Goal: Task Accomplishment & Management: Manage account settings

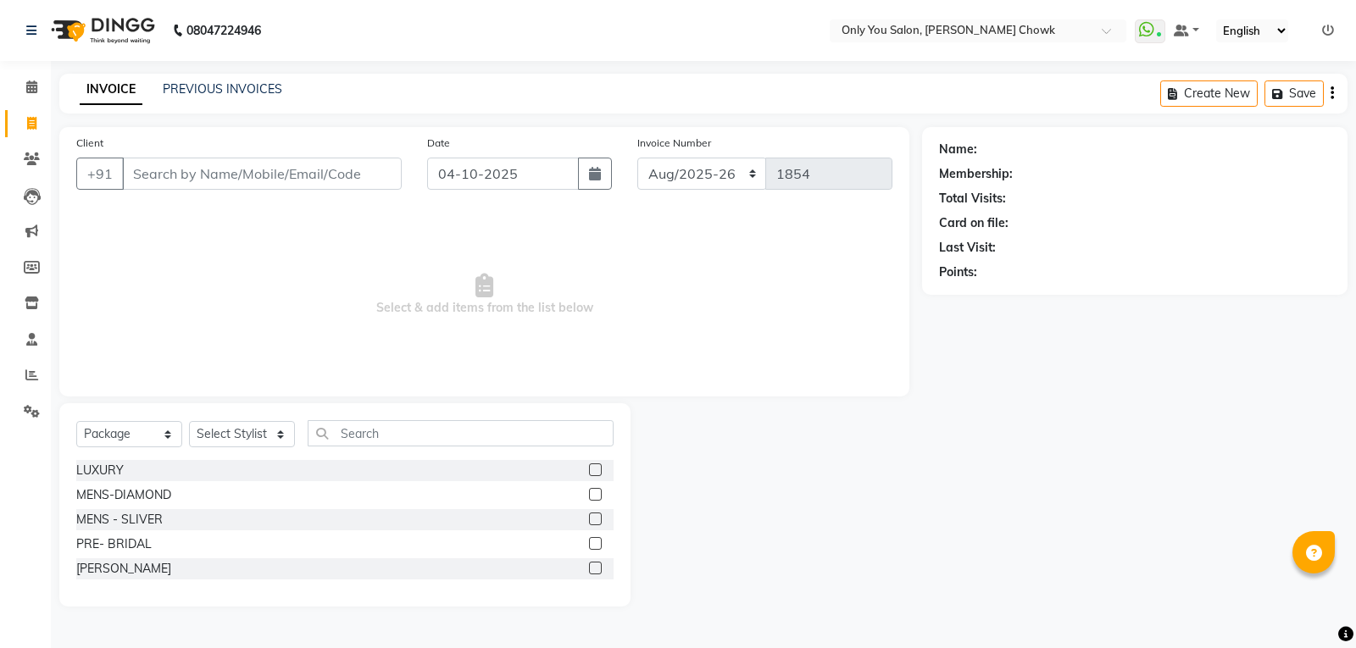
select select "8713"
click at [161, 186] on input "Client" at bounding box center [262, 174] width 280 height 32
click at [173, 438] on select "Select Service Product Membership Package Voucher Prepaid Gift Card" at bounding box center [129, 434] width 106 height 26
click at [171, 430] on select "Select Service Product Membership Package Voucher Prepaid Gift Card" at bounding box center [129, 434] width 106 height 26
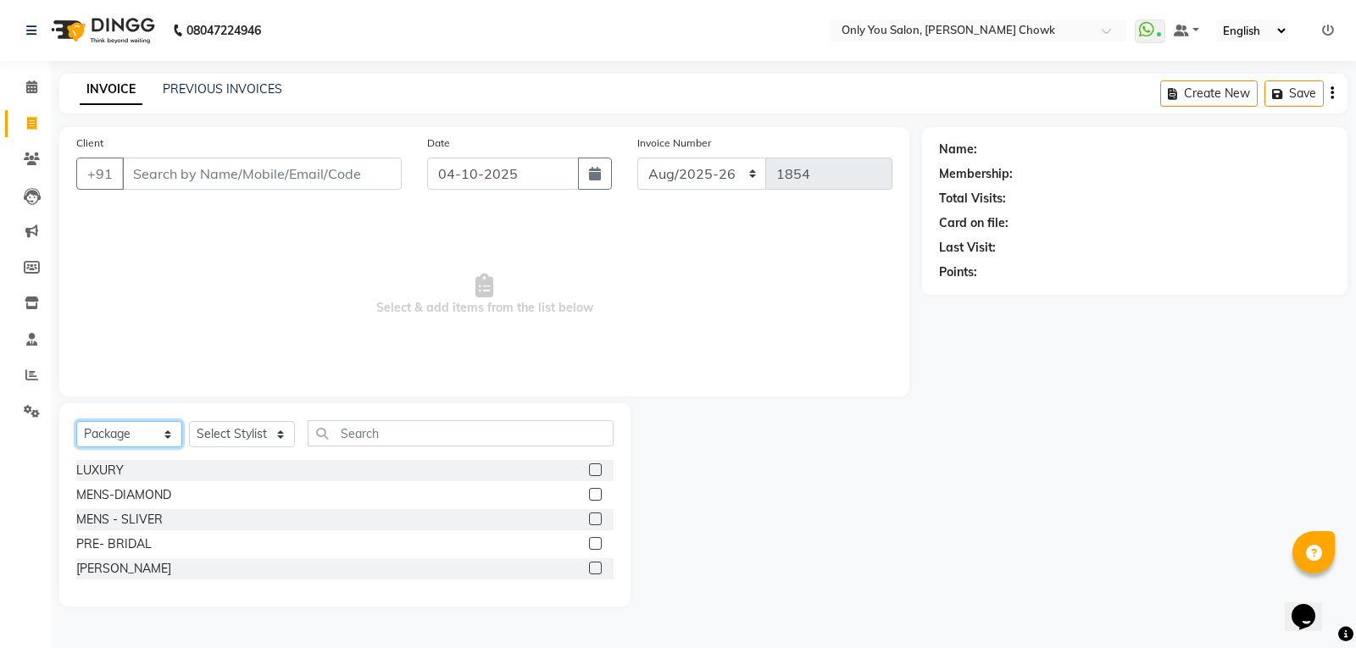
select select "service"
click at [76, 421] on select "Select Service Product Membership Package Voucher Prepaid Gift Card" at bounding box center [129, 434] width 106 height 26
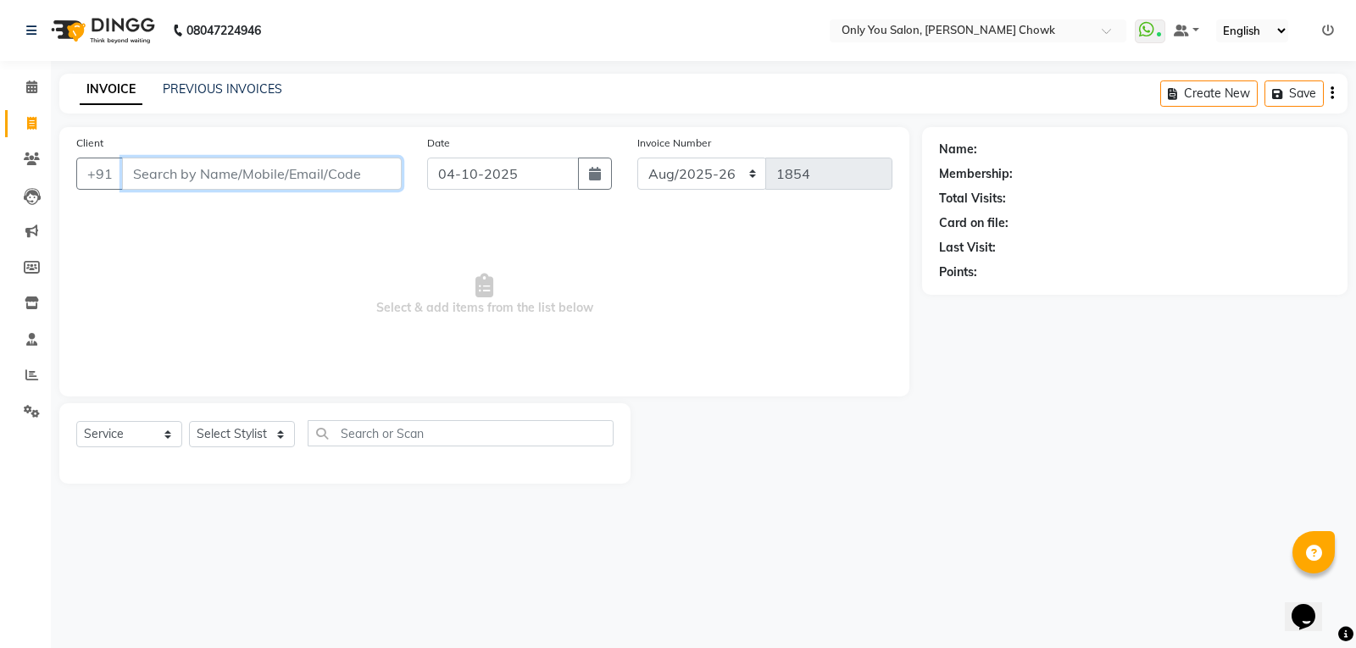
click at [252, 169] on input "Client" at bounding box center [262, 174] width 280 height 32
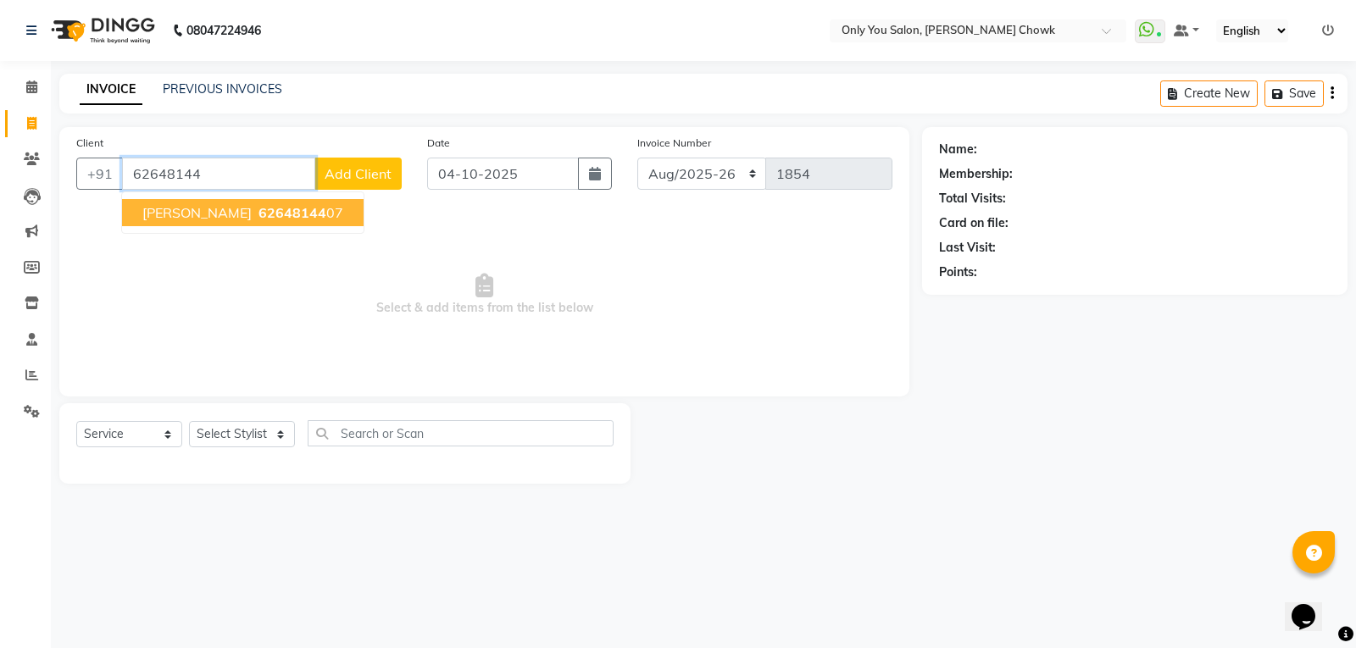
click at [251, 208] on span "ADITYA AGARWAL" at bounding box center [196, 212] width 109 height 17
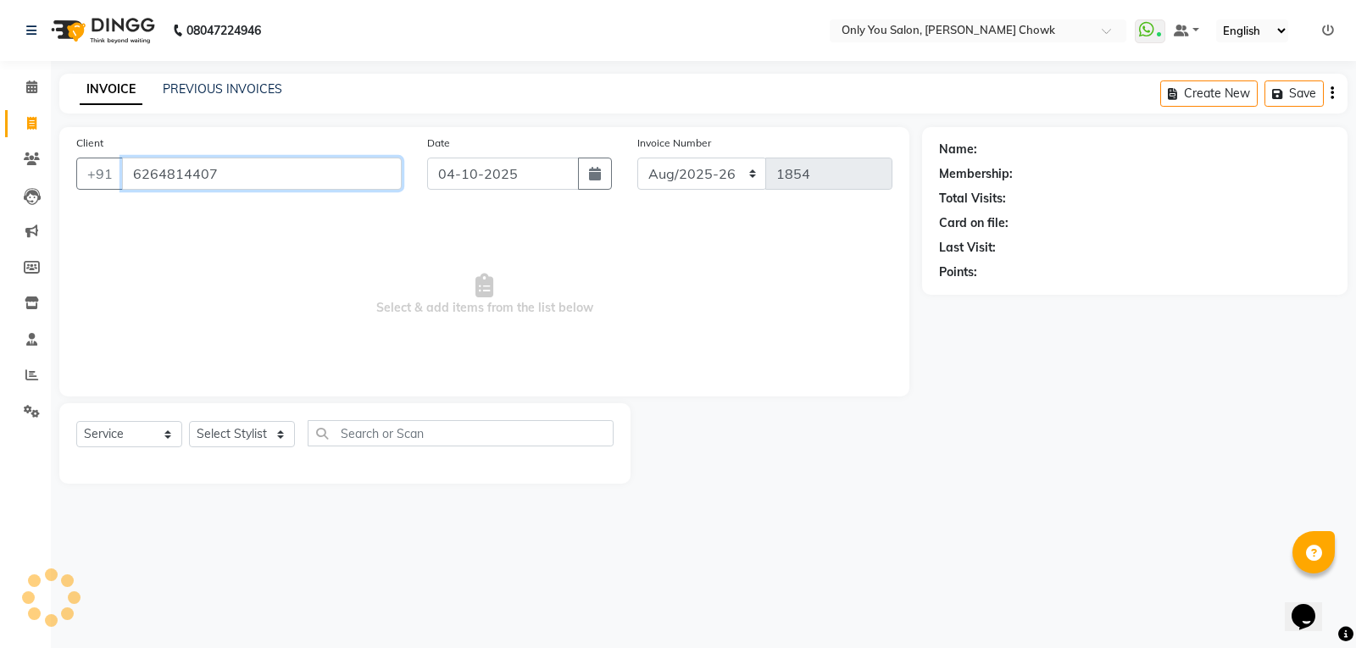
type input "6264814407"
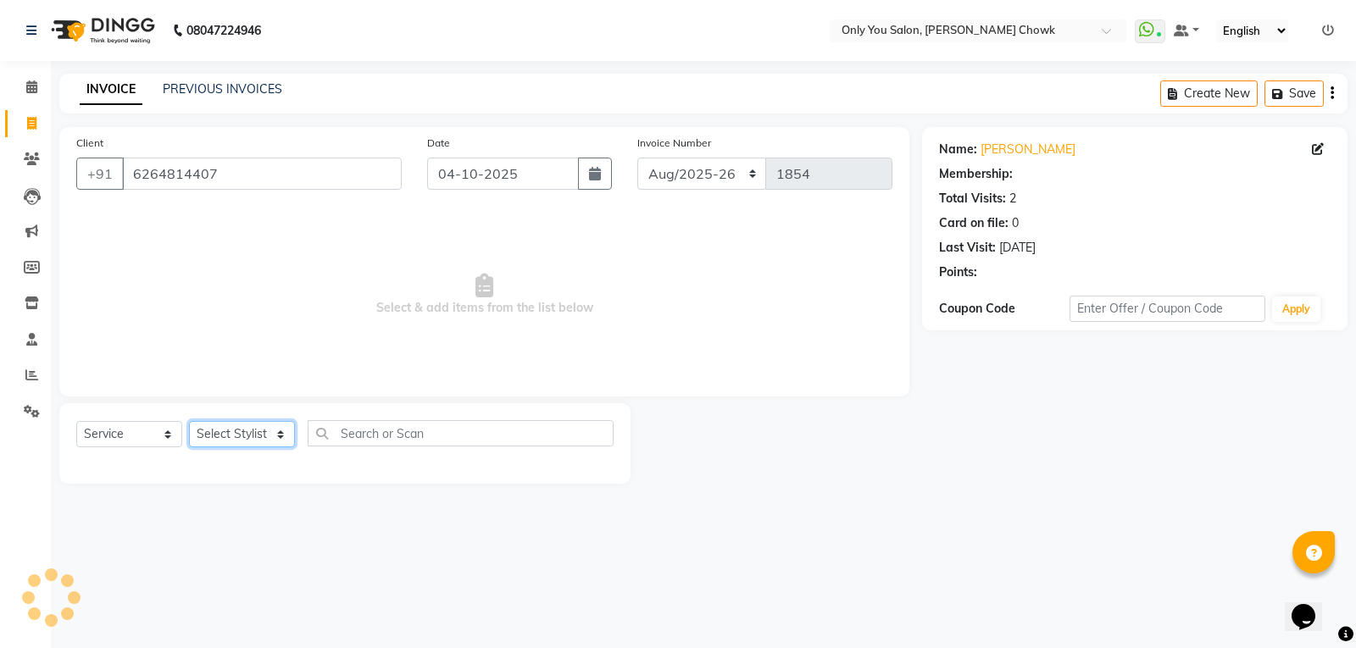
click at [281, 433] on select "Select Stylist ASHWIN gautam KHUSHI SIDAR LAXMI TIWARI MAMTA SAHU NARESH Ragini…" at bounding box center [242, 434] width 106 height 26
select select "88527"
click at [189, 421] on select "Select Stylist ASHWIN gautam KHUSHI SIDAR LAXMI TIWARI MAMTA SAHU NARESH Ragini…" at bounding box center [242, 434] width 106 height 26
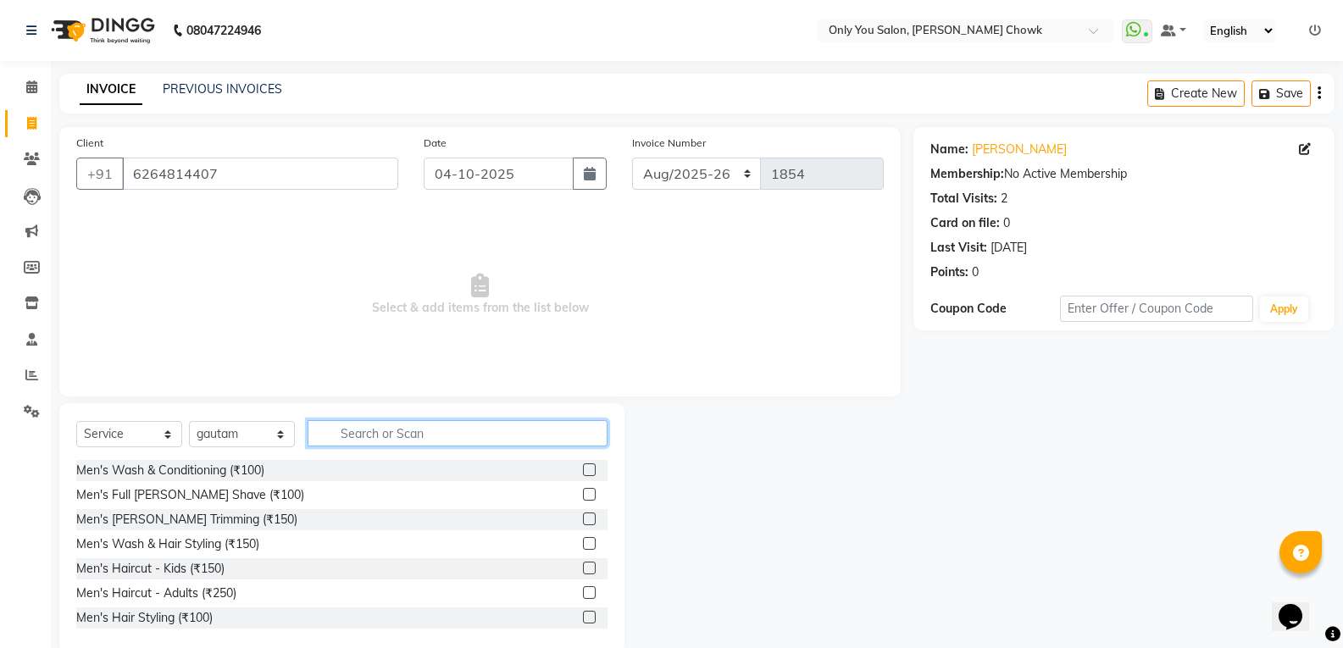
click at [380, 430] on input "text" at bounding box center [458, 433] width 300 height 26
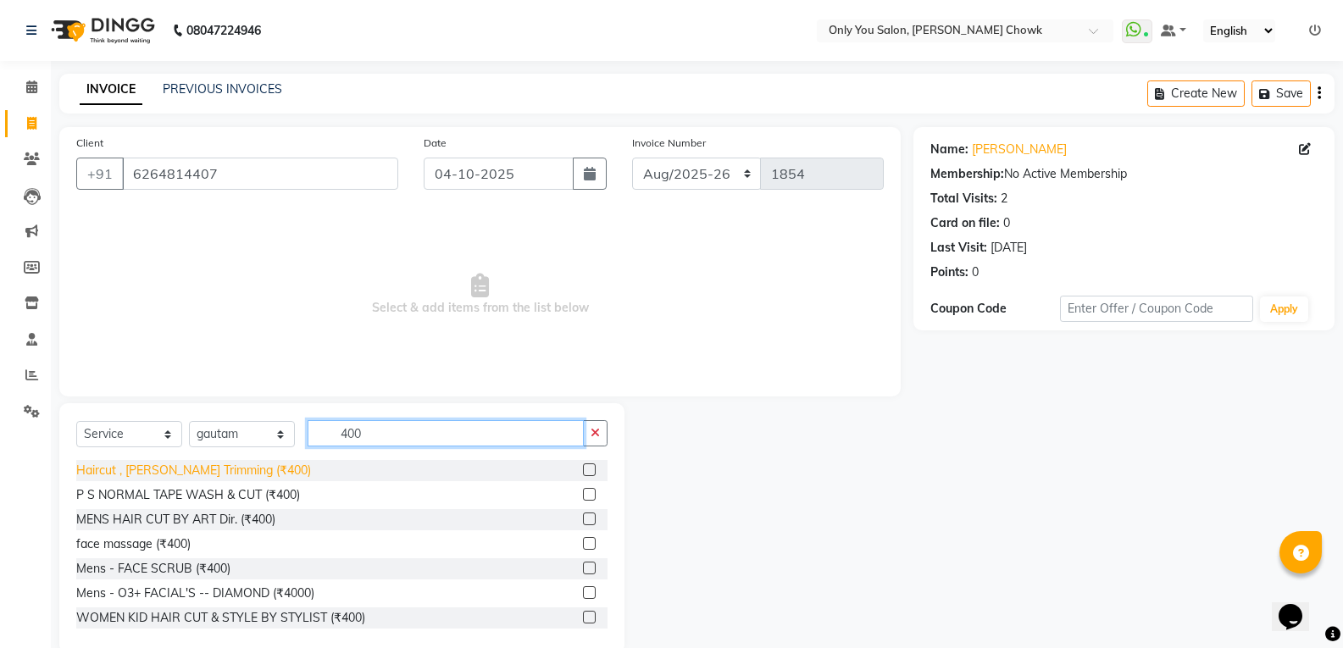
type input "400"
click at [211, 479] on div "Haircut , [PERSON_NAME] Trimming (₹400)" at bounding box center [193, 471] width 235 height 18
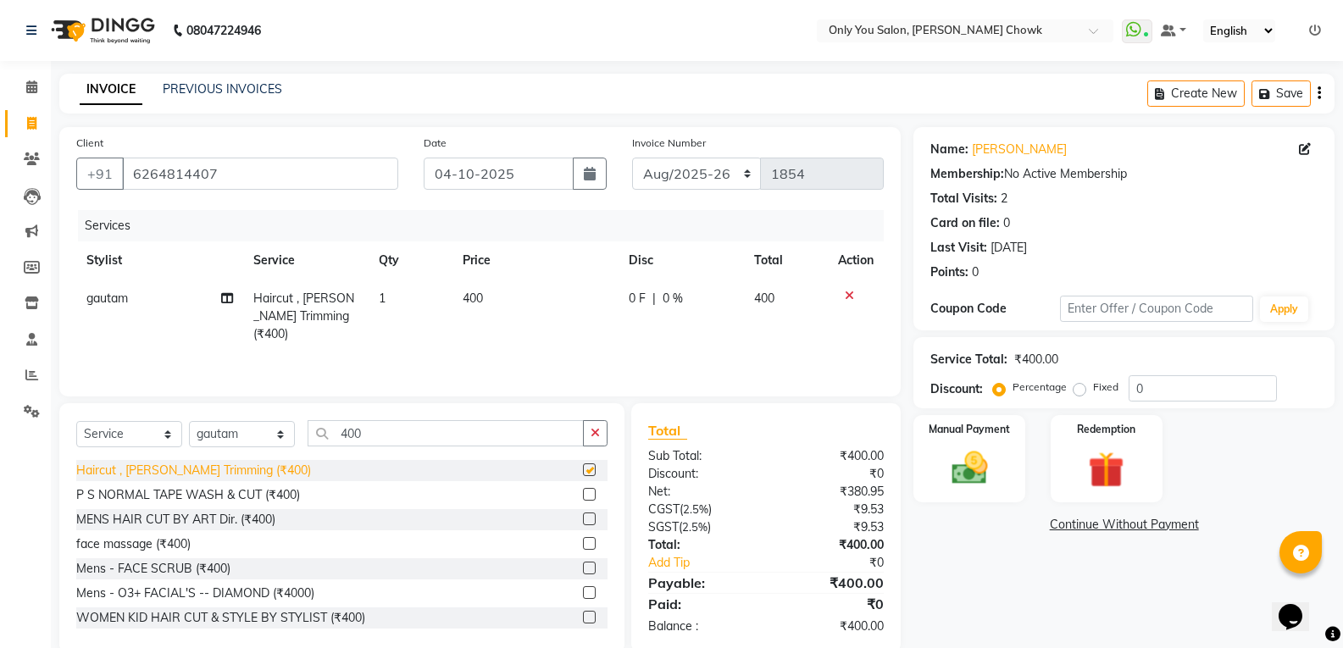
checkbox input "false"
click at [971, 473] on img at bounding box center [969, 468] width 60 height 43
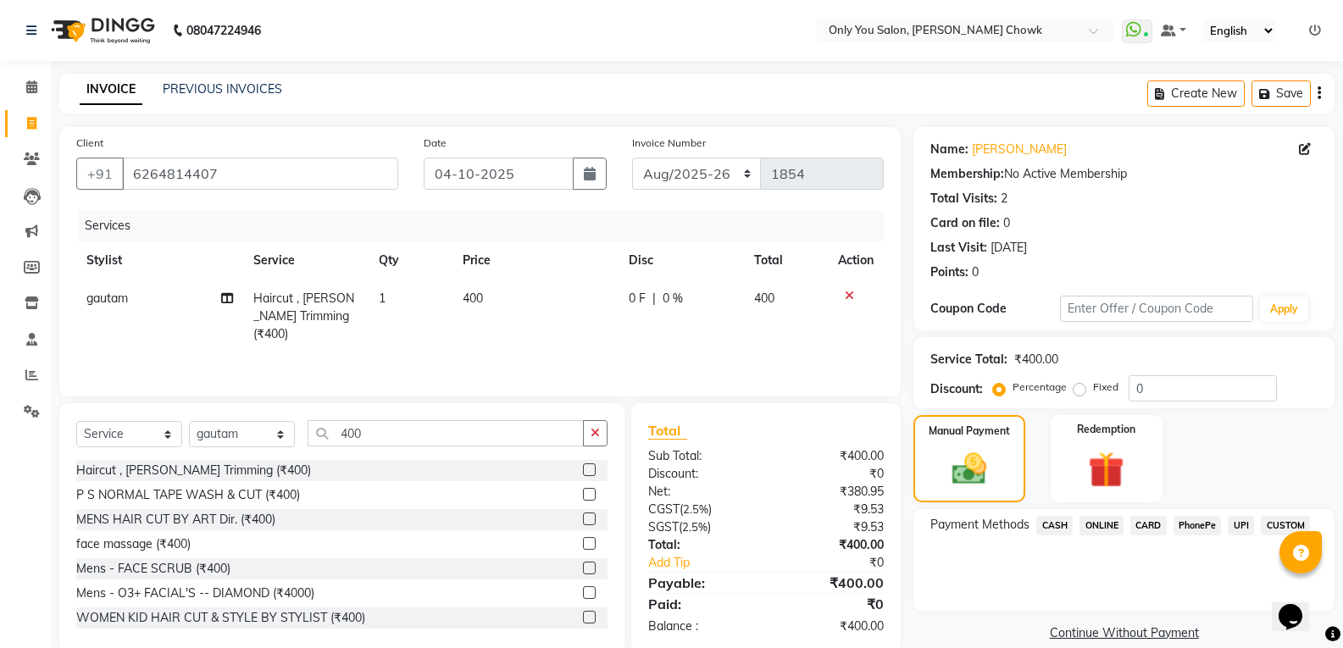
click at [1062, 530] on span "CASH" at bounding box center [1054, 525] width 36 height 19
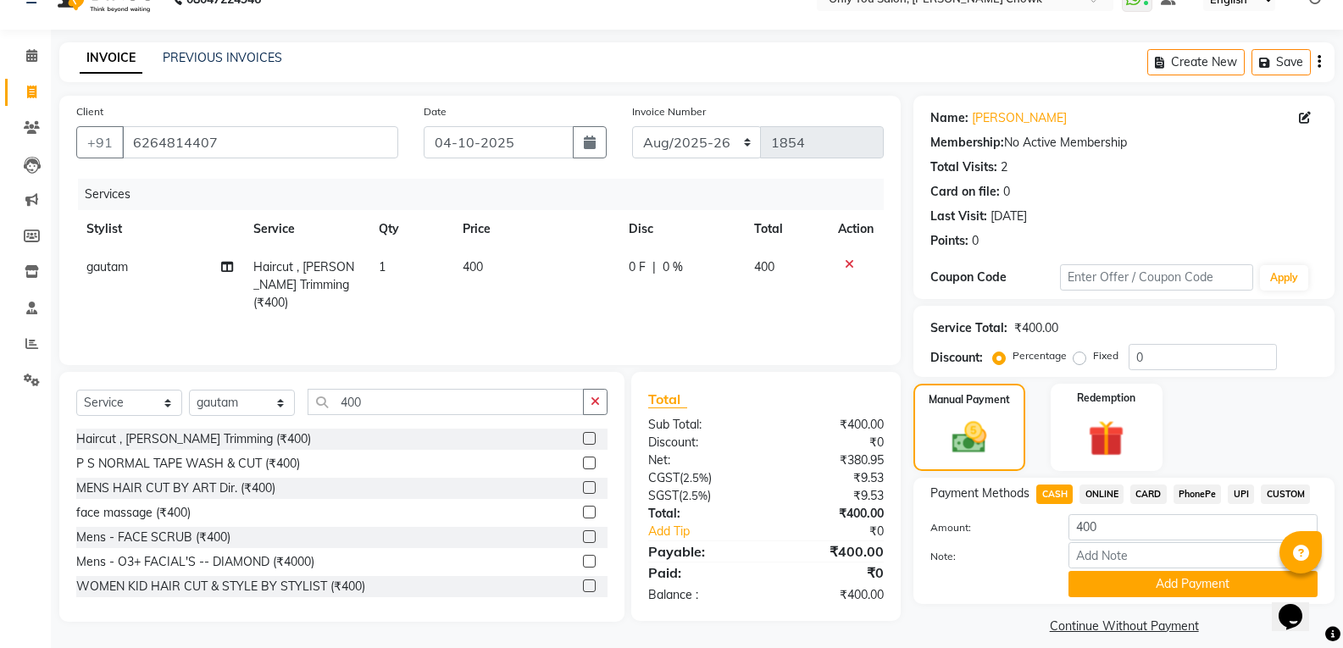
scroll to position [47, 0]
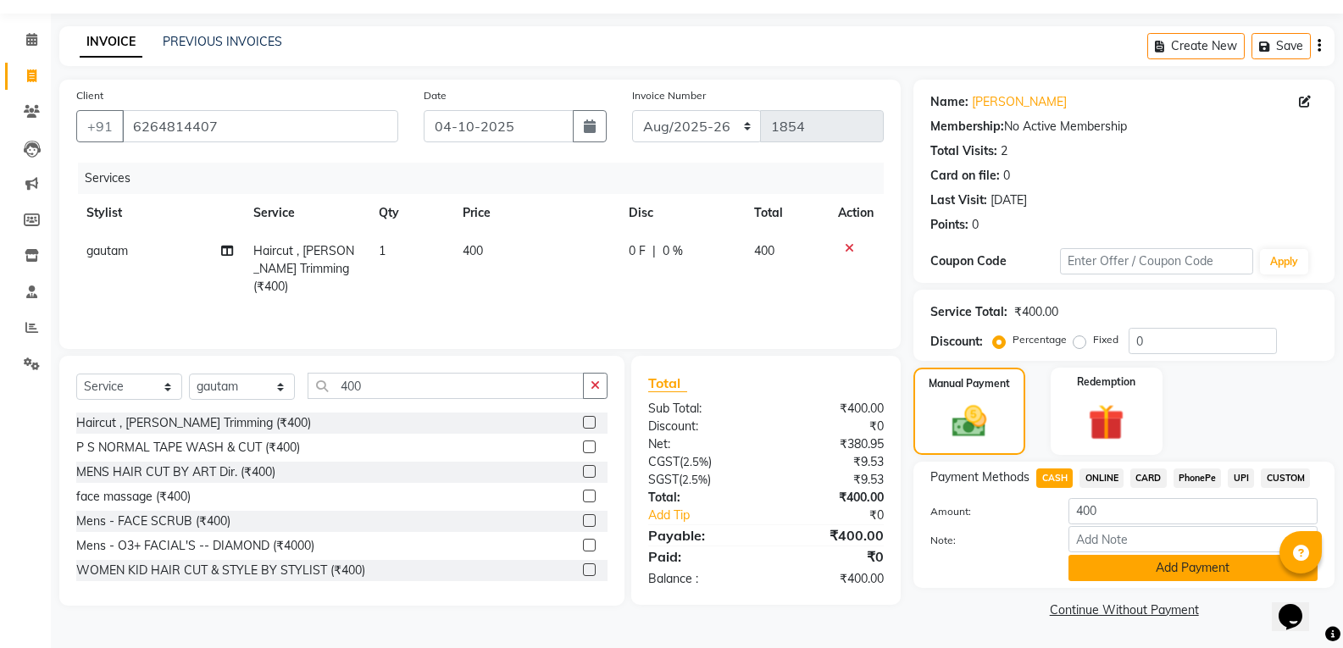
click at [1093, 579] on button "Add Payment" at bounding box center [1193, 568] width 249 height 26
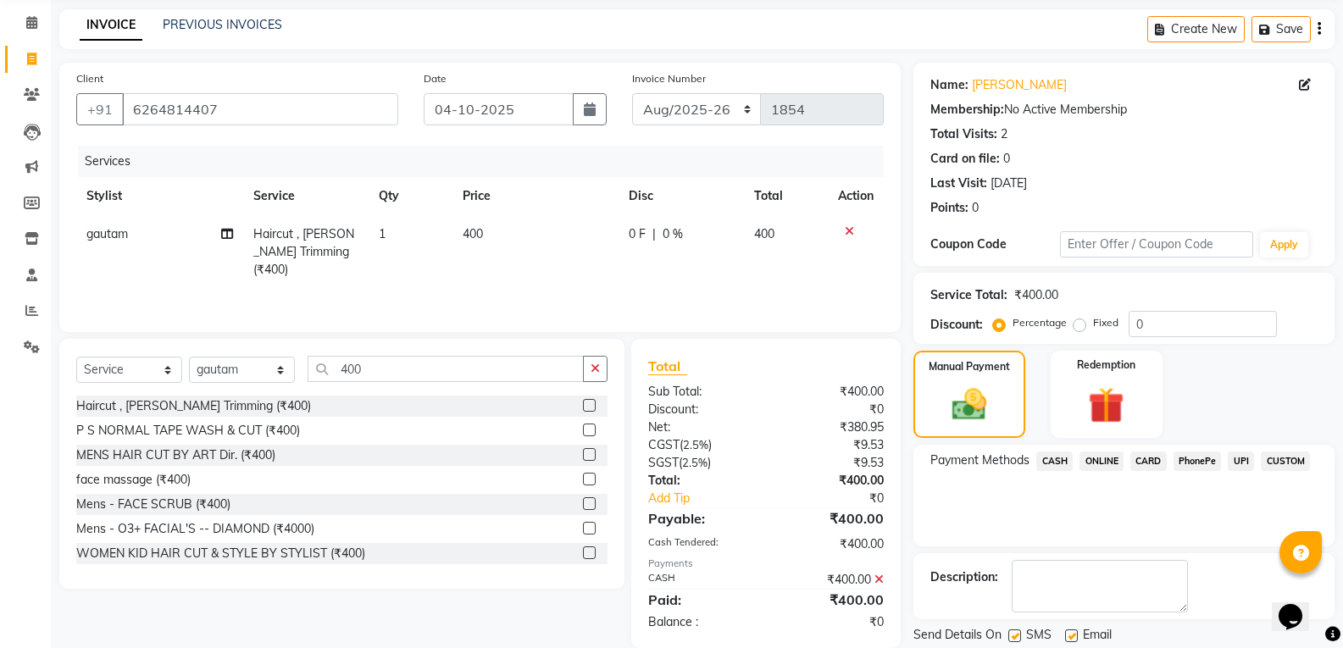
scroll to position [119, 0]
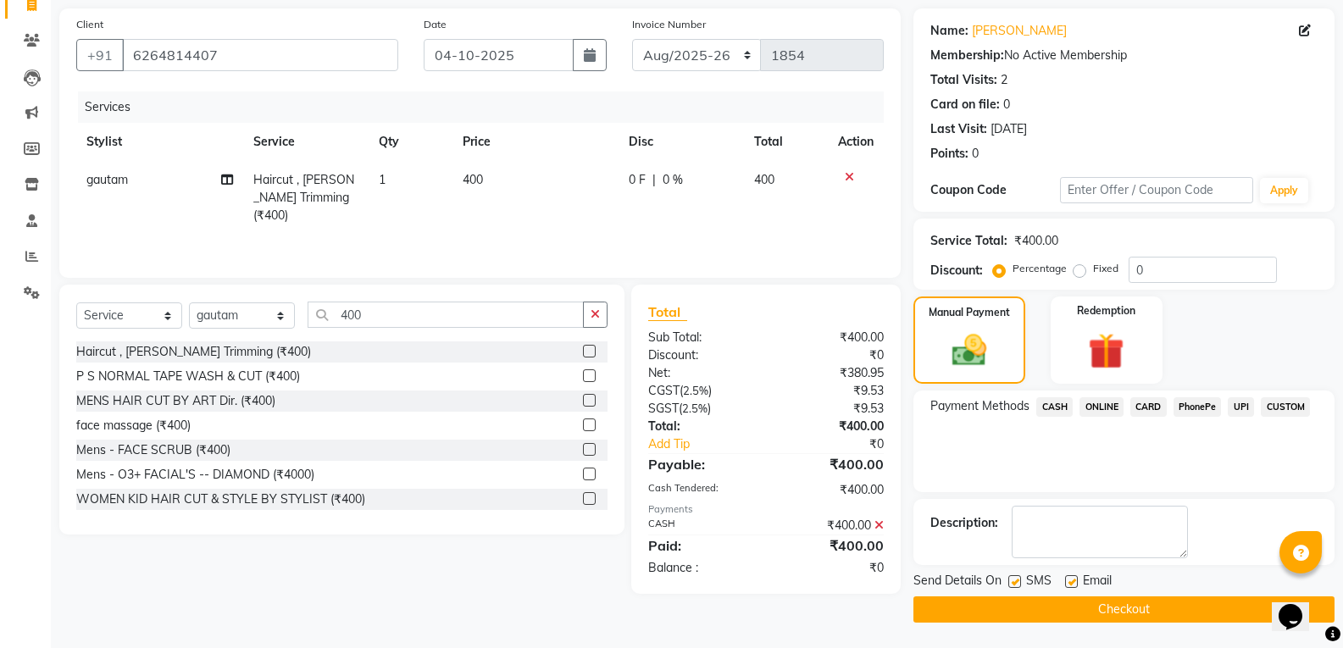
click at [960, 608] on button "Checkout" at bounding box center [1124, 610] width 421 height 26
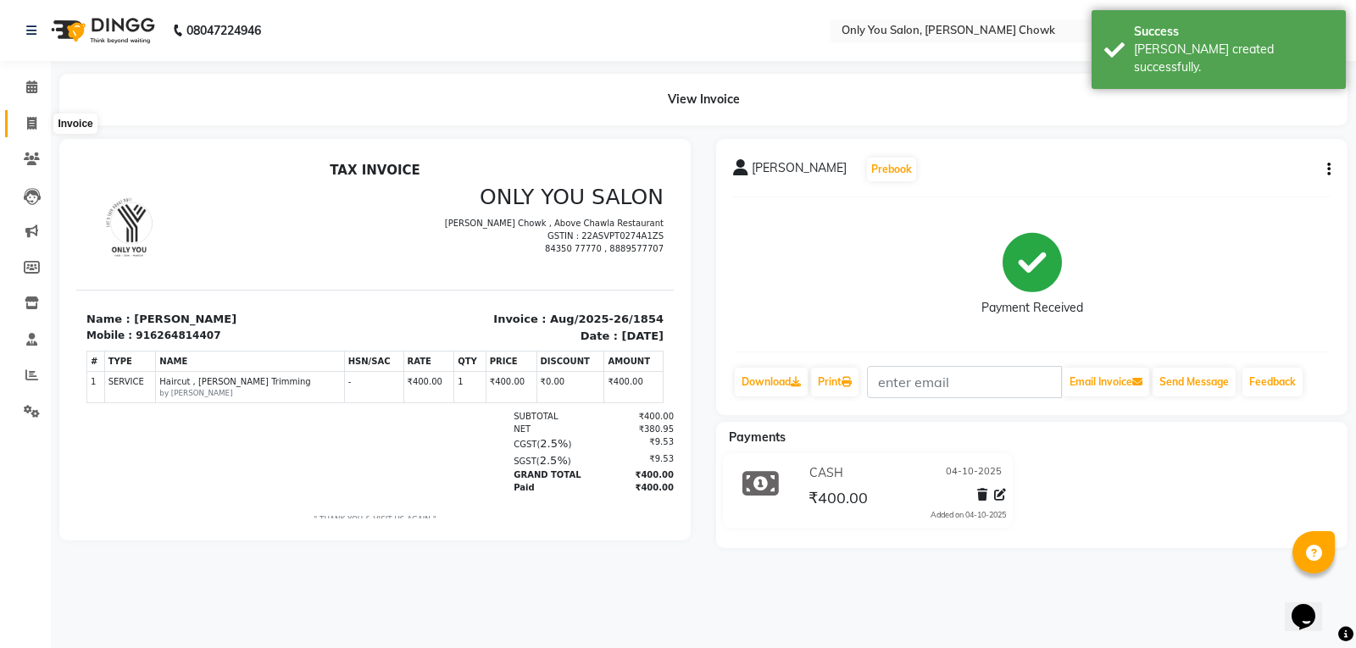
click at [31, 118] on icon at bounding box center [31, 123] width 9 height 13
select select "service"
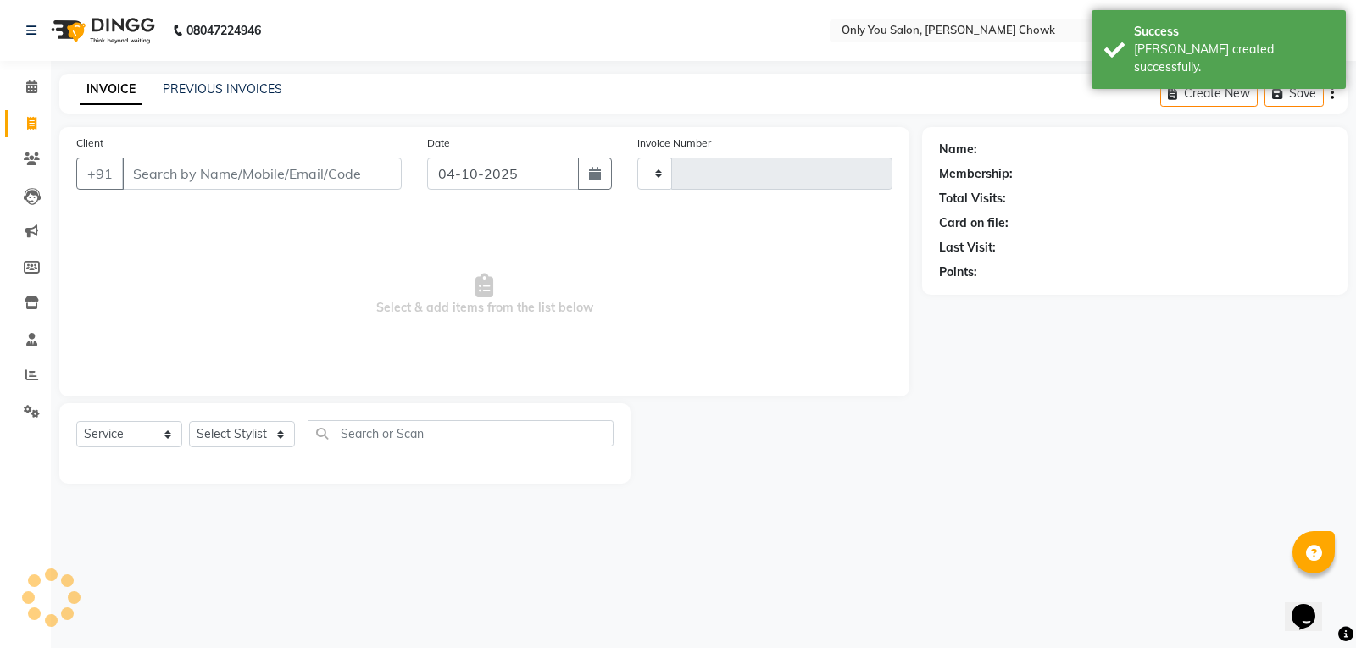
type input "1855"
select select "8713"
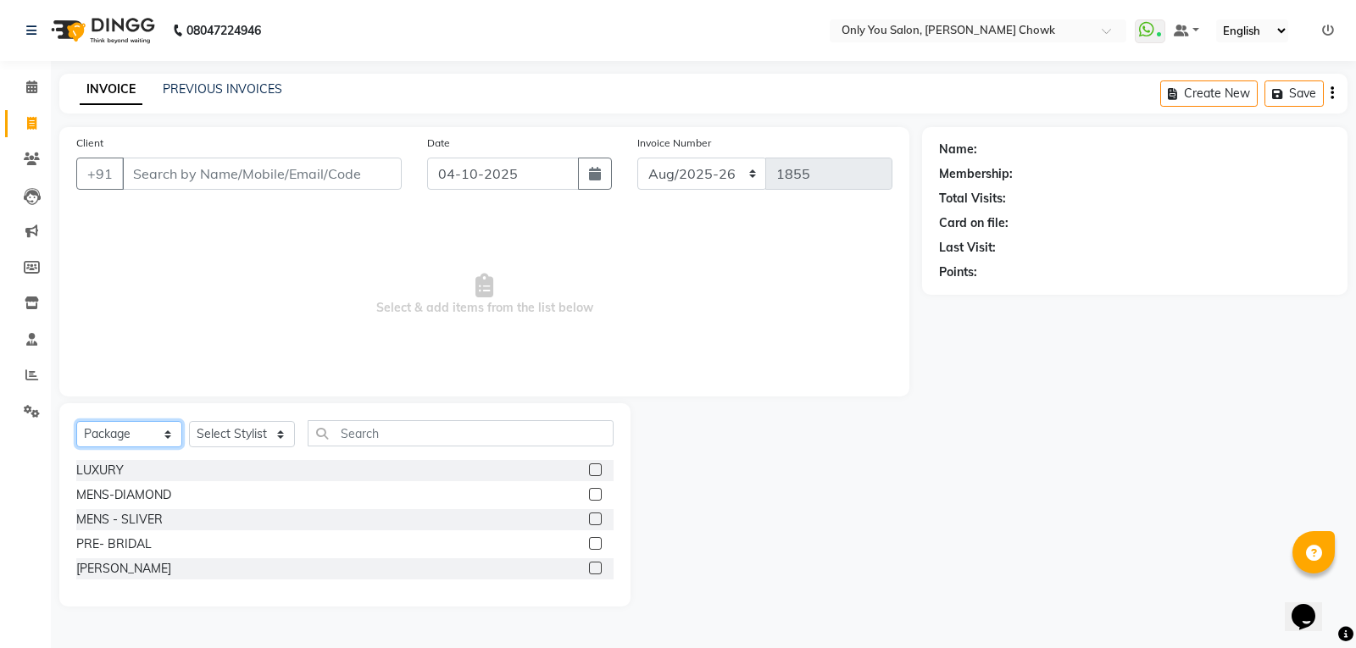
click at [174, 429] on select "Select Service Product Membership Package Voucher Prepaid Gift Card" at bounding box center [129, 434] width 106 height 26
select select "service"
click at [76, 421] on select "Select Service Product Membership Package Voucher Prepaid Gift Card" at bounding box center [129, 434] width 106 height 26
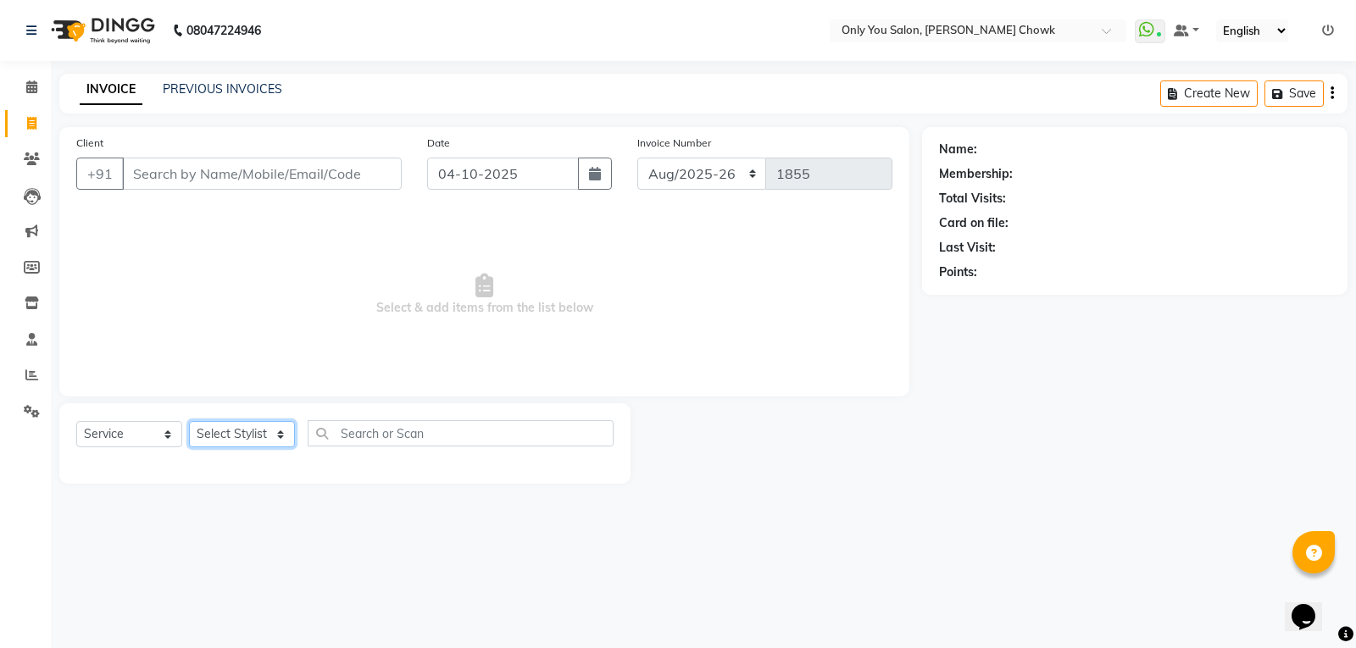
click at [279, 429] on select "Select Stylist ASHWIN gautam KHUSHI SIDAR LAXMI TIWARI MAMTA SAHU NARESH Ragini…" at bounding box center [242, 434] width 106 height 26
select select "54278"
click at [189, 421] on select "Select Stylist ASHWIN gautam KHUSHI SIDAR LAXMI TIWARI MAMTA SAHU NARESH Ragini…" at bounding box center [242, 434] width 106 height 26
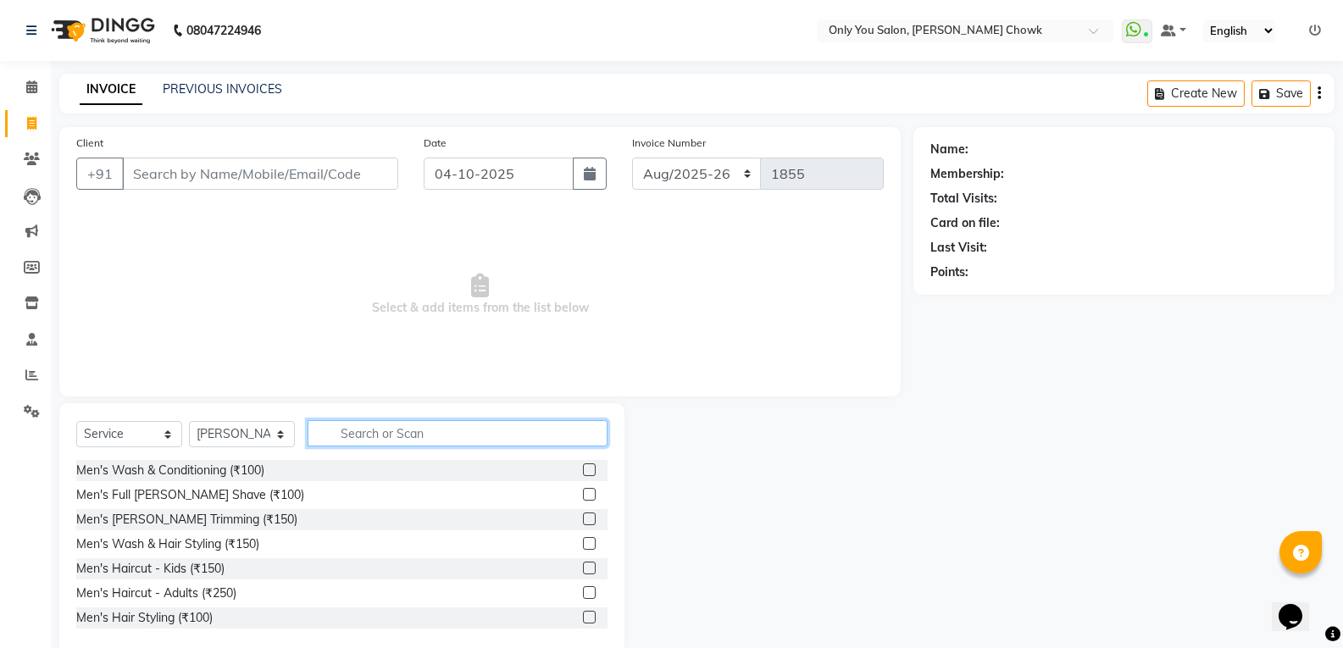
click at [374, 422] on input "text" at bounding box center [458, 433] width 300 height 26
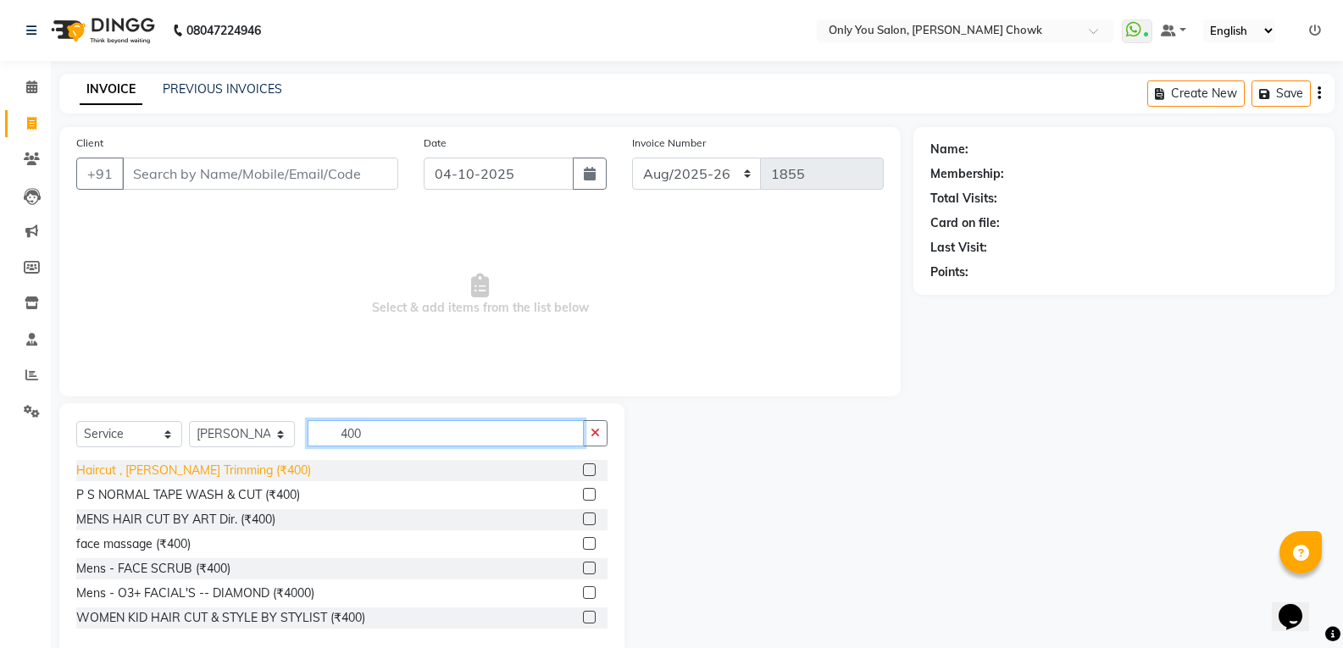
type input "400"
click at [204, 464] on div "Haircut , [PERSON_NAME] Trimming (₹400)" at bounding box center [193, 471] width 235 height 18
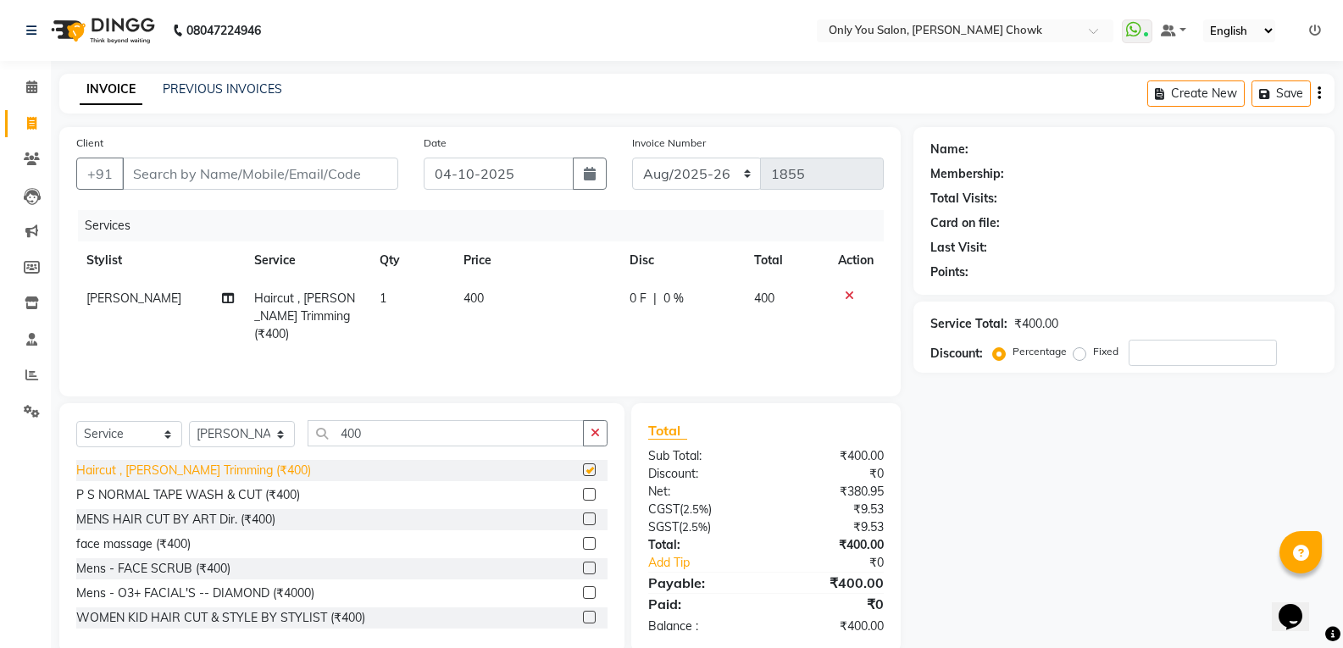
checkbox input "false"
click at [375, 429] on input "400" at bounding box center [446, 433] width 276 height 26
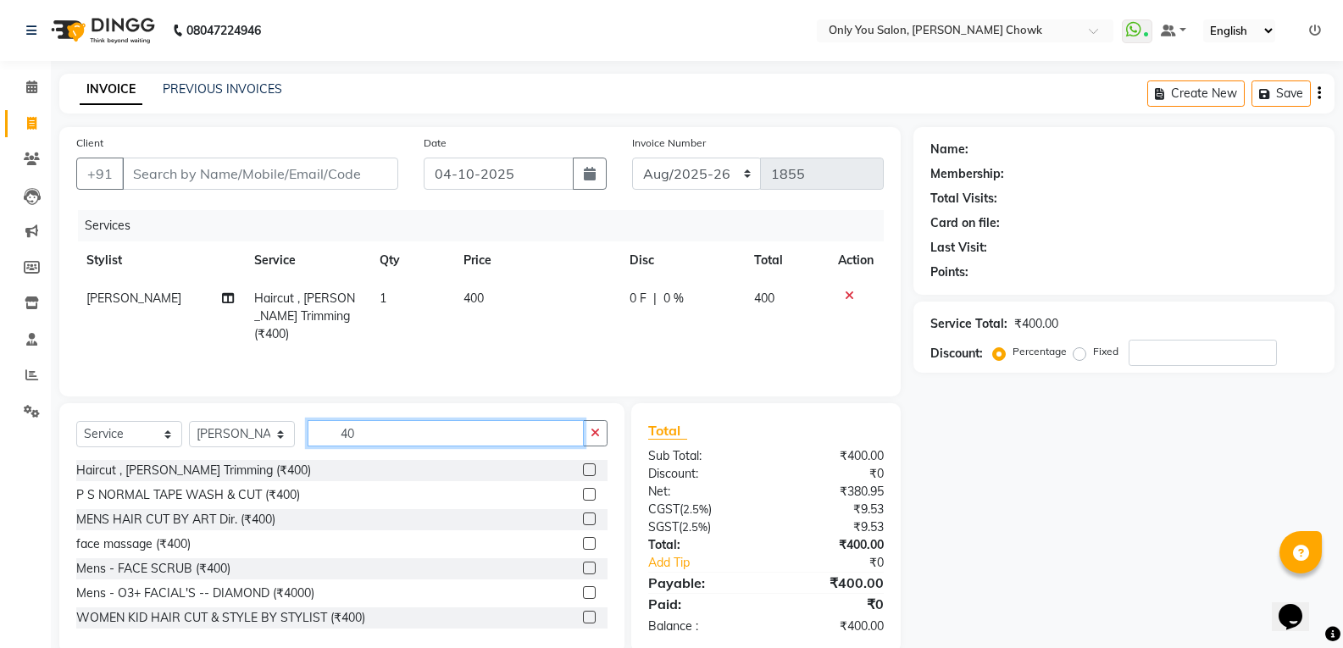
type input "4"
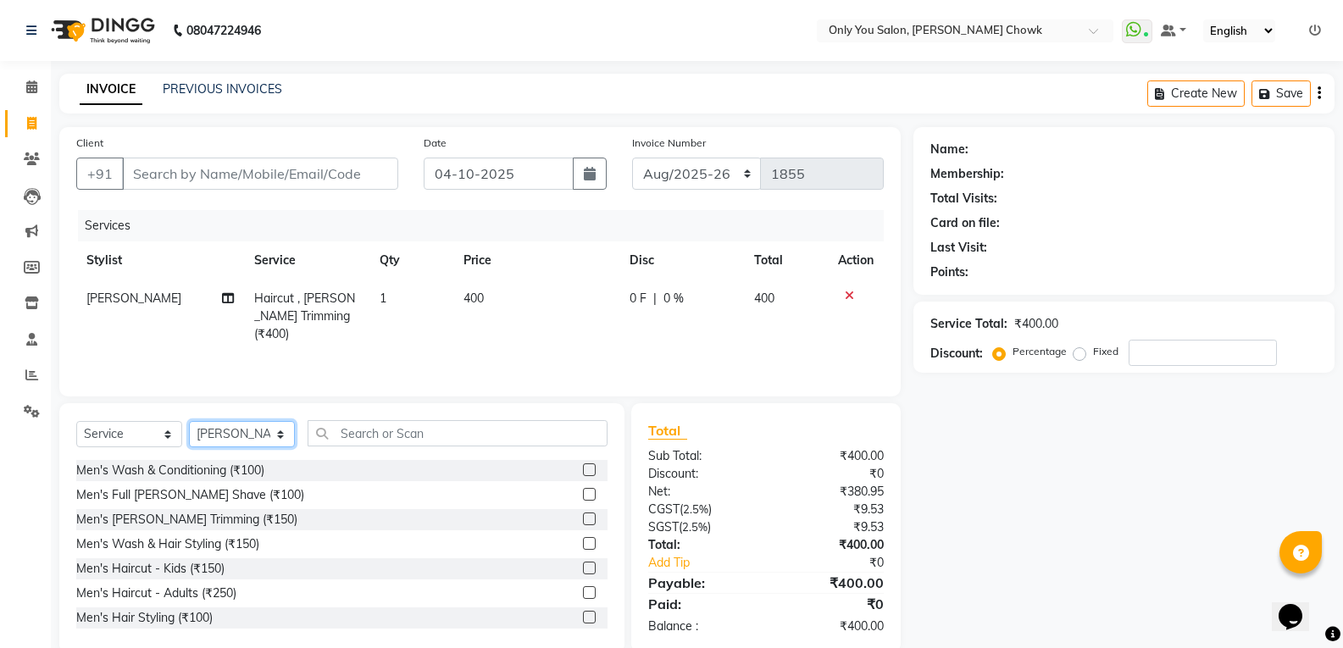
click at [274, 439] on select "Select Stylist [PERSON_NAME] [PERSON_NAME] [PERSON_NAME] MAMTA [PERSON_NAME] [P…" at bounding box center [242, 434] width 106 height 26
select select "90002"
click at [189, 421] on select "Select Stylist [PERSON_NAME] [PERSON_NAME] [PERSON_NAME] MAMTA [PERSON_NAME] [P…" at bounding box center [242, 434] width 106 height 26
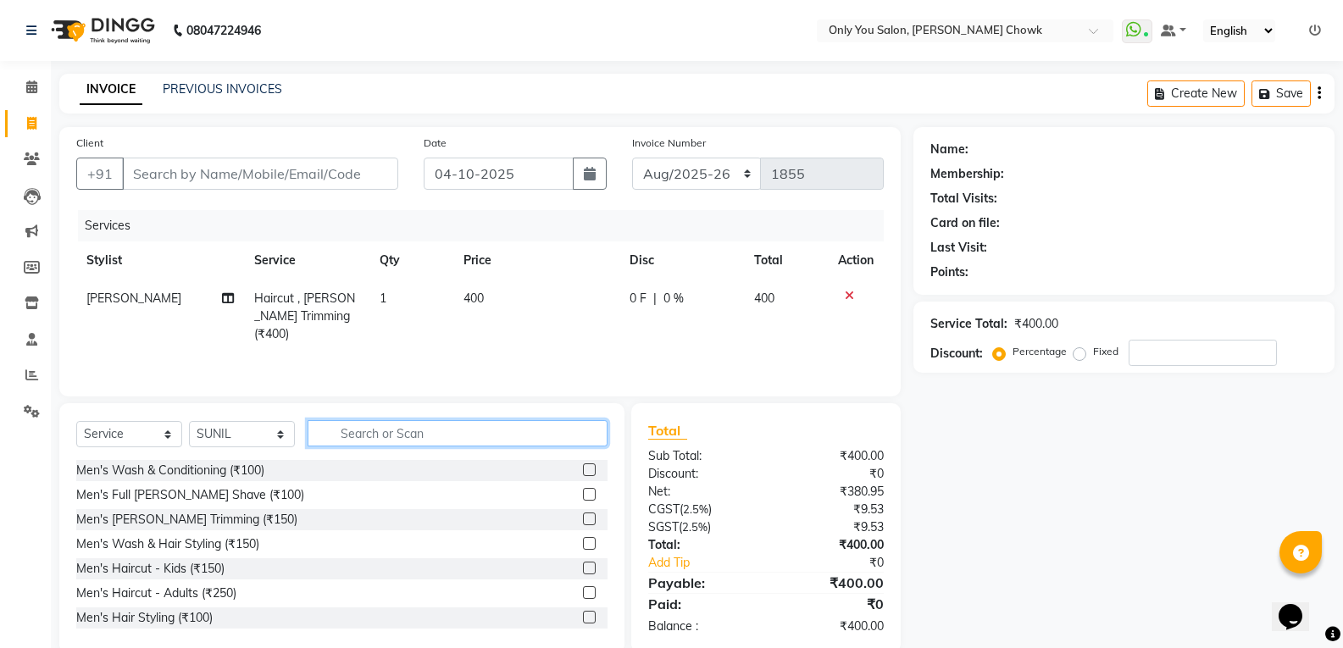
click at [430, 428] on input "text" at bounding box center [458, 433] width 300 height 26
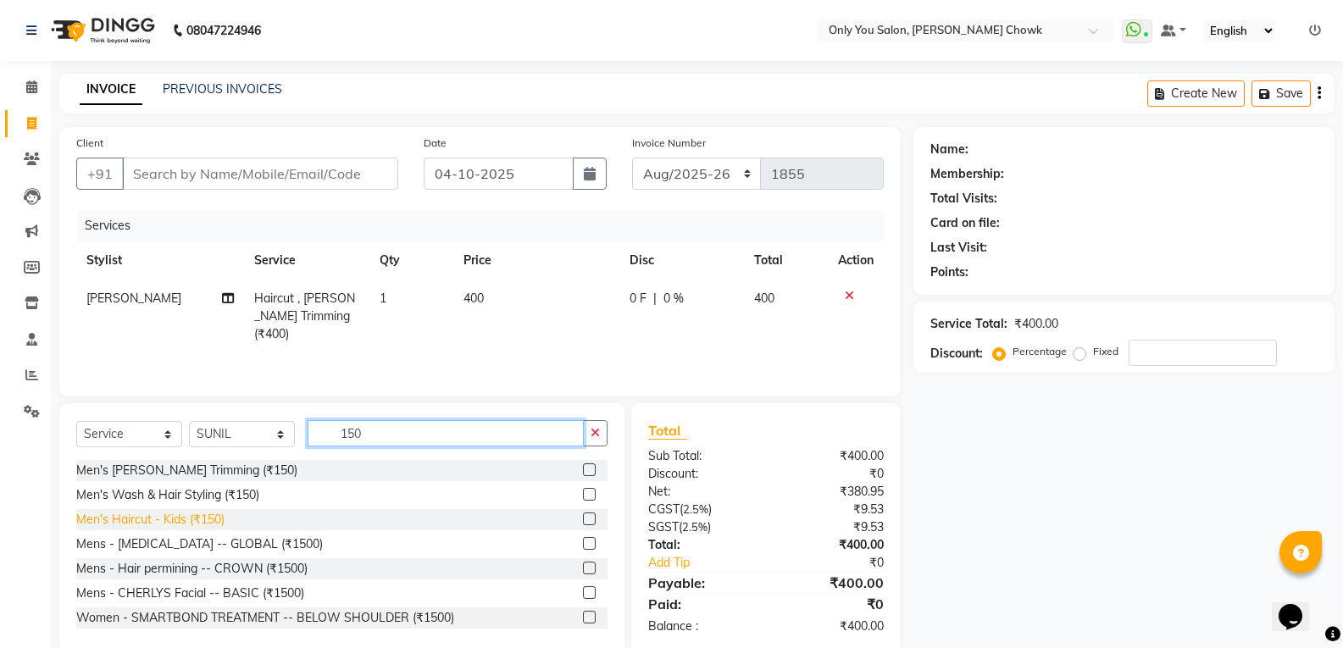
type input "150"
click at [201, 524] on div "Men's Haircut - Kids (₹150)" at bounding box center [150, 520] width 148 height 18
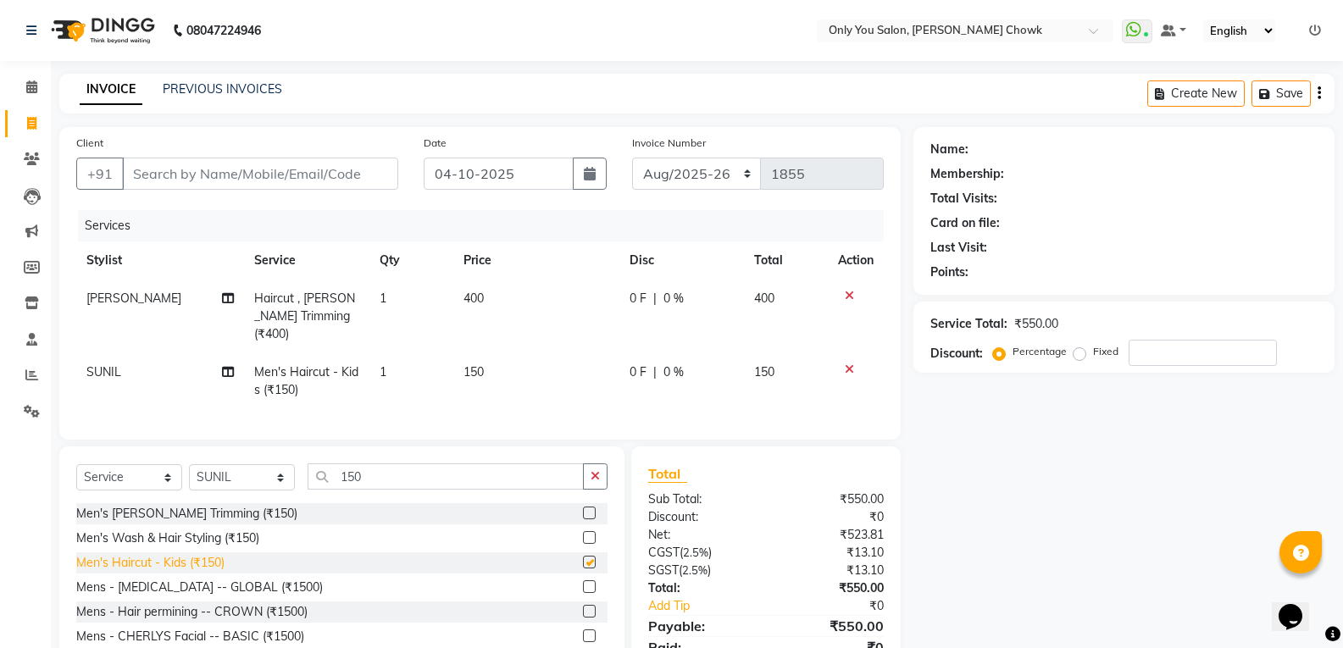
checkbox input "false"
click at [297, 174] on input "Client" at bounding box center [260, 174] width 276 height 32
type input "9"
type input "0"
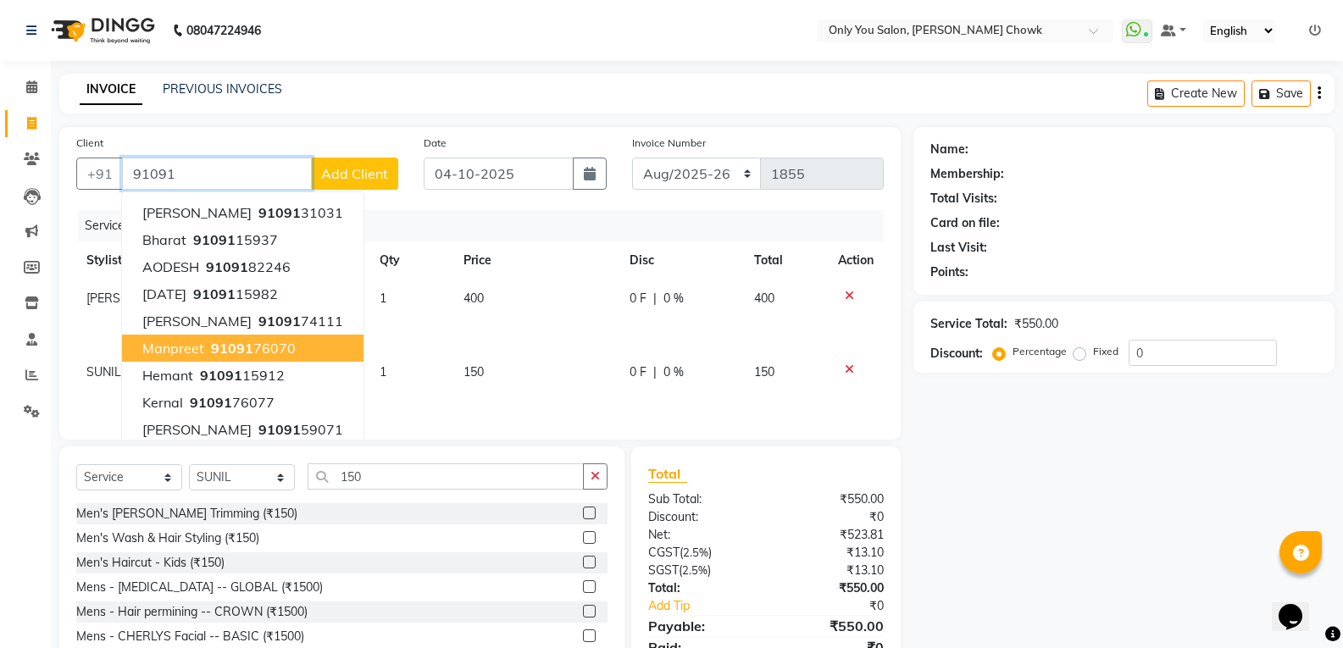
click at [258, 361] on button "manpreet 91091 76070" at bounding box center [243, 348] width 242 height 27
type input "9109176070"
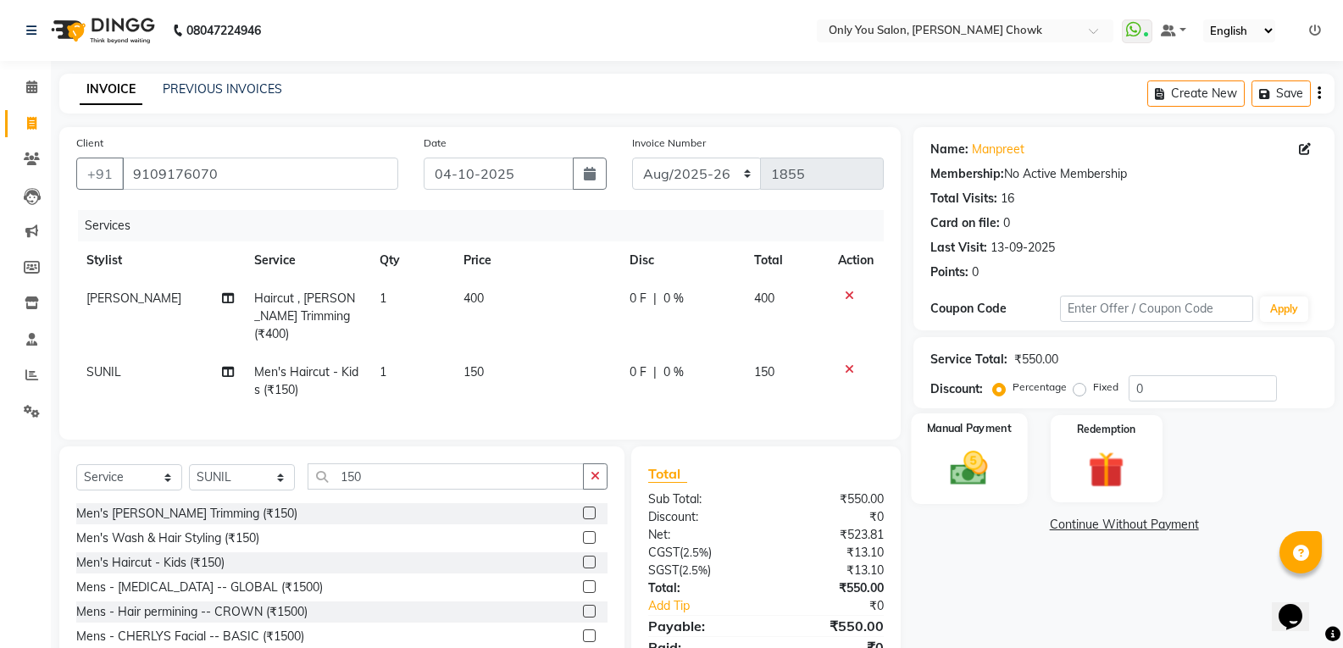
click at [977, 478] on img at bounding box center [969, 468] width 60 height 43
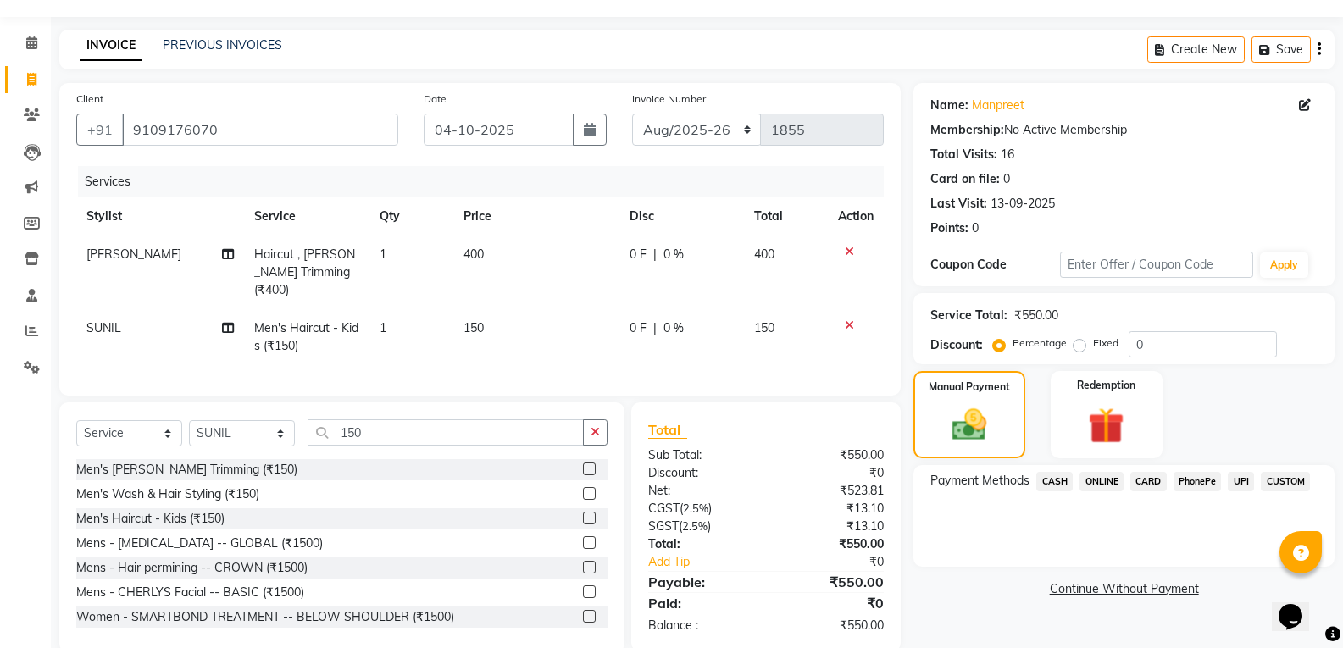
scroll to position [69, 0]
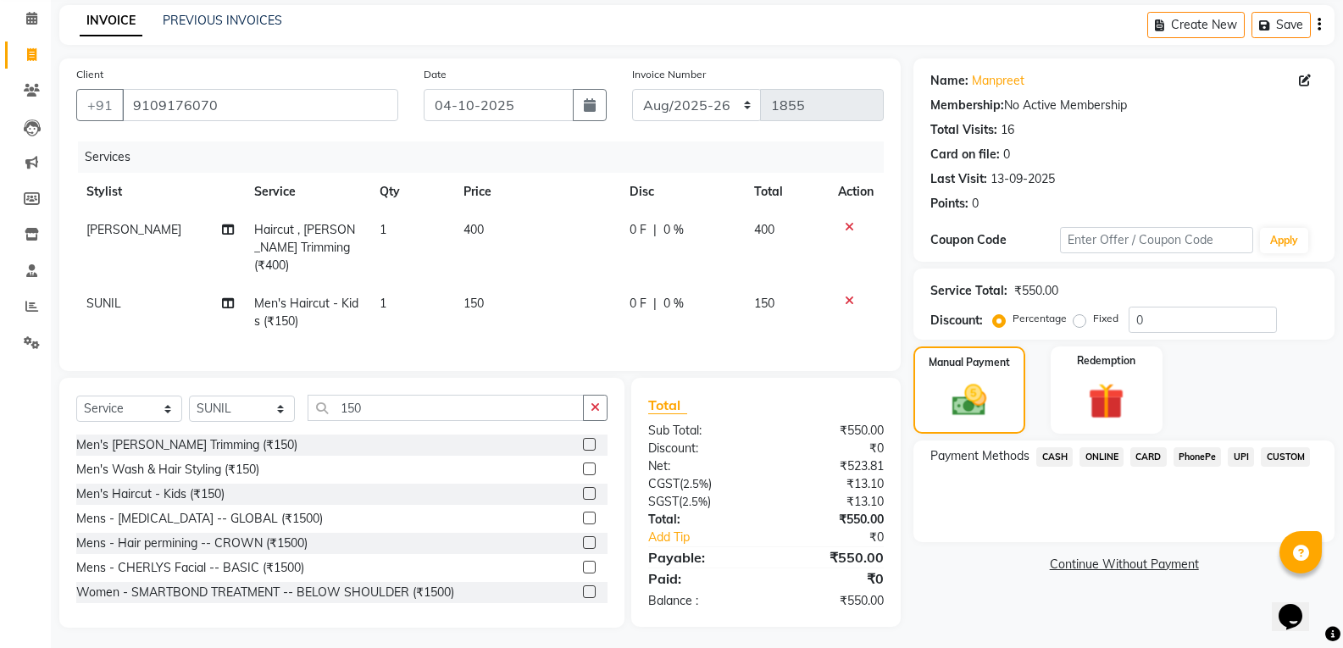
click at [1106, 454] on span "ONLINE" at bounding box center [1102, 456] width 44 height 19
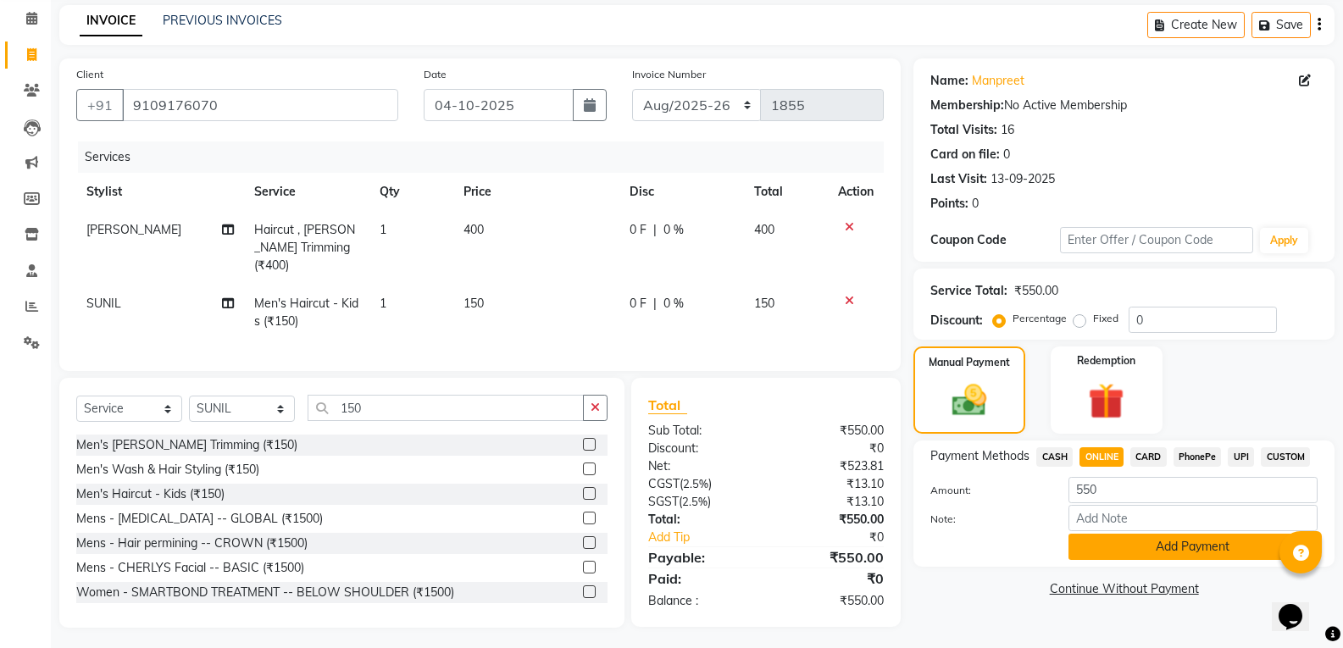
click at [1129, 553] on button "Add Payment" at bounding box center [1193, 547] width 249 height 26
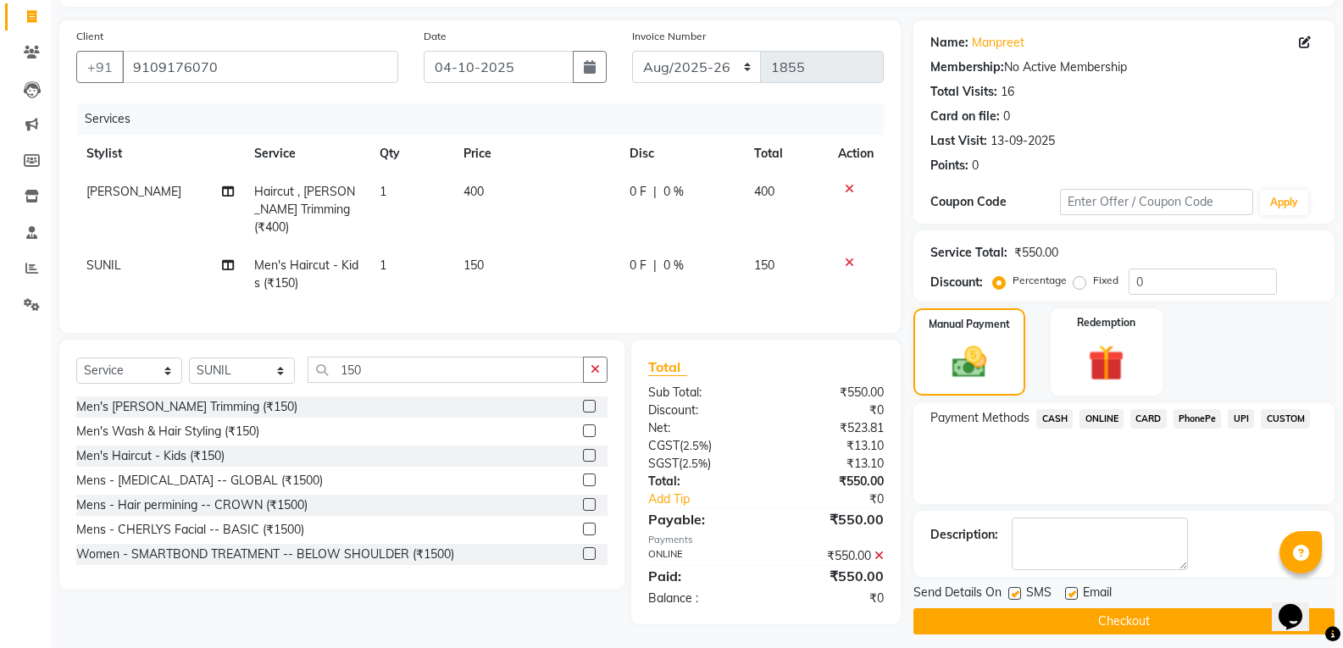
scroll to position [119, 0]
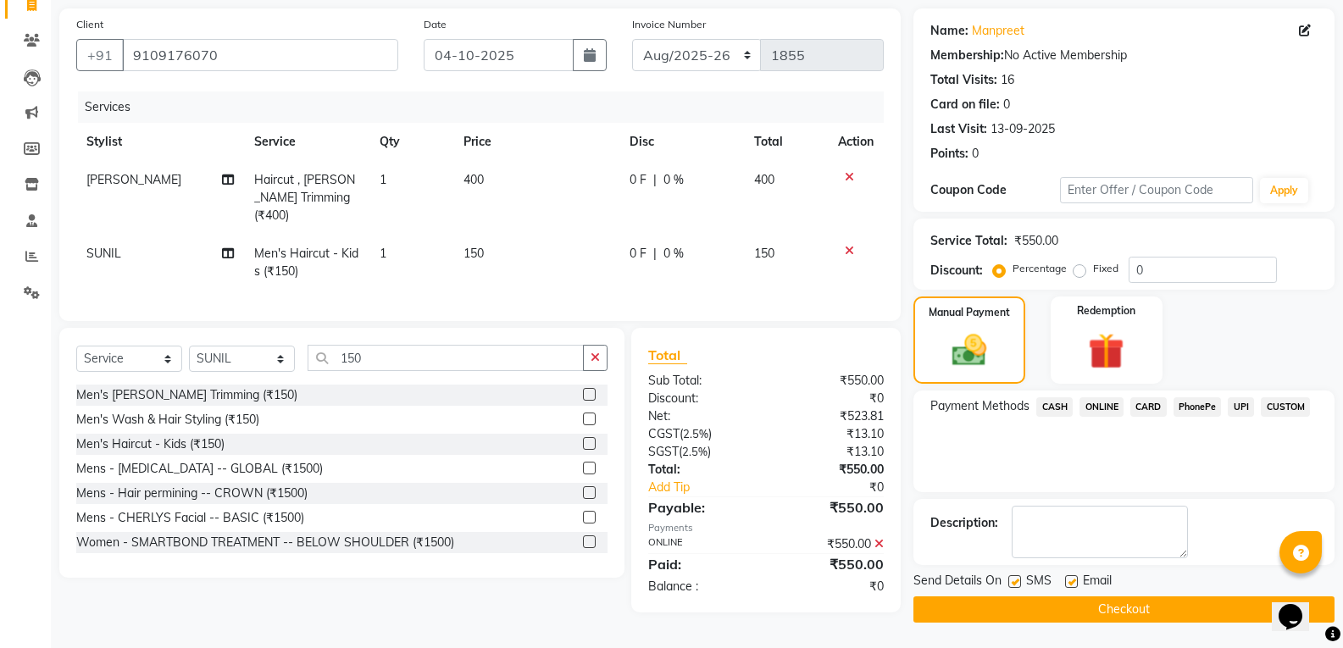
click at [1117, 614] on button "Checkout" at bounding box center [1124, 610] width 421 height 26
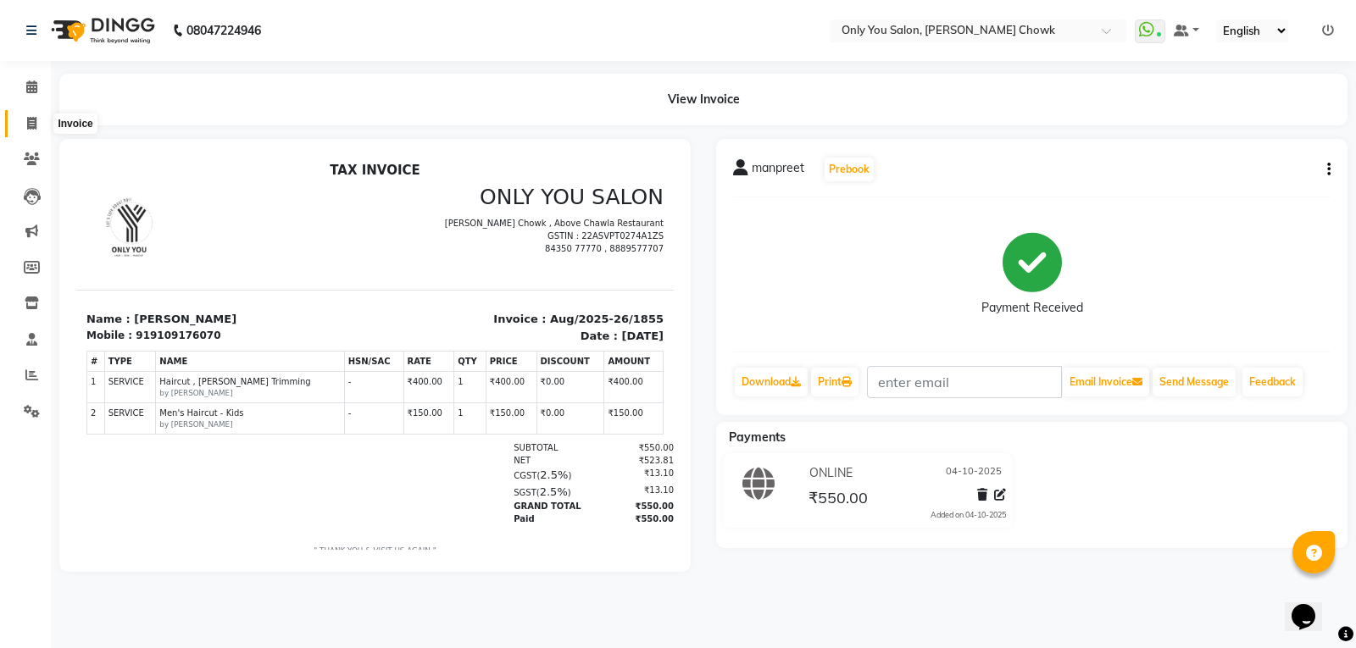
click at [34, 131] on span at bounding box center [32, 123] width 30 height 19
select select "service"
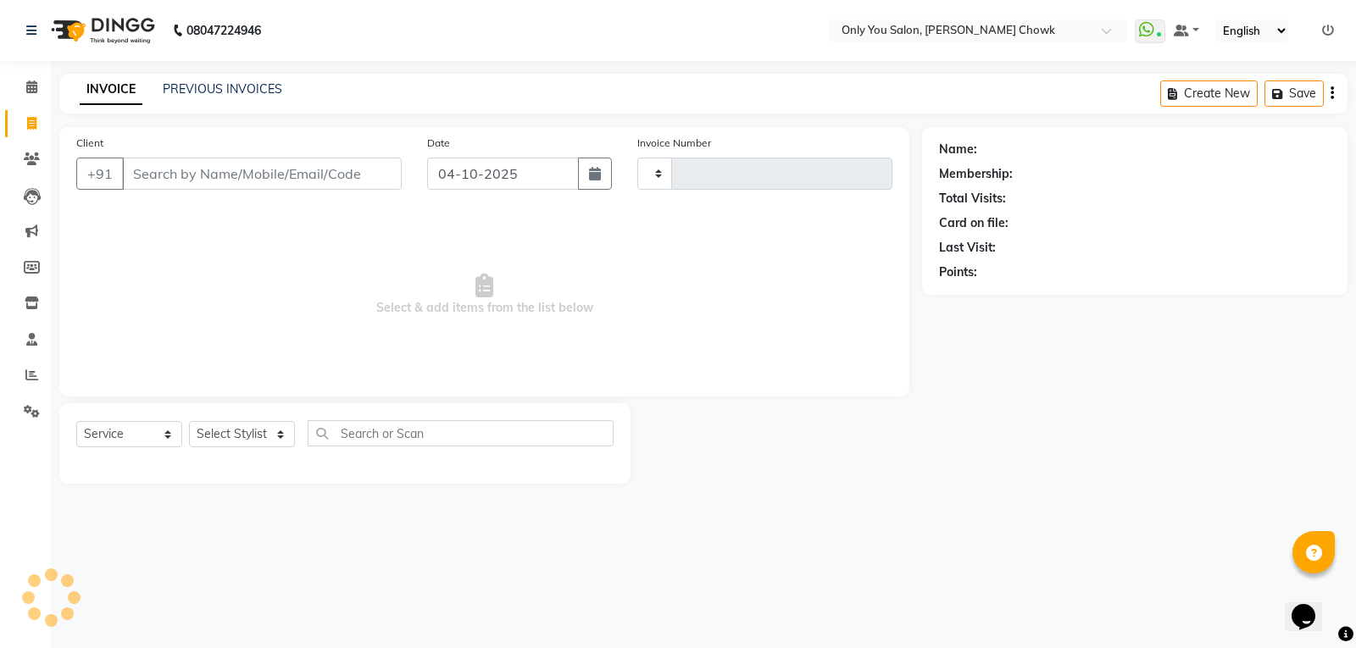
type input "1856"
select select "8713"
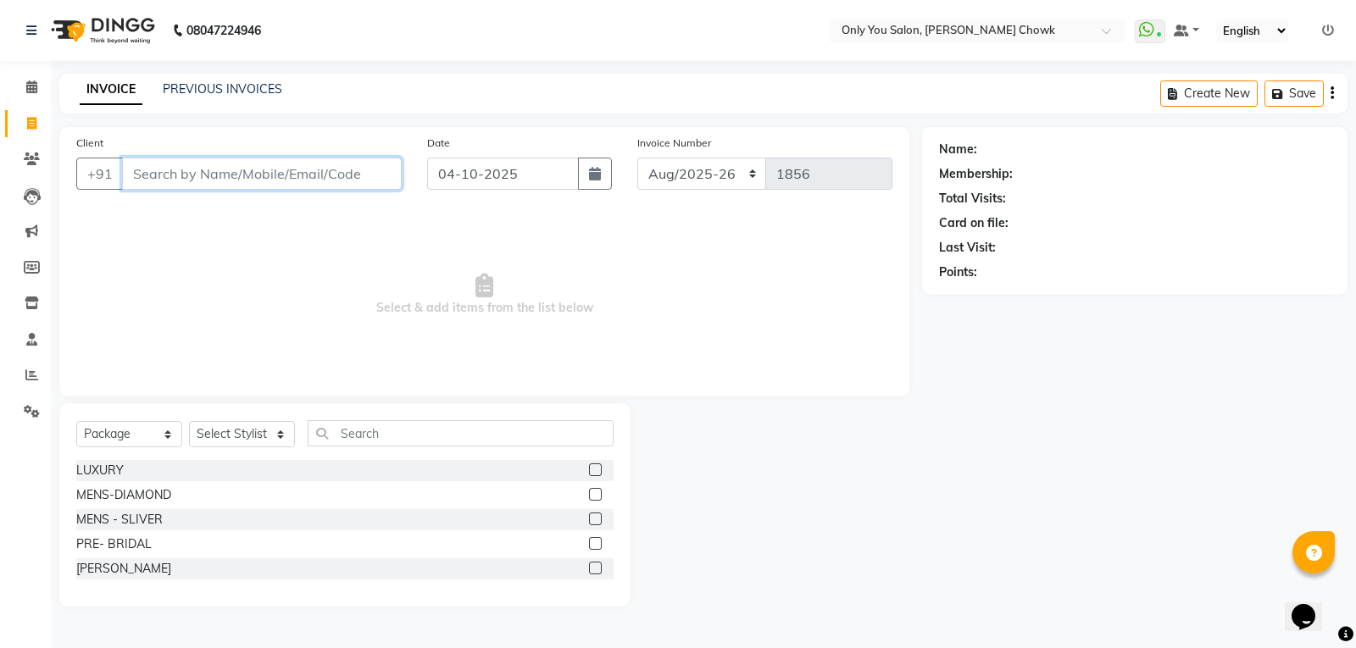
click at [342, 172] on input "Client" at bounding box center [262, 174] width 280 height 32
click at [171, 434] on select "Select Service Product Membership Package Voucher Prepaid Gift Card" at bounding box center [129, 434] width 106 height 26
select select "service"
click at [76, 421] on select "Select Service Product Membership Package Voucher Prepaid Gift Card" at bounding box center [129, 434] width 106 height 26
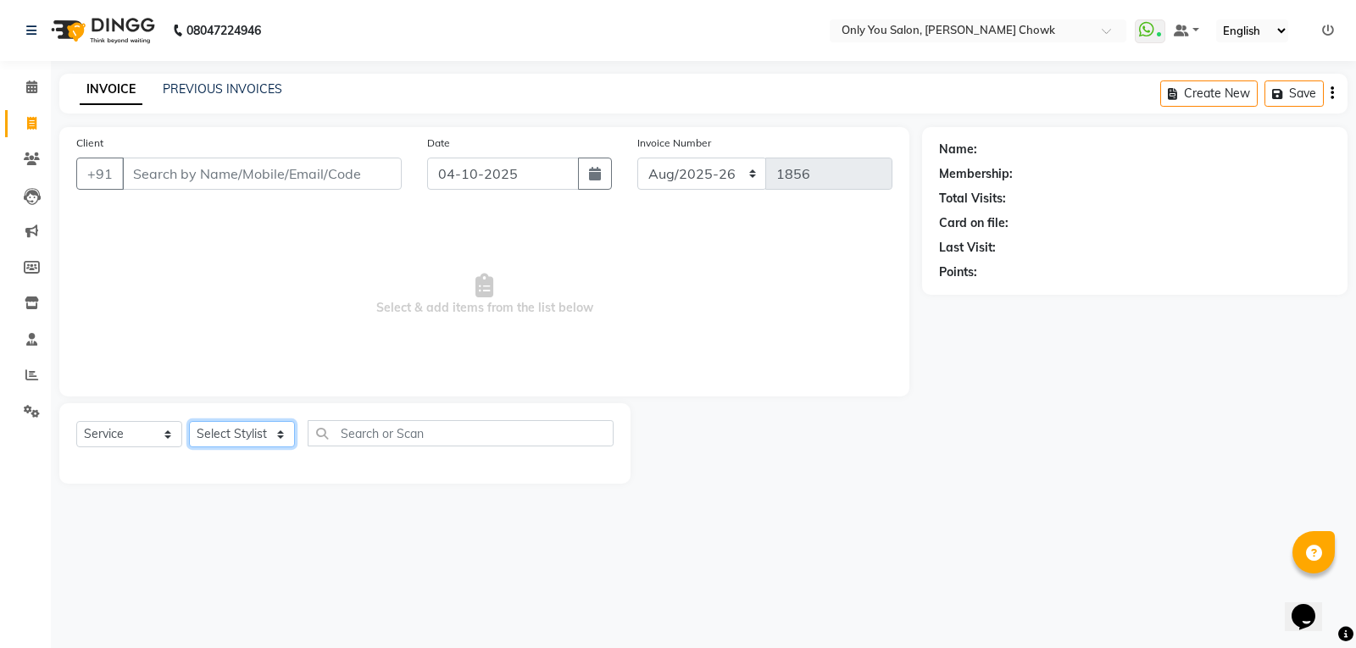
click at [281, 434] on select "Select Stylist [PERSON_NAME] [PERSON_NAME] [PERSON_NAME] MAMTA [PERSON_NAME] [P…" at bounding box center [242, 434] width 106 height 26
click at [154, 165] on input "Client" at bounding box center [262, 174] width 280 height 32
type input "9425277001"
click at [358, 176] on span "Add Client" at bounding box center [358, 173] width 67 height 17
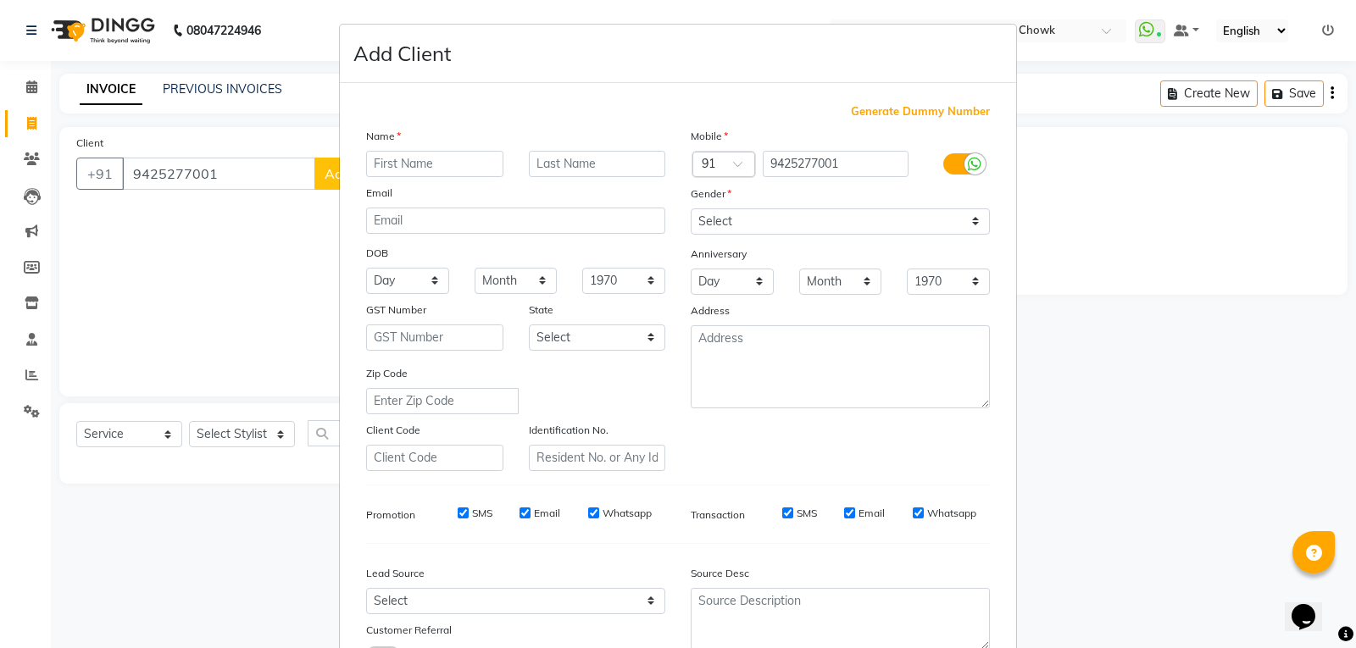
type input "s"
type input "Sandeep"
click at [622, 156] on input "text" at bounding box center [597, 164] width 137 height 26
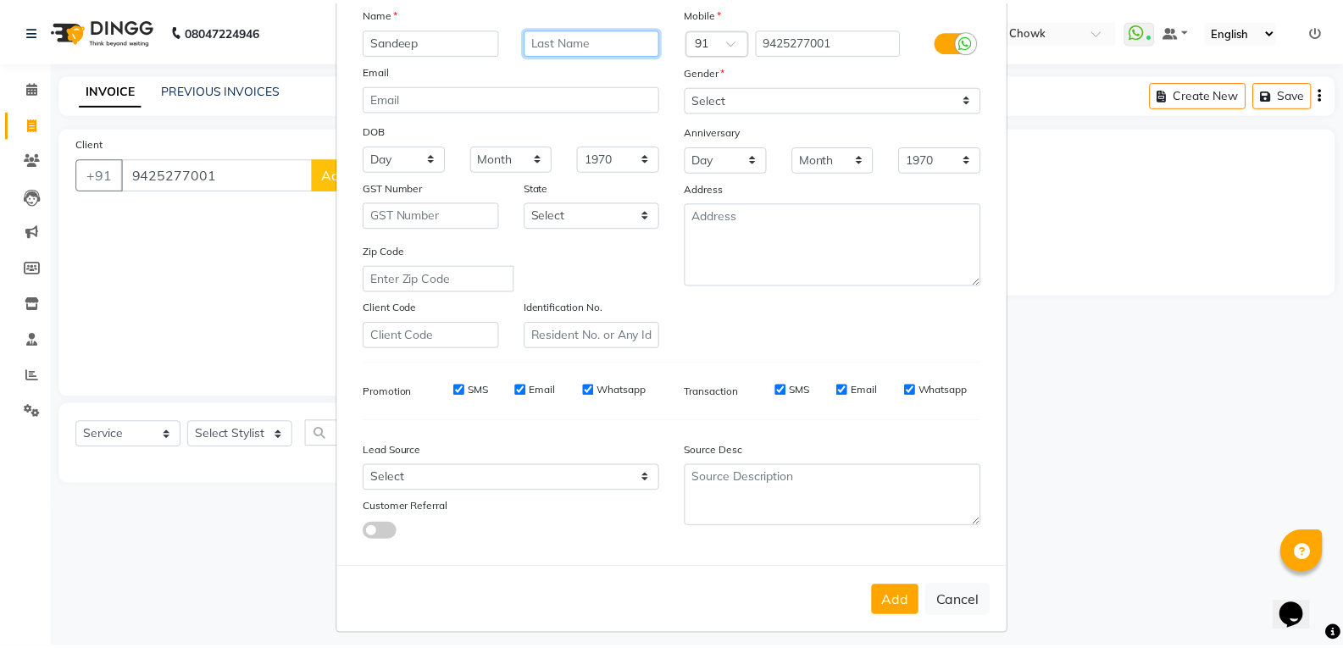
scroll to position [134, 0]
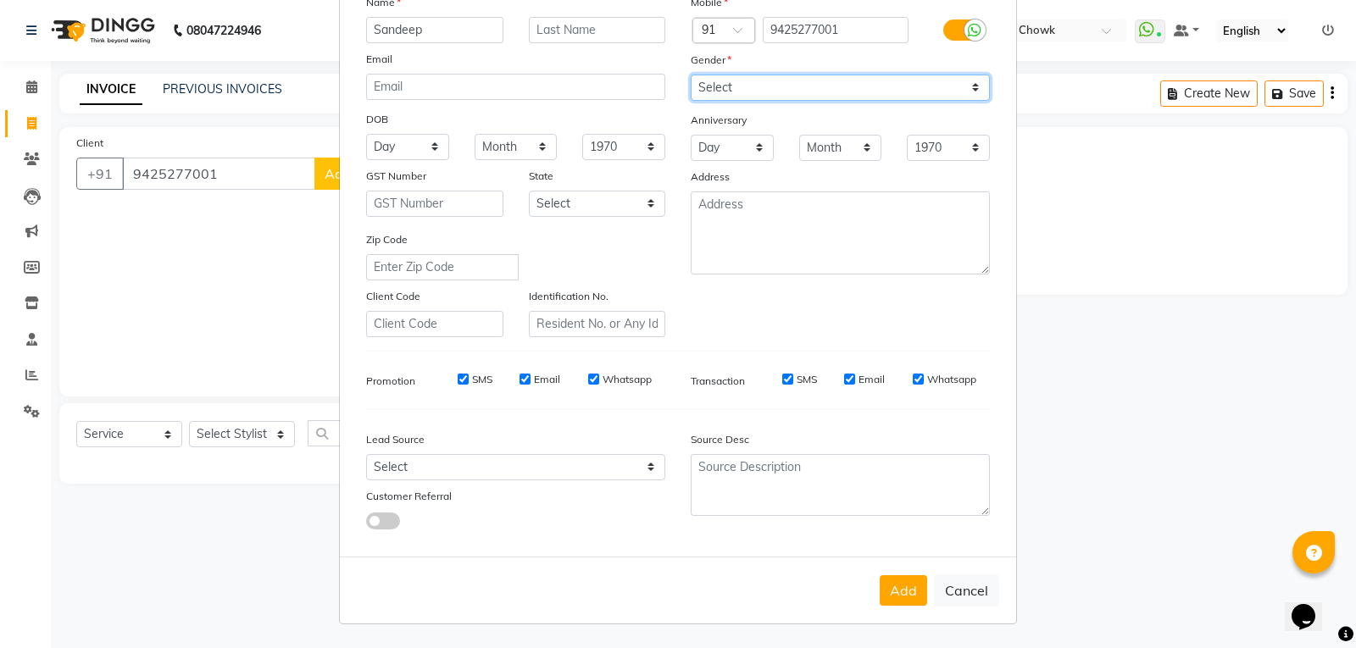
click at [750, 83] on select "Select Male Female Other Prefer Not To Say" at bounding box center [840, 88] width 299 height 26
select select "male"
click at [691, 75] on select "Select Male Female Other Prefer Not To Say" at bounding box center [840, 88] width 299 height 26
drag, startPoint x: 891, startPoint y: 594, endPoint x: 887, endPoint y: 635, distance: 40.9
click at [890, 610] on div "Add Cancel" at bounding box center [678, 590] width 676 height 67
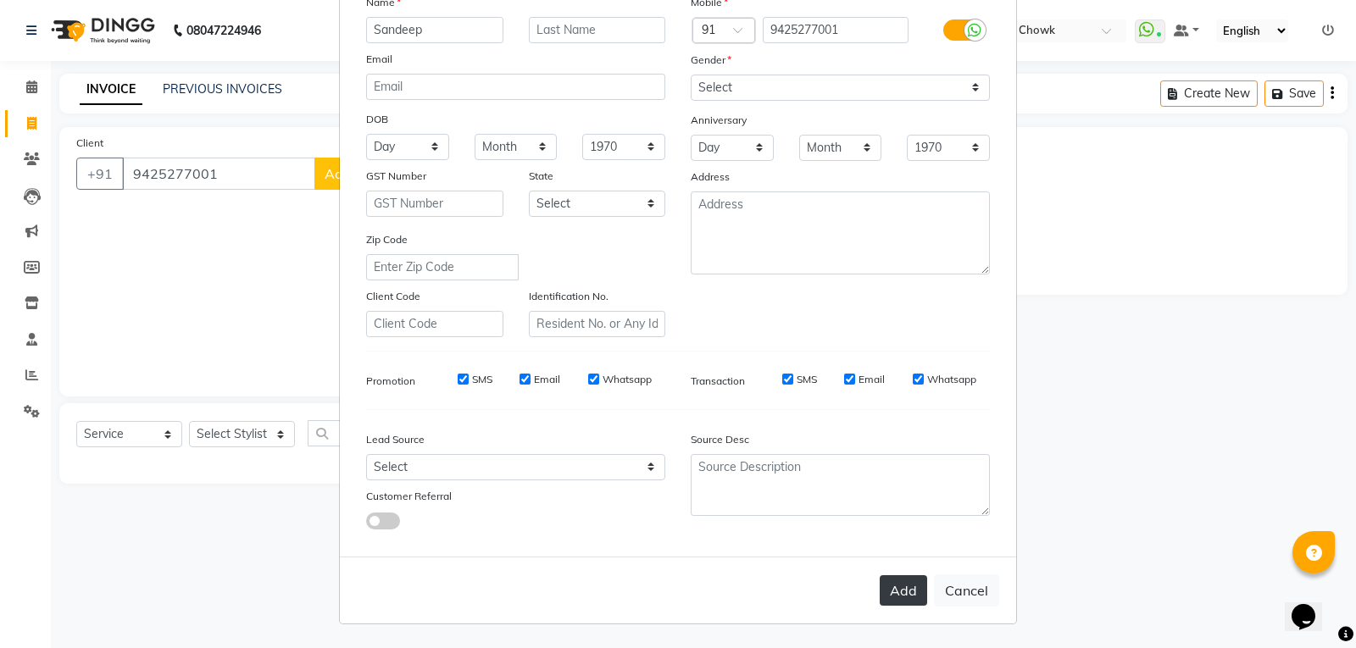
click at [891, 599] on button "Add" at bounding box center [903, 590] width 47 height 31
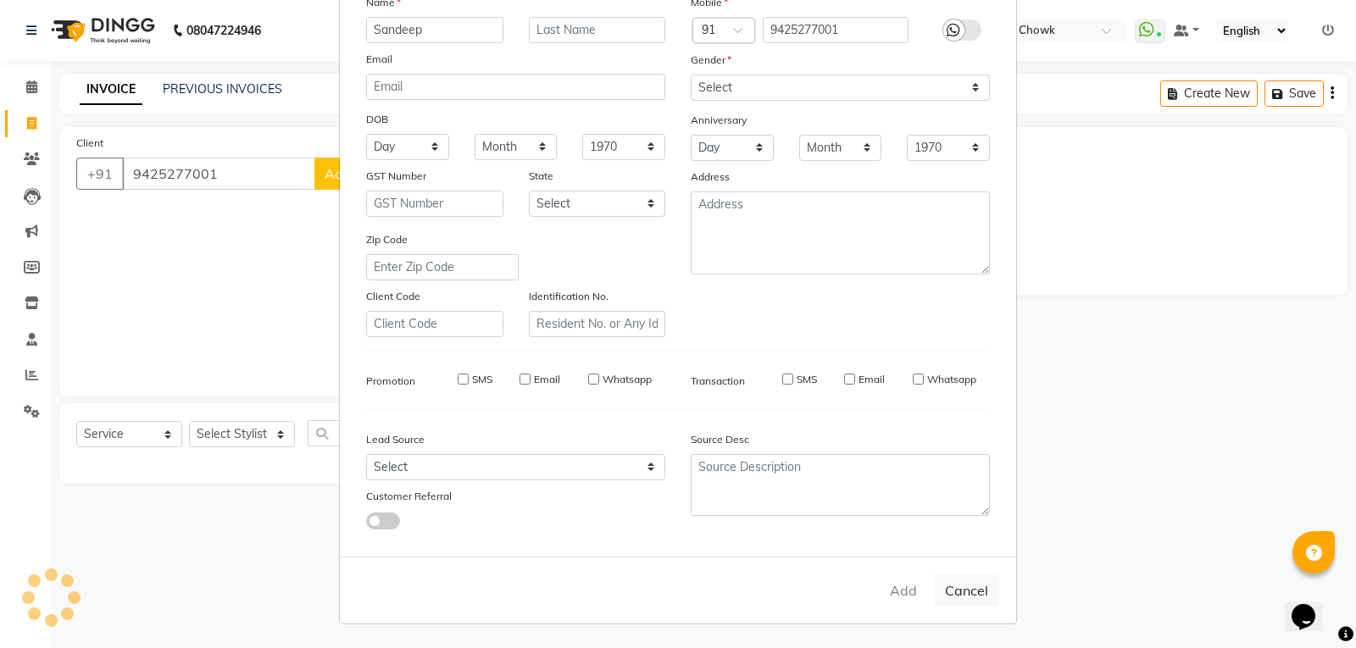
select select
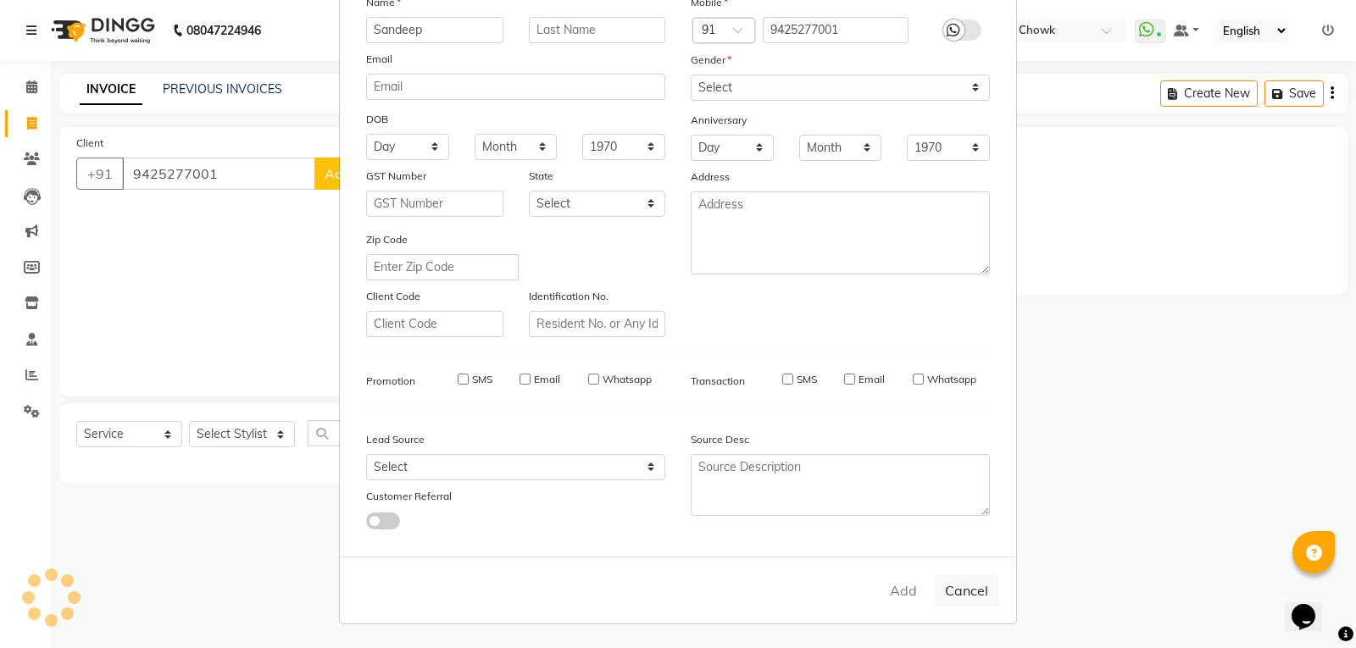
select select
checkbox input "false"
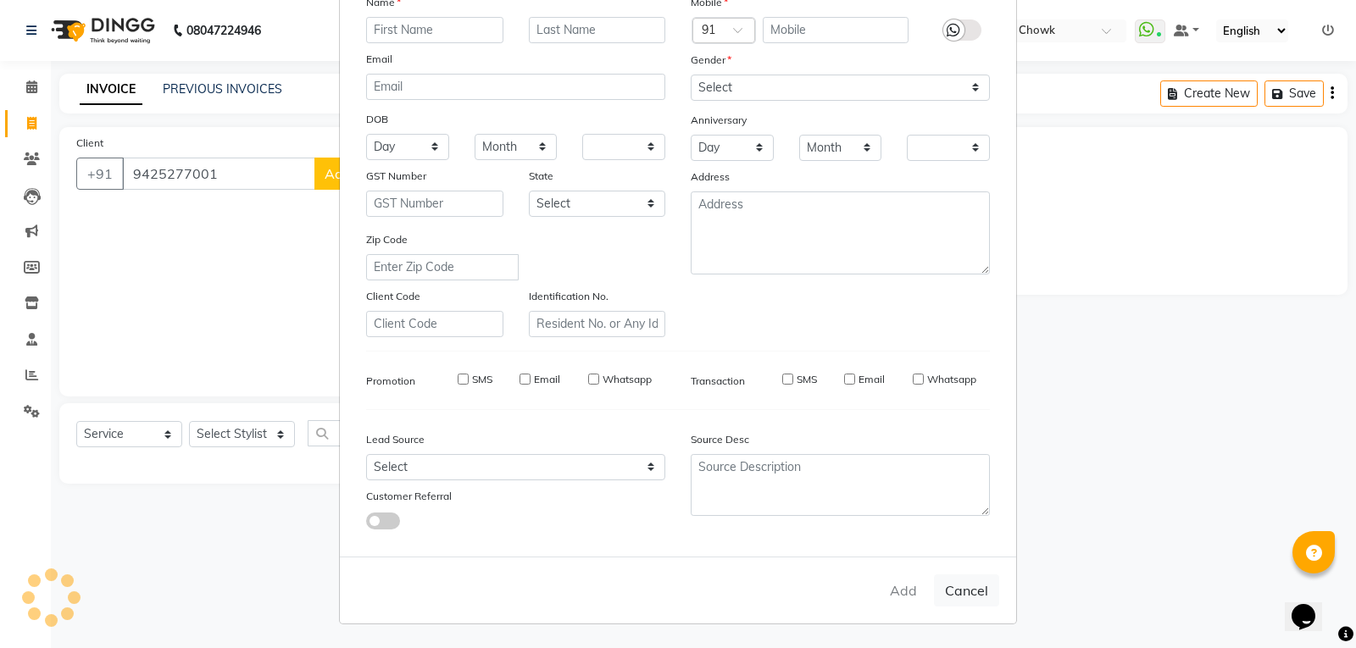
checkbox input "false"
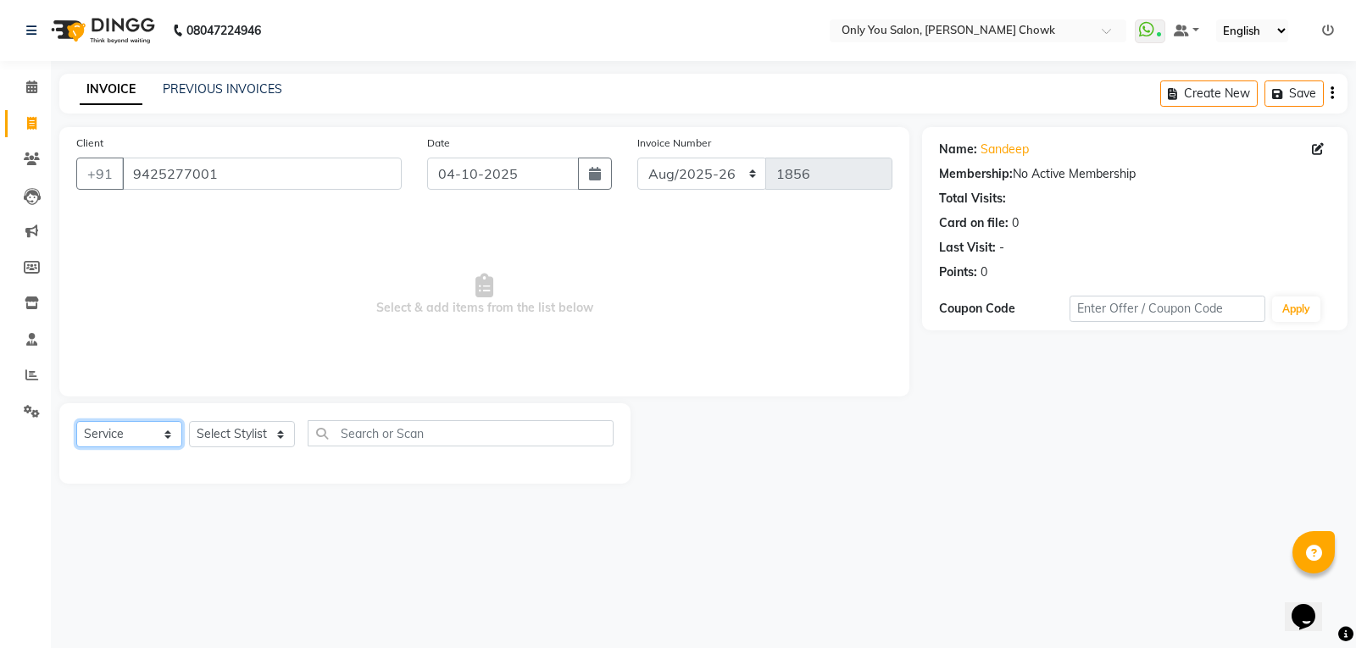
click at [169, 439] on select "Select Service Product Membership Package Voucher Prepaid Gift Card" at bounding box center [129, 434] width 106 height 26
click at [76, 421] on select "Select Service Product Membership Package Voucher Prepaid Gift Card" at bounding box center [129, 434] width 106 height 26
click at [280, 435] on select "Select Stylist [PERSON_NAME] [PERSON_NAME] [PERSON_NAME] MAMTA [PERSON_NAME] [P…" at bounding box center [242, 434] width 106 height 26
select select "88527"
click at [189, 421] on select "Select Stylist [PERSON_NAME] [PERSON_NAME] [PERSON_NAME] MAMTA [PERSON_NAME] [P…" at bounding box center [242, 434] width 106 height 26
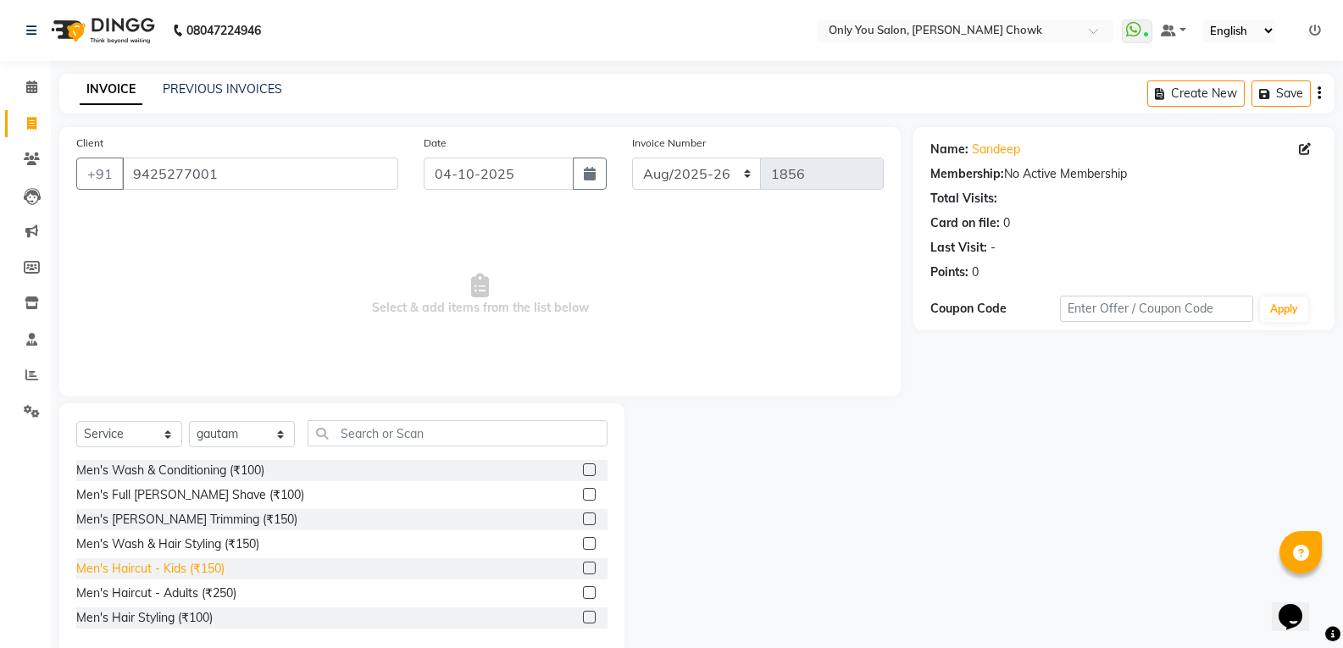
click at [188, 573] on div "Men's Haircut - Kids (₹150)" at bounding box center [150, 569] width 148 height 18
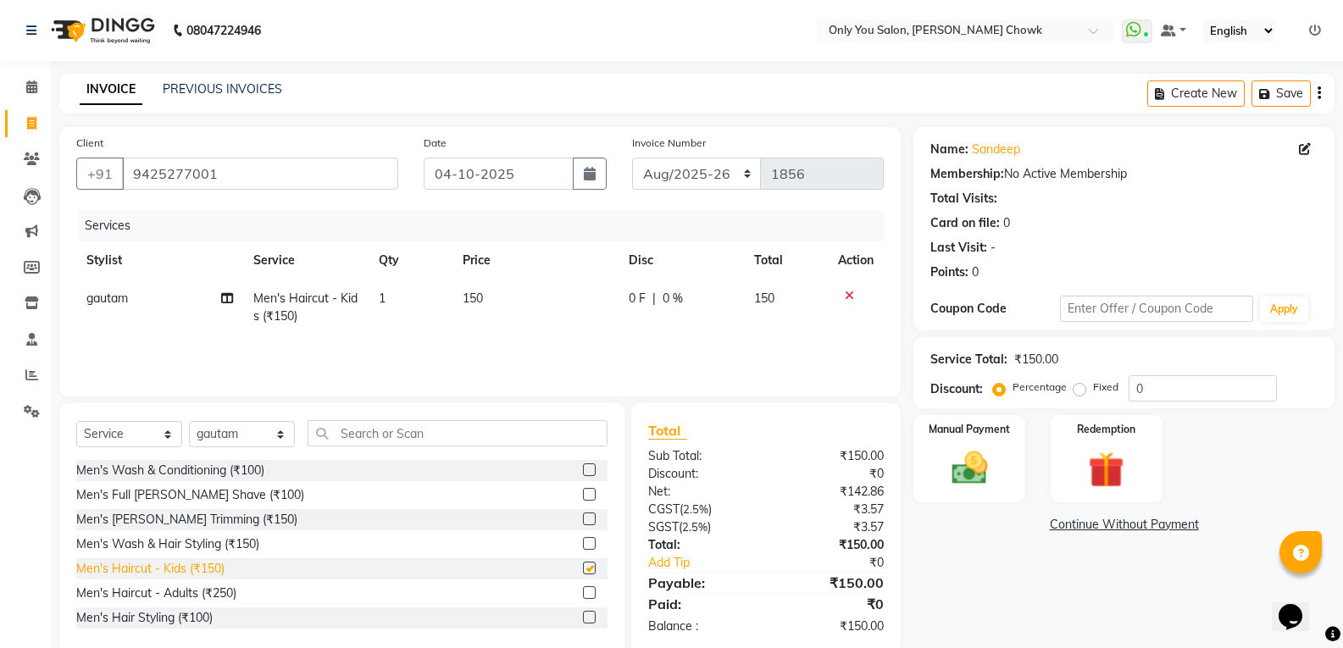
checkbox input "false"
click at [433, 425] on input "text" at bounding box center [458, 433] width 300 height 26
click at [281, 437] on select "Select Stylist [PERSON_NAME] [PERSON_NAME] [PERSON_NAME] MAMTA [PERSON_NAME] [P…" at bounding box center [242, 434] width 106 height 26
select select "54278"
click at [189, 421] on select "Select Stylist [PERSON_NAME] [PERSON_NAME] [PERSON_NAME] MAMTA [PERSON_NAME] [P…" at bounding box center [242, 434] width 106 height 26
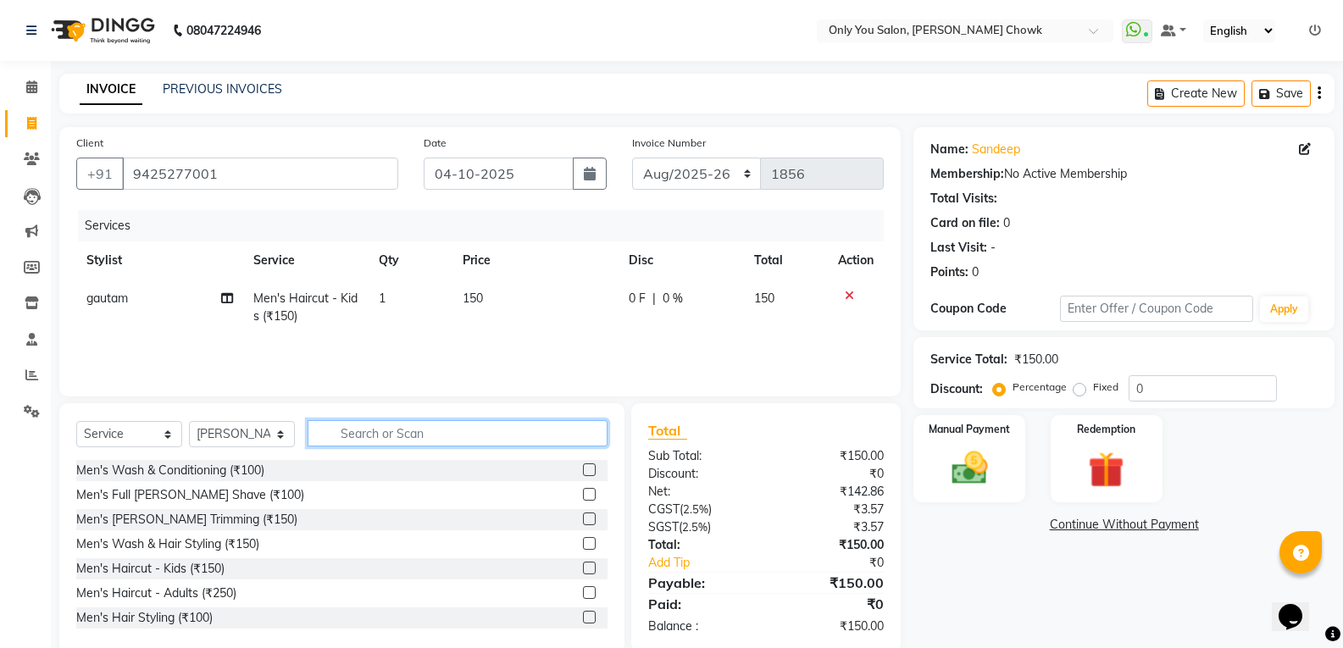
click at [367, 434] on input "text" at bounding box center [458, 433] width 300 height 26
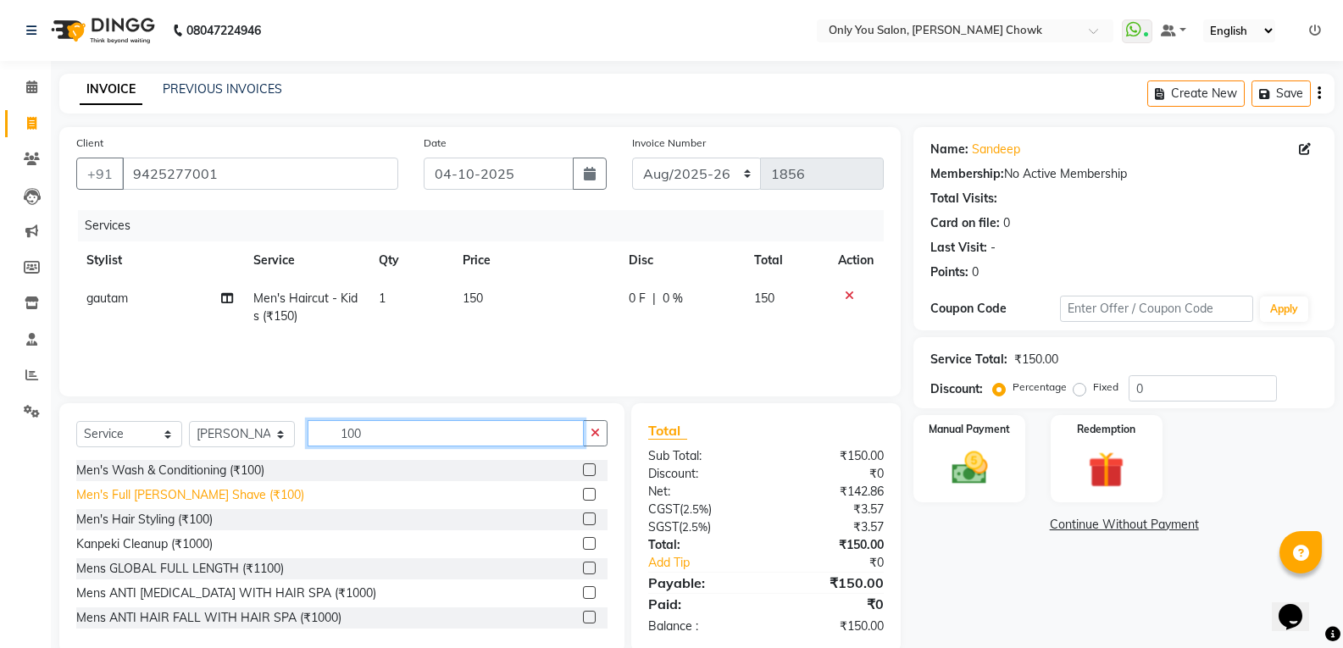
type input "100"
click at [238, 498] on div "Men's Full [PERSON_NAME] Shave (₹100)" at bounding box center [190, 495] width 228 height 18
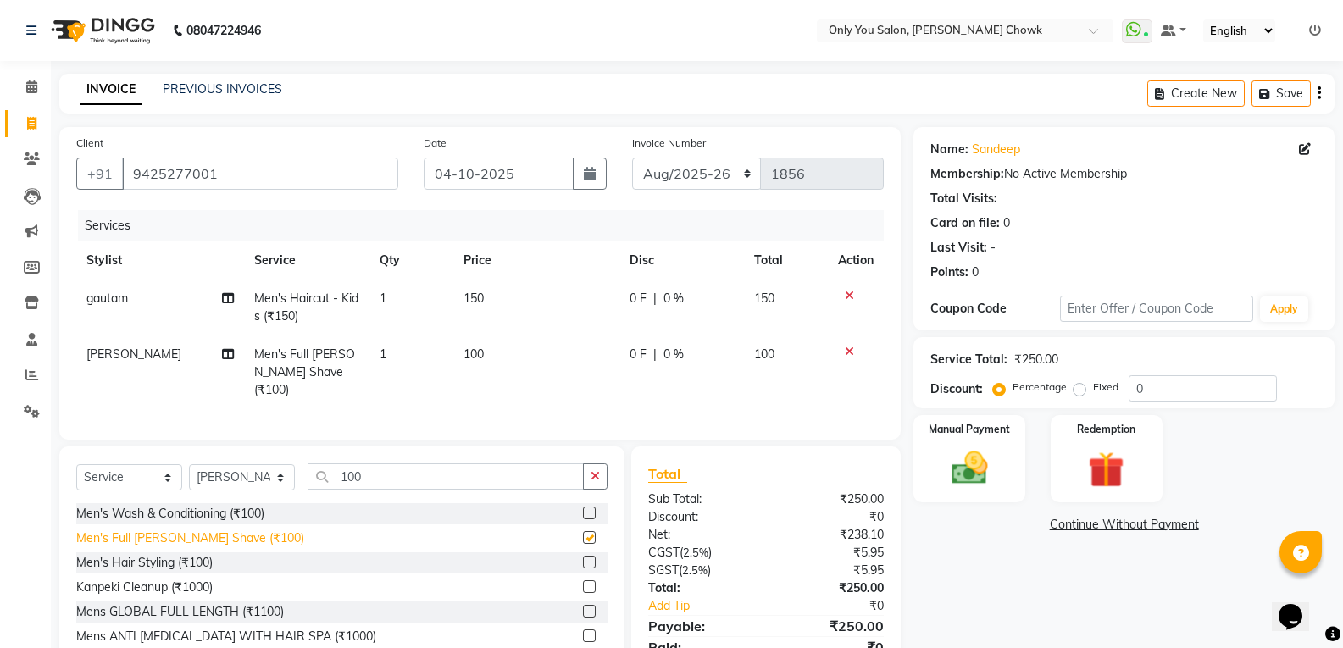
checkbox input "false"
click at [957, 475] on img at bounding box center [969, 468] width 60 height 43
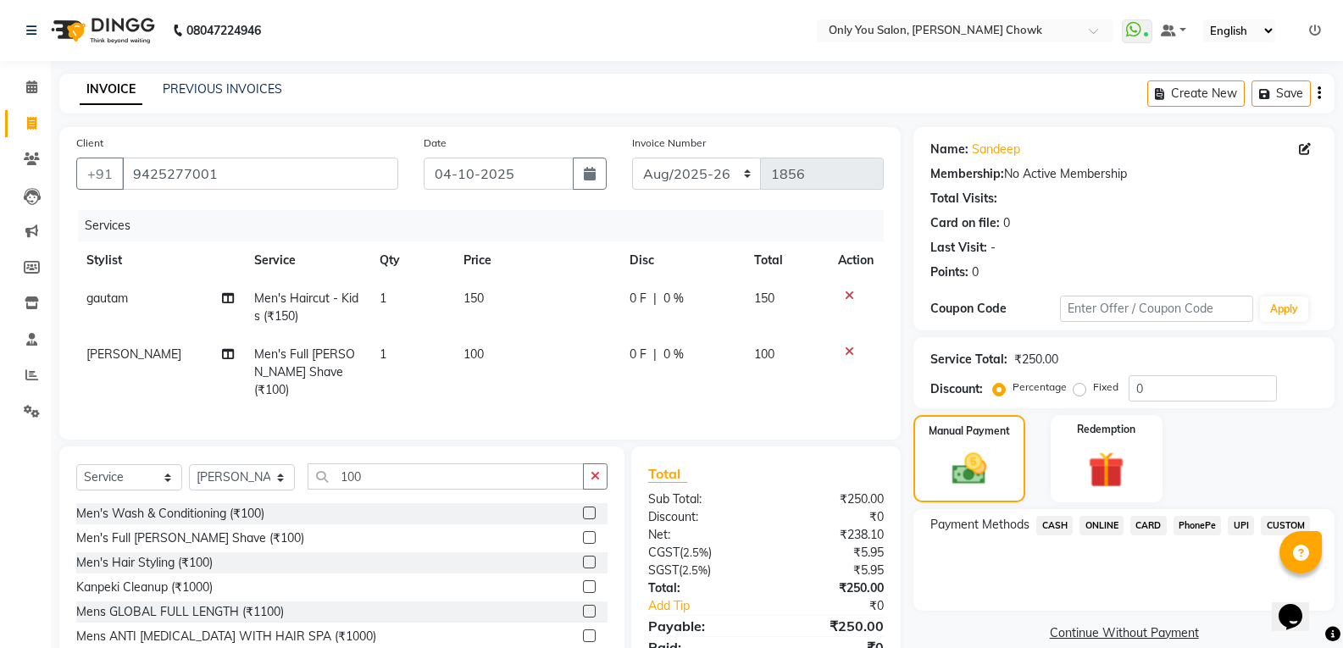
click at [1064, 525] on span "CASH" at bounding box center [1054, 525] width 36 height 19
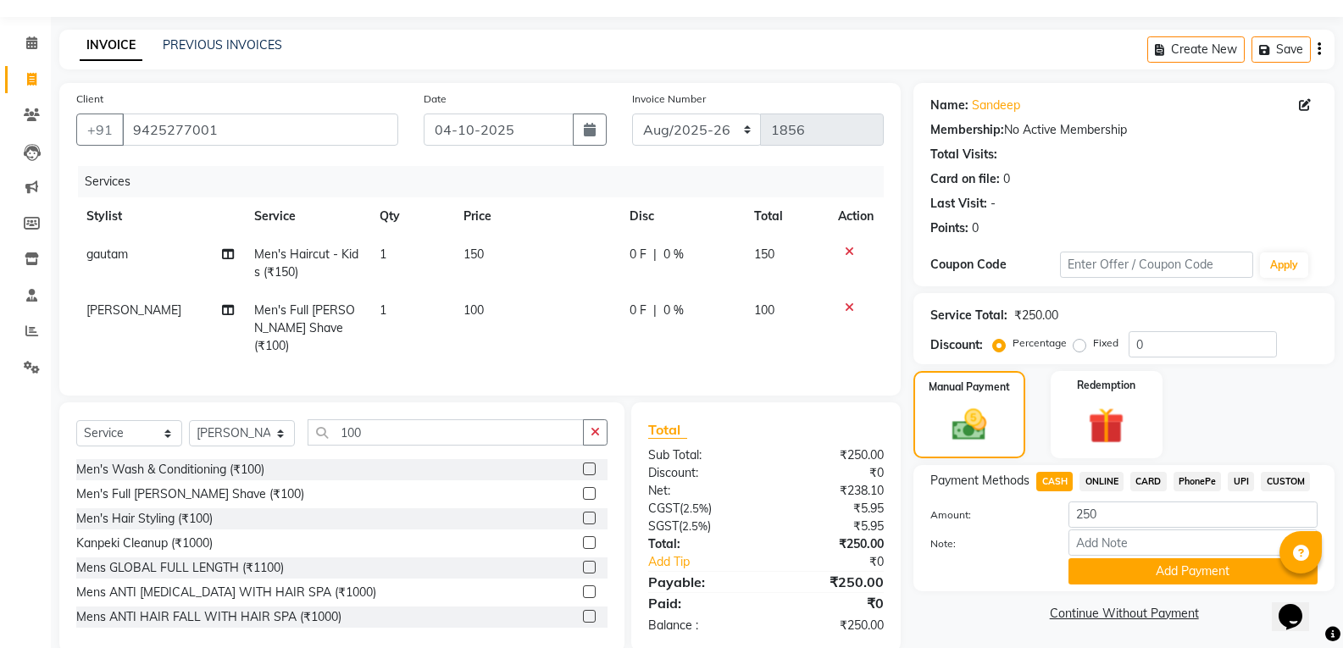
scroll to position [69, 0]
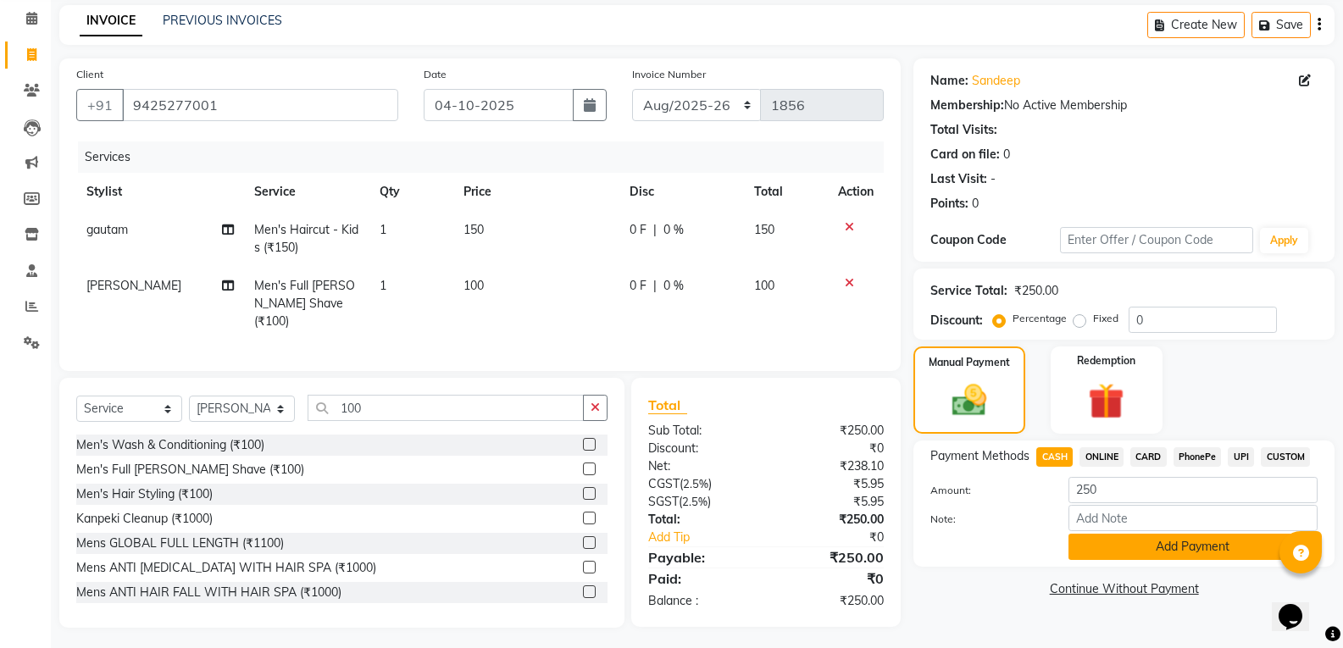
click at [1106, 550] on button "Add Payment" at bounding box center [1193, 547] width 249 height 26
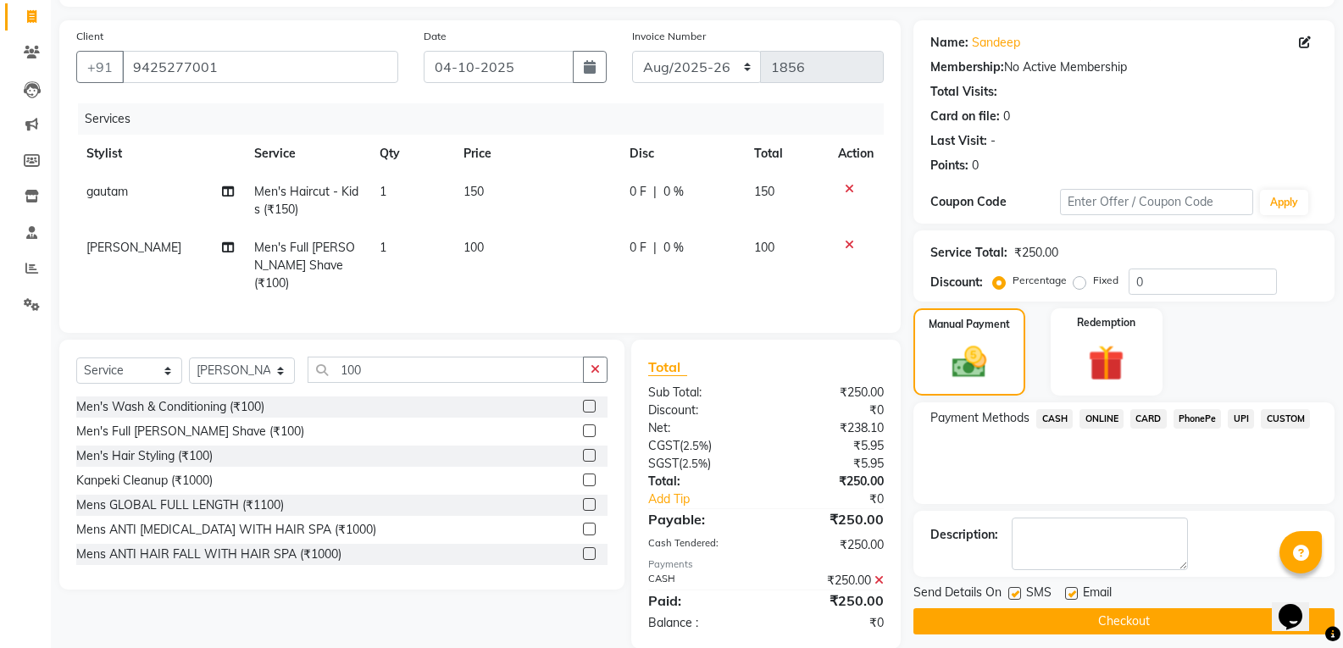
scroll to position [128, 0]
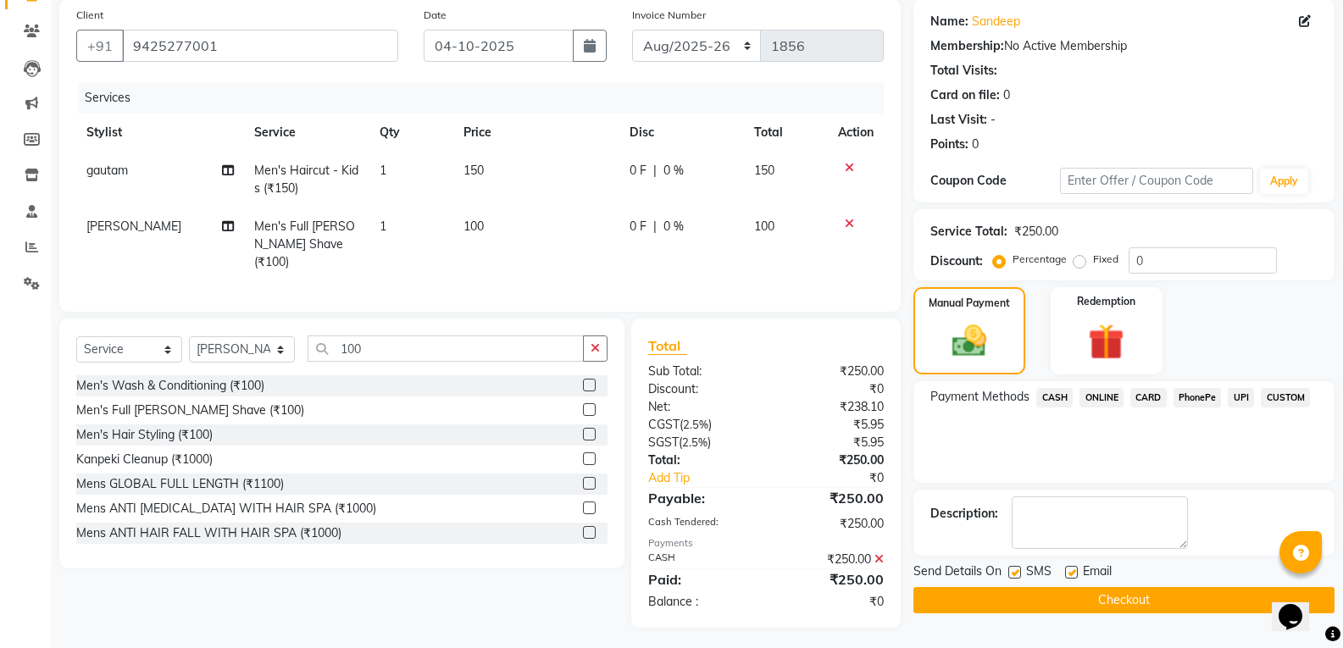
click at [1043, 597] on button "Checkout" at bounding box center [1124, 600] width 421 height 26
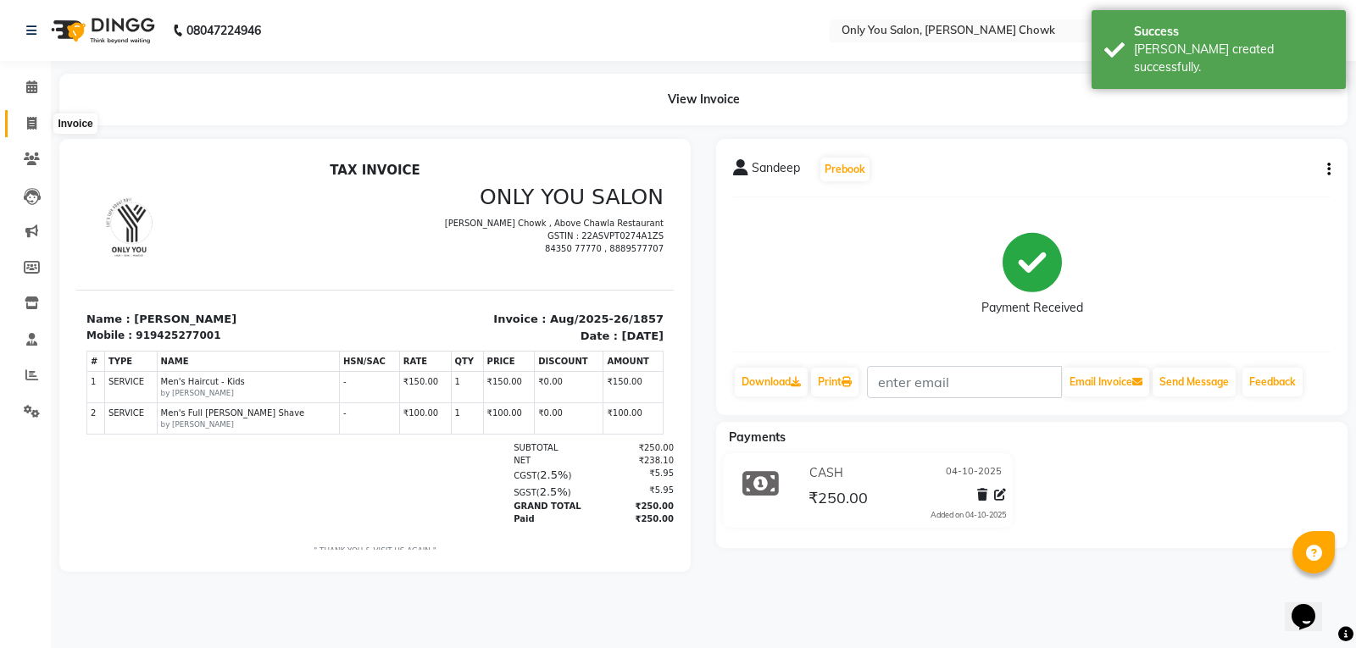
click at [33, 127] on icon at bounding box center [31, 123] width 9 height 13
select select "service"
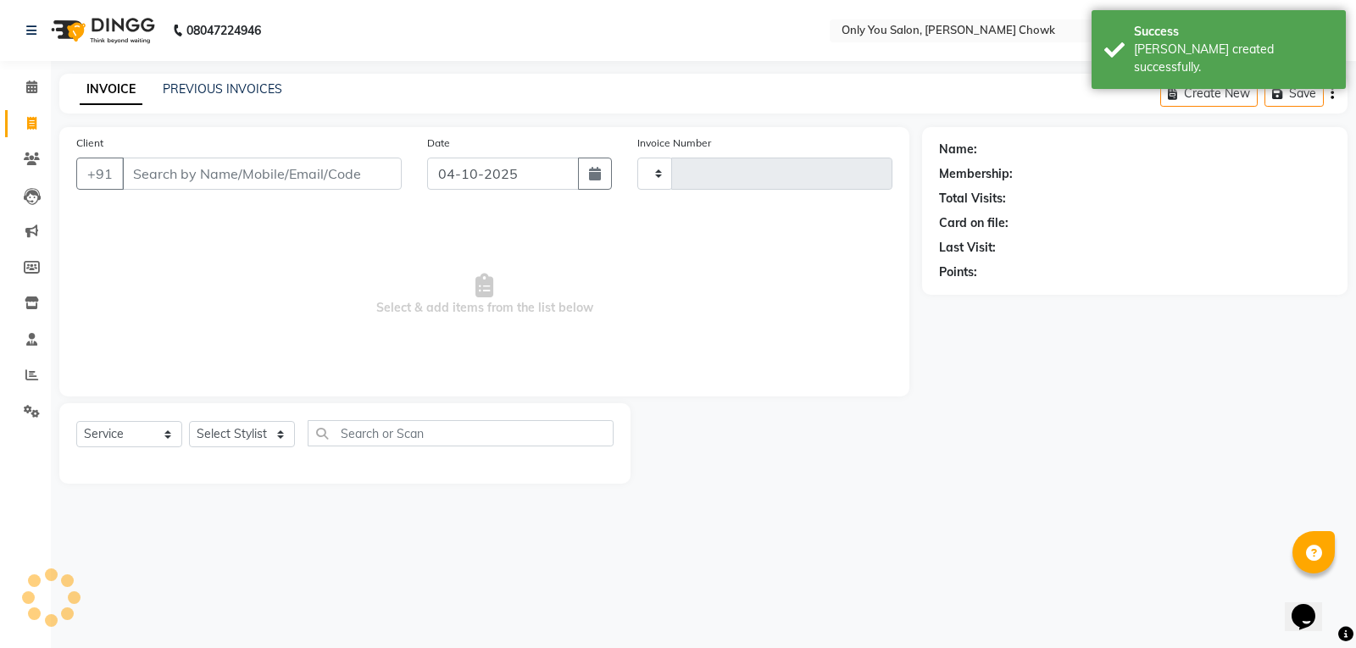
type input "1858"
select select "8713"
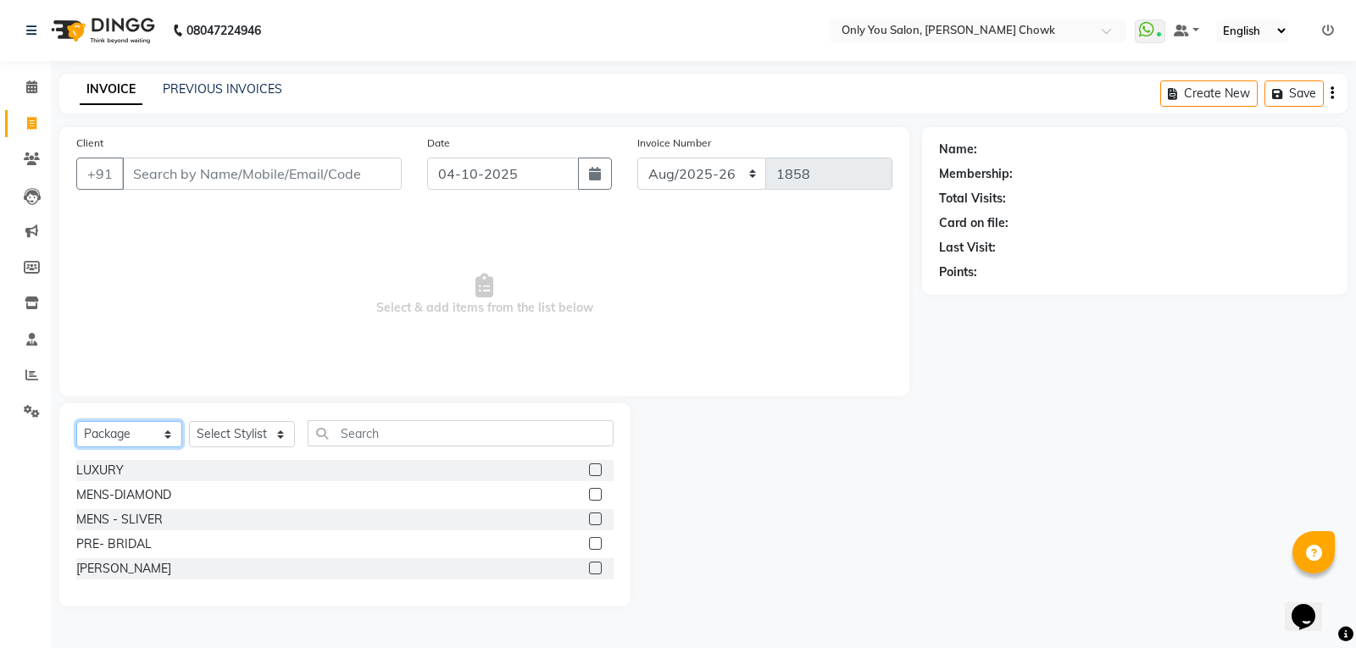
click at [166, 436] on select "Select Service Product Membership Package Voucher Prepaid Gift Card" at bounding box center [129, 434] width 106 height 26
select select "service"
click at [76, 421] on select "Select Service Product Membership Package Voucher Prepaid Gift Card" at bounding box center [129, 434] width 106 height 26
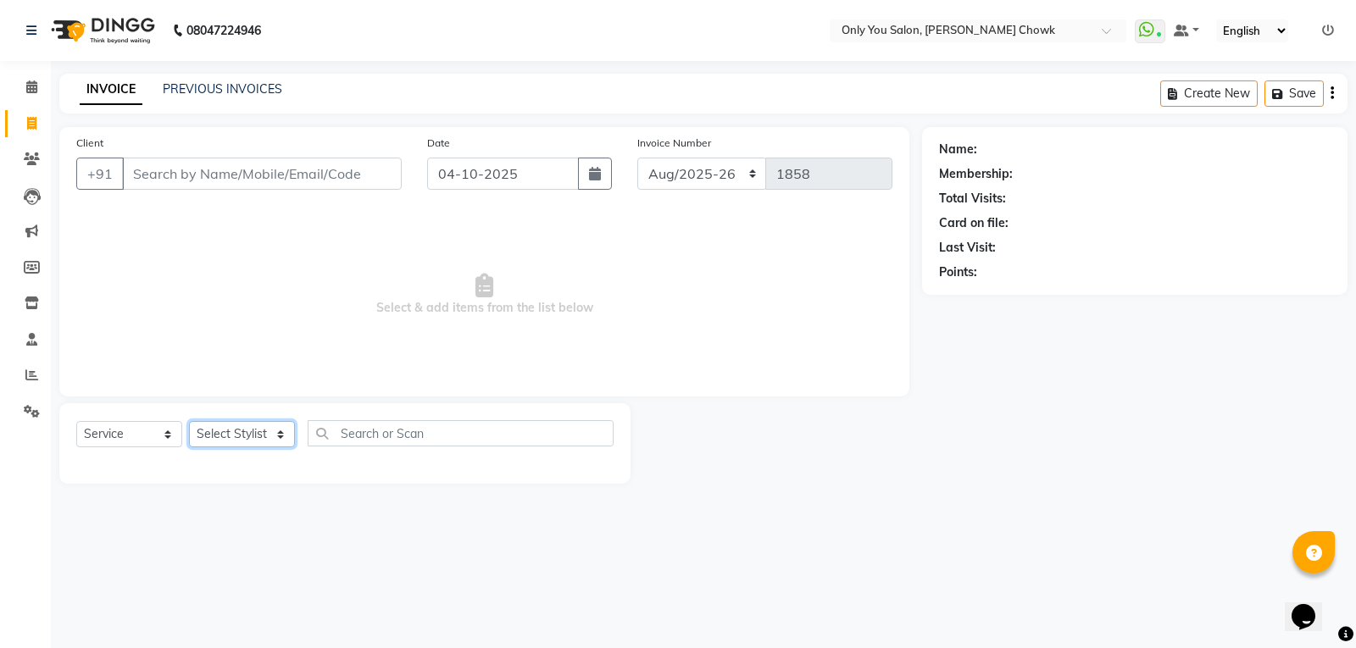
click at [280, 441] on select "Select Stylist [PERSON_NAME] [PERSON_NAME] [PERSON_NAME] MAMTA [PERSON_NAME] [P…" at bounding box center [242, 434] width 106 height 26
select select "88527"
click at [189, 421] on select "Select Stylist [PERSON_NAME] [PERSON_NAME] [PERSON_NAME] MAMTA [PERSON_NAME] [P…" at bounding box center [242, 434] width 106 height 26
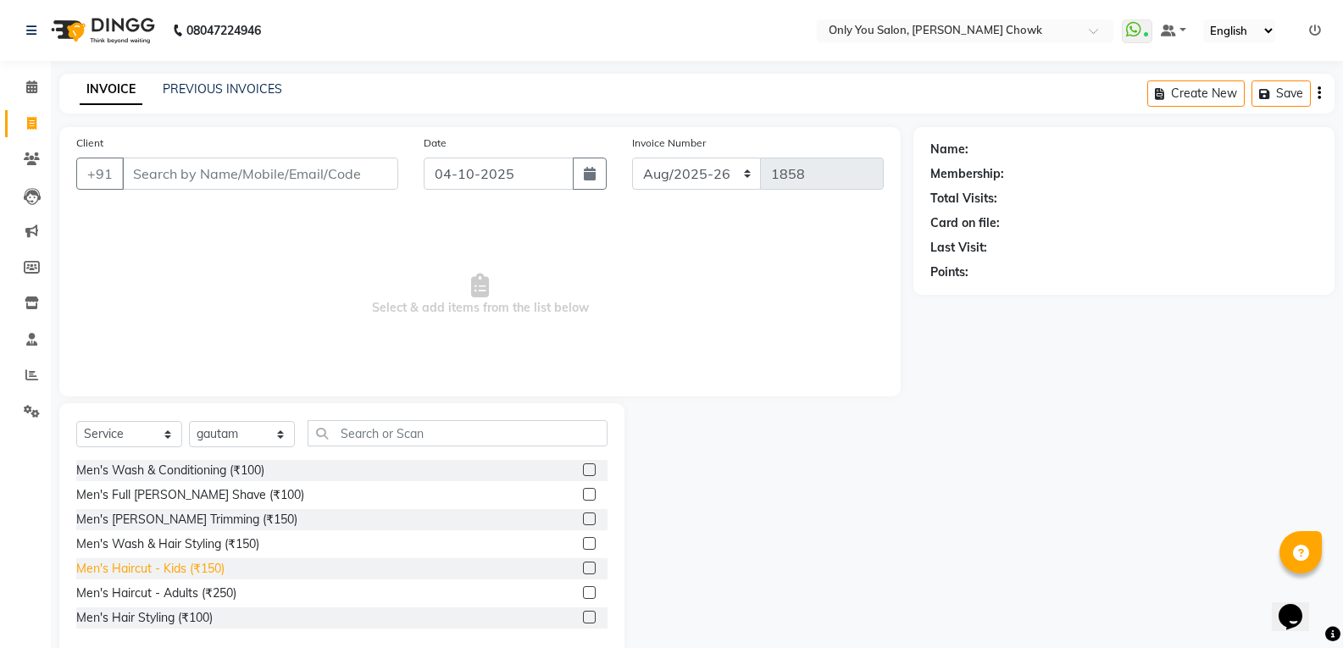
click at [223, 569] on div "Men's Haircut - Kids (₹150)" at bounding box center [150, 569] width 148 height 18
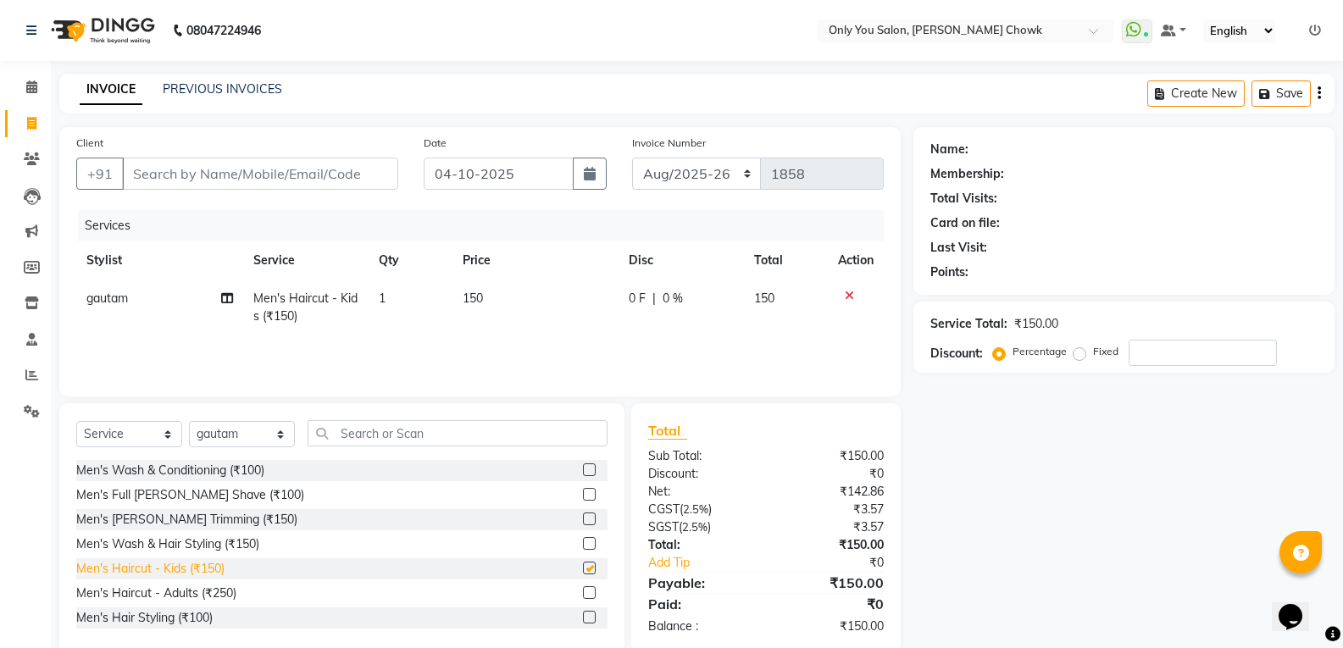
checkbox input "false"
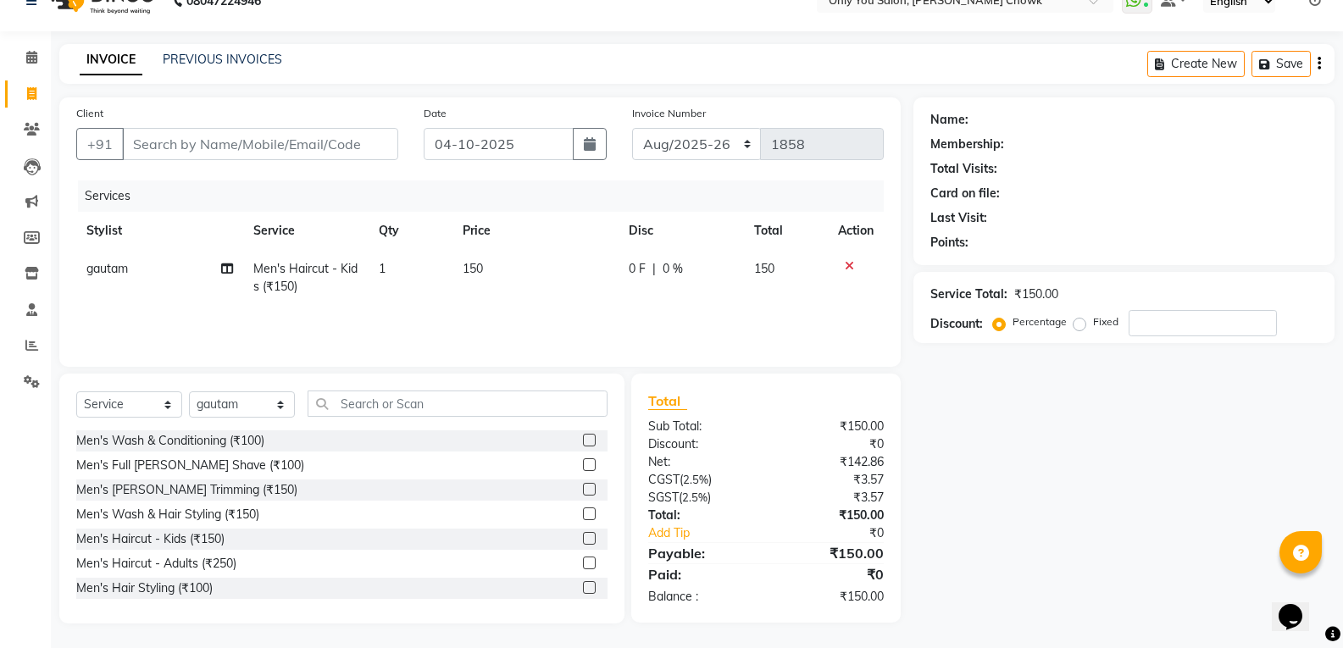
scroll to position [31, 0]
click at [224, 561] on div "Men's Haircut - Adults (₹250)" at bounding box center [156, 563] width 160 height 18
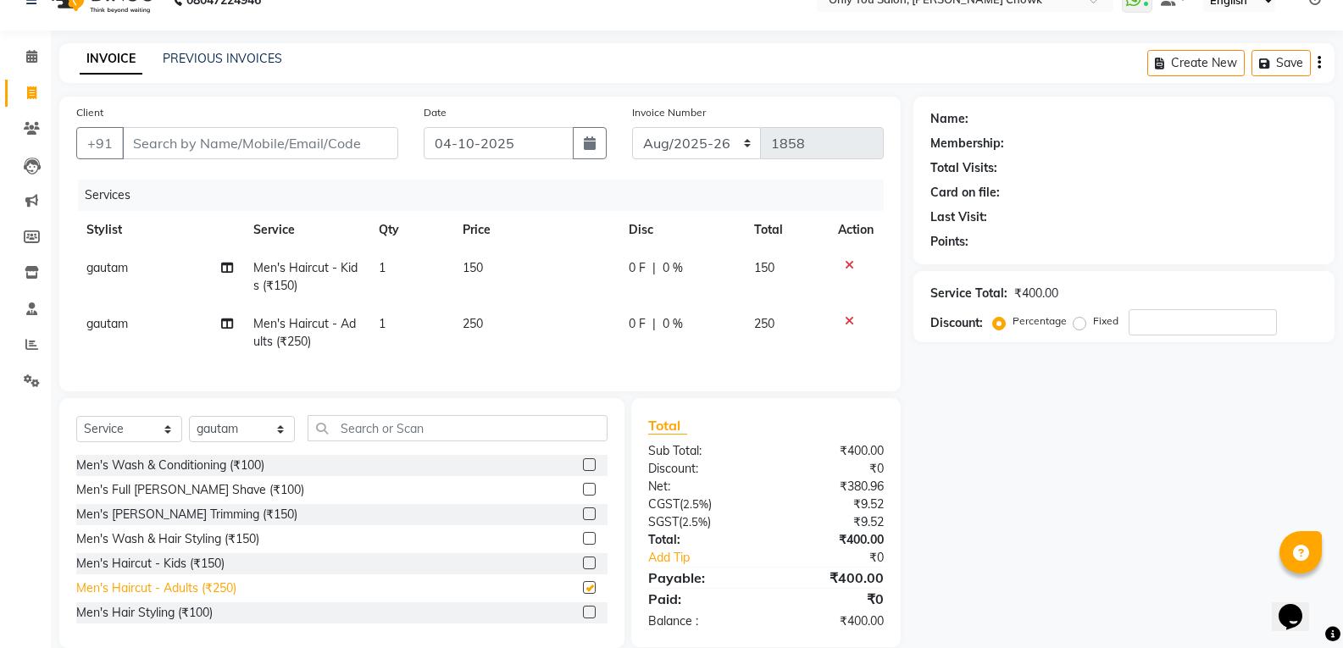
checkbox input "false"
click at [233, 136] on input "Client" at bounding box center [260, 143] width 276 height 32
click at [479, 314] on td "250" at bounding box center [536, 333] width 167 height 56
select select "88527"
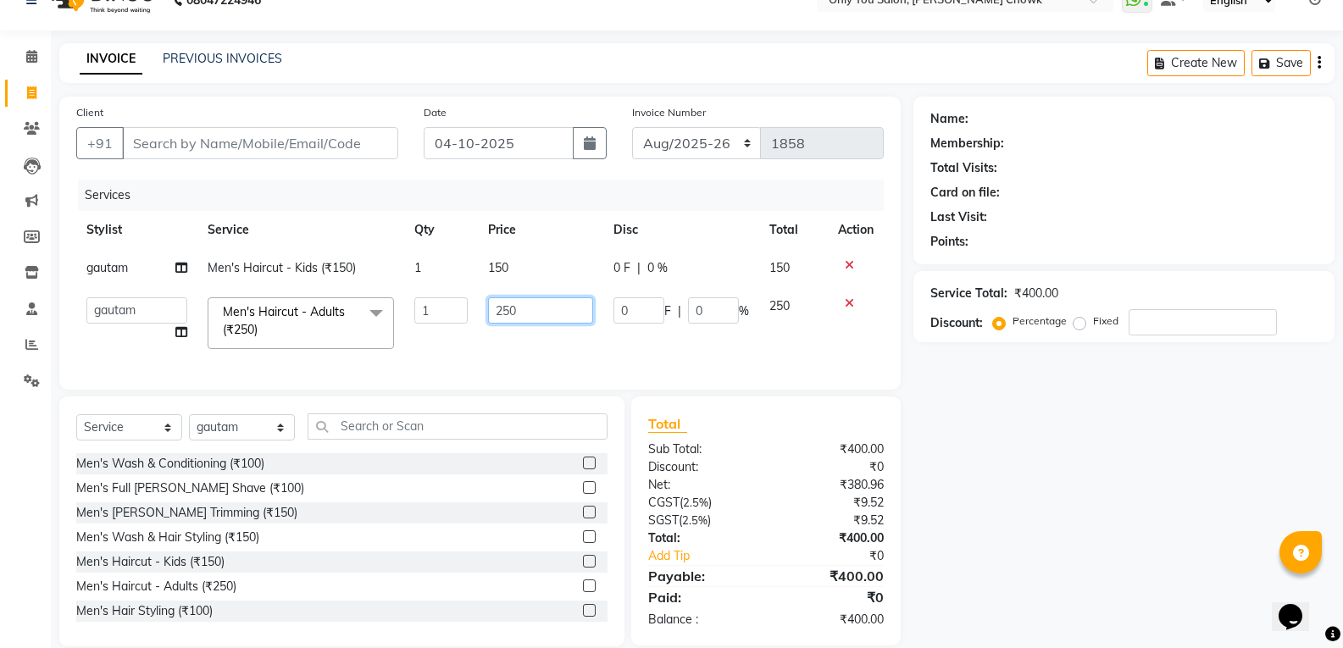
click at [508, 308] on input "250" at bounding box center [540, 310] width 105 height 26
type input "300"
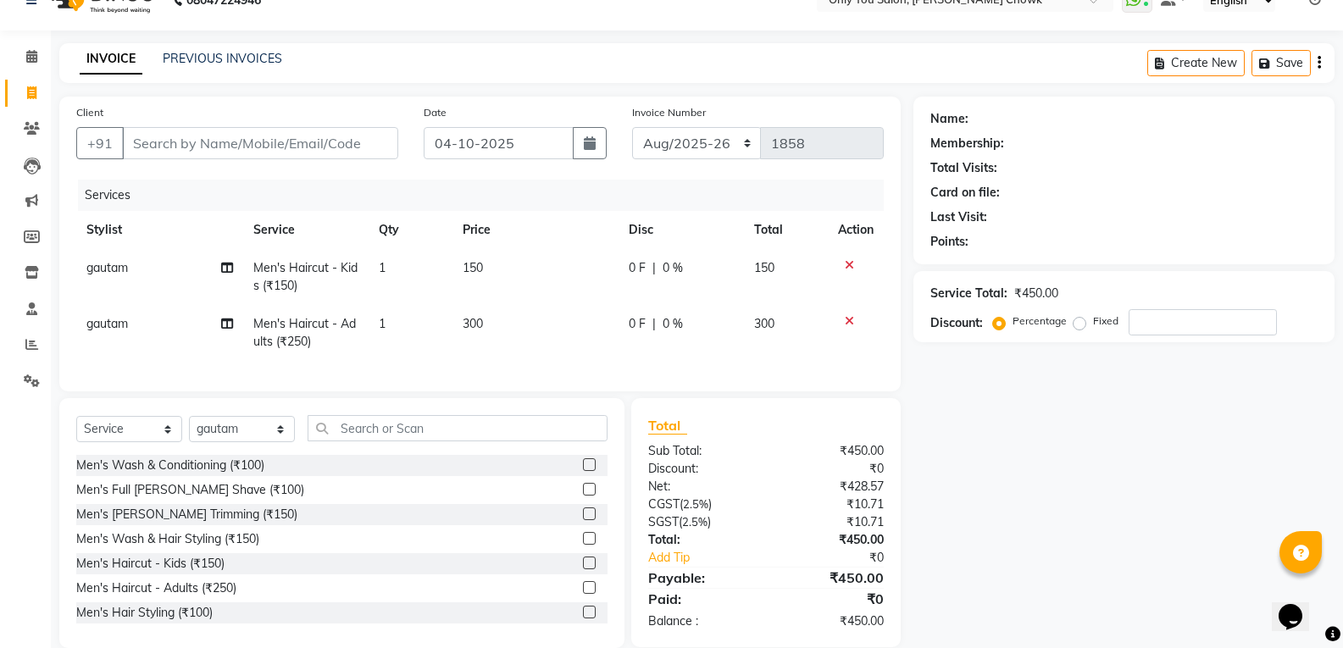
click at [1051, 542] on div "Name: Membership: Total Visits: Card on file: Last Visit: Points: Service Total…" at bounding box center [1131, 373] width 434 height 552
click at [311, 150] on input "Client" at bounding box center [260, 143] width 276 height 32
type input "7"
type input "0"
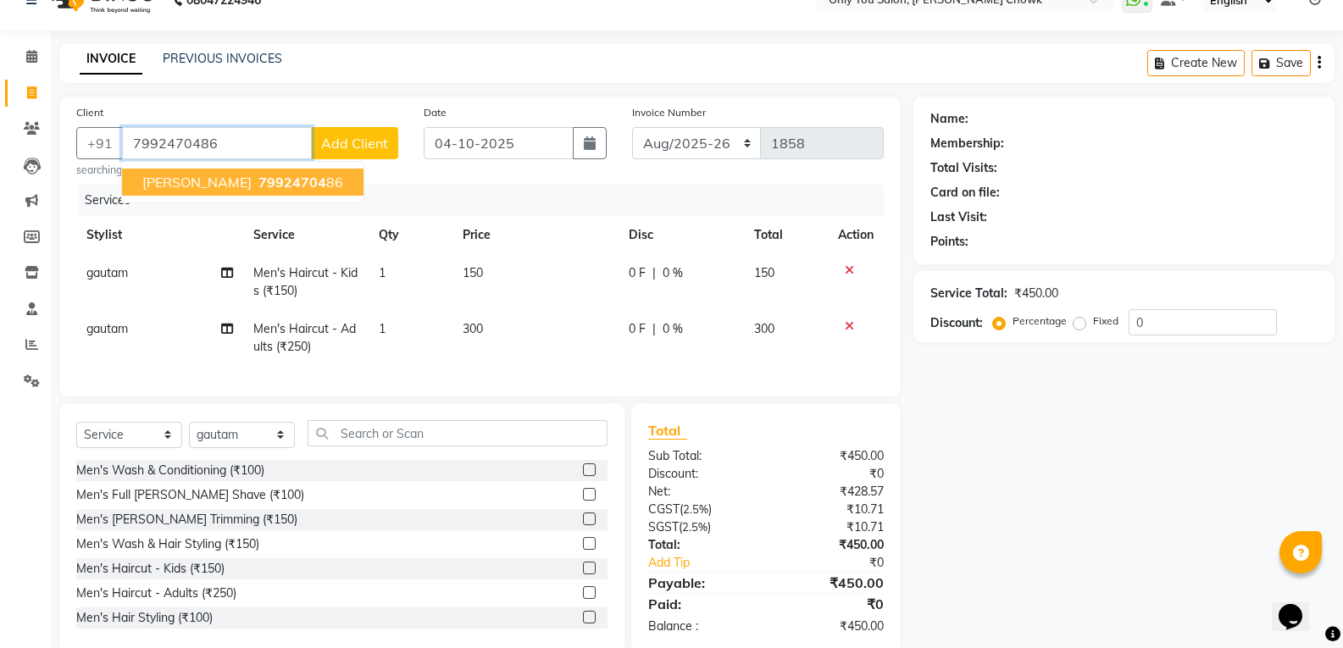
type input "7992470486"
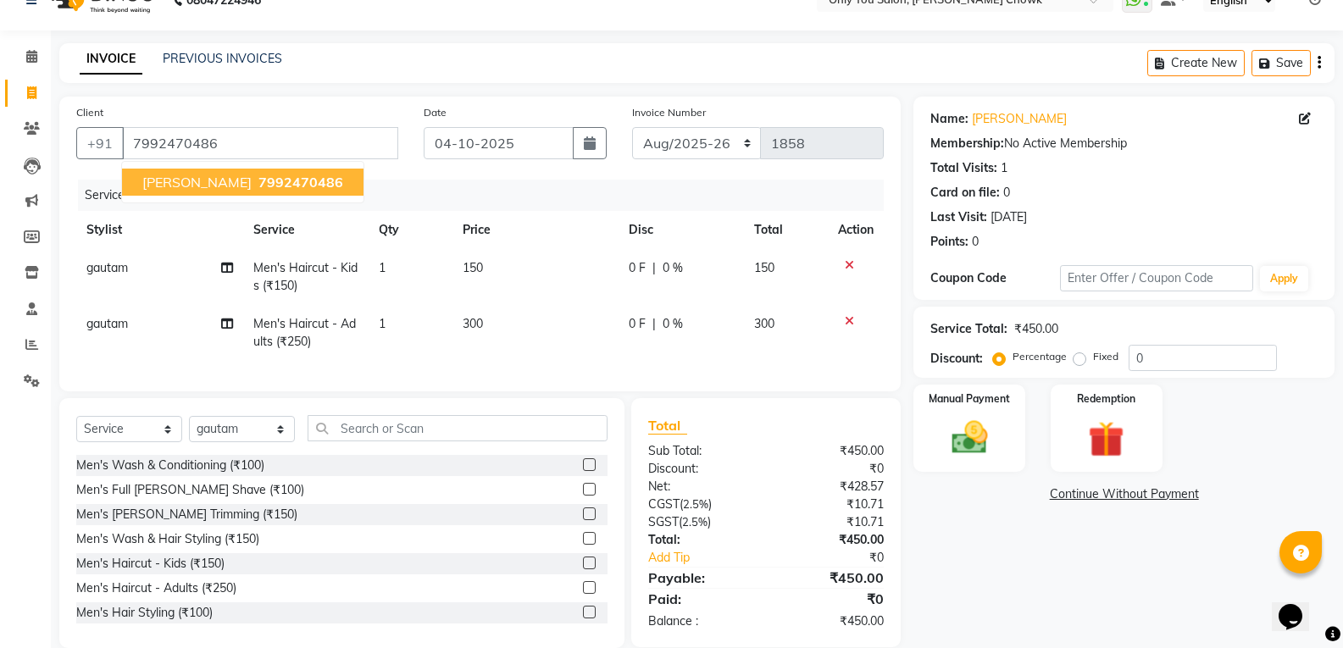
click at [293, 180] on button "KUSHAL 7992470486" at bounding box center [243, 182] width 242 height 27
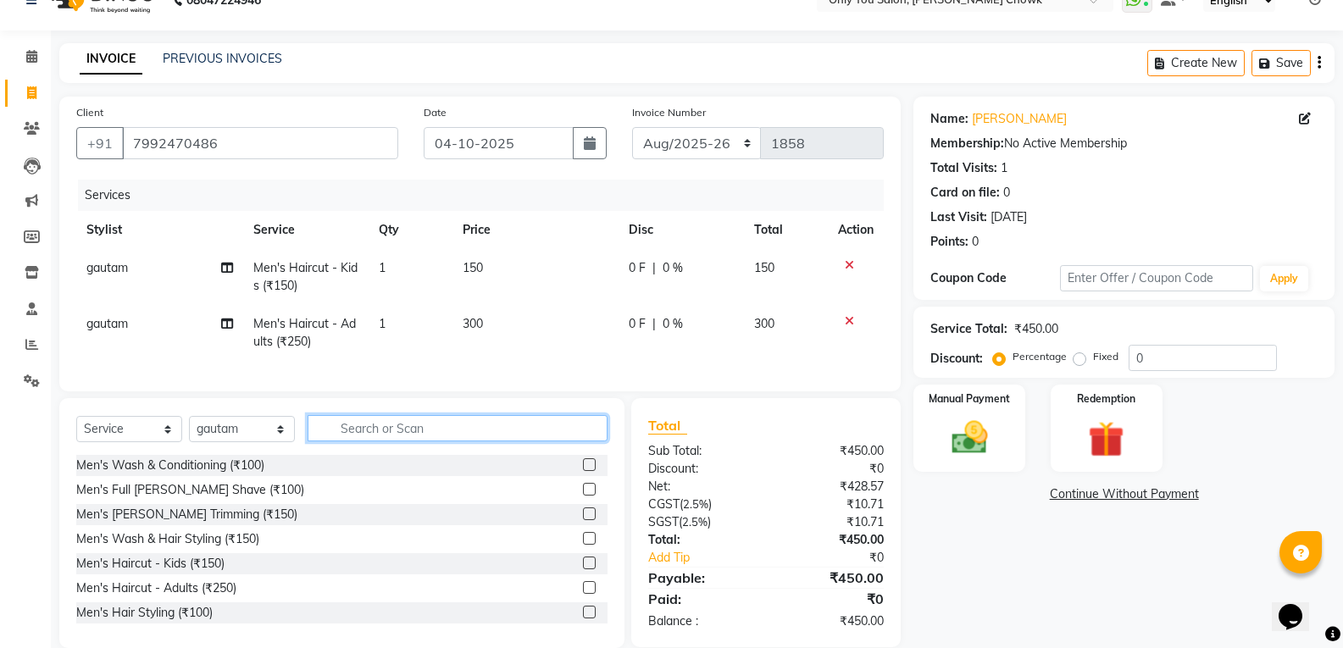
click at [364, 442] on input "text" at bounding box center [458, 428] width 300 height 26
click at [994, 453] on img at bounding box center [969, 437] width 60 height 43
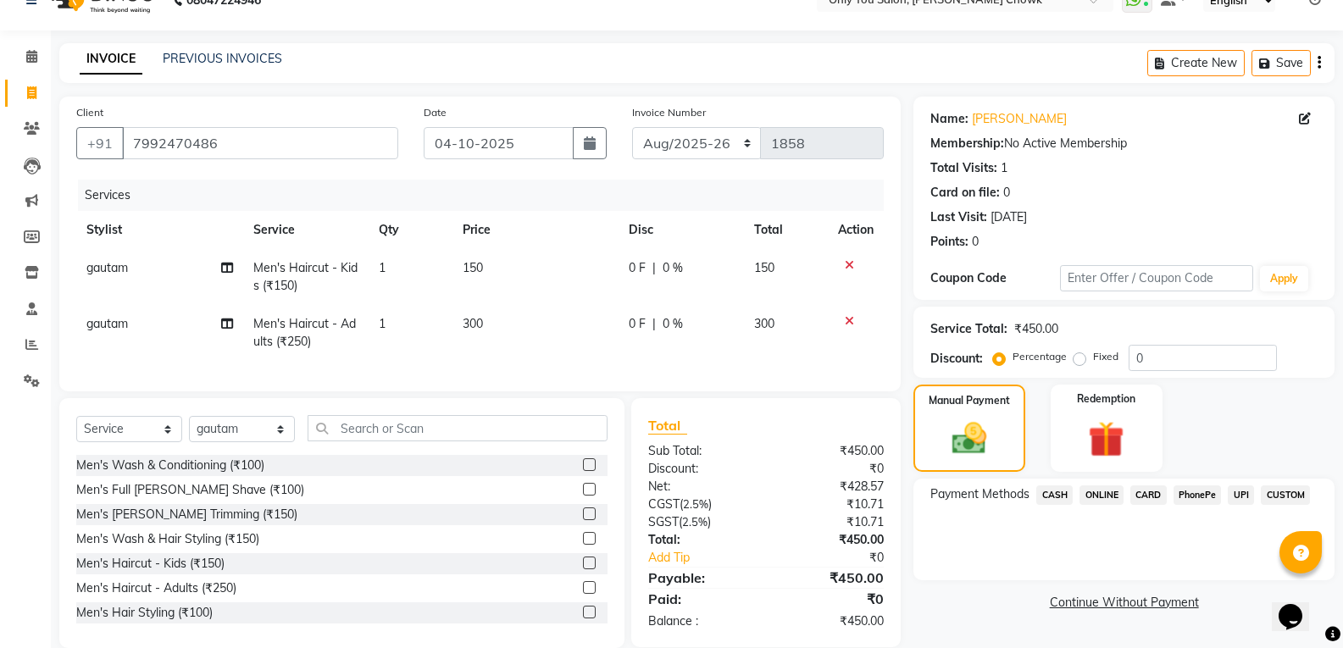
click at [1098, 494] on span "ONLINE" at bounding box center [1102, 495] width 44 height 19
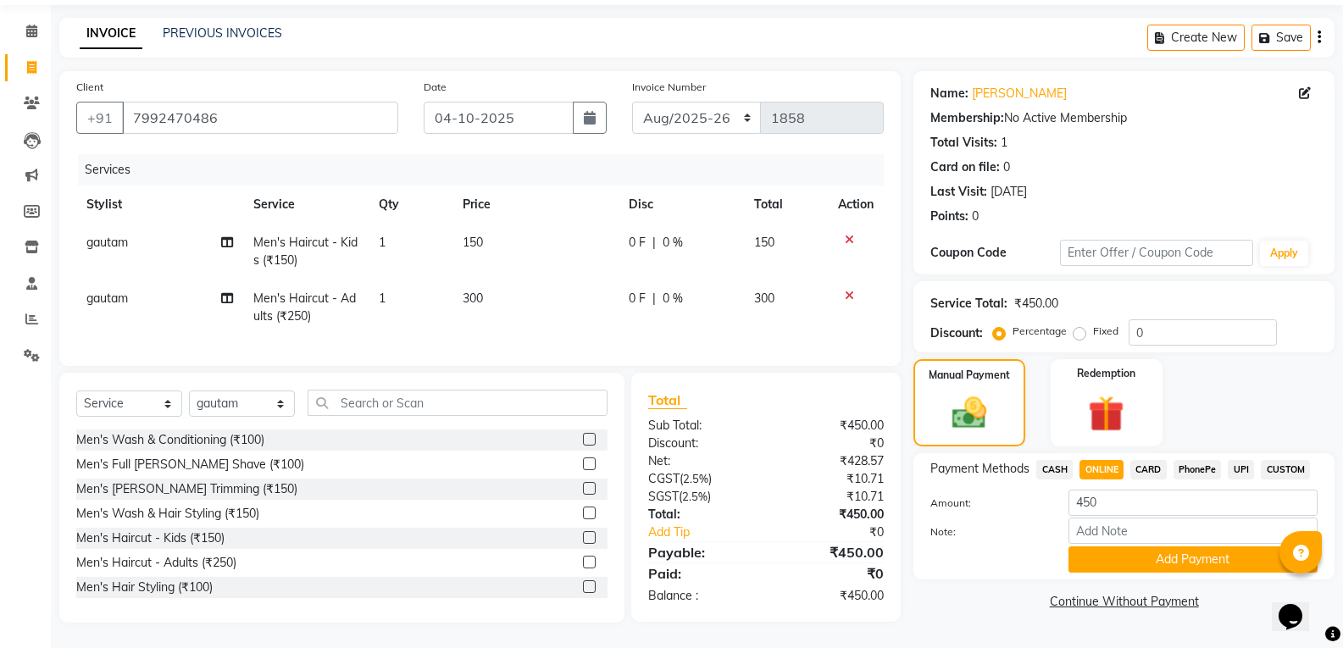
scroll to position [69, 0]
click at [1097, 547] on button "Add Payment" at bounding box center [1193, 560] width 249 height 26
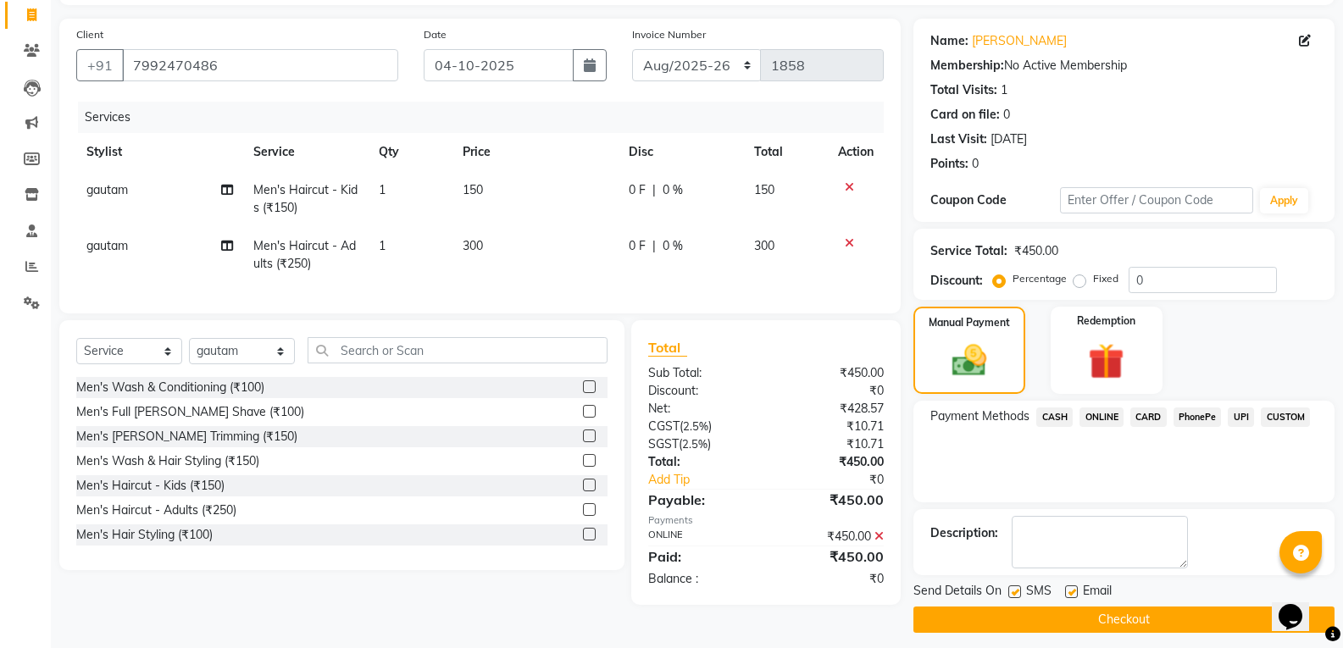
scroll to position [119, 0]
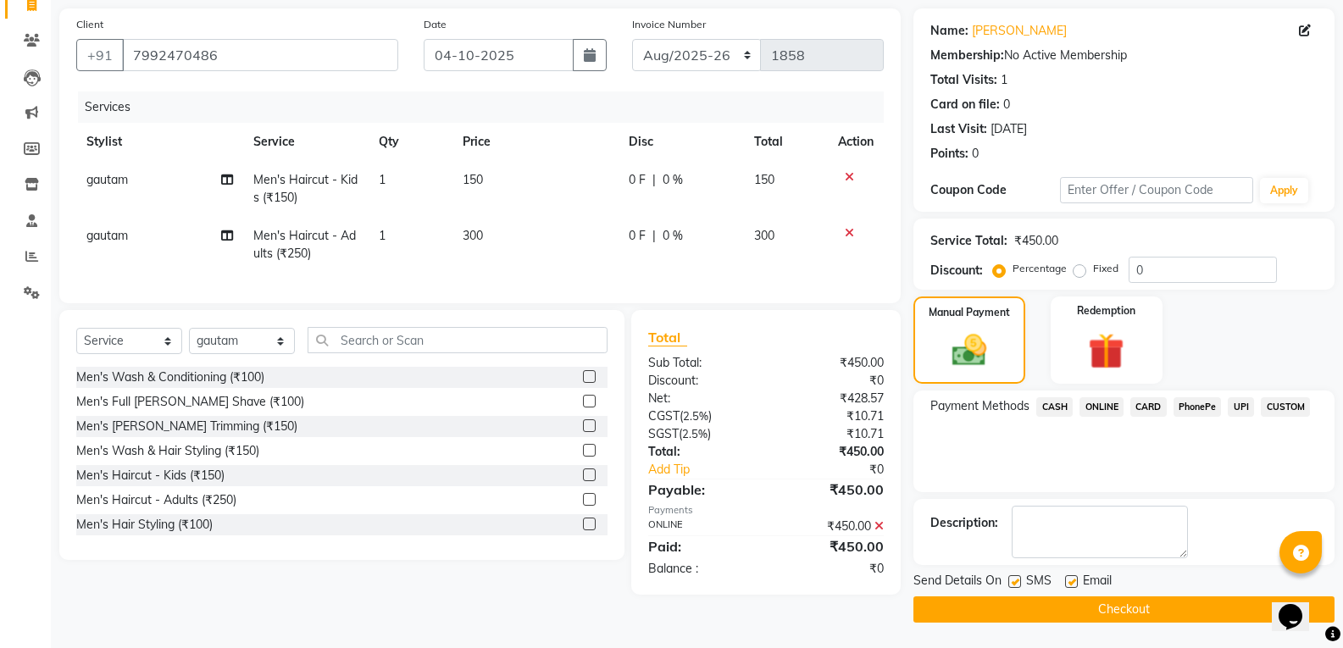
click at [1063, 597] on button "Checkout" at bounding box center [1124, 610] width 421 height 26
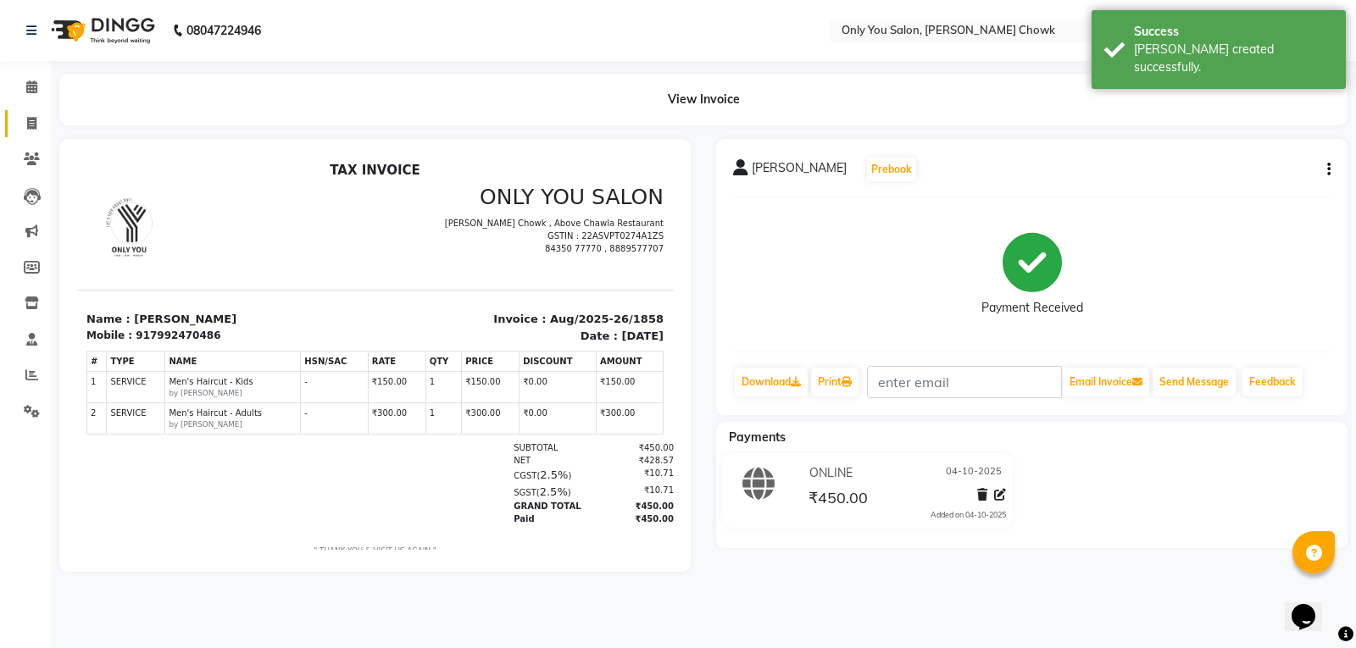
click at [37, 128] on span at bounding box center [32, 123] width 30 height 19
select select "service"
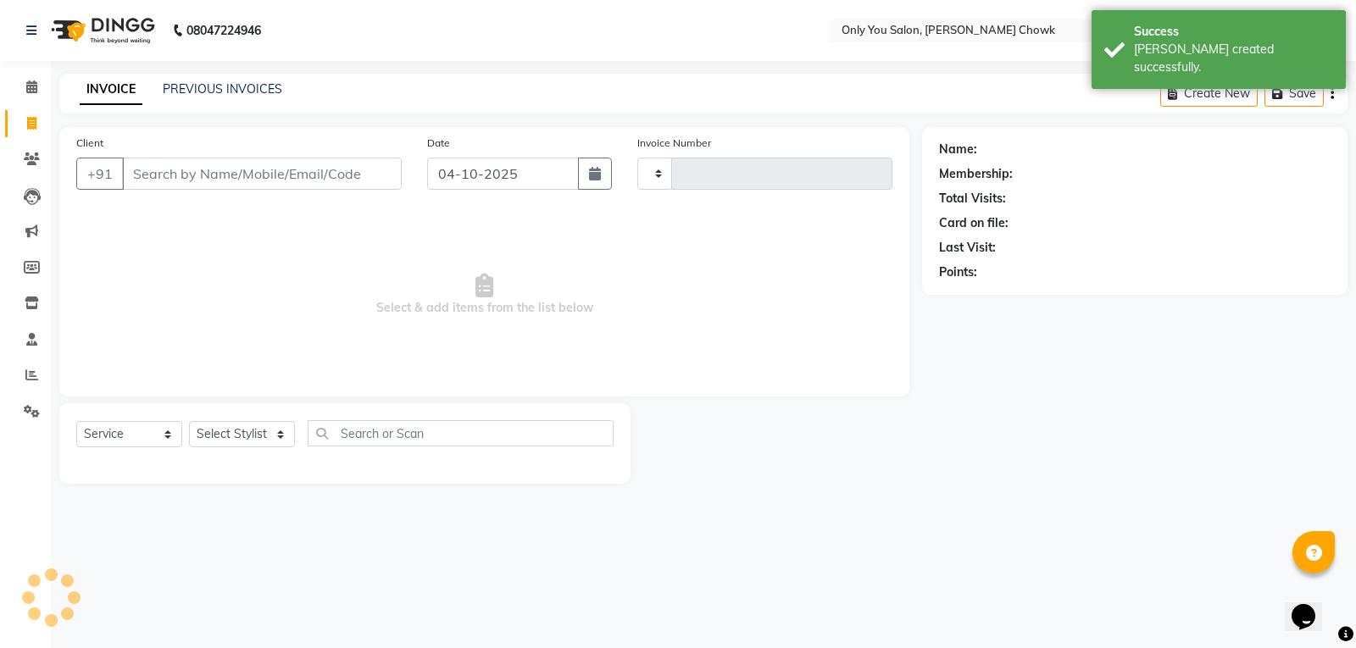
type input "1859"
select select "8713"
select select "package"
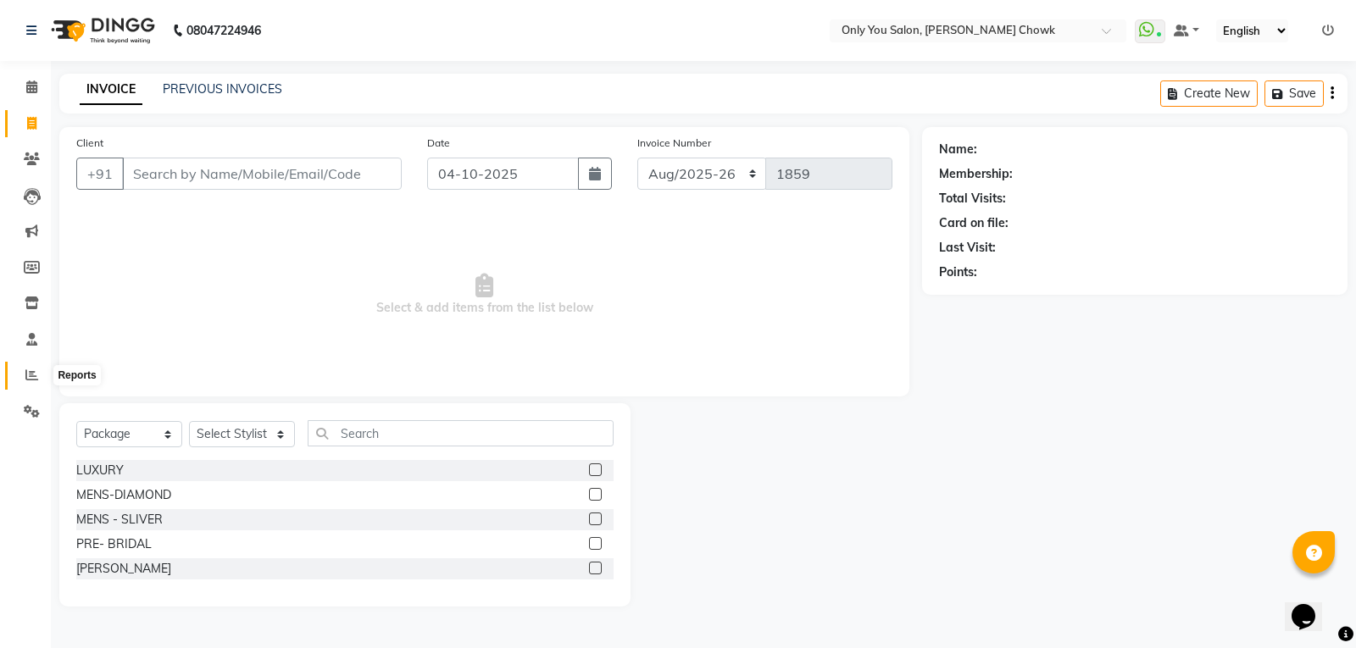
click at [41, 380] on span at bounding box center [32, 375] width 30 height 19
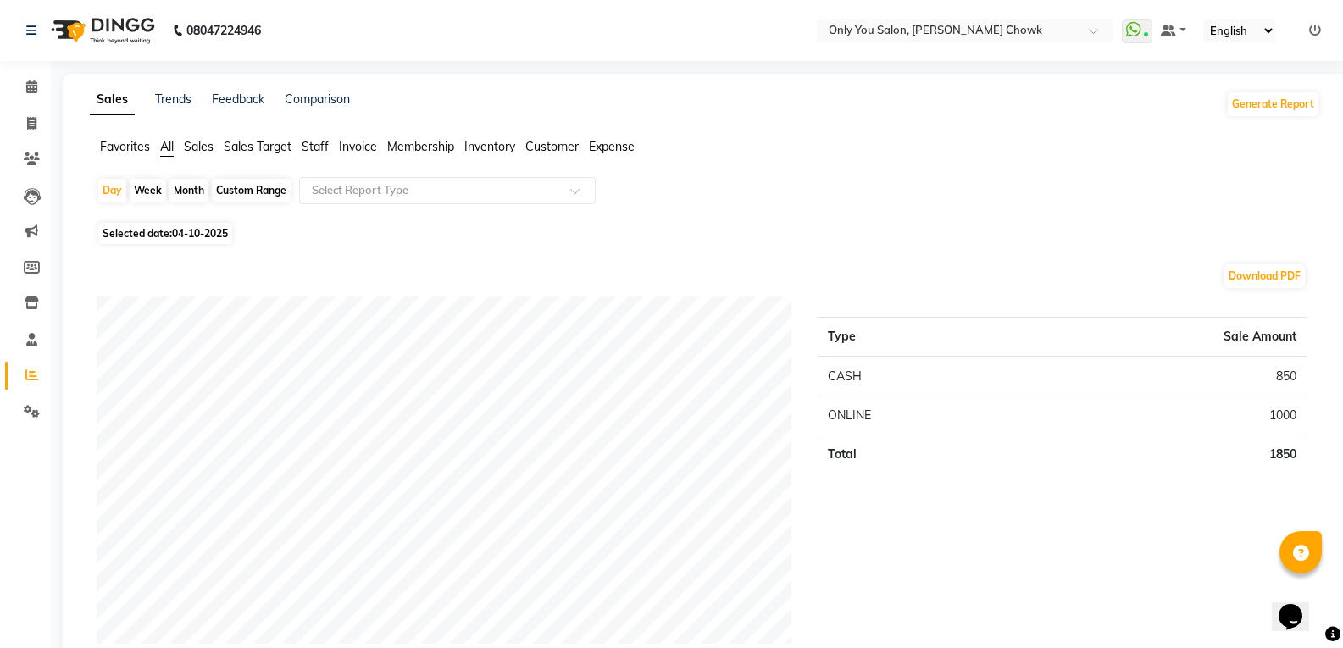
click at [286, 188] on div "Custom Range" at bounding box center [251, 191] width 79 height 24
select select "10"
select select "2025"
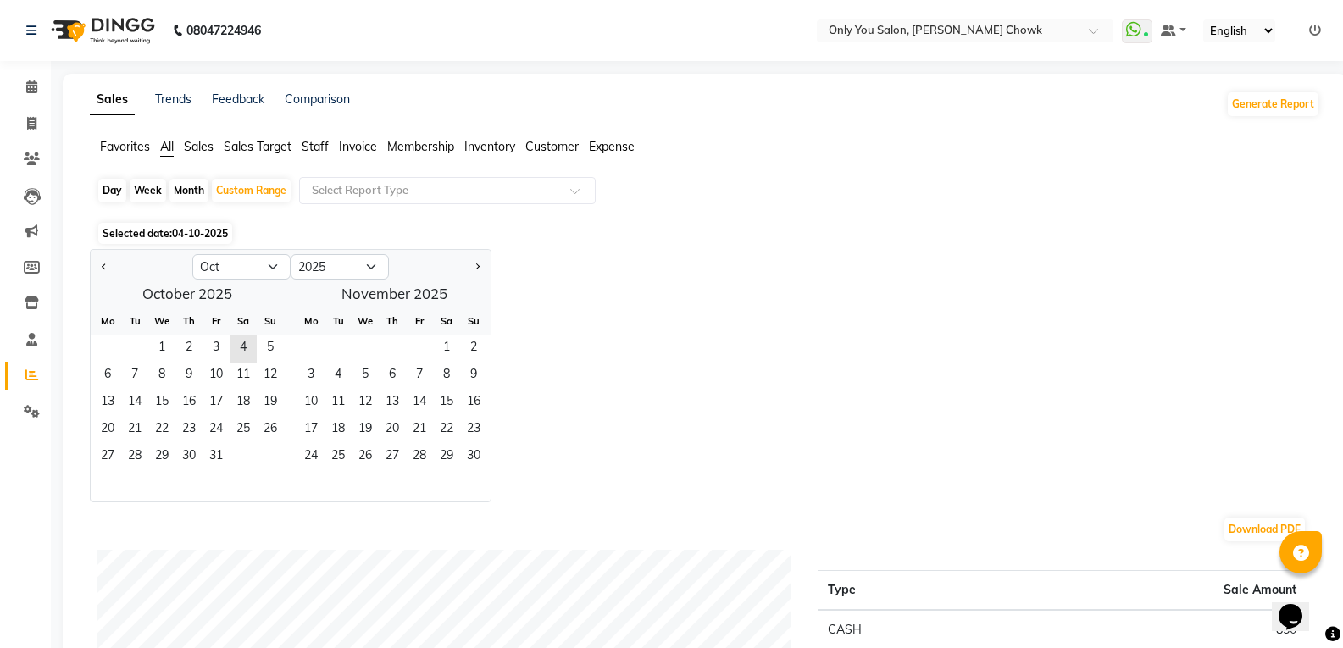
click at [195, 188] on div "Month" at bounding box center [188, 191] width 39 height 24
select select "10"
select select "2025"
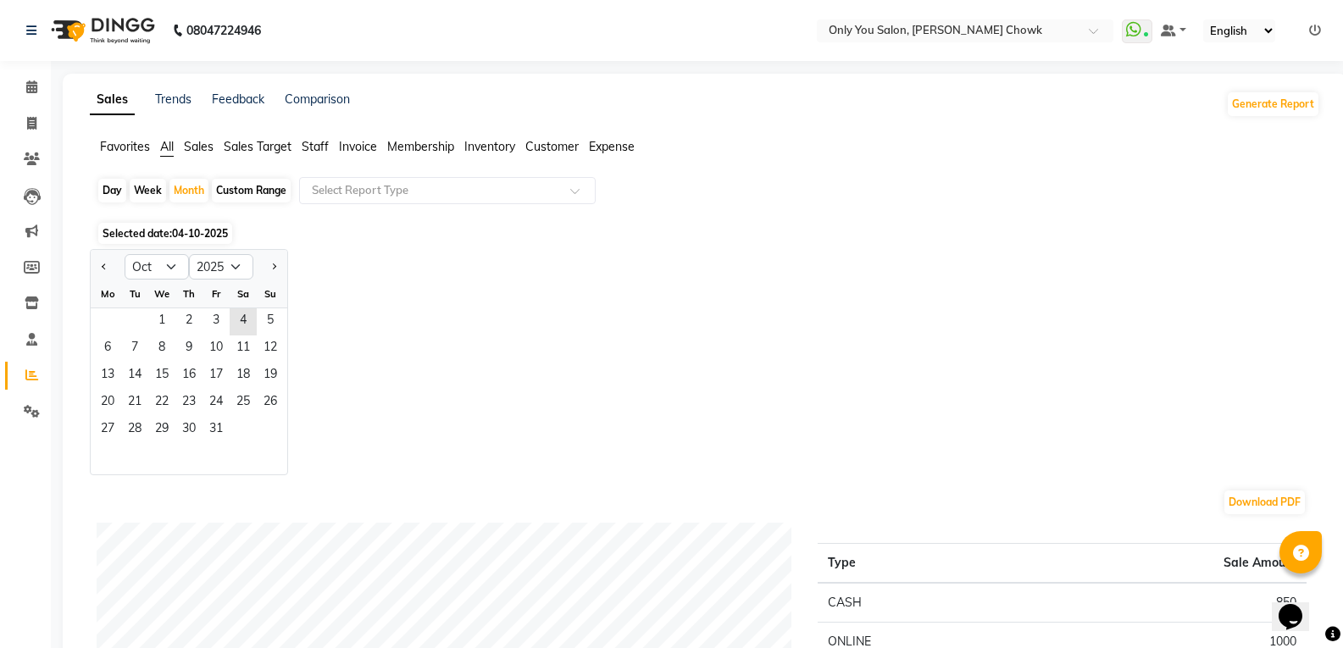
click at [234, 187] on div "Custom Range" at bounding box center [251, 191] width 79 height 24
select select "10"
select select "2025"
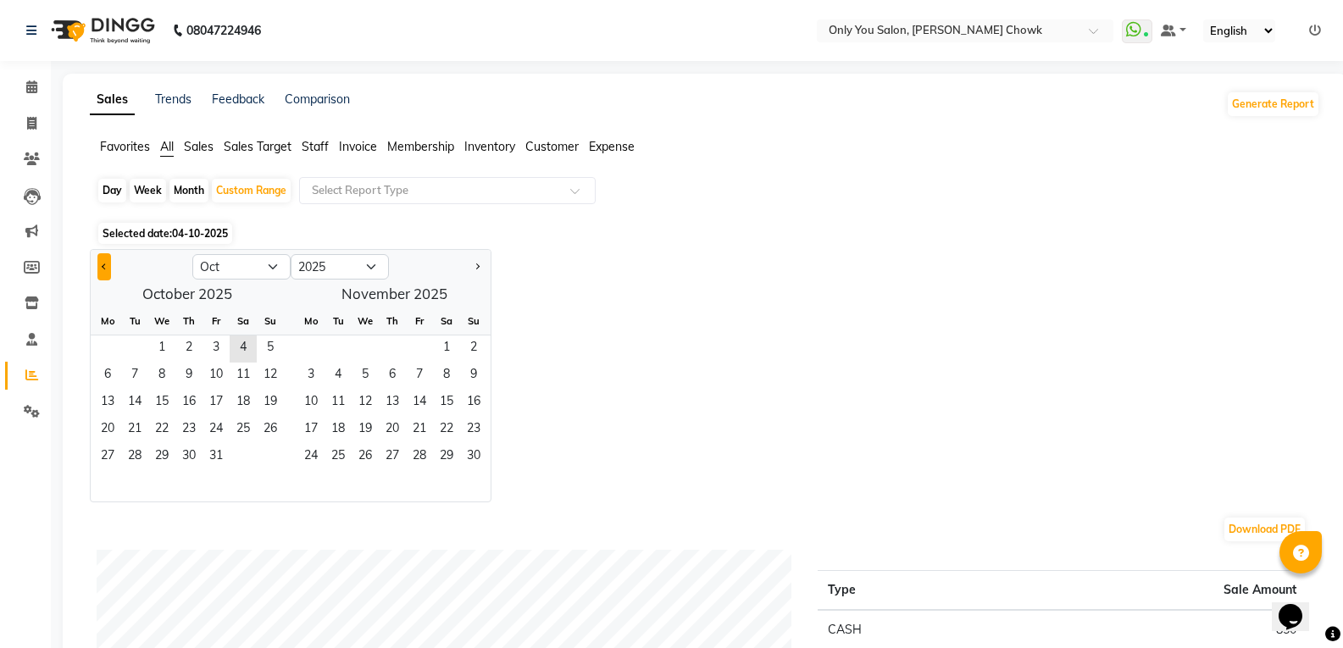
click at [103, 263] on button "Previous month" at bounding box center [104, 266] width 14 height 27
select select "9"
click at [103, 356] on span "1" at bounding box center [107, 349] width 27 height 27
click at [134, 458] on span "30" at bounding box center [134, 457] width 27 height 27
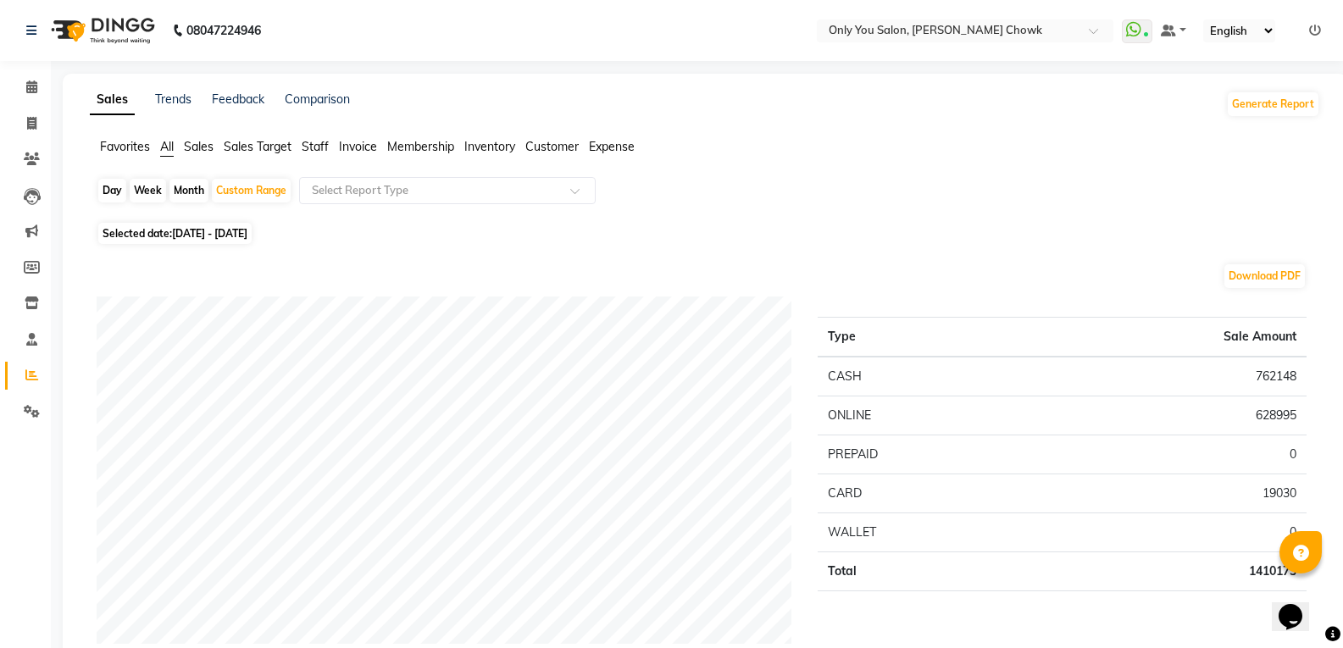
click at [318, 146] on span "Staff" at bounding box center [315, 146] width 27 height 15
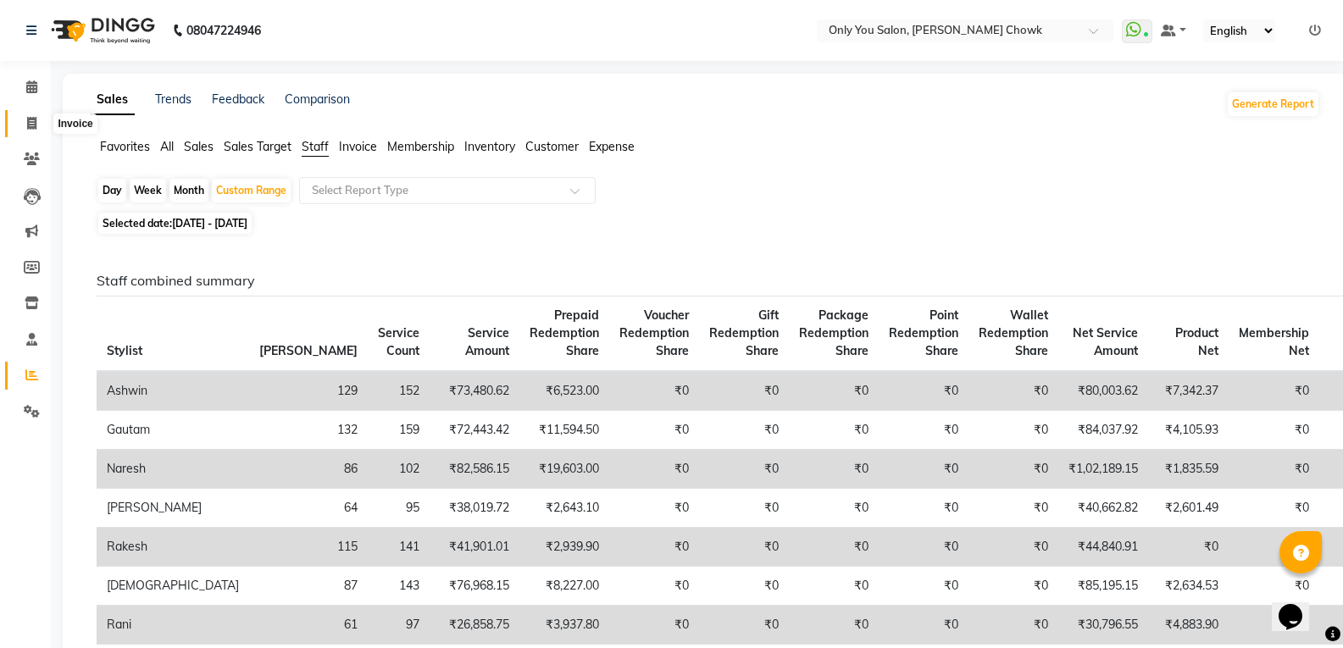
click at [31, 127] on icon at bounding box center [31, 123] width 9 height 13
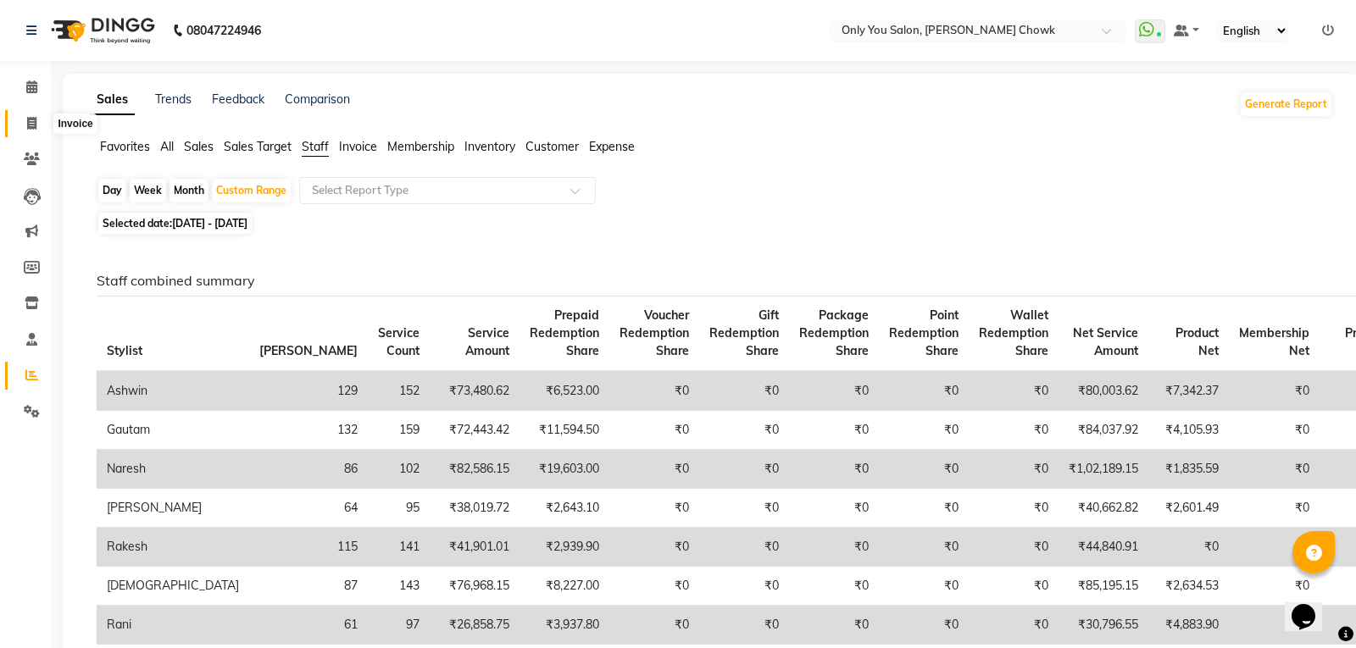
select select "service"
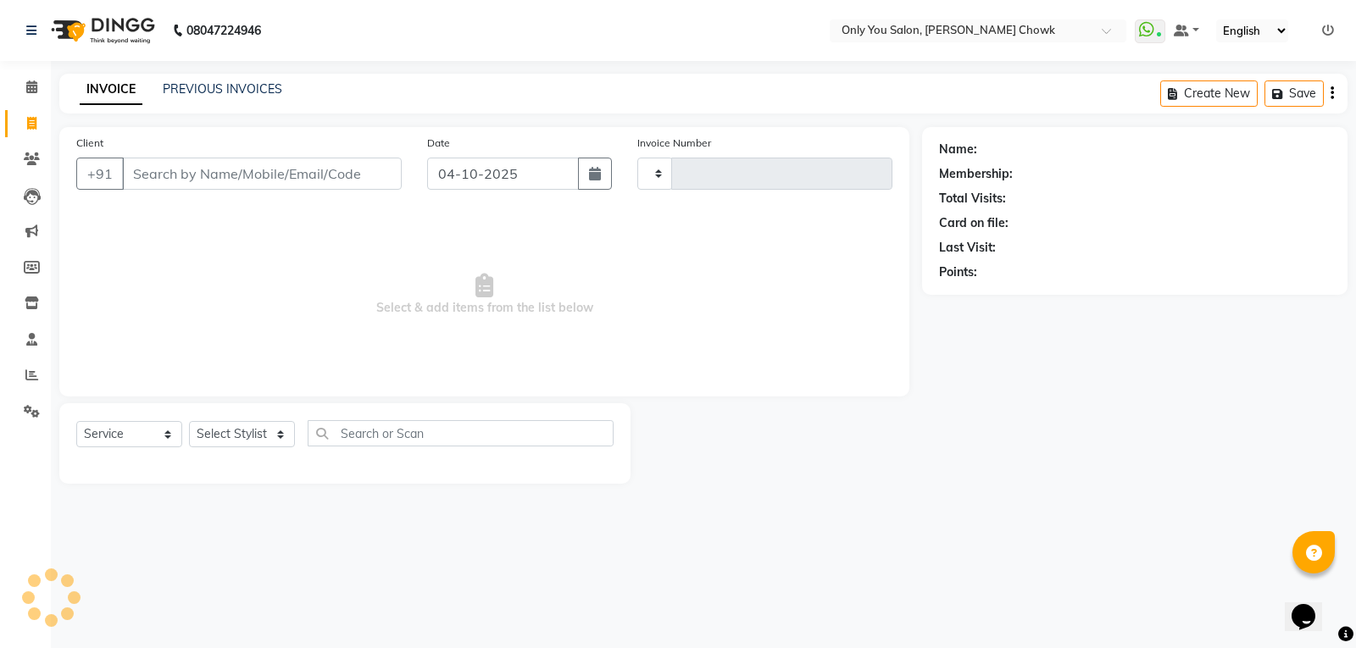
type input "1859"
select select "8713"
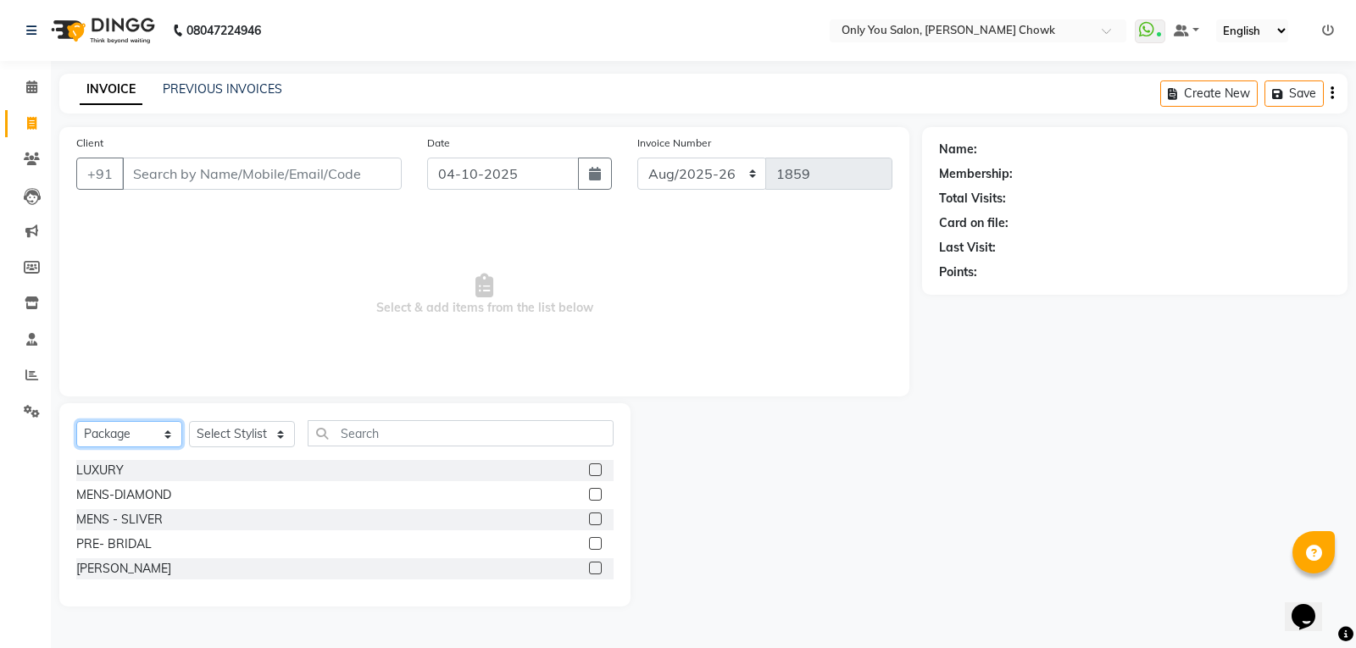
click at [167, 427] on select "Select Service Product Membership Package Voucher Prepaid Gift Card" at bounding box center [129, 434] width 106 height 26
select select "service"
click at [76, 421] on select "Select Service Product Membership Package Voucher Prepaid Gift Card" at bounding box center [129, 434] width 106 height 26
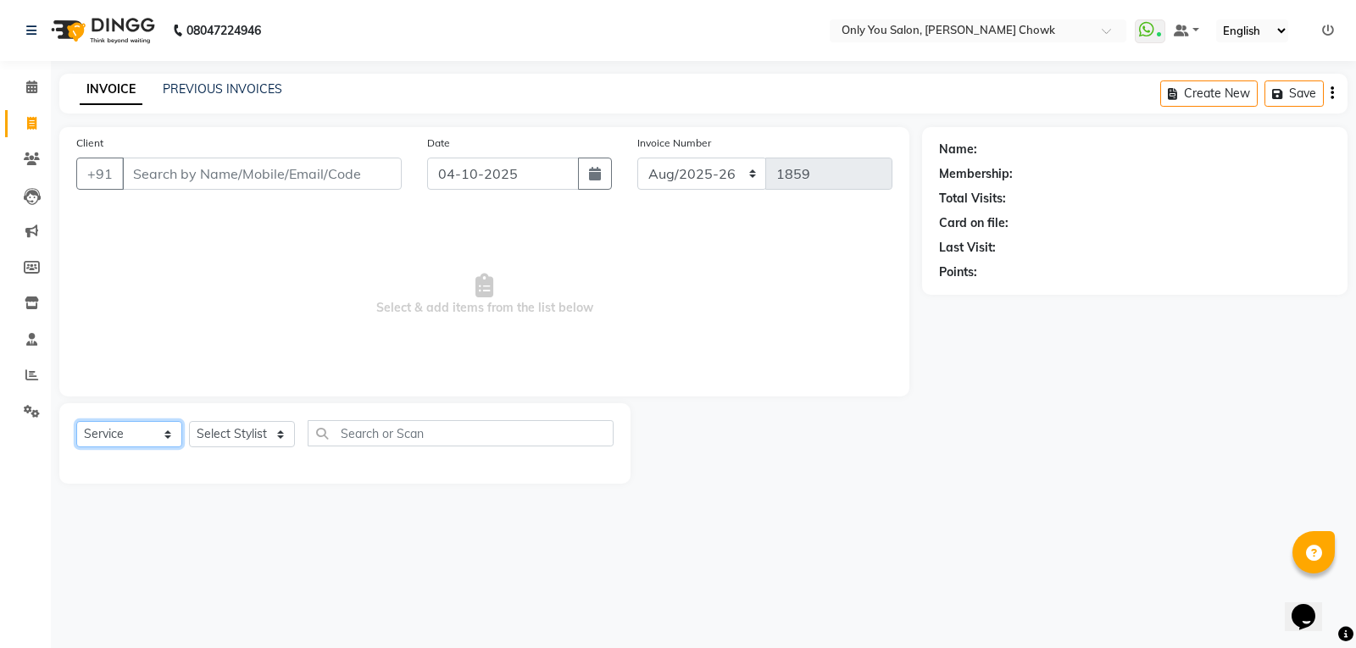
click at [166, 434] on select "Select Service Product Membership Package Voucher Prepaid Gift Card" at bounding box center [129, 434] width 106 height 26
click at [247, 158] on input "Client" at bounding box center [262, 174] width 280 height 32
click at [275, 436] on select "Select Stylist [PERSON_NAME] [PERSON_NAME] [PERSON_NAME] MAMTA [PERSON_NAME] [P…" at bounding box center [242, 434] width 106 height 26
select select "87151"
click at [189, 421] on select "Select Stylist [PERSON_NAME] [PERSON_NAME] [PERSON_NAME] MAMTA [PERSON_NAME] [P…" at bounding box center [242, 434] width 106 height 26
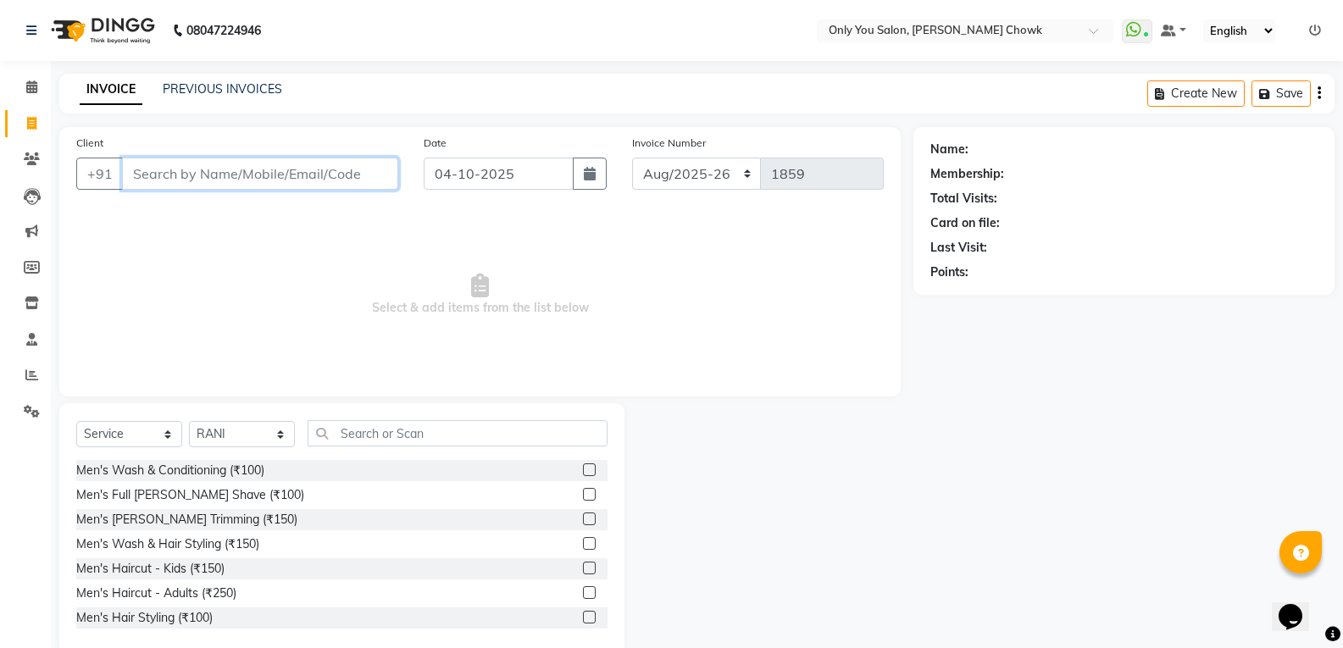
click at [253, 168] on input "Client" at bounding box center [260, 174] width 276 height 32
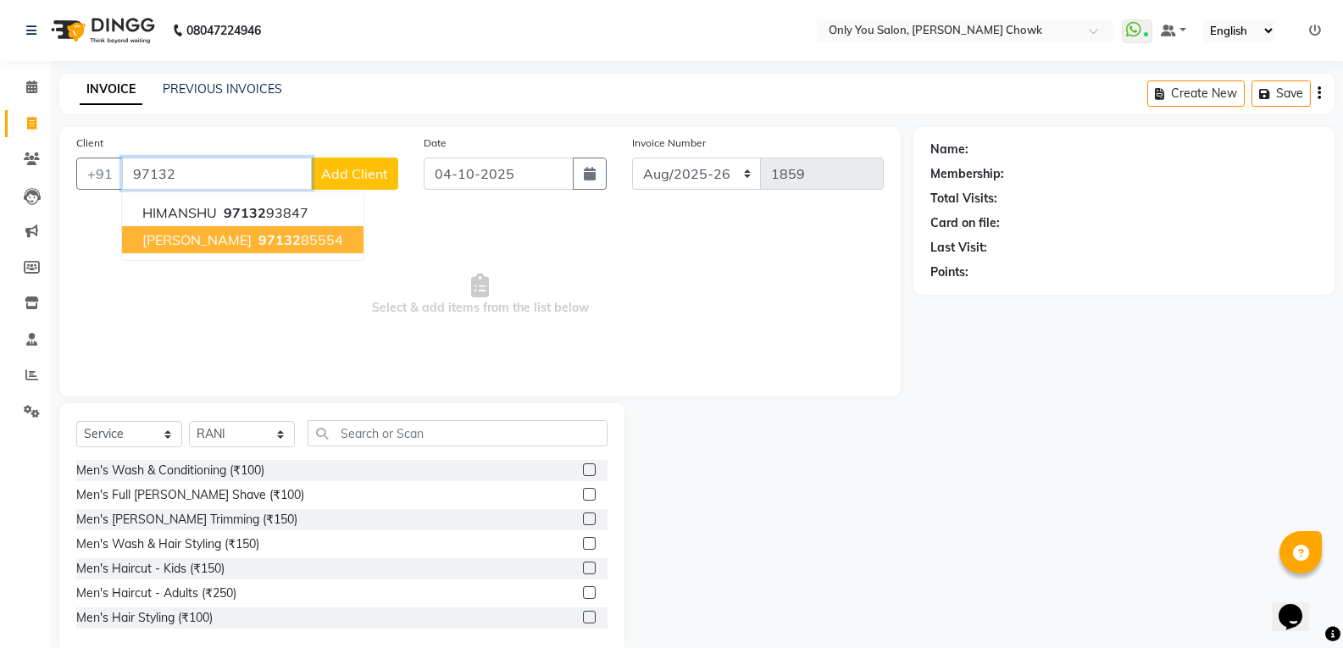
click at [258, 230] on button "REKHA AGRAWAL 97132 85554" at bounding box center [243, 239] width 242 height 27
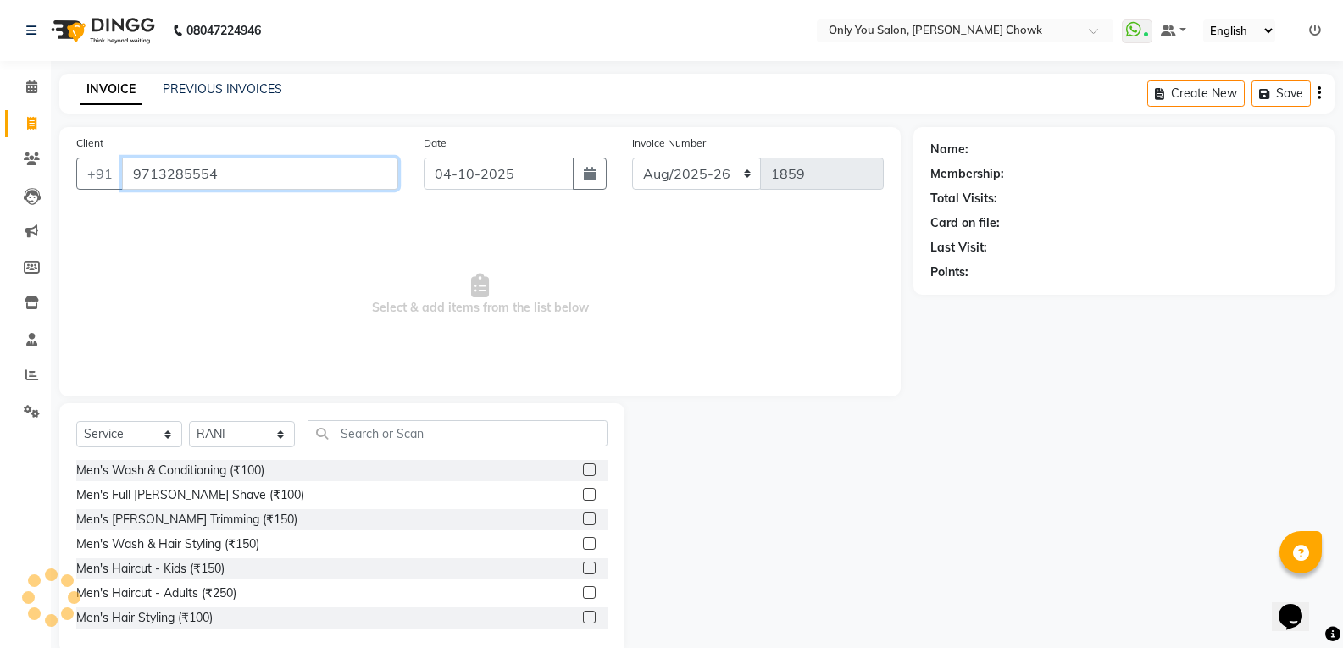
type input "9713285554"
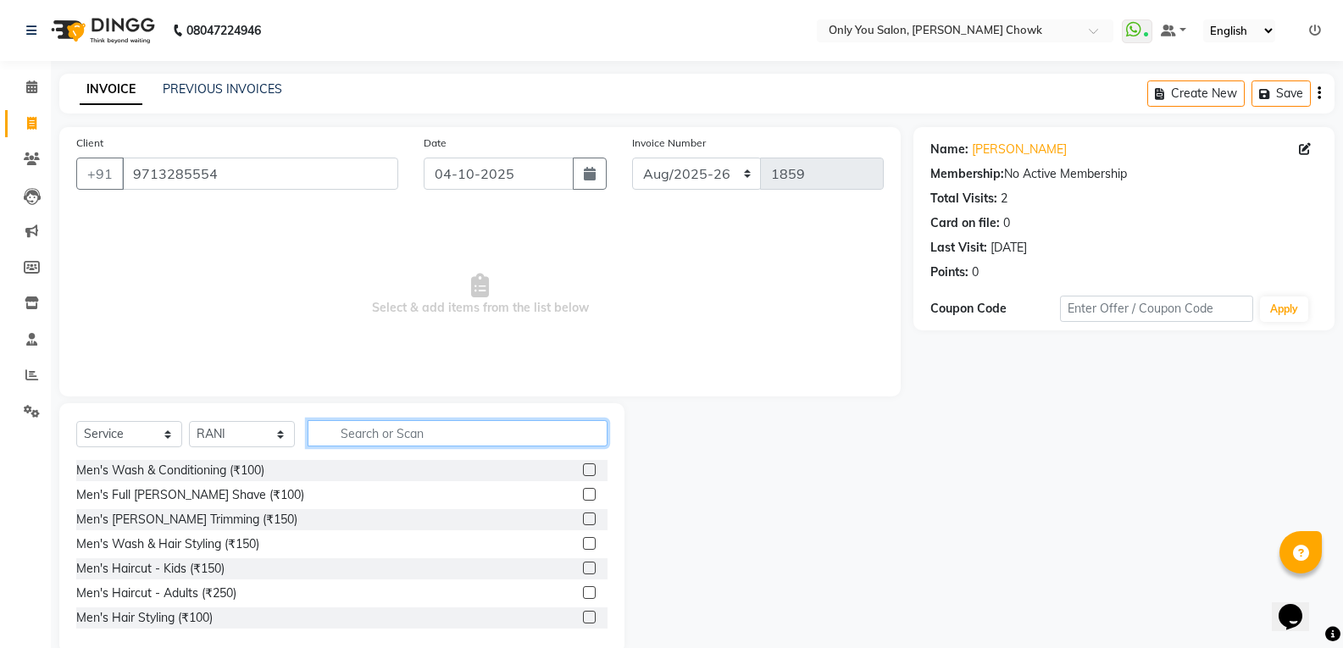
click at [351, 442] on input "text" at bounding box center [458, 433] width 300 height 26
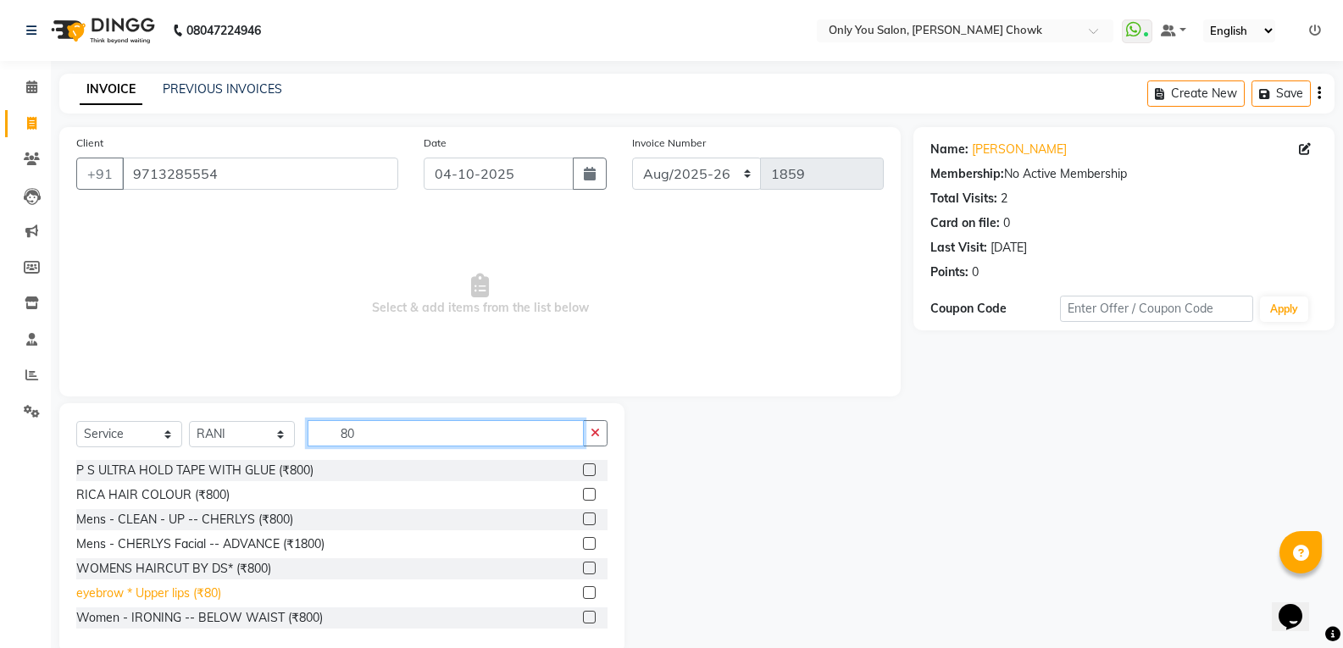
type input "80"
click at [203, 588] on div "eyebrow * Upper lips (₹80)" at bounding box center [148, 594] width 145 height 18
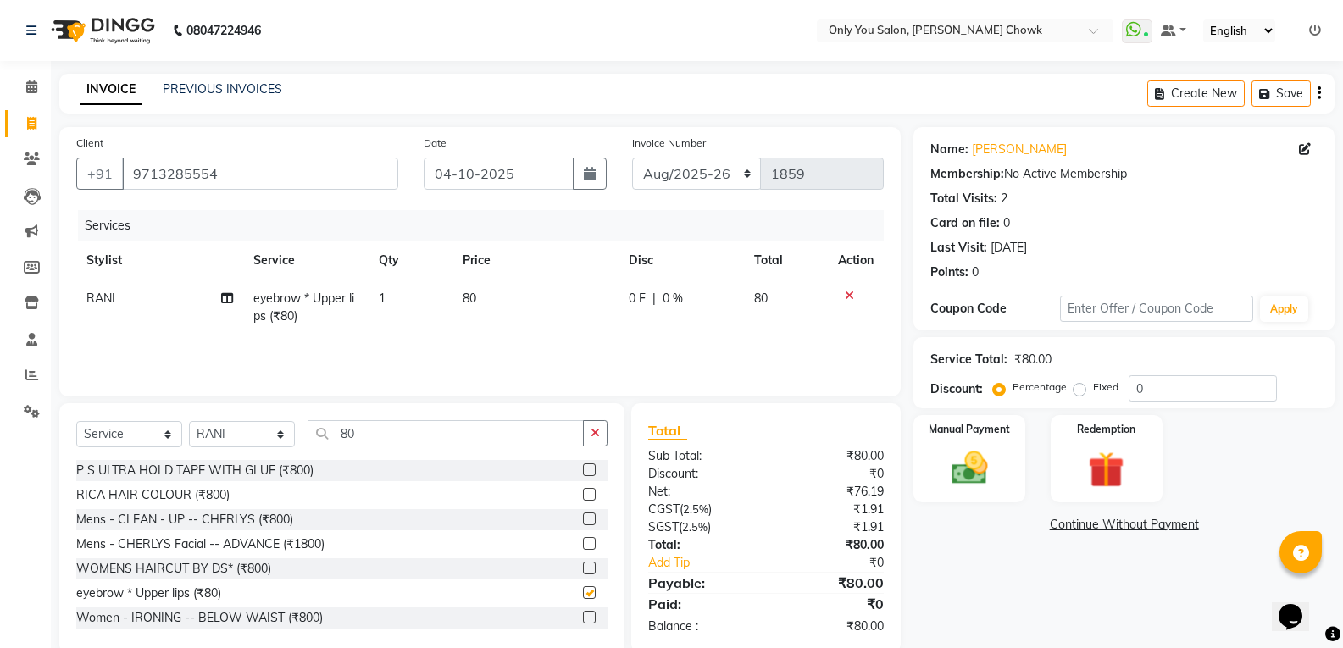
checkbox input "false"
click at [277, 428] on select "Select Stylist [PERSON_NAME] [PERSON_NAME] [PERSON_NAME] MAMTA [PERSON_NAME] [P…" at bounding box center [242, 434] width 106 height 26
select select "54293"
click at [189, 421] on select "Select Stylist [PERSON_NAME] [PERSON_NAME] [PERSON_NAME] MAMTA [PERSON_NAME] [P…" at bounding box center [242, 434] width 106 height 26
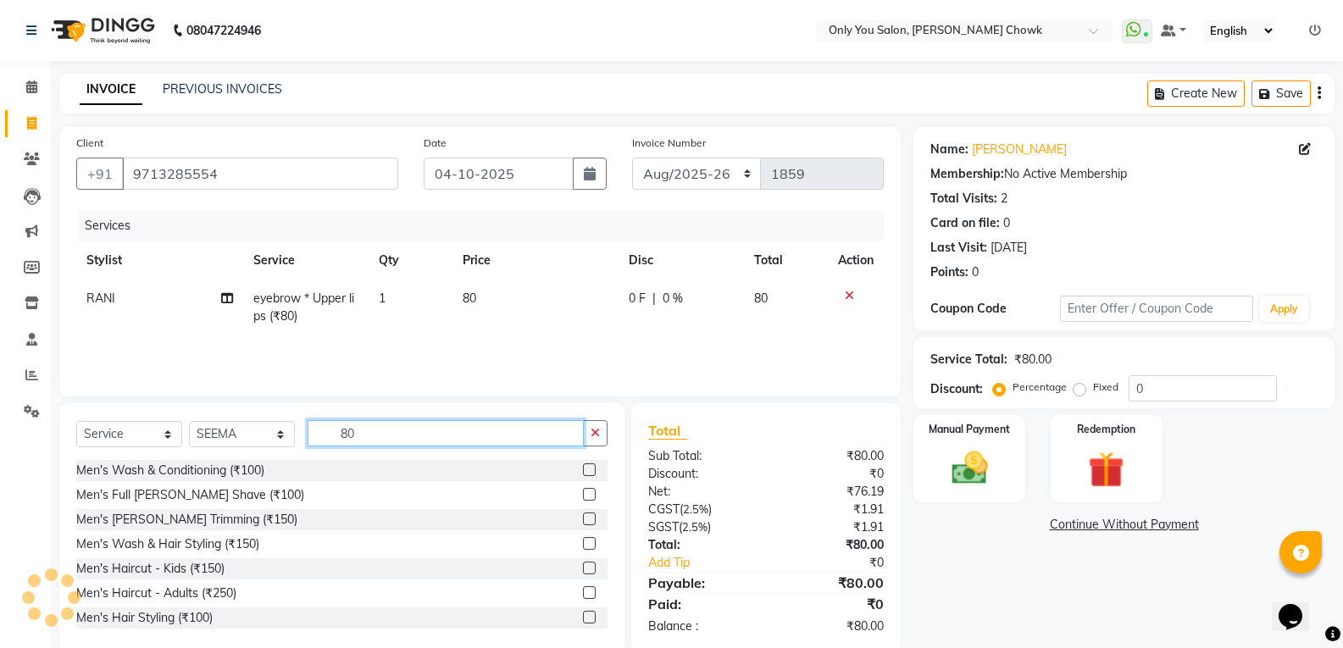
click at [380, 438] on input "80" at bounding box center [446, 433] width 276 height 26
type input "8"
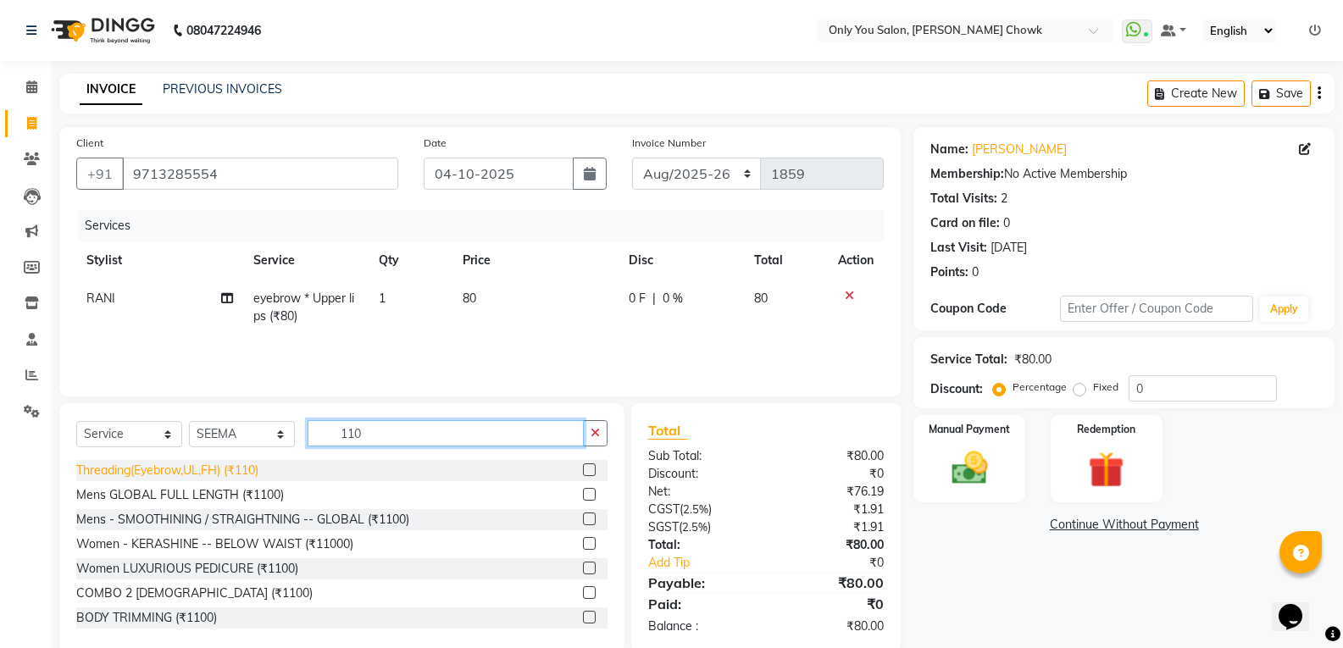
type input "110"
click at [236, 479] on div "Threading(Eyebrow,UL,FH) (₹110)" at bounding box center [167, 471] width 182 height 18
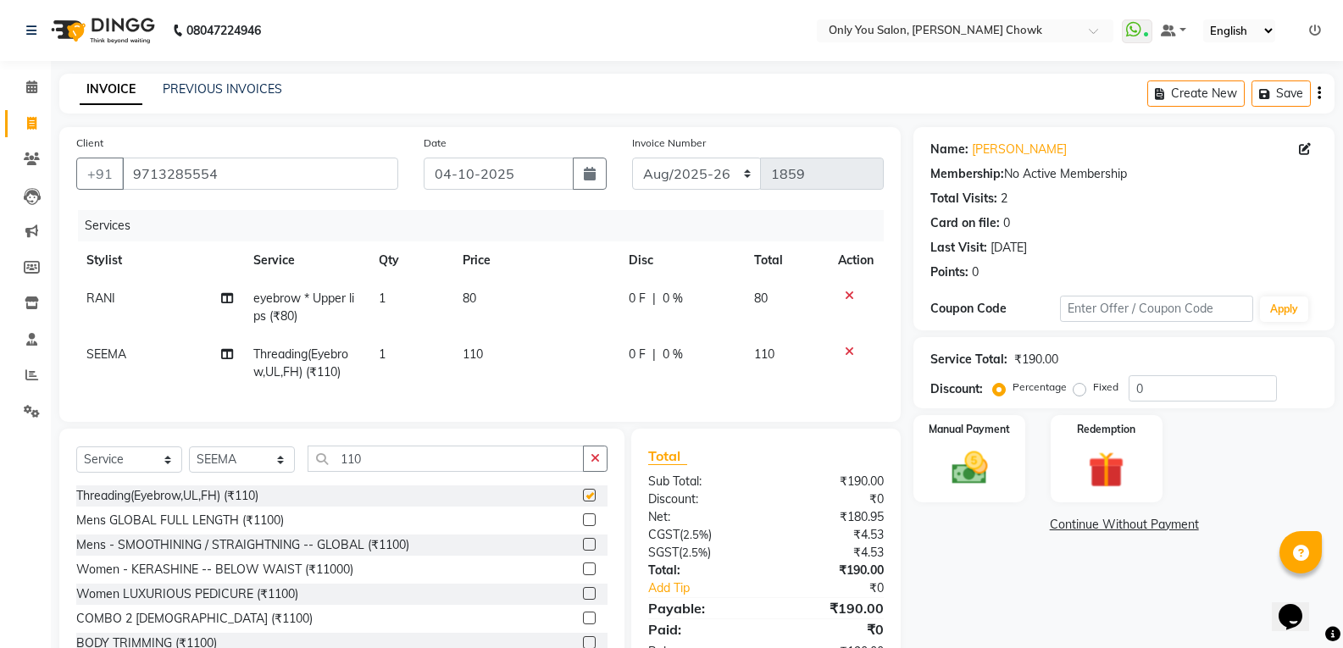
checkbox input "false"
click at [958, 474] on img at bounding box center [969, 468] width 60 height 43
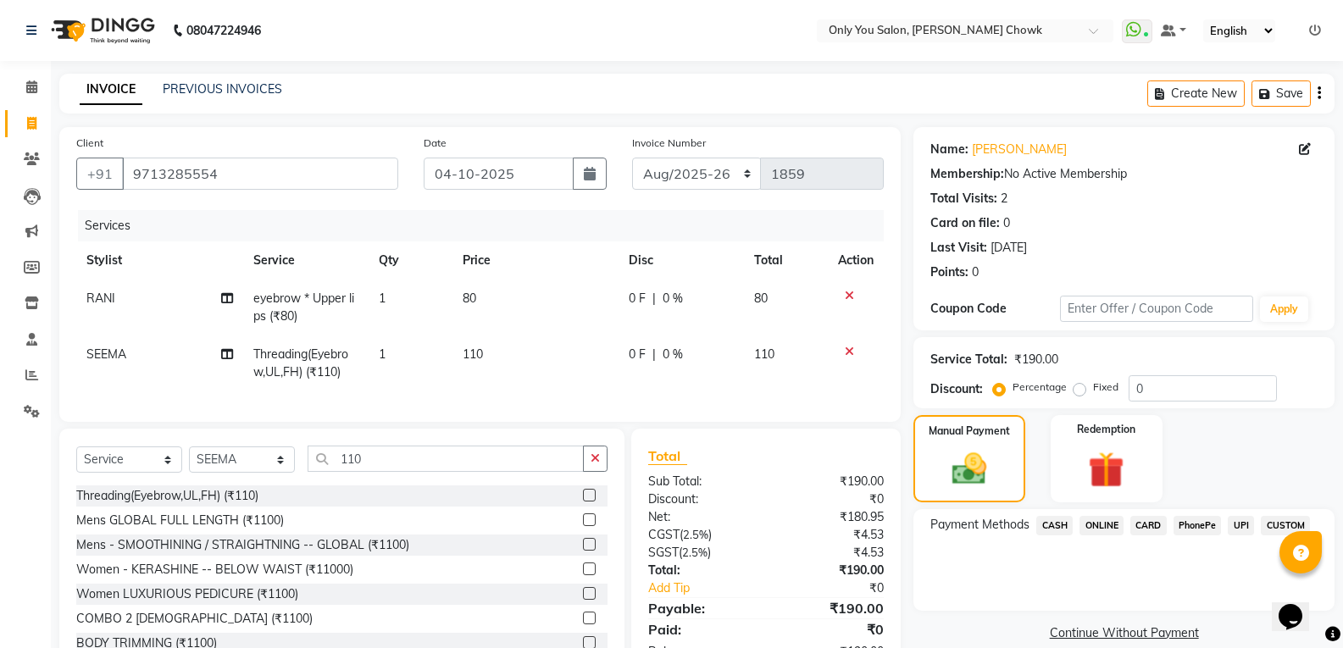
click at [1055, 525] on span "CASH" at bounding box center [1054, 525] width 36 height 19
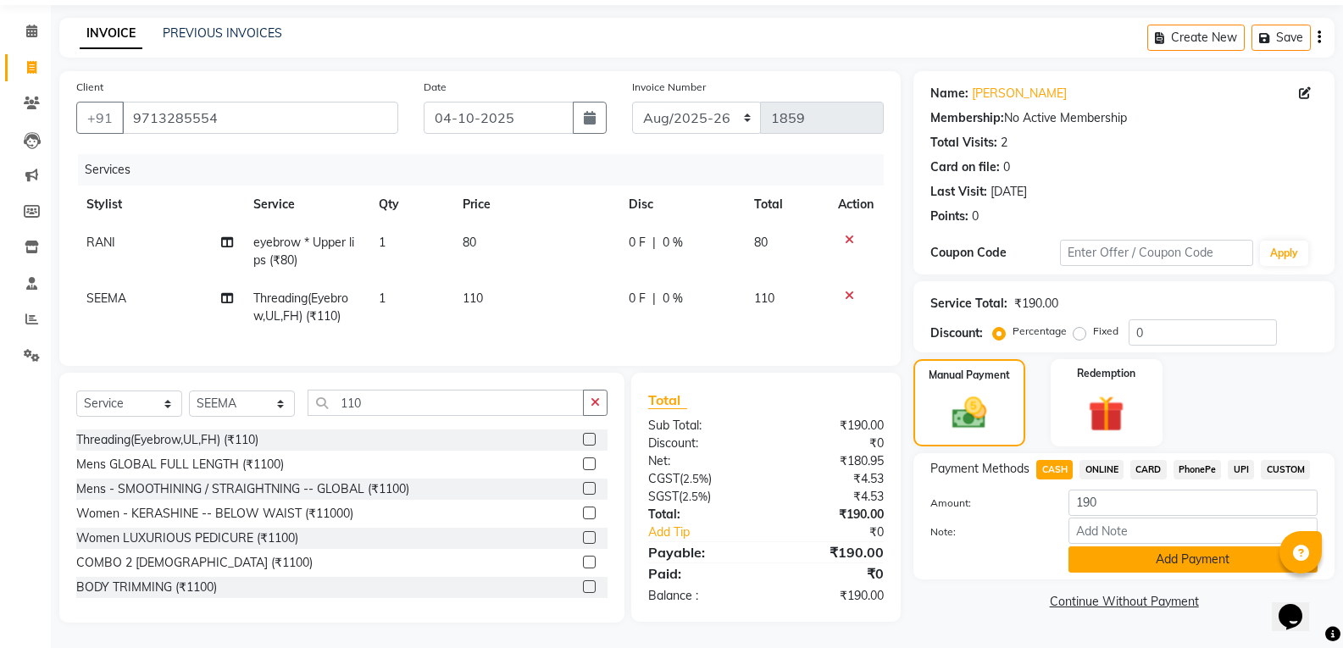
click at [1114, 548] on button "Add Payment" at bounding box center [1193, 560] width 249 height 26
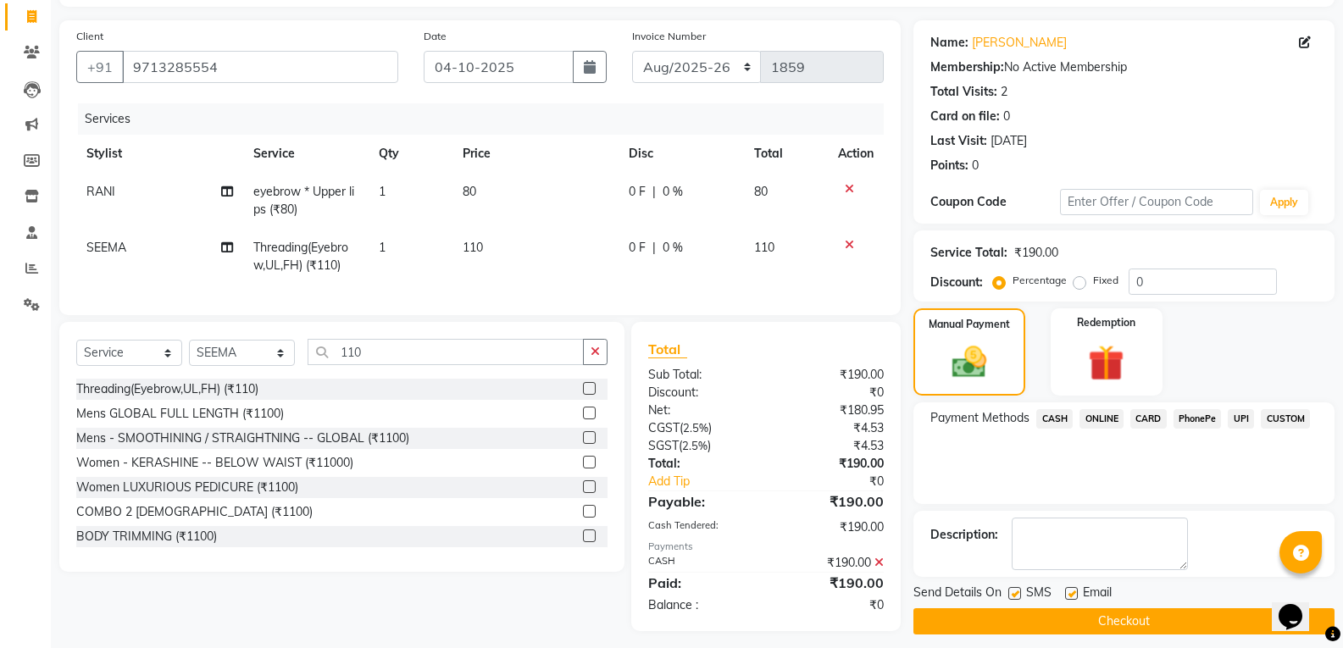
scroll to position [128, 0]
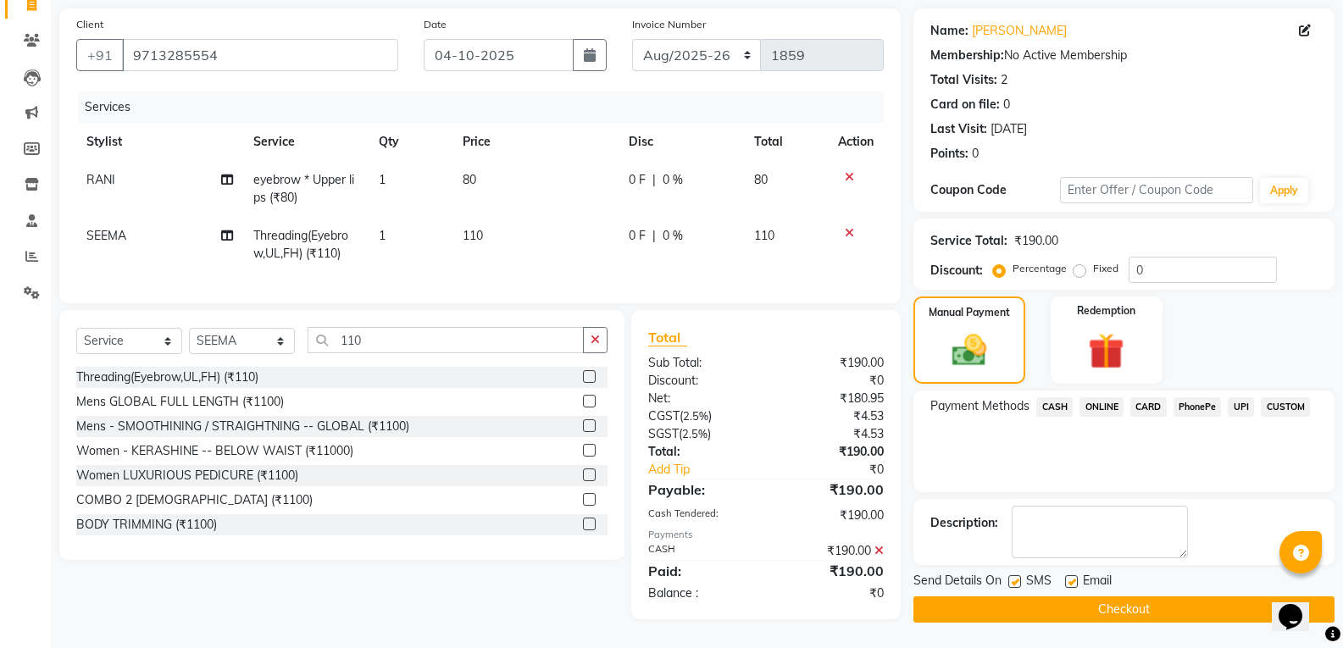
drag, startPoint x: 1108, startPoint y: 598, endPoint x: 568, endPoint y: 393, distance: 578.2
click at [1104, 600] on button "Checkout" at bounding box center [1124, 610] width 421 height 26
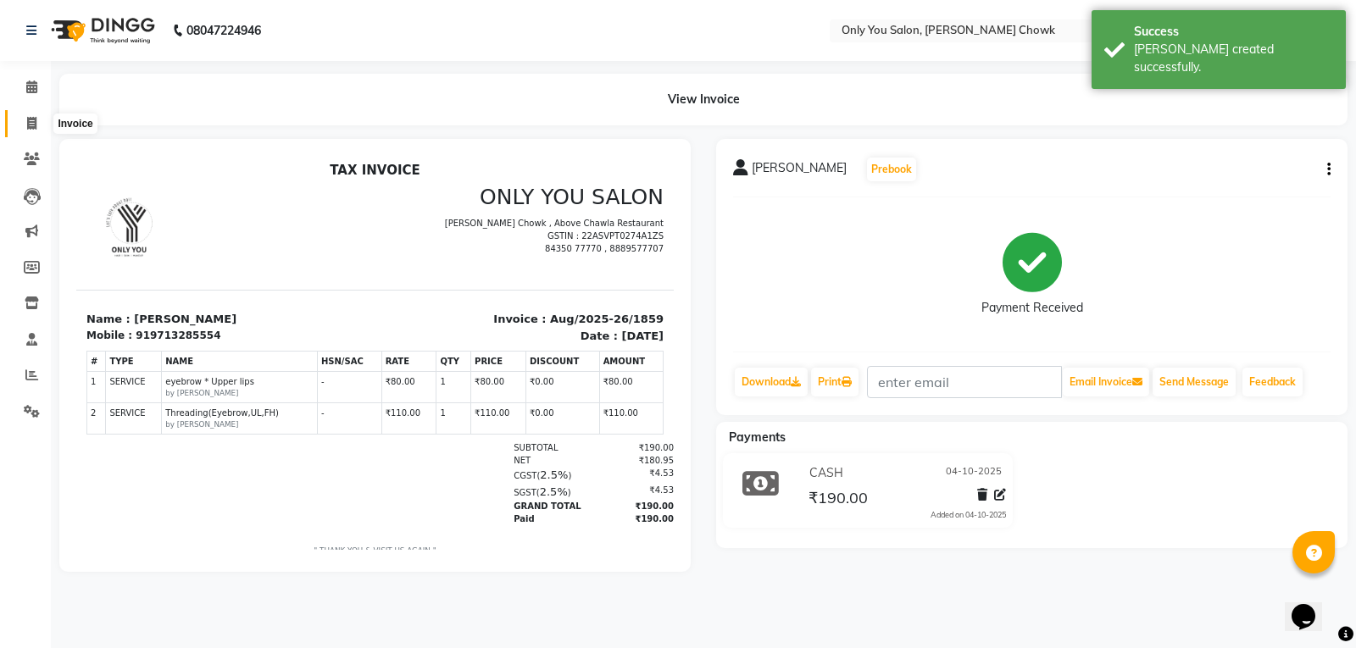
click at [36, 118] on icon at bounding box center [31, 123] width 9 height 13
select select "8713"
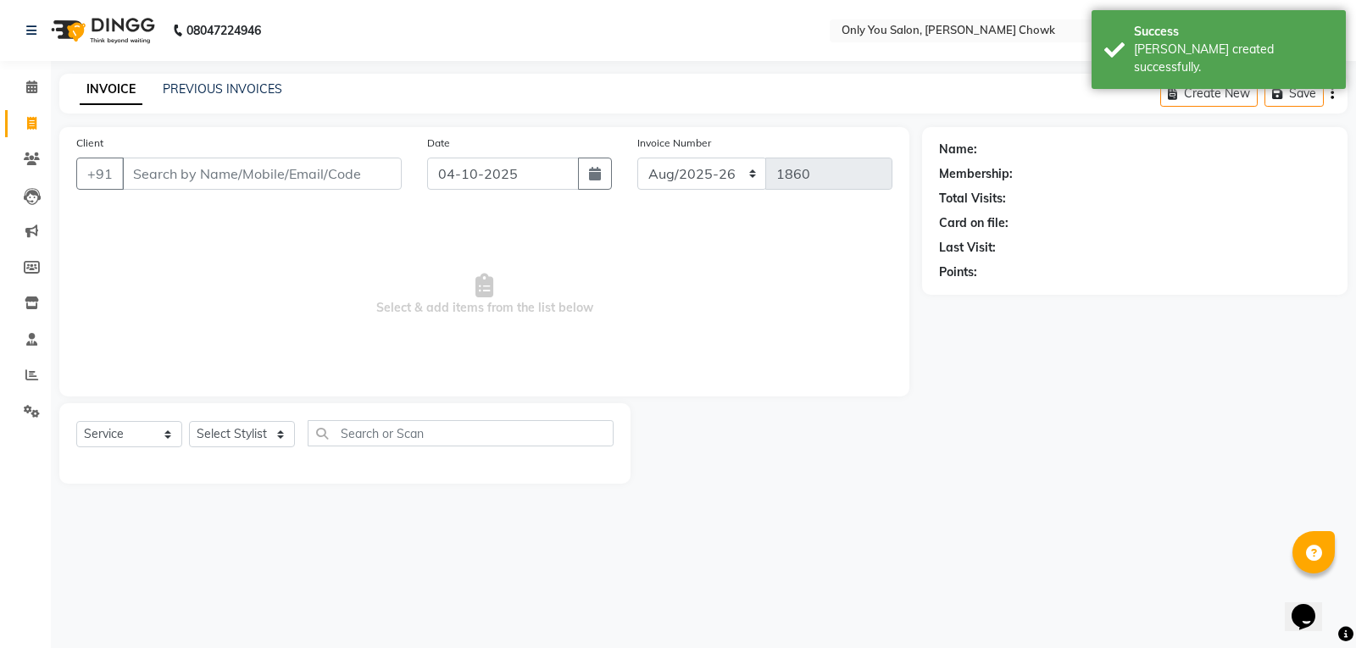
select select "package"
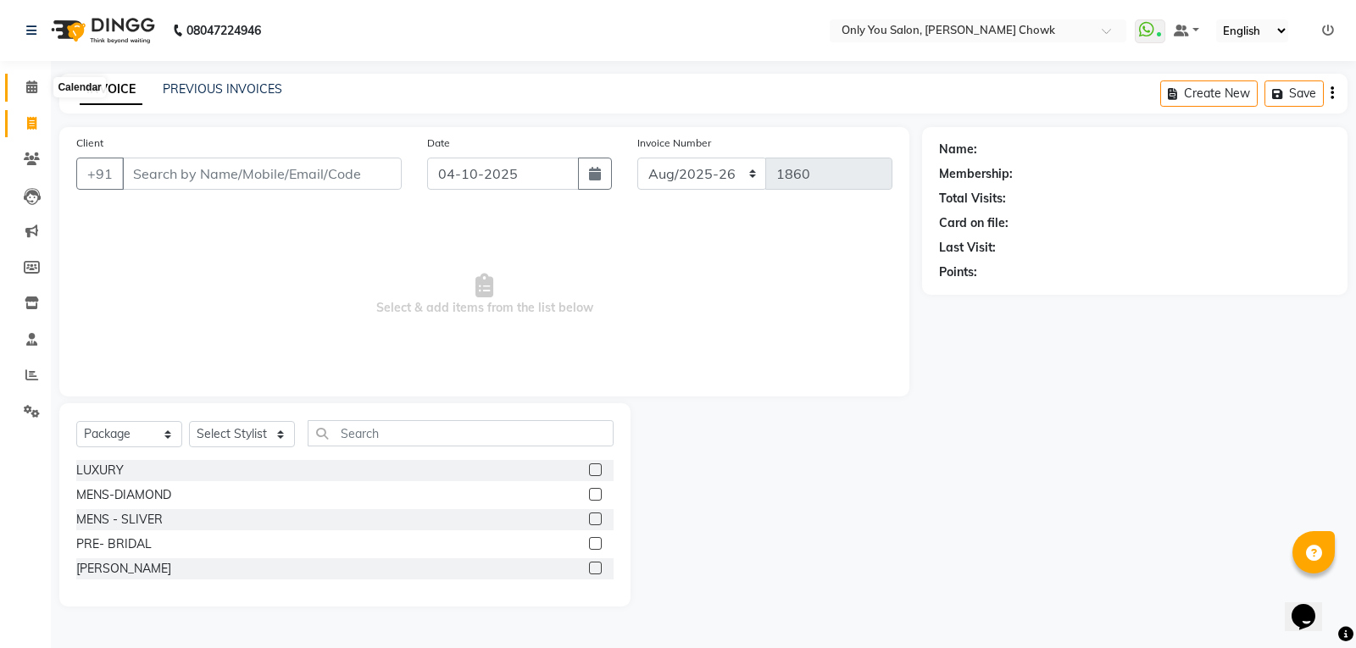
click at [19, 85] on span at bounding box center [32, 87] width 30 height 19
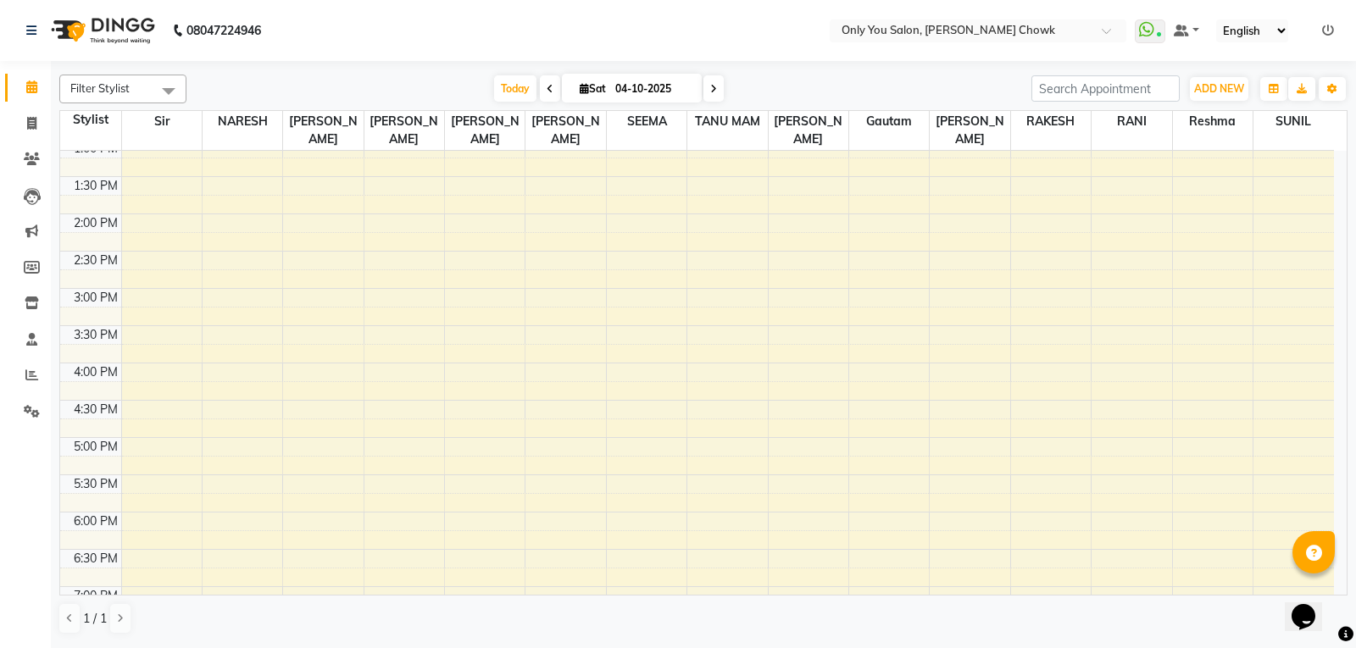
scroll to position [345, 0]
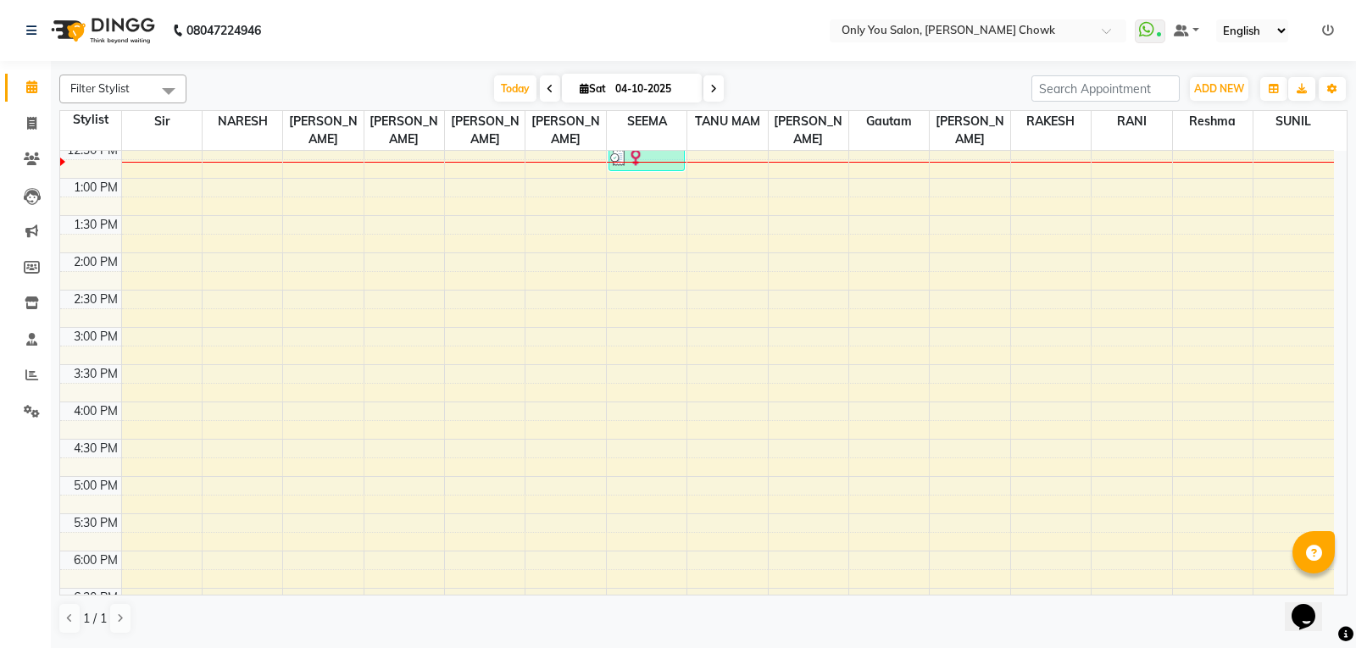
click at [247, 260] on div "8:00 AM 8:30 AM 9:00 AM 9:30 AM 10:00 AM 10:30 AM 11:00 AM 11:30 AM 12:00 PM 12…" at bounding box center [697, 327] width 1274 height 1043
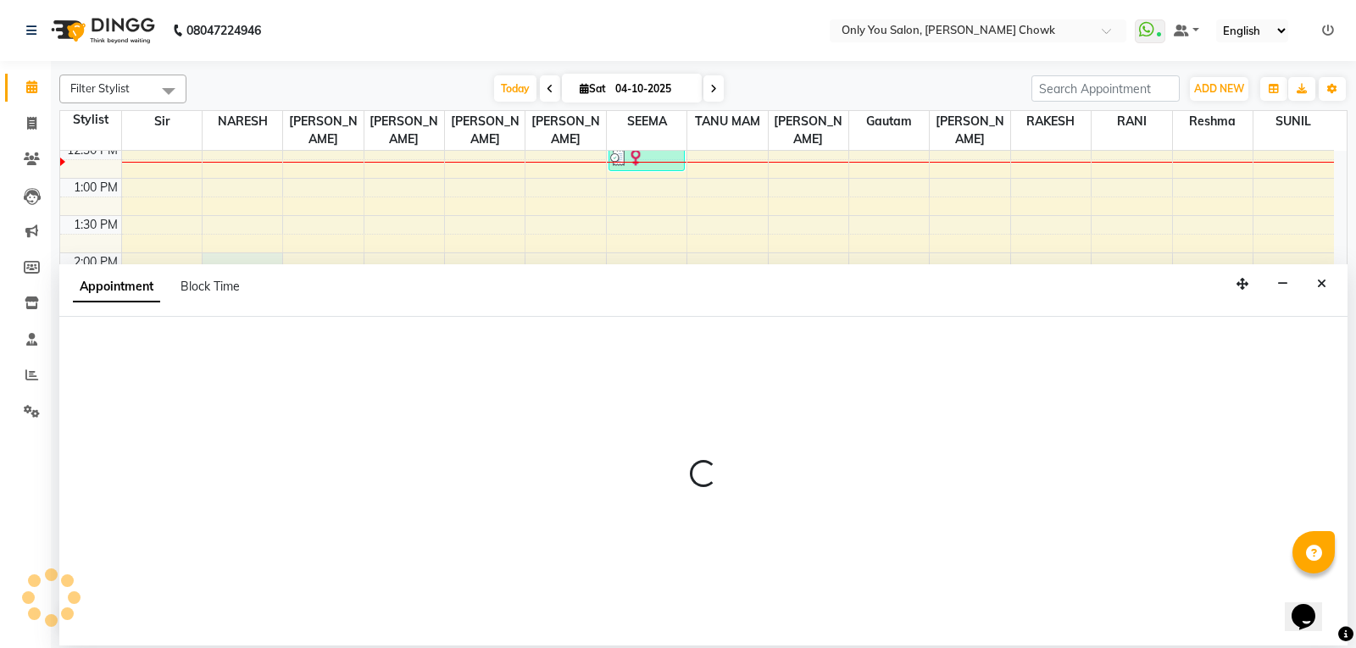
select select "59571"
select select "840"
select select "tentative"
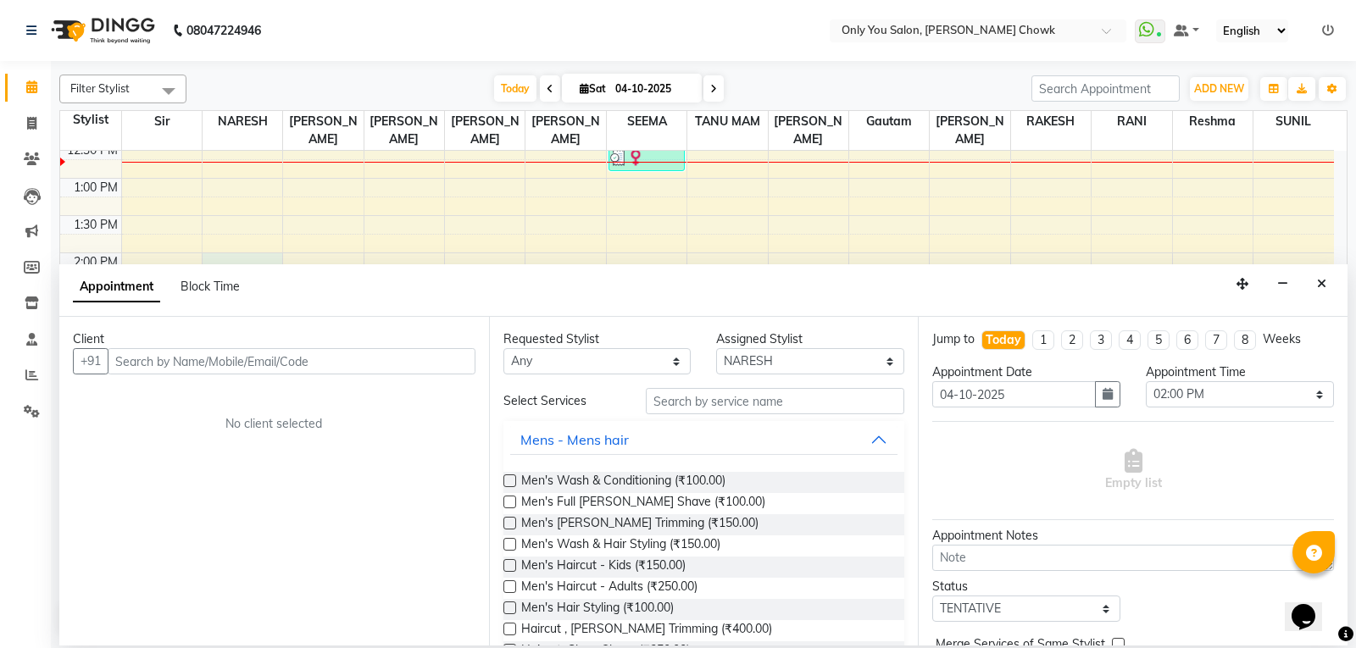
click at [247, 355] on input "text" at bounding box center [292, 361] width 368 height 26
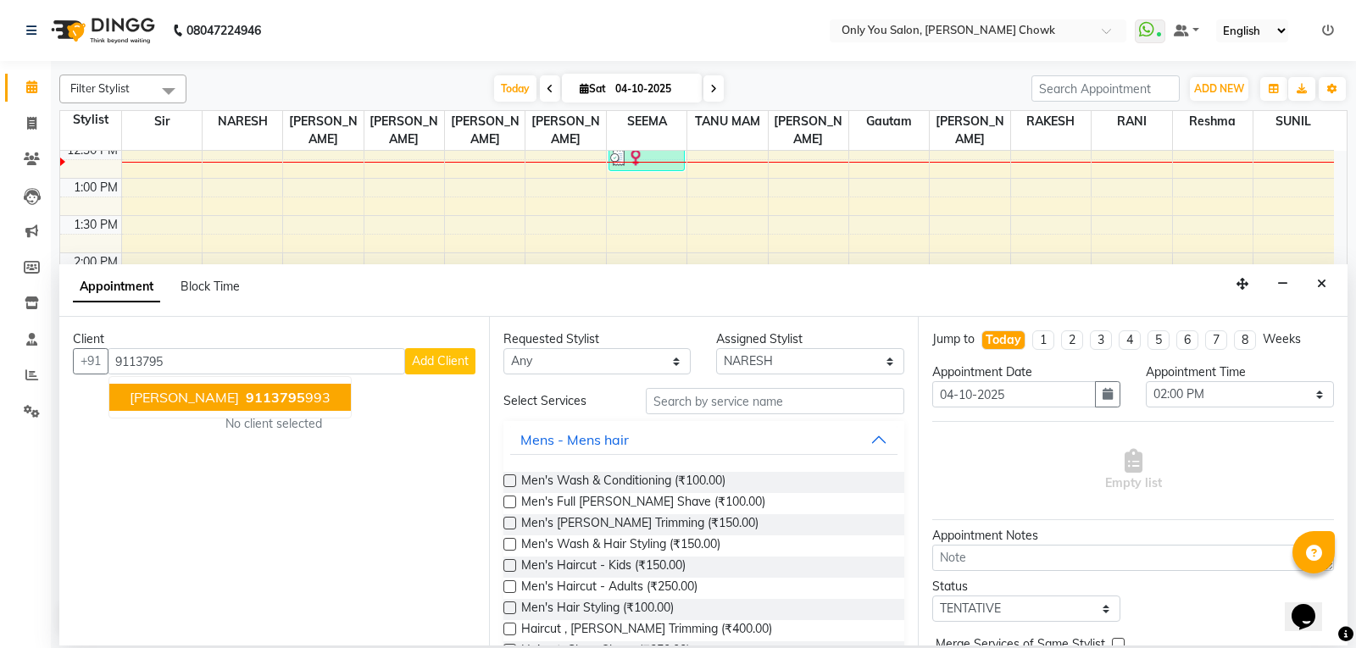
click at [246, 398] on span "9113795" at bounding box center [275, 397] width 59 height 17
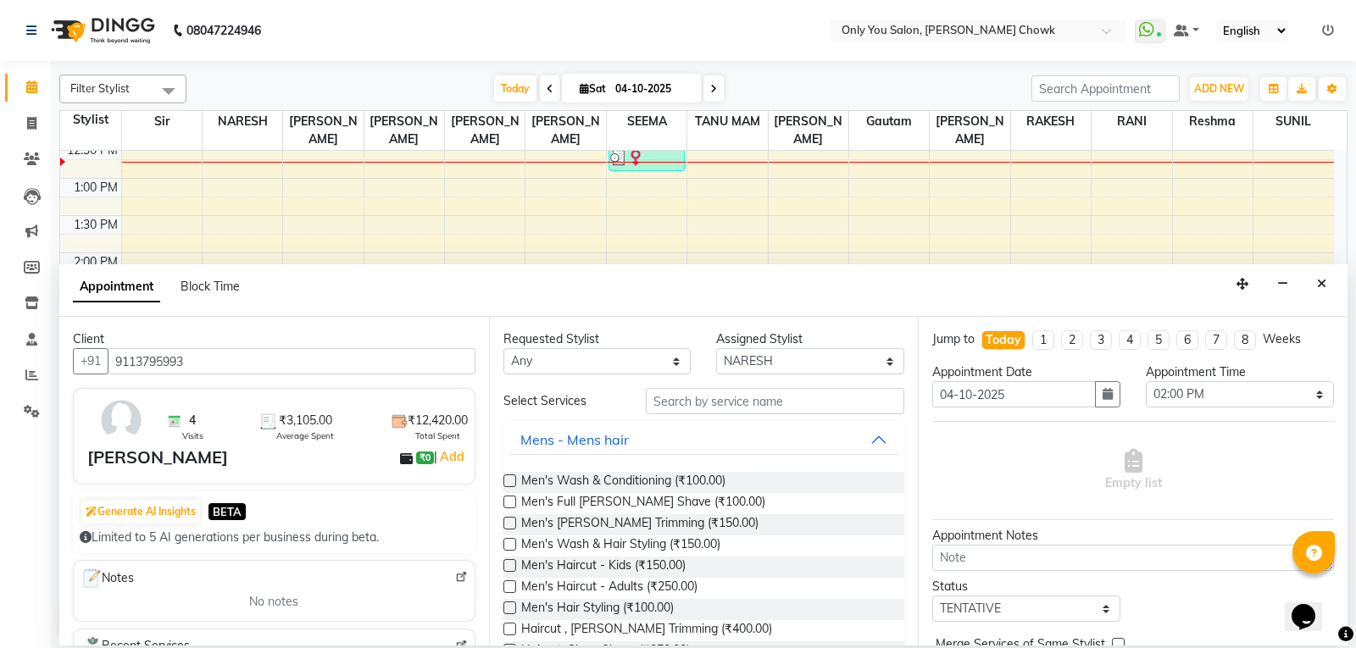
type input "9113795993"
click at [733, 397] on input "text" at bounding box center [775, 401] width 259 height 26
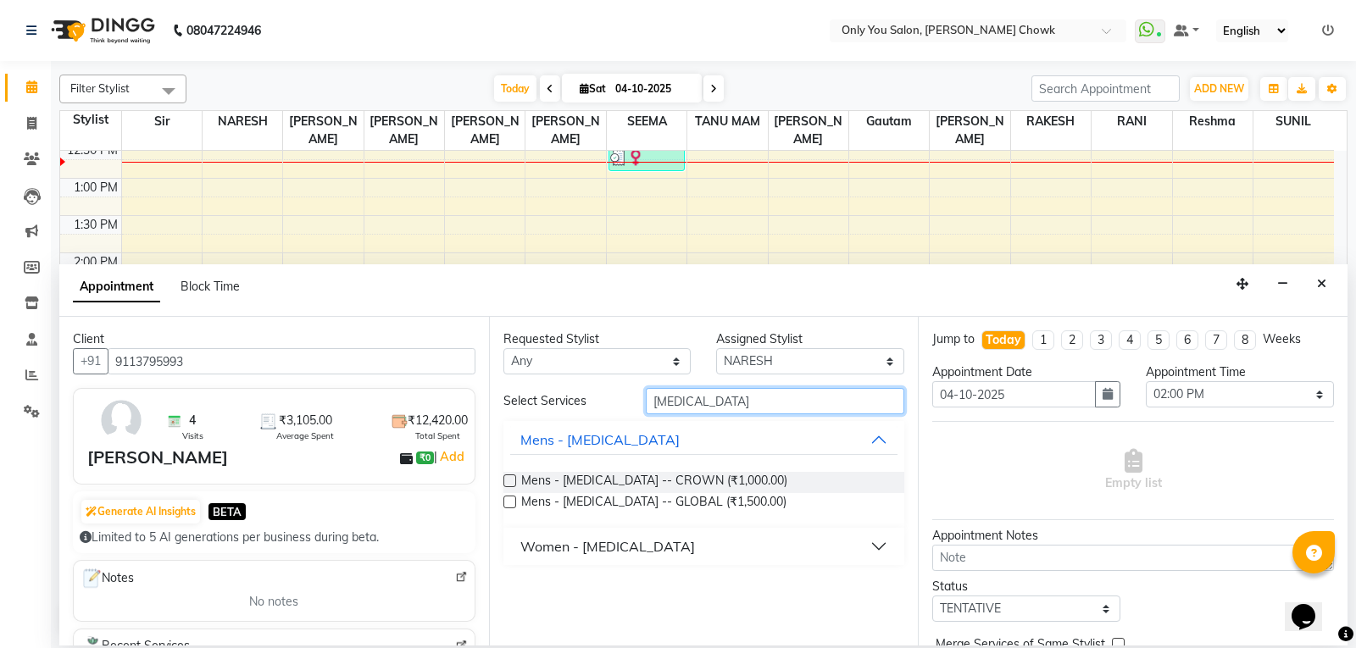
type input "botox"
click at [853, 544] on button "Women - BOTOX" at bounding box center [704, 546] width 388 height 31
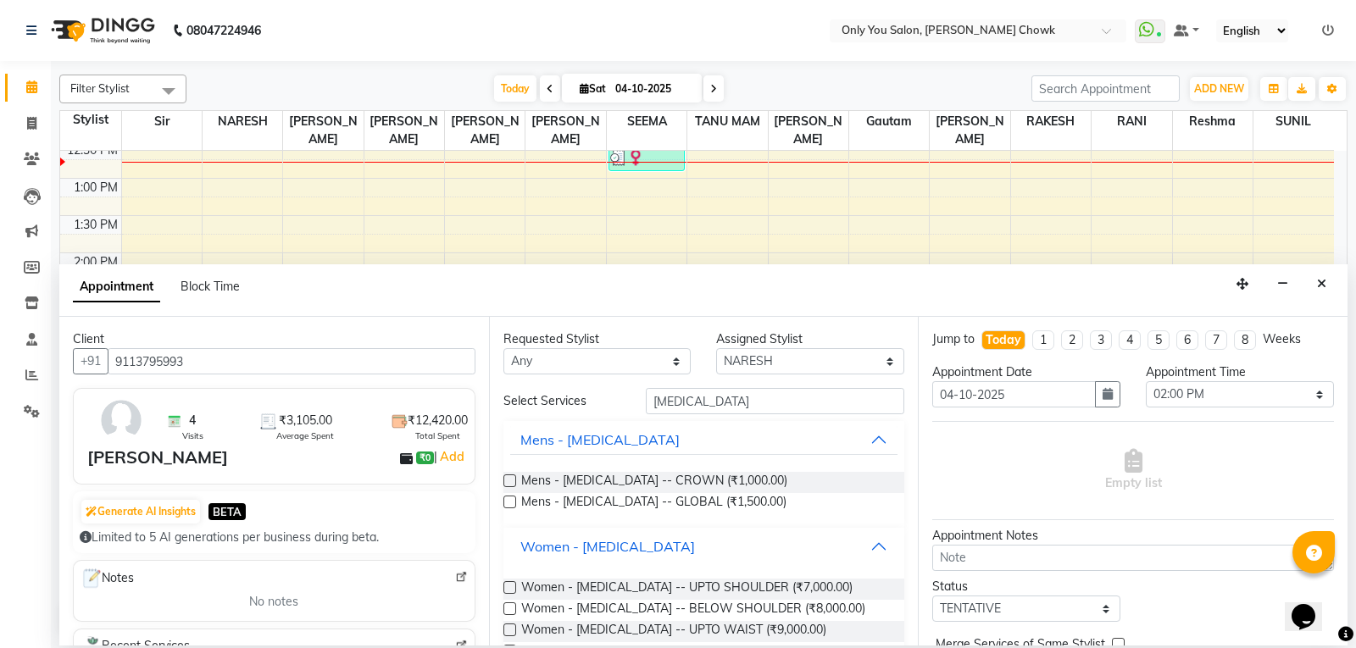
scroll to position [45, 0]
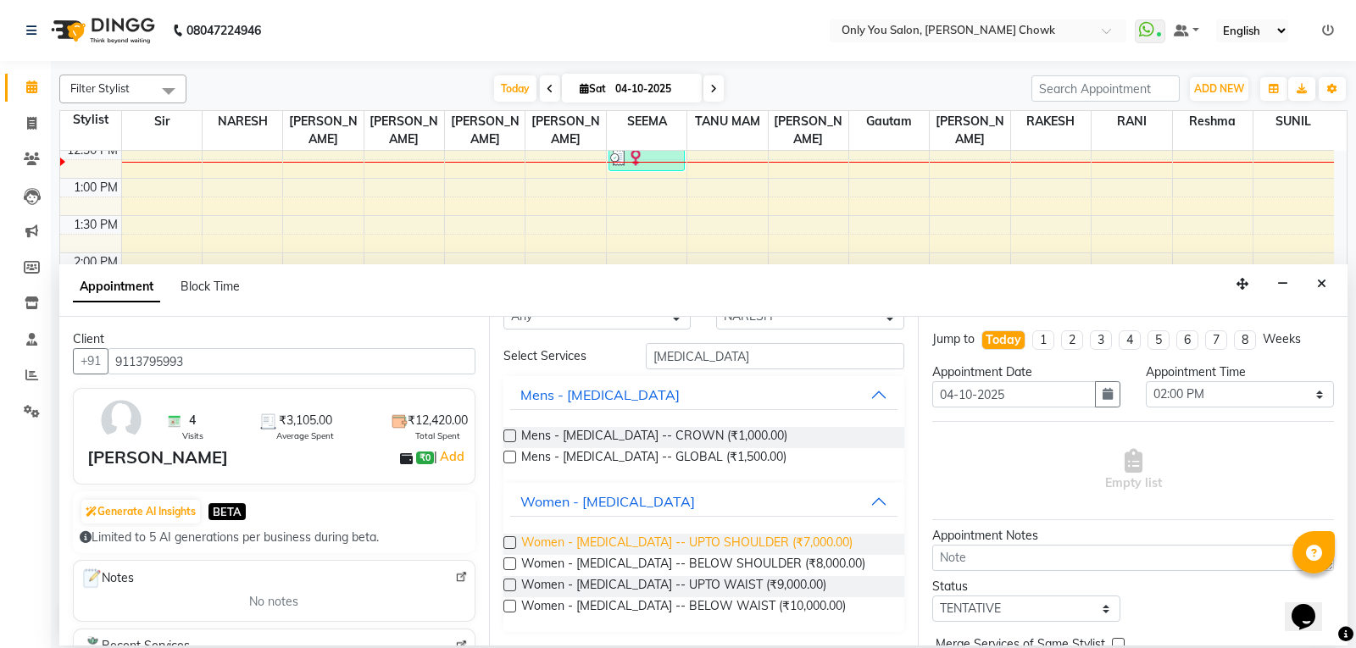
click at [551, 542] on span "Women - BOTOX -- UPTO SHOULDER (₹7,000.00)" at bounding box center [686, 544] width 331 height 21
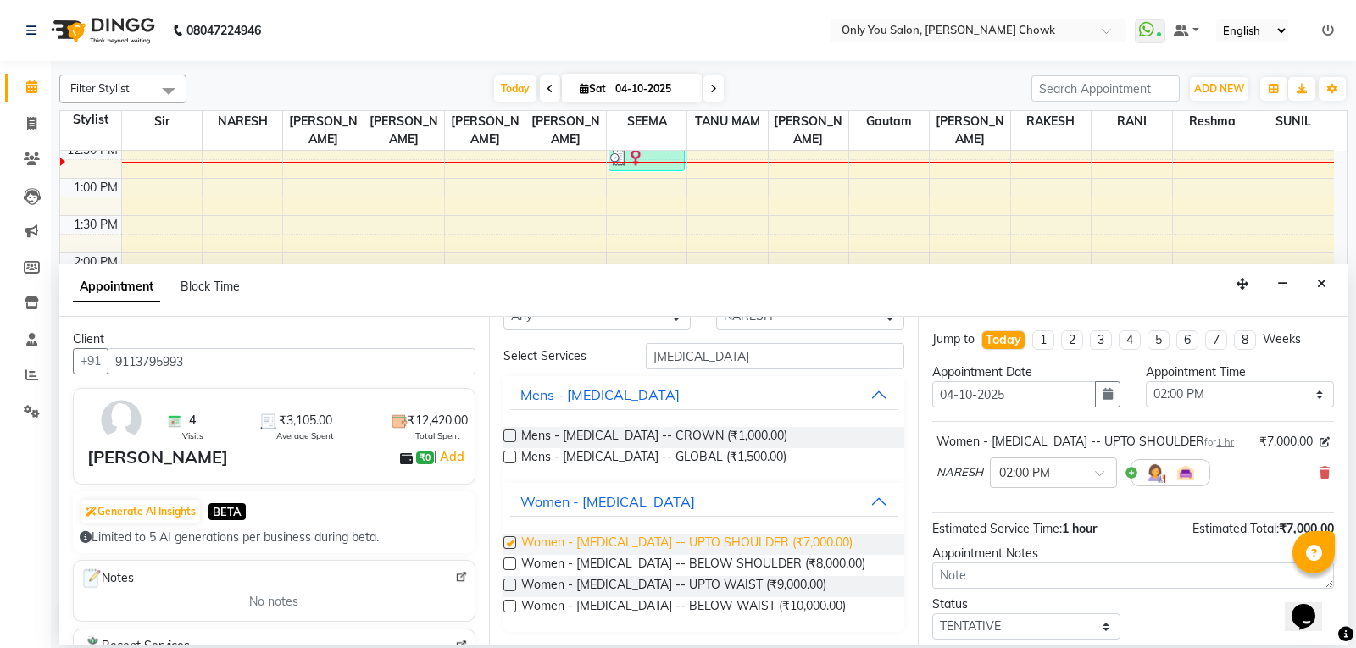
checkbox input "false"
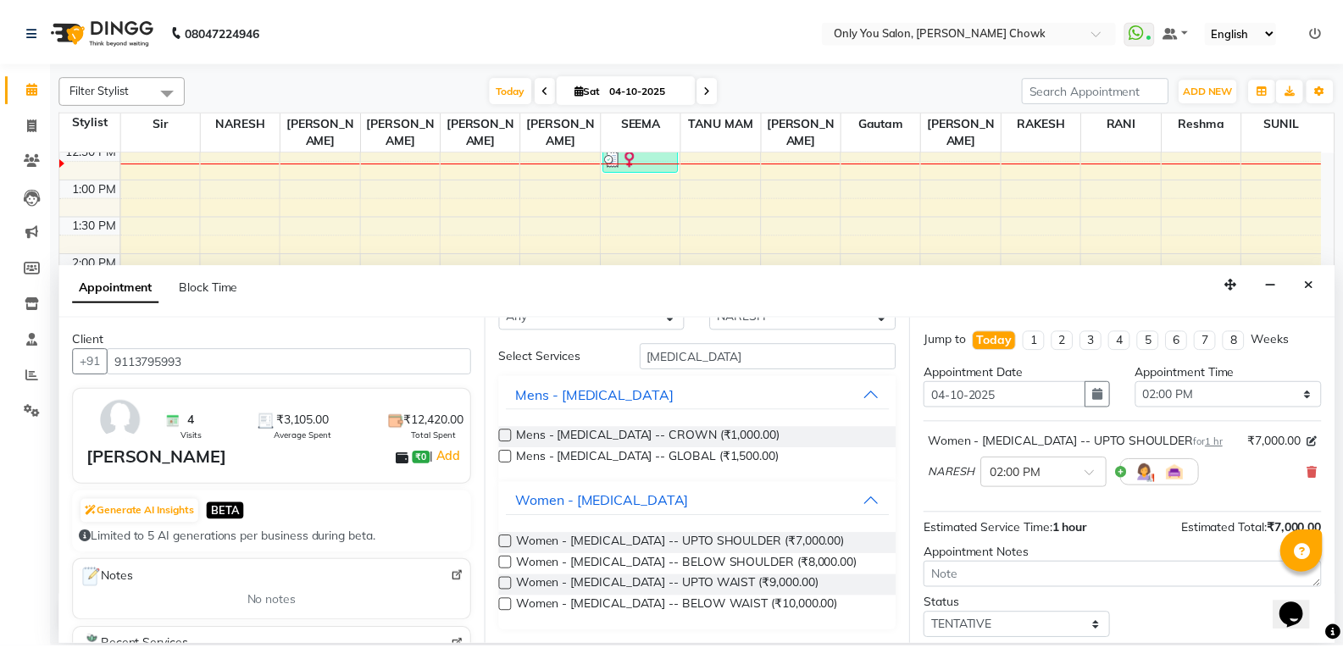
scroll to position [101, 0]
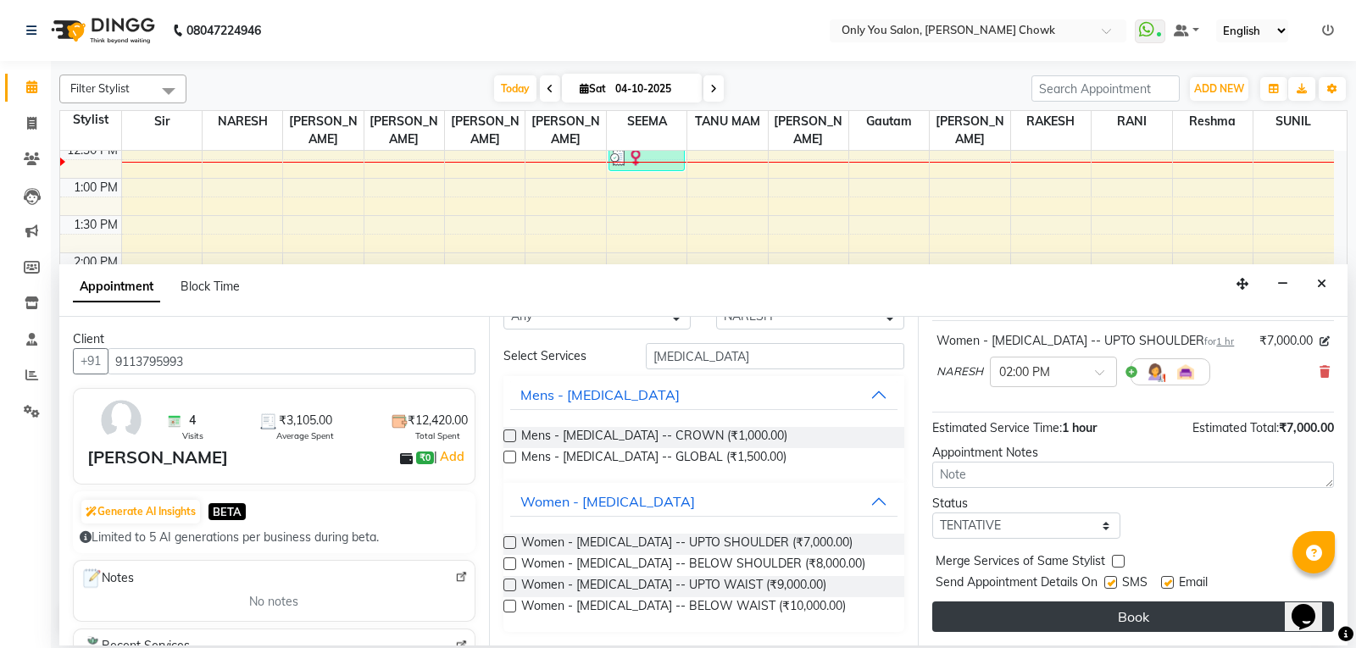
click at [1159, 607] on button "Book" at bounding box center [1133, 617] width 402 height 31
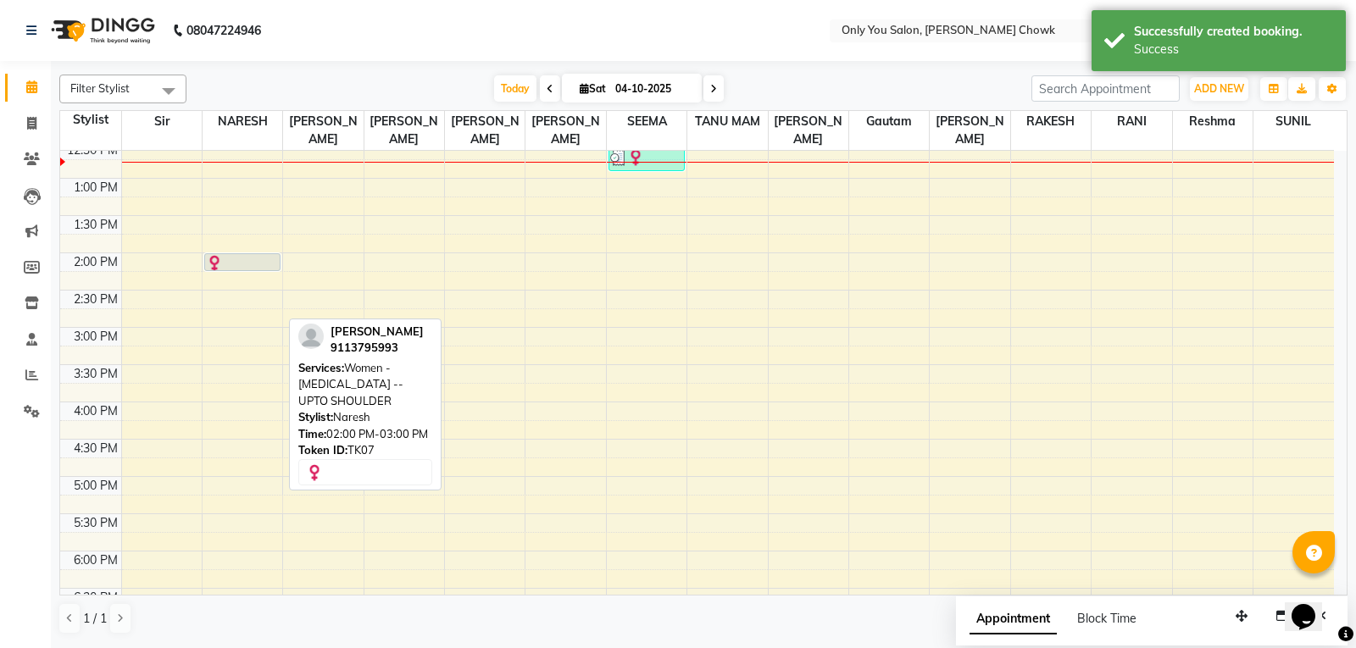
drag, startPoint x: 236, startPoint y: 328, endPoint x: 227, endPoint y: 285, distance: 44.0
click at [227, 285] on div "8:00 AM 8:30 AM 9:00 AM 9:30 AM 10:00 AM 10:30 AM 11:00 AM 11:30 AM 12:00 PM 12…" at bounding box center [697, 327] width 1274 height 1043
click at [859, 532] on div "8:00 AM 8:30 AM 9:00 AM 9:30 AM 10:00 AM 10:30 AM 11:00 AM 11:30 AM 12:00 PM 12…" at bounding box center [697, 327] width 1274 height 1043
select select "88527"
select select "tentative"
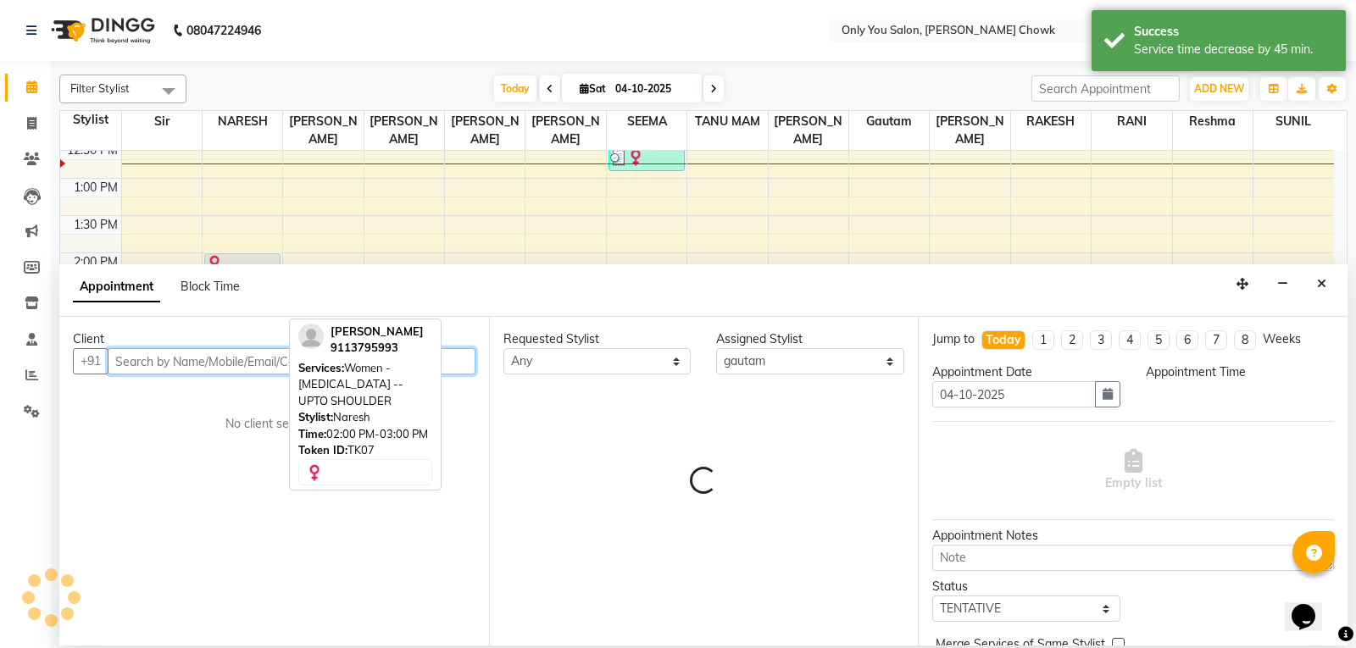
select select "1050"
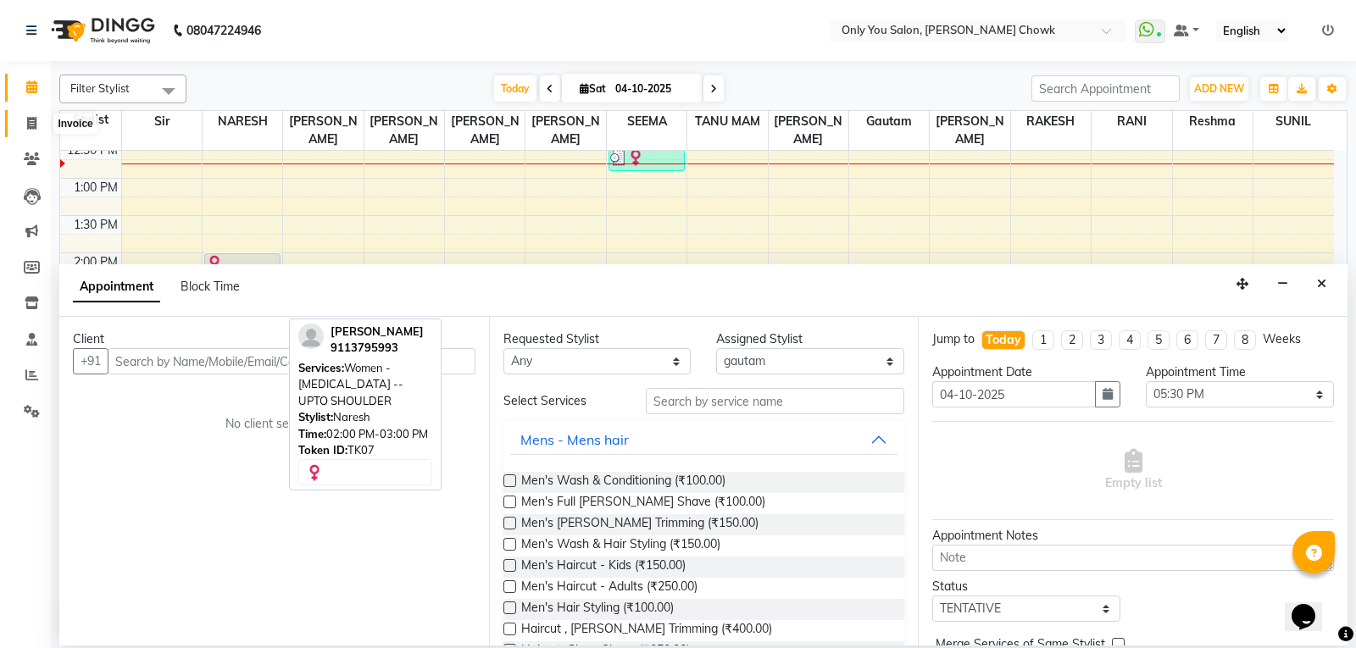
click at [29, 119] on icon at bounding box center [31, 123] width 9 height 13
select select "8713"
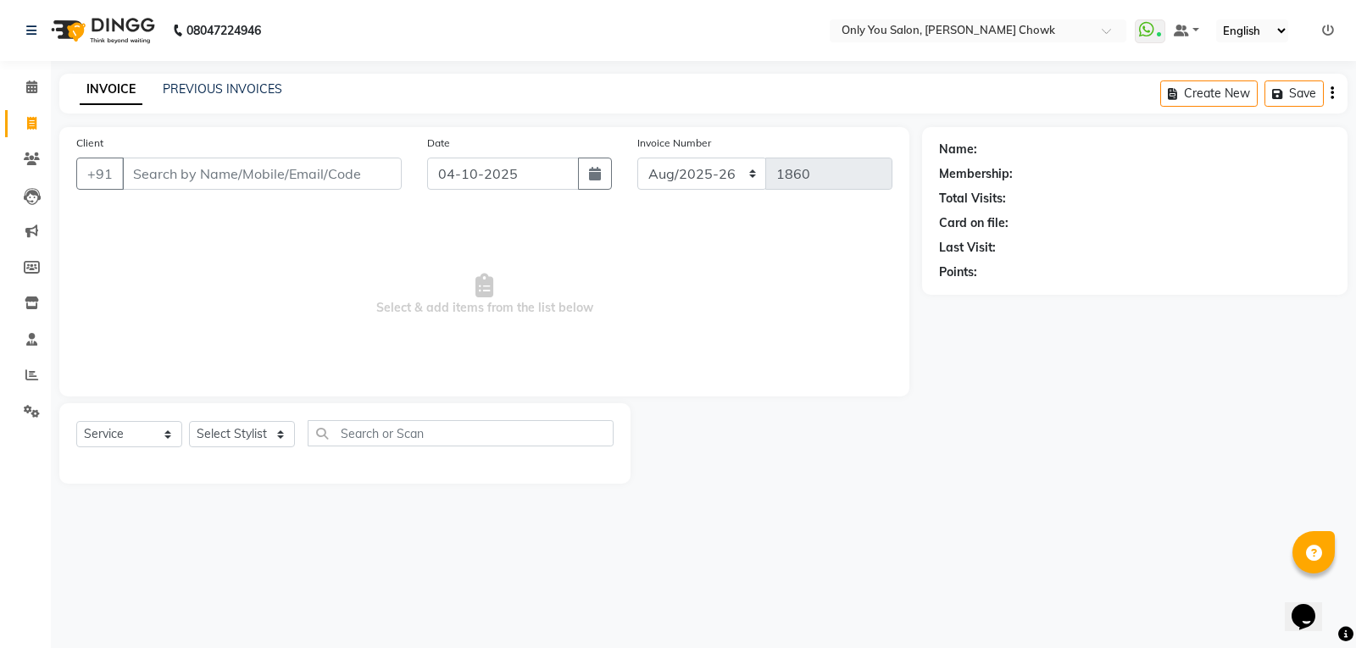
select select "package"
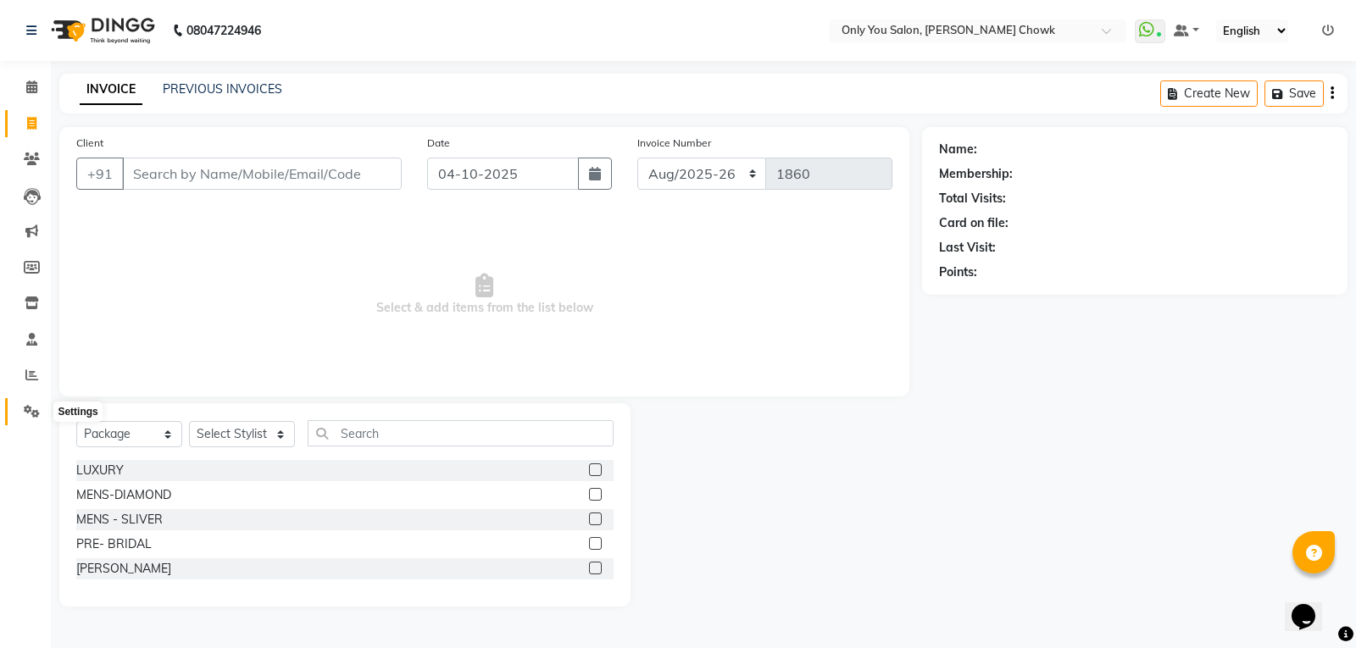
click at [30, 408] on icon at bounding box center [32, 411] width 16 height 13
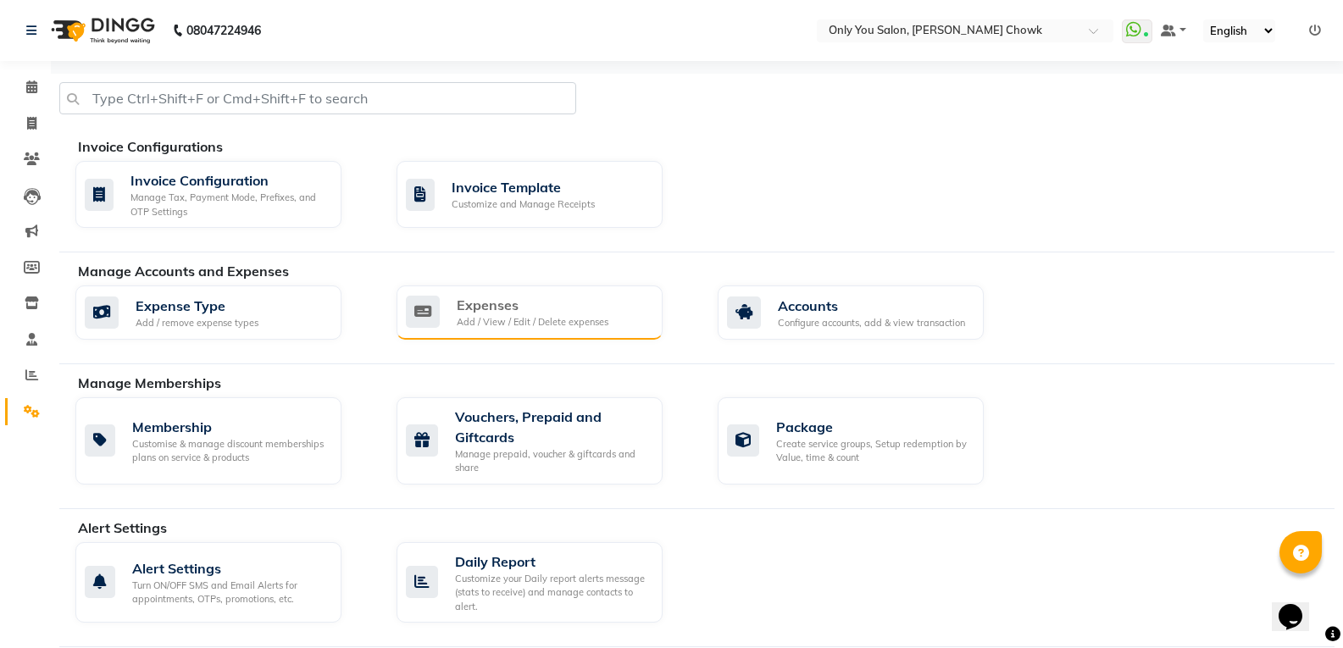
click at [578, 307] on div "Expenses" at bounding box center [533, 305] width 152 height 20
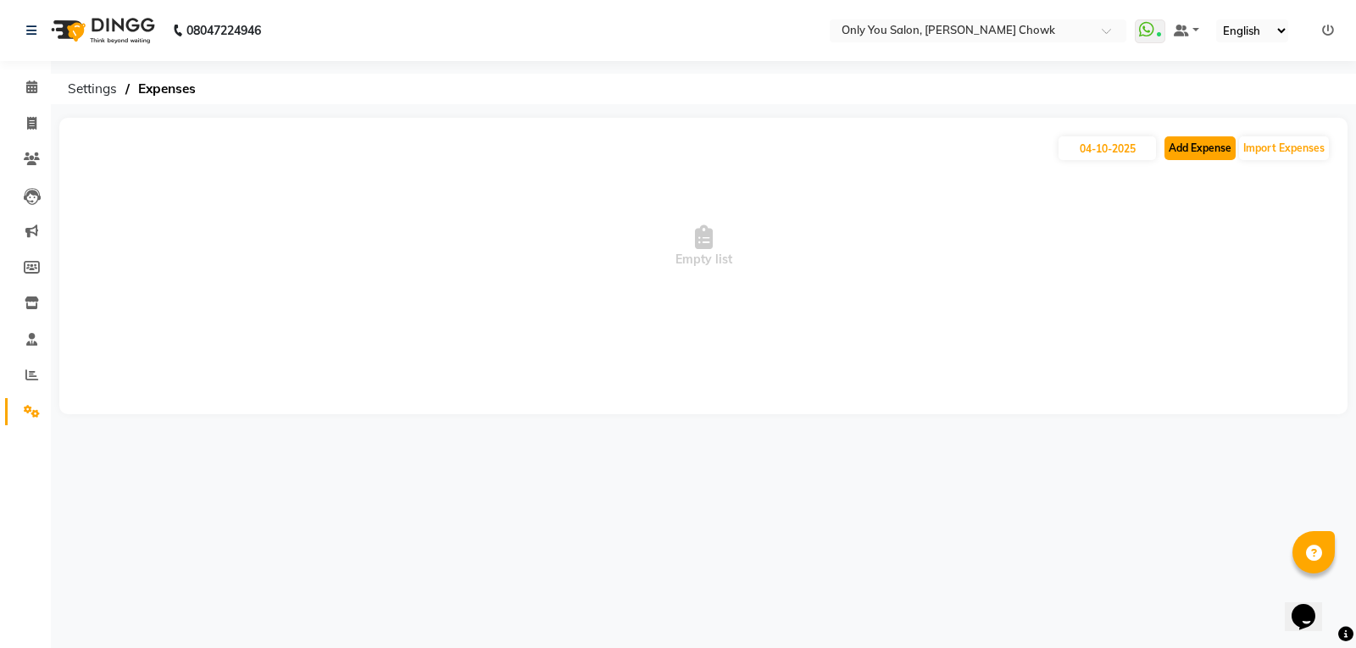
click at [1206, 150] on button "Add Expense" at bounding box center [1199, 148] width 71 height 24
select select "1"
select select "2923"
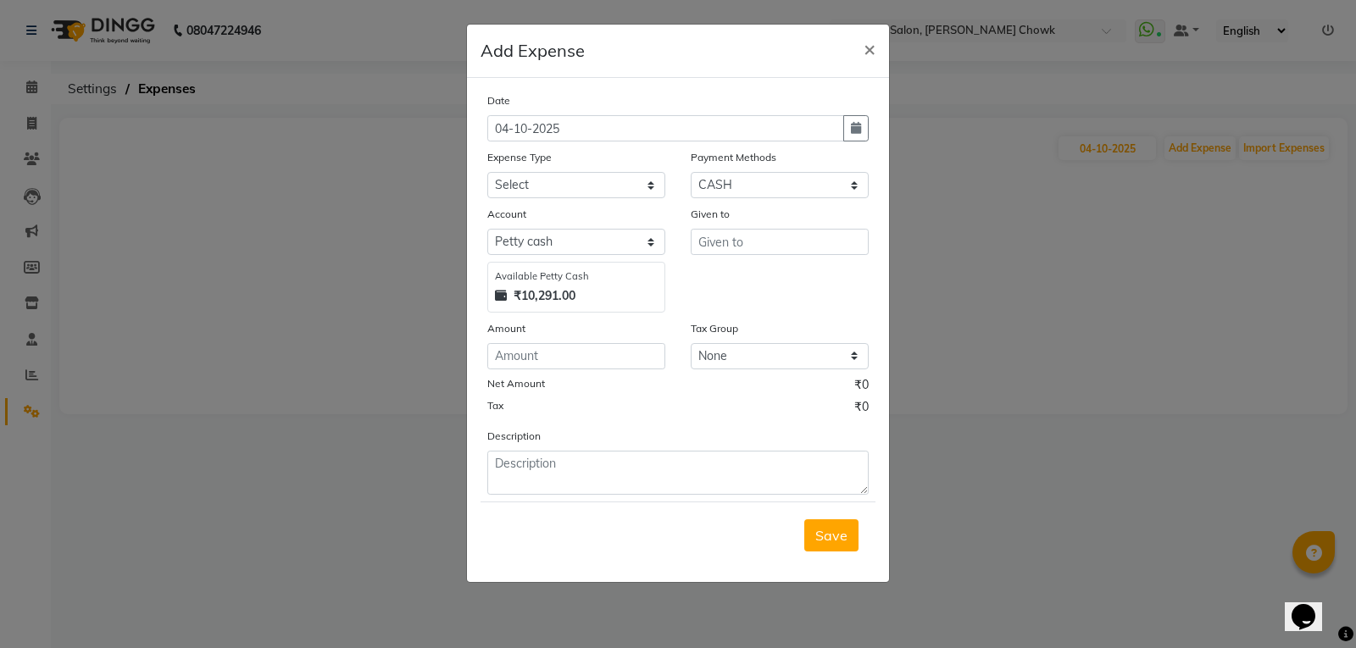
click at [438, 185] on ngb-modal-window "Add Expense × Date 04-10-2025 Expense Type Select 2010 petrol ARIT ARYU Boss Au…" at bounding box center [678, 324] width 1356 height 648
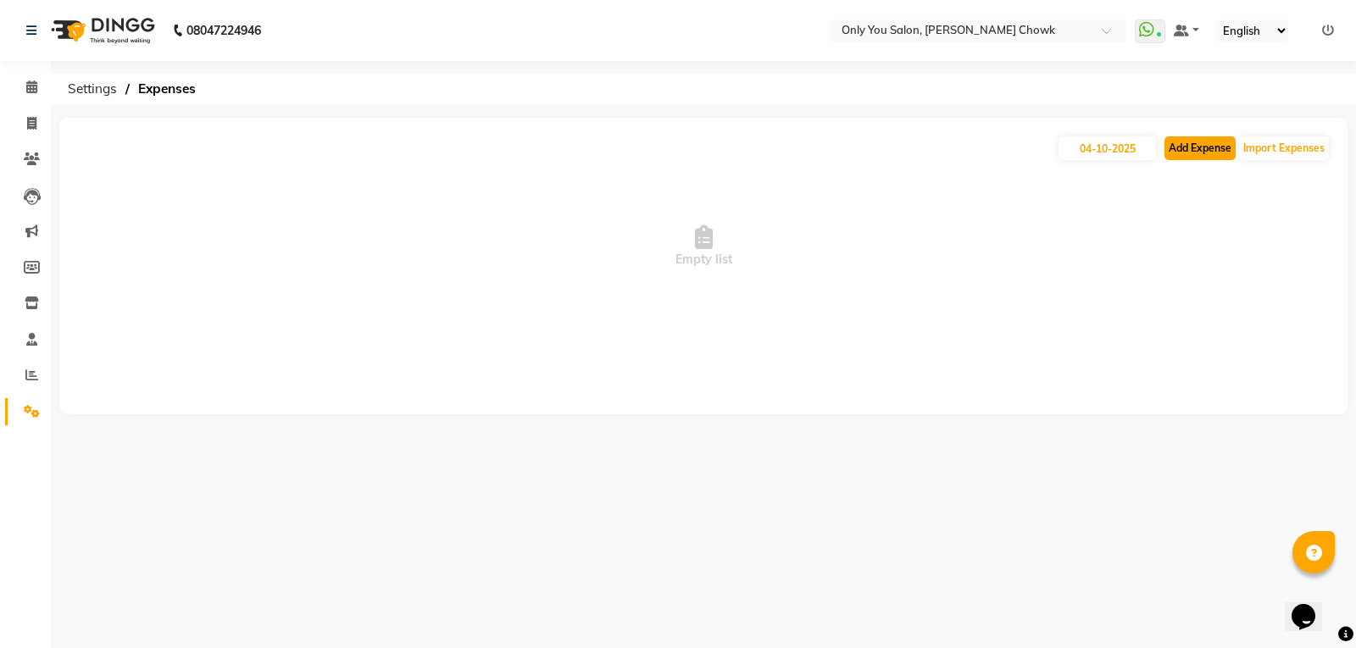
click at [1212, 149] on button "Add Expense" at bounding box center [1199, 148] width 71 height 24
select select "1"
select select "2923"
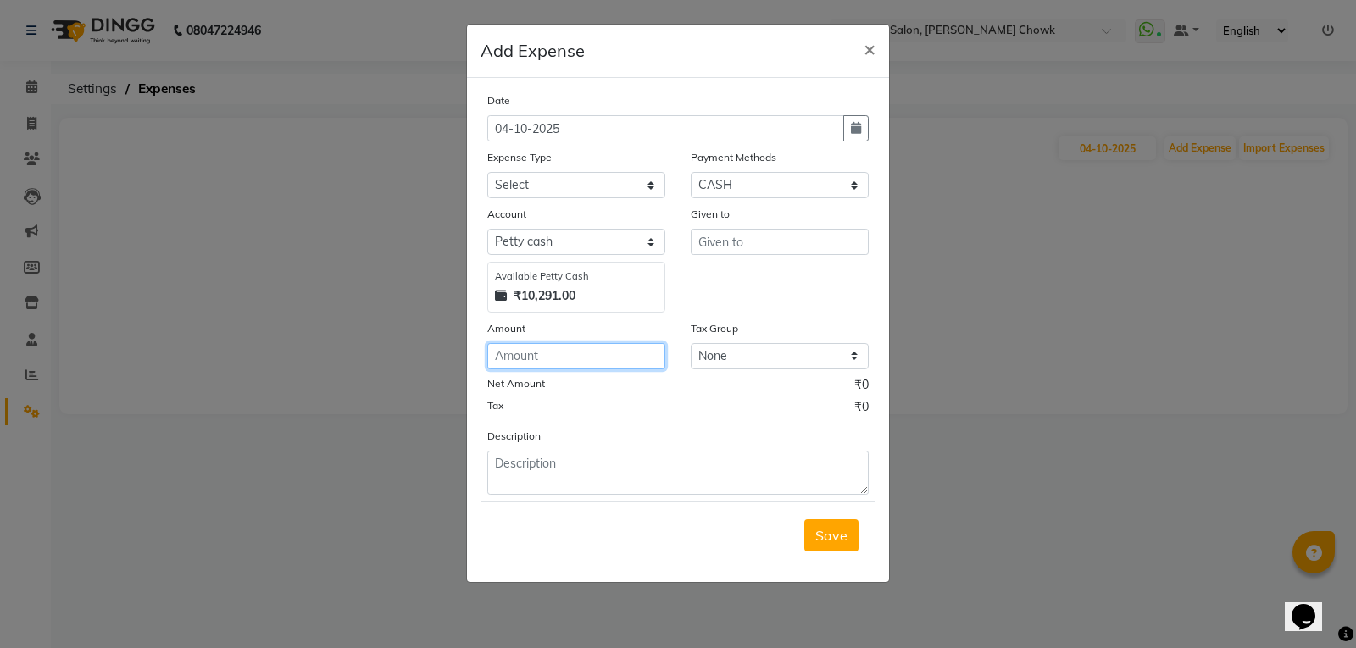
click at [591, 357] on input "number" at bounding box center [576, 356] width 178 height 26
click at [590, 356] on input "number" at bounding box center [576, 356] width 178 height 26
type input "1380"
click at [747, 243] on input "text" at bounding box center [780, 242] width 178 height 26
type input "n"
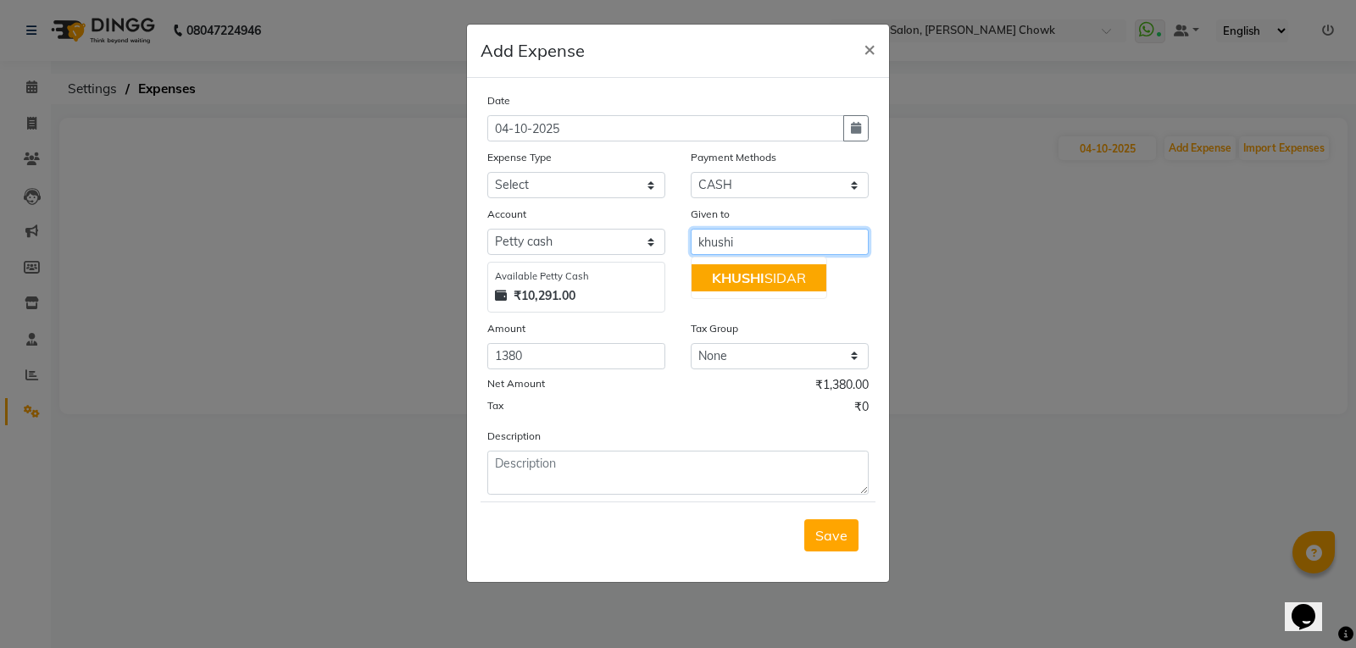
type input "khushi"
click at [629, 191] on select "Select 2010 petrol ARIT ARYU Boss Aunty Boss Uncle choti CLIENT Client Snacks C…" at bounding box center [576, 185] width 178 height 26
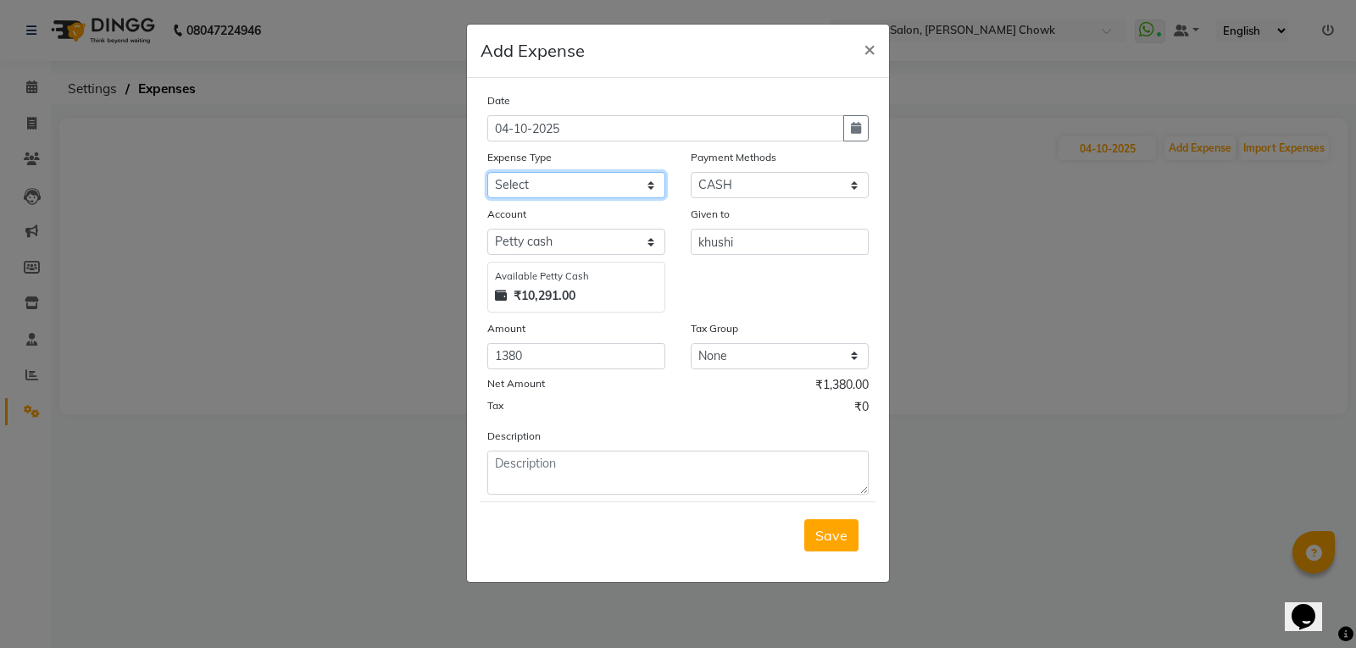
select select "4318"
click at [487, 172] on select "Select 2010 petrol ARIT ARYU Boss Aunty Boss Uncle choti CLIENT Client Snacks C…" at bounding box center [576, 185] width 178 height 26
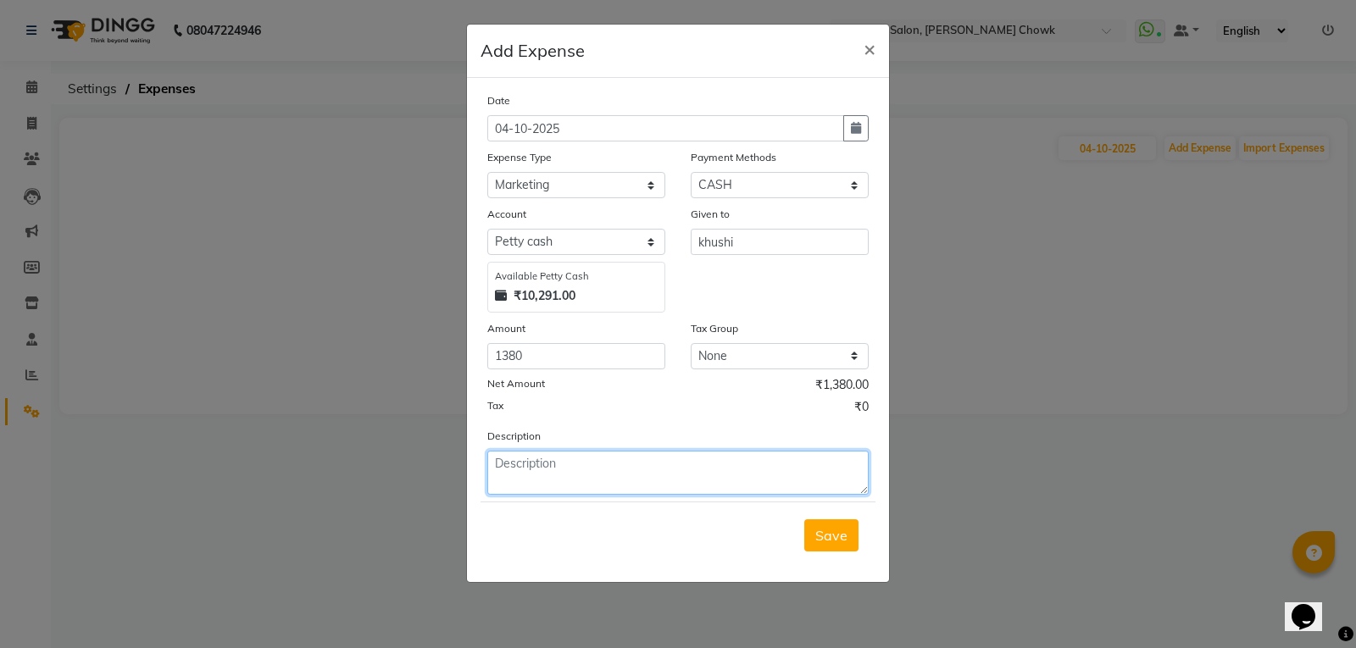
click at [552, 467] on textarea at bounding box center [677, 473] width 381 height 44
type textarea "napkin scrubber"
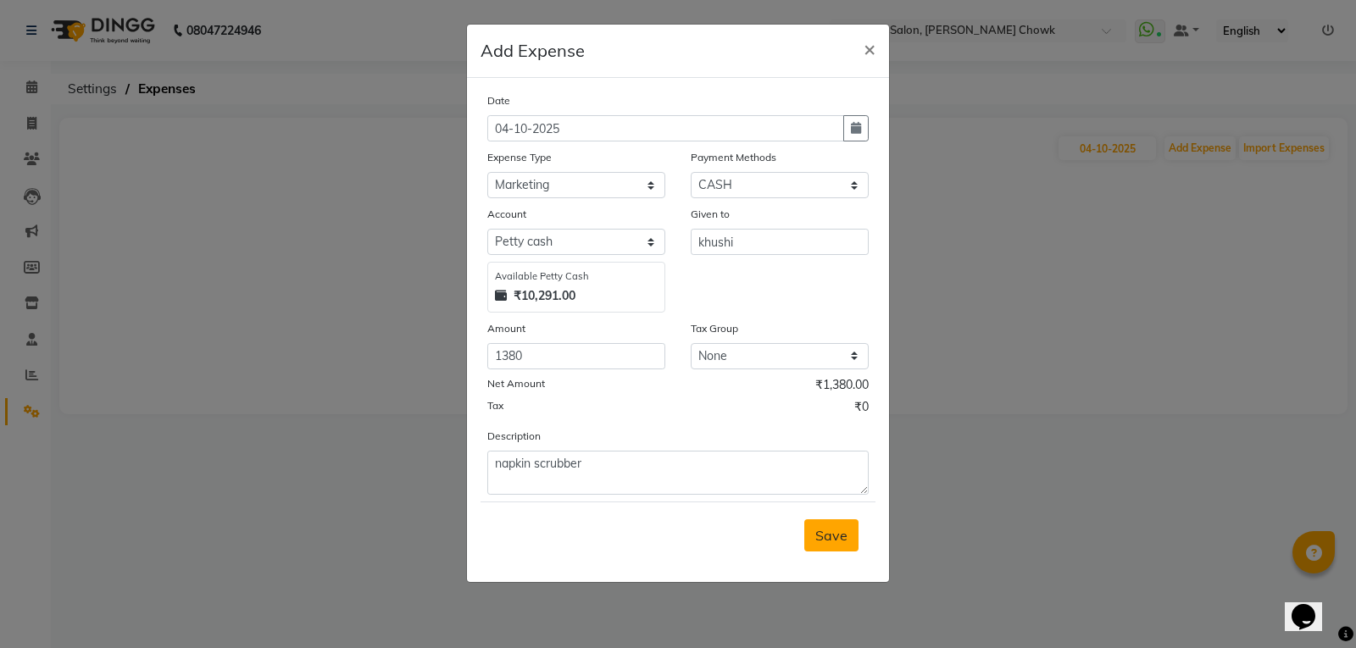
click at [843, 533] on span "Save" at bounding box center [831, 535] width 32 height 17
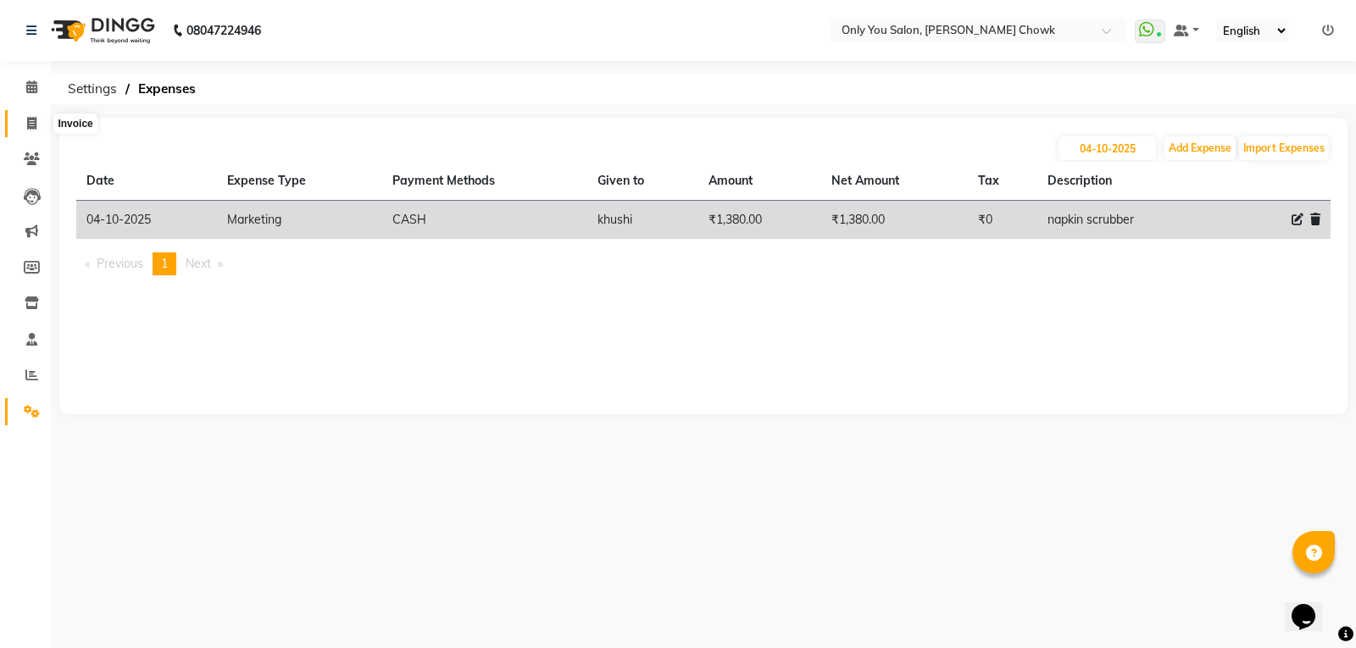
click at [27, 117] on icon at bounding box center [31, 123] width 9 height 13
select select "service"
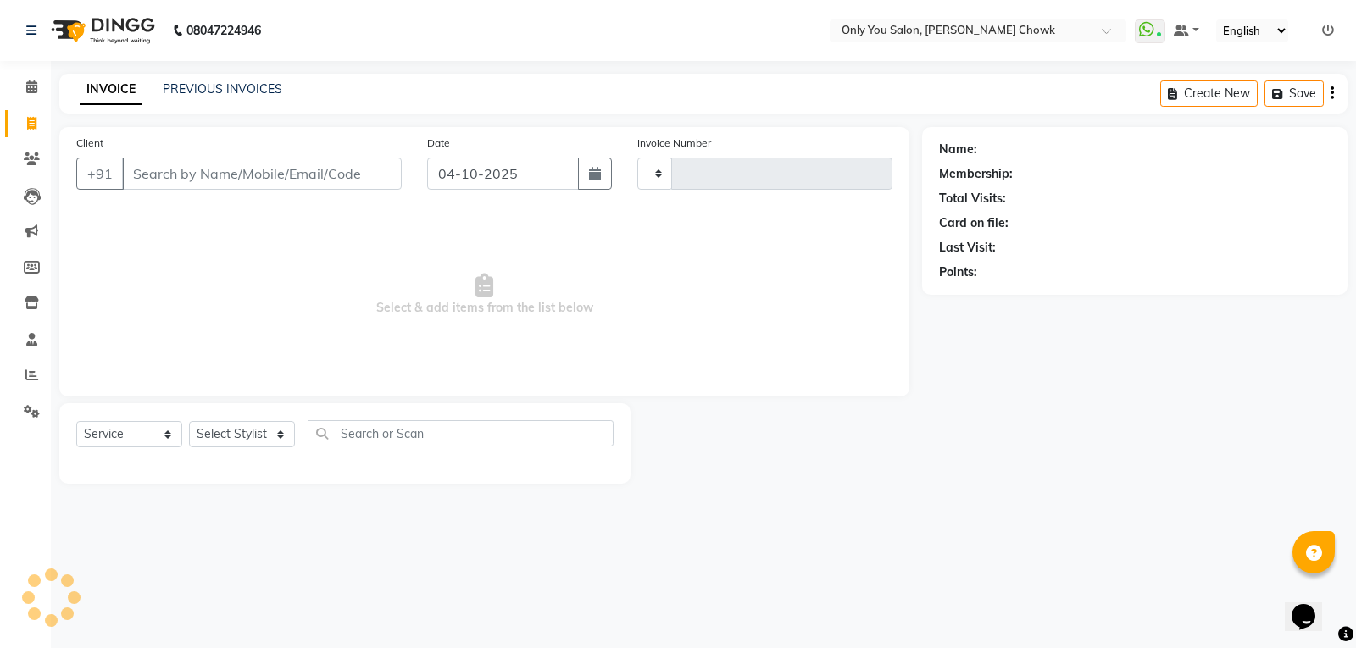
type input "1860"
select select "8713"
select select "package"
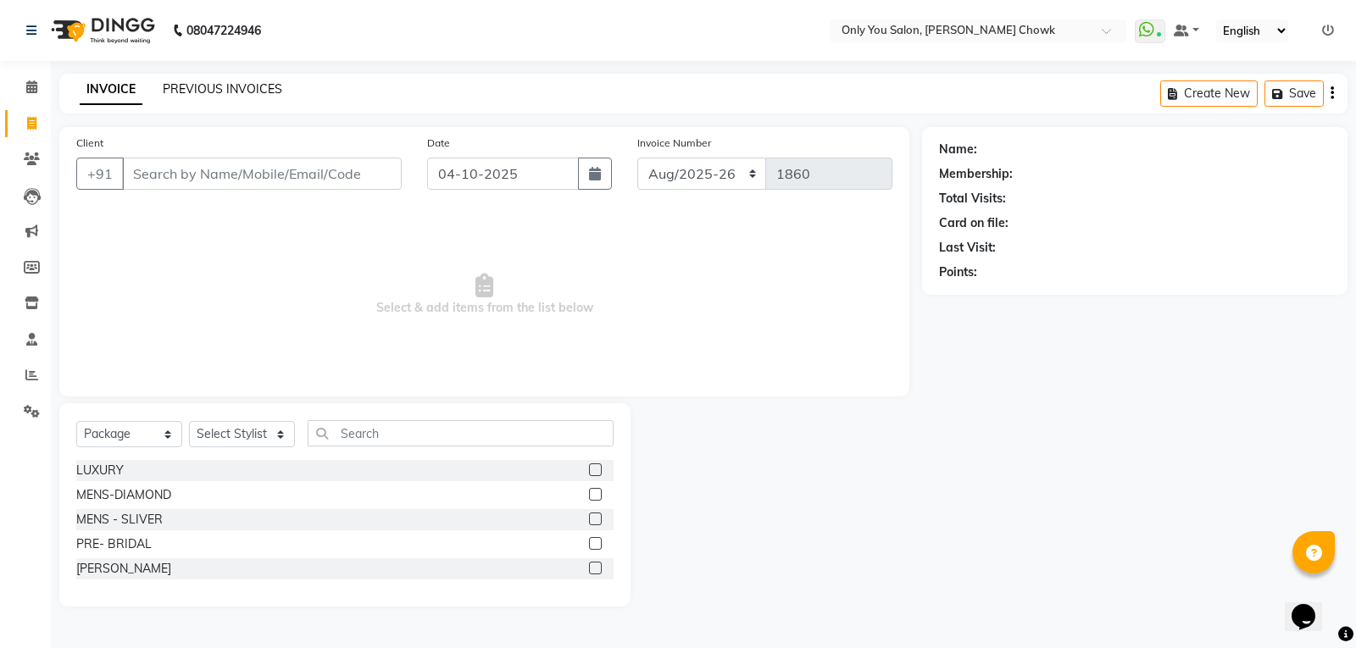
click at [268, 92] on link "PREVIOUS INVOICES" at bounding box center [222, 88] width 119 height 15
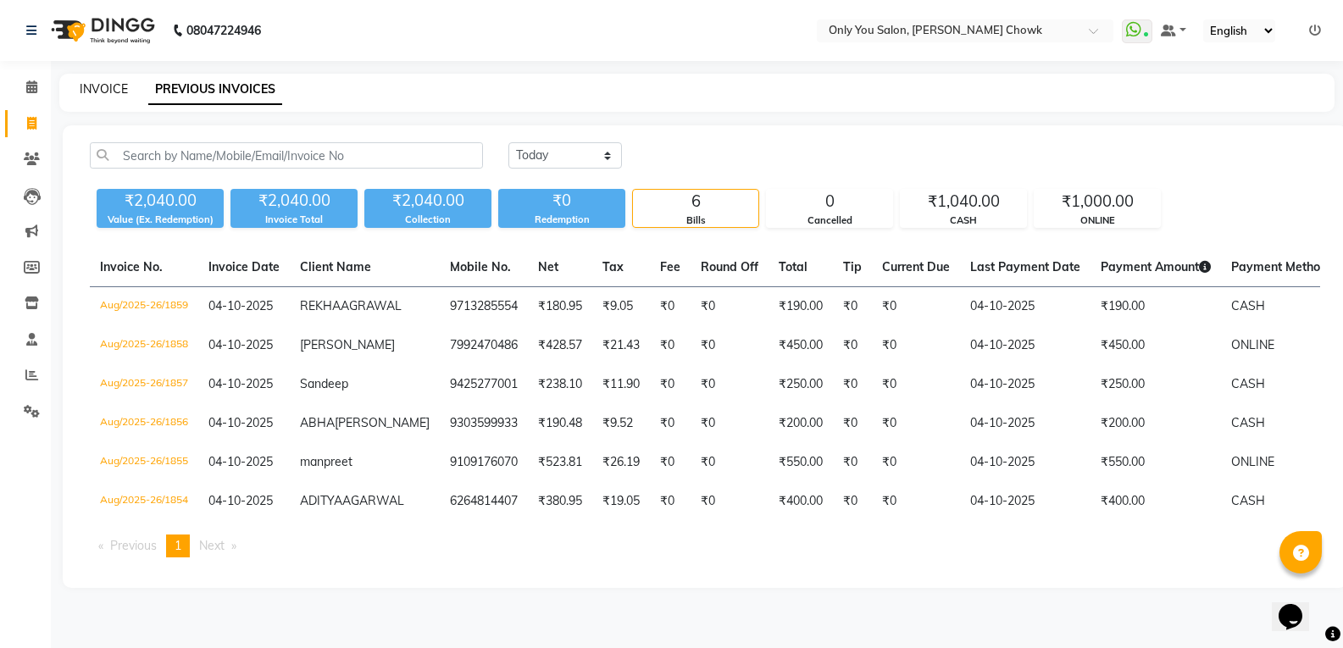
click at [101, 95] on link "INVOICE" at bounding box center [104, 88] width 48 height 15
select select "service"
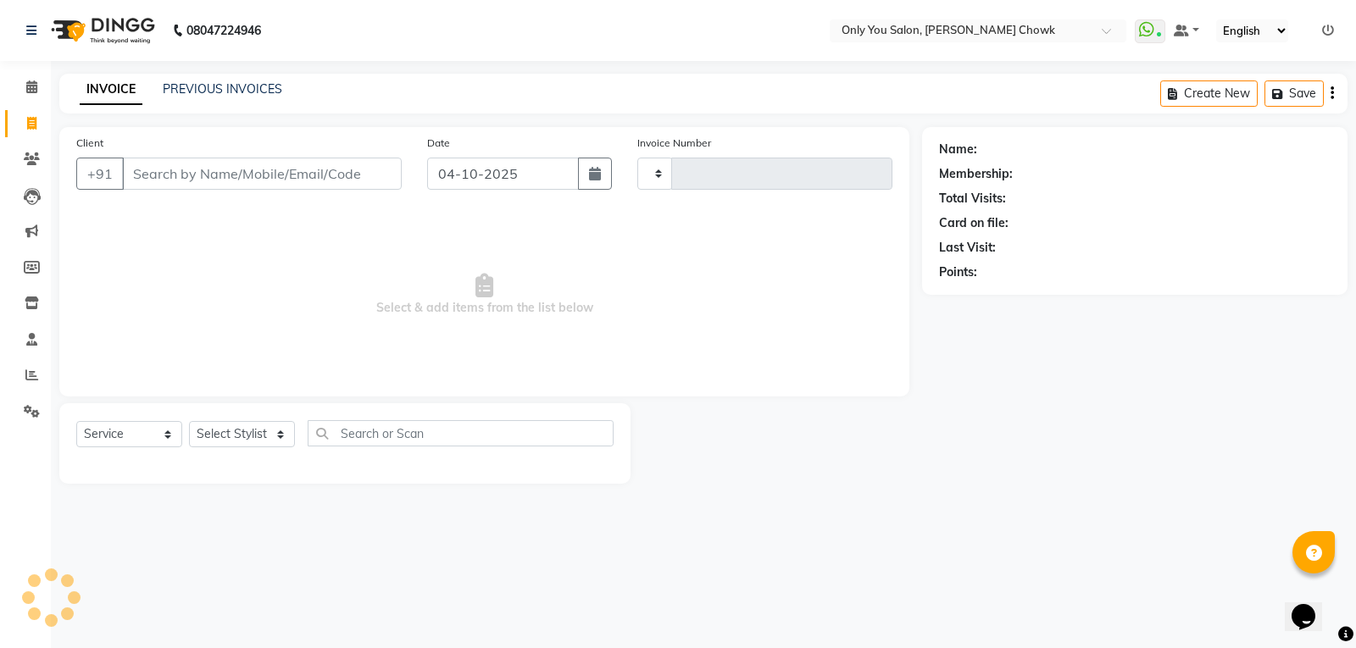
type input "1860"
select select "8713"
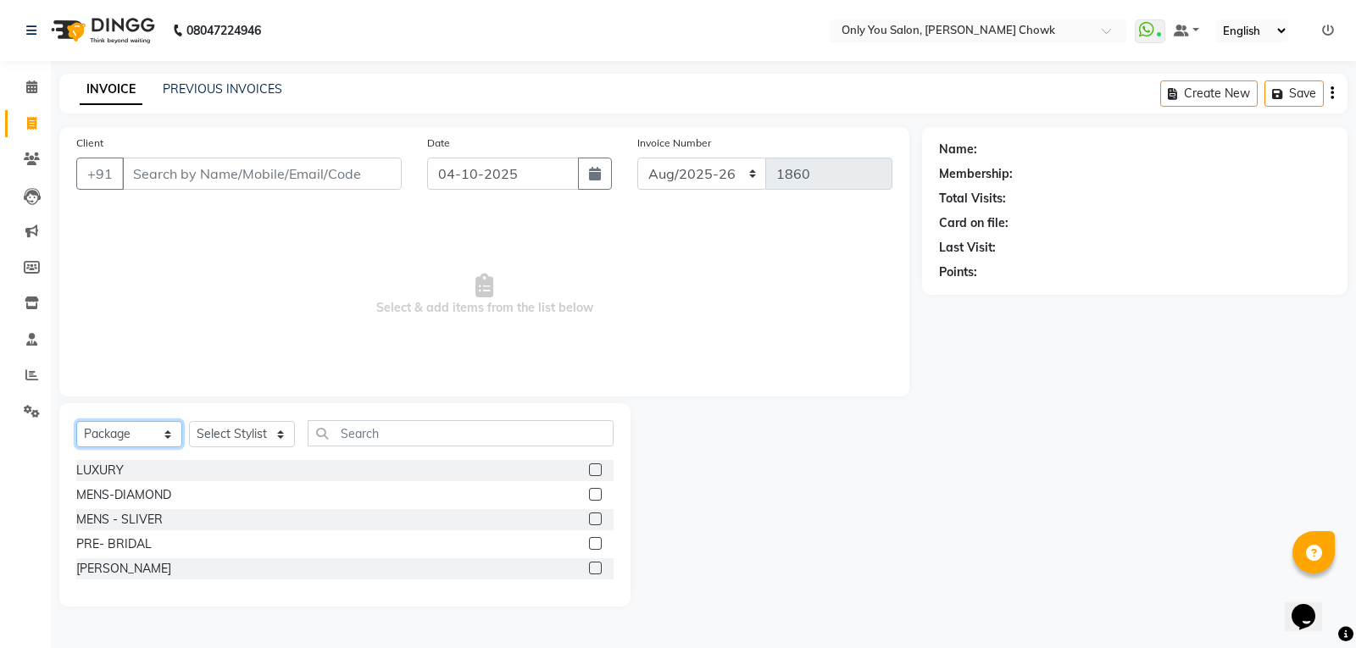
click at [168, 430] on select "Select Service Product Membership Package Voucher Prepaid Gift Card" at bounding box center [129, 434] width 106 height 26
select select "service"
click at [76, 421] on select "Select Service Product Membership Package Voucher Prepaid Gift Card" at bounding box center [129, 434] width 106 height 26
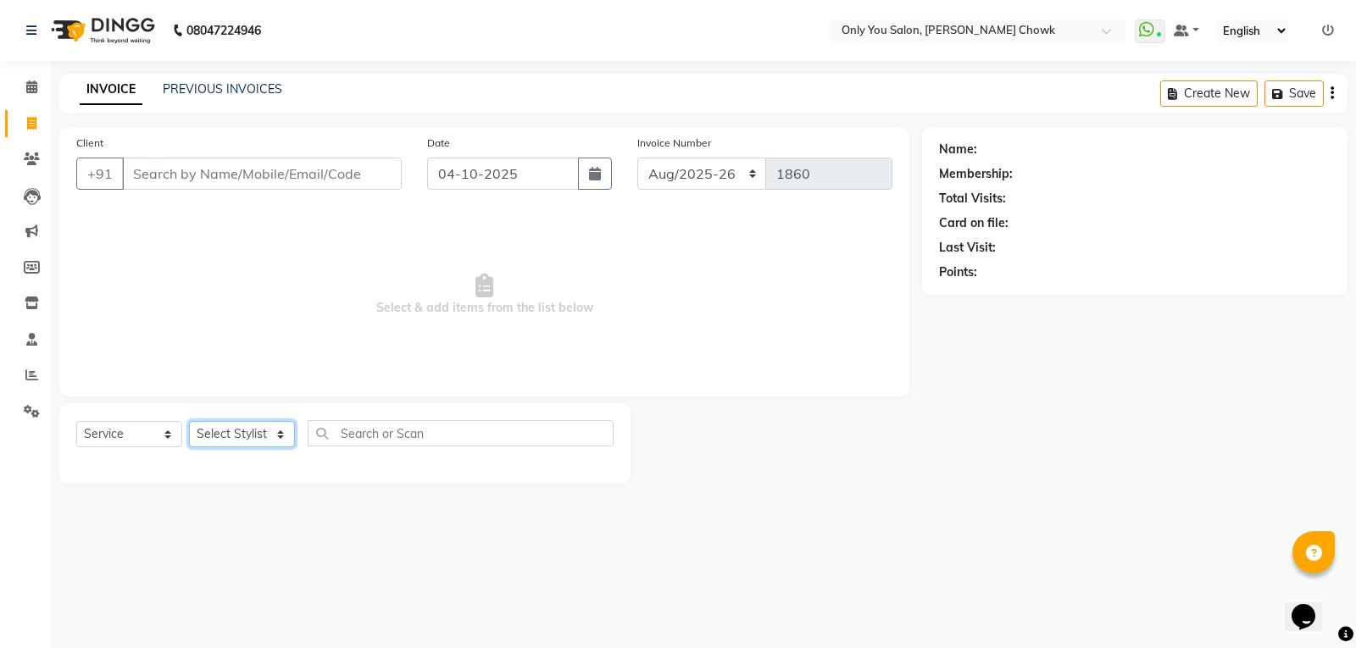
click at [281, 428] on select "Select Stylist [PERSON_NAME] [PERSON_NAME] [PERSON_NAME] MAMTA [PERSON_NAME] [P…" at bounding box center [242, 434] width 106 height 26
select select "54278"
click at [189, 421] on select "Select Stylist [PERSON_NAME] [PERSON_NAME] [PERSON_NAME] MAMTA [PERSON_NAME] [P…" at bounding box center [242, 434] width 106 height 26
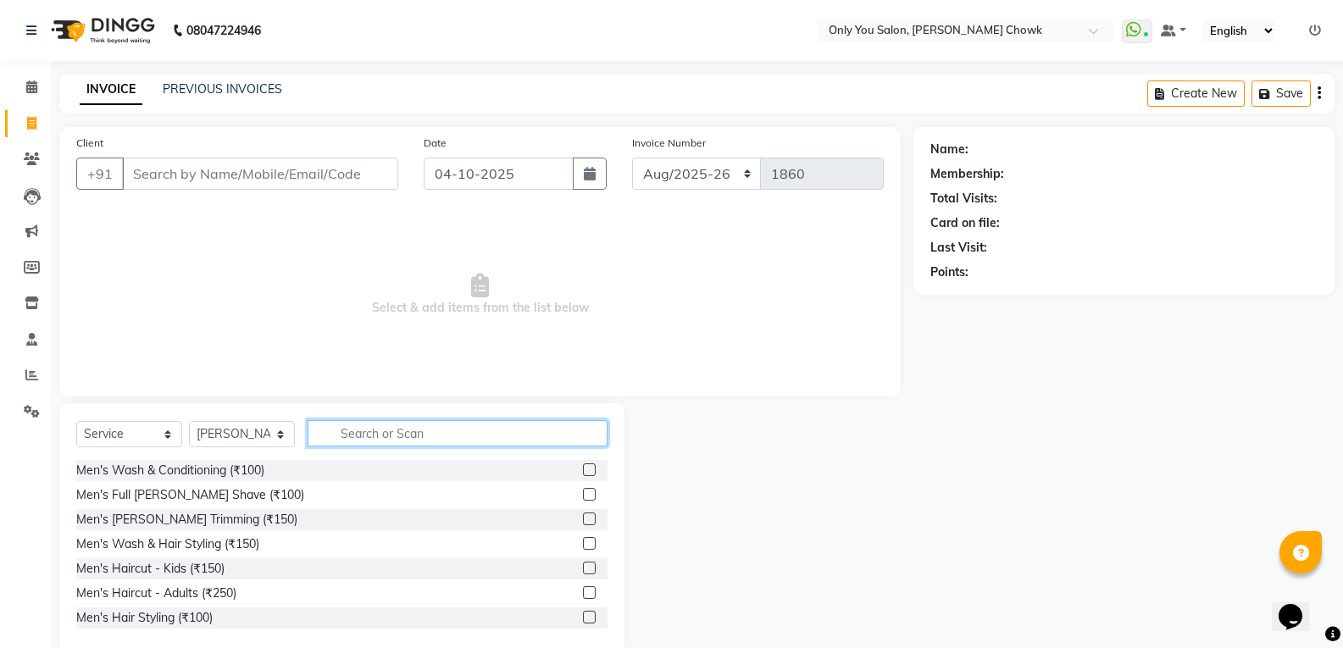
click at [362, 425] on input "text" at bounding box center [458, 433] width 300 height 26
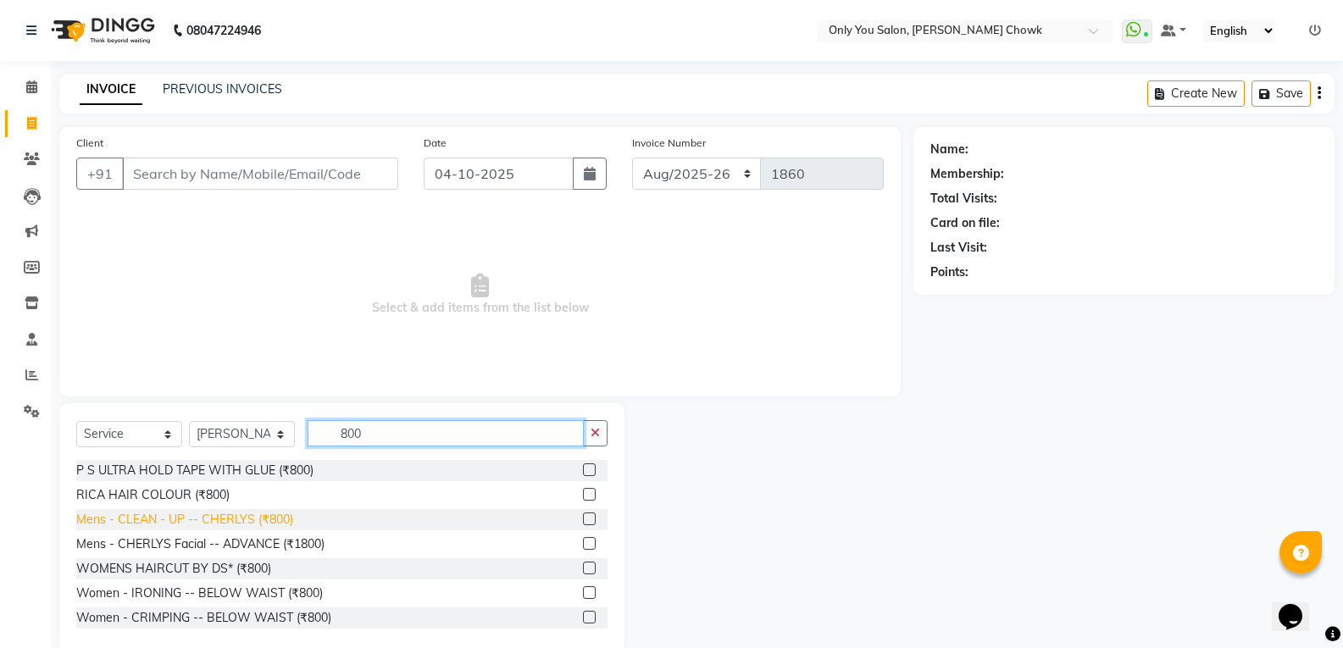
type input "800"
click at [222, 526] on div "Mens - CLEAN - UP -- CHERLYS (₹800)" at bounding box center [184, 520] width 217 height 18
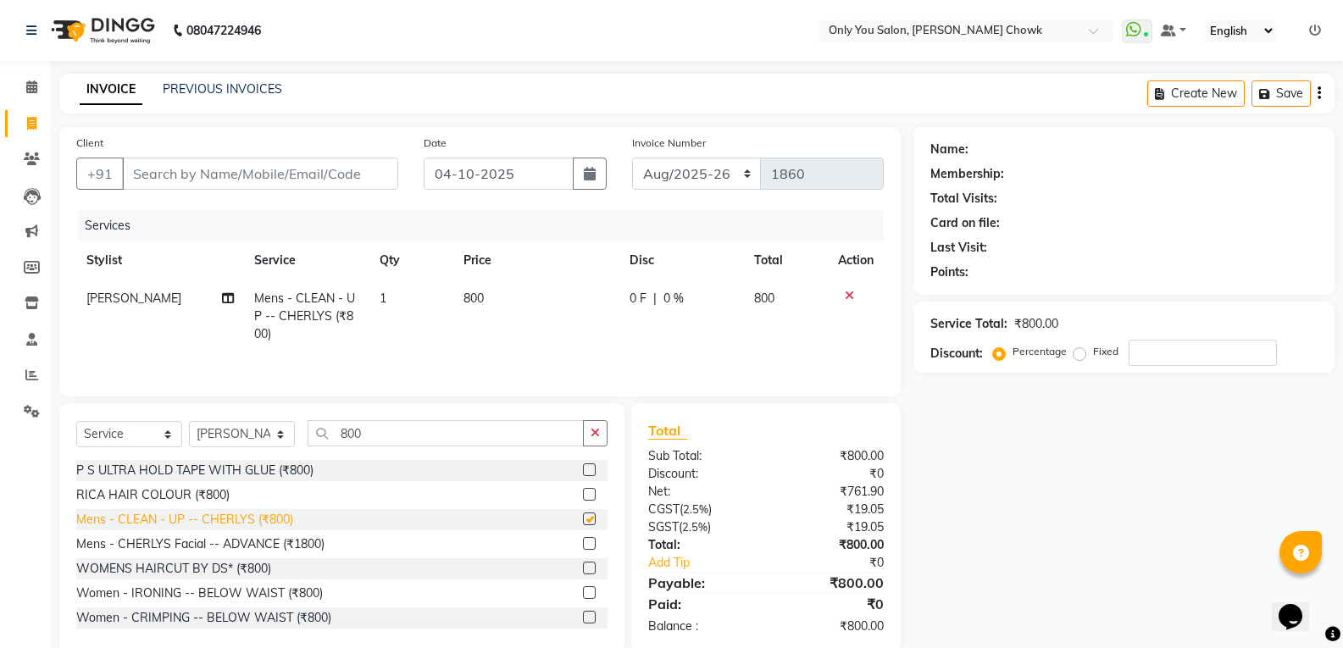
checkbox input "false"
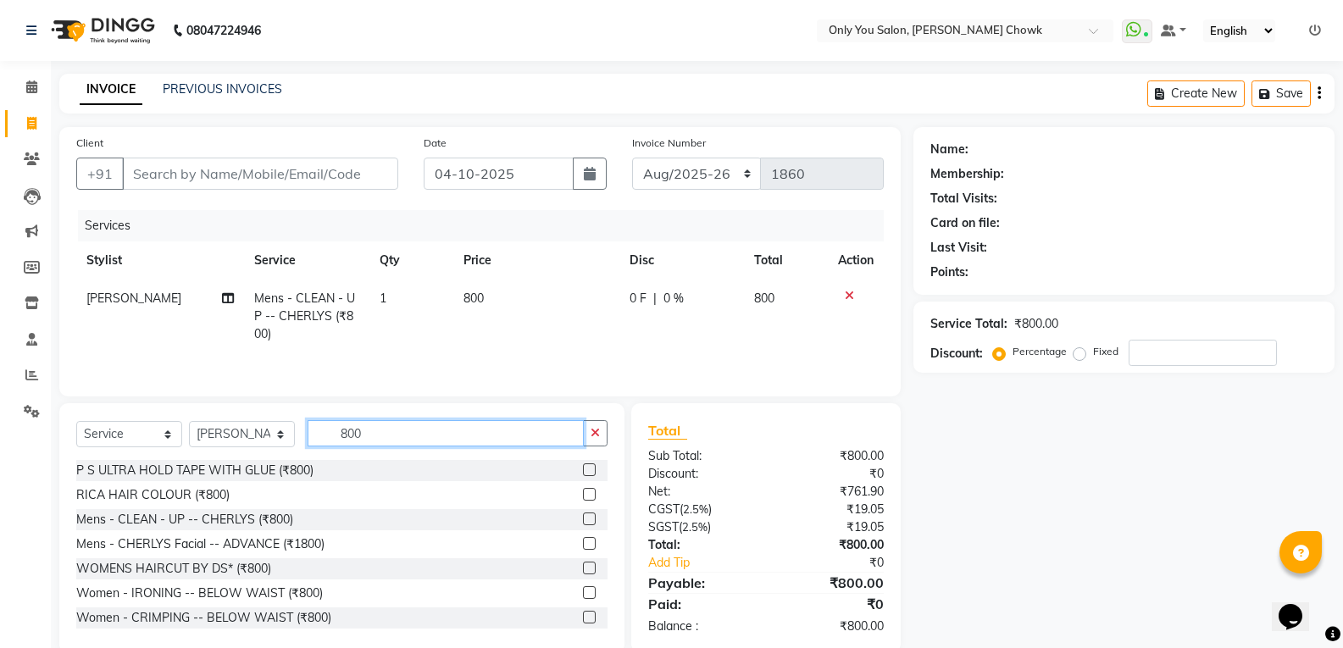
click at [383, 442] on input "800" at bounding box center [446, 433] width 276 height 26
type input "8"
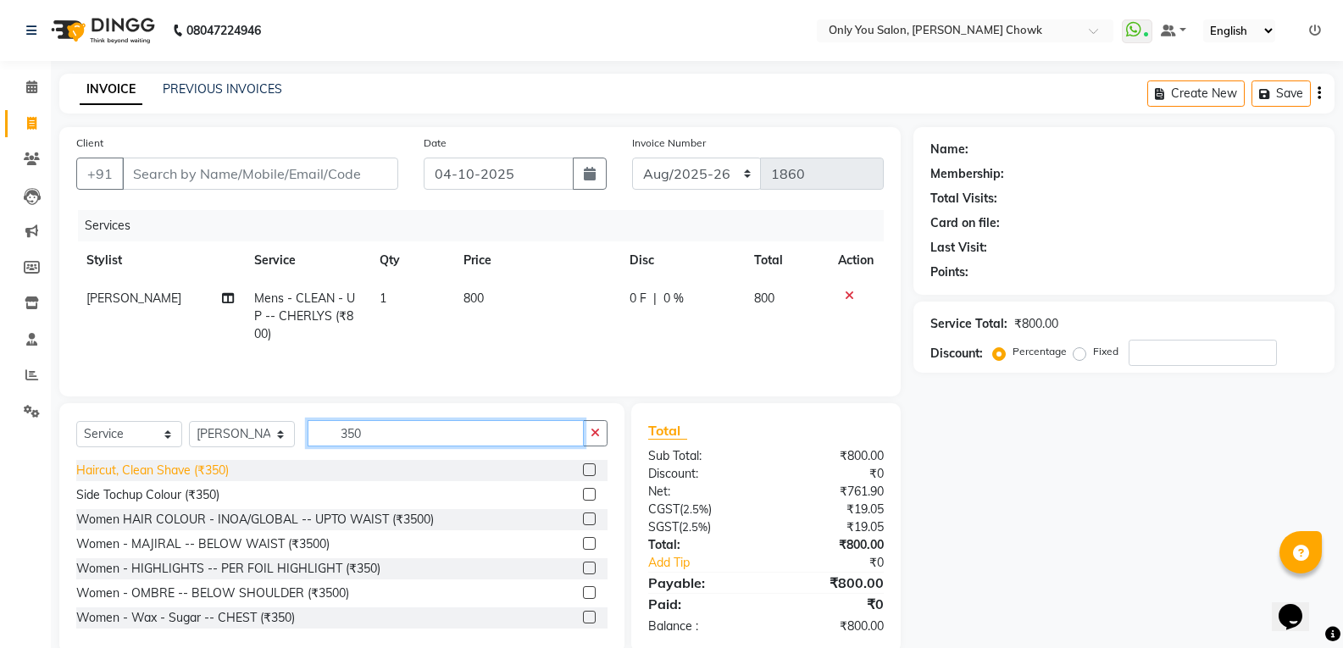
type input "350"
drag, startPoint x: 125, startPoint y: 469, endPoint x: 118, endPoint y: 479, distance: 12.7
click at [119, 479] on div "Haircut, Clean Shave (₹350)" at bounding box center [152, 471] width 153 height 18
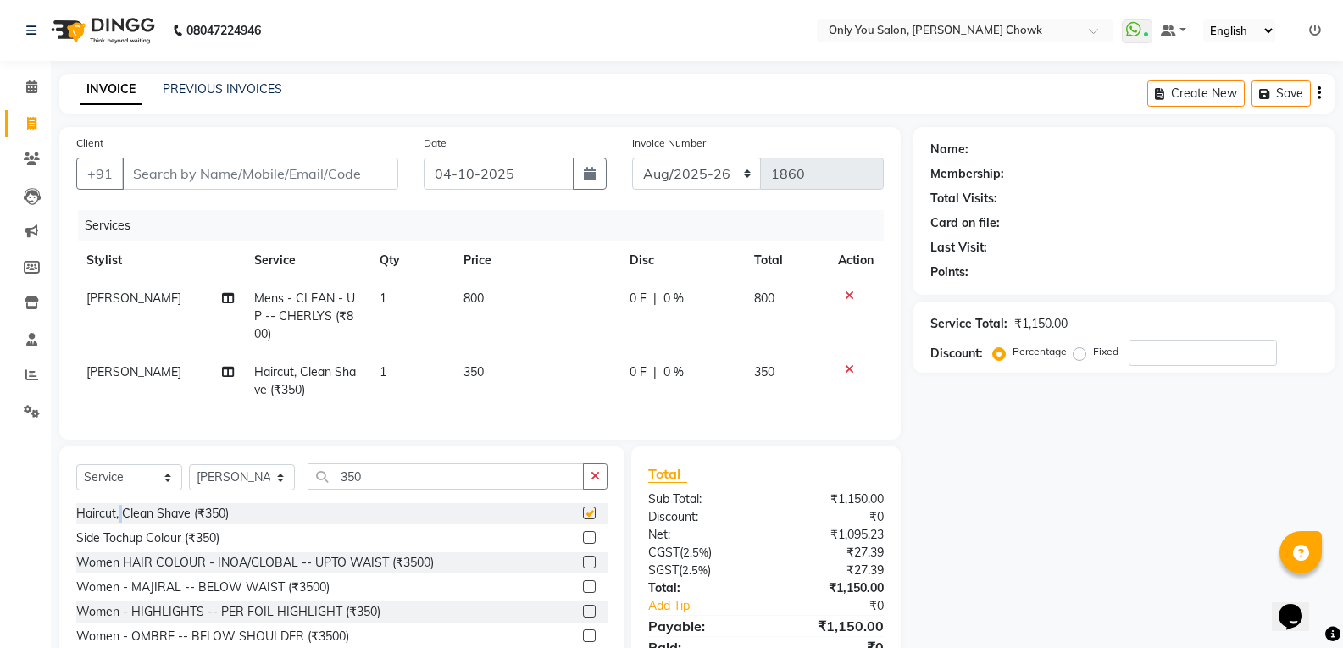
checkbox input "false"
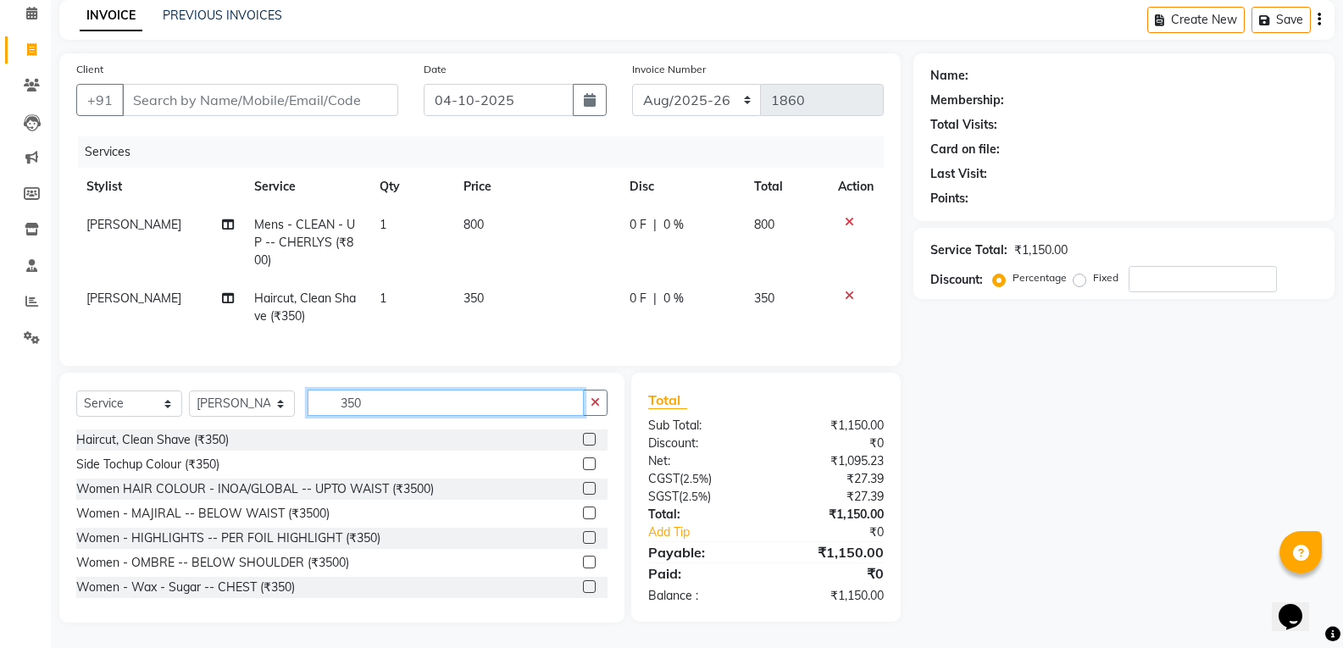
click at [386, 404] on input "350" at bounding box center [446, 403] width 276 height 26
type input "3"
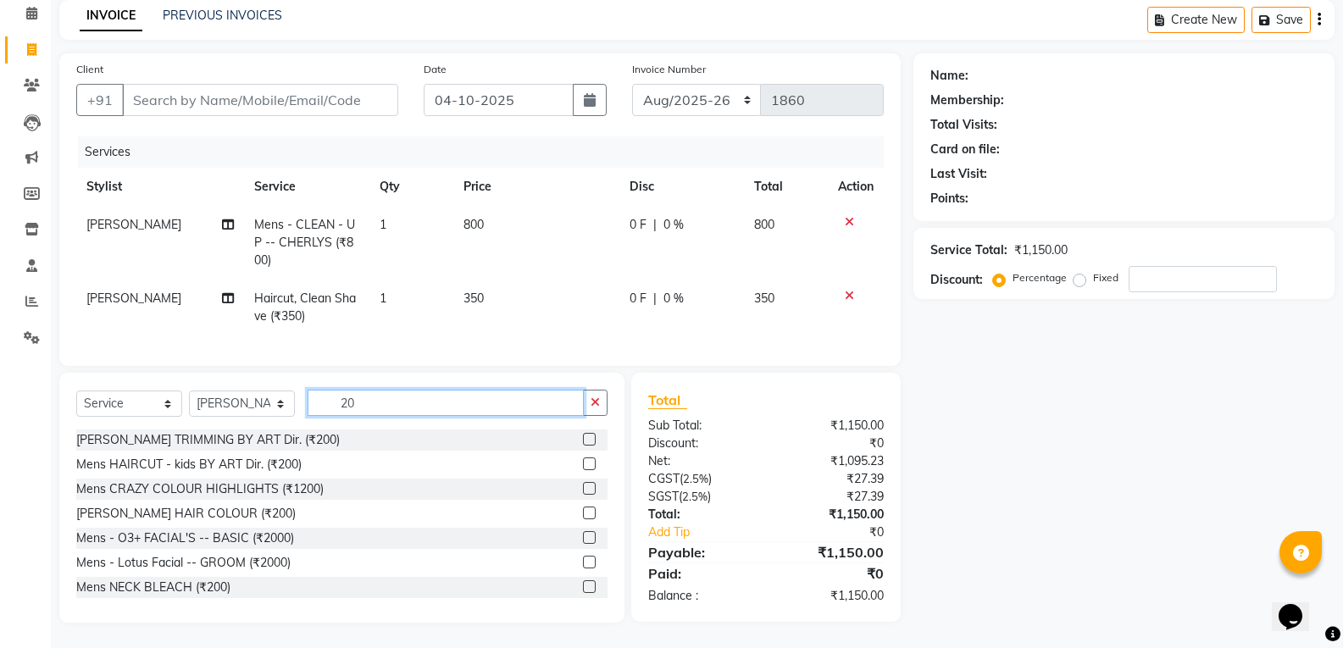
type input "2"
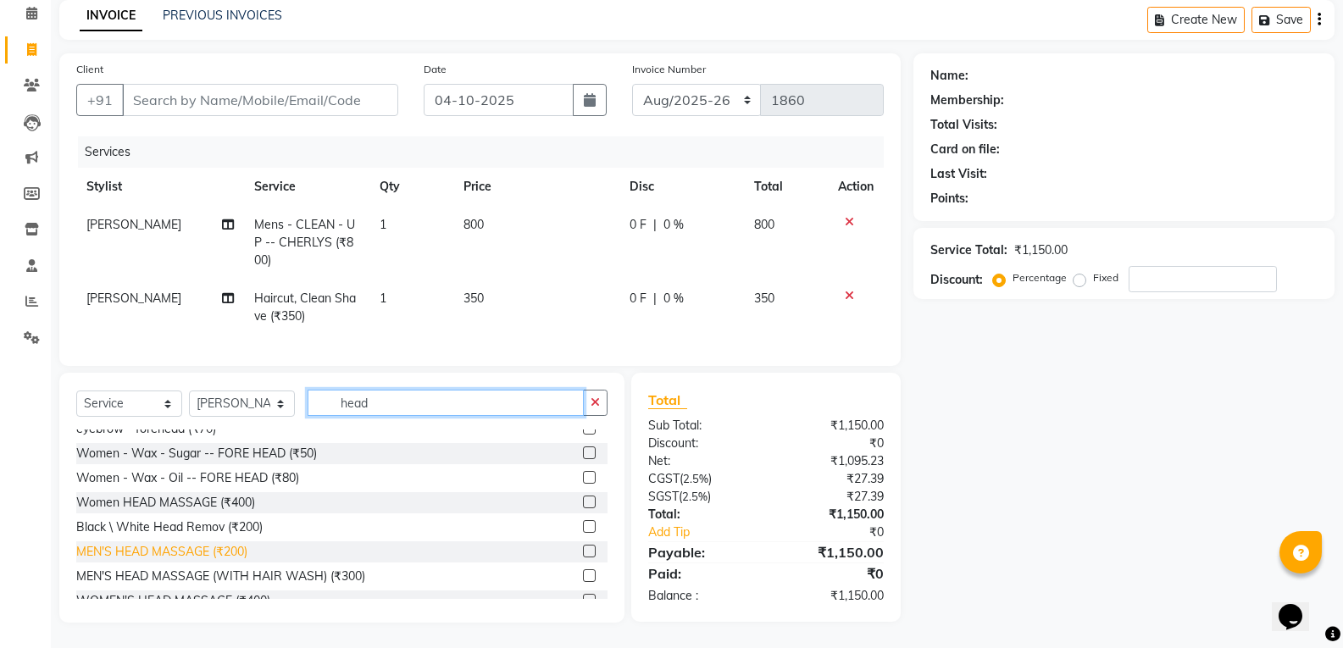
type input "head"
click at [201, 554] on div "MEN'S HEAD MASSAGE (₹200)" at bounding box center [161, 552] width 171 height 18
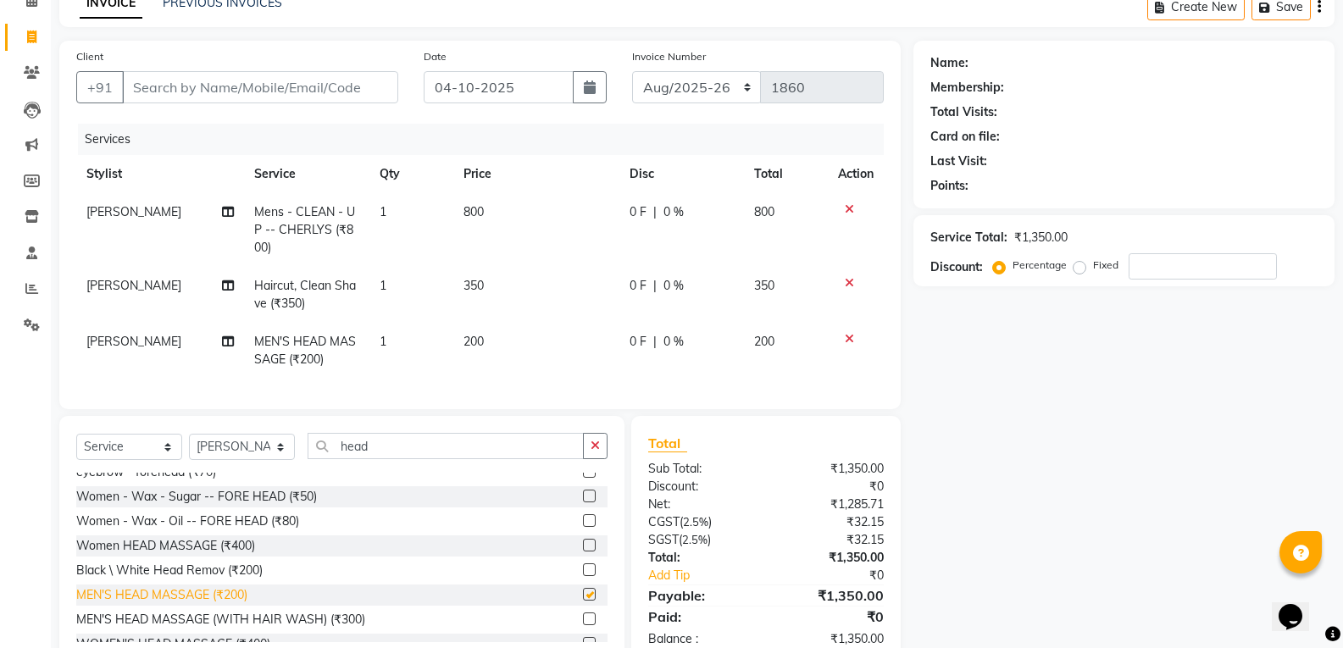
checkbox input "false"
click at [204, 91] on input "Client" at bounding box center [260, 87] width 276 height 32
type input "9"
type input "0"
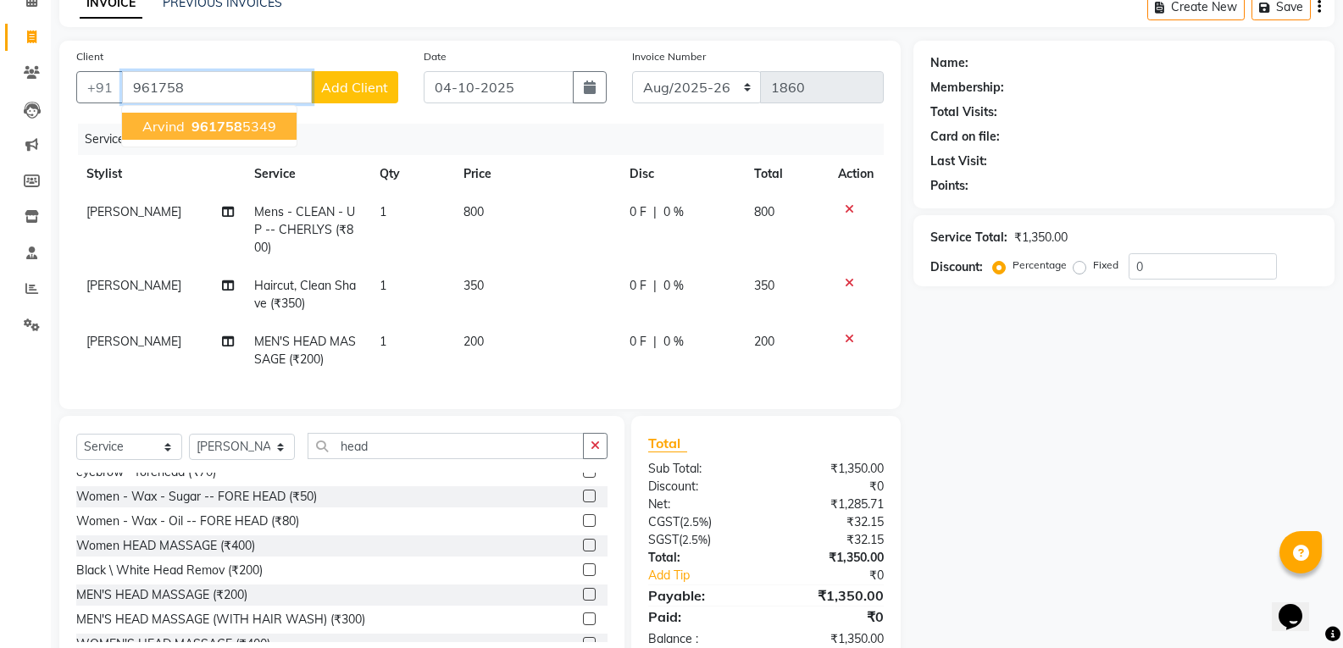
click at [207, 123] on span "961758" at bounding box center [217, 126] width 51 height 17
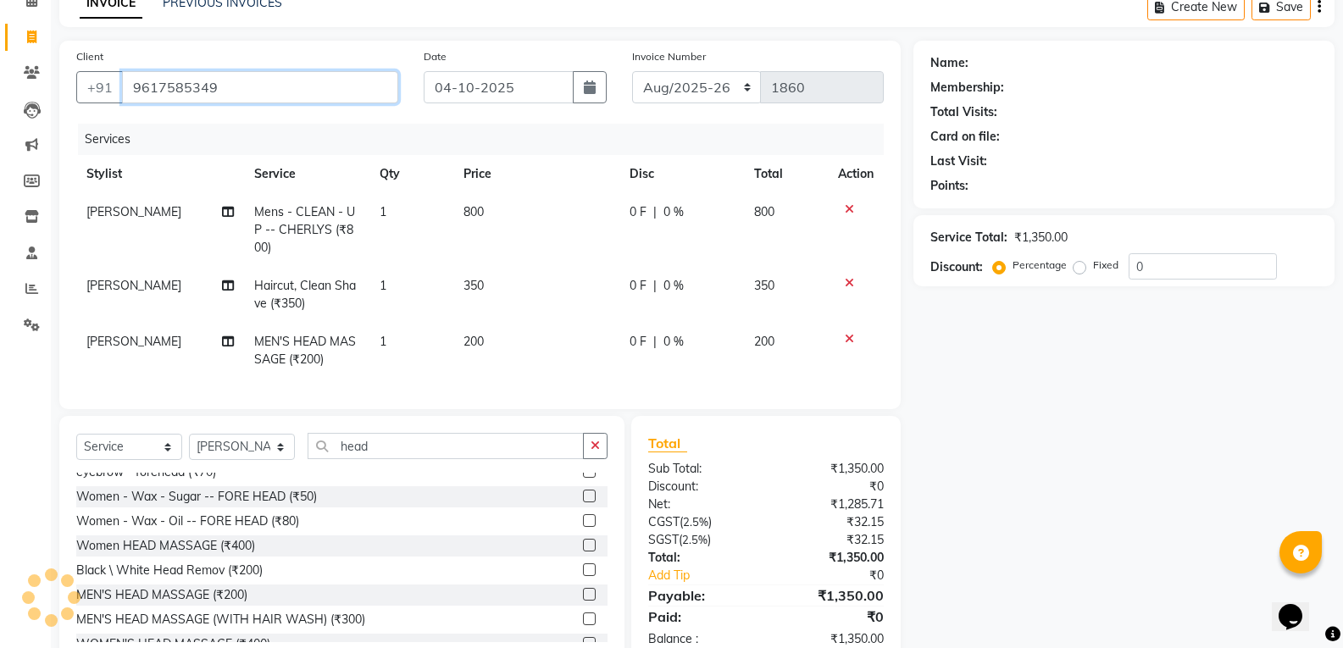
type input "9617585349"
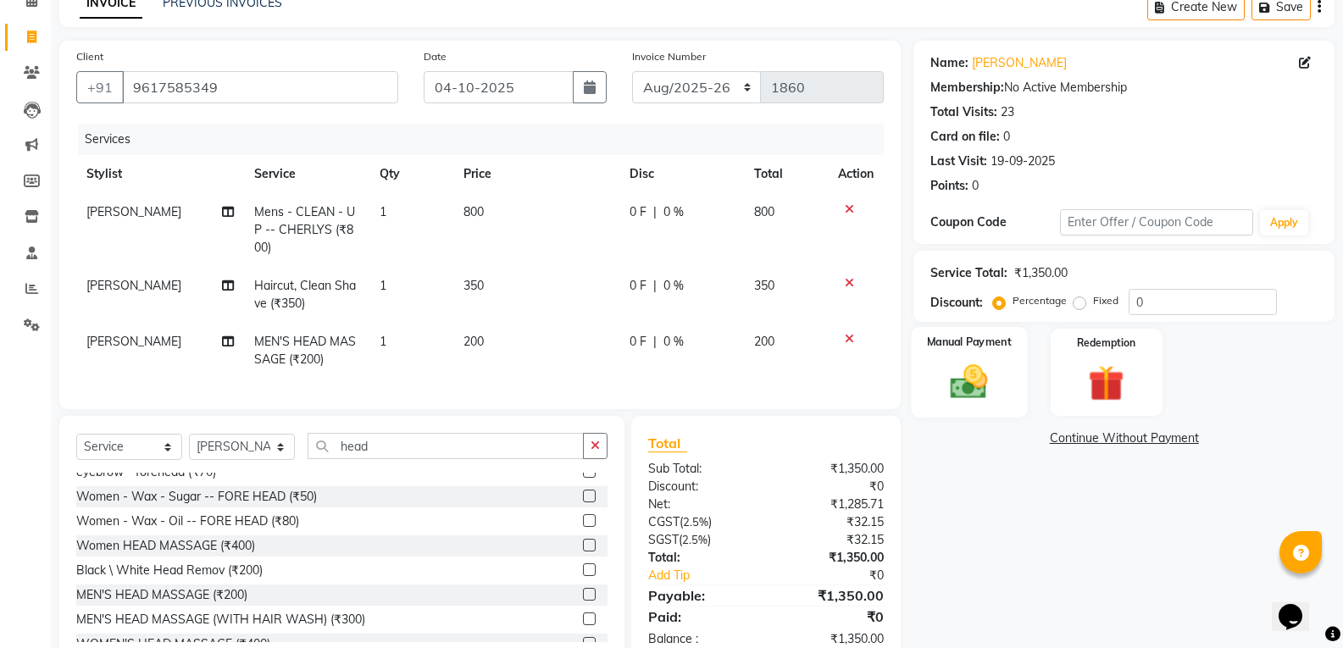
click at [951, 404] on div "Manual Payment" at bounding box center [970, 372] width 116 height 91
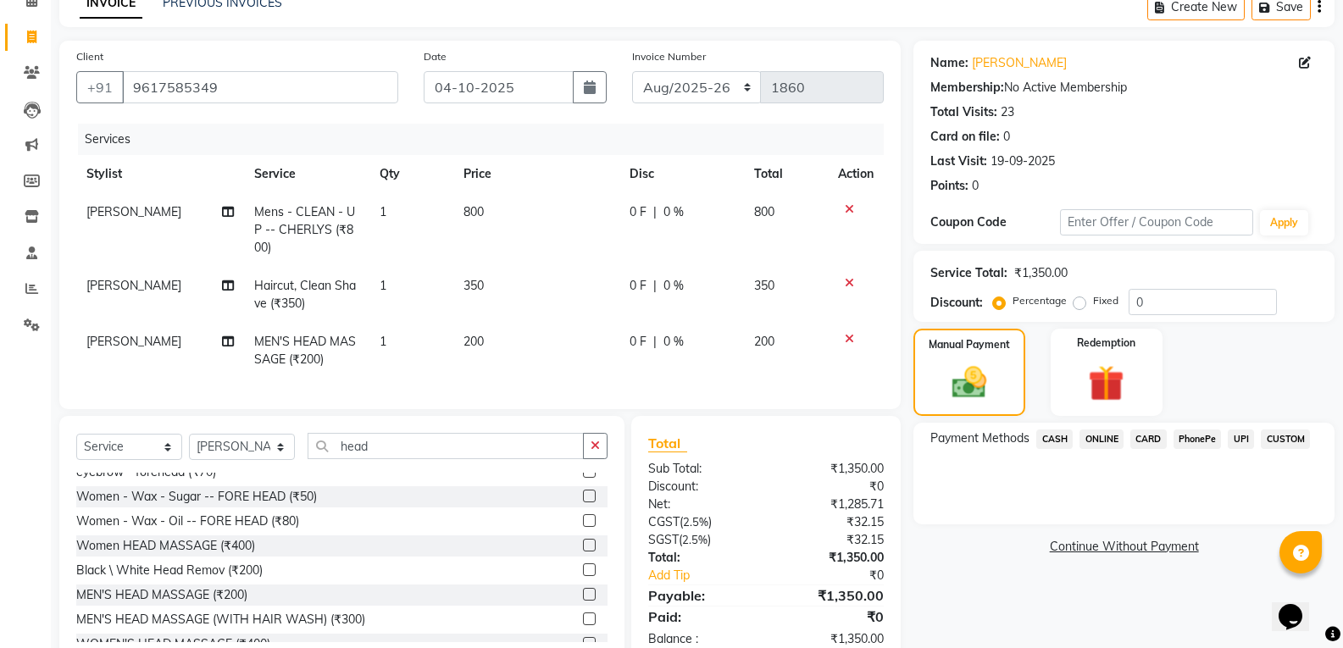
click at [1049, 442] on span "CASH" at bounding box center [1054, 439] width 36 height 19
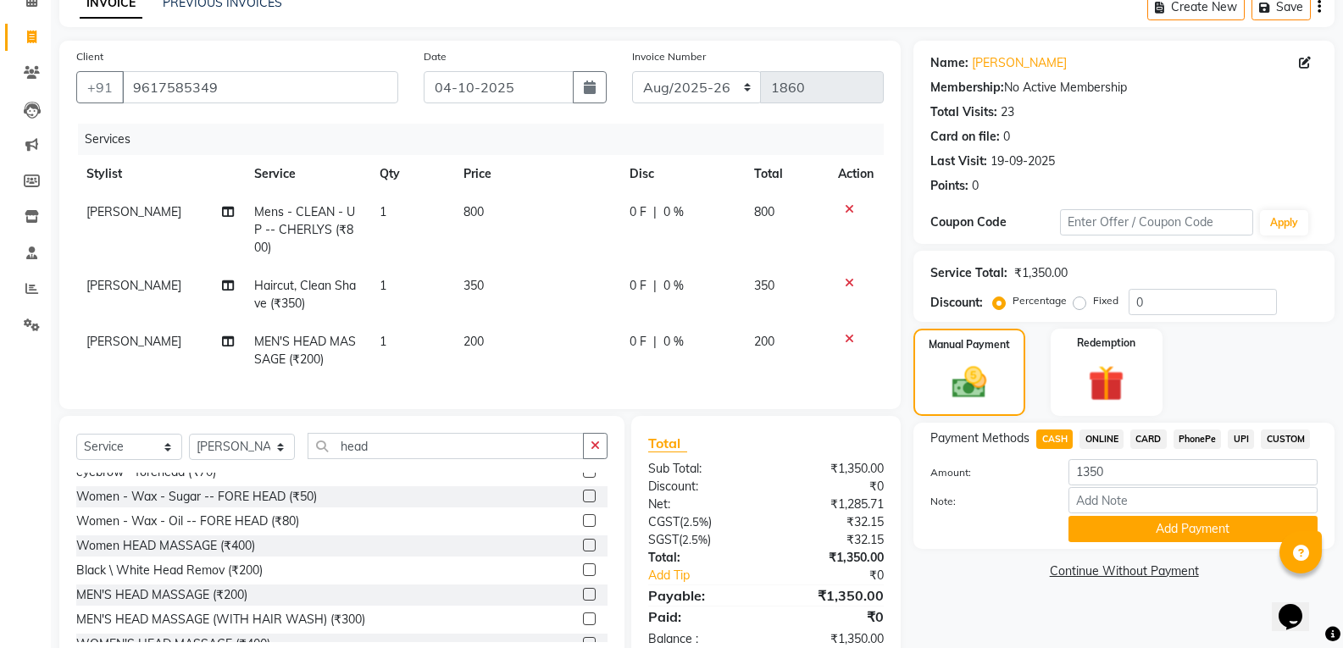
scroll to position [142, 0]
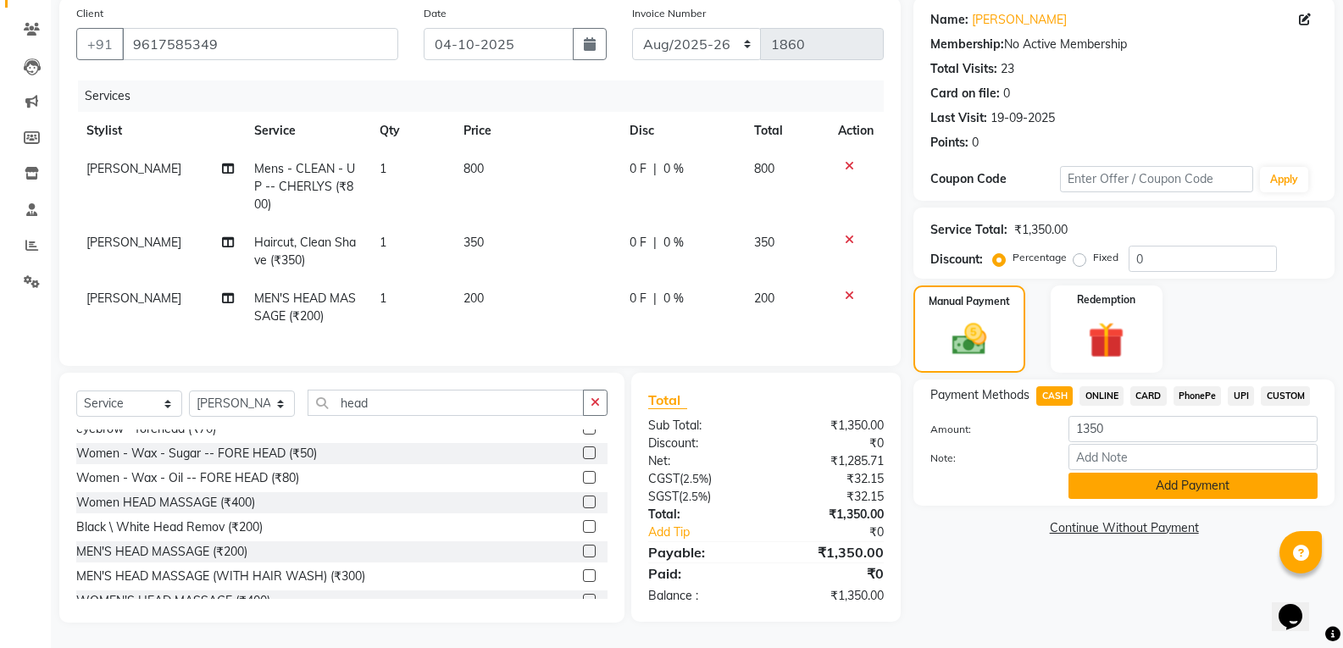
click at [1091, 473] on button "Add Payment" at bounding box center [1193, 486] width 249 height 26
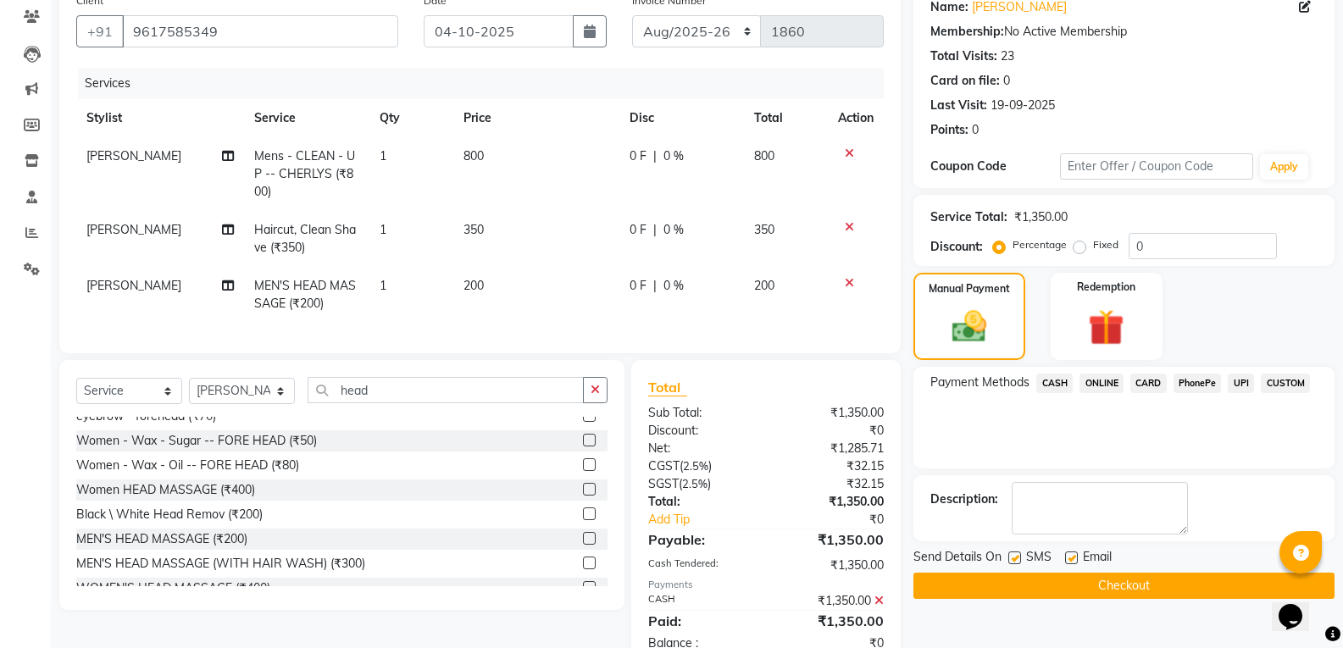
scroll to position [202, 0]
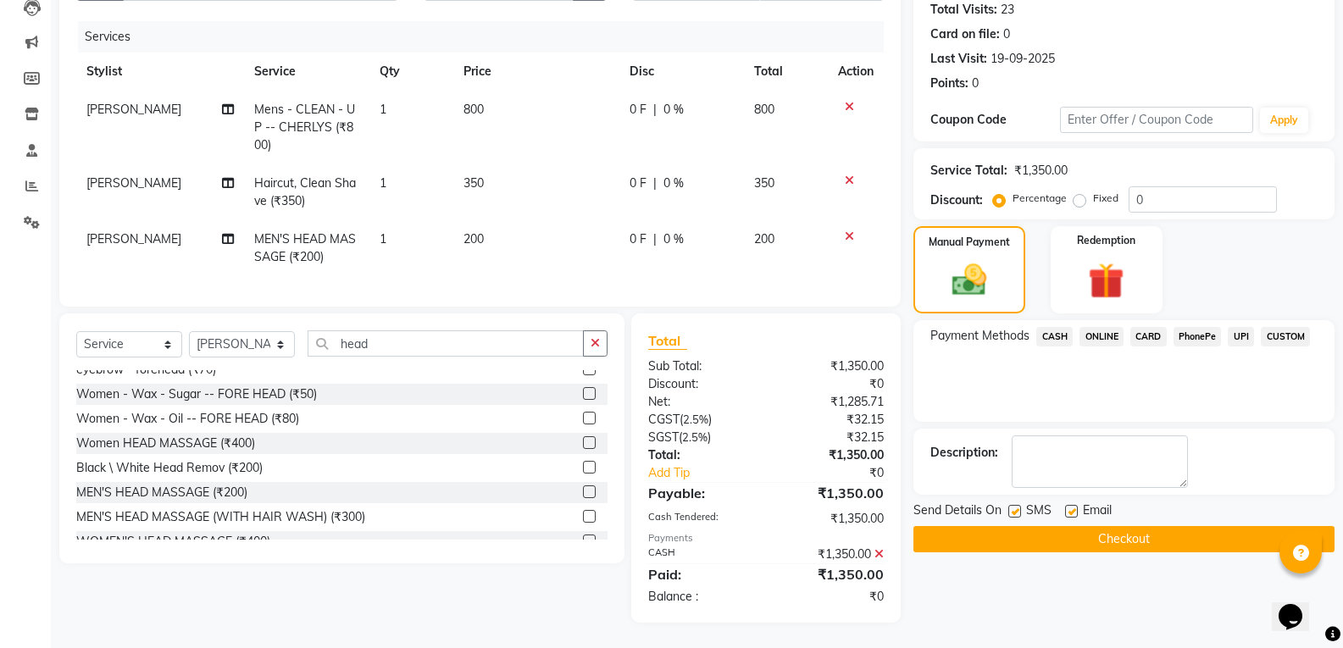
click at [1028, 533] on button "Checkout" at bounding box center [1124, 539] width 421 height 26
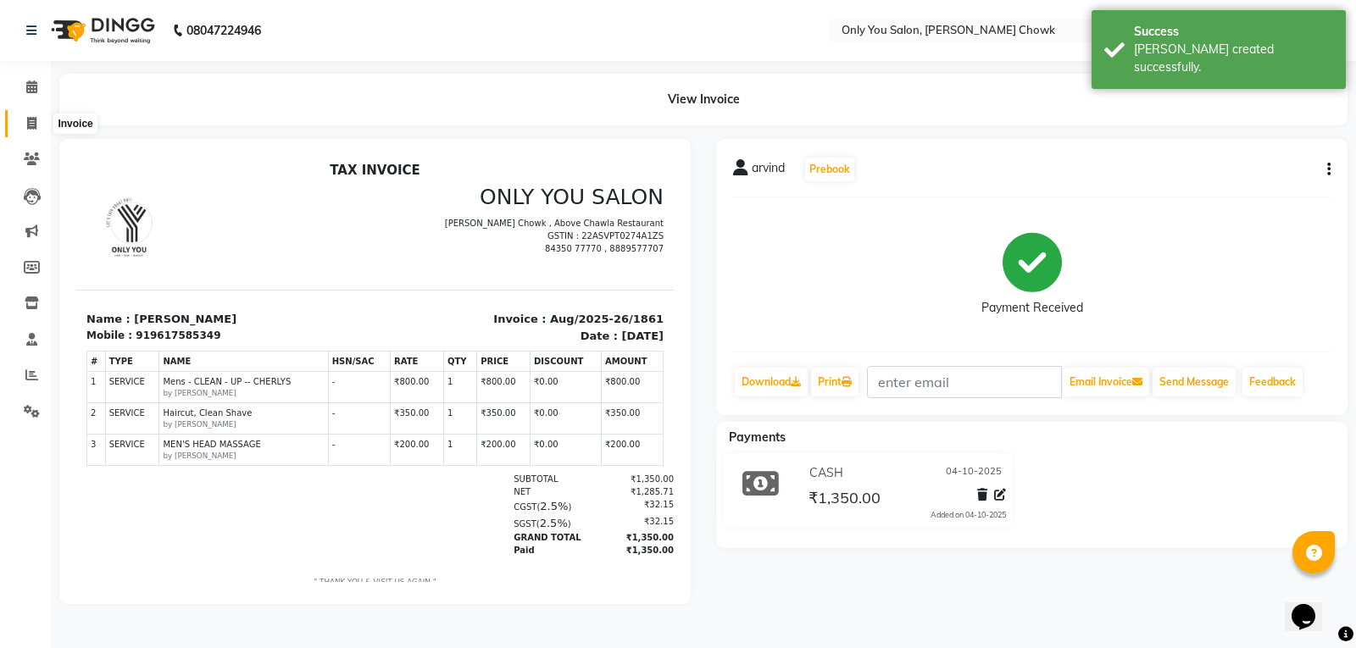
click at [41, 122] on span at bounding box center [32, 123] width 30 height 19
select select "service"
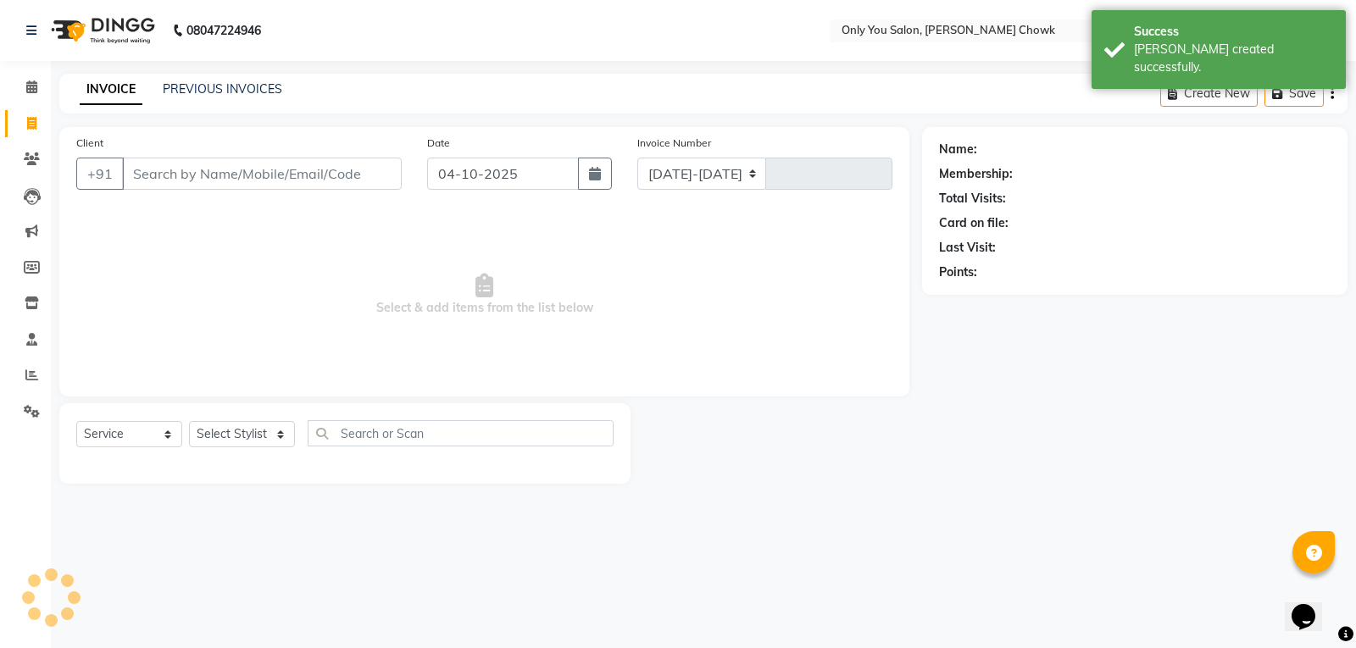
select select "8713"
type input "1862"
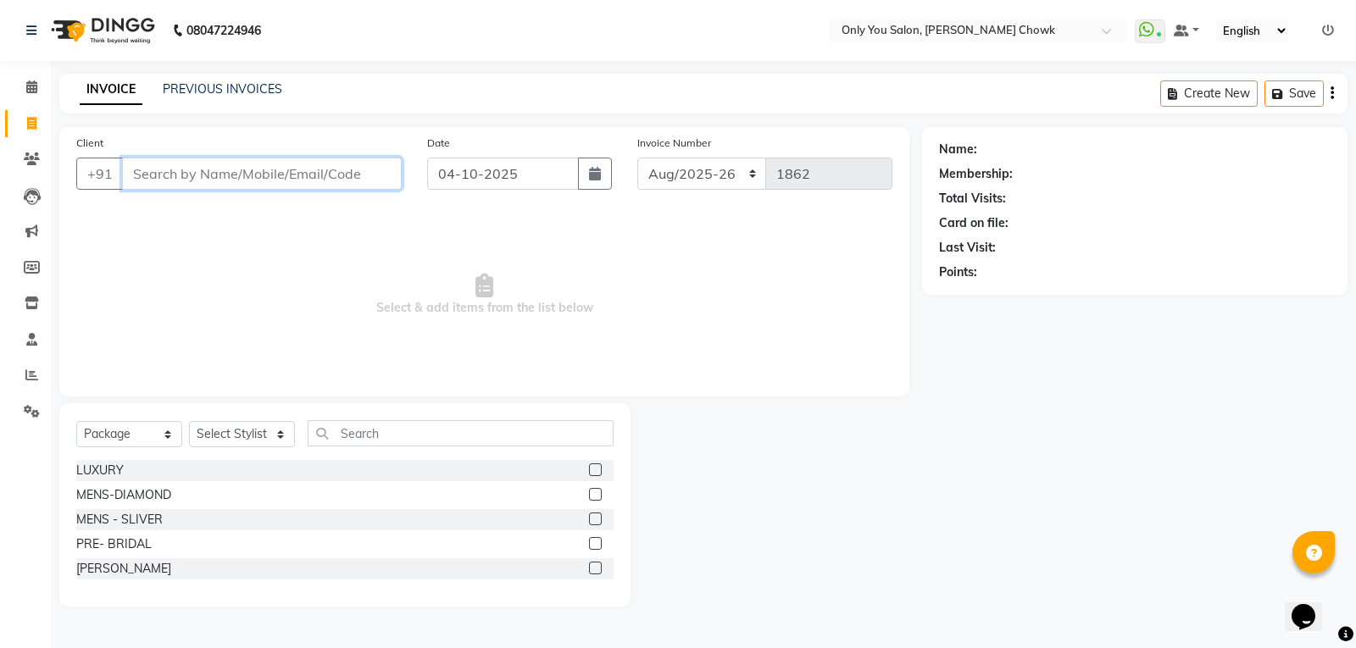
click at [318, 159] on input "Client" at bounding box center [262, 174] width 280 height 32
click at [164, 439] on select "Select Service Product Membership Package Voucher Prepaid Gift Card" at bounding box center [129, 434] width 106 height 26
select select "service"
click at [76, 421] on select "Select Service Product Membership Package Voucher Prepaid Gift Card" at bounding box center [129, 434] width 106 height 26
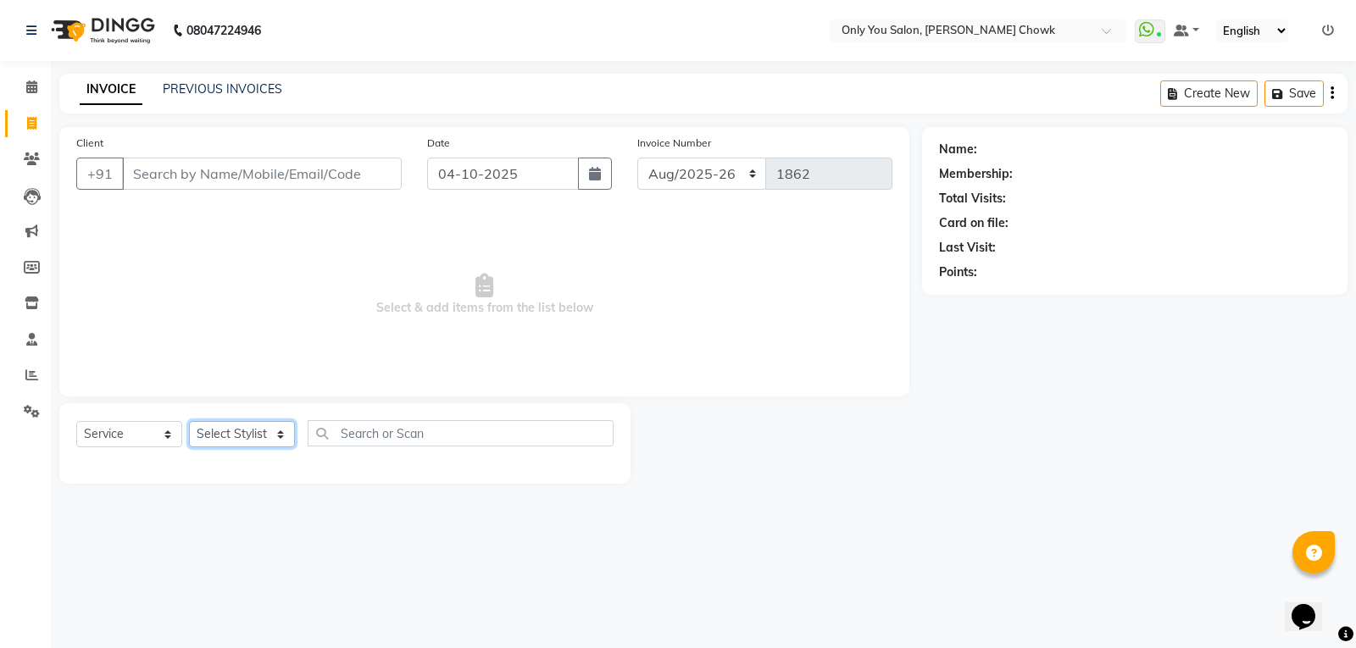
click at [279, 430] on select "Select Stylist [PERSON_NAME] [PERSON_NAME] [PERSON_NAME] MAMTA [PERSON_NAME] [P…" at bounding box center [242, 434] width 106 height 26
select select "21352"
click at [189, 421] on select "Select Stylist [PERSON_NAME] [PERSON_NAME] [PERSON_NAME] MAMTA [PERSON_NAME] [P…" at bounding box center [242, 434] width 106 height 26
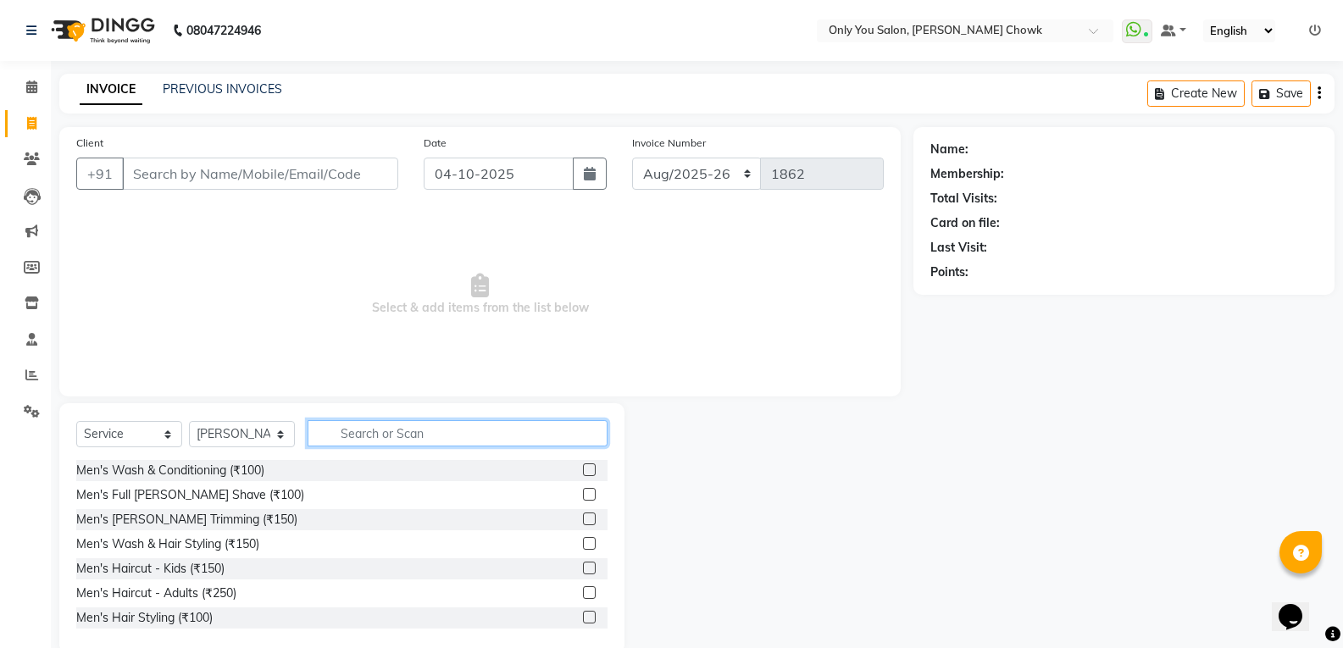
click at [442, 437] on input "text" at bounding box center [458, 433] width 300 height 26
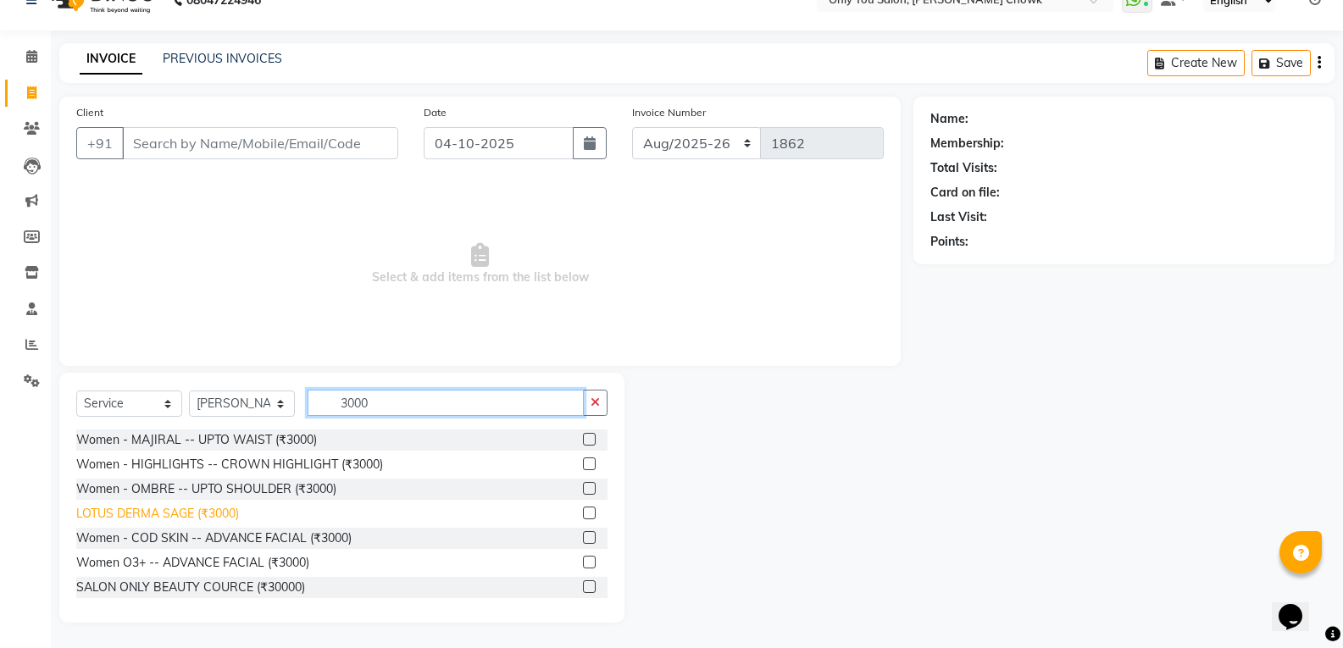
scroll to position [188, 0]
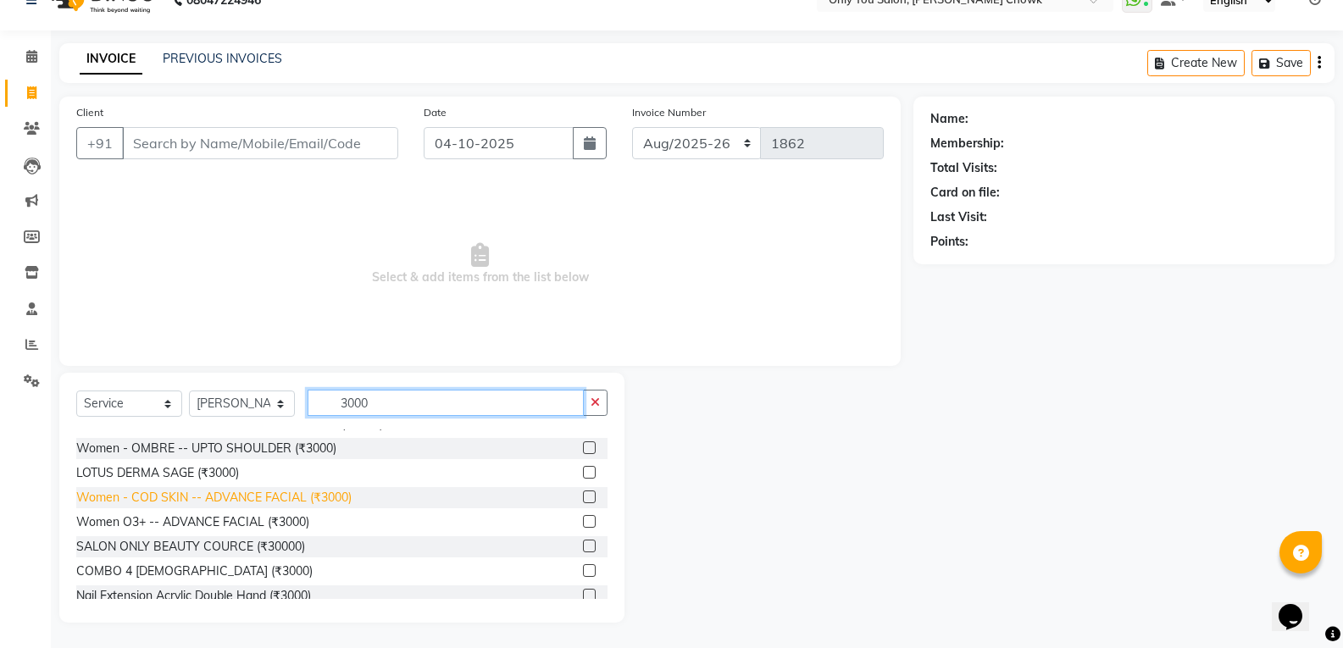
type input "3000"
click at [251, 499] on div "Women - COD SKIN -- ADVANCE FACIAL (₹3000)" at bounding box center [213, 498] width 275 height 18
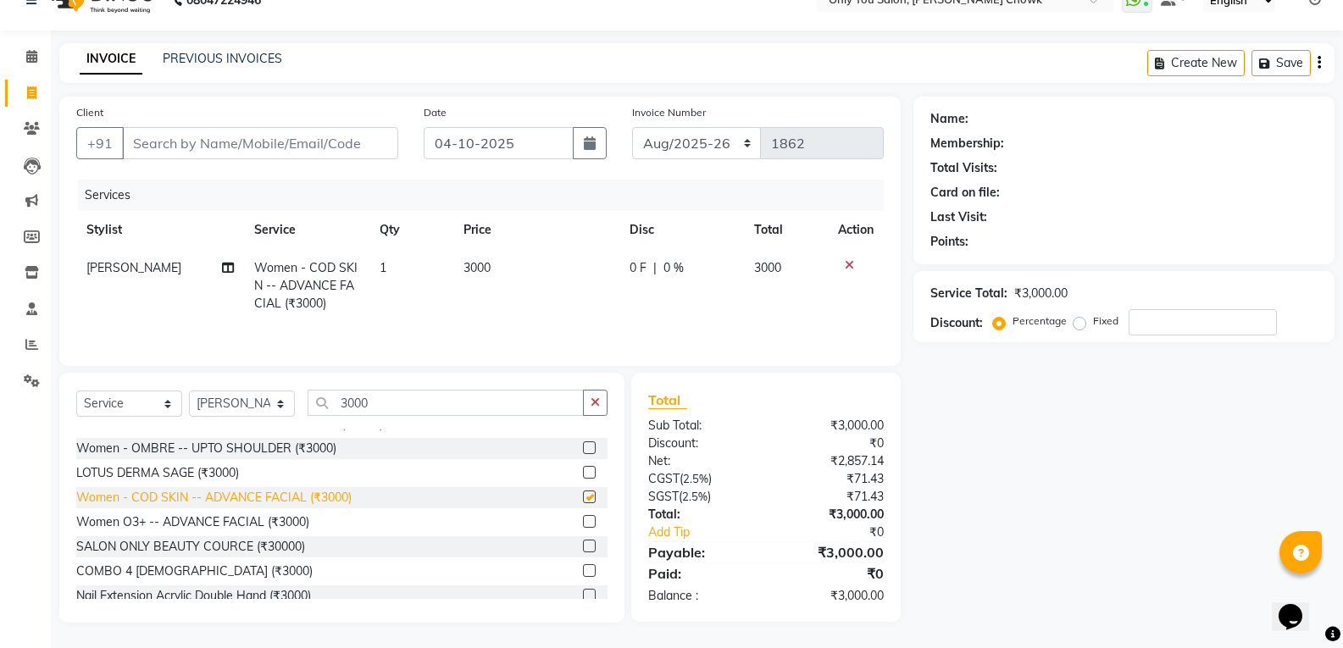
checkbox input "false"
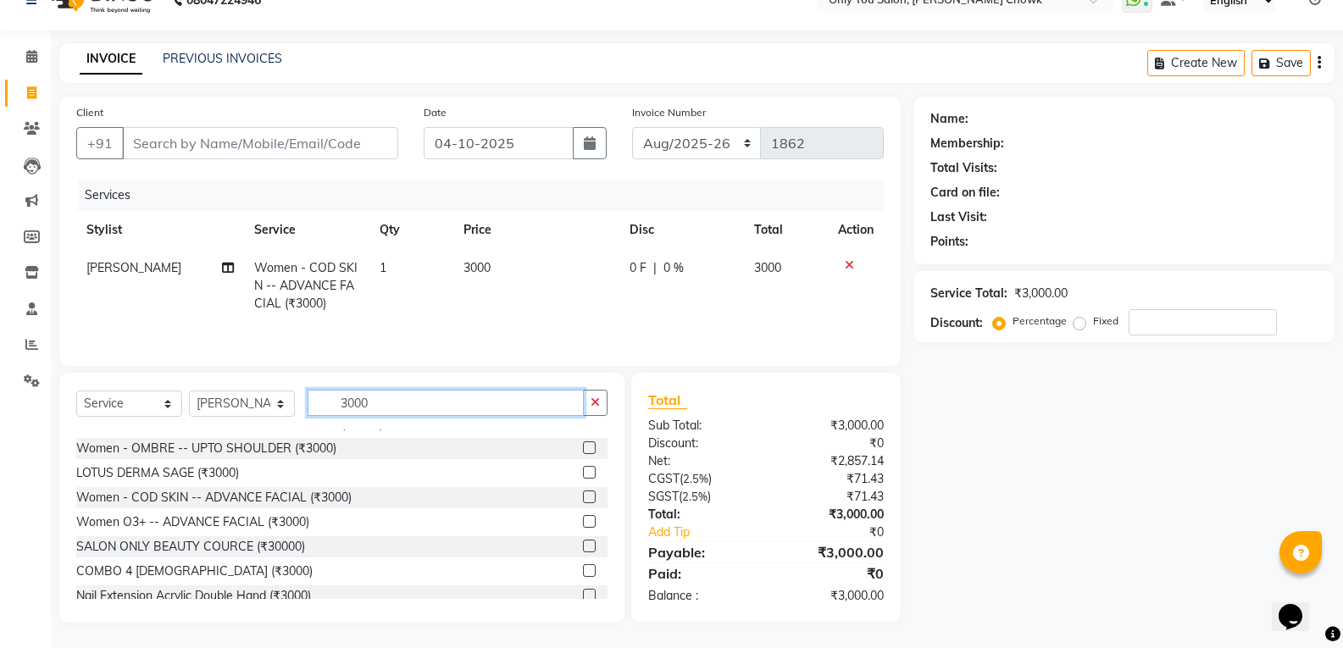
click at [480, 398] on input "3000" at bounding box center [446, 403] width 276 height 26
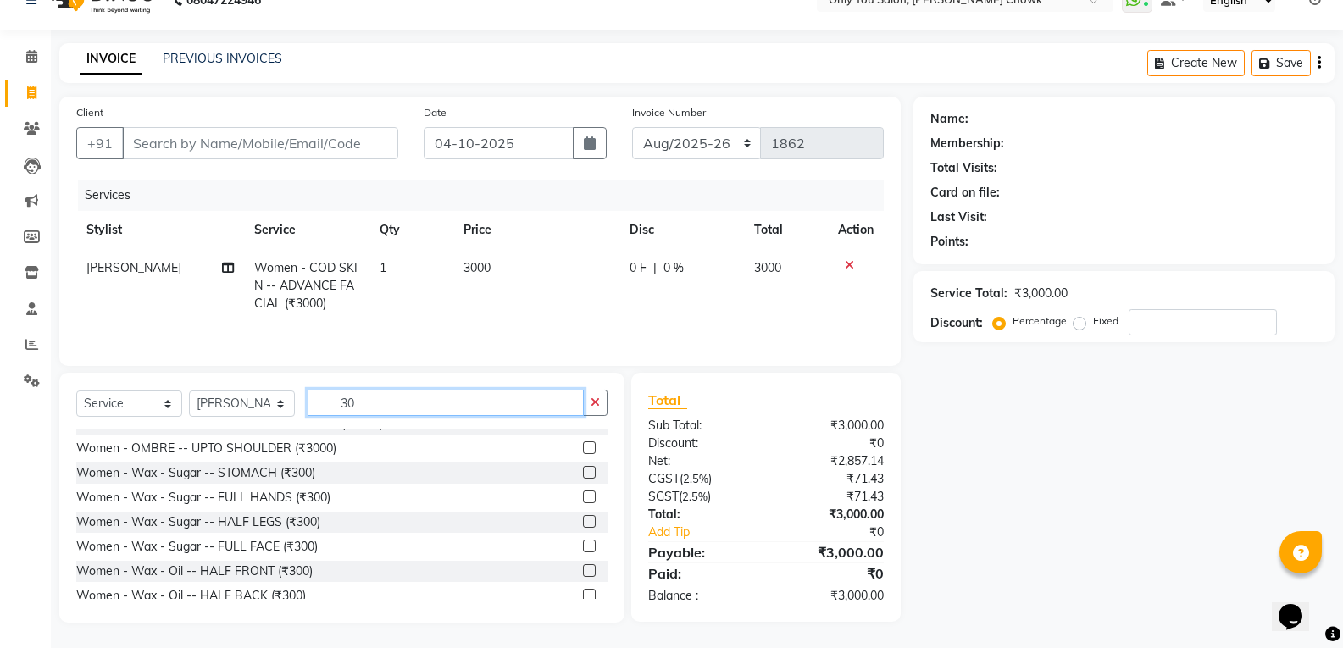
type input "3"
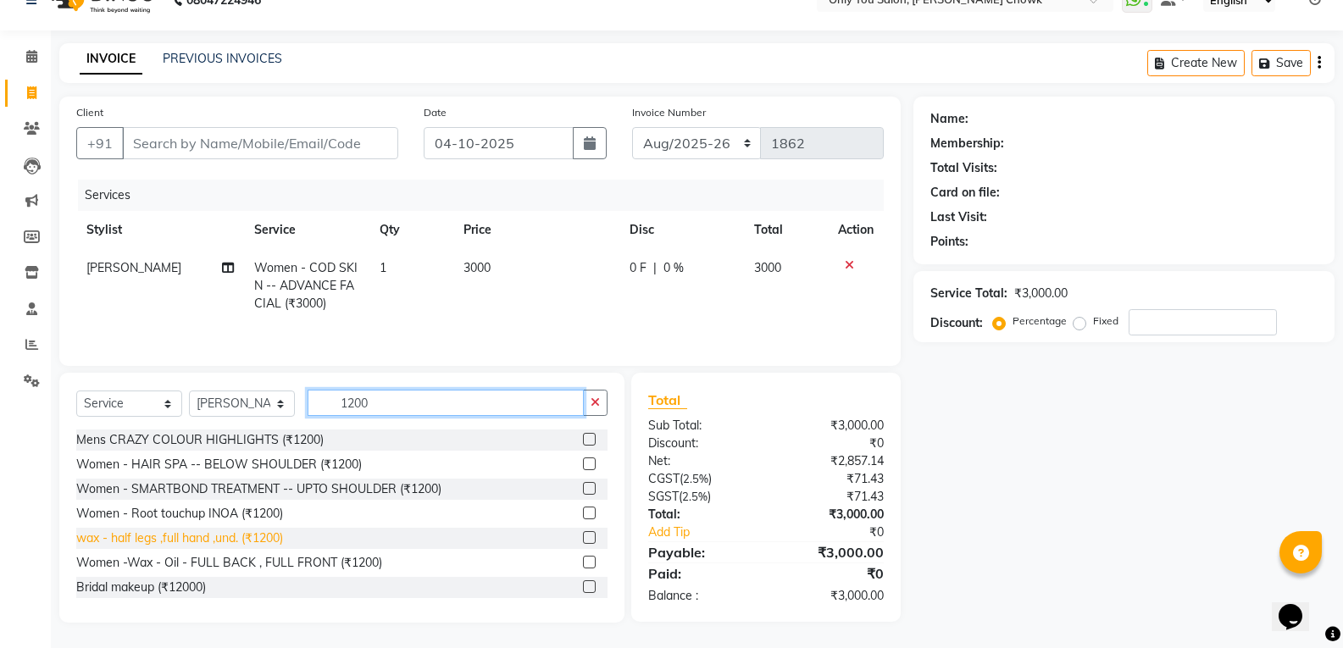
type input "1200"
click at [151, 544] on div "wax - half legs ,full hand ,und. (₹1200)" at bounding box center [179, 539] width 207 height 18
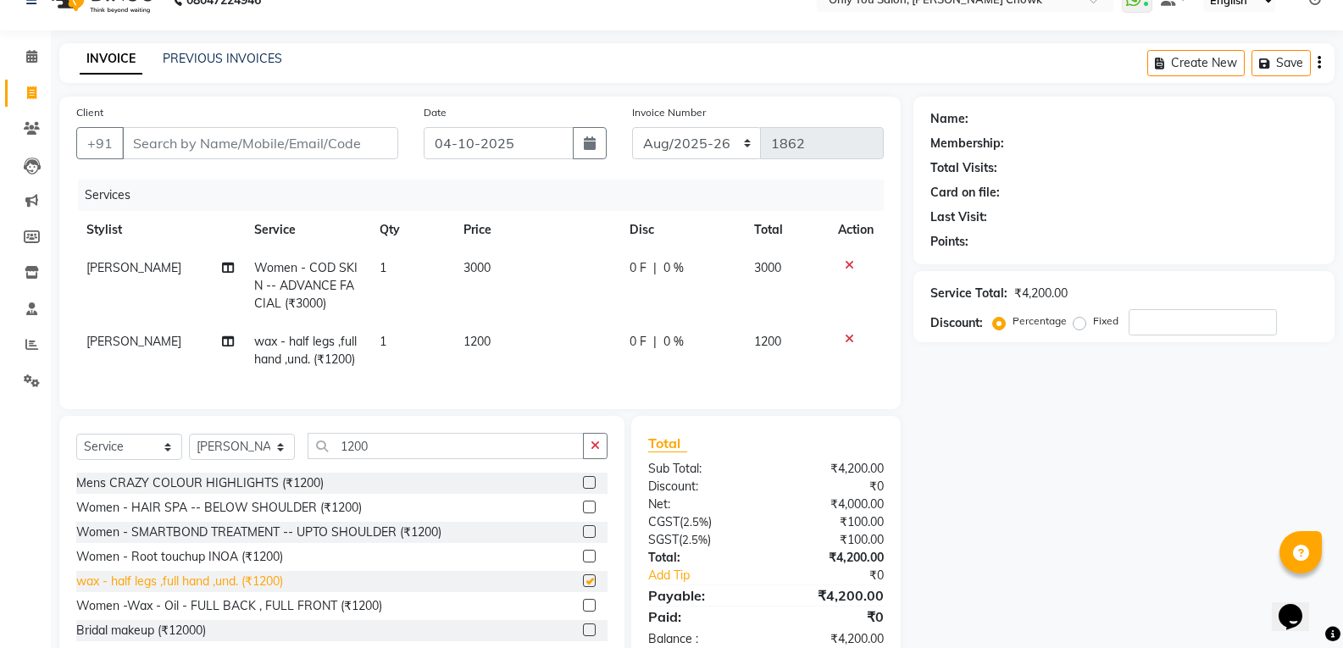
checkbox input "false"
click at [430, 459] on input "1200" at bounding box center [446, 446] width 276 height 26
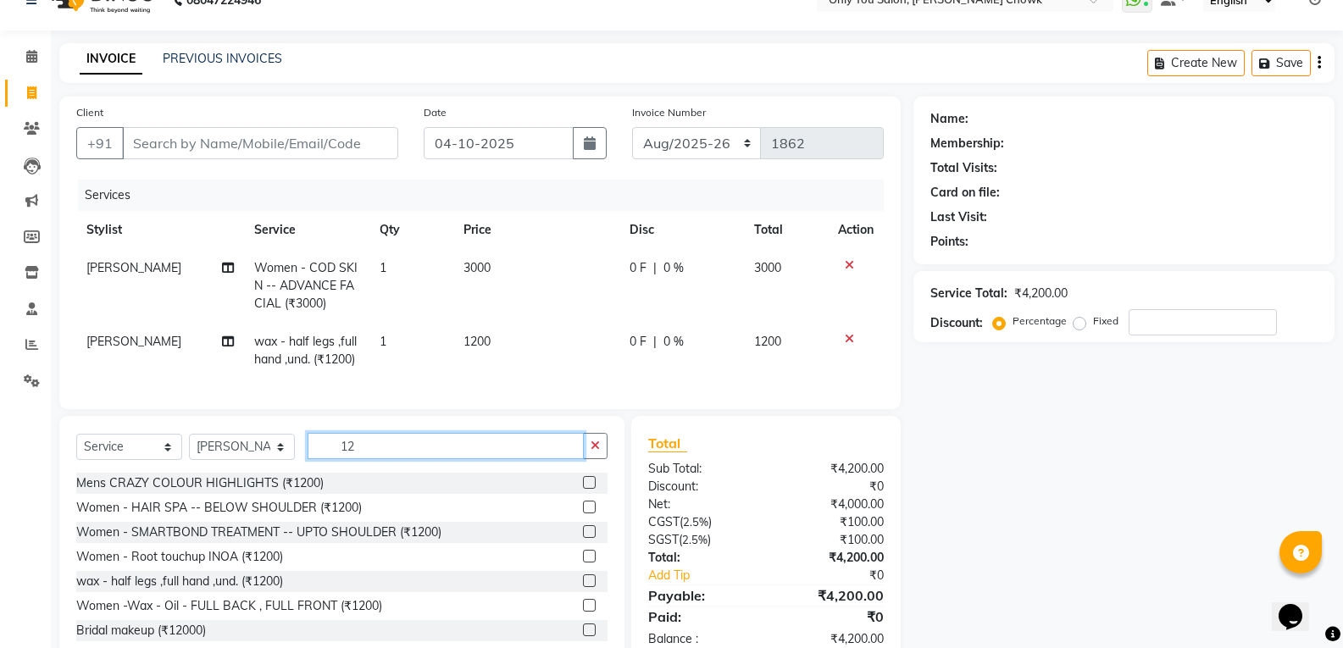
type input "1"
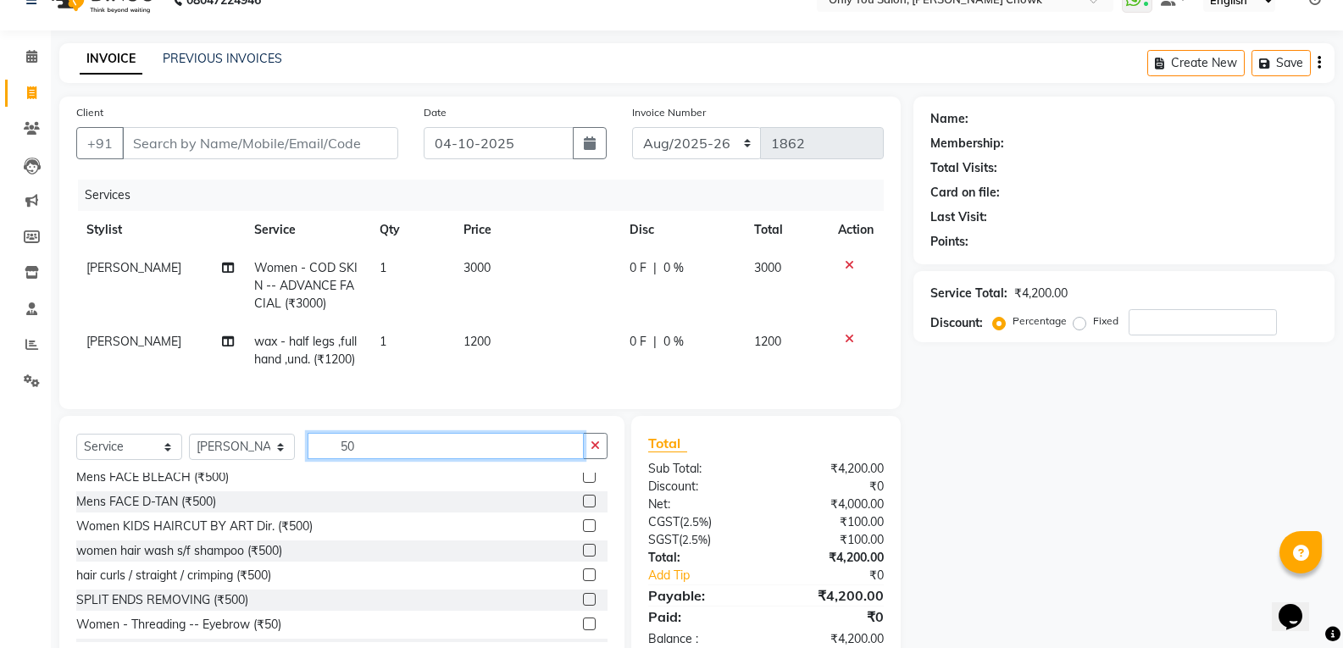
scroll to position [508, 0]
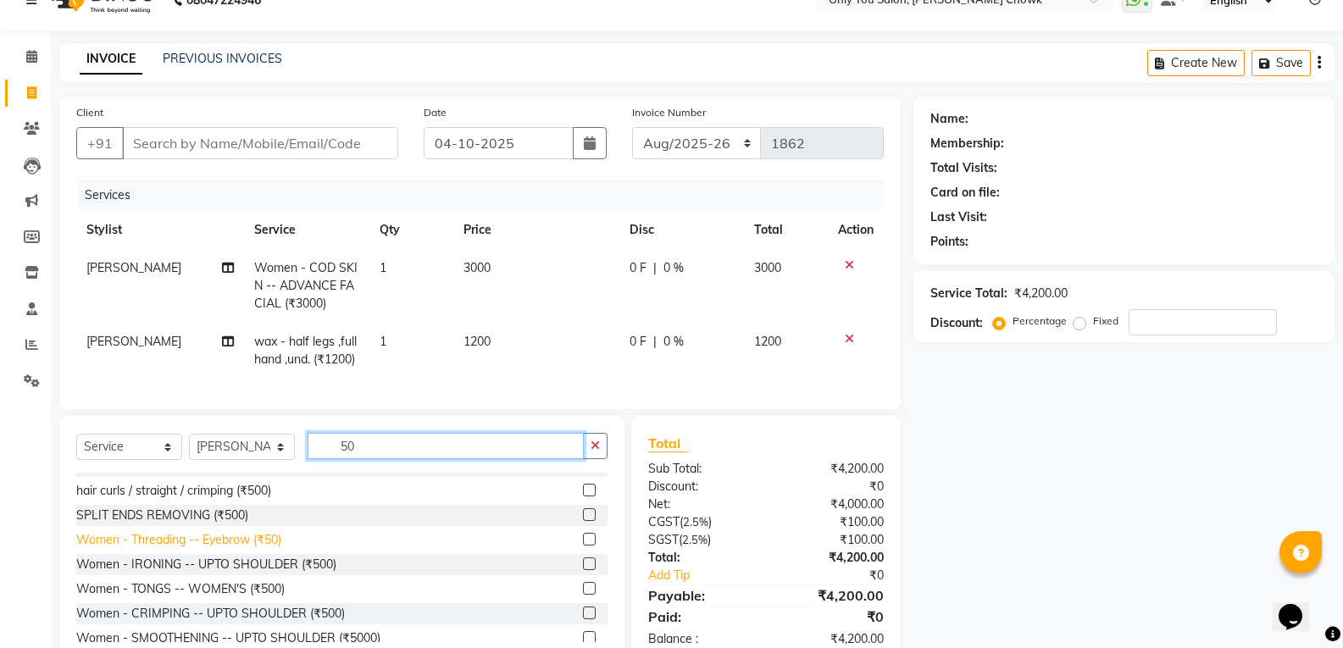
type input "50"
click at [261, 549] on div "Women - Threading -- Eyebrow (₹50)" at bounding box center [178, 540] width 205 height 18
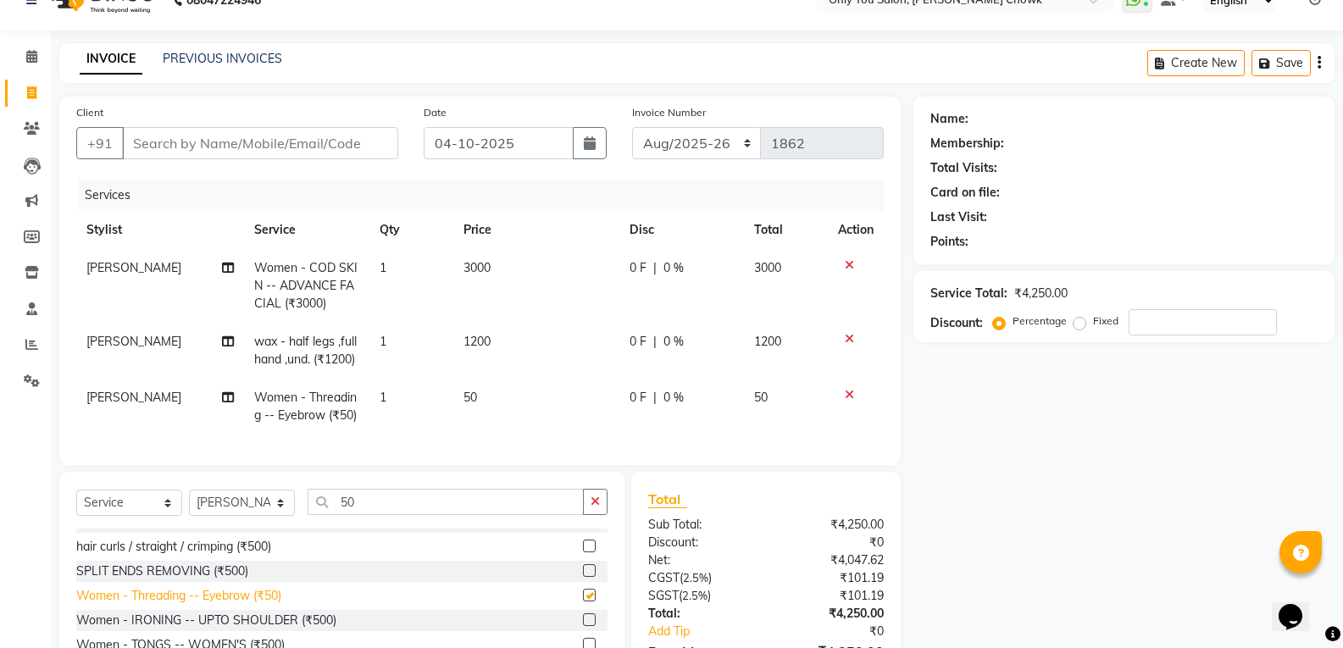
checkbox input "false"
click at [285, 140] on input "Client" at bounding box center [260, 143] width 276 height 32
type input "7"
type input "0"
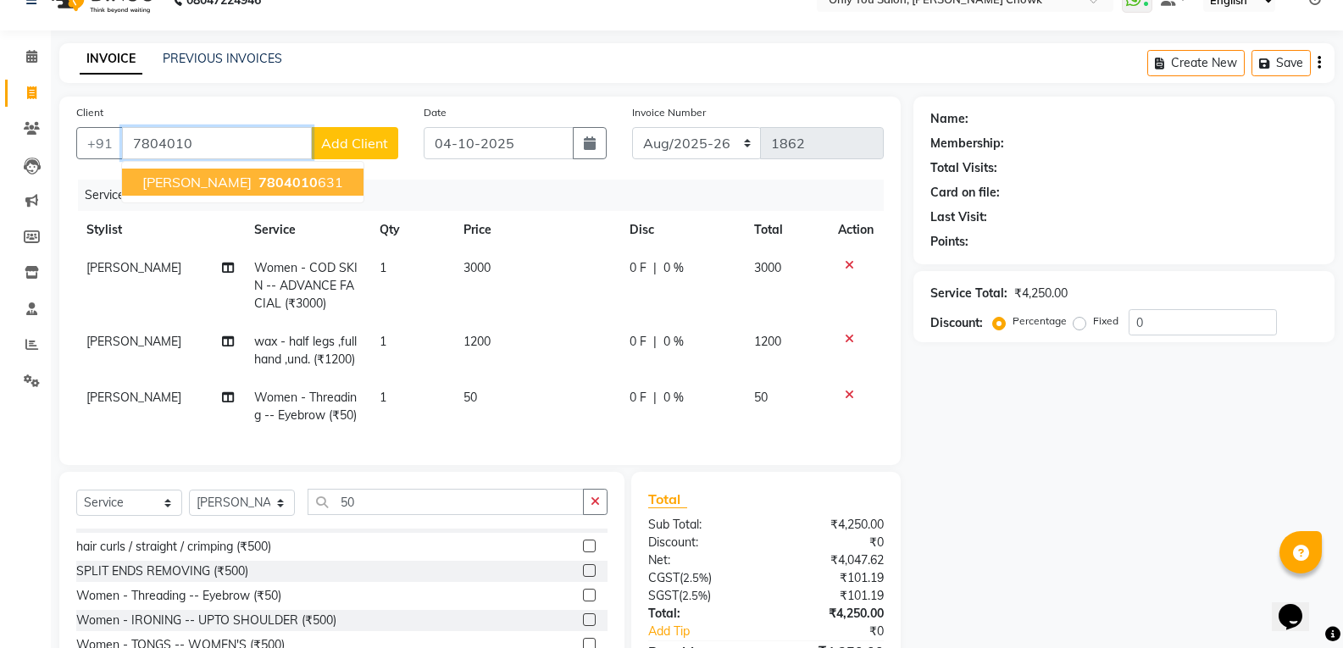
click at [292, 170] on button "NICKY TIWARI 7804010 631" at bounding box center [243, 182] width 242 height 27
type input "7804010631"
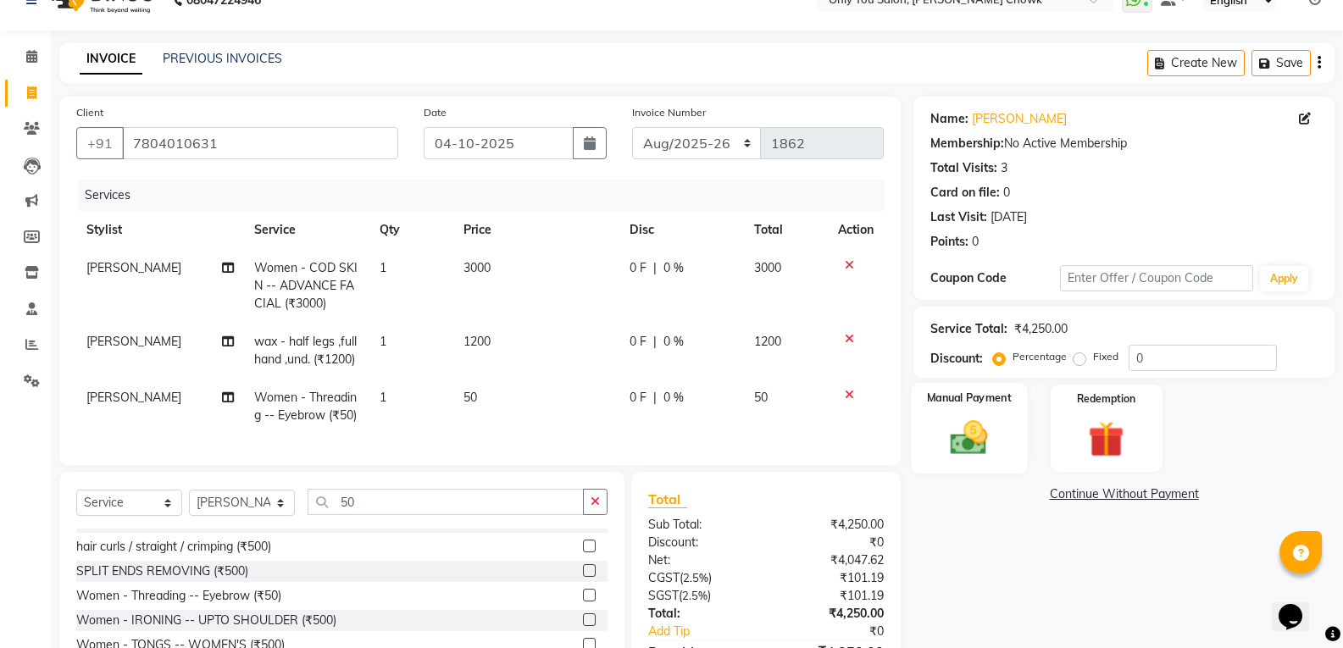
click at [954, 440] on img at bounding box center [969, 437] width 60 height 43
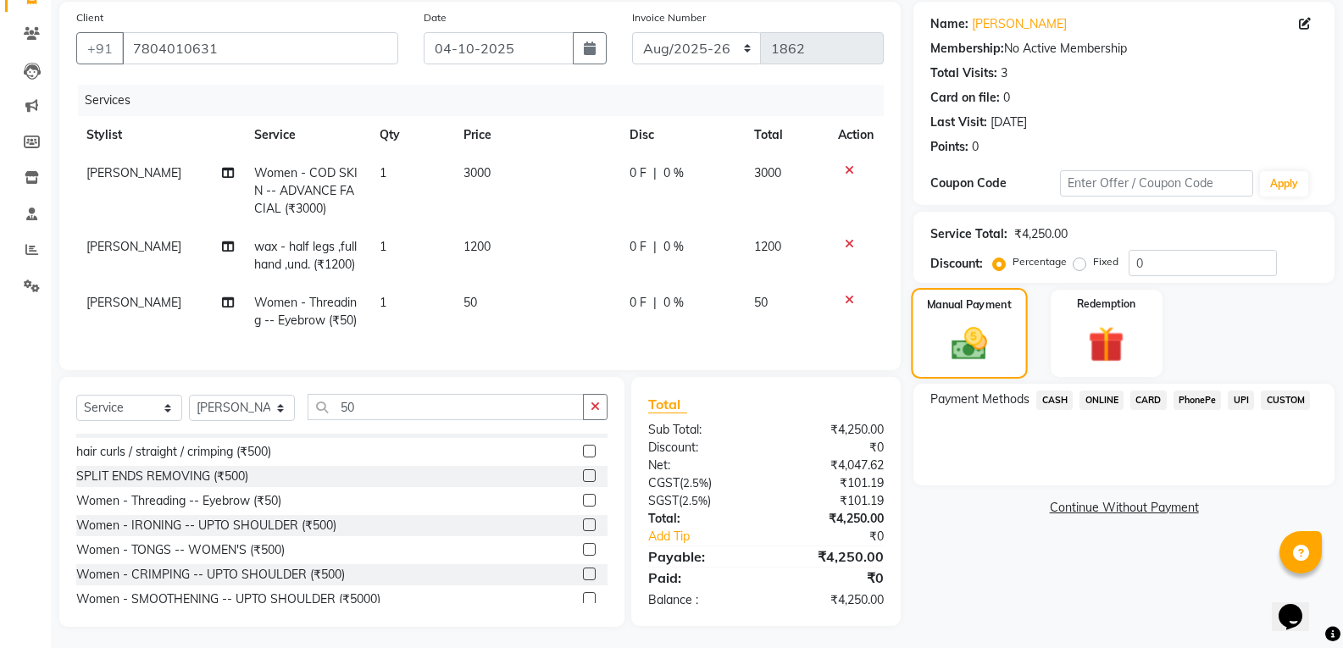
scroll to position [142, 0]
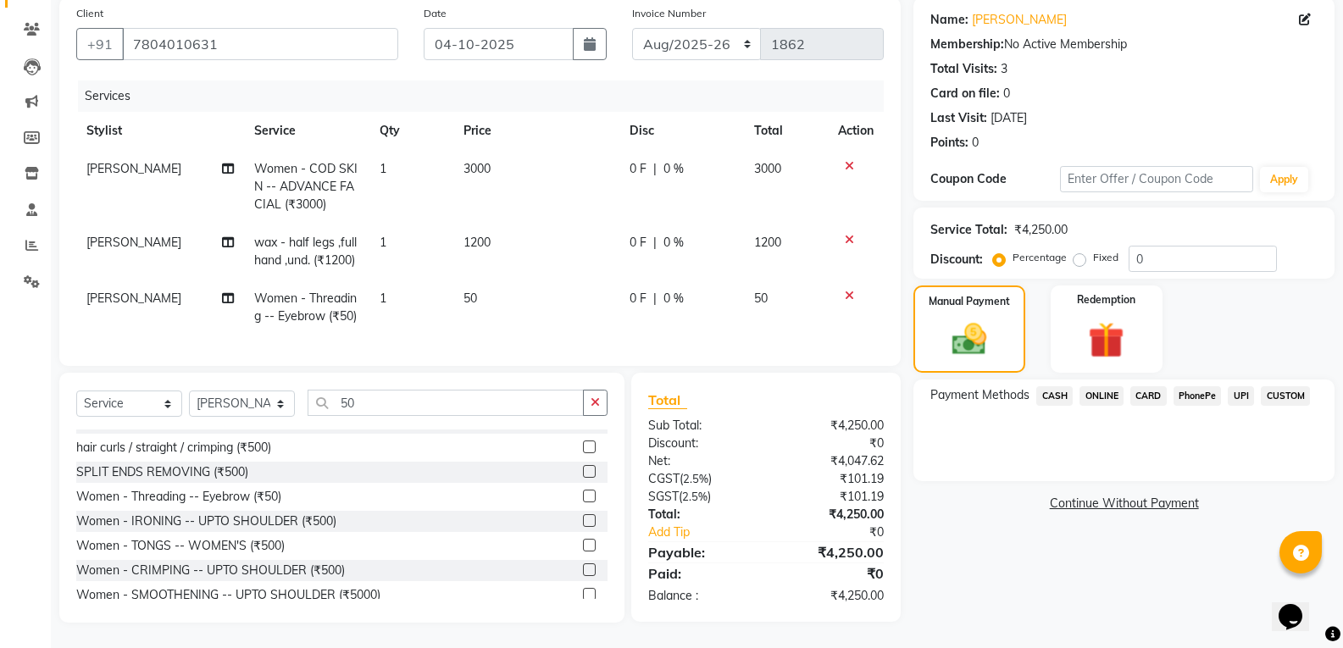
click at [1058, 386] on span "CASH" at bounding box center [1054, 395] width 36 height 19
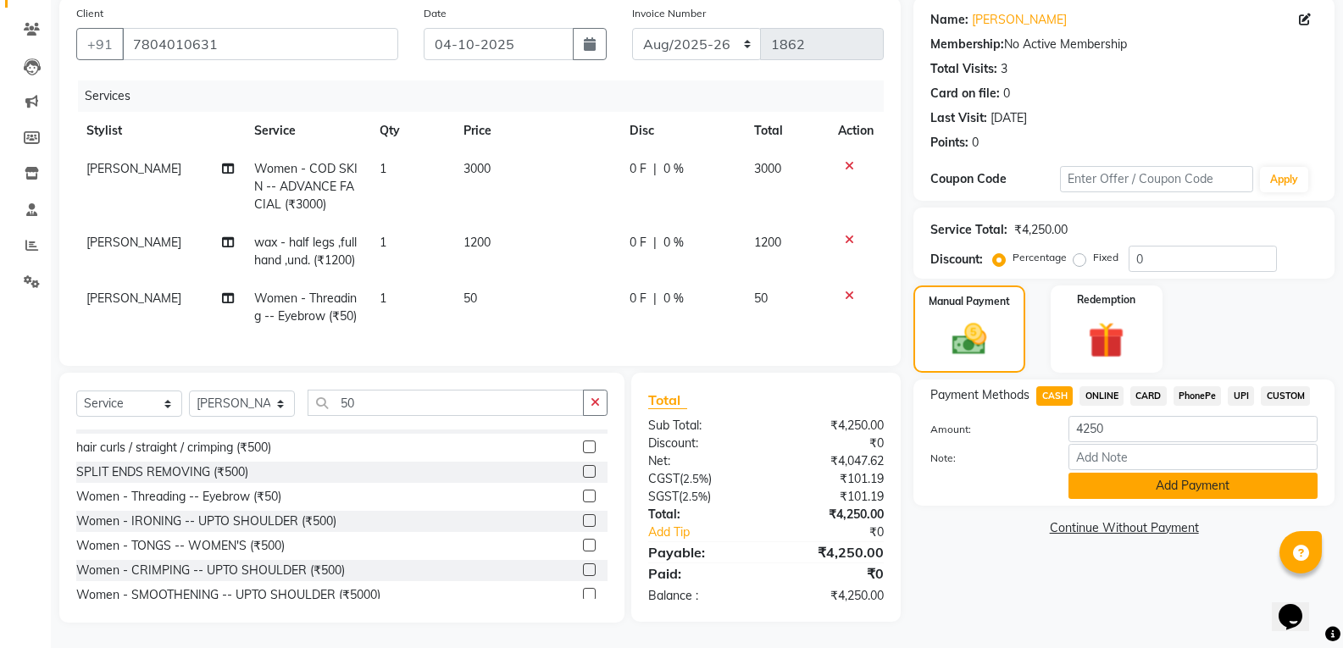
click at [1103, 475] on button "Add Payment" at bounding box center [1193, 486] width 249 height 26
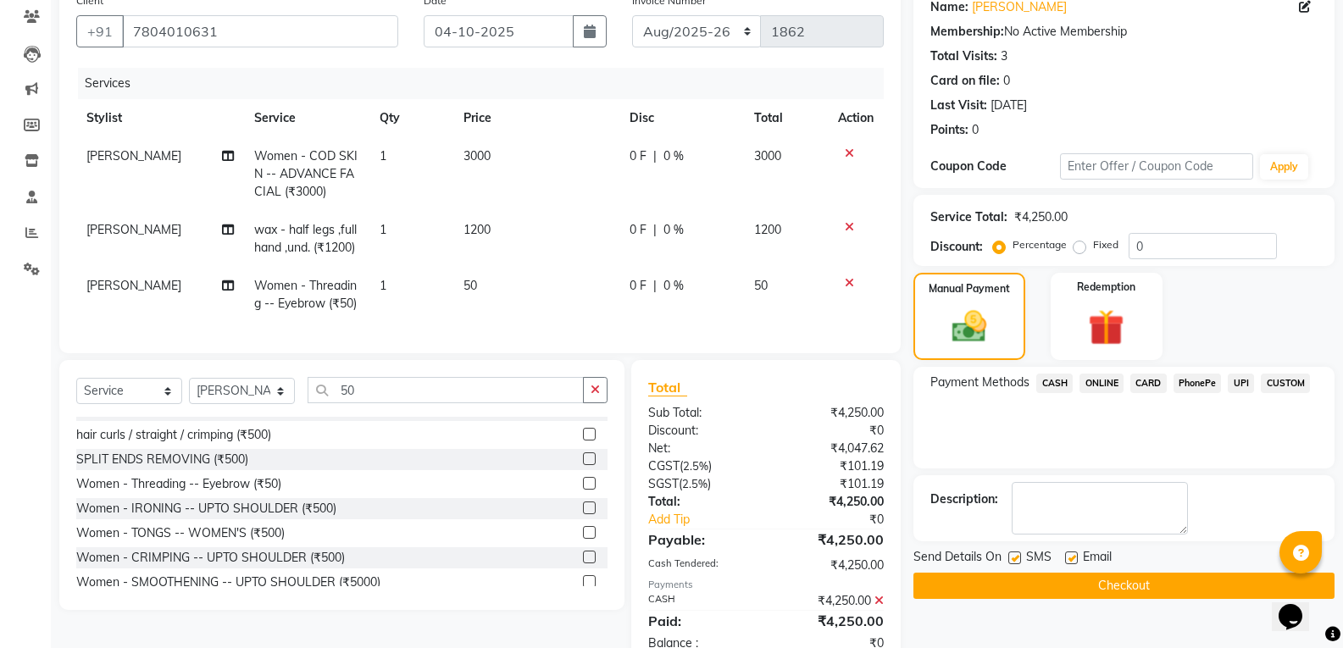
click at [1133, 581] on button "Checkout" at bounding box center [1124, 586] width 421 height 26
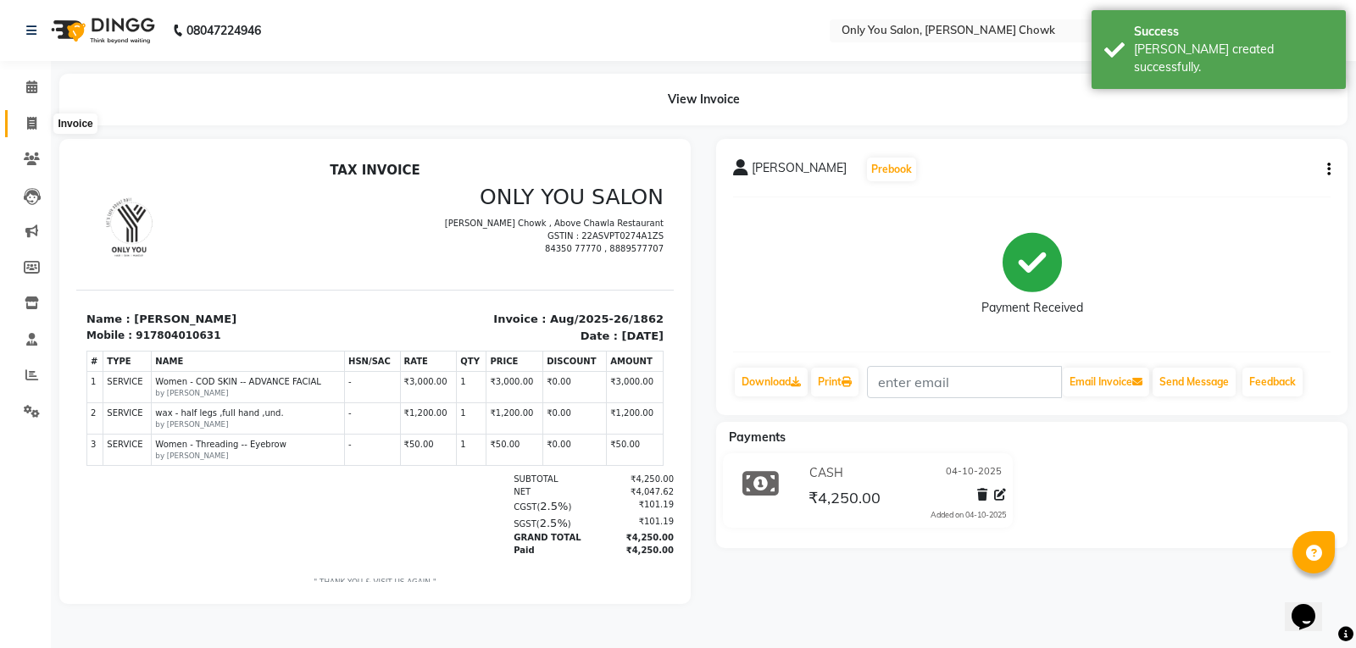
click at [27, 119] on icon at bounding box center [31, 123] width 9 height 13
select select "8713"
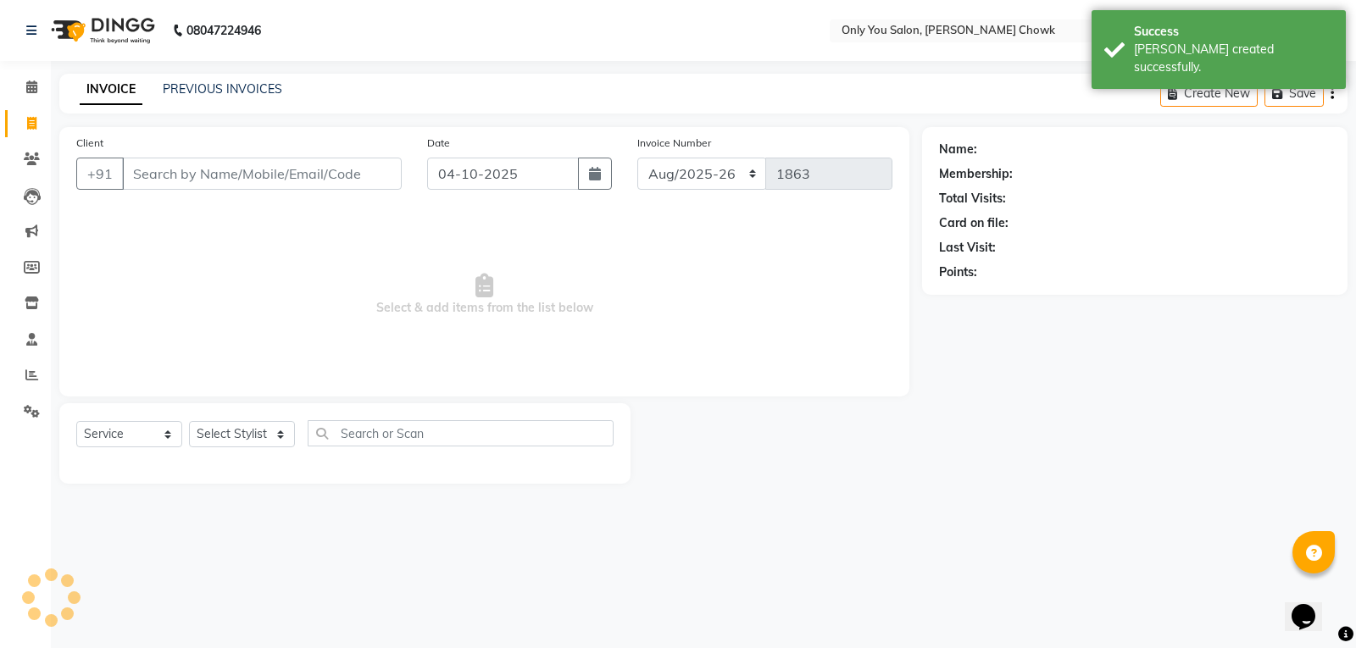
select select "package"
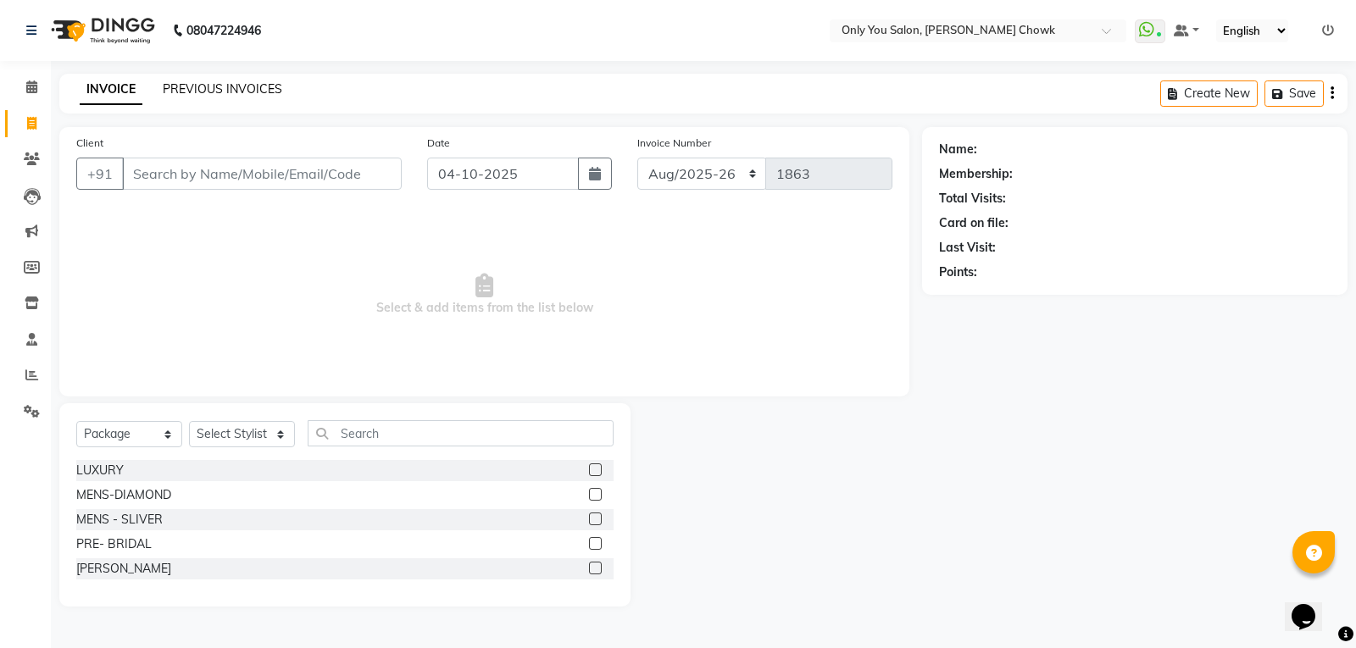
click at [192, 92] on link "PREVIOUS INVOICES" at bounding box center [222, 88] width 119 height 15
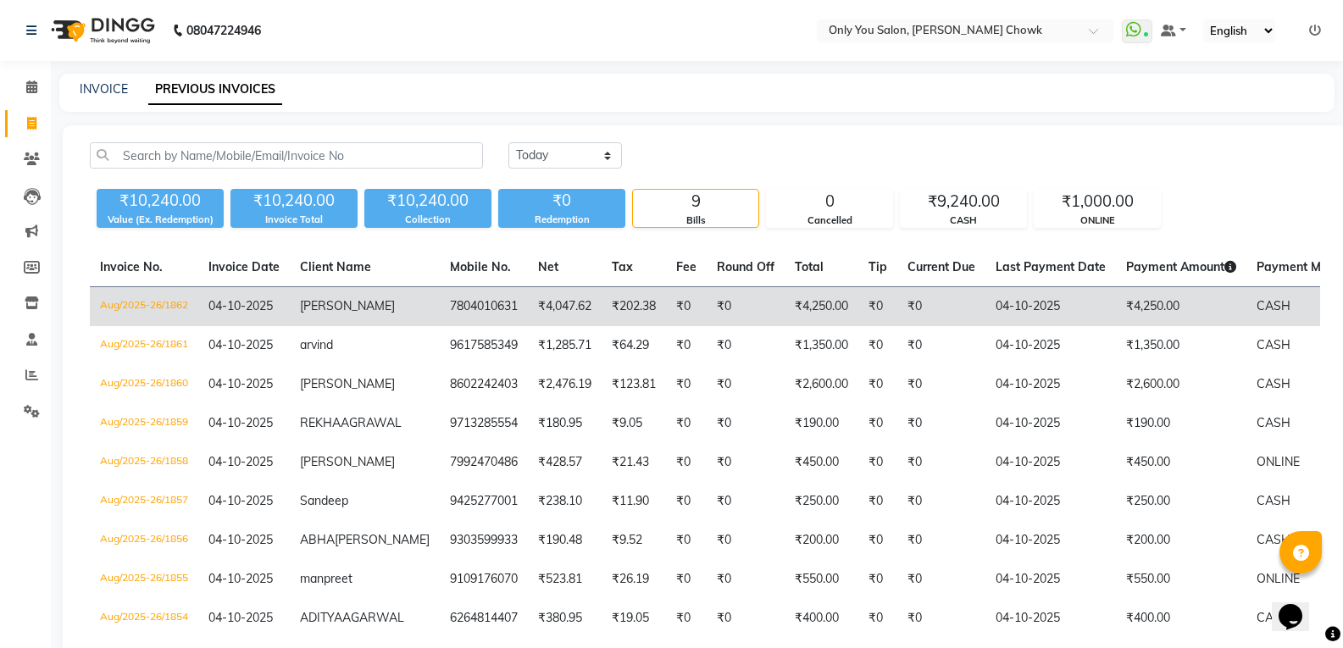
click at [897, 303] on td "₹0" at bounding box center [941, 307] width 88 height 40
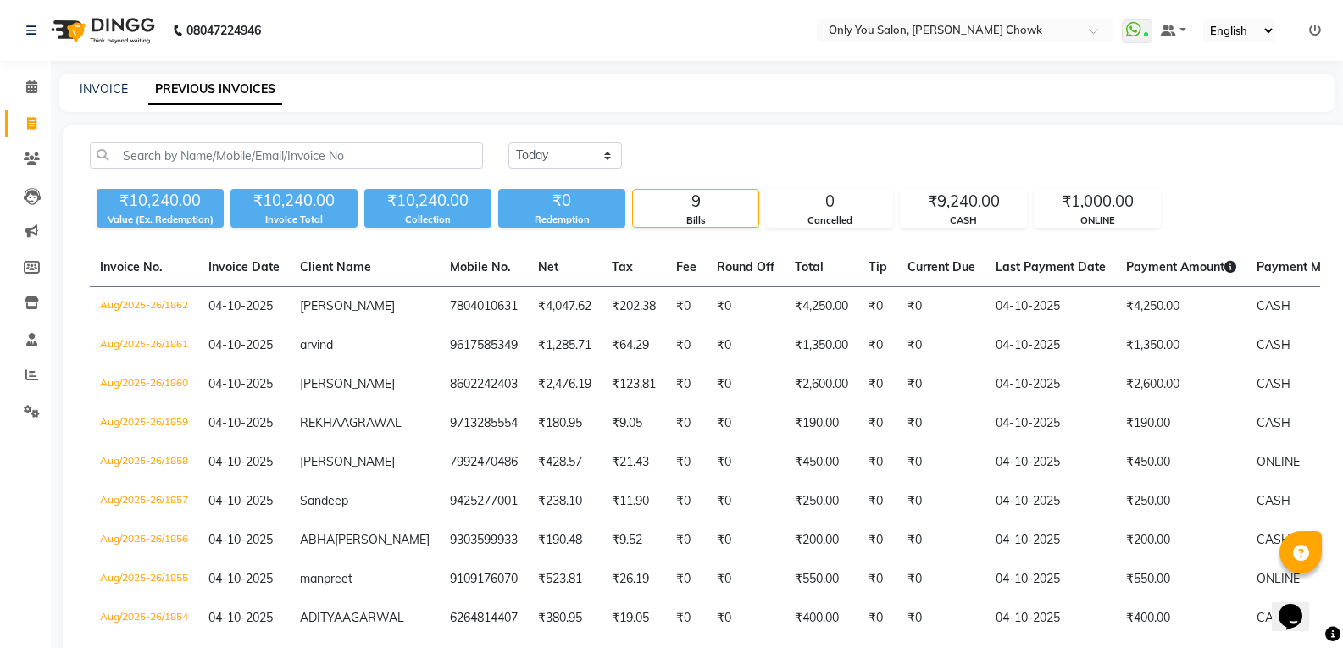
click at [109, 80] on div "INVOICE PREVIOUS INVOICES" at bounding box center [696, 93] width 1275 height 38
click at [108, 95] on link "INVOICE" at bounding box center [104, 88] width 48 height 15
select select "service"
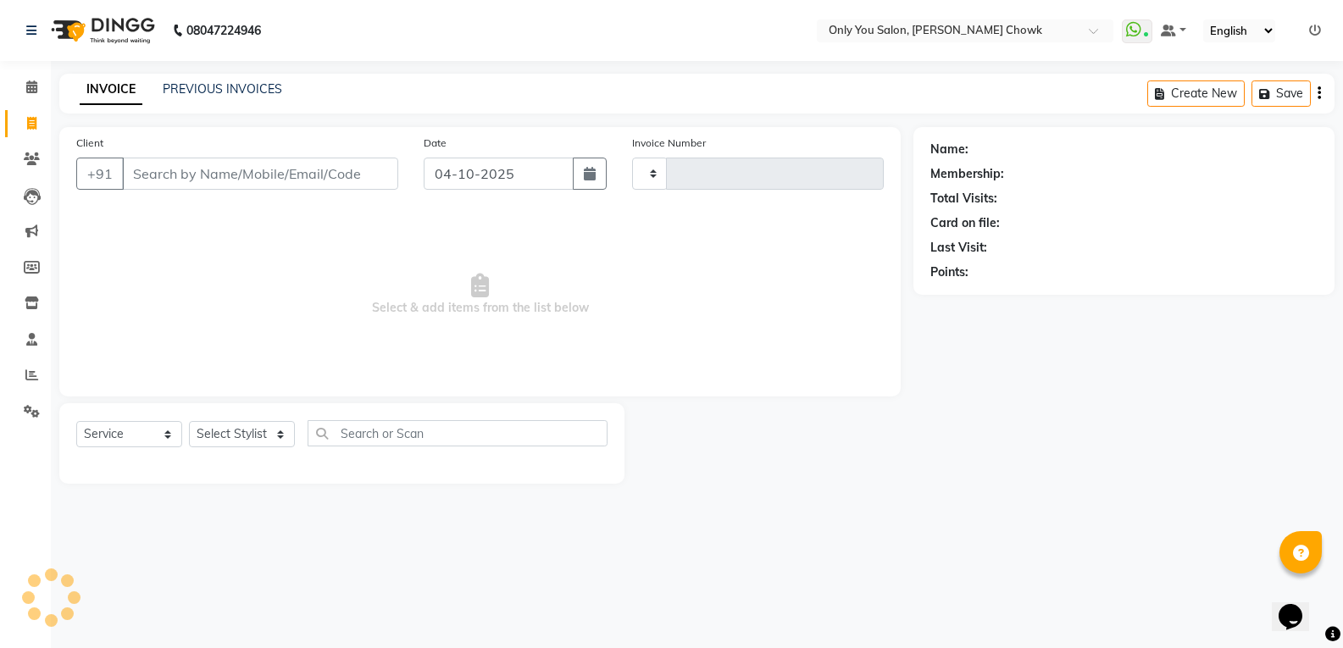
type input "1863"
select select "8713"
select select "package"
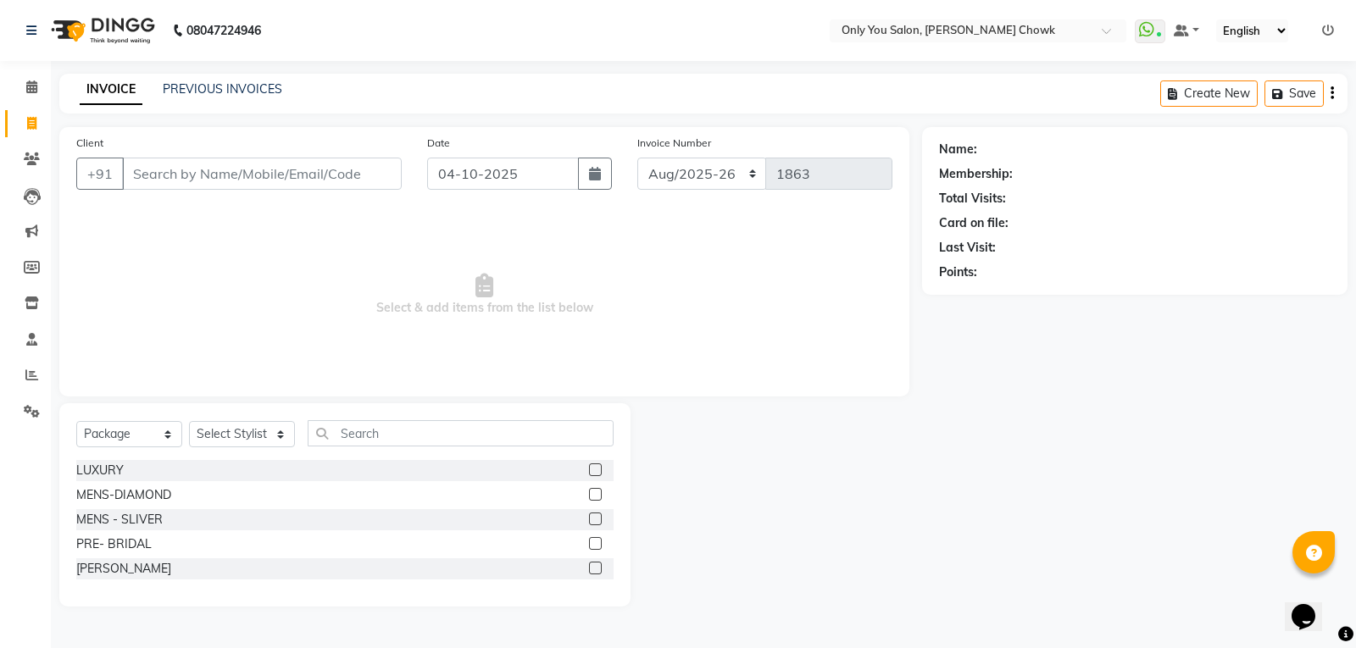
click at [248, 80] on div "INVOICE PREVIOUS INVOICES Create New Save" at bounding box center [703, 94] width 1288 height 40
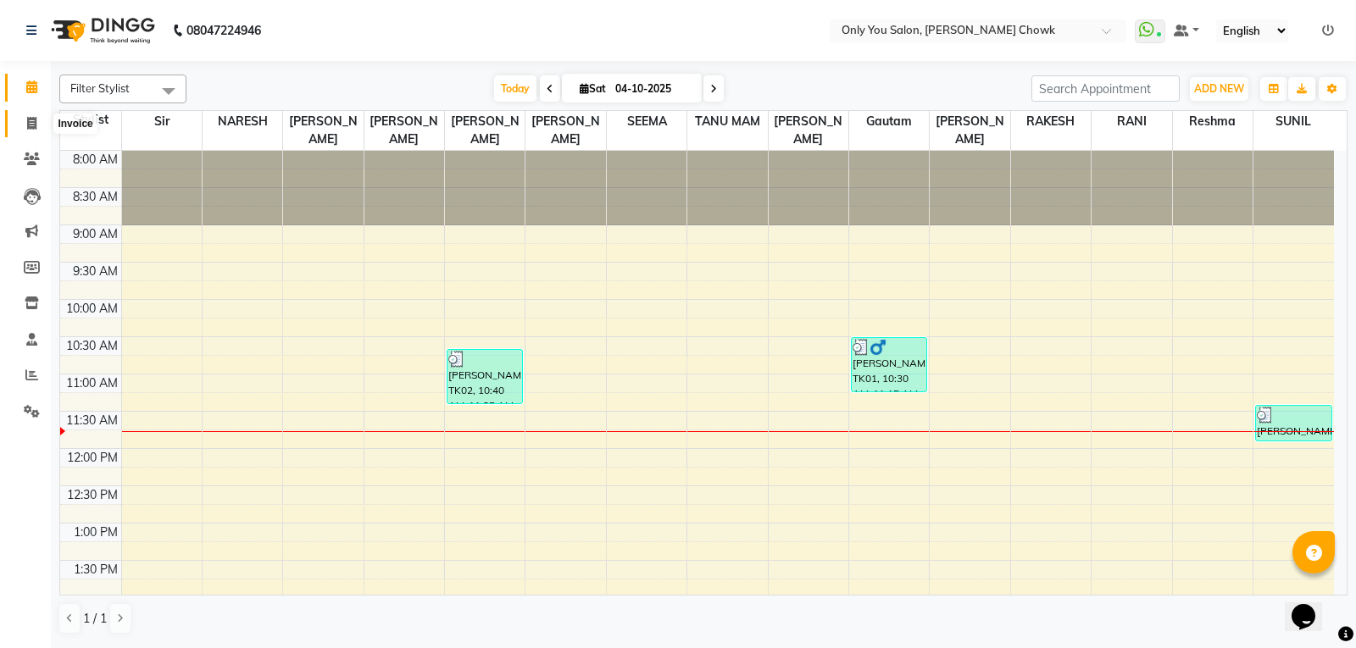
click at [22, 131] on span at bounding box center [32, 123] width 30 height 19
select select "8713"
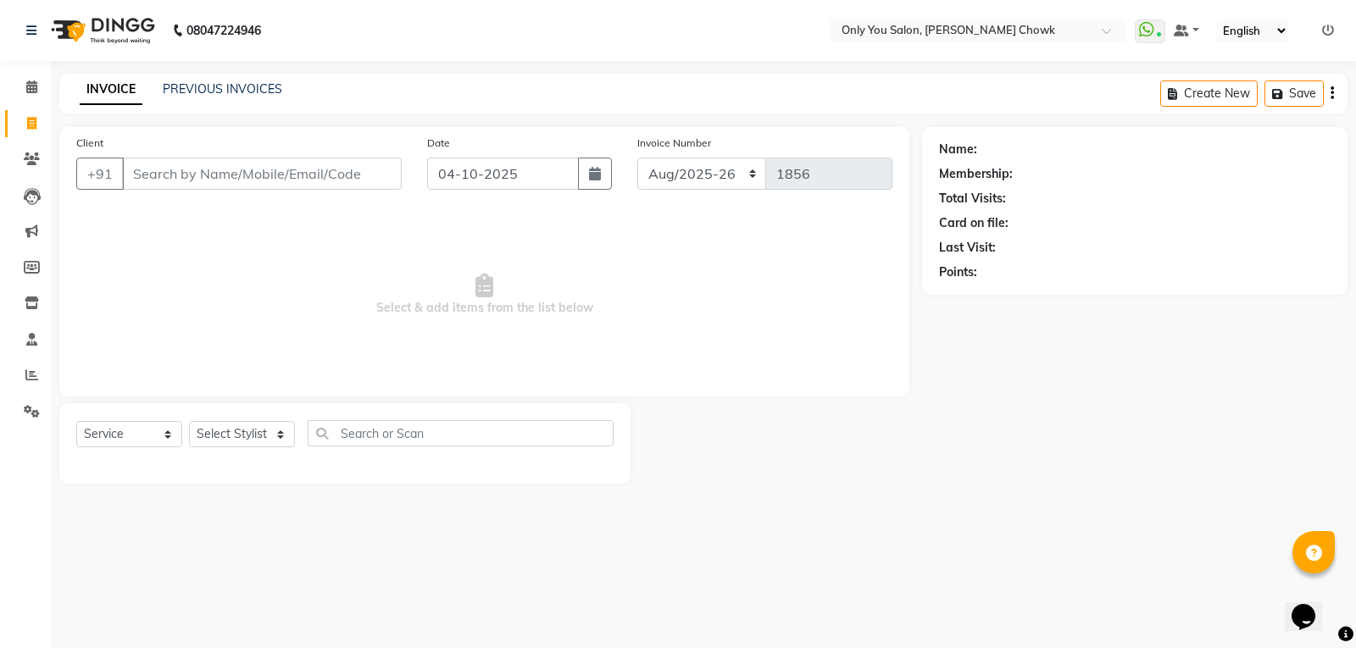
click at [198, 165] on input "Client" at bounding box center [262, 174] width 280 height 32
select select "package"
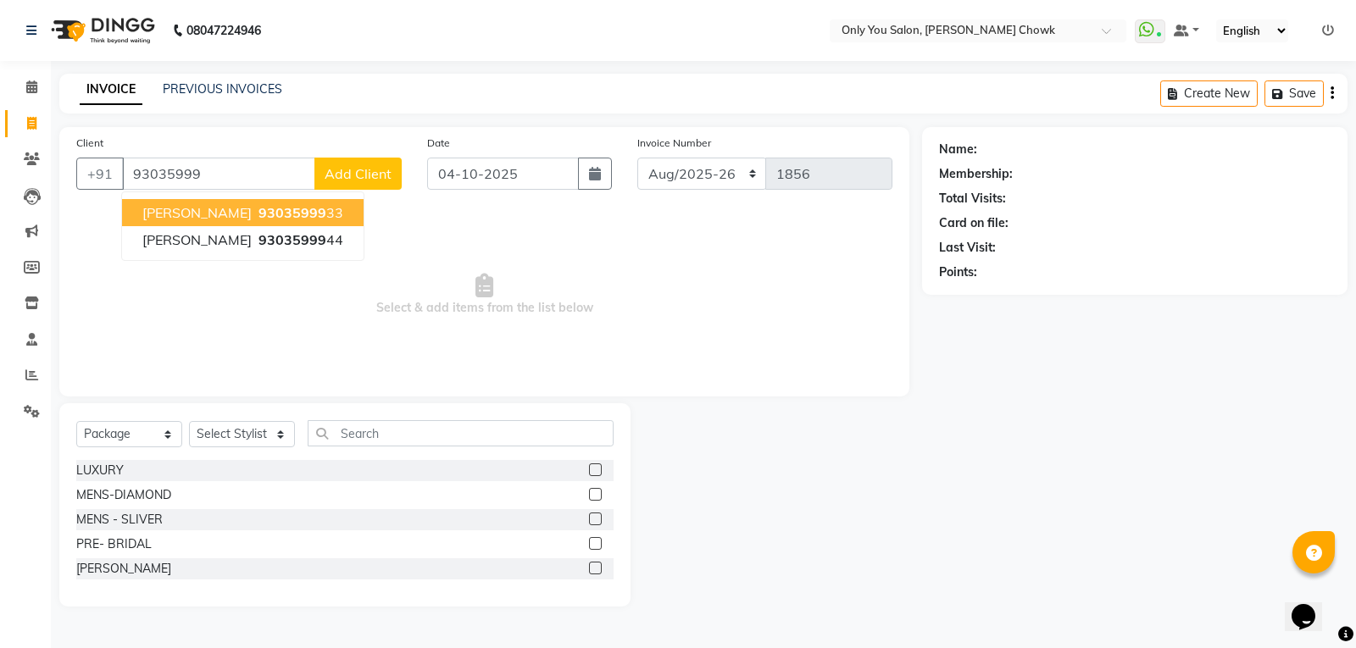
click at [266, 220] on span "93035999" at bounding box center [292, 212] width 68 height 17
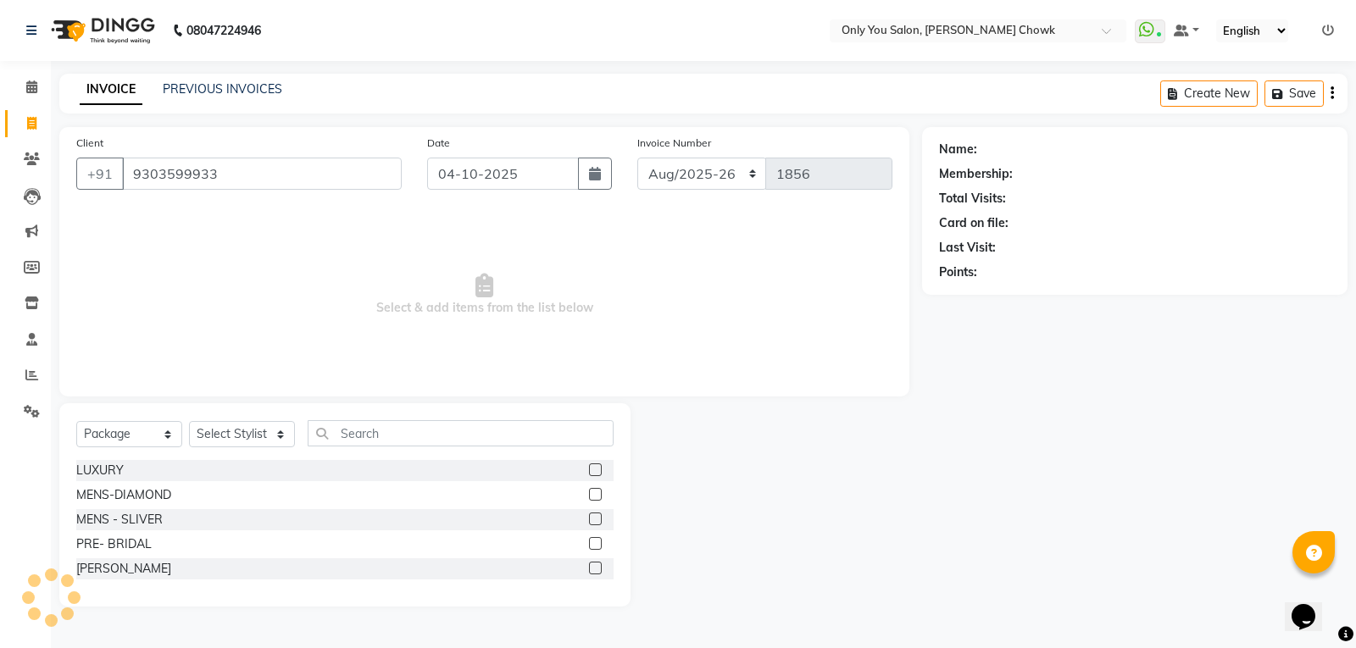
type input "9303599933"
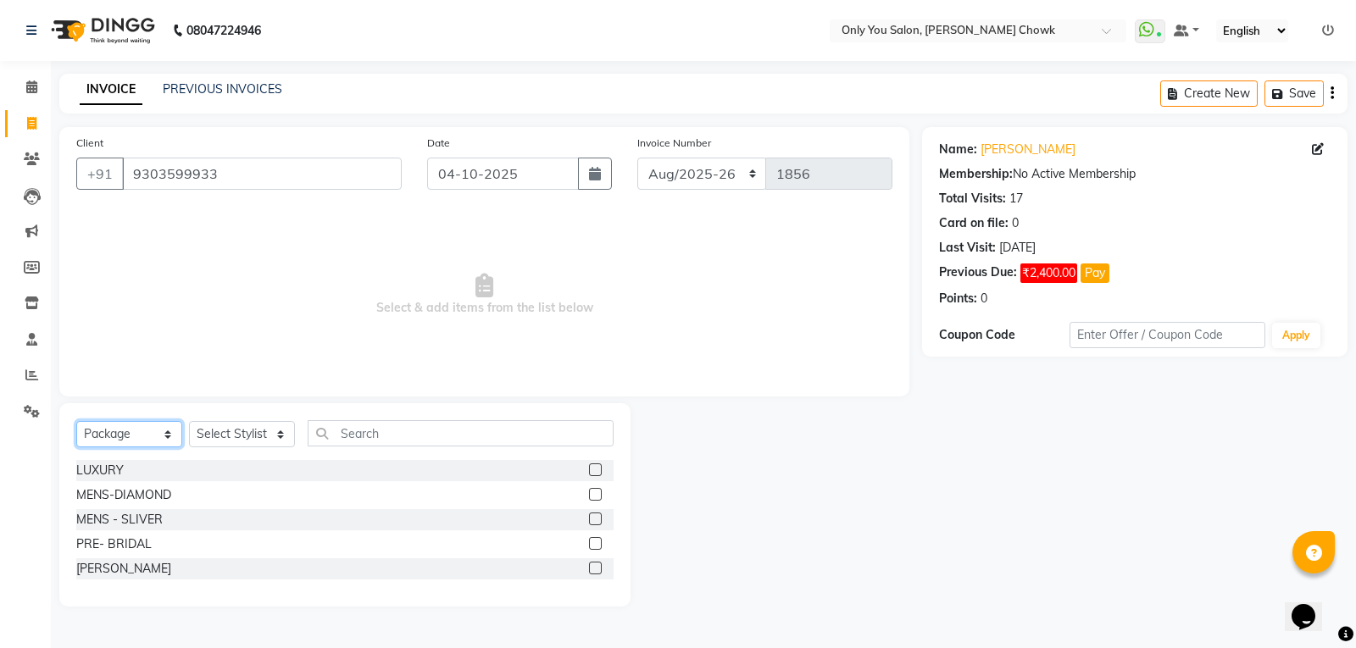
click at [166, 442] on select "Select Service Product Membership Package Voucher Prepaid Gift Card" at bounding box center [129, 434] width 106 height 26
click at [283, 436] on select "Select Stylist ASHWIN gautam KHUSHI SIDAR LAXMI TIWARI MAMTA SAHU NARESH Ragini…" at bounding box center [242, 434] width 106 height 26
click at [283, 436] on select "Select Stylist [PERSON_NAME] [PERSON_NAME] [PERSON_NAME] MAMTA [PERSON_NAME] [P…" at bounding box center [242, 434] width 106 height 26
select select "90002"
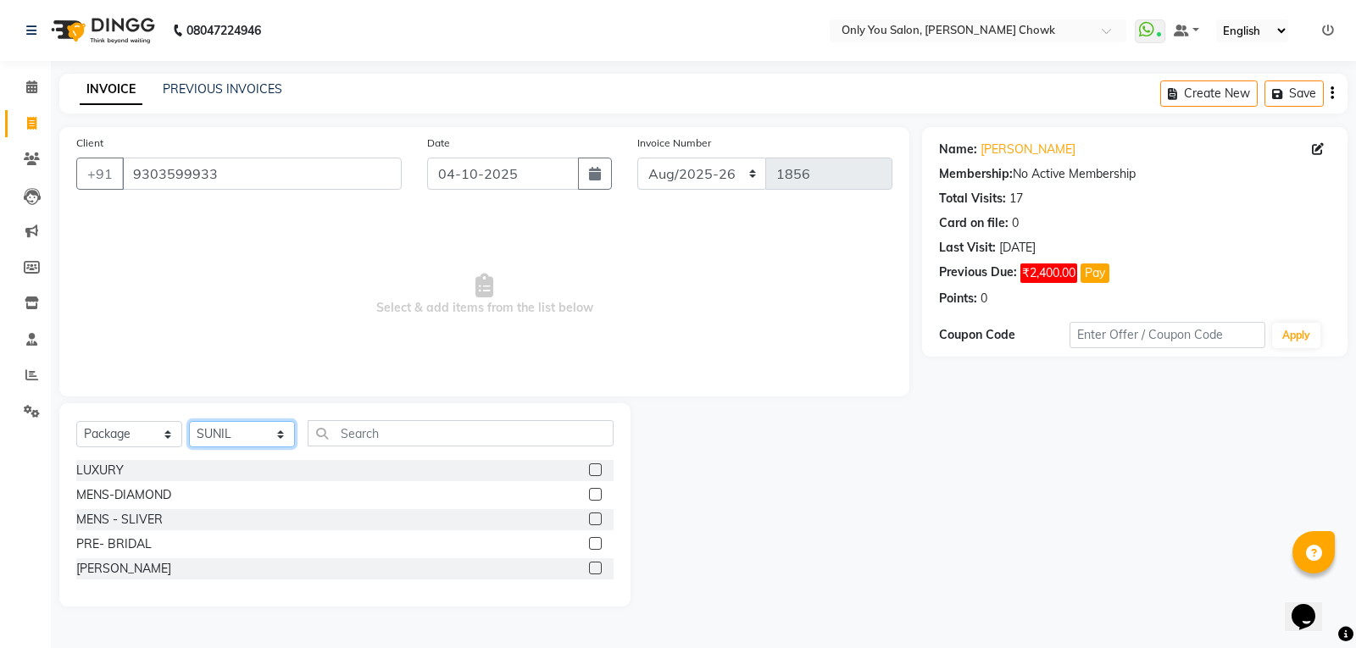
click at [189, 421] on select "Select Stylist [PERSON_NAME] [PERSON_NAME] [PERSON_NAME] MAMTA [PERSON_NAME] [P…" at bounding box center [242, 434] width 106 height 26
click at [364, 426] on input "text" at bounding box center [461, 433] width 306 height 26
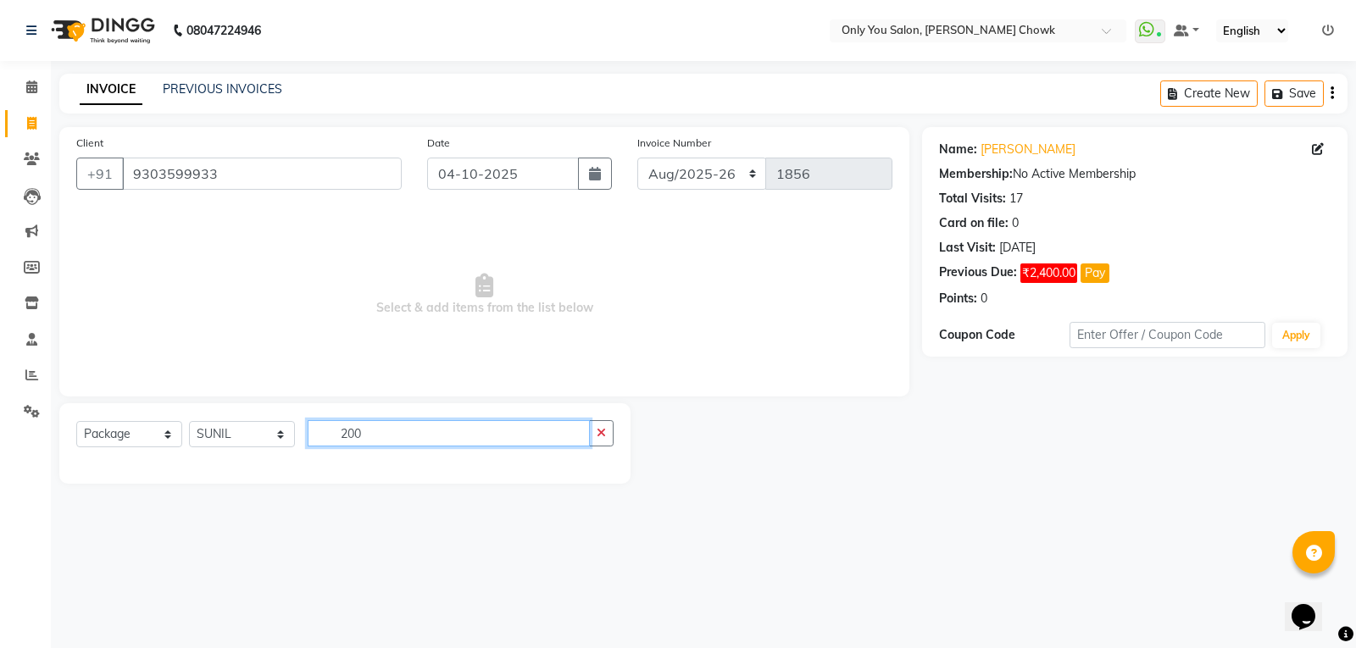
type input "200"
click at [165, 430] on select "Select Service Product Membership Package Voucher Prepaid Gift Card" at bounding box center [129, 434] width 106 height 26
select select "service"
click at [76, 421] on select "Select Service Product Membership Package Voucher Prepaid Gift Card" at bounding box center [129, 434] width 106 height 26
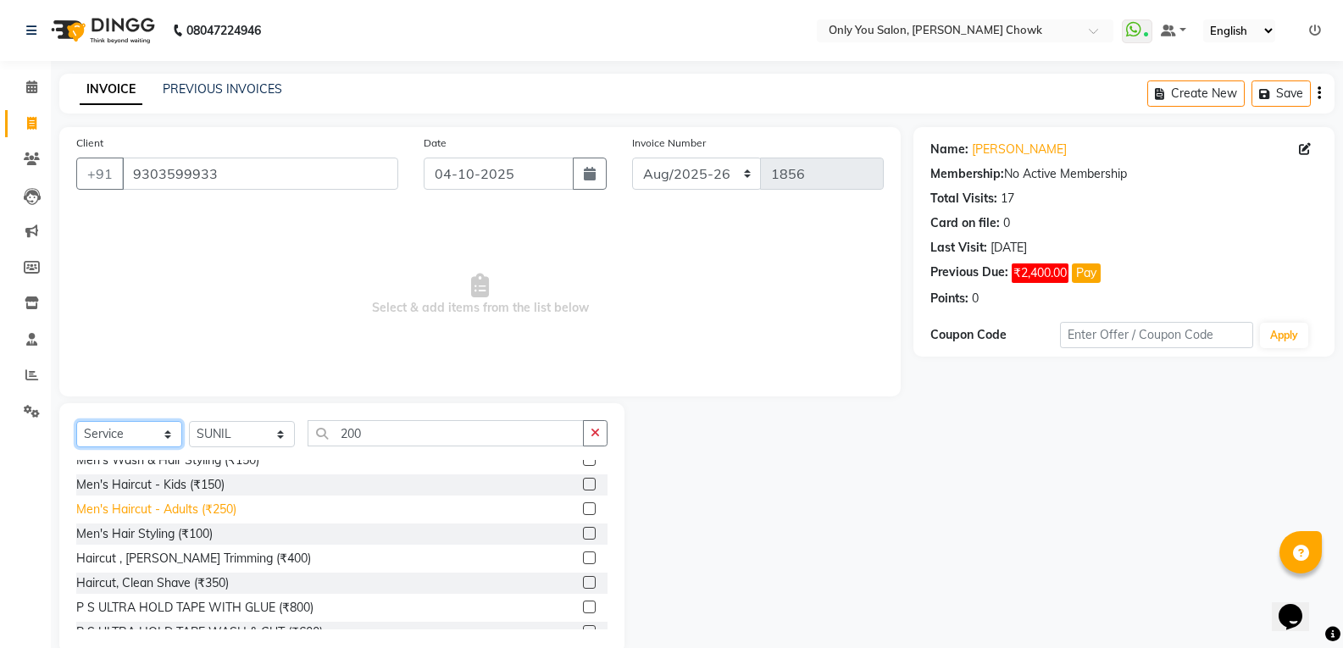
scroll to position [85, 0]
click at [211, 509] on div "Men's Haircut - Adults (₹250)" at bounding box center [156, 509] width 160 height 18
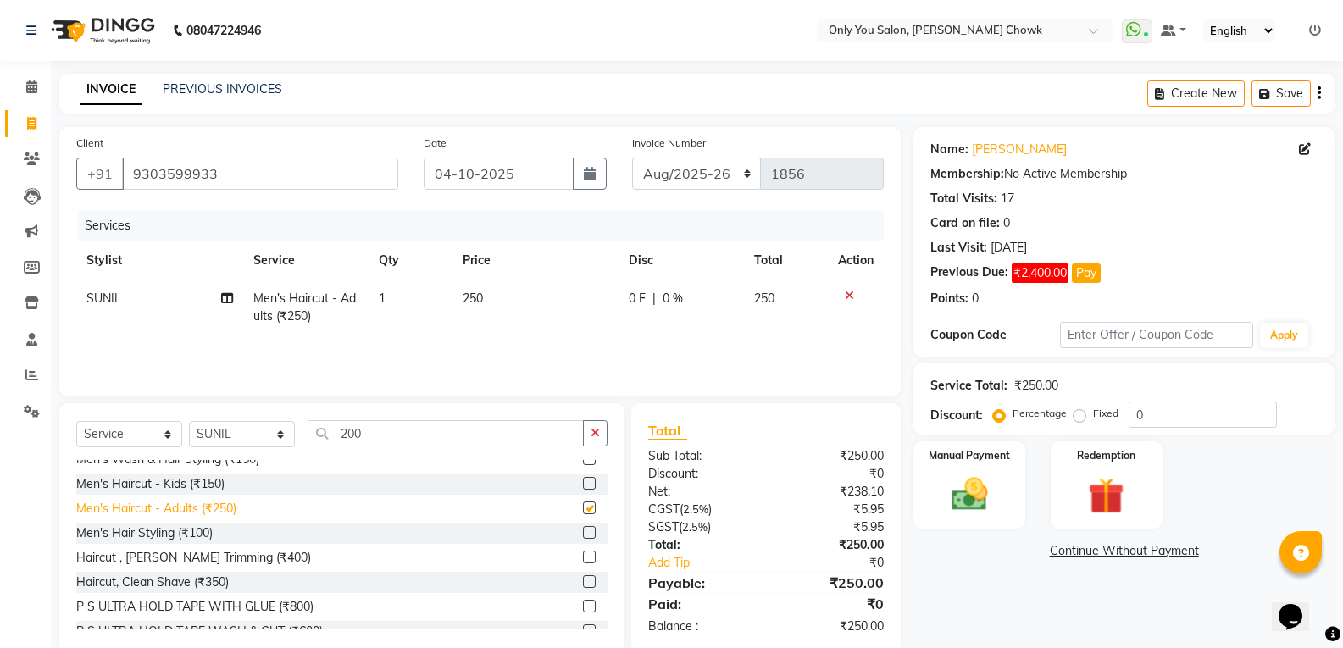
checkbox input "false"
click at [469, 289] on td "250" at bounding box center [536, 308] width 167 height 56
select select "90002"
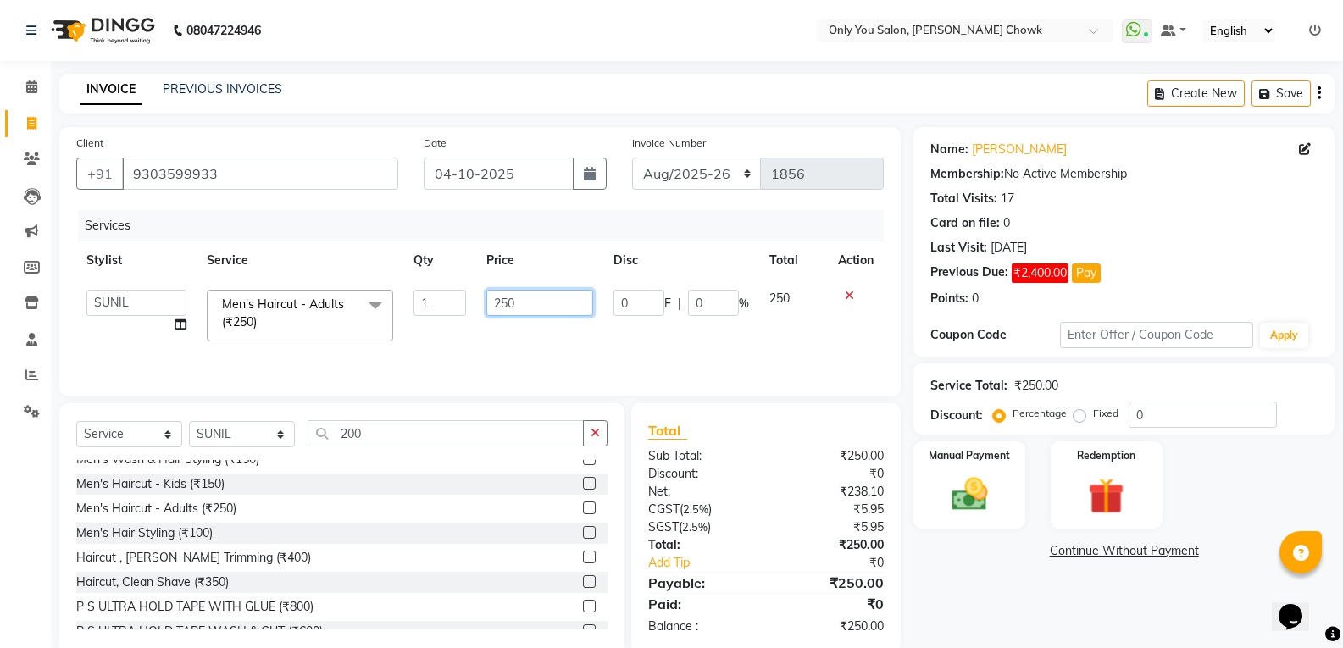
click at [508, 304] on input "250" at bounding box center [539, 303] width 106 height 26
type input "200"
click at [968, 496] on img at bounding box center [969, 494] width 60 height 43
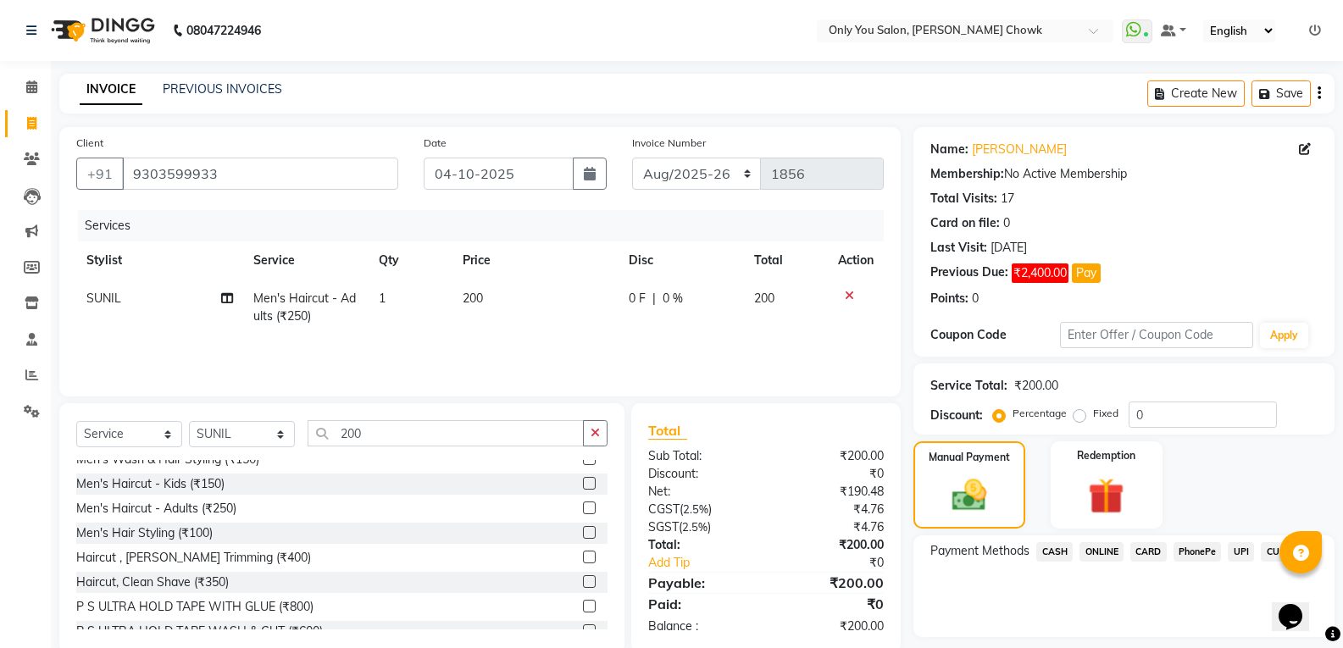
click at [1065, 551] on span "CASH" at bounding box center [1054, 551] width 36 height 19
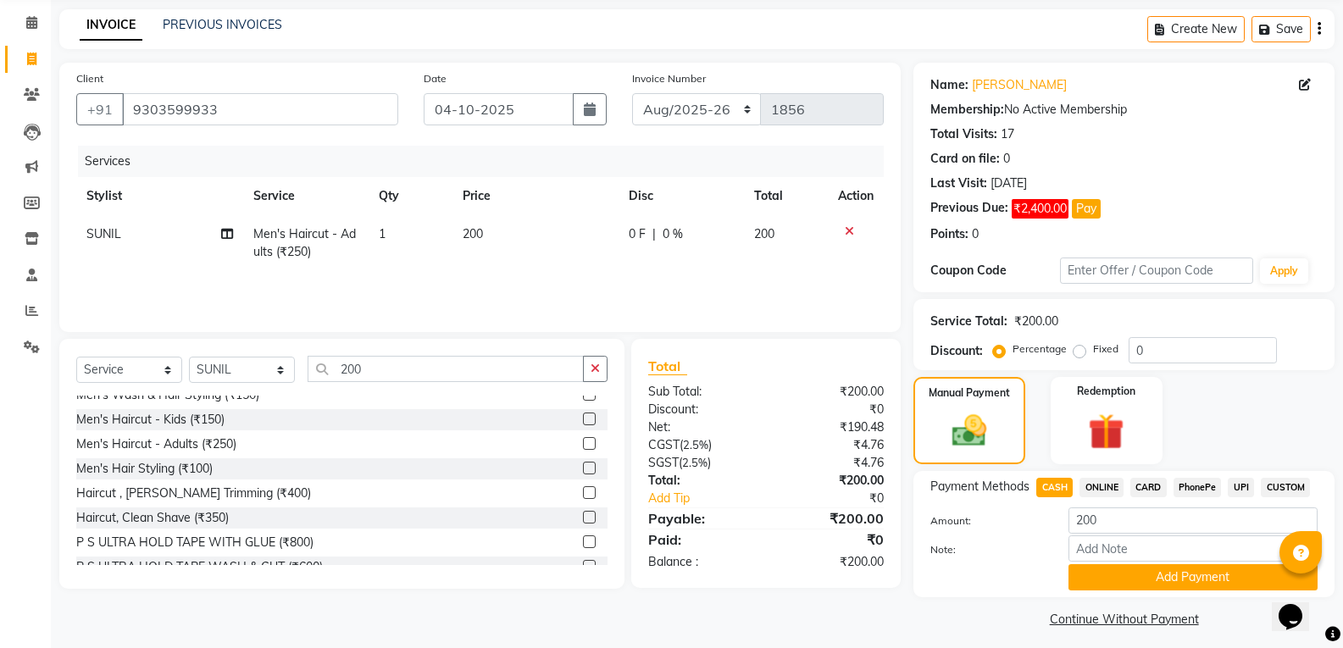
scroll to position [74, 0]
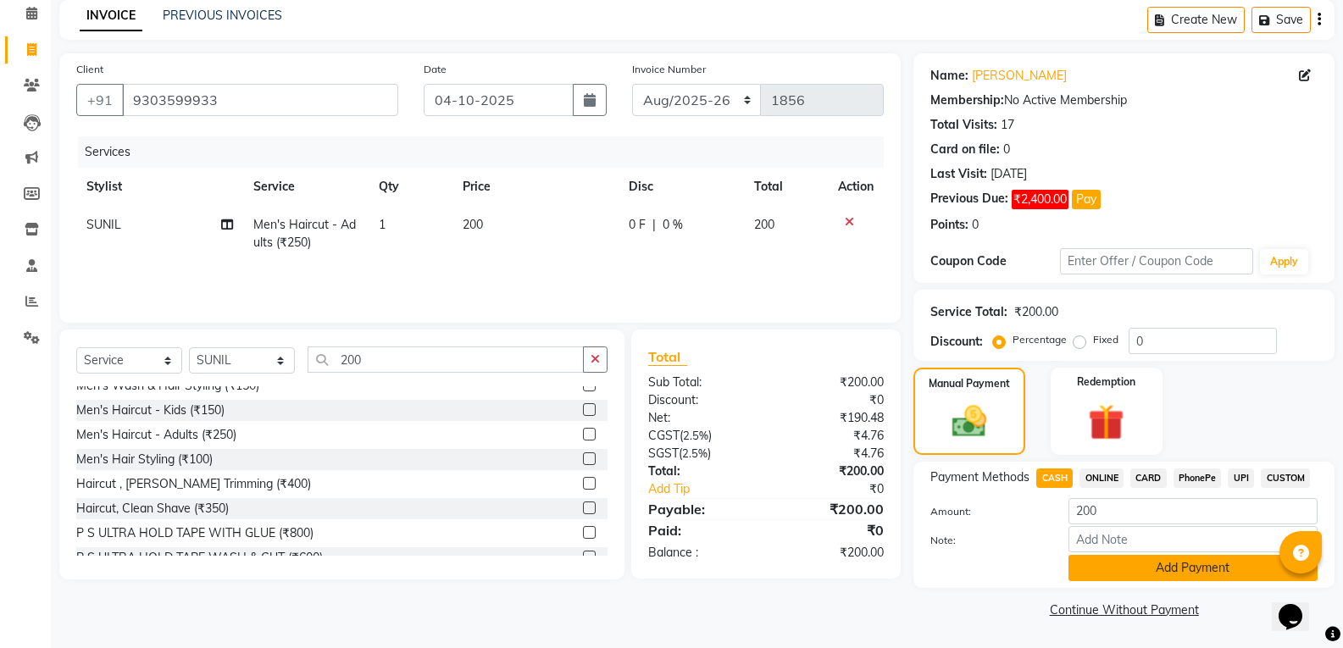
click at [1080, 580] on button "Add Payment" at bounding box center [1193, 568] width 249 height 26
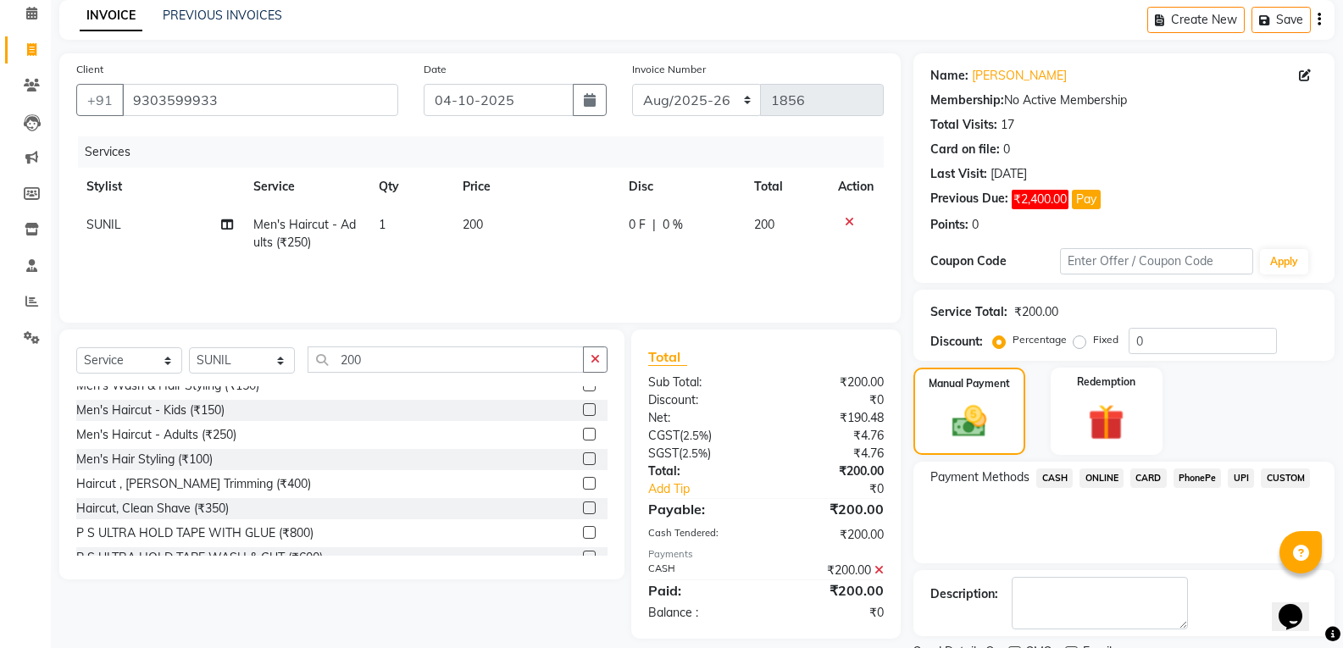
scroll to position [145, 0]
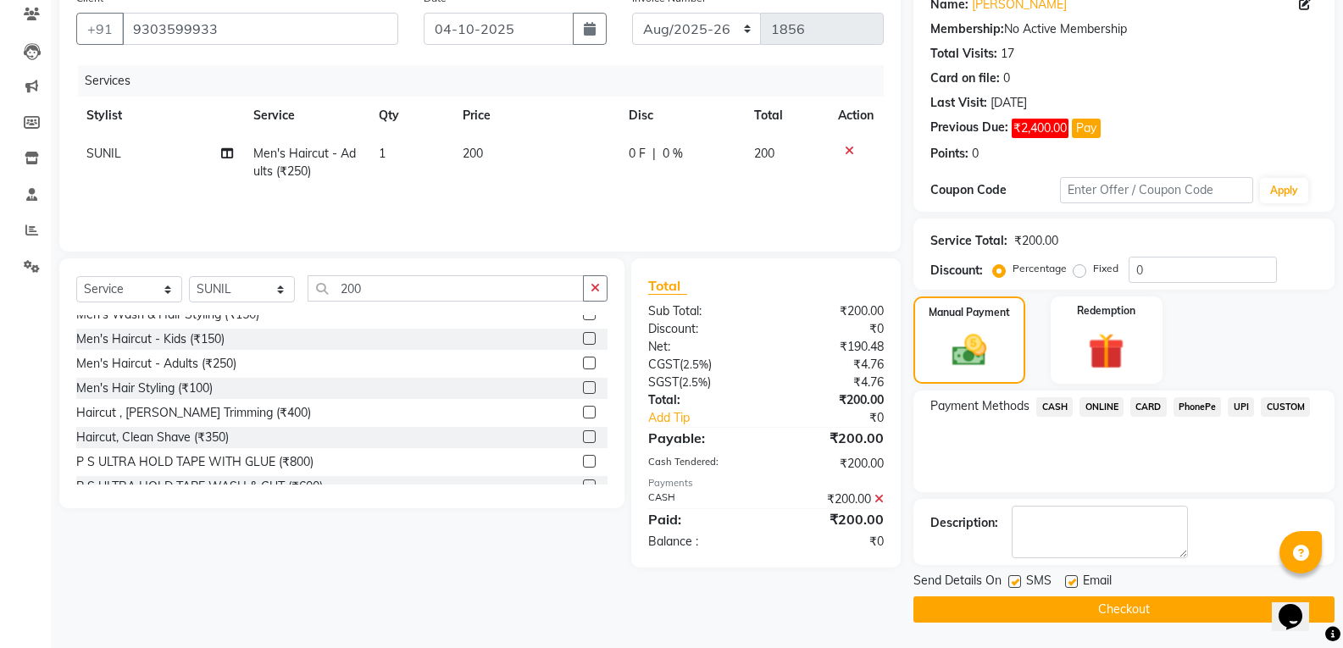
click at [1067, 603] on button "Checkout" at bounding box center [1124, 610] width 421 height 26
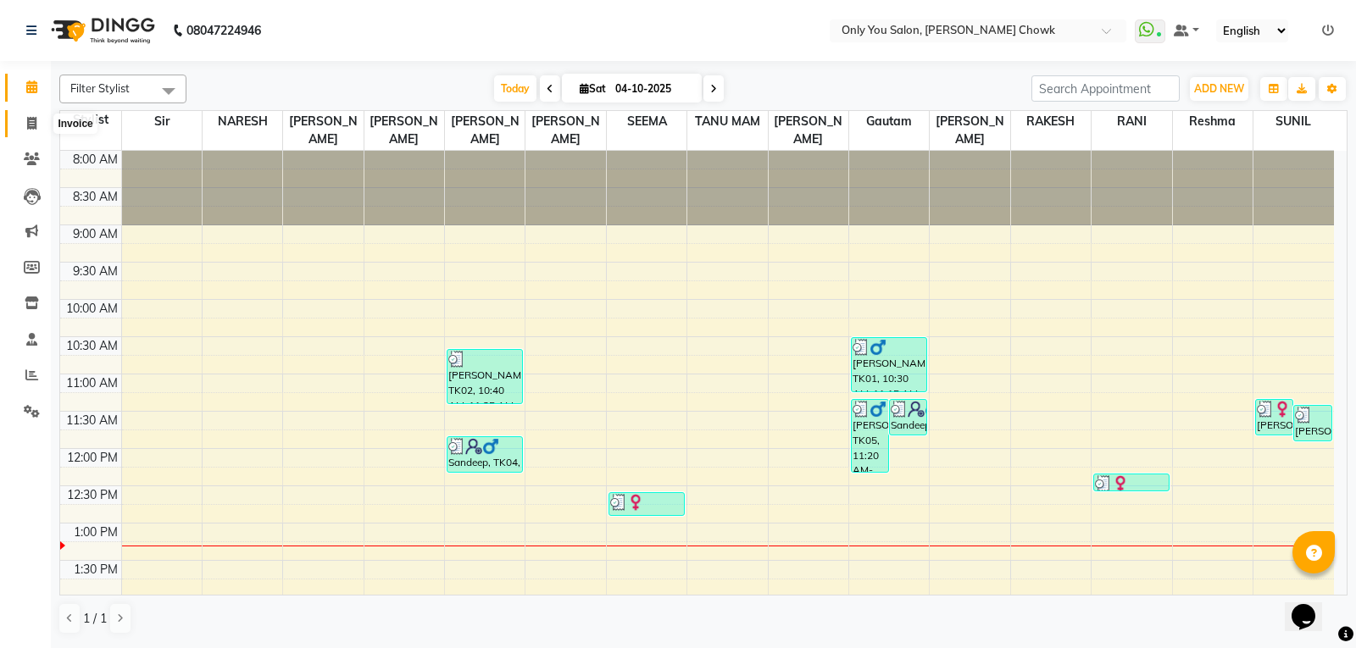
click at [30, 125] on icon at bounding box center [31, 123] width 9 height 13
select select "service"
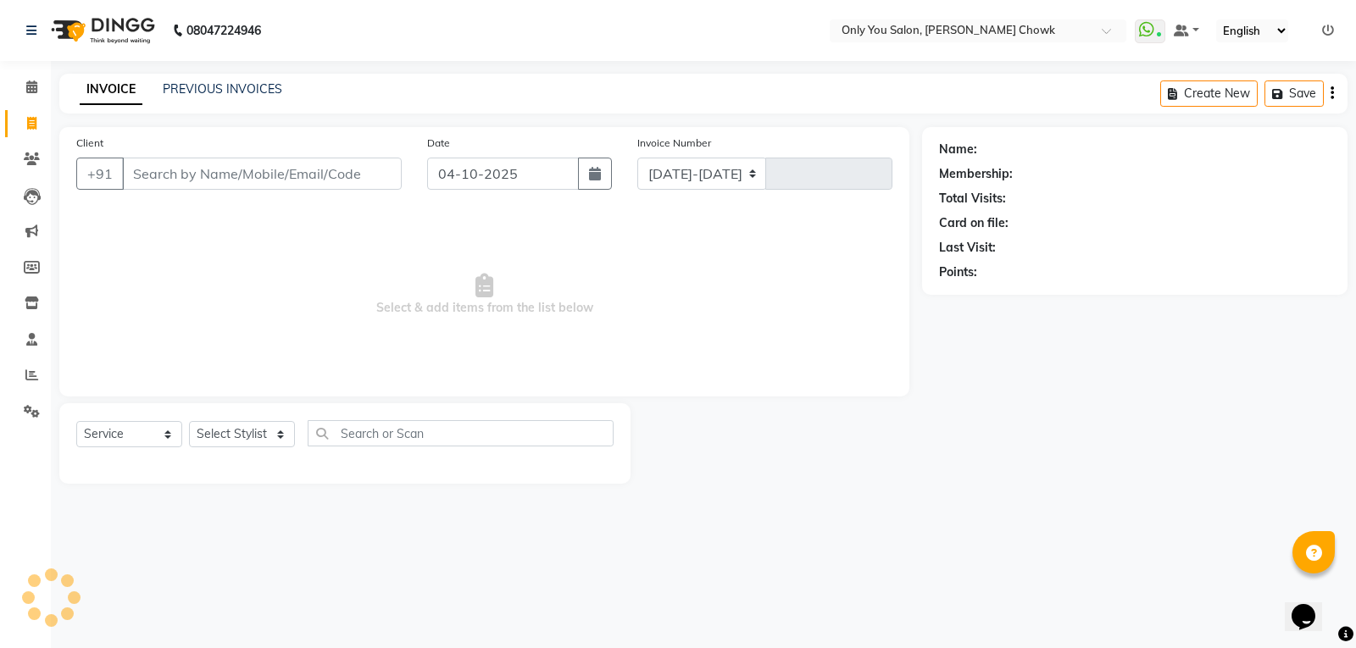
select select "8713"
type input "1860"
select select "package"
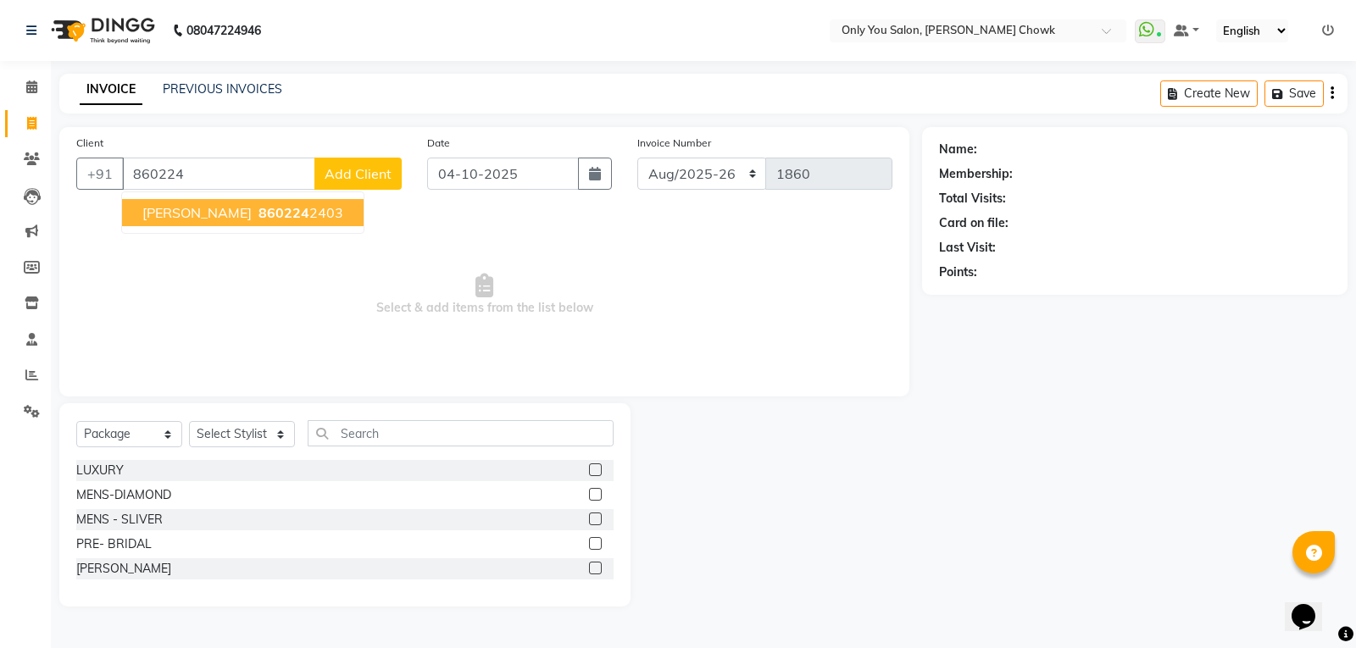
click at [270, 212] on ngb-highlight "860224 2403" at bounding box center [299, 212] width 88 height 17
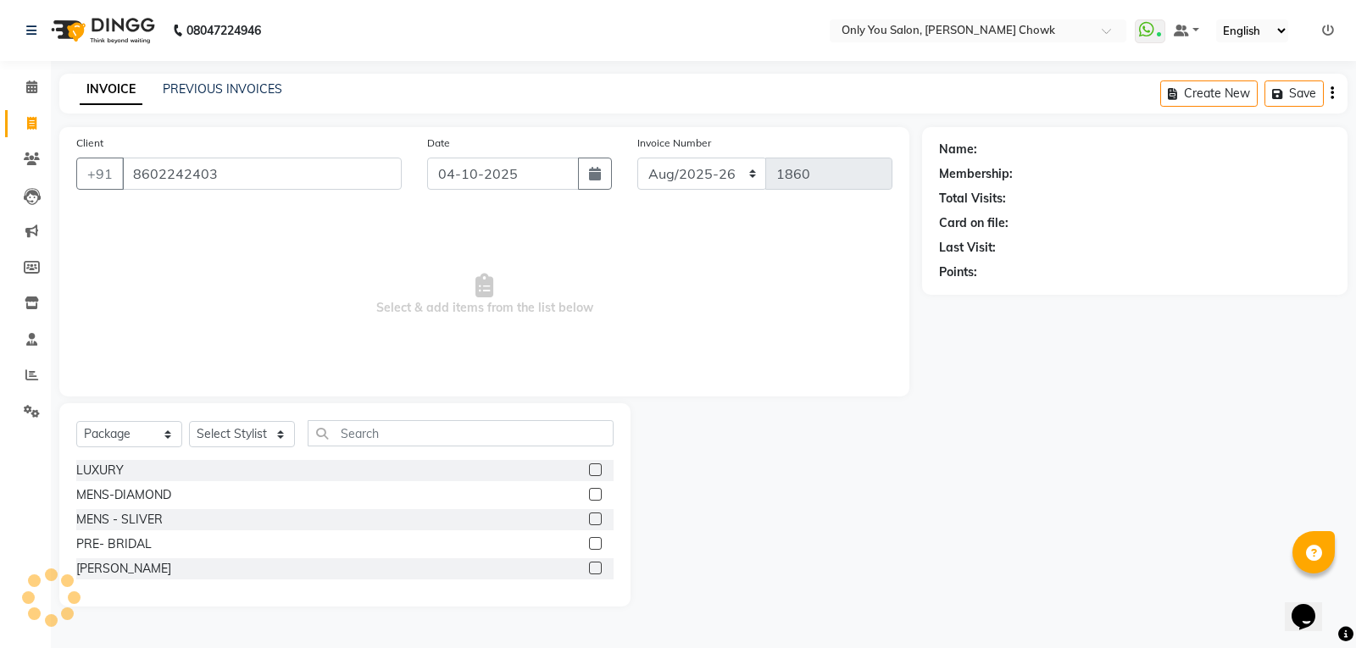
type input "8602242403"
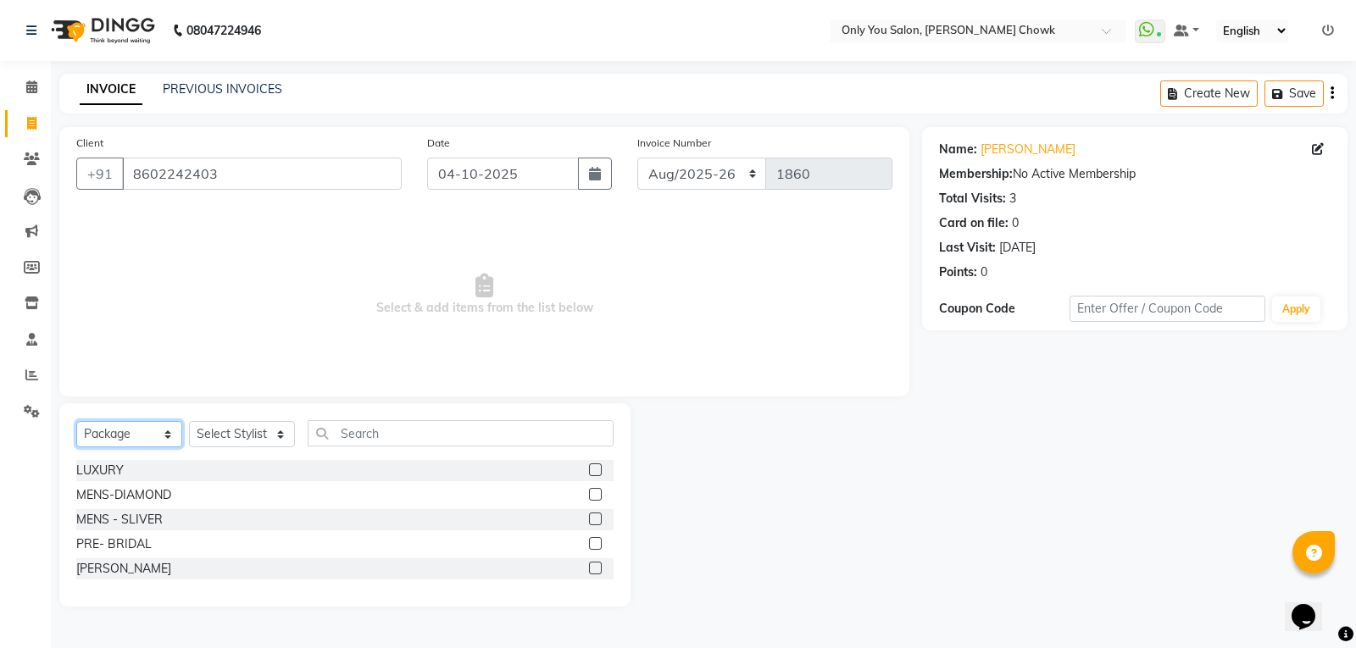
click at [166, 433] on select "Select Service Product Membership Package Voucher Prepaid Gift Card" at bounding box center [129, 434] width 106 height 26
select select "service"
click at [76, 421] on select "Select Service Product Membership Package Voucher Prepaid Gift Card" at bounding box center [129, 434] width 106 height 26
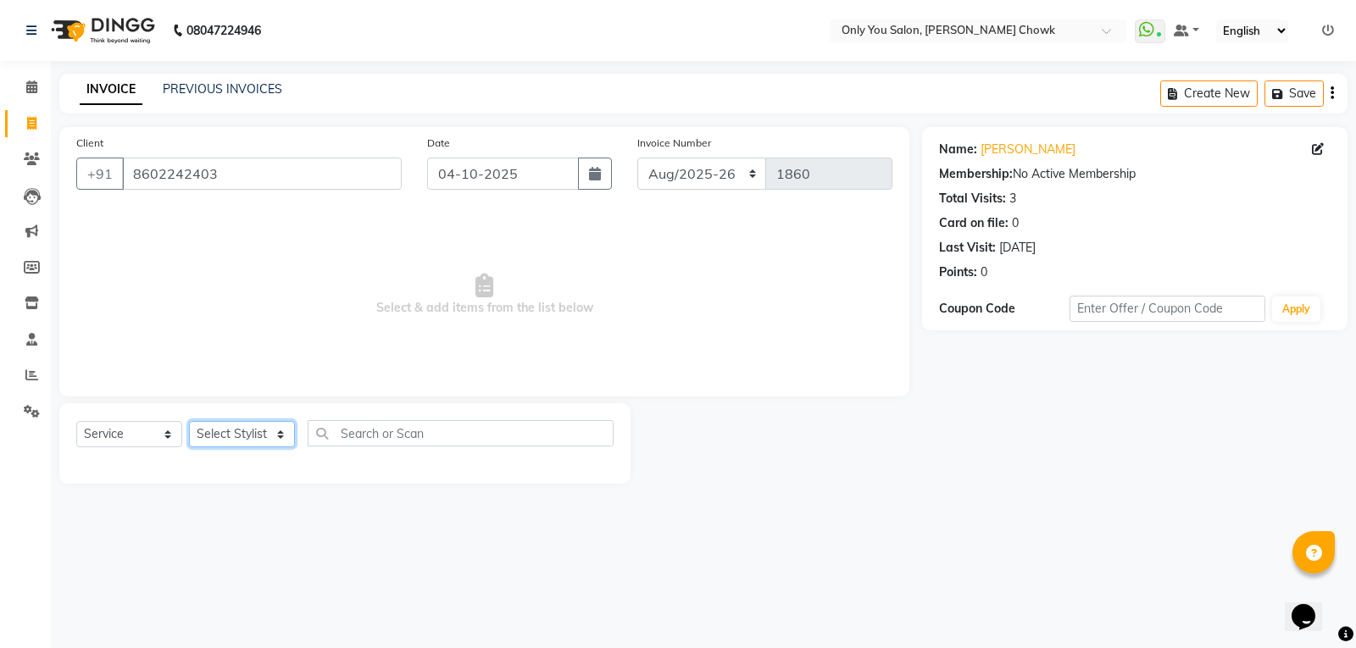
click at [286, 436] on select "Select Stylist [PERSON_NAME] [PERSON_NAME] [PERSON_NAME] MAMTA [PERSON_NAME] [P…" at bounding box center [242, 434] width 106 height 26
select select "59571"
click at [189, 421] on select "Select Stylist [PERSON_NAME] [PERSON_NAME] [PERSON_NAME] MAMTA [PERSON_NAME] [P…" at bounding box center [242, 434] width 106 height 26
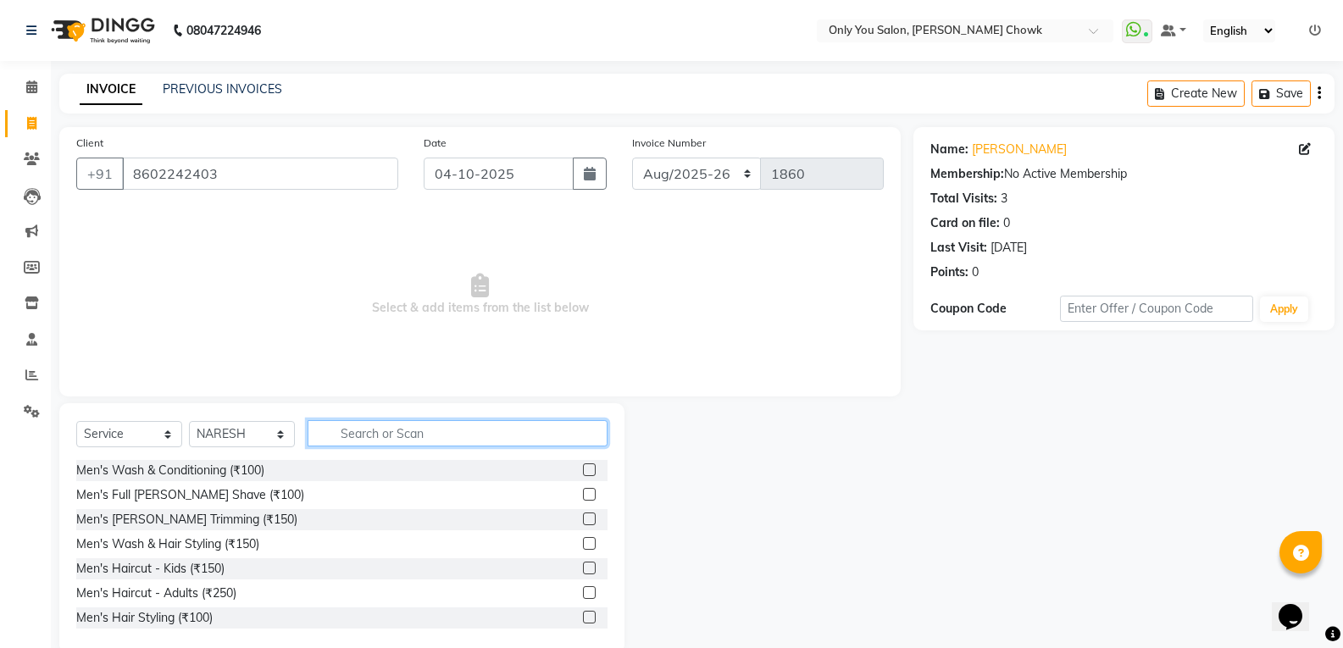
click at [455, 436] on input "text" at bounding box center [458, 433] width 300 height 26
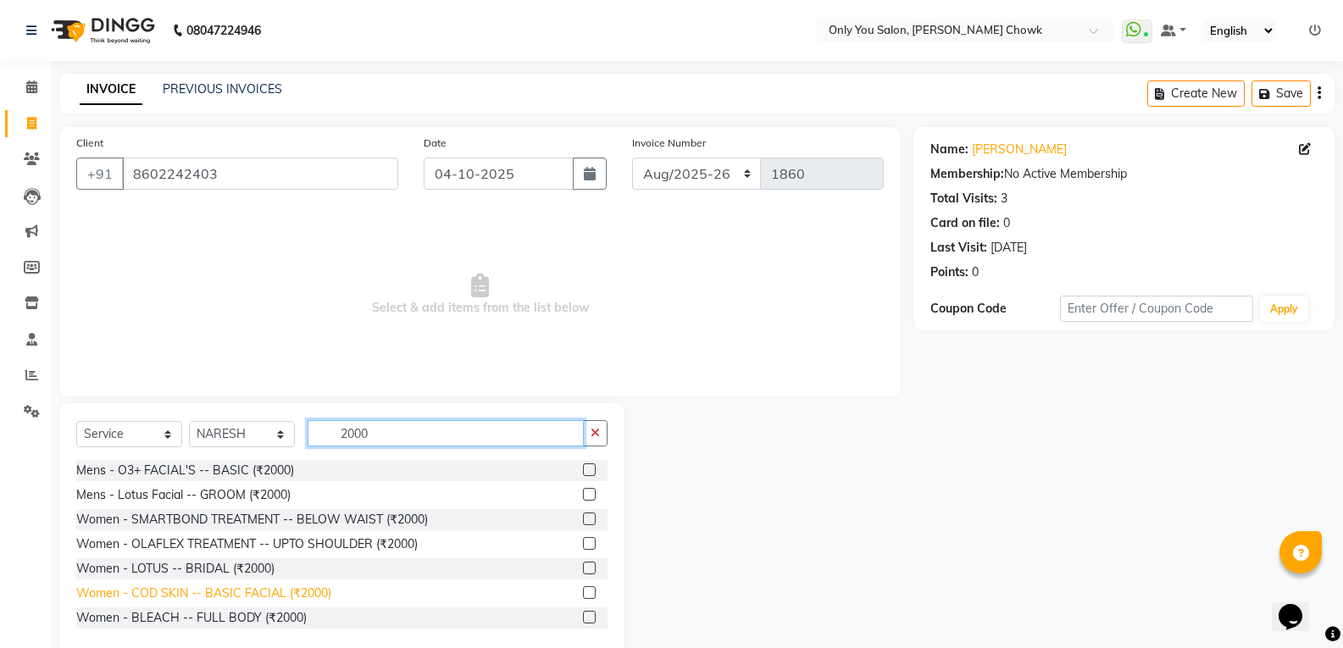
type input "2000"
click at [249, 600] on div "Women - COD SKIN -- BASIC FACIAL (₹2000)" at bounding box center [203, 594] width 255 height 18
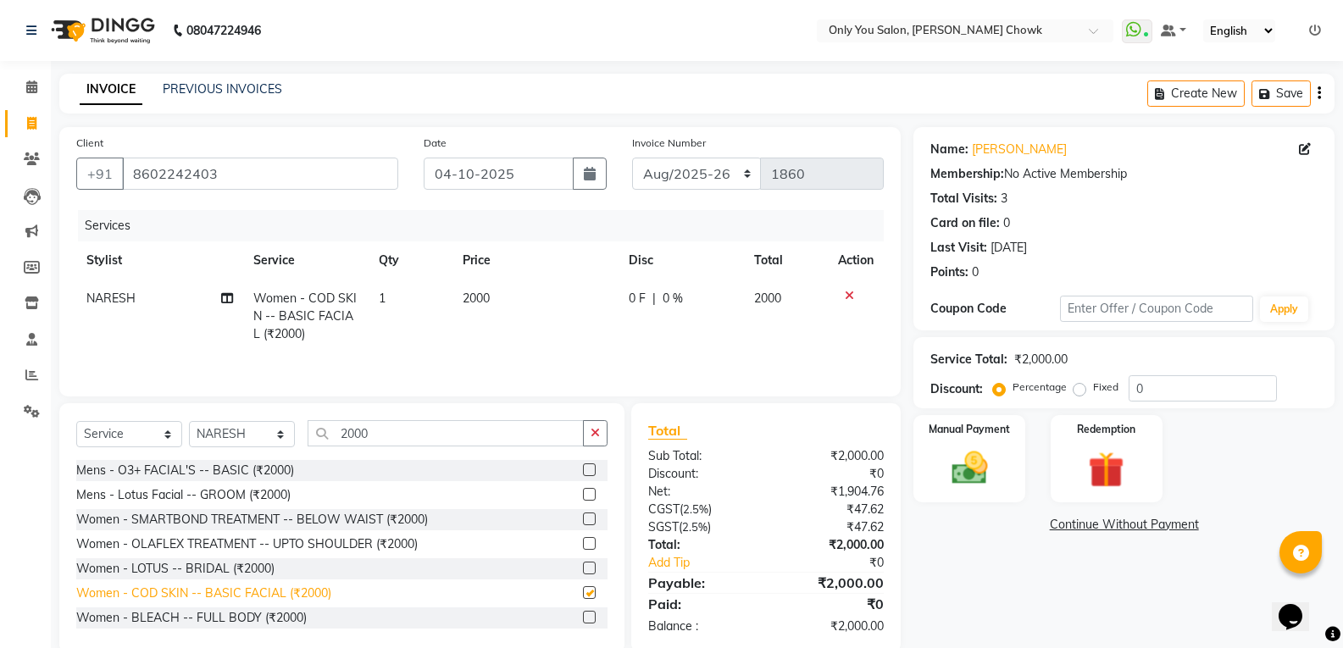
checkbox input "false"
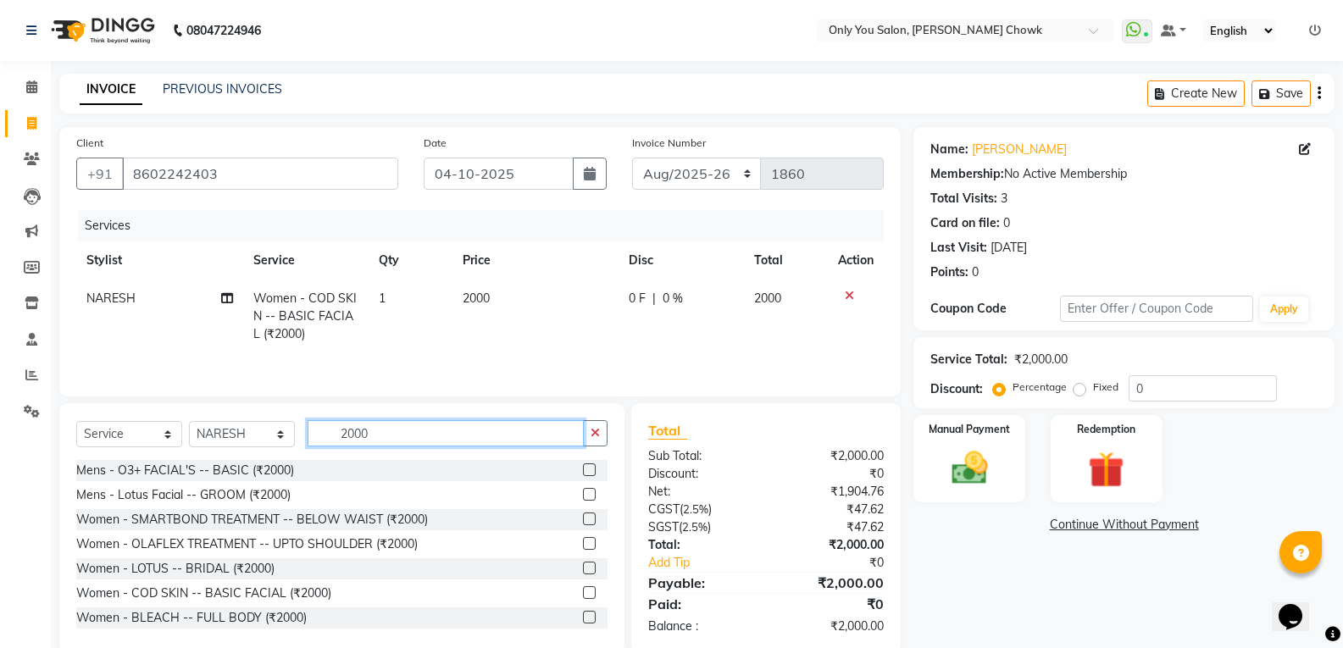
click at [387, 430] on input "2000" at bounding box center [446, 433] width 276 height 26
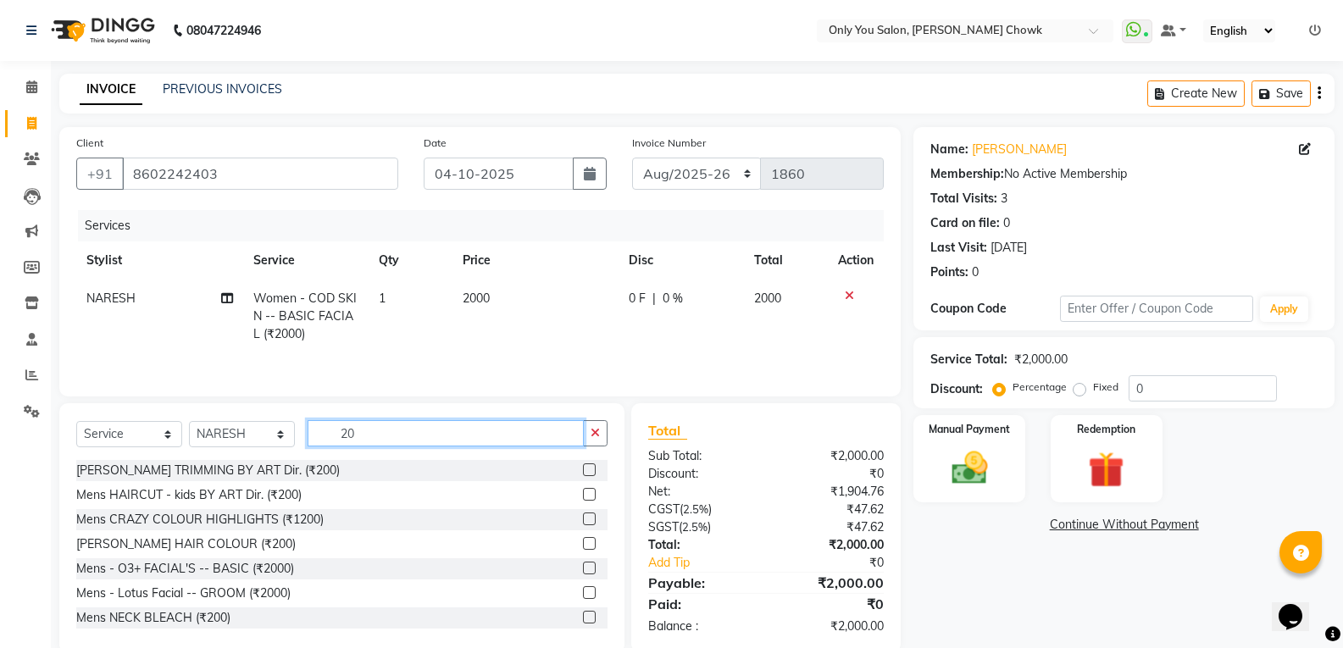
type input "2"
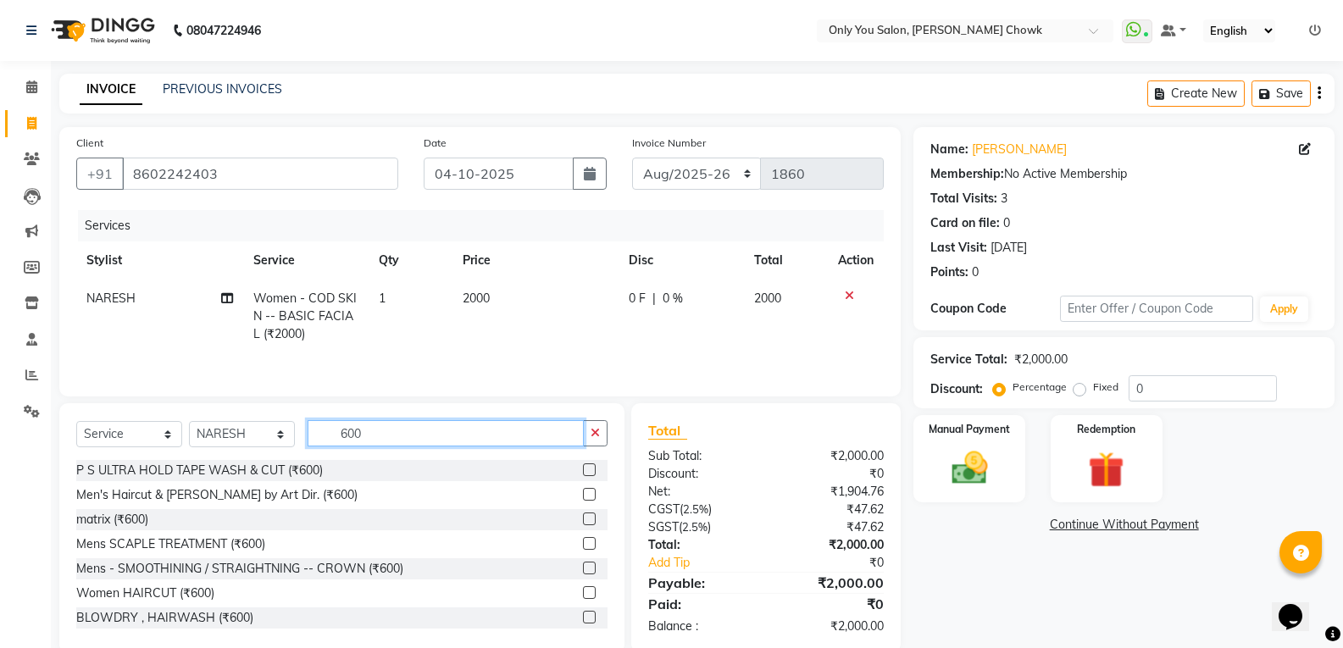
type input "600"
click at [848, 299] on icon at bounding box center [849, 296] width 9 height 12
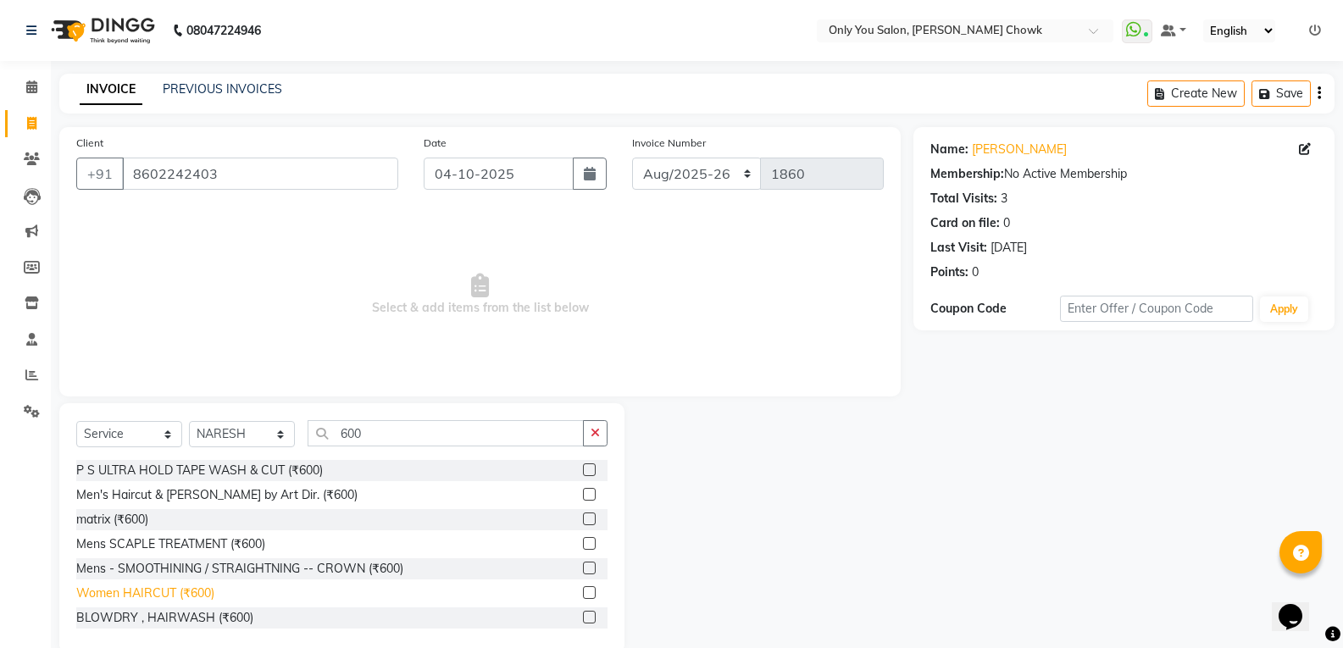
click at [196, 594] on div "Women HAIRCUT (₹600)" at bounding box center [145, 594] width 138 height 18
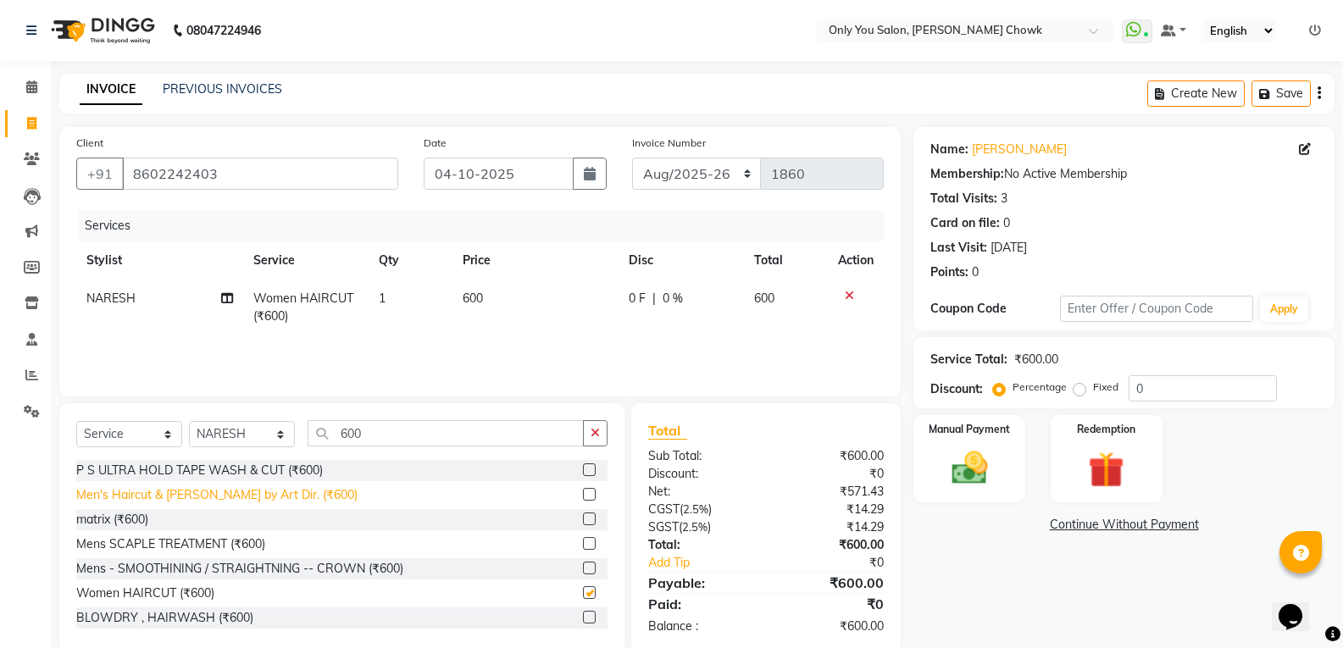
checkbox input "false"
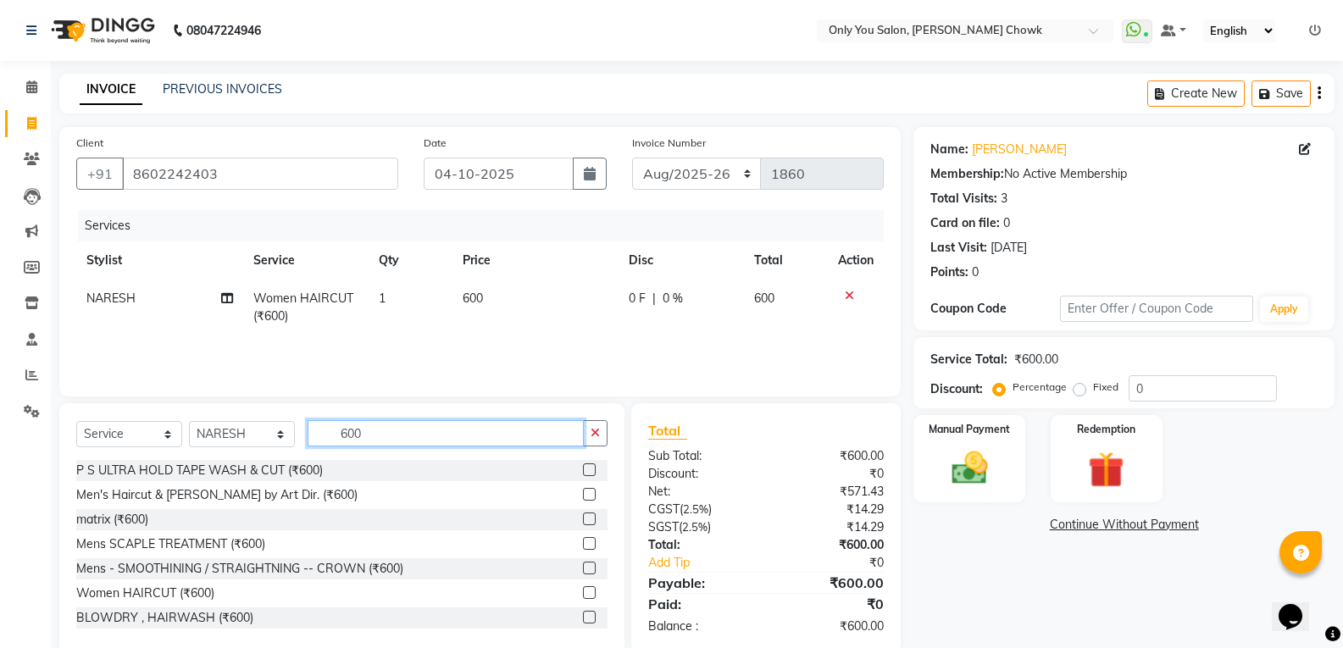
click at [384, 425] on input "600" at bounding box center [446, 433] width 276 height 26
type input "6"
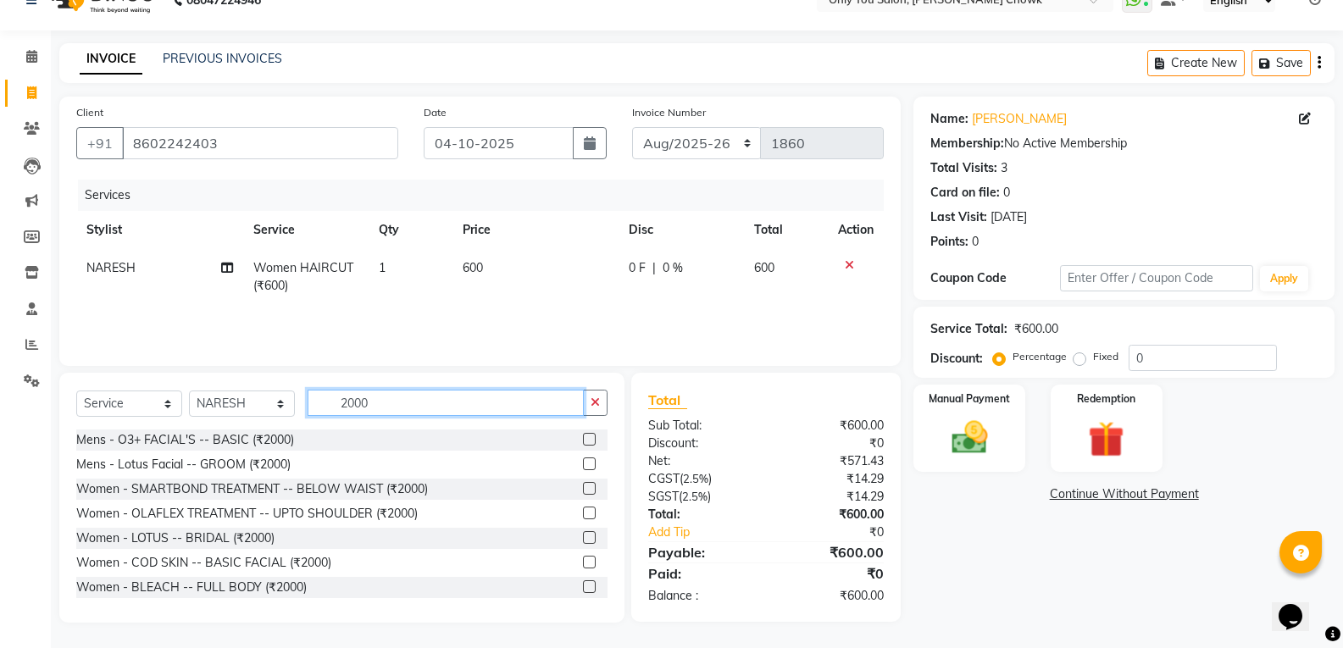
click at [397, 403] on input "2000" at bounding box center [446, 403] width 276 height 26
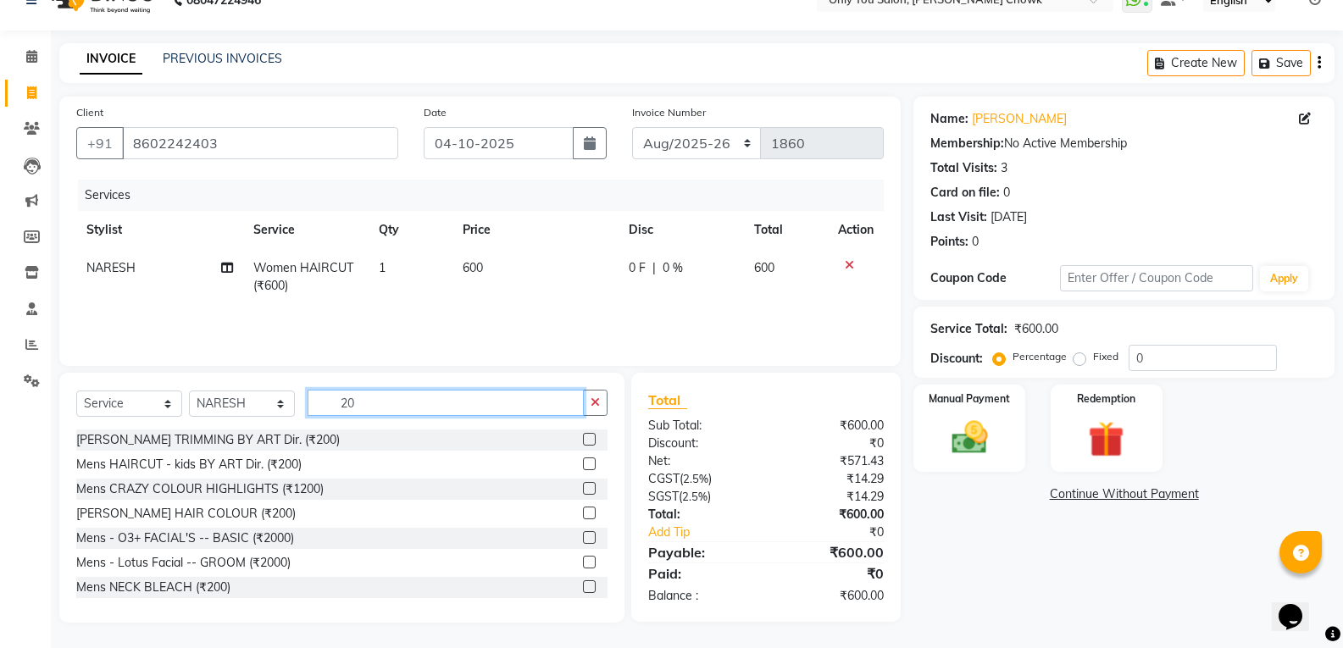
type input "2"
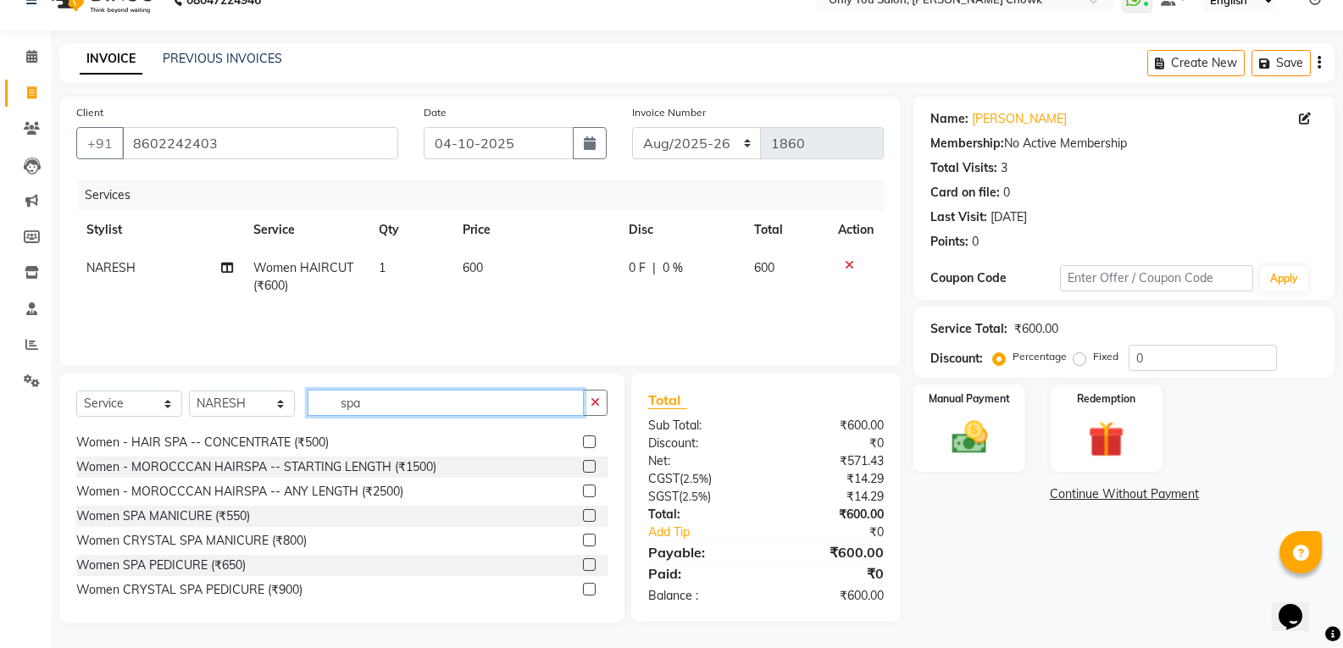
scroll to position [254, 0]
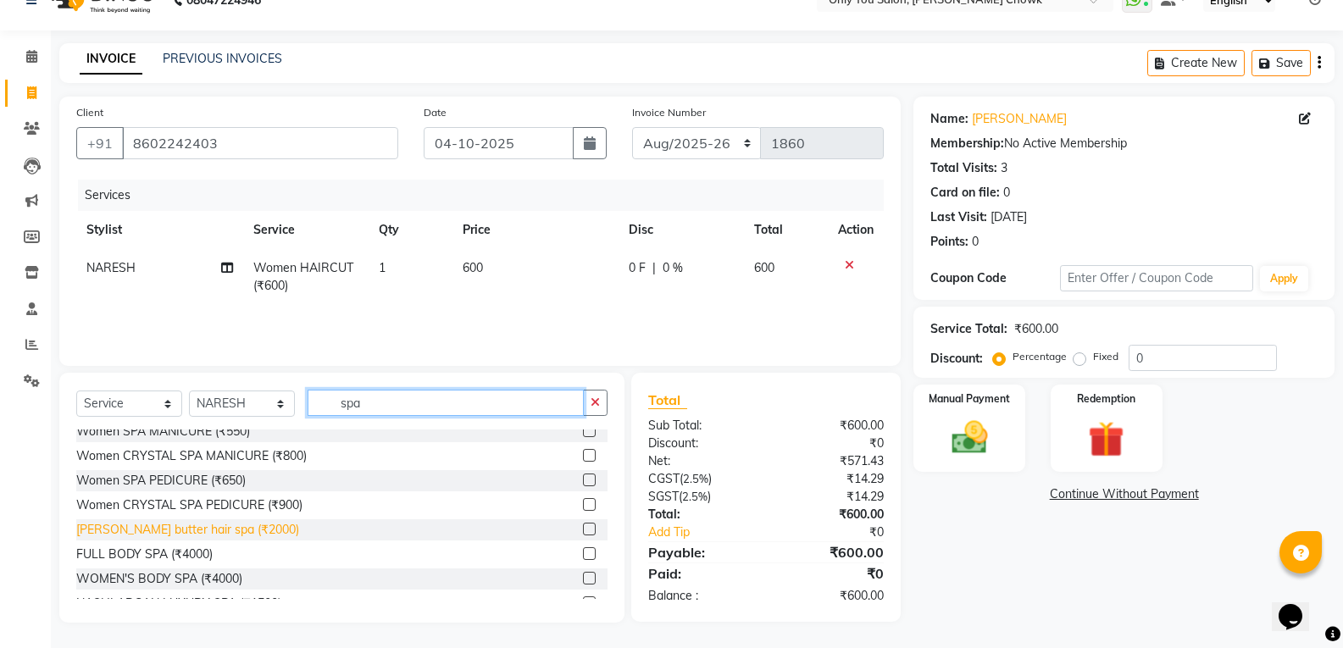
type input "spa"
click at [215, 527] on div "shea butter hair spa (₹2000)" at bounding box center [187, 530] width 223 height 18
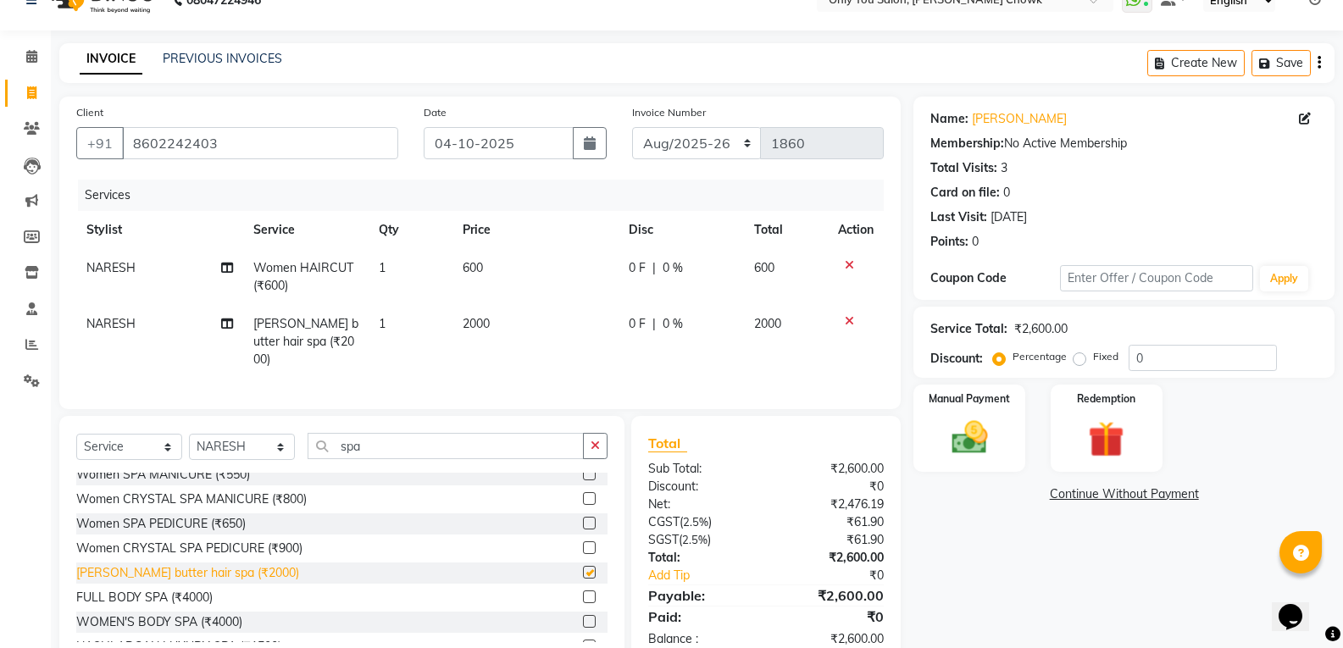
checkbox input "false"
click at [975, 427] on img at bounding box center [969, 437] width 60 height 43
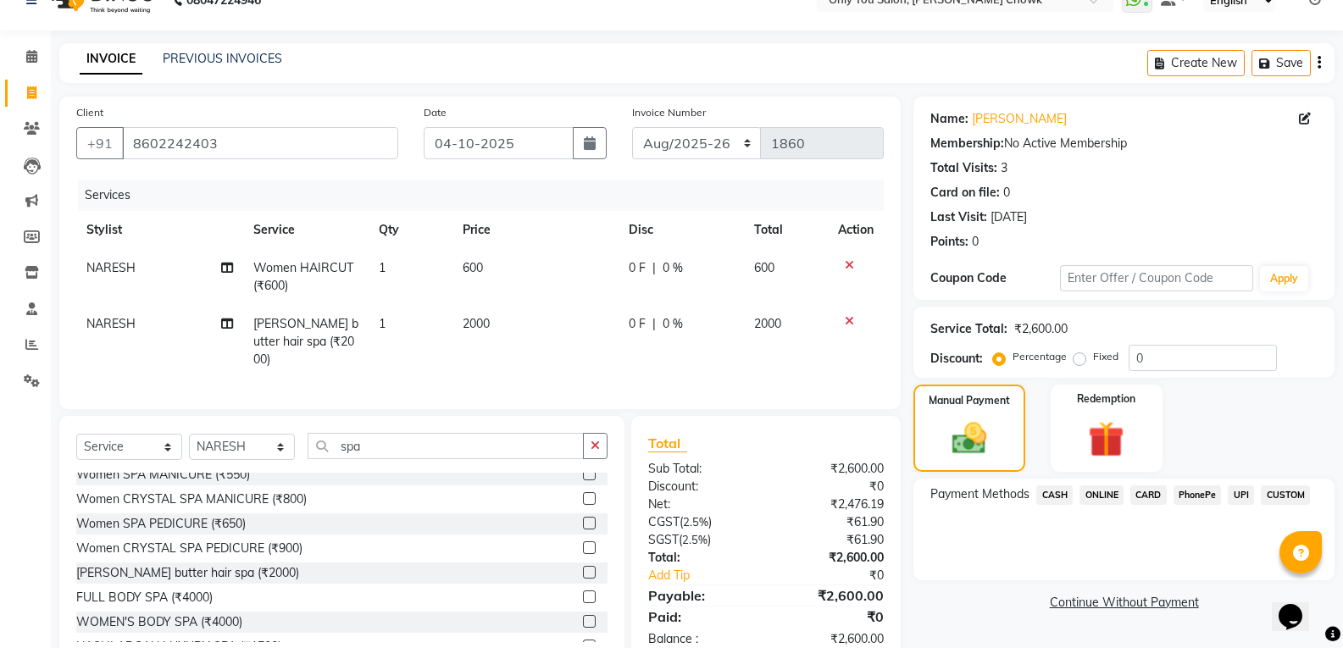
click at [1062, 493] on span "CASH" at bounding box center [1054, 495] width 36 height 19
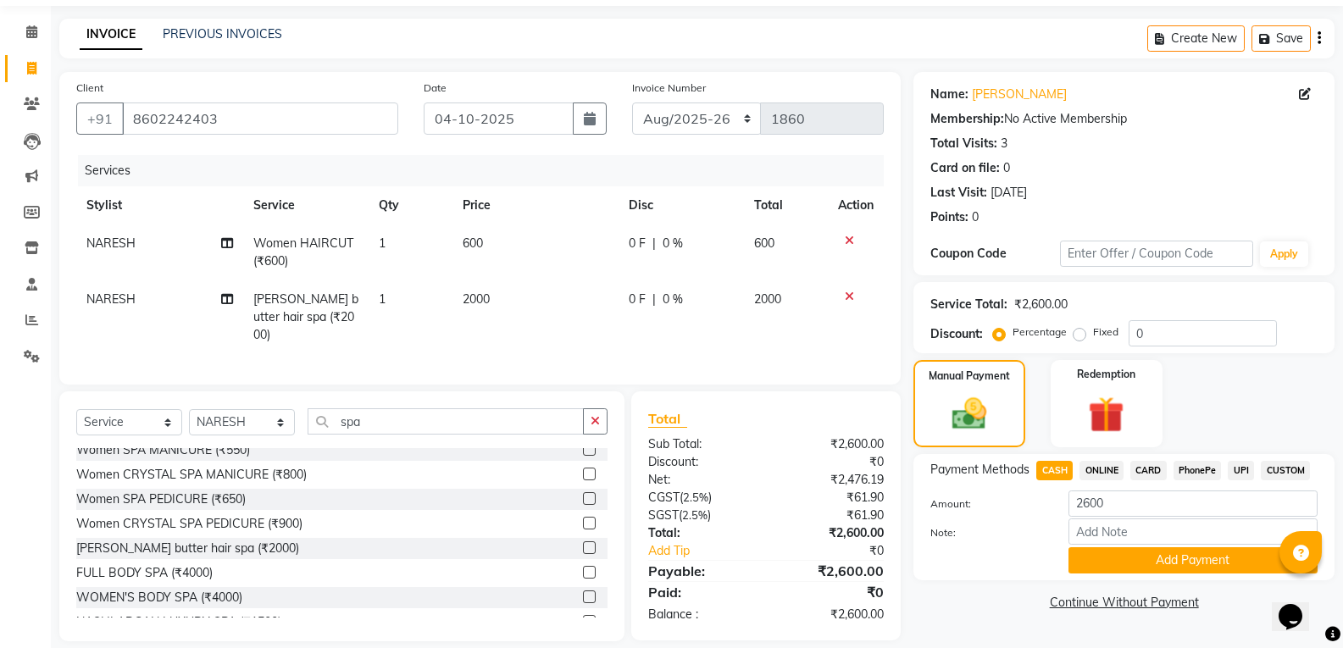
scroll to position [69, 0]
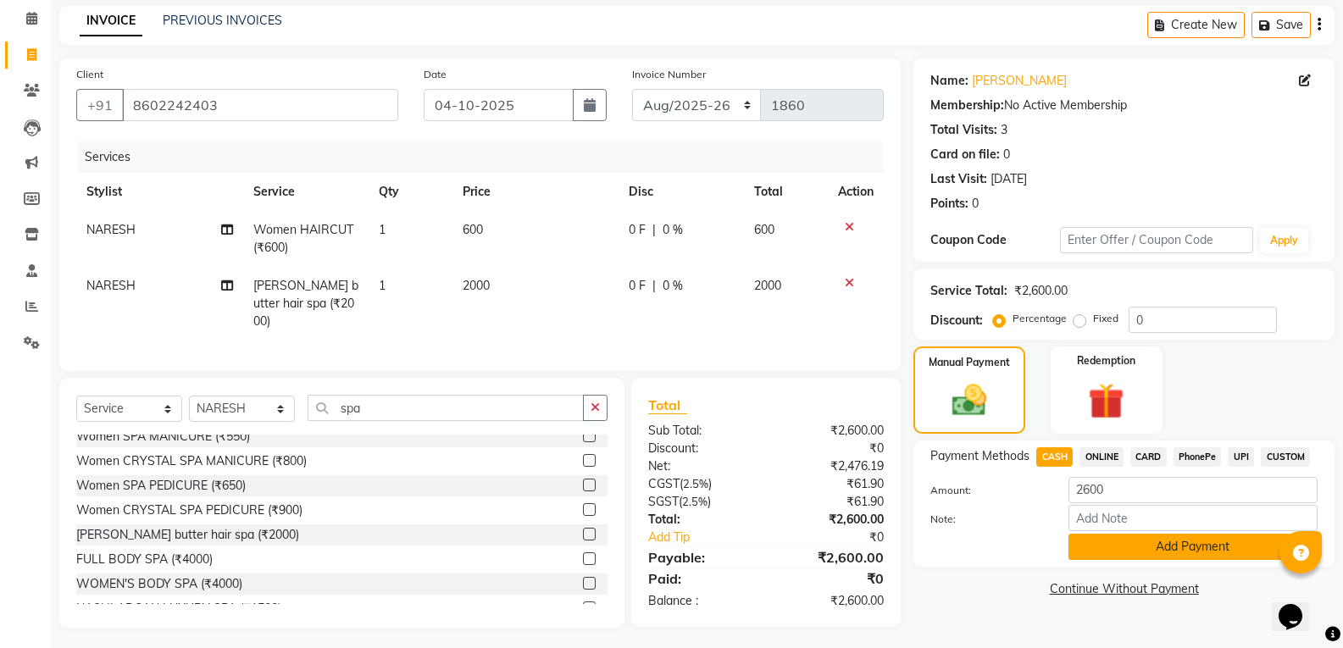
click at [1097, 538] on button "Add Payment" at bounding box center [1193, 547] width 249 height 26
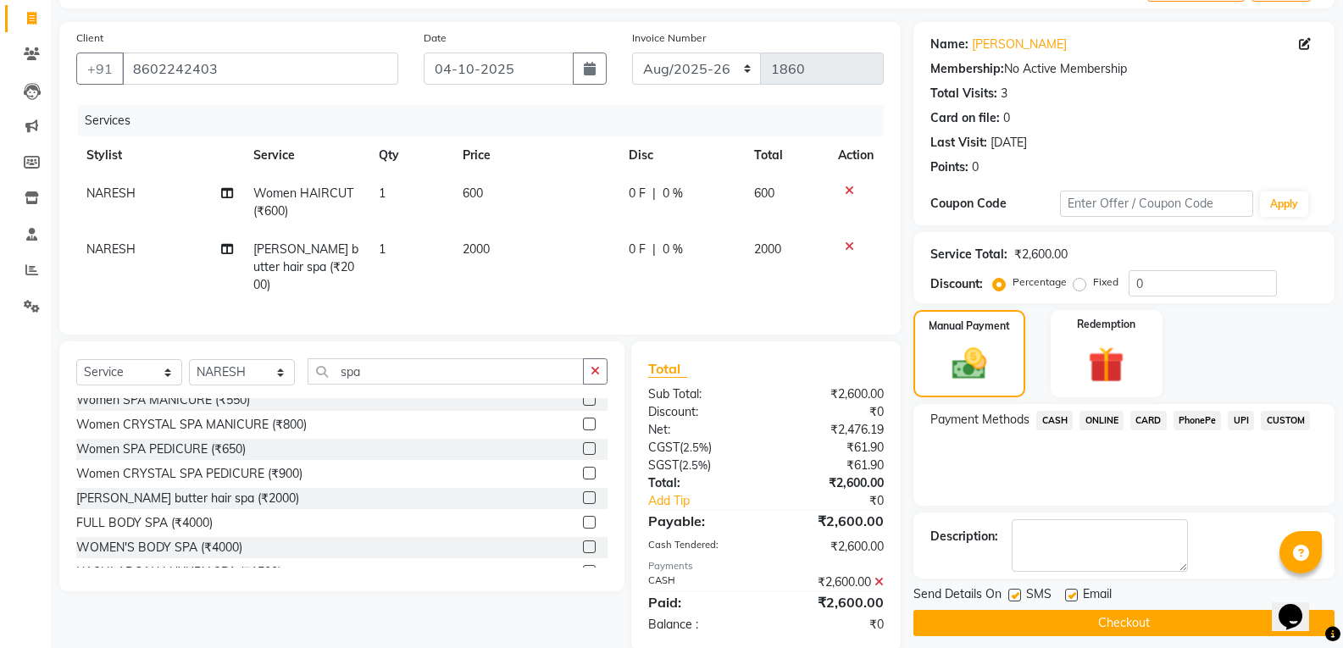
scroll to position [128, 0]
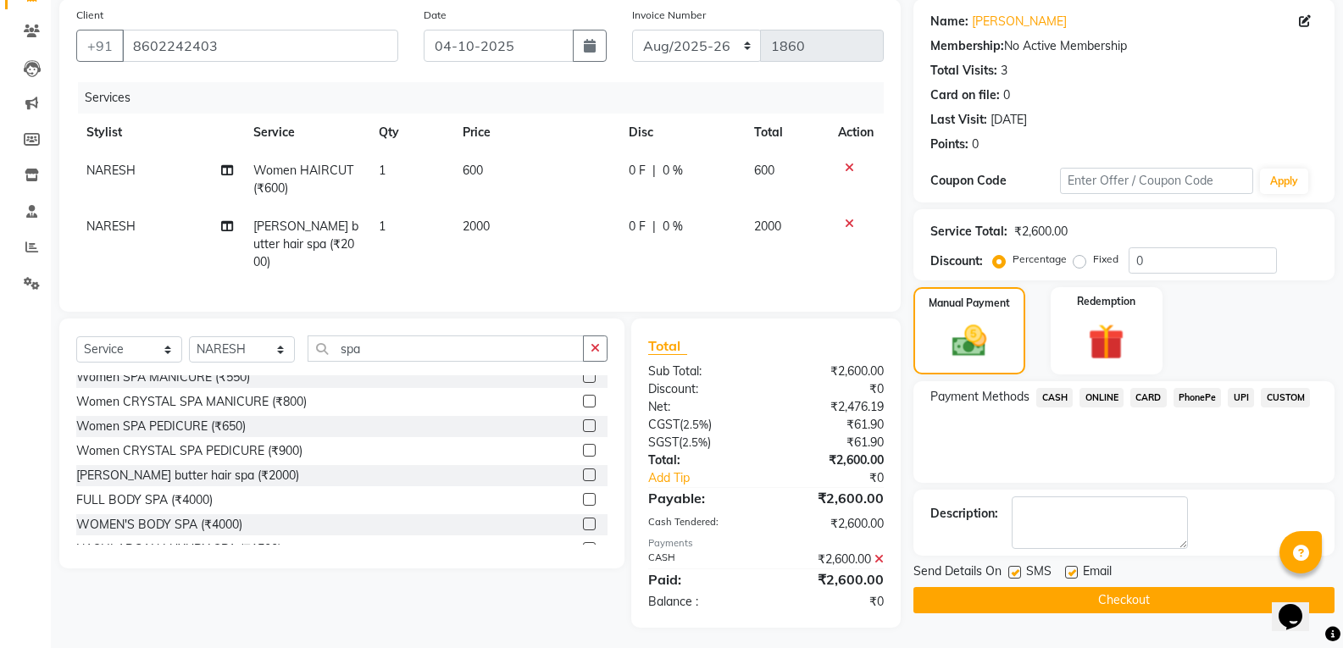
click at [1020, 596] on button "Checkout" at bounding box center [1124, 600] width 421 height 26
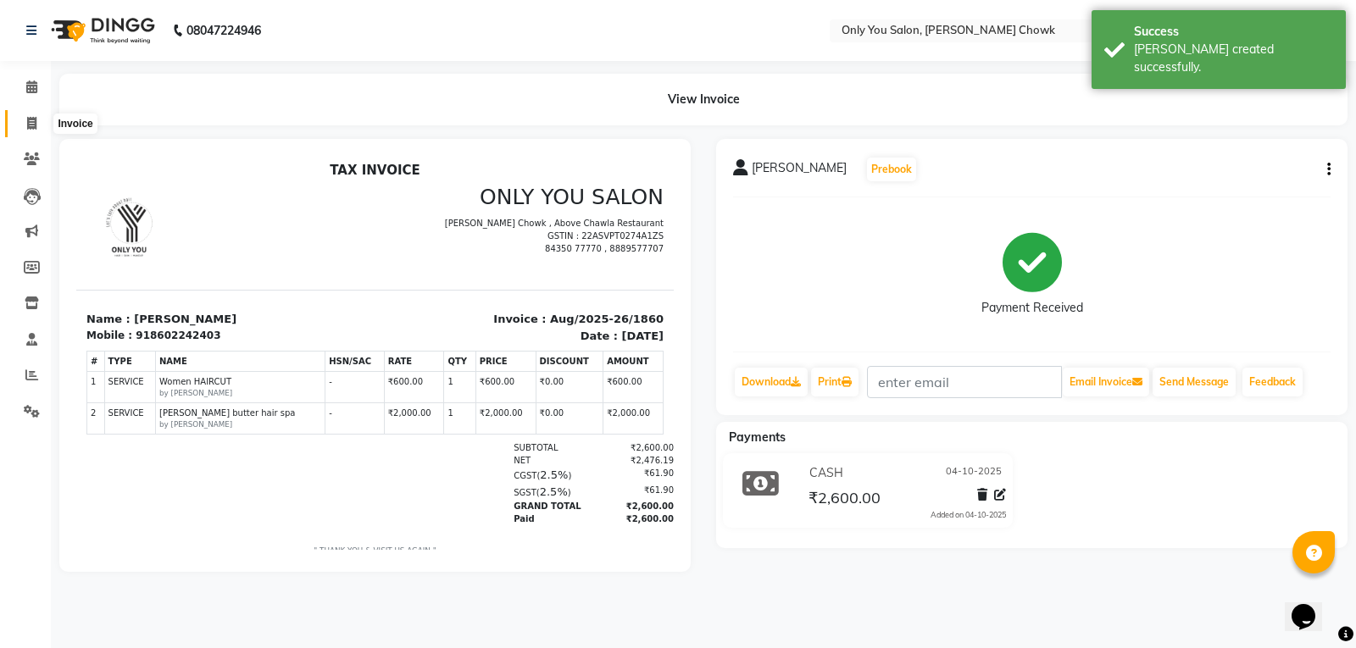
click at [30, 128] on icon at bounding box center [31, 123] width 9 height 13
select select "service"
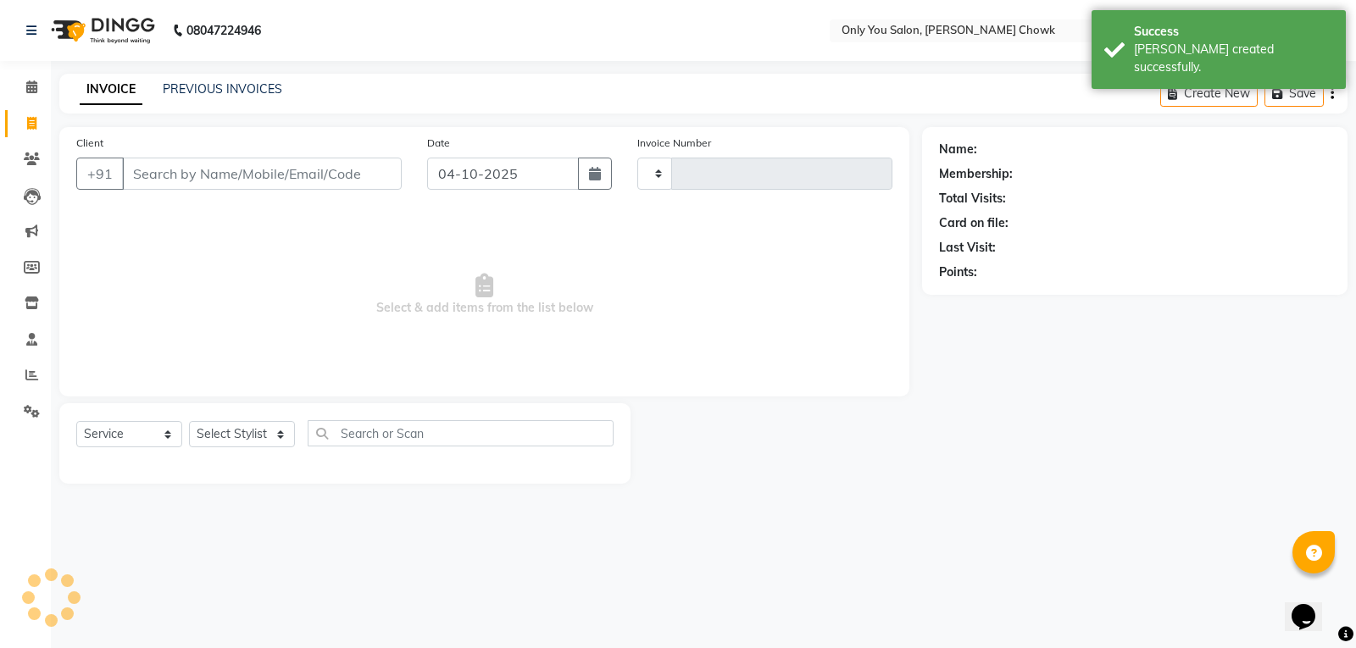
type input "1861"
select select "8713"
select select "package"
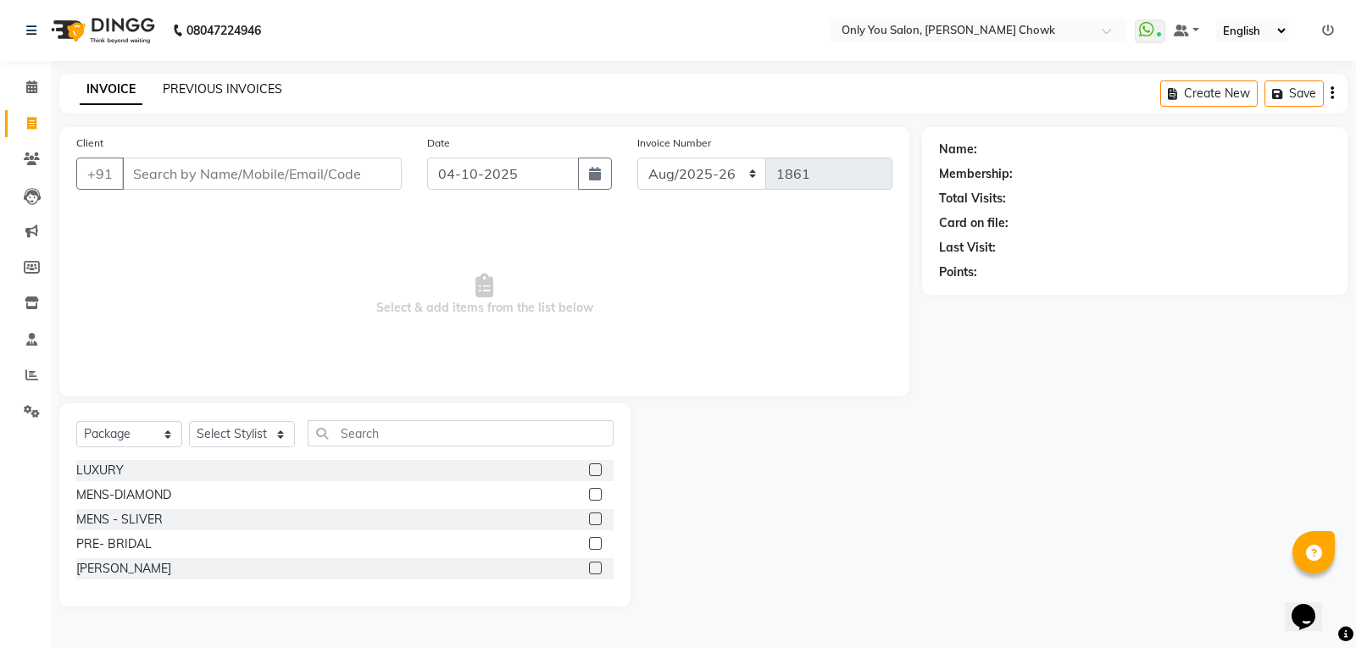
click at [192, 91] on link "PREVIOUS INVOICES" at bounding box center [222, 88] width 119 height 15
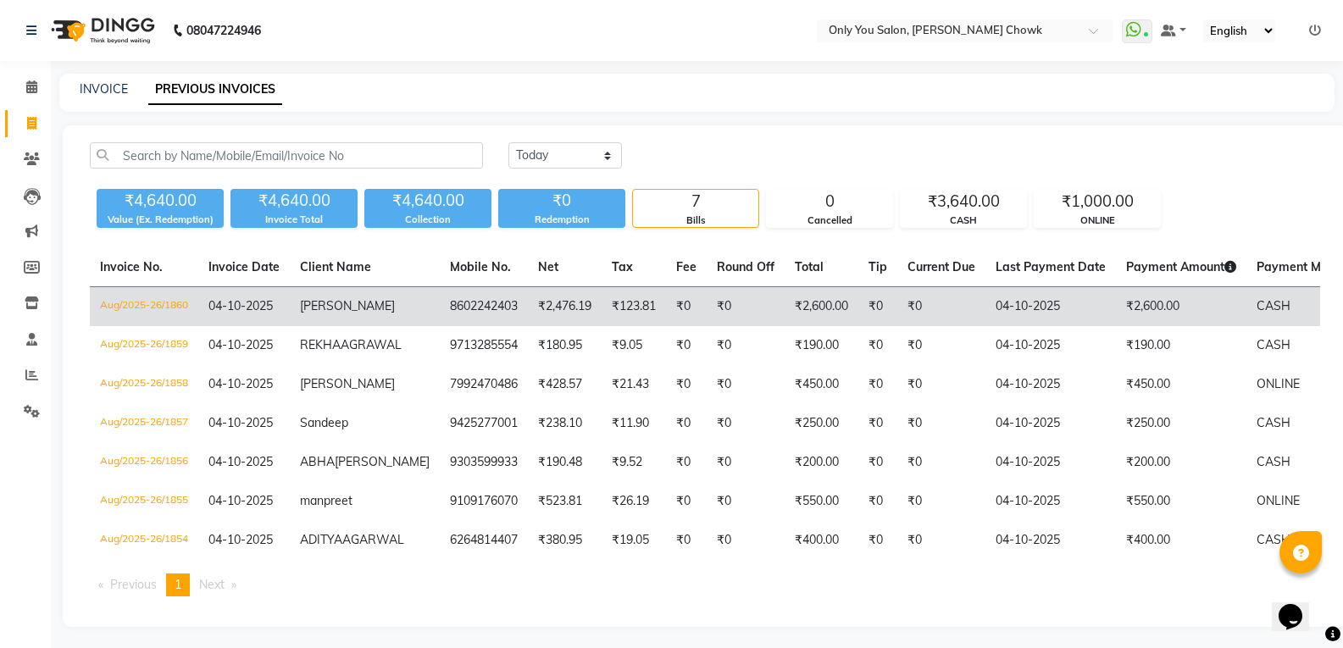
click at [370, 309] on td "shuruti" at bounding box center [365, 307] width 150 height 40
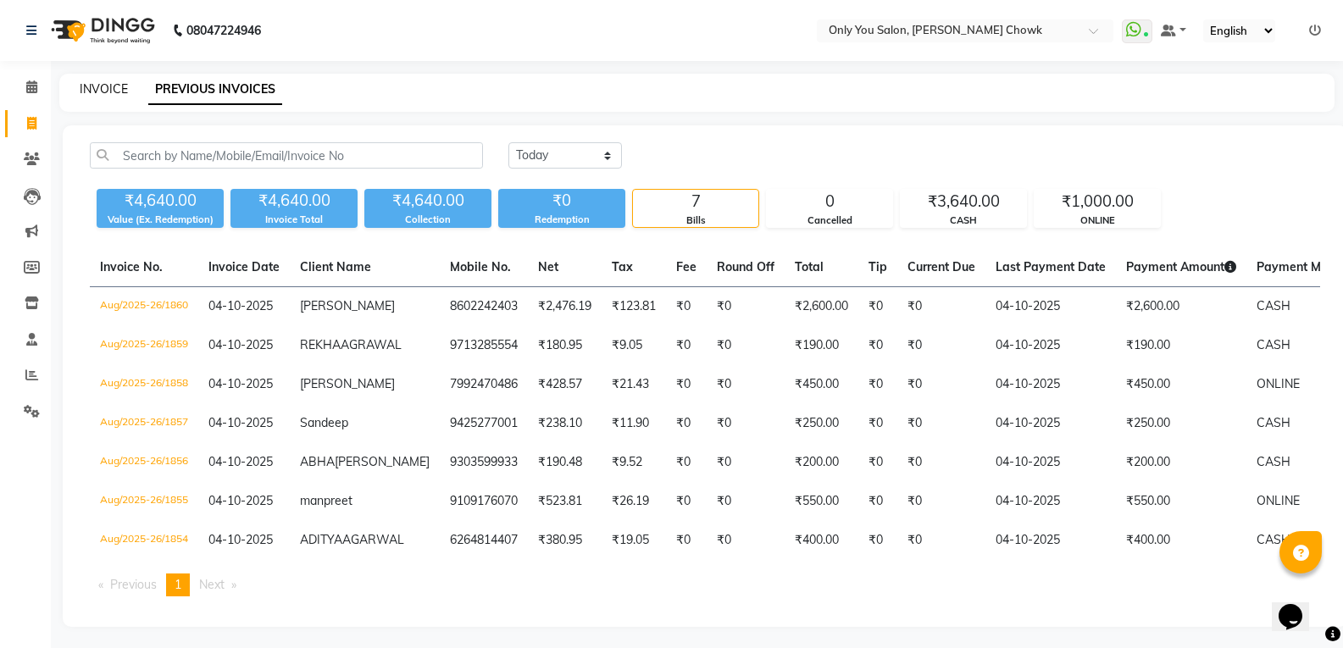
click at [111, 93] on link "INVOICE" at bounding box center [104, 88] width 48 height 15
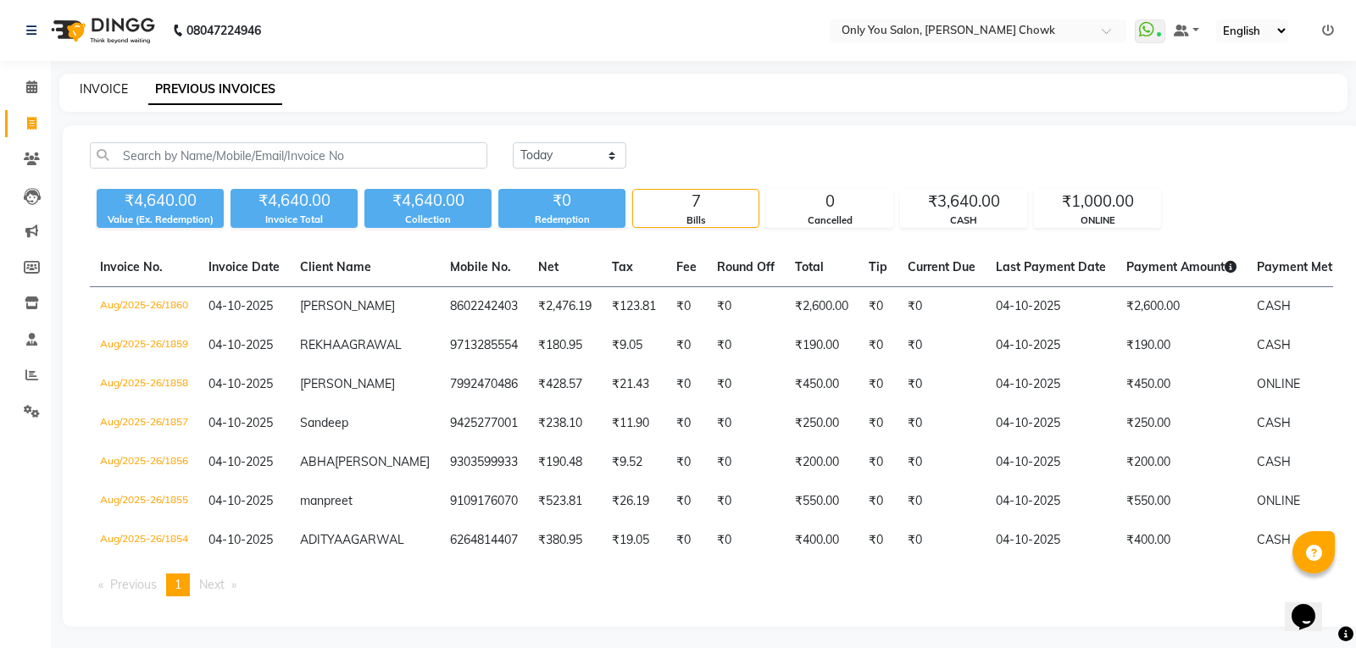
select select "8713"
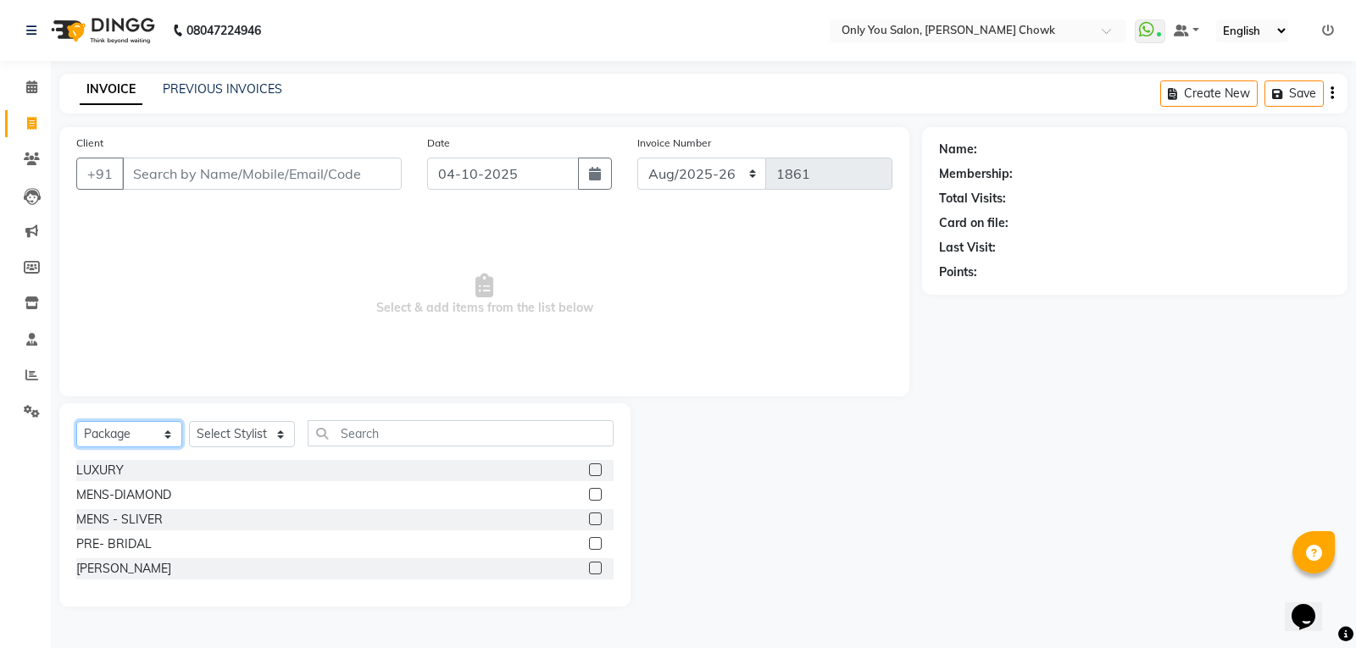
click at [175, 433] on select "Select Service Product Membership Package Voucher Prepaid Gift Card" at bounding box center [129, 434] width 106 height 26
select select "service"
click at [76, 421] on select "Select Service Product Membership Package Voucher Prepaid Gift Card" at bounding box center [129, 434] width 106 height 26
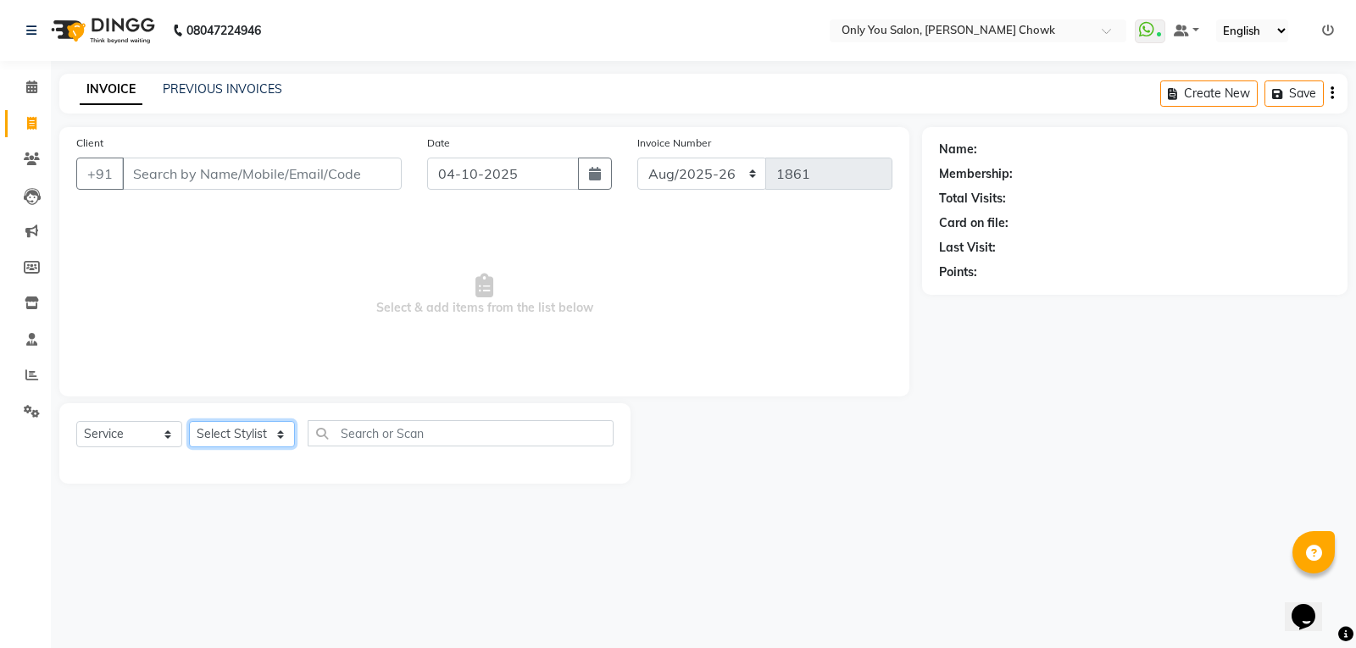
click at [280, 438] on select "Select Stylist ASHWIN gautam KHUSHI SIDAR LAXMI TIWARI MAMTA SAHU NARESH Ragini…" at bounding box center [242, 434] width 106 height 26
select select "82127"
click at [189, 421] on select "Select Stylist ASHWIN gautam KHUSHI SIDAR LAXMI TIWARI MAMTA SAHU NARESH Ragini…" at bounding box center [242, 434] width 106 height 26
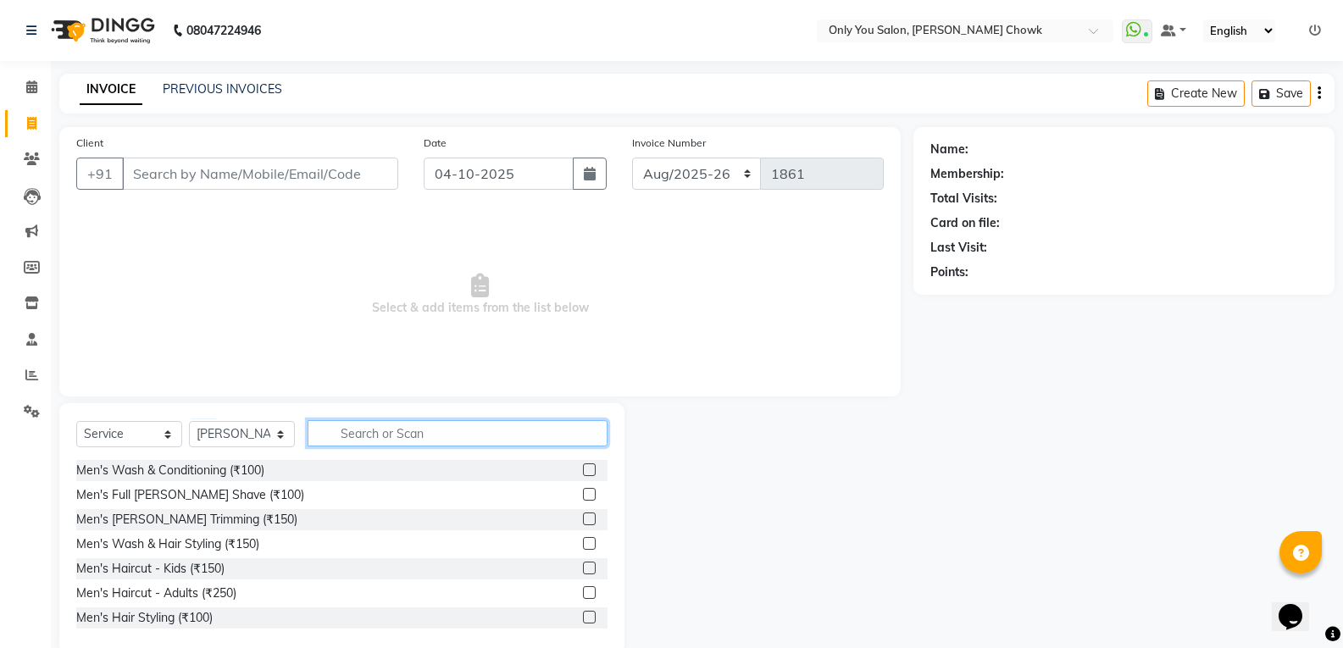
click at [415, 422] on input "text" at bounding box center [458, 433] width 300 height 26
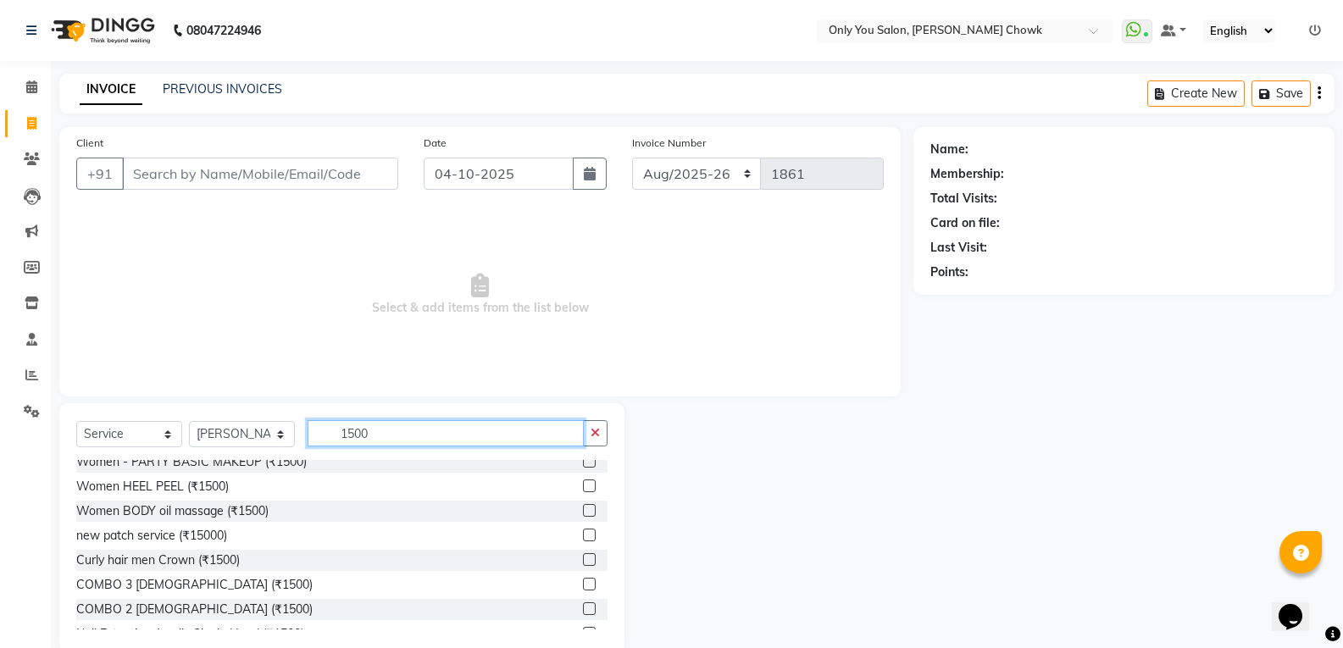
scroll to position [339, 0]
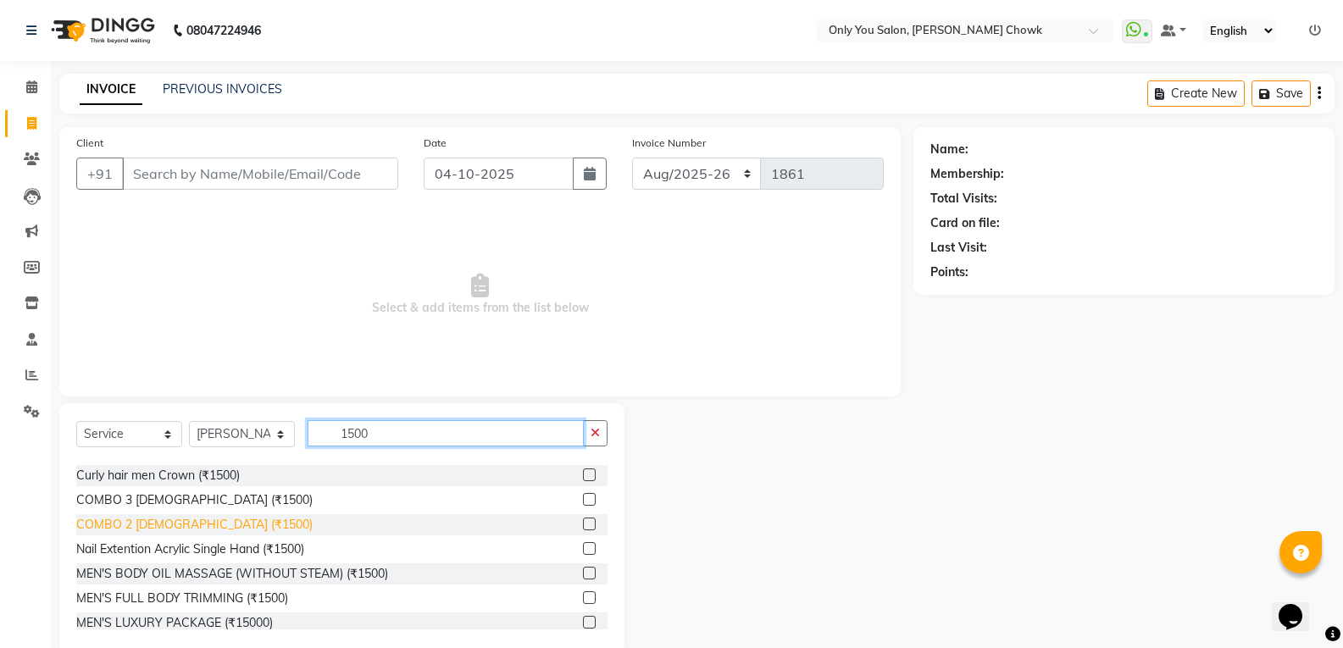
type input "1500"
click at [183, 526] on div "COMBO 2 FEMALE (₹1500)" at bounding box center [194, 525] width 236 height 18
checkbox input "false"
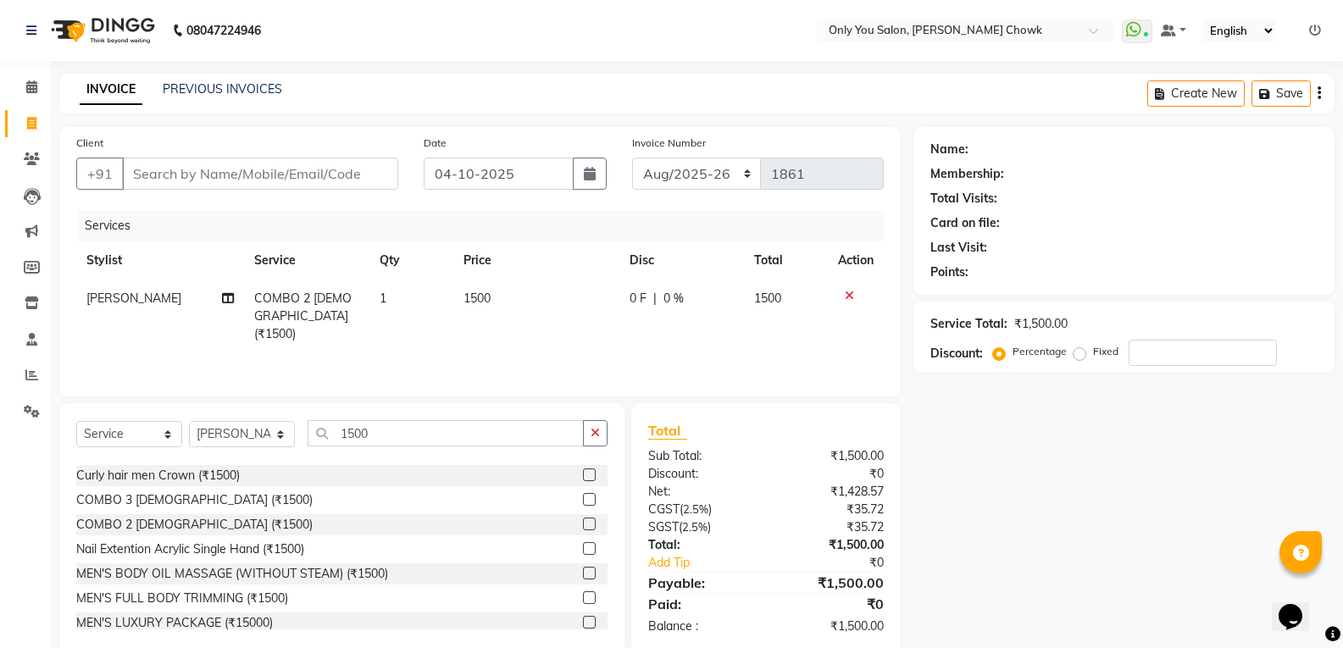
click at [419, 415] on div "Select Service Product Membership Package Voucher Prepaid Gift Card Select Styl…" at bounding box center [341, 528] width 565 height 250
click at [420, 419] on div "Select Service Product Membership Package Voucher Prepaid Gift Card Select Styl…" at bounding box center [341, 528] width 565 height 250
click at [421, 419] on div "Select Service Product Membership Package Voucher Prepaid Gift Card Select Styl…" at bounding box center [341, 528] width 565 height 250
click at [421, 424] on input "1500" at bounding box center [446, 433] width 276 height 26
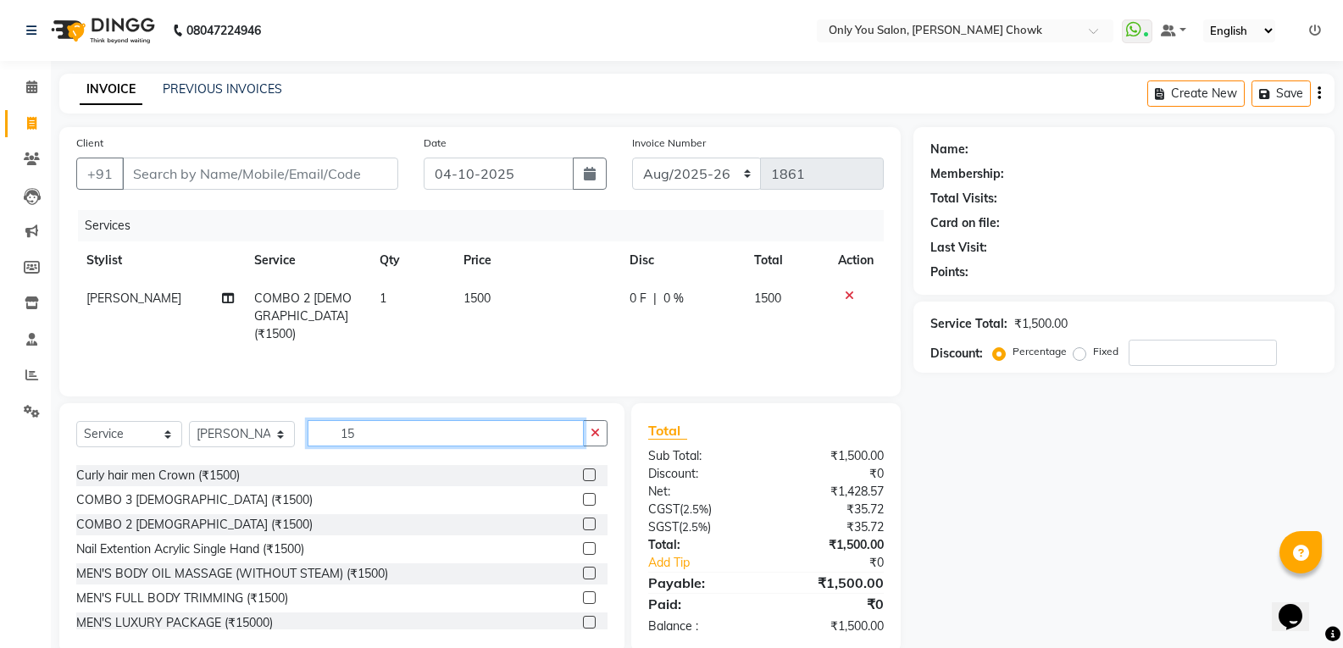
type input "1"
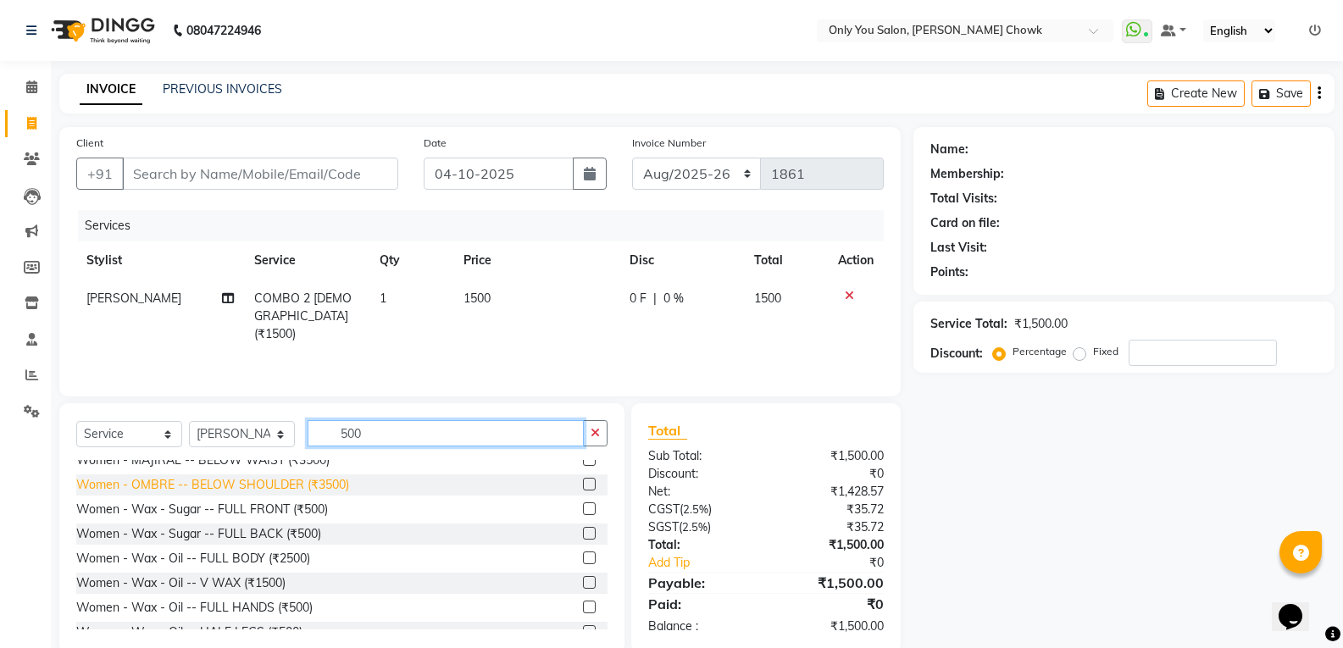
scroll to position [763, 0]
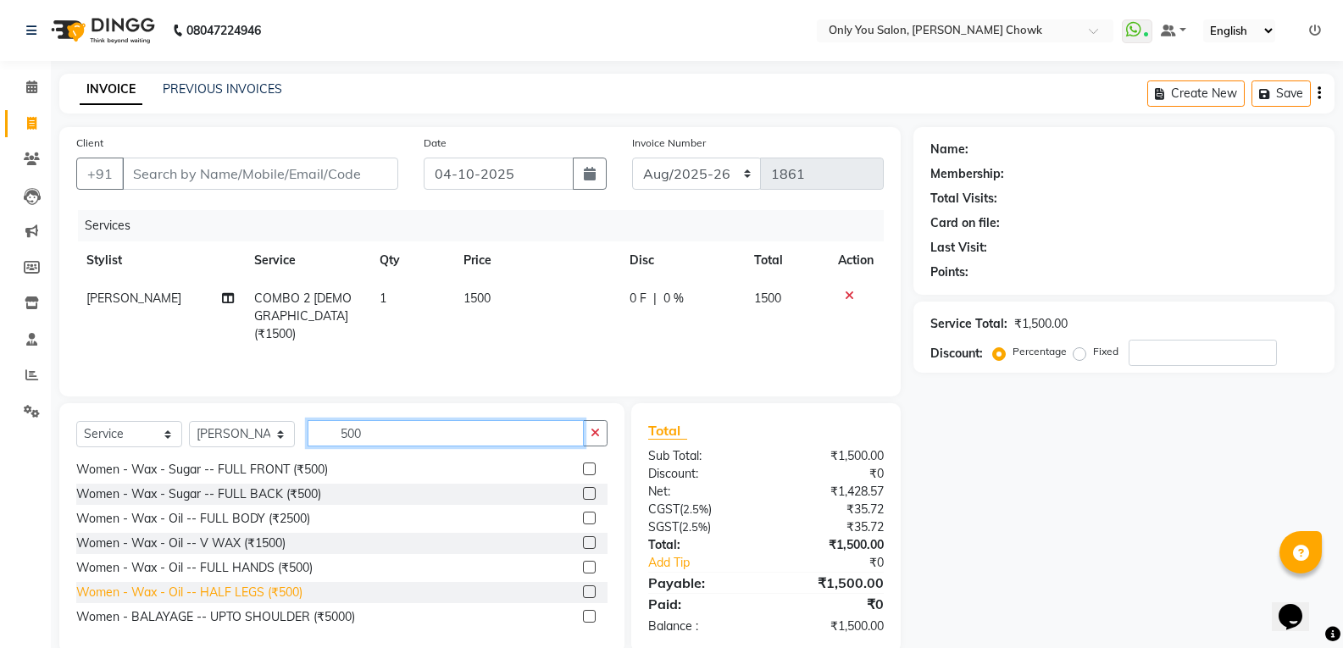
type input "500"
click at [268, 594] on div "Women - Wax - Oil -- HALF LEGS (₹500)" at bounding box center [189, 593] width 226 height 18
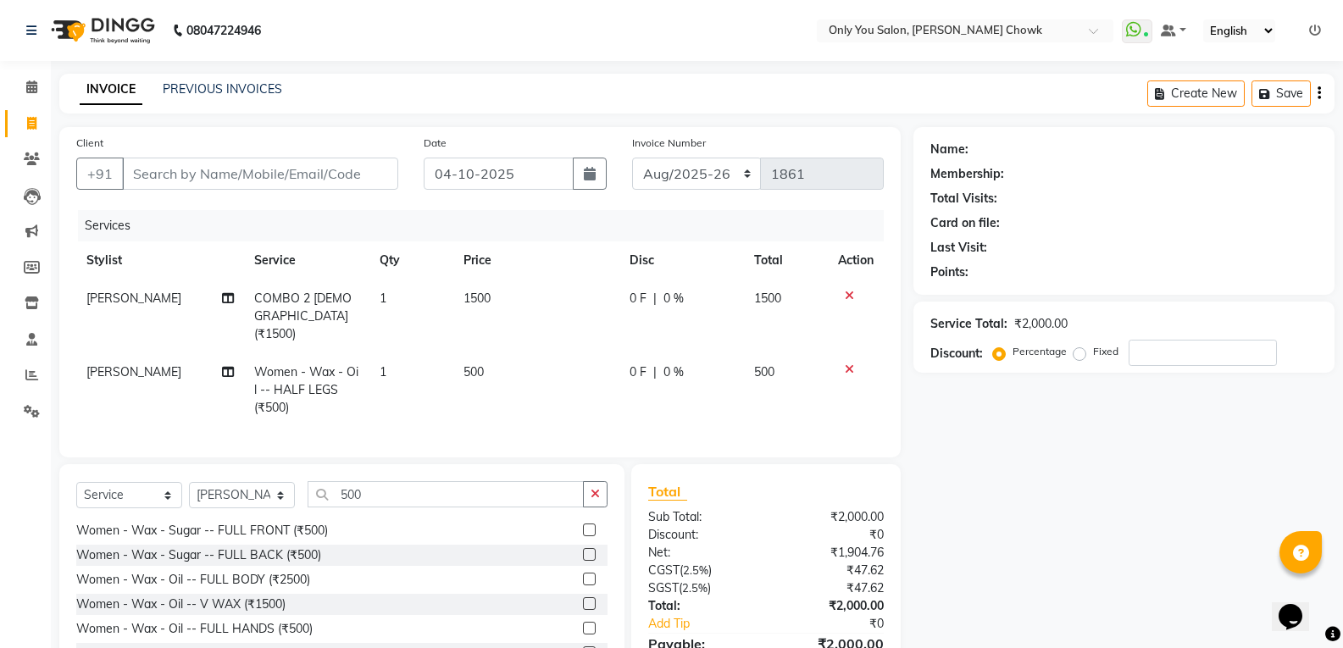
checkbox input "false"
click at [393, 497] on input "500" at bounding box center [446, 494] width 276 height 26
type input "5"
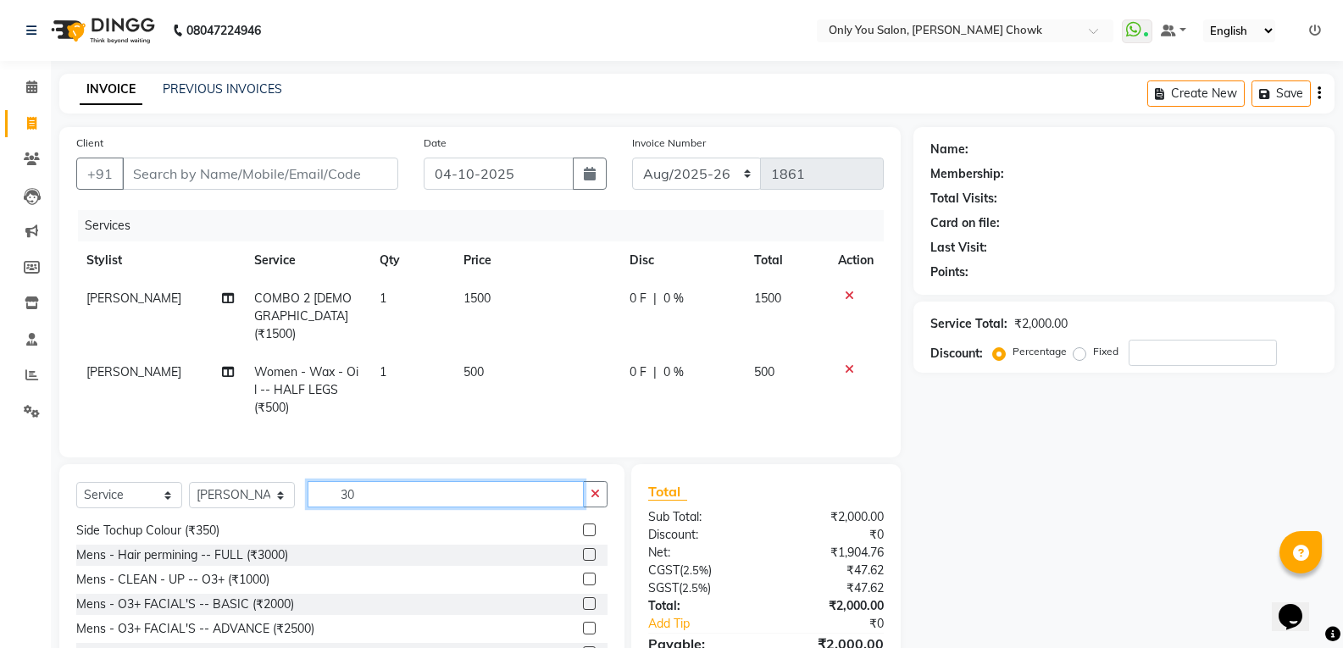
scroll to position [25, 0]
type input "30"
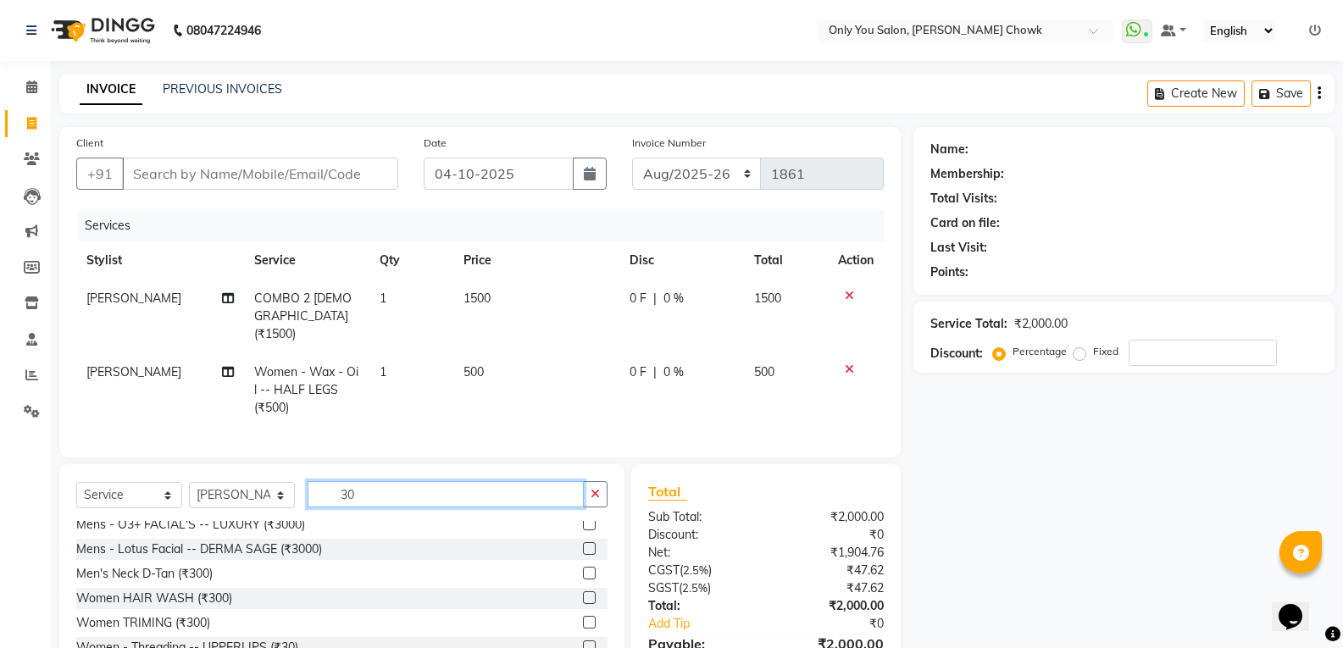
scroll to position [110, 0]
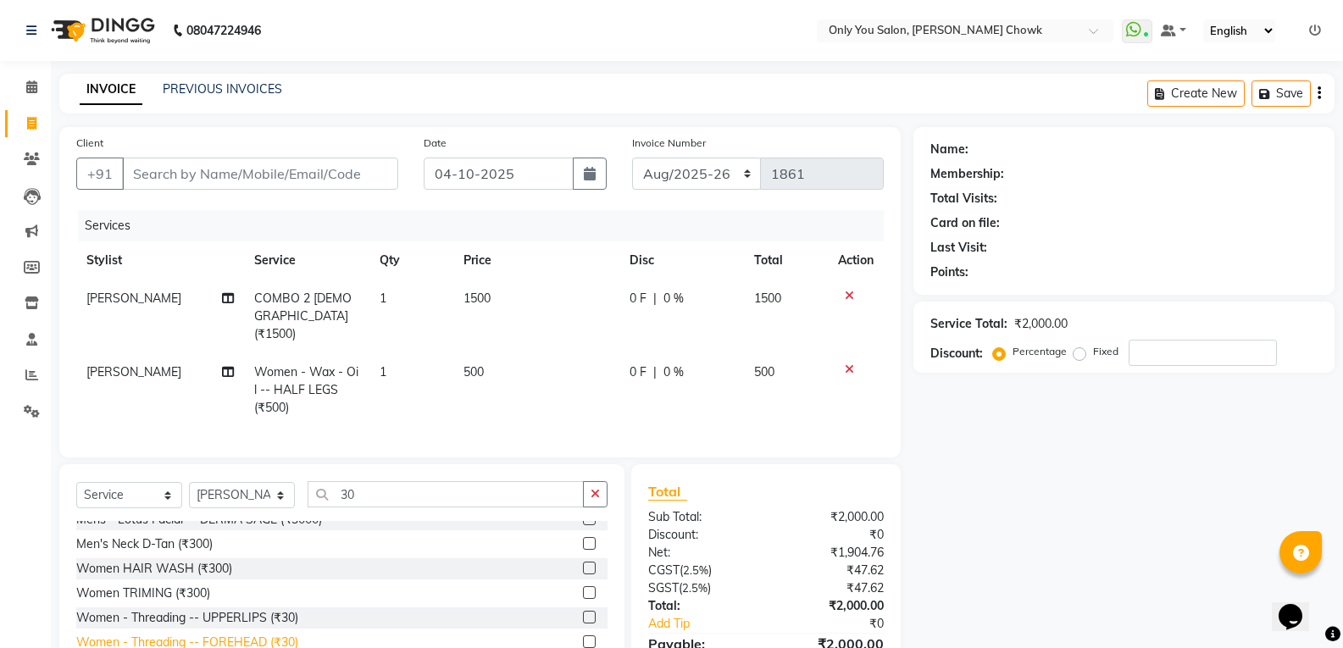
click at [256, 638] on div "Women - Threading -- FOREHEAD (₹30)" at bounding box center [187, 643] width 222 height 18
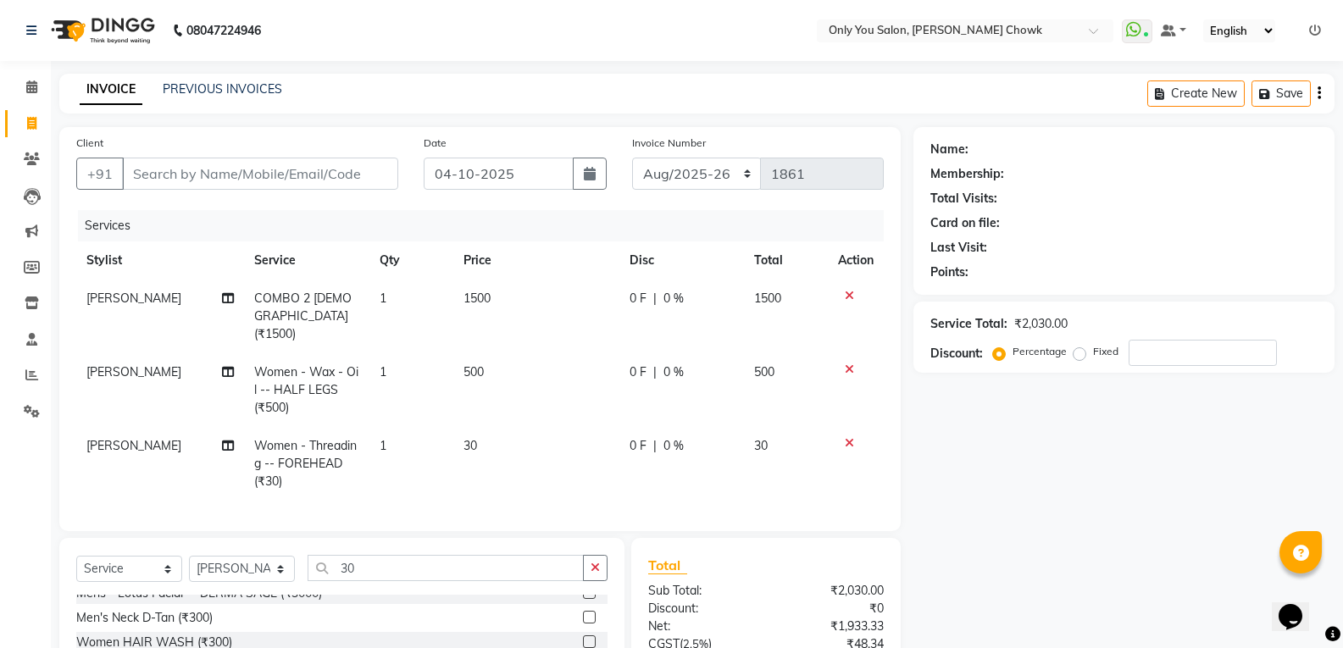
checkbox input "false"
click at [368, 559] on input "30" at bounding box center [446, 568] width 276 height 26
type input "3"
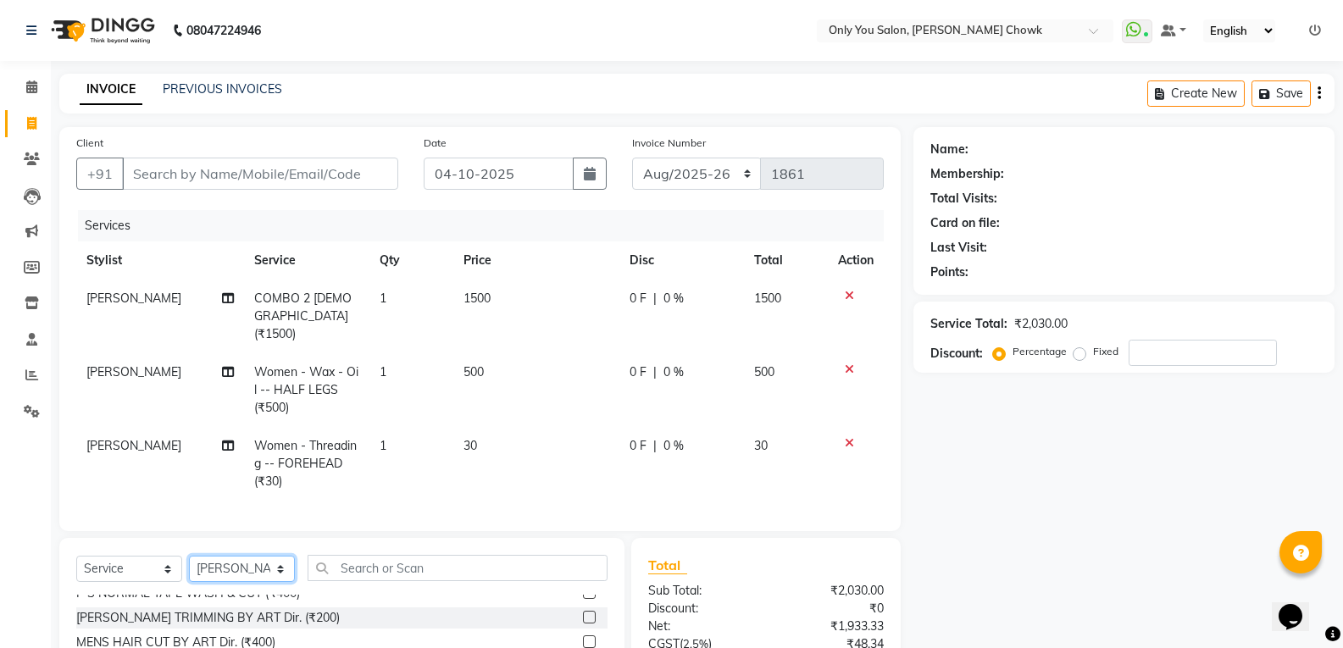
click at [280, 563] on select "Select Stylist [PERSON_NAME] [PERSON_NAME] [PERSON_NAME] MAMTA [PERSON_NAME] [P…" at bounding box center [242, 569] width 106 height 26
select select "59571"
click at [189, 556] on select "Select Stylist [PERSON_NAME] [PERSON_NAME] [PERSON_NAME] MAMTA [PERSON_NAME] [P…" at bounding box center [242, 569] width 106 height 26
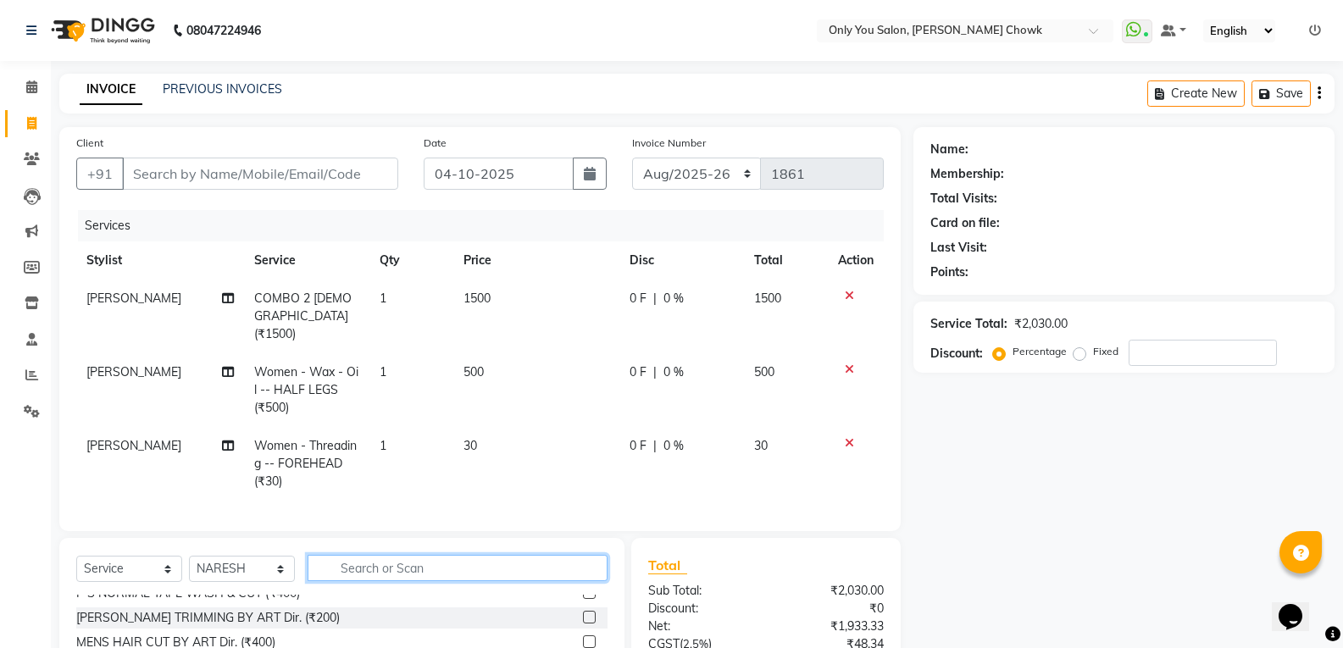
click at [421, 575] on input "text" at bounding box center [458, 568] width 300 height 26
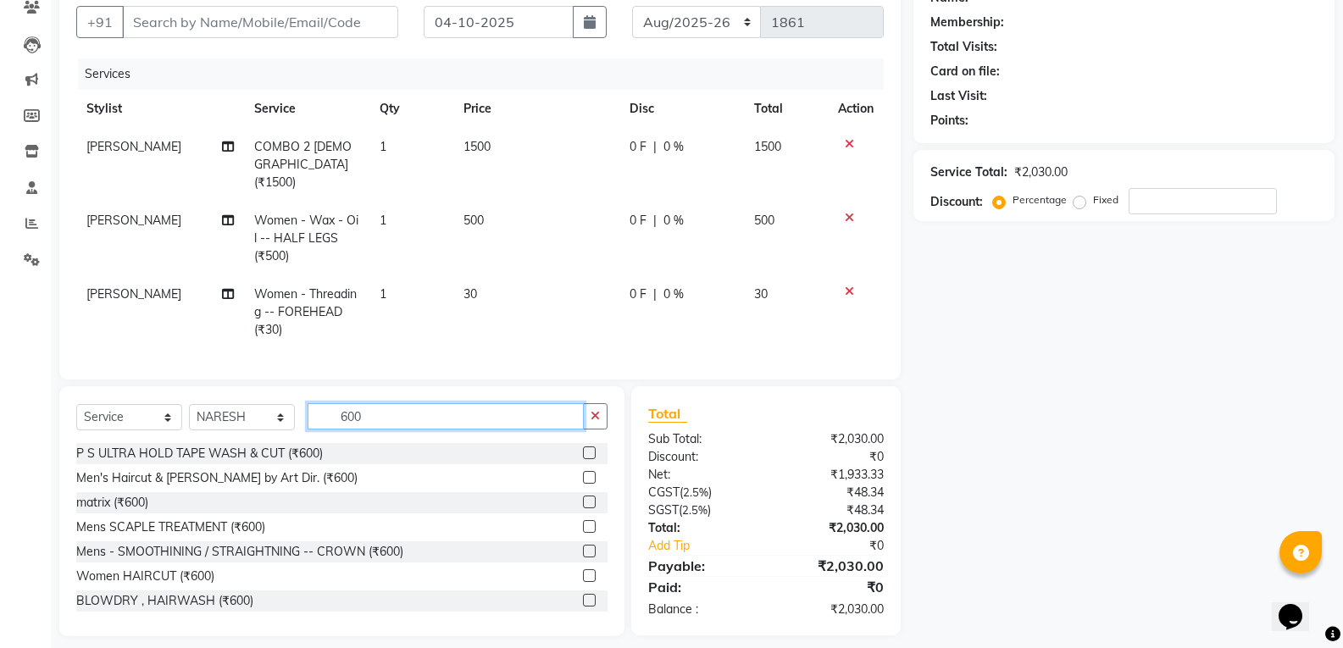
scroll to position [160, 0]
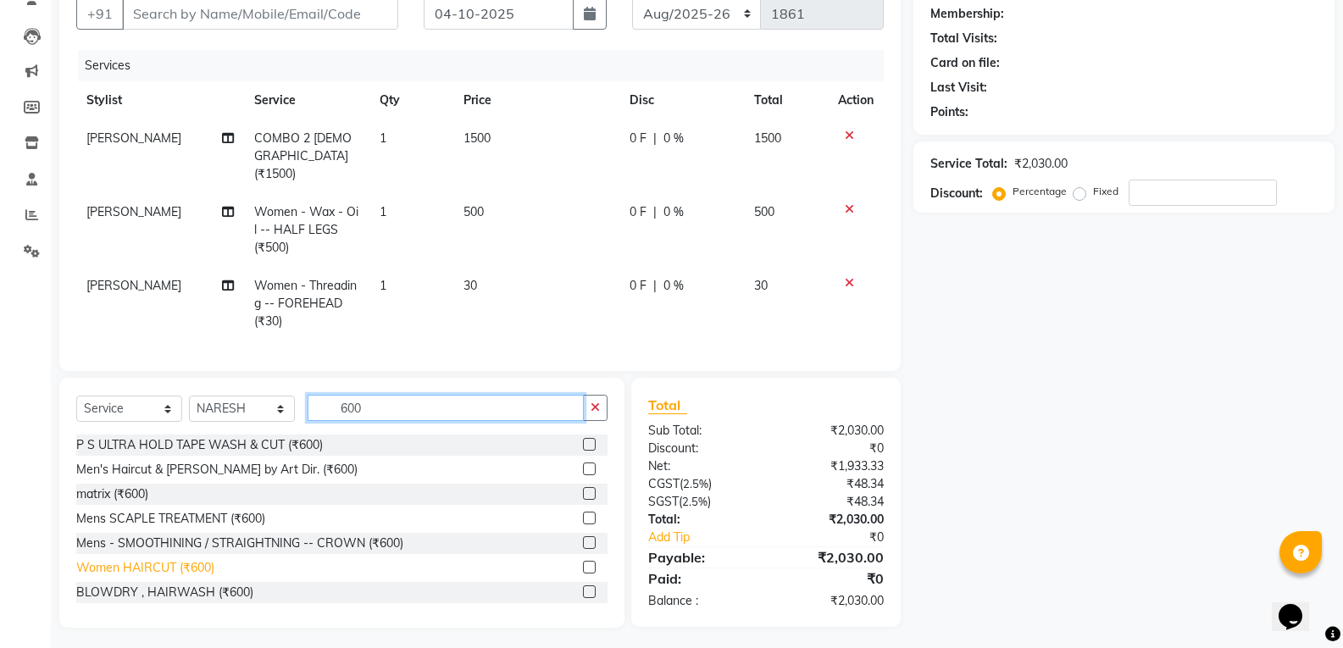
type input "600"
click at [204, 559] on div "Women HAIRCUT (₹600)" at bounding box center [145, 568] width 138 height 18
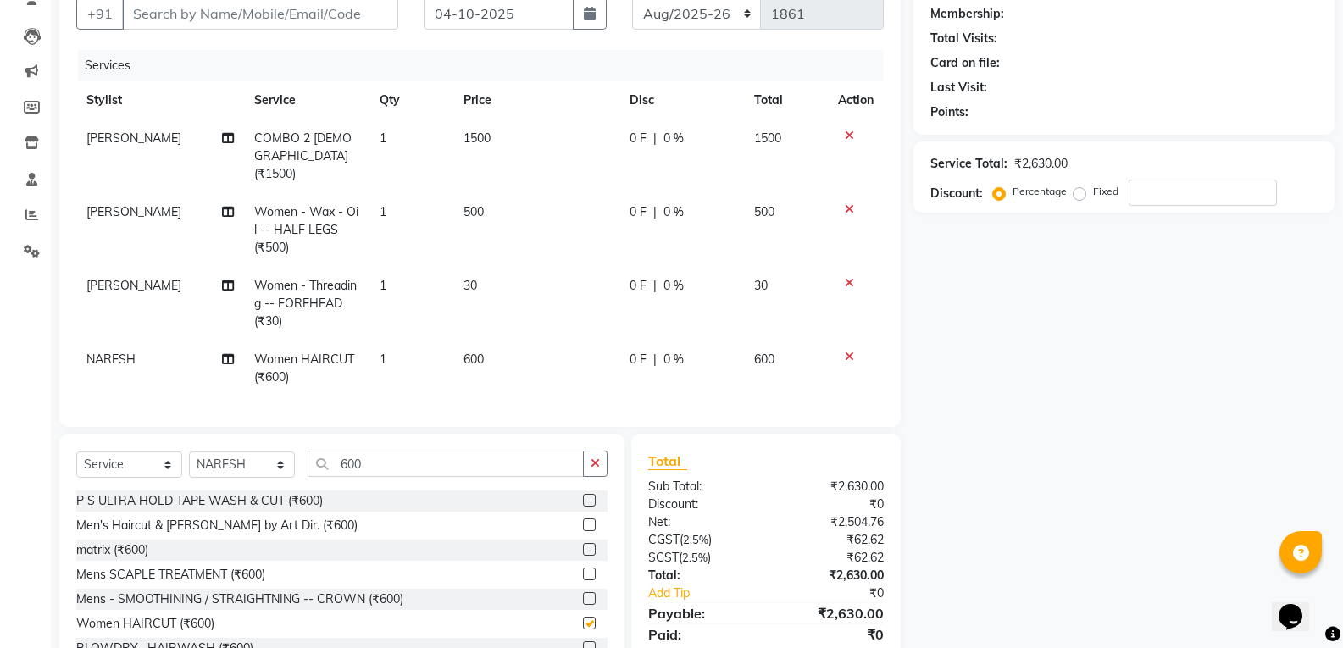
checkbox input "false"
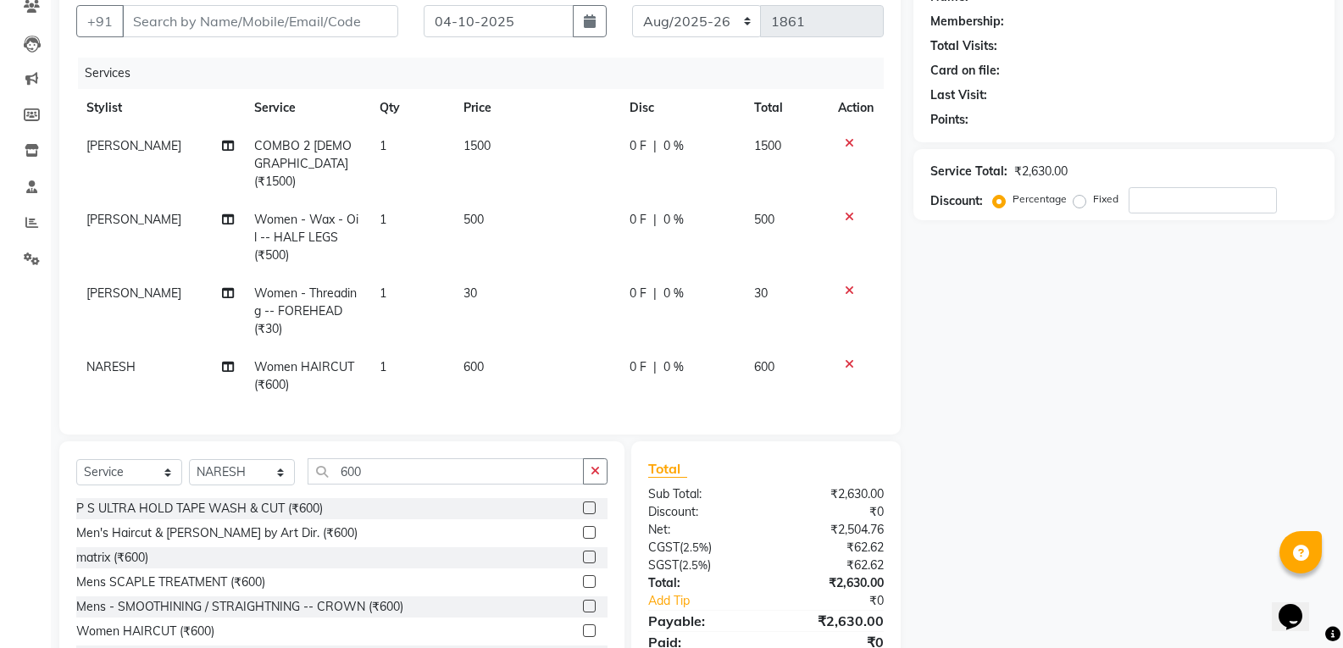
scroll to position [47, 0]
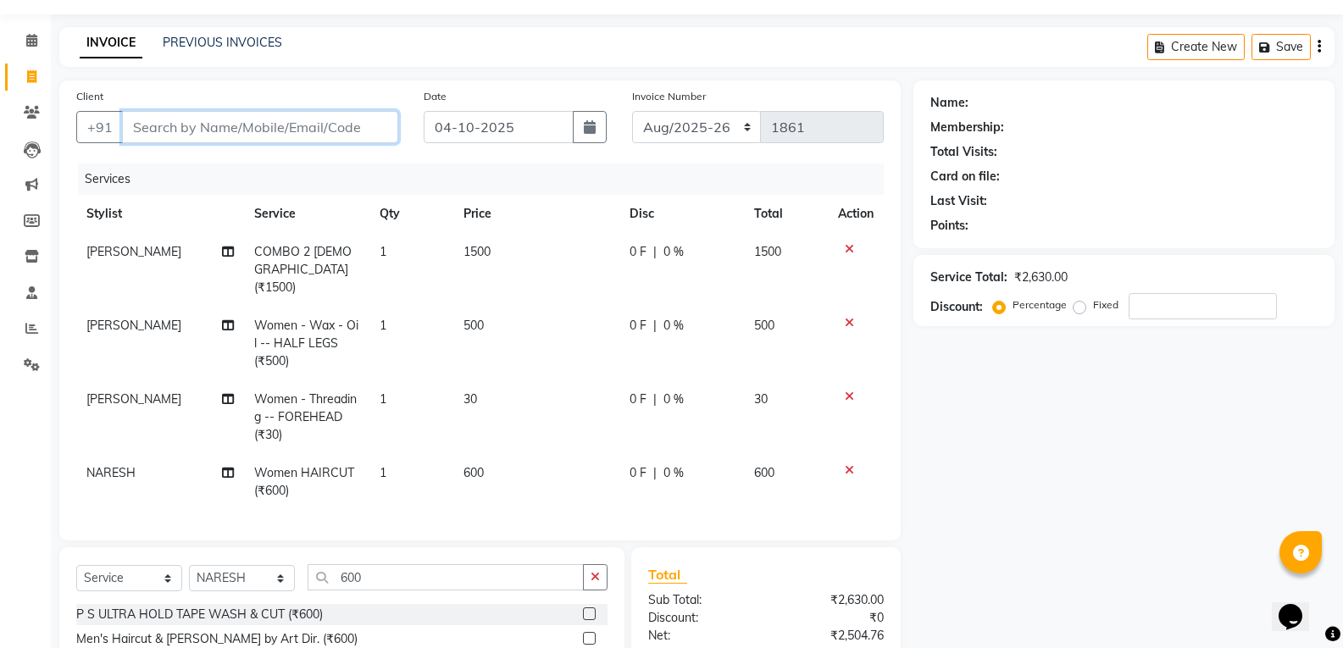
click at [308, 133] on input "Client" at bounding box center [260, 127] width 276 height 32
click at [357, 118] on input "Client" at bounding box center [260, 127] width 276 height 32
type input "9"
type input "0"
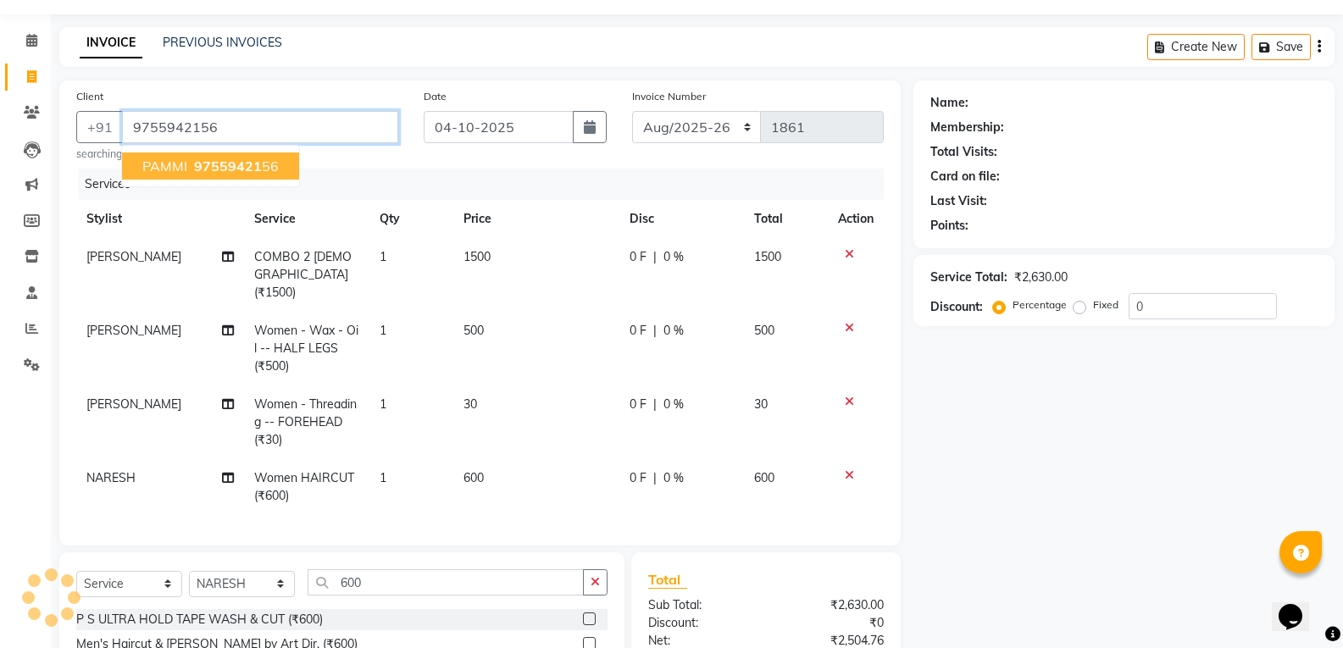
type input "9755942156"
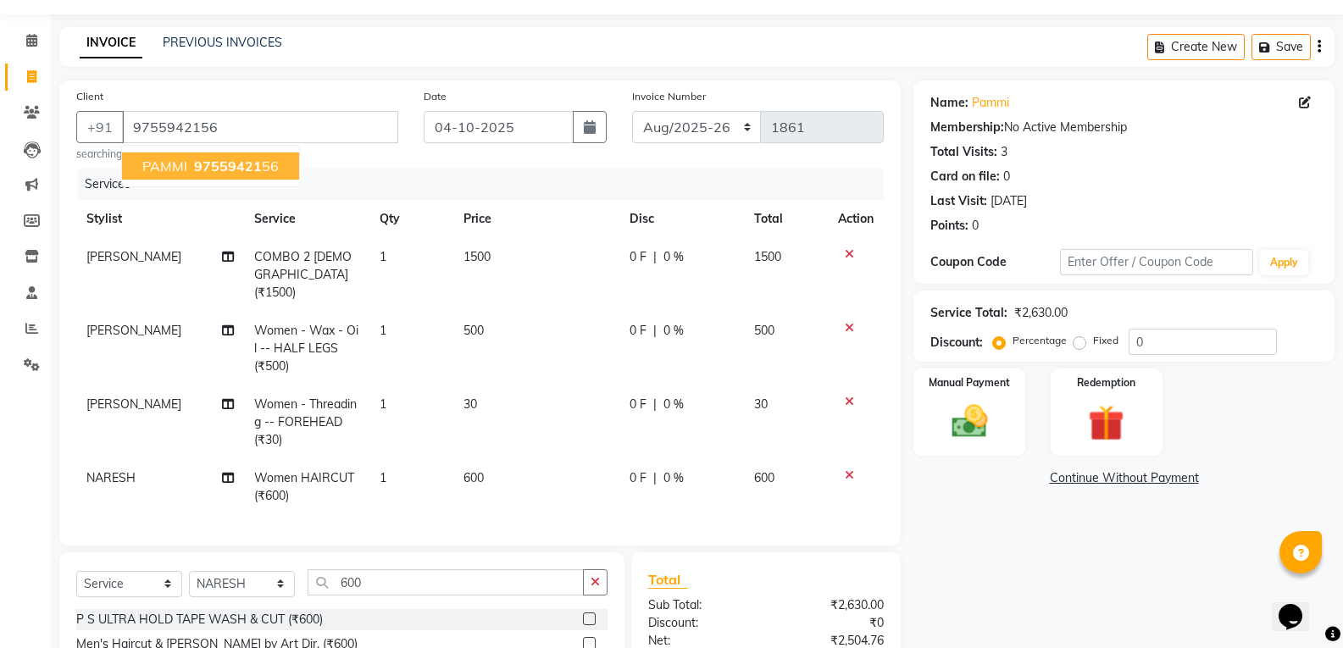
click at [213, 161] on span "97559421" at bounding box center [228, 166] width 68 height 17
click at [982, 444] on div "Manual Payment" at bounding box center [970, 412] width 116 height 91
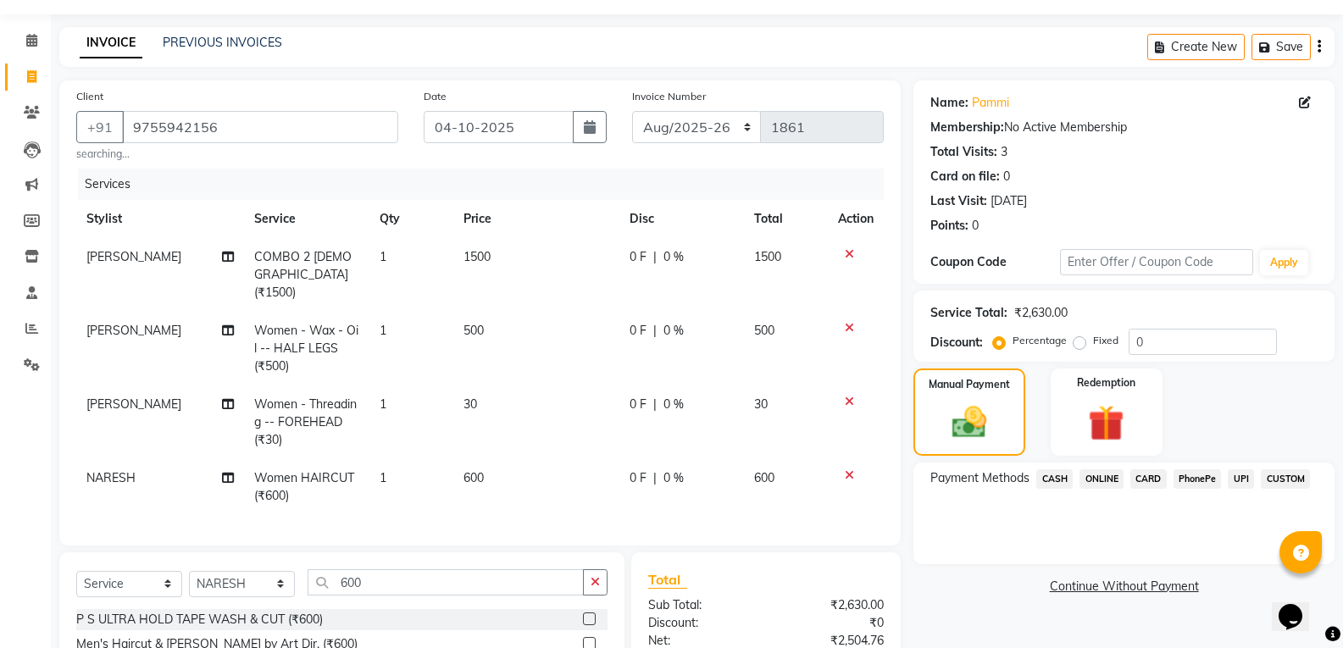
click at [1102, 481] on span "ONLINE" at bounding box center [1102, 478] width 44 height 19
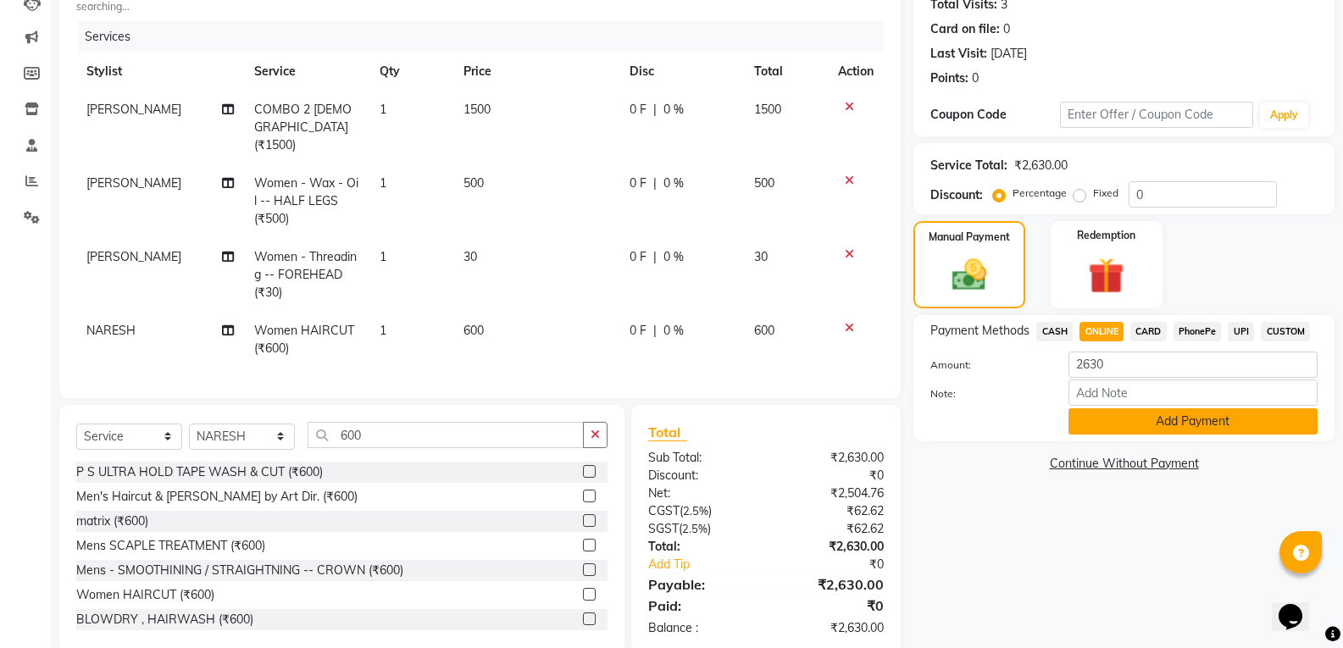
scroll to position [216, 0]
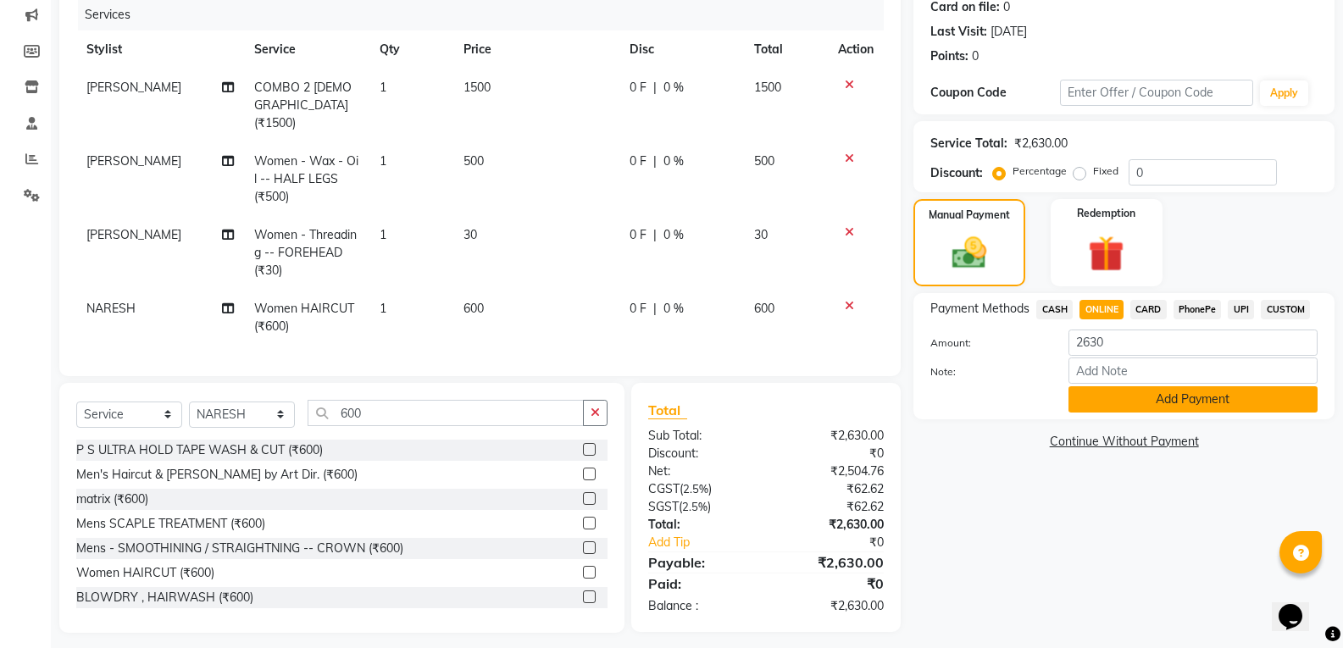
click at [1114, 398] on button "Add Payment" at bounding box center [1193, 399] width 249 height 26
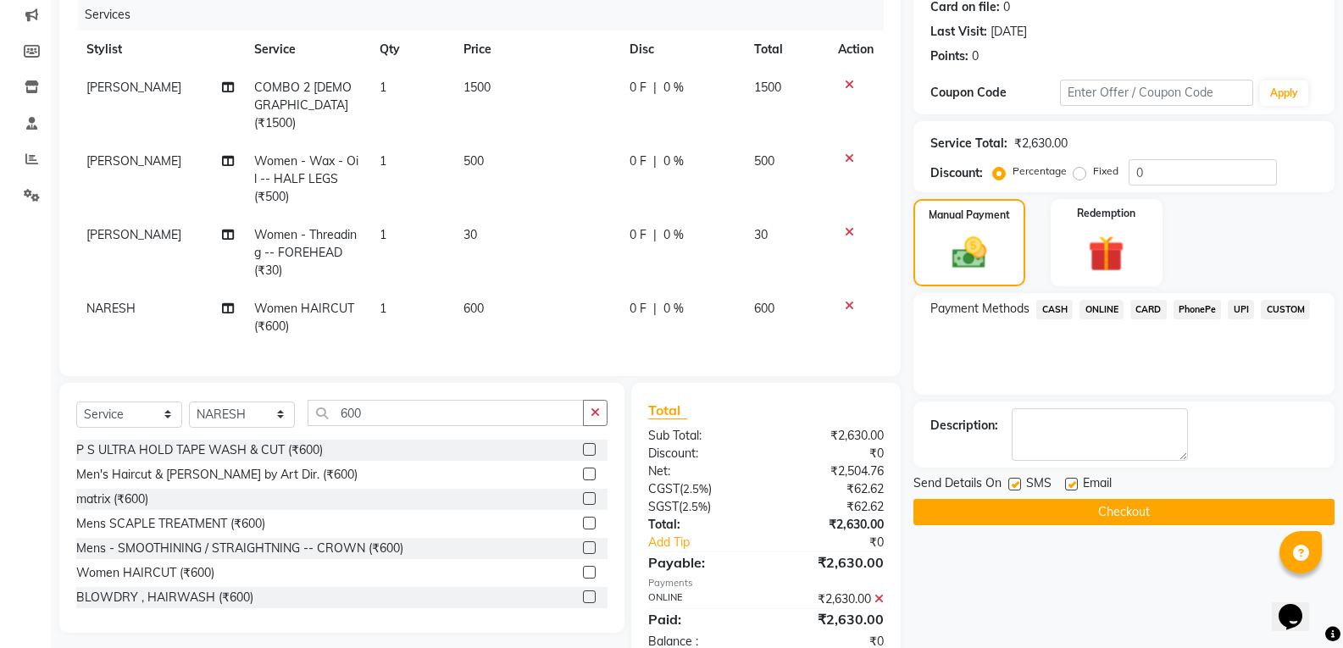
click at [1128, 518] on button "Checkout" at bounding box center [1124, 512] width 421 height 26
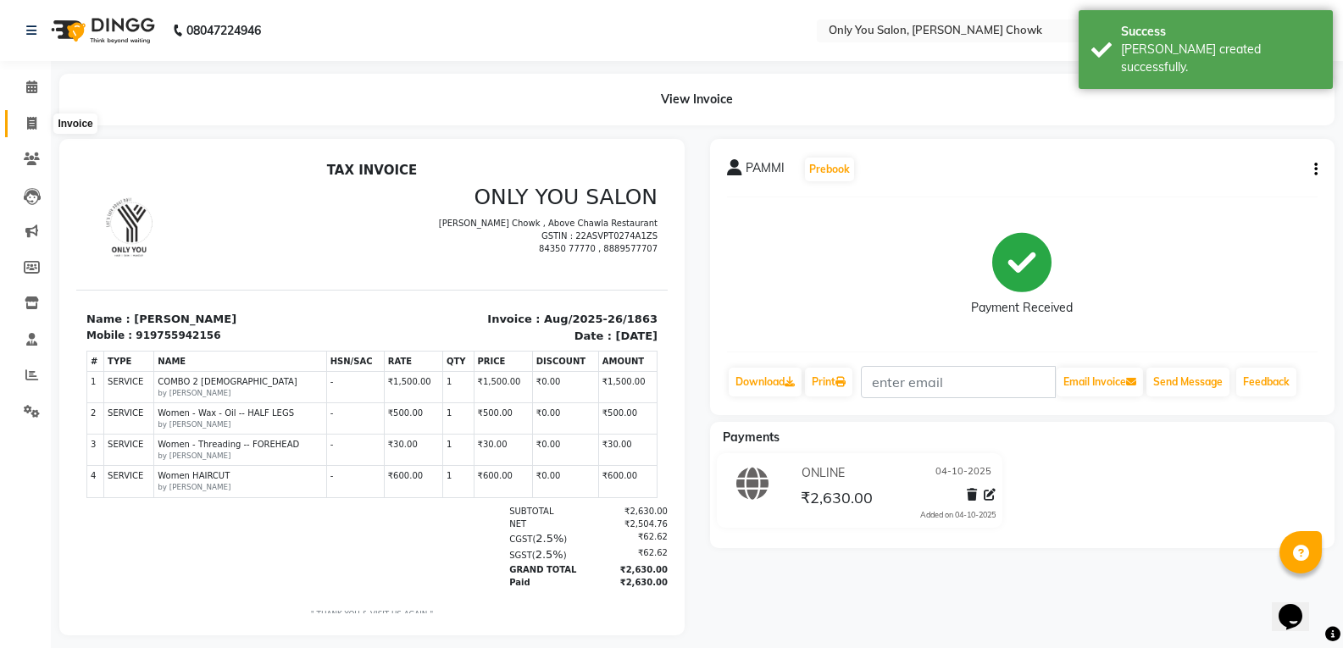
click at [31, 120] on icon at bounding box center [31, 123] width 9 height 13
select select "service"
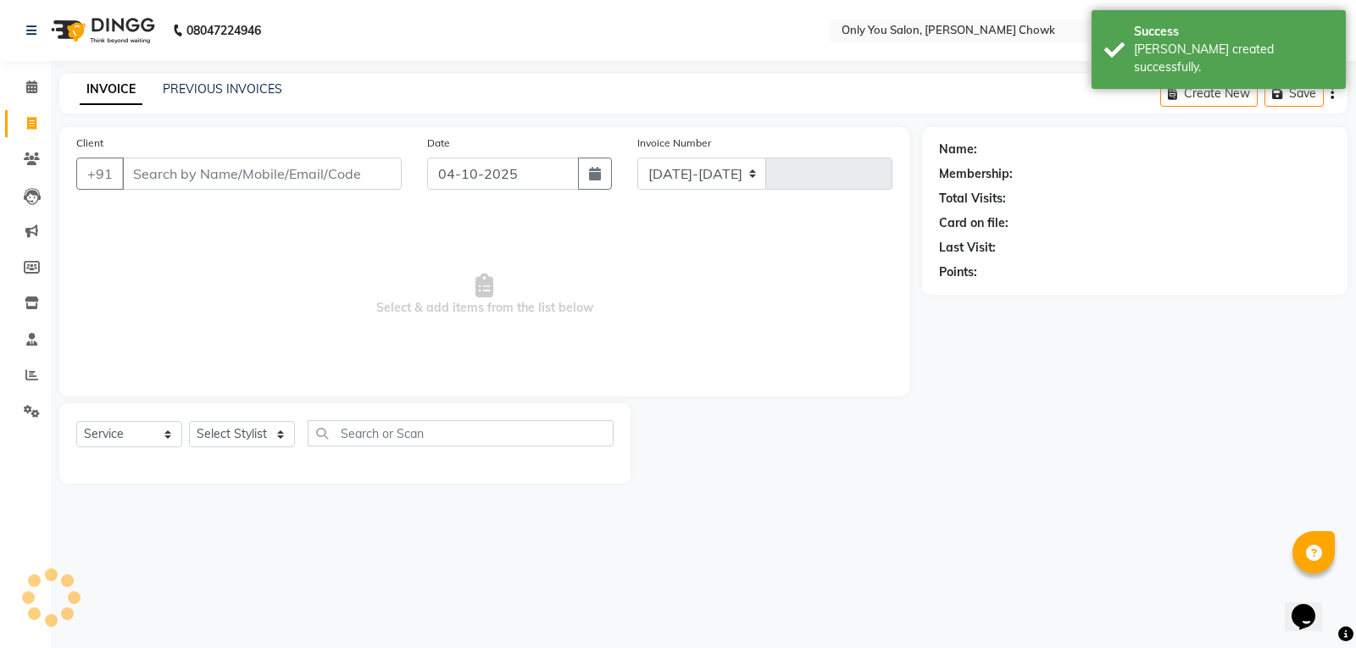
select select "8713"
type input "1864"
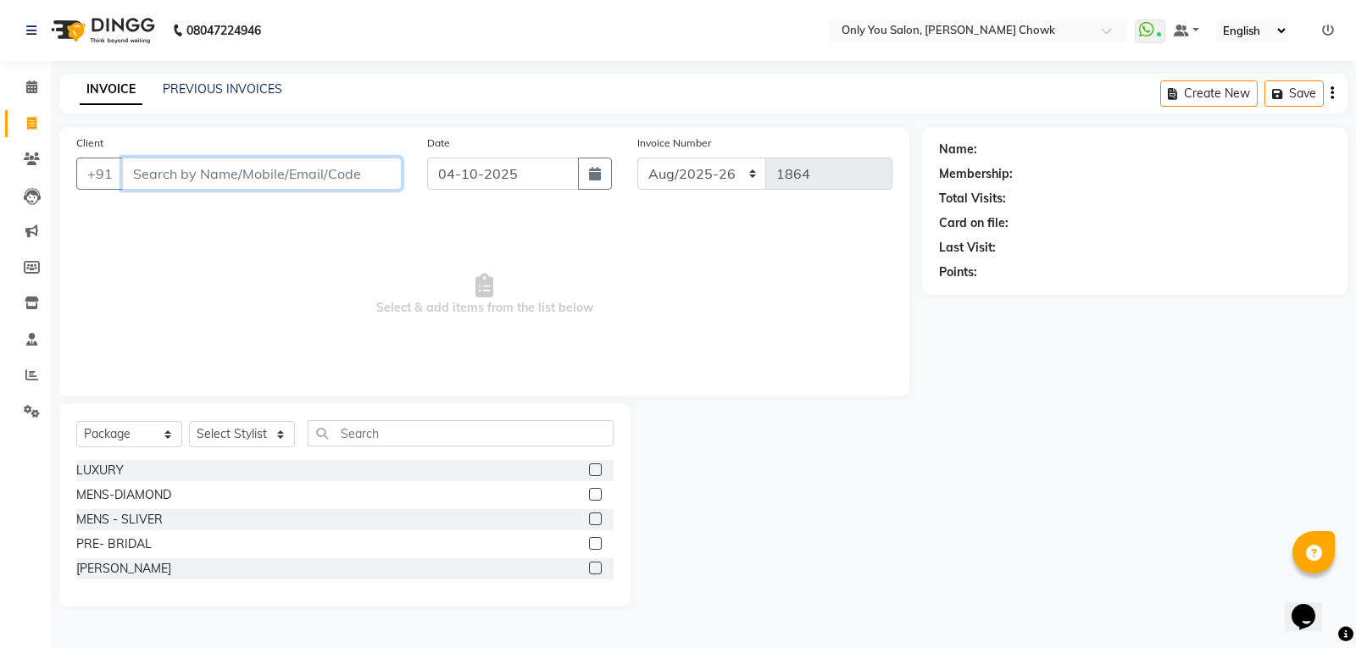
click at [346, 161] on input "Client" at bounding box center [262, 174] width 280 height 32
click at [172, 433] on select "Select Service Product Membership Package Voucher Prepaid Gift Card" at bounding box center [129, 434] width 106 height 26
select select "service"
click at [76, 421] on select "Select Service Product Membership Package Voucher Prepaid Gift Card" at bounding box center [129, 434] width 106 height 26
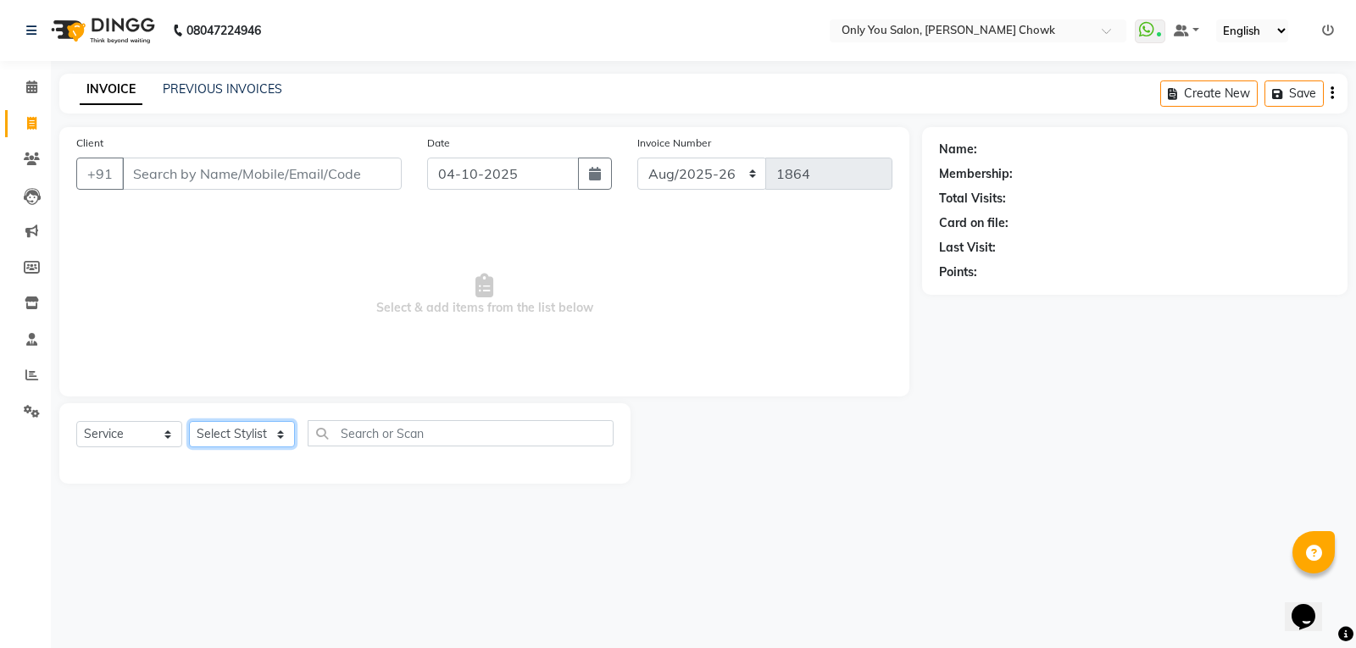
click at [281, 437] on select "Select Stylist [PERSON_NAME] [PERSON_NAME] [PERSON_NAME] MAMTA [PERSON_NAME] [P…" at bounding box center [242, 434] width 106 height 26
select select "54278"
click at [189, 421] on select "Select Stylist [PERSON_NAME] [PERSON_NAME] [PERSON_NAME] MAMTA [PERSON_NAME] [P…" at bounding box center [242, 434] width 106 height 26
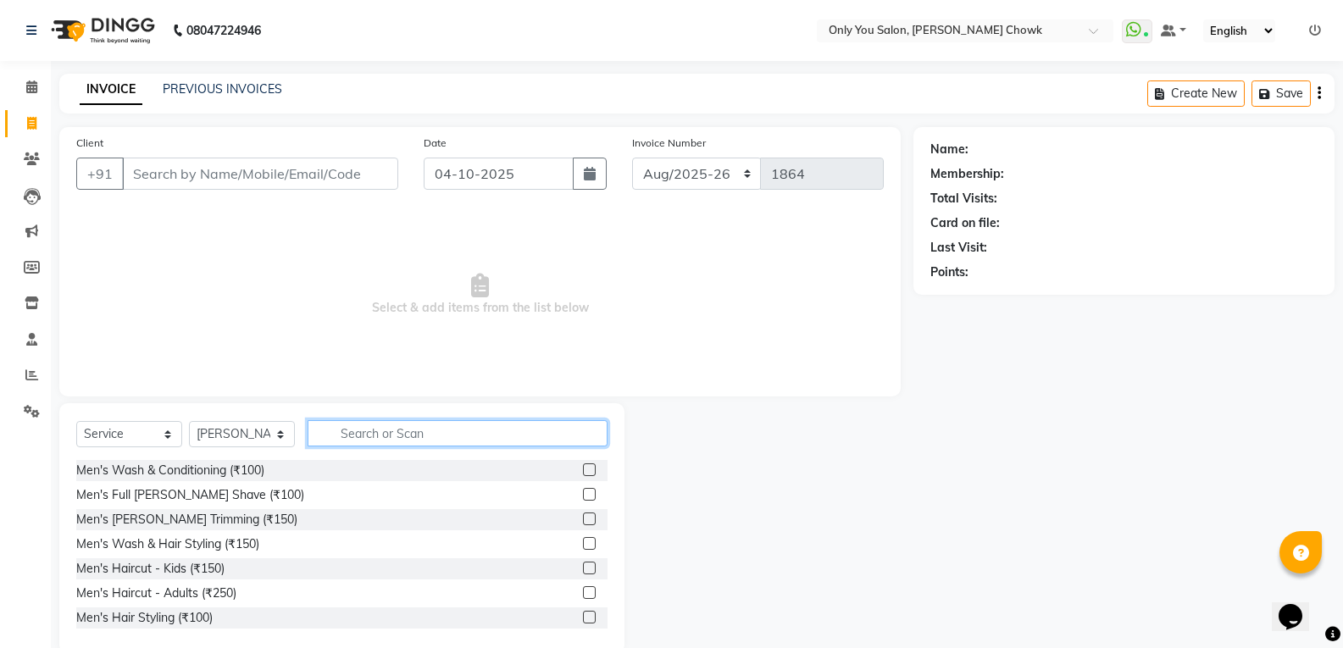
click at [400, 427] on input "text" at bounding box center [458, 433] width 300 height 26
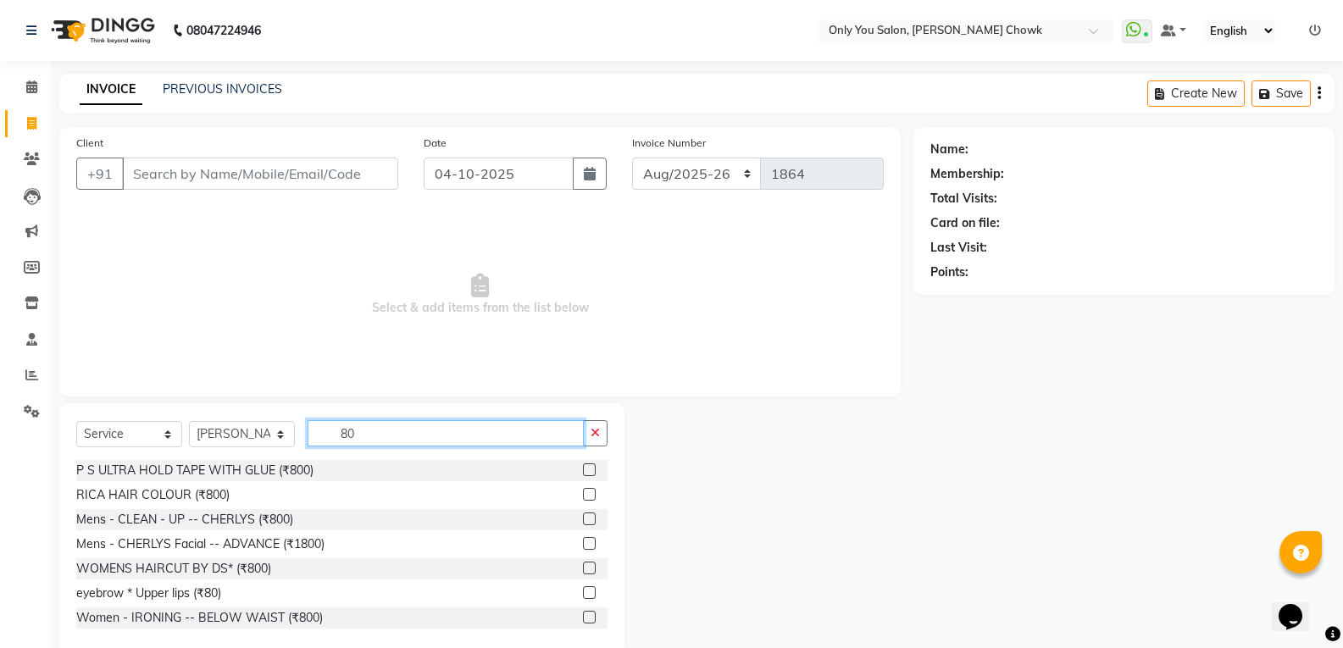
type input "8"
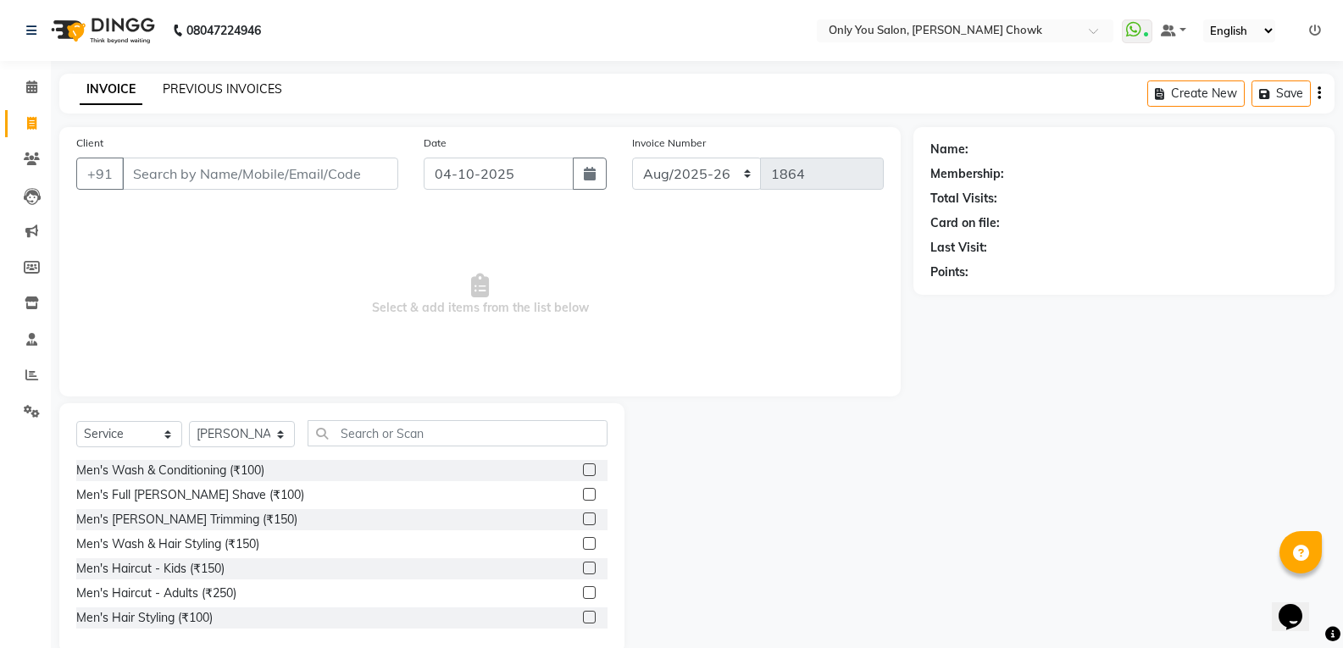
click at [217, 90] on link "PREVIOUS INVOICES" at bounding box center [222, 88] width 119 height 15
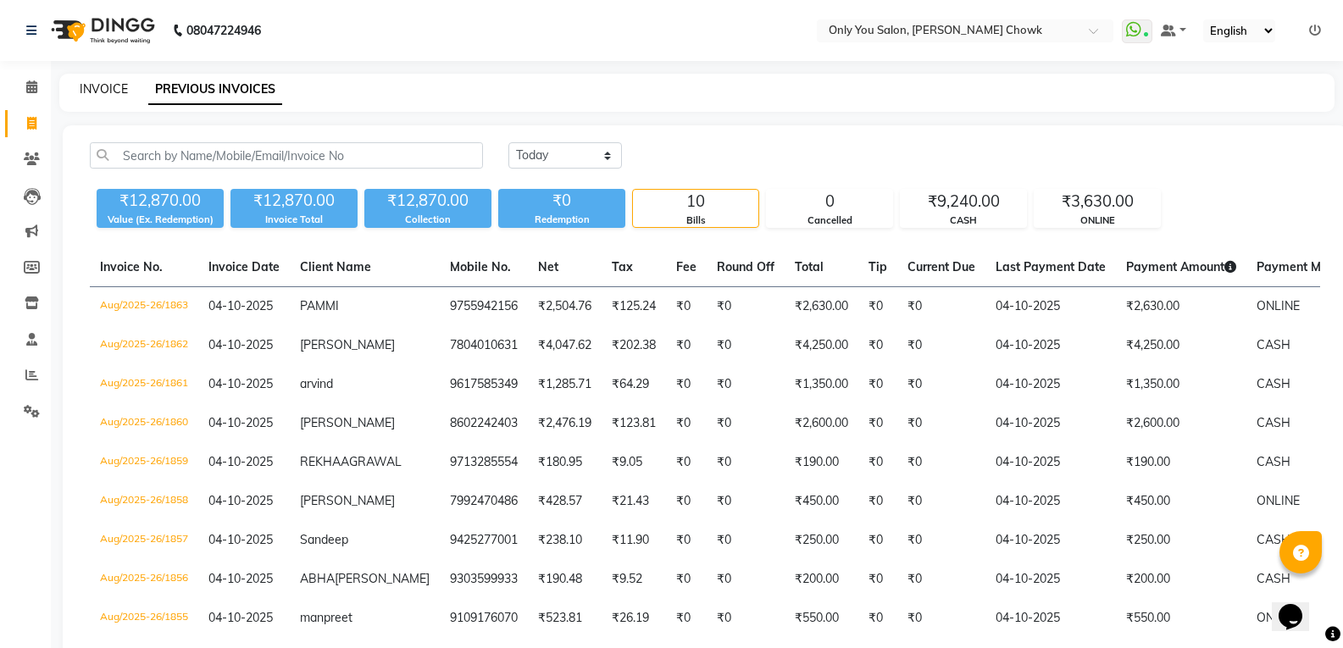
click at [98, 87] on link "INVOICE" at bounding box center [104, 88] width 48 height 15
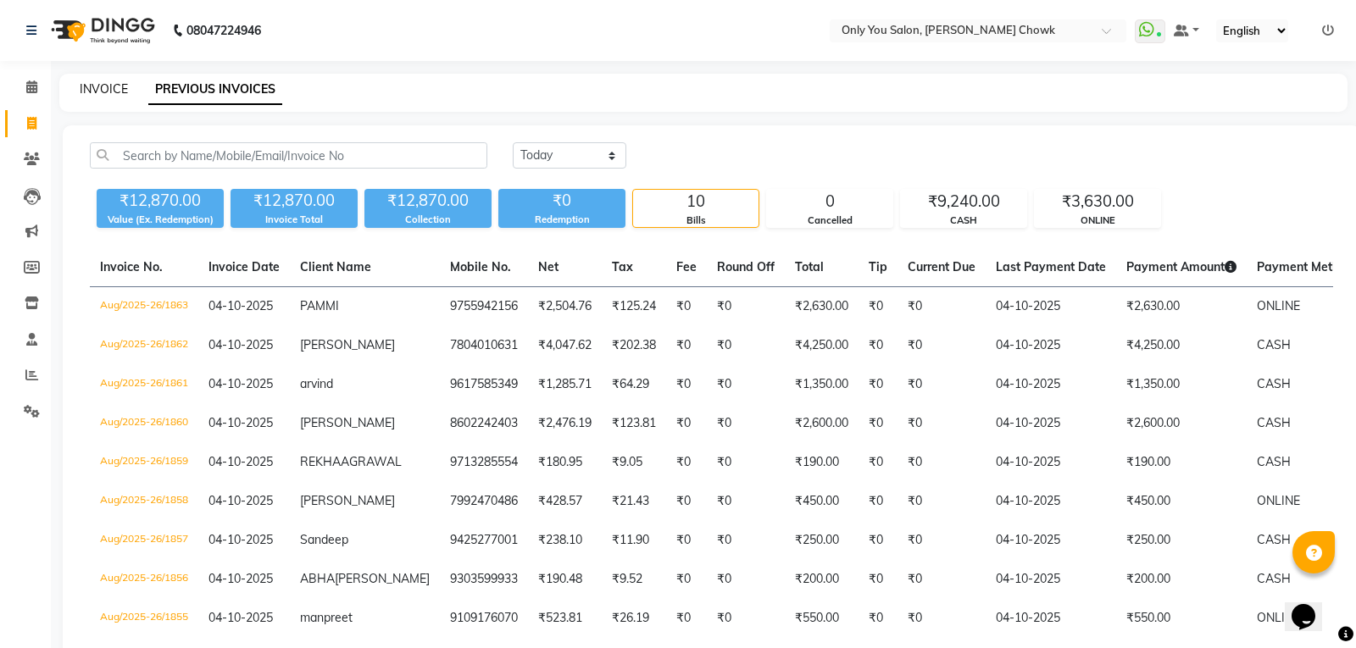
select select "service"
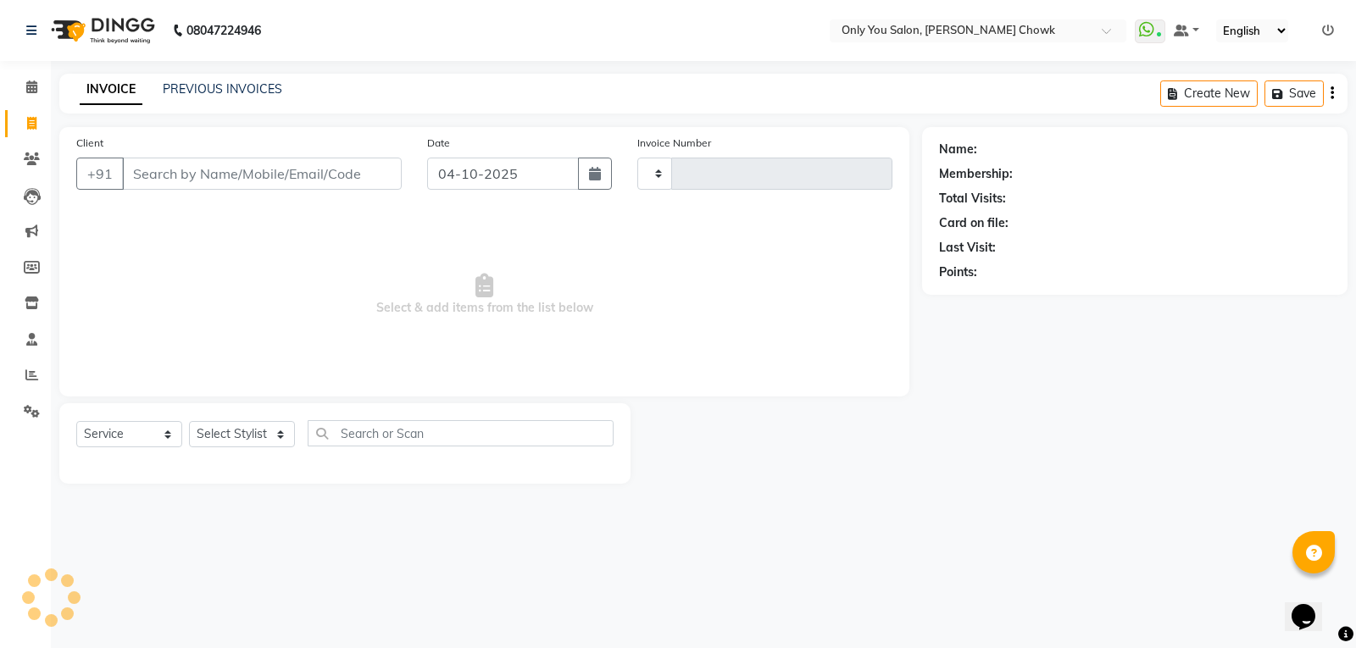
type input "1864"
select select "8713"
select select "package"
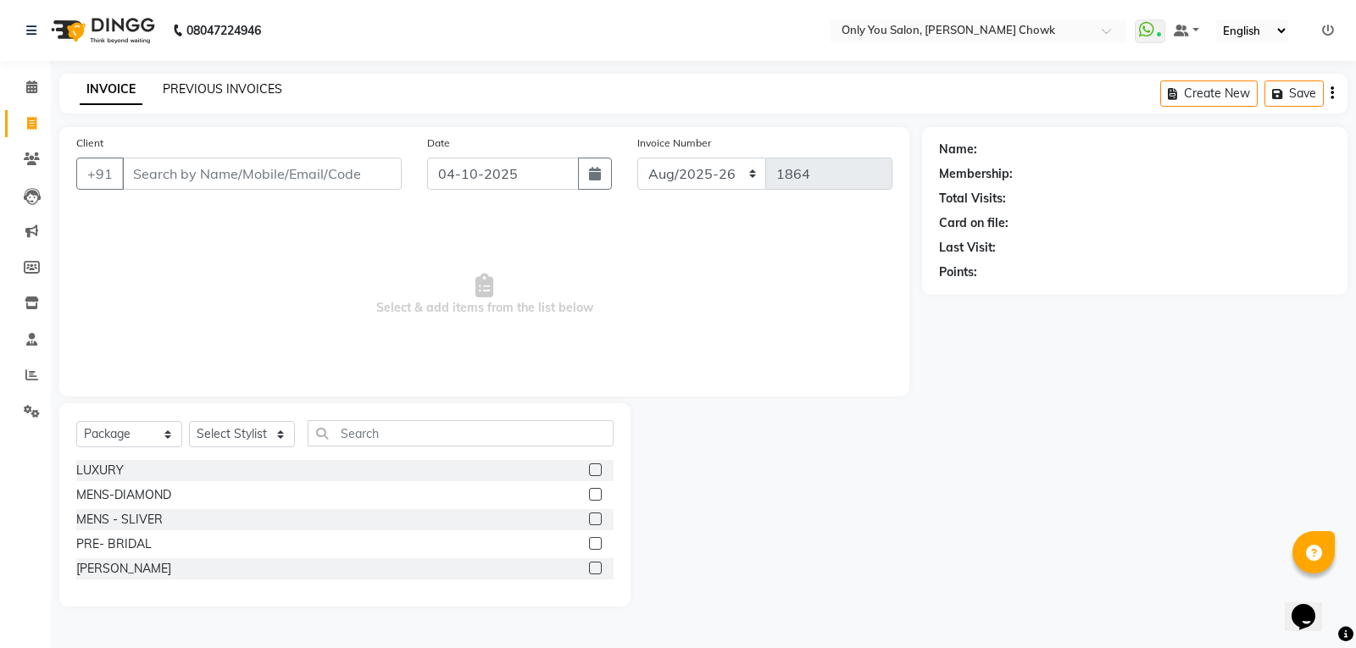
click at [225, 94] on link "PREVIOUS INVOICES" at bounding box center [222, 88] width 119 height 15
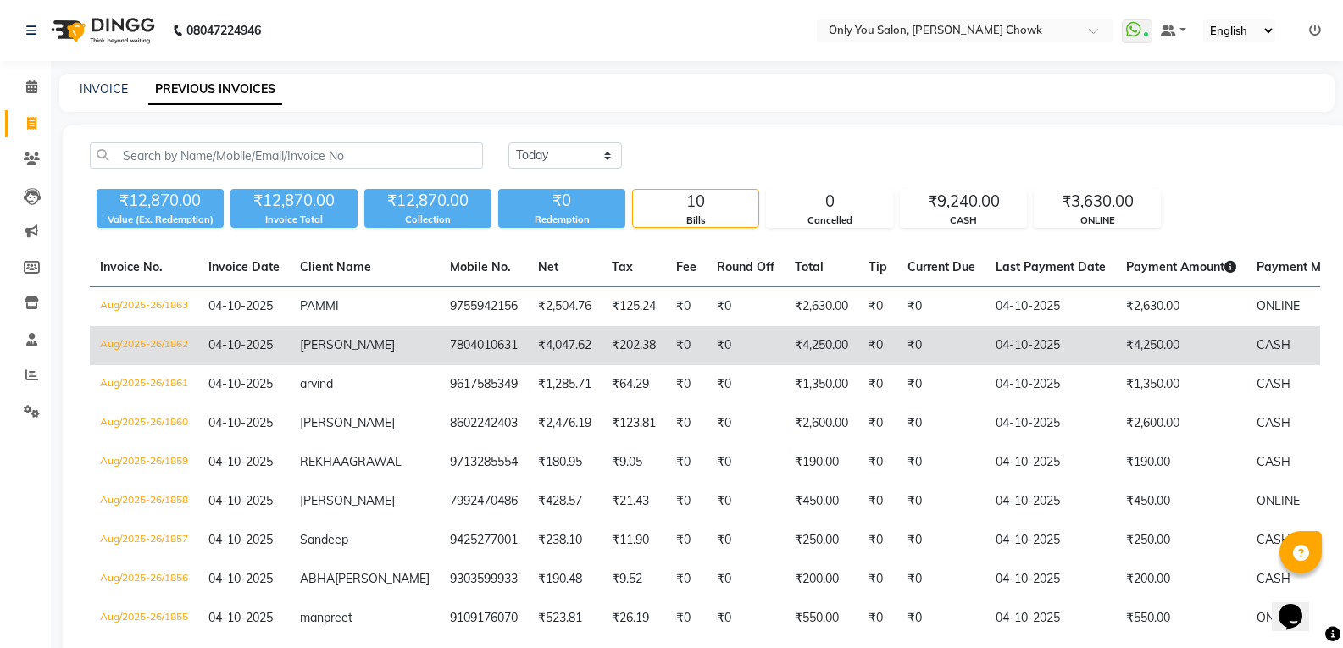
click at [602, 358] on td "₹202.38" at bounding box center [634, 345] width 64 height 39
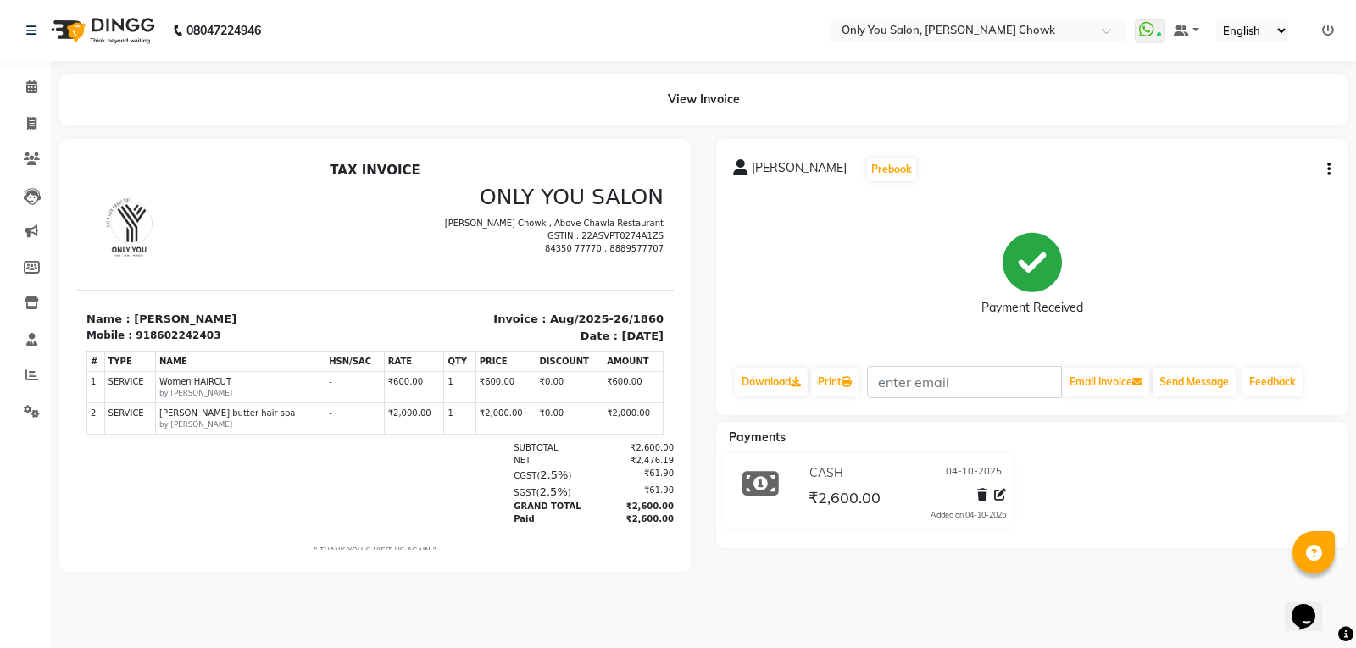
click at [1330, 160] on div "[PERSON_NAME] Prebook Payment Received Download Print Email Invoice Send Messag…" at bounding box center [1031, 277] width 631 height 276
click at [1325, 165] on button "button" at bounding box center [1325, 170] width 10 height 18
click at [1238, 180] on div "Edit Invoice" at bounding box center [1244, 179] width 116 height 21
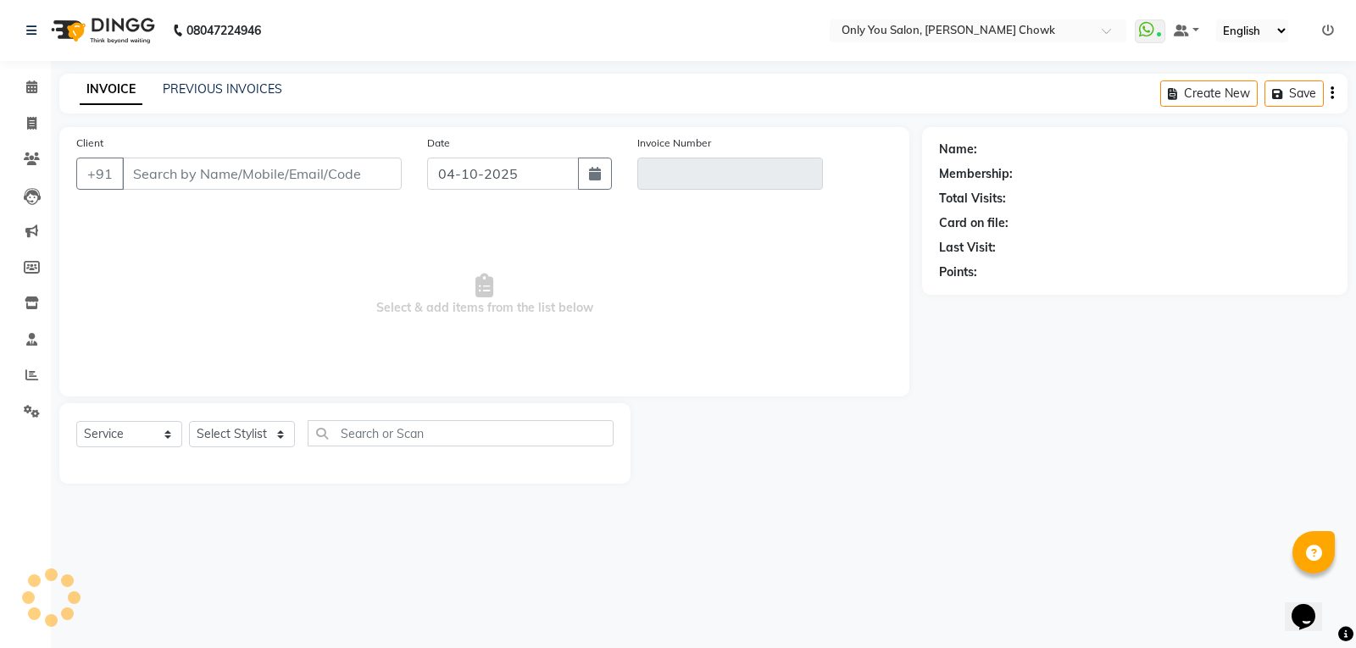
select select "package"
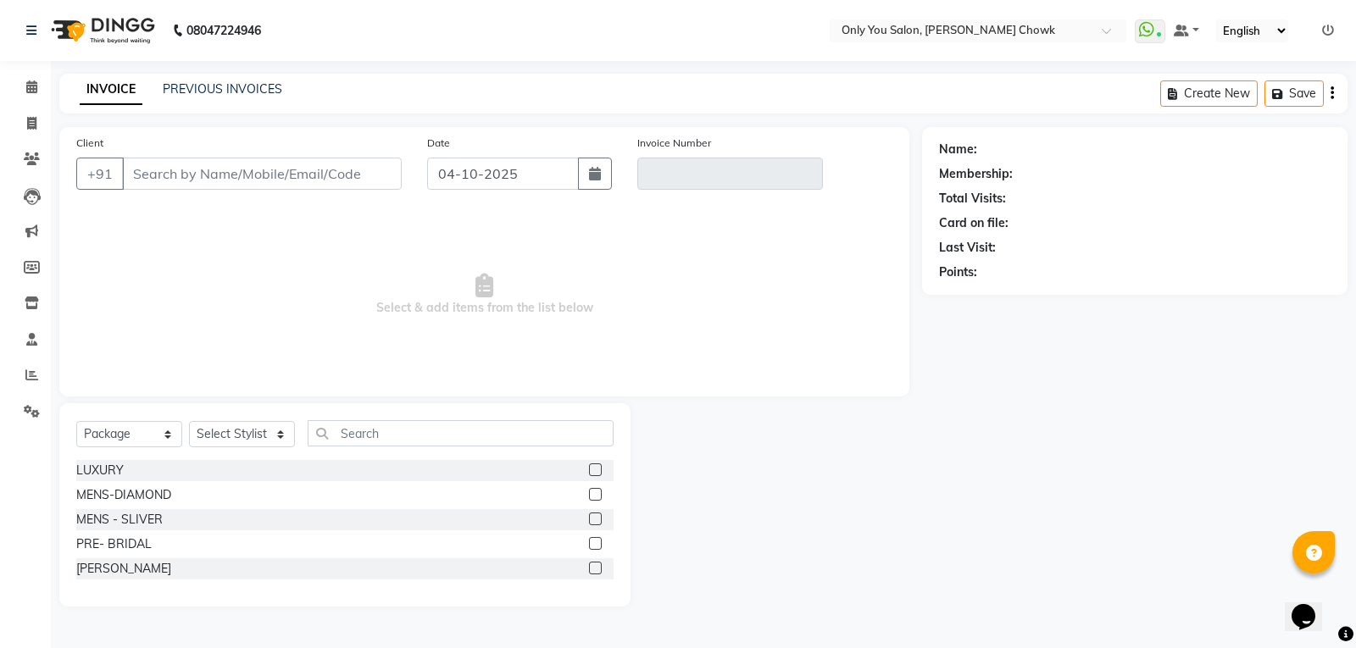
type input "8602242403"
type input "Aug/2025-26/1860"
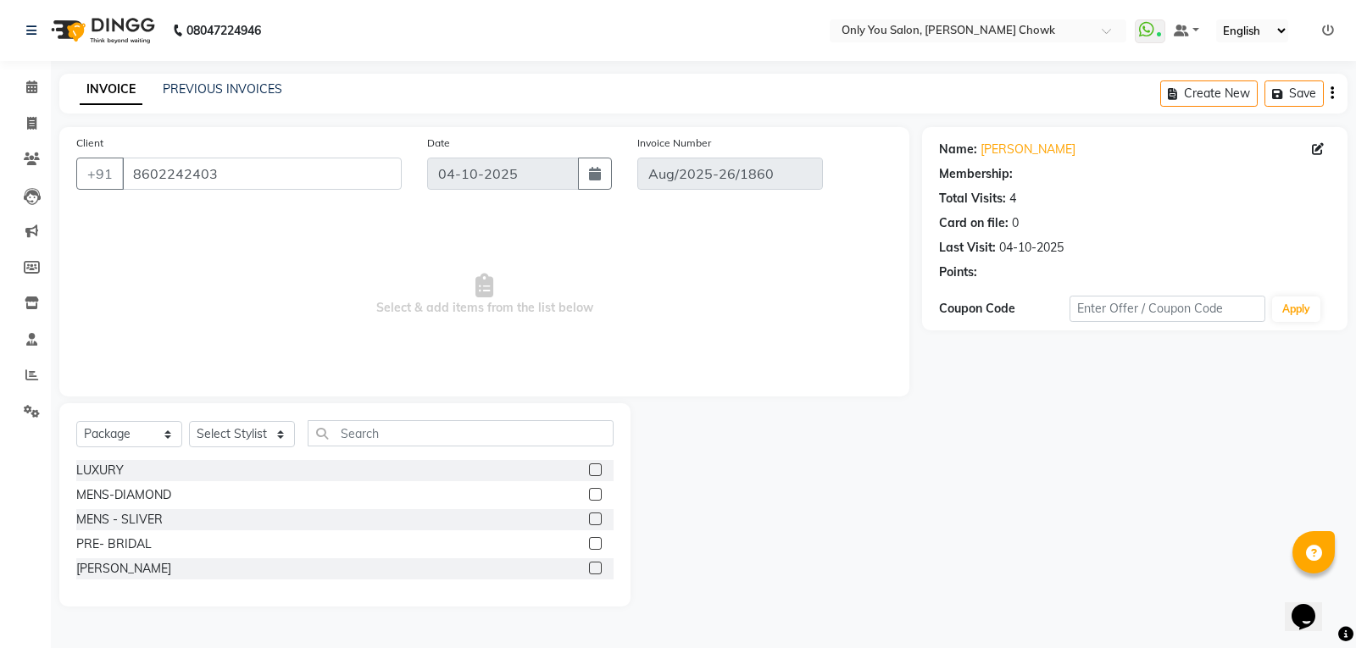
select select "select"
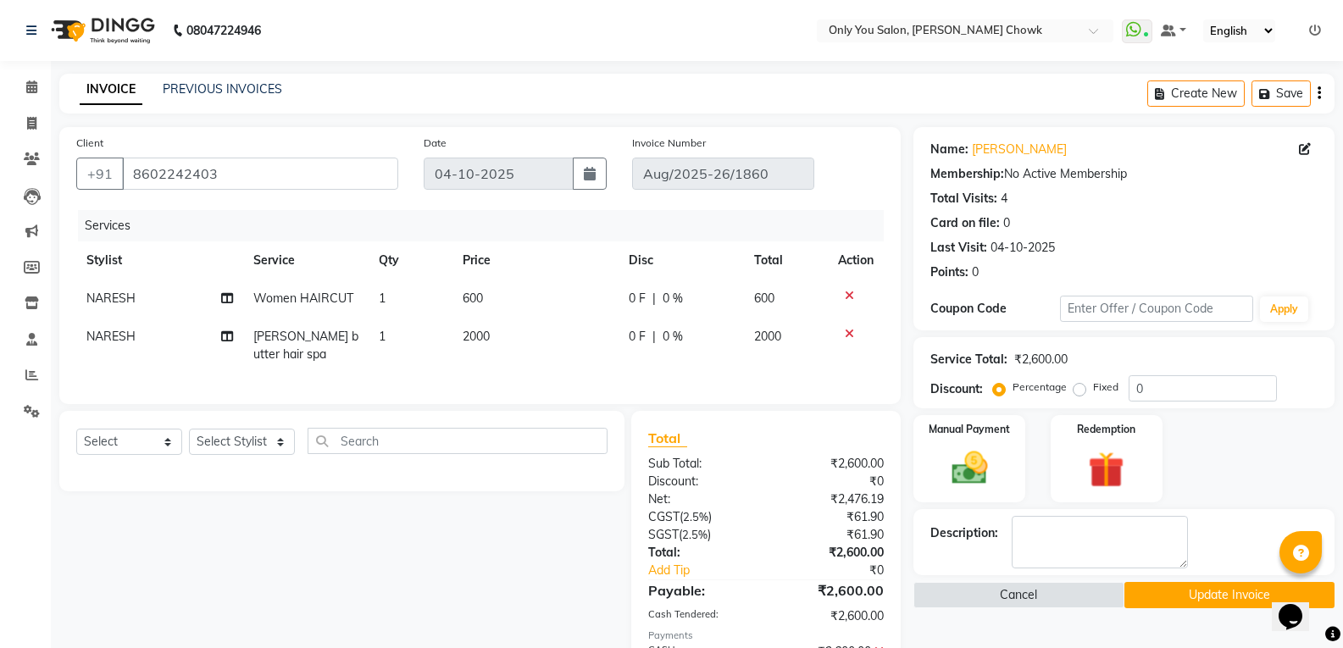
click at [1196, 592] on button "Update Invoice" at bounding box center [1230, 595] width 210 height 26
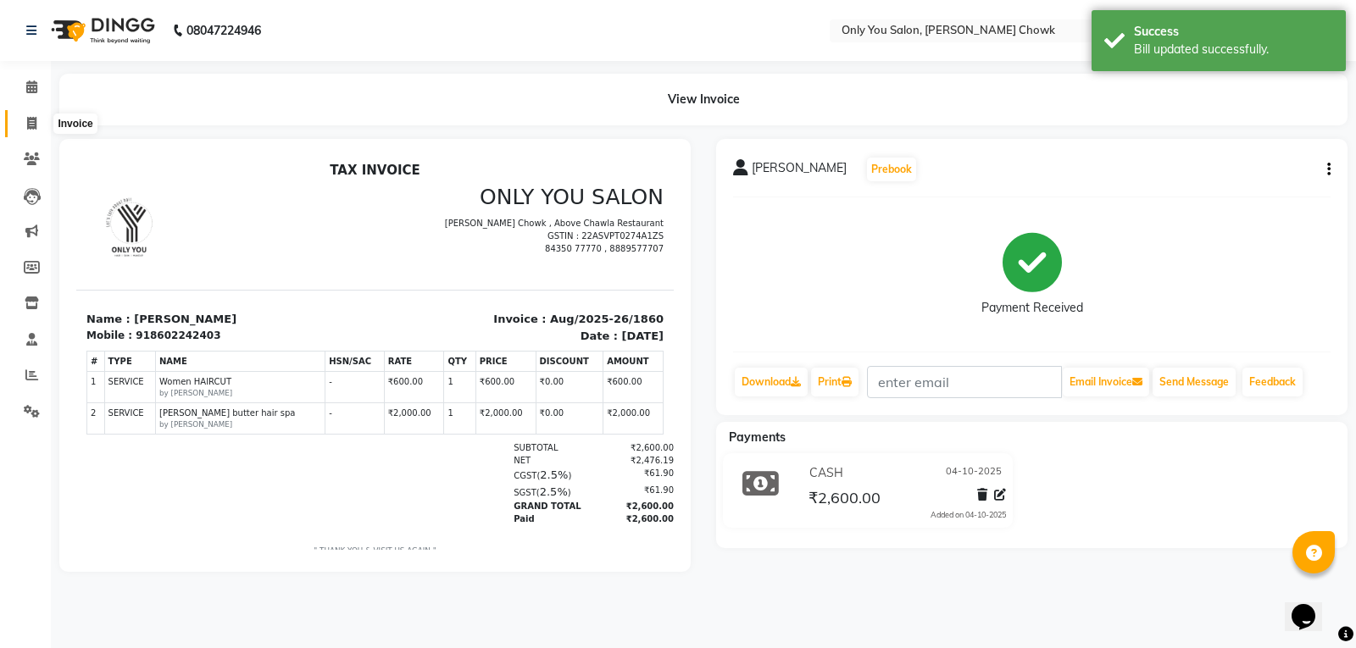
click at [28, 131] on span at bounding box center [32, 123] width 30 height 19
select select "service"
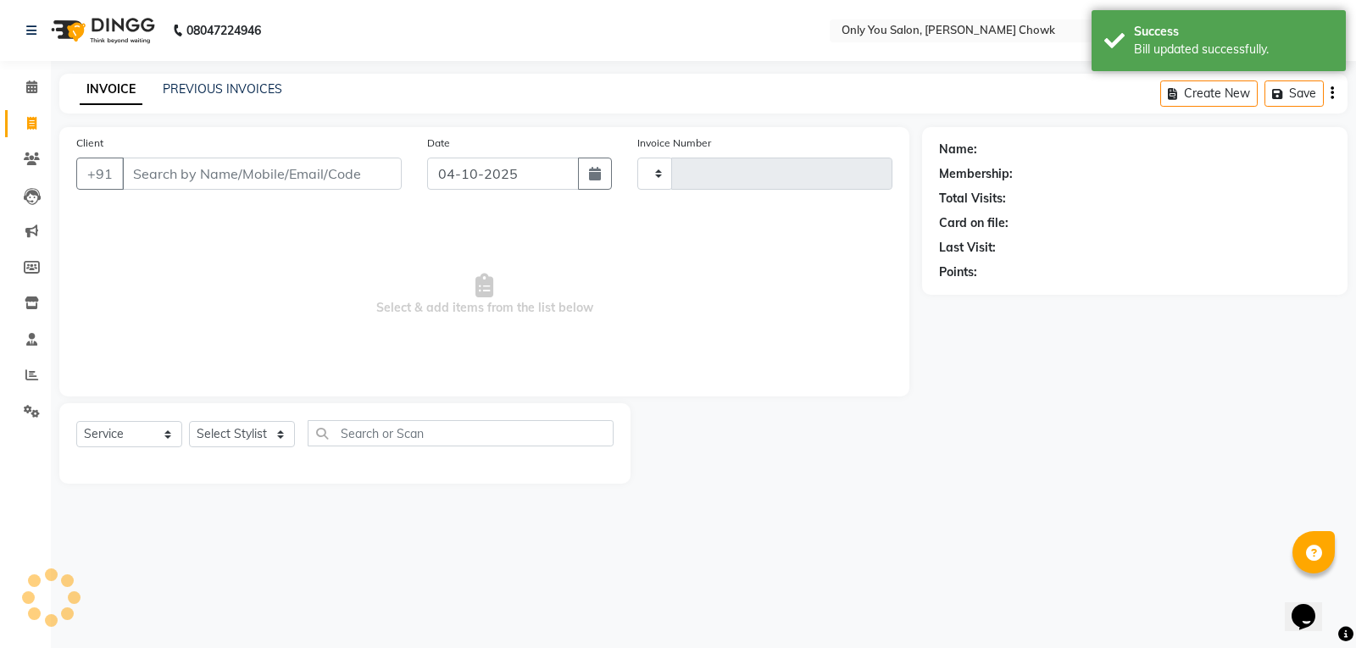
type input "1861"
select select "8713"
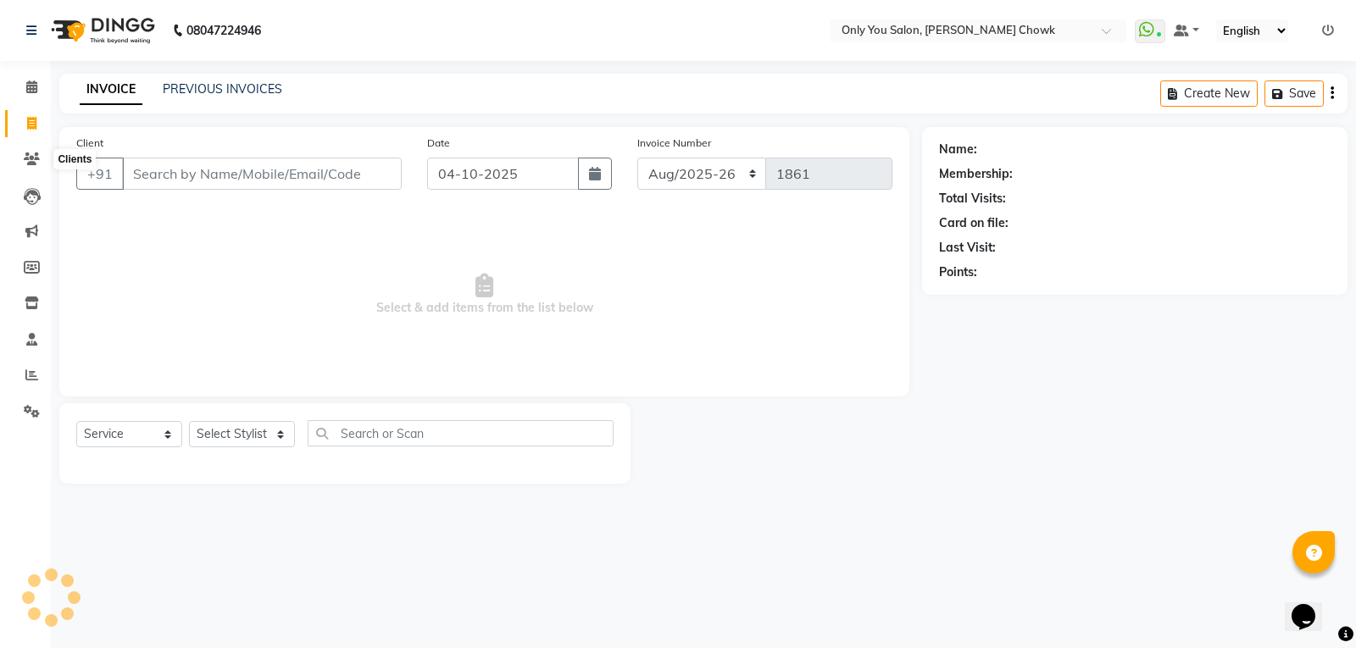
select select "package"
select select "8713"
select select "package"
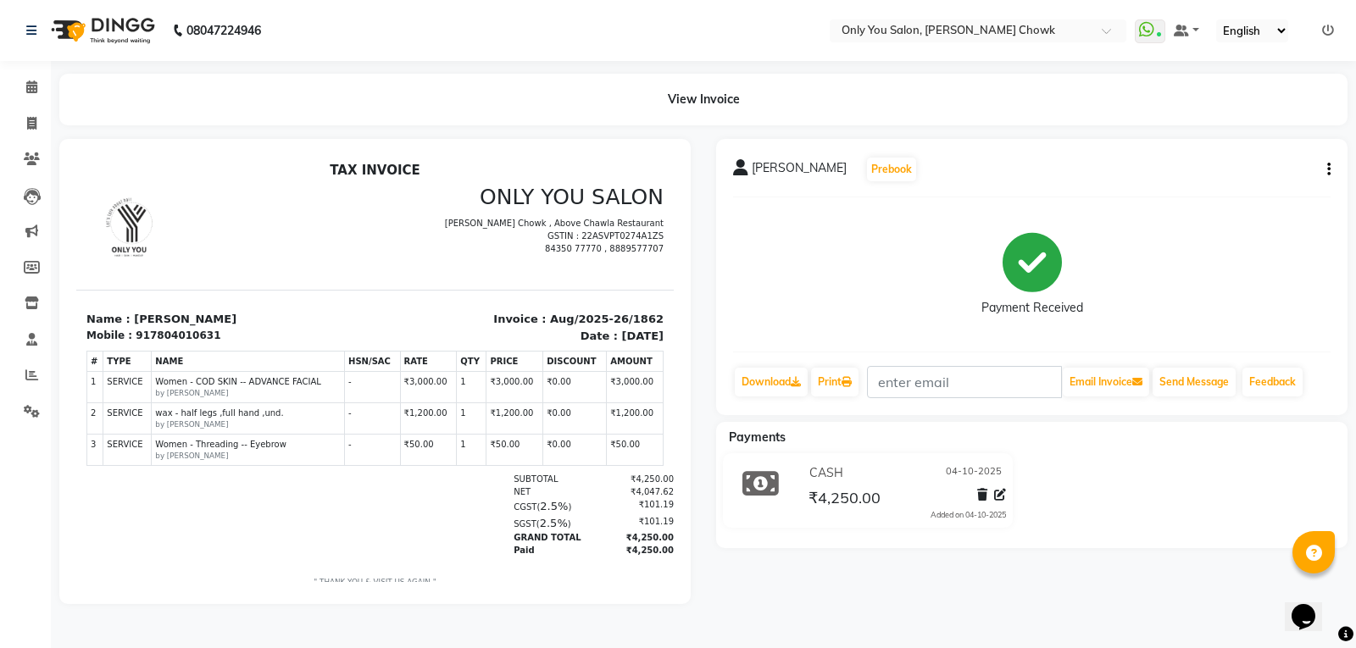
click at [1330, 170] on icon "button" at bounding box center [1328, 169] width 3 height 1
click at [1246, 184] on div "Edit Invoice" at bounding box center [1244, 179] width 116 height 21
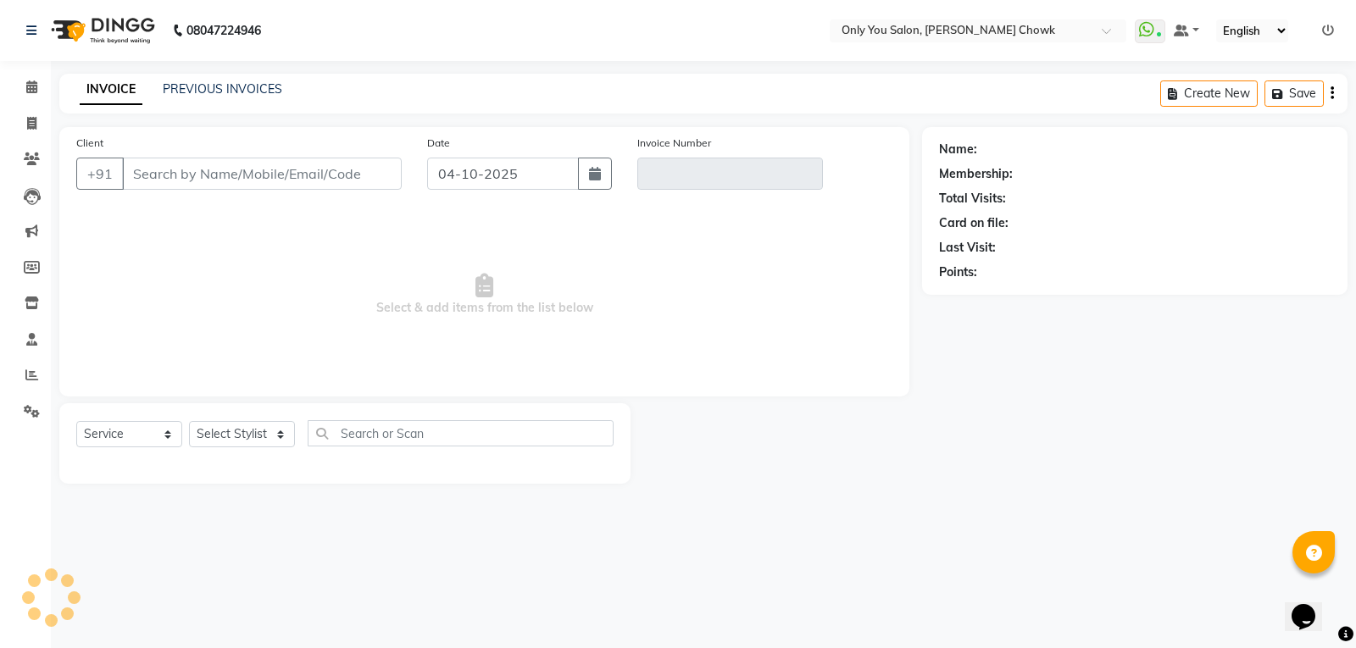
select select "package"
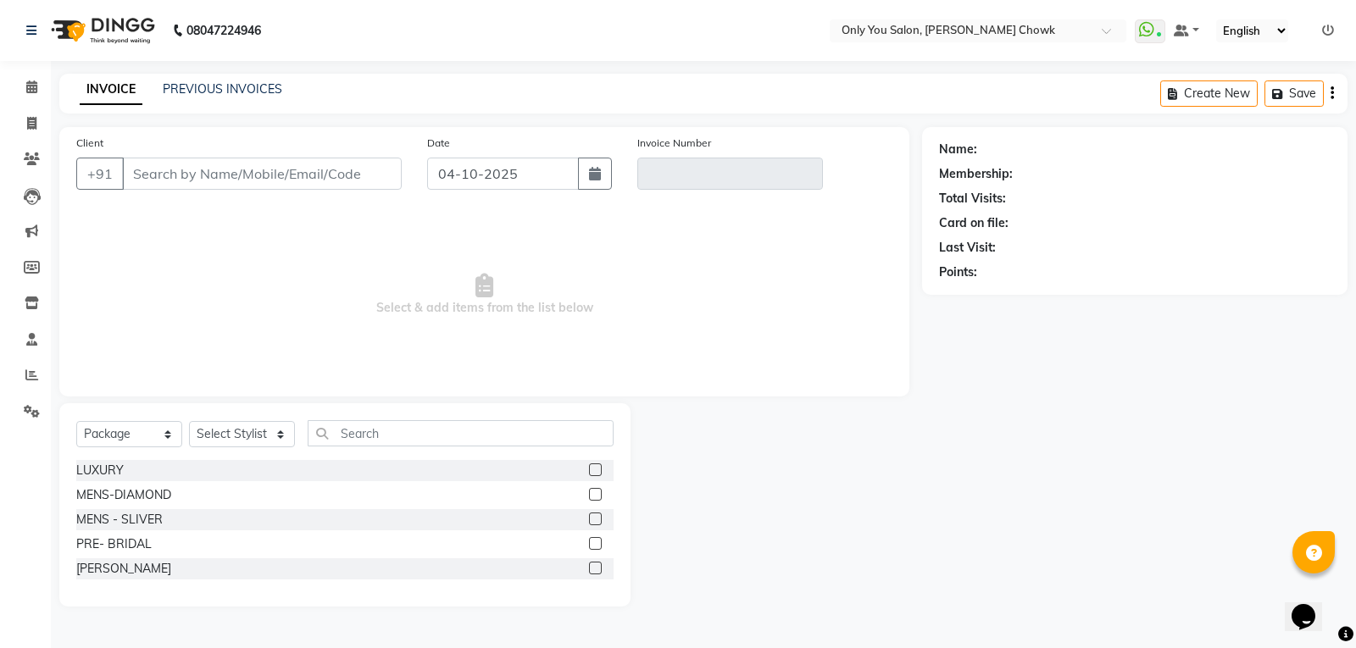
type input "7804010631"
type input "Aug/2025-26/1862"
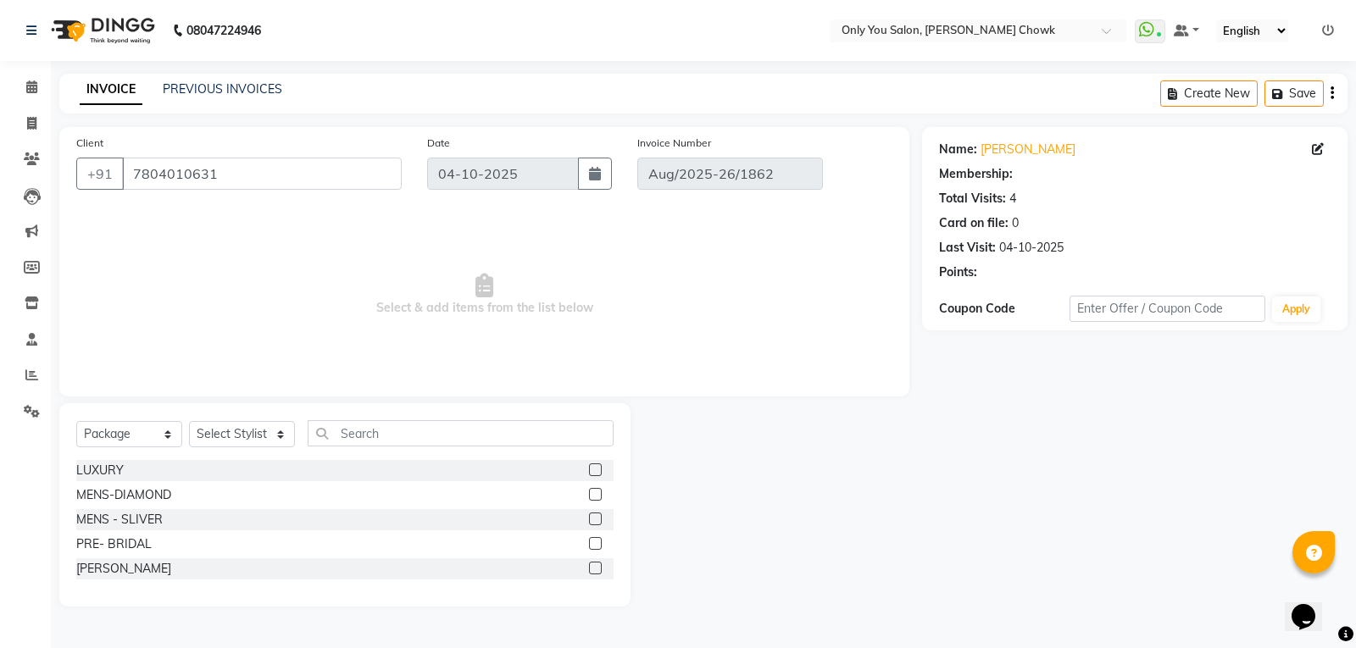
select select "select"
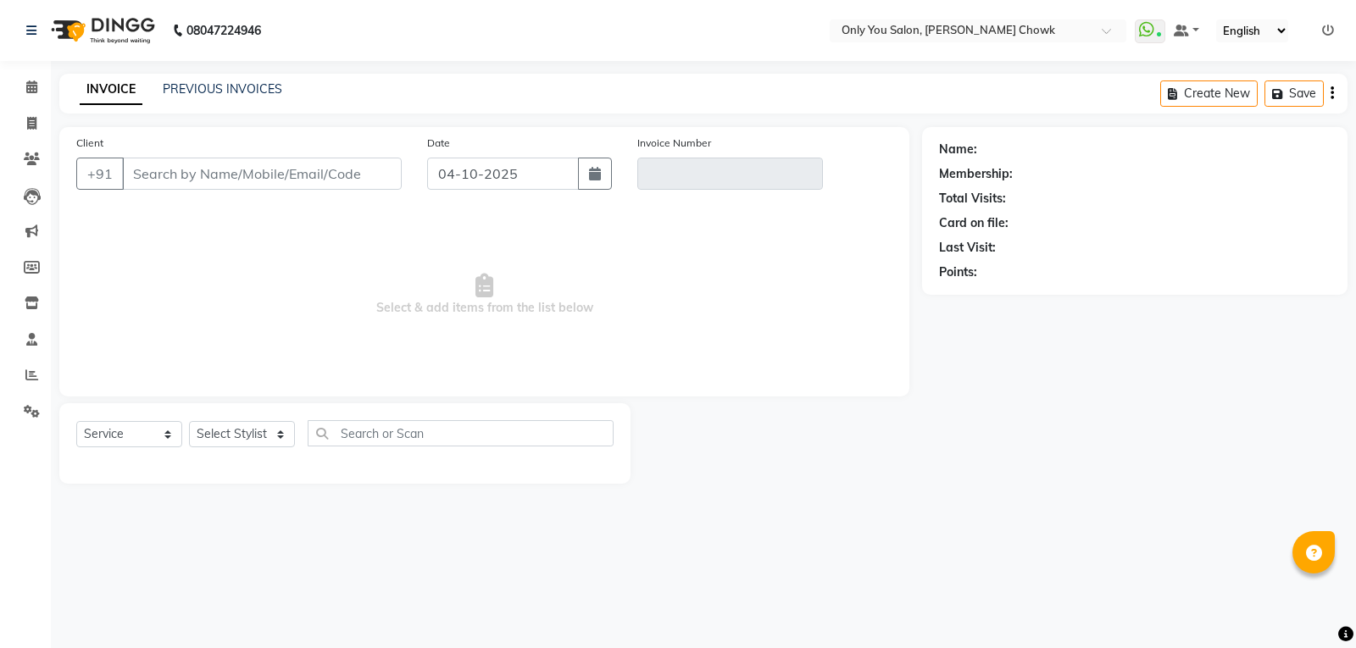
select select "package"
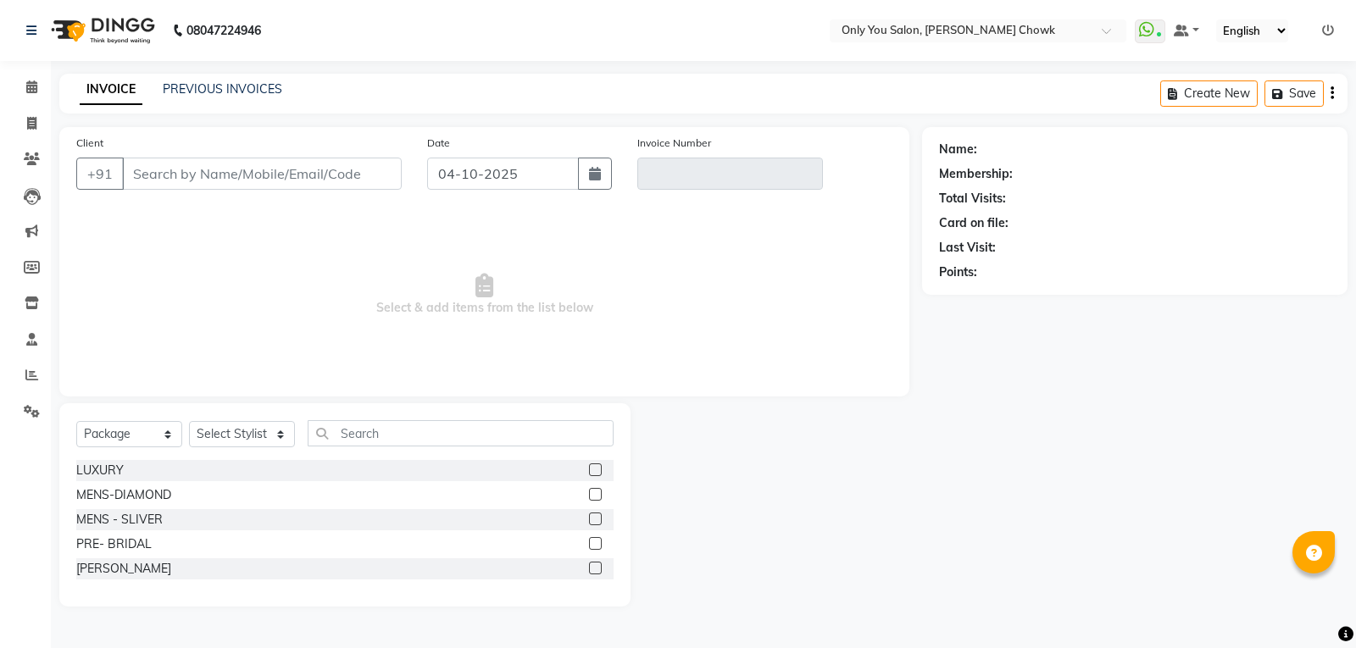
type input "7804010631"
type input "Aug/2025-26/1862"
select select "select"
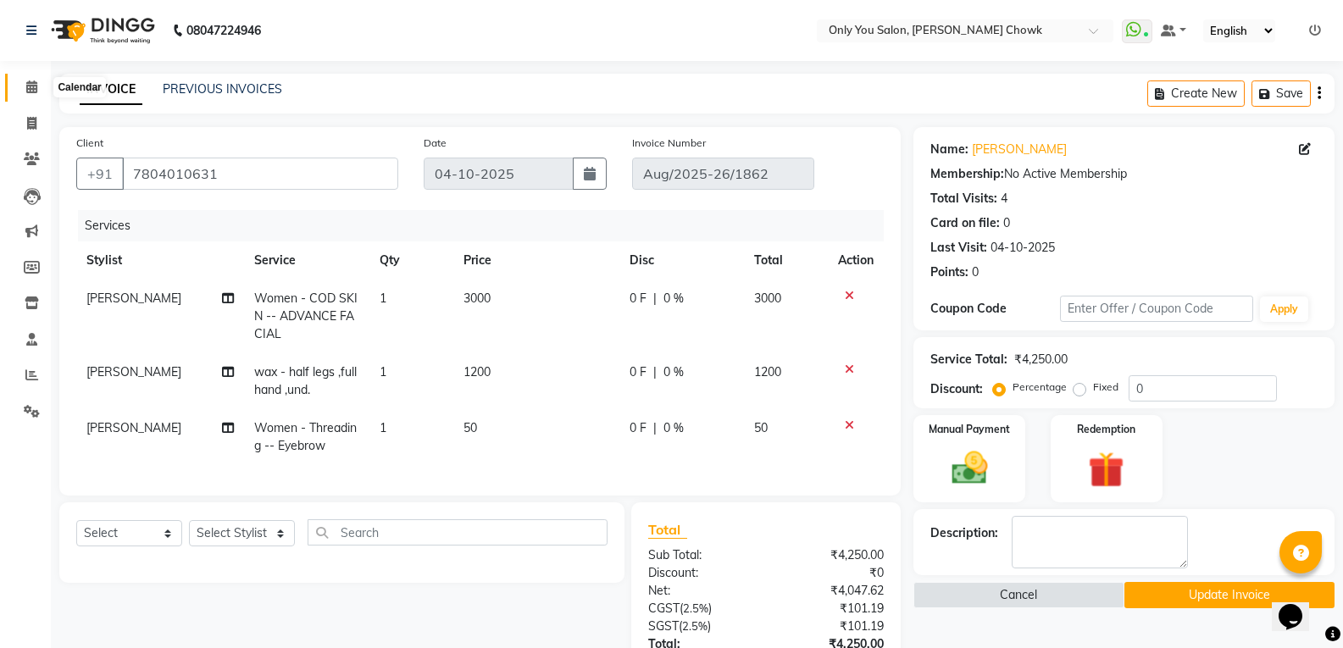
click at [31, 88] on icon at bounding box center [31, 87] width 11 height 13
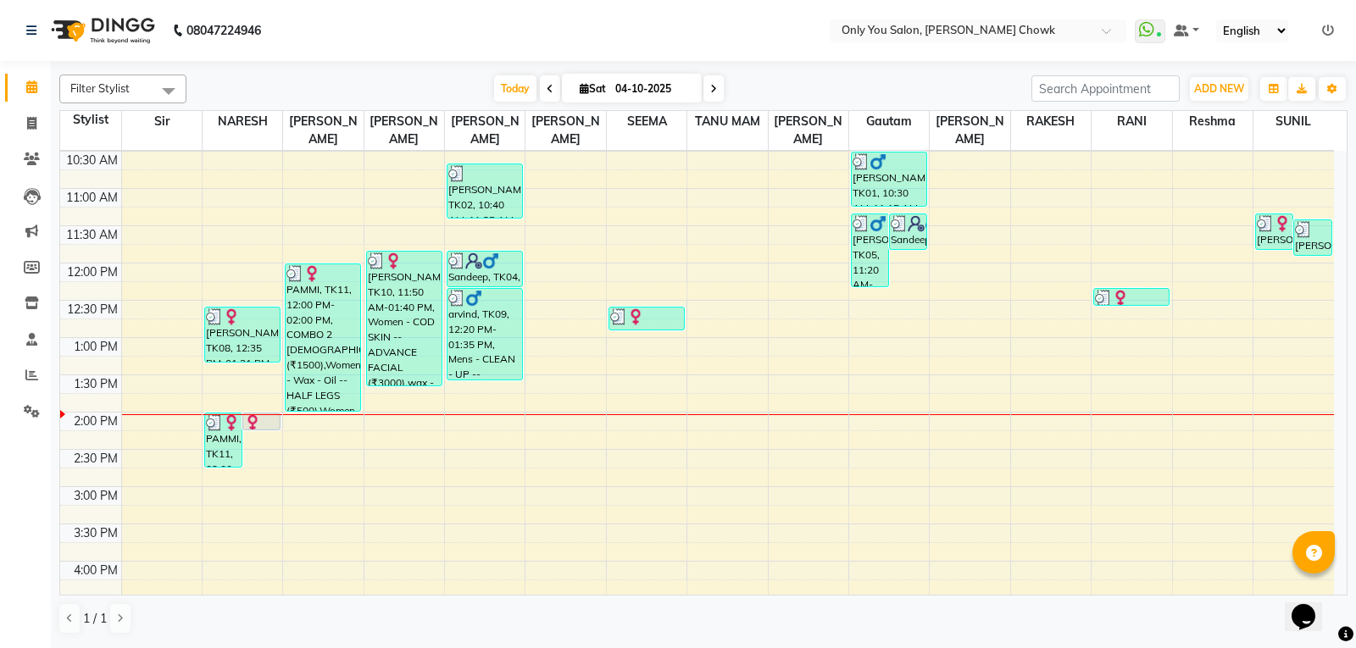
scroll to position [254, 0]
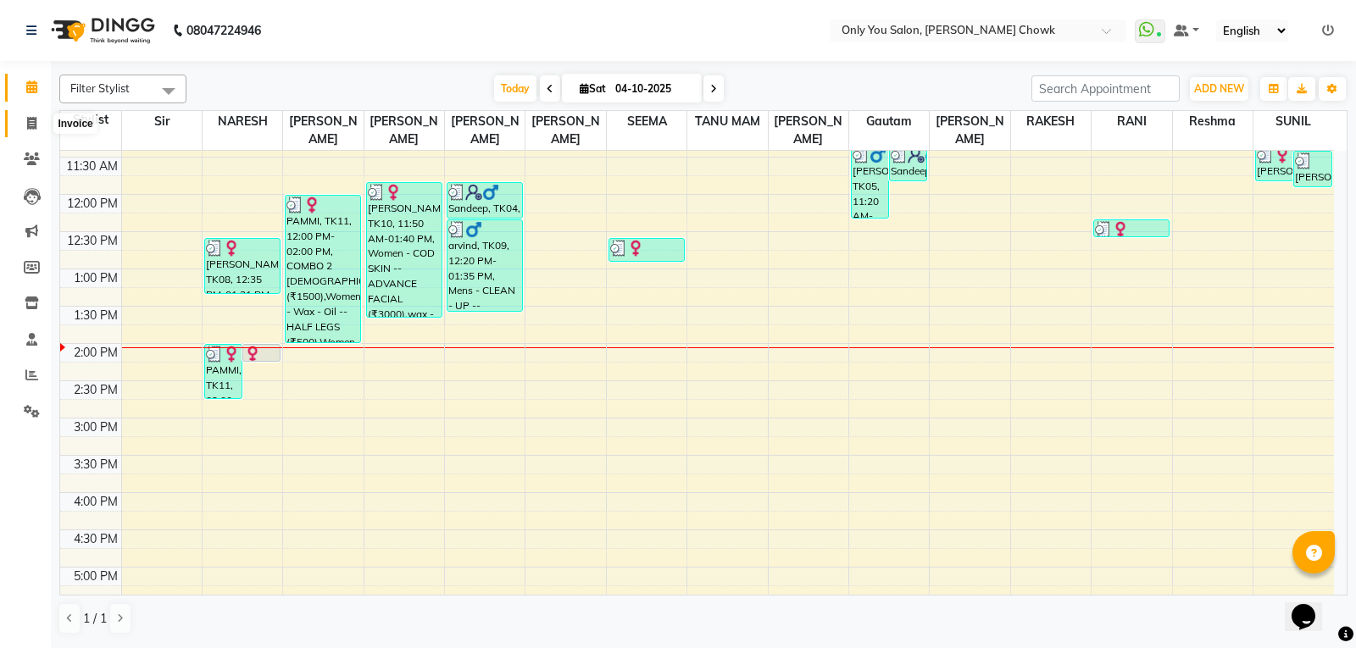
click at [26, 126] on span at bounding box center [32, 123] width 30 height 19
select select "service"
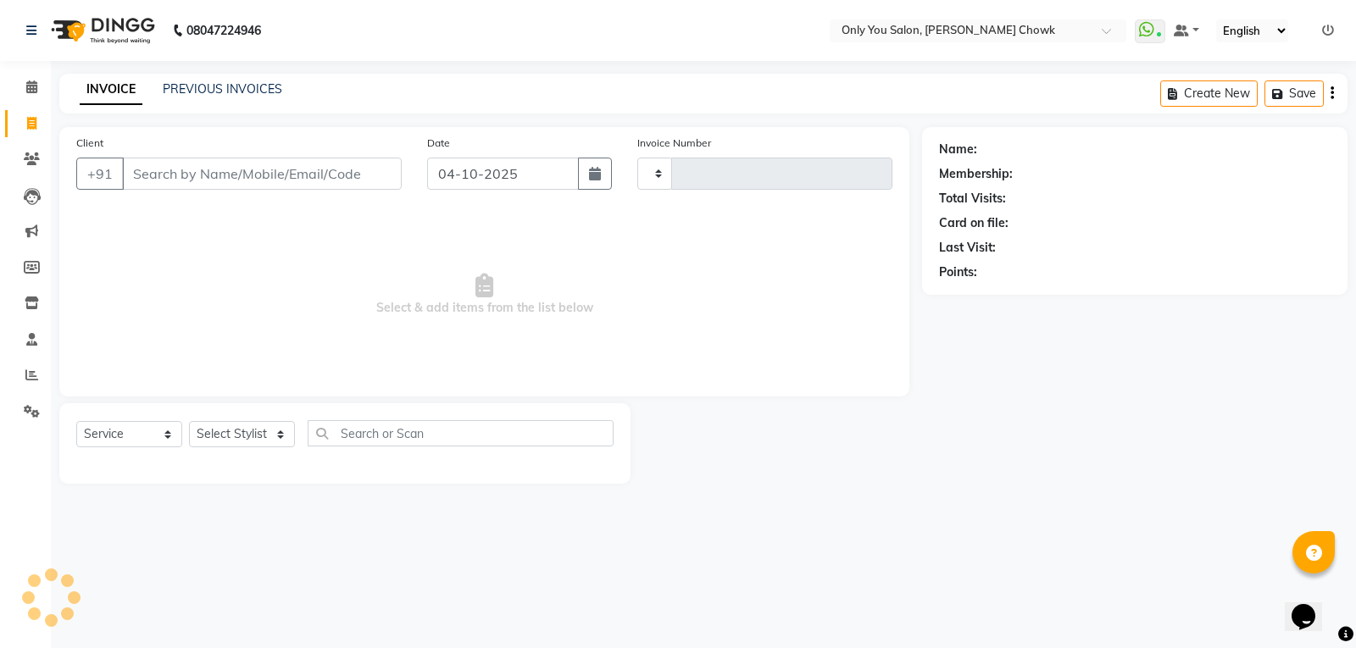
type input "1864"
select select "8713"
select select "package"
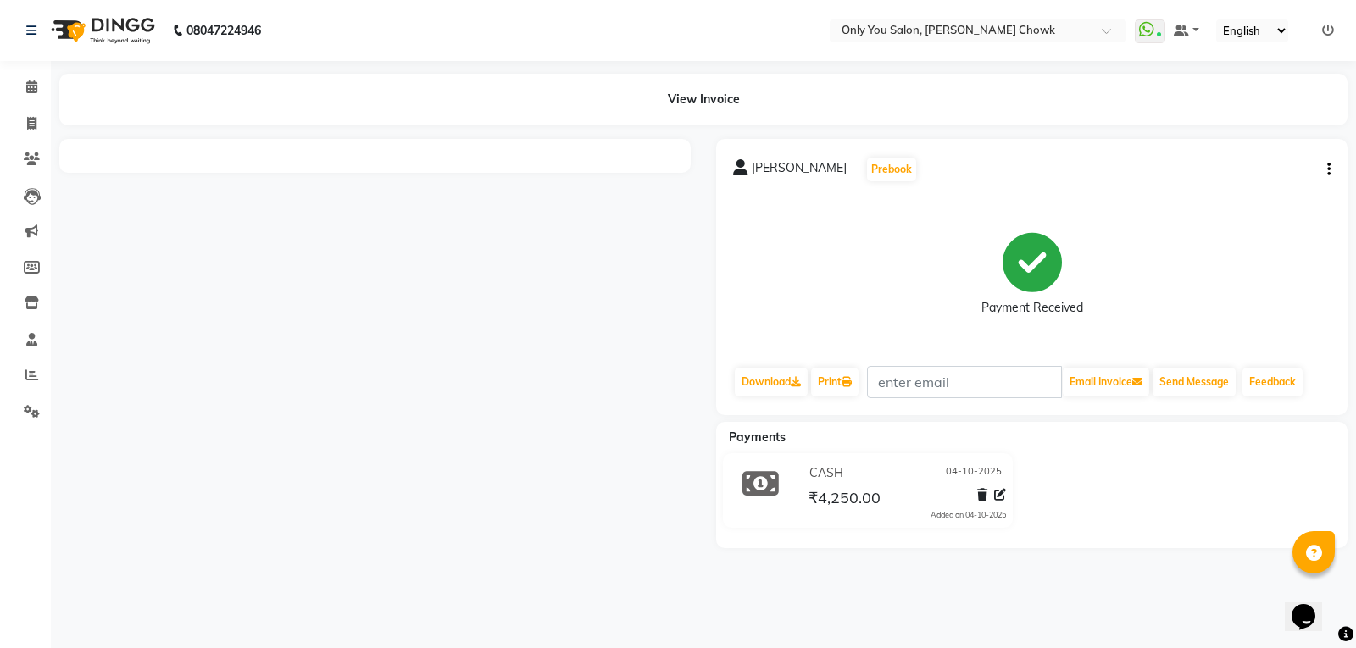
click at [1329, 169] on icon "button" at bounding box center [1328, 169] width 3 height 1
click at [1235, 184] on div "Edit Invoice" at bounding box center [1244, 179] width 116 height 21
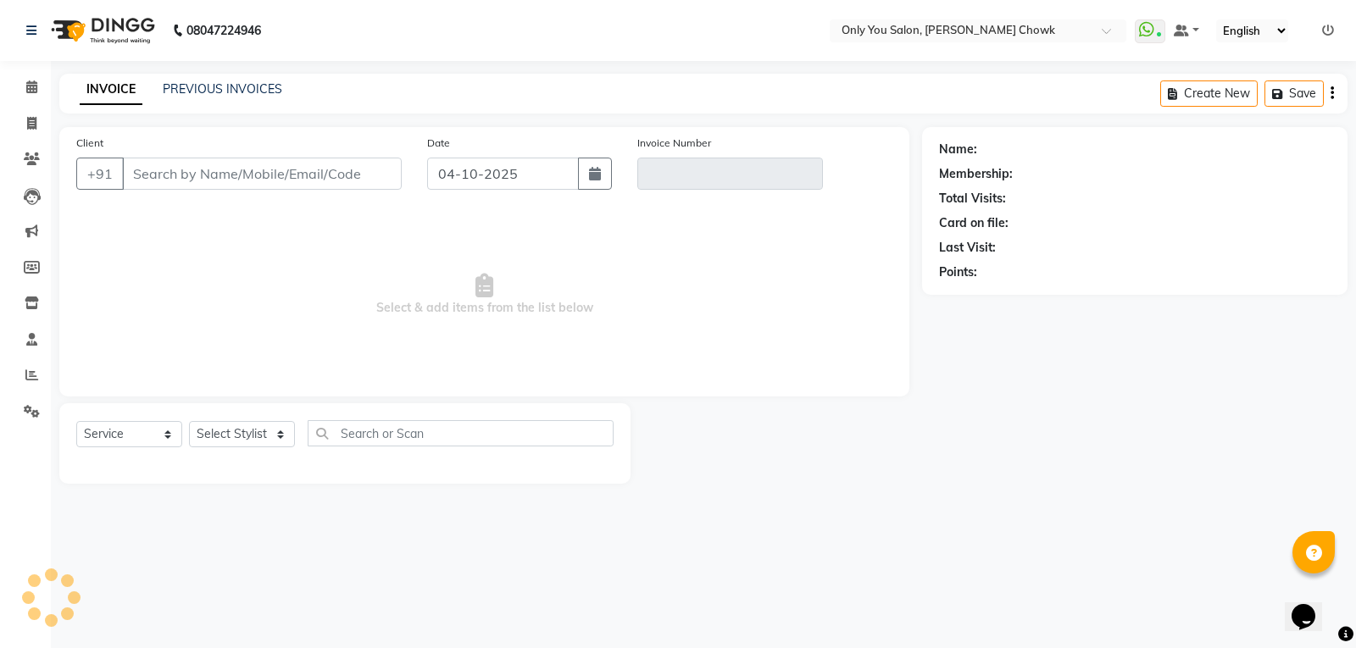
select select "package"
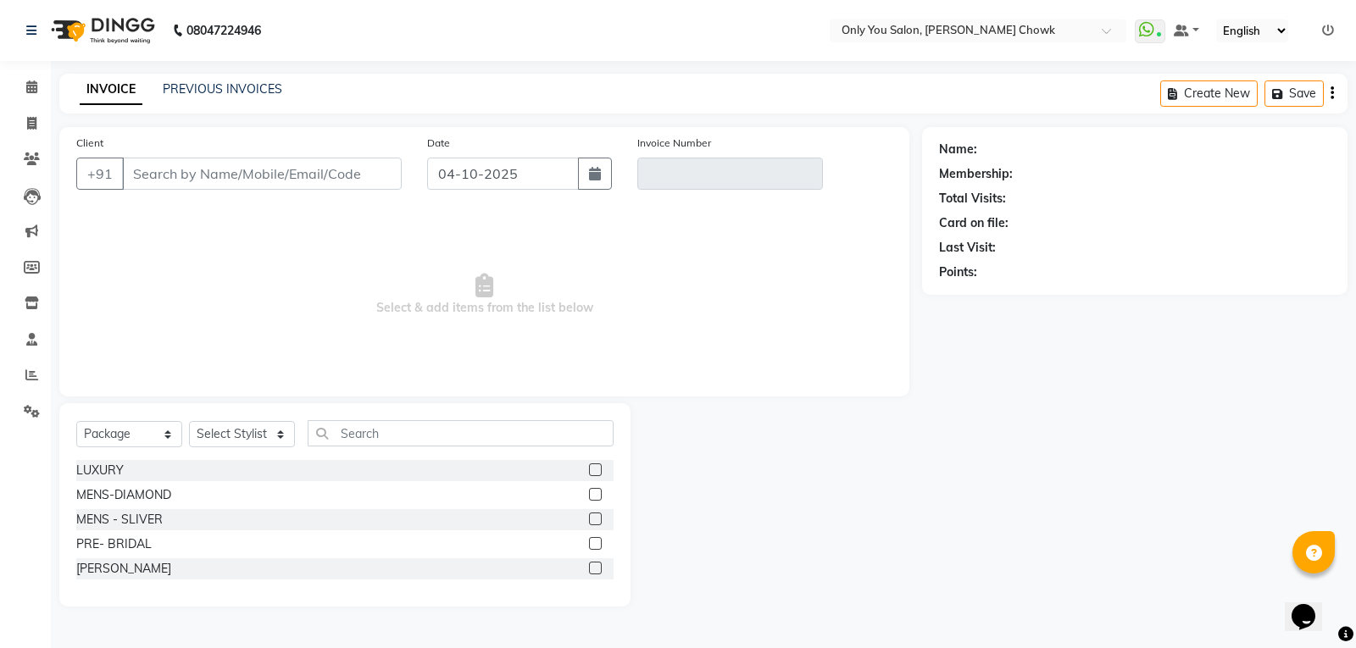
type input "7804010631"
type input "Aug/2025-26/1862"
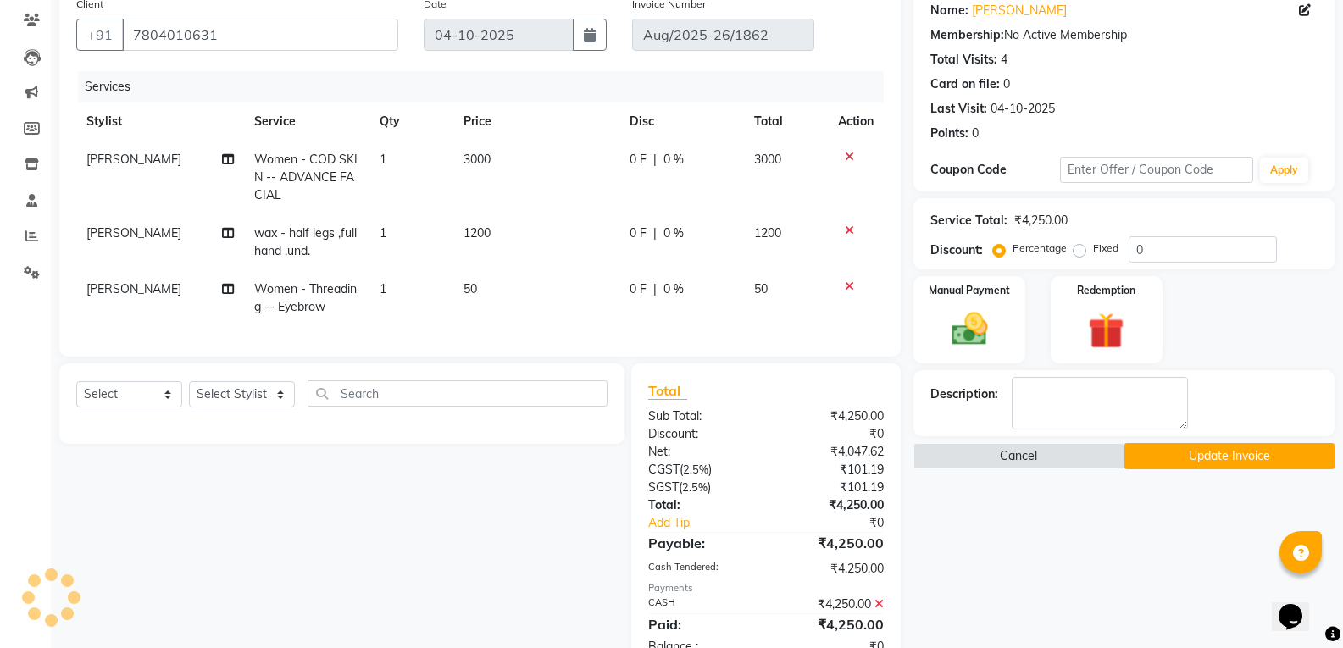
scroll to position [169, 0]
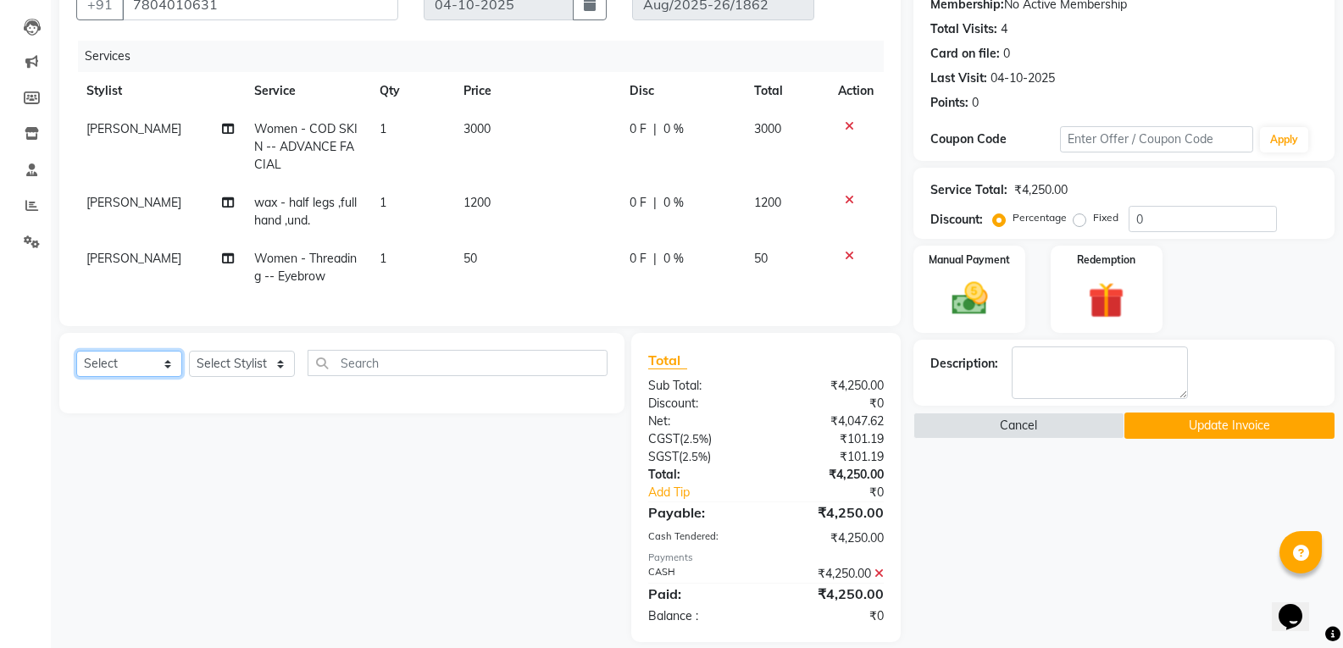
click at [158, 377] on select "Select Service Product Membership Package Voucher Prepaid Gift Card" at bounding box center [129, 364] width 106 height 26
select select "service"
click at [76, 364] on select "Select Service Product Membership Package Voucher Prepaid Gift Card" at bounding box center [129, 364] width 106 height 26
click at [229, 375] on select "Select Stylist [PERSON_NAME] [PERSON_NAME] [PERSON_NAME] MAMTA [PERSON_NAME] [P…" at bounding box center [242, 364] width 106 height 26
select select "21352"
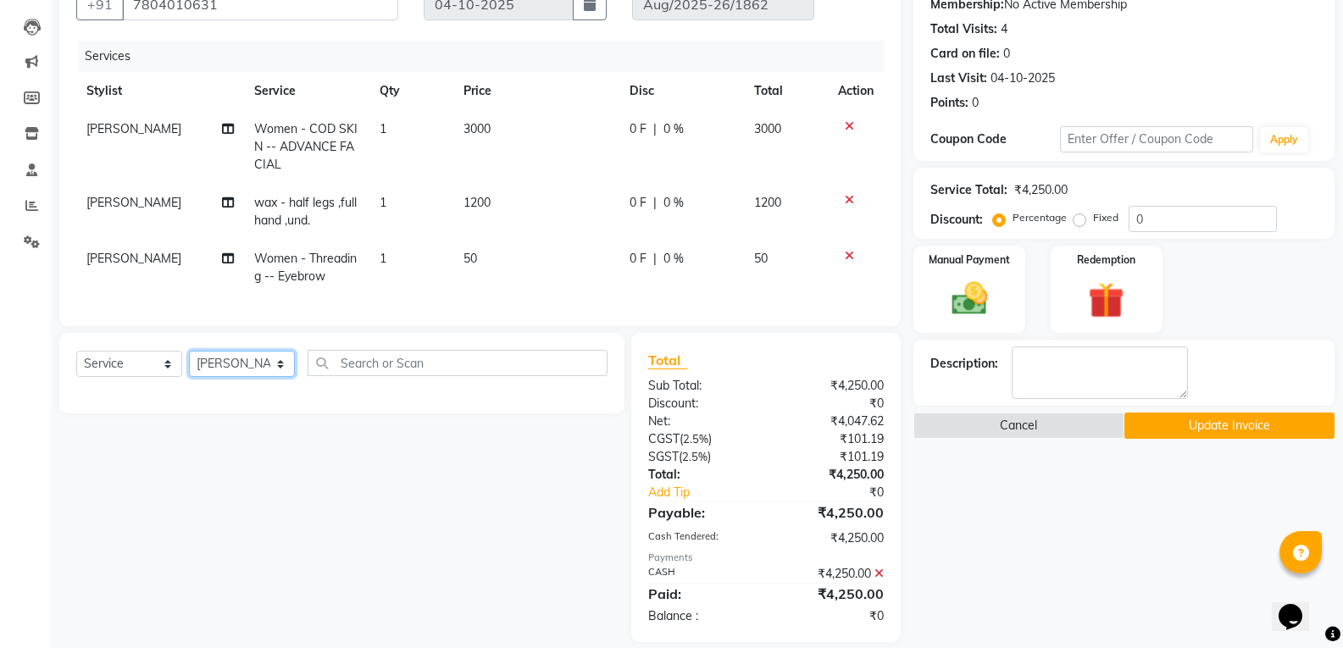
click at [189, 364] on select "Select Stylist [PERSON_NAME] [PERSON_NAME] [PERSON_NAME] MAMTA [PERSON_NAME] [P…" at bounding box center [242, 364] width 106 height 26
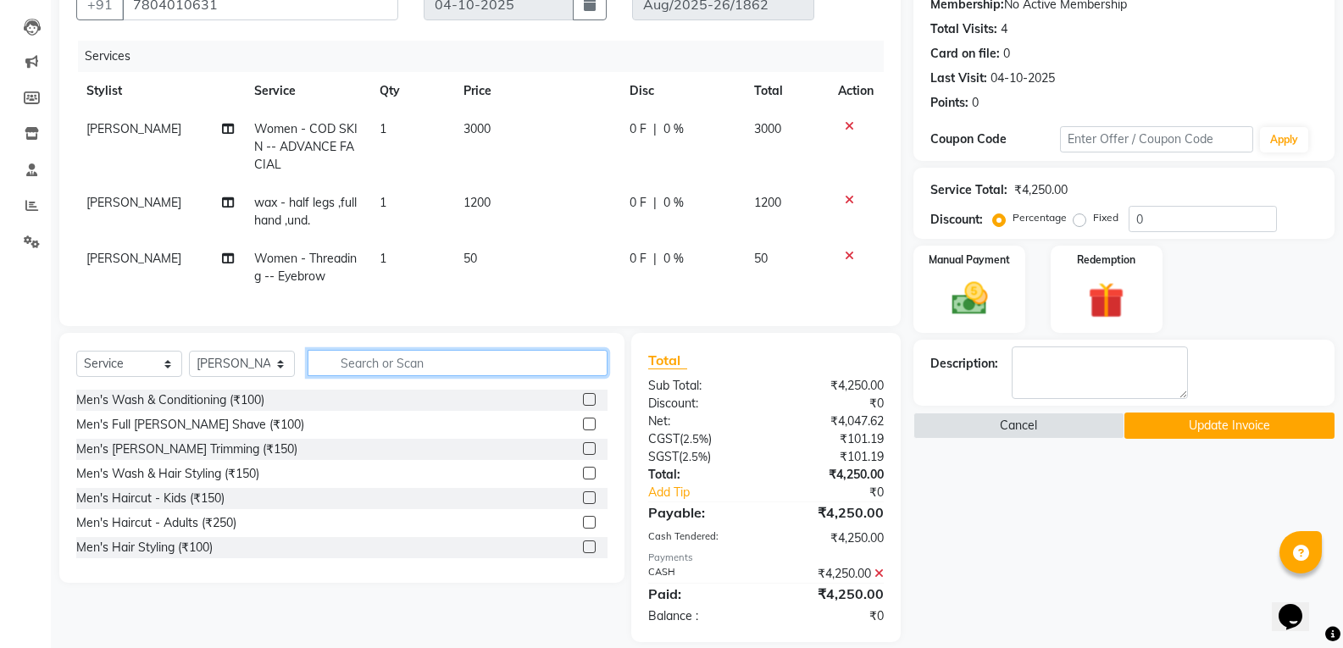
click at [380, 376] on input "text" at bounding box center [458, 363] width 300 height 26
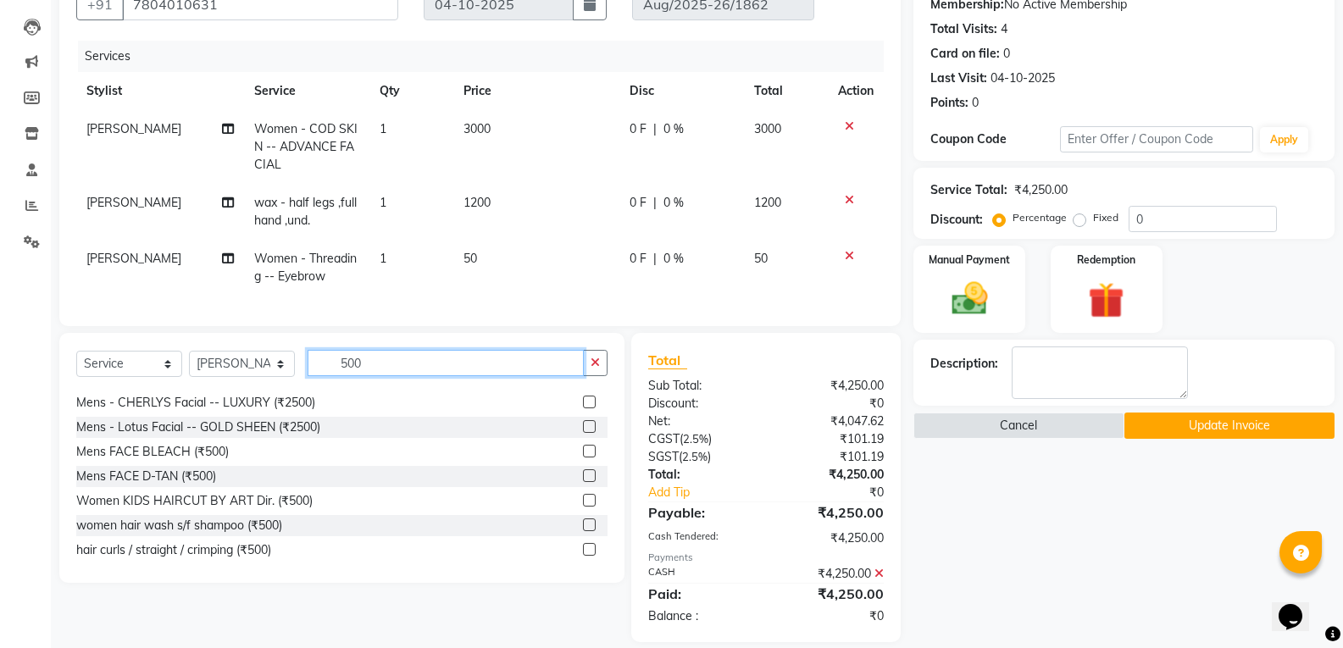
type input "500"
click at [583, 531] on label at bounding box center [589, 525] width 13 height 13
click at [583, 531] on input "checkbox" at bounding box center [588, 525] width 11 height 11
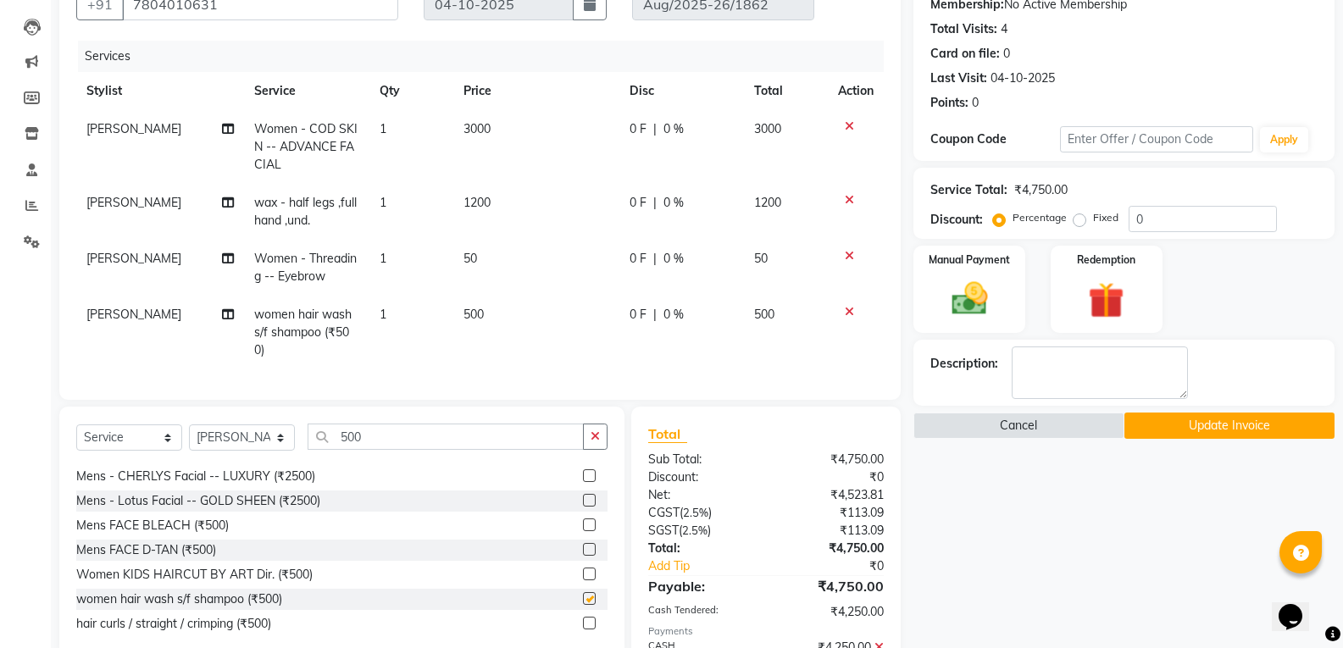
checkbox input "false"
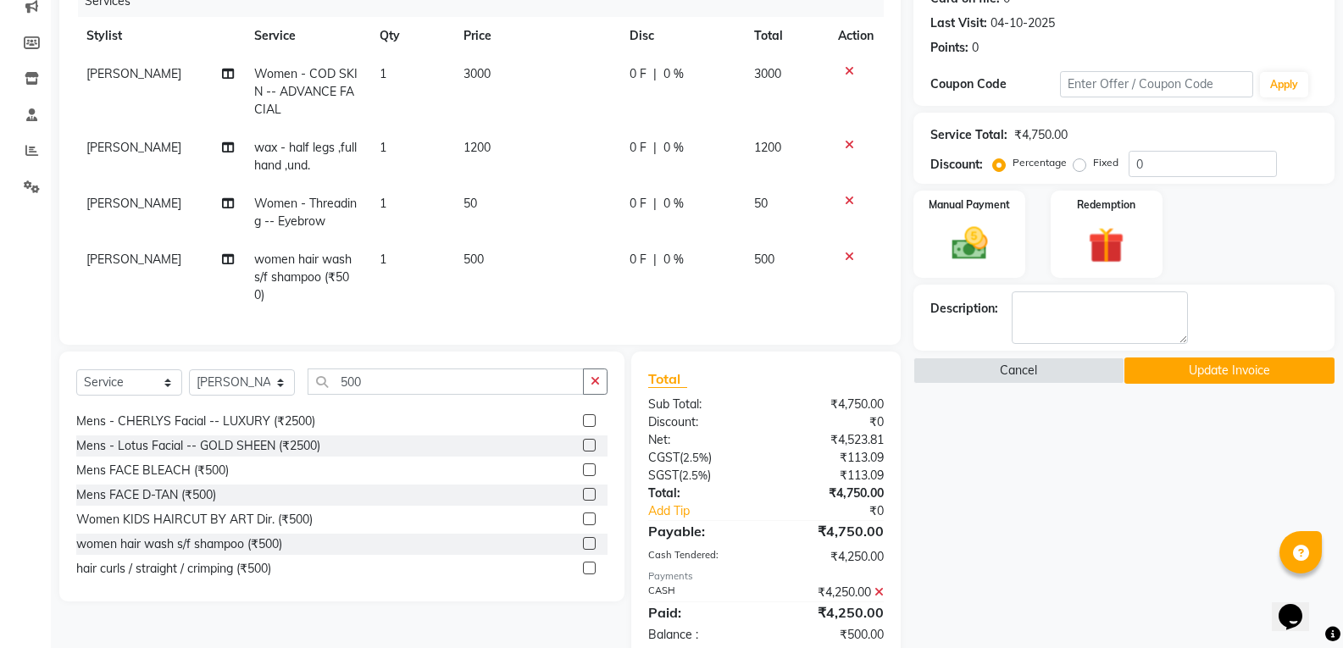
scroll to position [275, 0]
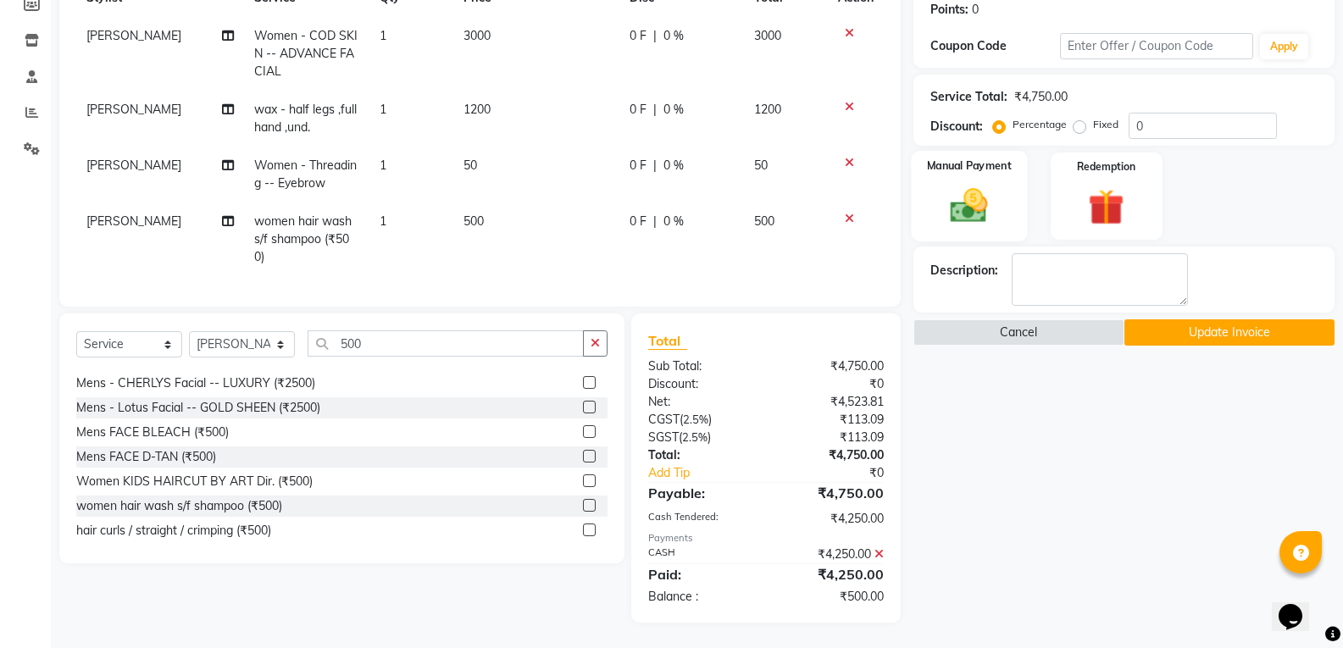
click at [970, 188] on img at bounding box center [969, 205] width 60 height 43
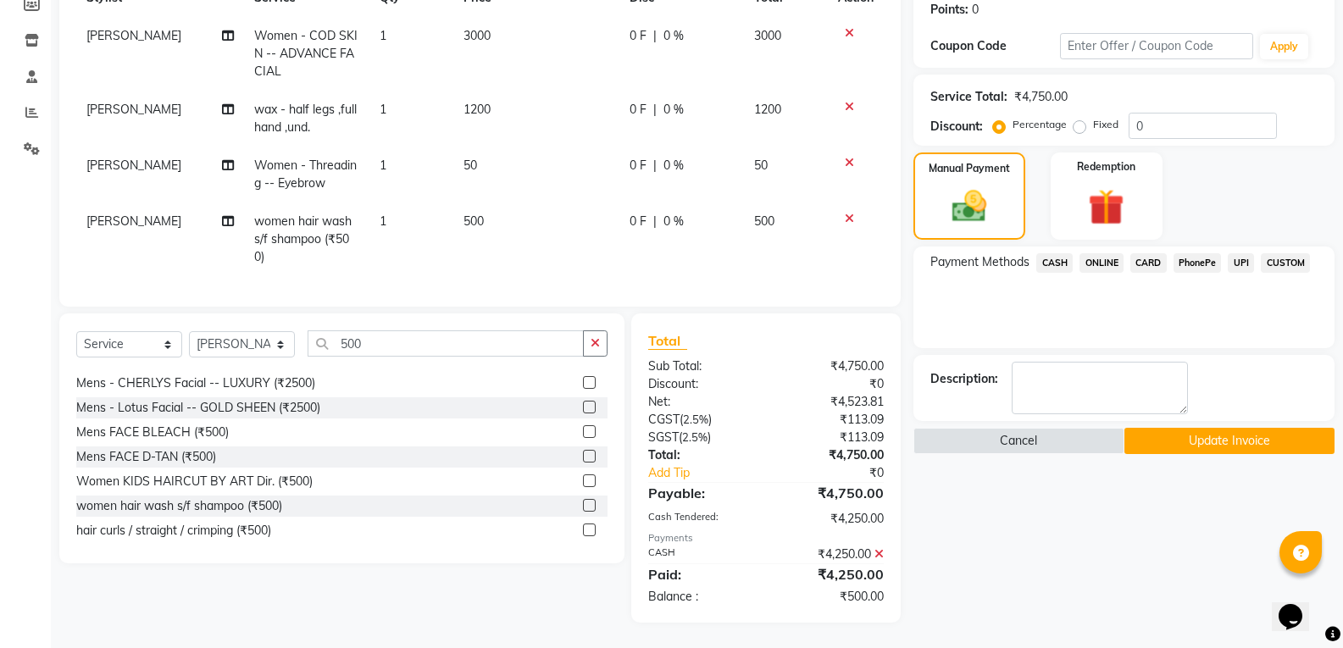
click at [1062, 253] on span "CASH" at bounding box center [1054, 262] width 36 height 19
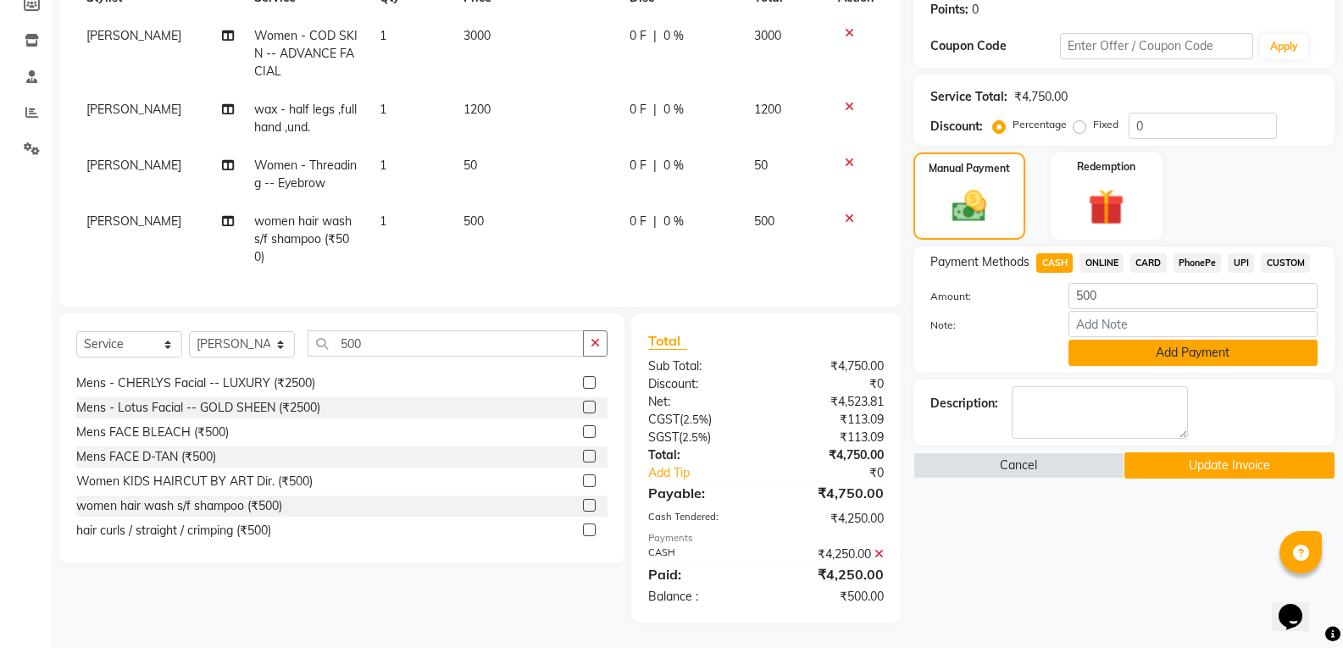
click at [1154, 340] on button "Add Payment" at bounding box center [1193, 353] width 249 height 26
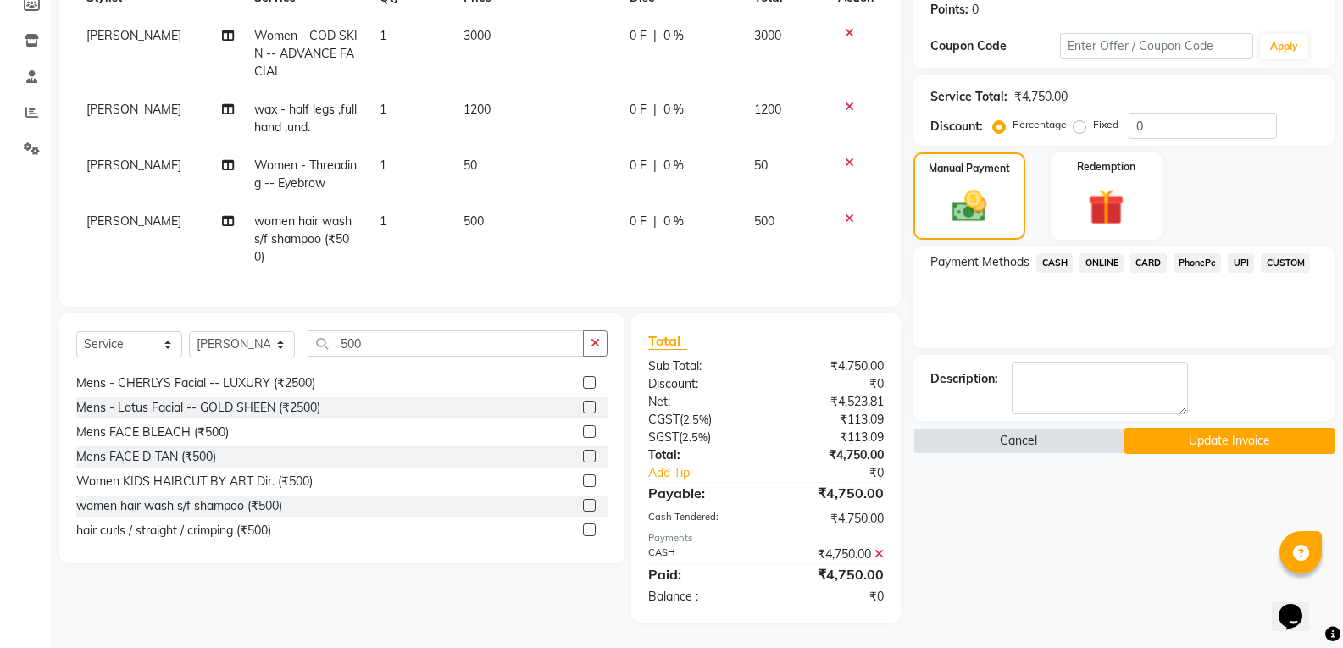
click at [1187, 434] on button "Update Invoice" at bounding box center [1230, 441] width 210 height 26
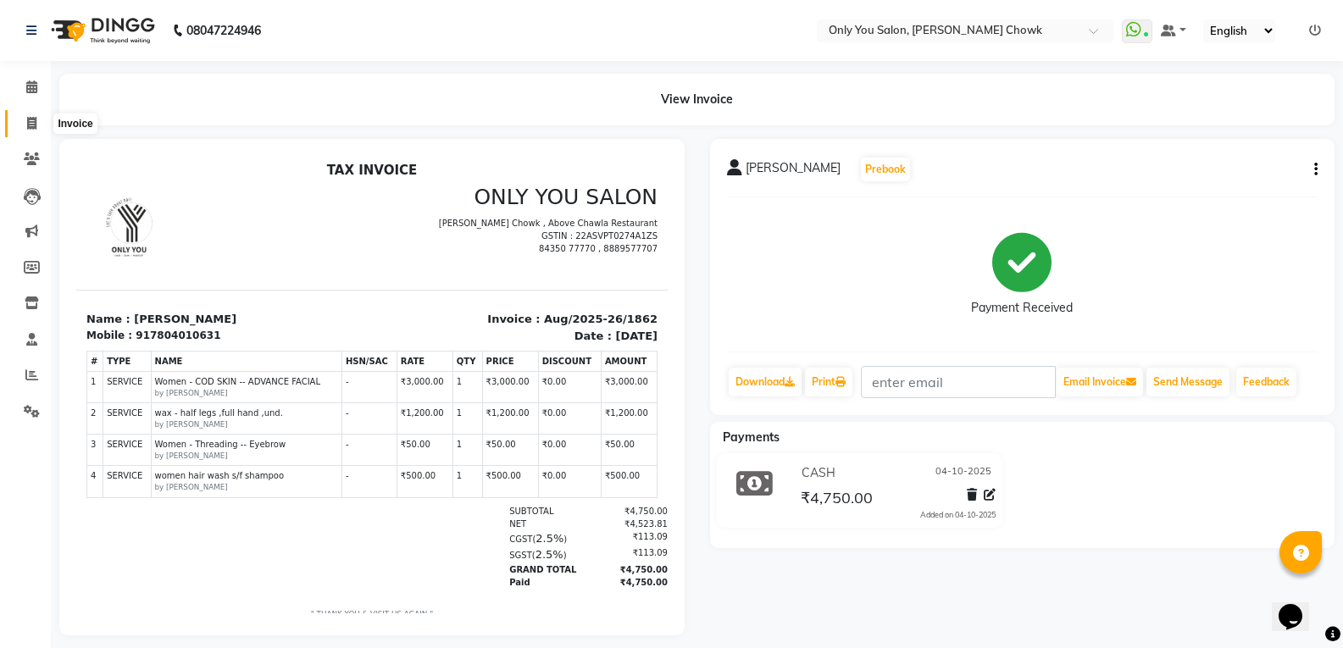
click at [33, 123] on icon at bounding box center [31, 123] width 9 height 13
select select "service"
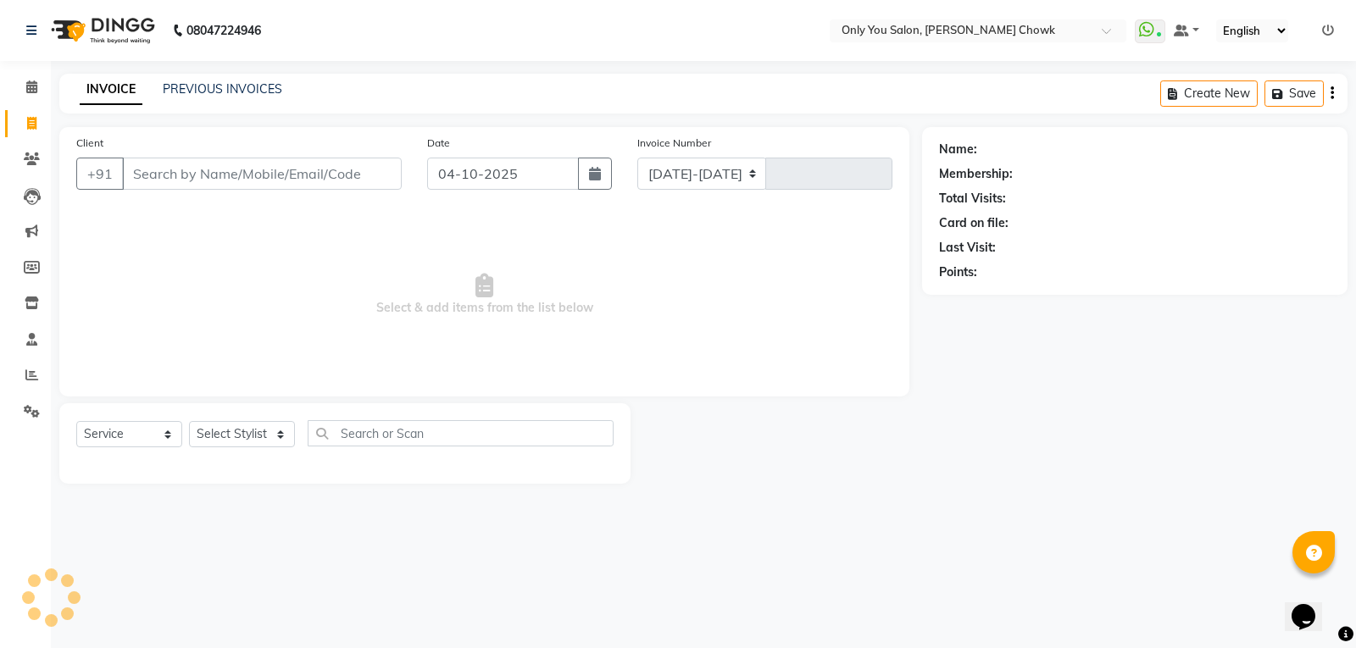
select select "8713"
type input "1864"
click at [227, 88] on link "PREVIOUS INVOICES" at bounding box center [222, 88] width 119 height 15
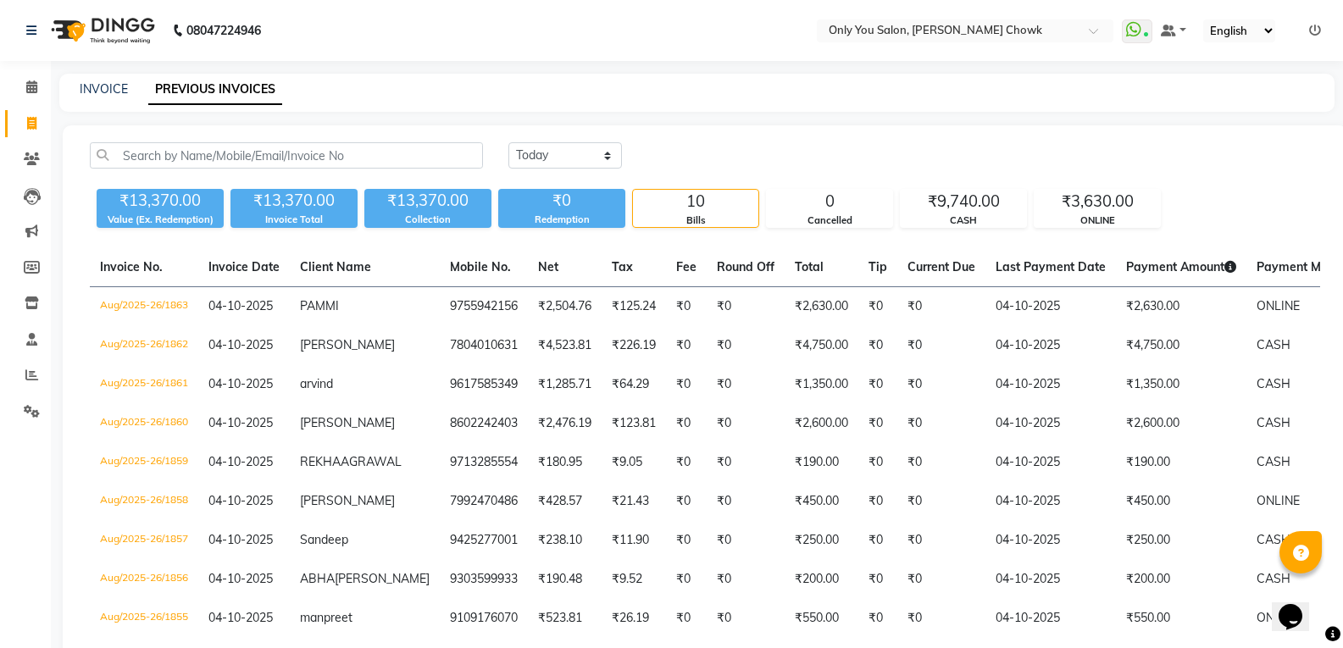
click at [108, 75] on div "INVOICE PREVIOUS INVOICES" at bounding box center [696, 93] width 1275 height 38
click at [108, 86] on link "INVOICE" at bounding box center [104, 88] width 48 height 15
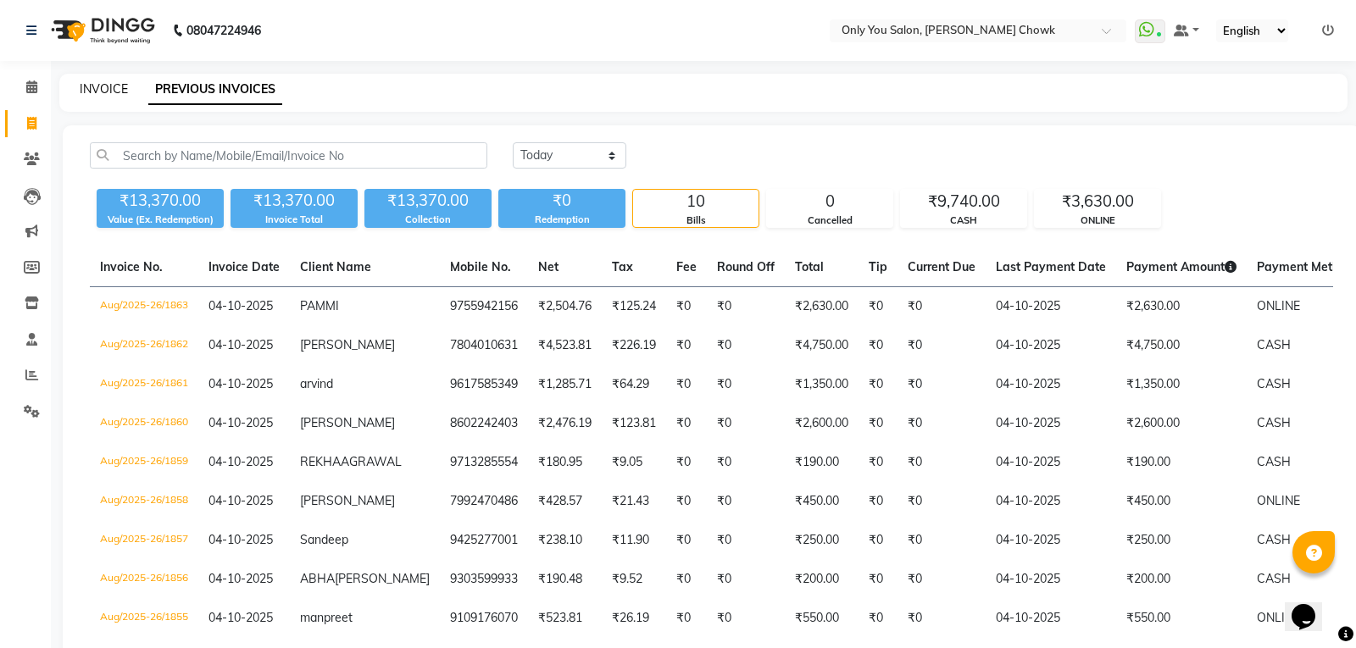
select select "service"
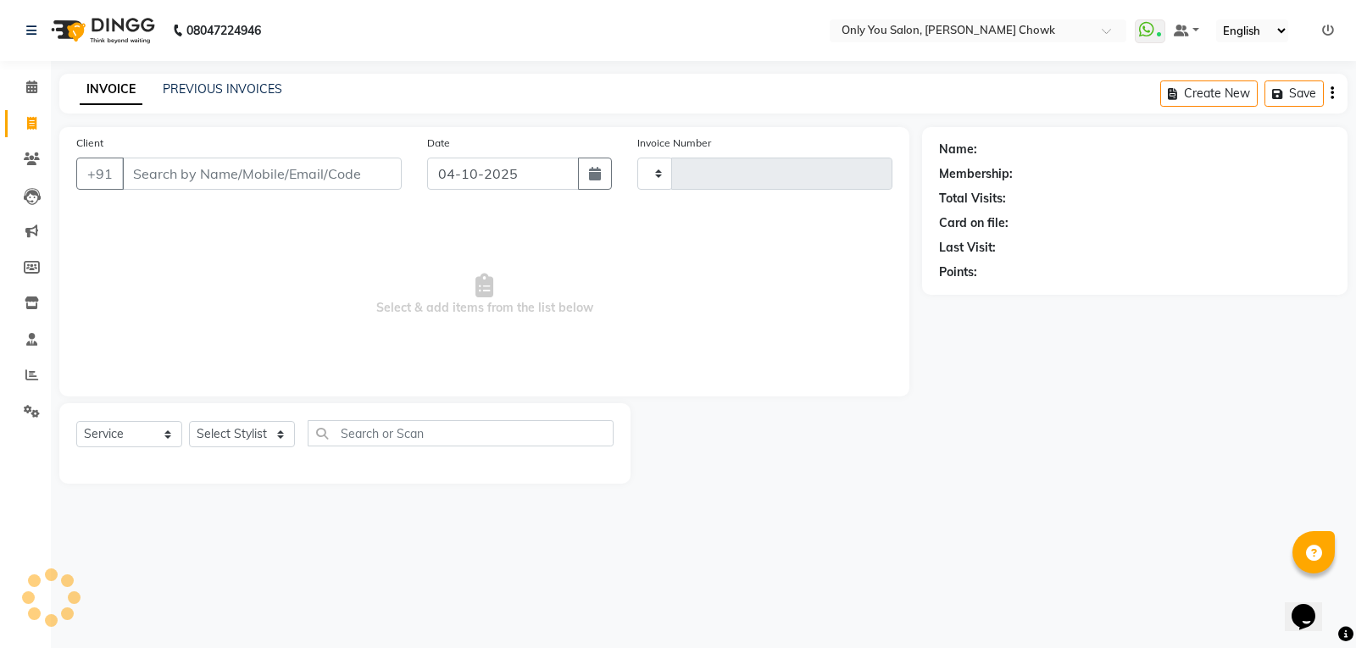
type input "1864"
select select "8713"
select select "package"
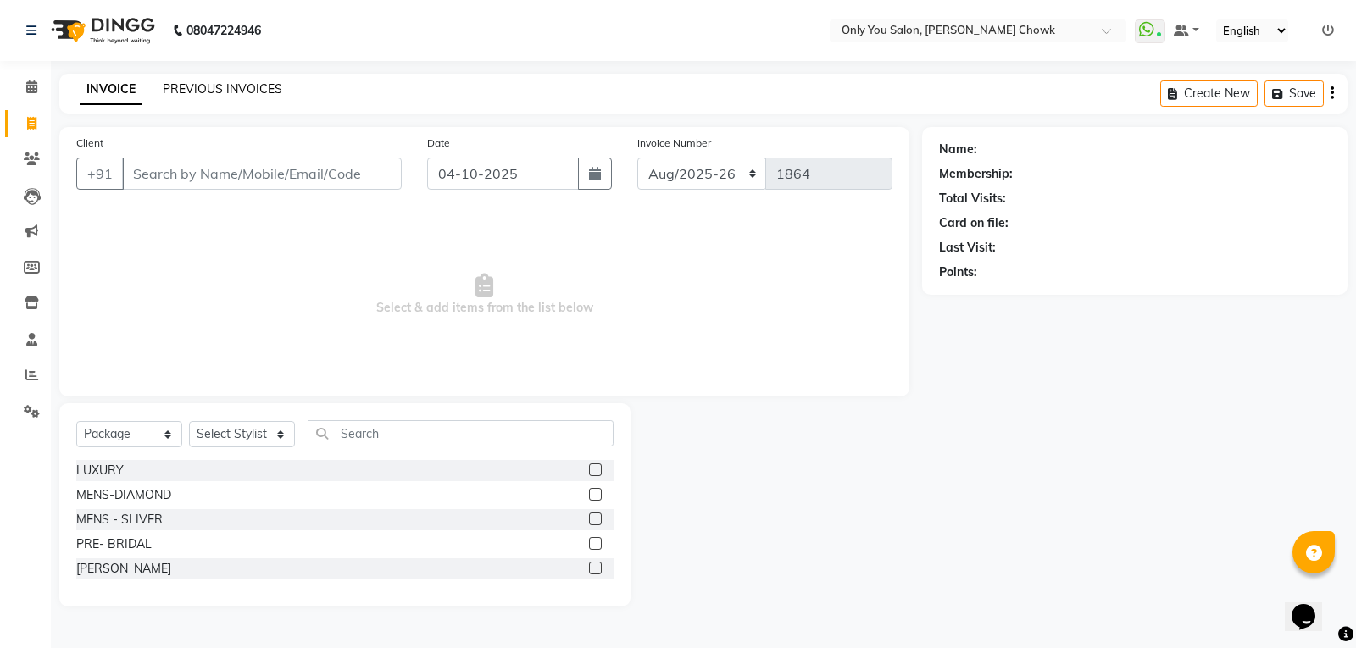
click at [247, 88] on link "PREVIOUS INVOICES" at bounding box center [222, 88] width 119 height 15
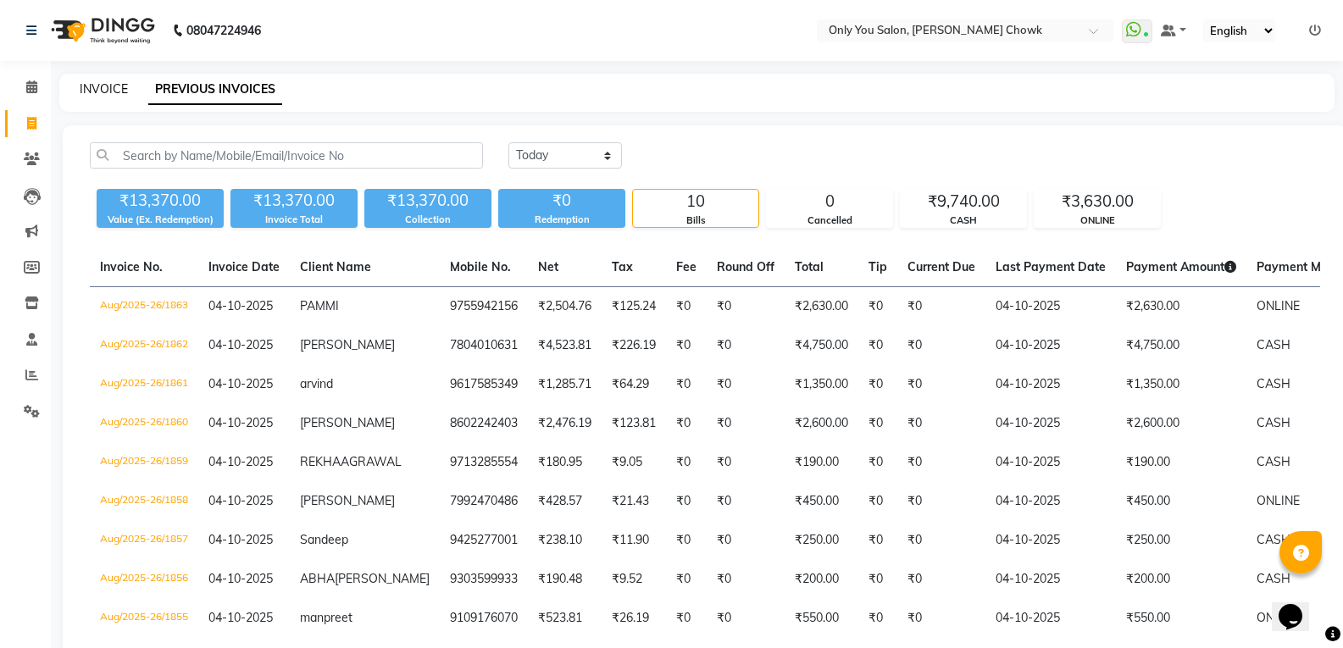
click at [115, 87] on link "INVOICE" at bounding box center [104, 88] width 48 height 15
select select "service"
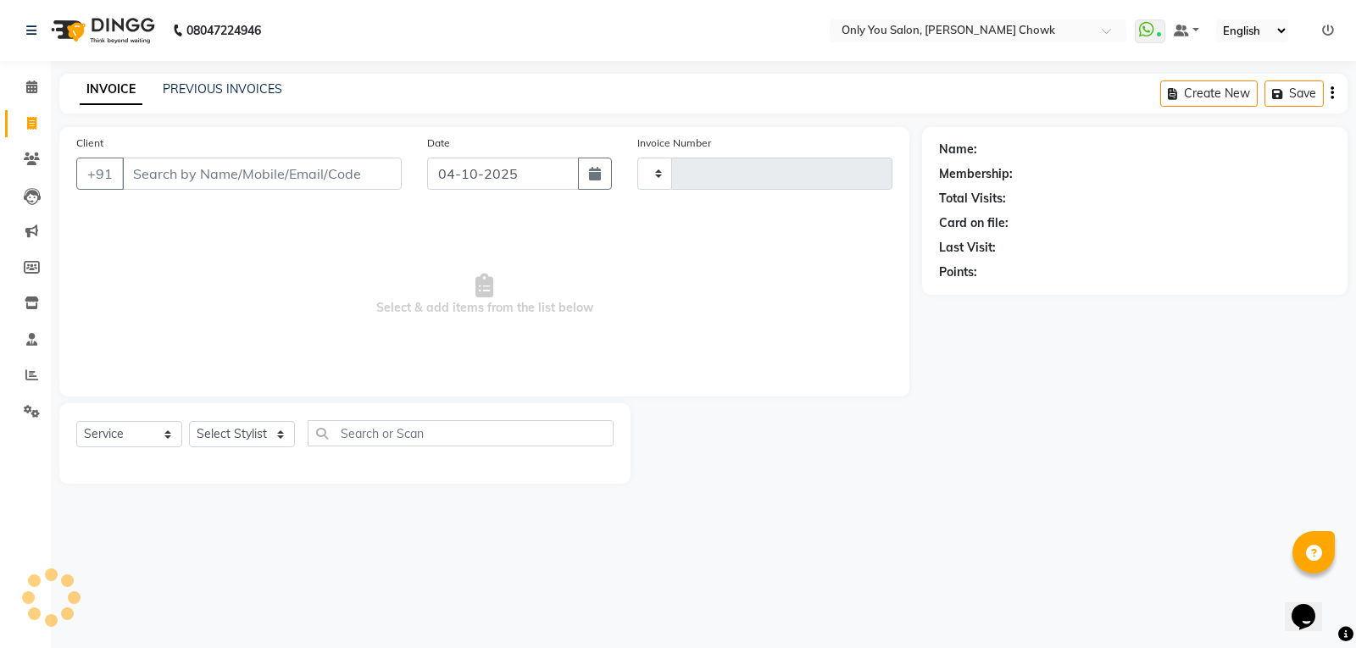
type input "1864"
select select "8713"
select select "package"
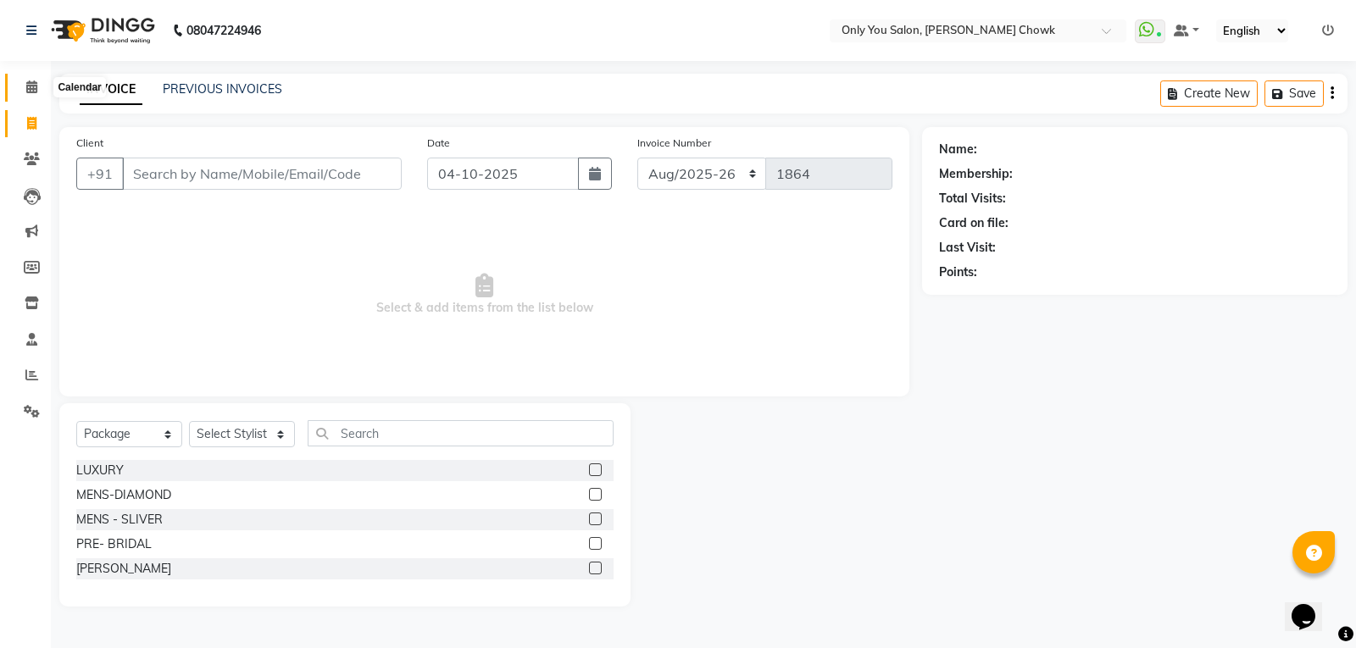
click at [31, 89] on icon at bounding box center [31, 87] width 11 height 13
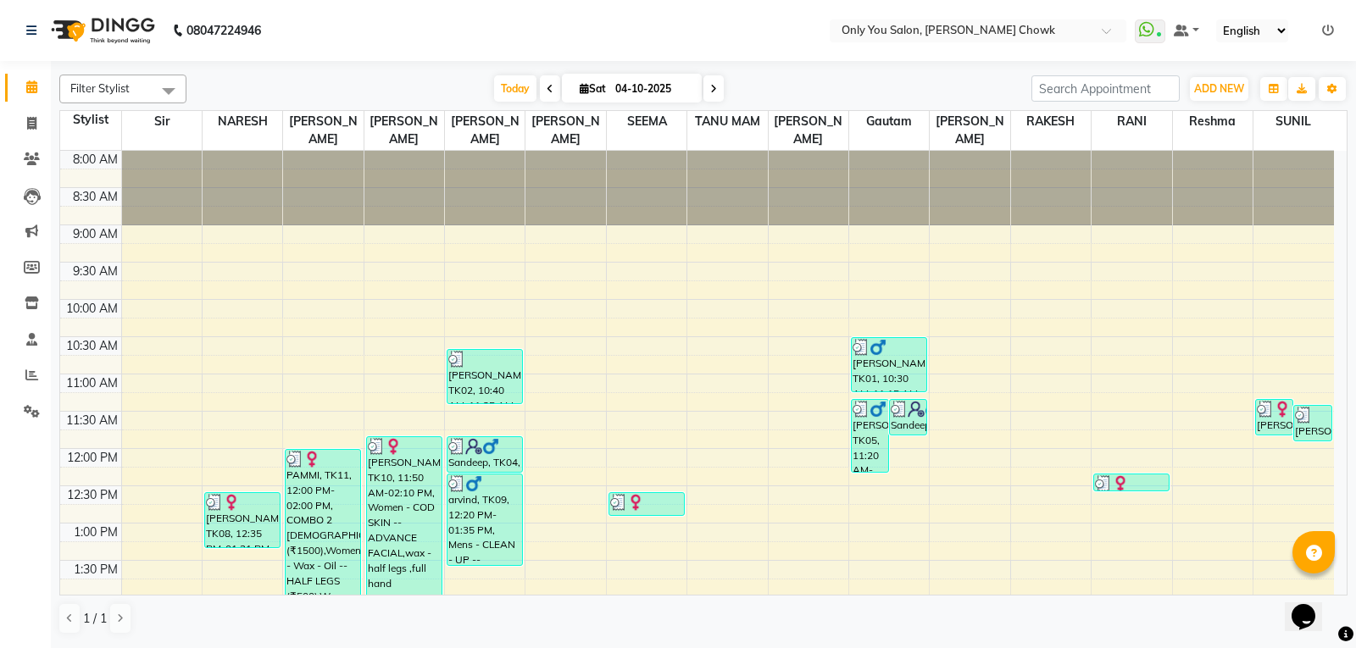
scroll to position [254, 0]
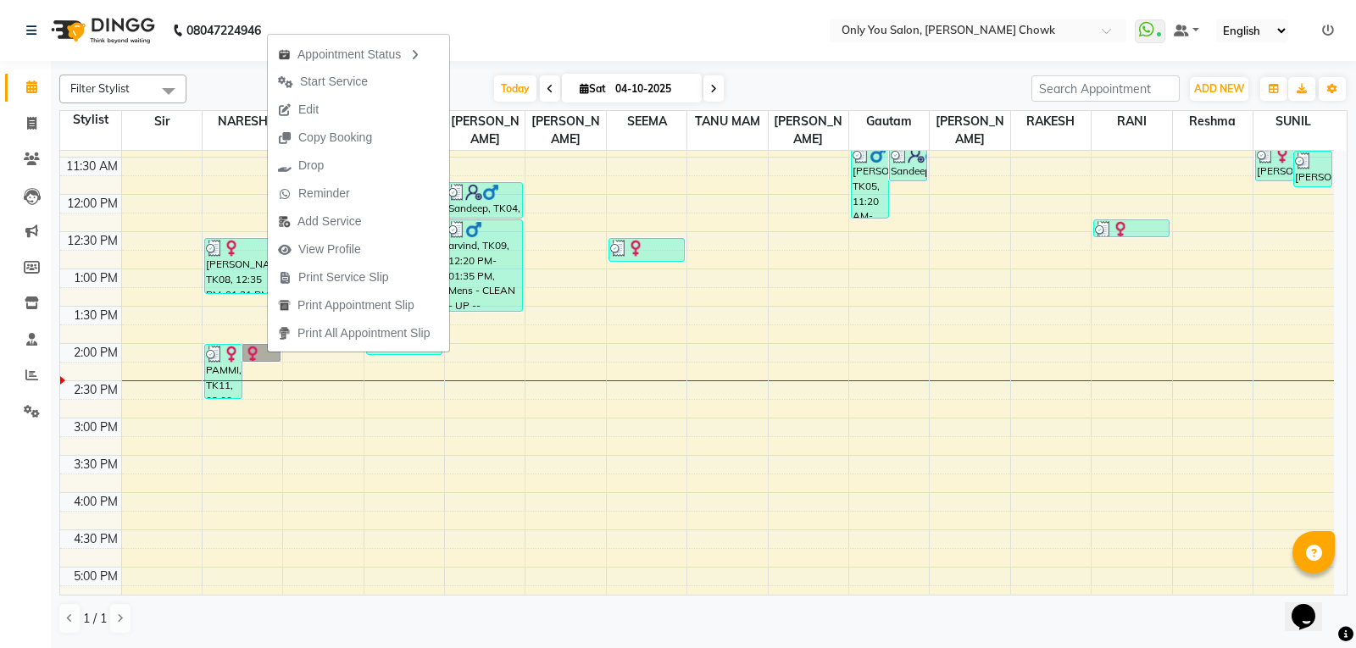
click at [253, 385] on div "8:00 AM 8:30 AM 9:00 AM 9:30 AM 10:00 AM 10:30 AM 11:00 AM 11:30 AM 12:00 PM 12…" at bounding box center [697, 418] width 1274 height 1043
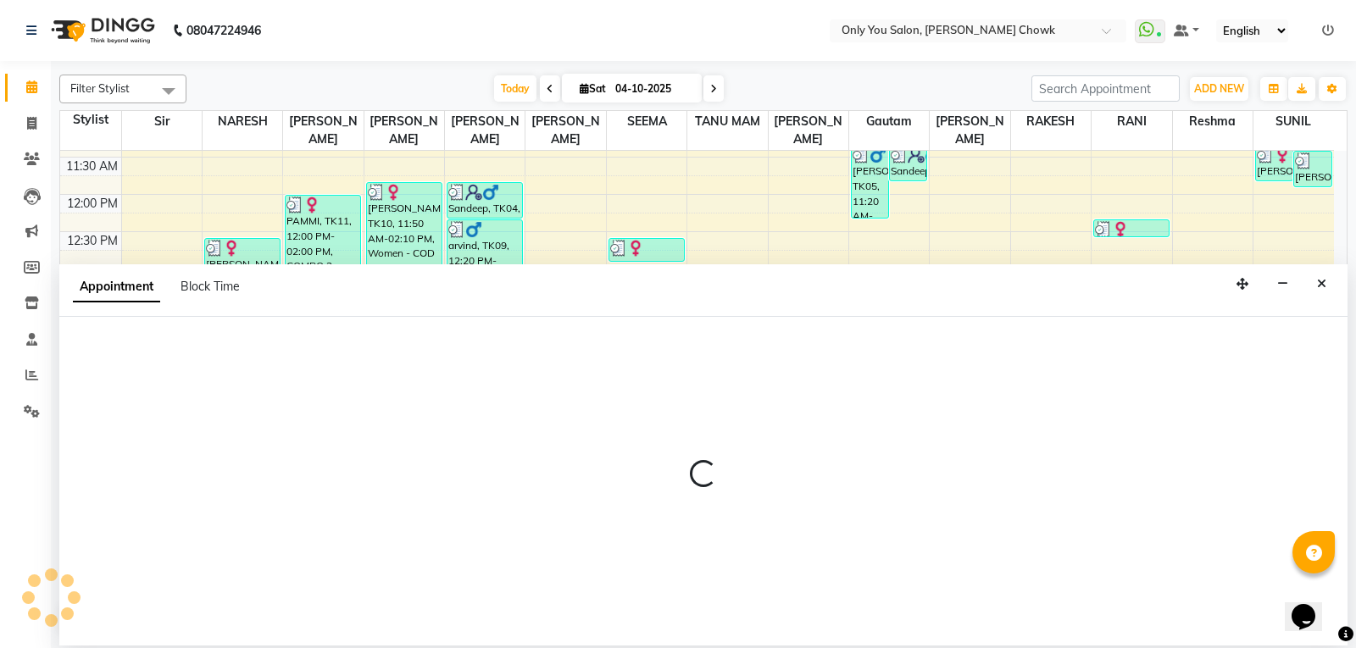
select select "59571"
select select "870"
select select "tentative"
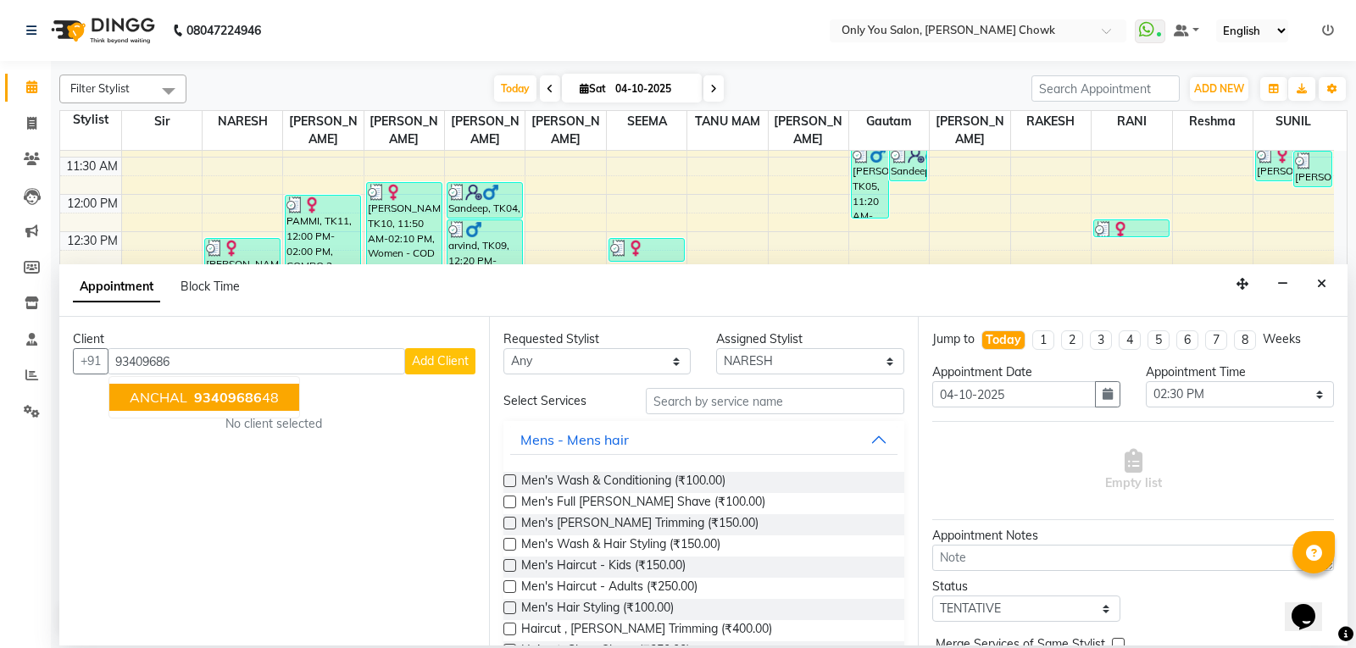
click at [258, 390] on span "93409686" at bounding box center [228, 397] width 68 height 17
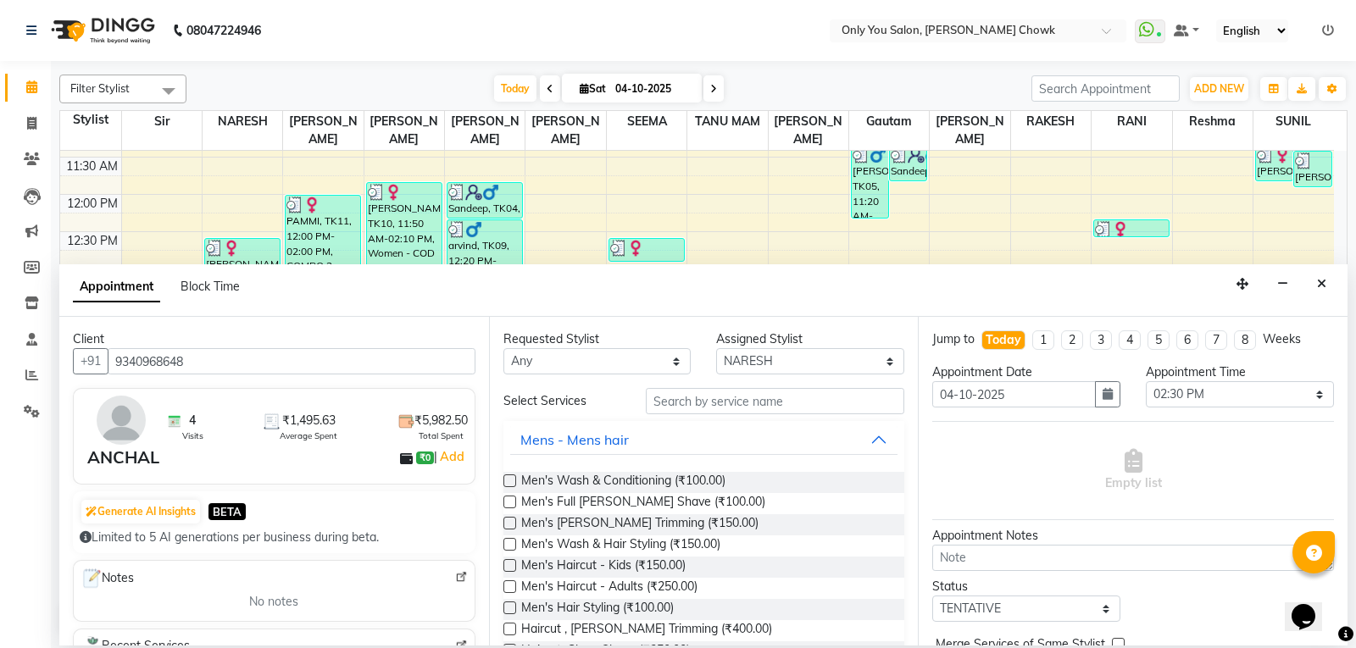
type input "9340968648"
click at [771, 392] on input "text" at bounding box center [775, 401] width 259 height 26
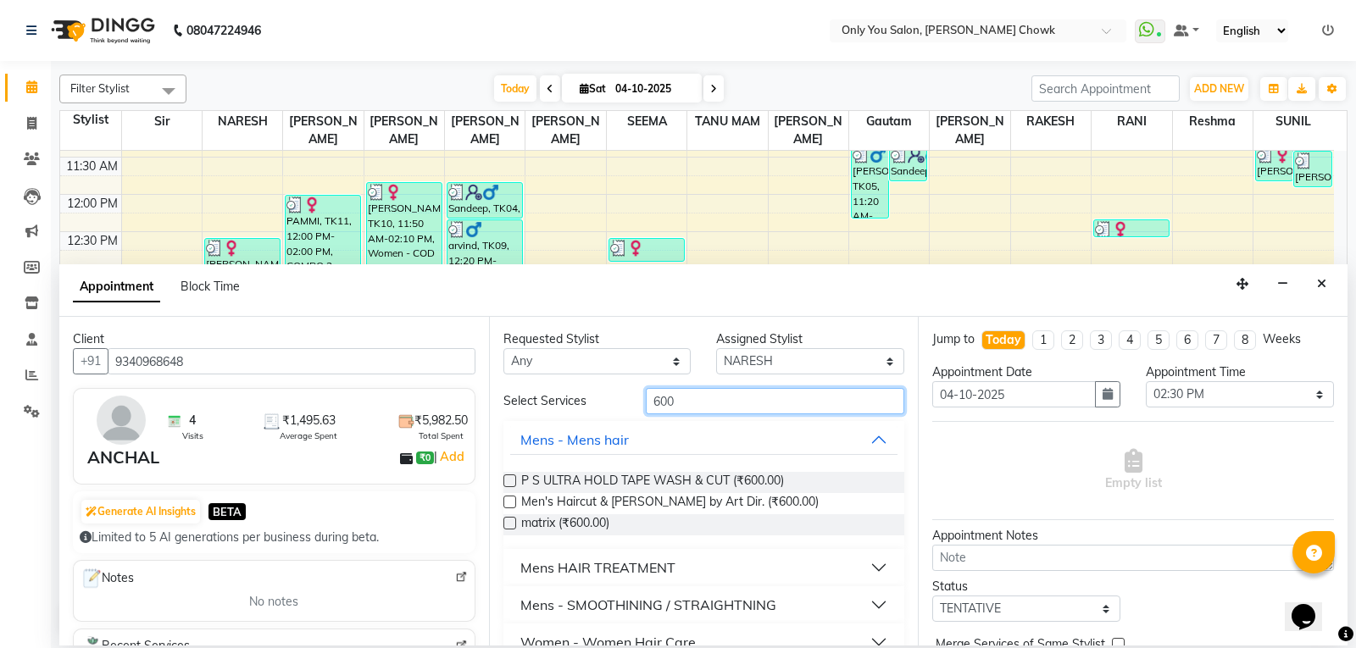
scroll to position [85, 0]
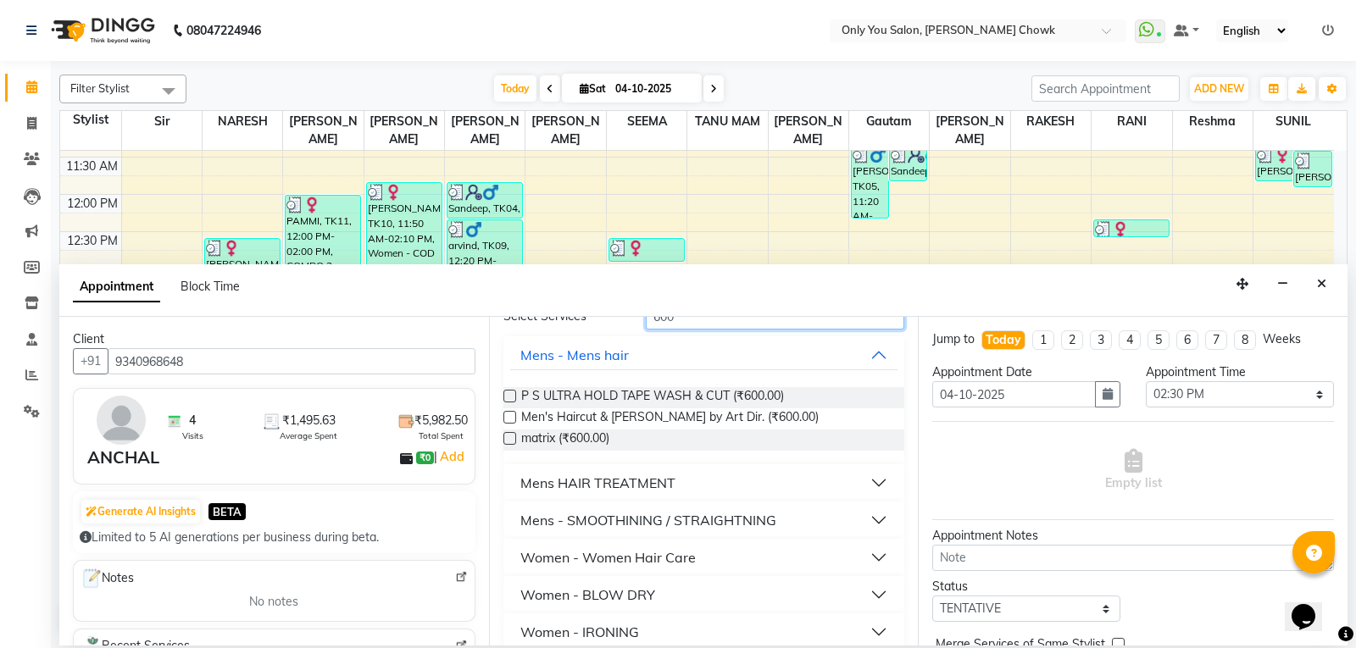
type input "600"
click at [837, 555] on button "Women - Women Hair Care" at bounding box center [704, 557] width 388 height 31
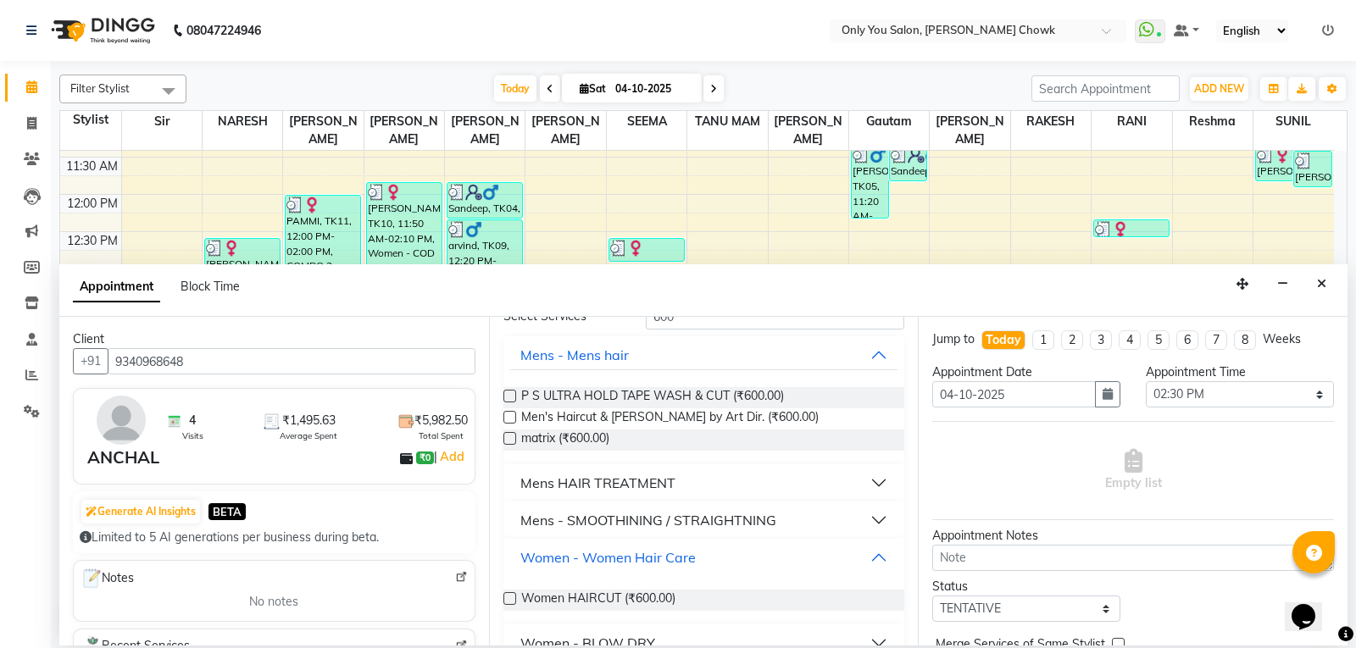
scroll to position [169, 0]
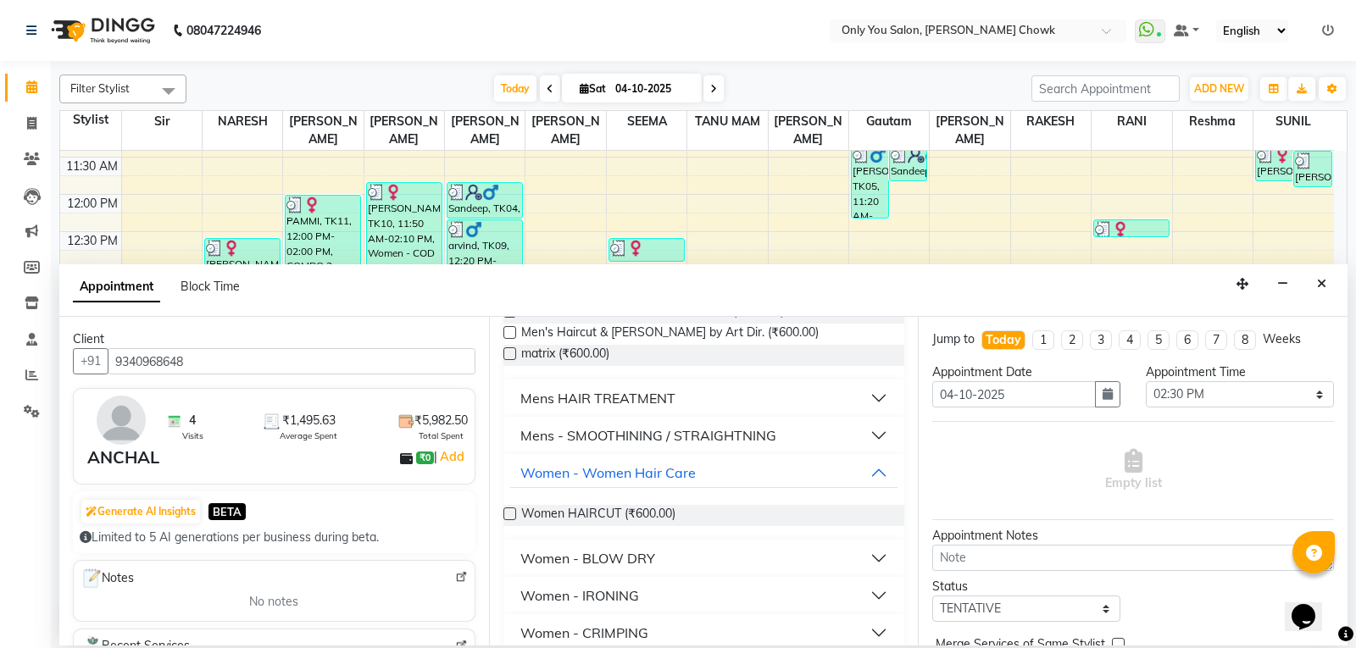
click at [508, 510] on label at bounding box center [509, 514] width 13 height 13
click at [508, 510] on input "checkbox" at bounding box center [508, 515] width 11 height 11
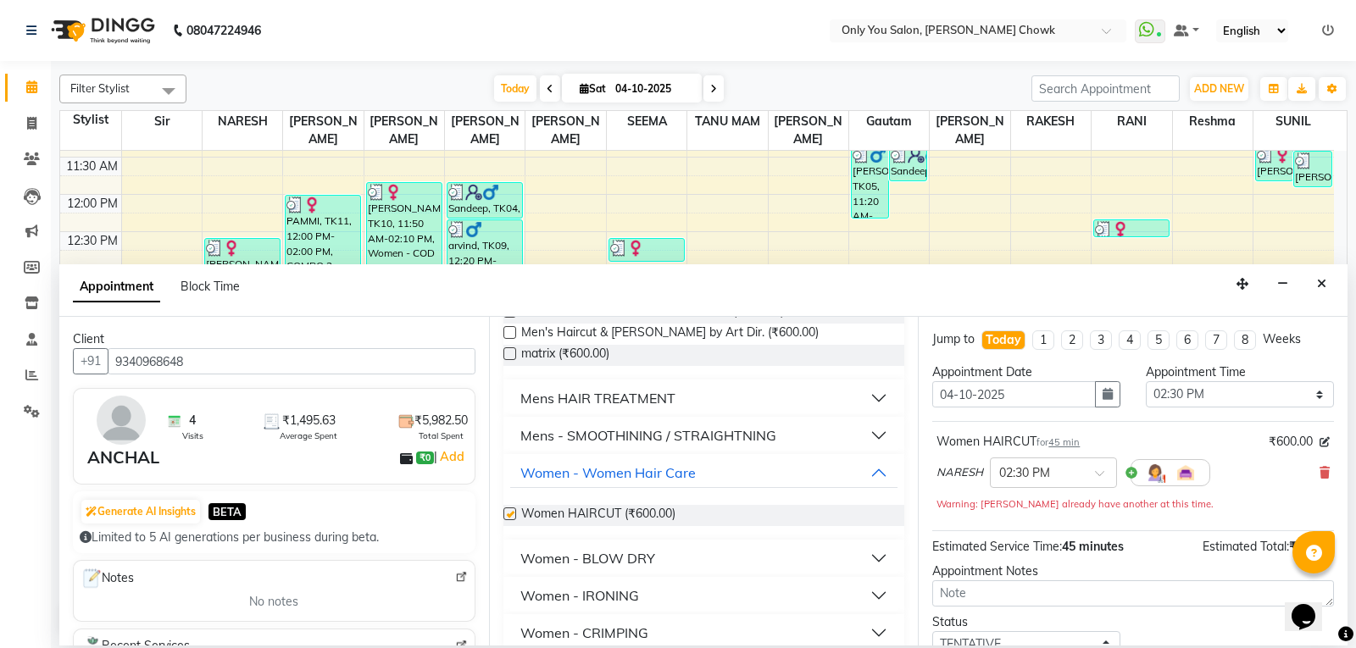
checkbox input "false"
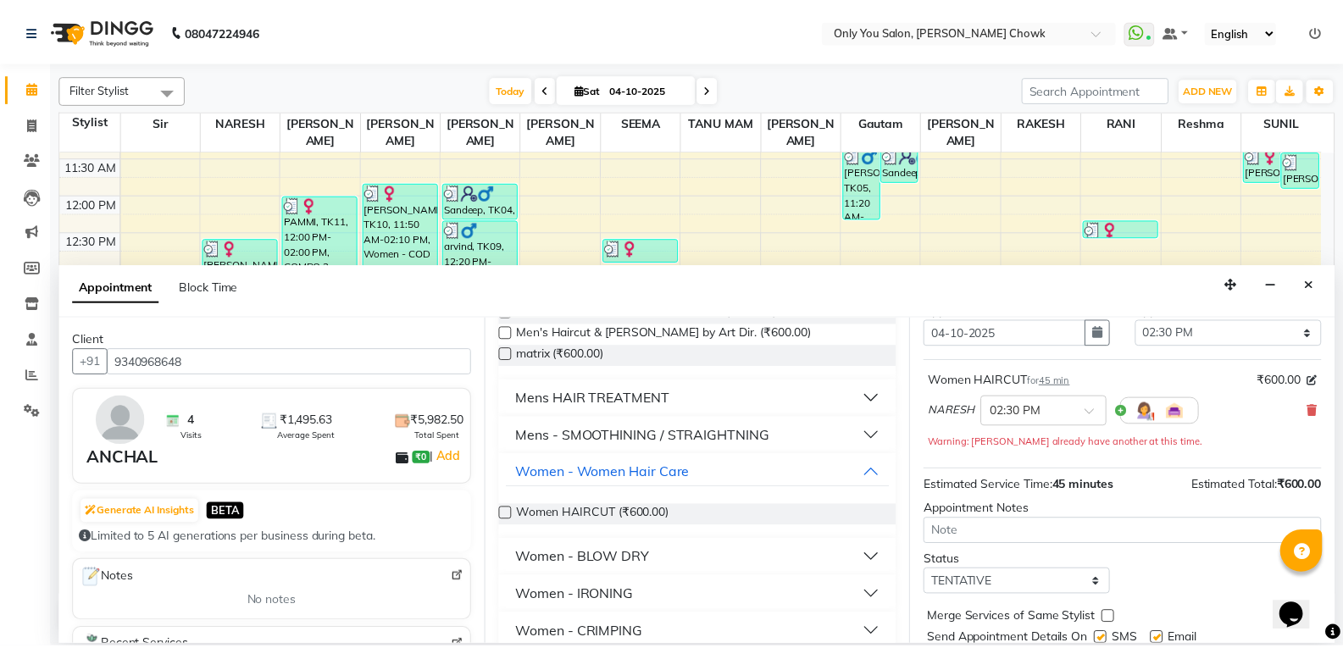
scroll to position [119, 0]
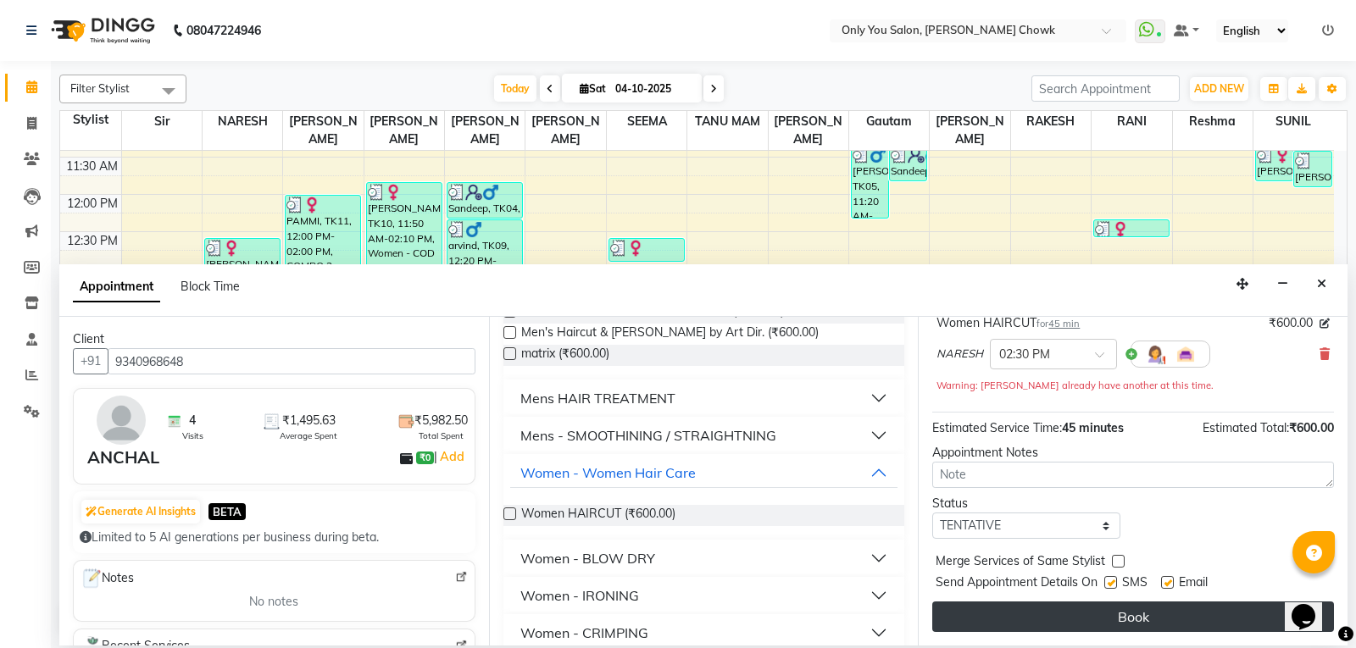
click at [1210, 624] on button "Book" at bounding box center [1133, 617] width 402 height 31
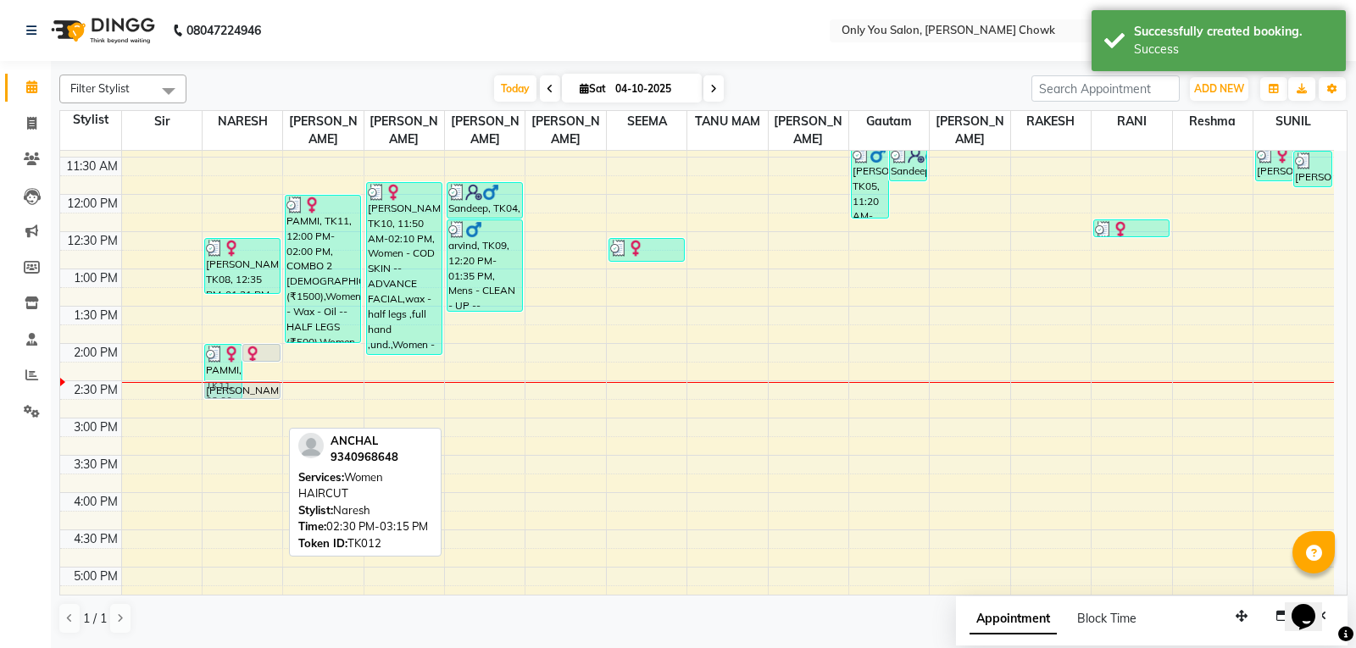
drag, startPoint x: 255, startPoint y: 438, endPoint x: 254, endPoint y: 412, distance: 26.3
click at [254, 412] on div "8:00 AM 8:30 AM 9:00 AM 9:30 AM 10:00 AM 10:30 AM 11:00 AM 11:30 AM 12:00 PM 12…" at bounding box center [697, 418] width 1274 height 1043
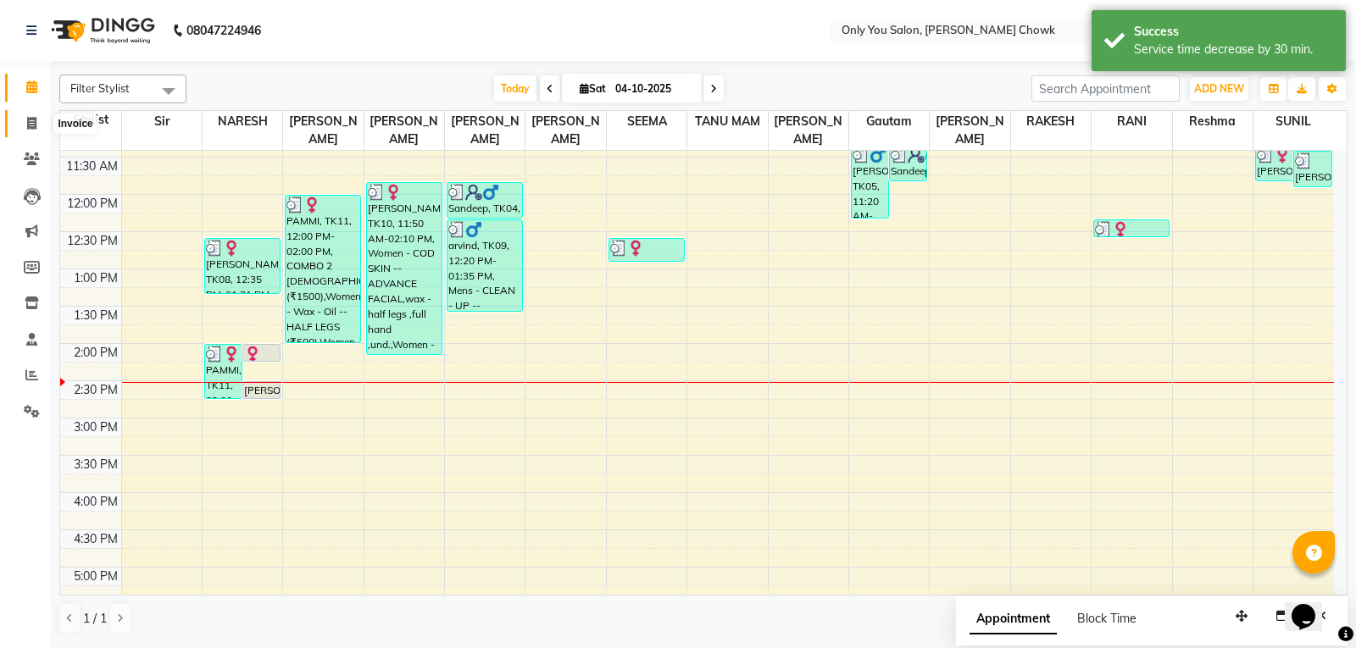
click at [32, 124] on icon at bounding box center [31, 123] width 9 height 13
select select "service"
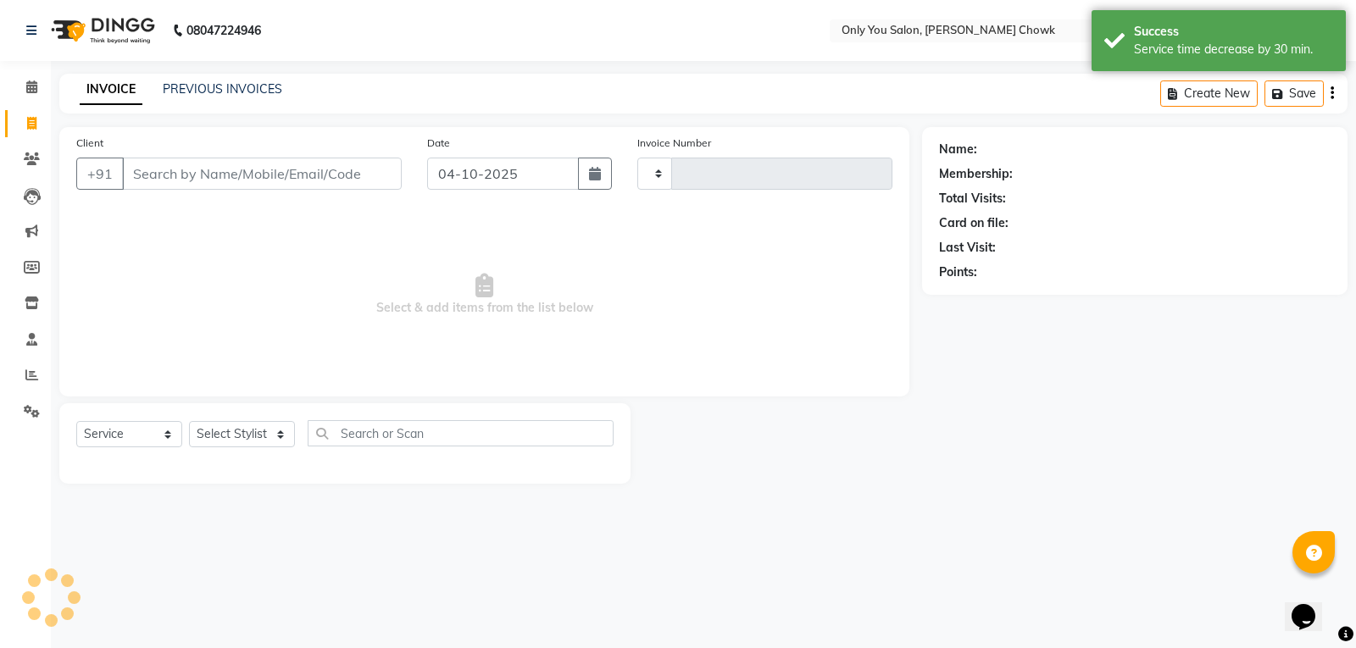
type input "1864"
select select "8713"
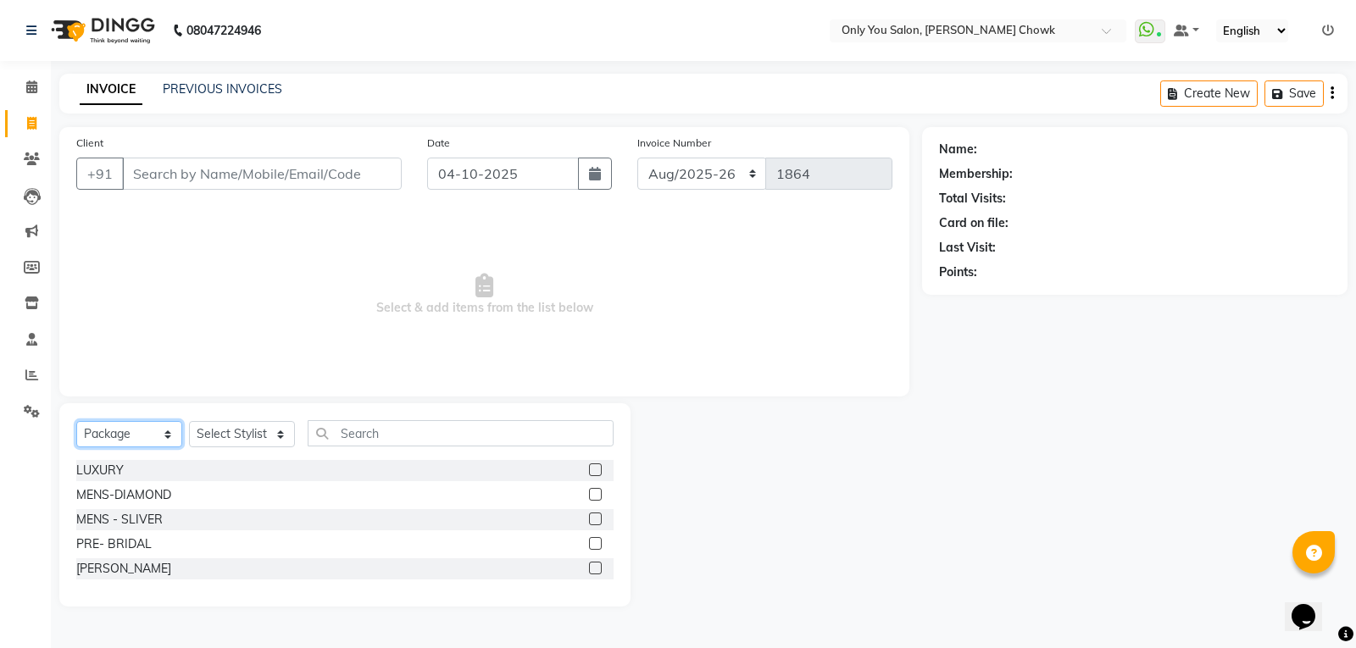
click at [169, 432] on select "Select Service Product Membership Package Voucher Prepaid Gift Card" at bounding box center [129, 434] width 106 height 26
select select "service"
click at [76, 421] on select "Select Service Product Membership Package Voucher Prepaid Gift Card" at bounding box center [129, 434] width 106 height 26
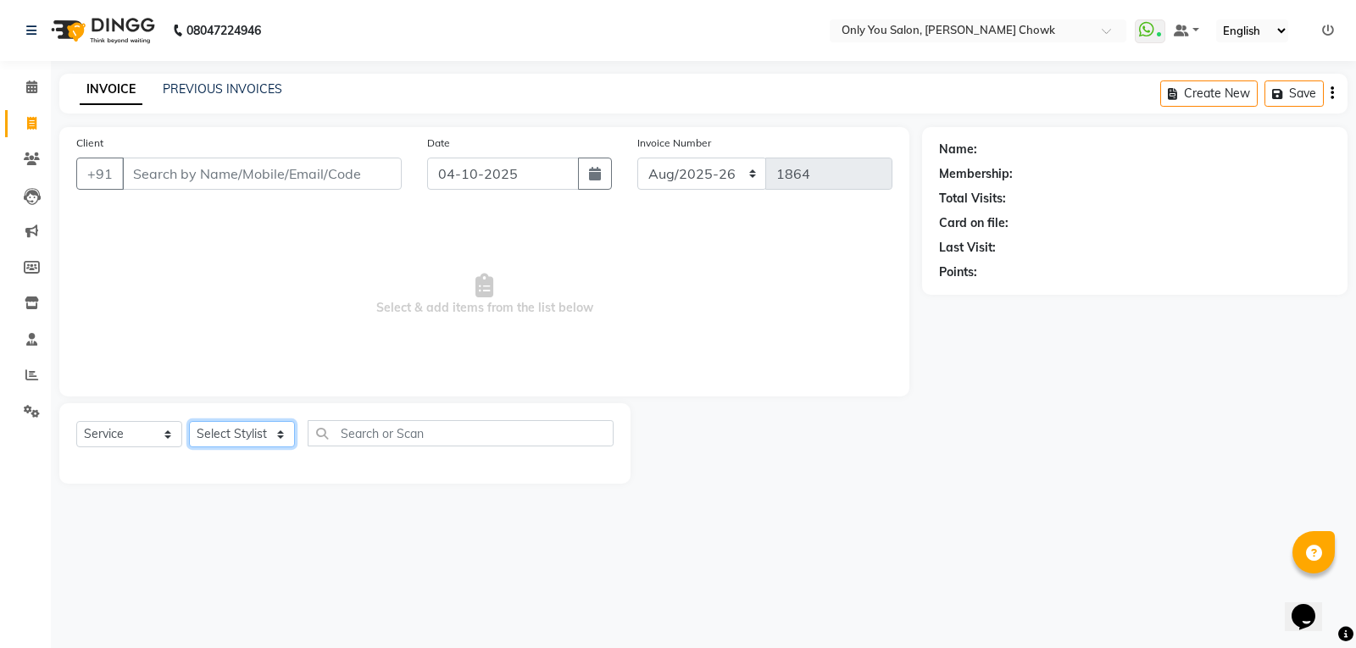
click at [280, 438] on select "Select Stylist ASHWIN gautam KHUSHI SIDAR LAXMI TIWARI MAMTA SAHU NARESH Ragini…" at bounding box center [242, 434] width 106 height 26
select select "54278"
click at [189, 421] on select "Select Stylist ASHWIN gautam KHUSHI SIDAR LAXMI TIWARI MAMTA SAHU NARESH Ragini…" at bounding box center [242, 434] width 106 height 26
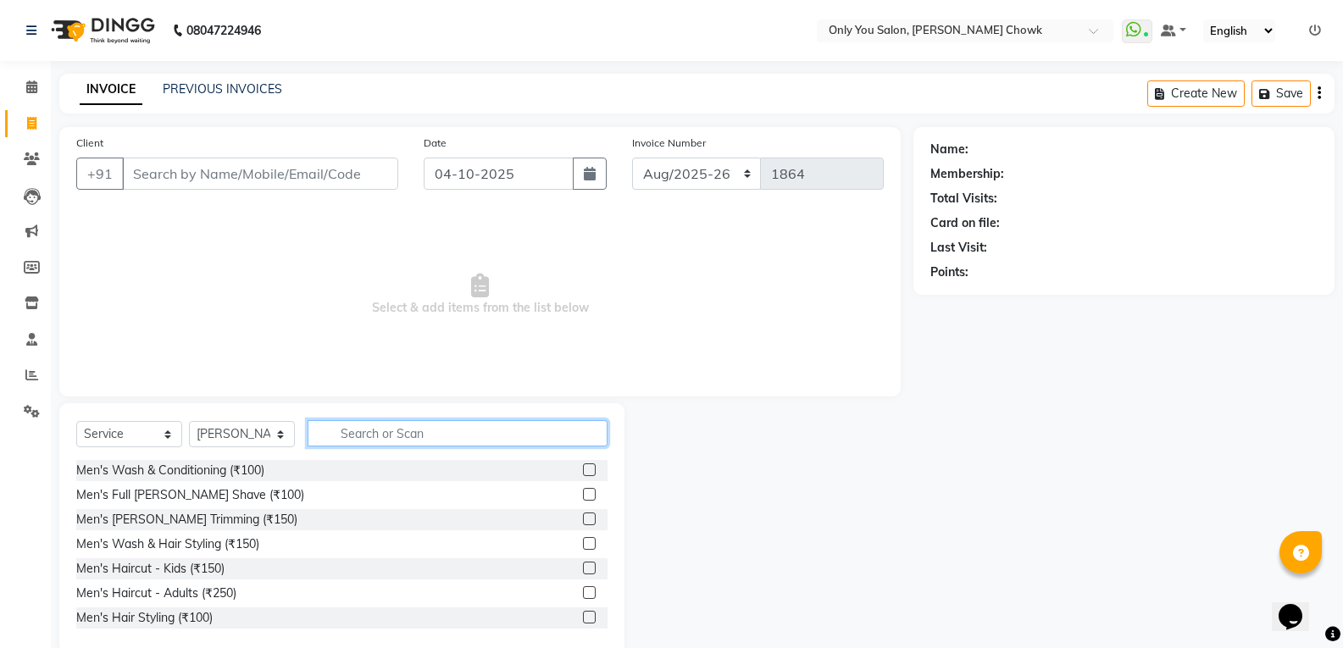
click at [379, 439] on input "text" at bounding box center [458, 433] width 300 height 26
type input "0"
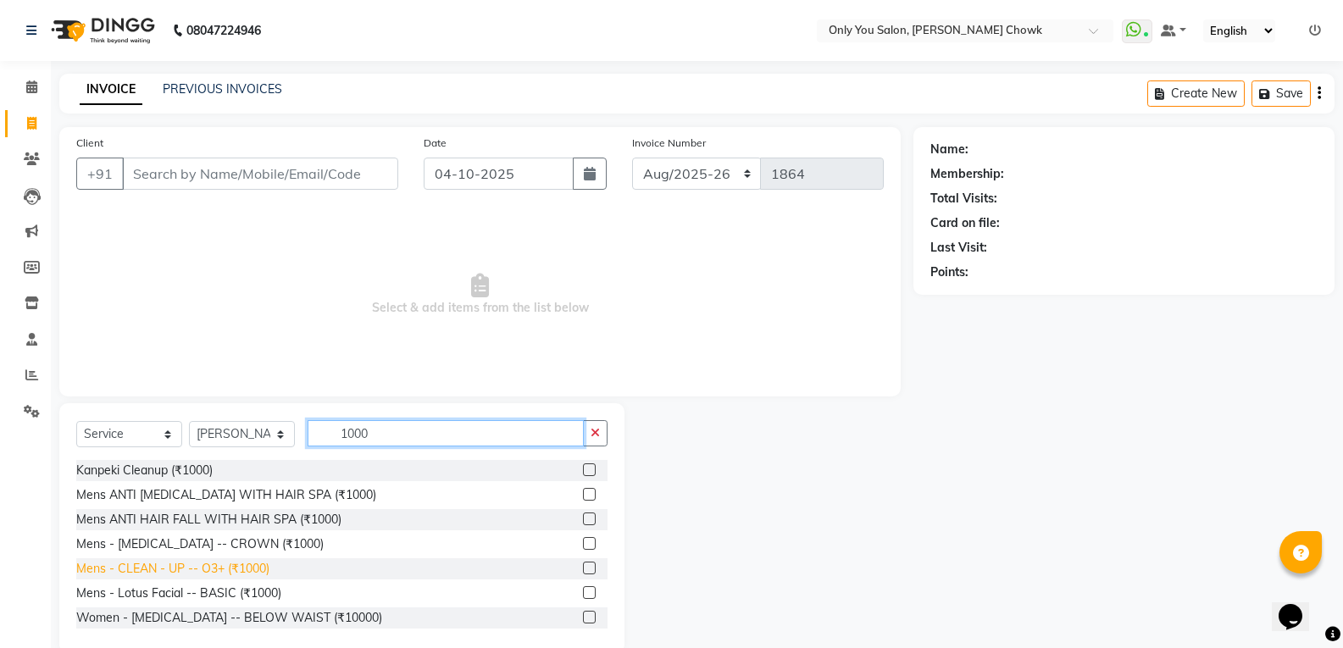
type input "1000"
click at [242, 575] on div "Mens - CLEAN - UP -- O3+ (₹1000)" at bounding box center [172, 569] width 193 height 18
checkbox input "false"
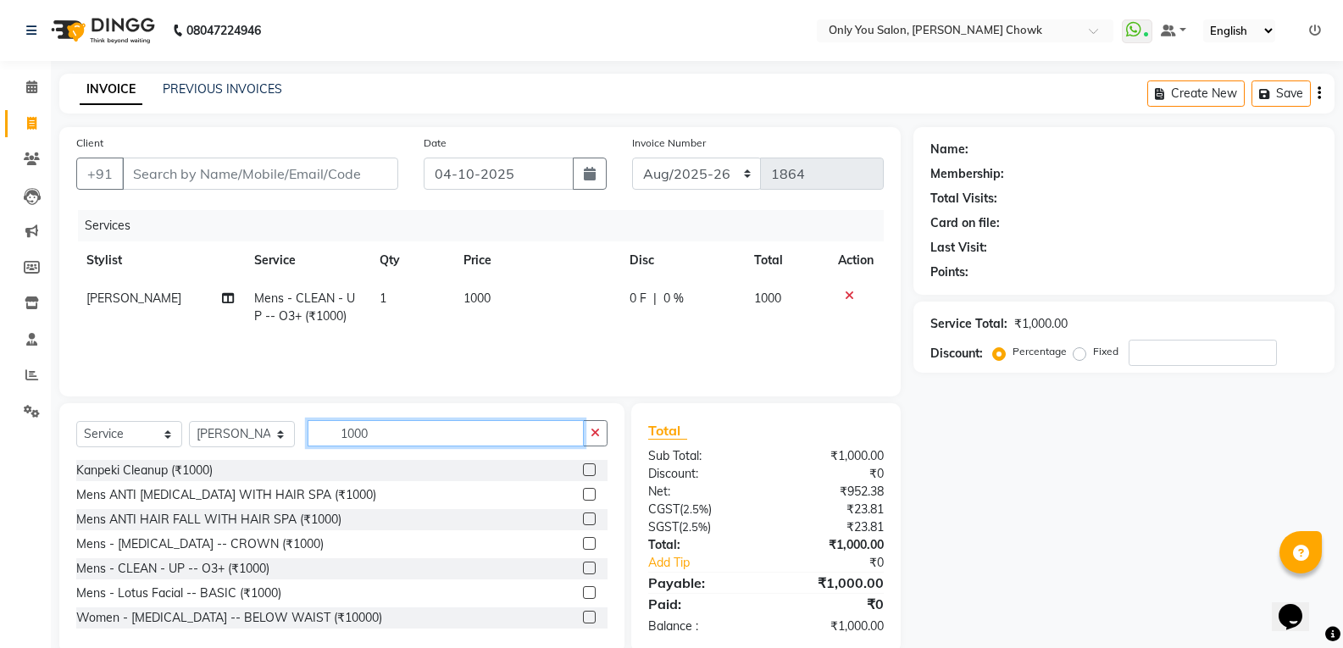
click at [378, 441] on input "1000" at bounding box center [446, 433] width 276 height 26
type input "1"
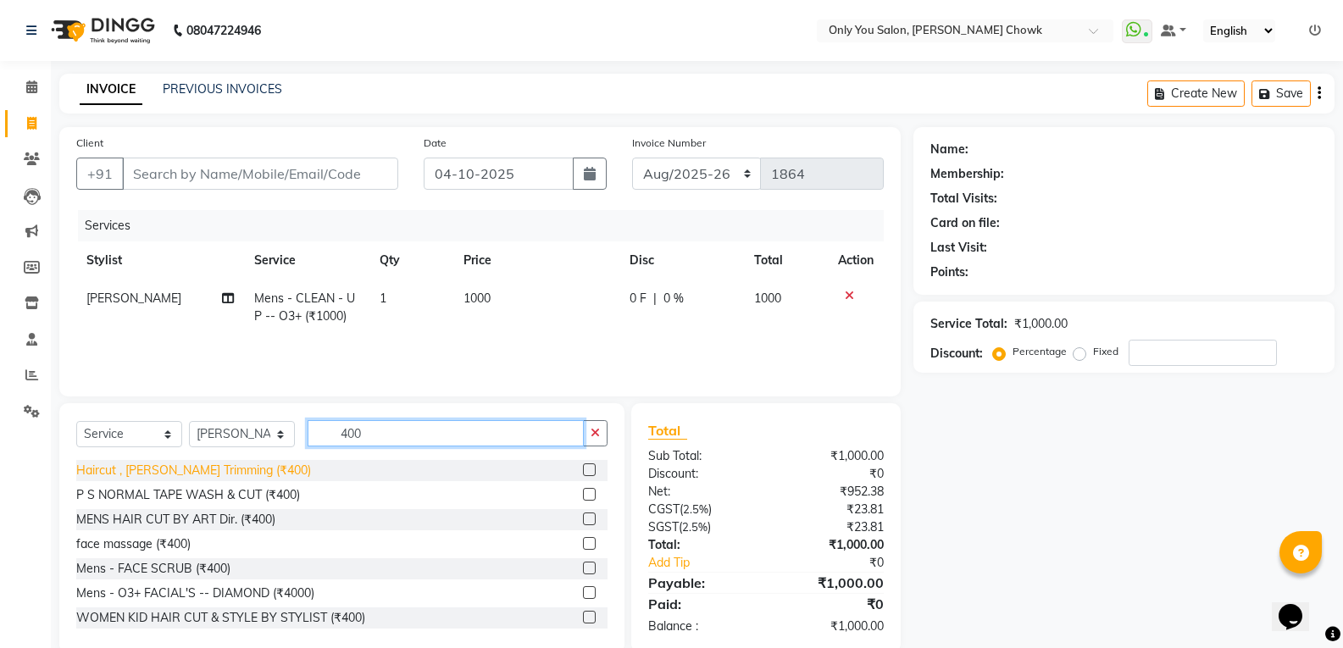
type input "400"
click at [227, 473] on div "Haircut , [PERSON_NAME] Trimming (₹400)" at bounding box center [193, 471] width 235 height 18
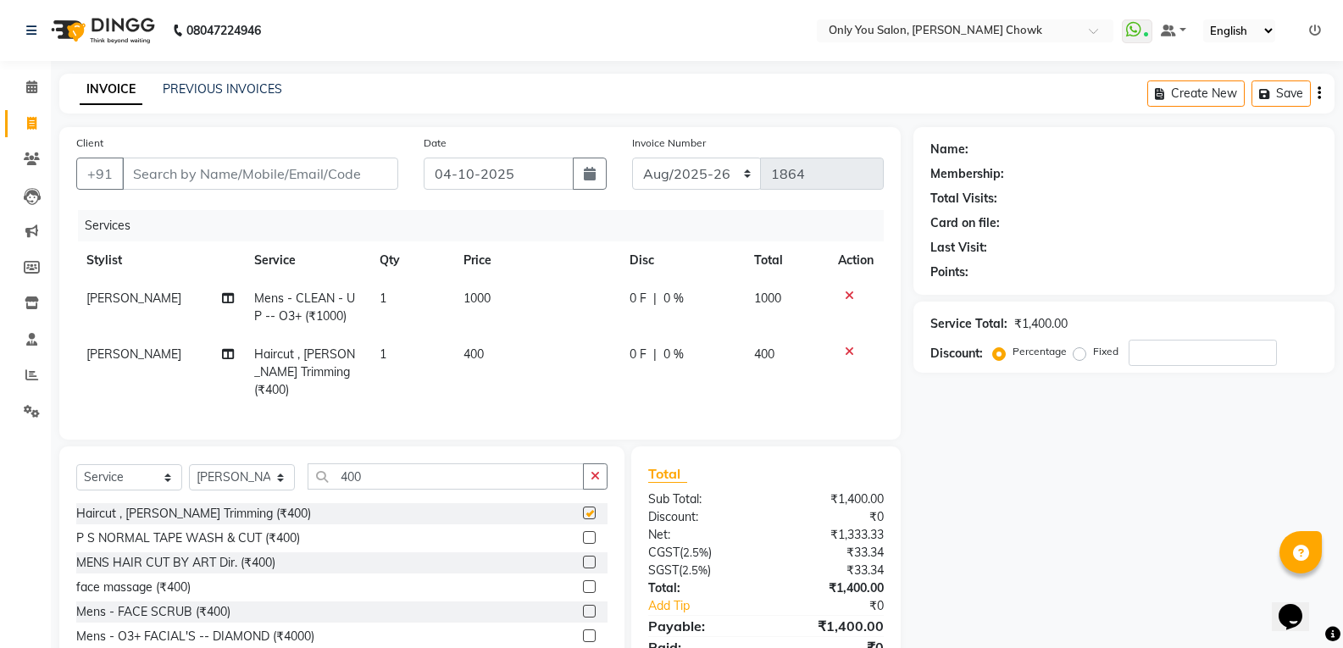
checkbox input "false"
click at [364, 475] on input "400" at bounding box center [446, 477] width 276 height 26
type input "4"
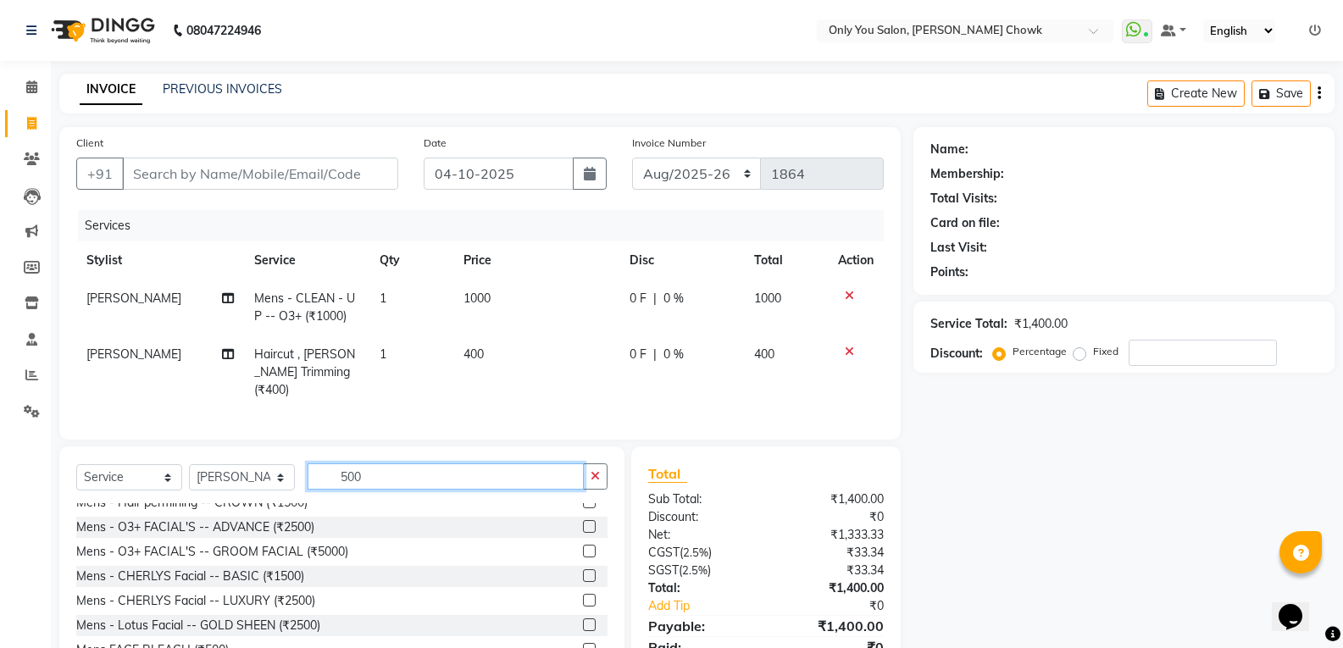
scroll to position [169, 0]
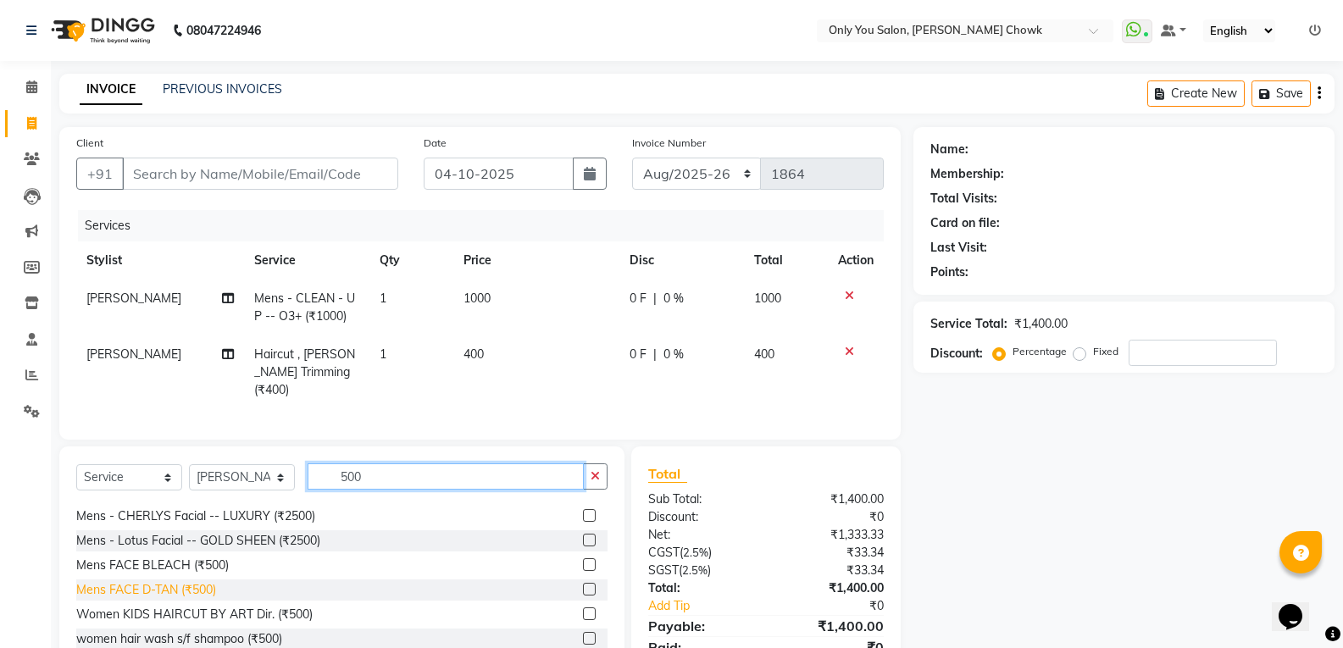
type input "500"
click at [194, 588] on div "Mens FACE D-TAN (₹500)" at bounding box center [146, 590] width 140 height 18
checkbox input "false"
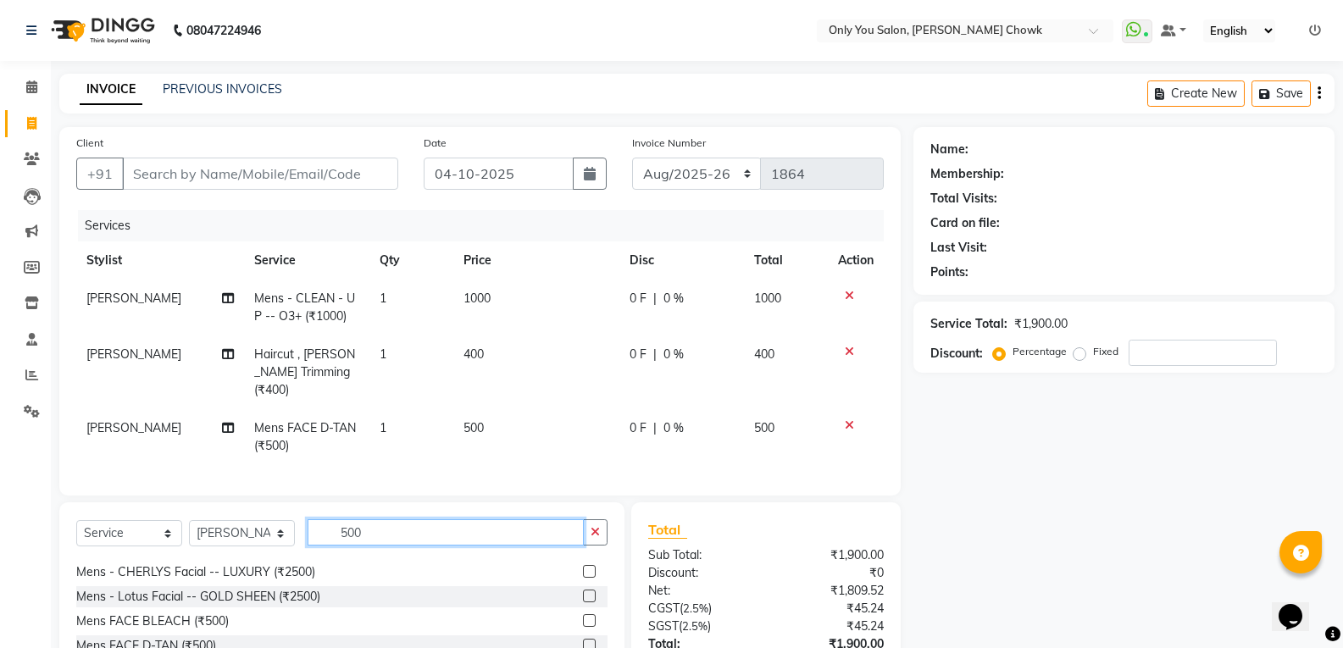
click at [380, 519] on input "500" at bounding box center [446, 532] width 276 height 26
type input "5"
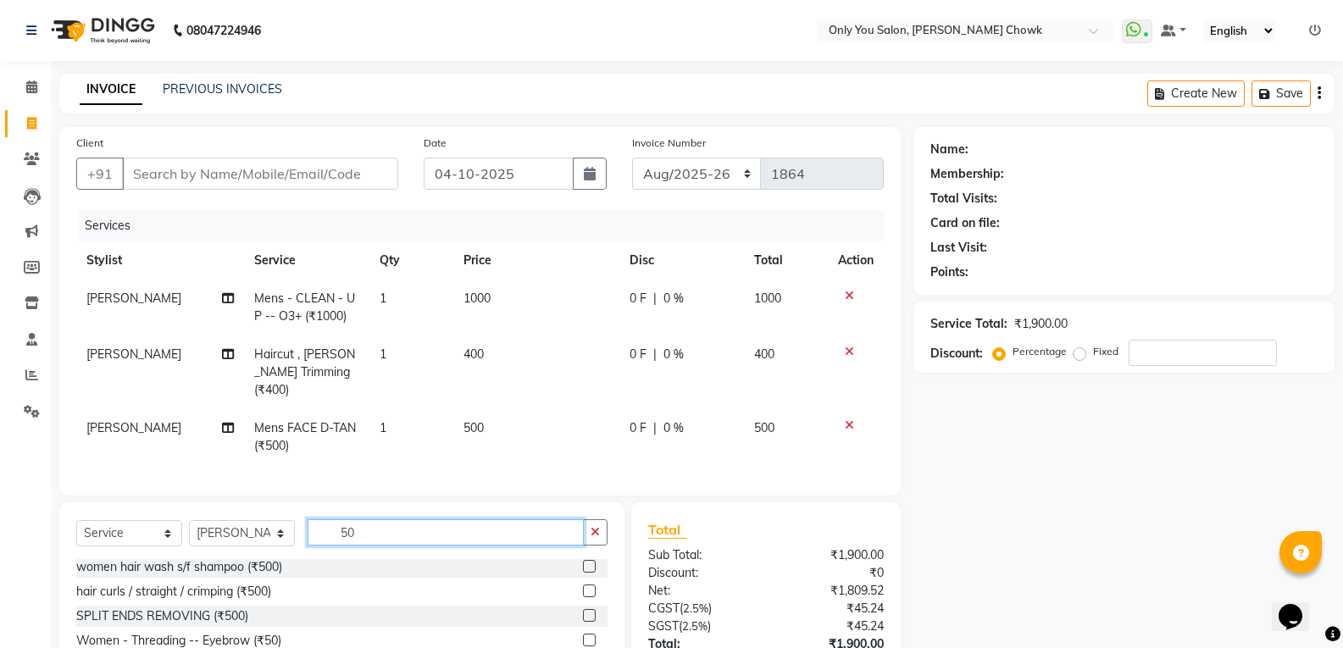
scroll to position [536, 0]
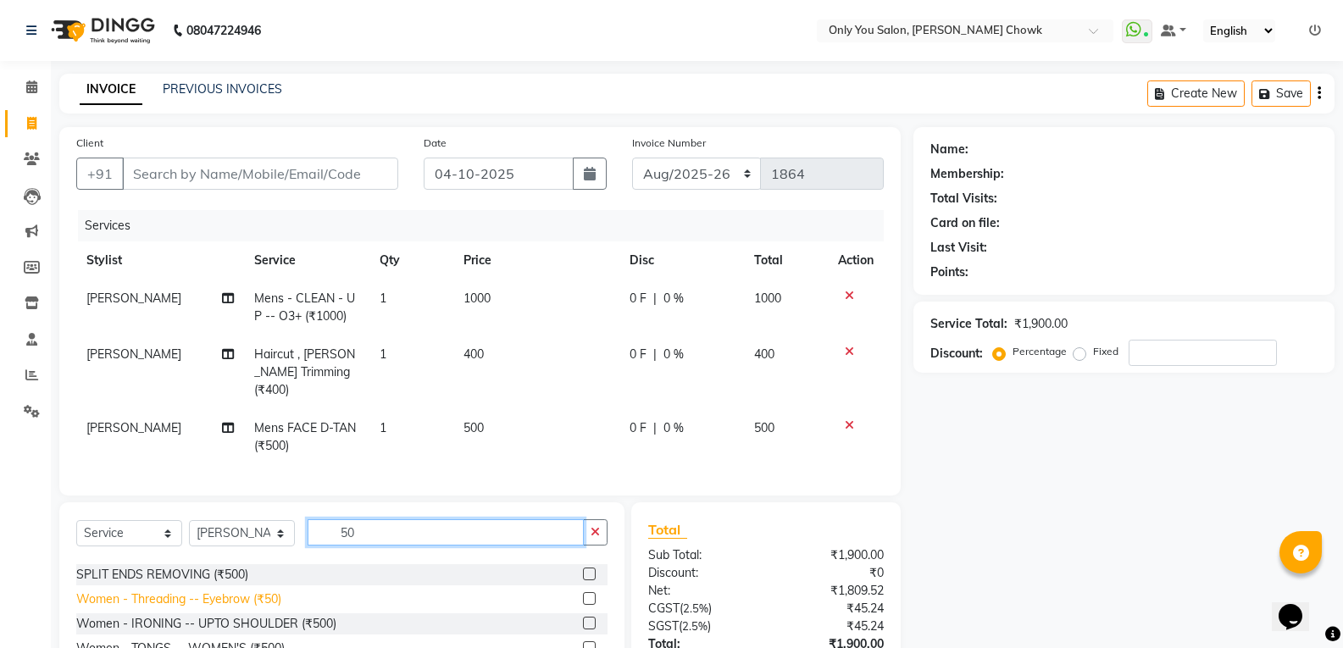
type input "50"
click at [273, 592] on div "Women - Threading -- Eyebrow (₹50)" at bounding box center [178, 600] width 205 height 18
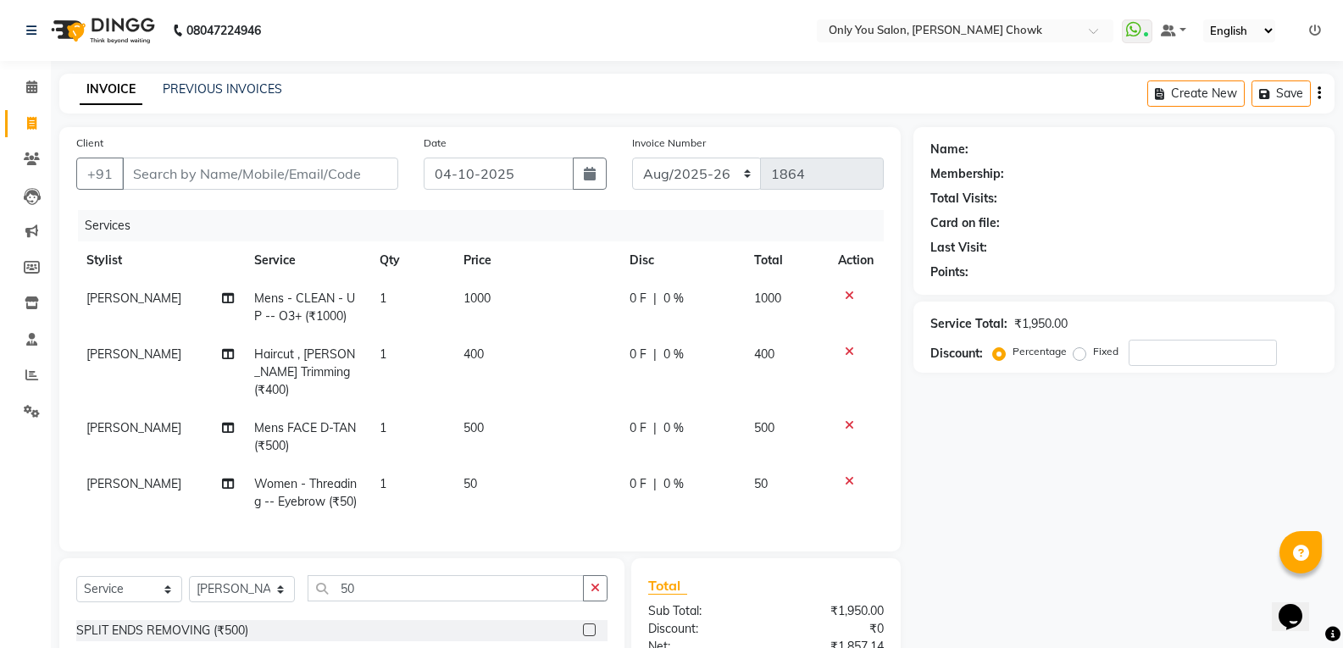
checkbox input "false"
click at [287, 174] on input "Client" at bounding box center [260, 174] width 276 height 32
type input "8"
type input "0"
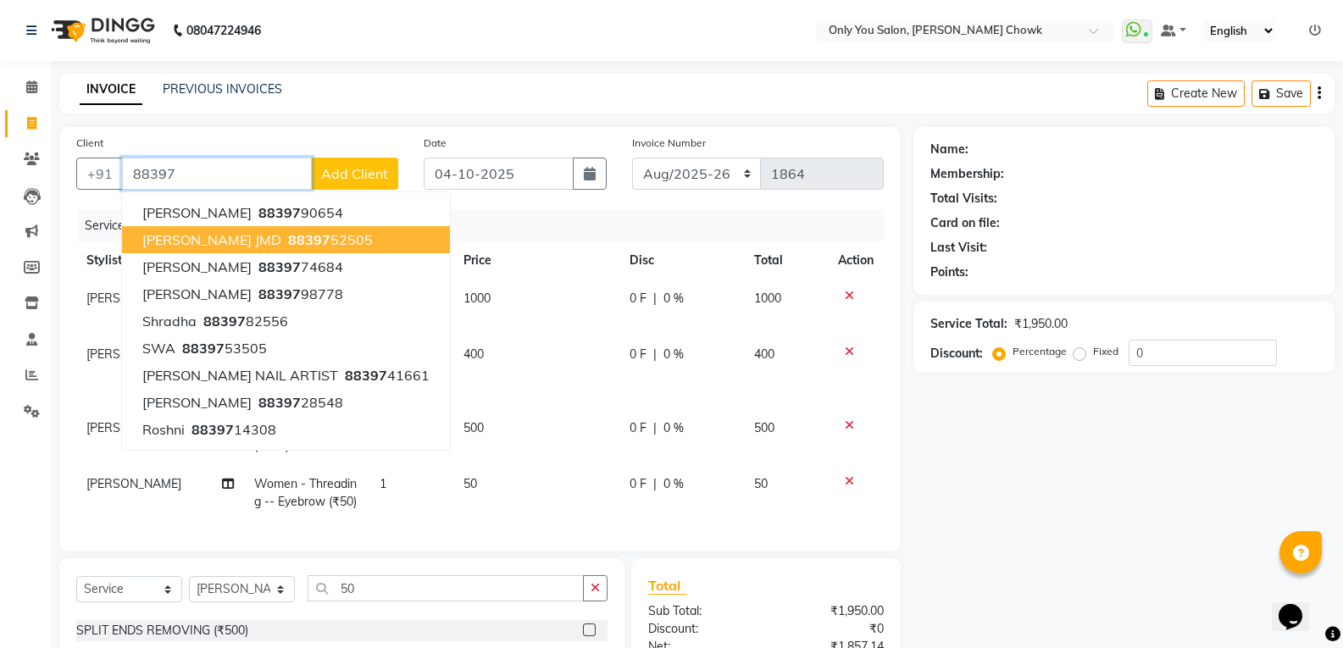
click at [330, 247] on ngb-highlight "88397 52505" at bounding box center [329, 239] width 88 height 17
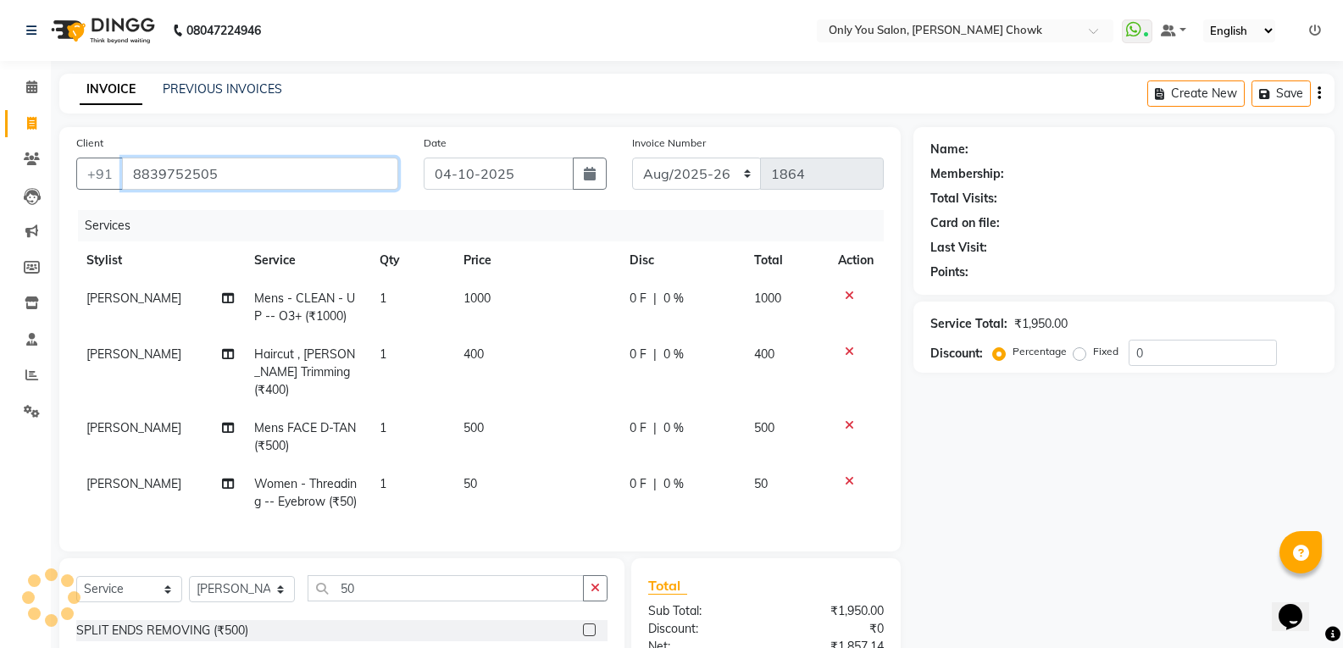
type input "8839752505"
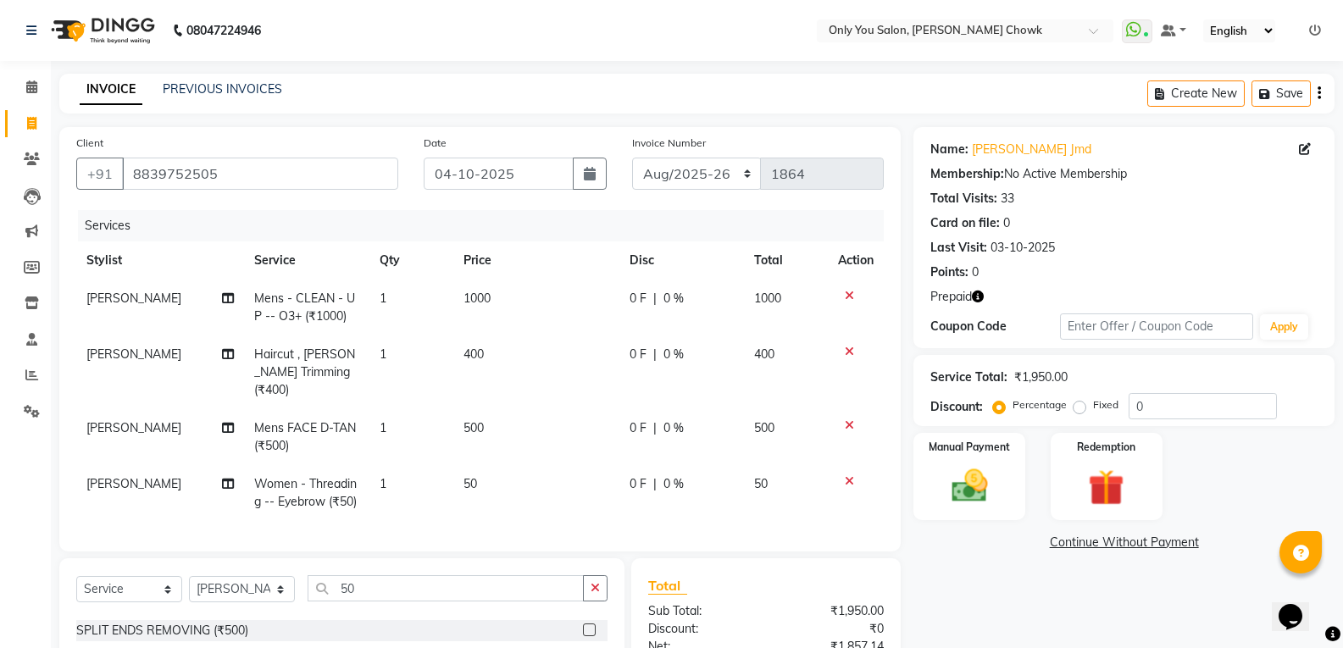
click at [986, 297] on div "Prepaid" at bounding box center [1123, 297] width 387 height 18
click at [974, 297] on icon "button" at bounding box center [978, 297] width 12 height 12
click at [1102, 481] on img at bounding box center [1106, 487] width 60 height 47
click at [1063, 547] on span "Prepaid 1" at bounding box center [1063, 544] width 55 height 19
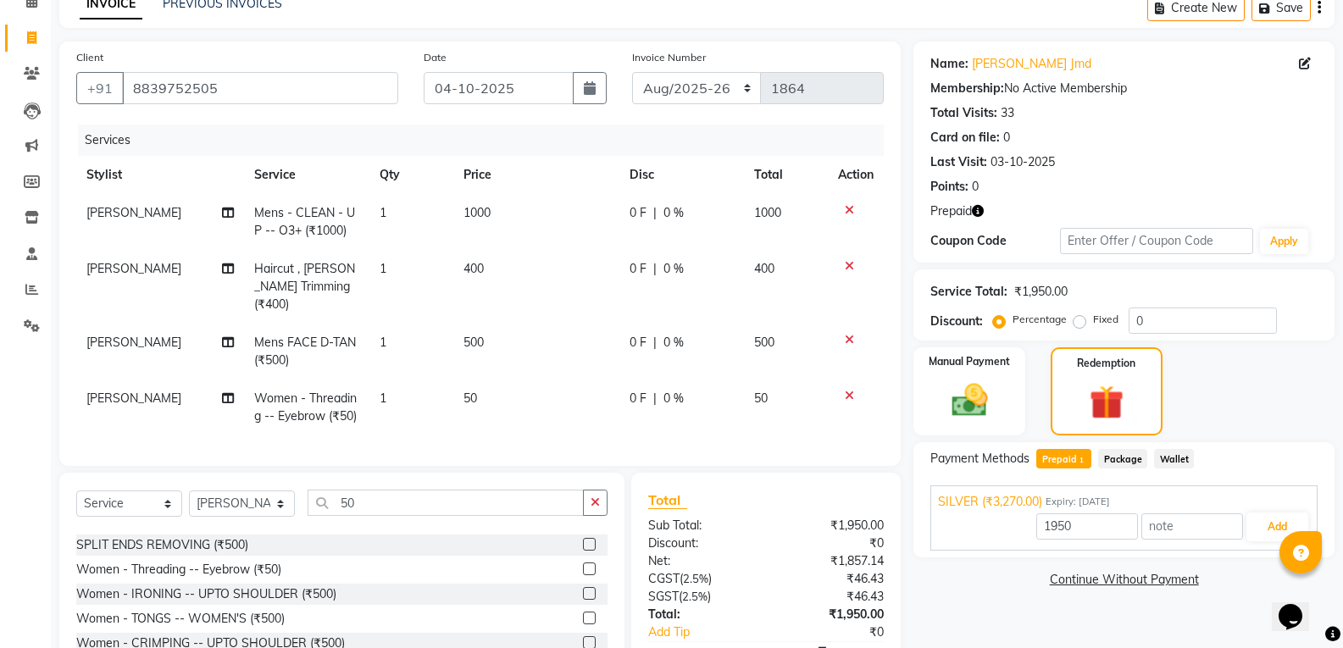
scroll to position [181, 0]
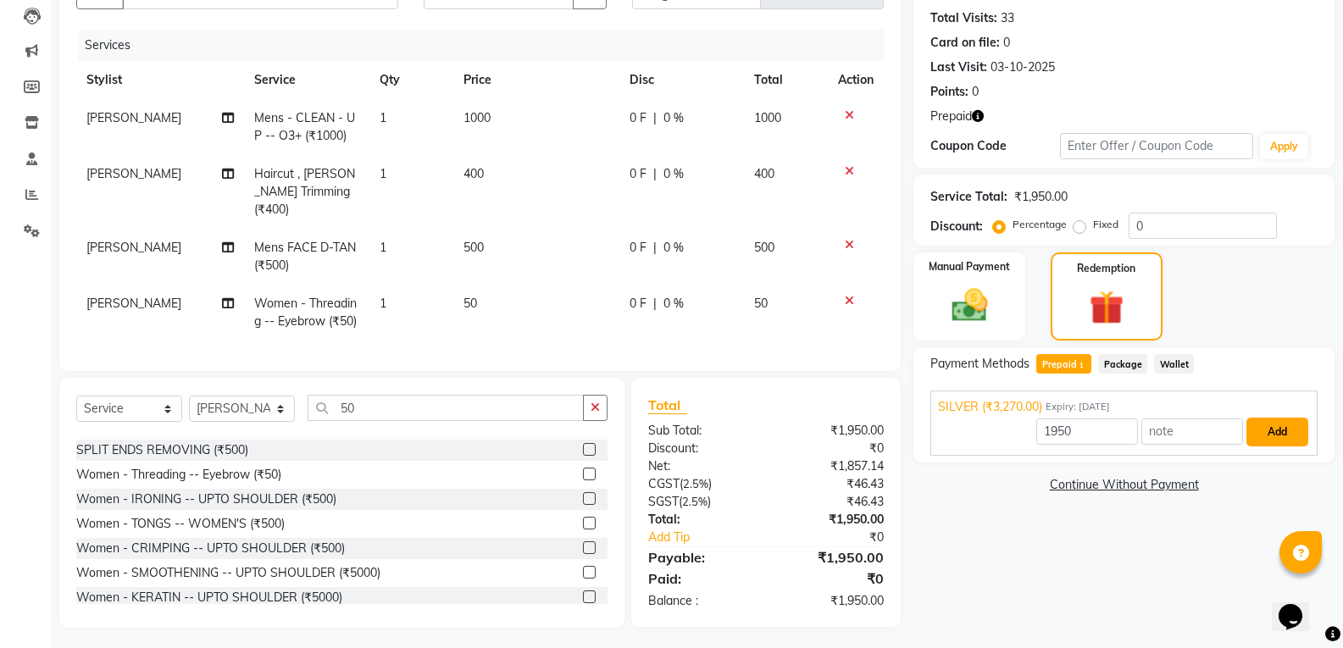
click at [1285, 432] on button "Add" at bounding box center [1278, 432] width 62 height 29
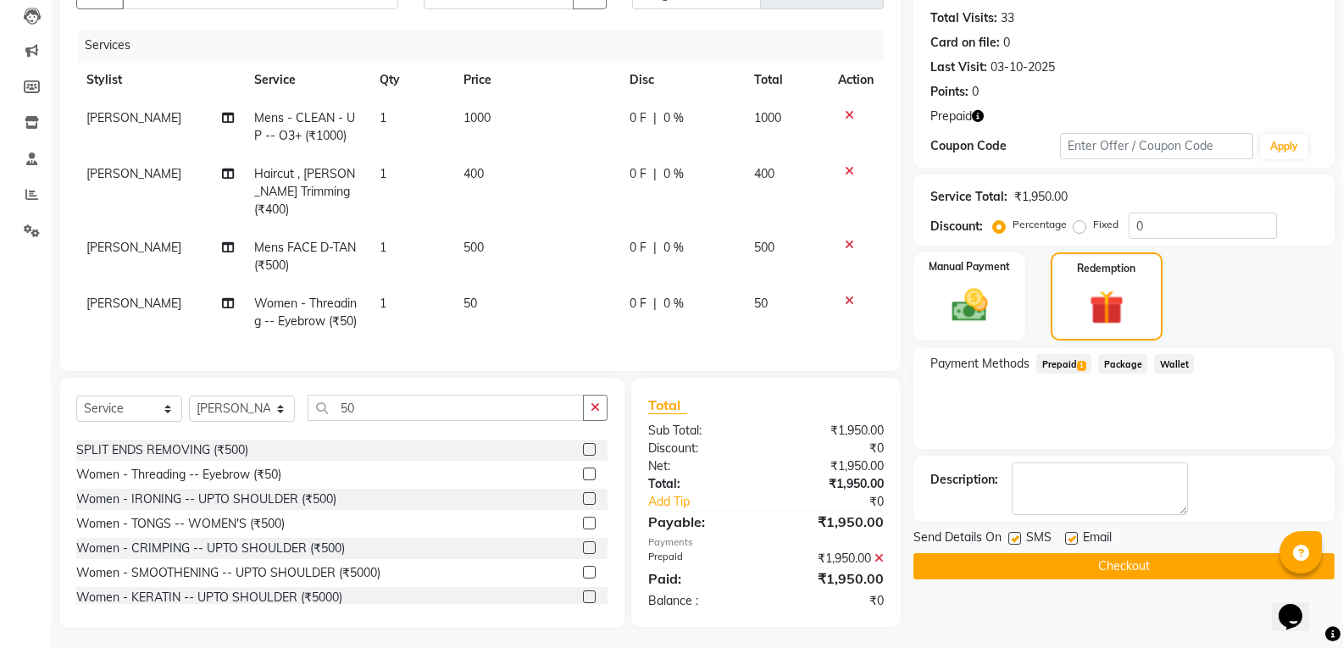
click at [1169, 571] on button "Checkout" at bounding box center [1124, 566] width 421 height 26
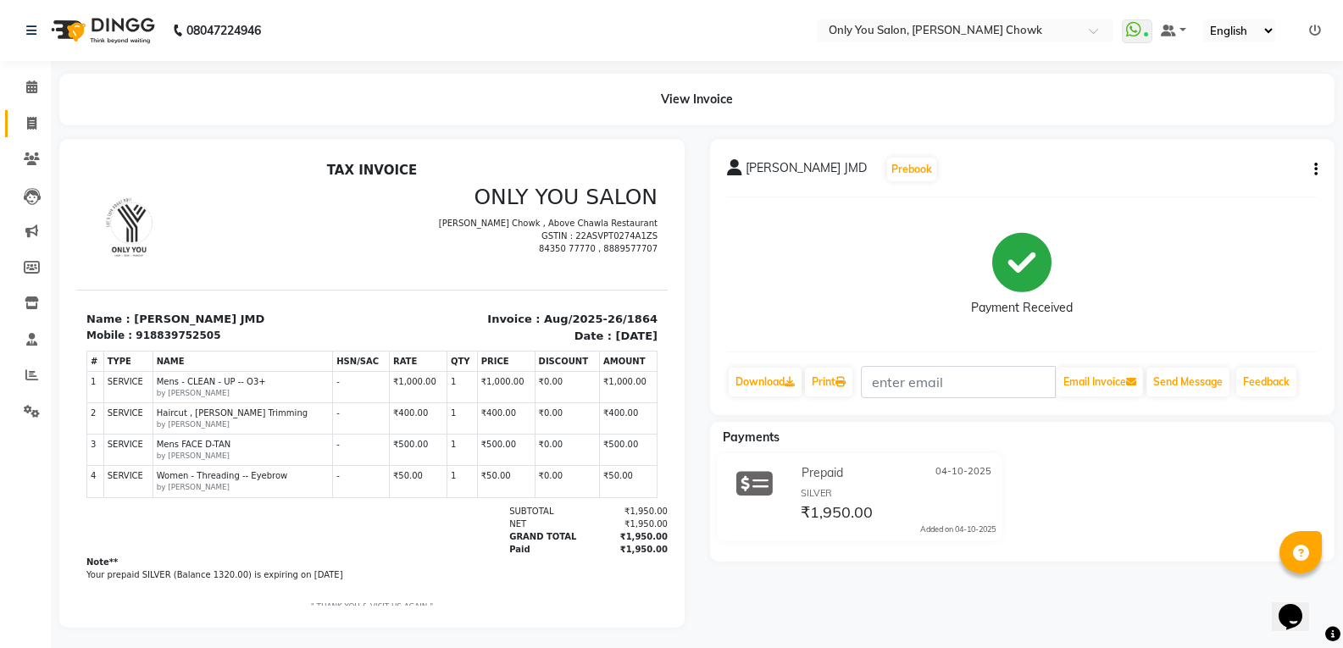
click at [31, 126] on icon at bounding box center [31, 123] width 9 height 13
select select "service"
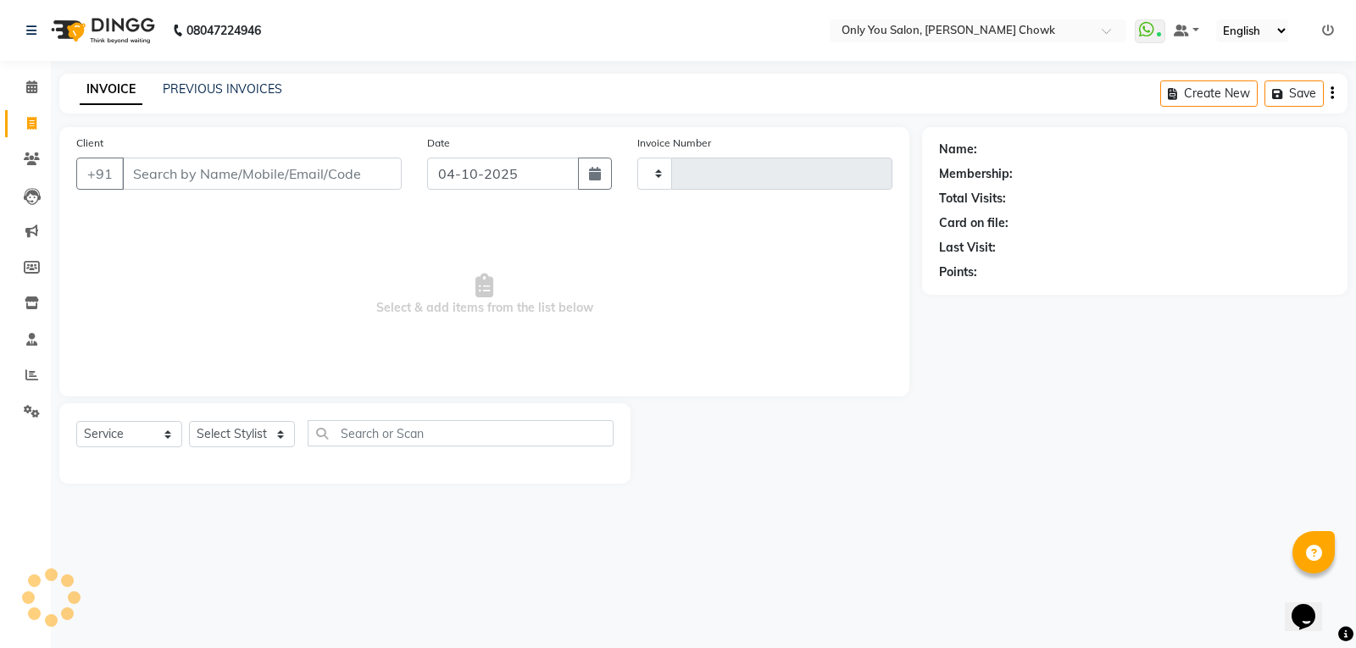
type input "1865"
select select "8713"
select select "package"
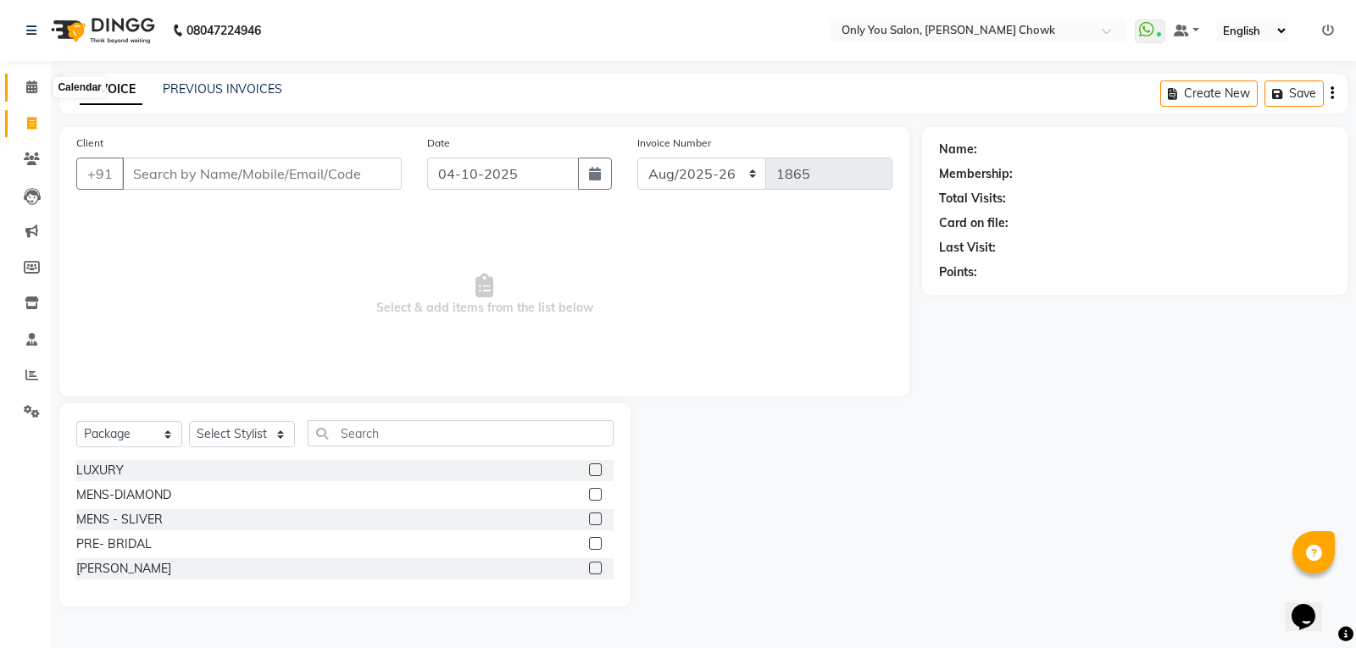
click at [35, 91] on icon at bounding box center [31, 87] width 11 height 13
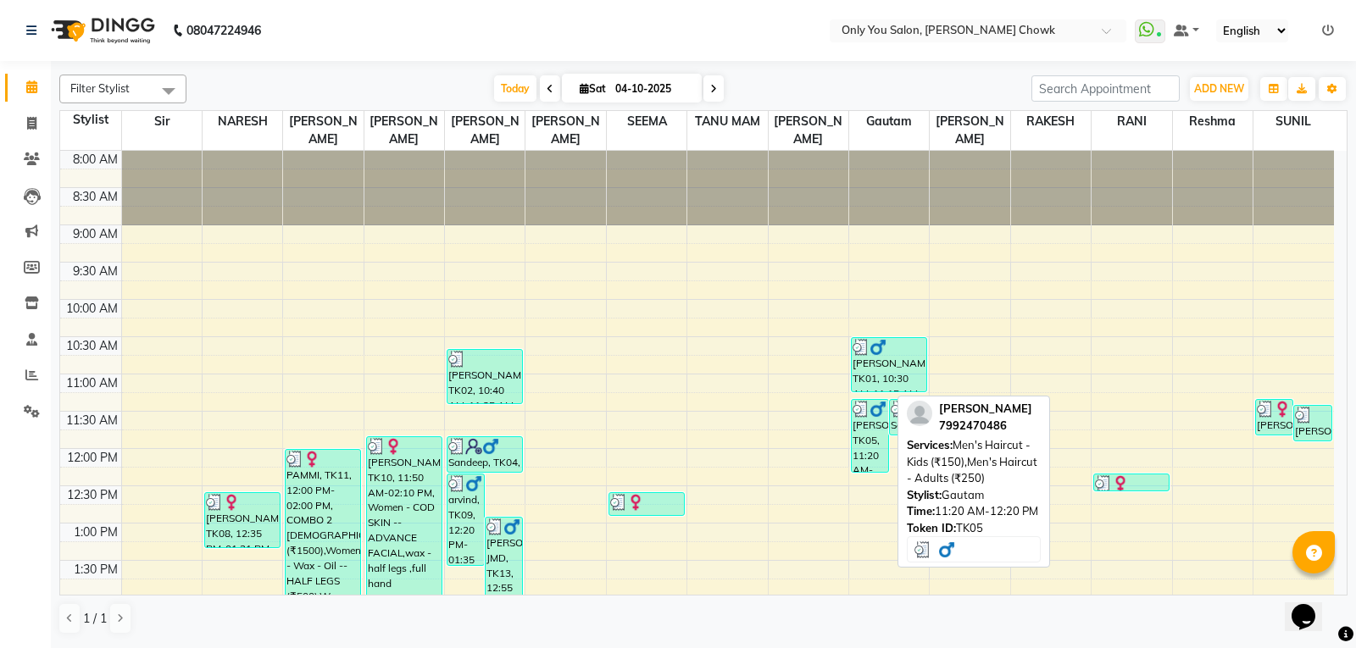
scroll to position [85, 0]
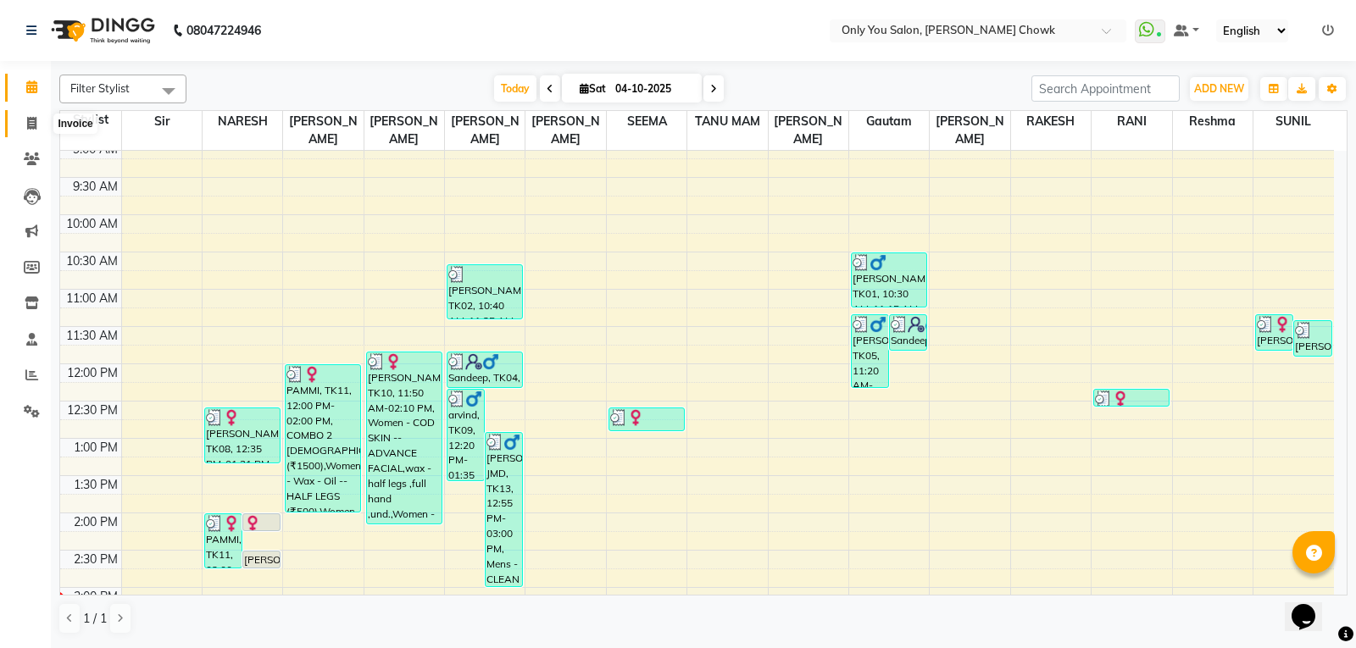
click at [34, 125] on icon at bounding box center [31, 123] width 9 height 13
select select "service"
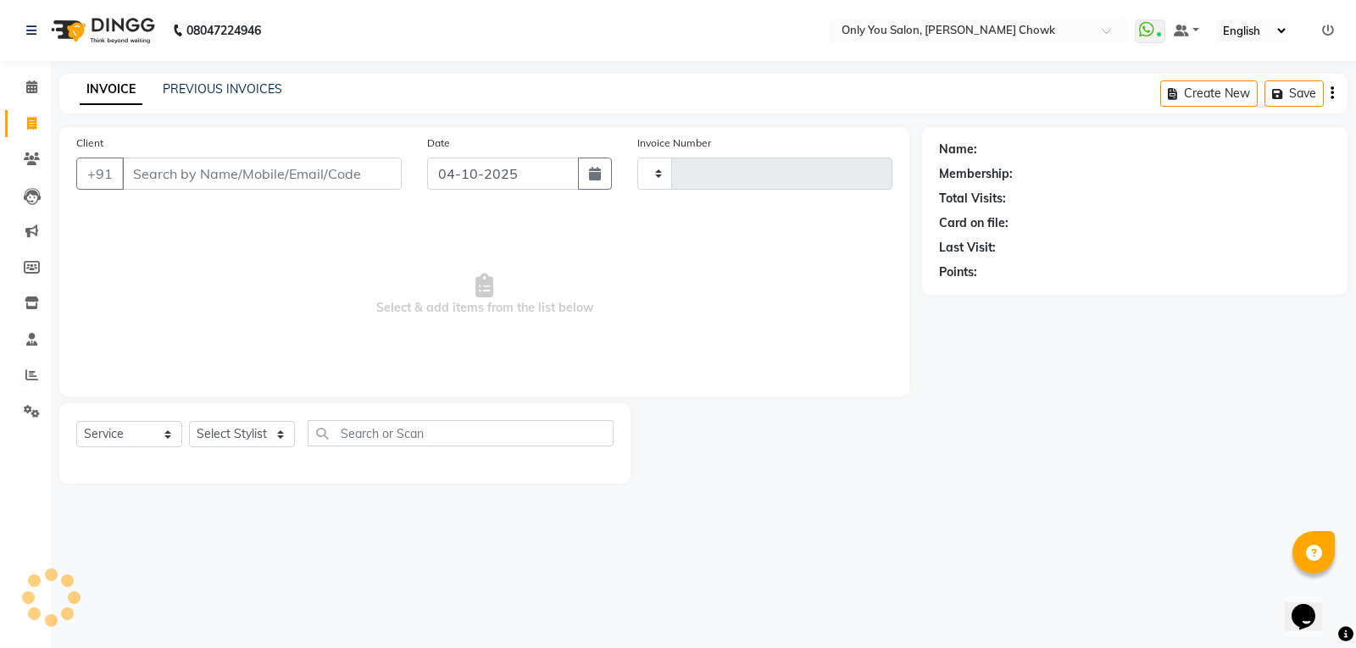
type input "1865"
select select "8713"
select select "package"
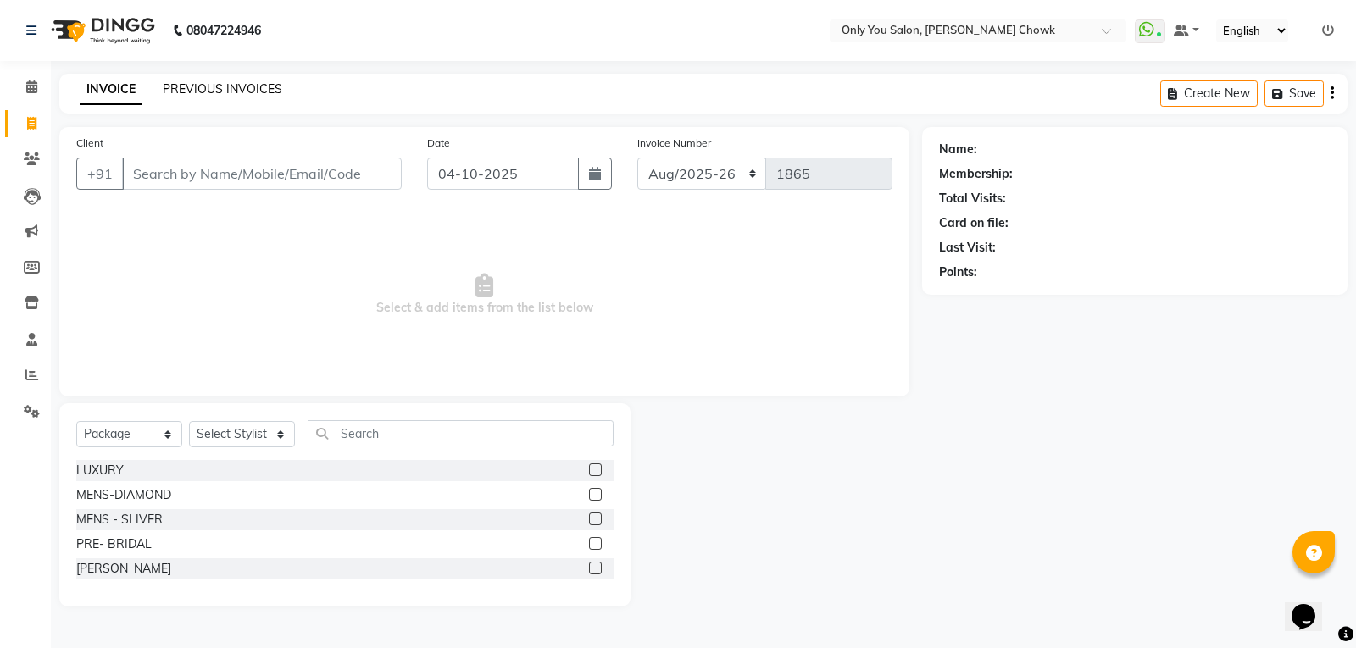
click at [197, 86] on link "PREVIOUS INVOICES" at bounding box center [222, 88] width 119 height 15
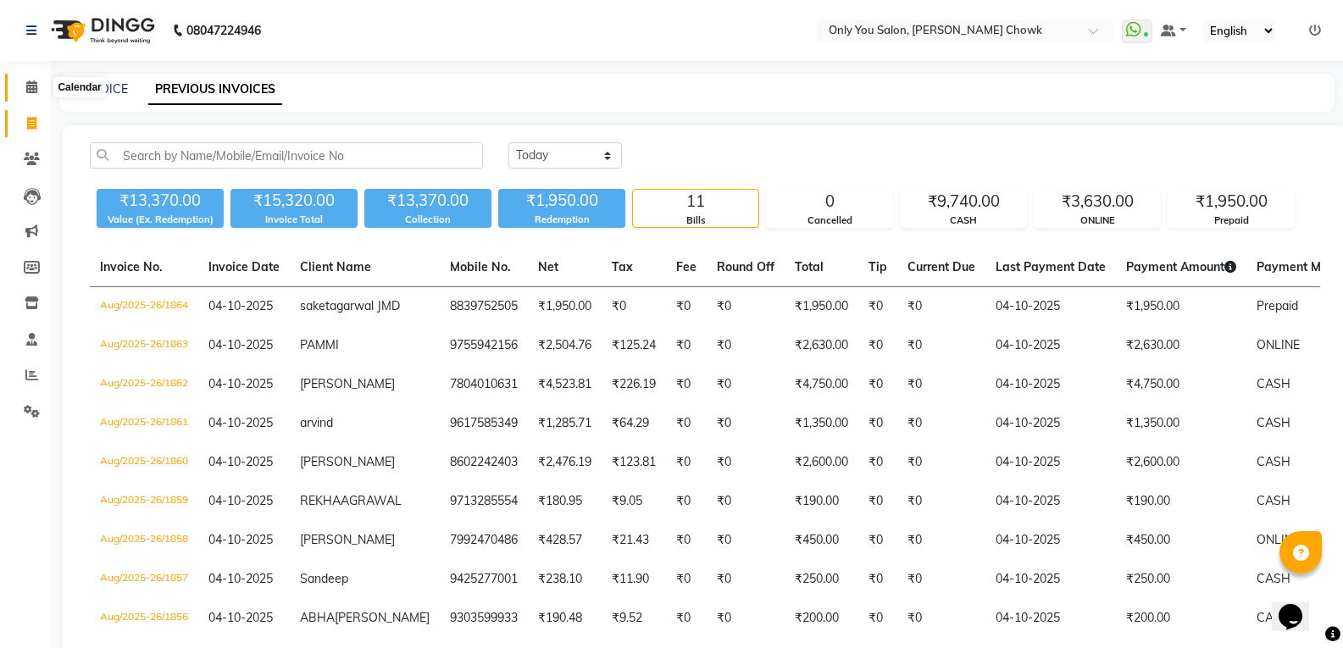
click at [31, 86] on icon at bounding box center [31, 87] width 11 height 13
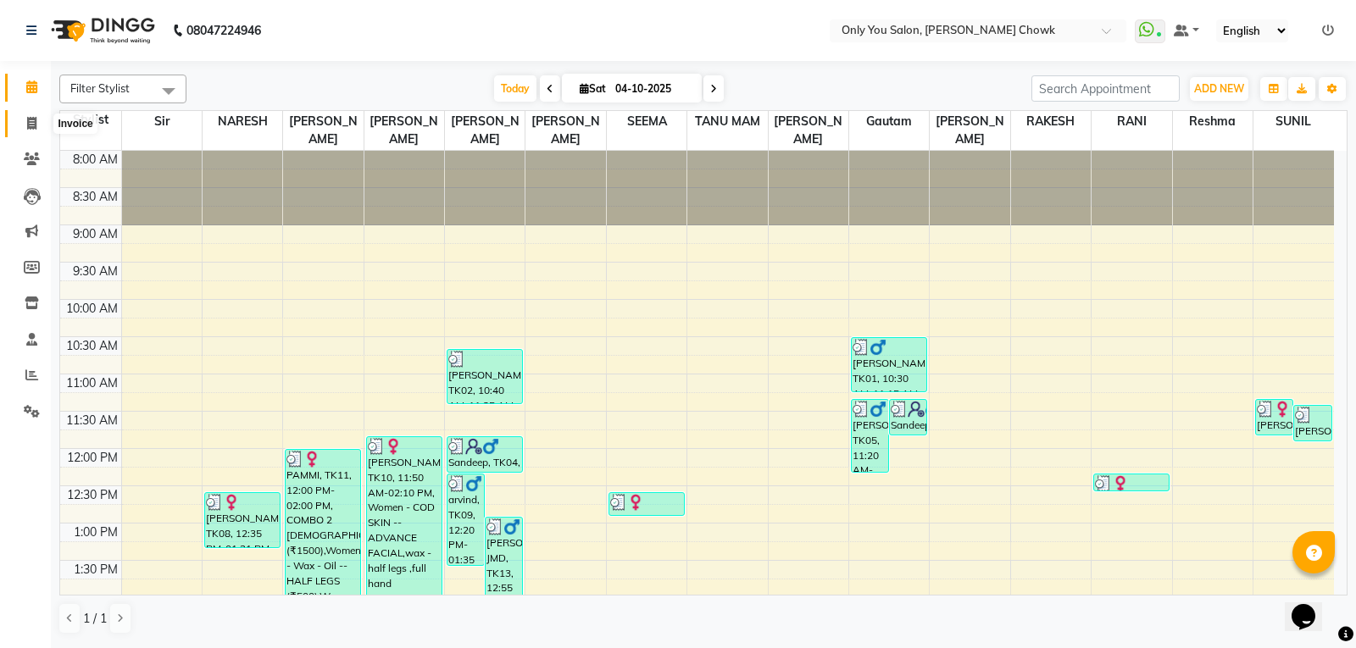
click at [35, 123] on icon at bounding box center [31, 123] width 9 height 13
select select "service"
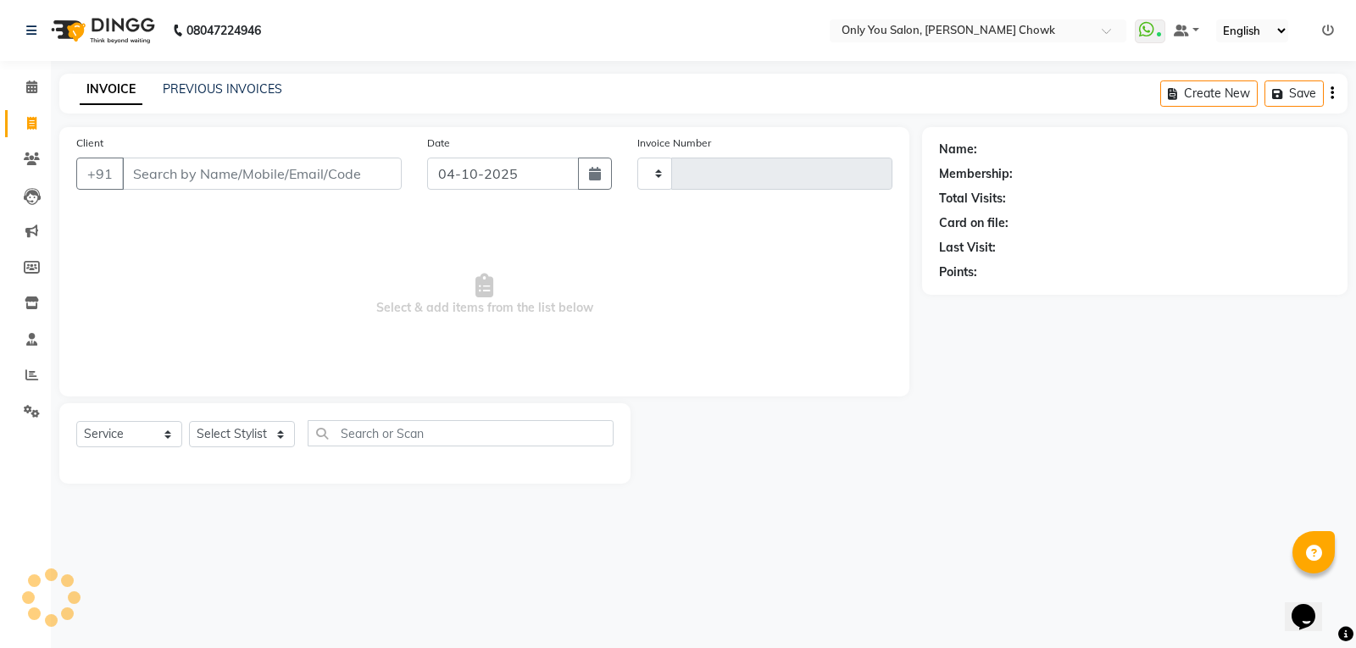
type input "1865"
select select "8713"
select select "package"
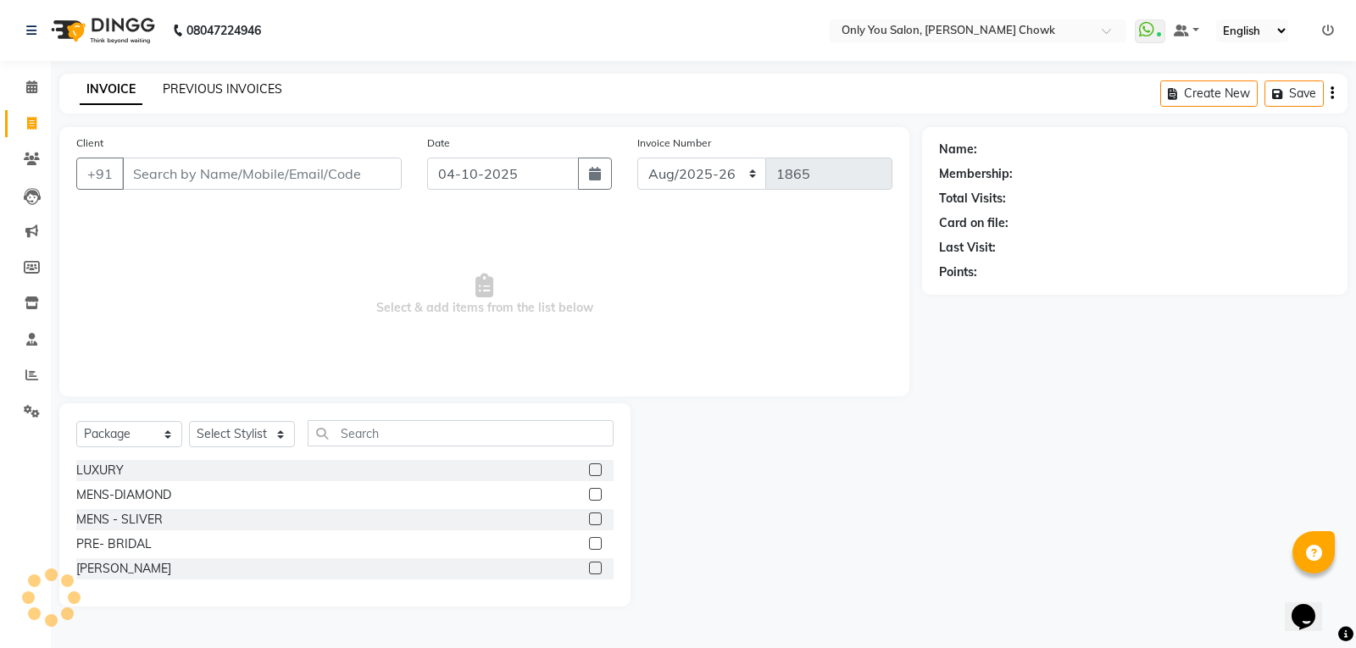
click at [259, 83] on link "PREVIOUS INVOICES" at bounding box center [222, 88] width 119 height 15
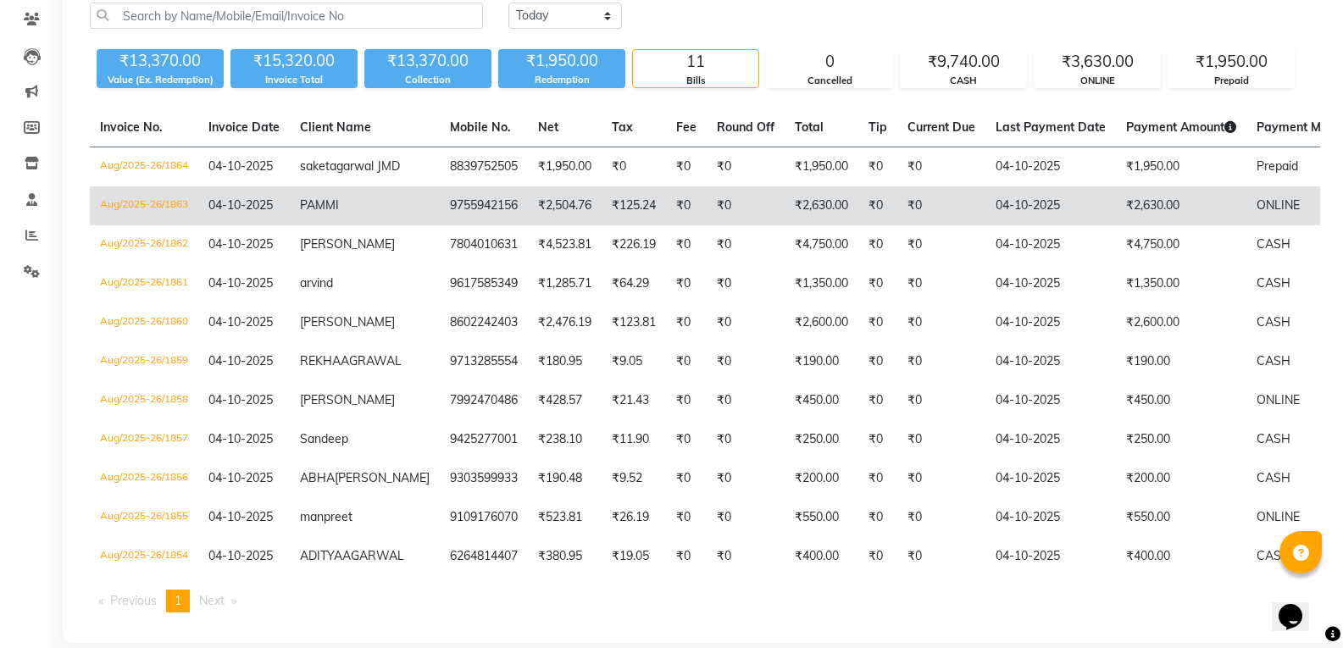
scroll to position [169, 0]
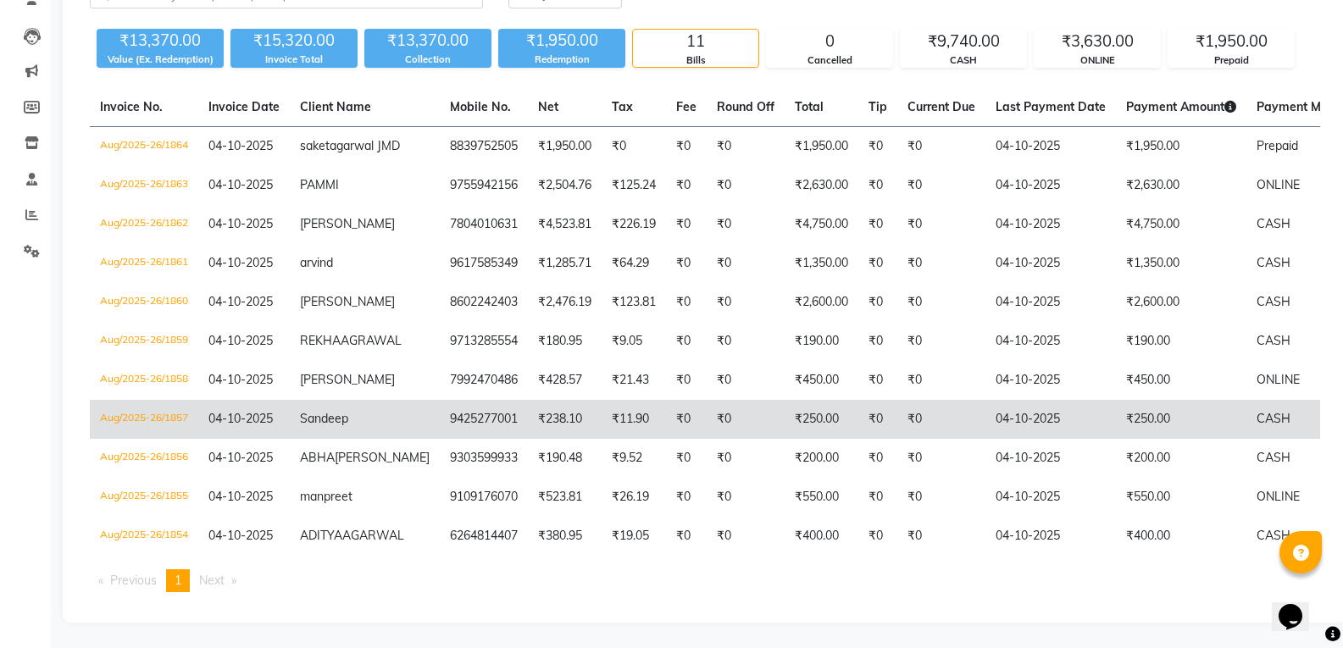
click at [718, 439] on td "₹0" at bounding box center [746, 419] width 78 height 39
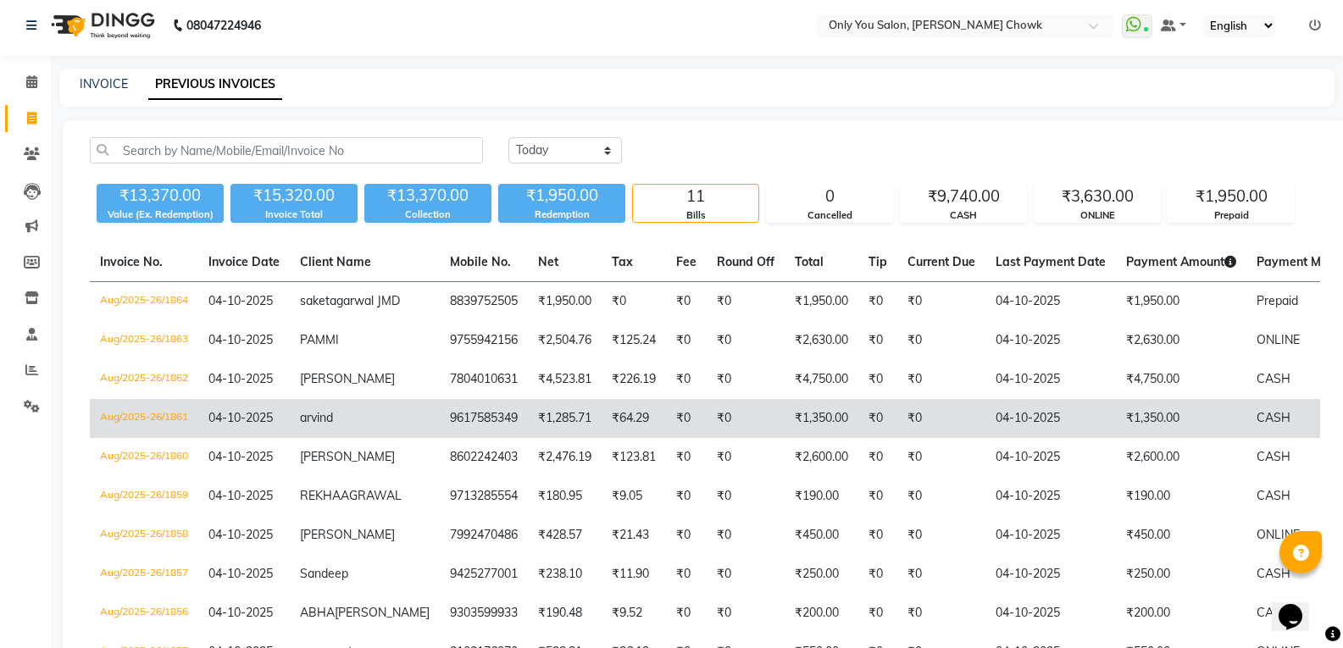
scroll to position [0, 0]
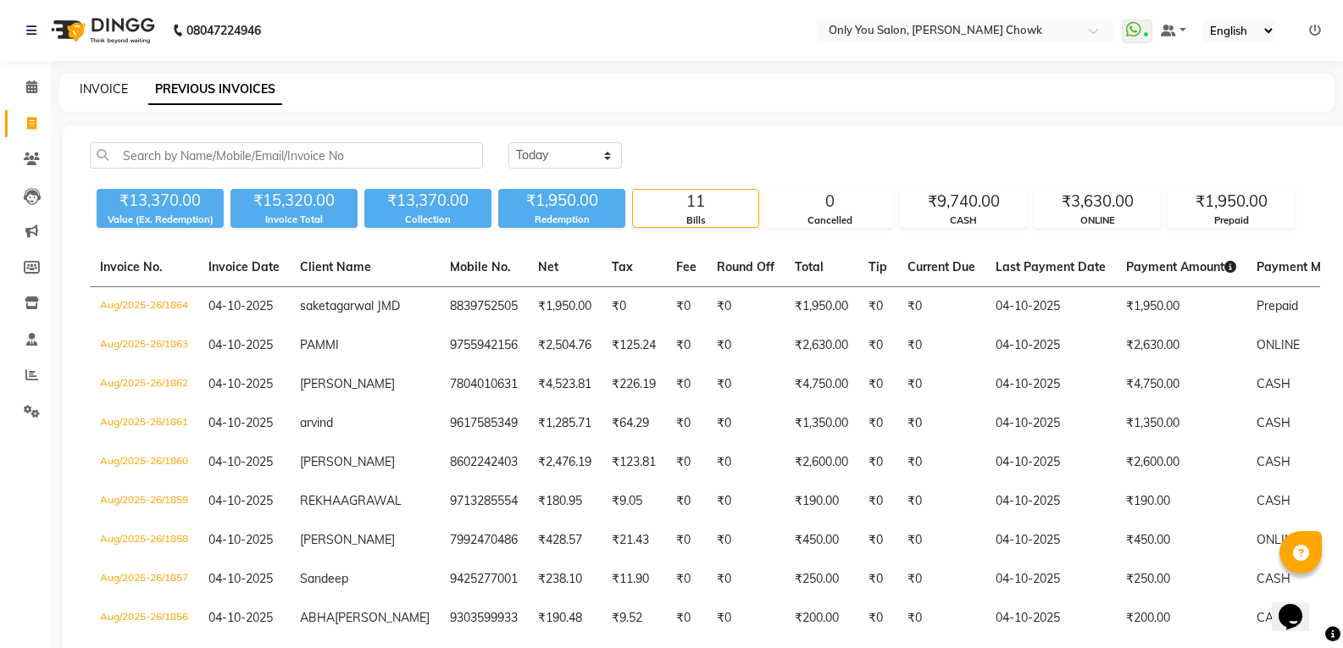
click at [107, 87] on link "INVOICE" at bounding box center [104, 88] width 48 height 15
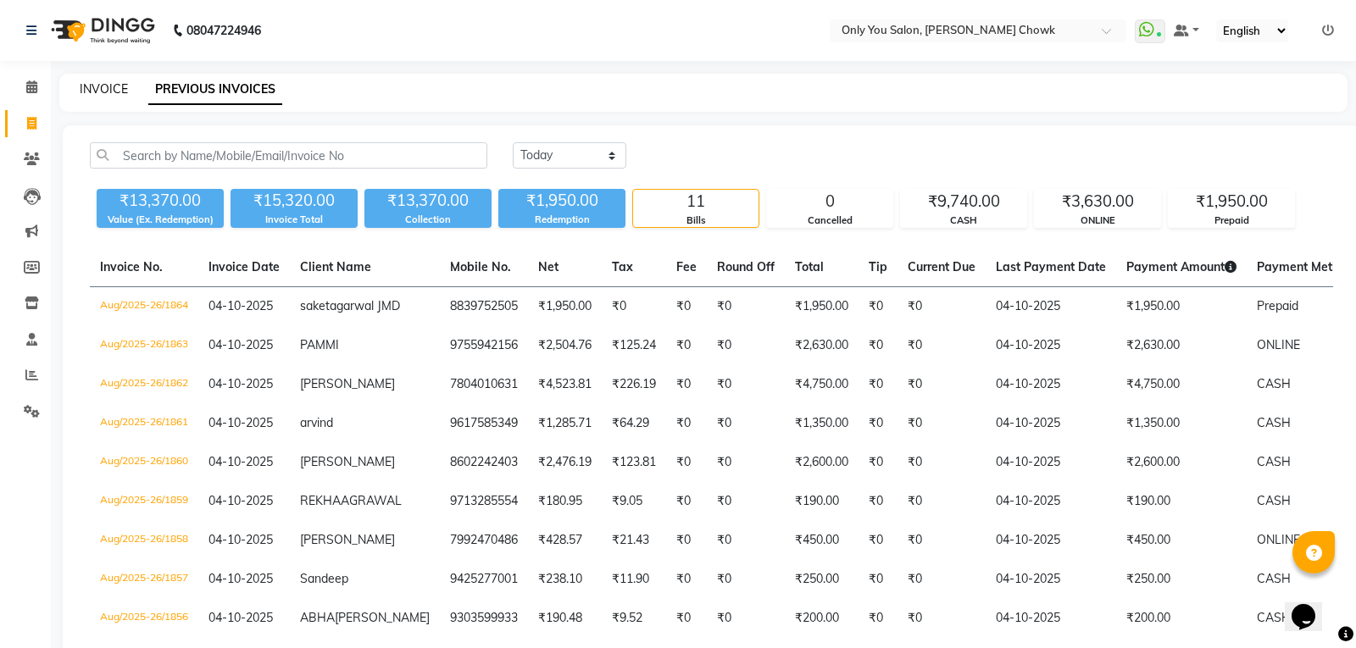
select select "8713"
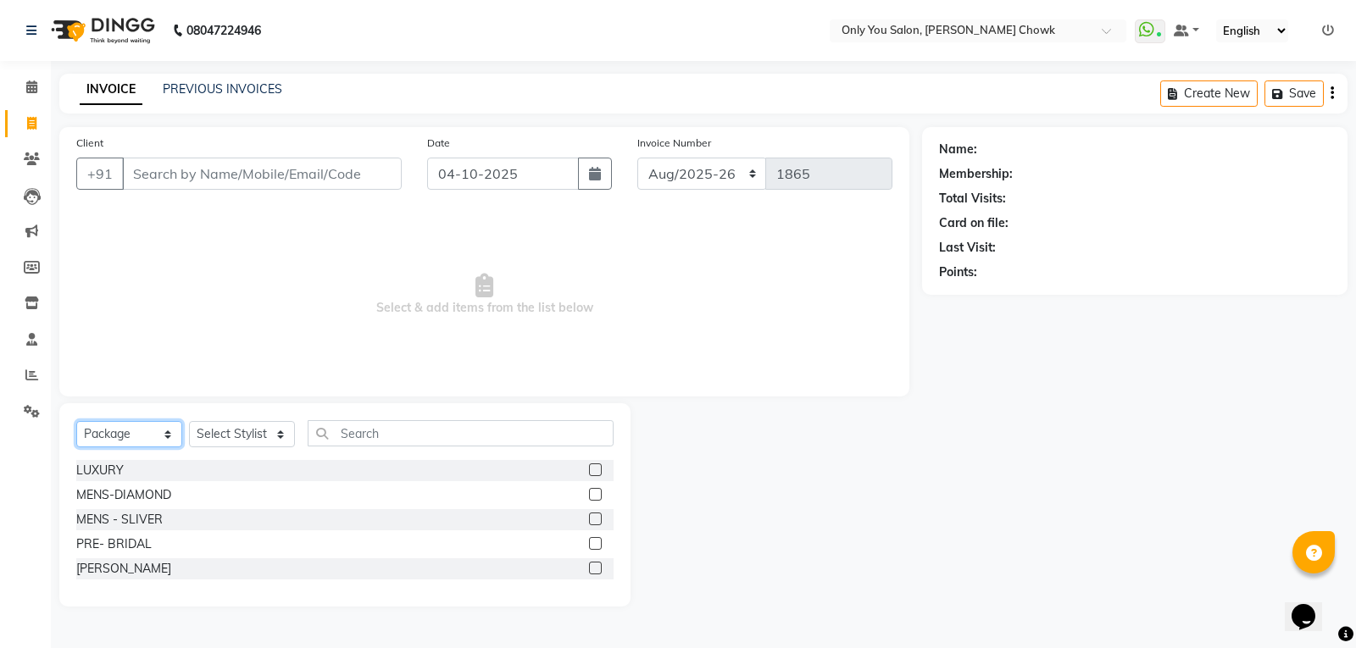
click at [165, 435] on select "Select Service Product Membership Package Voucher Prepaid Gift Card" at bounding box center [129, 434] width 106 height 26
select select "service"
click at [76, 421] on select "Select Service Product Membership Package Voucher Prepaid Gift Card" at bounding box center [129, 434] width 106 height 26
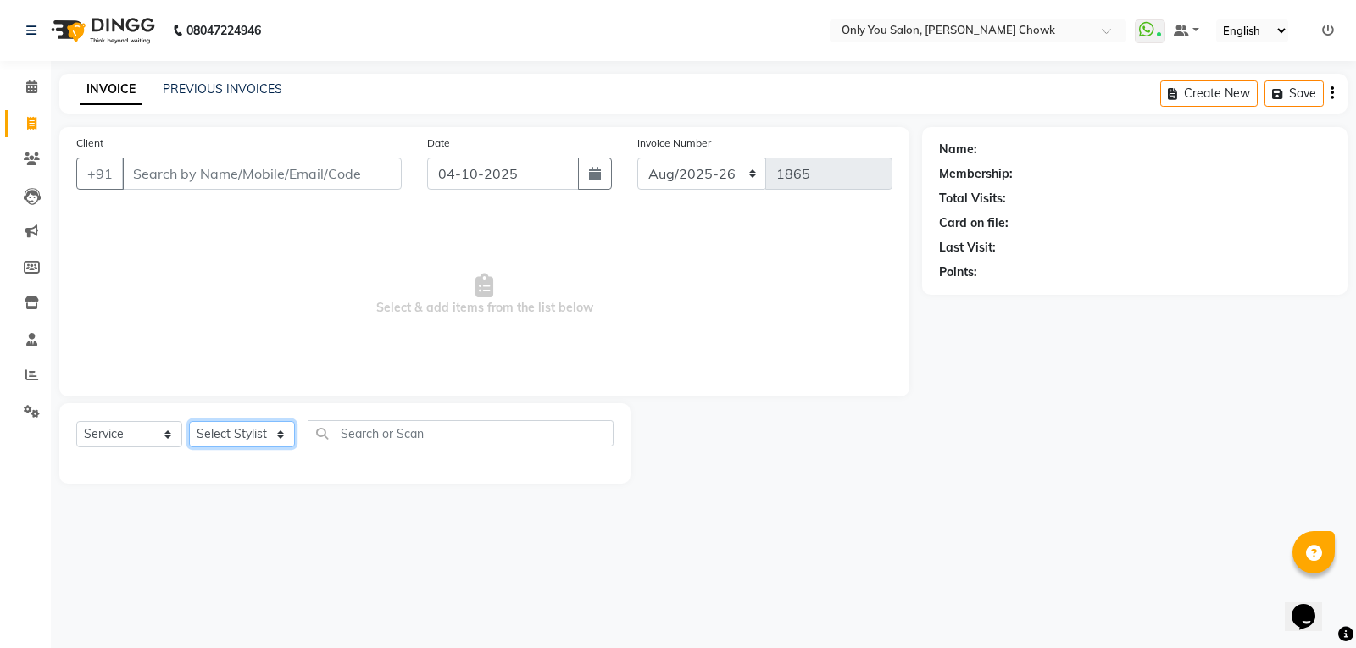
click at [284, 433] on select "Select Stylist [PERSON_NAME] [PERSON_NAME] [PERSON_NAME] MAMTA [PERSON_NAME] [P…" at bounding box center [242, 434] width 106 height 26
select select "90002"
click at [189, 421] on select "Select Stylist [PERSON_NAME] [PERSON_NAME] [PERSON_NAME] MAMTA [PERSON_NAME] [P…" at bounding box center [242, 434] width 106 height 26
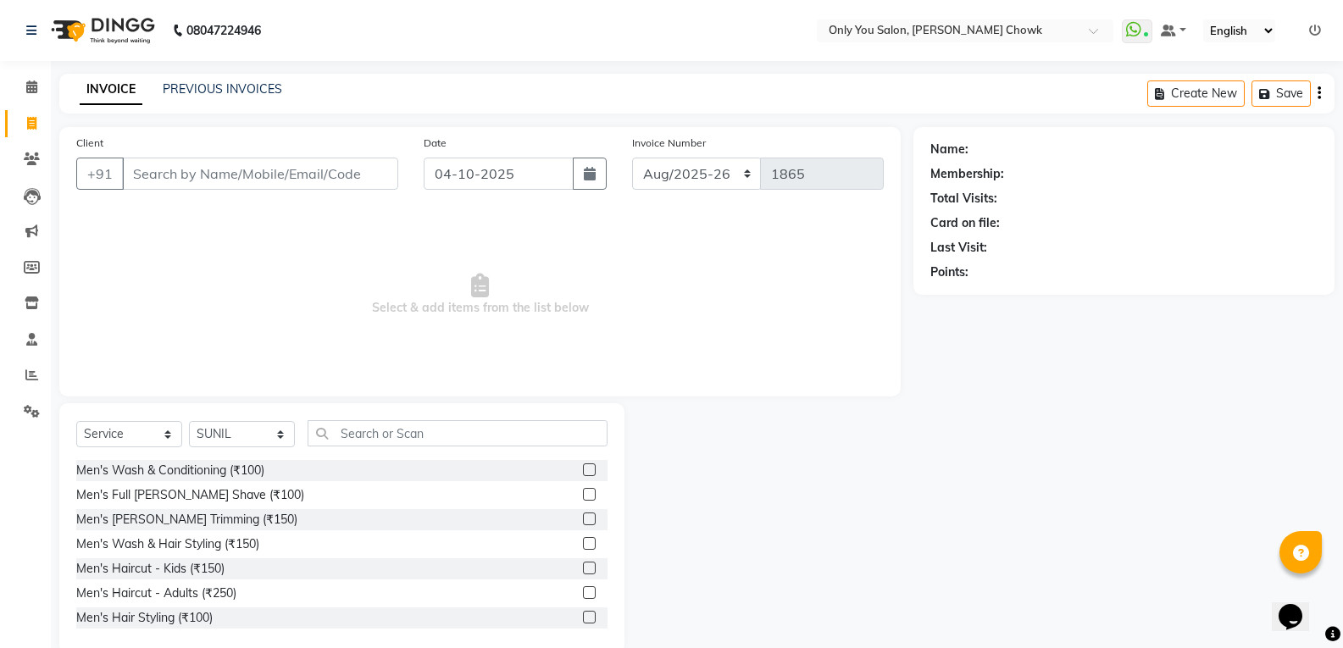
click at [436, 417] on div "Select Service Product Membership Package Voucher Prepaid Gift Card Select Styl…" at bounding box center [341, 528] width 565 height 250
click at [427, 435] on input "text" at bounding box center [458, 433] width 300 height 26
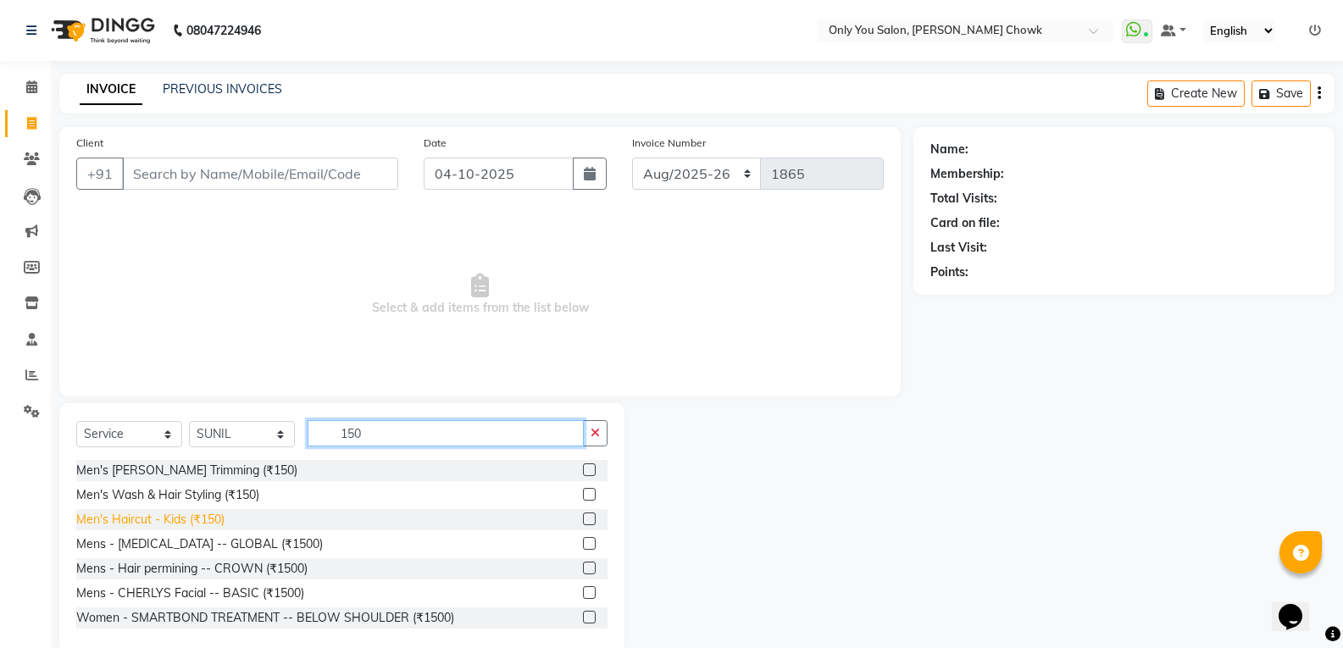
type input "150"
click at [220, 521] on div "Men's Haircut - Kids (₹150)" at bounding box center [150, 520] width 148 height 18
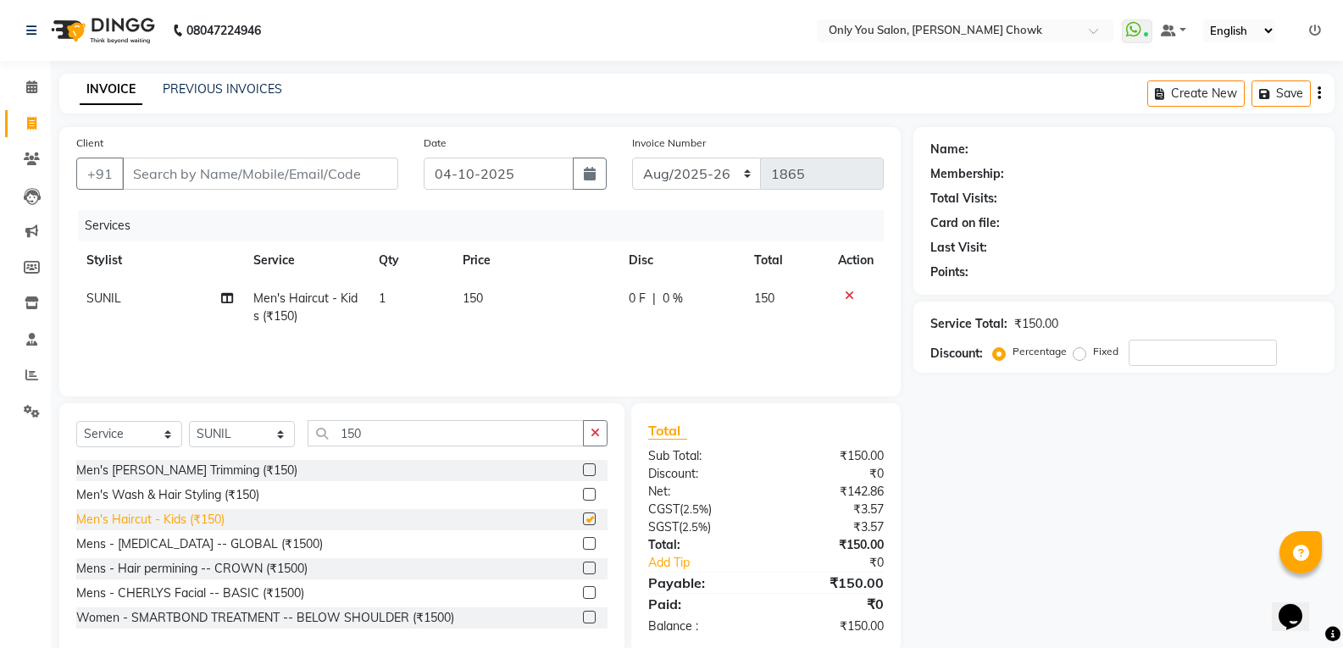
checkbox input "false"
click at [210, 161] on input "Client" at bounding box center [260, 174] width 276 height 32
type input "8"
type input "0"
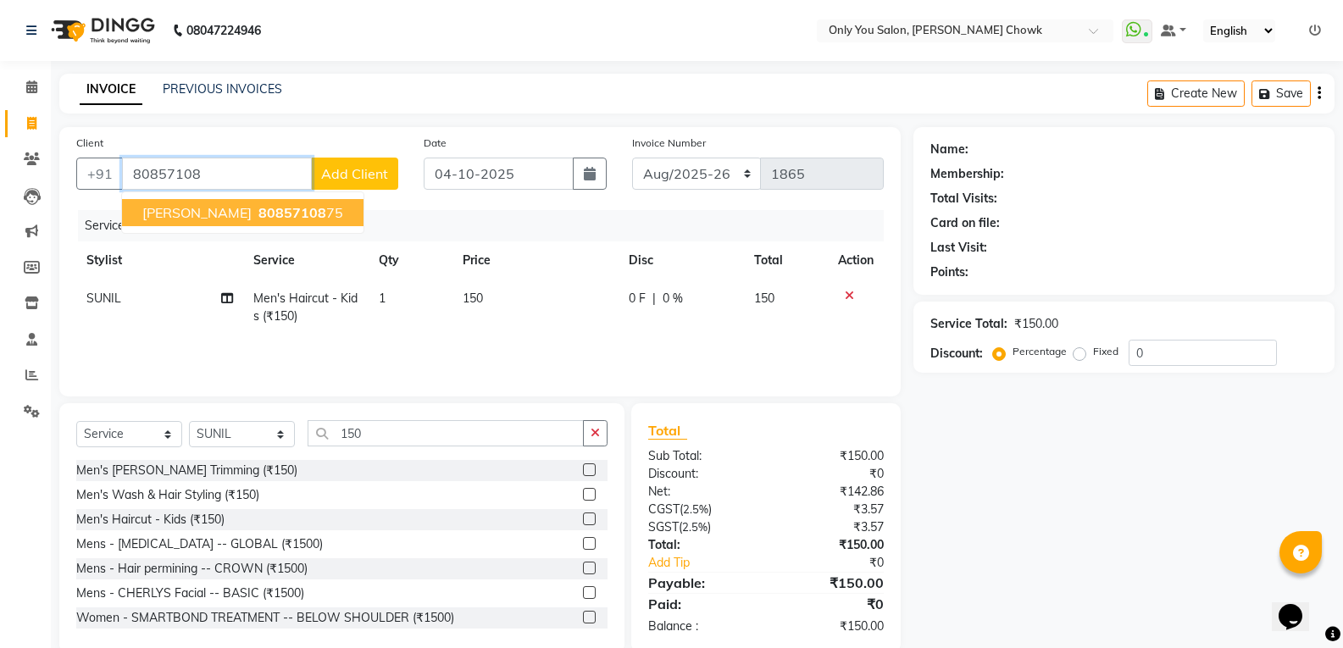
click at [236, 211] on span "[PERSON_NAME]" at bounding box center [196, 212] width 109 height 17
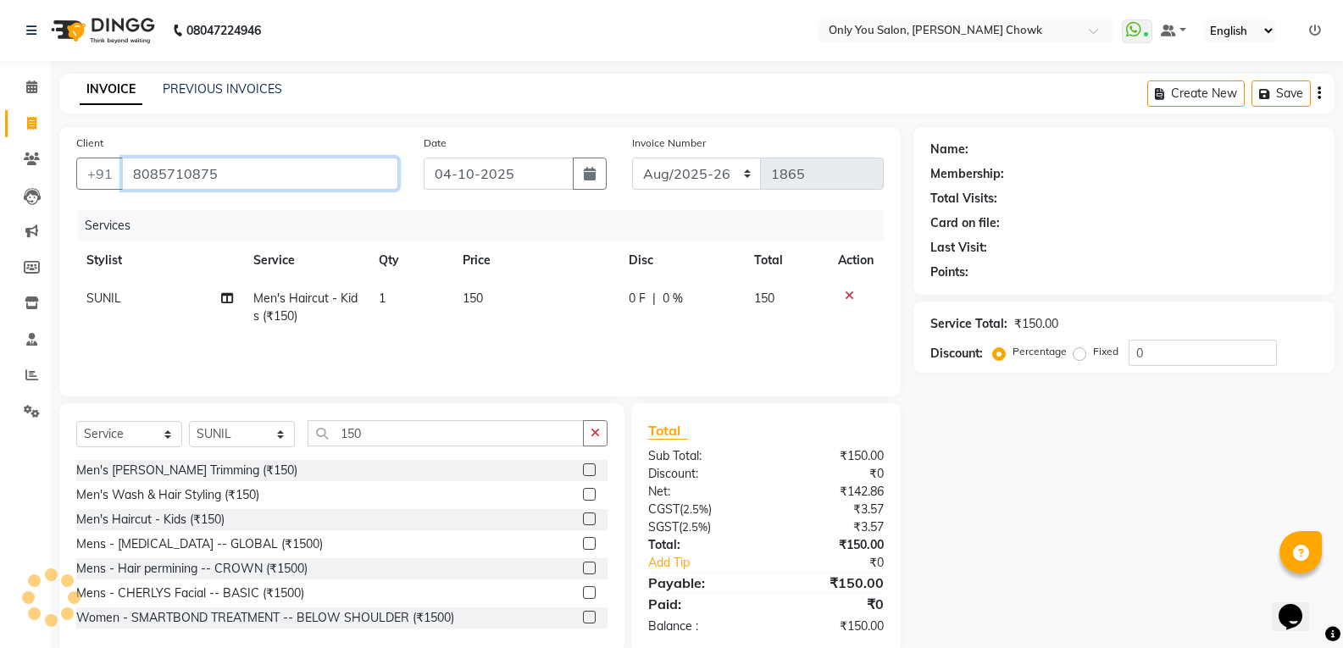
type input "8085710875"
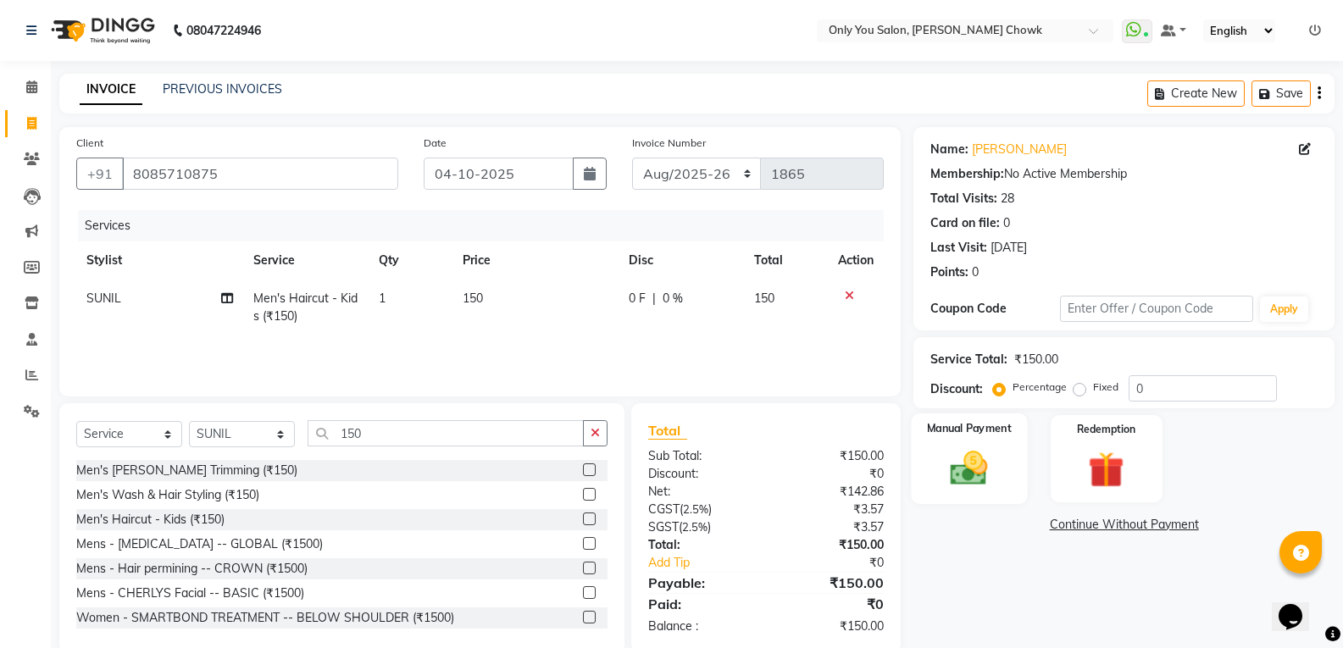
click at [956, 447] on img at bounding box center [969, 468] width 60 height 43
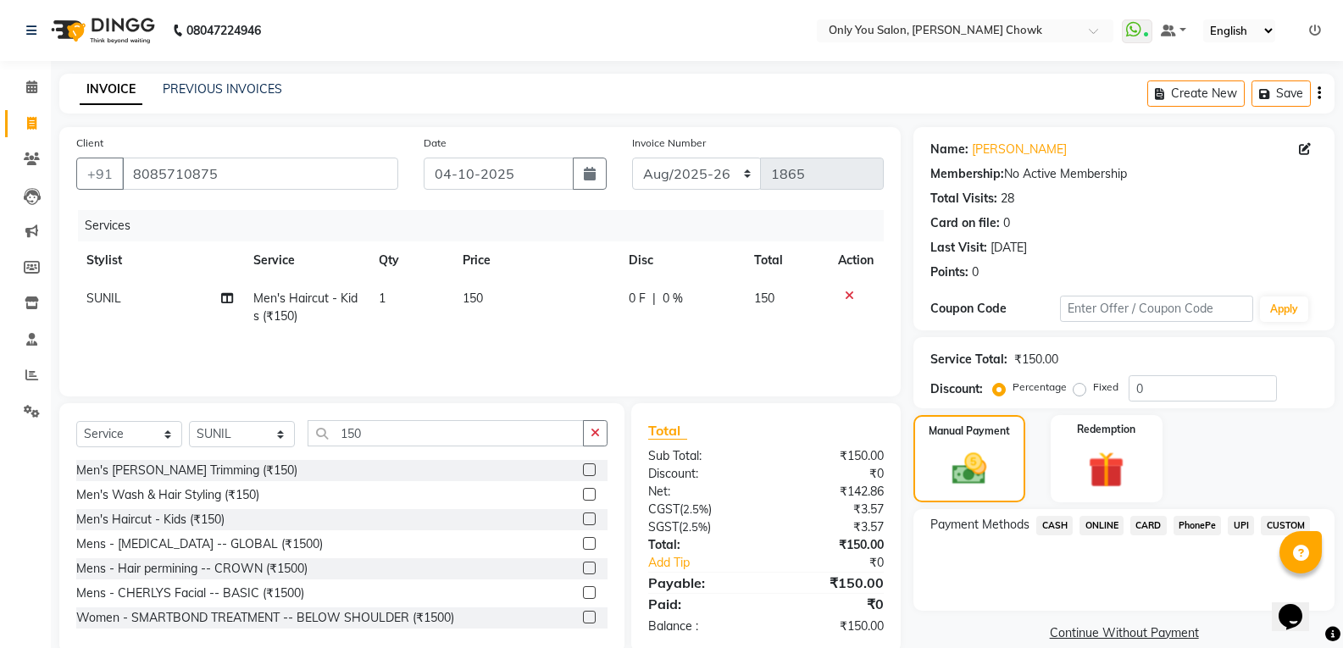
click at [1058, 525] on span "CASH" at bounding box center [1054, 525] width 36 height 19
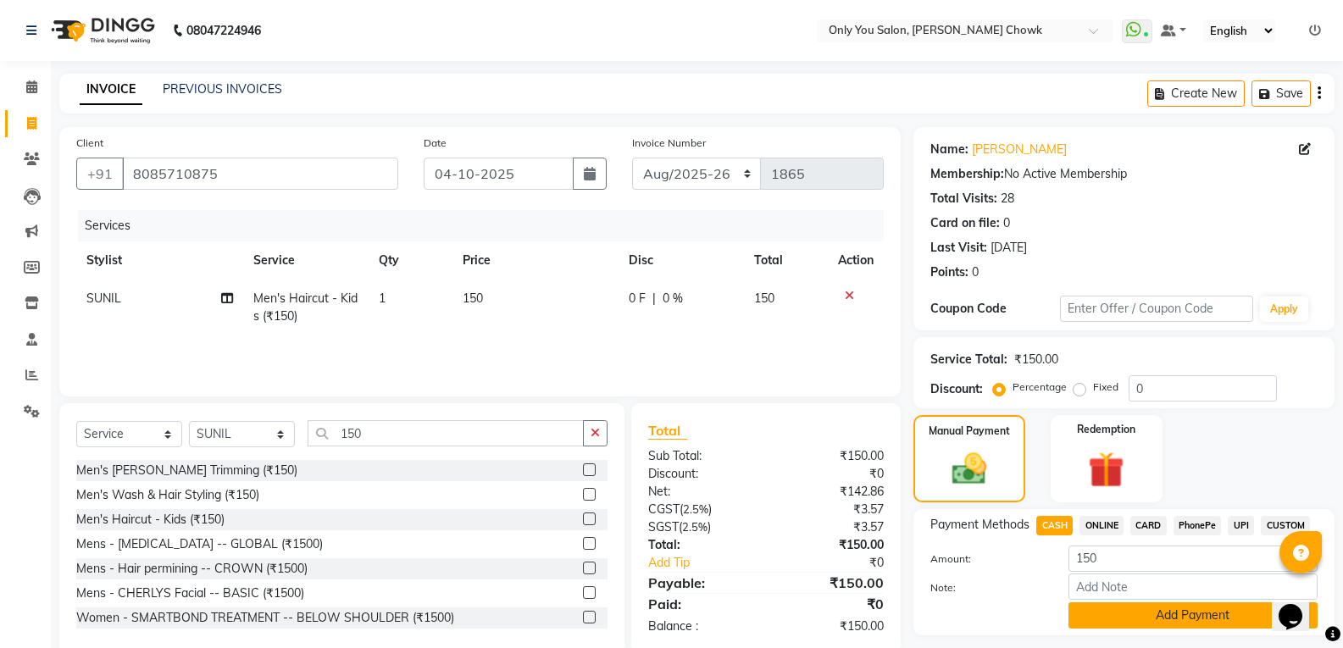
click at [1085, 612] on button "Add Payment" at bounding box center [1193, 616] width 249 height 26
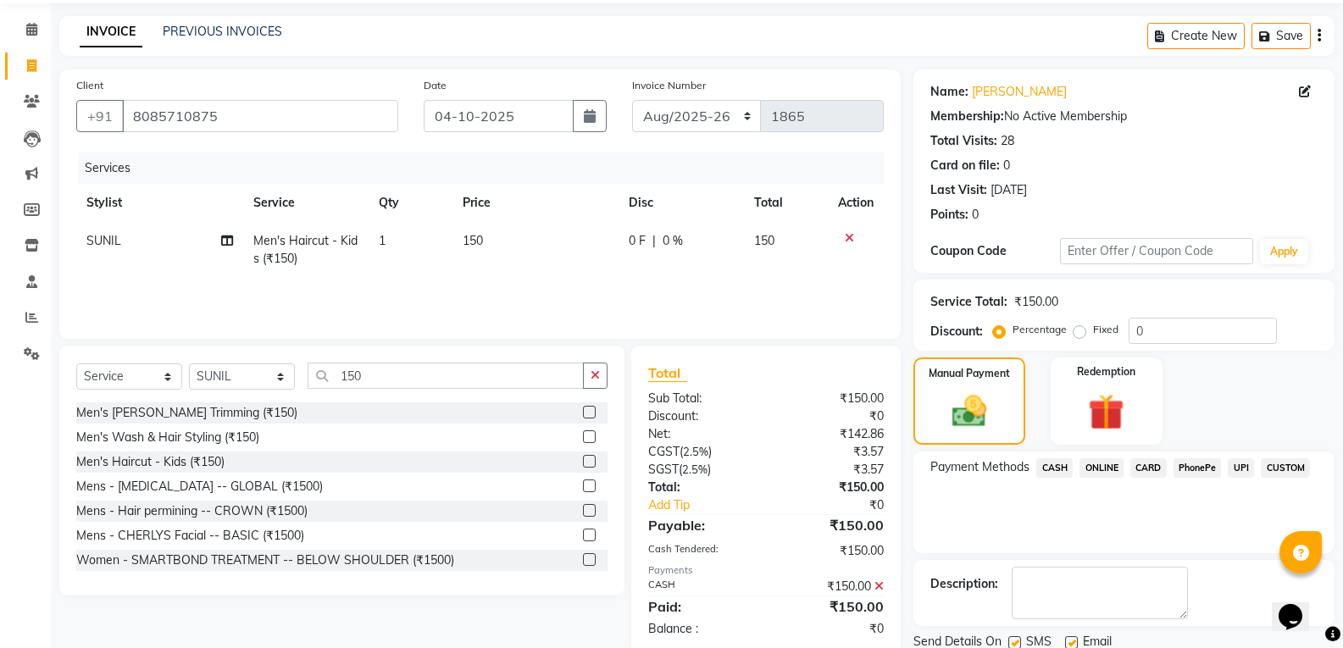
scroll to position [119, 0]
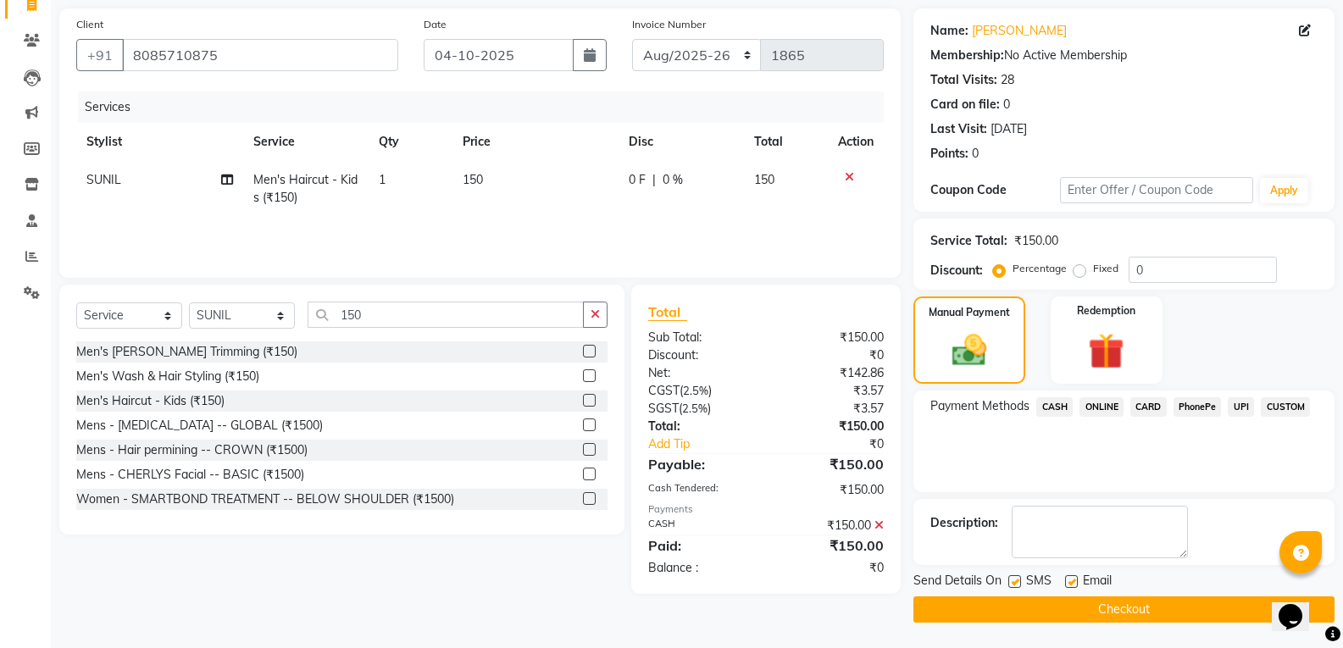
click at [1016, 615] on button "Checkout" at bounding box center [1124, 610] width 421 height 26
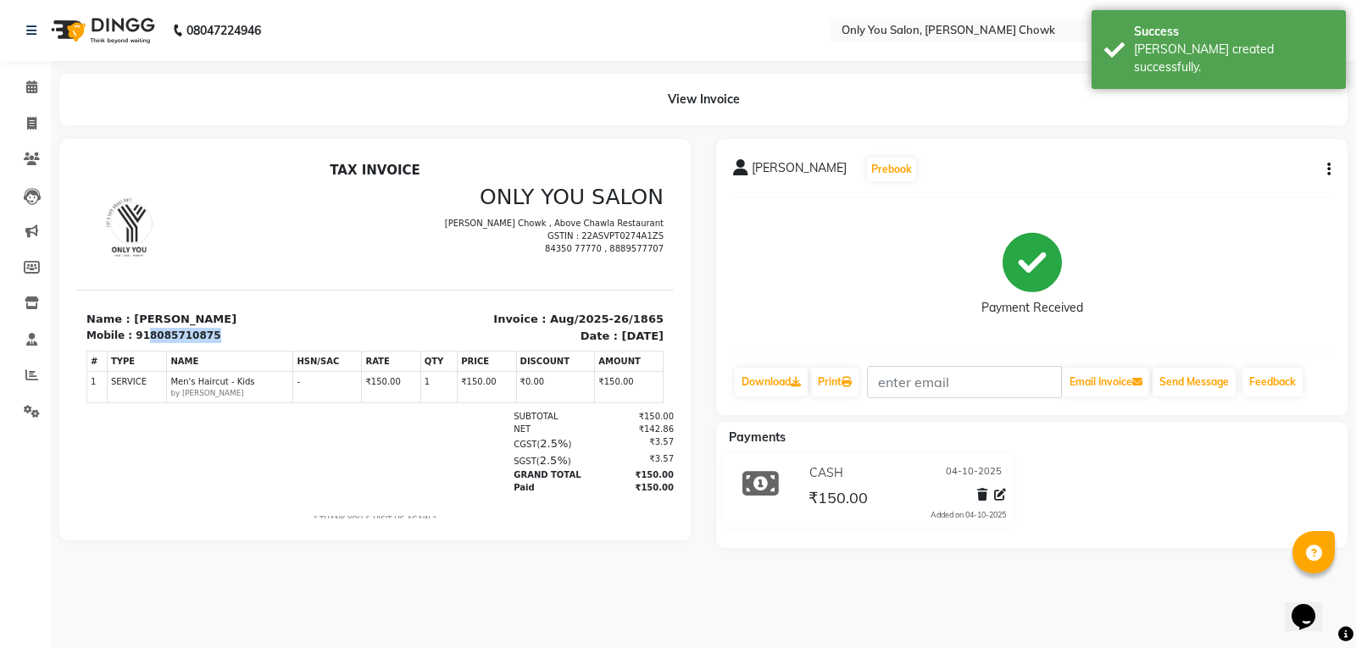
drag, startPoint x: 138, startPoint y: 334, endPoint x: 211, endPoint y: 339, distance: 73.1
click at [211, 339] on div "Mobile : 918085710875" at bounding box center [225, 335] width 279 height 15
copy div "8085710875"
click at [32, 119] on icon at bounding box center [31, 123] width 9 height 13
select select "service"
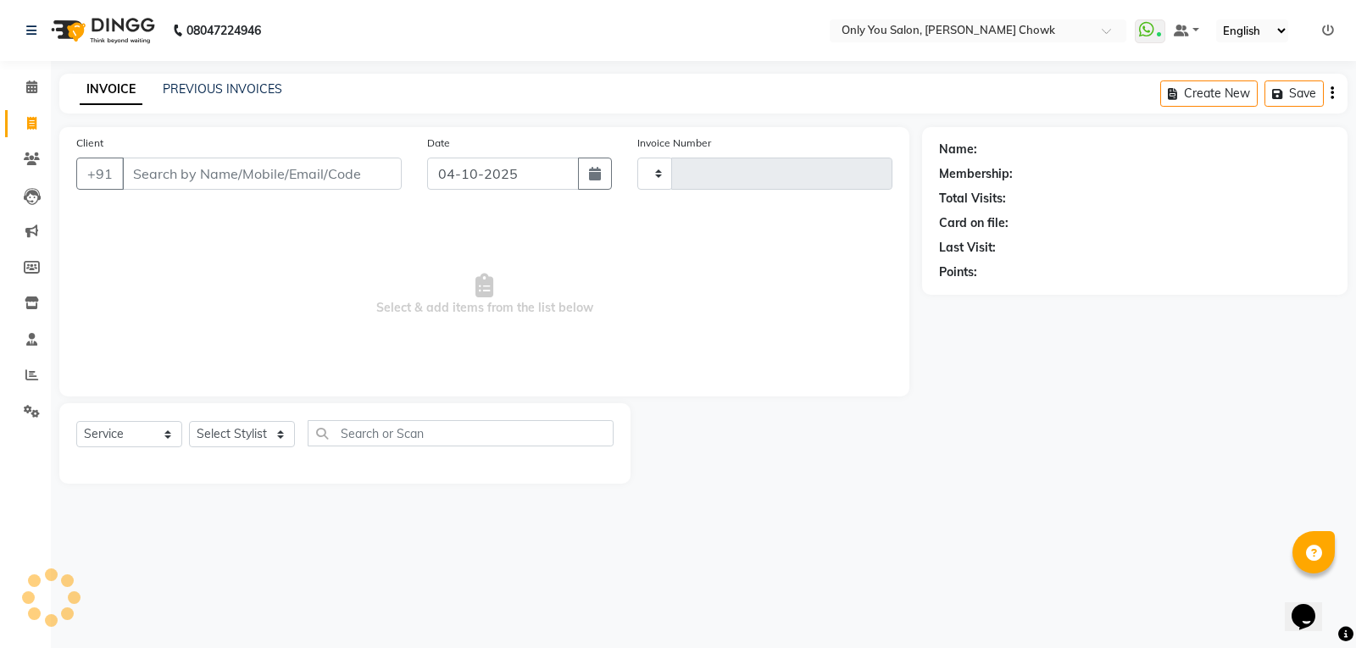
type input "1866"
select select "8713"
click at [151, 172] on input "Client" at bounding box center [262, 174] width 280 height 32
select select "package"
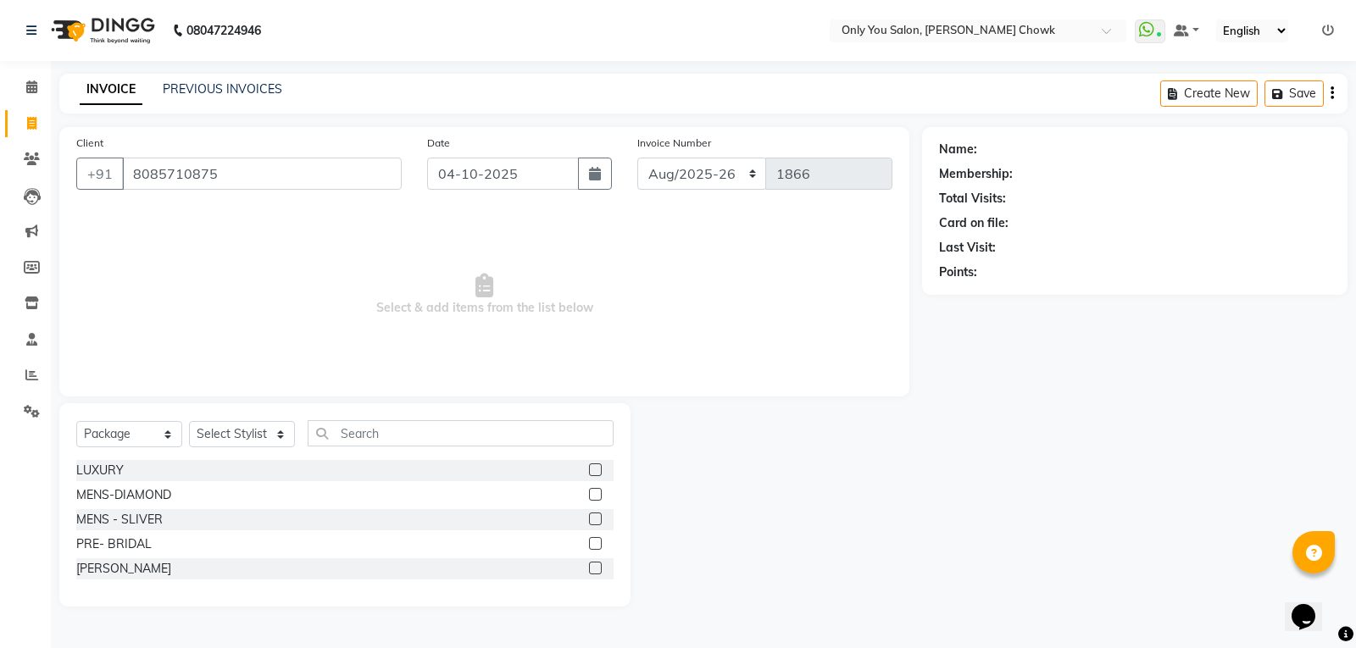
type input "8085710875"
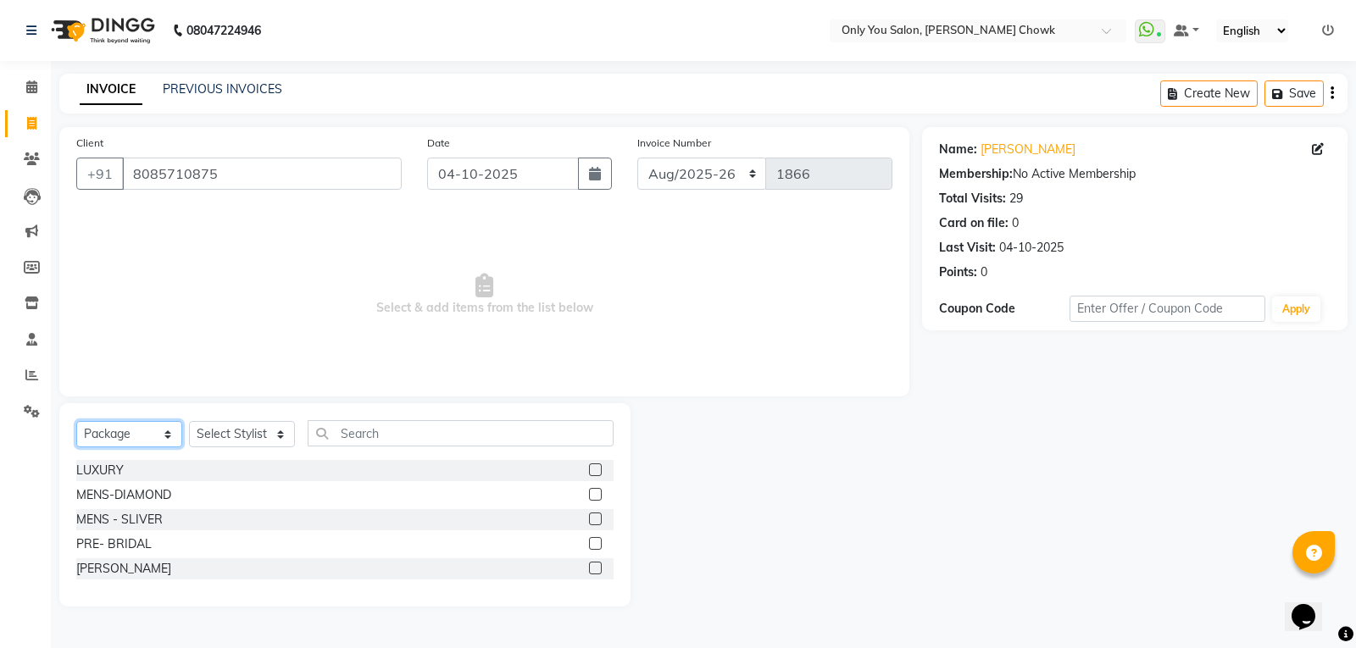
click at [165, 433] on select "Select Service Product Membership Package Voucher Prepaid Gift Card" at bounding box center [129, 434] width 106 height 26
select select "product"
click at [76, 421] on select "Select Service Product Membership Package Voucher Prepaid Gift Card" at bounding box center [129, 434] width 106 height 26
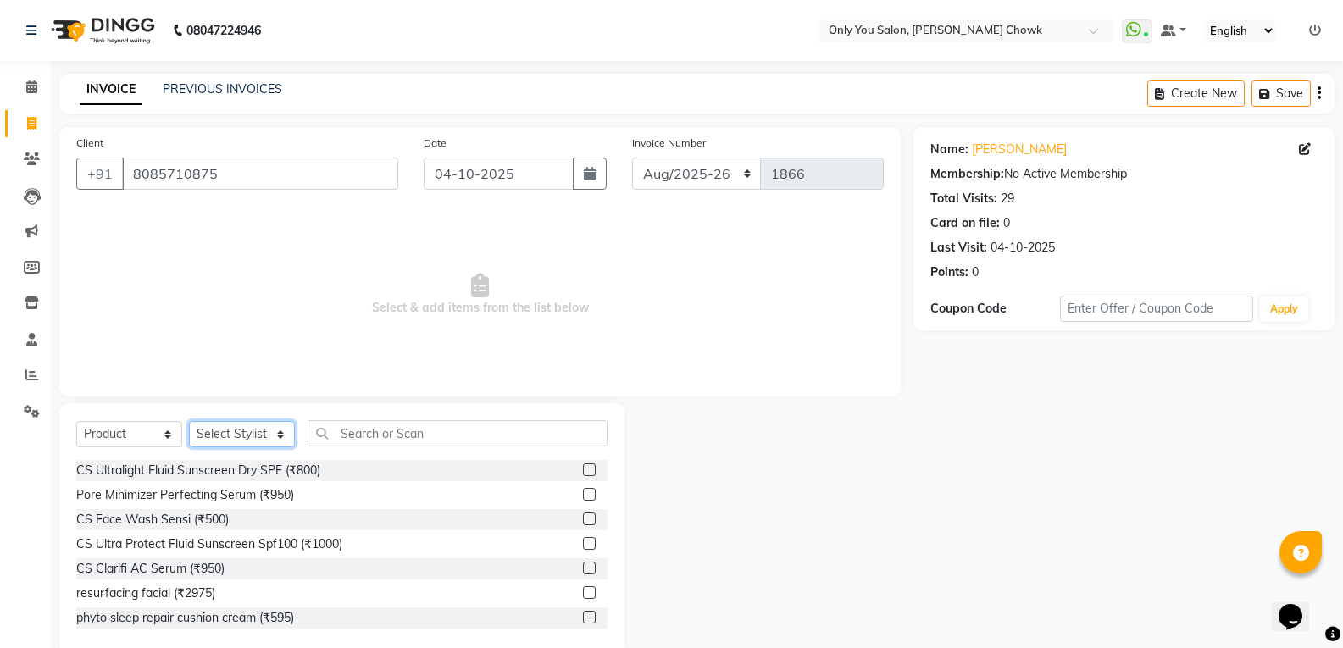
click at [284, 438] on select "Select Stylist [PERSON_NAME] [PERSON_NAME] [PERSON_NAME] MAMTA [PERSON_NAME] [P…" at bounding box center [242, 434] width 106 height 26
select select "90002"
click at [189, 421] on select "Select Stylist [PERSON_NAME] [PERSON_NAME] [PERSON_NAME] MAMTA [PERSON_NAME] [P…" at bounding box center [242, 434] width 106 height 26
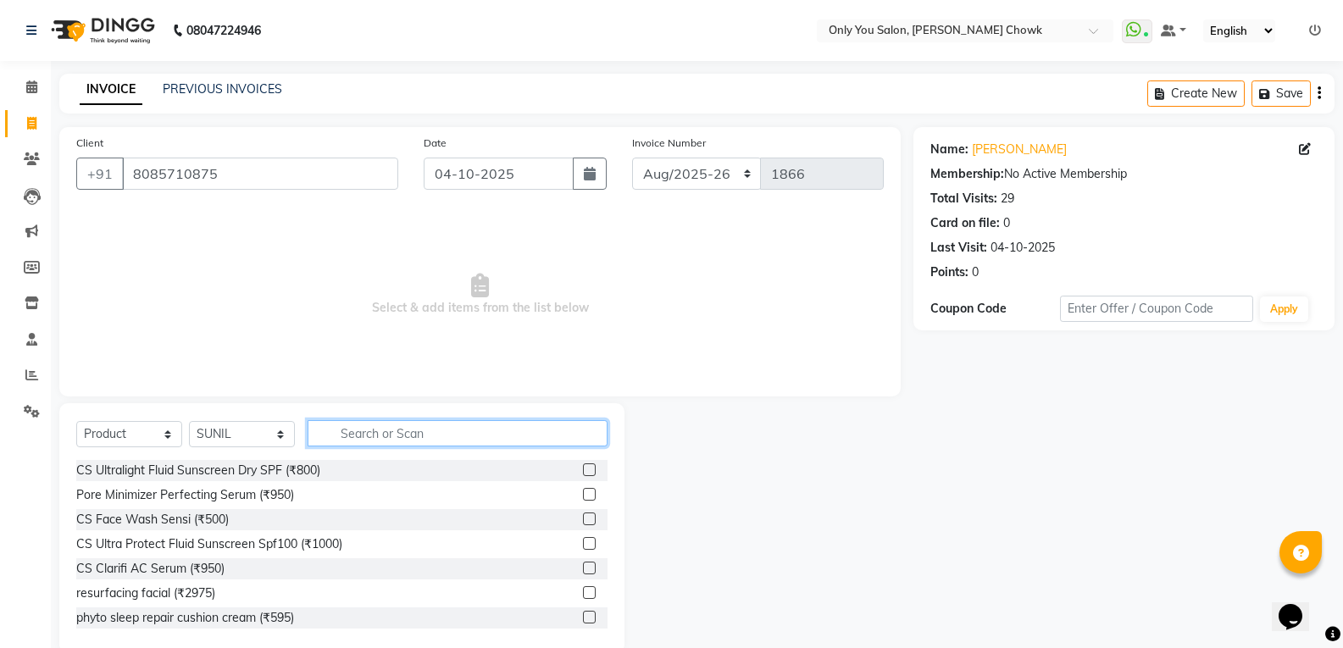
click at [380, 439] on input "text" at bounding box center [458, 433] width 300 height 26
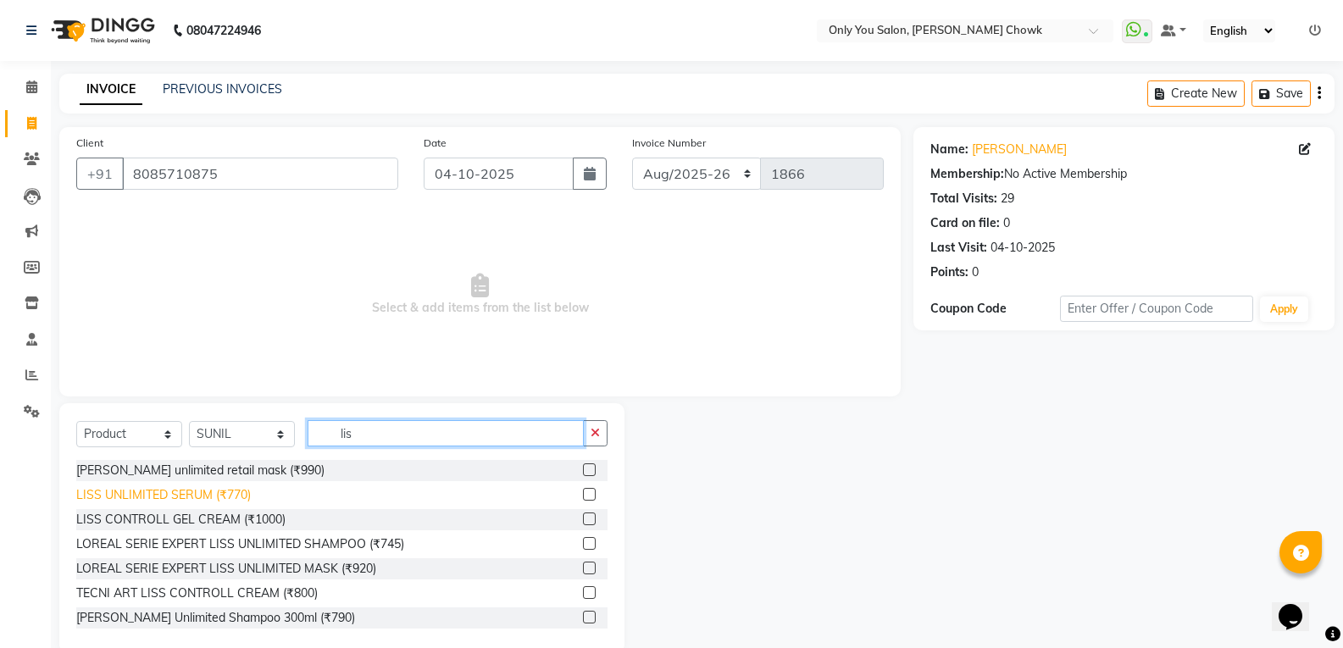
type input "lis"
click at [247, 492] on div "LISS UNLIMITED SERUM (₹770)" at bounding box center [163, 495] width 175 height 18
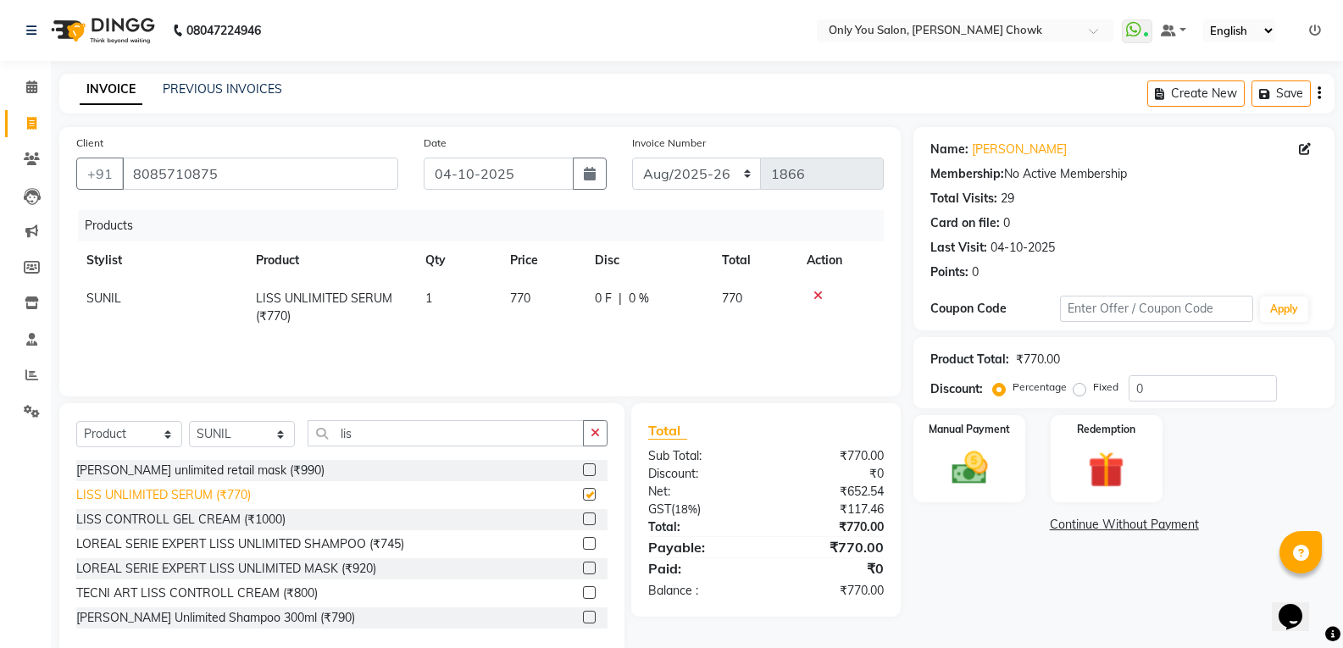
checkbox input "false"
click at [525, 289] on td "770" at bounding box center [542, 308] width 85 height 56
select select "90002"
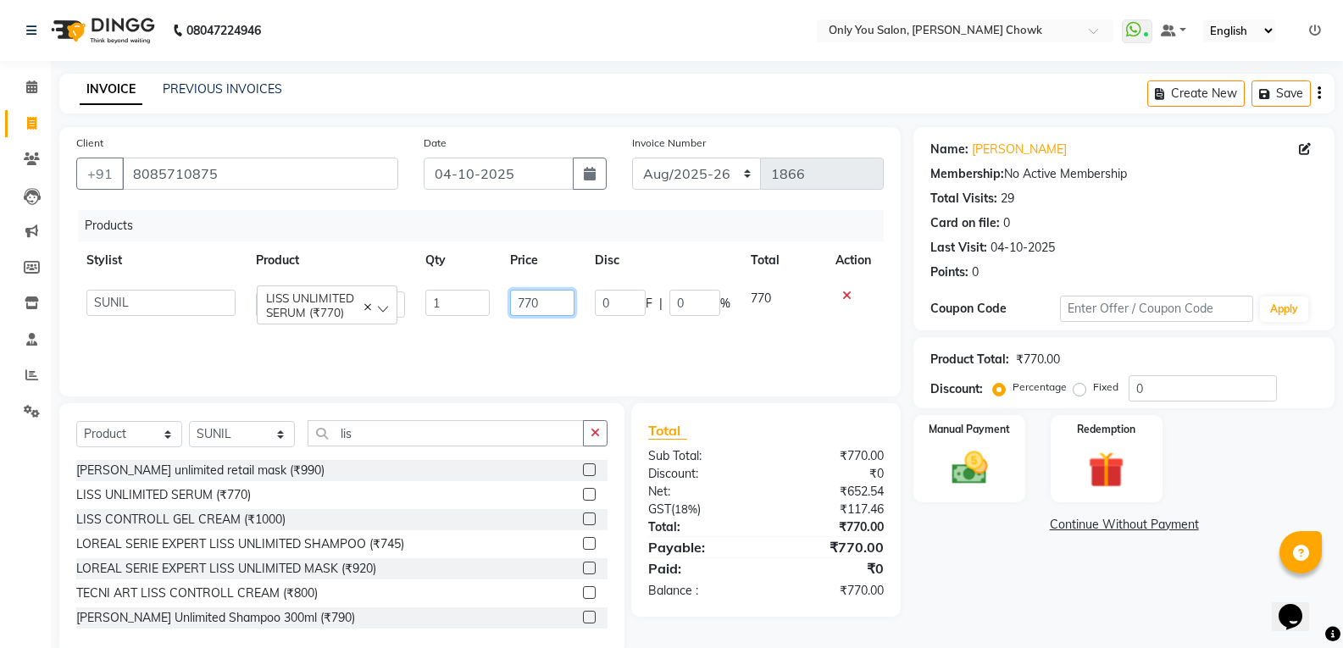
click at [542, 302] on input "770" at bounding box center [542, 303] width 64 height 26
type input "7"
type input "890"
click at [390, 429] on input "lis" at bounding box center [446, 433] width 276 height 26
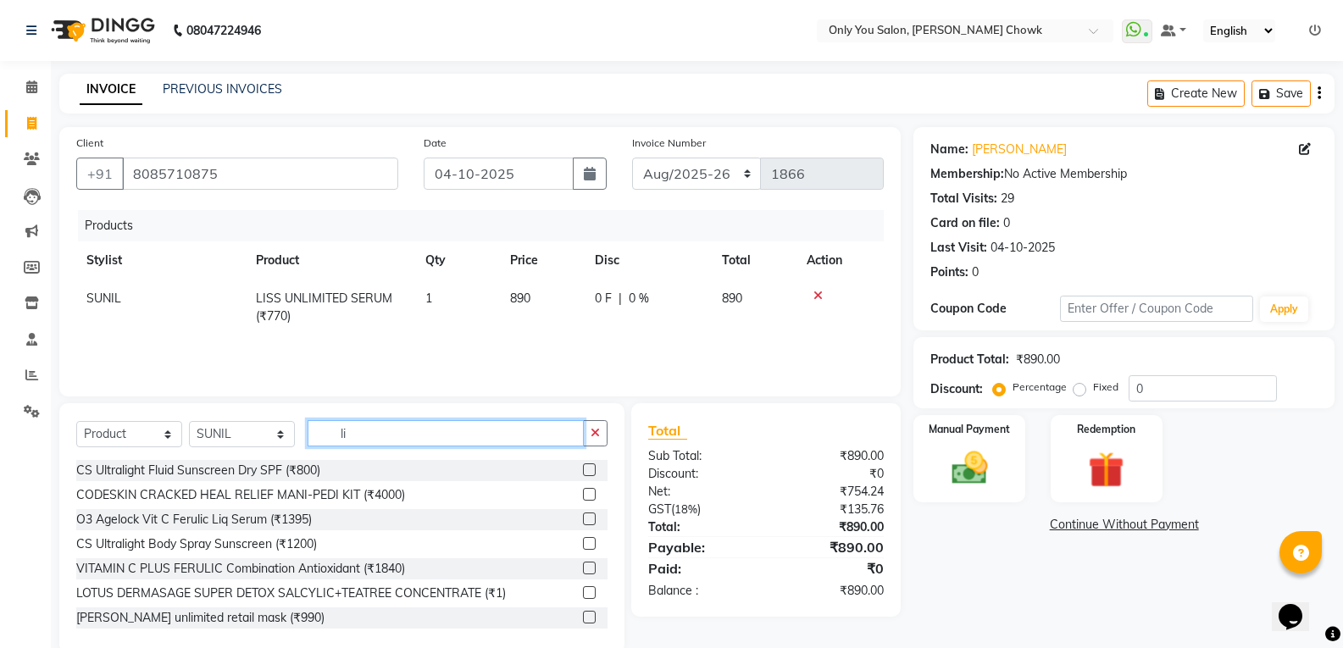
type input "l"
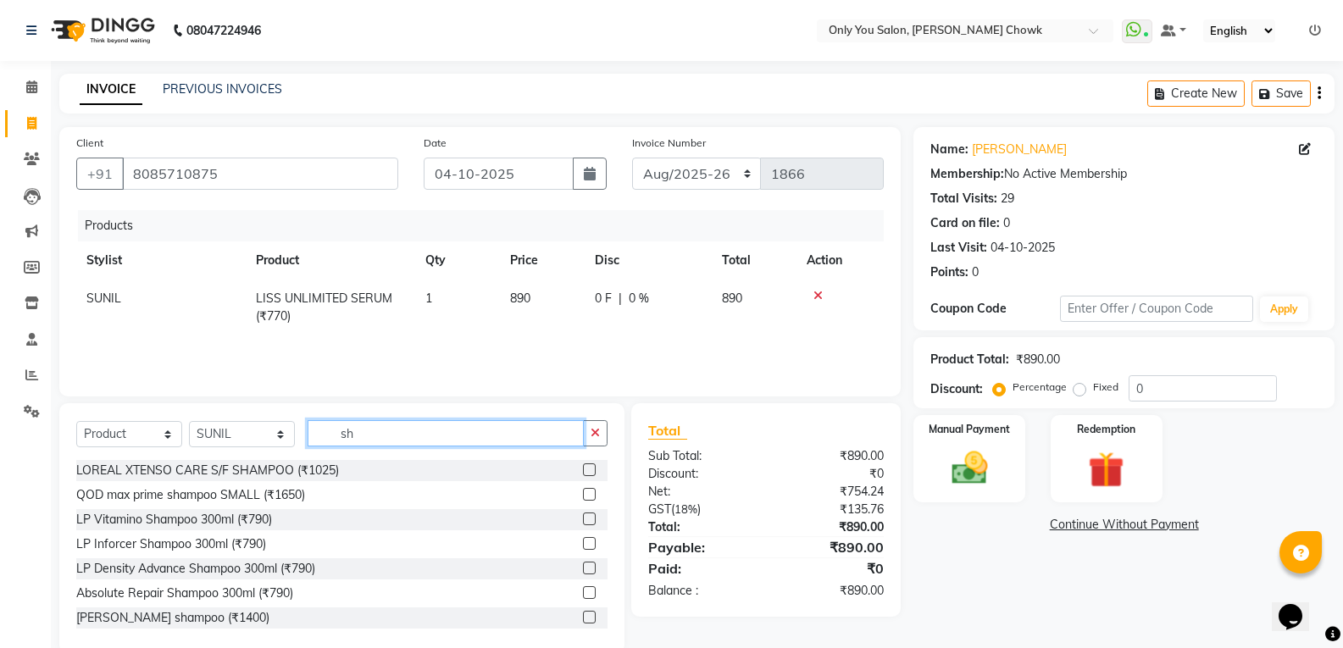
type input "s"
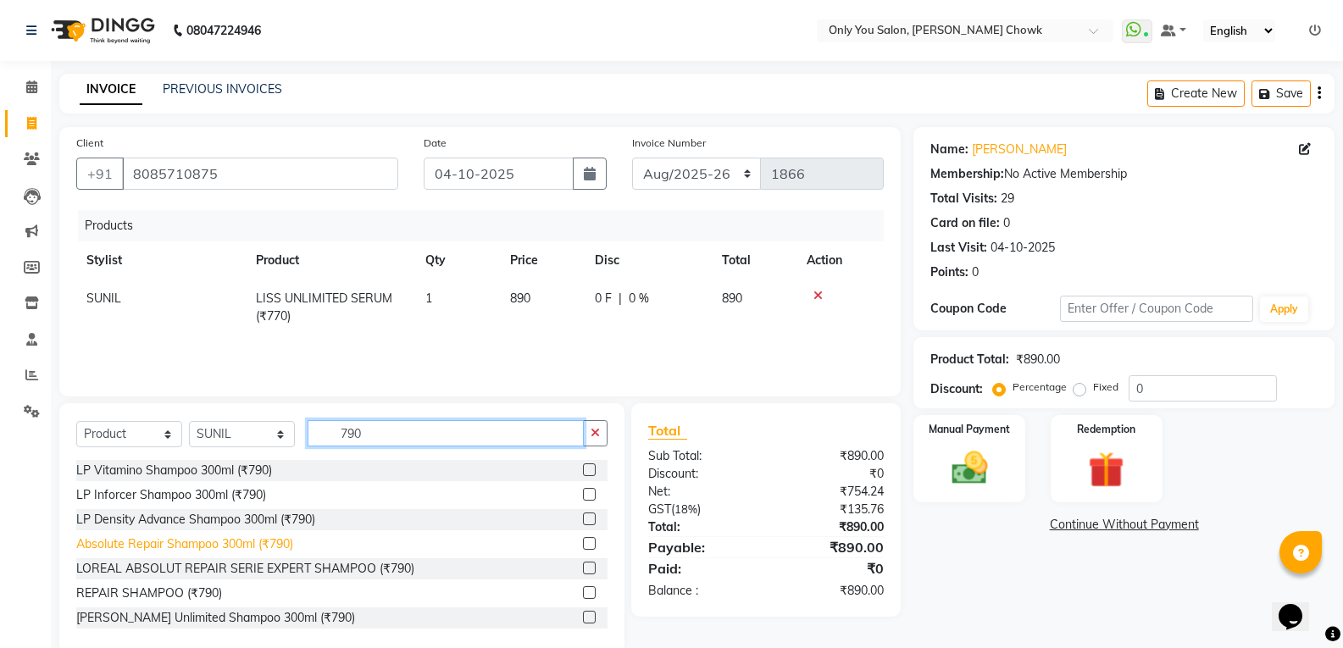
type input "790"
click at [180, 552] on div "Absolute Repair Shampoo 300ml (₹790)" at bounding box center [184, 545] width 217 height 18
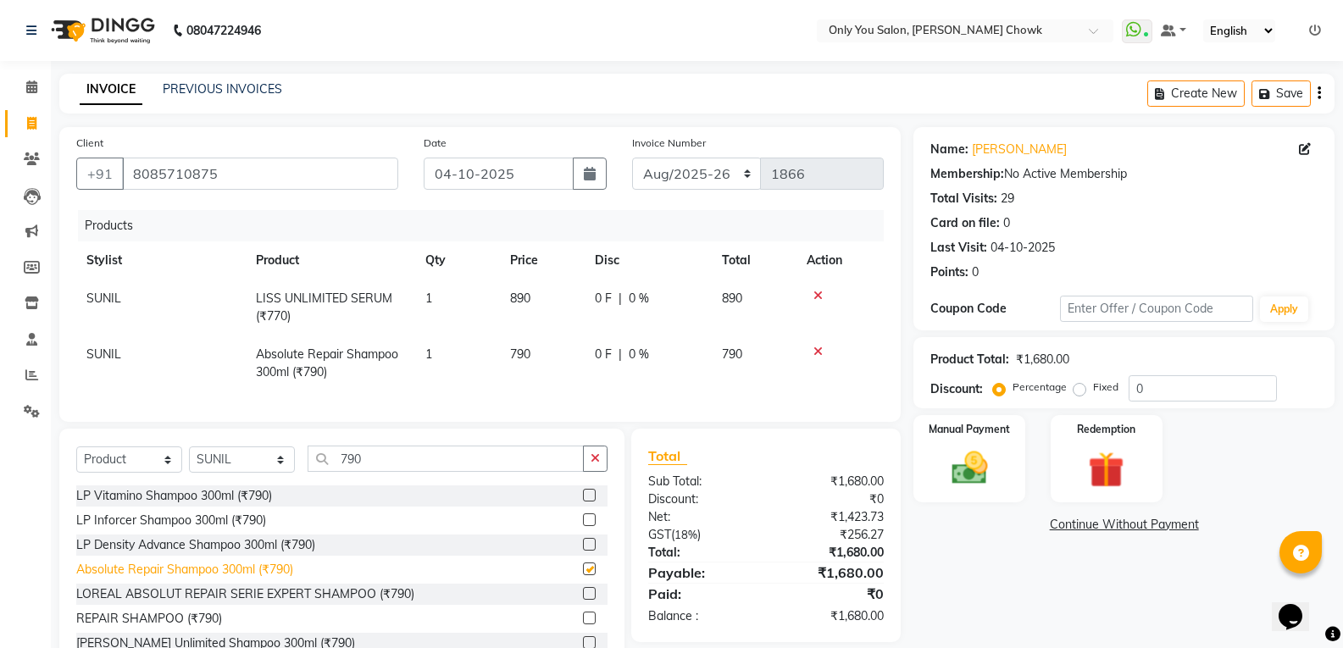
checkbox input "false"
drag, startPoint x: 1159, startPoint y: 370, endPoint x: 1159, endPoint y: 386, distance: 16.1
click at [1159, 375] on div "Product Total: ₹1,680.00 Discount: Percentage Fixed 0" at bounding box center [1123, 373] width 387 height 58
click at [1159, 386] on input "0" at bounding box center [1203, 388] width 148 height 26
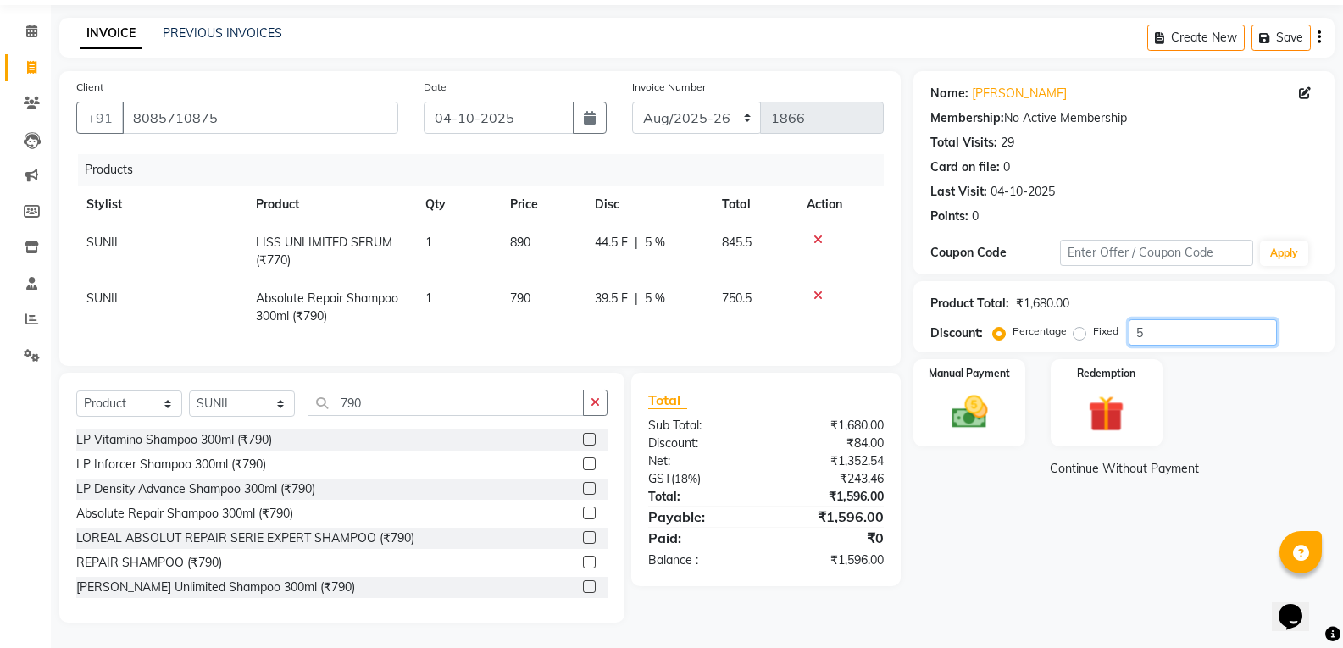
type input "5"
click at [717, 113] on select "Aug/25-26 Aug/2025-26 TRD/2025" at bounding box center [697, 118] width 130 height 32
select select "4512"
click at [632, 102] on select "Aug/25-26 Aug/2025-26 TRD/2025" at bounding box center [697, 118] width 130 height 32
type input "0511"
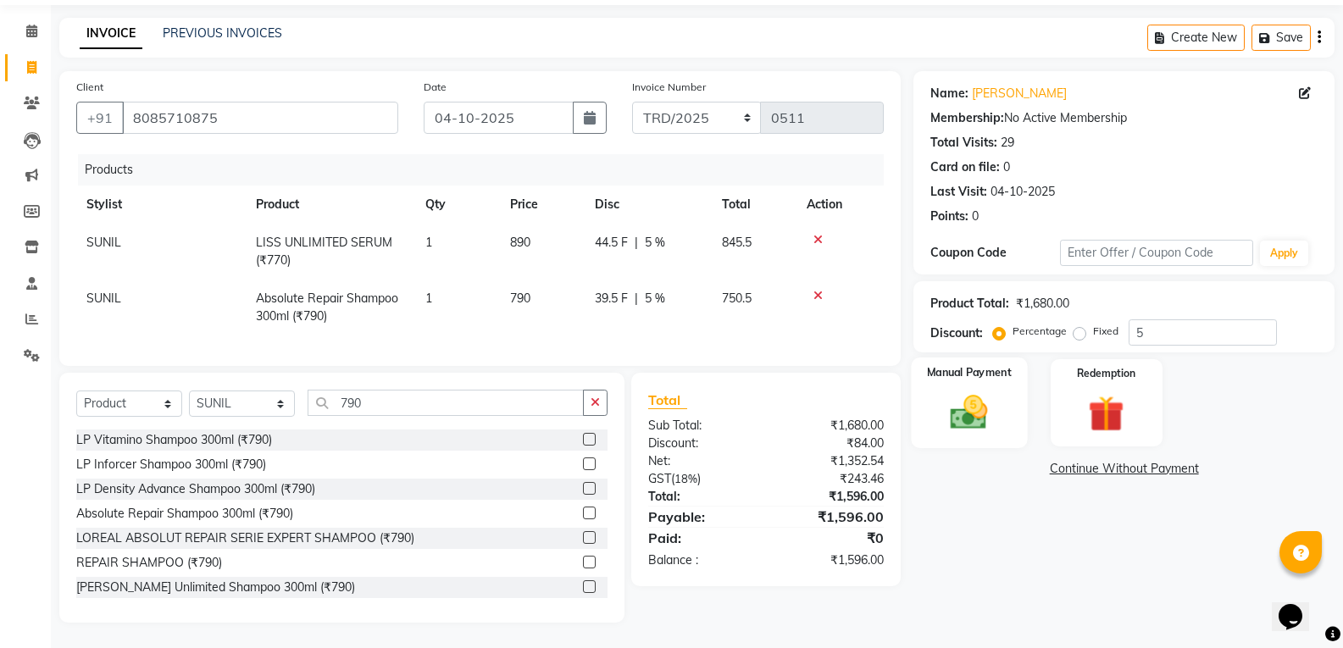
click at [993, 397] on img at bounding box center [969, 412] width 60 height 43
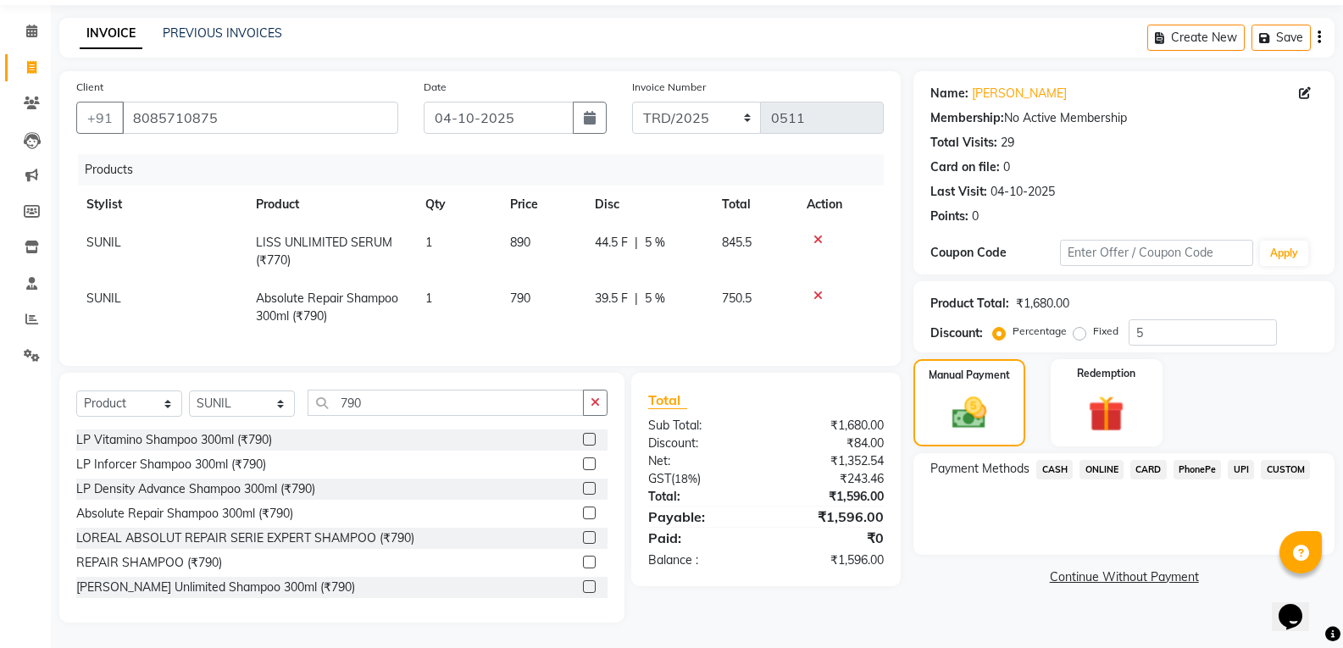
click at [1061, 460] on span "CASH" at bounding box center [1054, 469] width 36 height 19
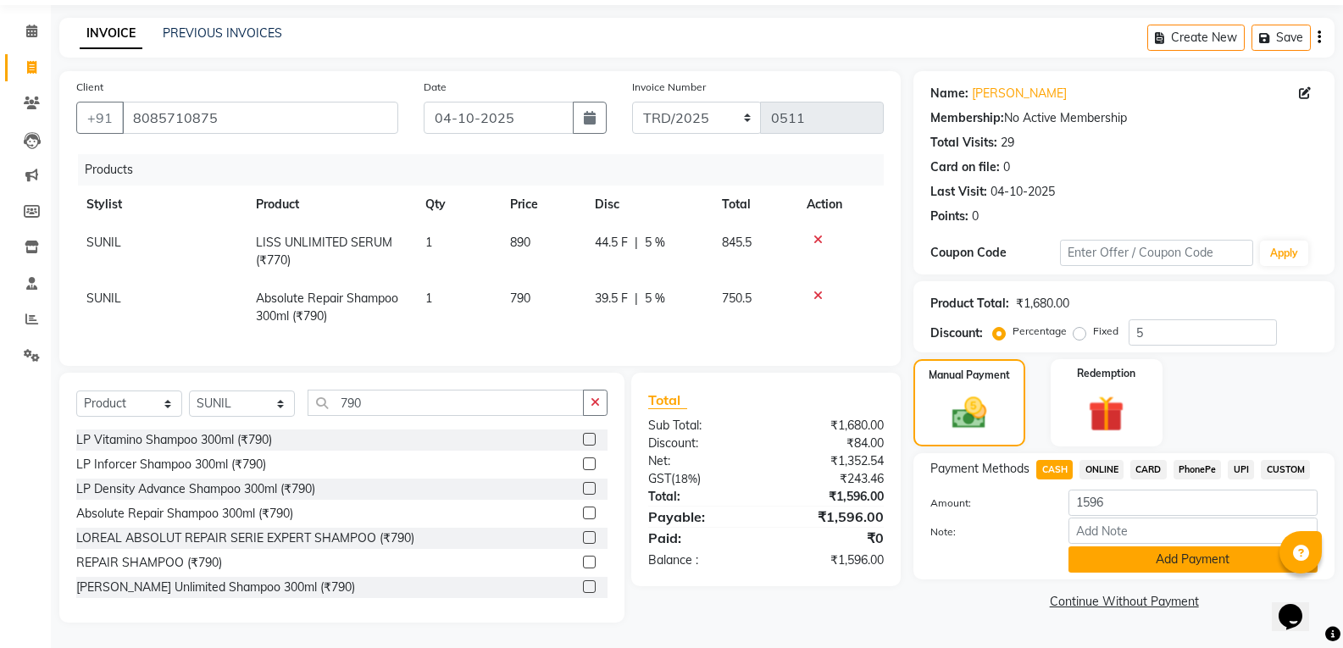
click at [1098, 551] on button "Add Payment" at bounding box center [1193, 560] width 249 height 26
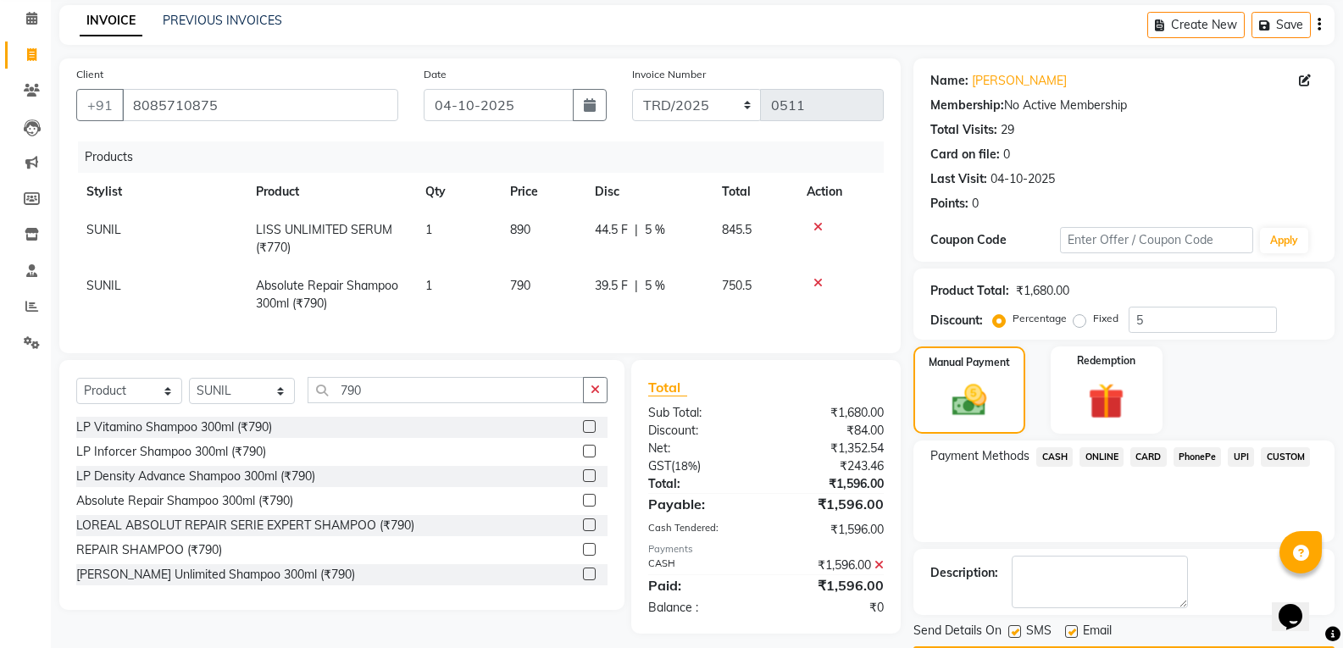
scroll to position [119, 0]
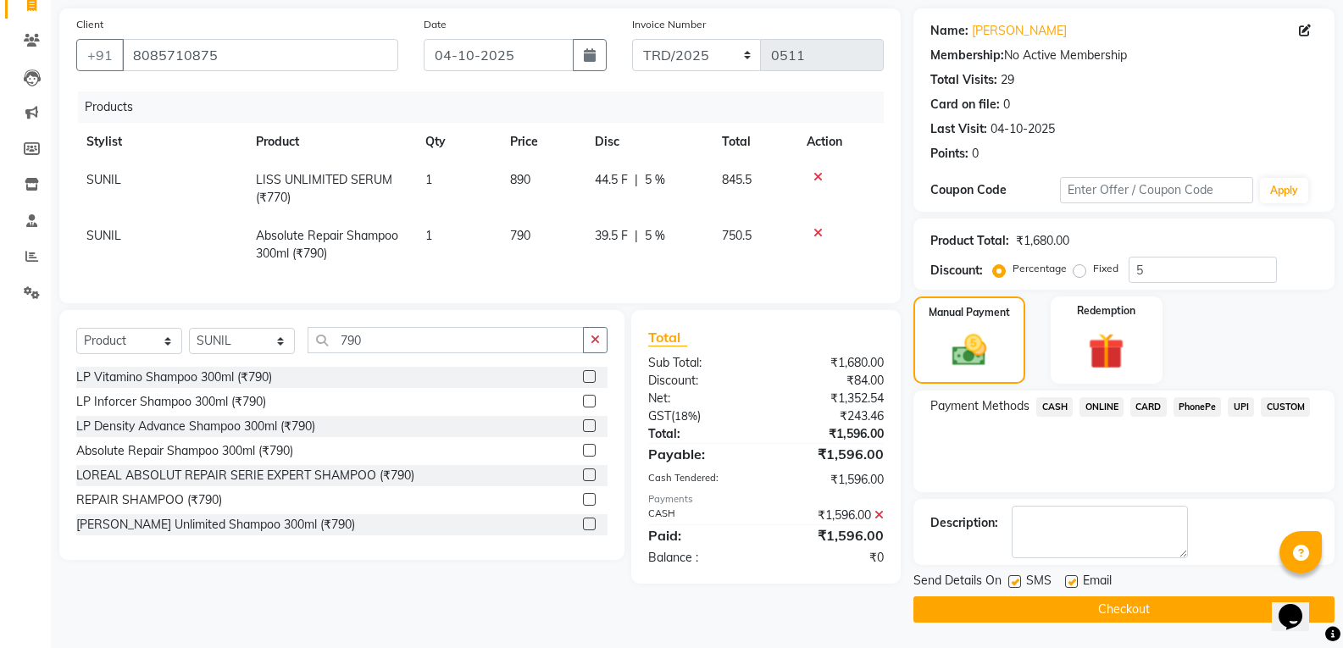
click at [1064, 604] on button "Checkout" at bounding box center [1124, 610] width 421 height 26
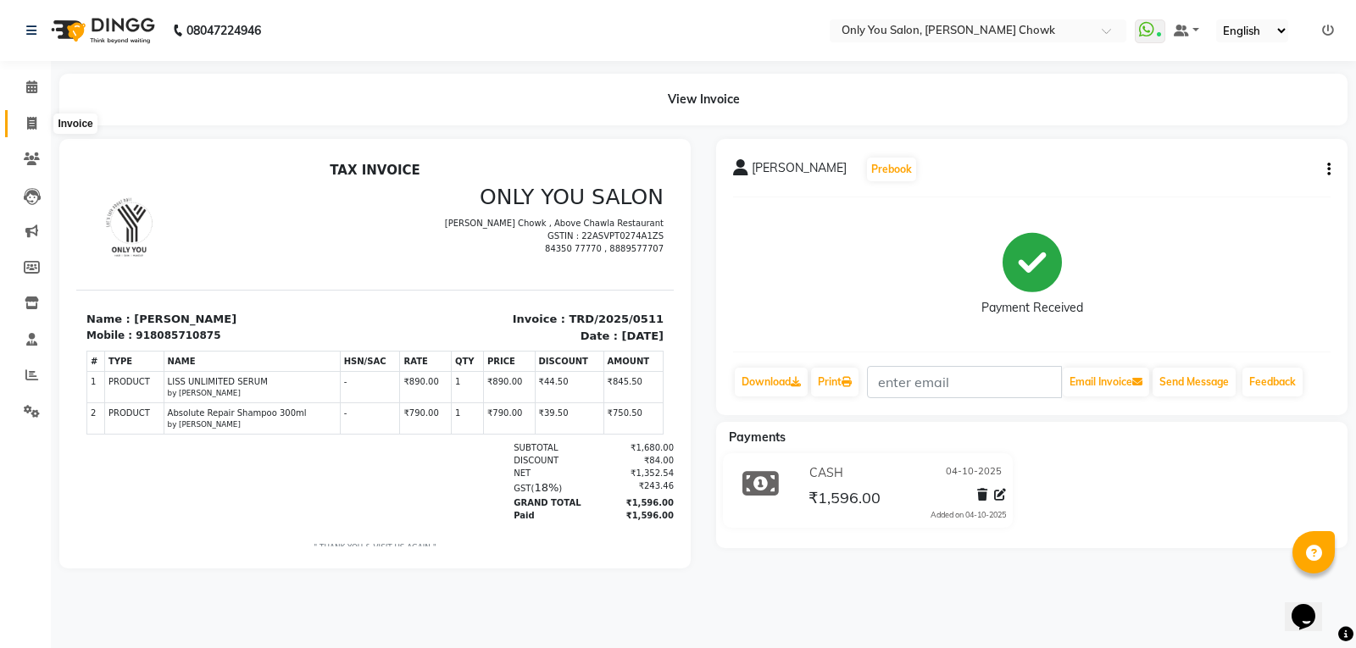
click at [31, 125] on icon at bounding box center [31, 123] width 9 height 13
select select "service"
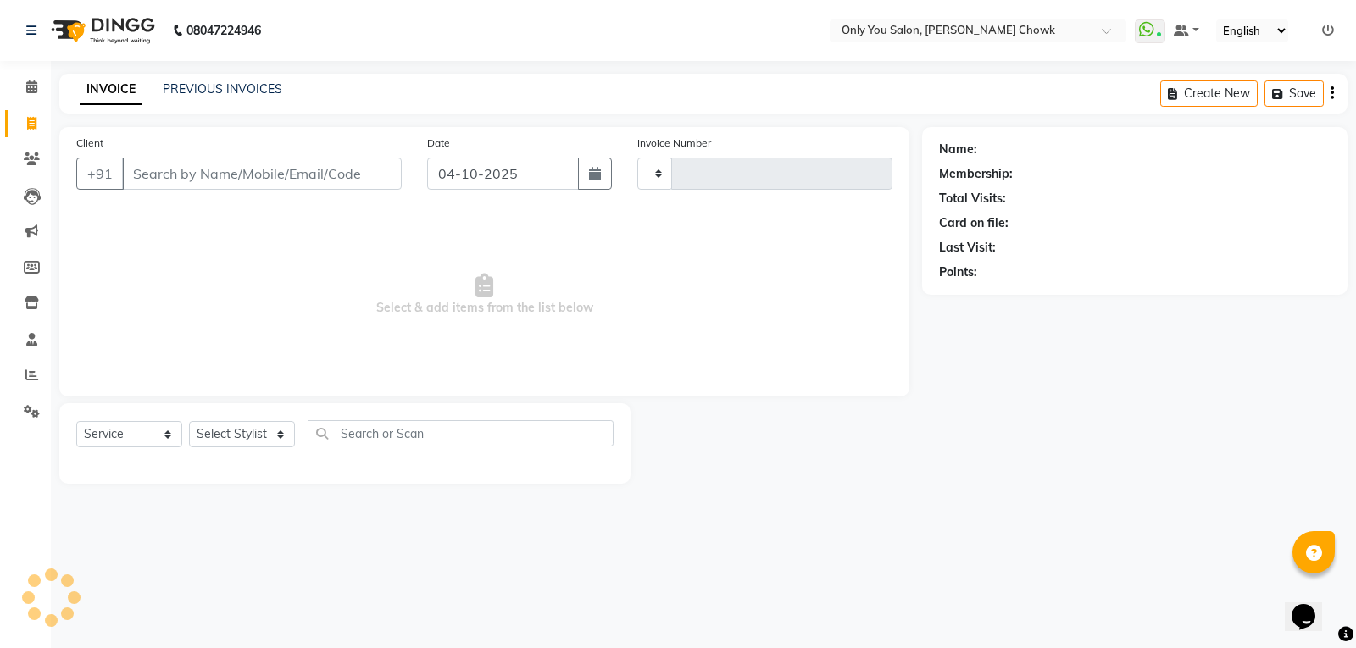
type input "1867"
select select "8713"
click at [226, 94] on link "PREVIOUS INVOICES" at bounding box center [222, 88] width 119 height 15
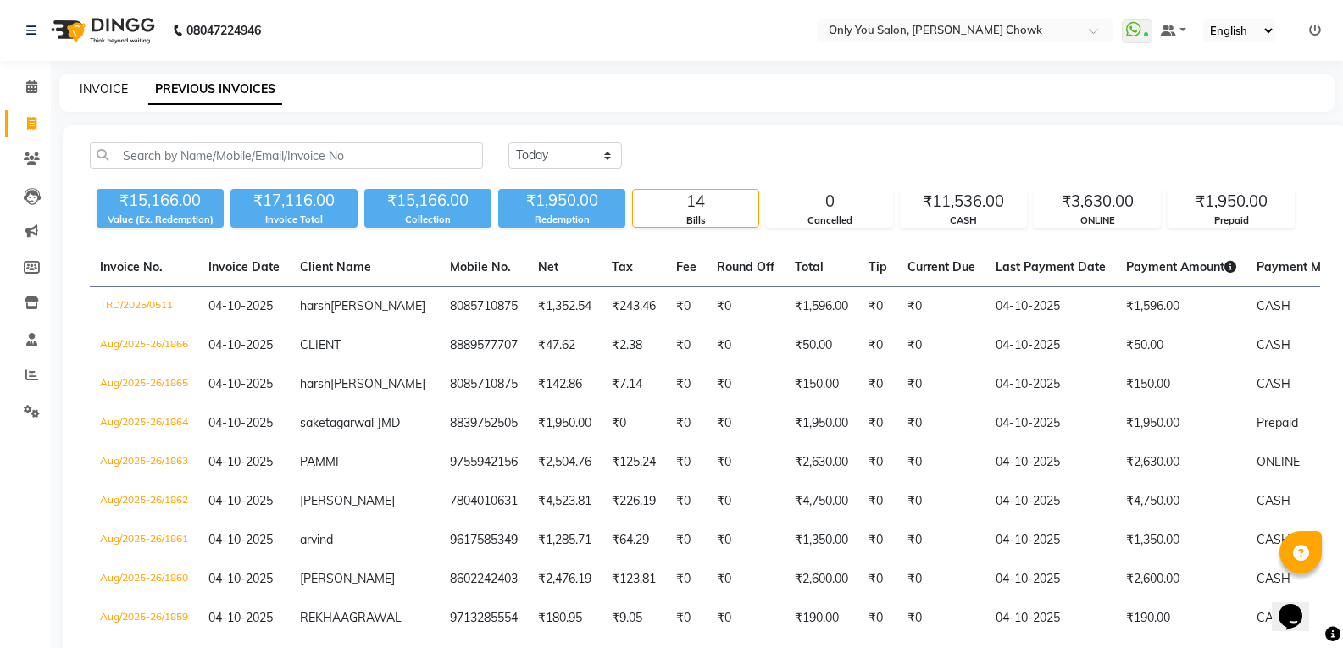
click at [101, 86] on link "INVOICE" at bounding box center [104, 88] width 48 height 15
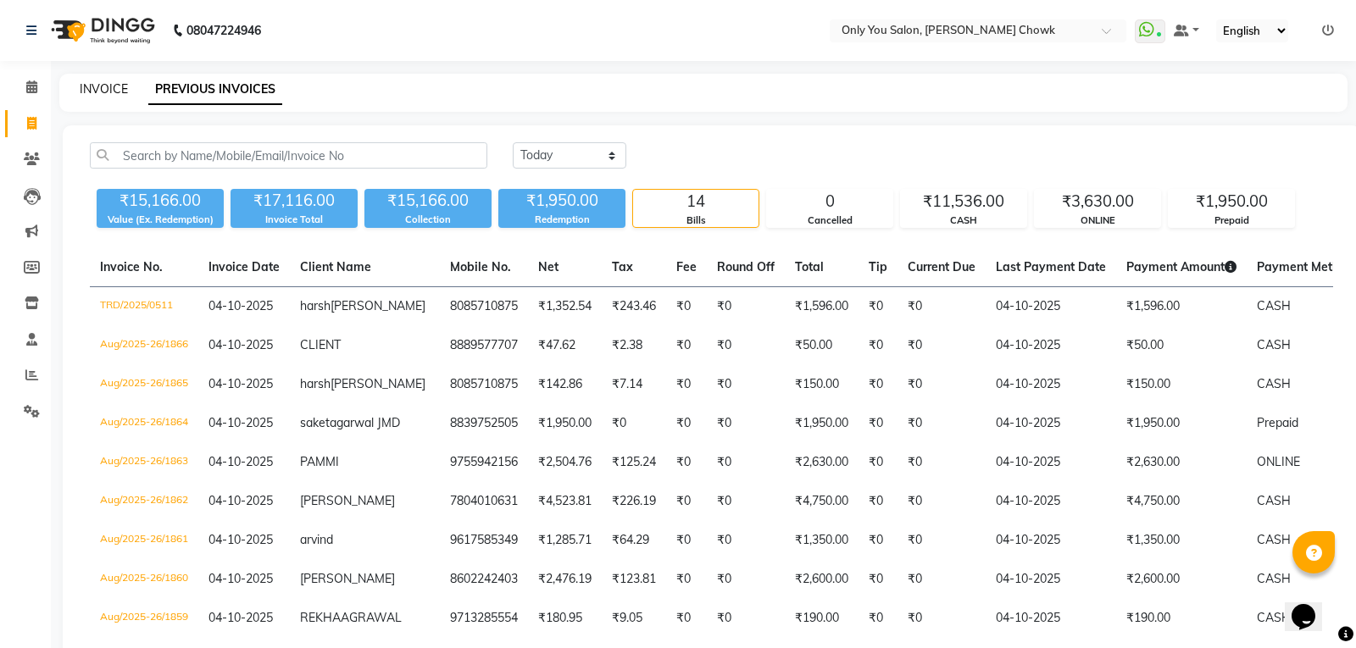
select select "8713"
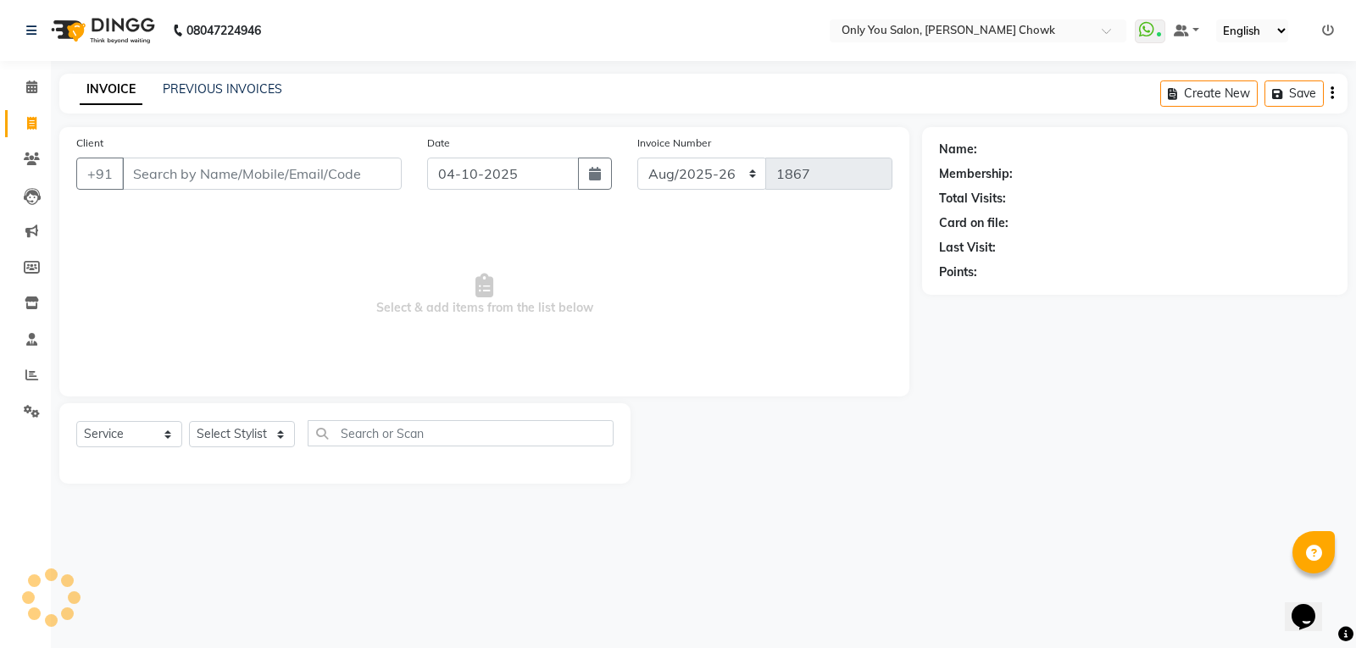
select select "package"
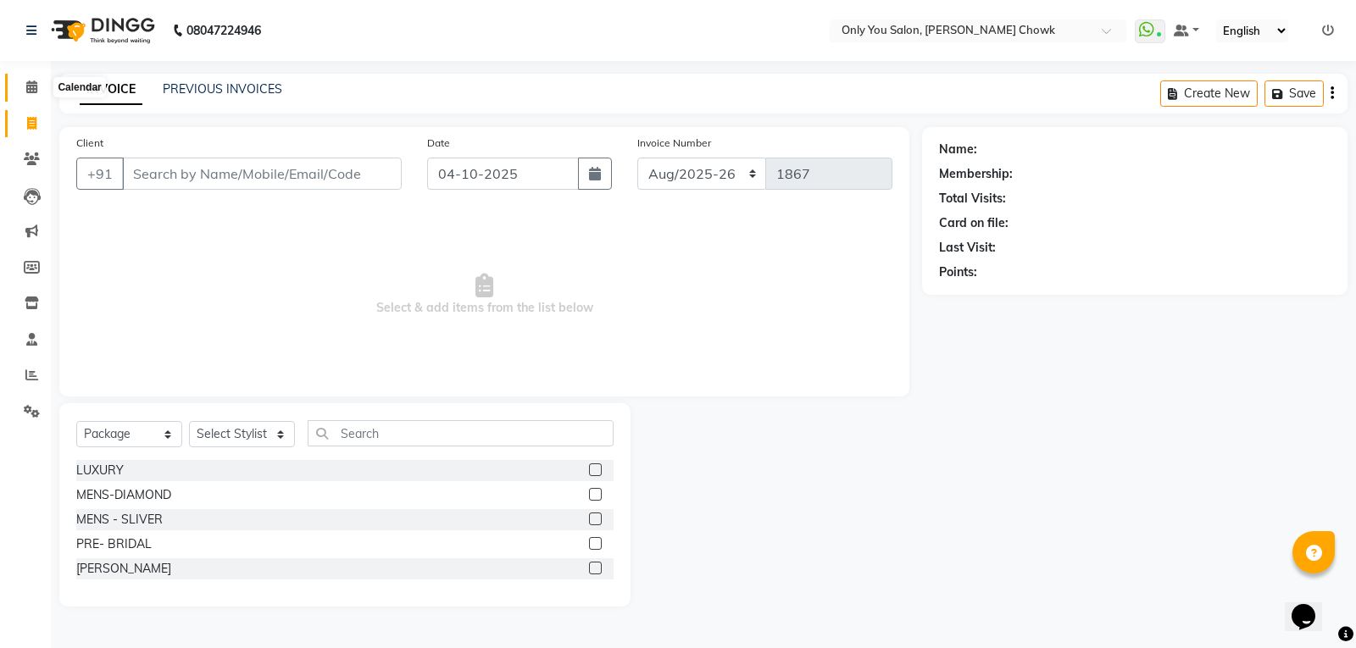
click at [33, 86] on icon at bounding box center [31, 87] width 11 height 13
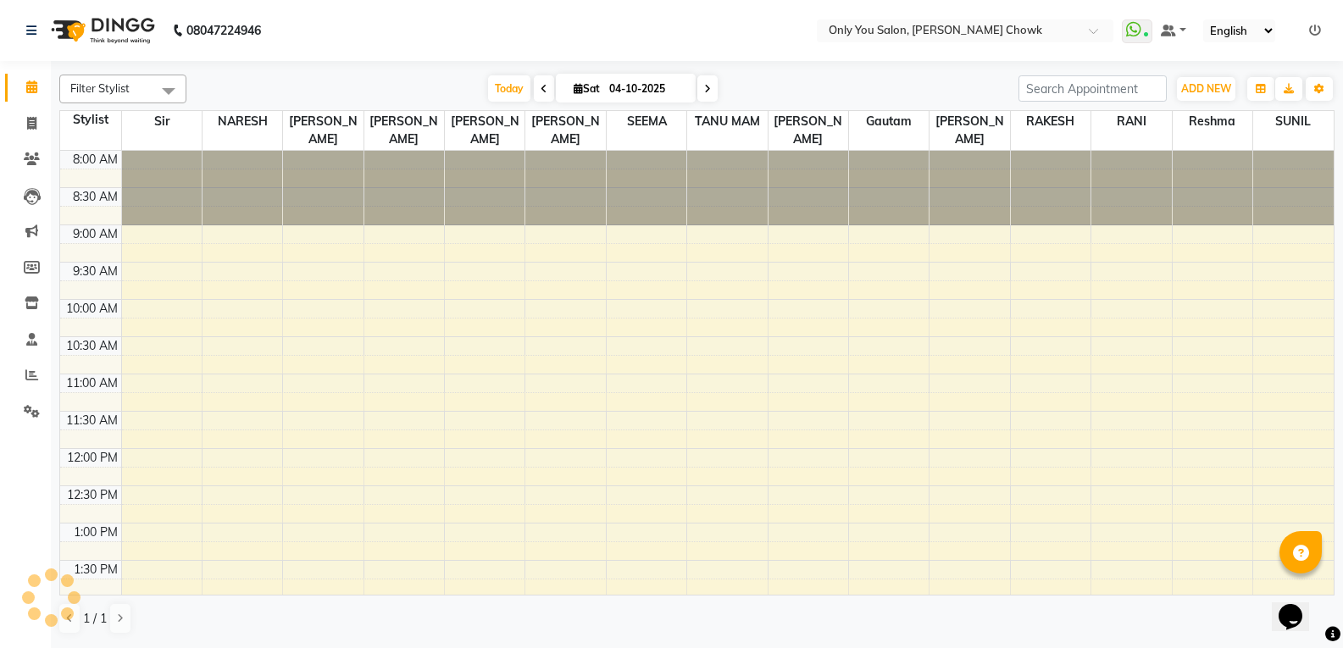
scroll to position [523, 0]
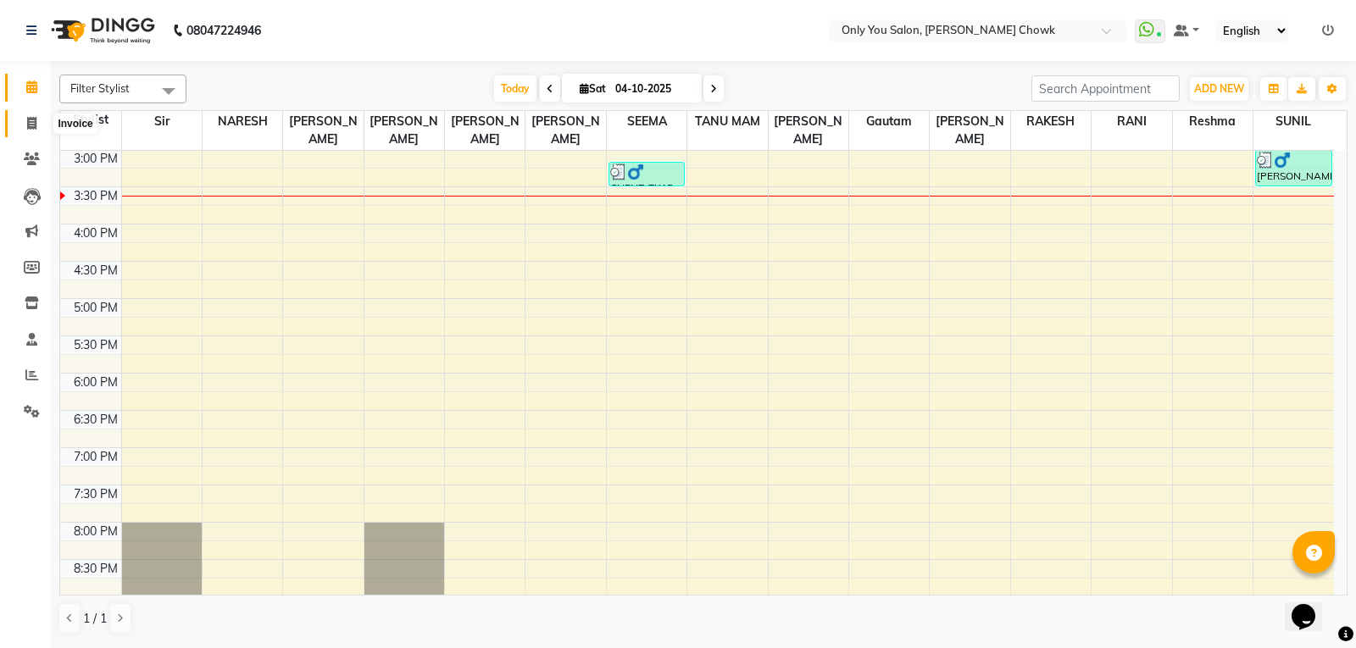
click at [23, 117] on span at bounding box center [32, 123] width 30 height 19
select select "service"
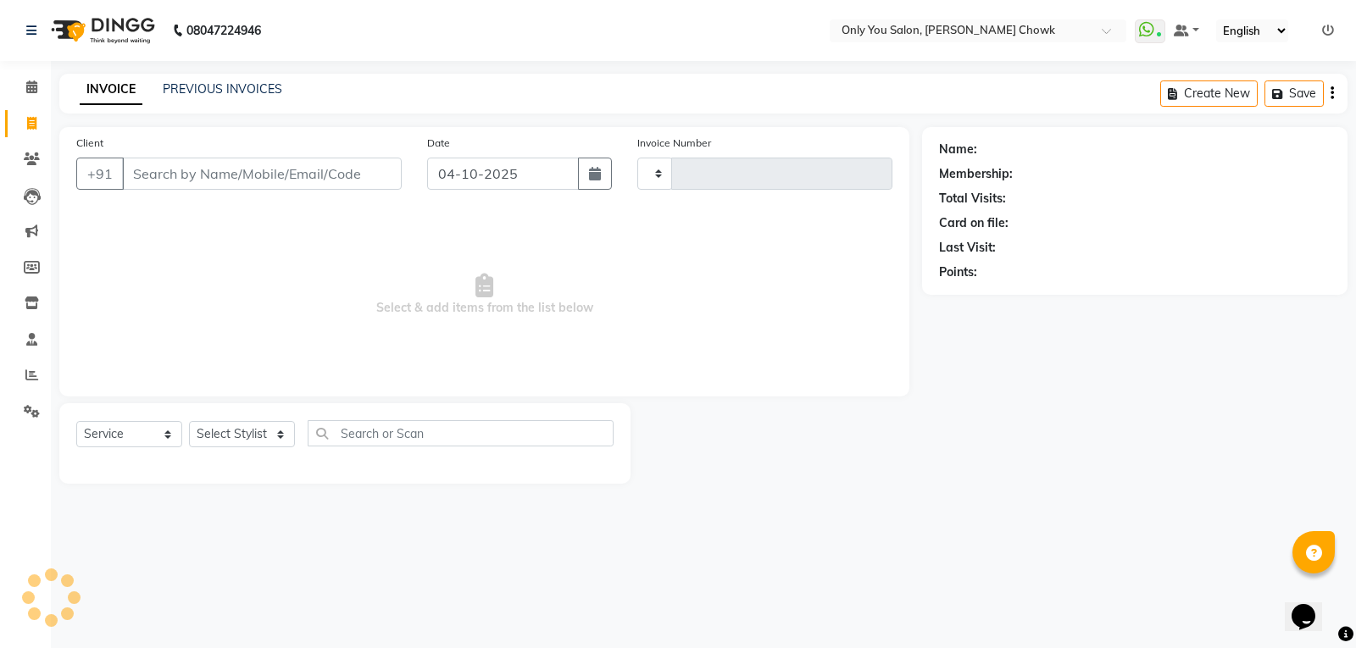
type input "1867"
select select "8713"
click at [272, 86] on link "PREVIOUS INVOICES" at bounding box center [222, 88] width 119 height 15
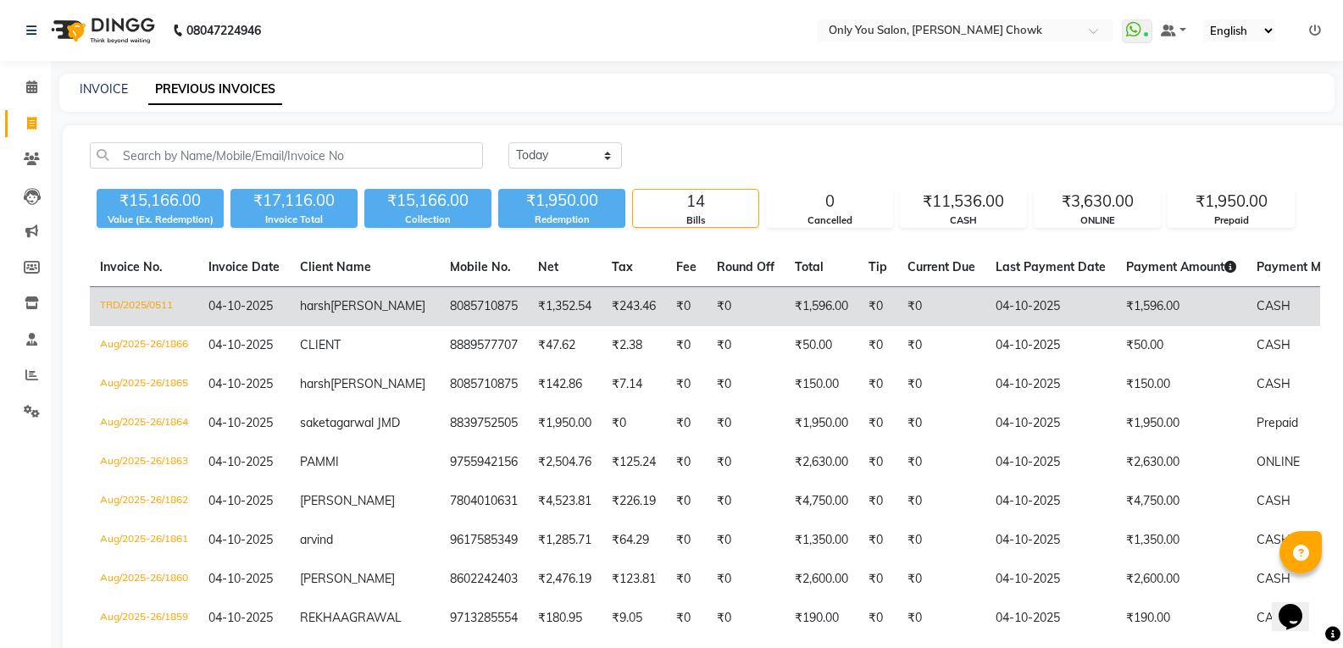
click at [789, 320] on td "₹1,596.00" at bounding box center [822, 307] width 74 height 40
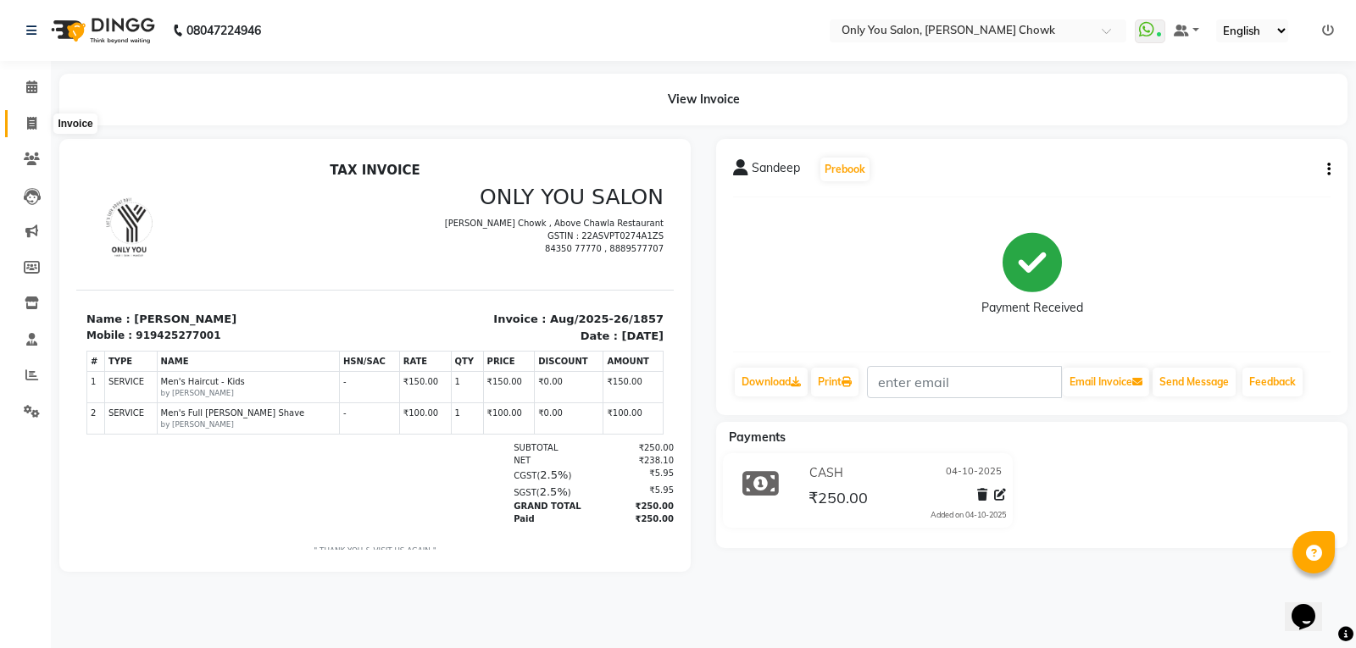
drag, startPoint x: 30, startPoint y: 124, endPoint x: 218, endPoint y: 8, distance: 221.1
click at [30, 124] on icon at bounding box center [31, 123] width 9 height 13
select select "8713"
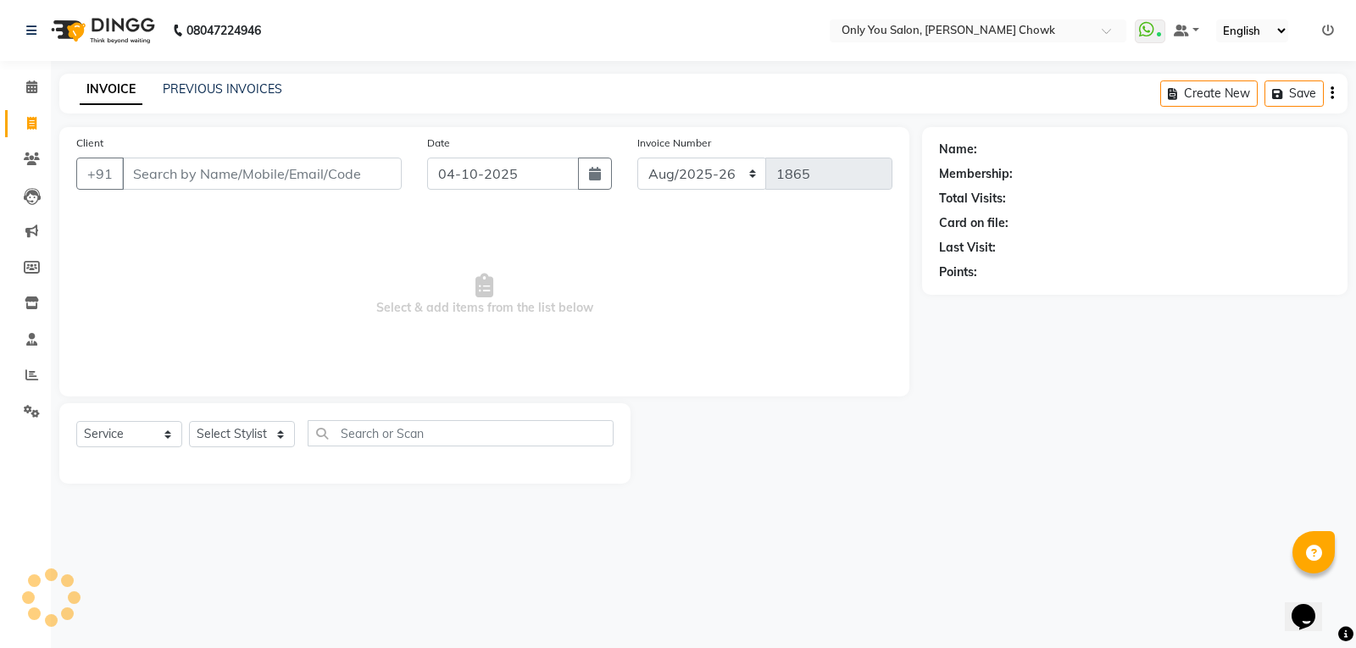
select select "package"
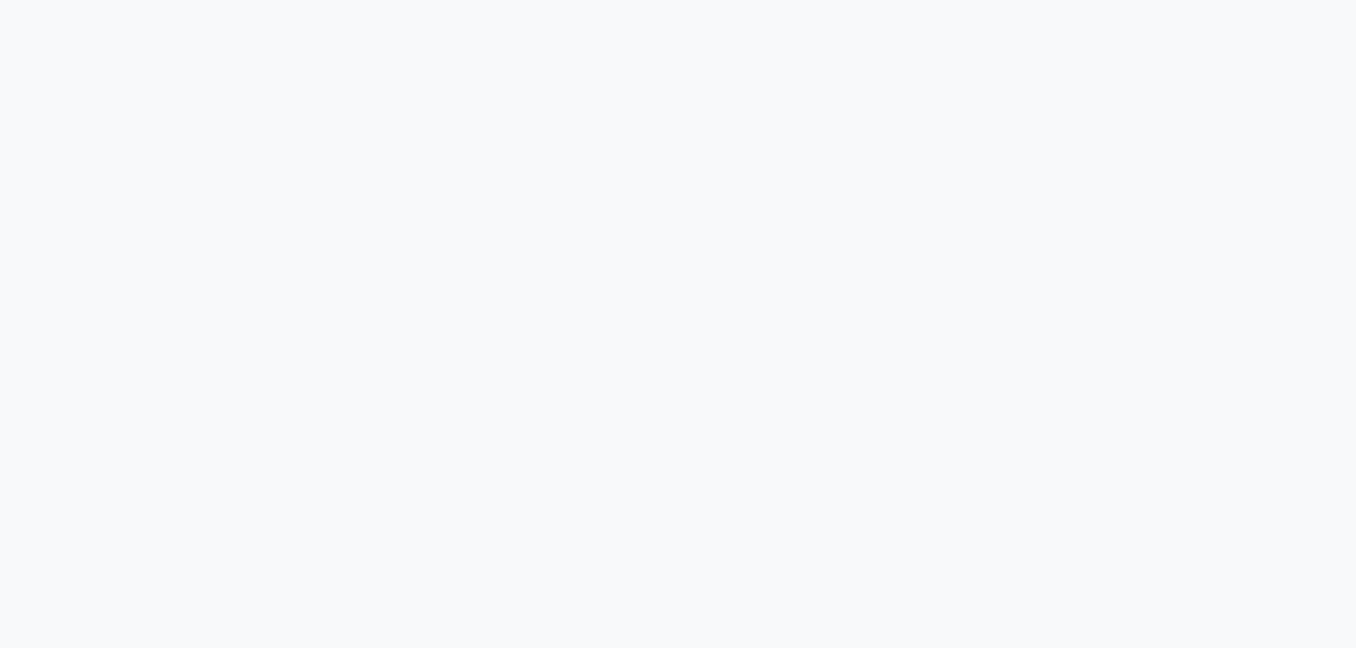
select select "8713"
select select "service"
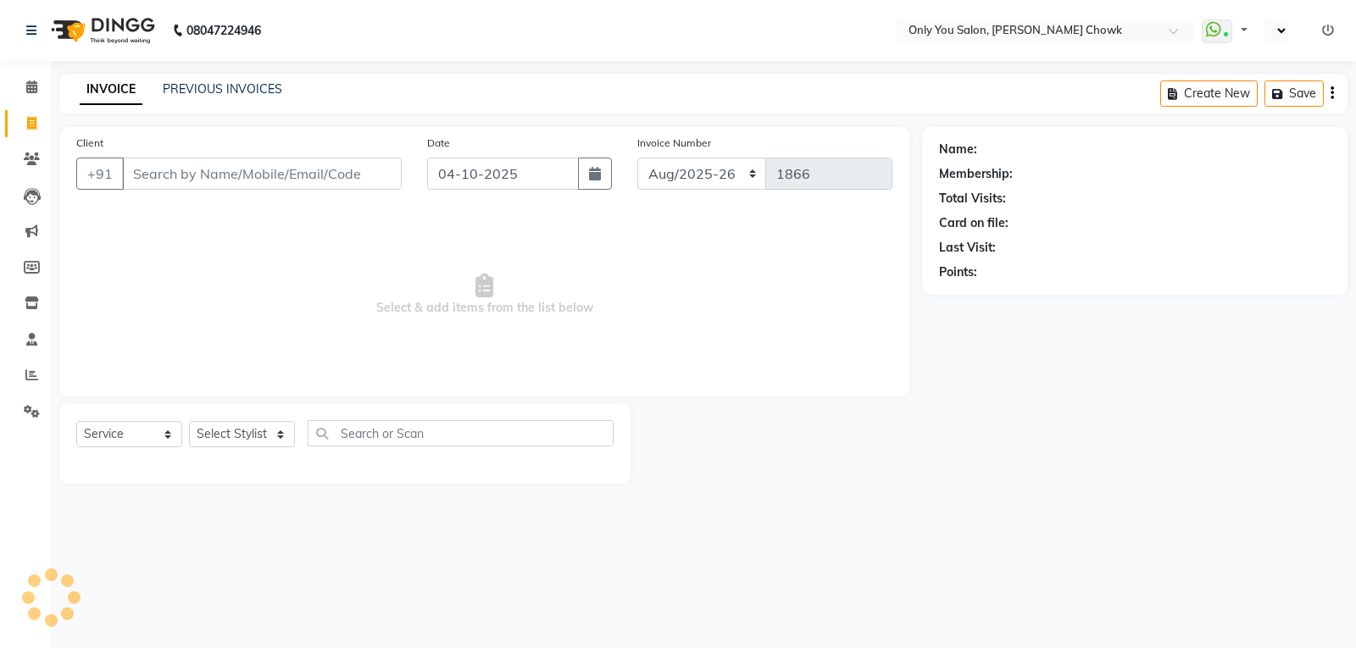
select select "en"
click at [265, 173] on input "Client" at bounding box center [262, 174] width 280 height 32
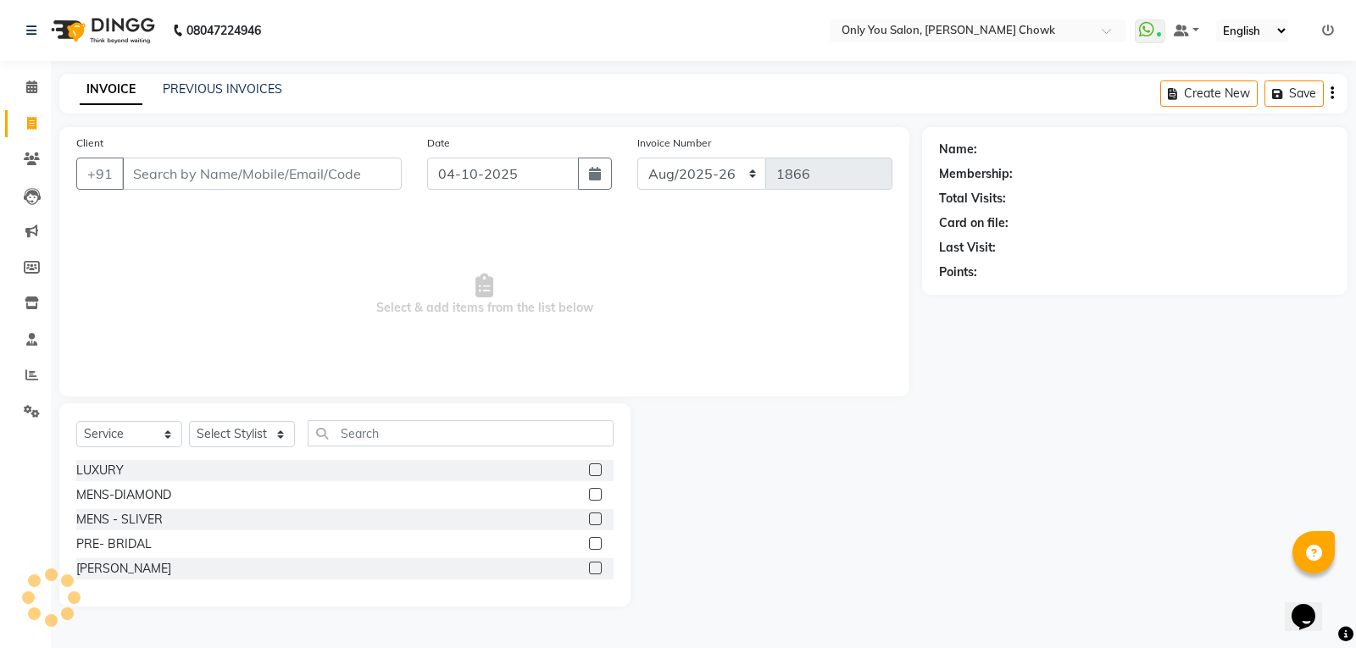
select select "package"
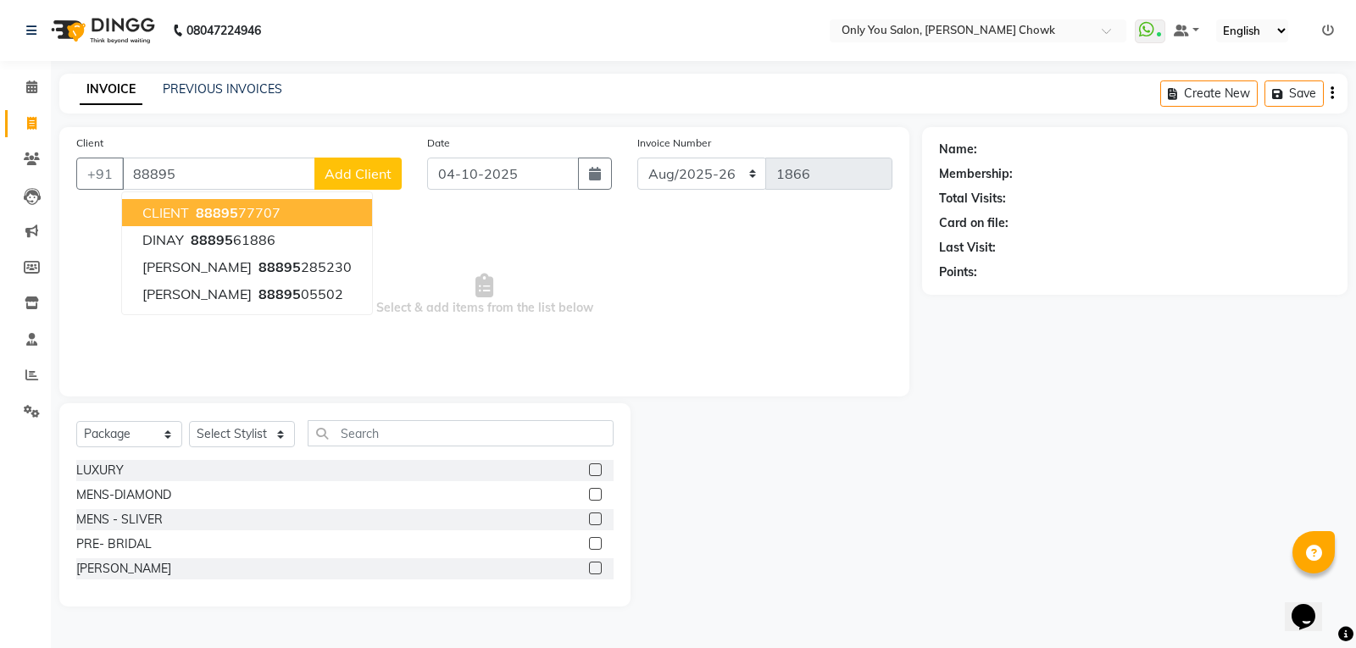
click at [247, 209] on ngb-highlight "88895 77707" at bounding box center [236, 212] width 88 height 17
type input "8889577707"
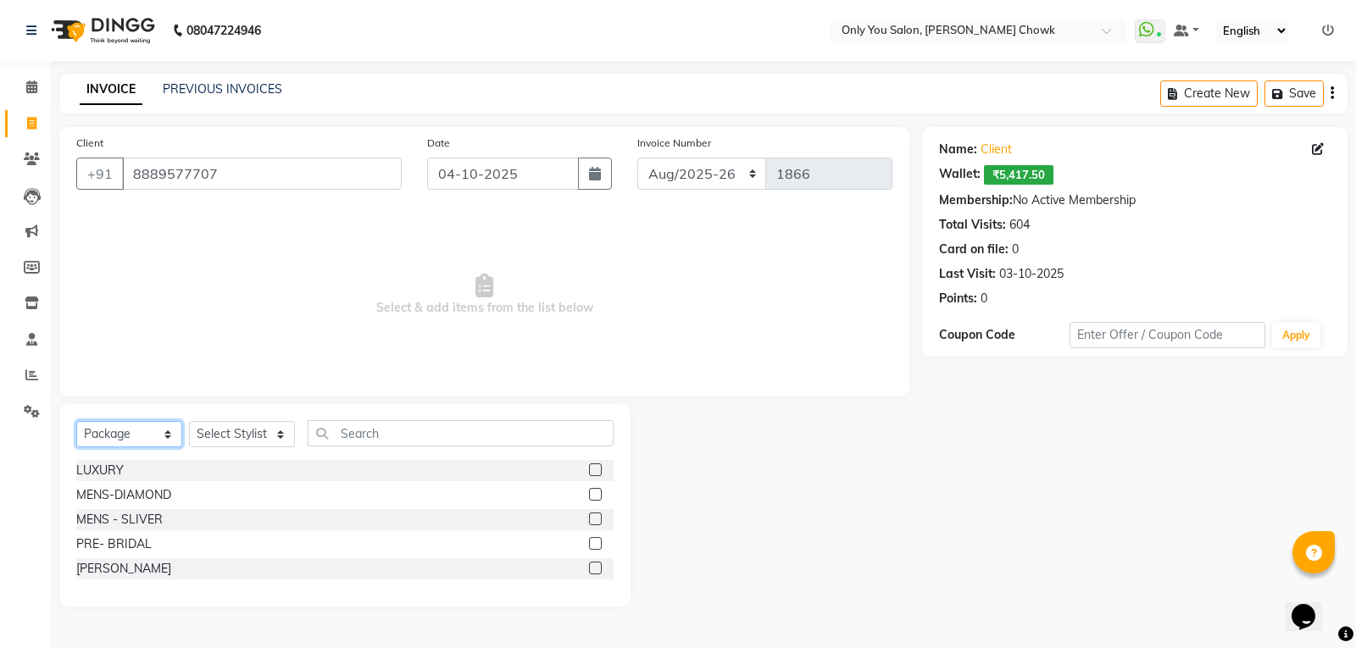
click at [169, 441] on select "Select Service Product Membership Package Voucher Prepaid Gift Card" at bounding box center [129, 434] width 106 height 26
select select "service"
click at [76, 421] on select "Select Service Product Membership Package Voucher Prepaid Gift Card" at bounding box center [129, 434] width 106 height 26
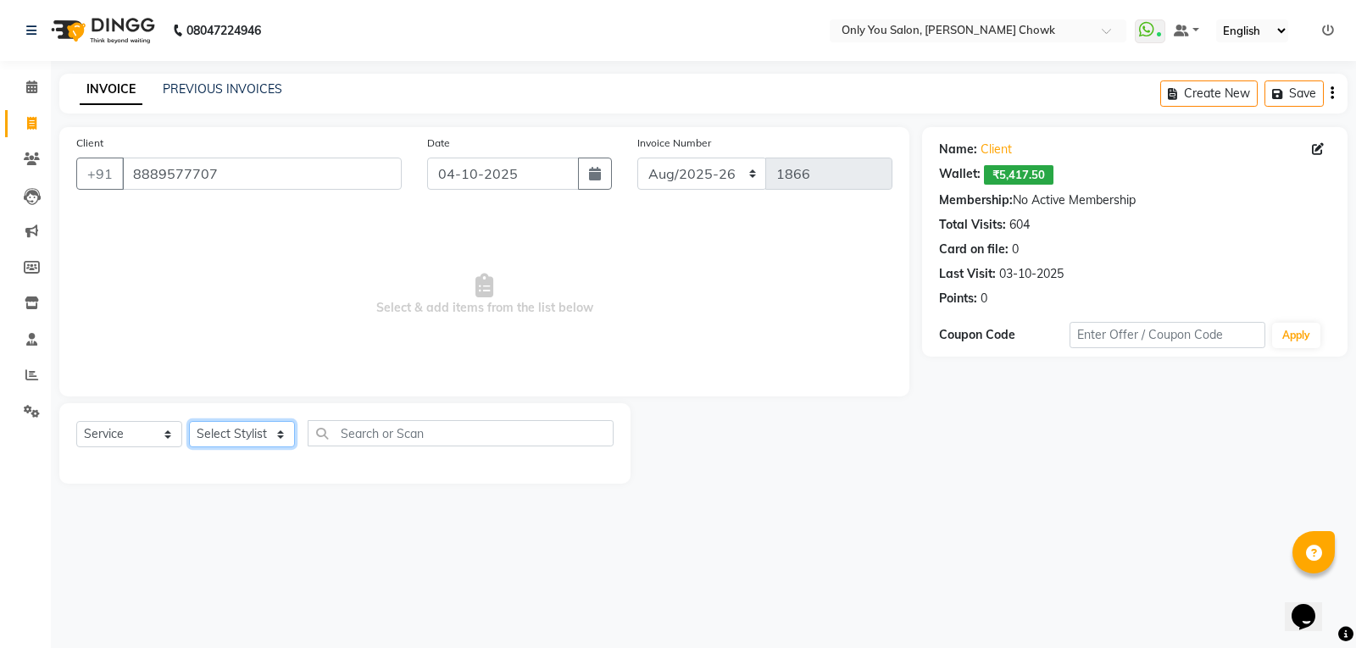
click at [282, 429] on select "Select Stylist [PERSON_NAME] [PERSON_NAME] [PERSON_NAME] MAMTA [PERSON_NAME] [P…" at bounding box center [242, 434] width 106 height 26
select select "54293"
click at [189, 421] on select "Select Stylist [PERSON_NAME] [PERSON_NAME] [PERSON_NAME] MAMTA [PERSON_NAME] [P…" at bounding box center [242, 434] width 106 height 26
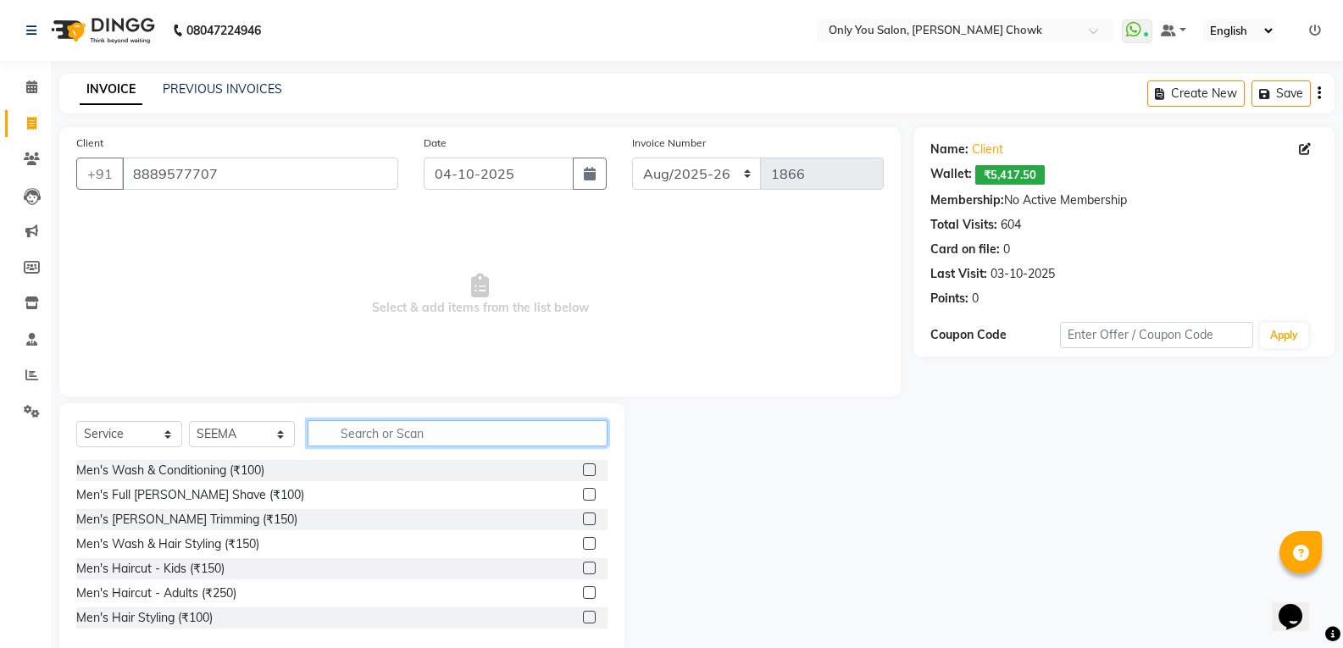
click at [381, 439] on input "text" at bounding box center [458, 433] width 300 height 26
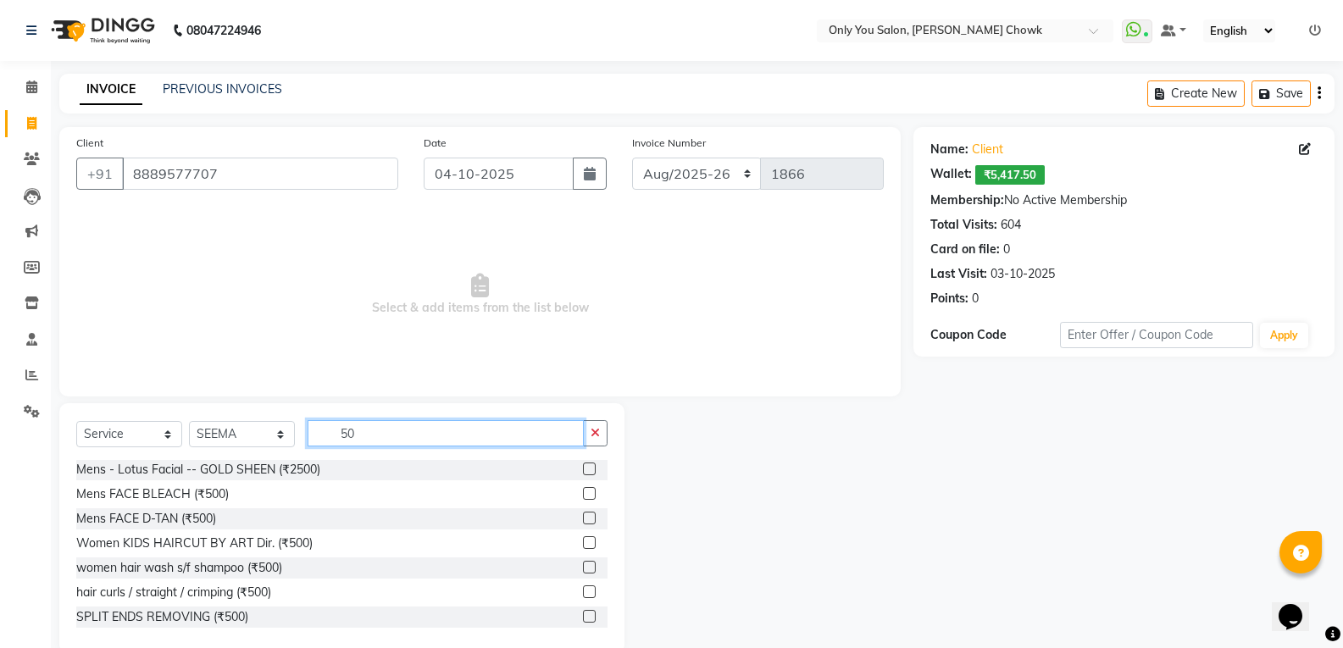
scroll to position [424, 0]
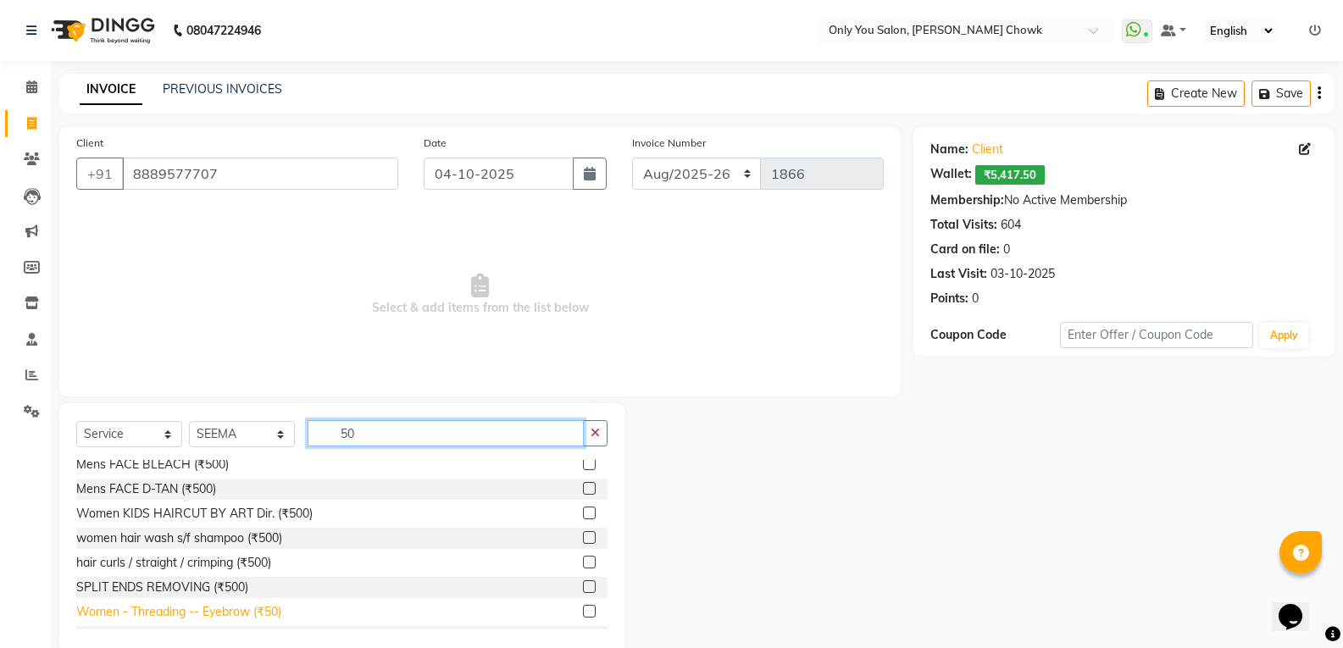
type input "50"
click at [236, 618] on div "Women - Threading -- Eyebrow (₹50)" at bounding box center [178, 612] width 205 height 18
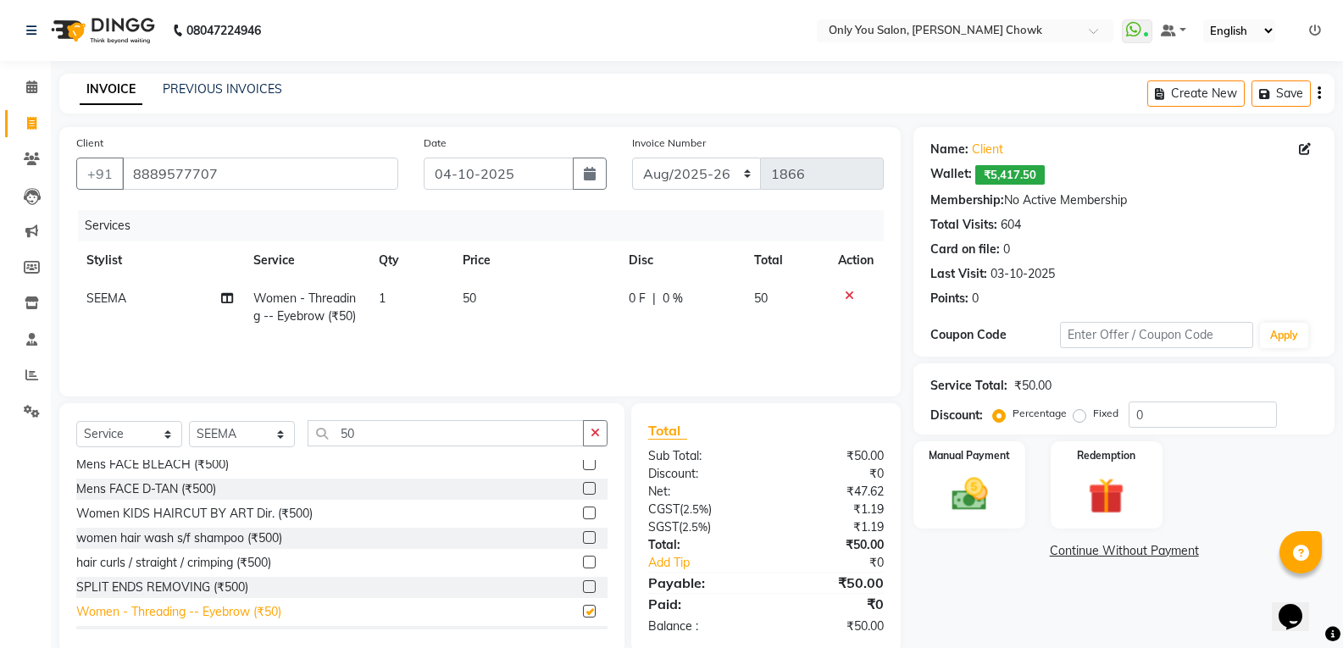
checkbox input "false"
click at [977, 472] on div "Manual Payment" at bounding box center [970, 485] width 116 height 91
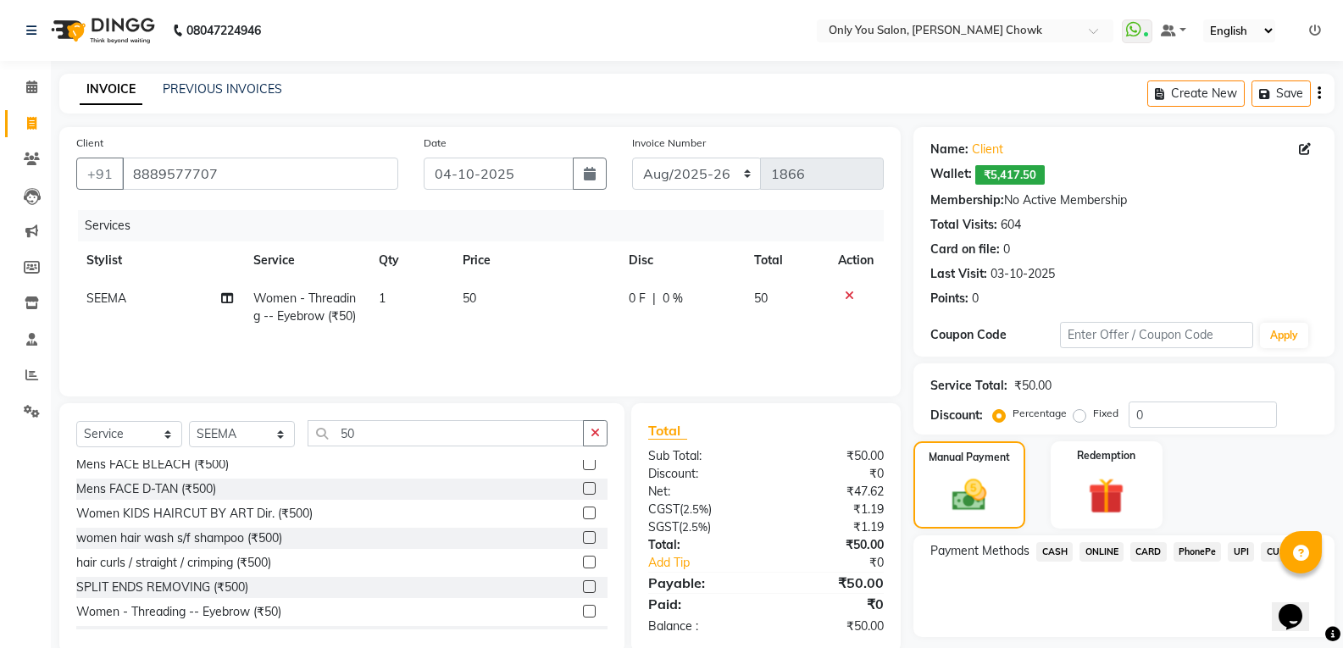
click at [1056, 552] on span "CASH" at bounding box center [1054, 551] width 36 height 19
click at [1091, 633] on button "Add Payment" at bounding box center [1193, 642] width 249 height 26
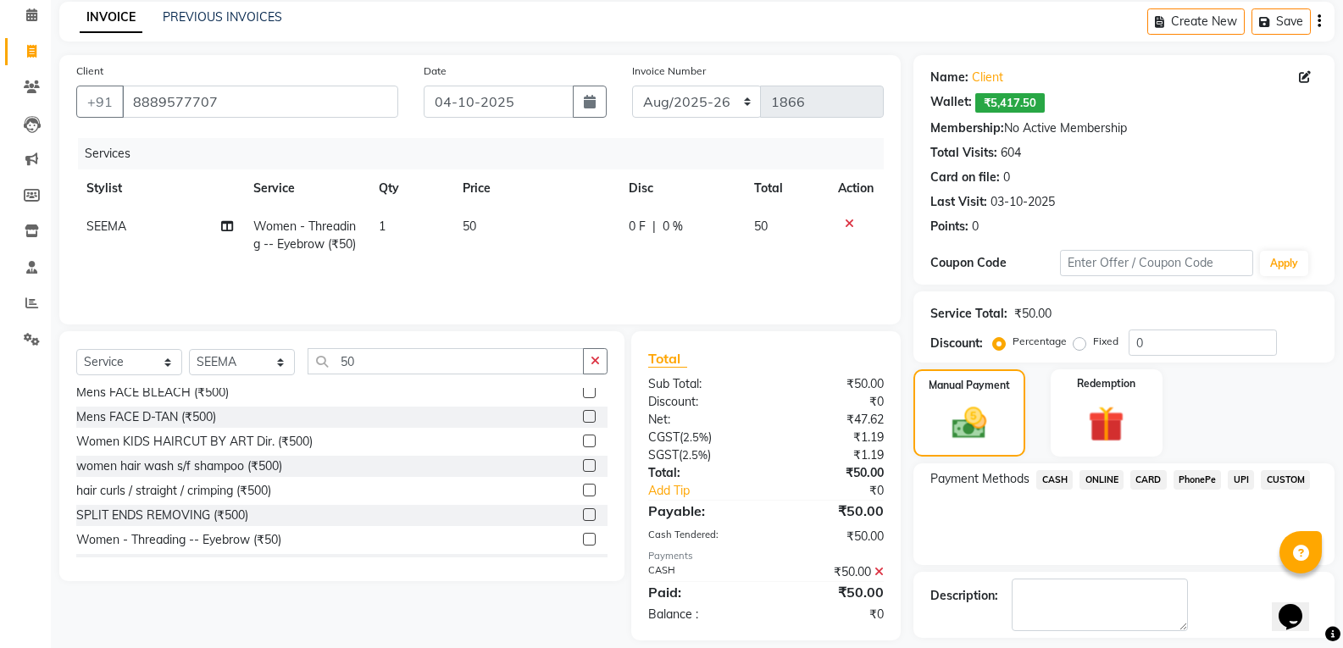
scroll to position [145, 0]
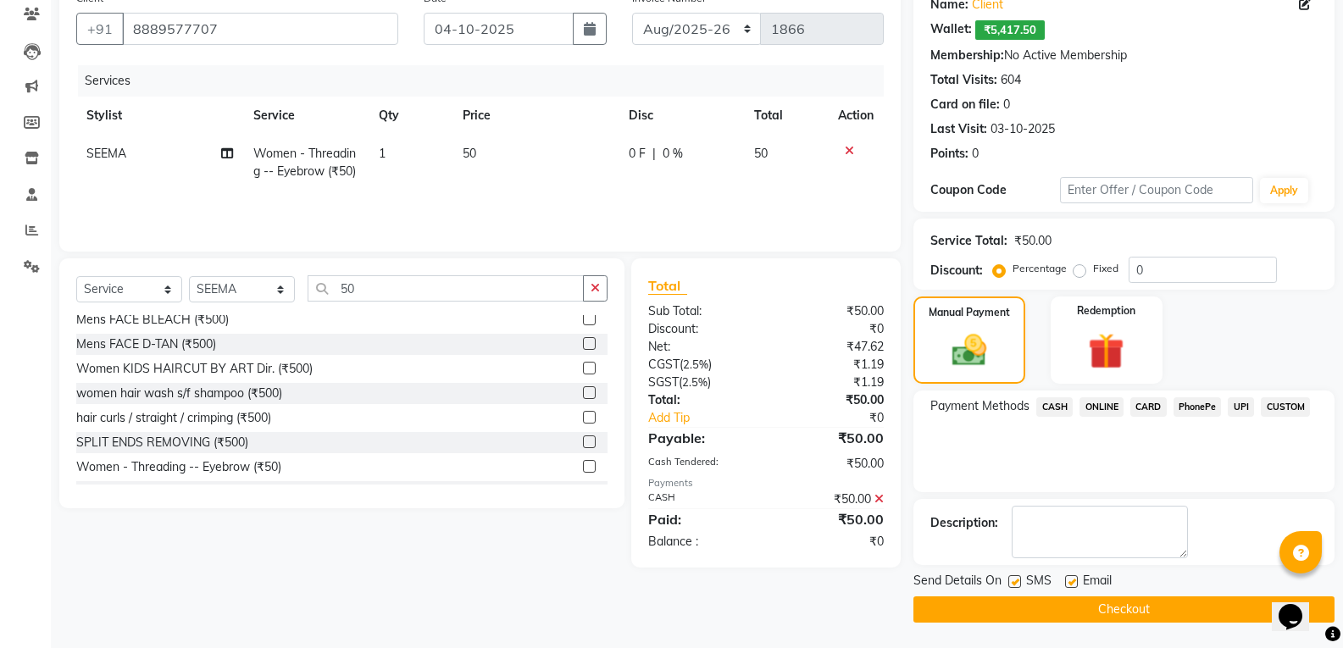
click at [1019, 608] on button "Checkout" at bounding box center [1124, 610] width 421 height 26
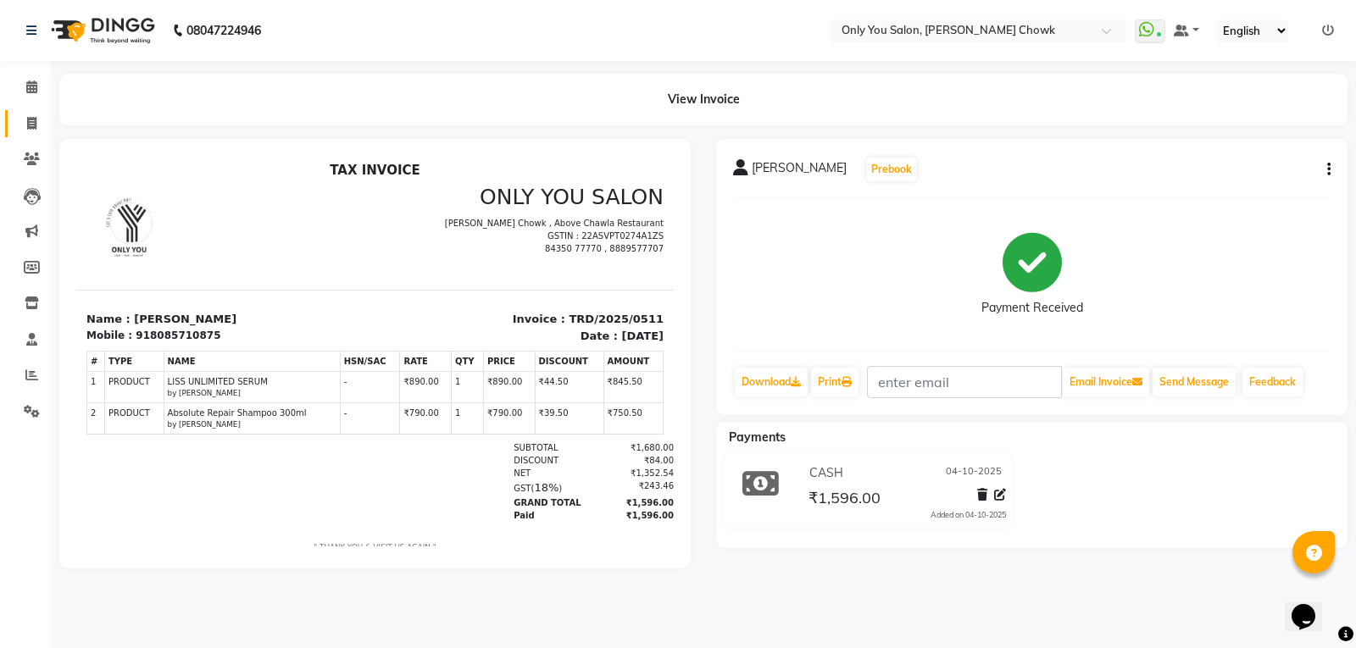
click at [40, 110] on link "Invoice" at bounding box center [25, 124] width 41 height 28
select select "8713"
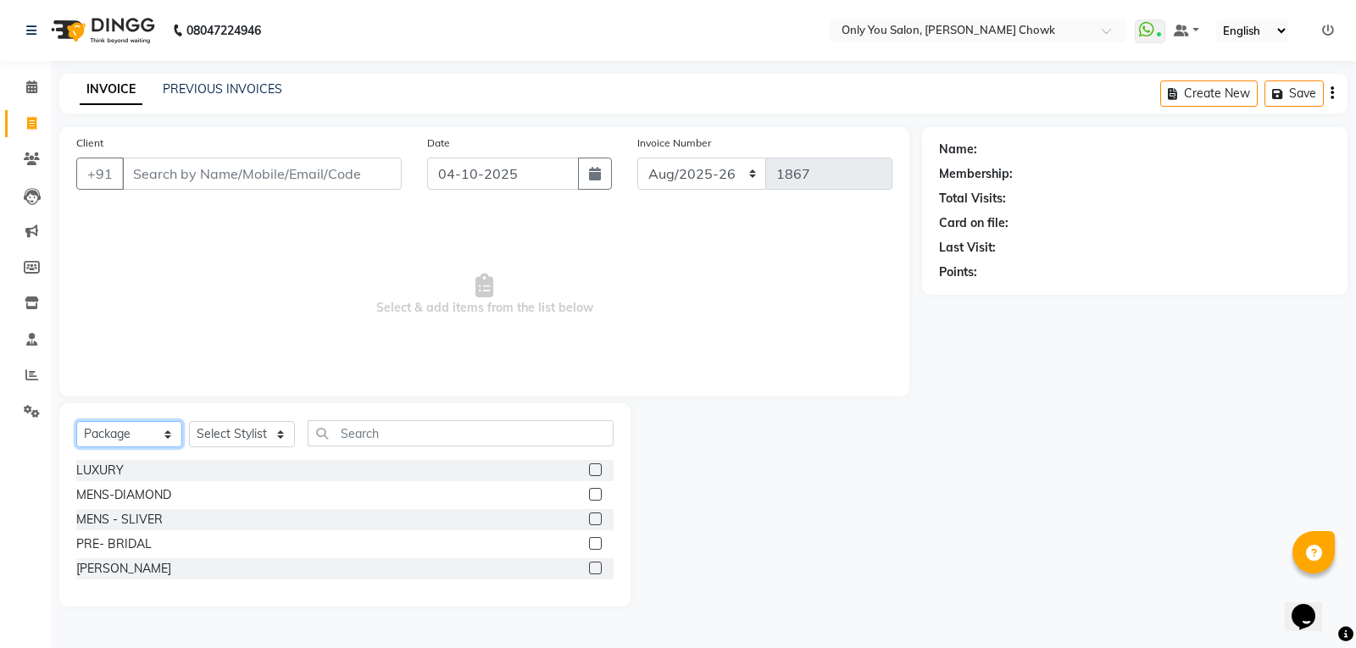
click at [150, 443] on select "Select Service Product Membership Package Voucher Prepaid Gift Card" at bounding box center [129, 434] width 106 height 26
select select "product"
click at [76, 421] on select "Select Service Product Membership Package Voucher Prepaid Gift Card" at bounding box center [129, 434] width 106 height 26
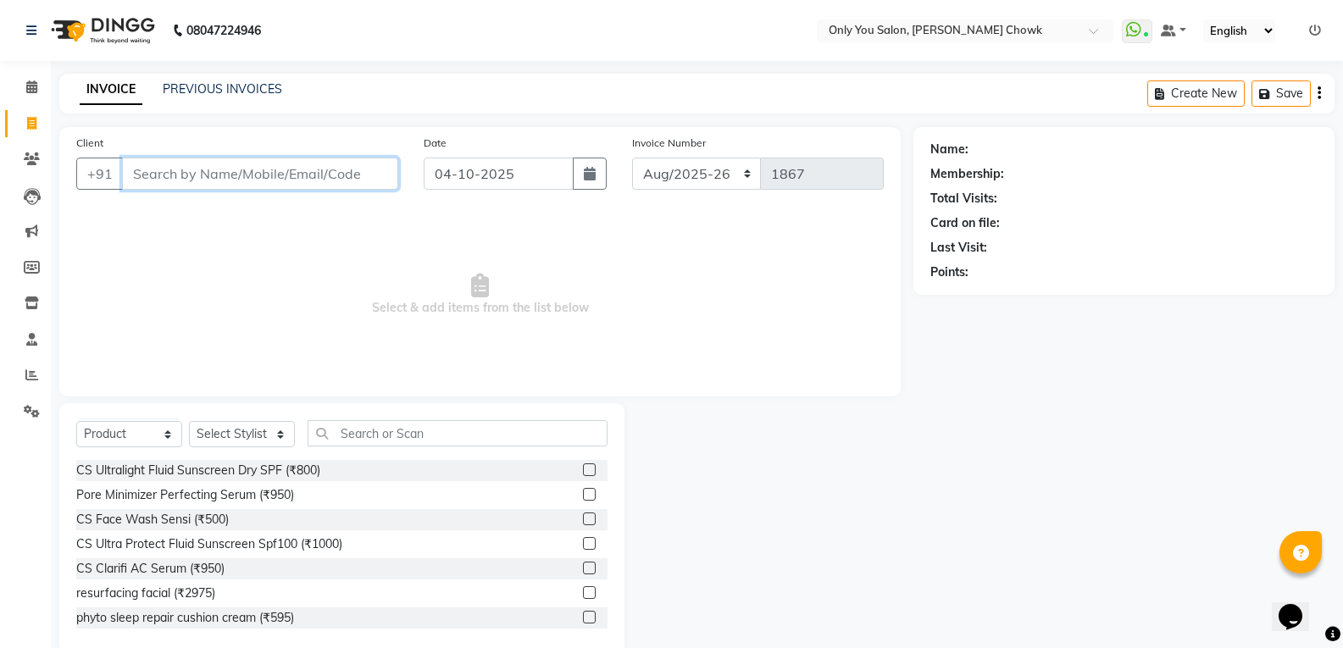
click at [284, 167] on input "Client" at bounding box center [260, 174] width 276 height 32
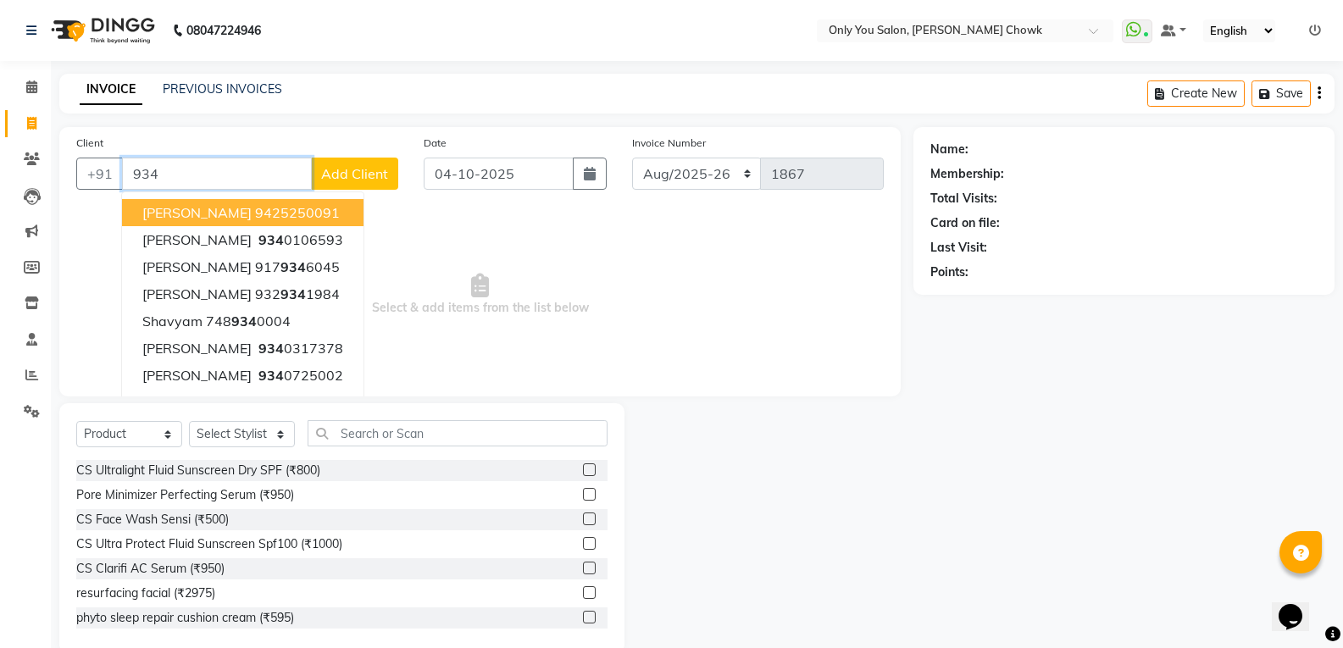
drag, startPoint x: 258, startPoint y: 176, endPoint x: 197, endPoint y: 173, distance: 62.0
click at [197, 173] on input "934" at bounding box center [217, 174] width 190 height 32
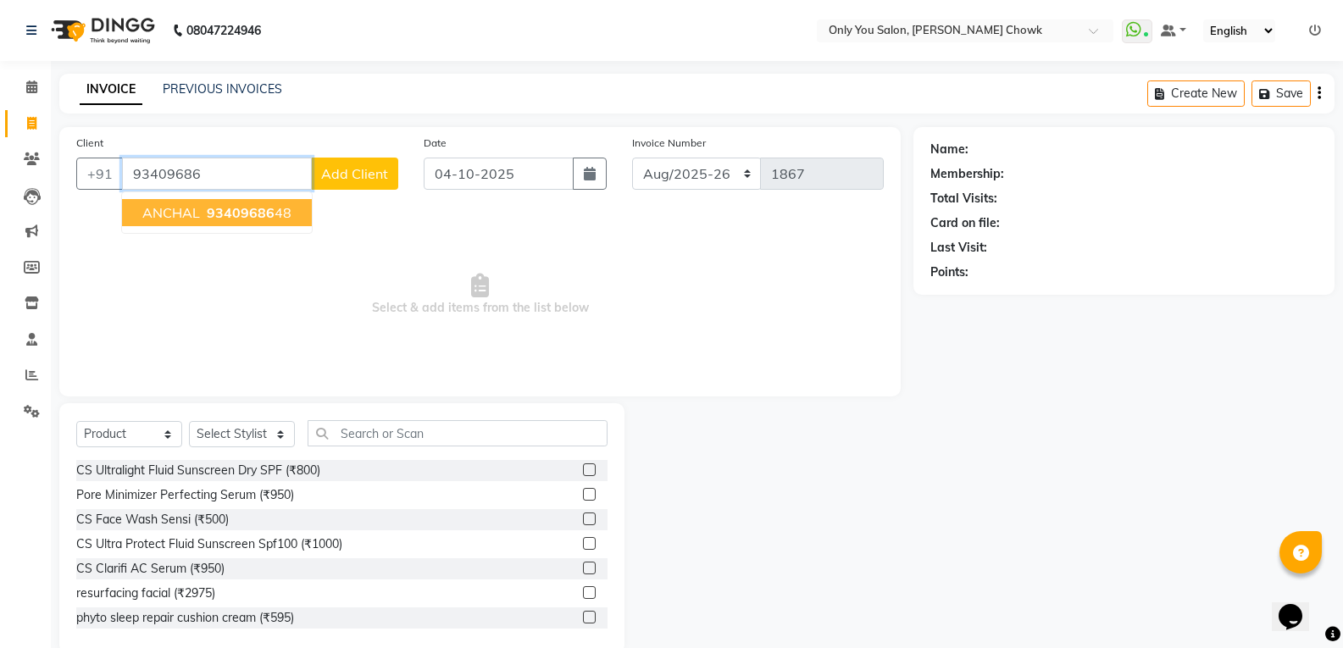
click at [222, 210] on span "93409686" at bounding box center [241, 212] width 68 height 17
type input "9340968648"
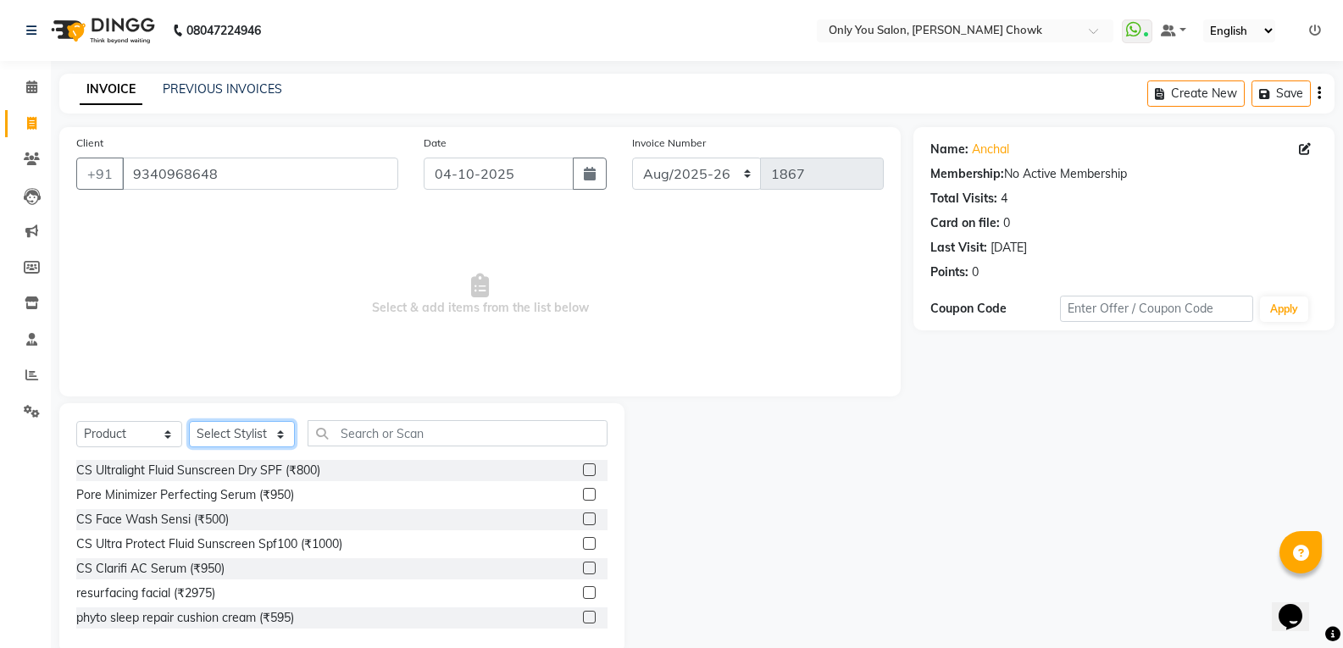
click at [251, 424] on select "Select Stylist [PERSON_NAME] [PERSON_NAME] [PERSON_NAME] MAMTA [PERSON_NAME] [P…" at bounding box center [242, 434] width 106 height 26
select select "87151"
click at [189, 421] on select "Select Stylist [PERSON_NAME] [PERSON_NAME] [PERSON_NAME] MAMTA [PERSON_NAME] [P…" at bounding box center [242, 434] width 106 height 26
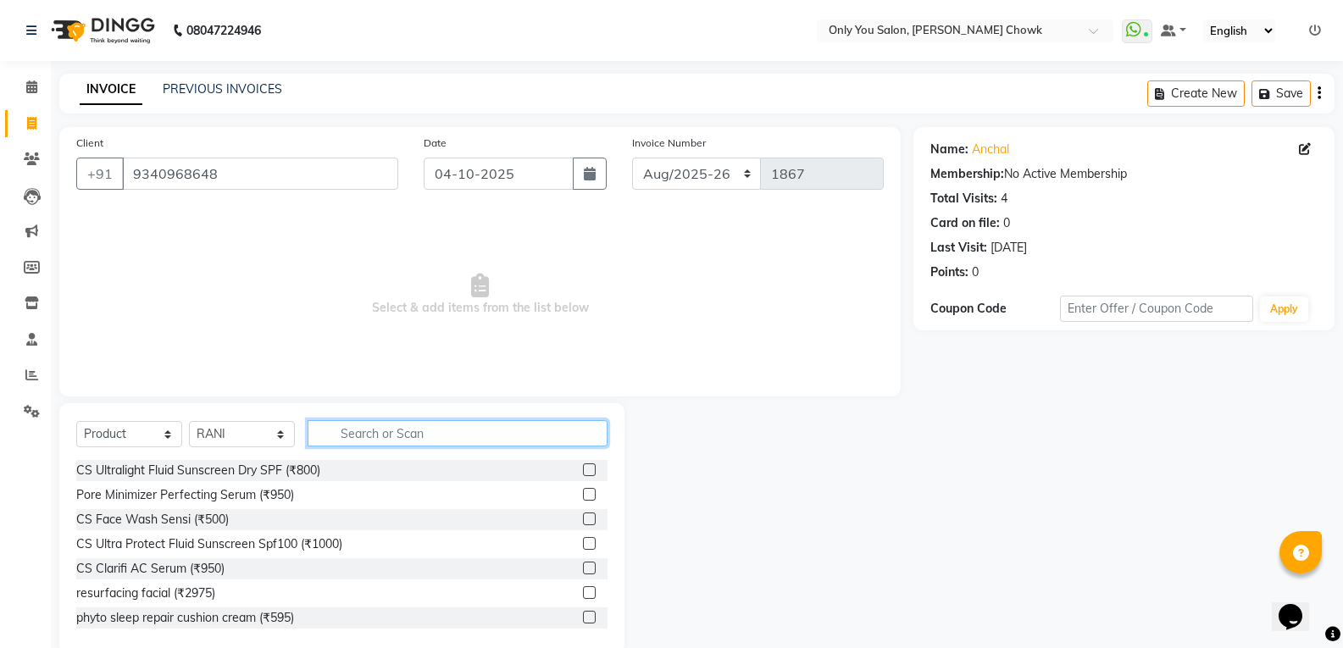
click at [452, 423] on input "text" at bounding box center [458, 433] width 300 height 26
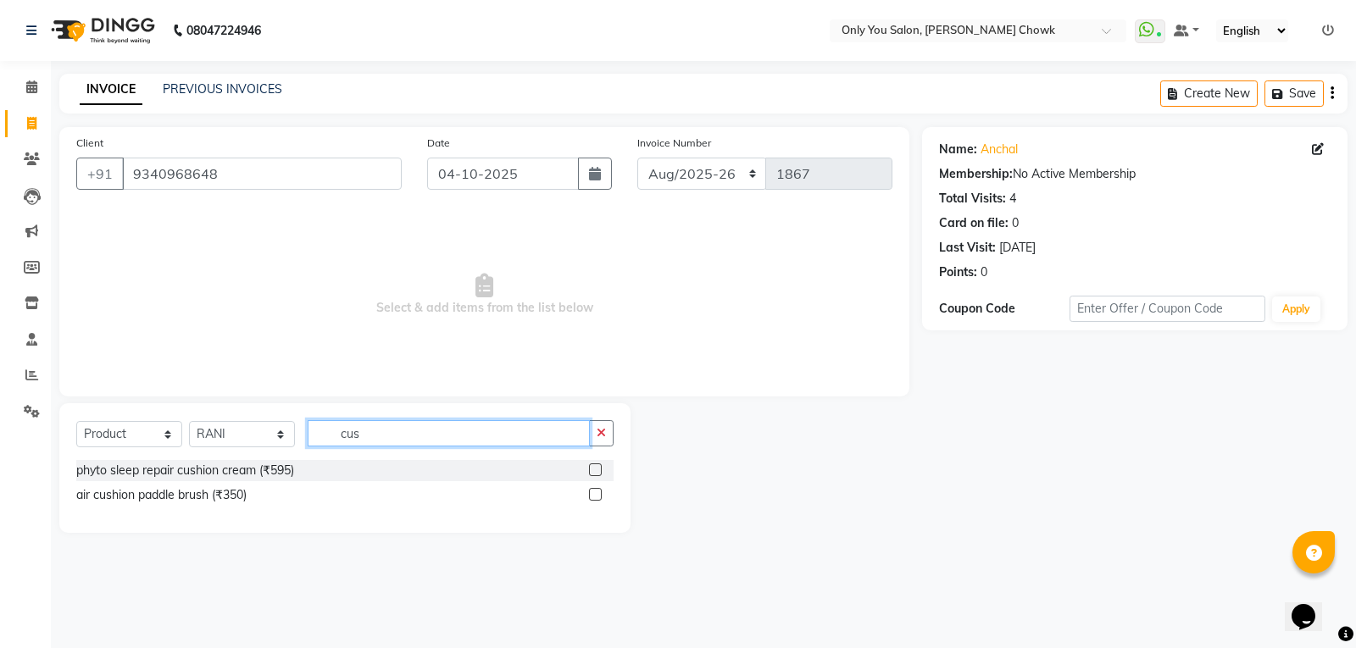
type input "cus"
click at [597, 471] on label at bounding box center [595, 470] width 13 height 13
click at [597, 471] on input "checkbox" at bounding box center [594, 470] width 11 height 11
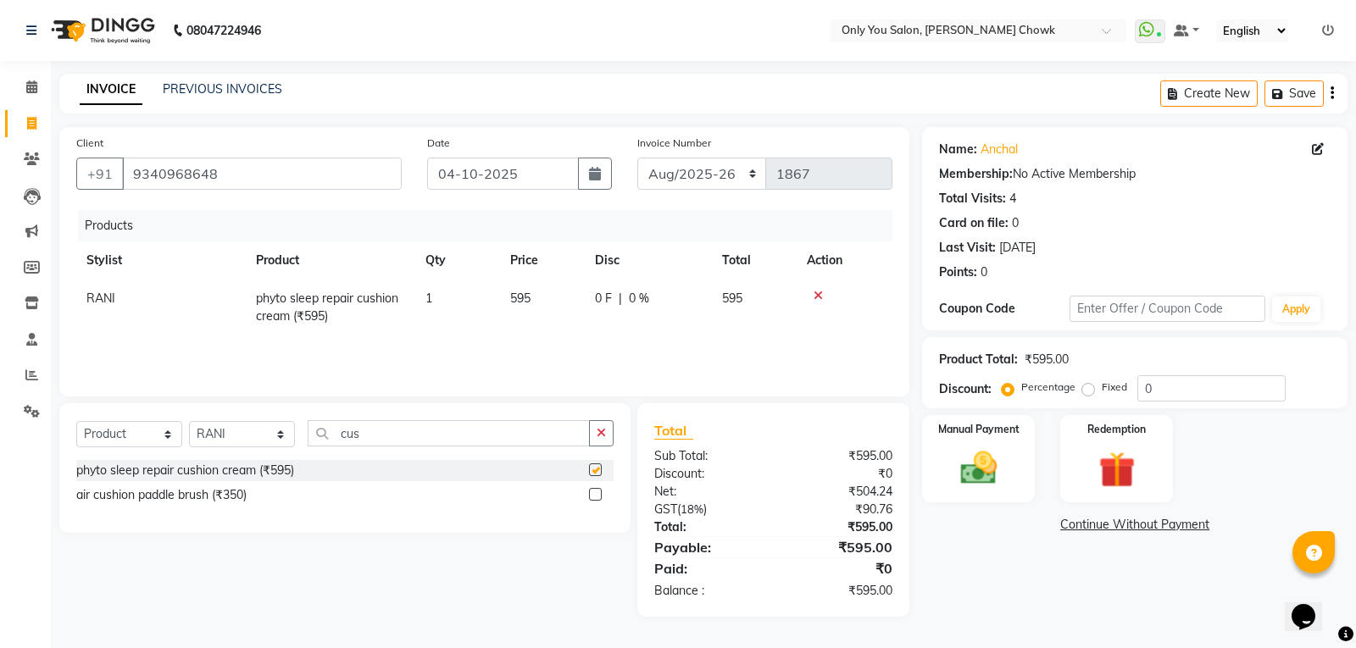
checkbox input "false"
click at [819, 290] on icon at bounding box center [818, 296] width 9 height 12
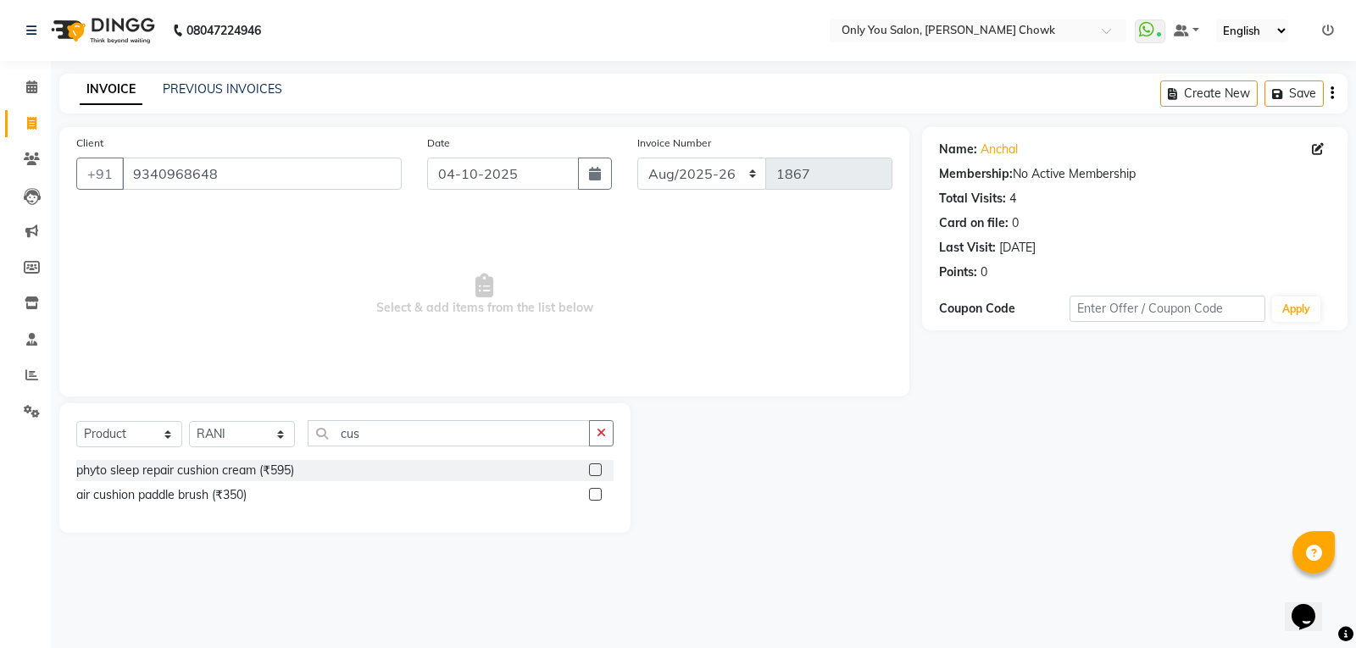
click at [503, 419] on div "Select Service Product Membership Package Voucher Prepaid Gift Card Select Styl…" at bounding box center [344, 468] width 571 height 130
click at [503, 433] on input "cus" at bounding box center [449, 433] width 282 height 26
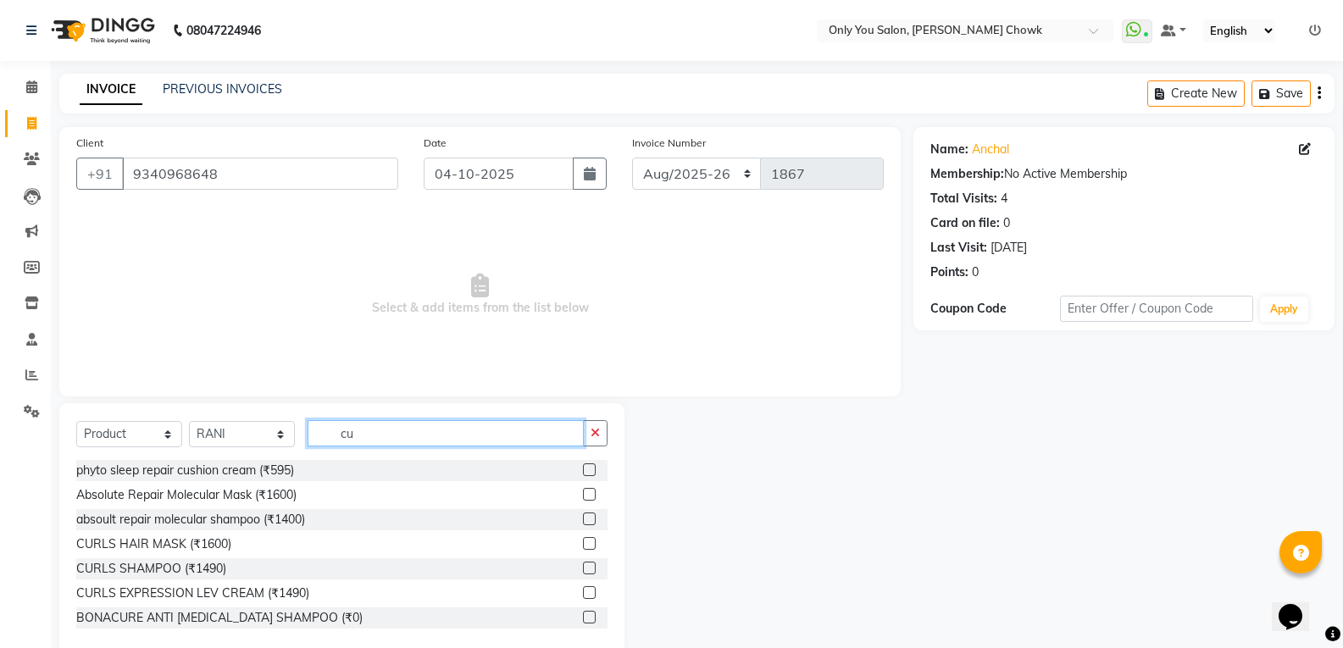
type input "c"
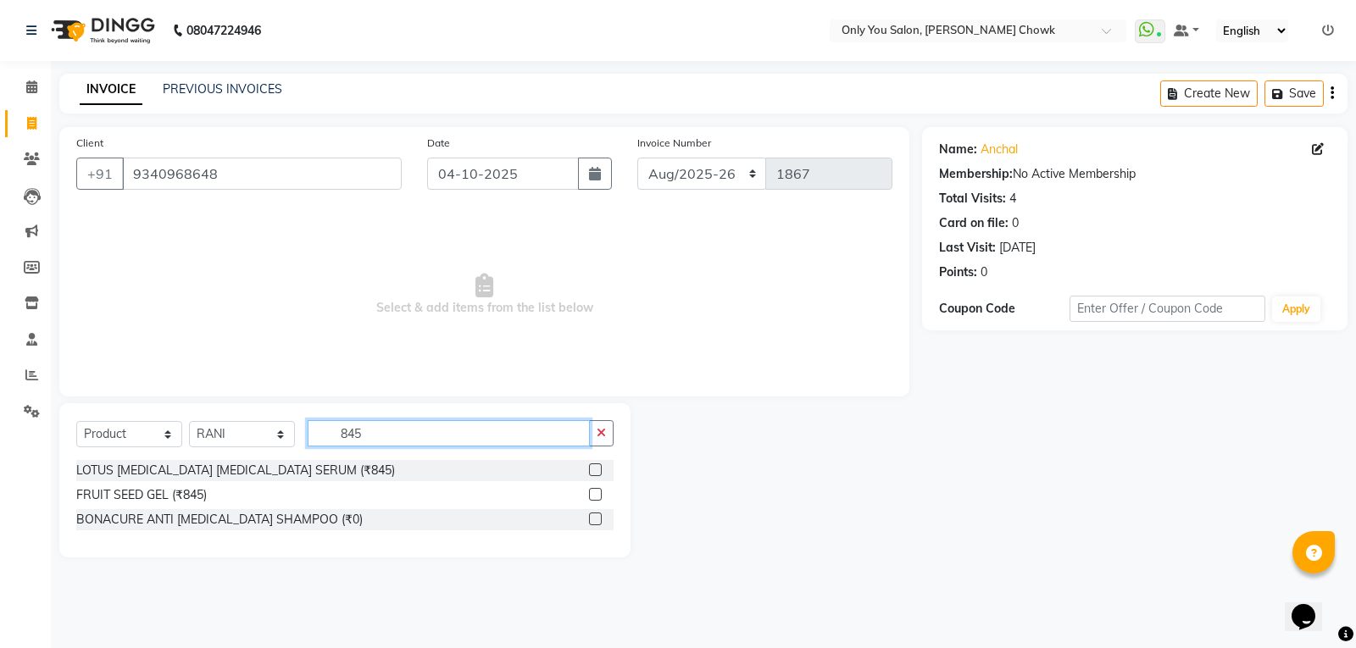
type input "845"
click at [597, 469] on label at bounding box center [595, 470] width 13 height 13
click at [597, 469] on input "checkbox" at bounding box center [594, 470] width 11 height 11
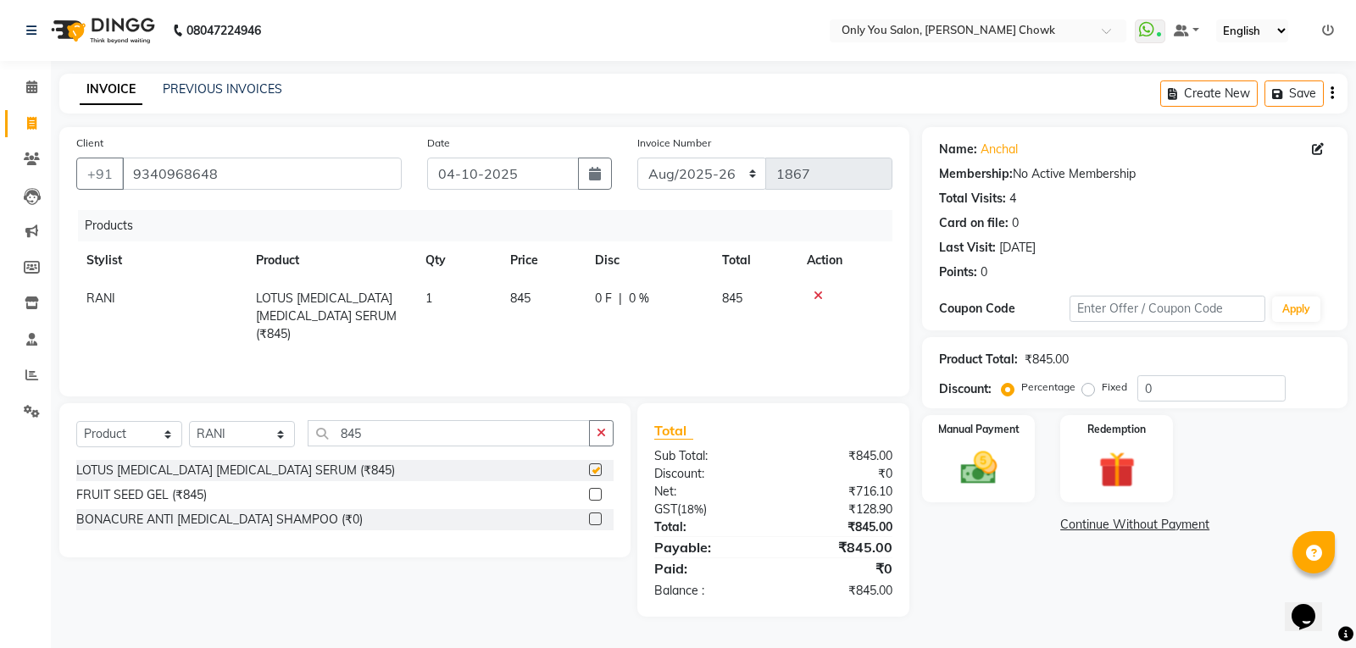
checkbox input "false"
click at [714, 169] on select "Aug/25-26 Aug/2025-26 TRD/2025" at bounding box center [702, 174] width 130 height 32
select select "4512"
click at [637, 158] on select "Aug/25-26 Aug/2025-26 TRD/2025" at bounding box center [702, 174] width 130 height 32
type input "0512"
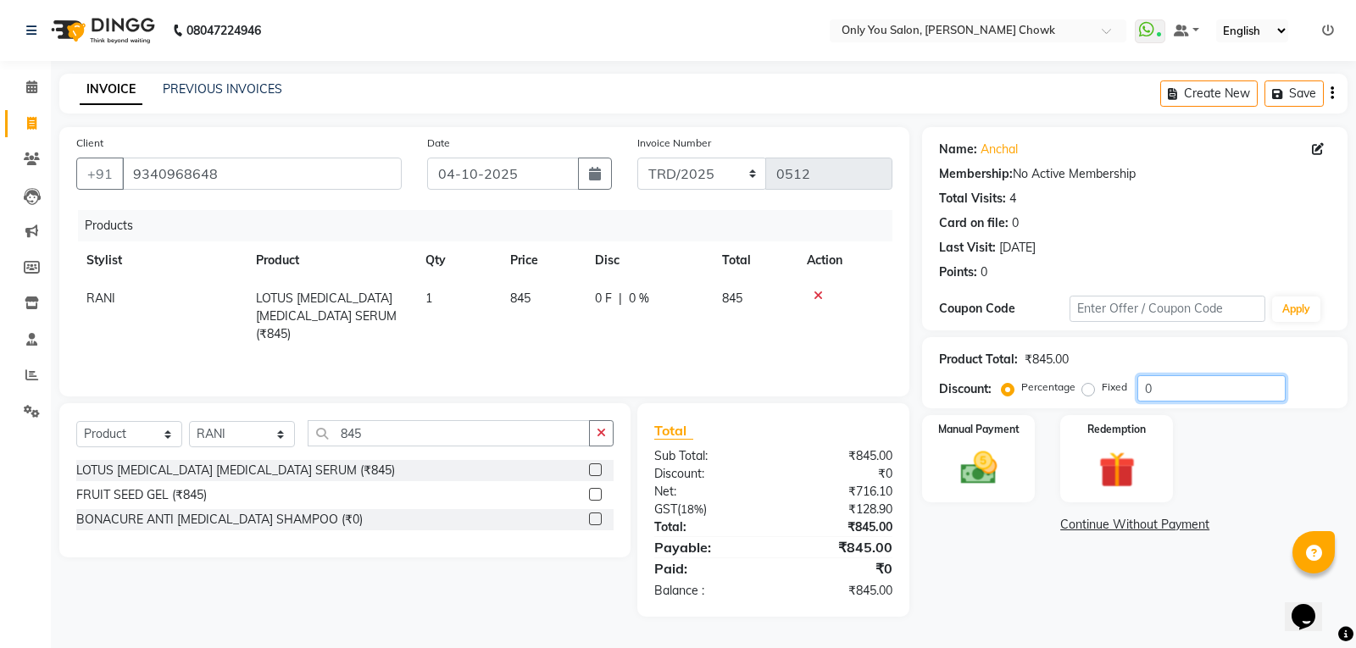
click at [1180, 395] on input "0" at bounding box center [1211, 388] width 148 height 26
type input "5"
click at [614, 292] on span "42.25 F" at bounding box center [615, 299] width 40 height 18
select select "87151"
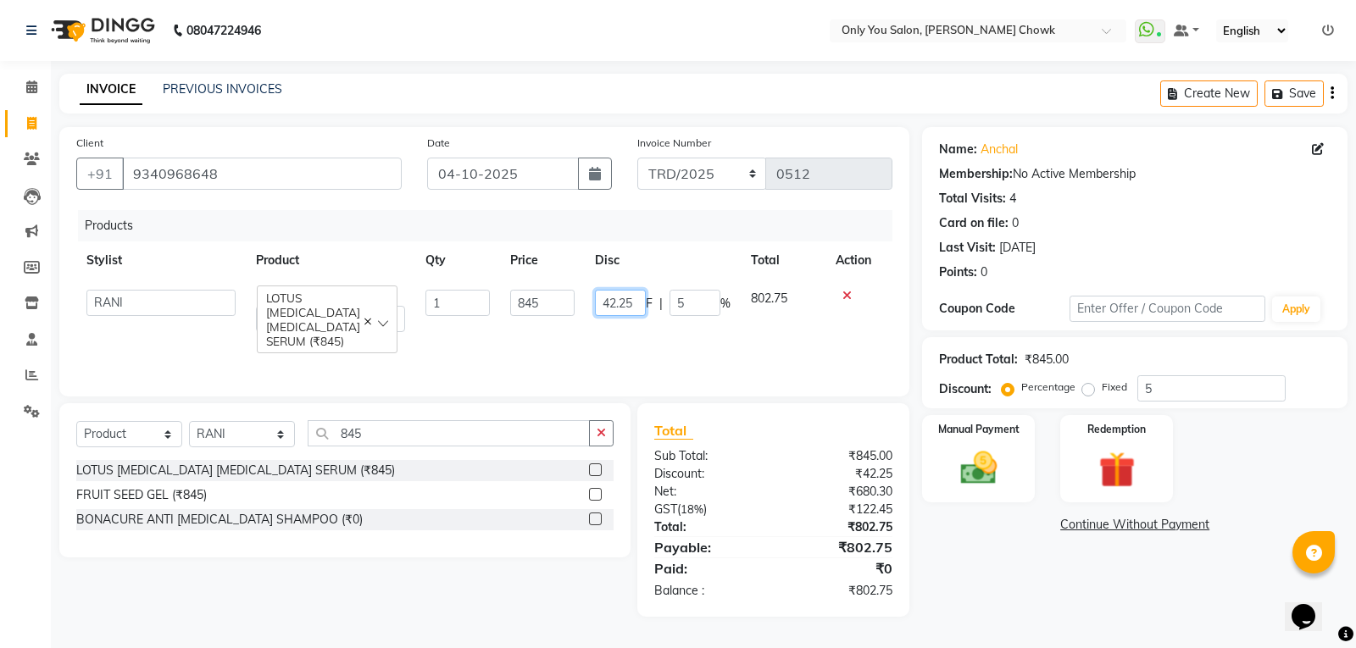
click at [640, 296] on input "42.25" at bounding box center [620, 303] width 51 height 26
type input "40"
click at [637, 356] on div "Products Stylist Product Qty Price Disc Total Action ASHWIN gautam KHUSHI SIDAR…" at bounding box center [484, 294] width 816 height 169
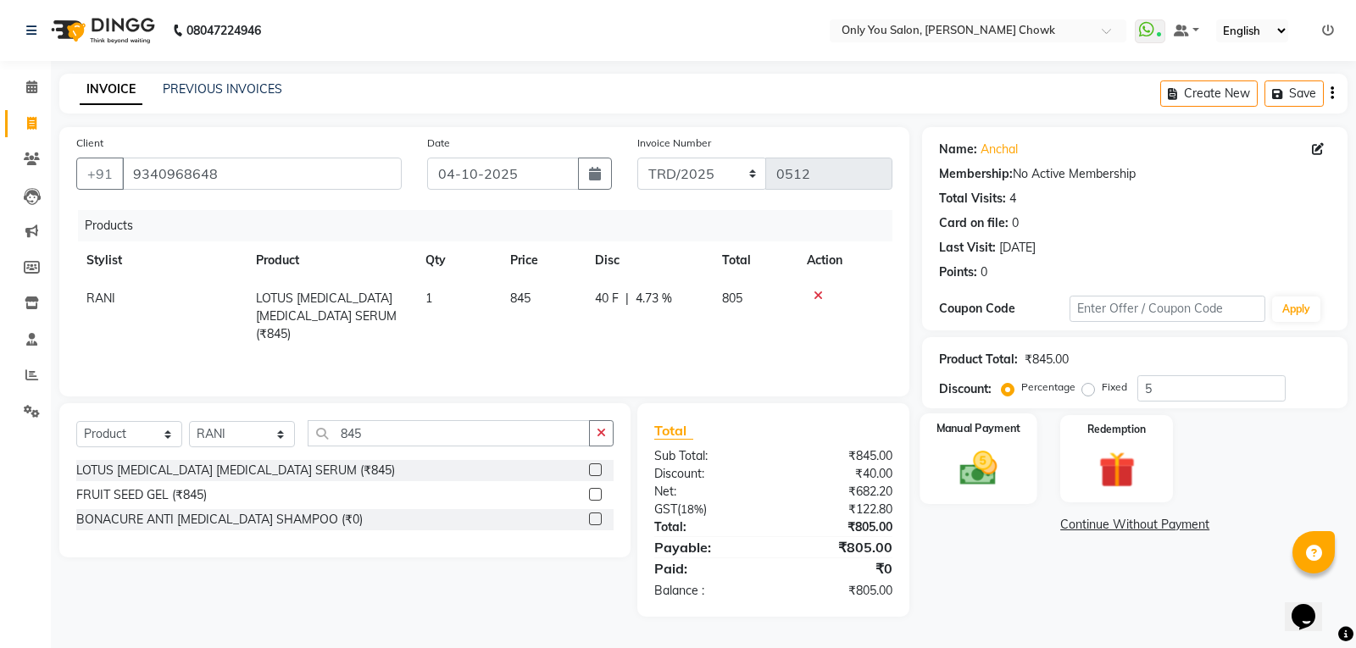
click at [998, 476] on img at bounding box center [978, 468] width 61 height 43
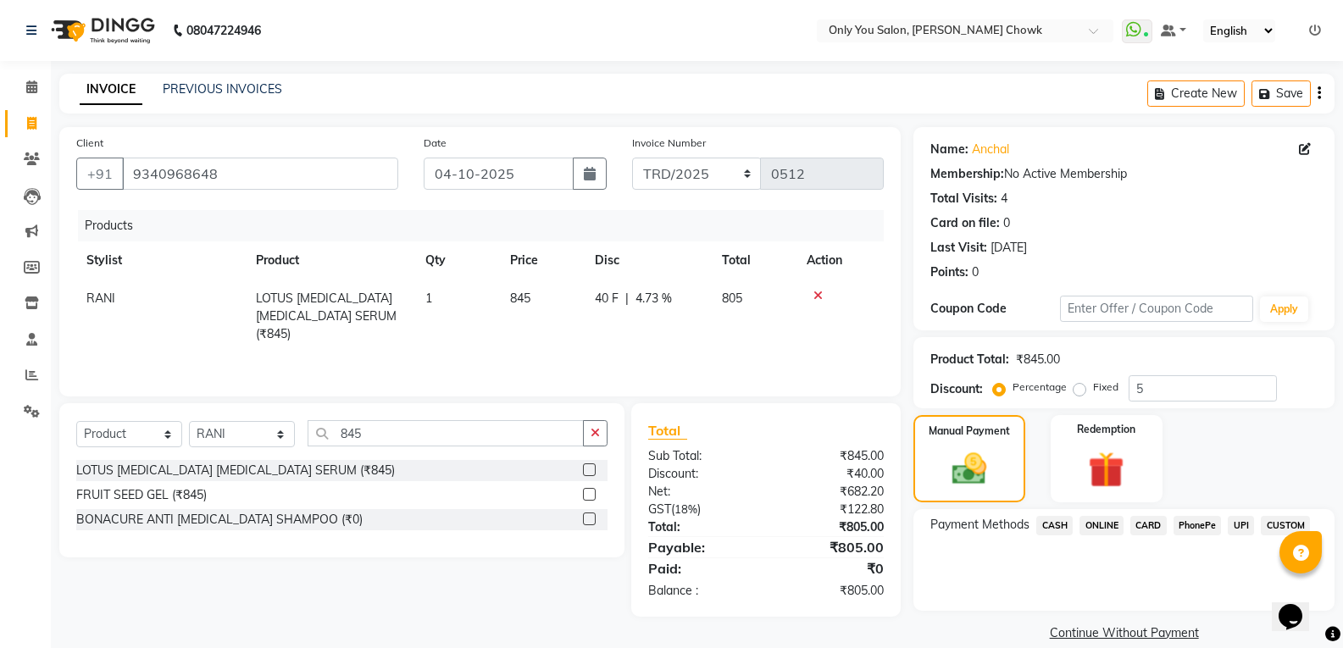
click at [1107, 522] on span "ONLINE" at bounding box center [1102, 525] width 44 height 19
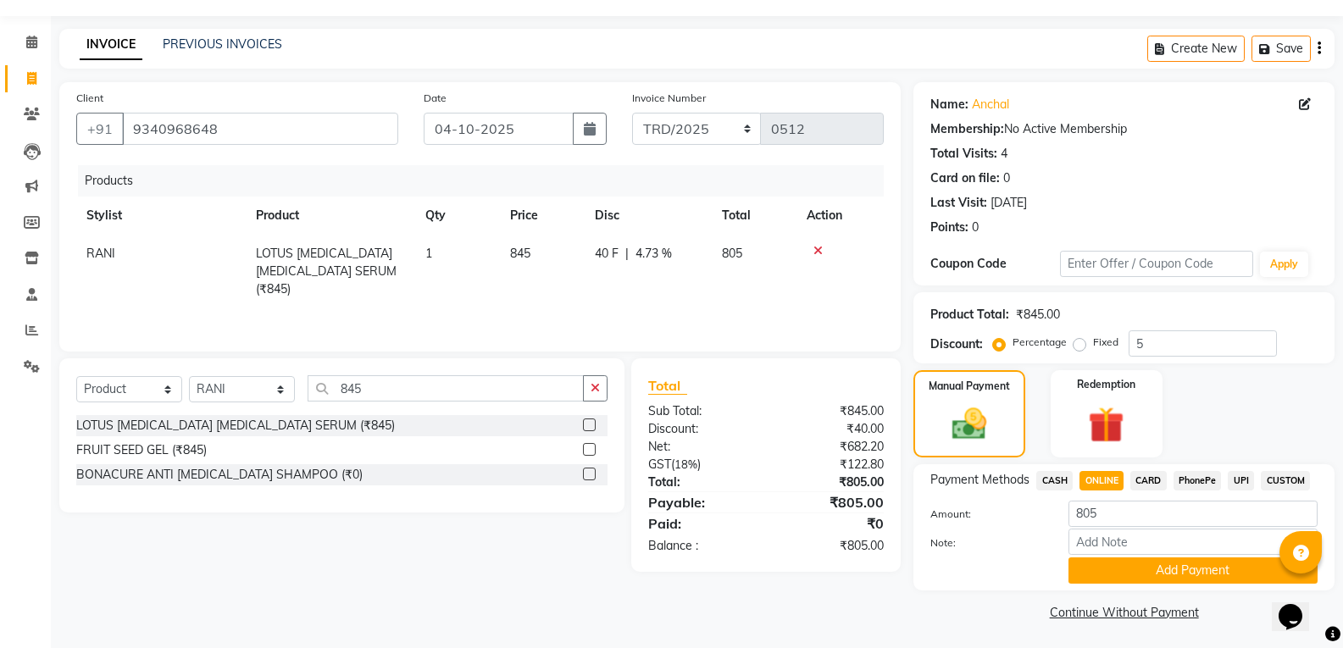
scroll to position [47, 0]
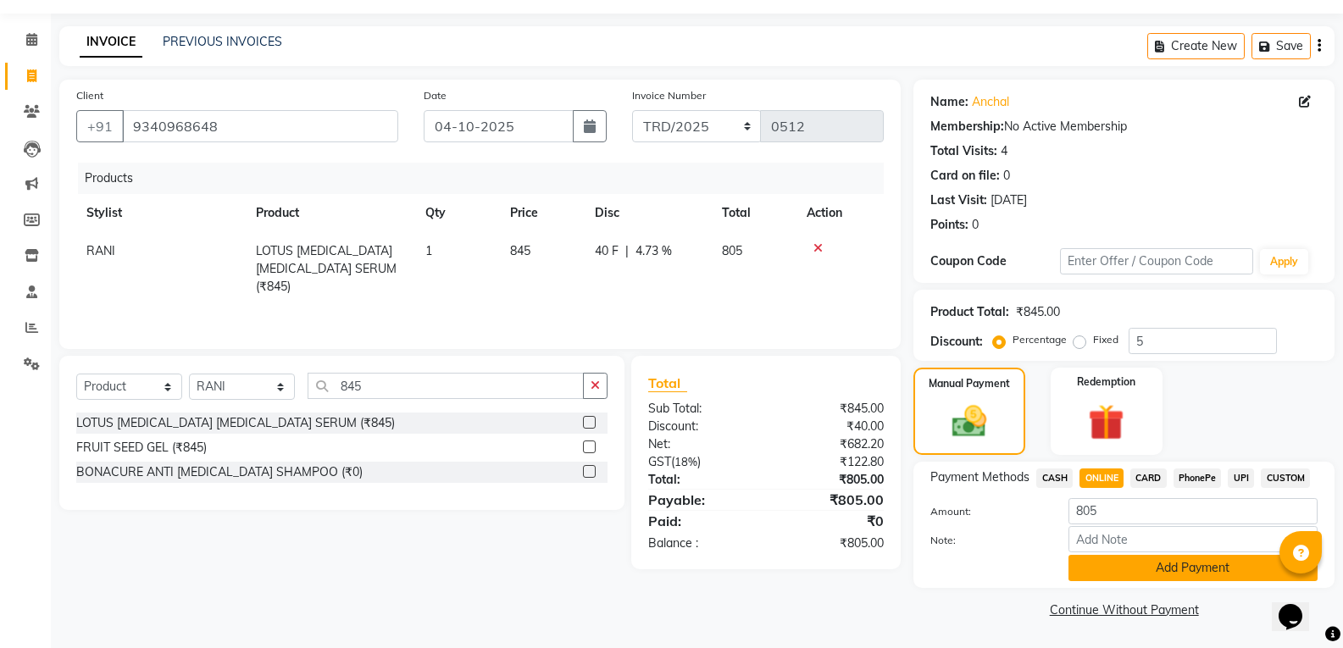
click at [1153, 575] on button "Add Payment" at bounding box center [1193, 568] width 249 height 26
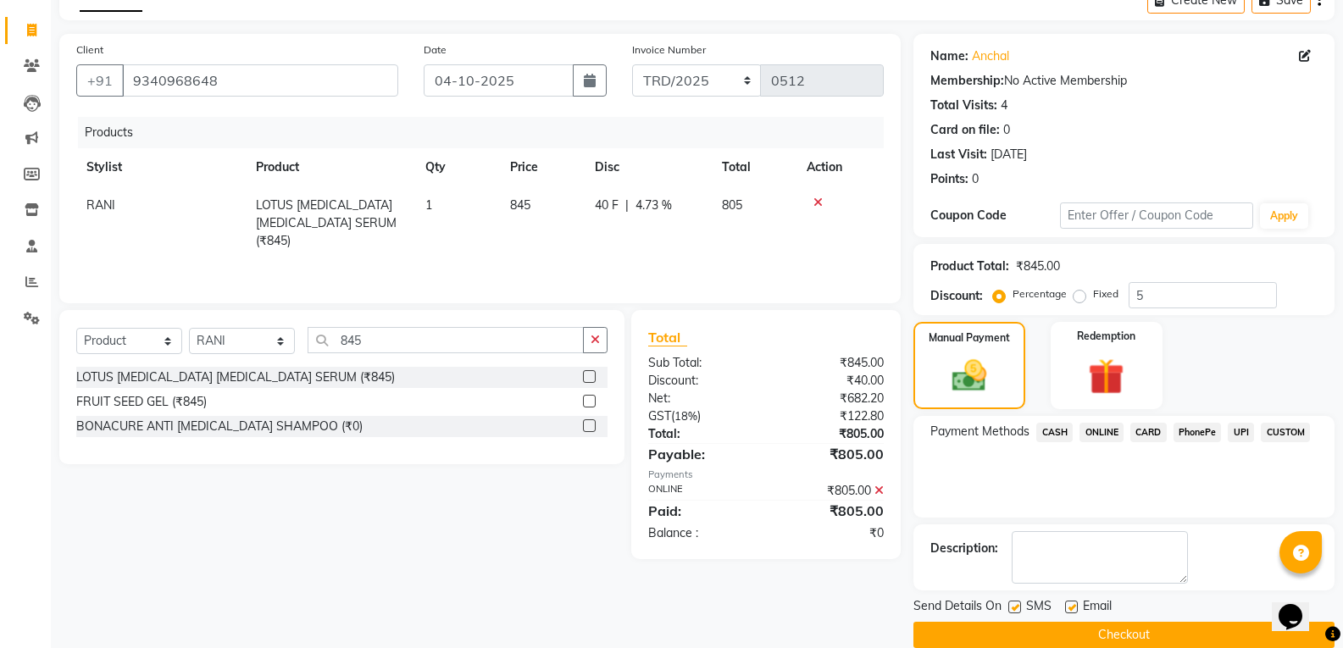
scroll to position [119, 0]
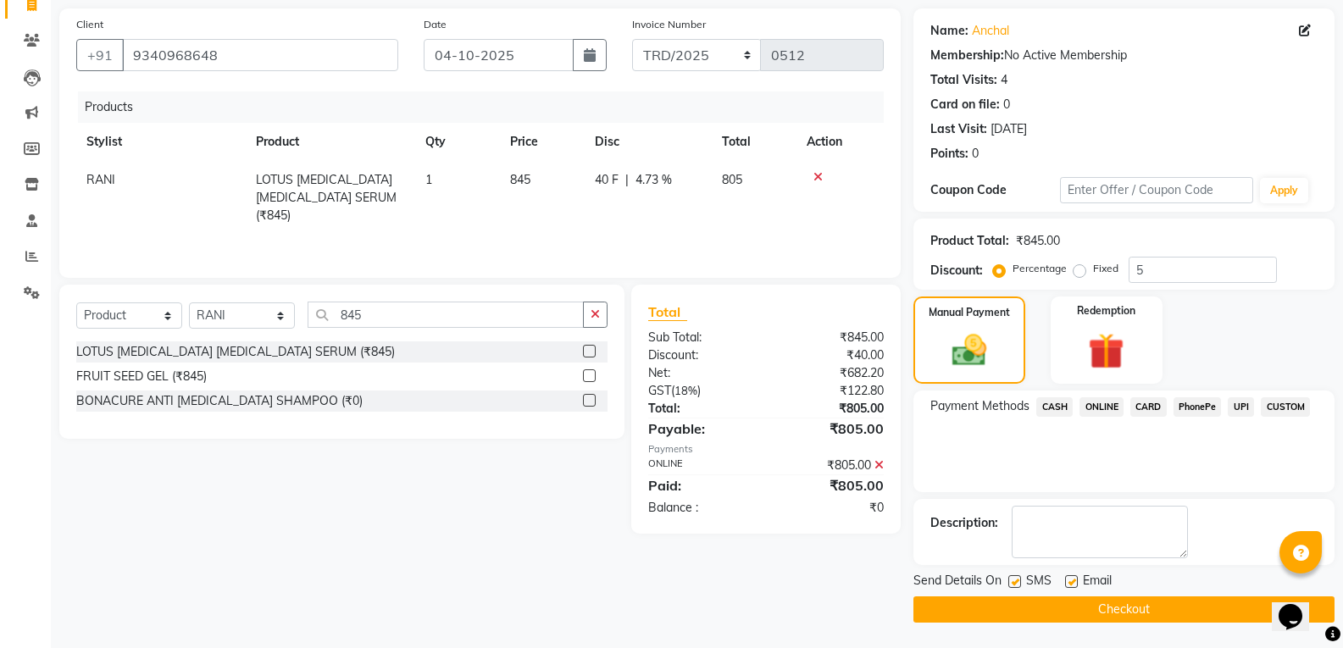
click at [1158, 610] on button "Checkout" at bounding box center [1124, 610] width 421 height 26
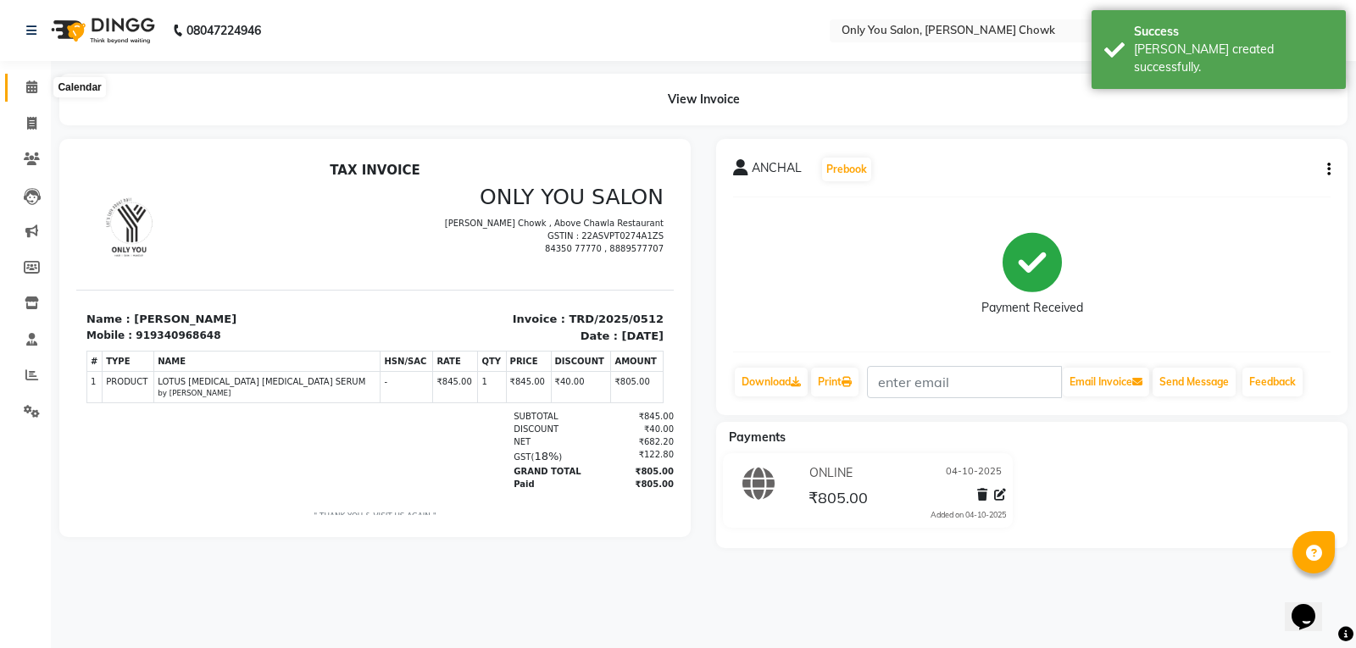
click at [36, 86] on icon at bounding box center [31, 87] width 11 height 13
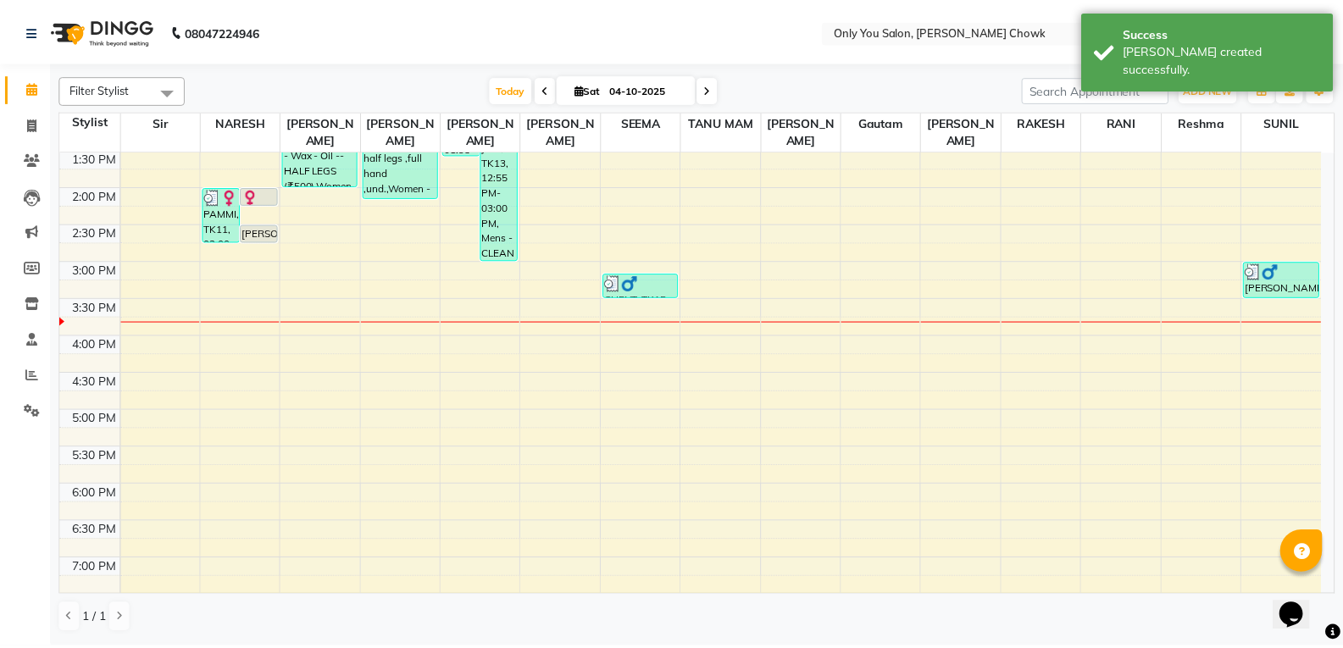
scroll to position [424, 0]
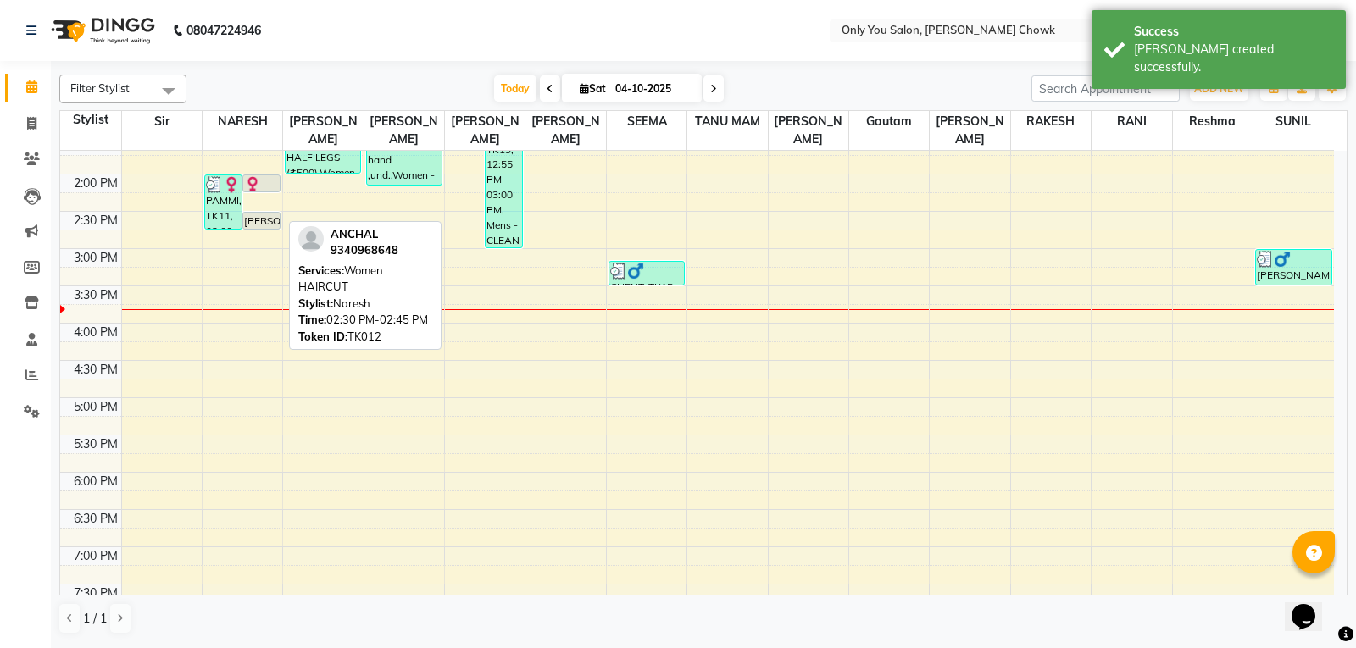
click at [264, 218] on div "[PERSON_NAME], TK12, 02:30 PM-02:45 PM, Women HAIRCUT" at bounding box center [261, 221] width 36 height 16
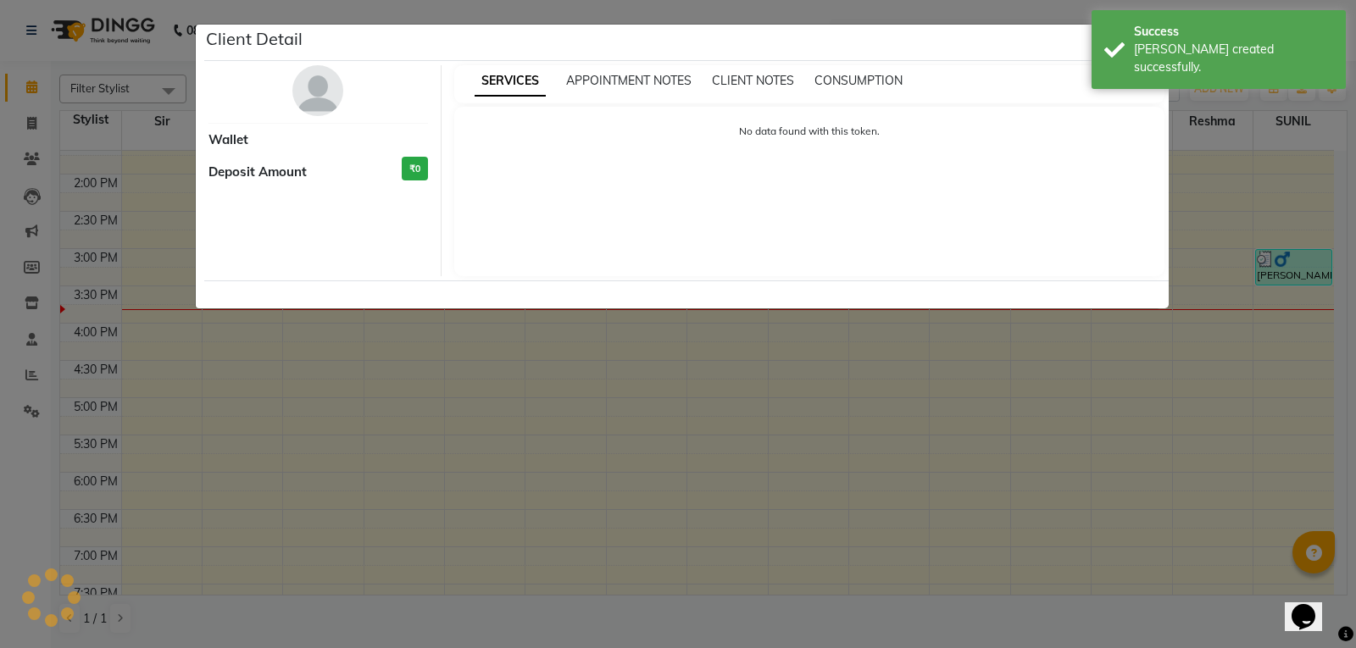
select select "7"
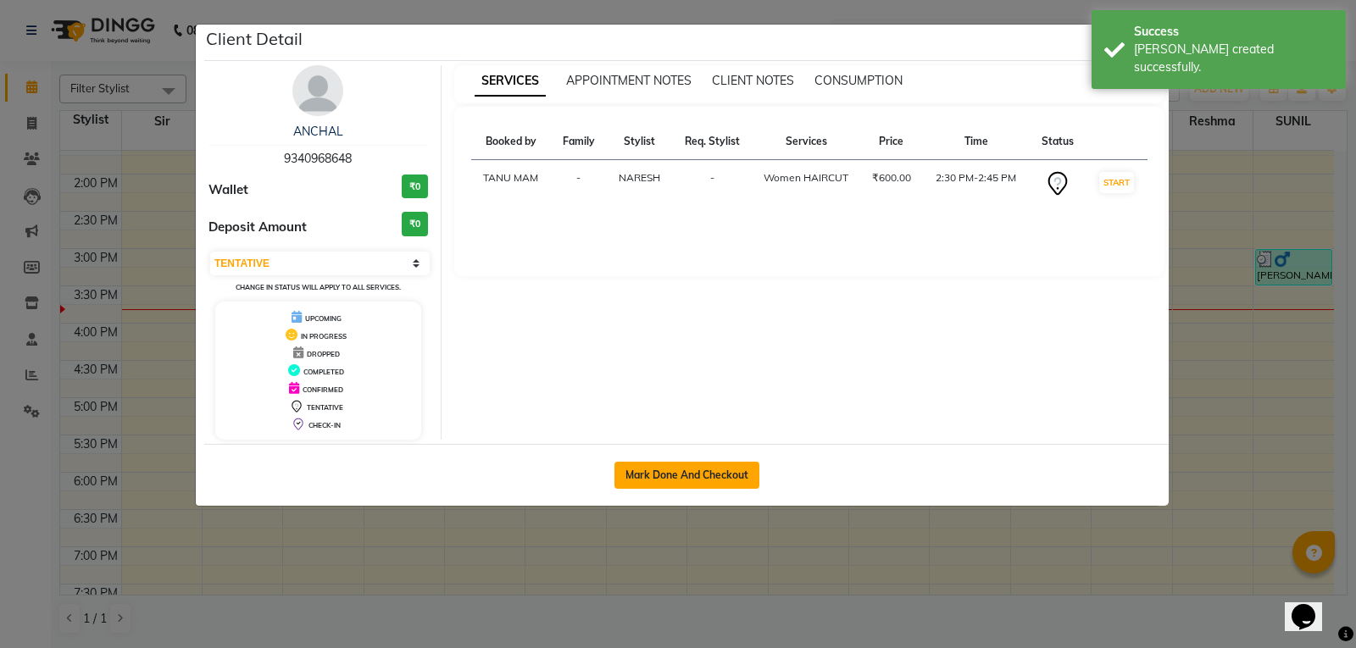
click at [676, 474] on button "Mark Done And Checkout" at bounding box center [686, 475] width 145 height 27
select select "service"
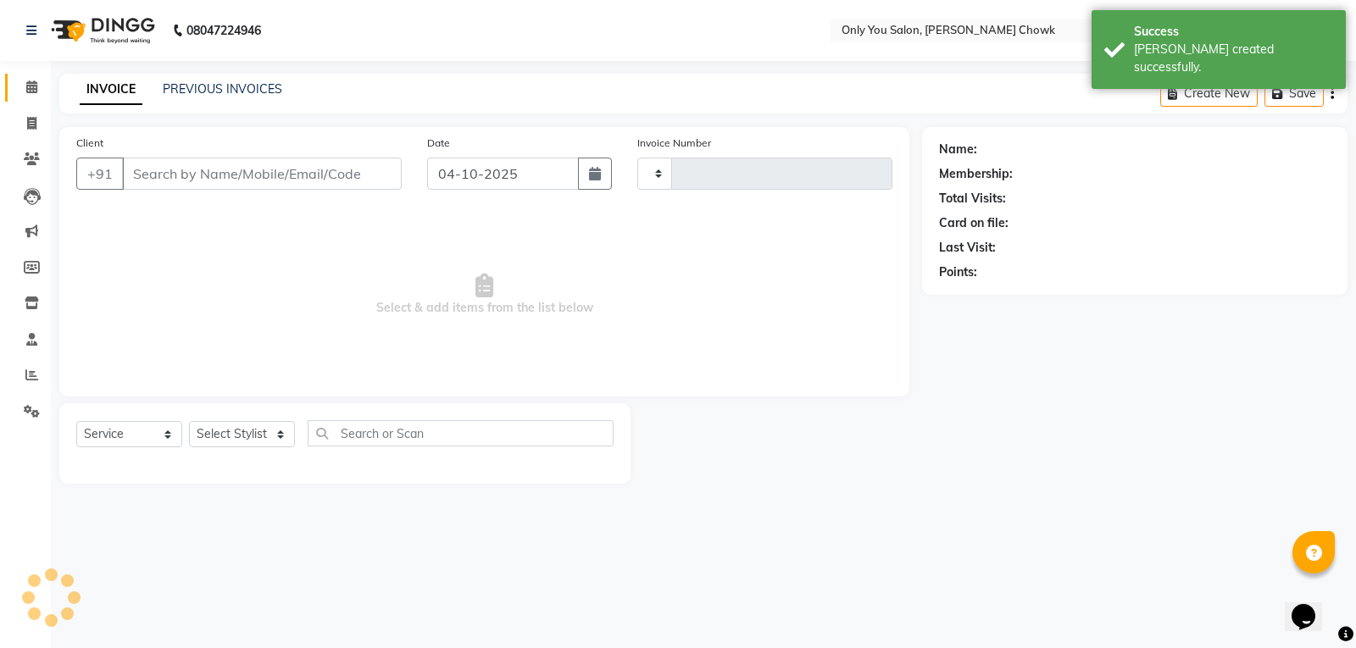
type input "1867"
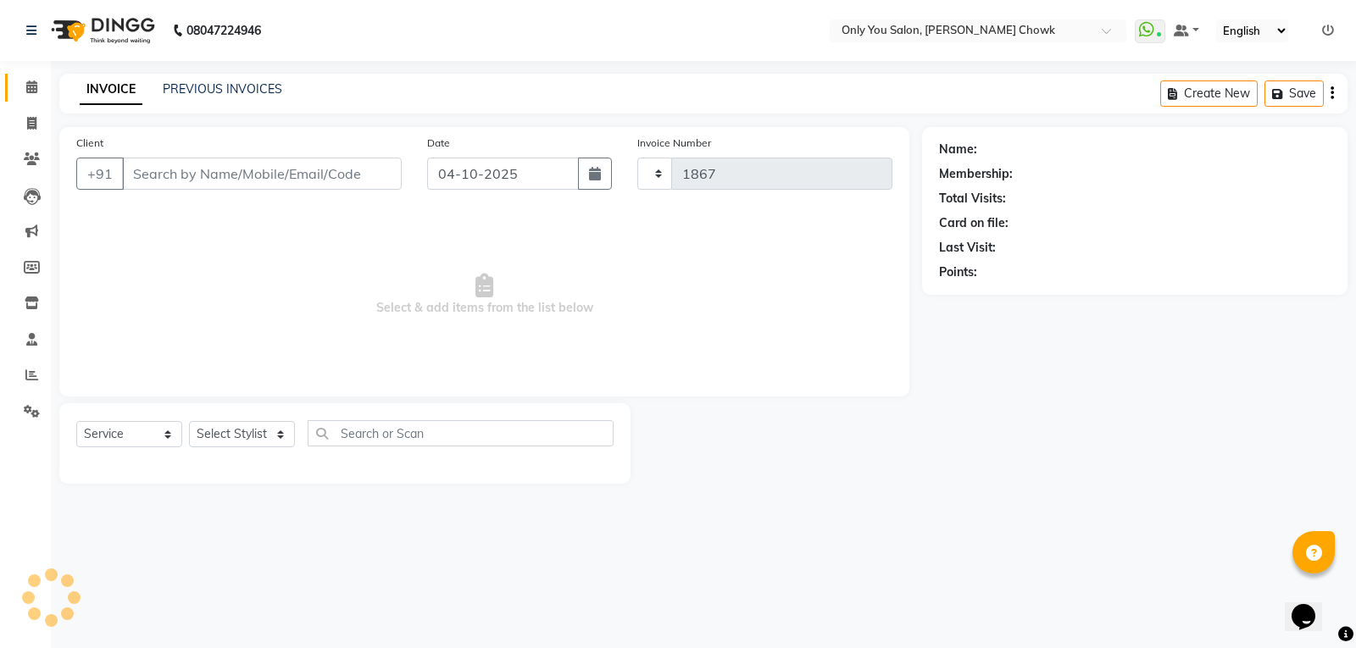
select select "8713"
select select "package"
type input "9340968648"
select select "59571"
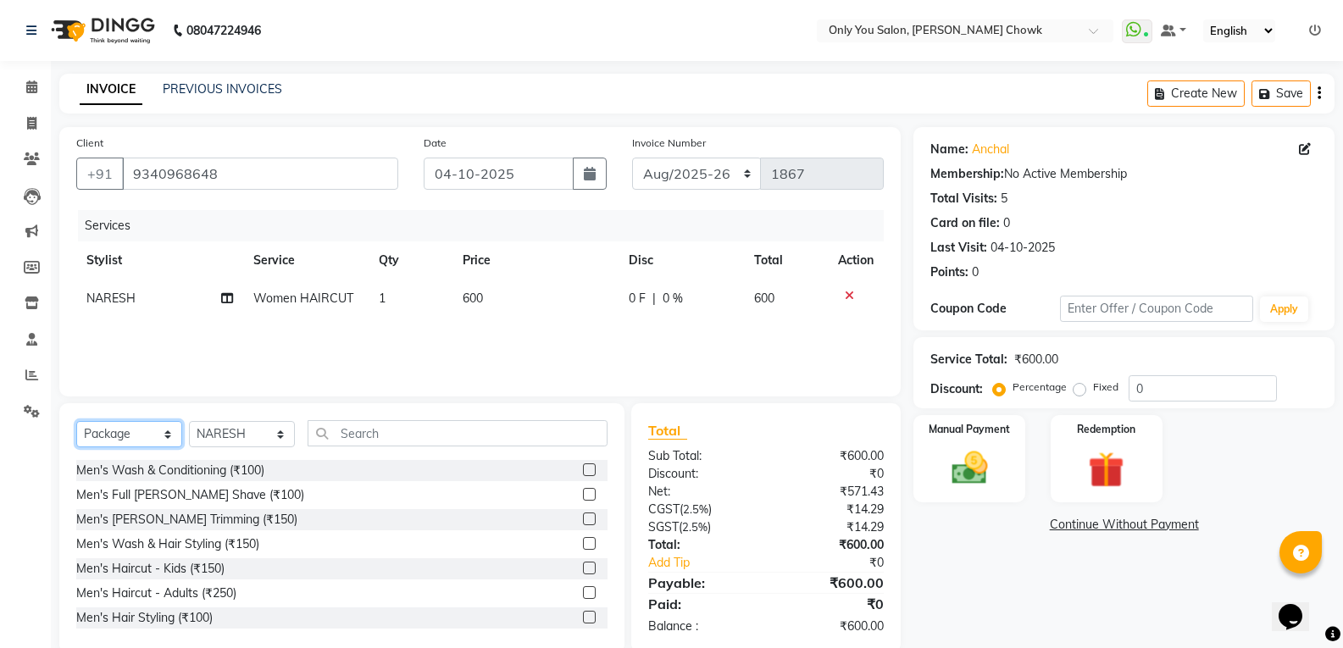
click at [119, 436] on select "Select Service Product Membership Package Voucher Prepaid Gift Card" at bounding box center [129, 434] width 106 height 26
select select "service"
click at [76, 421] on select "Select Service Product Membership Package Voucher Prepaid Gift Card" at bounding box center [129, 434] width 106 height 26
click at [269, 420] on div "Select Service Product Membership Package Voucher Prepaid Gift Card Select Styl…" at bounding box center [341, 440] width 531 height 40
click at [268, 436] on select "Select Stylist [PERSON_NAME] [PERSON_NAME] [PERSON_NAME] MAMTA [PERSON_NAME] [P…" at bounding box center [242, 434] width 106 height 26
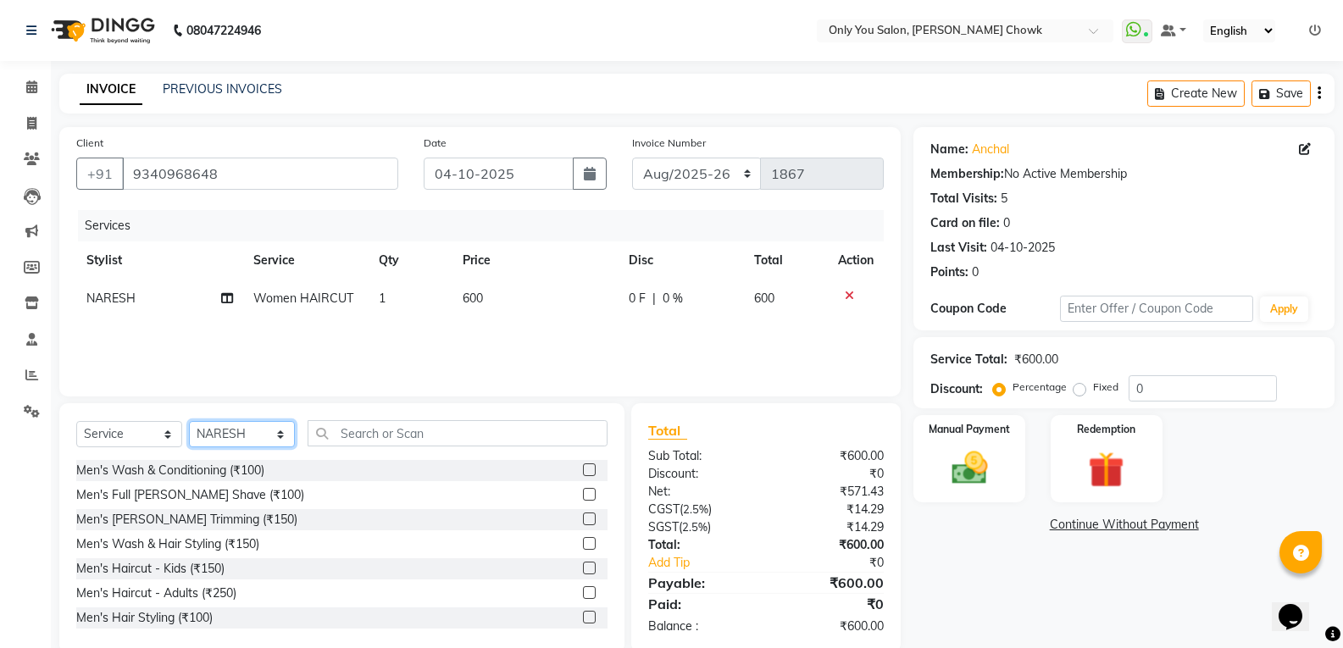
select select "87151"
click at [189, 421] on select "Select Stylist [PERSON_NAME] [PERSON_NAME] [PERSON_NAME] MAMTA [PERSON_NAME] [P…" at bounding box center [242, 434] width 106 height 26
click at [383, 445] on input "text" at bounding box center [458, 433] width 300 height 26
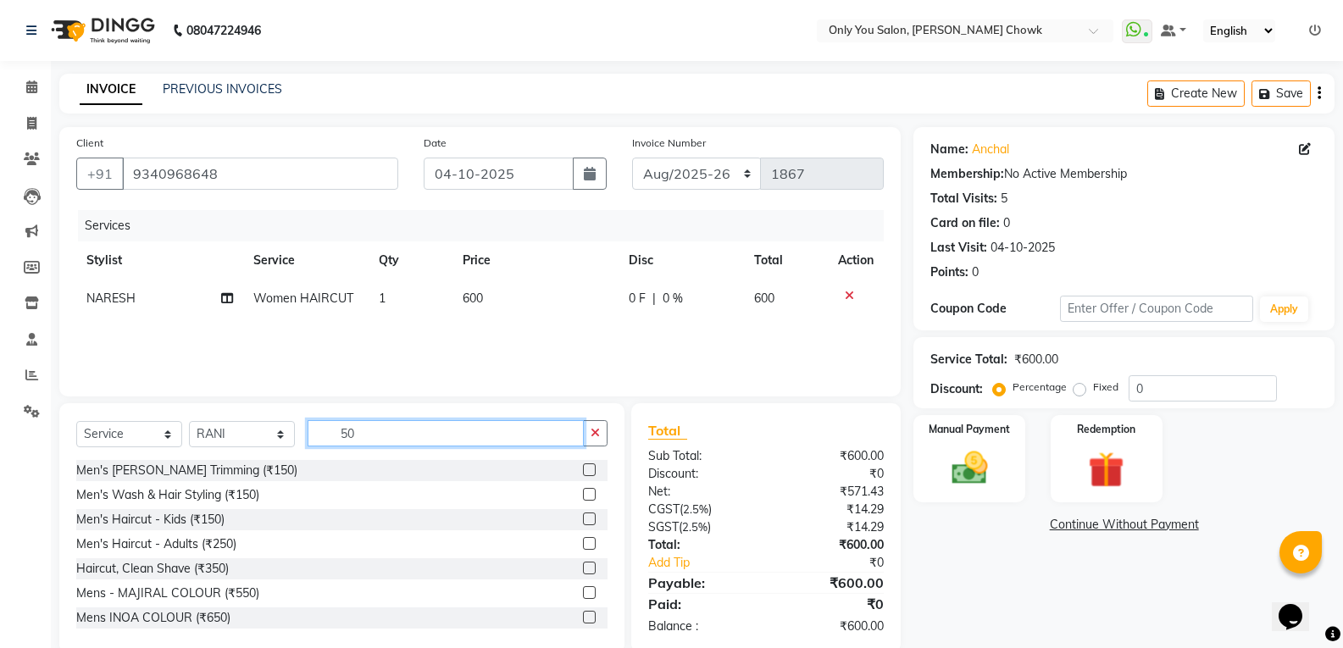
type input "5"
type input "thr"
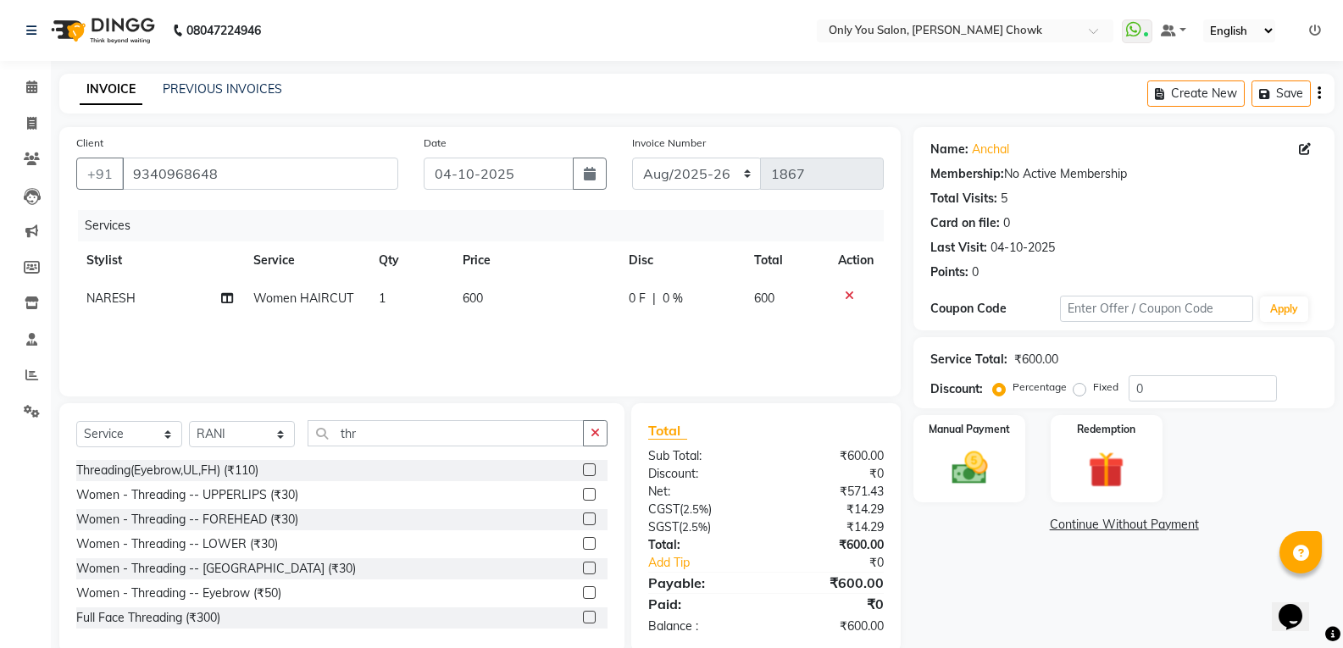
click at [583, 595] on label at bounding box center [589, 592] width 13 height 13
click at [583, 595] on input "checkbox" at bounding box center [588, 593] width 11 height 11
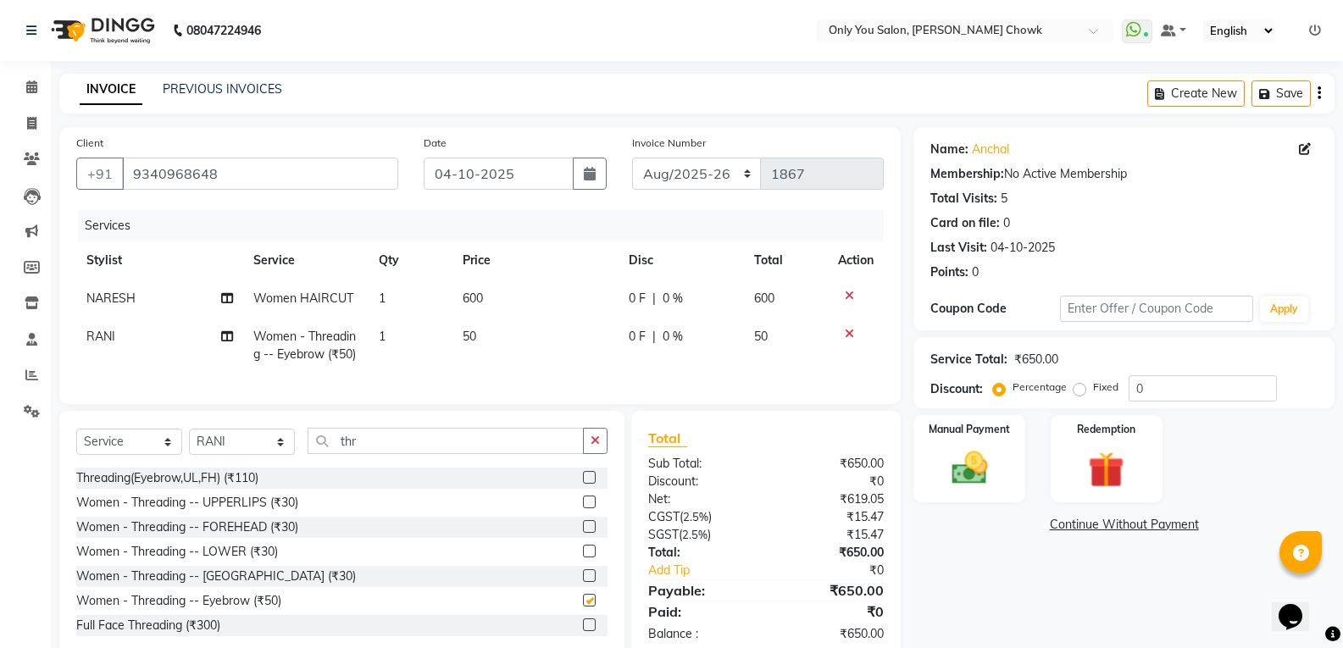
checkbox input "false"
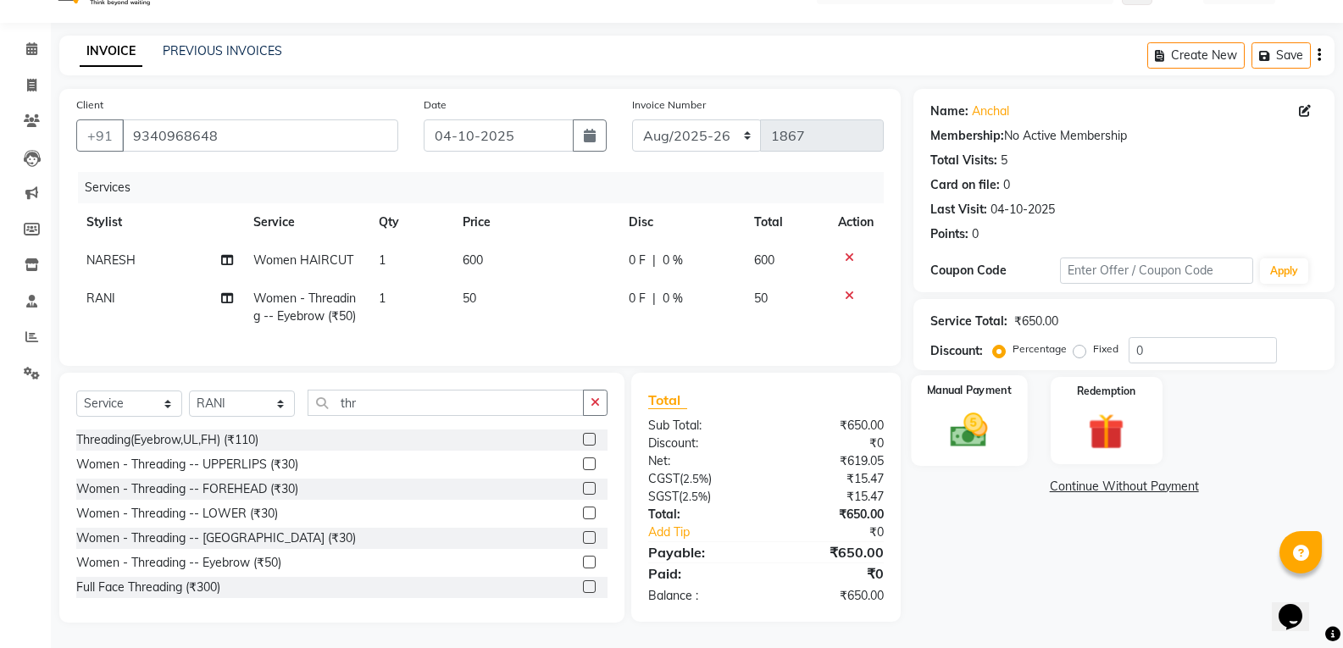
click at [977, 423] on img at bounding box center [969, 429] width 60 height 43
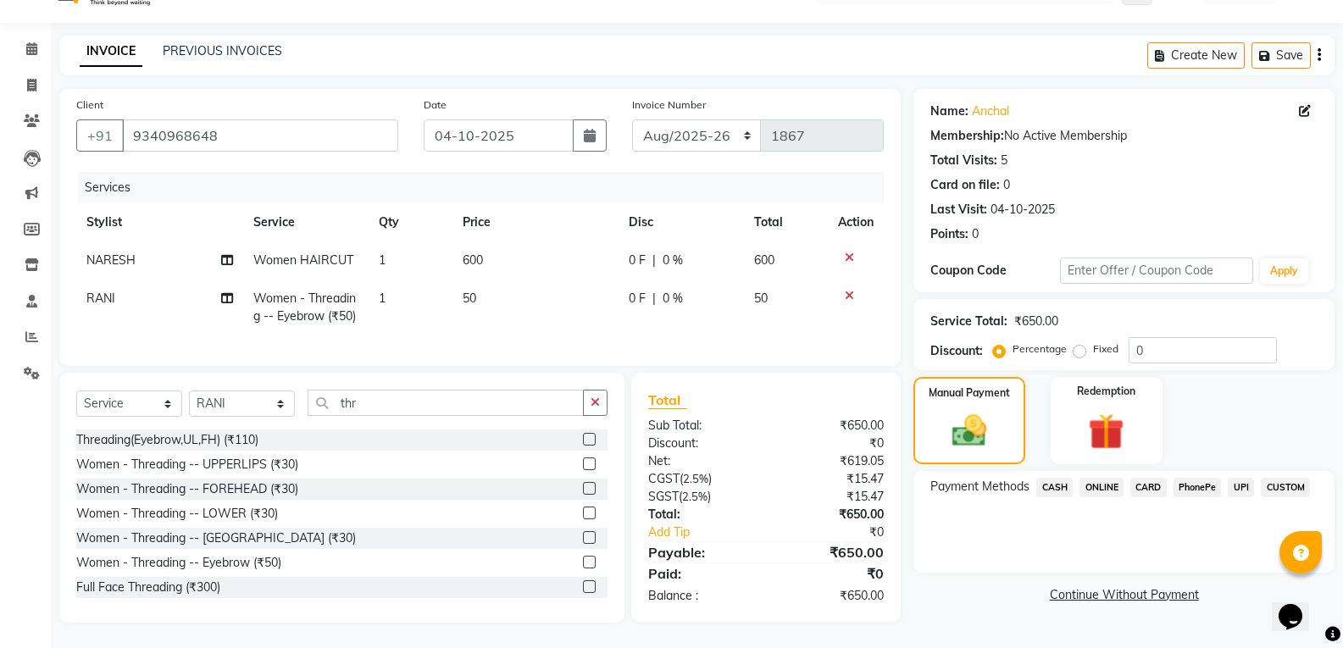
click at [1093, 478] on span "ONLINE" at bounding box center [1102, 487] width 44 height 19
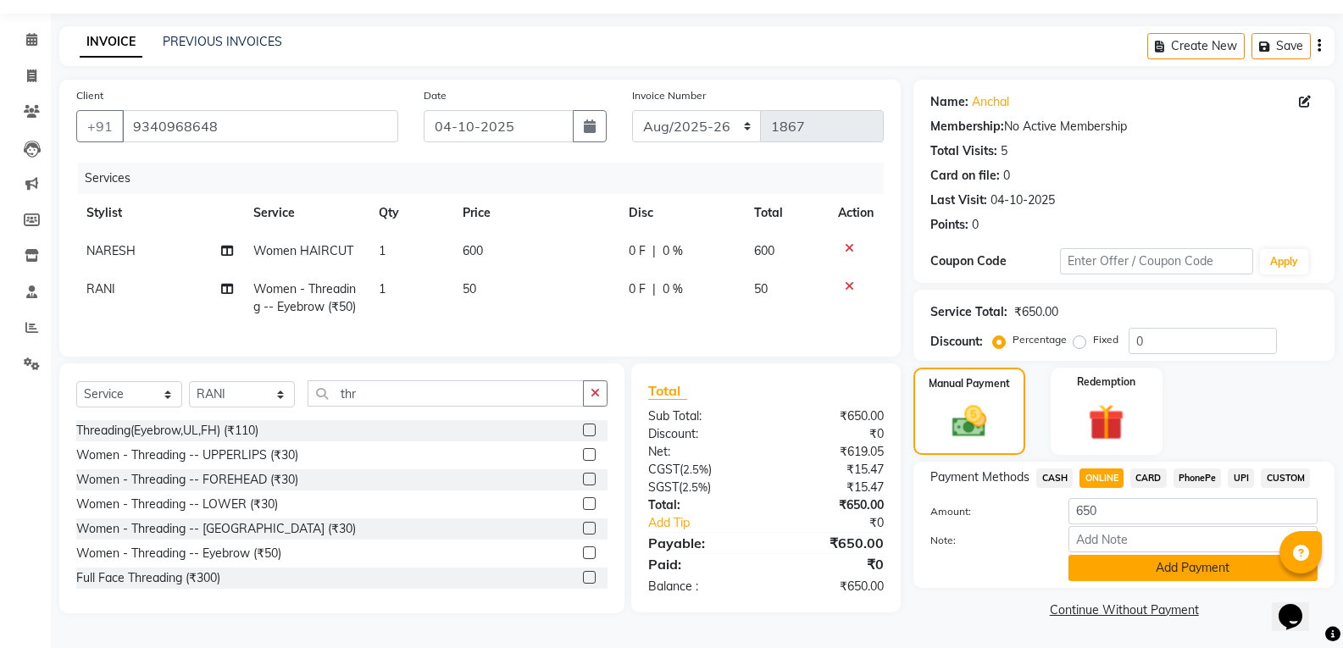
click at [1147, 569] on button "Add Payment" at bounding box center [1193, 568] width 249 height 26
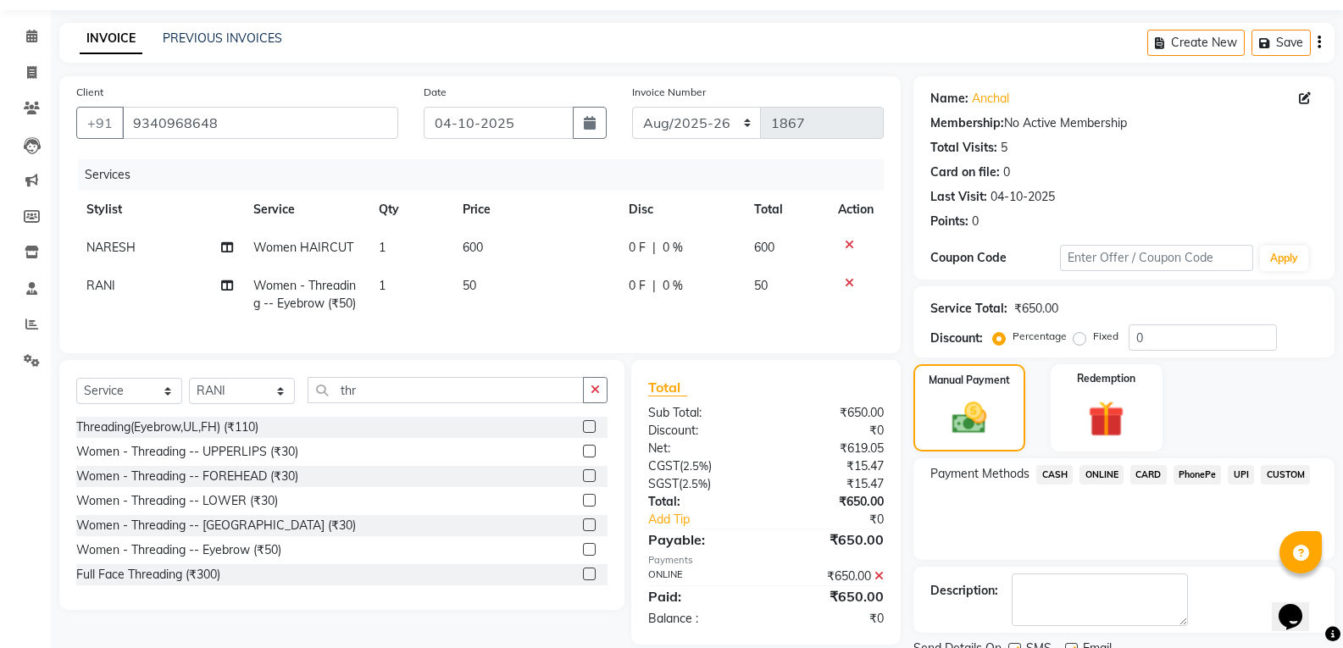
scroll to position [119, 0]
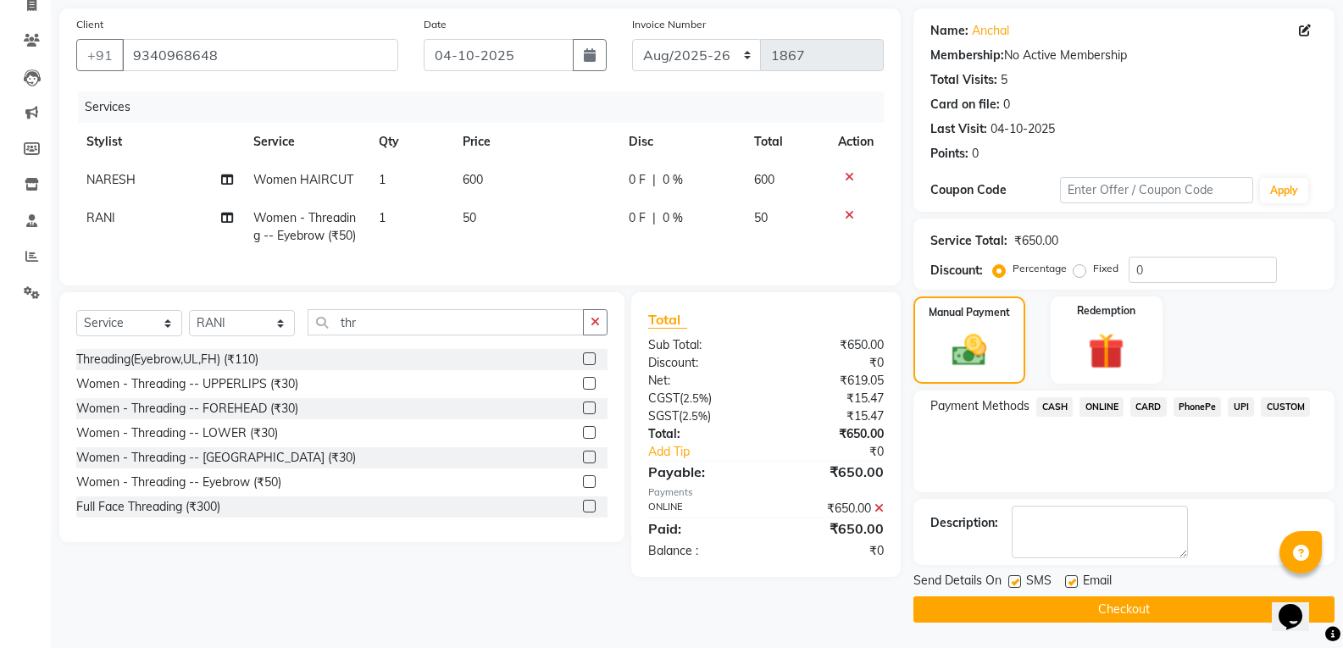
click at [1138, 606] on button "Checkout" at bounding box center [1124, 610] width 421 height 26
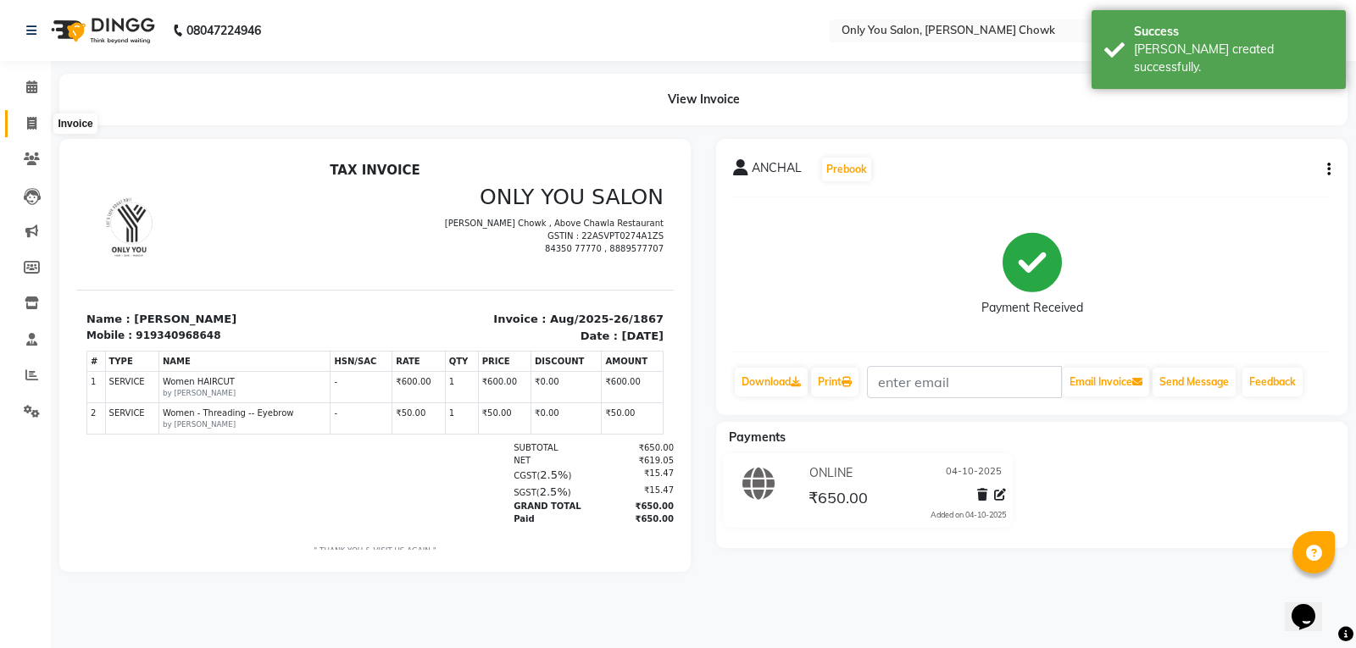
click at [33, 124] on icon at bounding box center [31, 123] width 9 height 13
select select "8713"
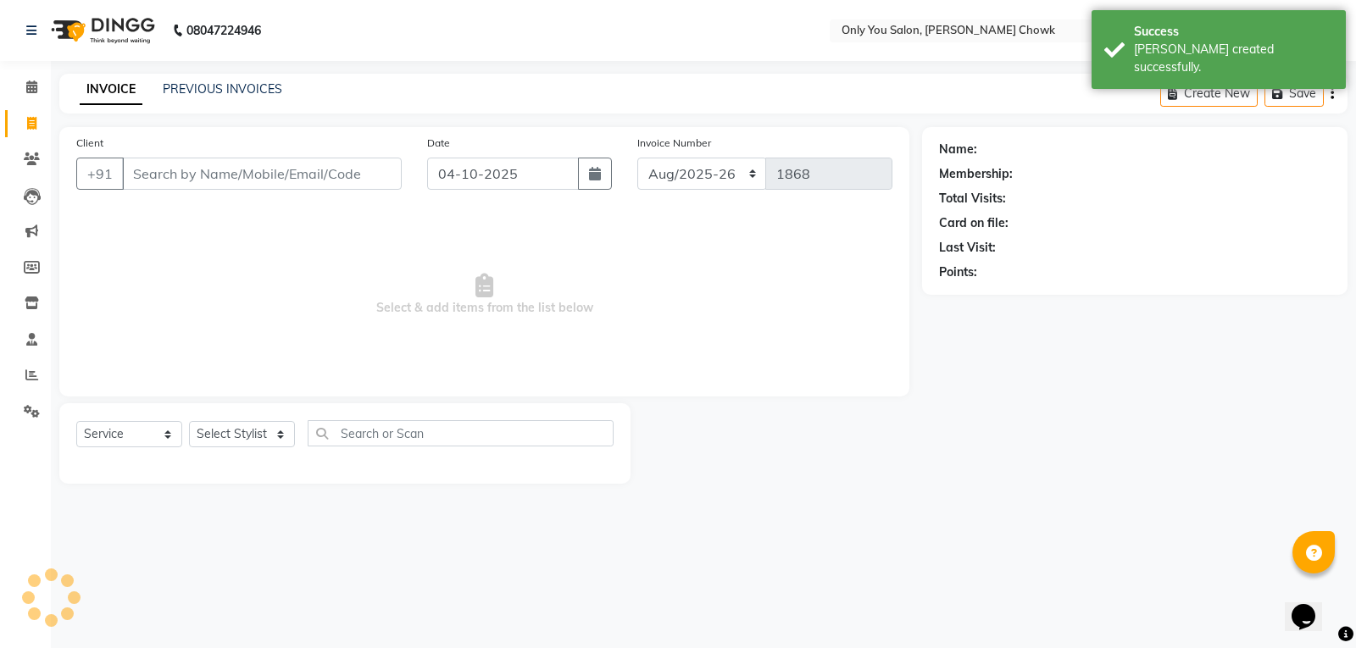
select select "package"
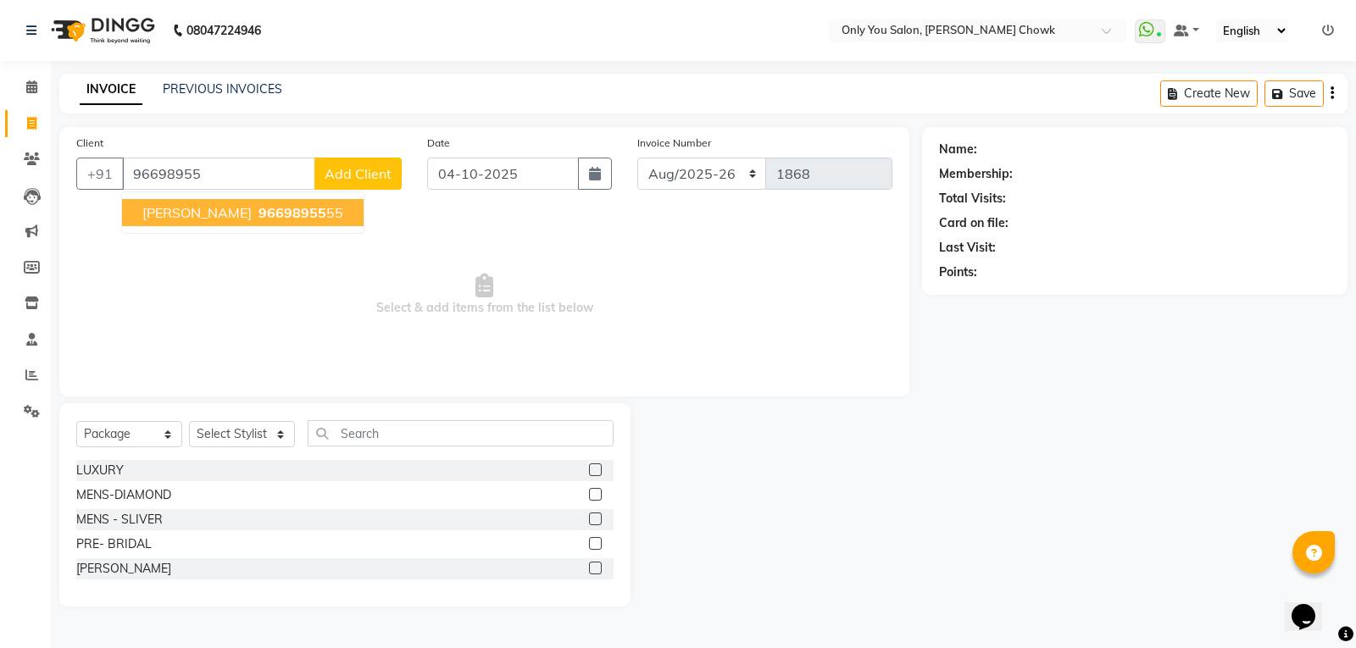
click at [190, 203] on button "vibhor 96698955 55" at bounding box center [243, 212] width 242 height 27
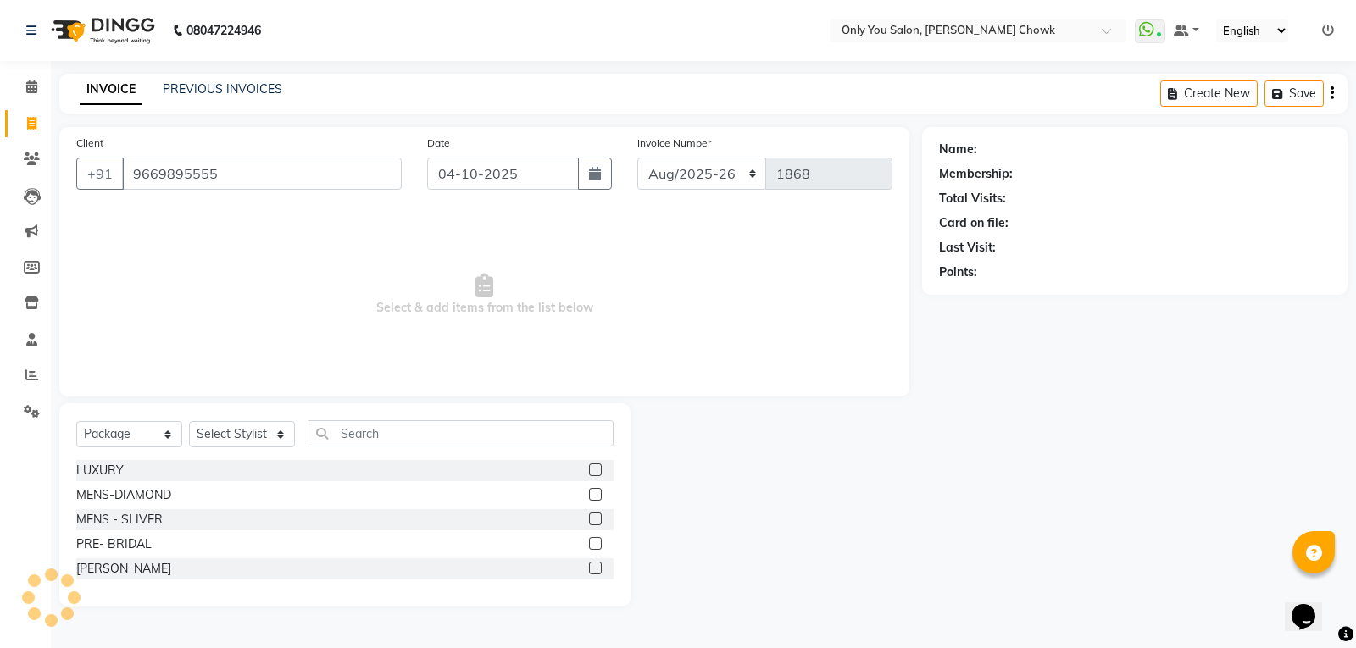
type input "9669895555"
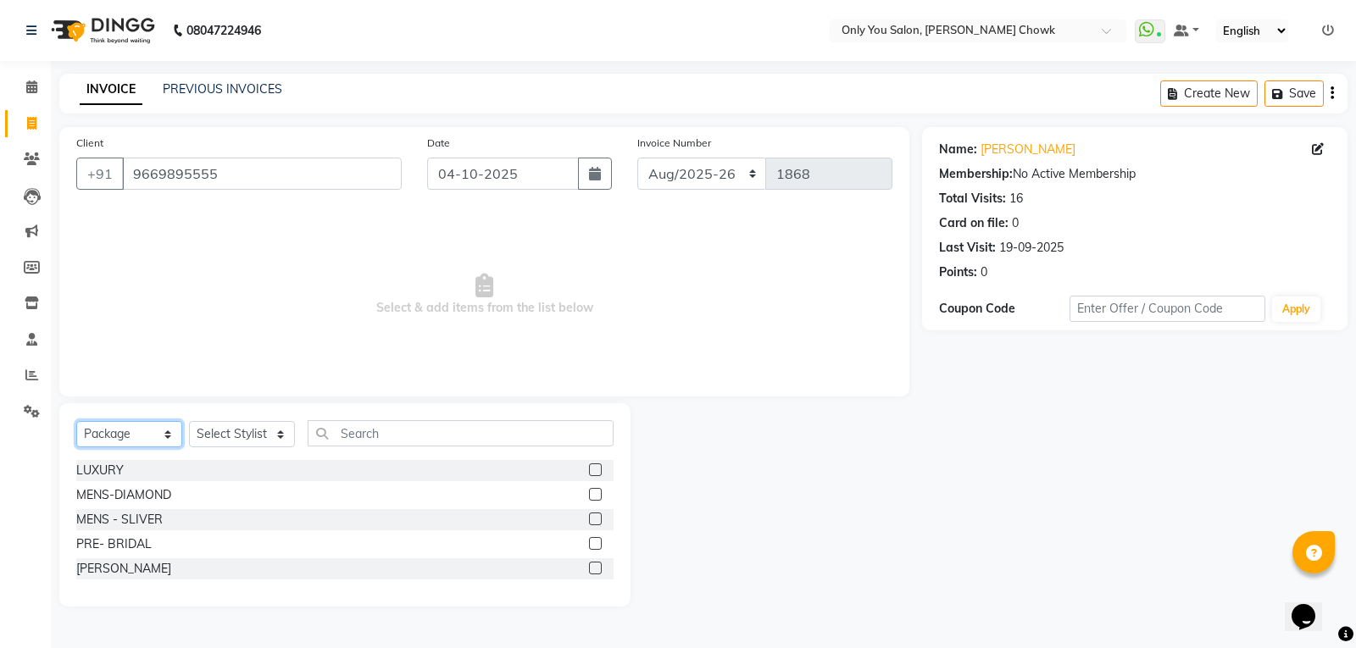
click at [110, 423] on select "Select Service Product Membership Package Voucher Prepaid Gift Card" at bounding box center [129, 434] width 106 height 26
select select "service"
click at [76, 421] on select "Select Service Product Membership Package Voucher Prepaid Gift Card" at bounding box center [129, 434] width 106 height 26
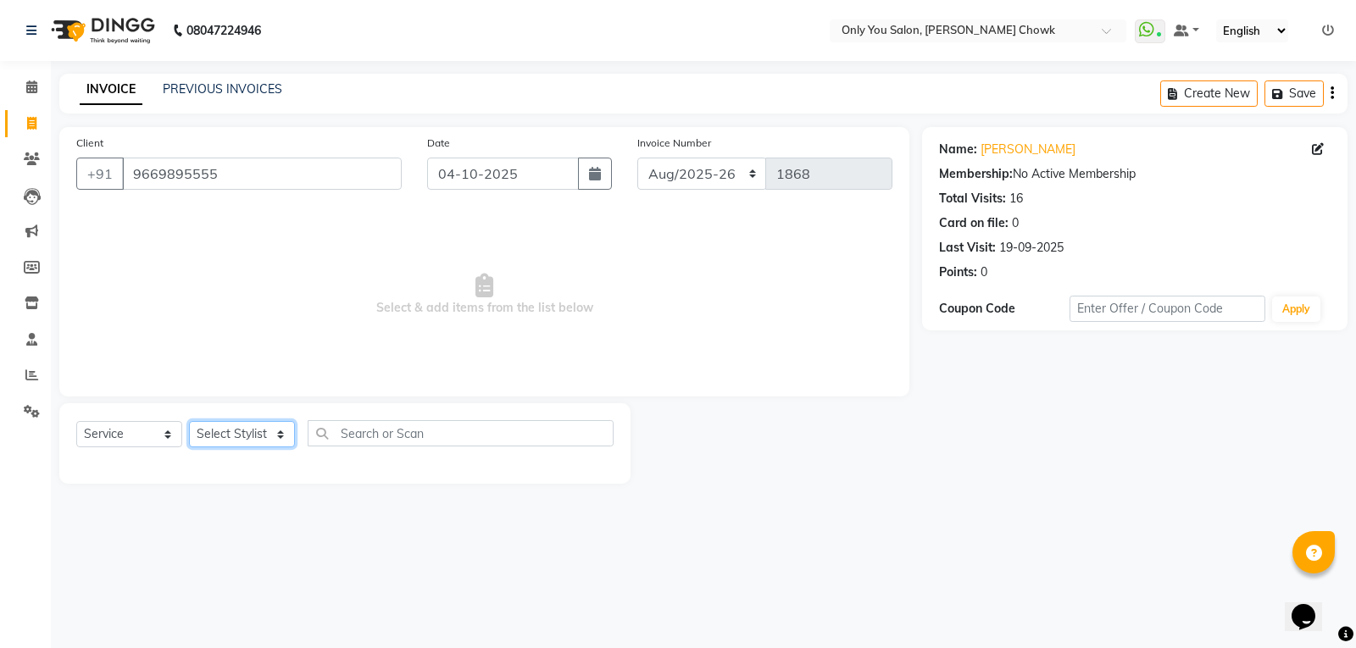
click at [242, 427] on select "Select Stylist [PERSON_NAME] [PERSON_NAME] [PERSON_NAME] MAMTA [PERSON_NAME] [P…" at bounding box center [242, 434] width 106 height 26
select select "54278"
click at [189, 421] on select "Select Stylist [PERSON_NAME] [PERSON_NAME] [PERSON_NAME] MAMTA [PERSON_NAME] [P…" at bounding box center [242, 434] width 106 height 26
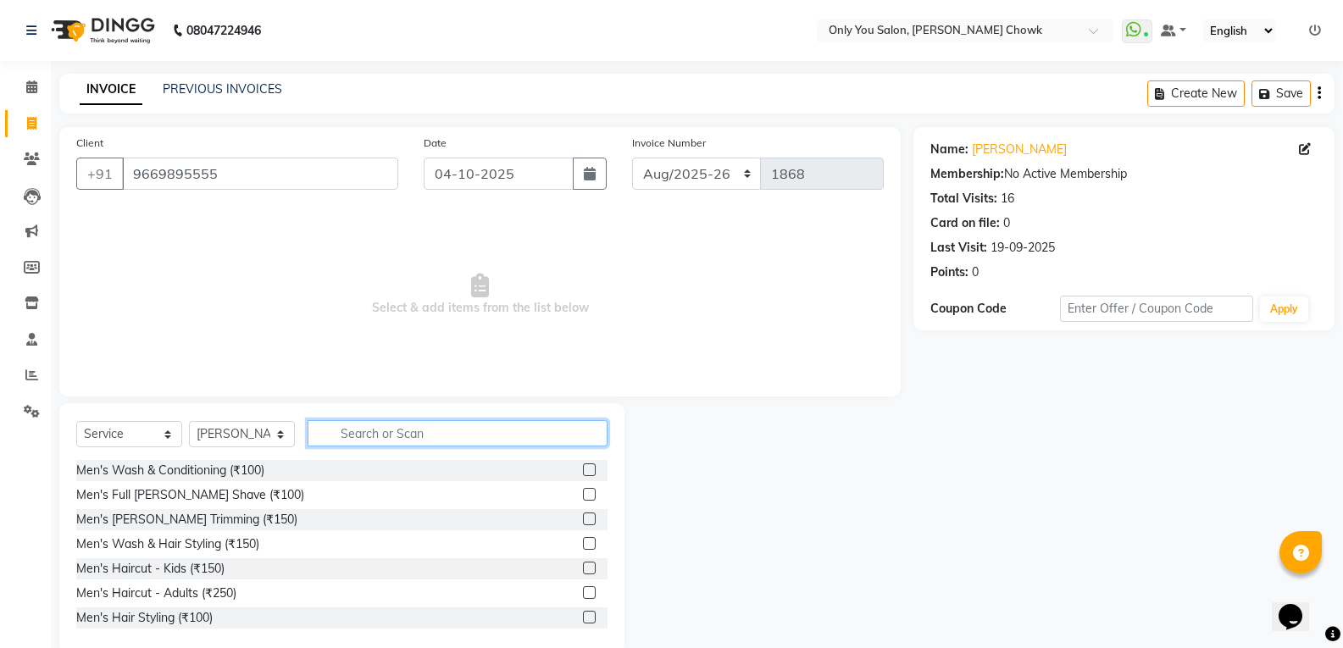
click at [337, 429] on input "text" at bounding box center [458, 433] width 300 height 26
type input "400"
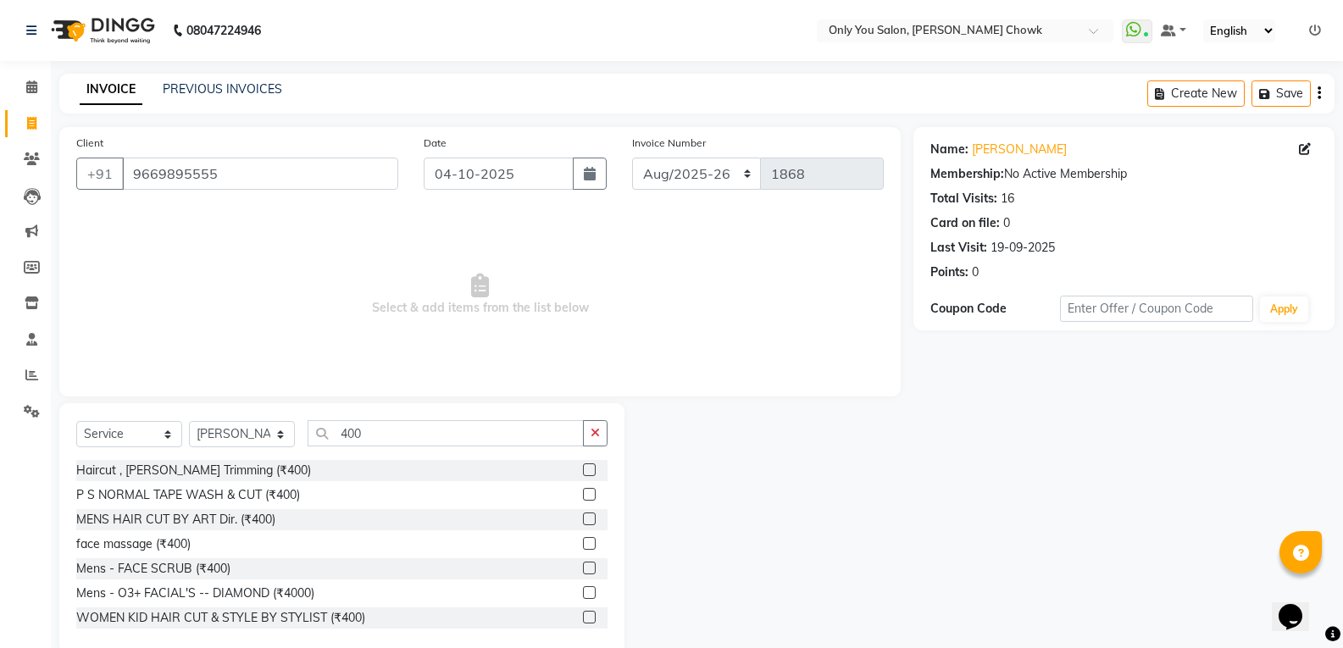
click at [583, 471] on label at bounding box center [589, 470] width 13 height 13
click at [583, 471] on input "checkbox" at bounding box center [588, 470] width 11 height 11
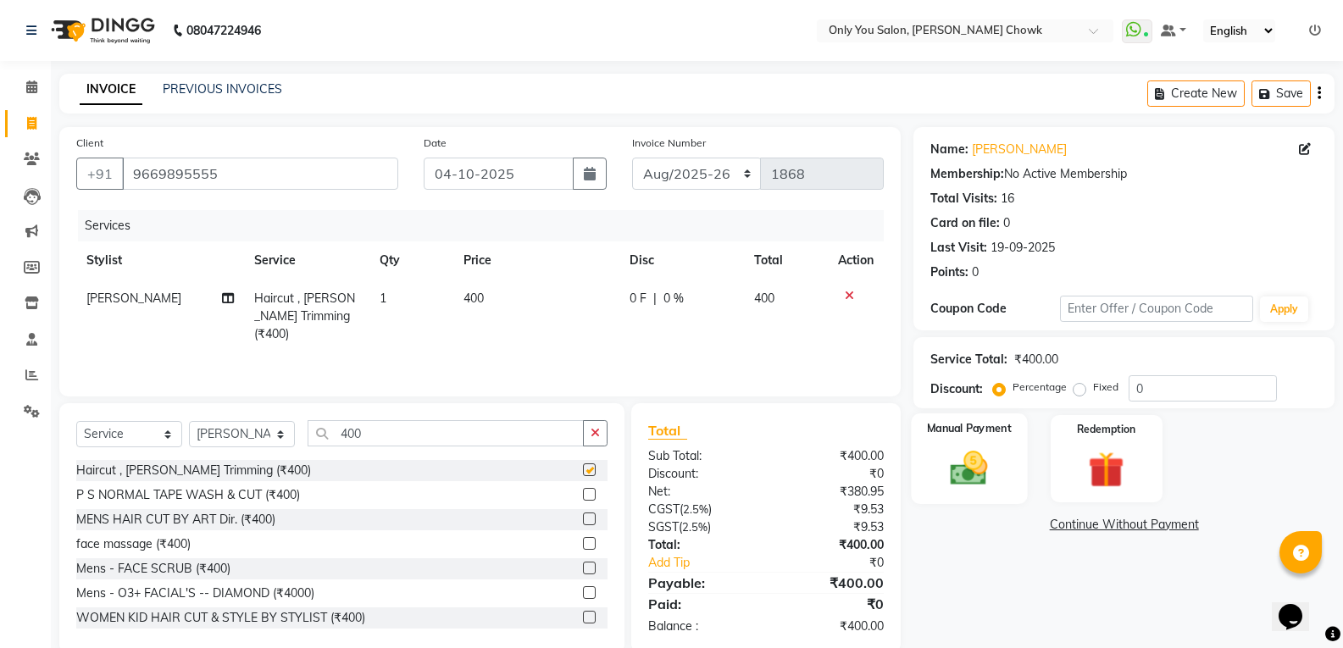
checkbox input "false"
click at [977, 452] on img at bounding box center [969, 468] width 60 height 43
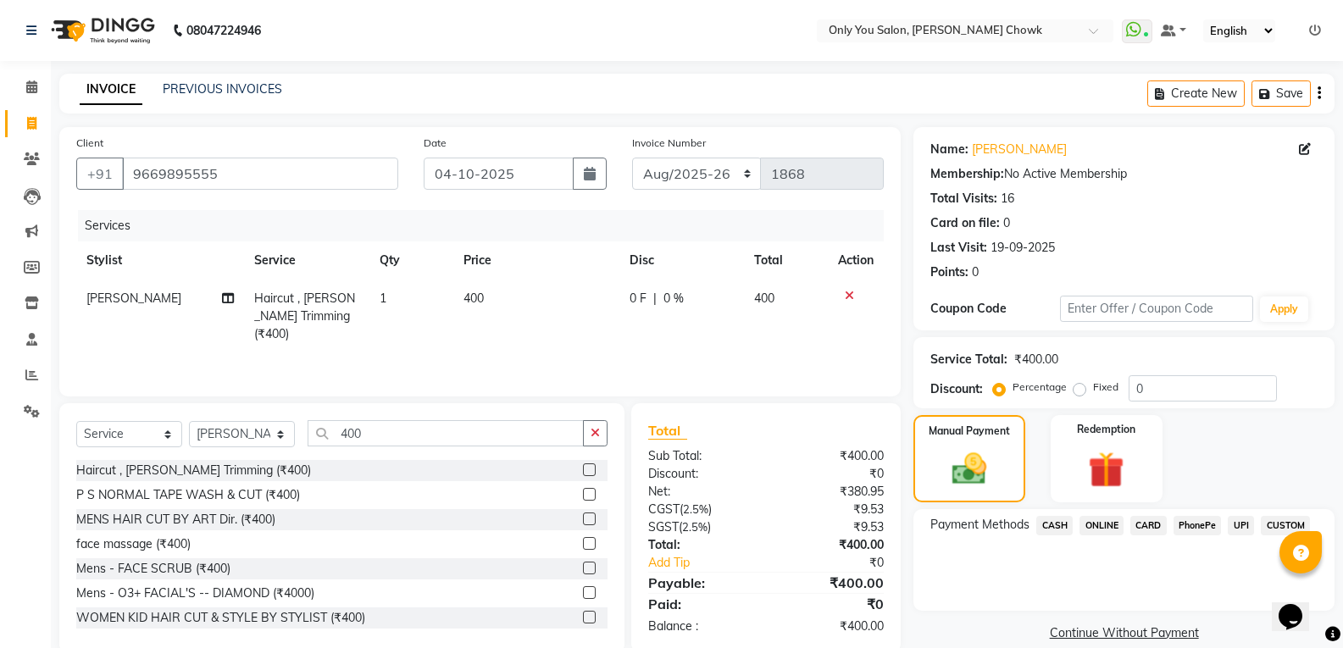
click at [1103, 531] on span "ONLINE" at bounding box center [1102, 525] width 44 height 19
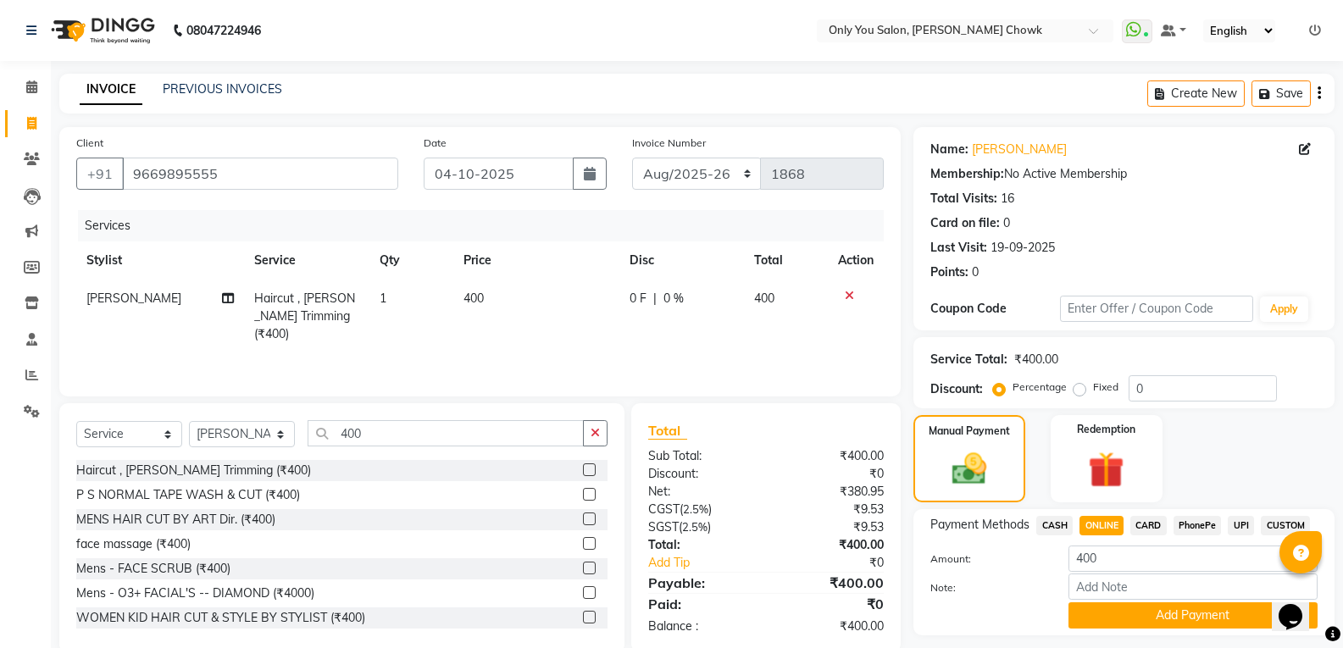
scroll to position [47, 0]
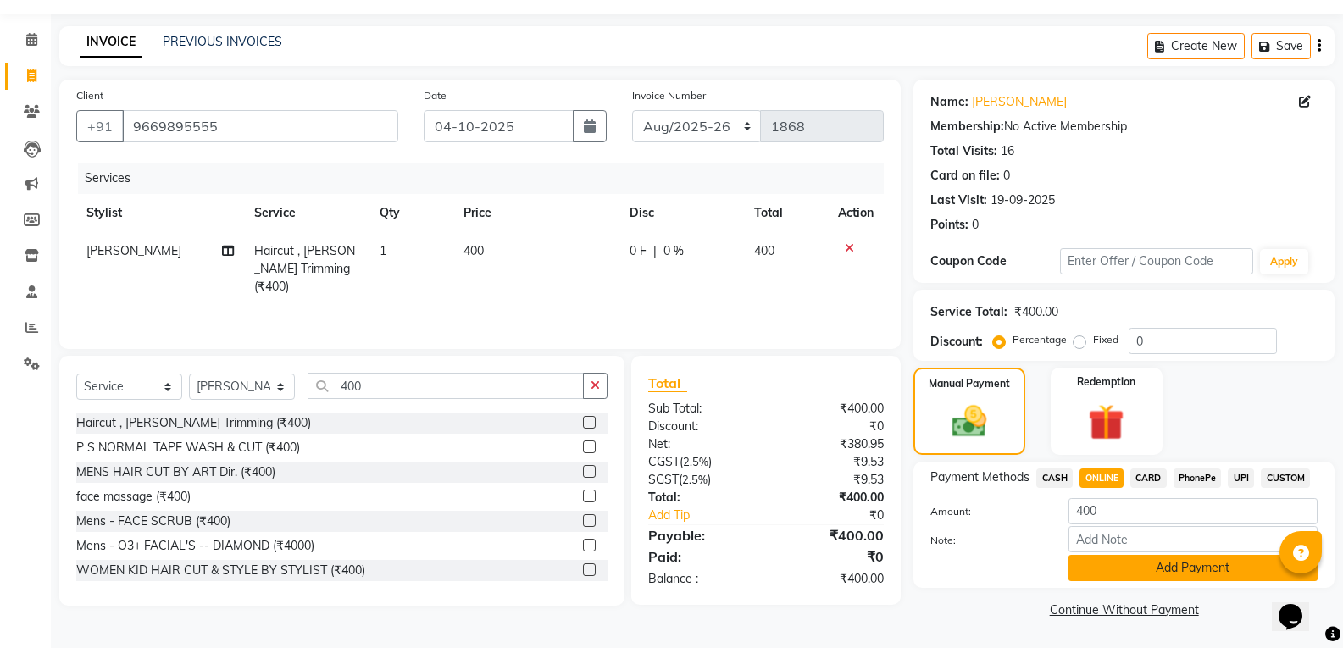
click at [1246, 571] on button "Add Payment" at bounding box center [1193, 568] width 249 height 26
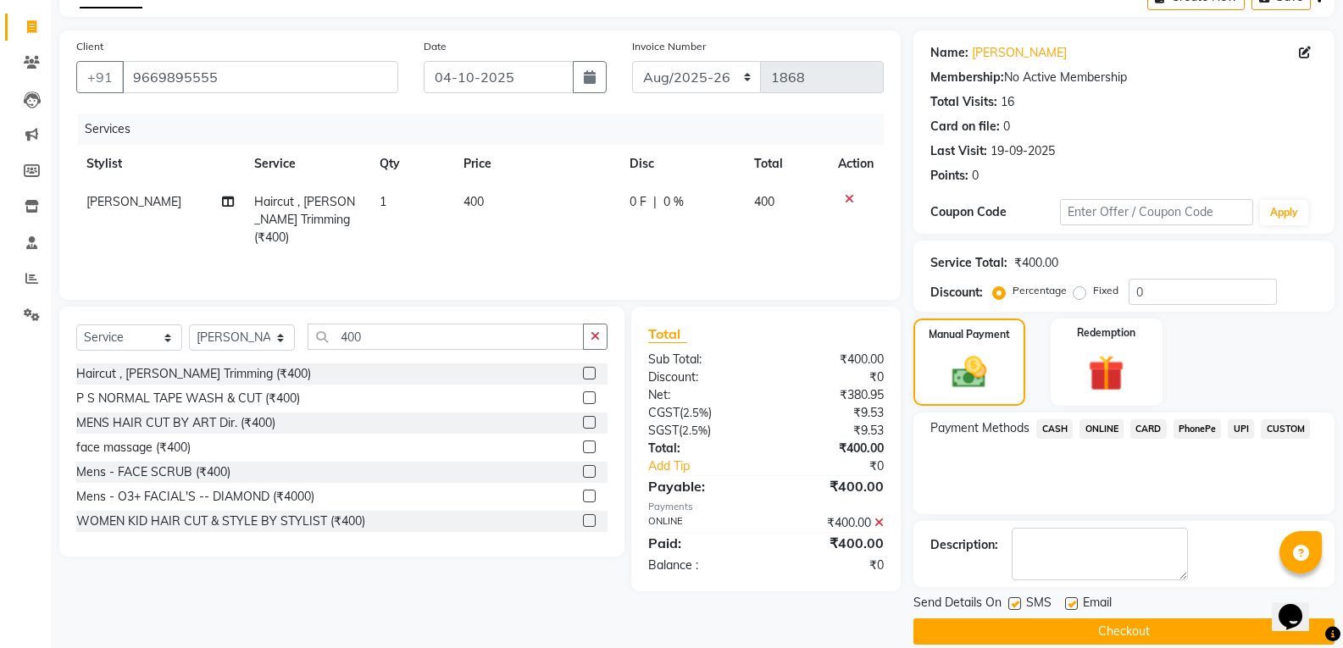
scroll to position [119, 0]
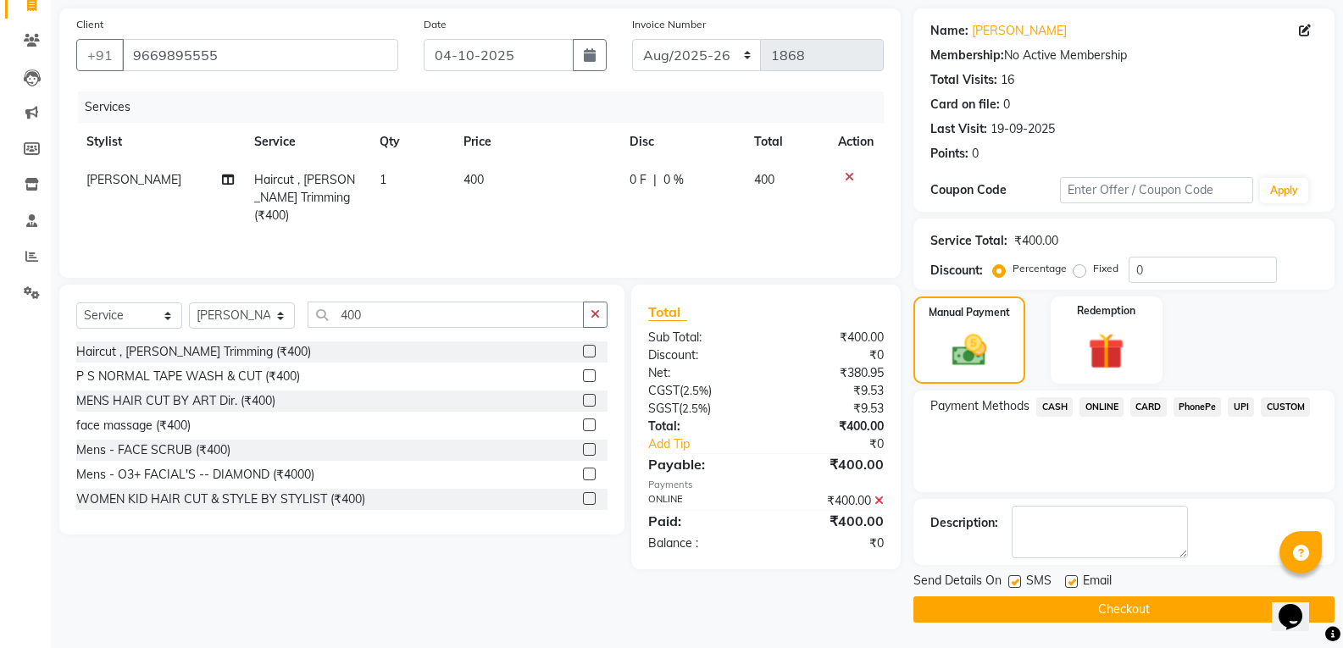
click at [1086, 613] on button "Checkout" at bounding box center [1124, 610] width 421 height 26
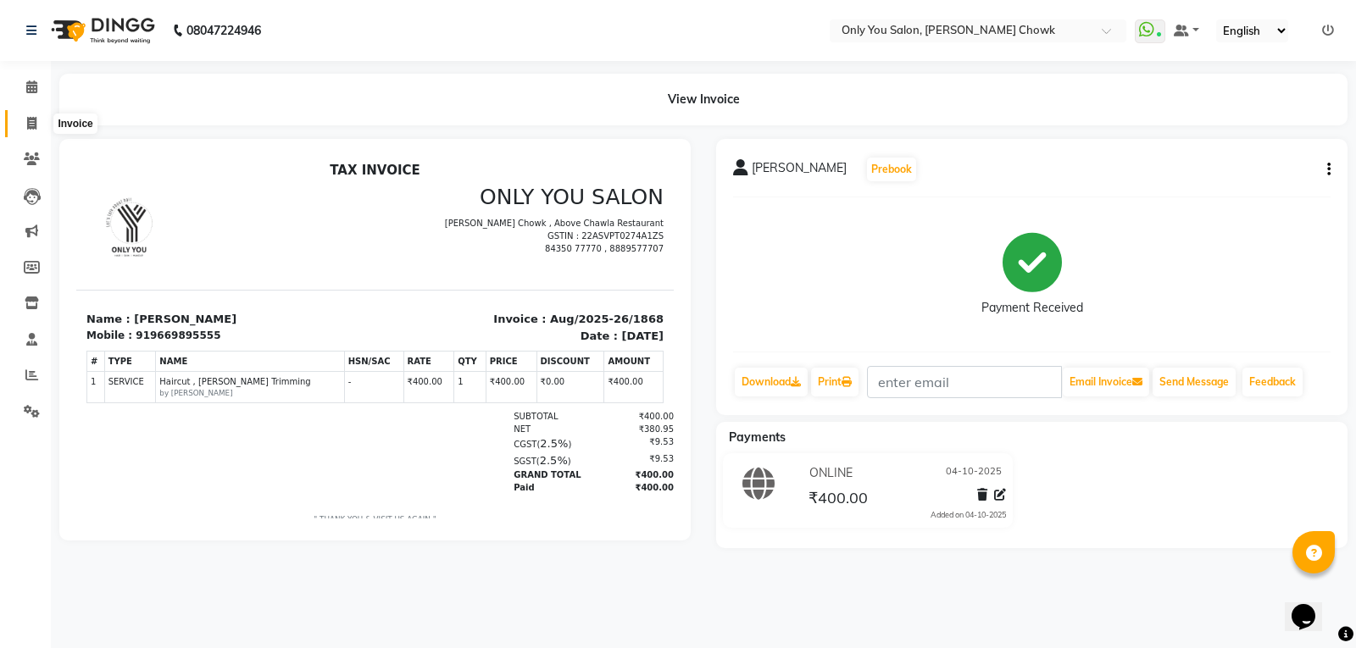
click at [31, 125] on icon at bounding box center [31, 123] width 9 height 13
select select "service"
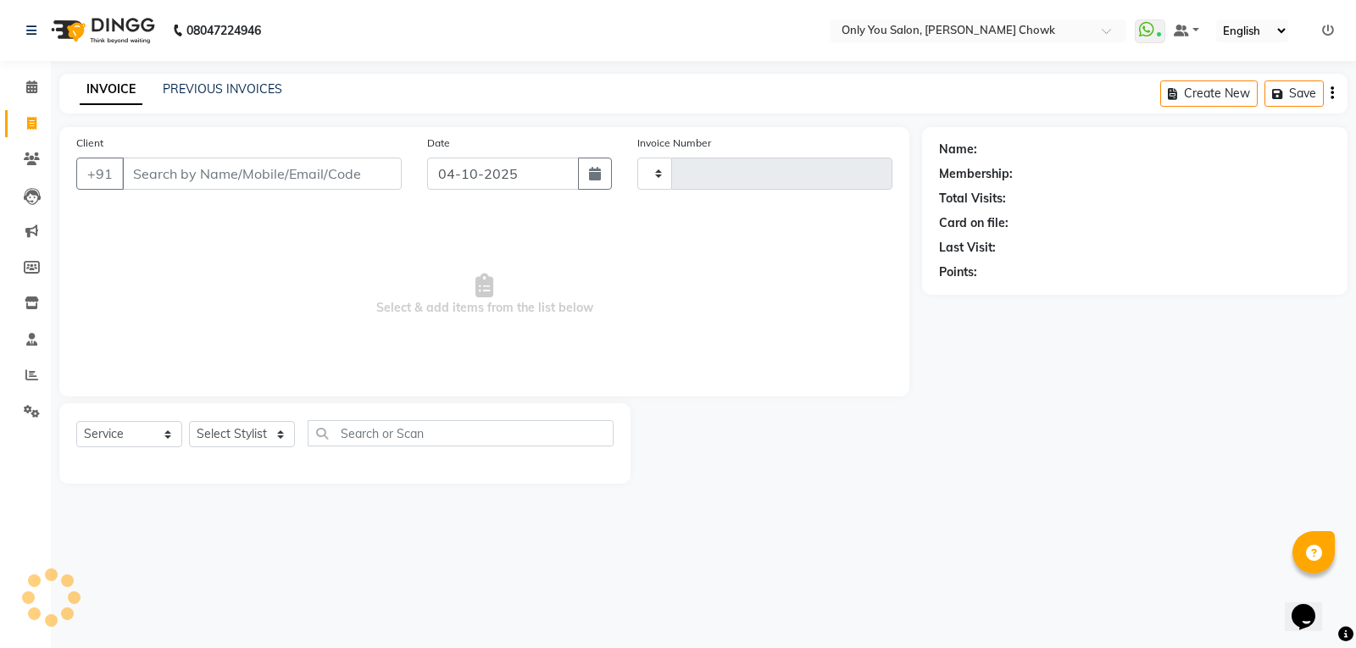
type input "1869"
select select "8713"
select select "package"
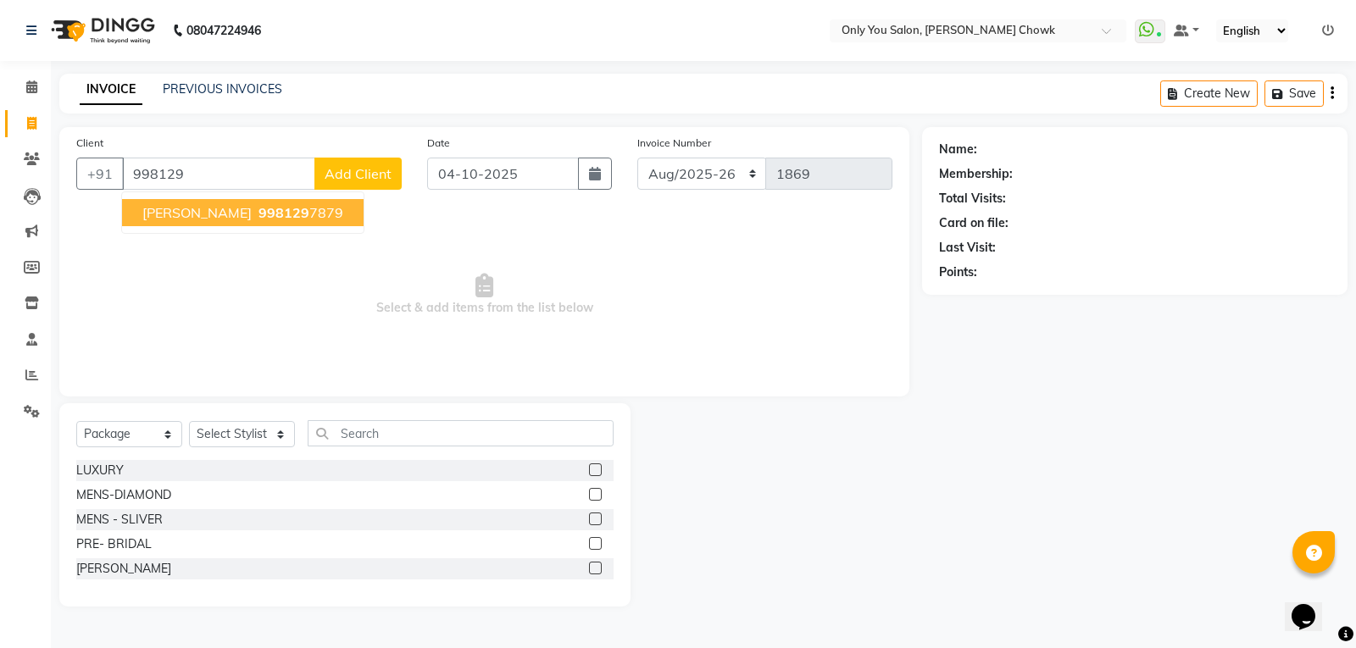
click at [303, 208] on span "998129" at bounding box center [283, 212] width 51 height 17
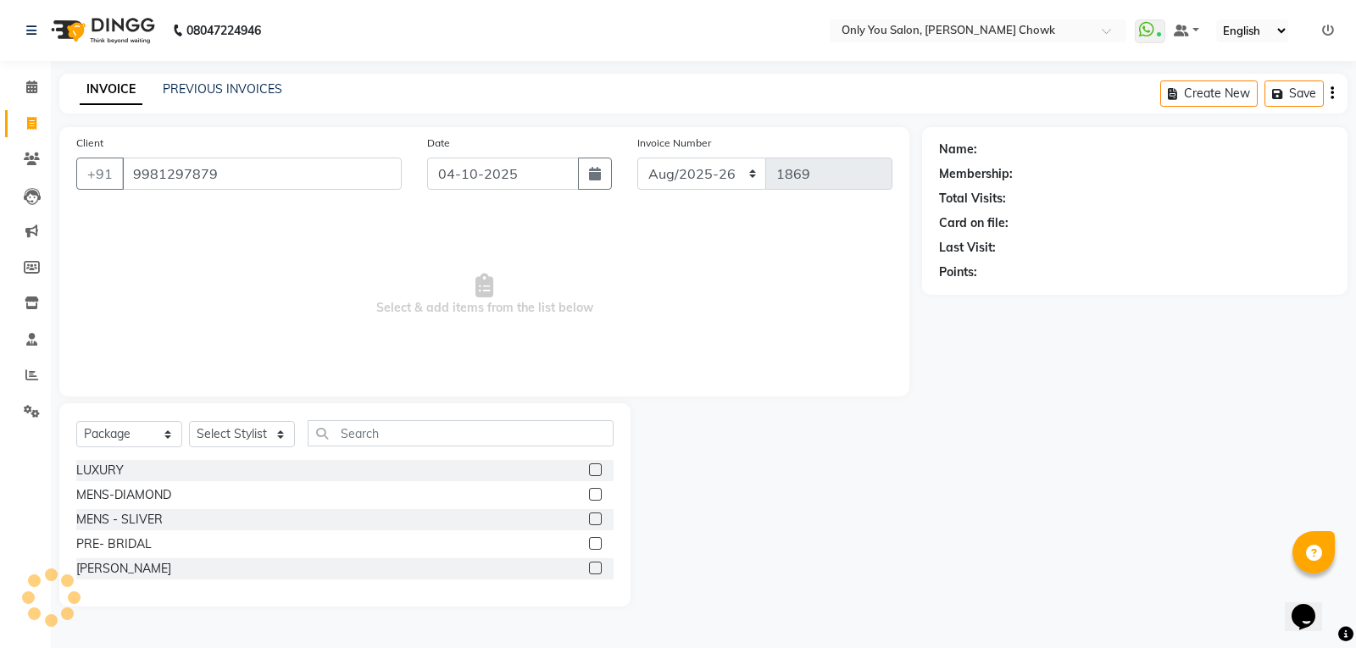
type input "9981297879"
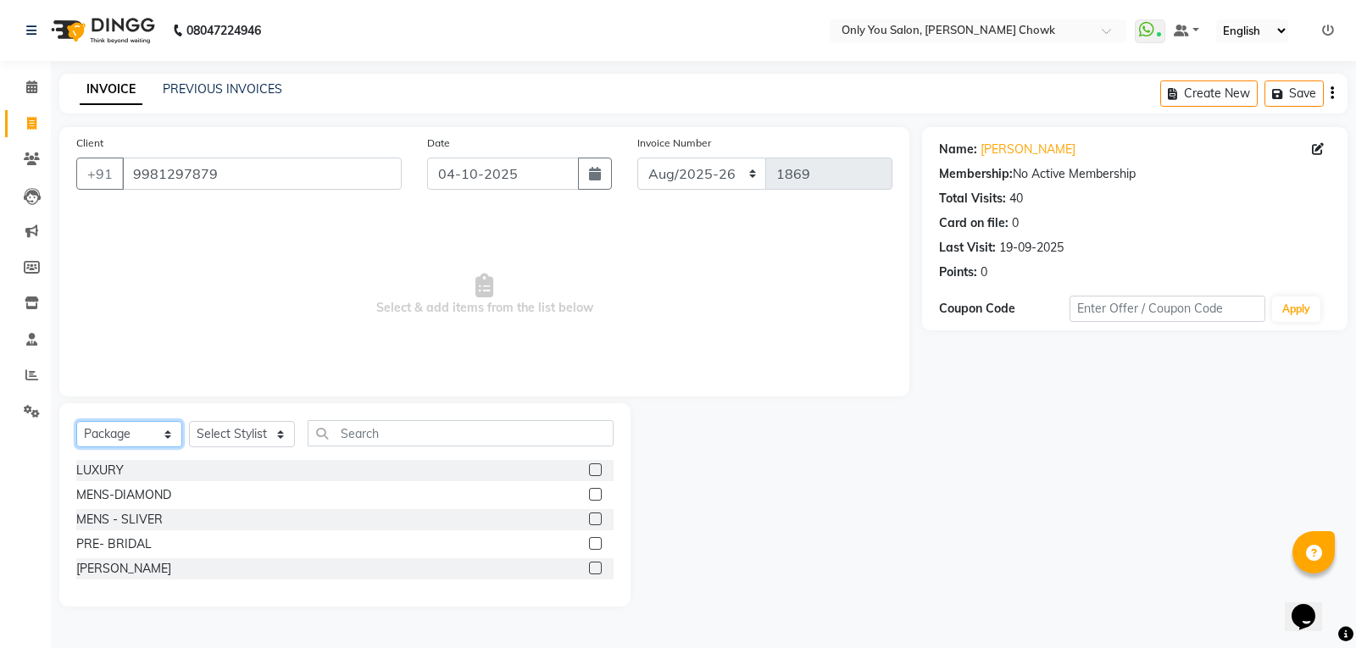
click at [124, 430] on select "Select Service Product Membership Package Voucher Prepaid Gift Card" at bounding box center [129, 434] width 106 height 26
select select "service"
click at [76, 421] on select "Select Service Product Membership Package Voucher Prepaid Gift Card" at bounding box center [129, 434] width 106 height 26
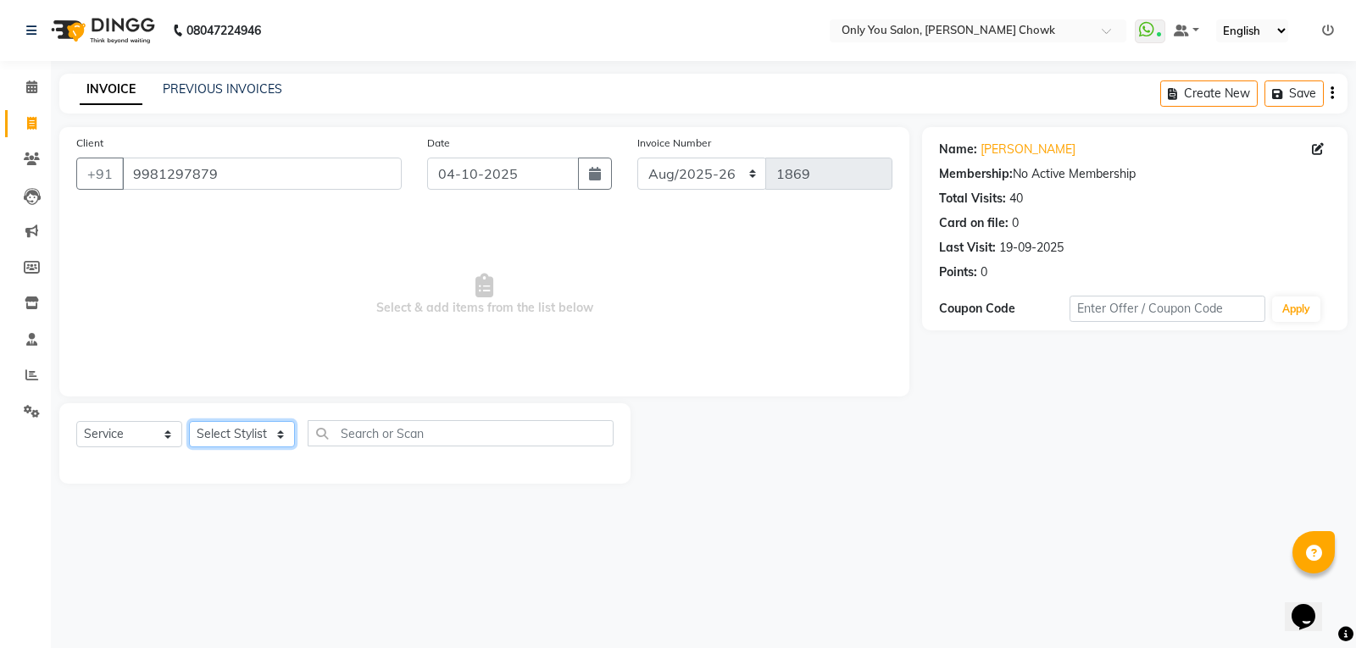
click at [236, 431] on select "Select Stylist [PERSON_NAME] [PERSON_NAME] [PERSON_NAME] MAMTA [PERSON_NAME] [P…" at bounding box center [242, 434] width 106 height 26
select select "90002"
click at [189, 421] on select "Select Stylist [PERSON_NAME] [PERSON_NAME] [PERSON_NAME] MAMTA [PERSON_NAME] [P…" at bounding box center [242, 434] width 106 height 26
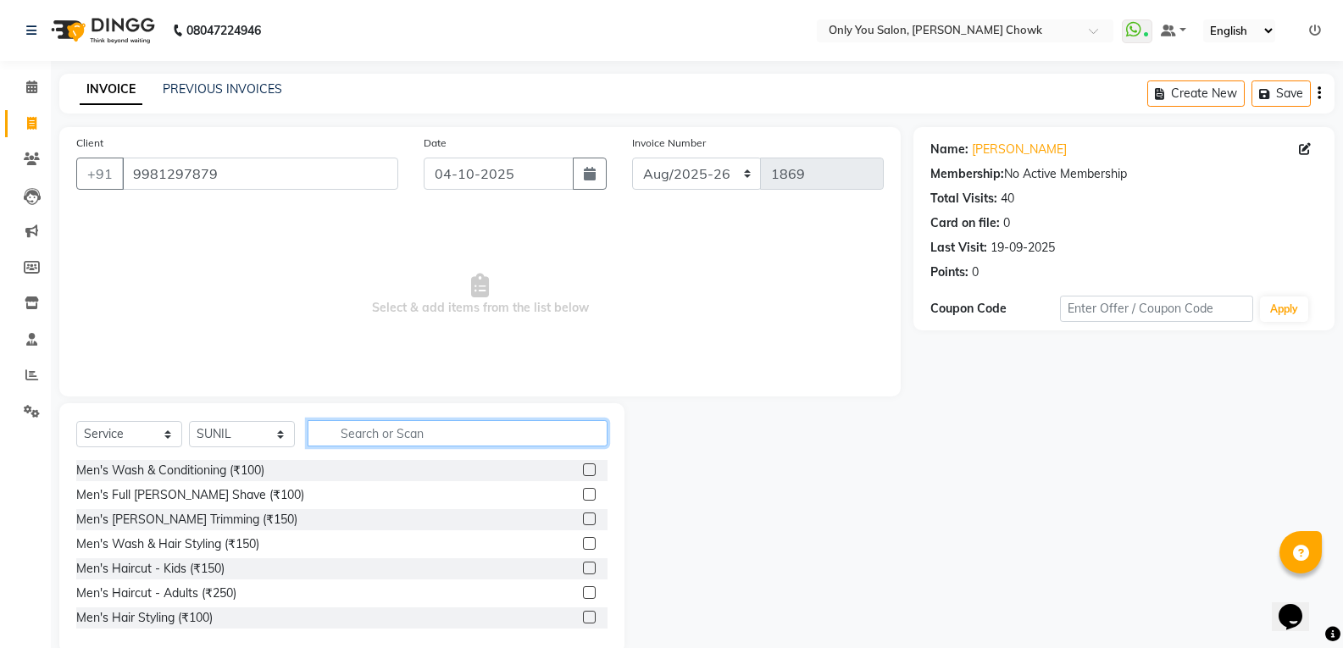
click at [413, 436] on input "text" at bounding box center [458, 433] width 300 height 26
type input "400"
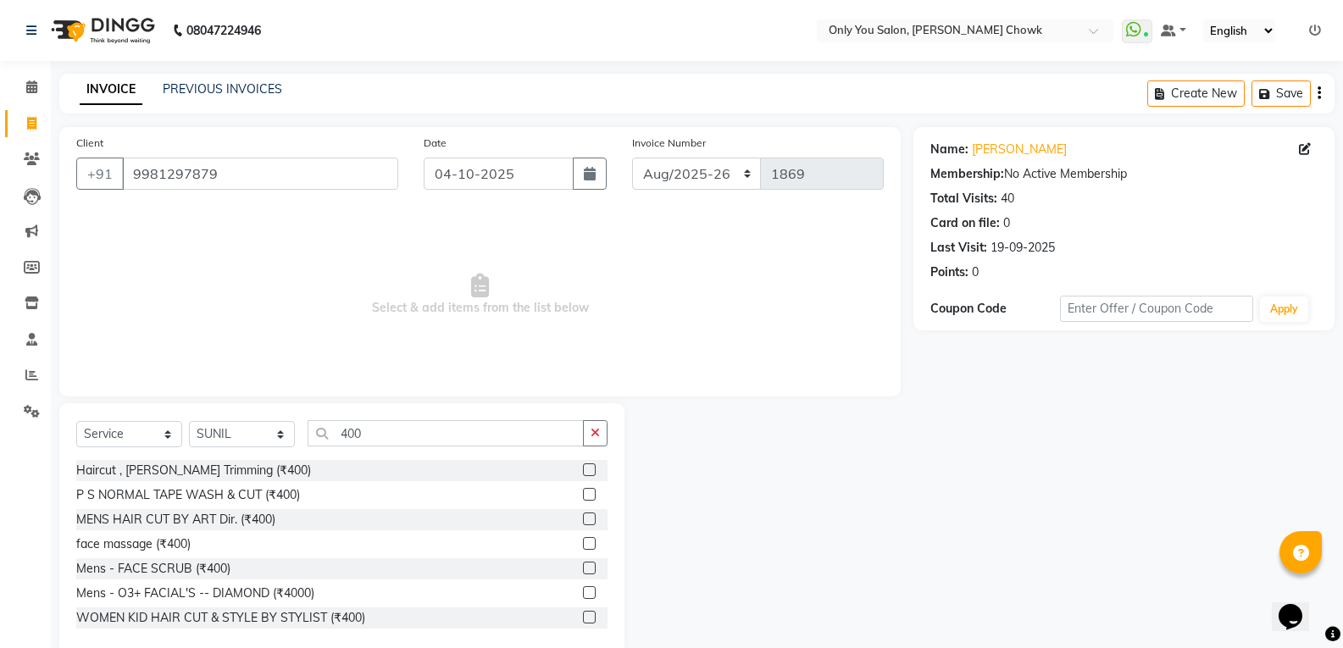
click at [583, 469] on label at bounding box center [589, 470] width 13 height 13
click at [583, 469] on input "checkbox" at bounding box center [588, 470] width 11 height 11
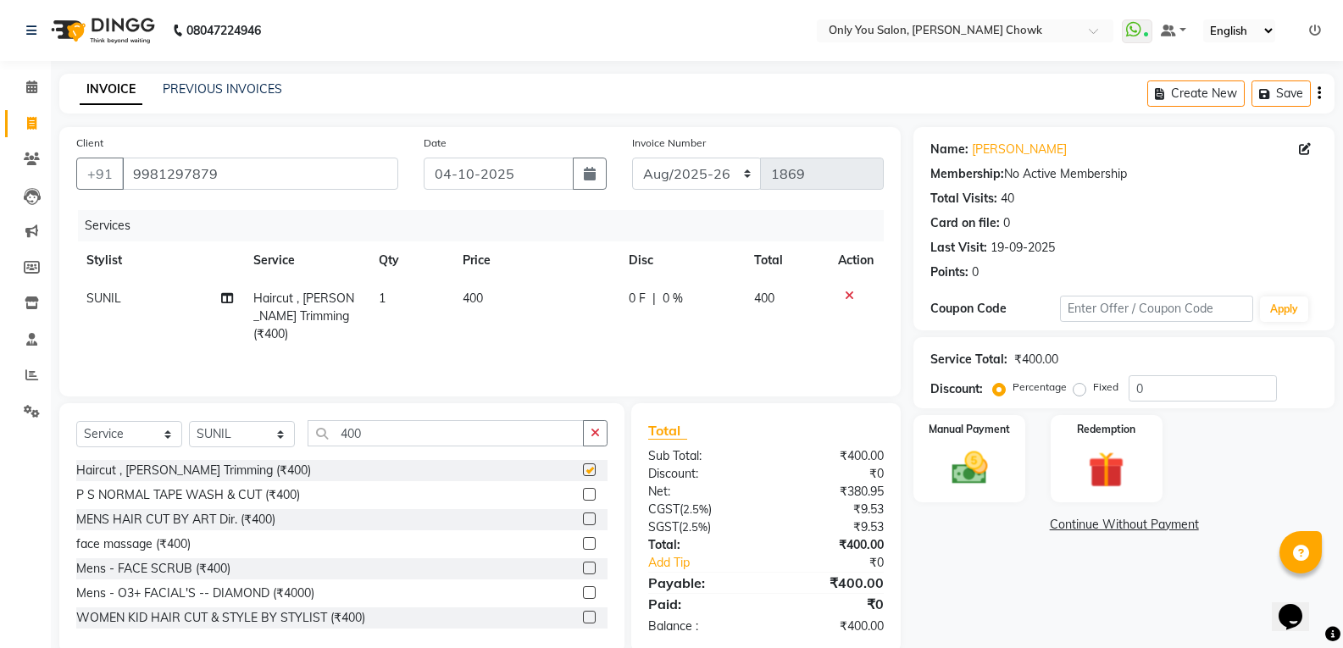
checkbox input "false"
click at [275, 439] on select "Select Stylist [PERSON_NAME] [PERSON_NAME] [PERSON_NAME] MAMTA [PERSON_NAME] [P…" at bounding box center [242, 434] width 106 height 26
select select "21352"
click at [189, 421] on select "Select Stylist [PERSON_NAME] [PERSON_NAME] [PERSON_NAME] MAMTA [PERSON_NAME] [P…" at bounding box center [242, 434] width 106 height 26
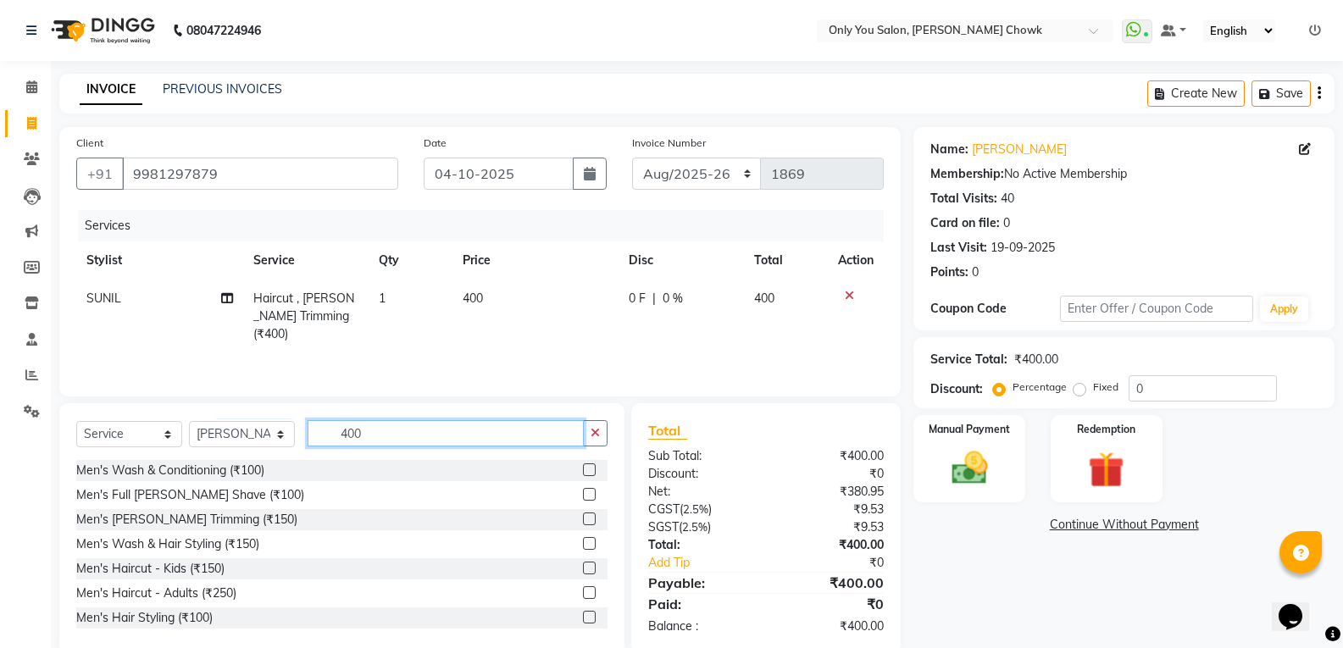
click at [393, 435] on input "400" at bounding box center [446, 433] width 276 height 26
type input "4"
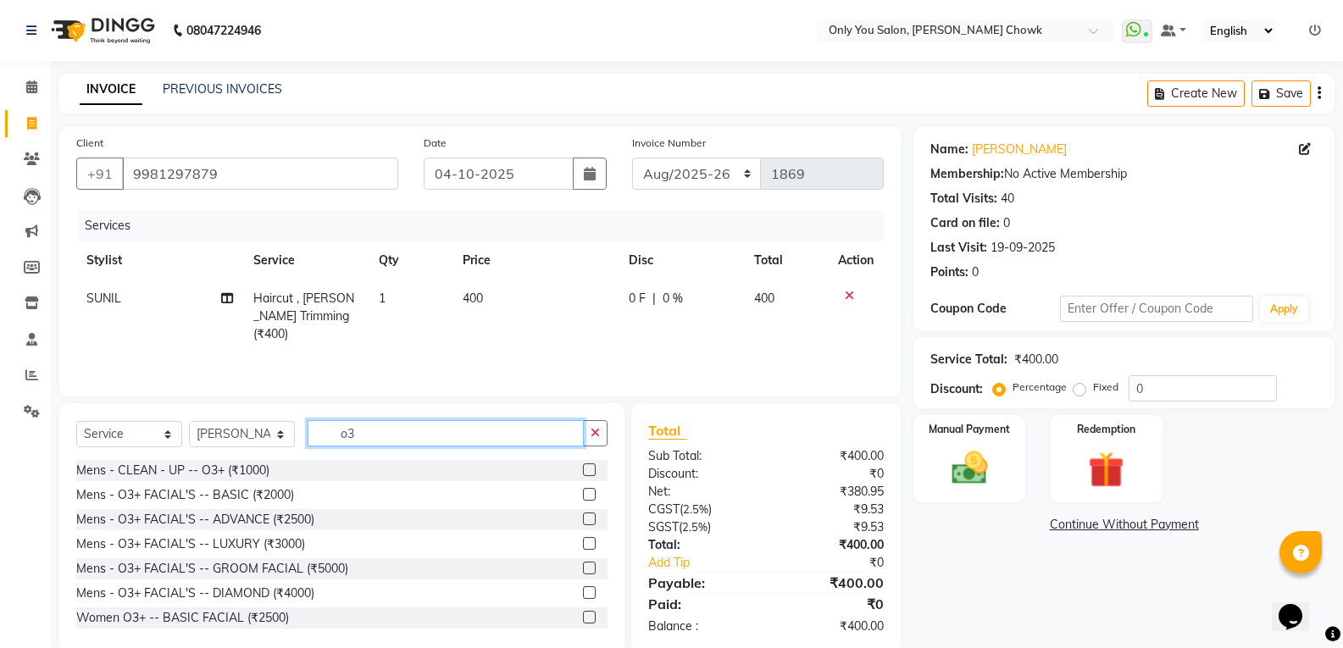
type input "o3"
click at [583, 473] on label at bounding box center [589, 470] width 13 height 13
click at [583, 473] on input "checkbox" at bounding box center [588, 470] width 11 height 11
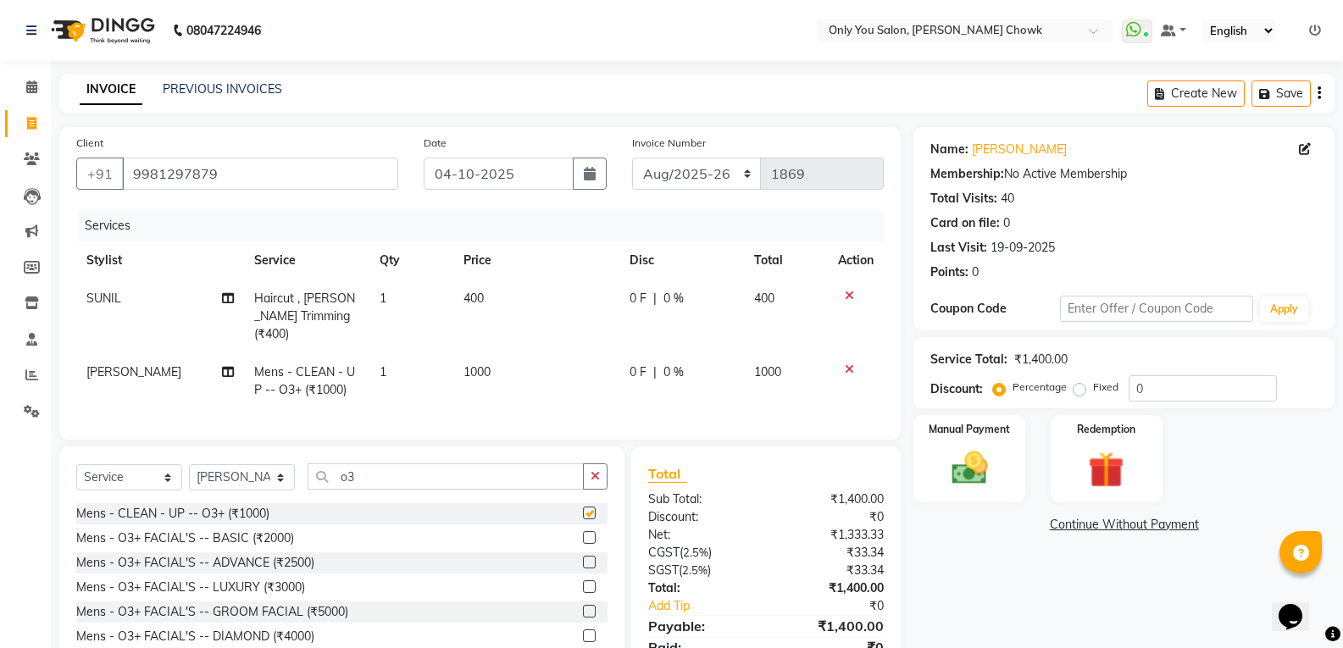
checkbox input "false"
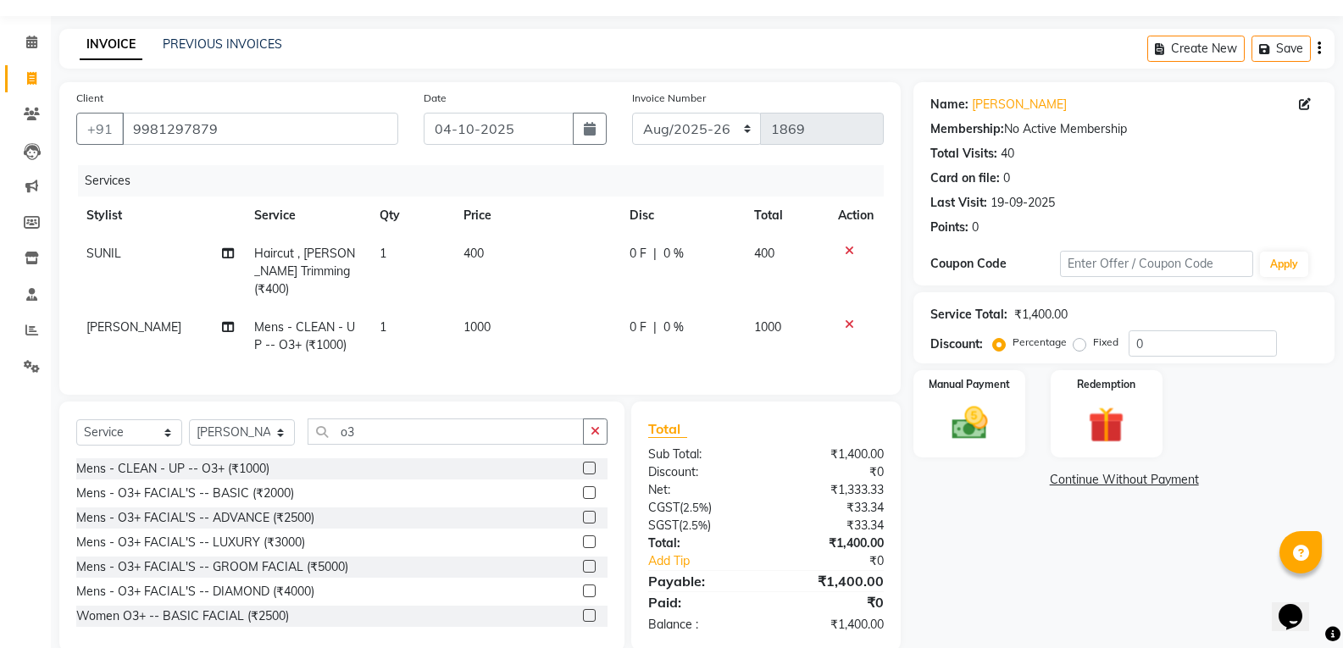
scroll to position [69, 0]
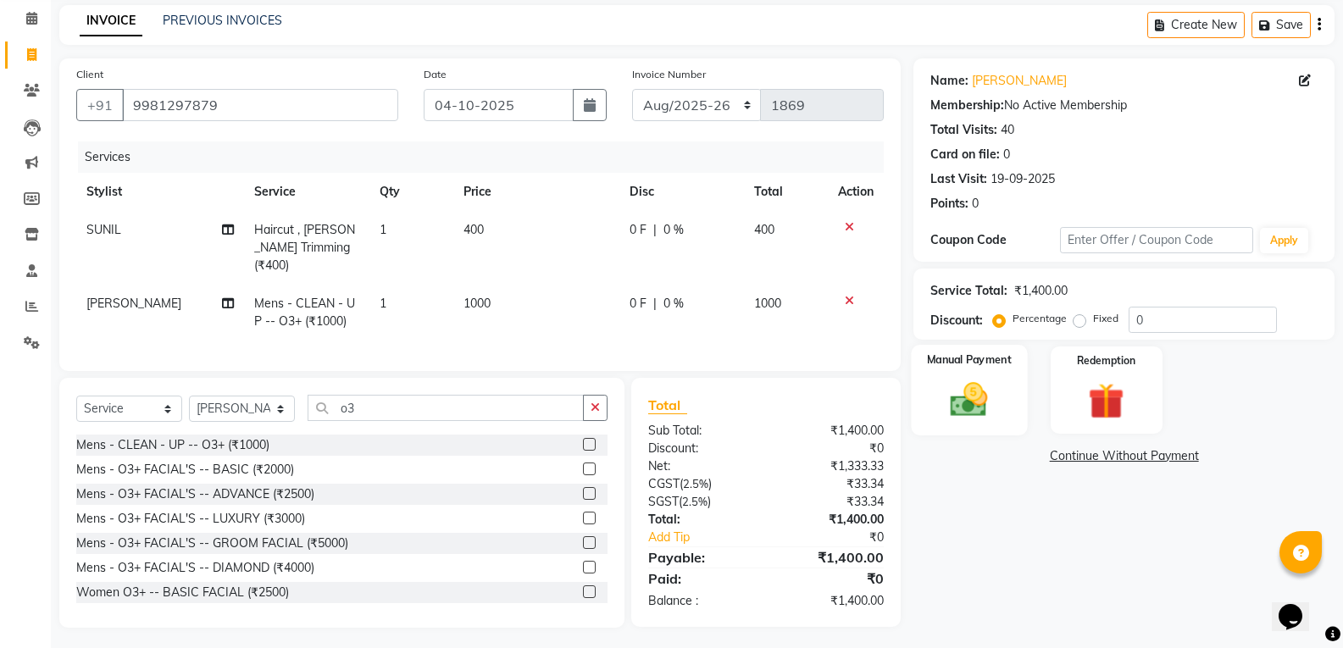
click at [964, 369] on div "Manual Payment" at bounding box center [970, 390] width 116 height 91
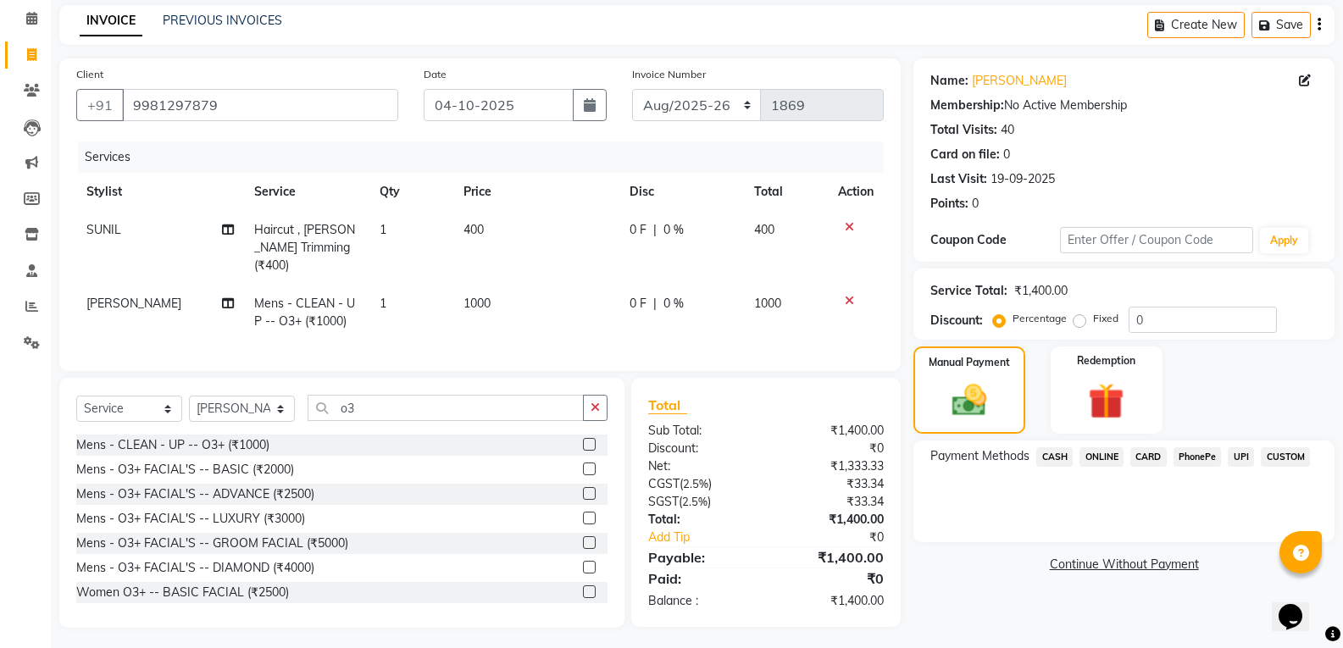
click at [1116, 453] on span "ONLINE" at bounding box center [1102, 456] width 44 height 19
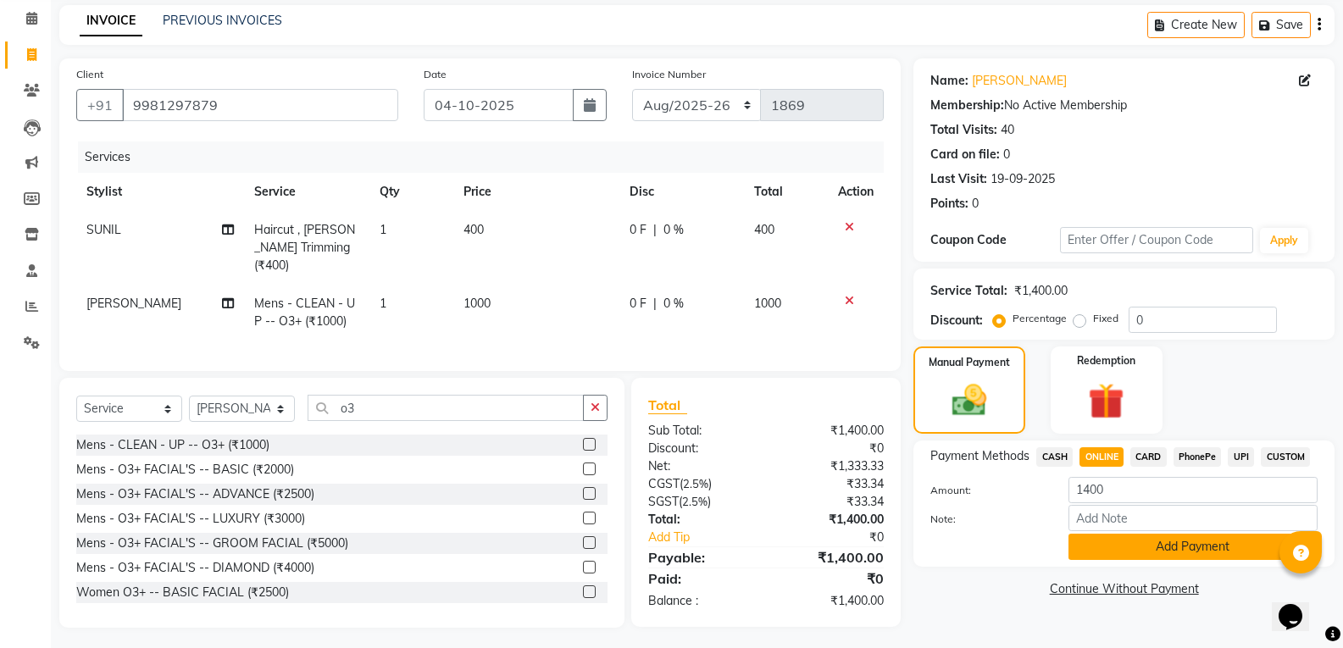
click at [1123, 555] on button "Add Payment" at bounding box center [1193, 547] width 249 height 26
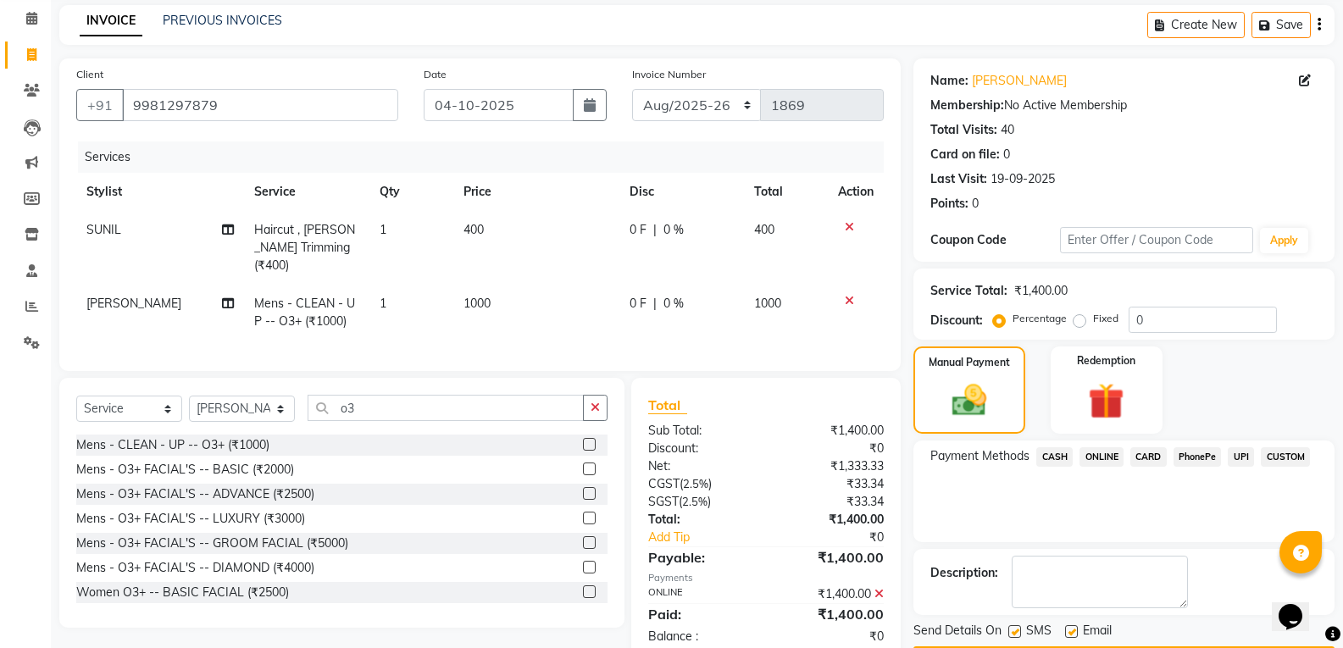
scroll to position [119, 0]
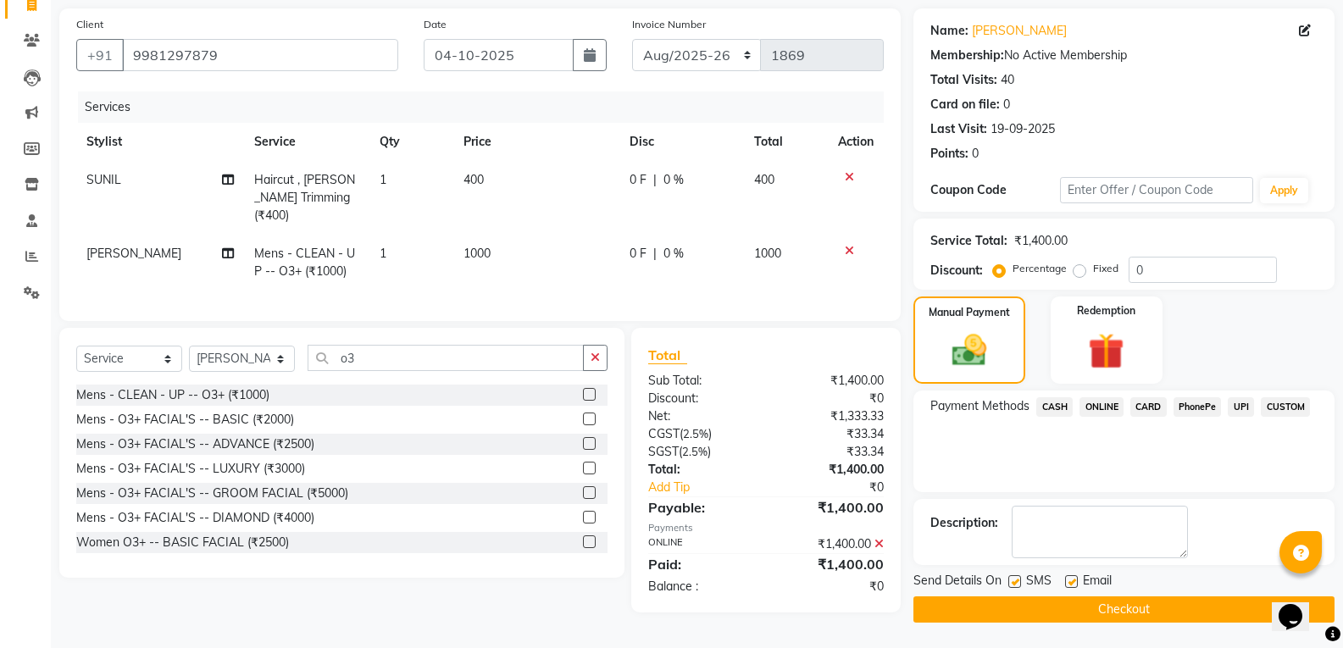
click at [1133, 608] on button "Checkout" at bounding box center [1124, 610] width 421 height 26
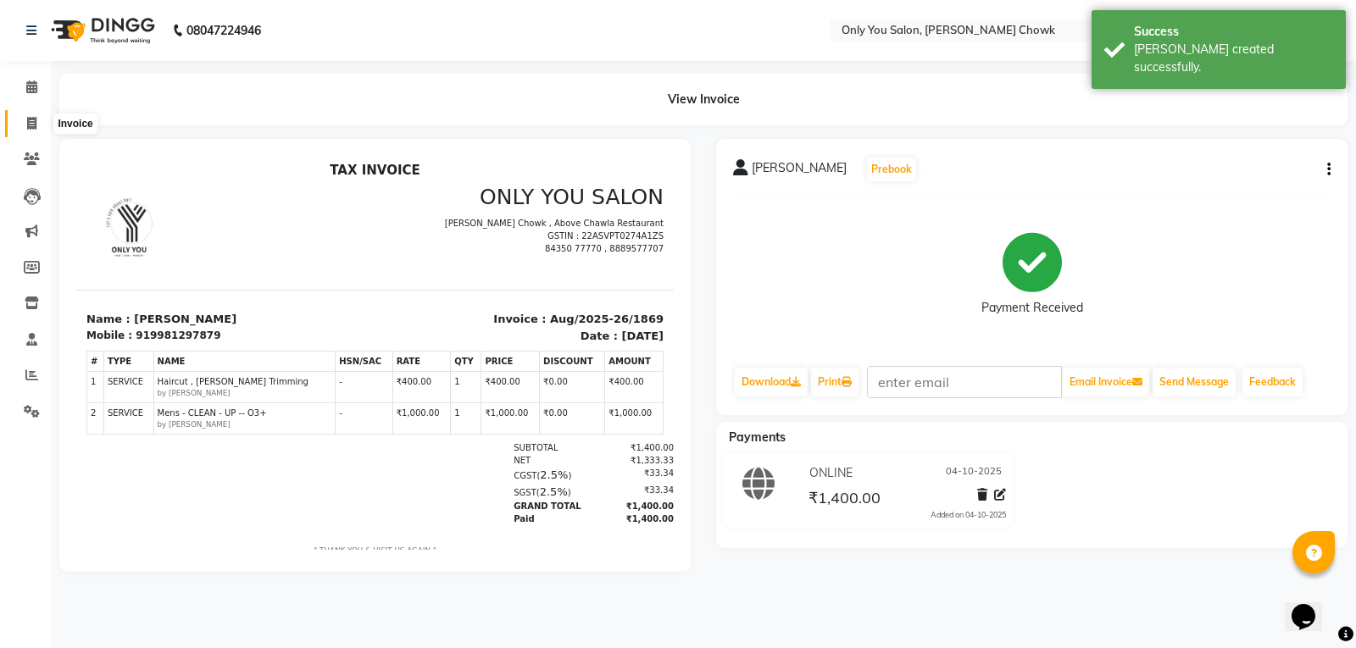
click at [30, 124] on icon at bounding box center [31, 123] width 9 height 13
select select "service"
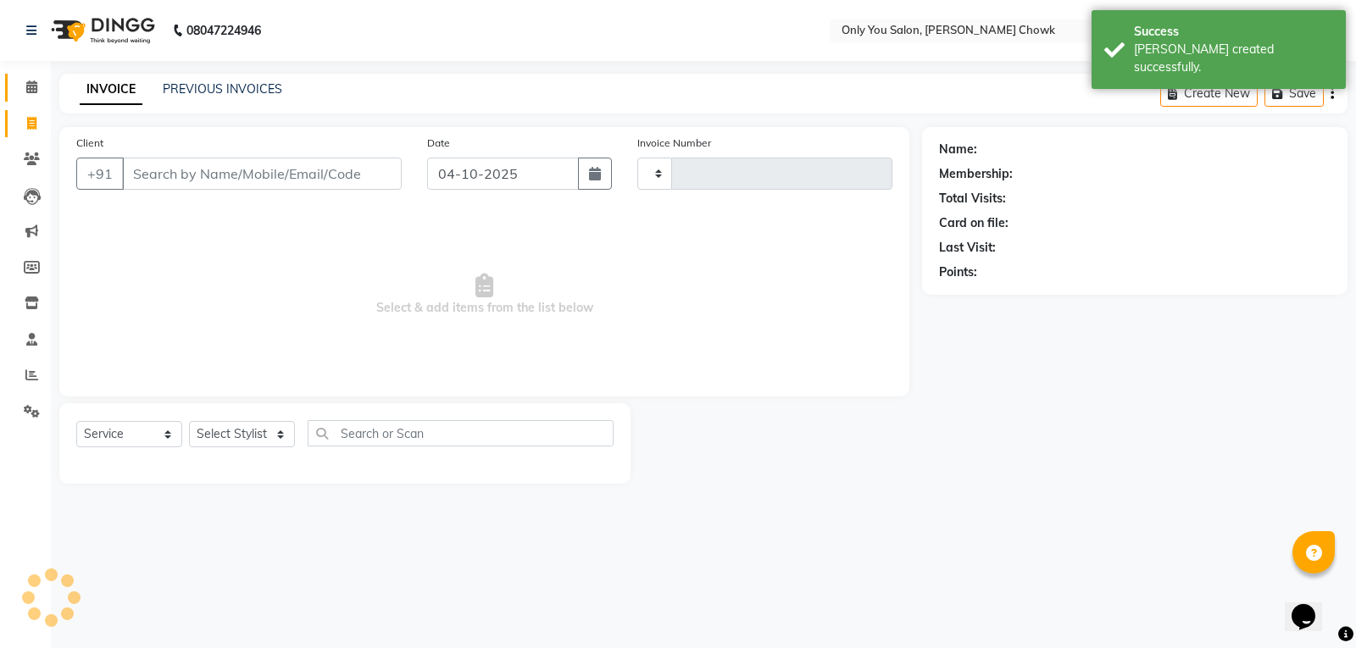
type input "1870"
select select "8713"
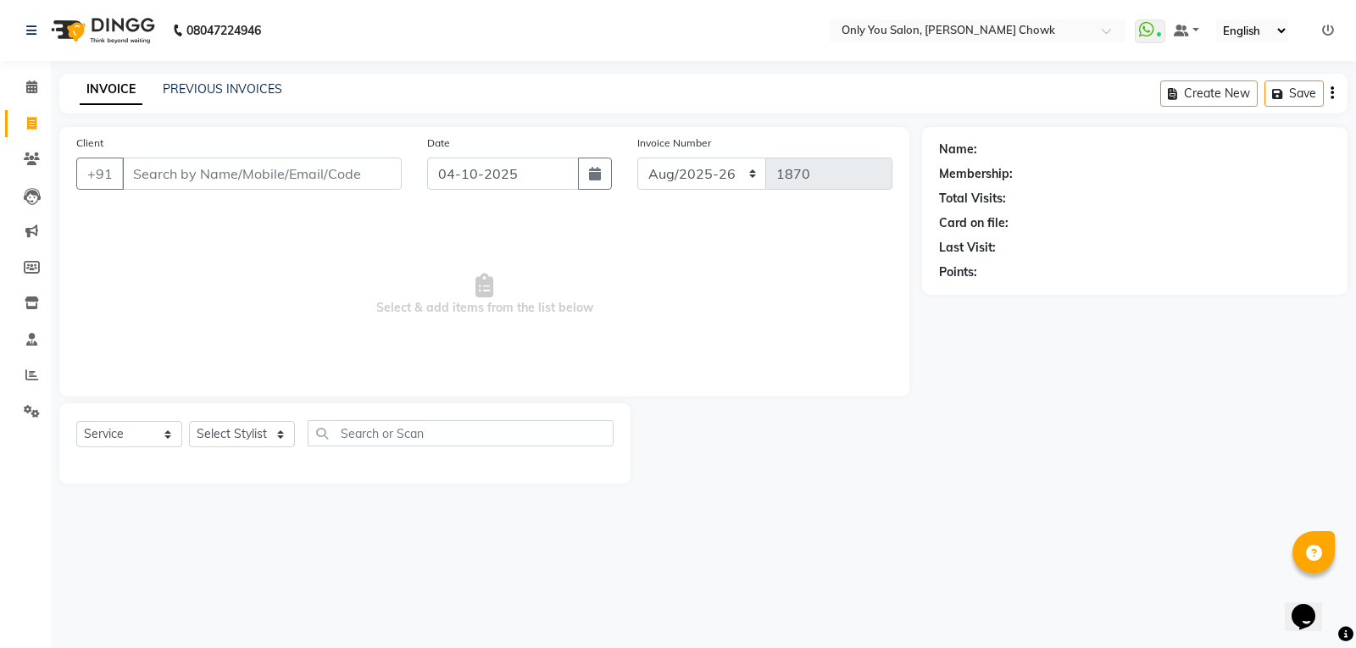
select select "package"
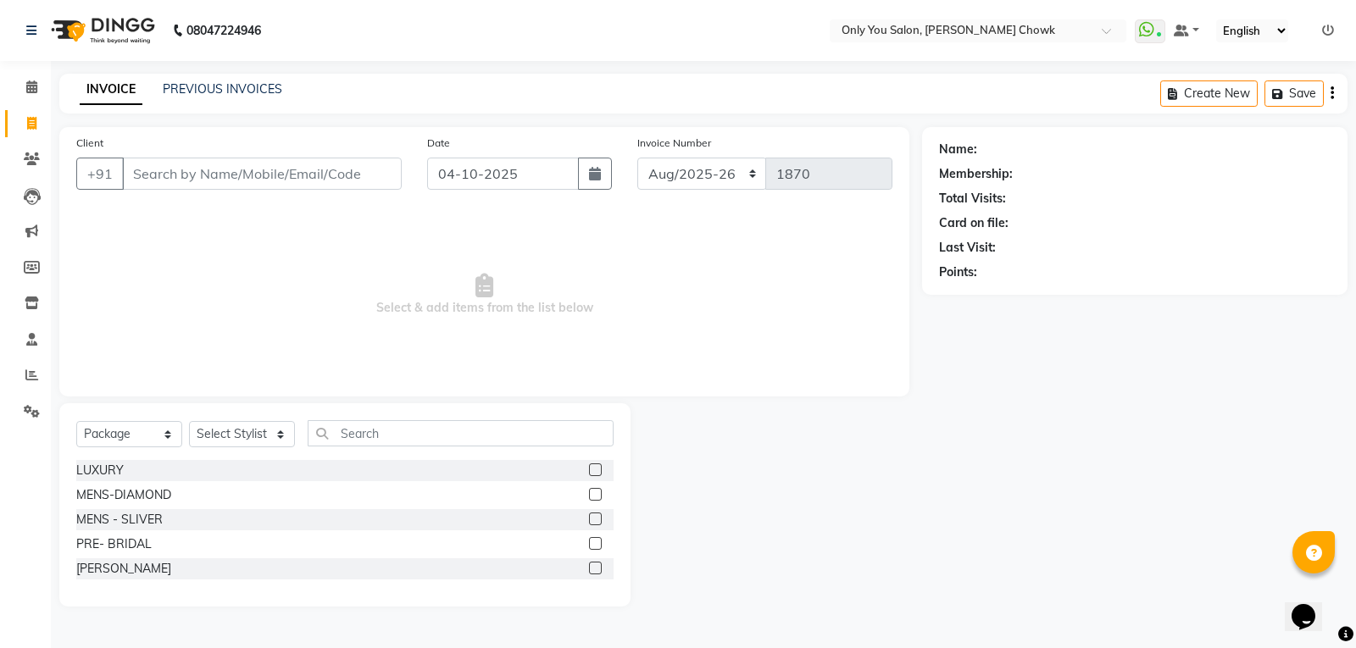
click at [243, 81] on div "PREVIOUS INVOICES" at bounding box center [222, 90] width 119 height 18
click at [242, 88] on link "PREVIOUS INVOICES" at bounding box center [222, 88] width 119 height 15
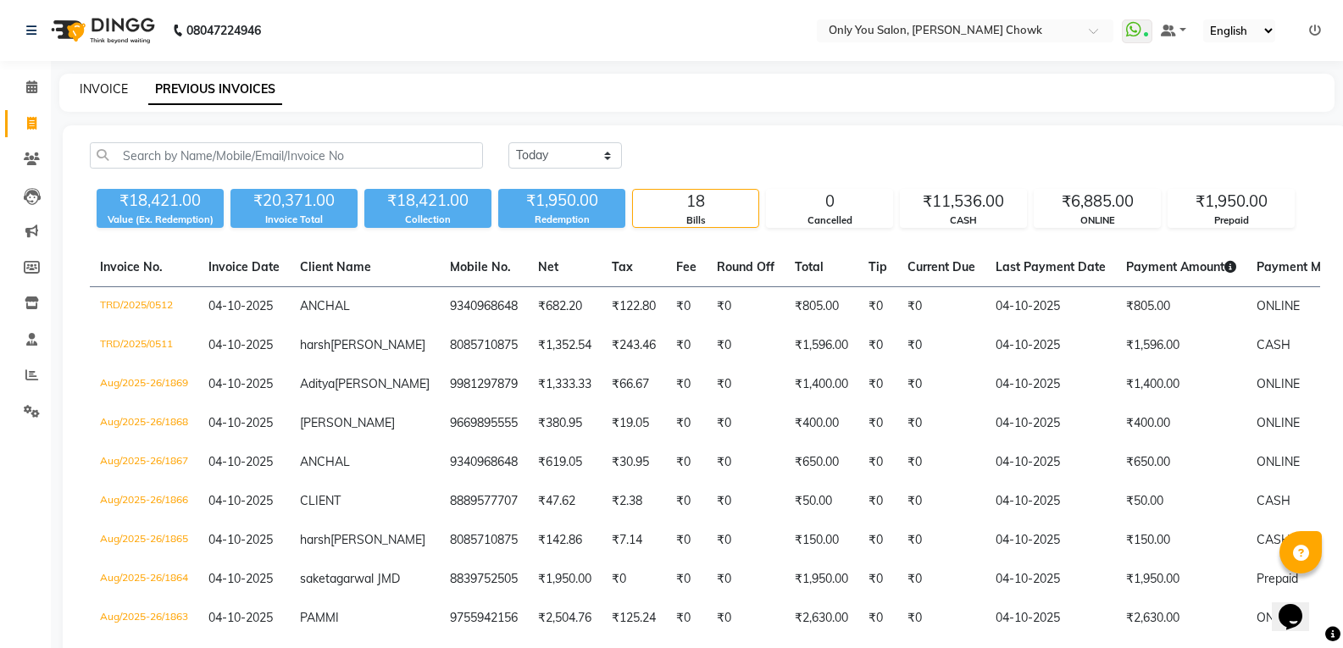
click at [96, 88] on link "INVOICE" at bounding box center [104, 88] width 48 height 15
select select "service"
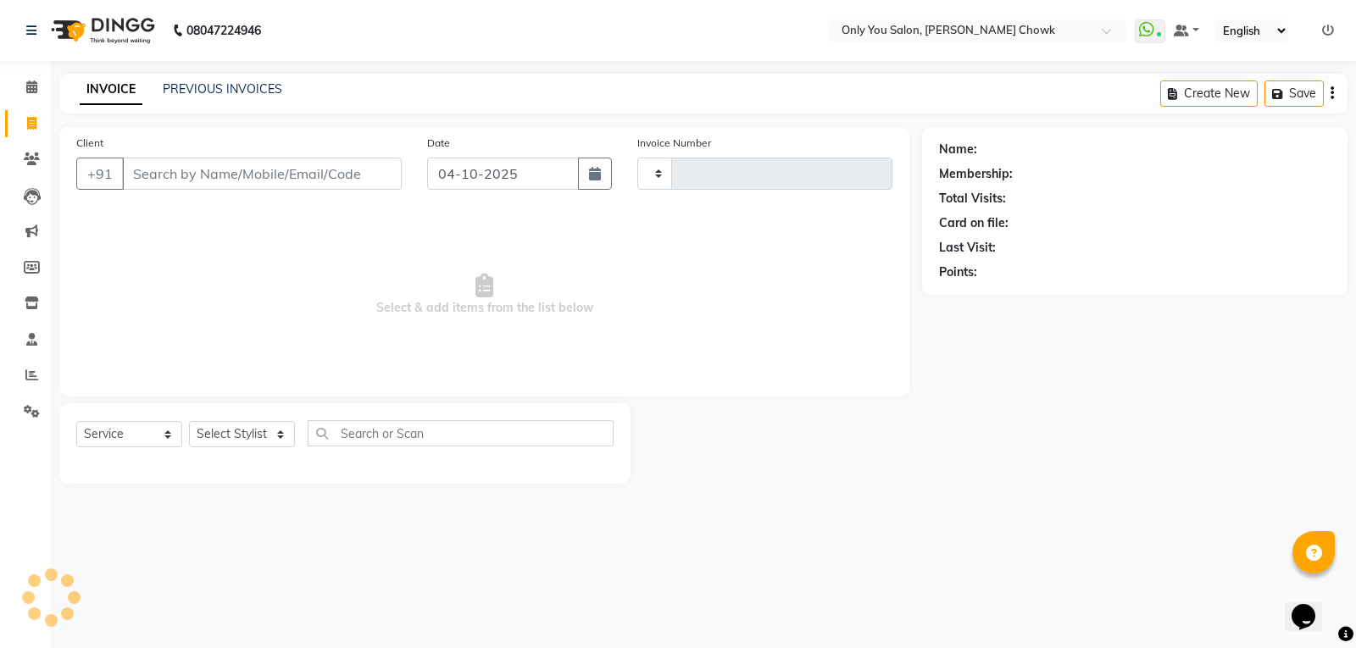
type input "1870"
select select "8713"
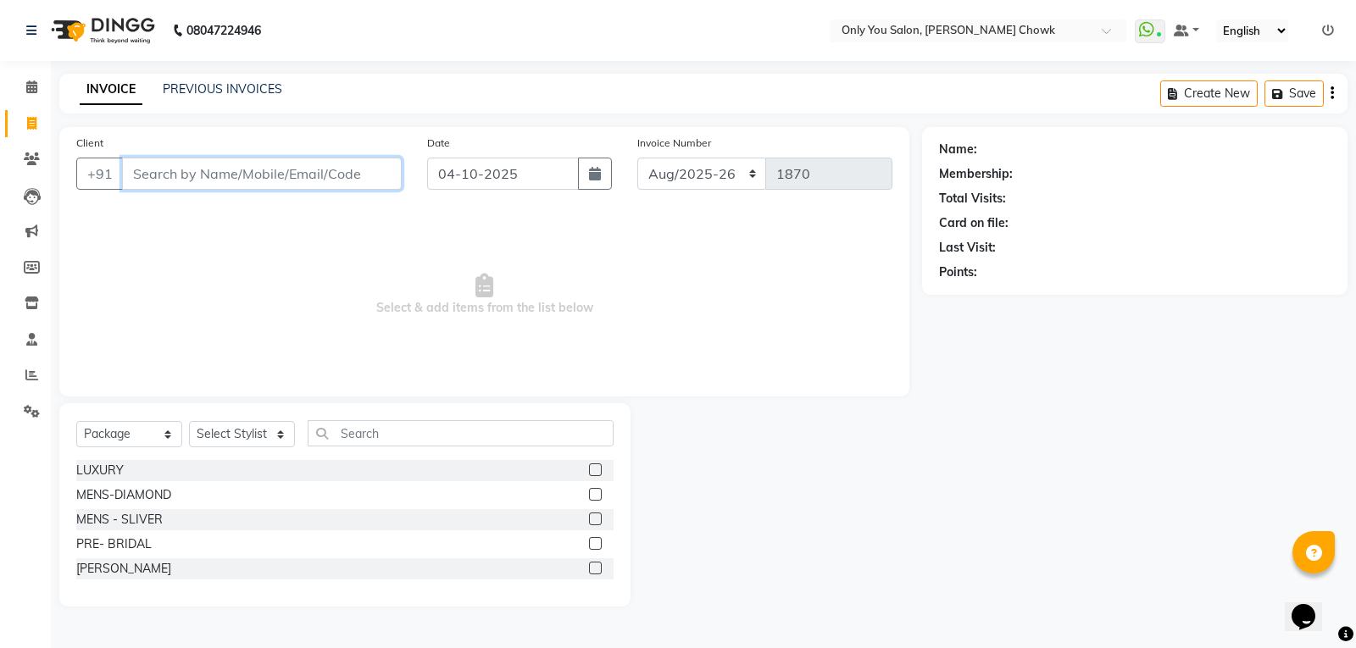
click at [303, 174] on input "Client" at bounding box center [262, 174] width 280 height 32
click at [165, 431] on select "Select Service Product Membership Package Voucher Prepaid Gift Card" at bounding box center [129, 434] width 106 height 26
select select "service"
click at [76, 421] on select "Select Service Product Membership Package Voucher Prepaid Gift Card" at bounding box center [129, 434] width 106 height 26
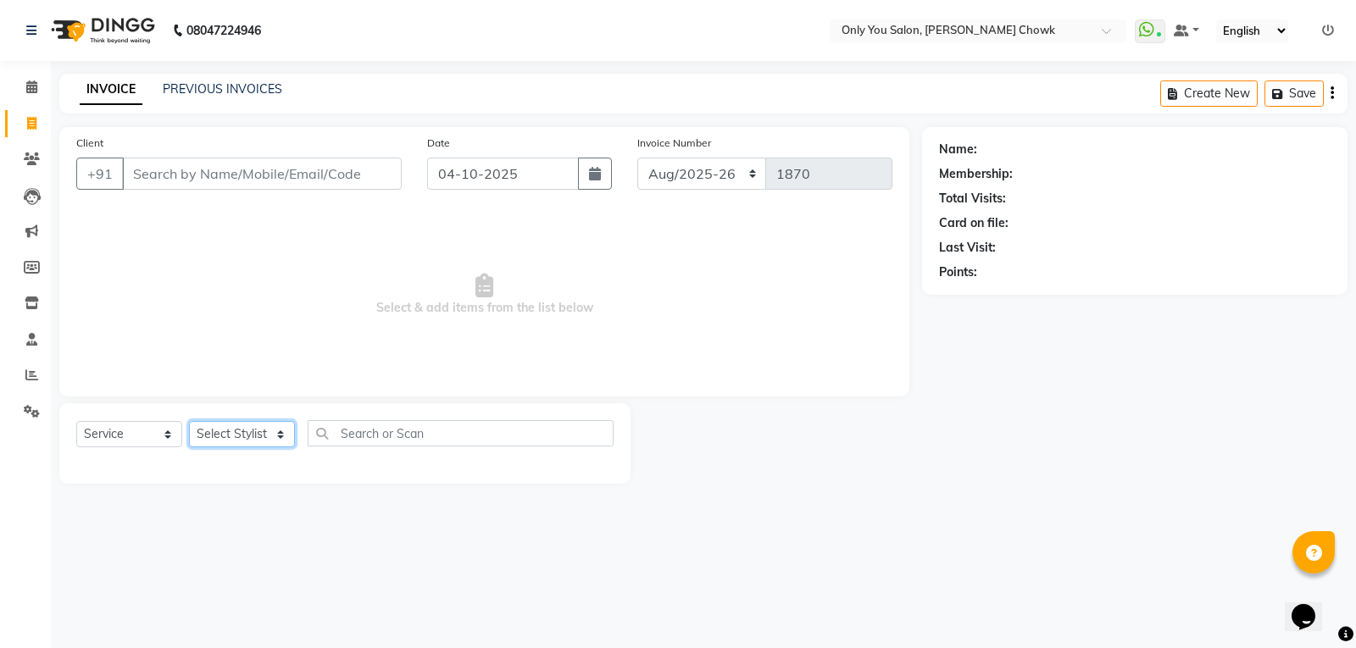
click at [278, 434] on select "Select Stylist [PERSON_NAME] [PERSON_NAME] [PERSON_NAME] MAMTA [PERSON_NAME] [P…" at bounding box center [242, 434] width 106 height 26
select select "88527"
click at [189, 421] on select "Select Stylist [PERSON_NAME] [PERSON_NAME] [PERSON_NAME] MAMTA [PERSON_NAME] [P…" at bounding box center [242, 434] width 106 height 26
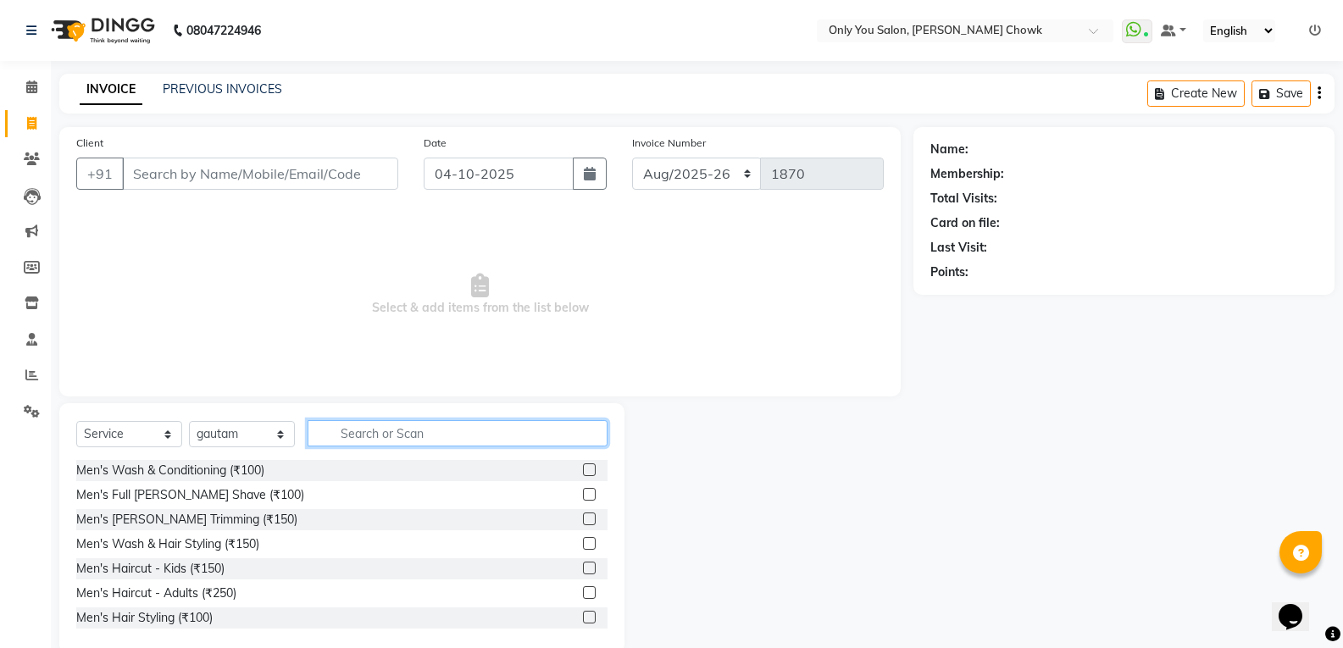
click at [344, 434] on input "text" at bounding box center [458, 433] width 300 height 26
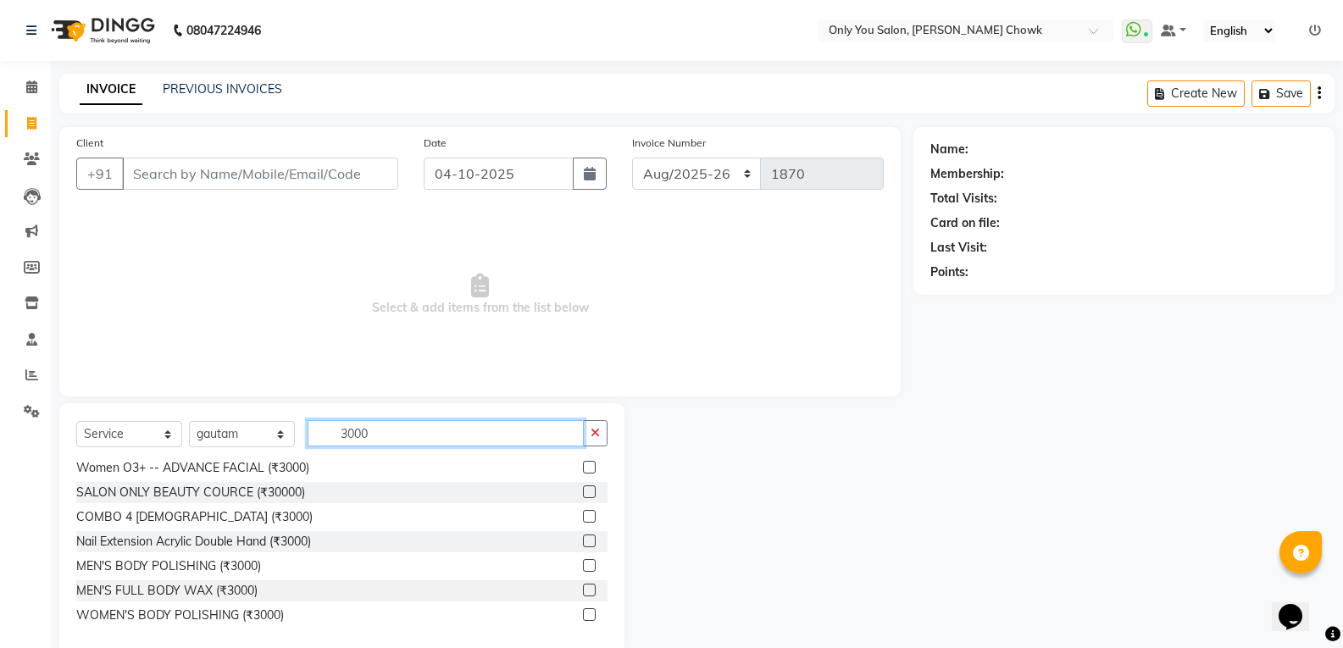
scroll to position [31, 0]
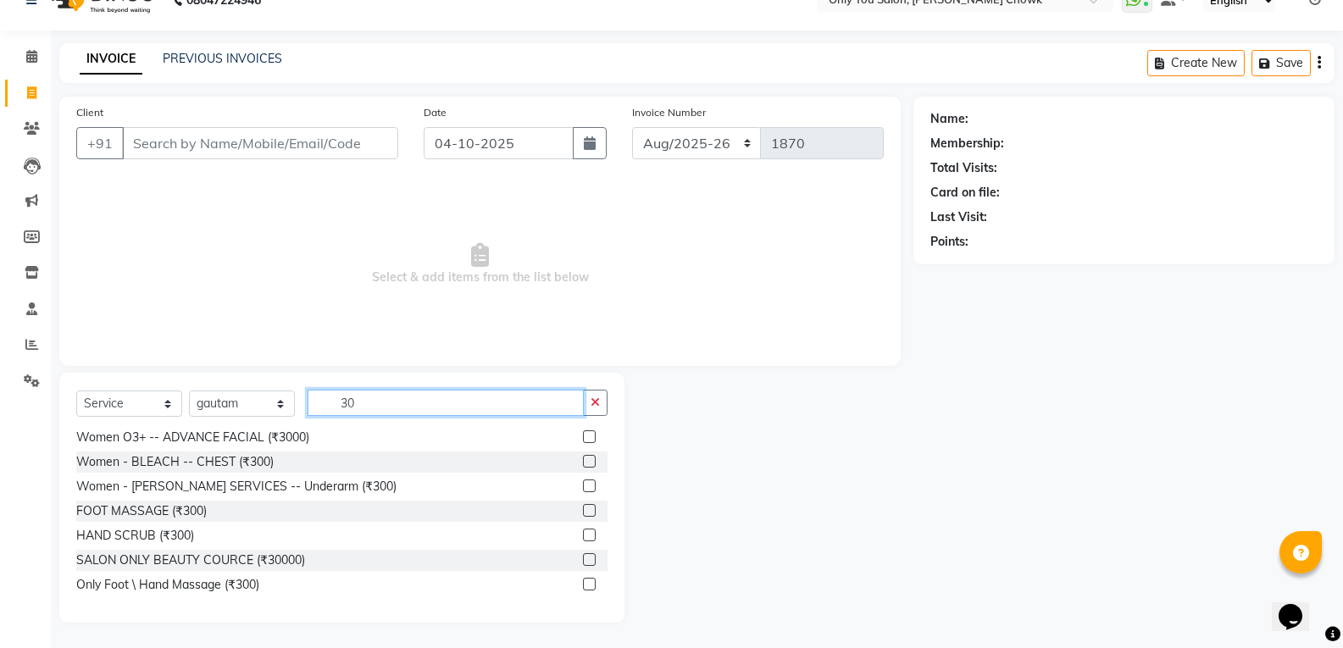
type input "3"
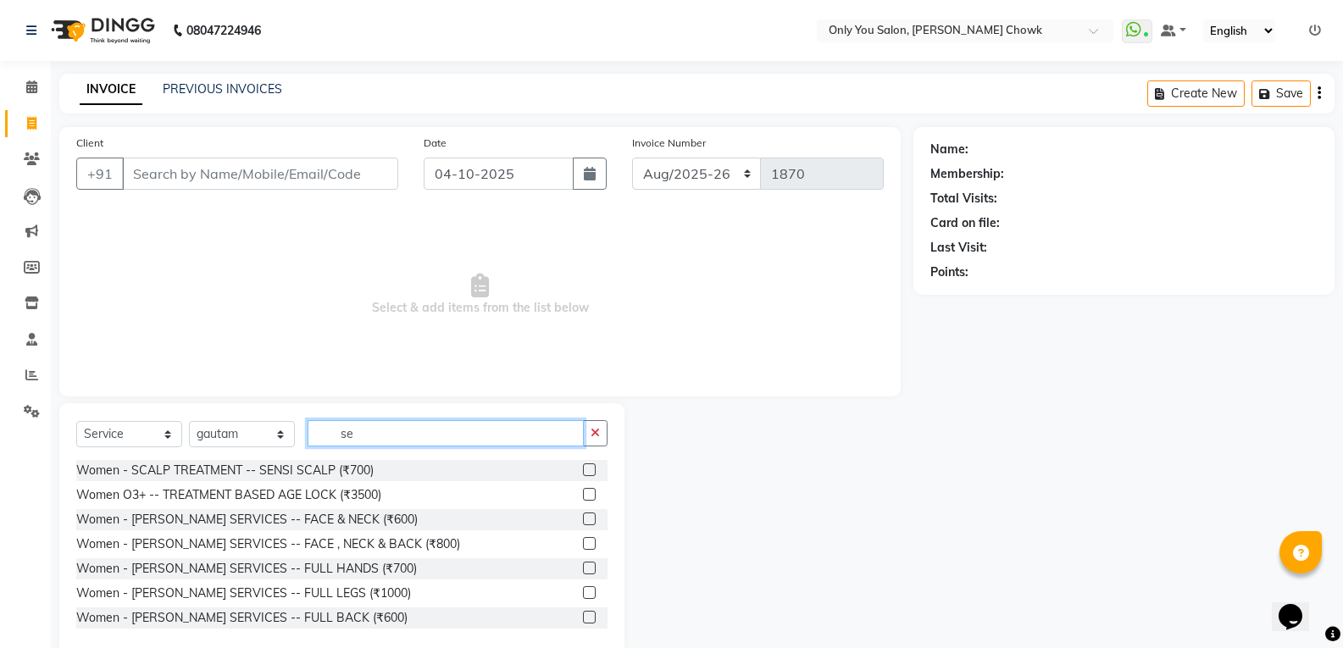
type input "s"
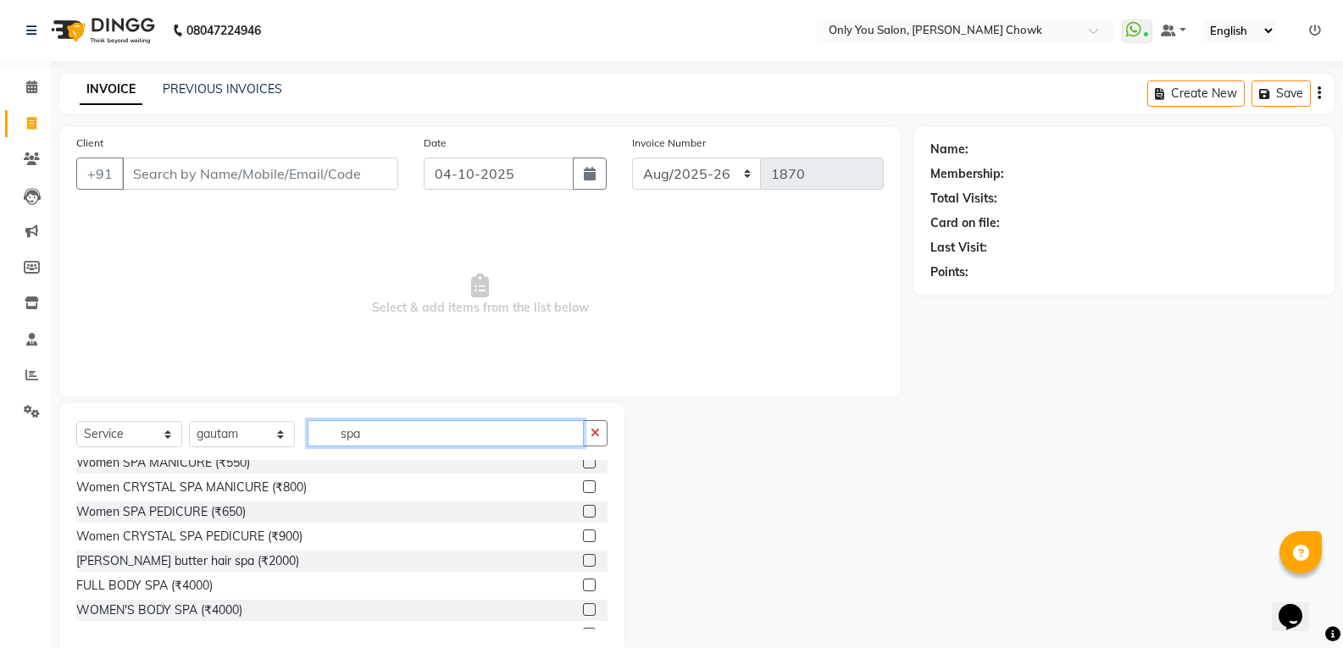
scroll to position [254, 0]
type input "spa"
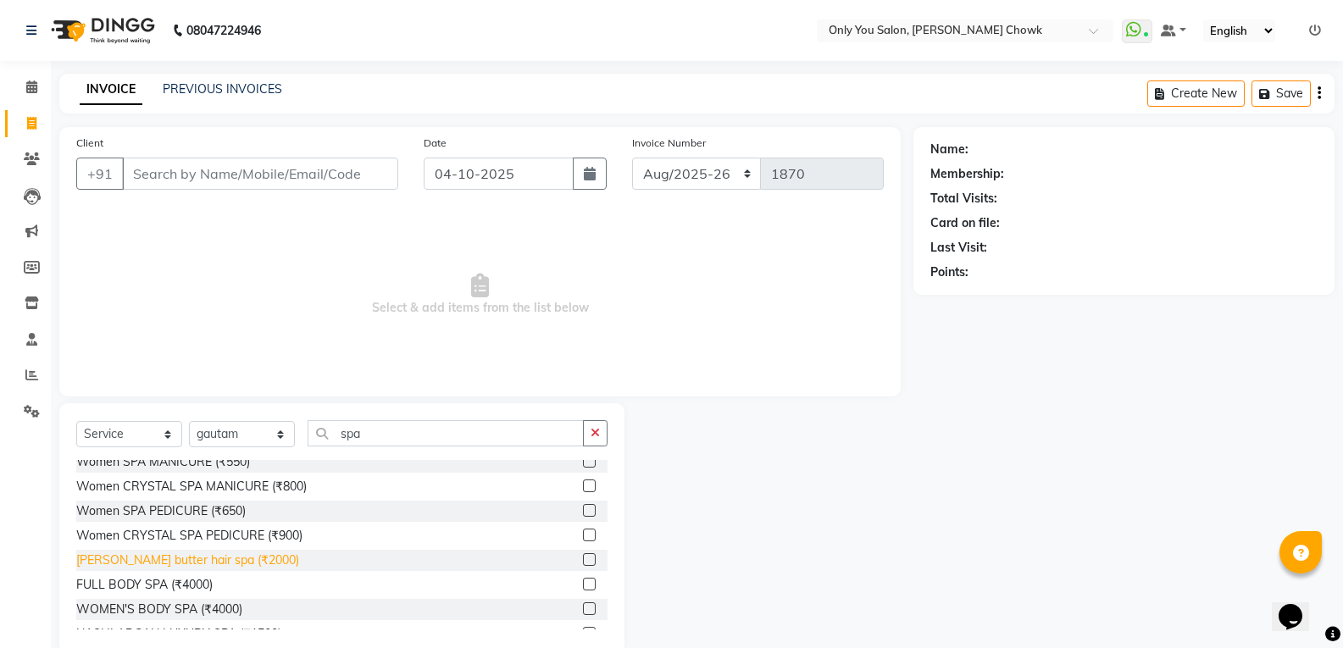
click at [218, 566] on div "[PERSON_NAME] butter hair spa (₹2000)" at bounding box center [187, 561] width 223 height 18
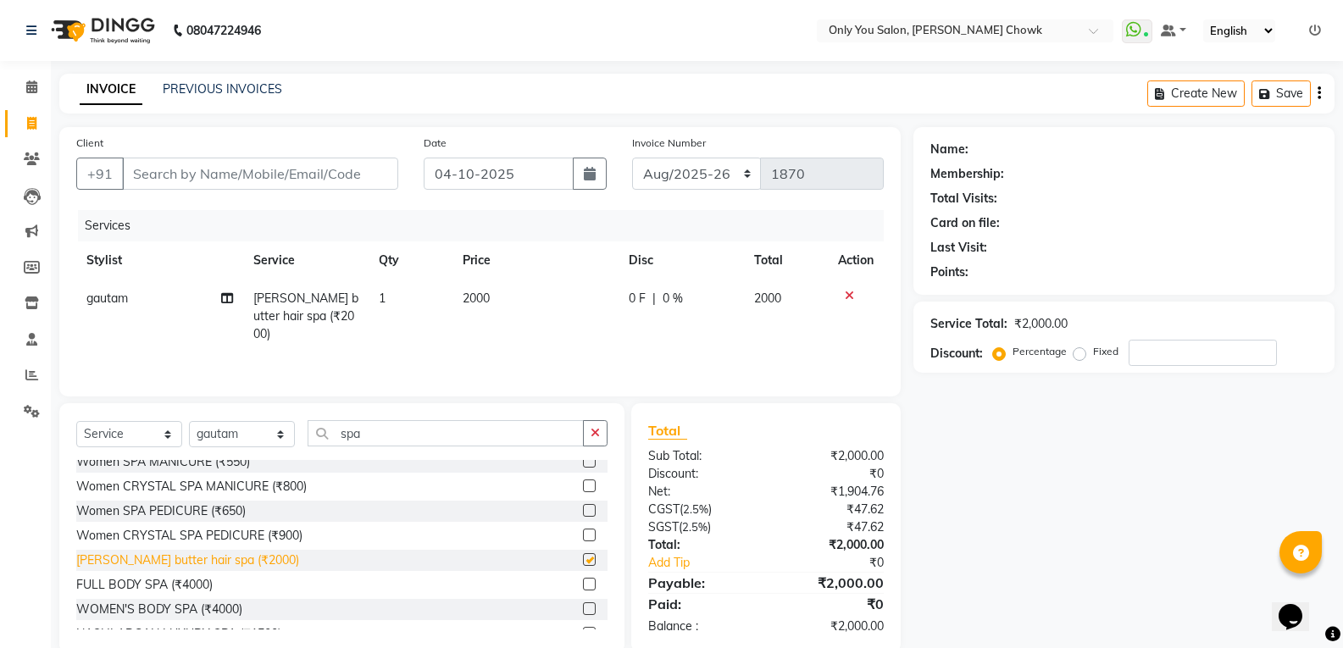
checkbox input "false"
click at [472, 295] on span "2000" at bounding box center [476, 298] width 27 height 15
select select "88527"
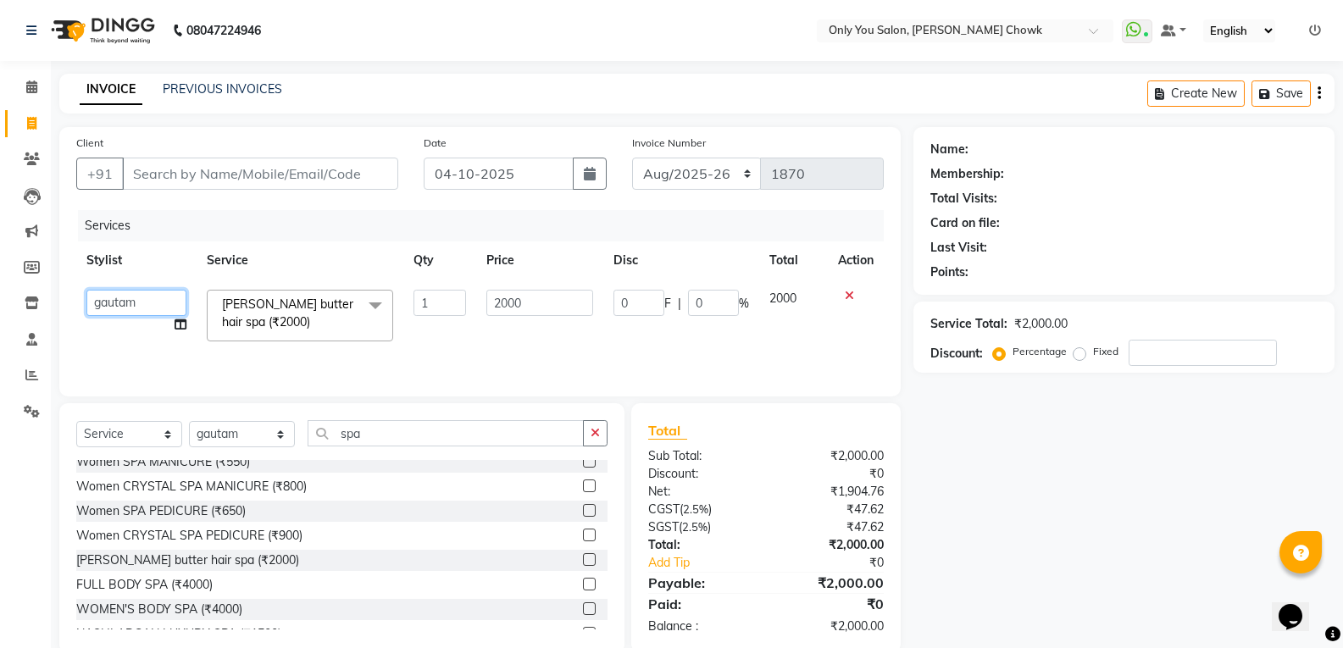
click at [156, 303] on select "[PERSON_NAME] [PERSON_NAME] [PERSON_NAME] MAMTA [PERSON_NAME] [PERSON_NAME] [PE…" at bounding box center [136, 303] width 100 height 26
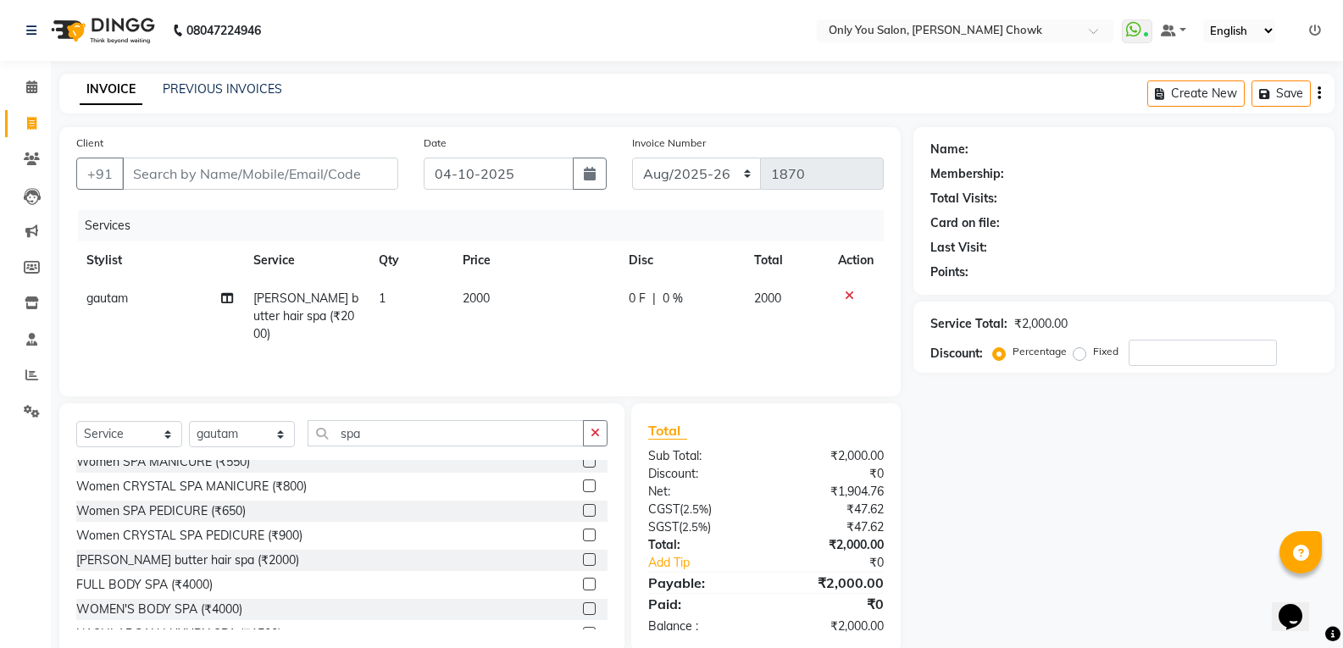
click at [487, 286] on td "2000" at bounding box center [536, 317] width 167 height 74
select select "88527"
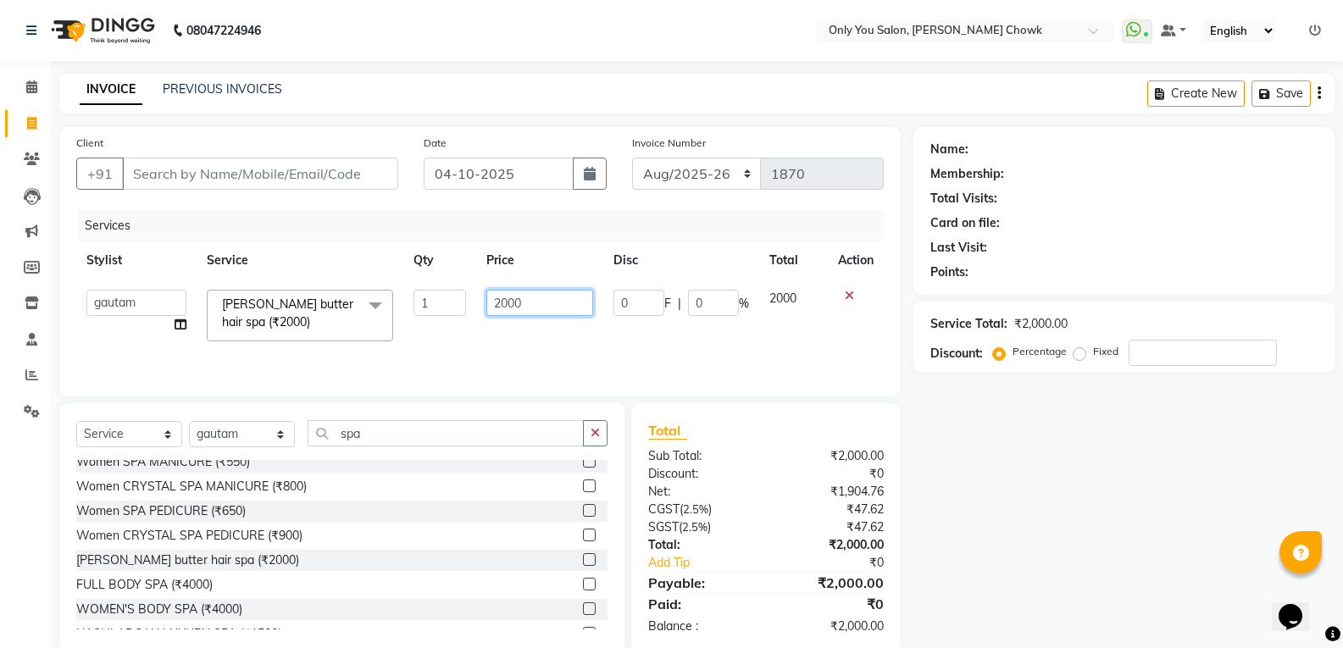
click at [493, 302] on input "2000" at bounding box center [539, 303] width 106 height 26
click at [503, 304] on input "2000" at bounding box center [539, 303] width 106 height 26
type input "3000"
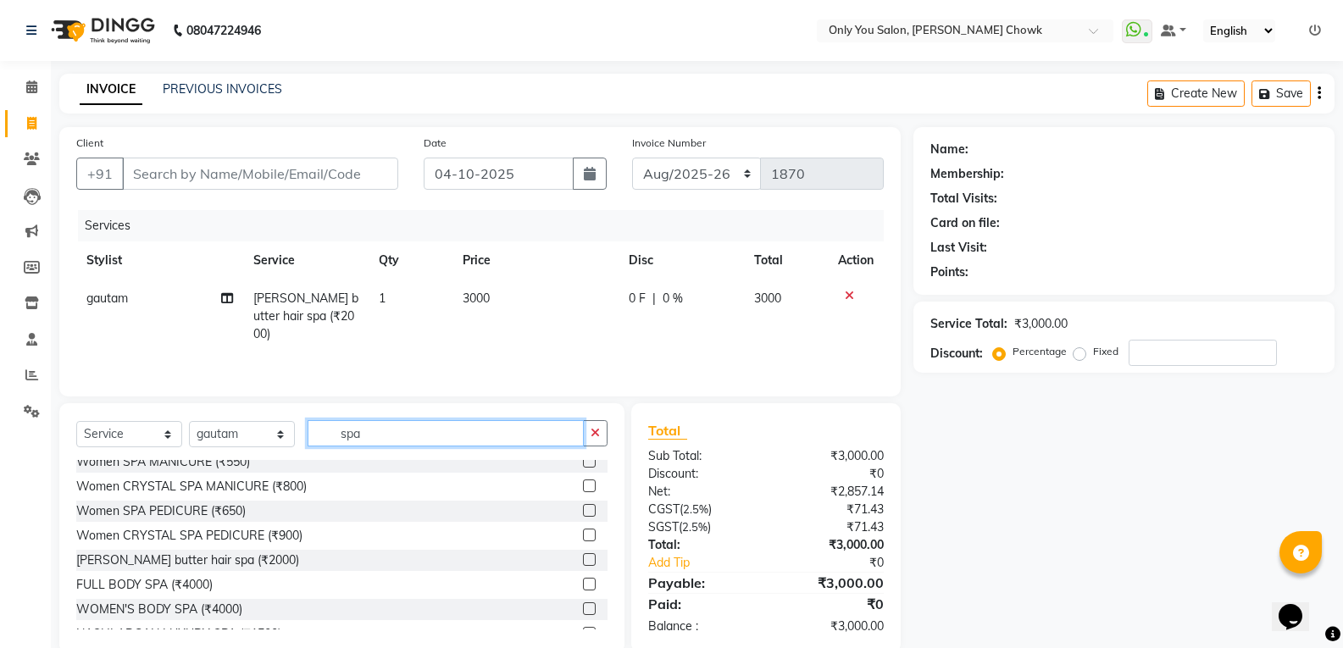
click at [363, 443] on input "spa" at bounding box center [446, 433] width 276 height 26
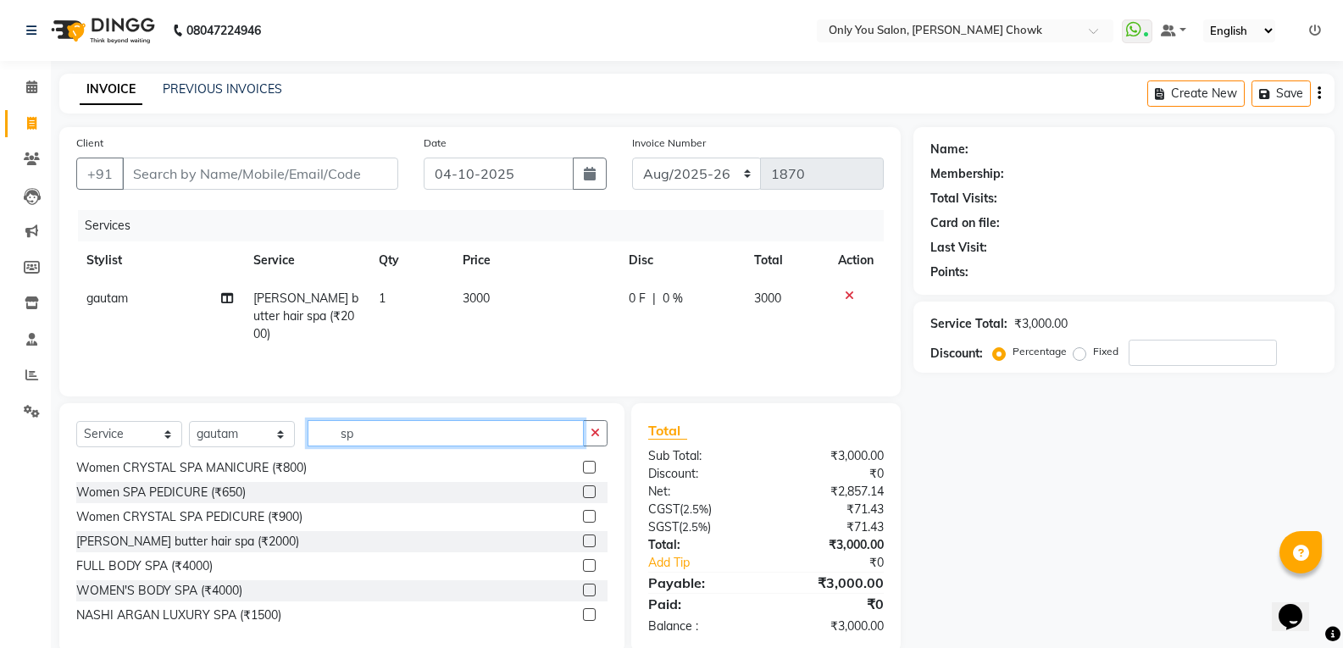
type input "s"
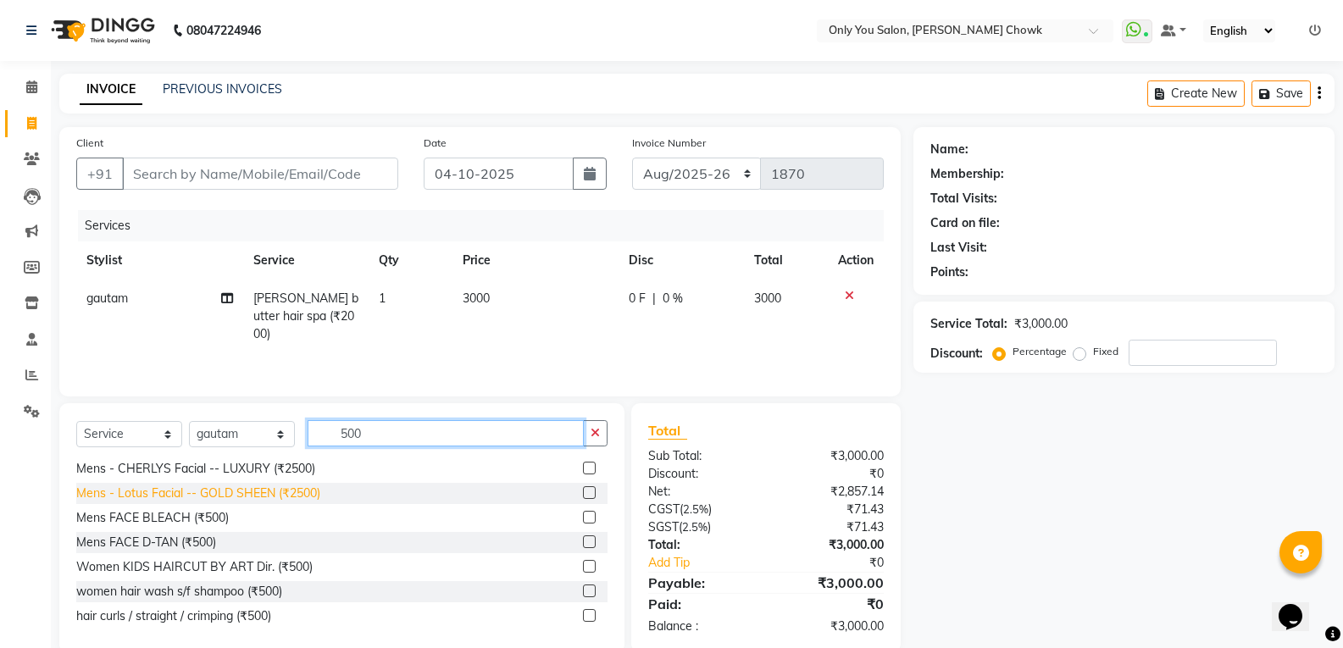
scroll to position [216, 0]
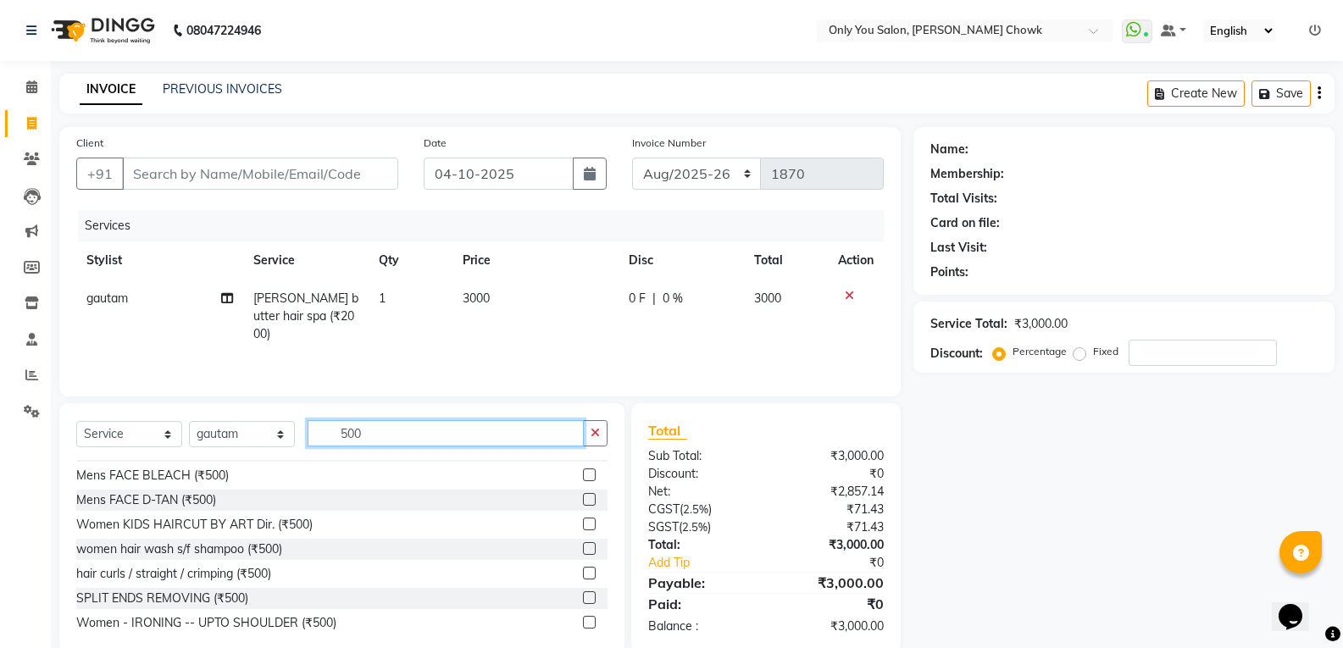
type input "500"
click at [119, 300] on span "gautam" at bounding box center [107, 298] width 42 height 15
select select "88527"
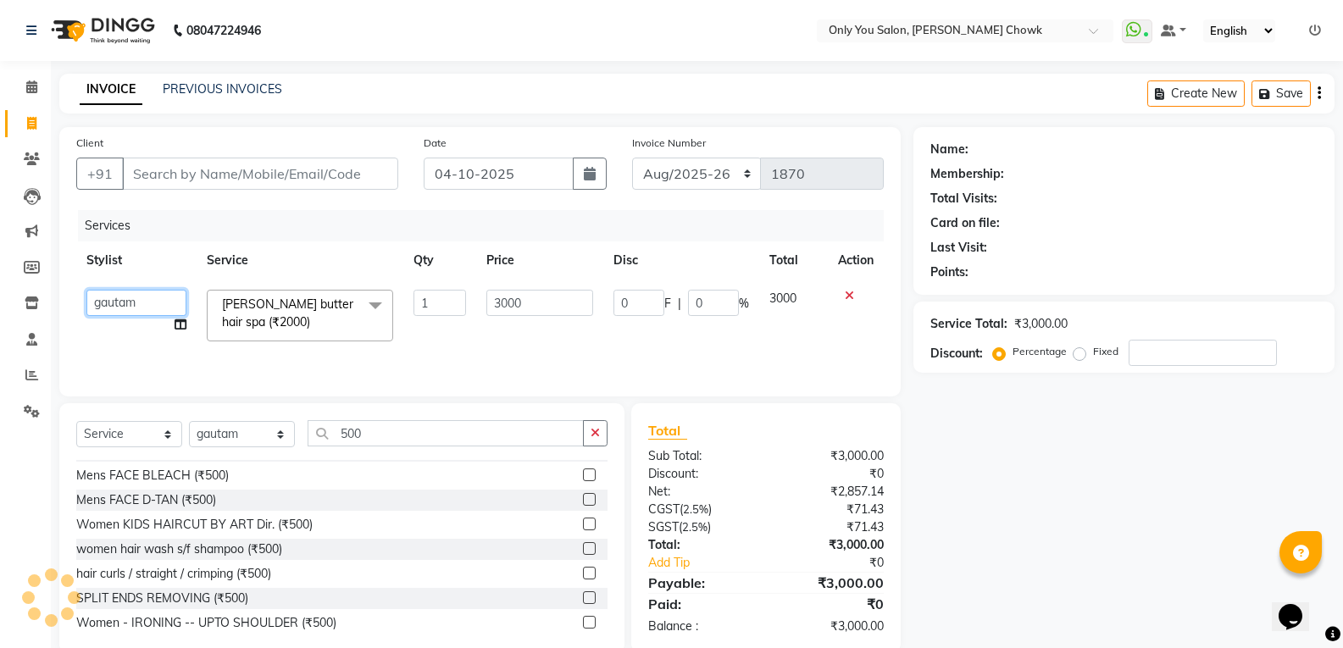
click at [141, 303] on select "ASHWIN gautam KHUSHI SIDAR LAXMI TIWARI MAMTA SAHU NARESH Ragini Sahu RAKESH RA…" at bounding box center [136, 303] width 100 height 26
select select "82127"
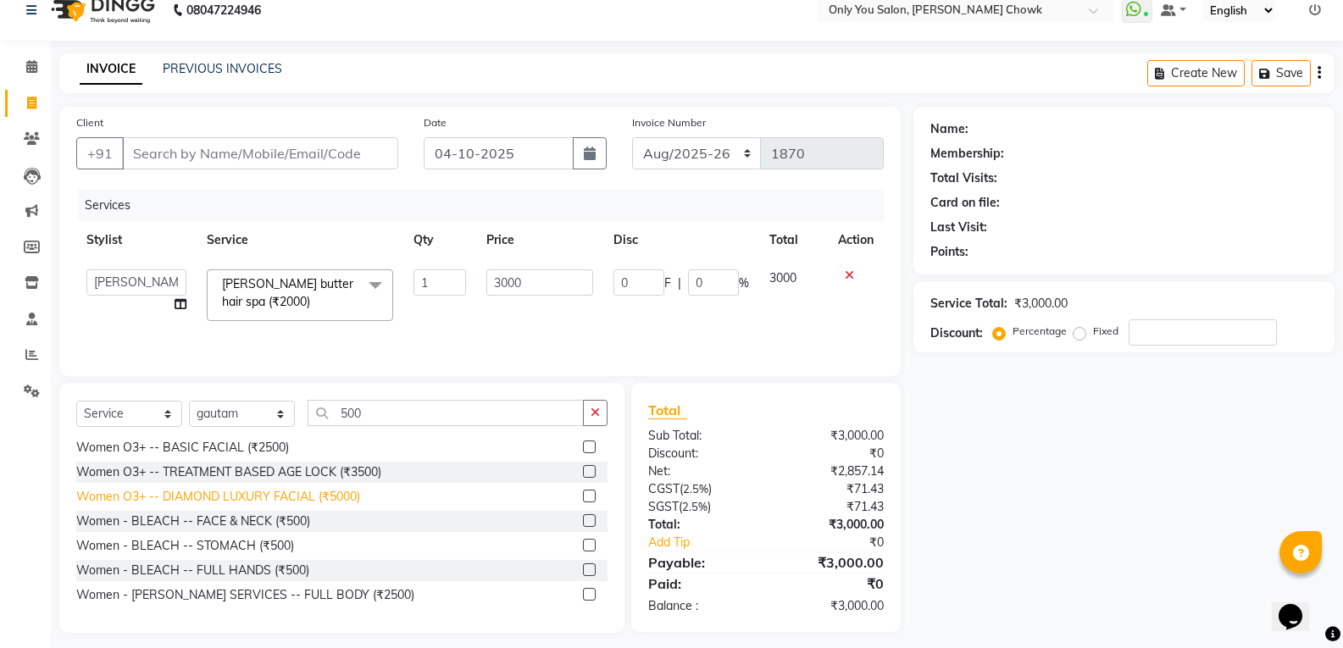
scroll to position [31, 0]
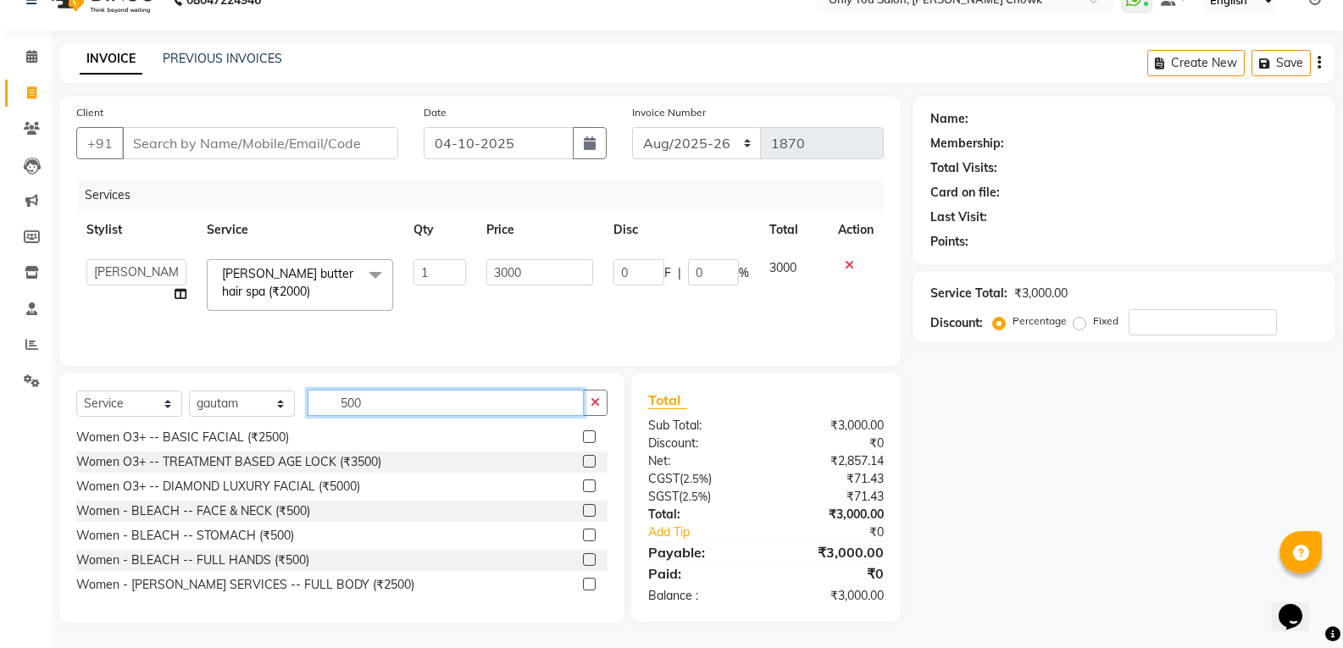
click at [406, 408] on input "500" at bounding box center [446, 403] width 276 height 26
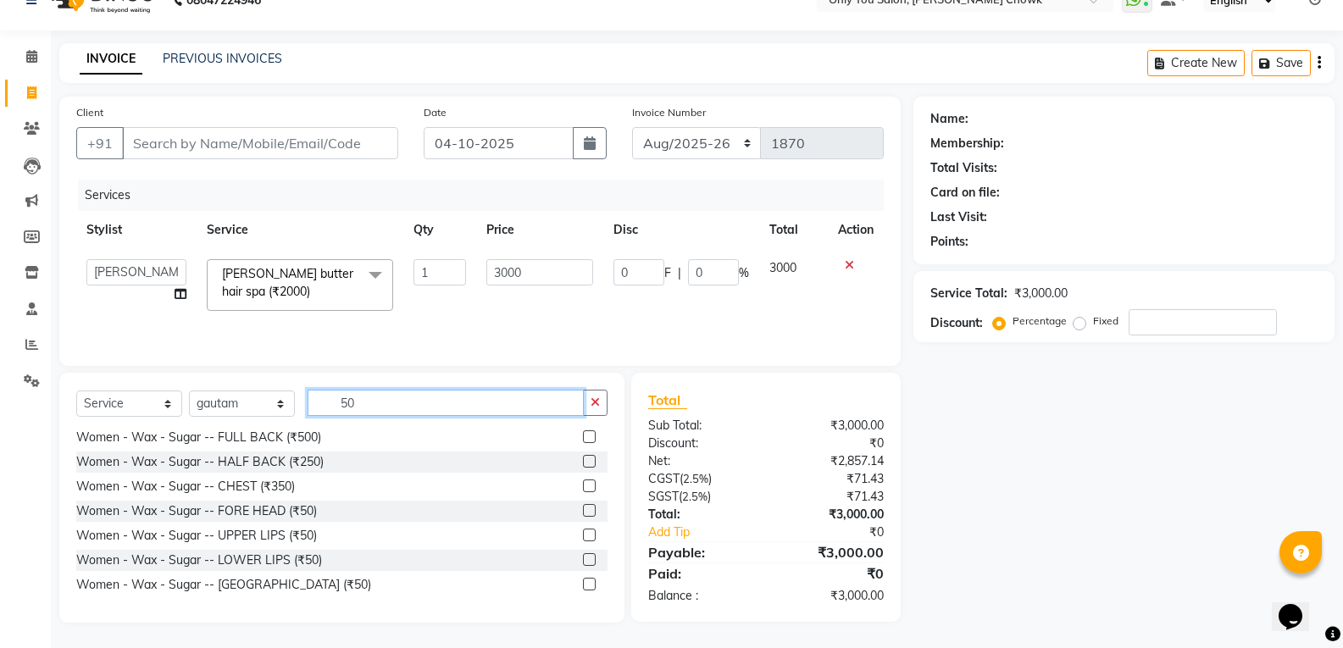
type input "5"
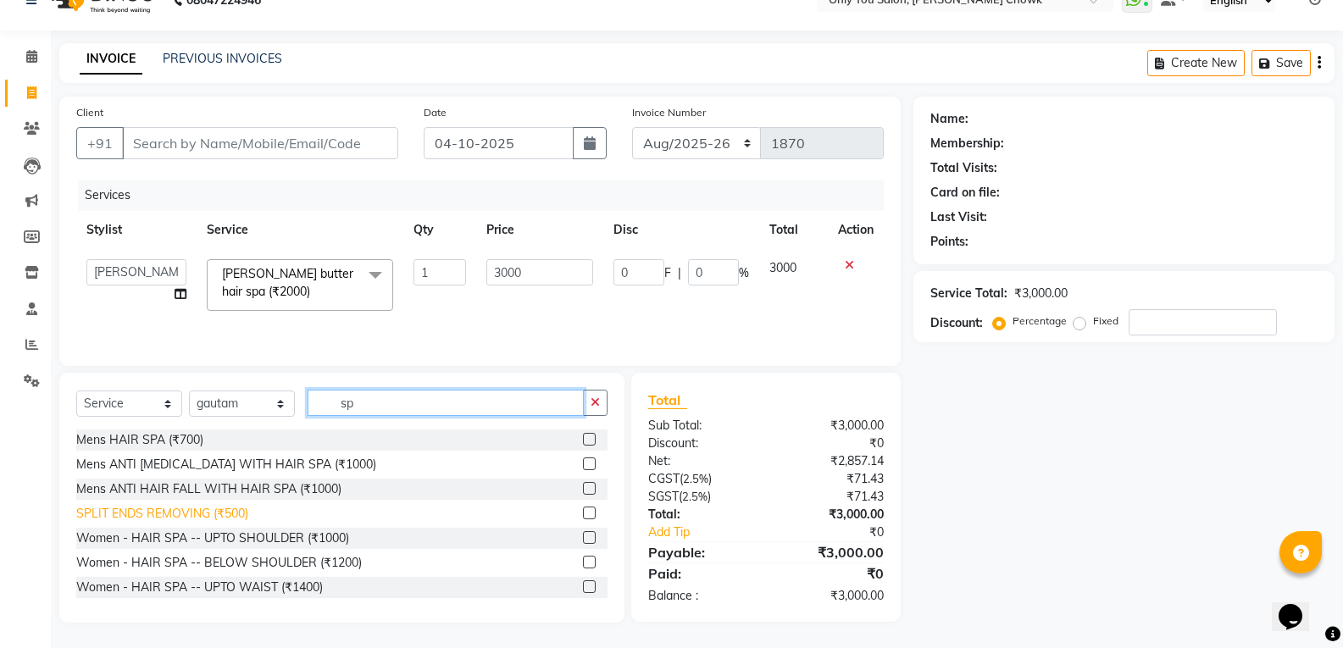
type input "sp"
click at [237, 514] on div "SPLIT ENDS REMOVING (₹500)" at bounding box center [162, 514] width 172 height 18
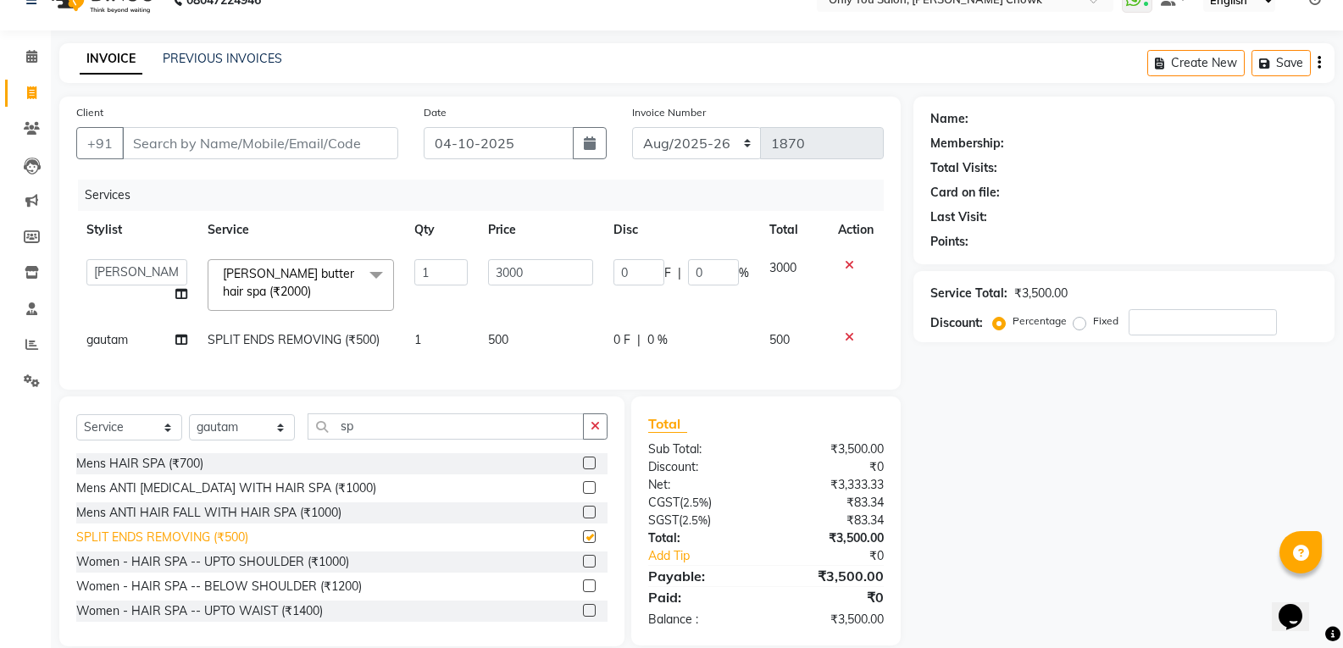
checkbox input "false"
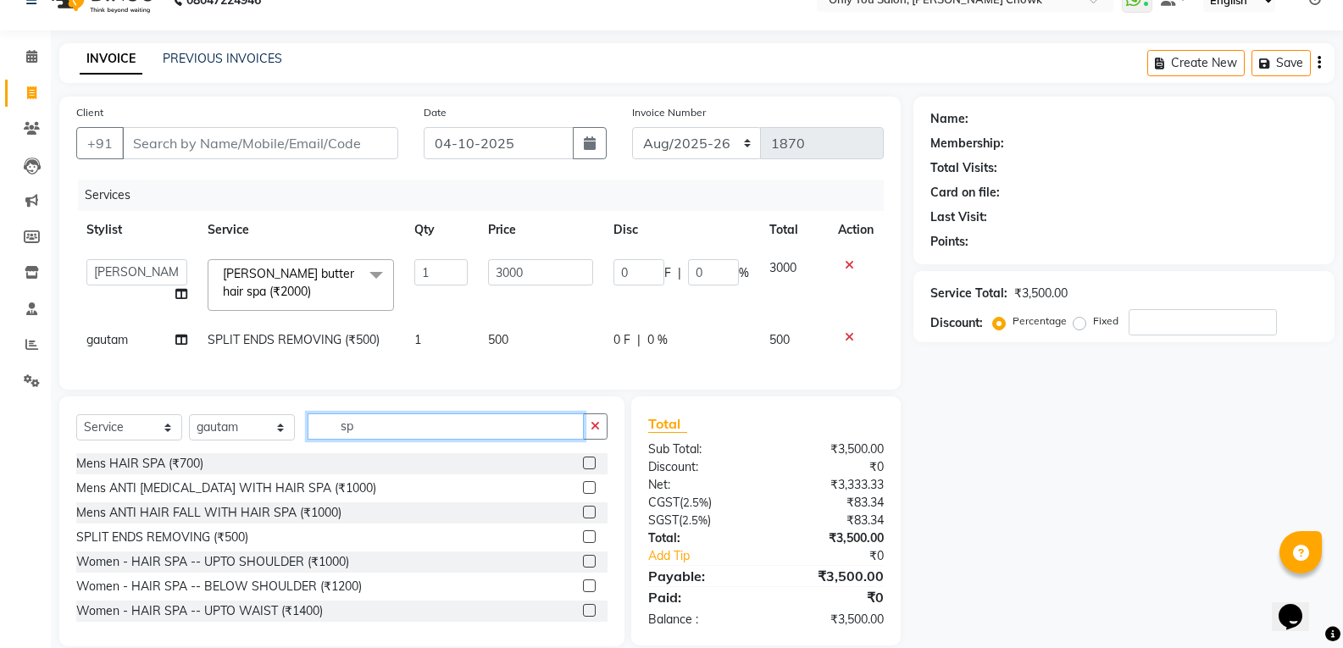
click at [430, 430] on input "sp" at bounding box center [446, 427] width 276 height 26
type input "s"
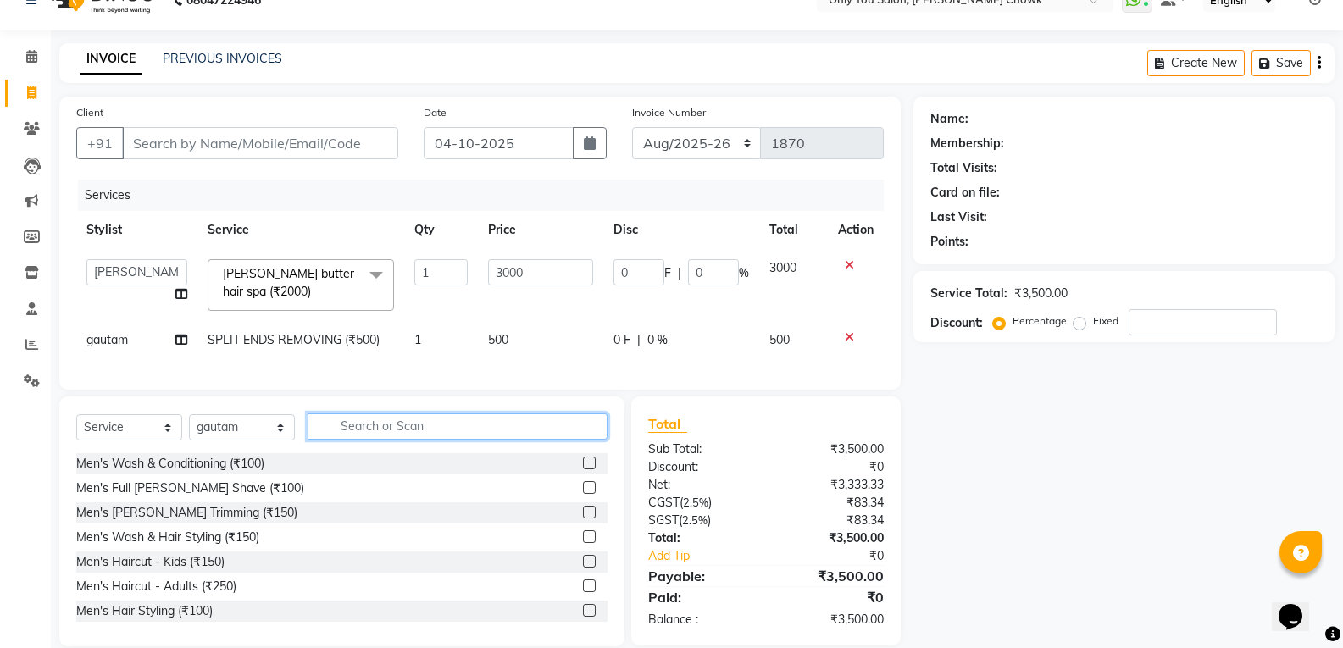
type input "6"
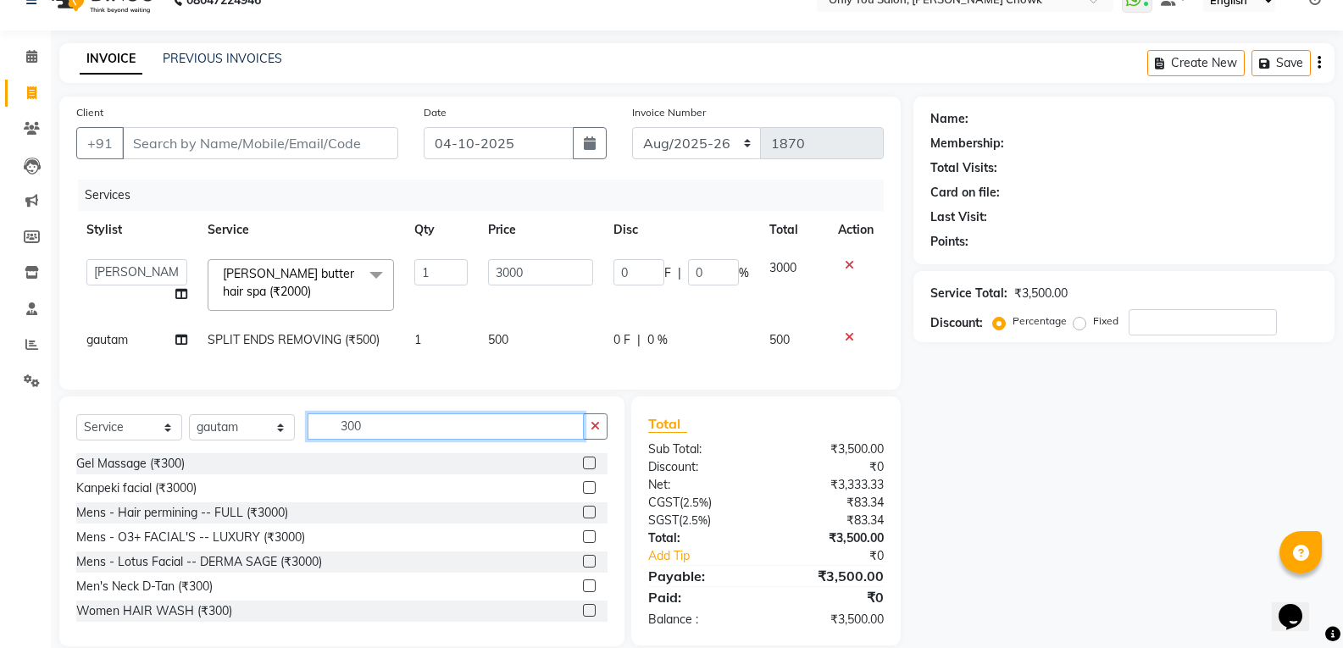
type input "300"
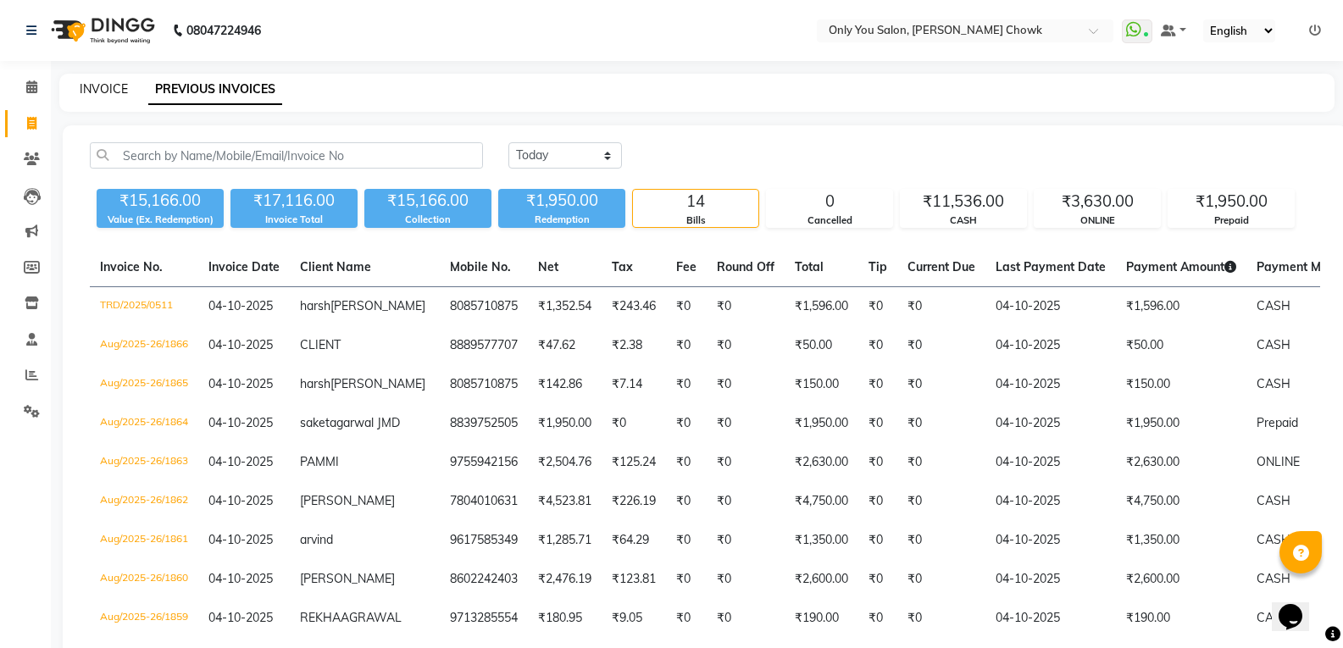
click at [106, 89] on link "INVOICE" at bounding box center [104, 88] width 48 height 15
select select "service"
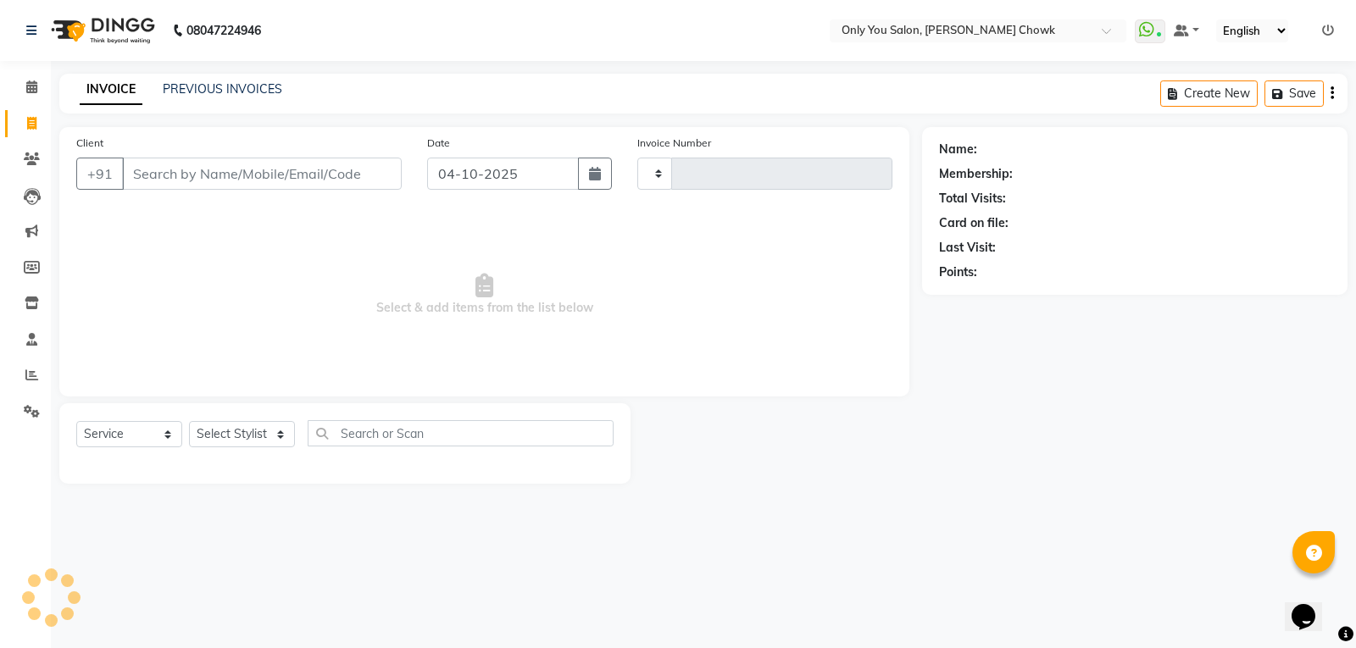
type input "1870"
select select "8713"
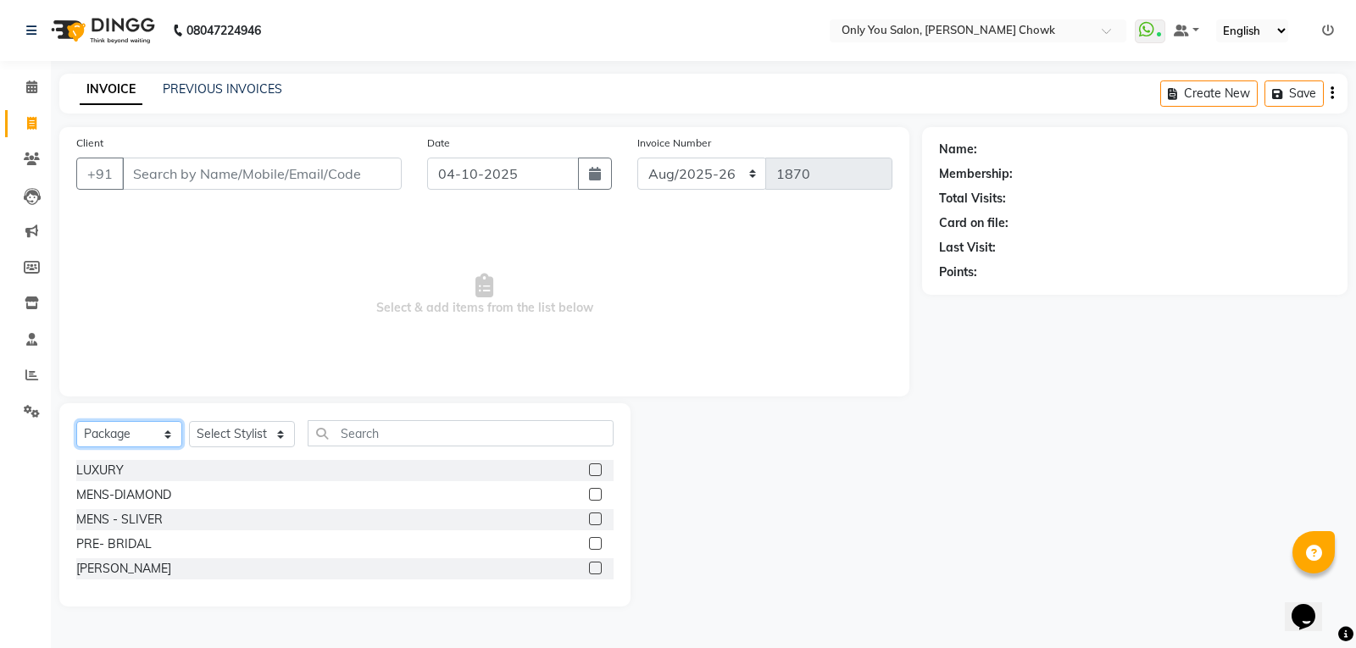
click at [169, 430] on select "Select Service Product Membership Package Voucher Prepaid Gift Card" at bounding box center [129, 434] width 106 height 26
select select "service"
click at [76, 421] on select "Select Service Product Membership Package Voucher Prepaid Gift Card" at bounding box center [129, 434] width 106 height 26
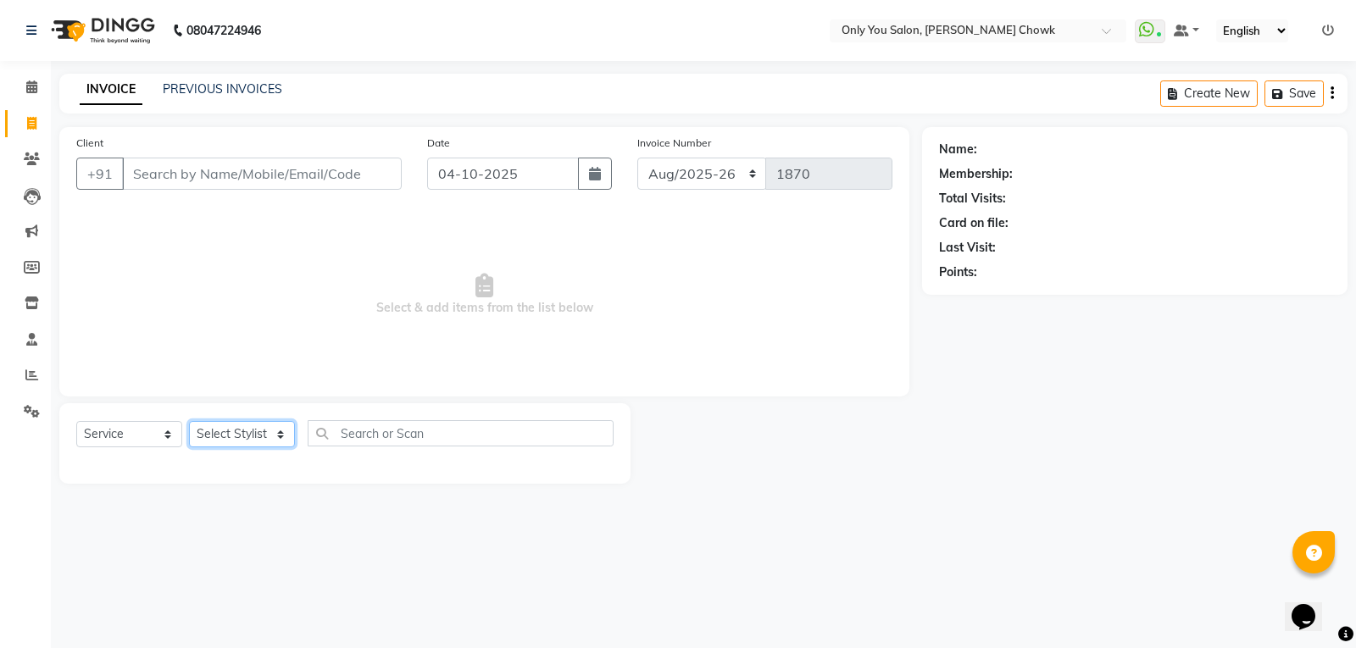
click at [282, 431] on select "Select Stylist [PERSON_NAME] [PERSON_NAME] [PERSON_NAME] MAMTA [PERSON_NAME] [P…" at bounding box center [242, 434] width 106 height 26
select select "54278"
click at [189, 421] on select "Select Stylist [PERSON_NAME] [PERSON_NAME] [PERSON_NAME] MAMTA [PERSON_NAME] [P…" at bounding box center [242, 434] width 106 height 26
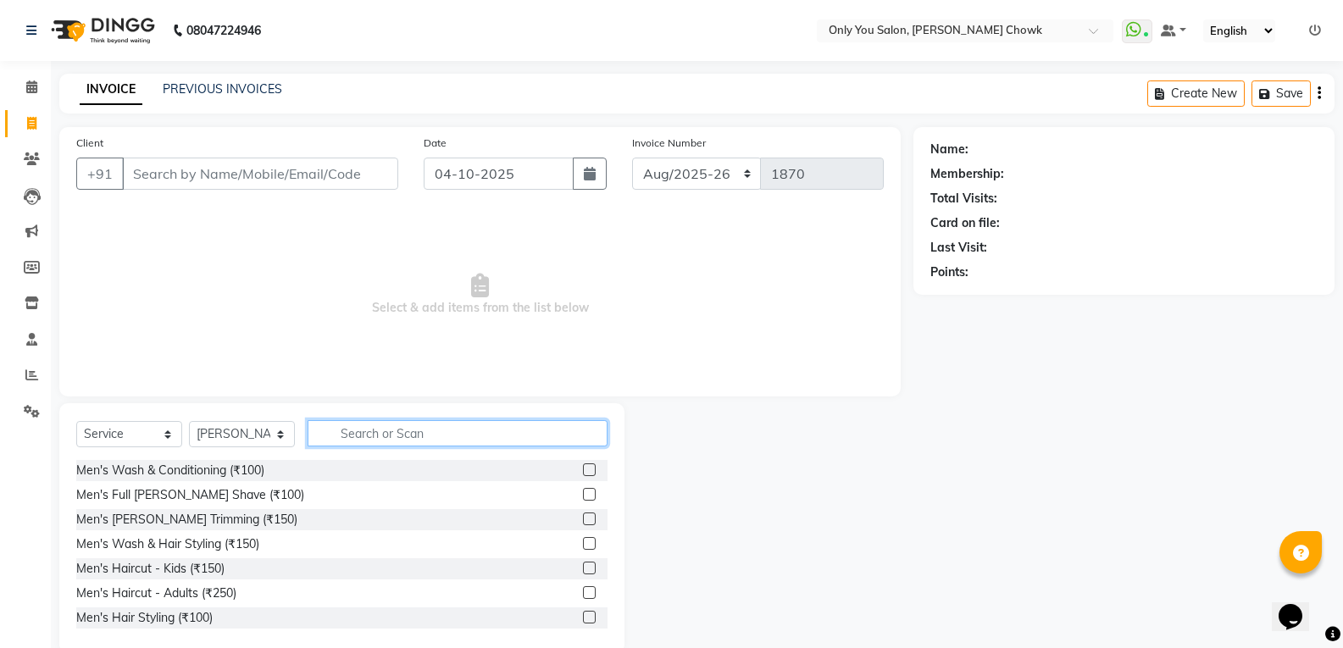
drag, startPoint x: 372, startPoint y: 443, endPoint x: 386, endPoint y: 436, distance: 15.9
click at [386, 436] on input "text" at bounding box center [458, 433] width 300 height 26
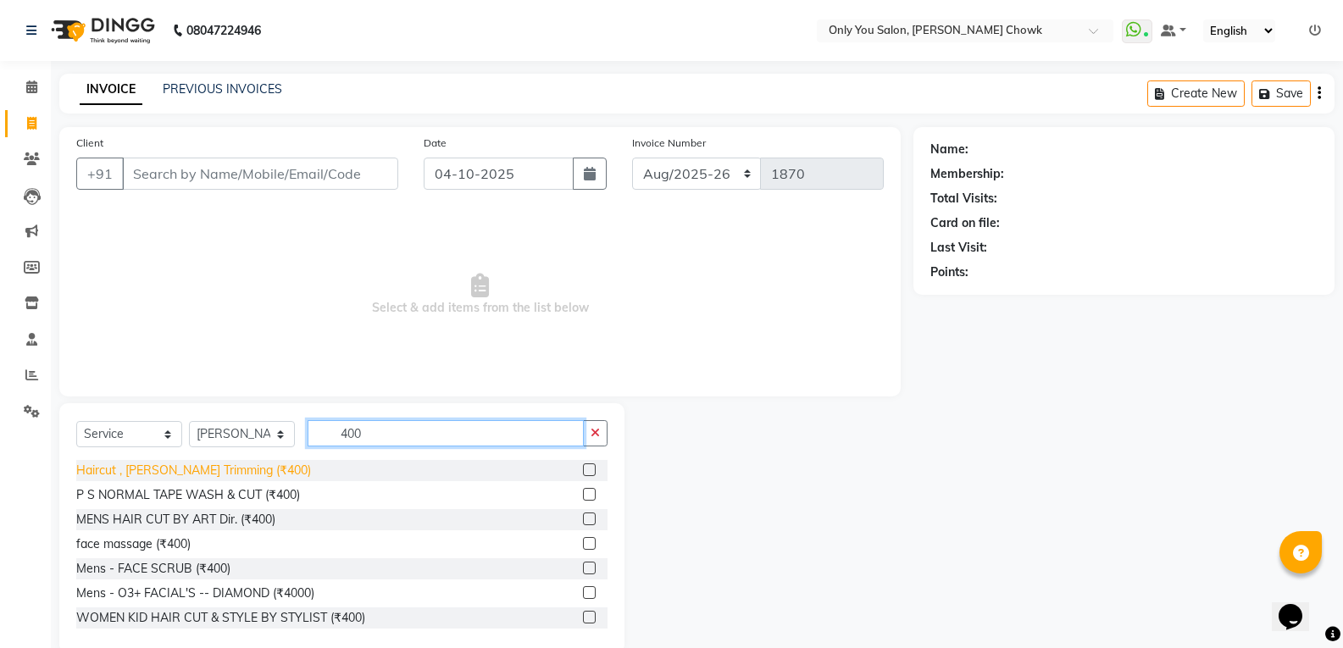
type input "400"
click at [224, 470] on div "Haircut , [PERSON_NAME] Trimming (₹400)" at bounding box center [193, 471] width 235 height 18
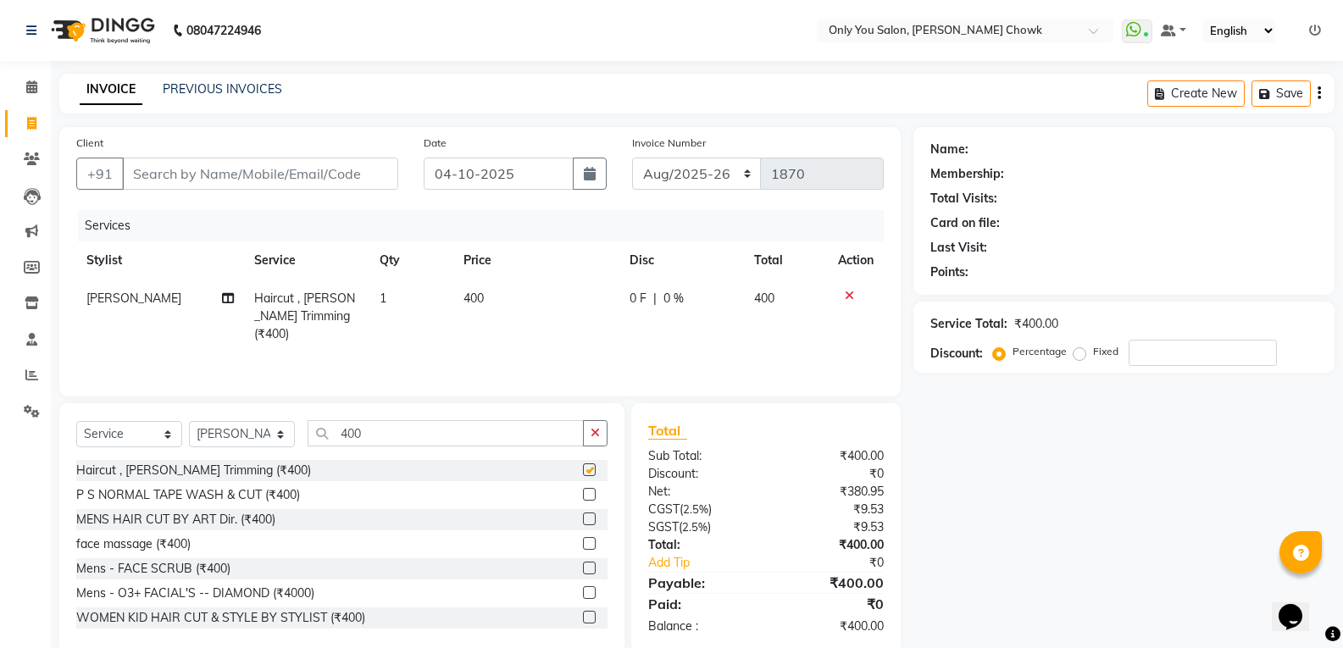
checkbox input "false"
click at [292, 165] on input "Client" at bounding box center [260, 174] width 276 height 32
type input "7"
type input "0"
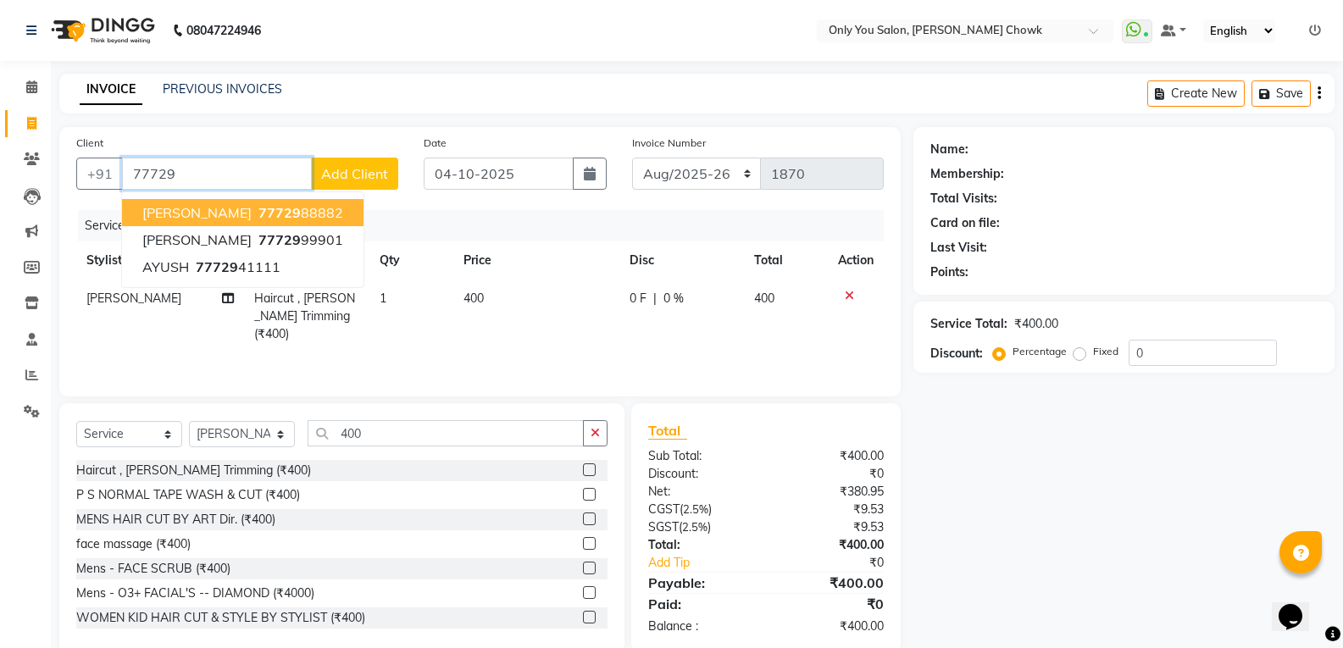
click at [279, 211] on span "77729" at bounding box center [279, 212] width 42 height 17
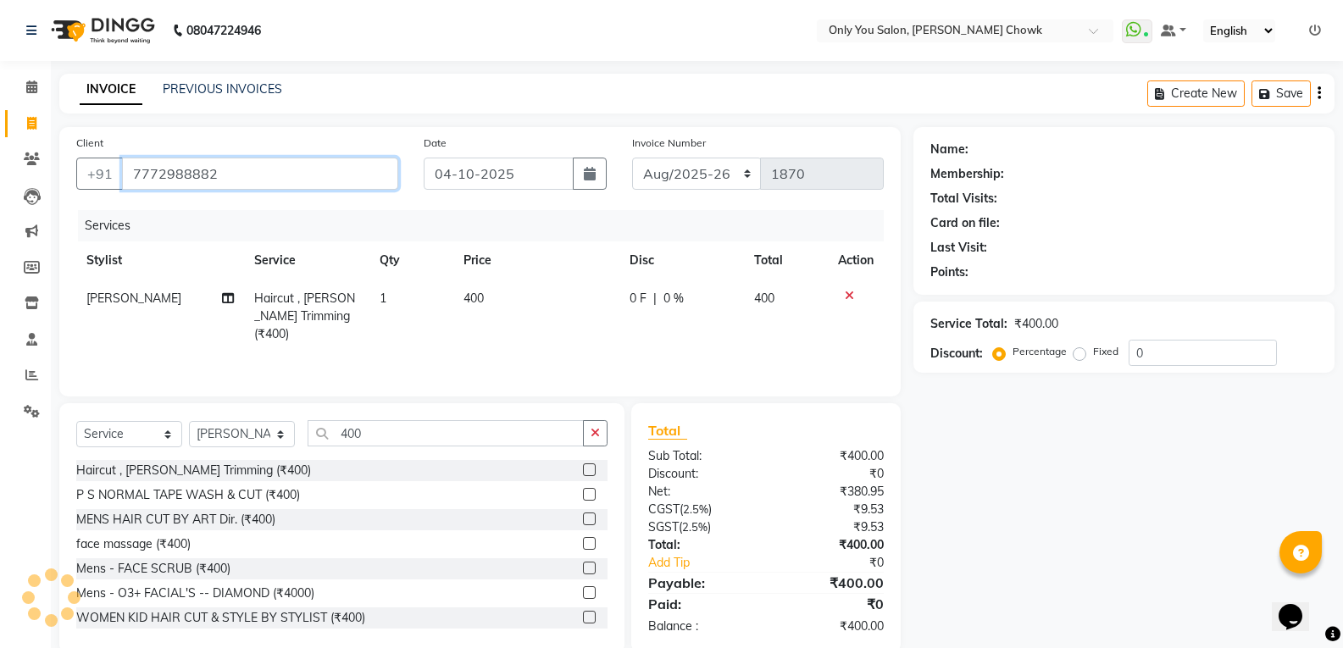
type input "7772988882"
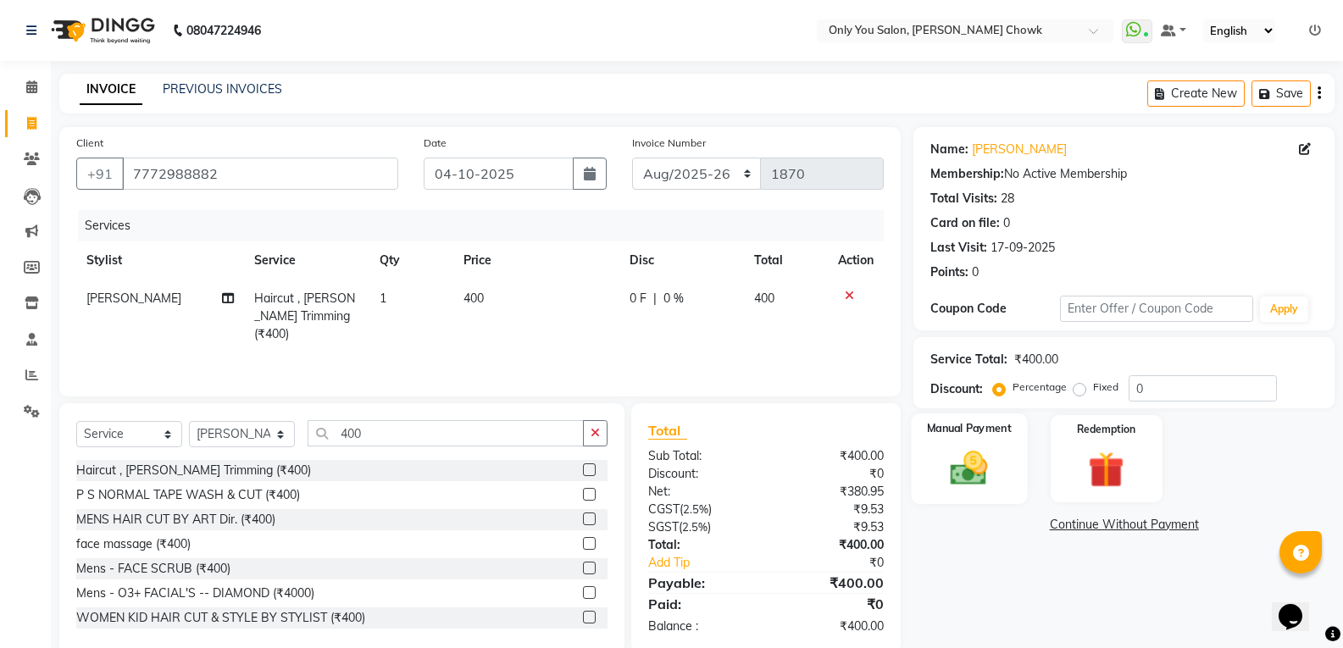
click at [976, 474] on img at bounding box center [969, 468] width 60 height 43
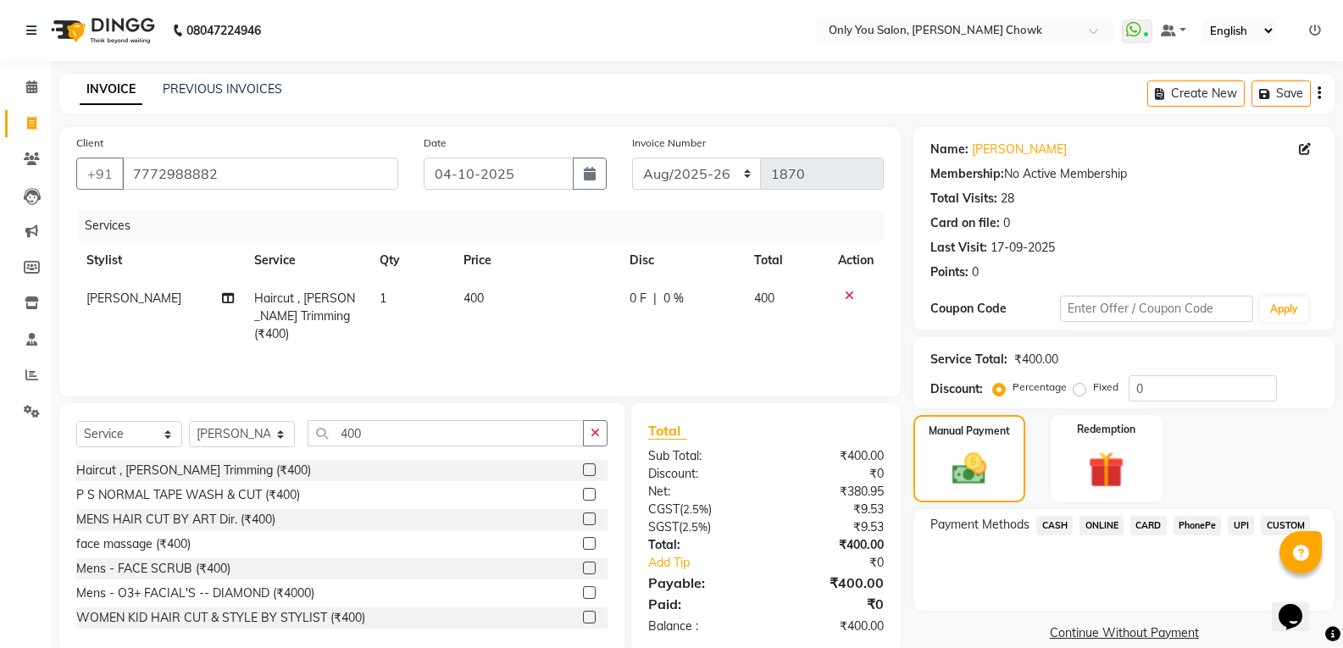
click at [1098, 525] on span "ONLINE" at bounding box center [1102, 525] width 44 height 19
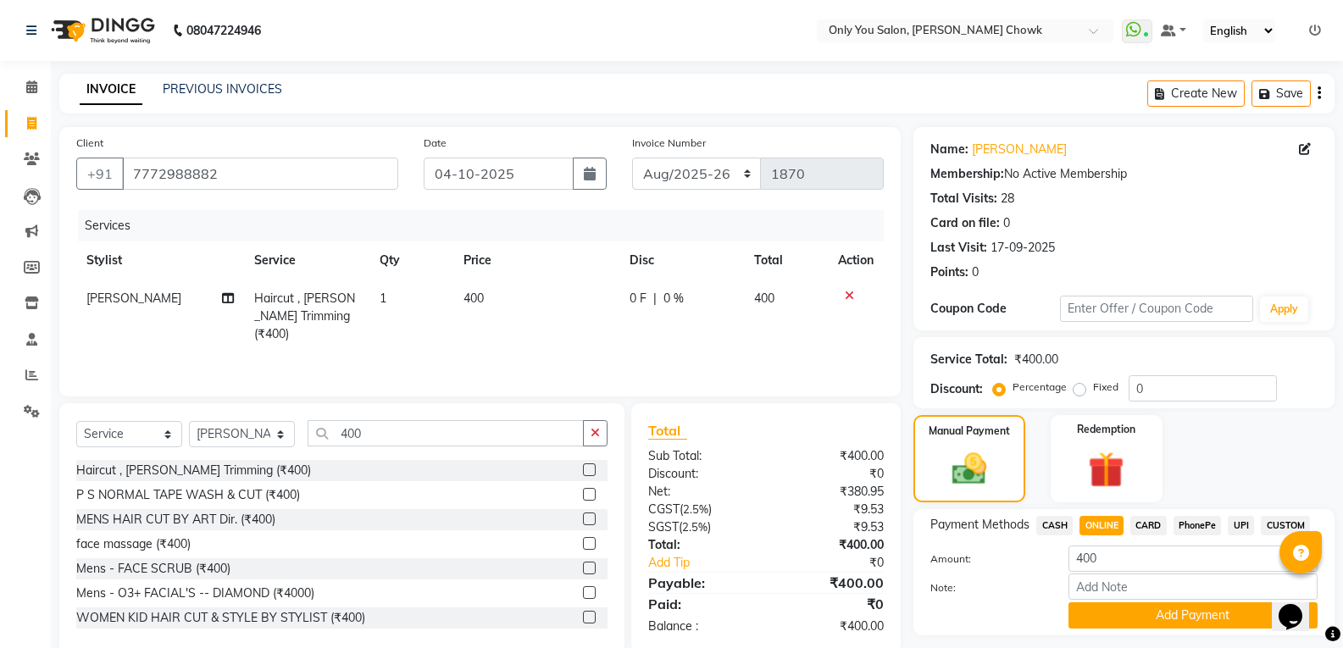
scroll to position [47, 0]
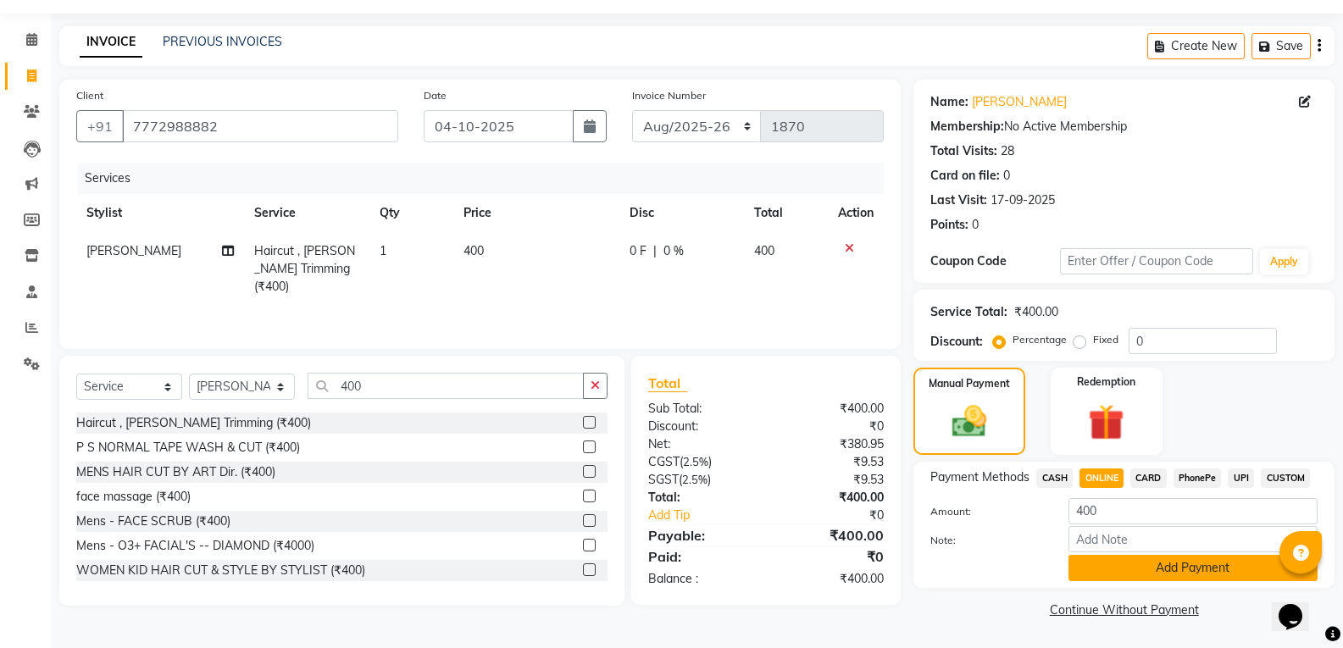
click at [1101, 571] on button "Add Payment" at bounding box center [1193, 568] width 249 height 26
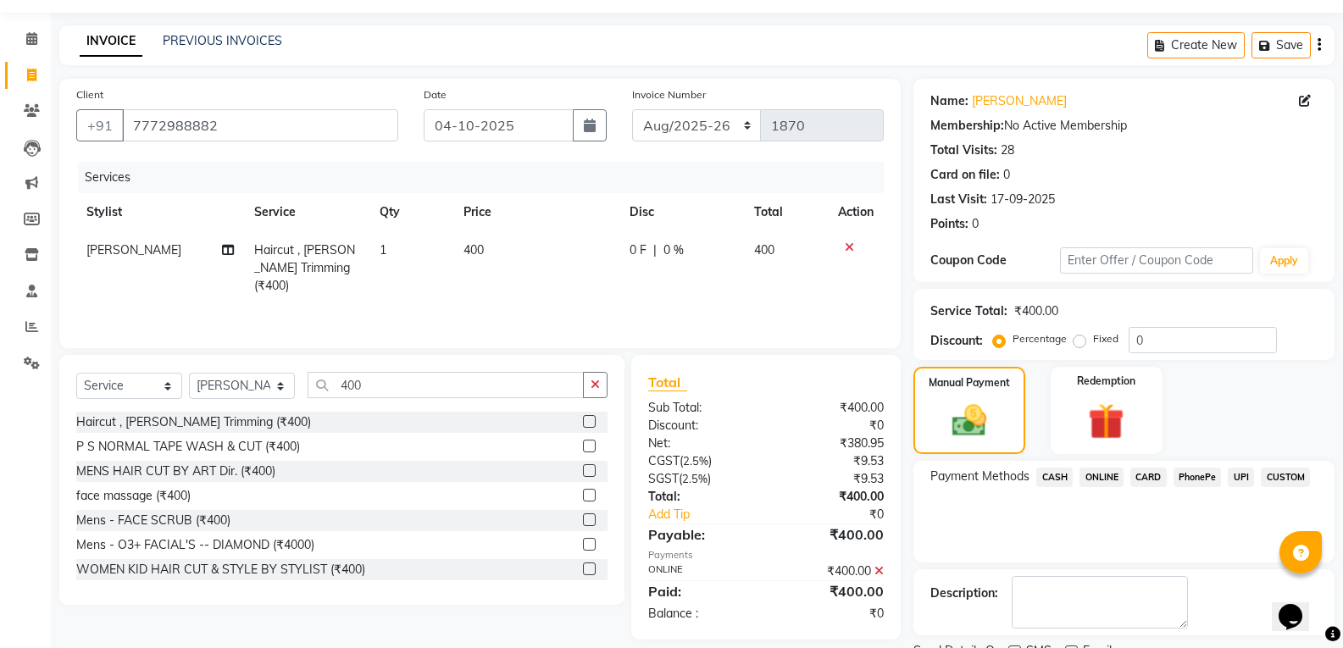
scroll to position [119, 0]
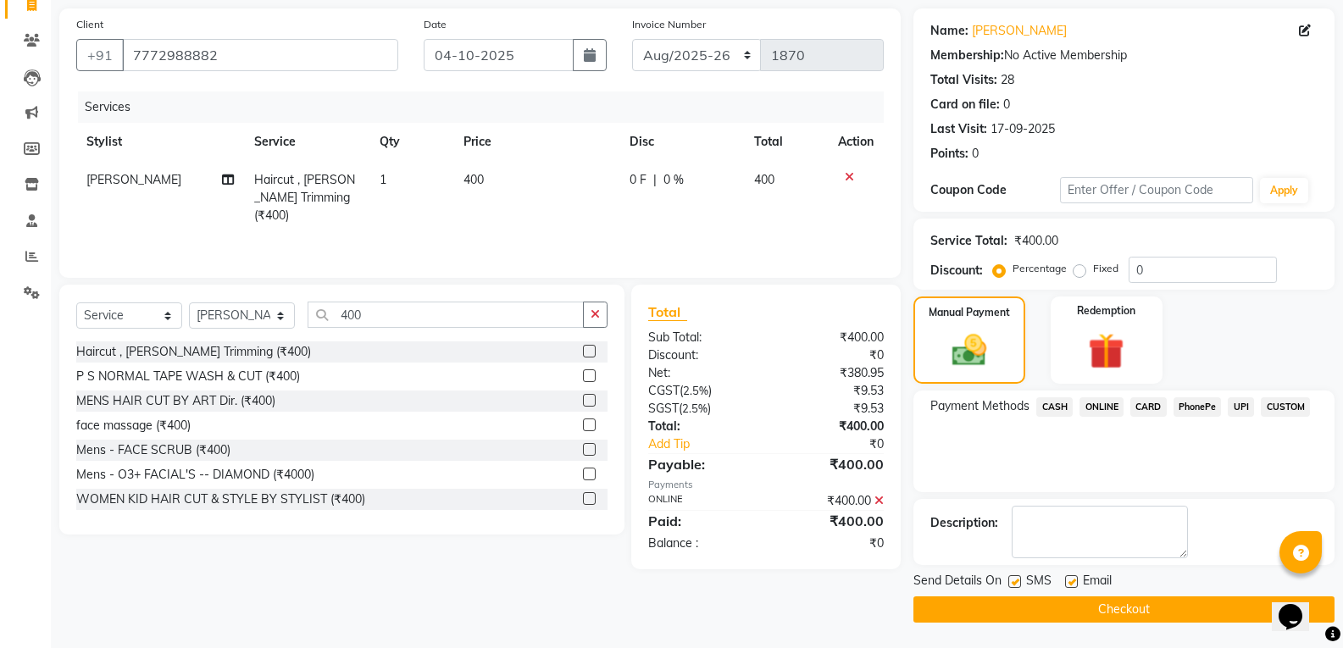
click at [1031, 604] on button "Checkout" at bounding box center [1124, 610] width 421 height 26
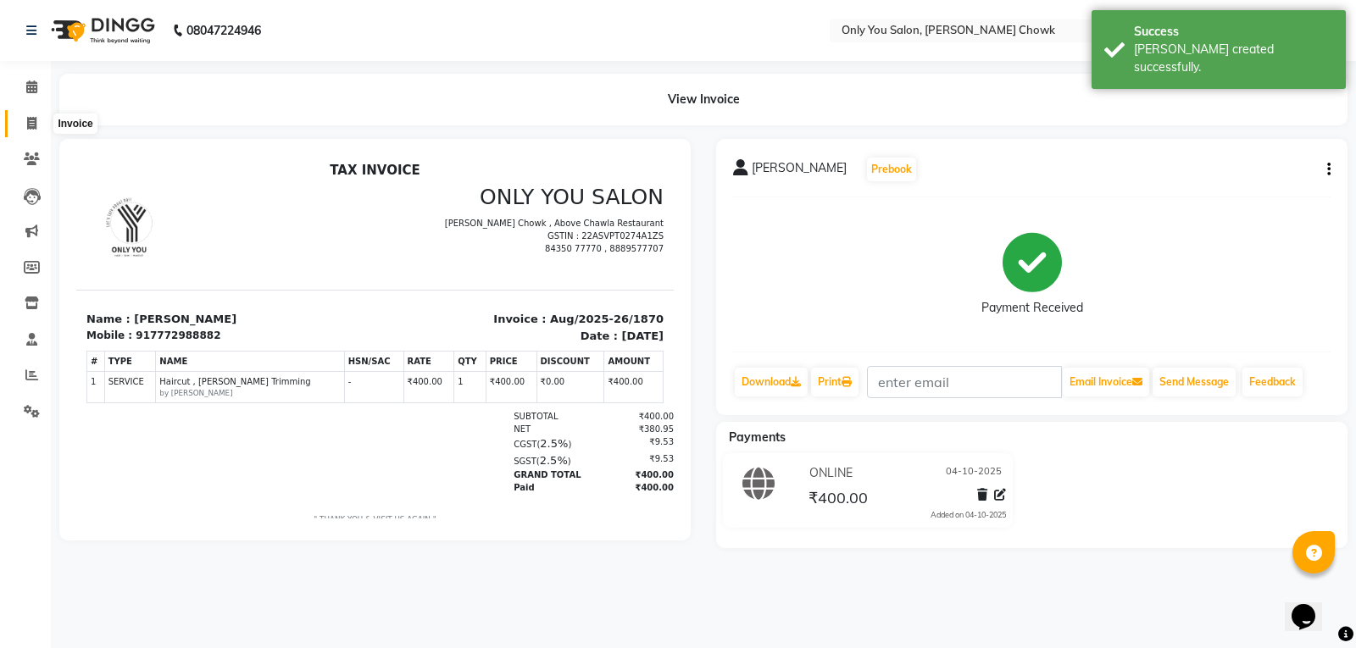
click at [36, 119] on icon at bounding box center [31, 123] width 9 height 13
select select "service"
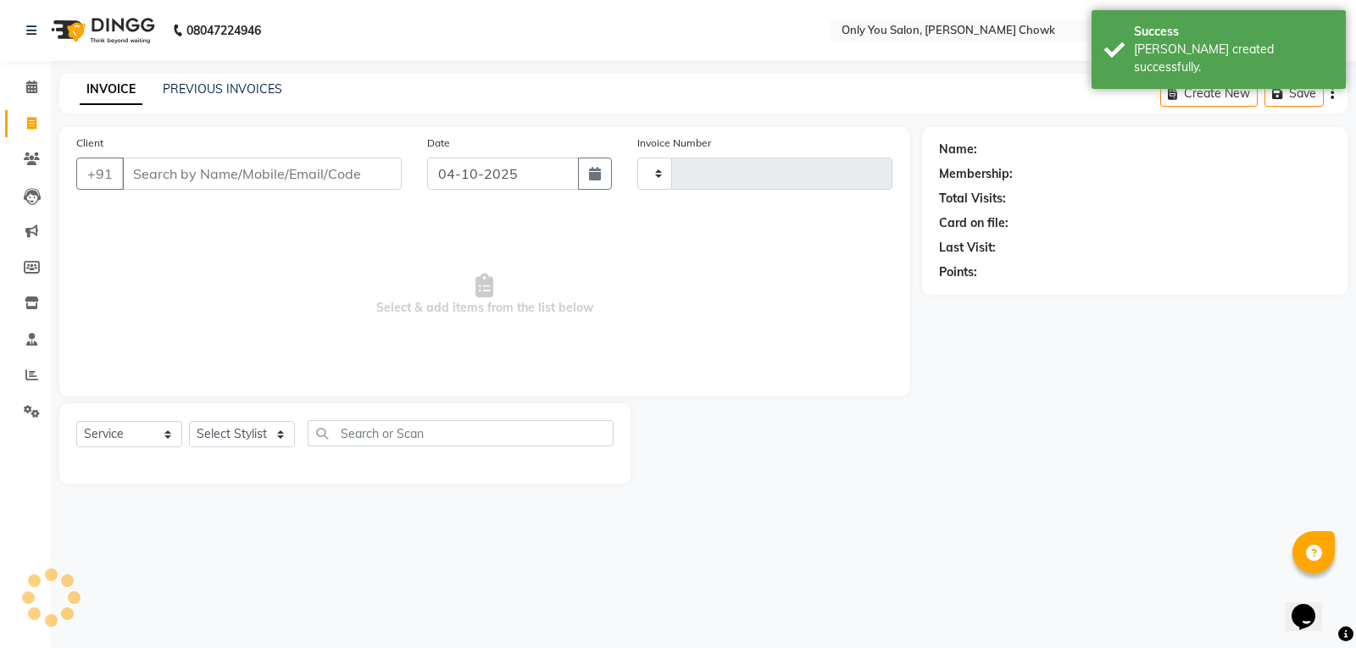
type input "1871"
select select "8713"
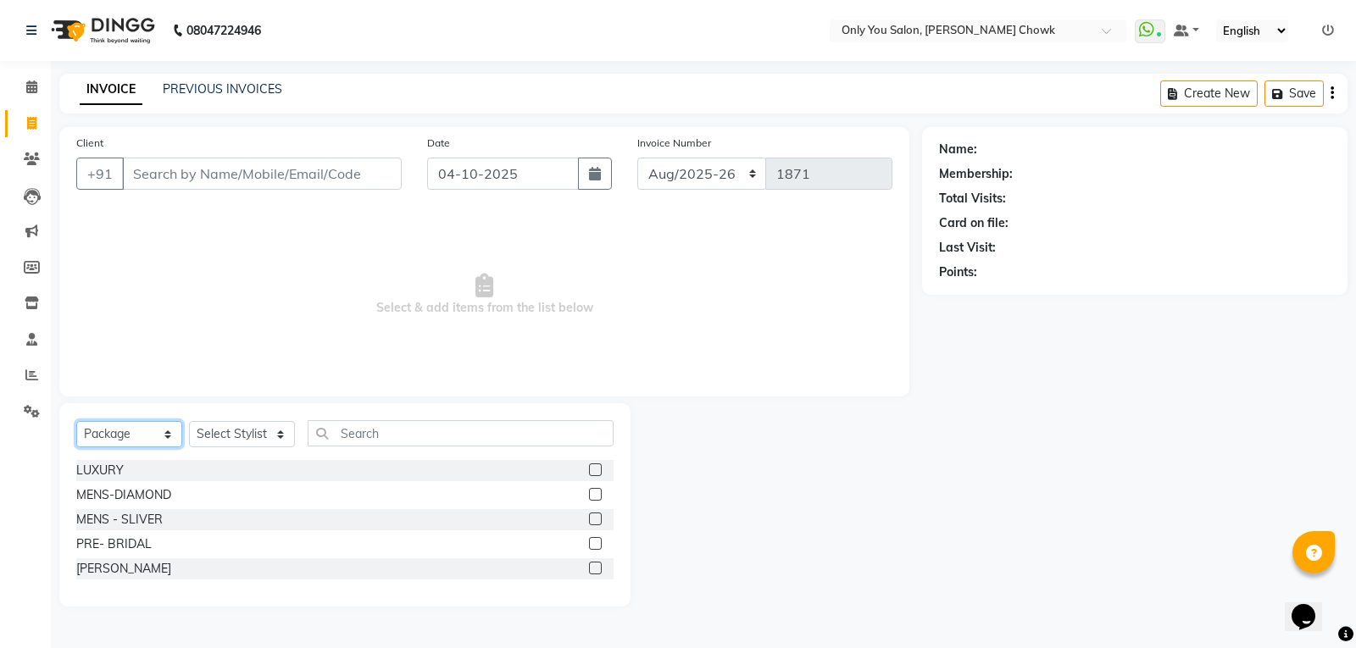
click at [164, 437] on select "Select Service Product Membership Package Voucher Prepaid Gift Card" at bounding box center [129, 434] width 106 height 26
select select "service"
click at [76, 421] on select "Select Service Product Membership Package Voucher Prepaid Gift Card" at bounding box center [129, 434] width 106 height 26
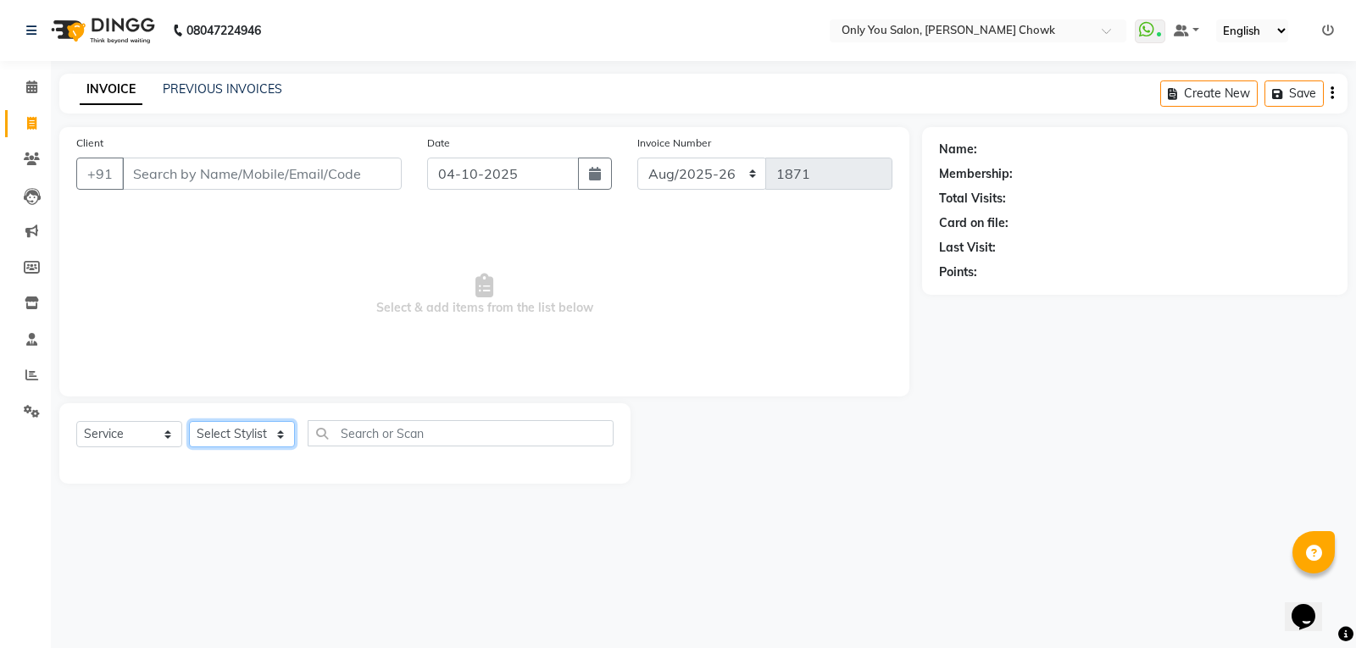
click at [277, 435] on select "Select Stylist [PERSON_NAME] [PERSON_NAME] [PERSON_NAME] MAMTA [PERSON_NAME] [P…" at bounding box center [242, 434] width 106 height 26
select select "54278"
click at [189, 421] on select "Select Stylist [PERSON_NAME] [PERSON_NAME] [PERSON_NAME] MAMTA [PERSON_NAME] [P…" at bounding box center [242, 434] width 106 height 26
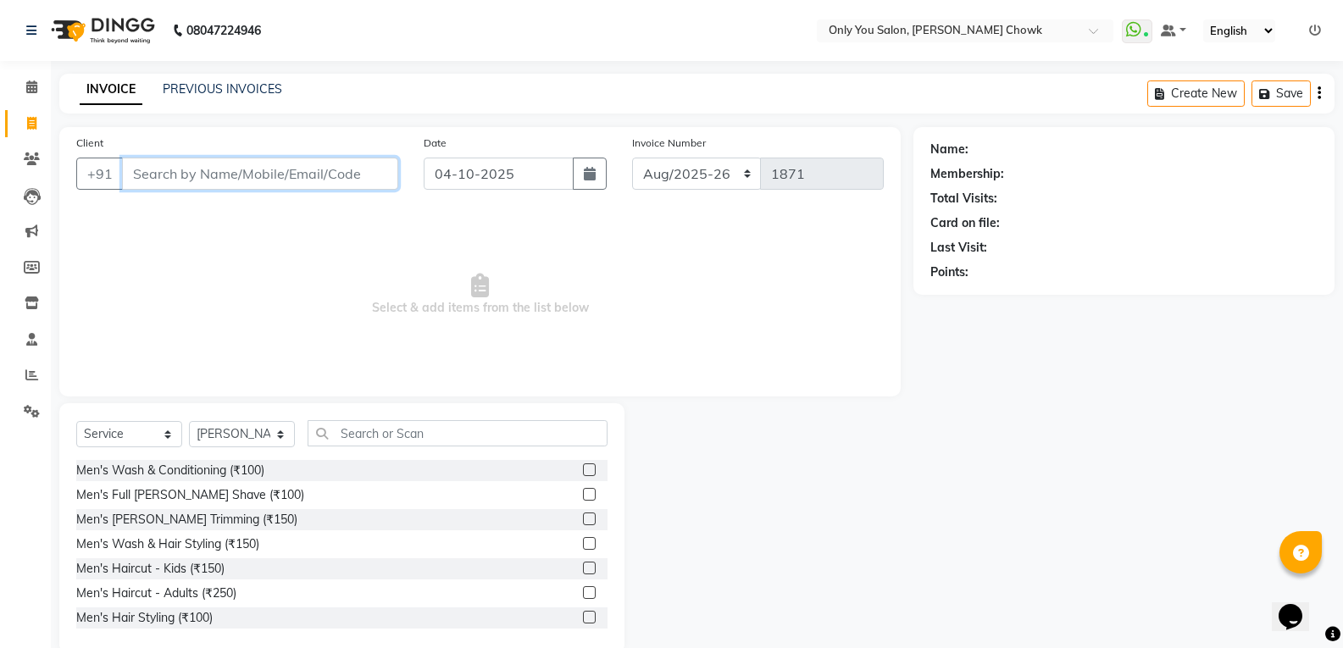
click at [286, 169] on input "Client" at bounding box center [260, 174] width 276 height 32
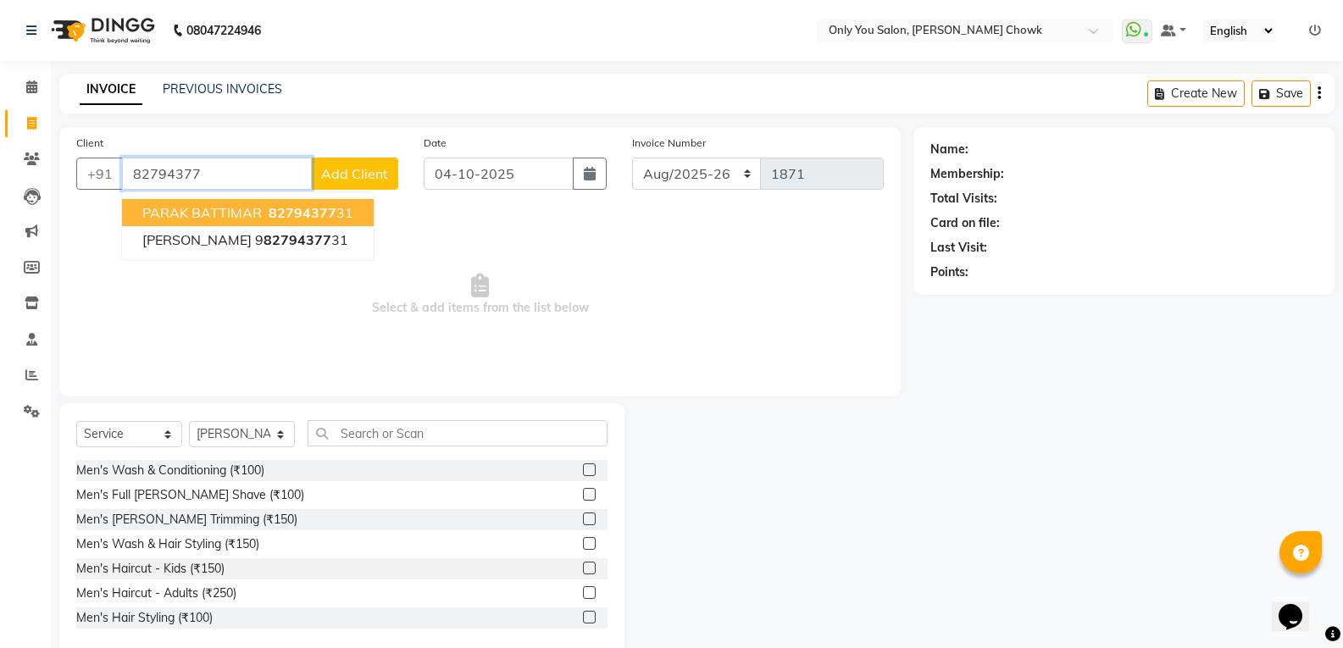
click at [271, 225] on button "PARAK BATTIMAR 82794377 31" at bounding box center [248, 212] width 252 height 27
type input "8279437731"
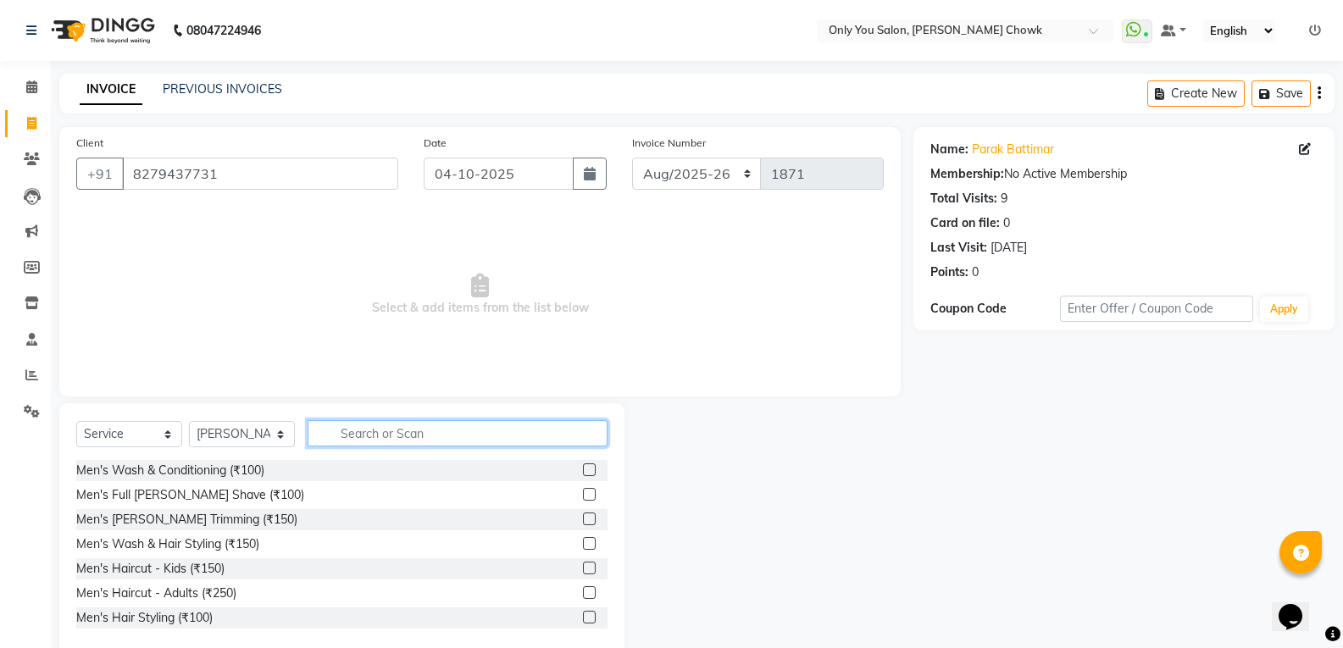
click at [396, 428] on input "text" at bounding box center [458, 433] width 300 height 26
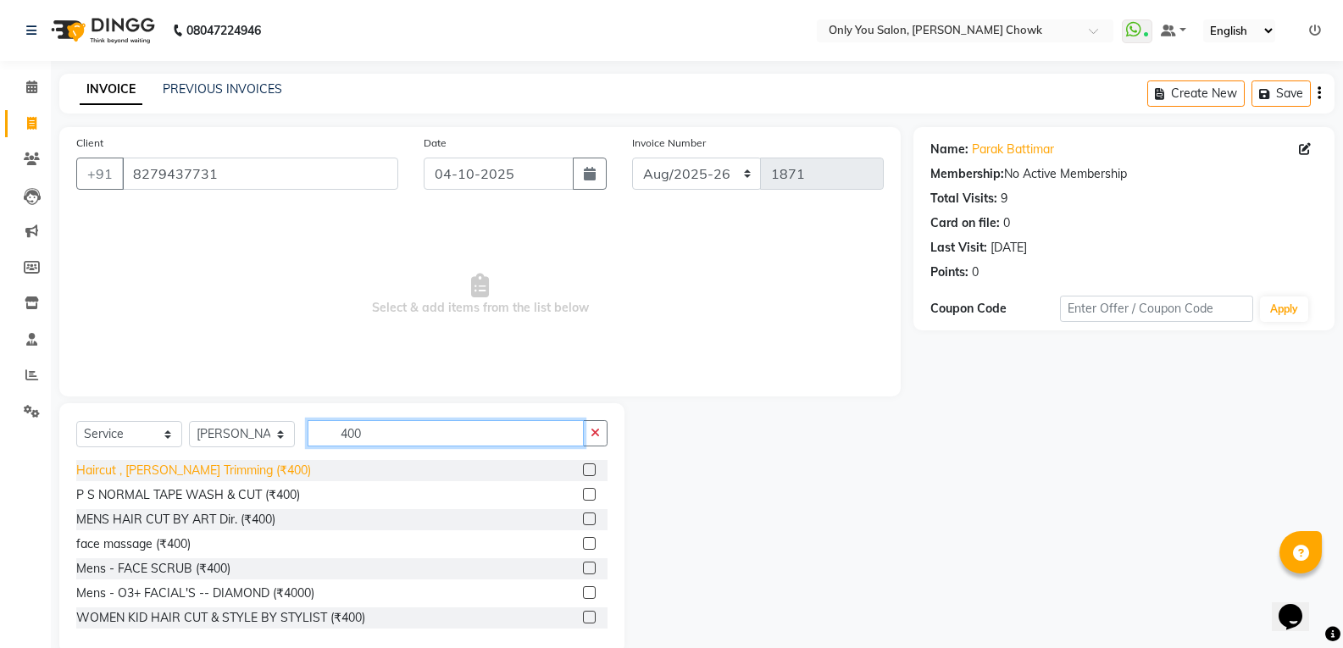
type input "400"
click at [227, 473] on div "Haircut , [PERSON_NAME] Trimming (₹400)" at bounding box center [193, 471] width 235 height 18
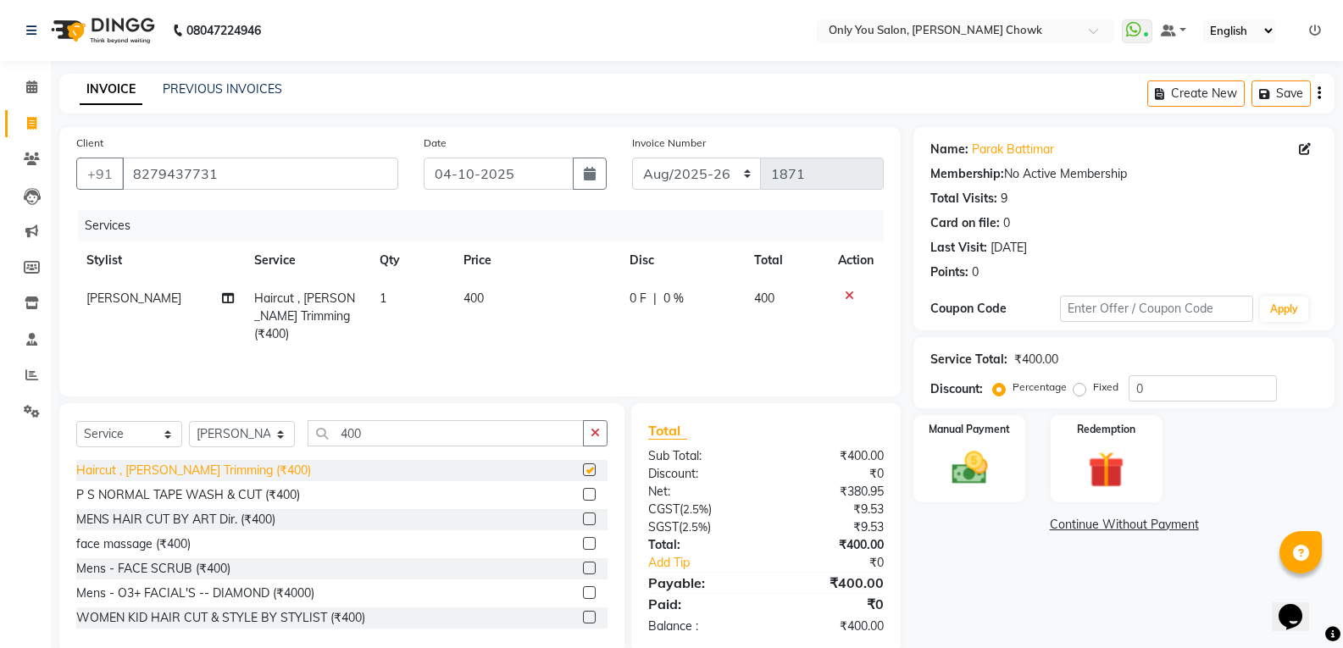
checkbox input "false"
click at [986, 474] on img at bounding box center [969, 468] width 60 height 43
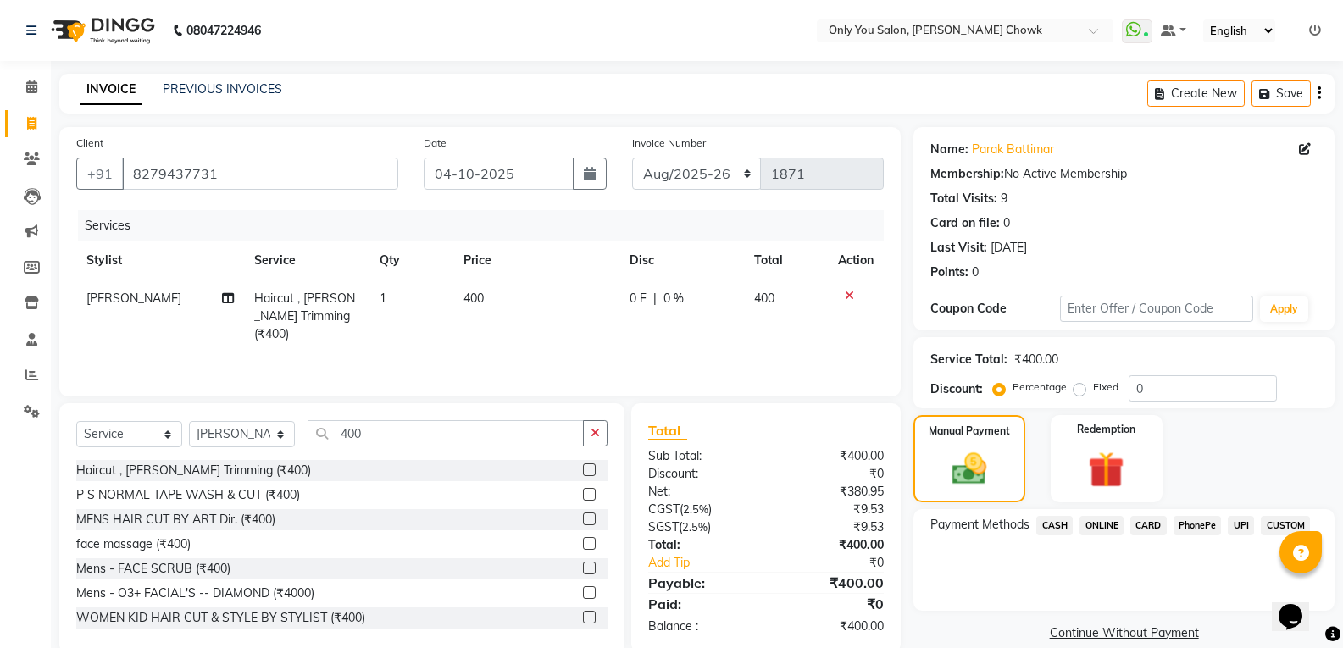
click at [1117, 522] on span "ONLINE" at bounding box center [1102, 525] width 44 height 19
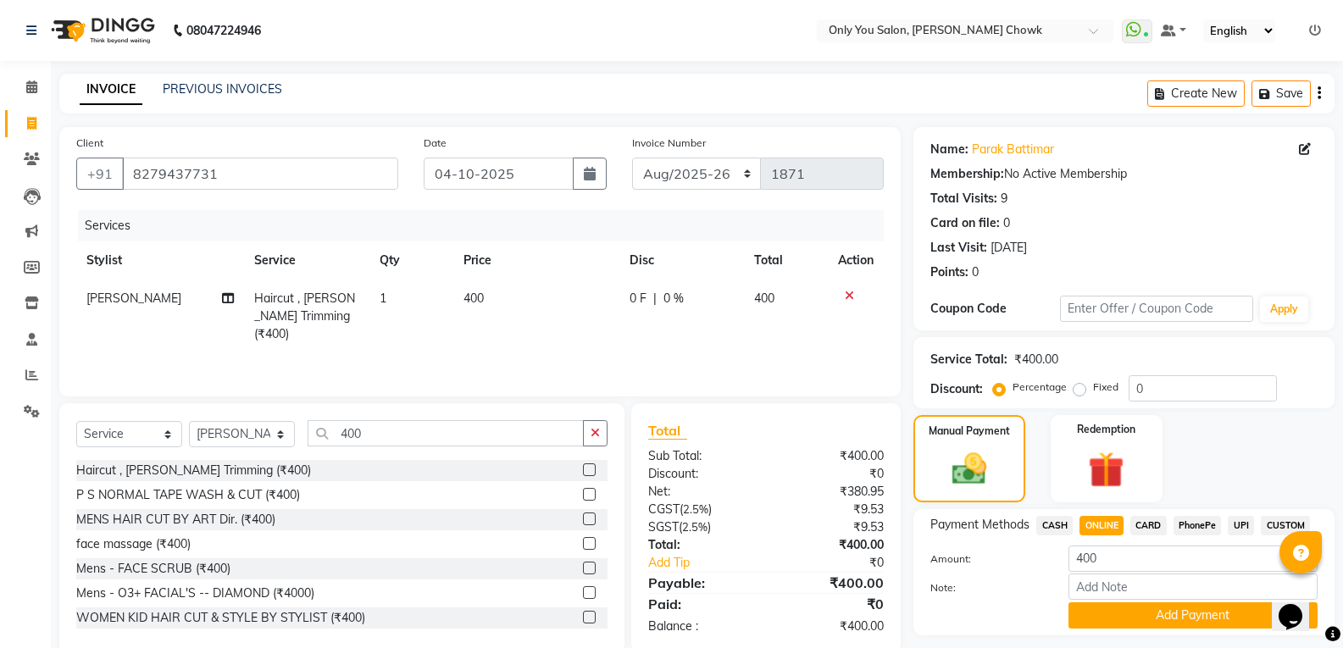
scroll to position [47, 0]
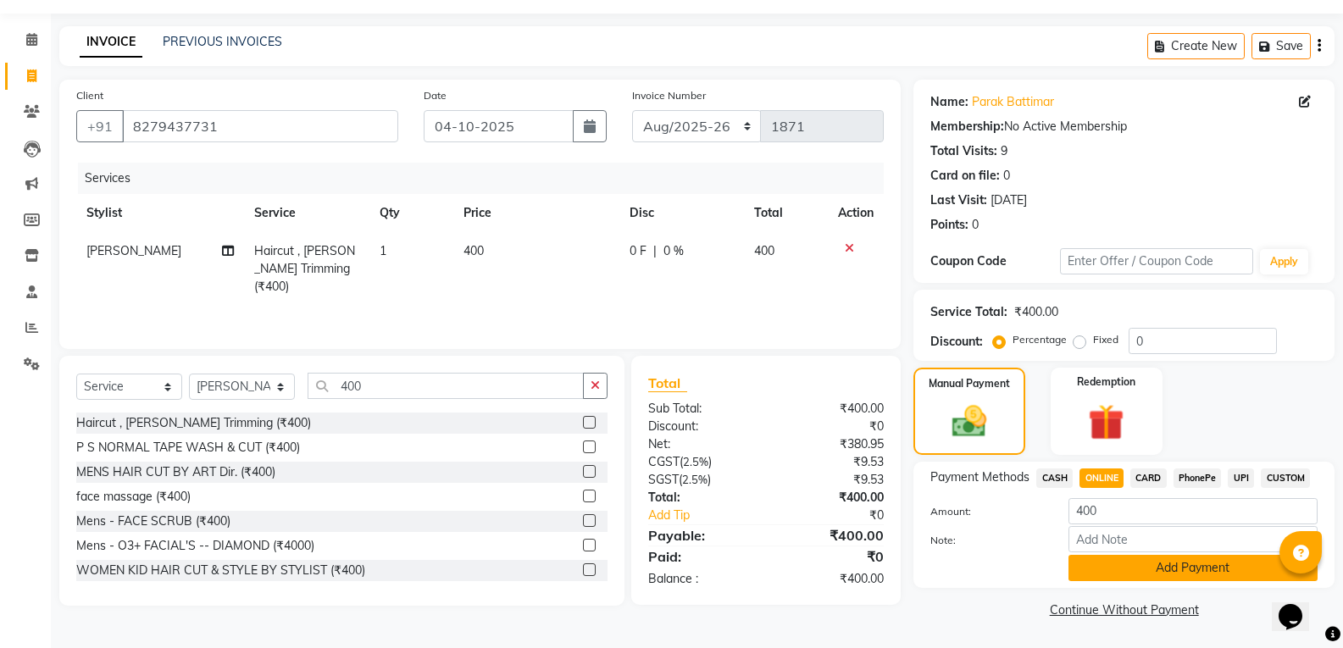
click at [1113, 577] on button "Add Payment" at bounding box center [1193, 568] width 249 height 26
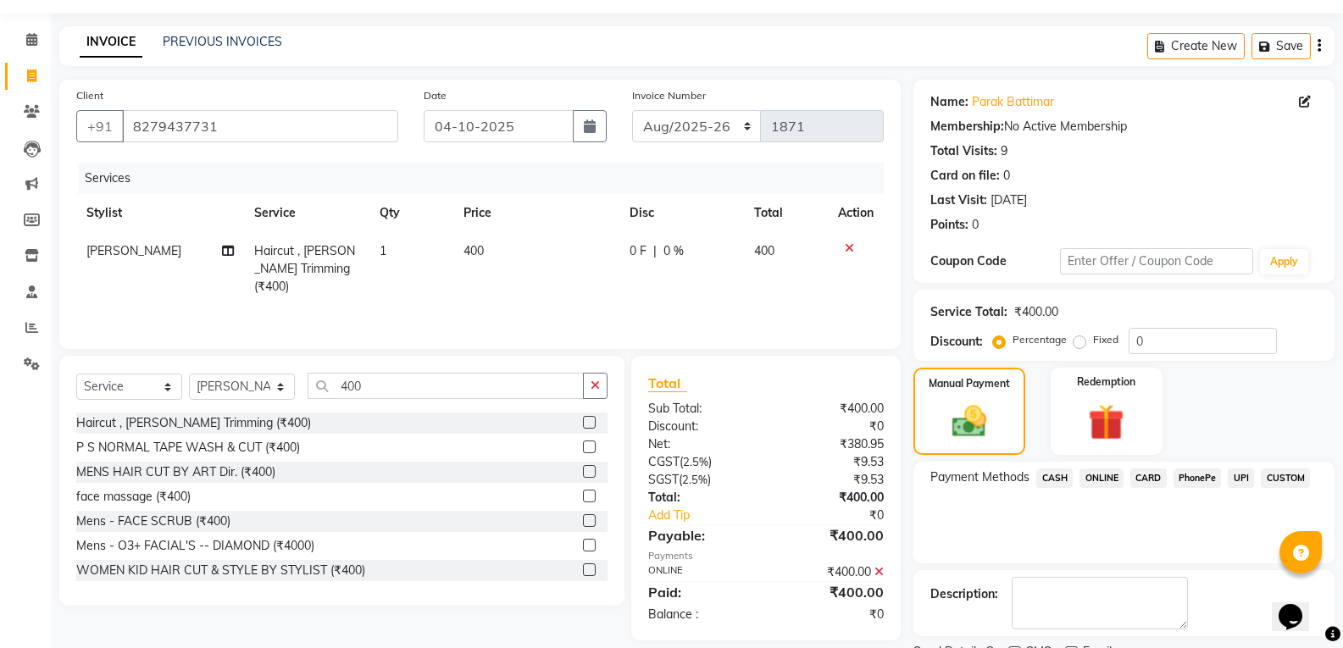
scroll to position [119, 0]
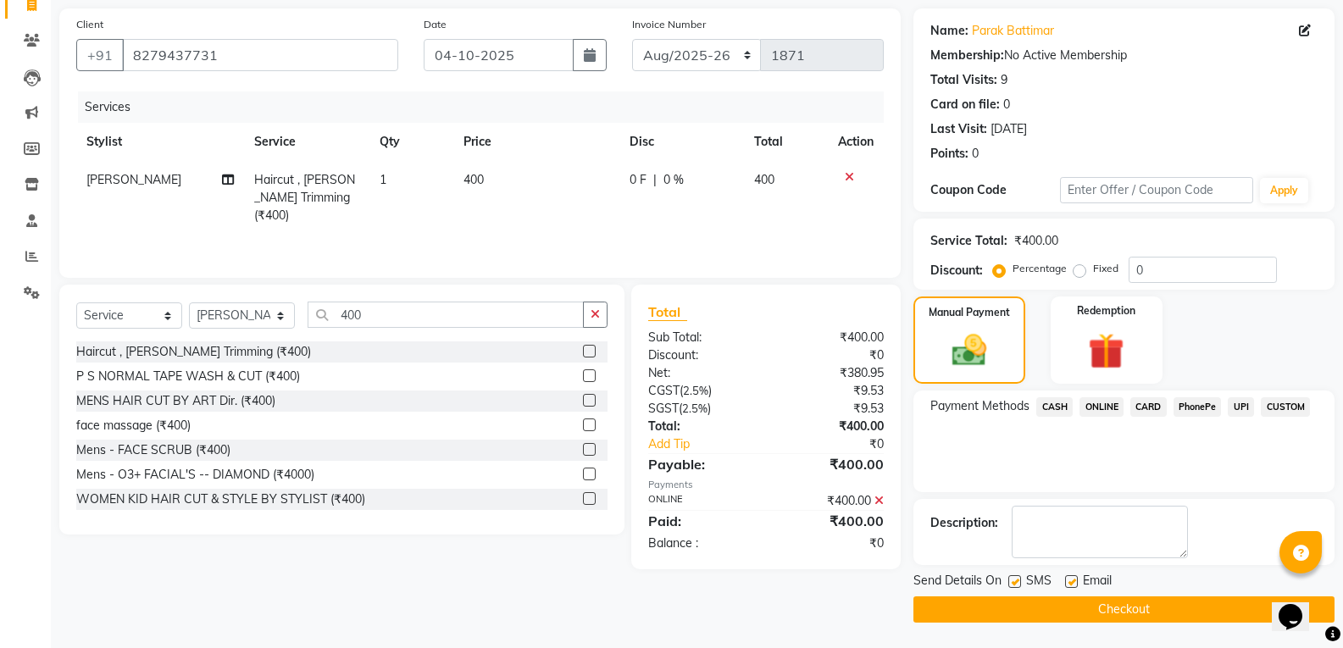
click at [1079, 611] on button "Checkout" at bounding box center [1124, 610] width 421 height 26
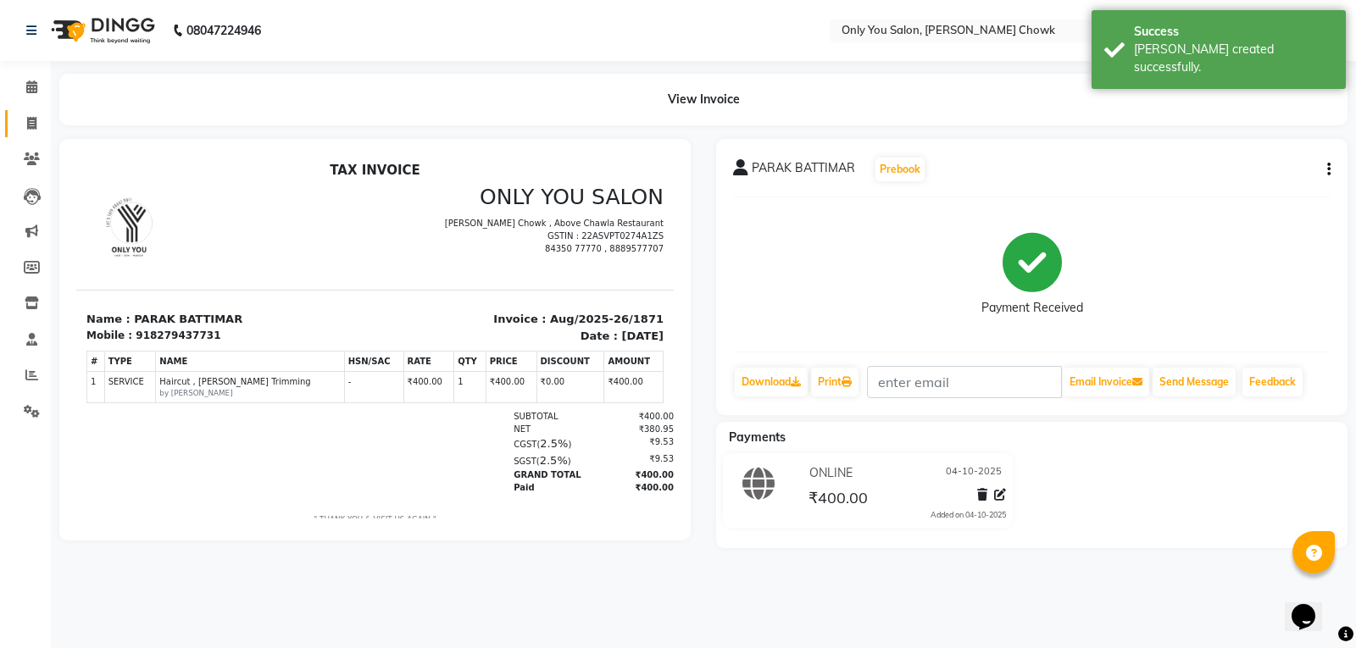
click at [27, 134] on link "Invoice" at bounding box center [25, 124] width 41 height 28
select select "service"
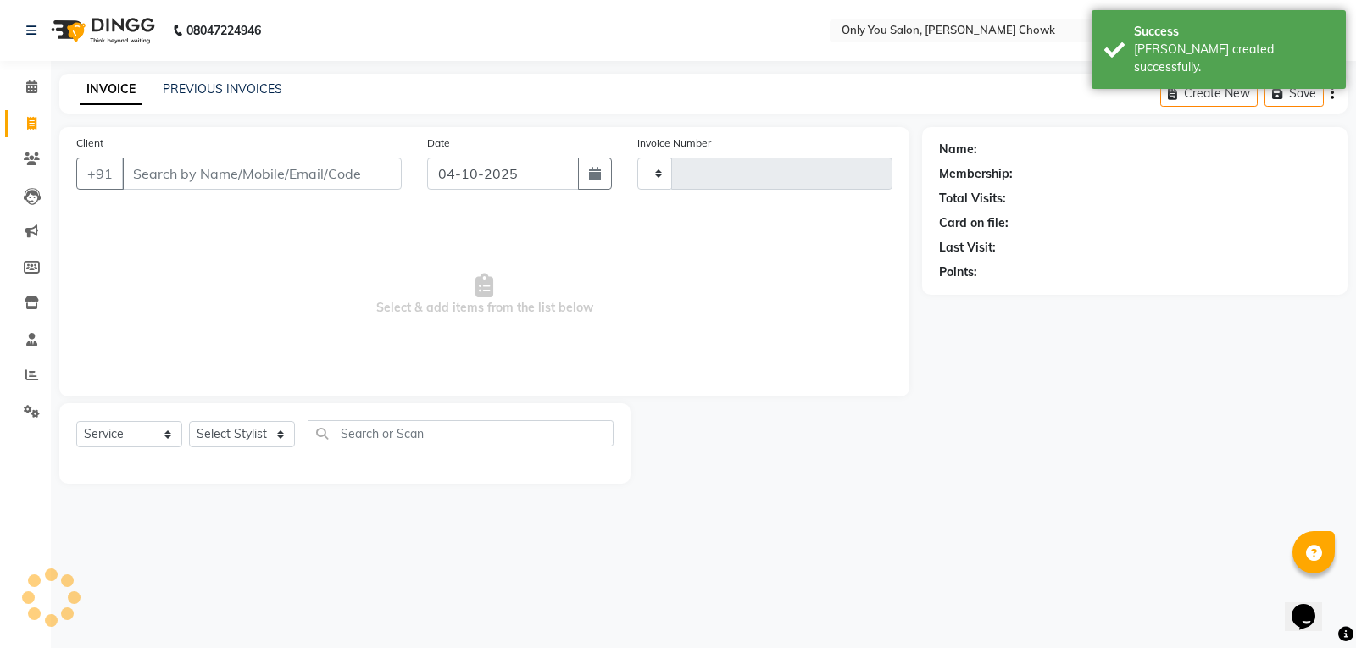
type input "1872"
select select "8713"
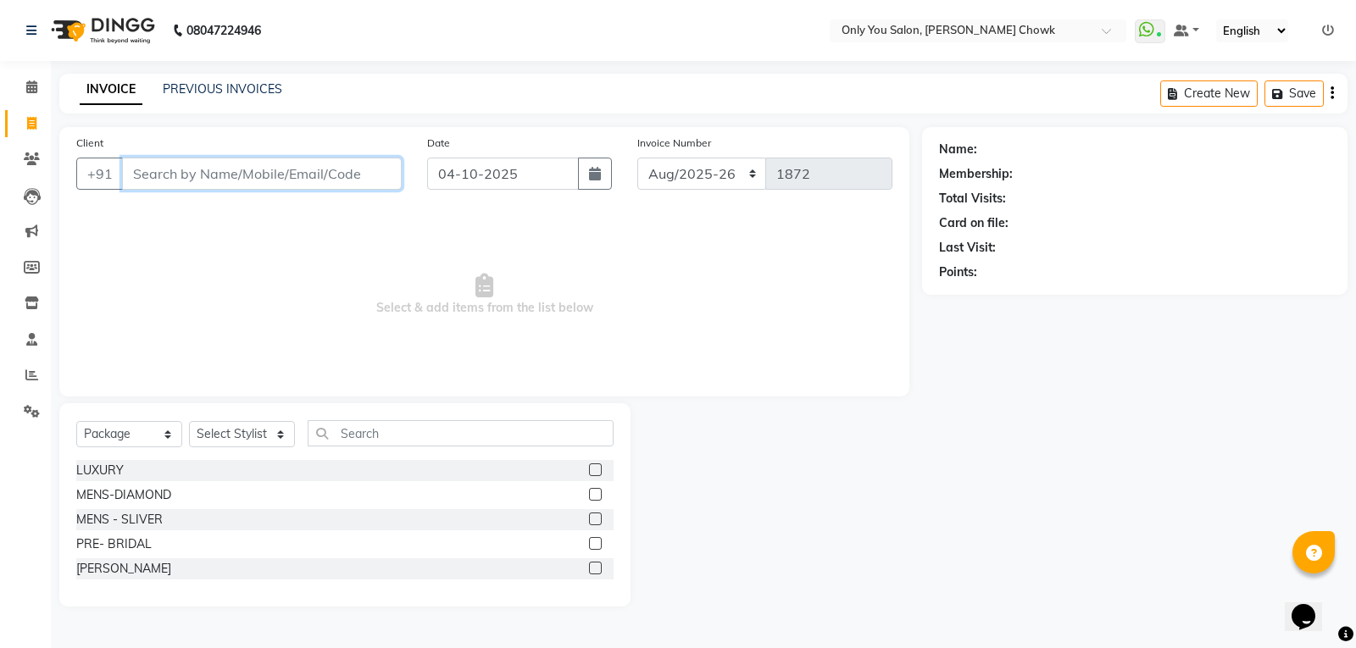
click at [310, 184] on input "Client" at bounding box center [262, 174] width 280 height 32
click at [170, 432] on select "Select Service Product Membership Package Voucher Prepaid Gift Card" at bounding box center [129, 434] width 106 height 26
select select "service"
click at [76, 421] on select "Select Service Product Membership Package Voucher Prepaid Gift Card" at bounding box center [129, 434] width 106 height 26
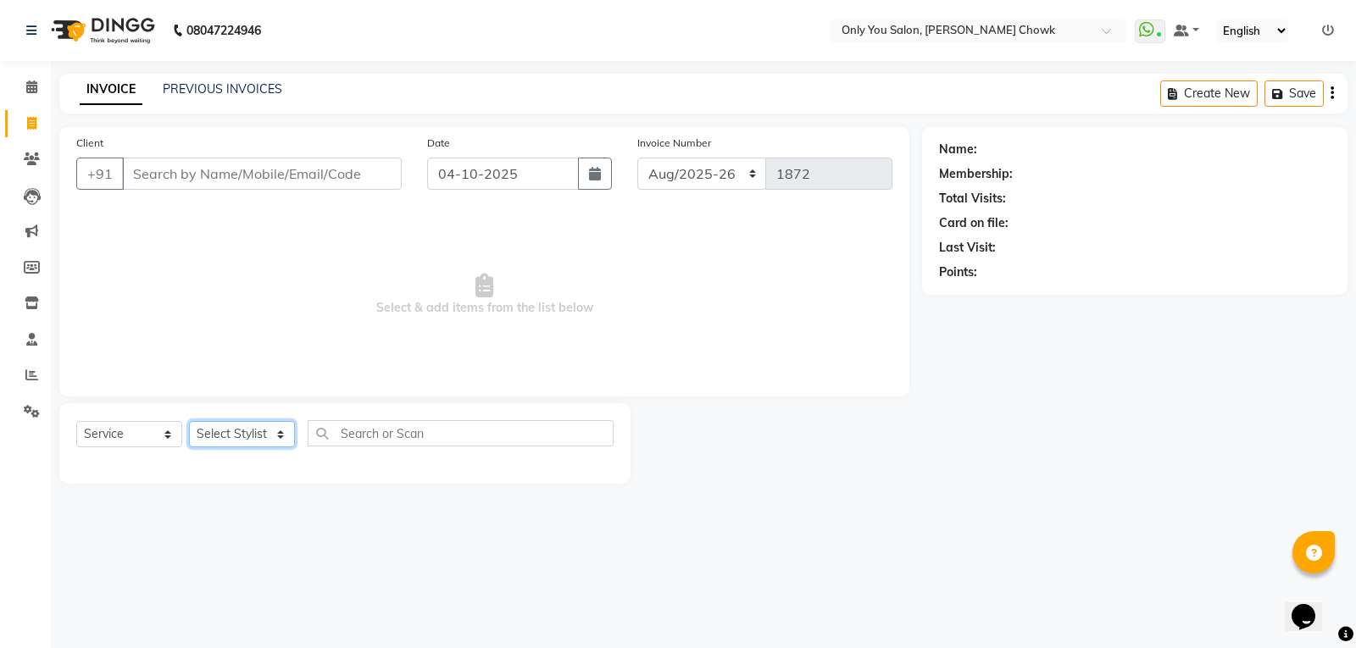
click at [279, 432] on select "Select Stylist [PERSON_NAME] [PERSON_NAME] [PERSON_NAME] MAMTA [PERSON_NAME] [P…" at bounding box center [242, 434] width 106 height 26
select select "59571"
click at [189, 421] on select "Select Stylist [PERSON_NAME] [PERSON_NAME] [PERSON_NAME] MAMTA [PERSON_NAME] [P…" at bounding box center [242, 434] width 106 height 26
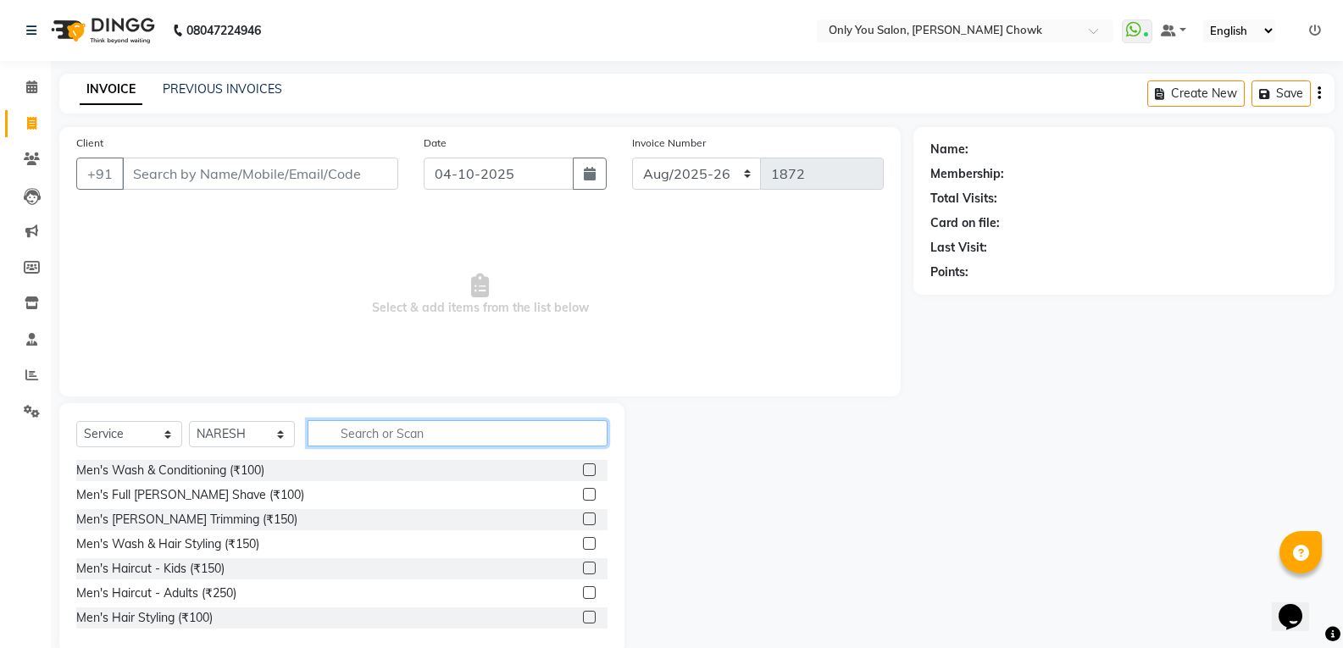
click at [380, 443] on input "text" at bounding box center [458, 433] width 300 height 26
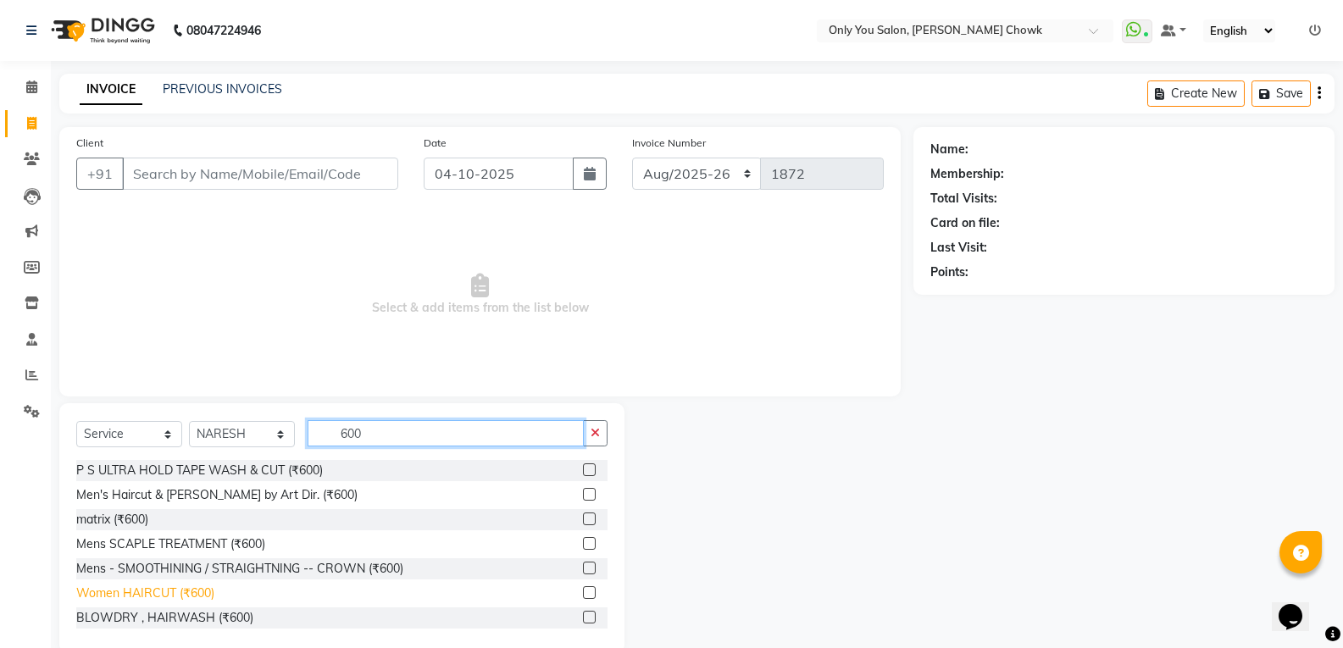
type input "600"
click at [203, 592] on div "Women HAIRCUT (₹600)" at bounding box center [145, 594] width 138 height 18
checkbox input "false"
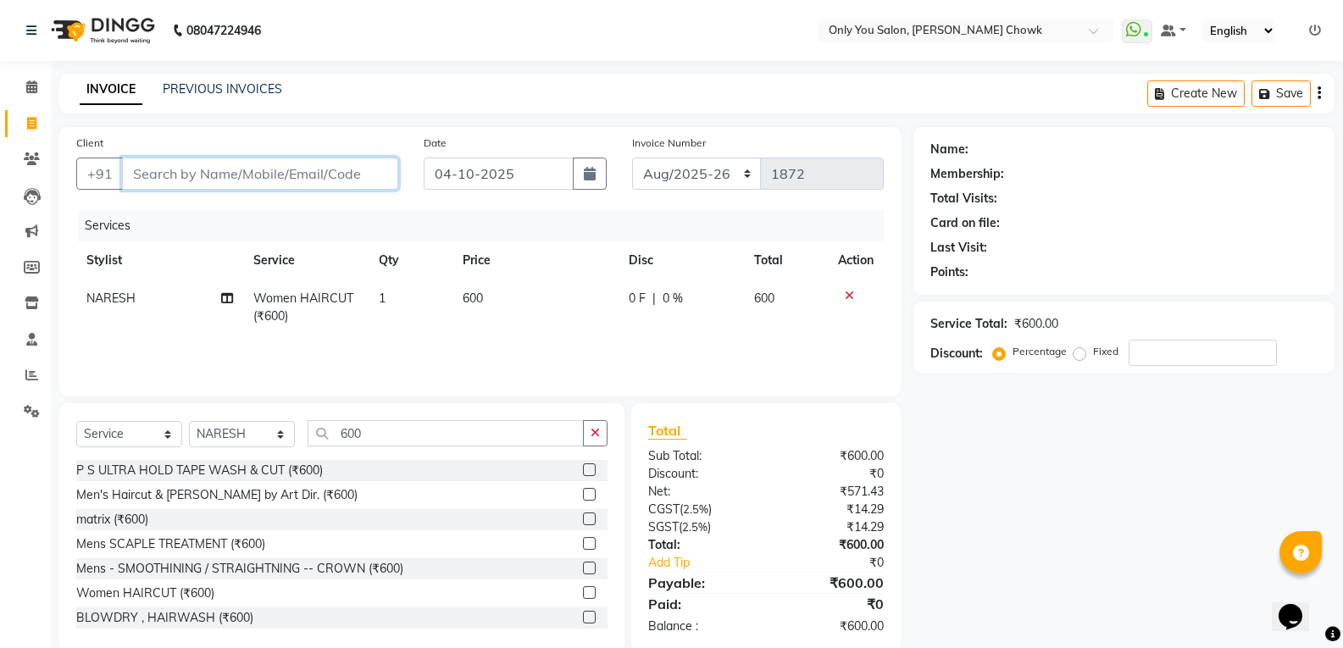
click at [307, 174] on input "Client" at bounding box center [260, 174] width 276 height 32
type input "9"
type input "0"
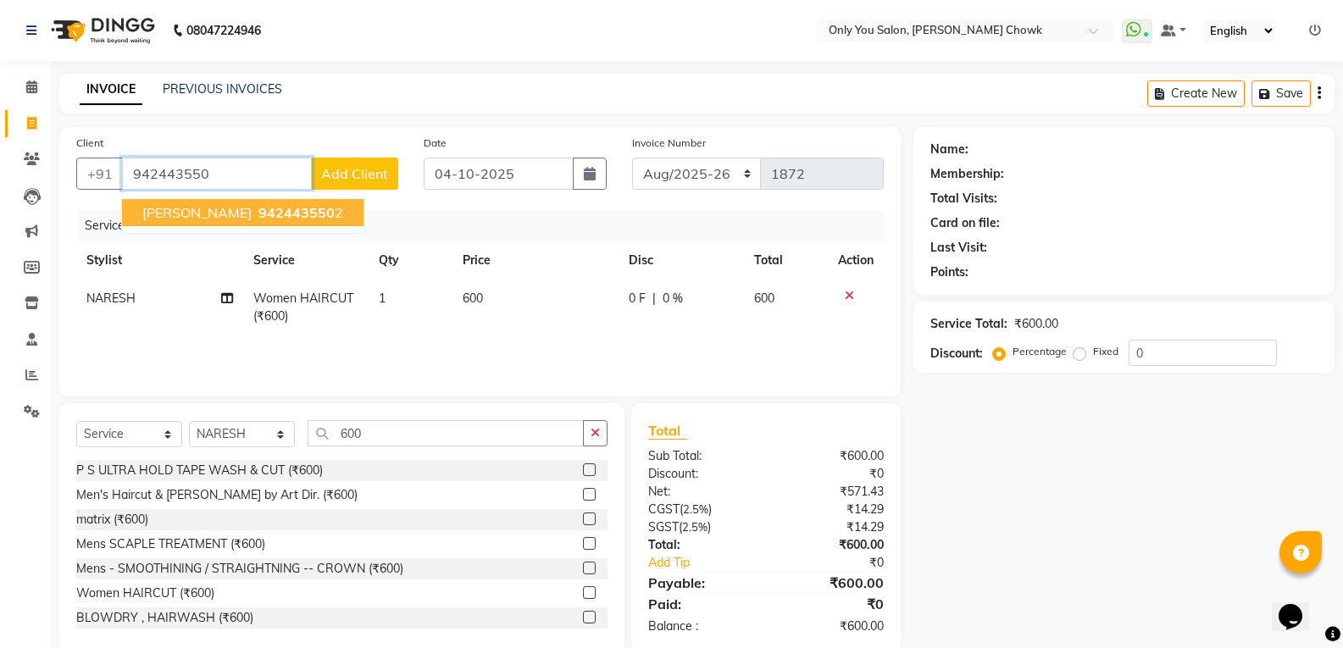
click at [310, 201] on button "rashmi pandey 942443550 2" at bounding box center [243, 212] width 242 height 27
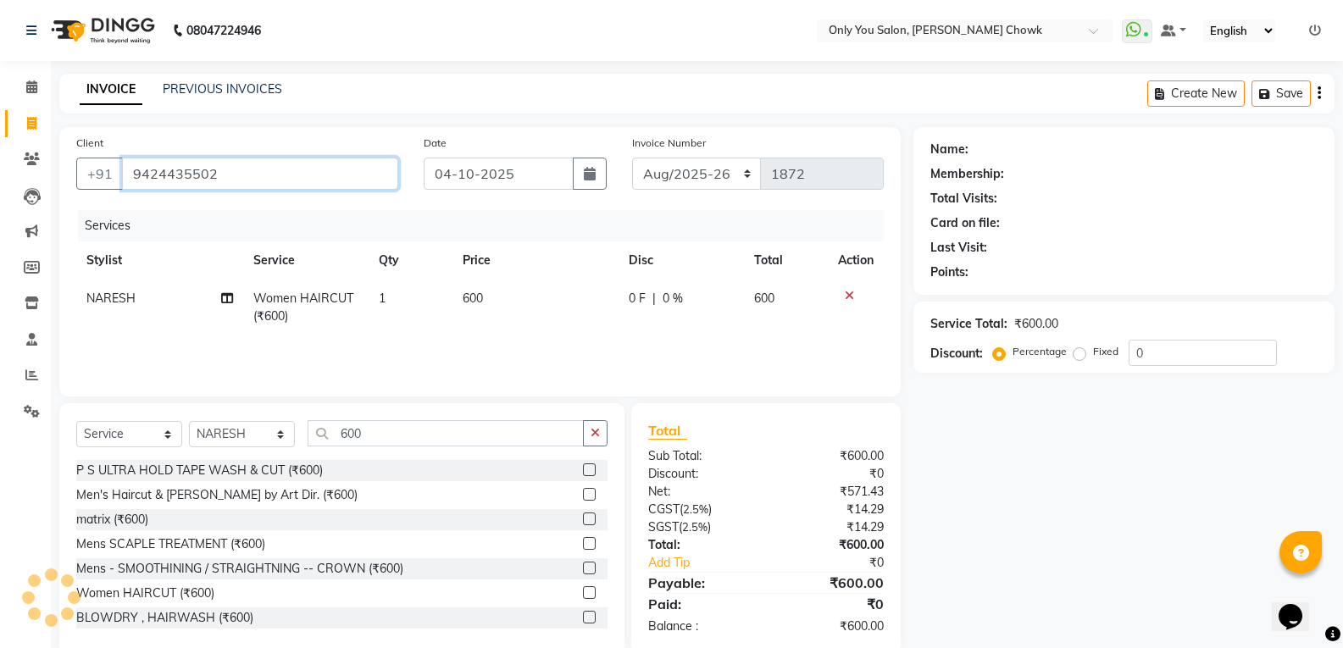
type input "9424435502"
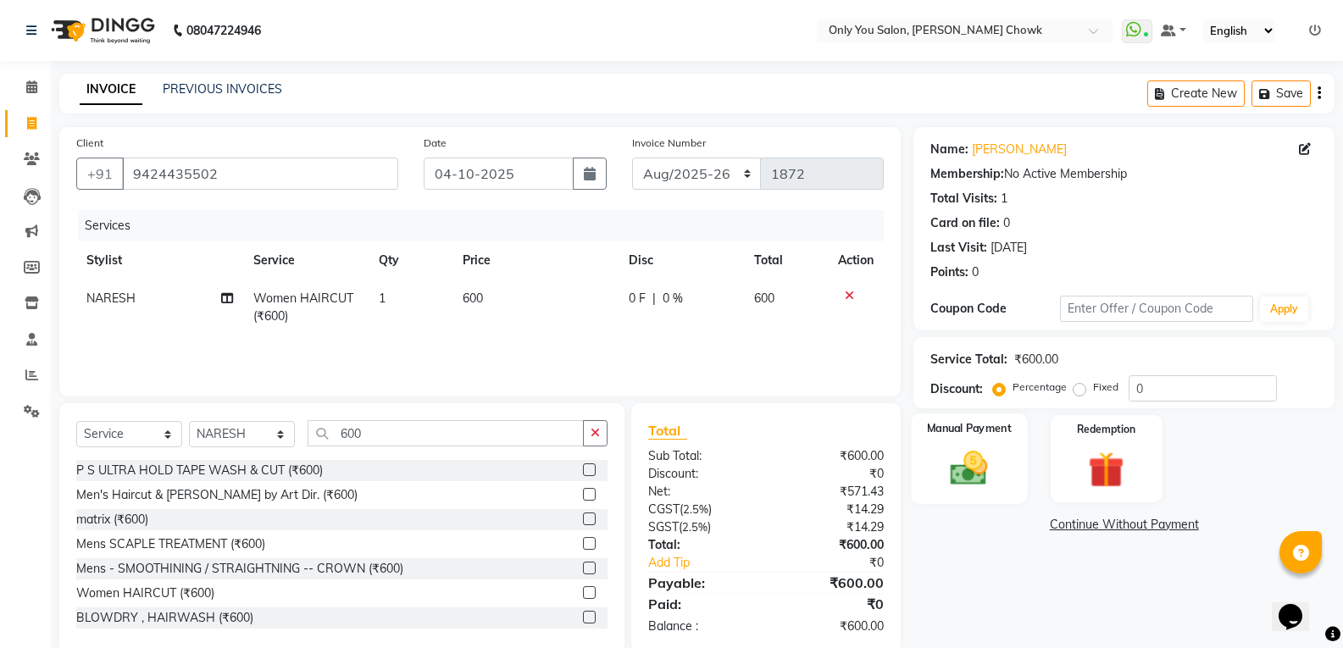
click at [964, 473] on img at bounding box center [969, 468] width 60 height 43
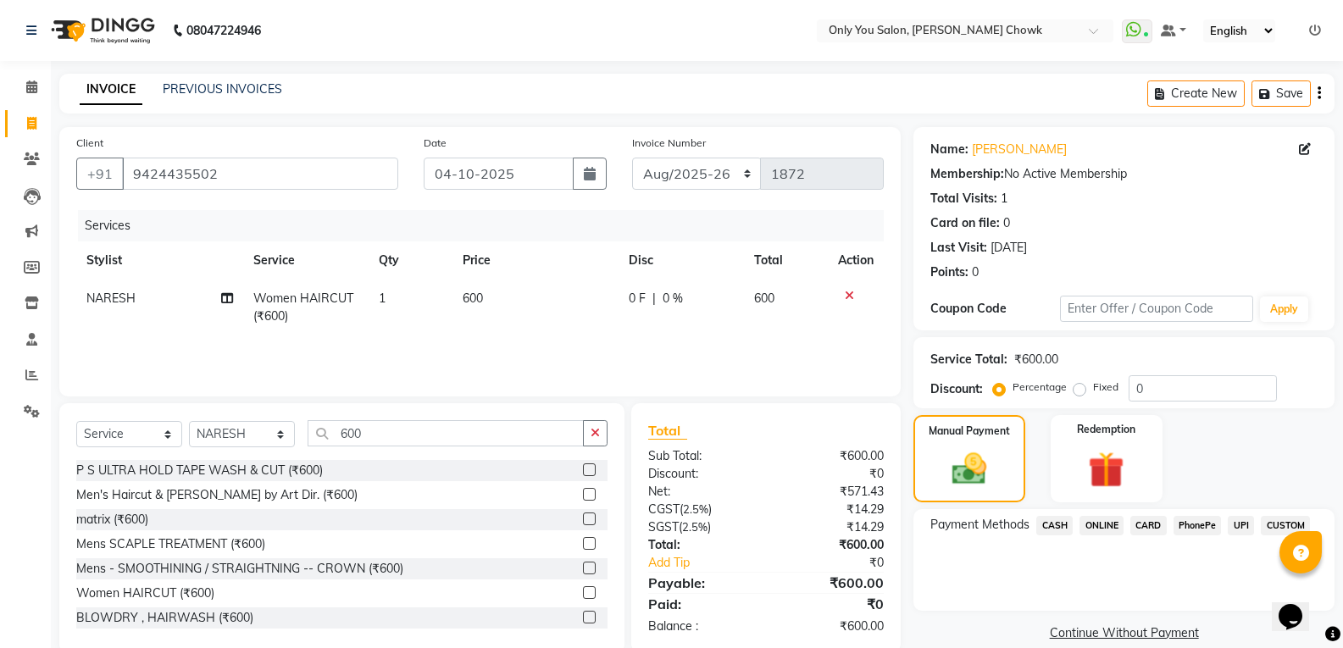
click at [1097, 520] on span "ONLINE" at bounding box center [1102, 525] width 44 height 19
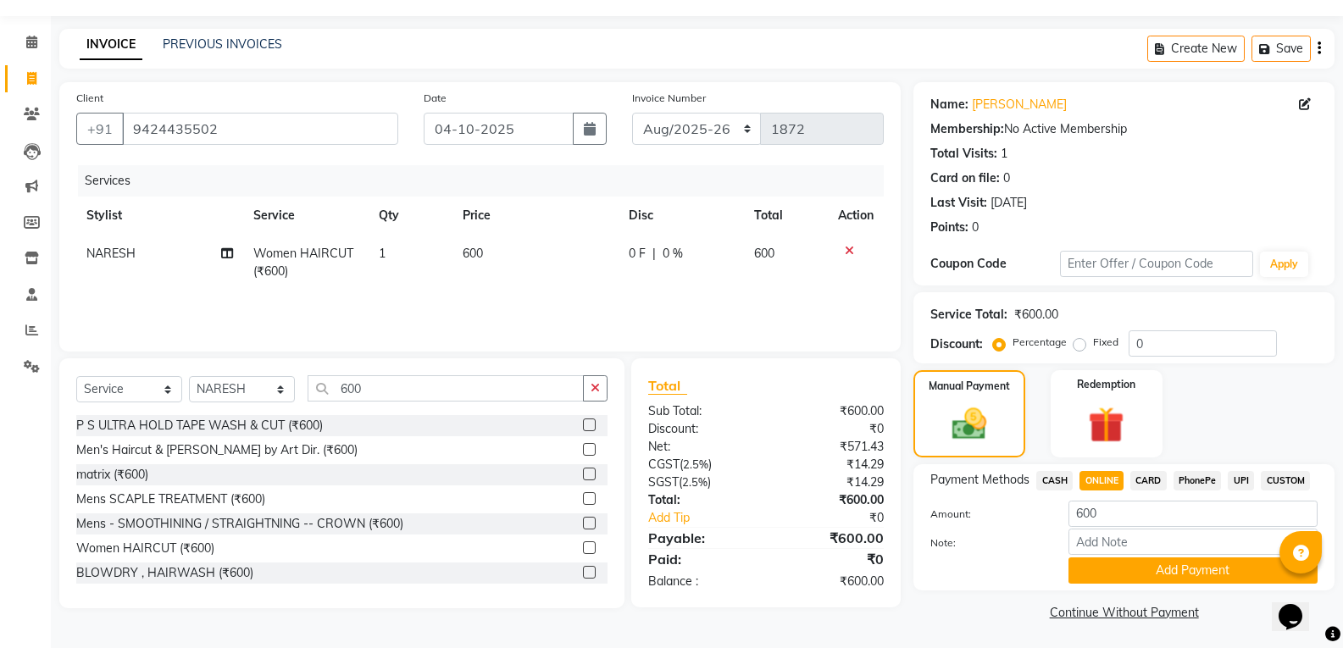
scroll to position [47, 0]
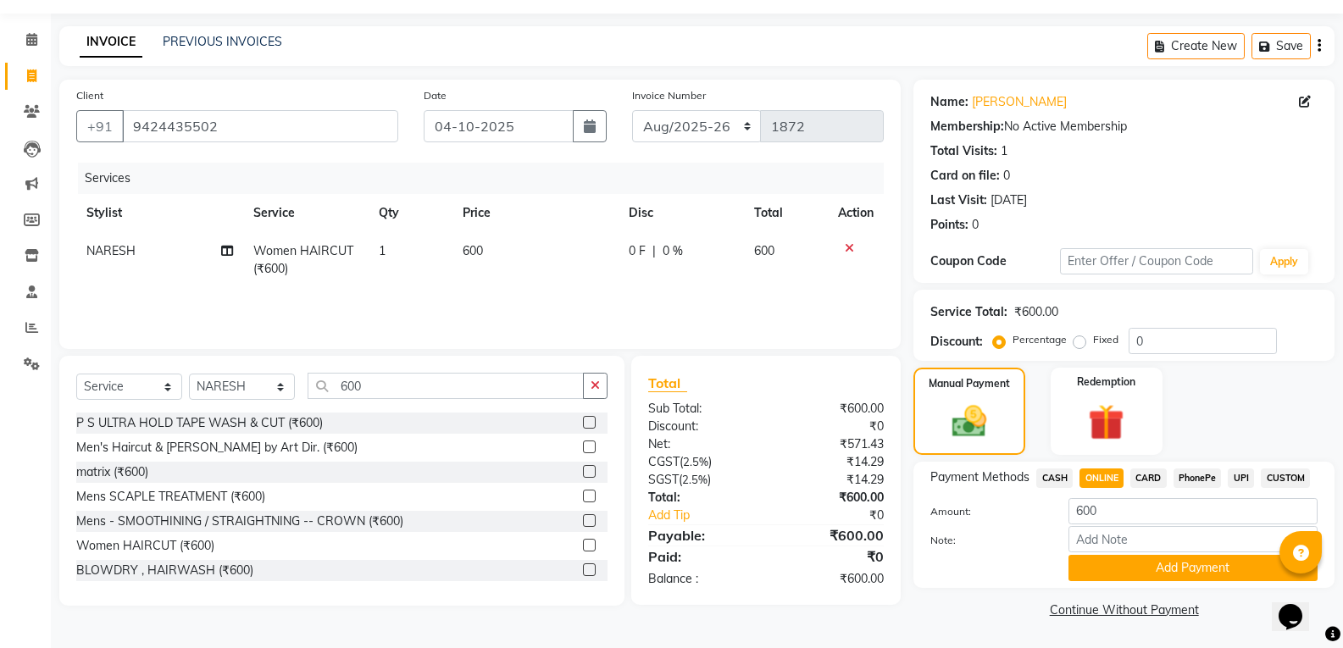
click at [1114, 582] on div "Payment Methods CASH ONLINE CARD PhonePe UPI CUSTOM Amount: 600 Note: Add Payme…" at bounding box center [1124, 525] width 421 height 126
click at [1108, 569] on button "Add Payment" at bounding box center [1193, 568] width 249 height 26
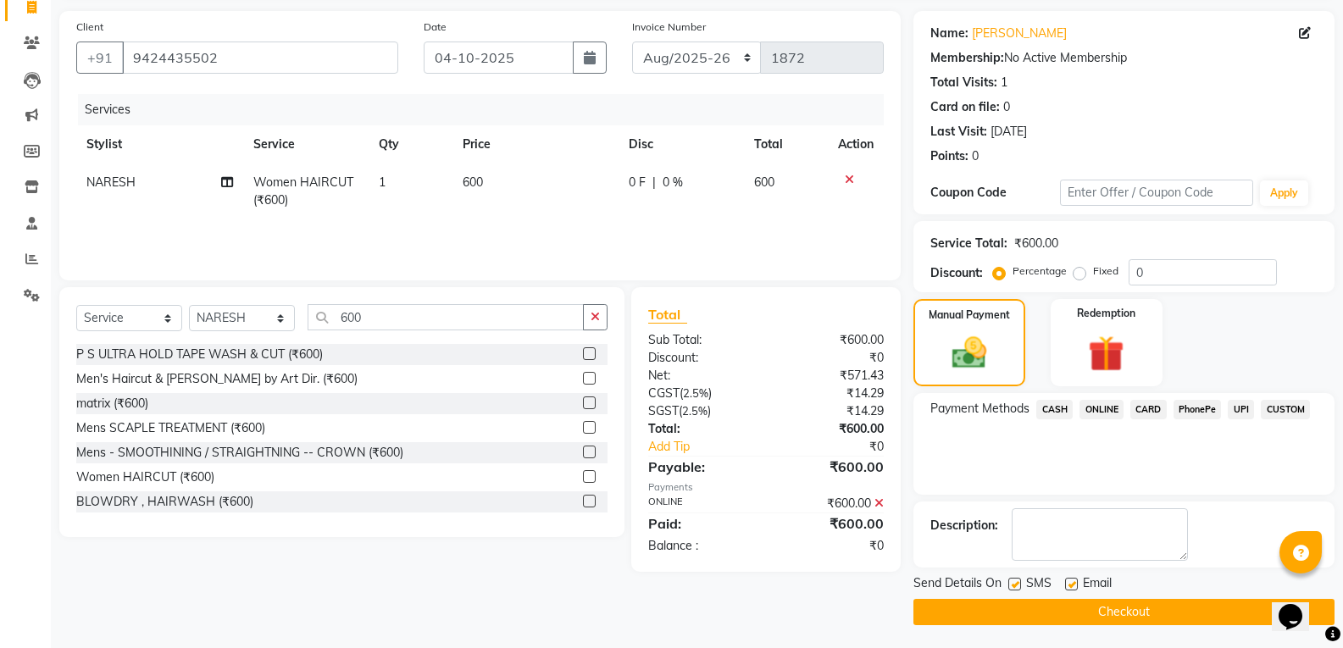
scroll to position [119, 0]
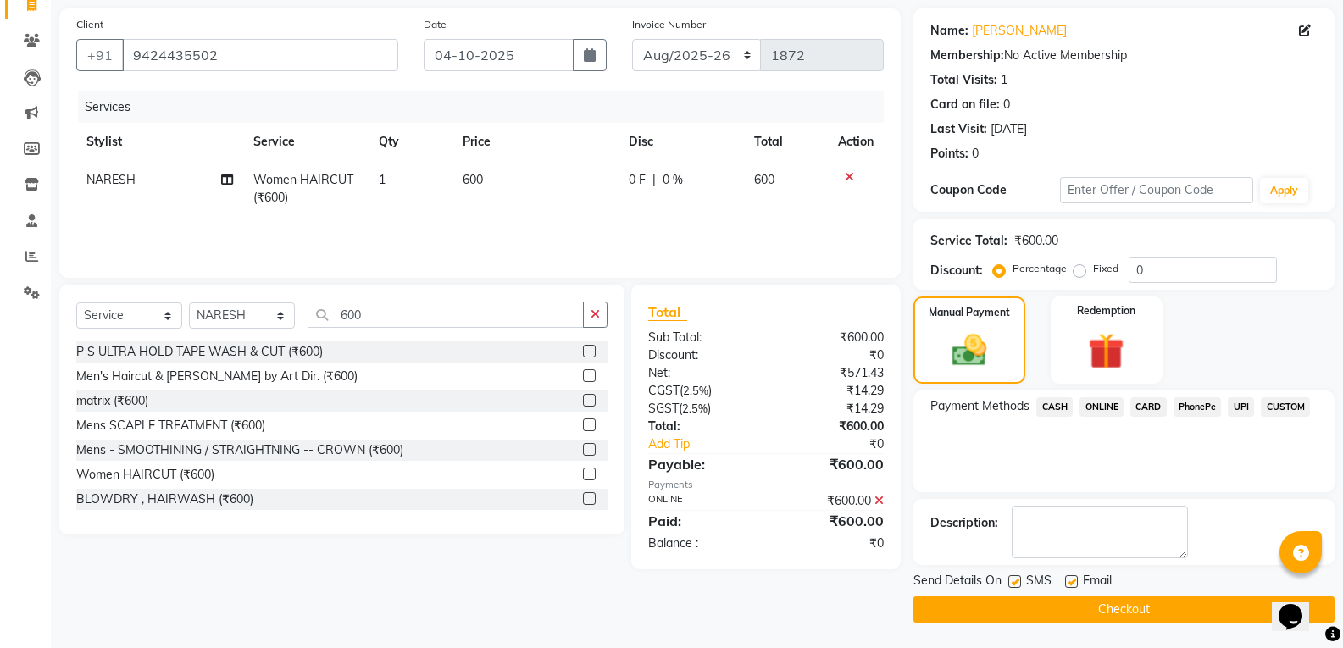
click at [1109, 608] on button "Checkout" at bounding box center [1124, 610] width 421 height 26
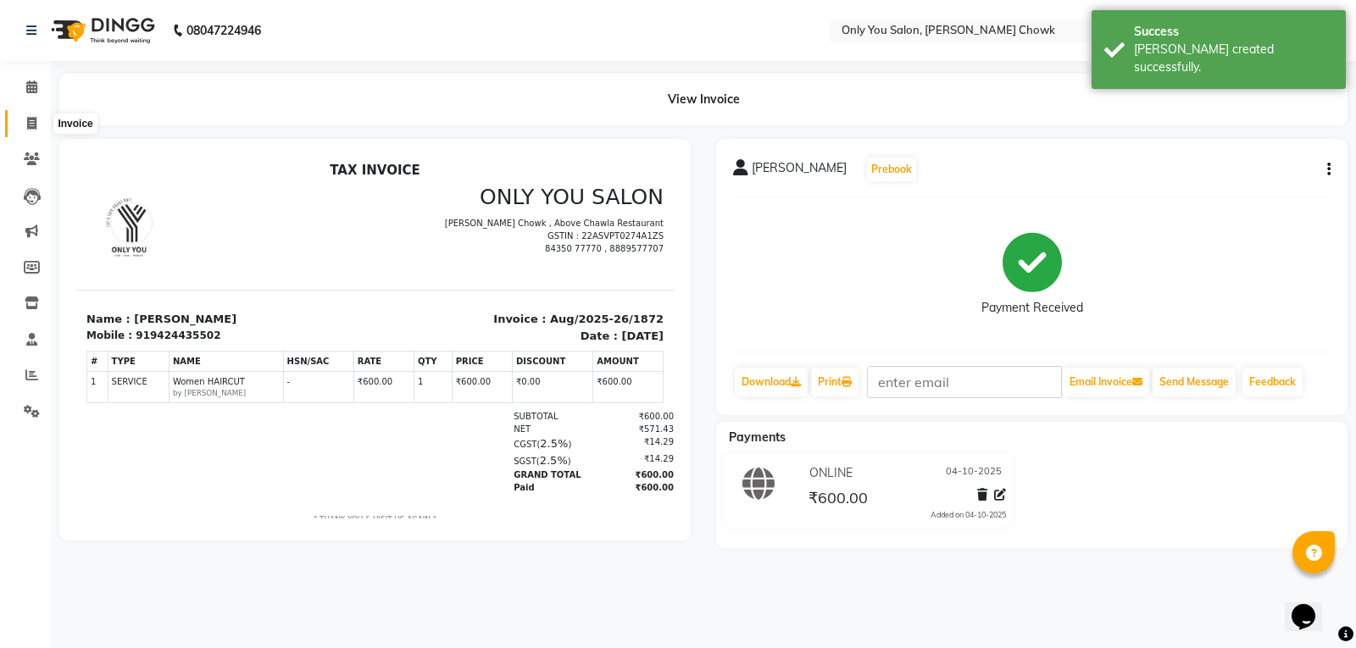
click at [36, 121] on icon at bounding box center [31, 123] width 9 height 13
select select "8713"
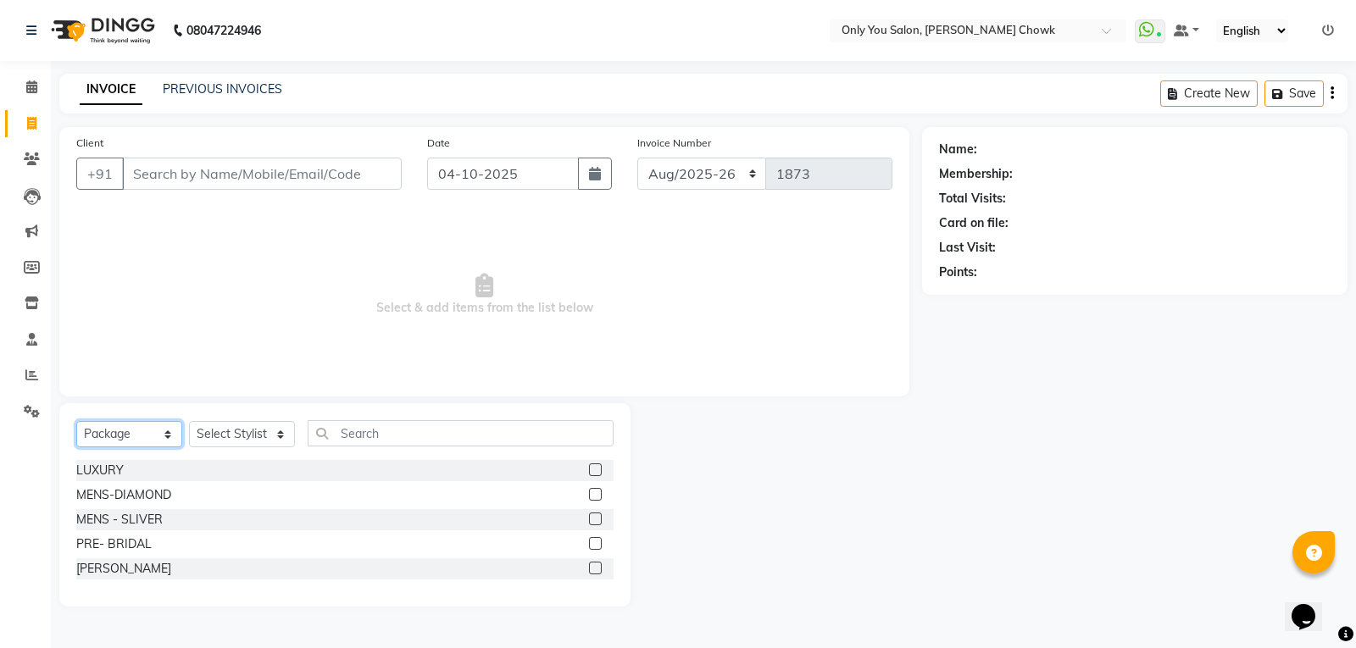
click at [167, 431] on select "Select Service Product Membership Package Voucher Prepaid Gift Card" at bounding box center [129, 434] width 106 height 26
select select "service"
click at [76, 421] on select "Select Service Product Membership Package Voucher Prepaid Gift Card" at bounding box center [129, 434] width 106 height 26
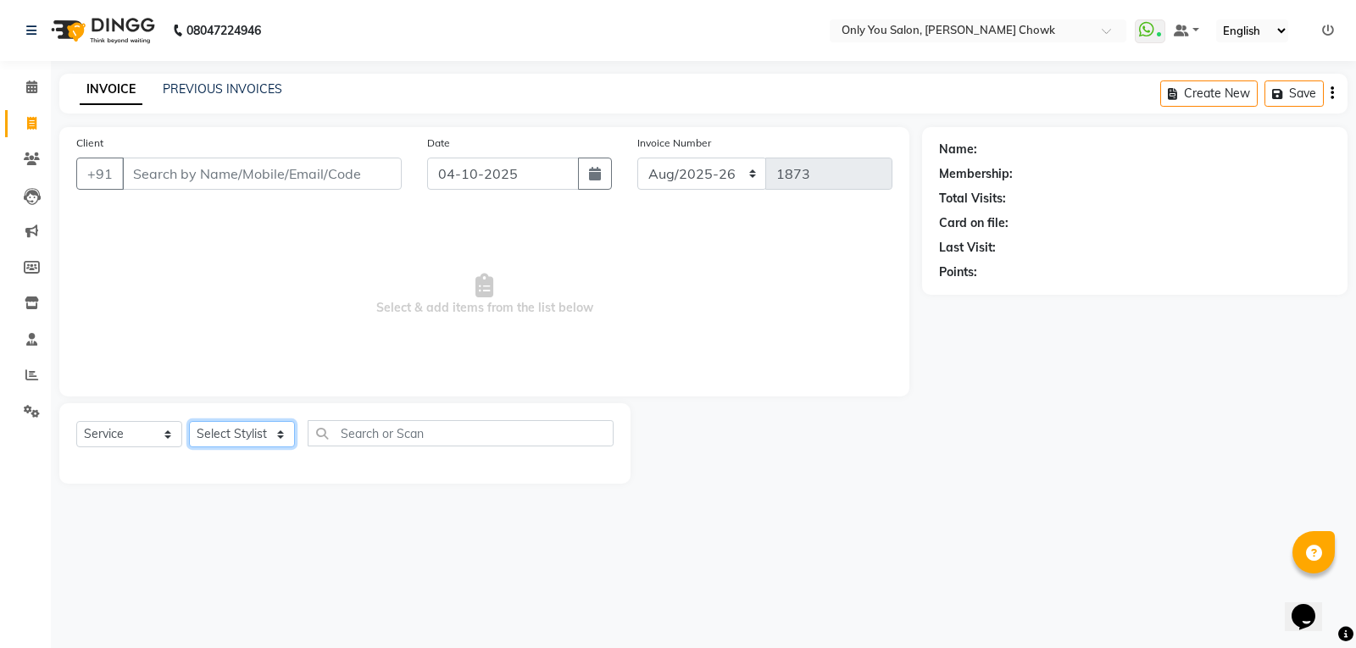
click at [280, 436] on select "Select Stylist [PERSON_NAME] [PERSON_NAME] [PERSON_NAME] MAMTA [PERSON_NAME] [P…" at bounding box center [242, 434] width 106 height 26
select select "54293"
click at [189, 421] on select "Select Stylist [PERSON_NAME] [PERSON_NAME] [PERSON_NAME] MAMTA [PERSON_NAME] [P…" at bounding box center [242, 434] width 106 height 26
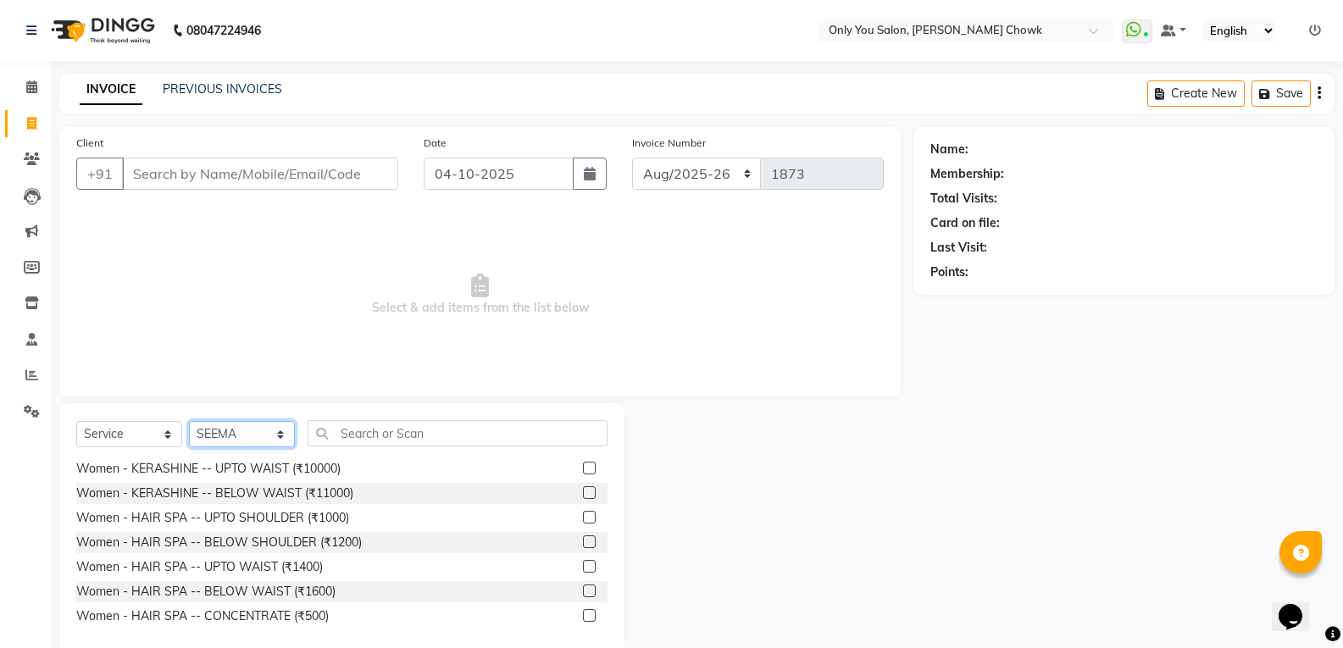
scroll to position [2966, 0]
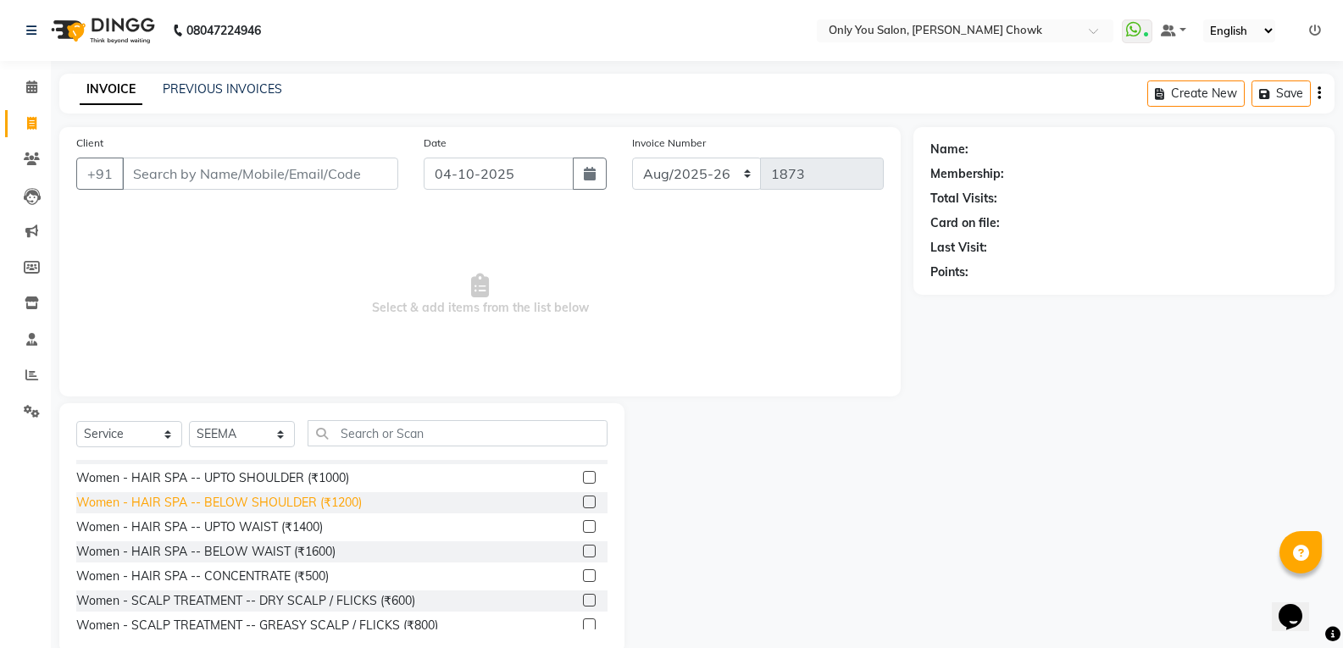
click at [175, 502] on div "Women - HAIR SPA -- BELOW SHOULDER (₹1200)" at bounding box center [219, 503] width 286 height 18
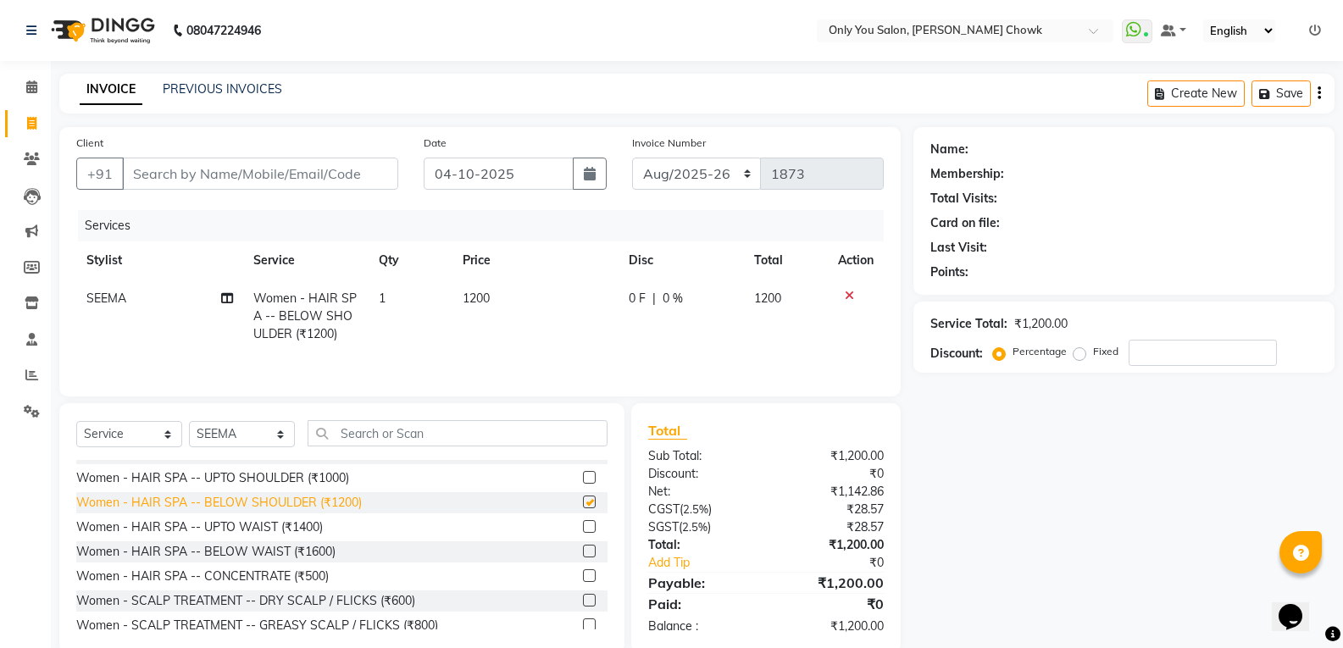
checkbox input "false"
click at [280, 435] on select "Select Stylist [PERSON_NAME] [PERSON_NAME] [PERSON_NAME] MAMTA [PERSON_NAME] [P…" at bounding box center [242, 434] width 106 height 26
select select "59571"
click at [189, 421] on select "Select Stylist [PERSON_NAME] [PERSON_NAME] [PERSON_NAME] MAMTA [PERSON_NAME] [P…" at bounding box center [242, 434] width 106 height 26
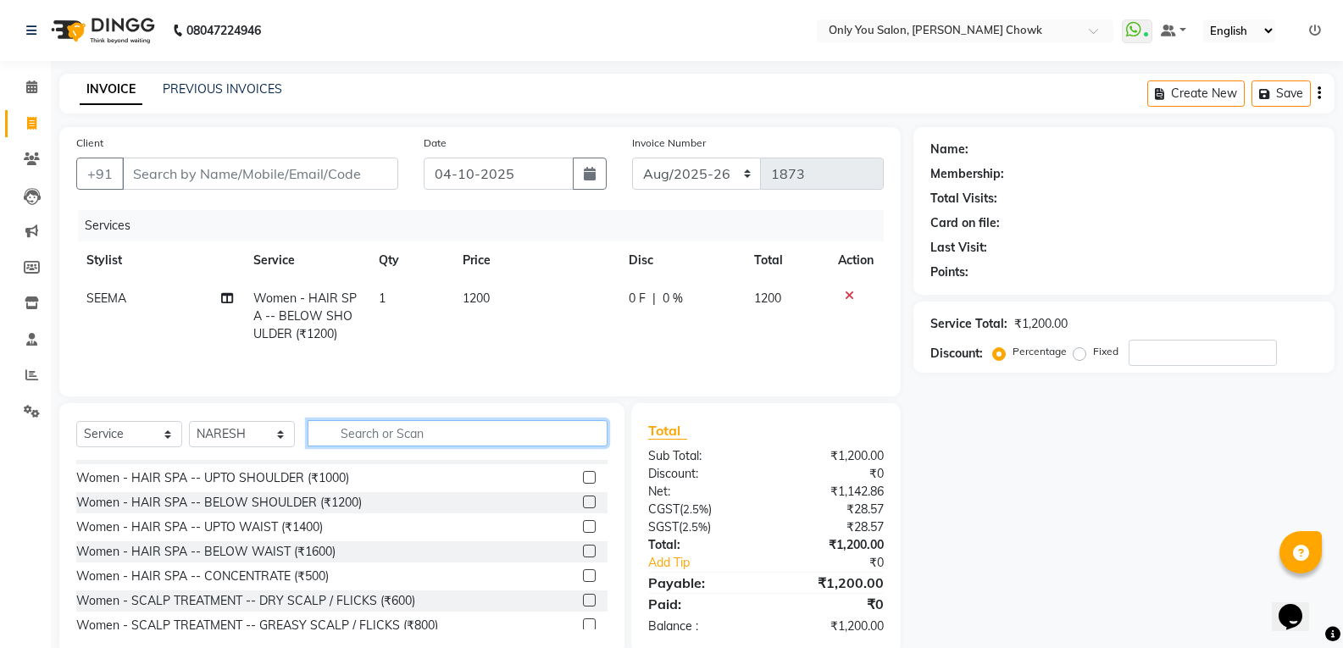
click at [376, 425] on input "text" at bounding box center [458, 433] width 300 height 26
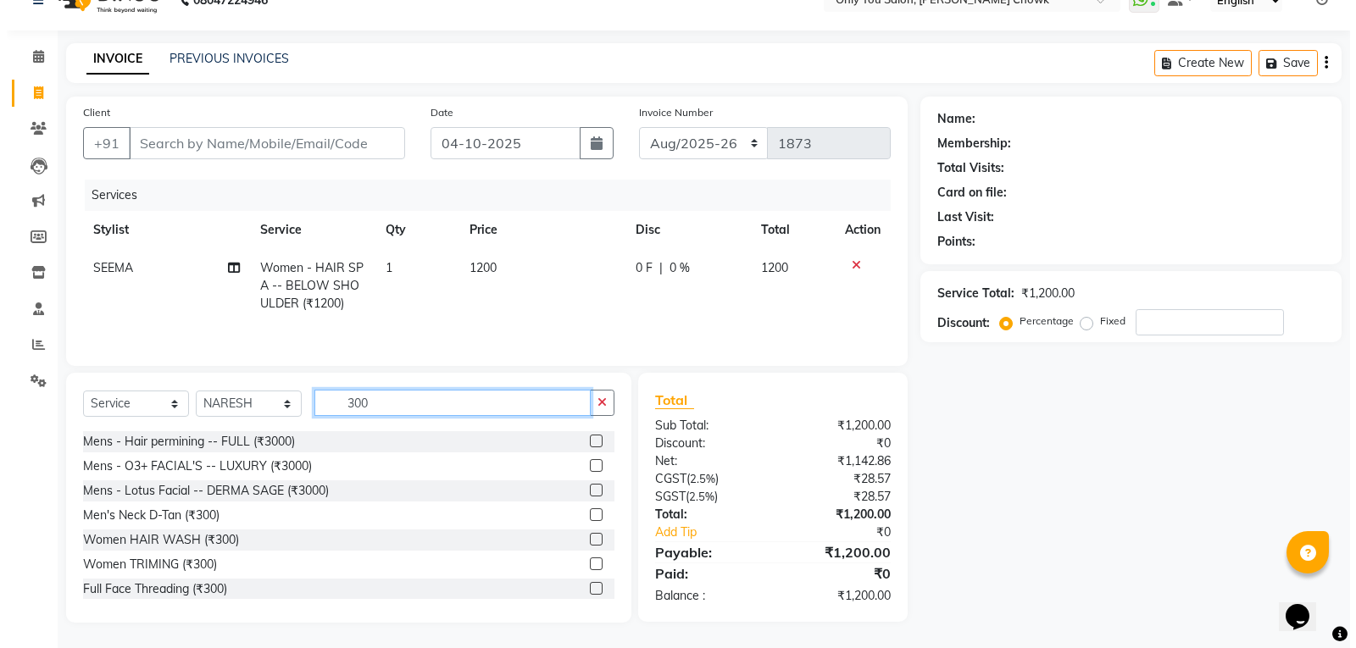
scroll to position [85, 0]
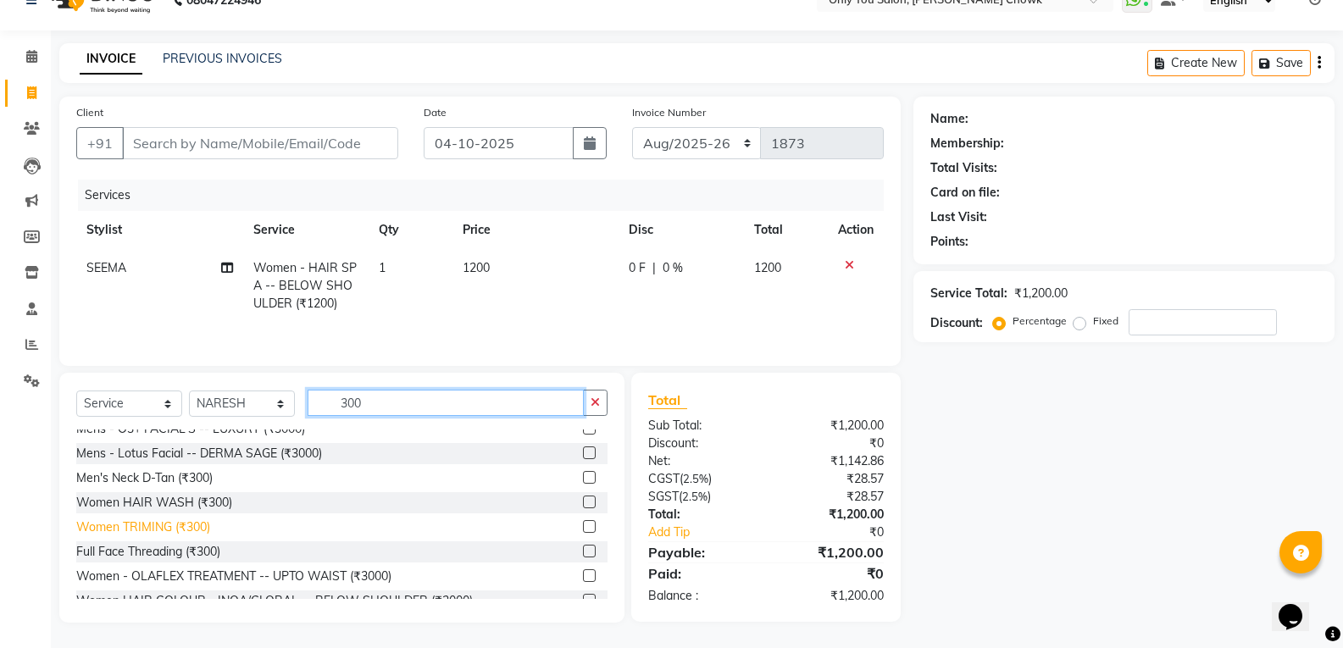
type input "300"
click at [181, 525] on div "Women TRIMING (₹300)" at bounding box center [143, 528] width 134 height 18
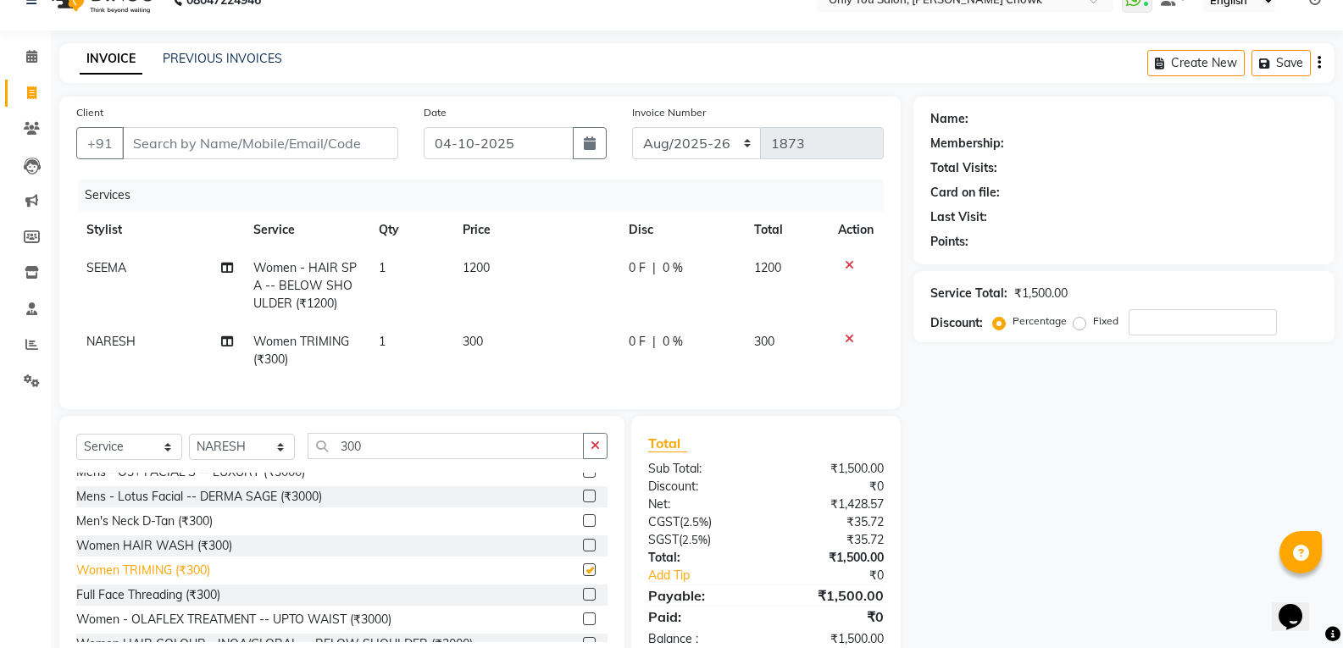
checkbox input "false"
click at [332, 135] on input "Client" at bounding box center [260, 143] width 276 height 32
type input "7"
type input "0"
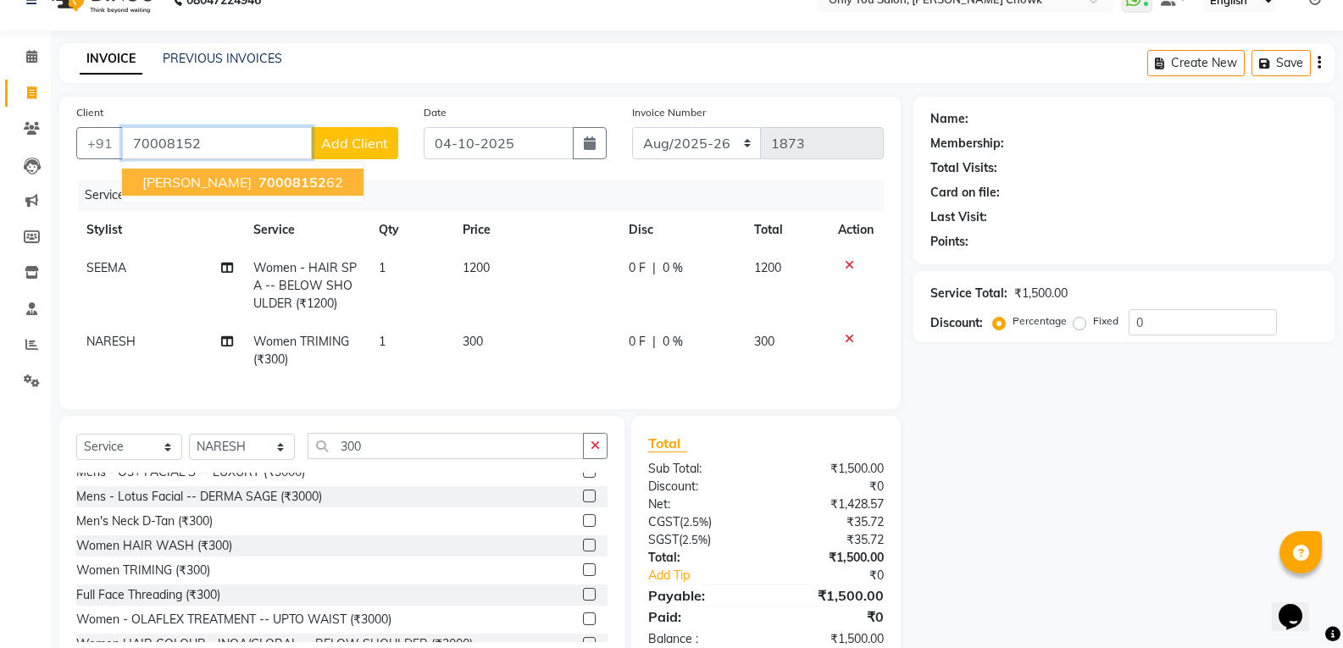
click at [286, 181] on span "70008152" at bounding box center [292, 182] width 68 height 17
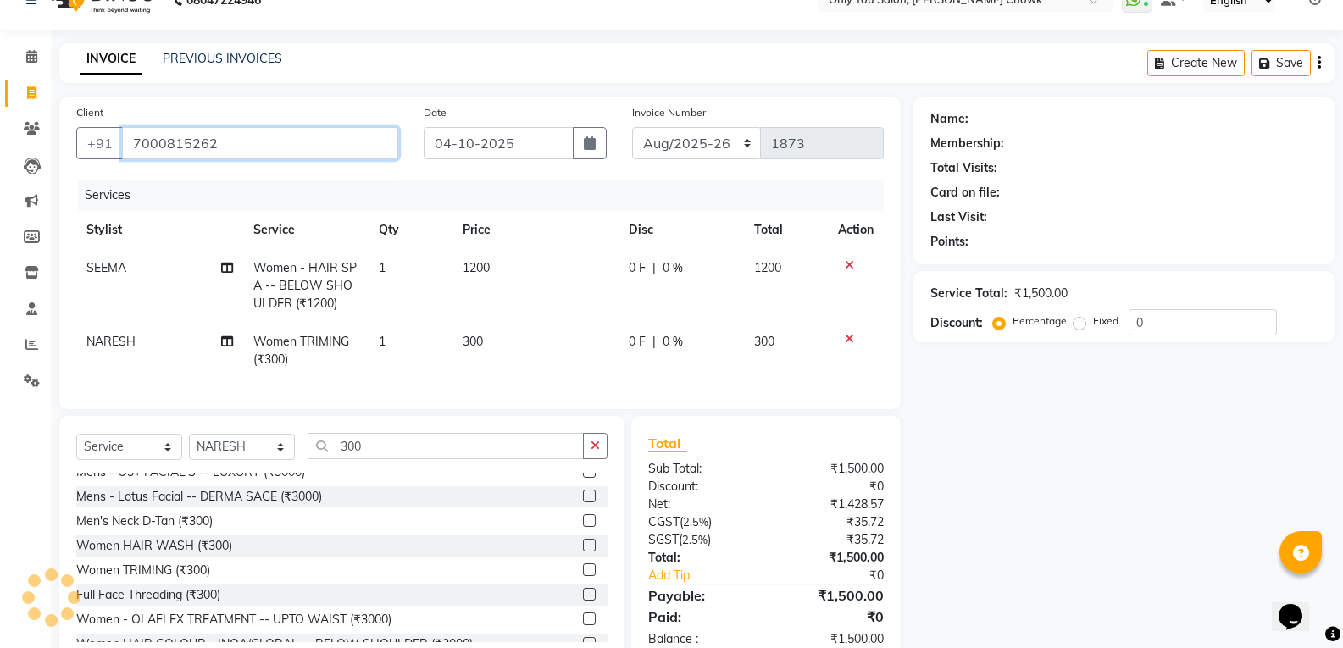
type input "7000815262"
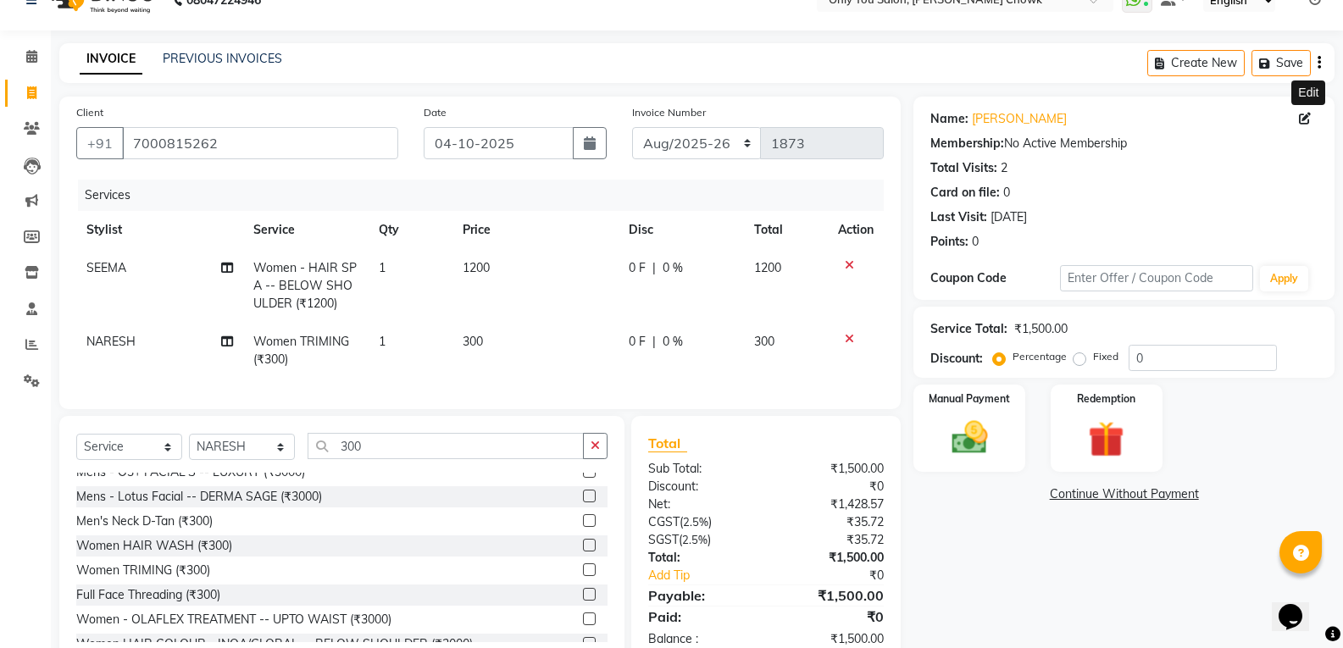
click at [1304, 122] on icon at bounding box center [1305, 119] width 12 height 12
select select "female"
select select
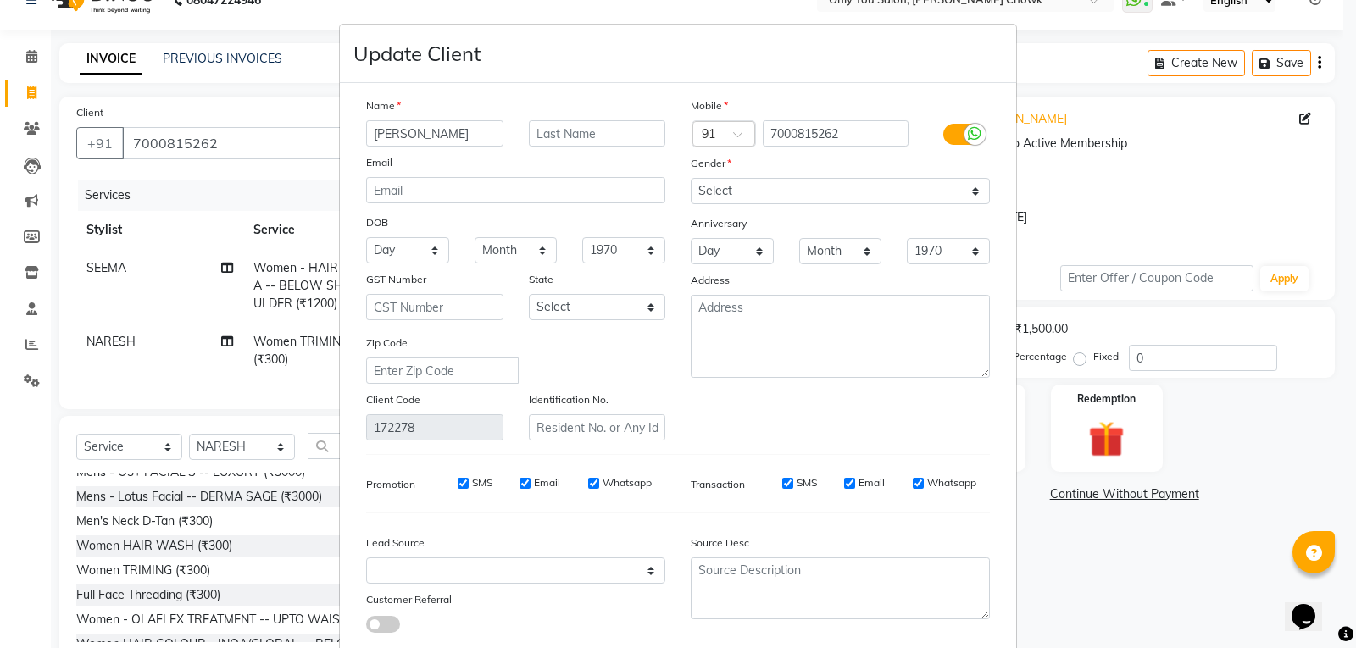
click at [447, 130] on input "MADHURIMA PATEL" at bounding box center [434, 133] width 137 height 26
click at [403, 130] on input "SonikaPATEL" at bounding box center [434, 133] width 137 height 26
click at [442, 131] on input "SonikaPATEL" at bounding box center [434, 133] width 137 height 26
type input "Sonika"
click at [603, 133] on input "text" at bounding box center [597, 133] width 137 height 26
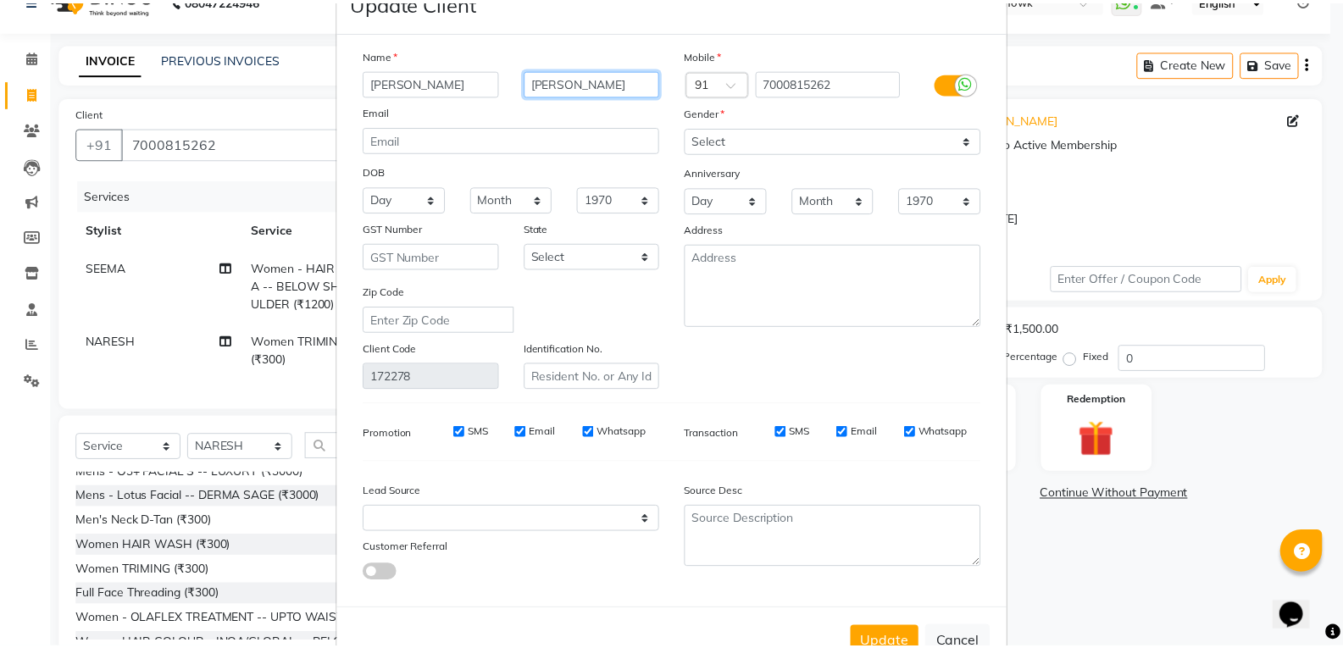
scroll to position [103, 0]
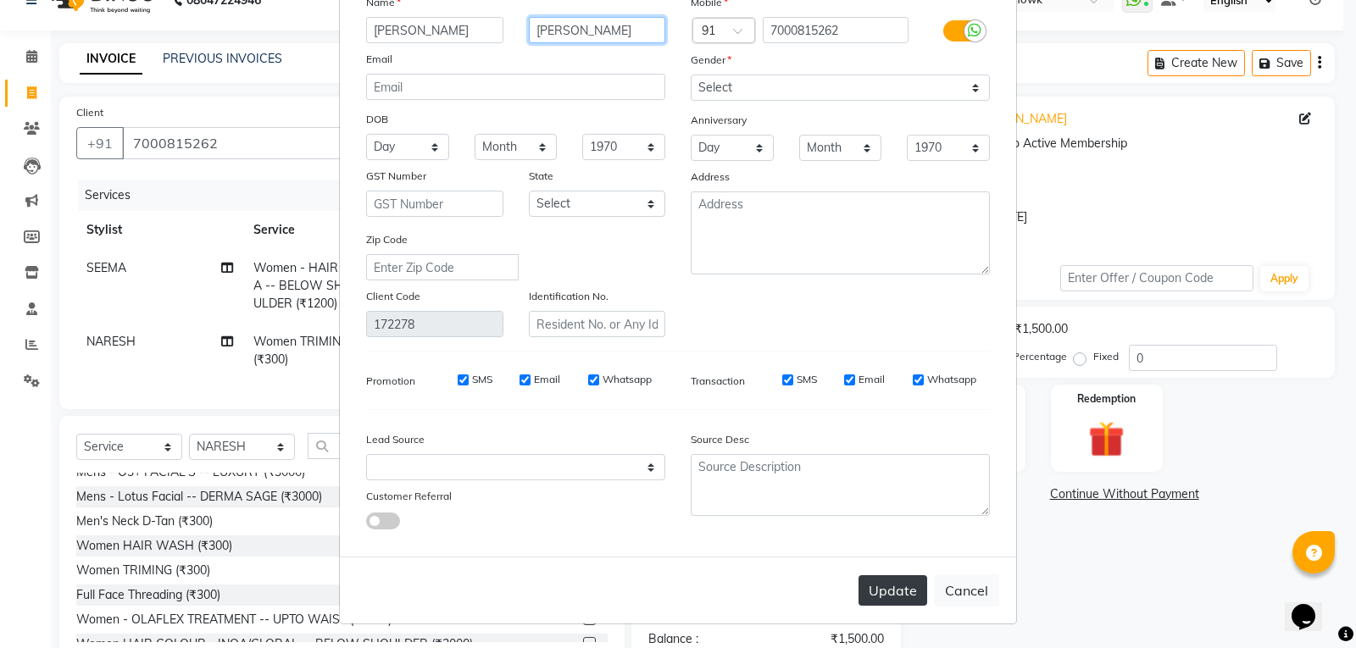
type input "patel"
click at [884, 588] on button "Update" at bounding box center [892, 590] width 69 height 31
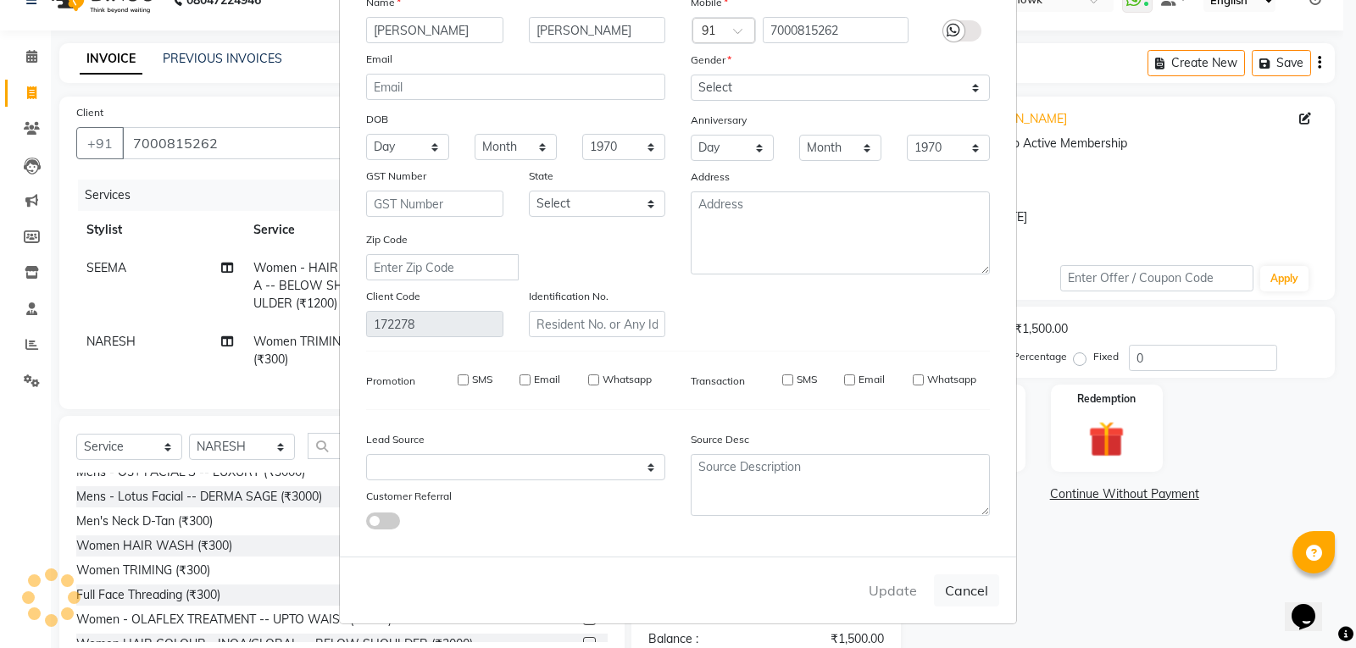
select select
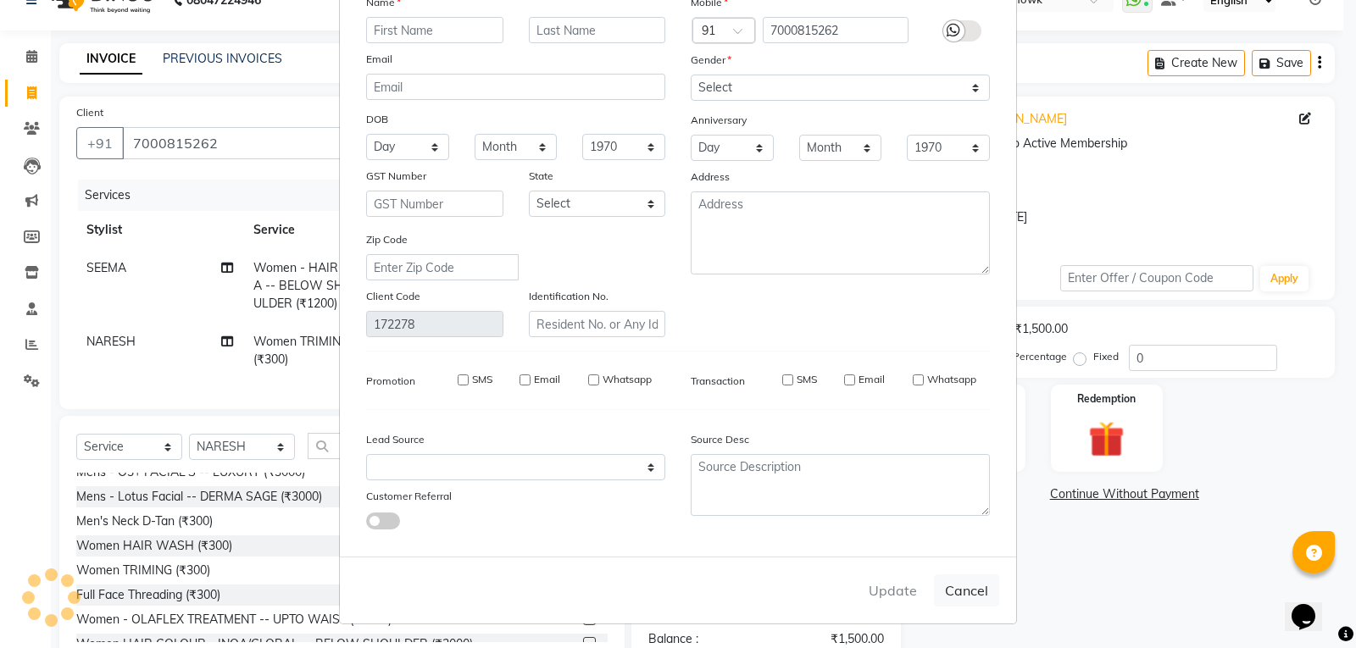
select select
checkbox input "false"
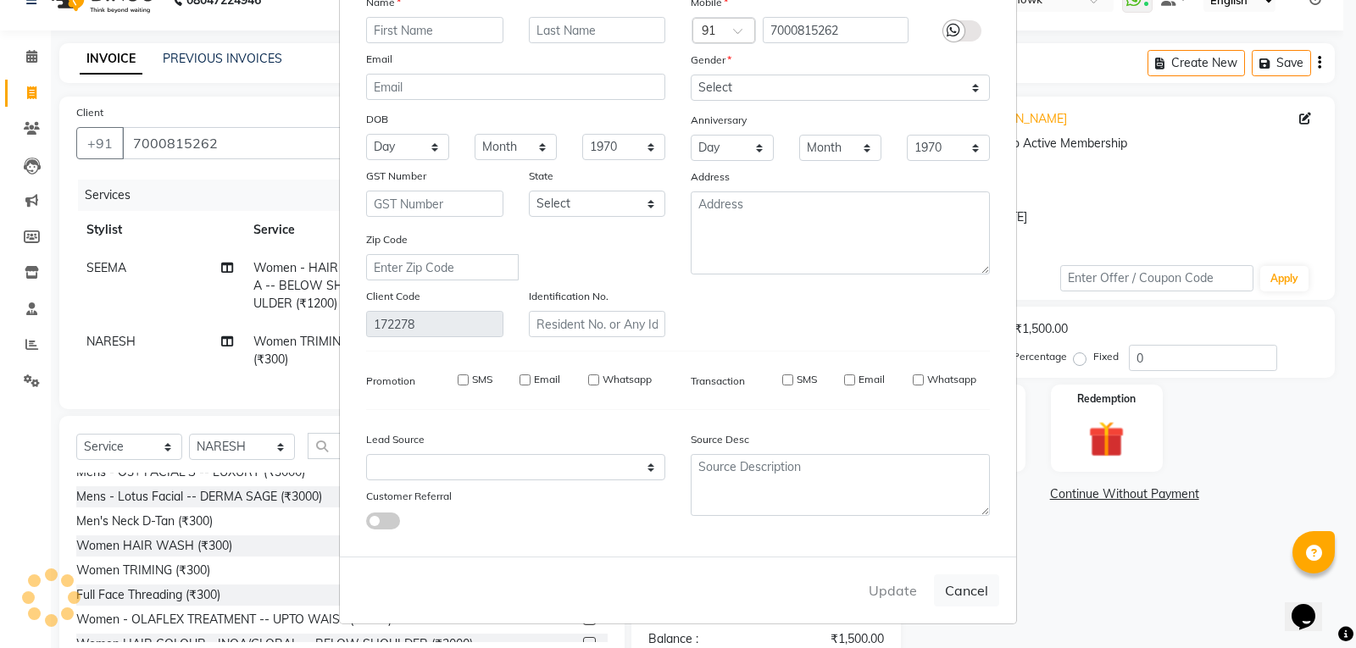
checkbox input "false"
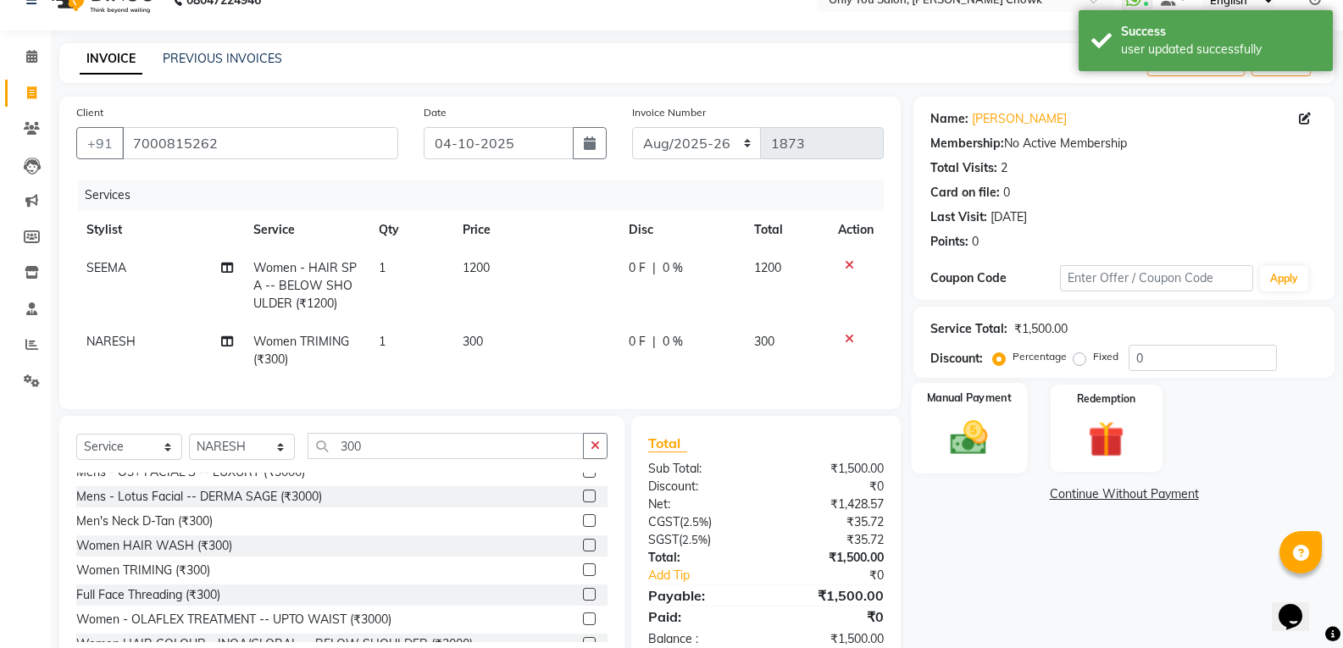
click at [981, 434] on img at bounding box center [969, 437] width 60 height 43
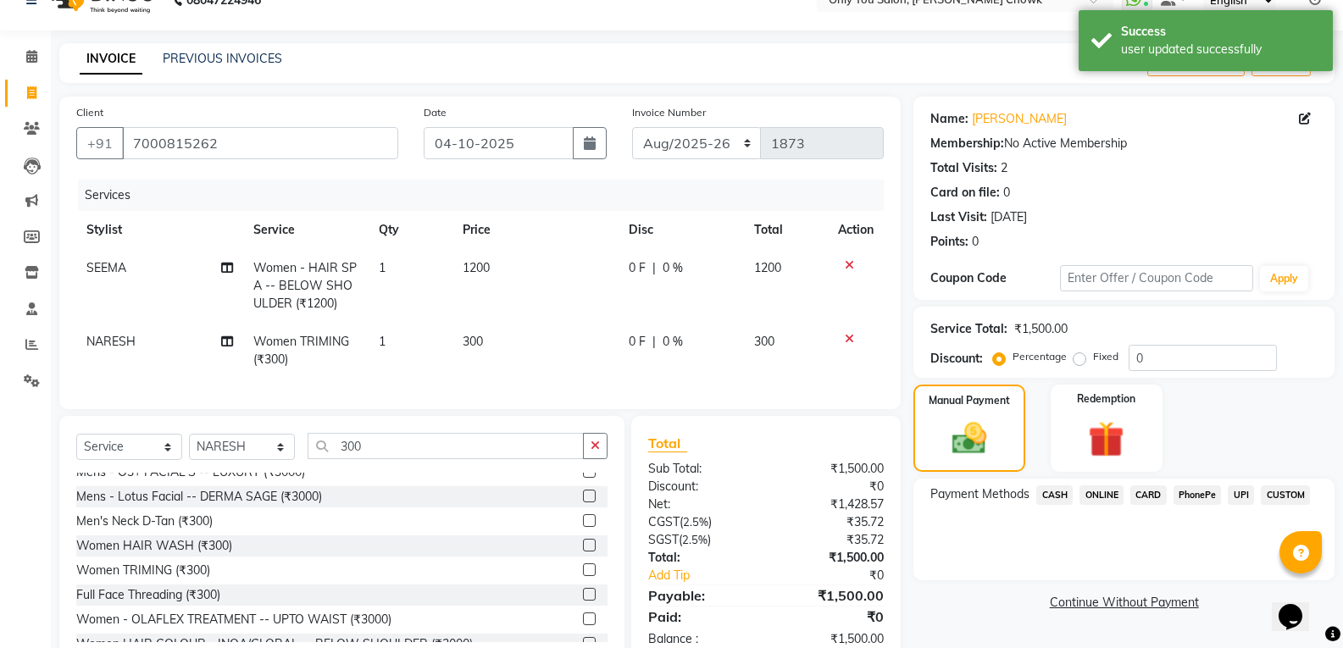
click at [1098, 500] on span "ONLINE" at bounding box center [1102, 495] width 44 height 19
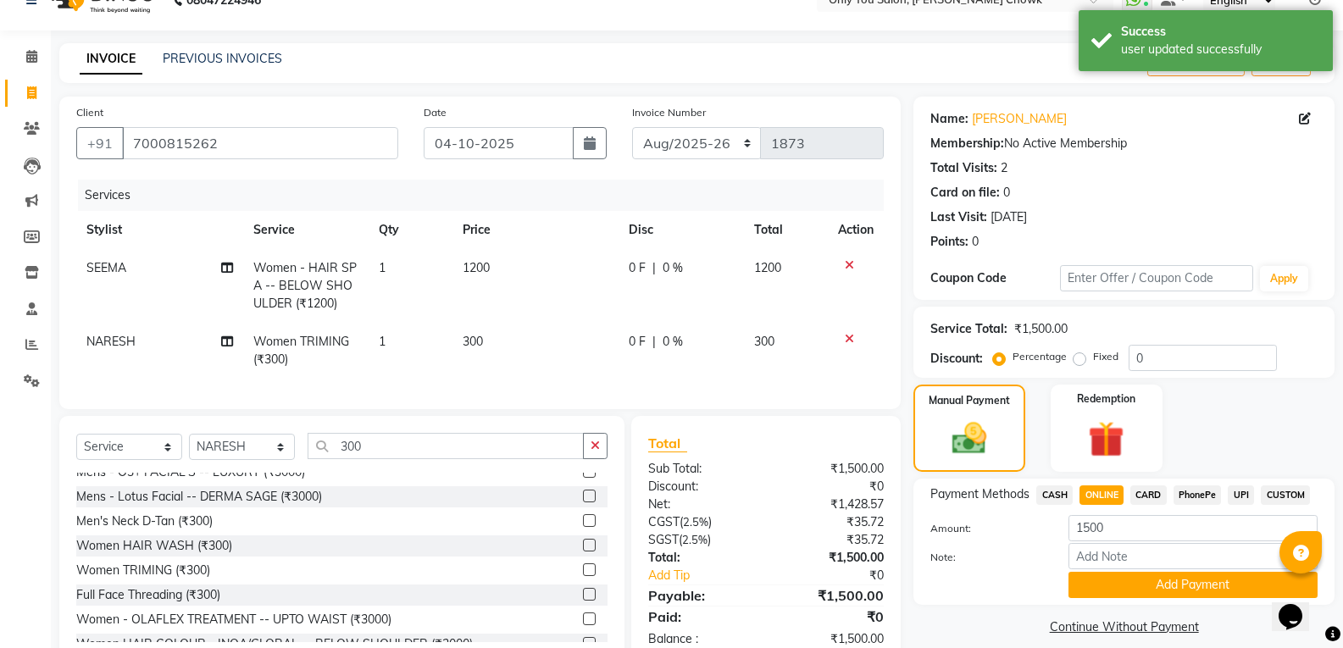
scroll to position [86, 0]
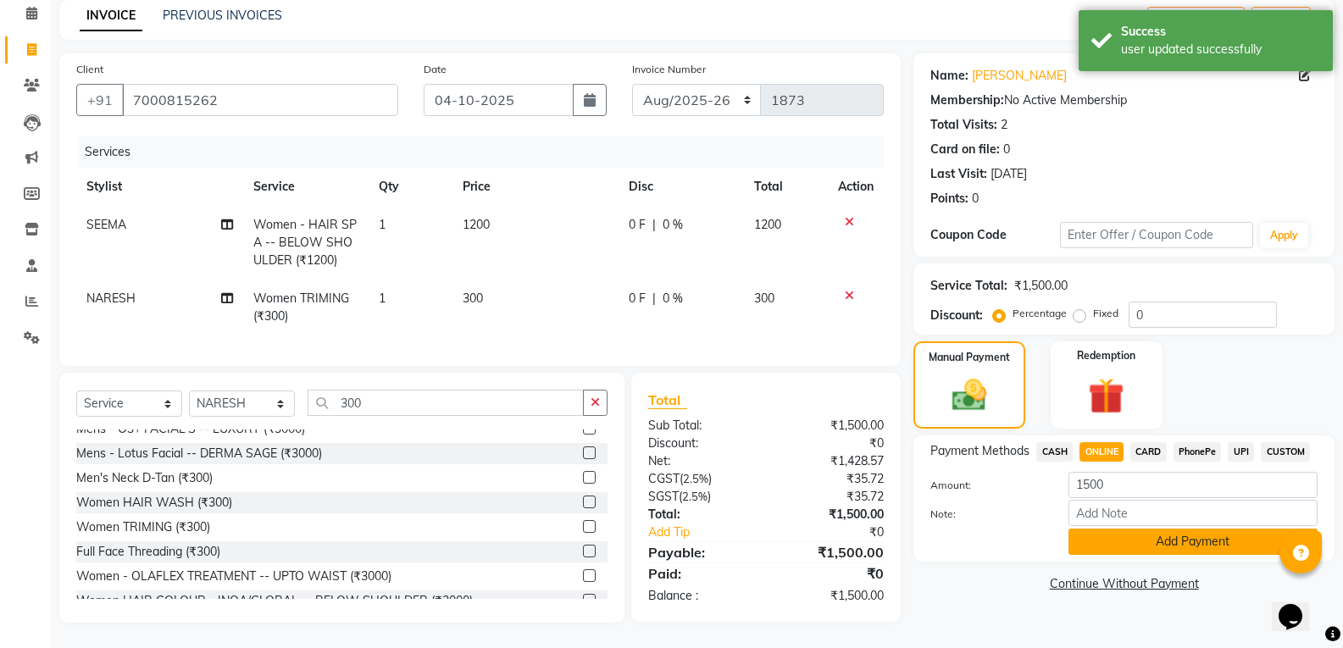
click at [1088, 529] on button "Add Payment" at bounding box center [1193, 542] width 249 height 26
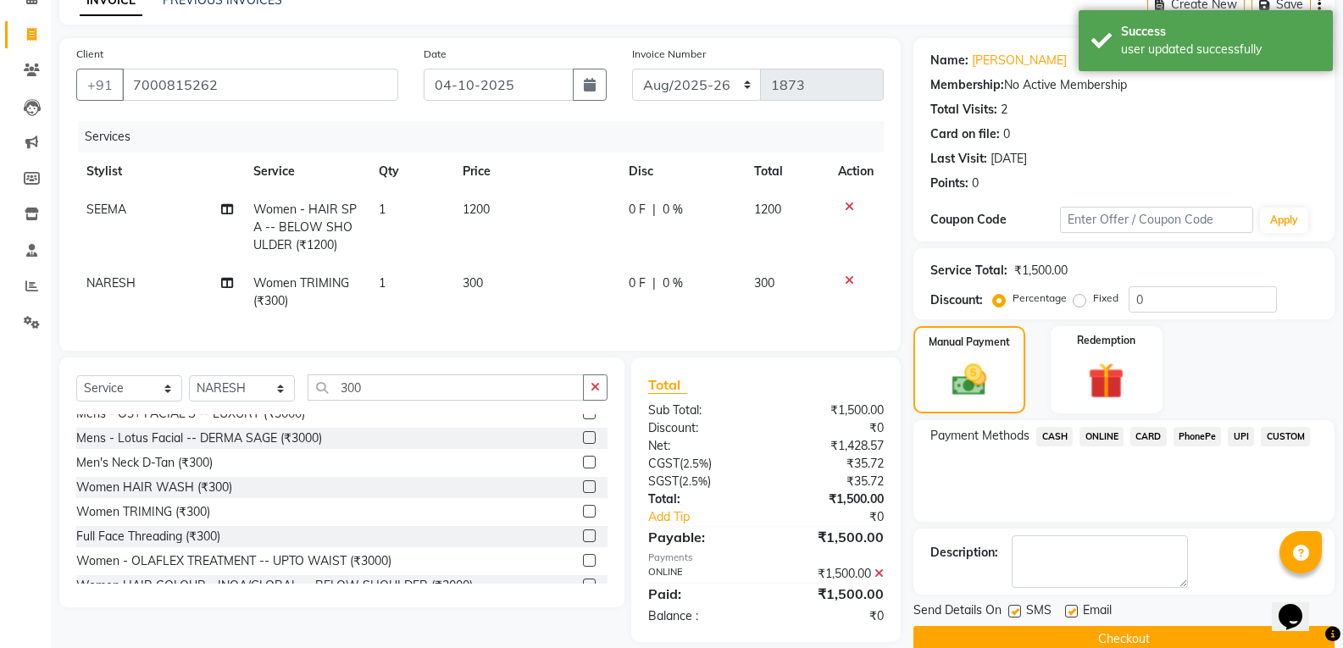
scroll to position [121, 0]
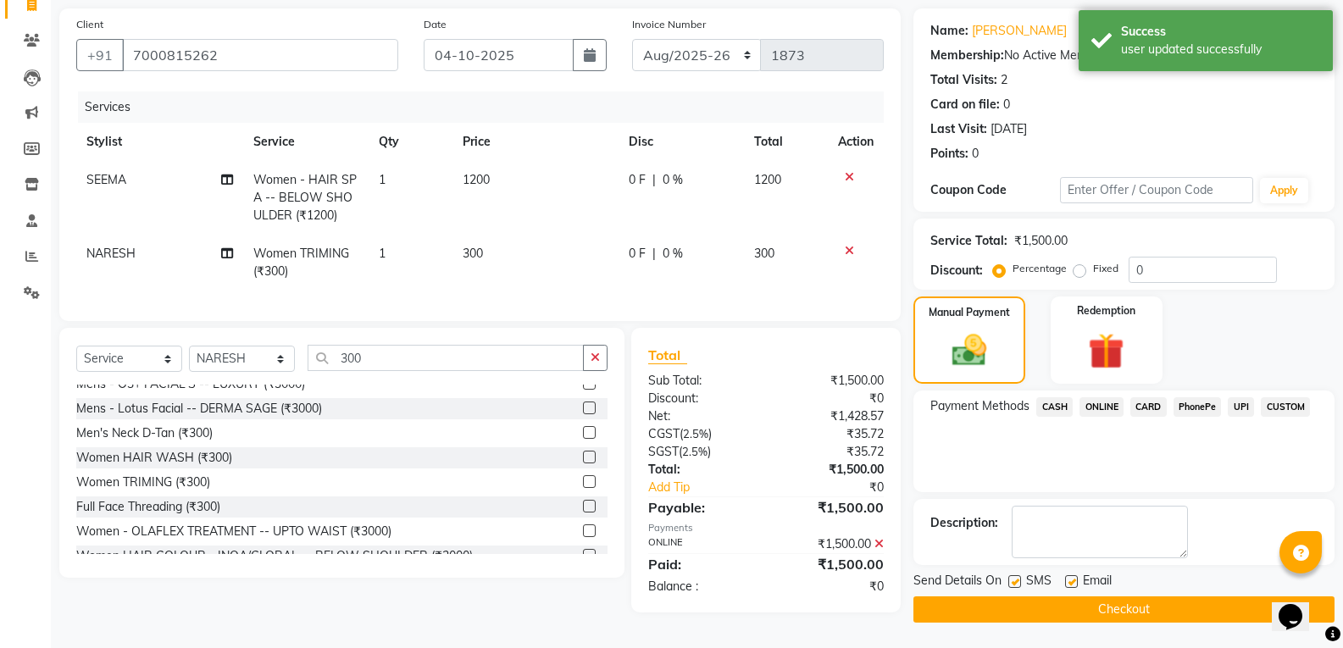
click at [1065, 597] on button "Checkout" at bounding box center [1124, 610] width 421 height 26
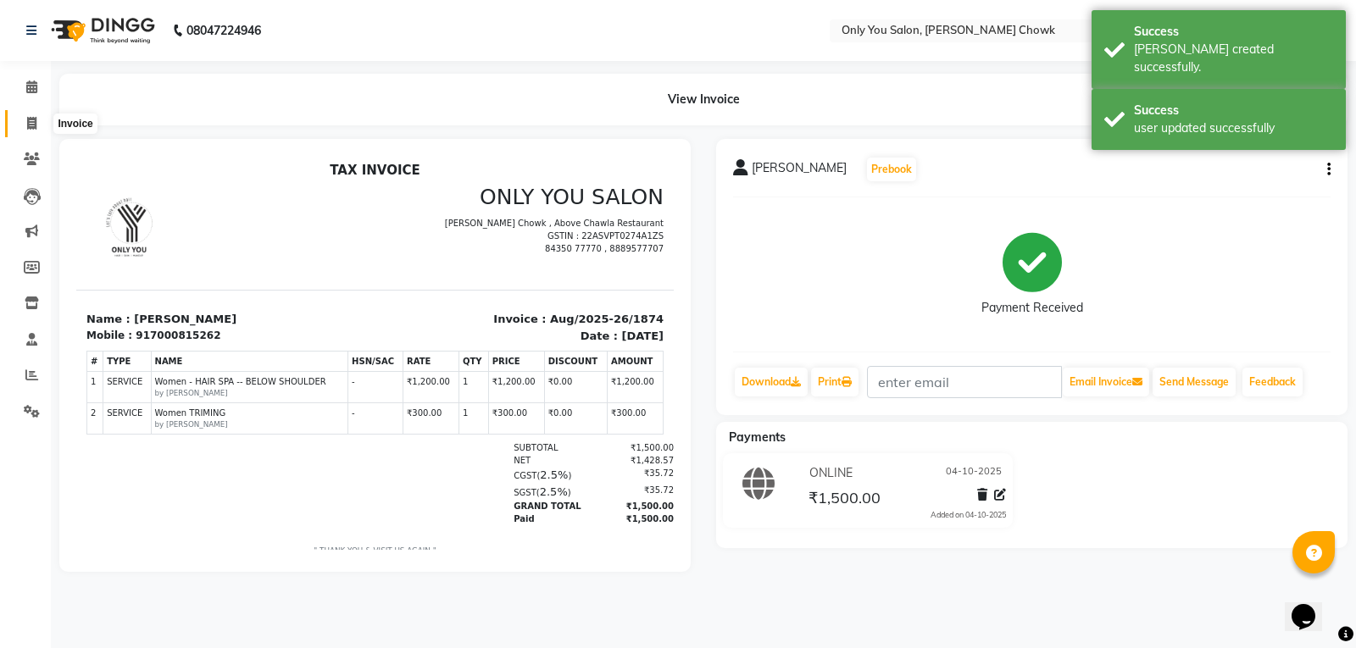
click at [24, 124] on span at bounding box center [32, 123] width 30 height 19
select select "service"
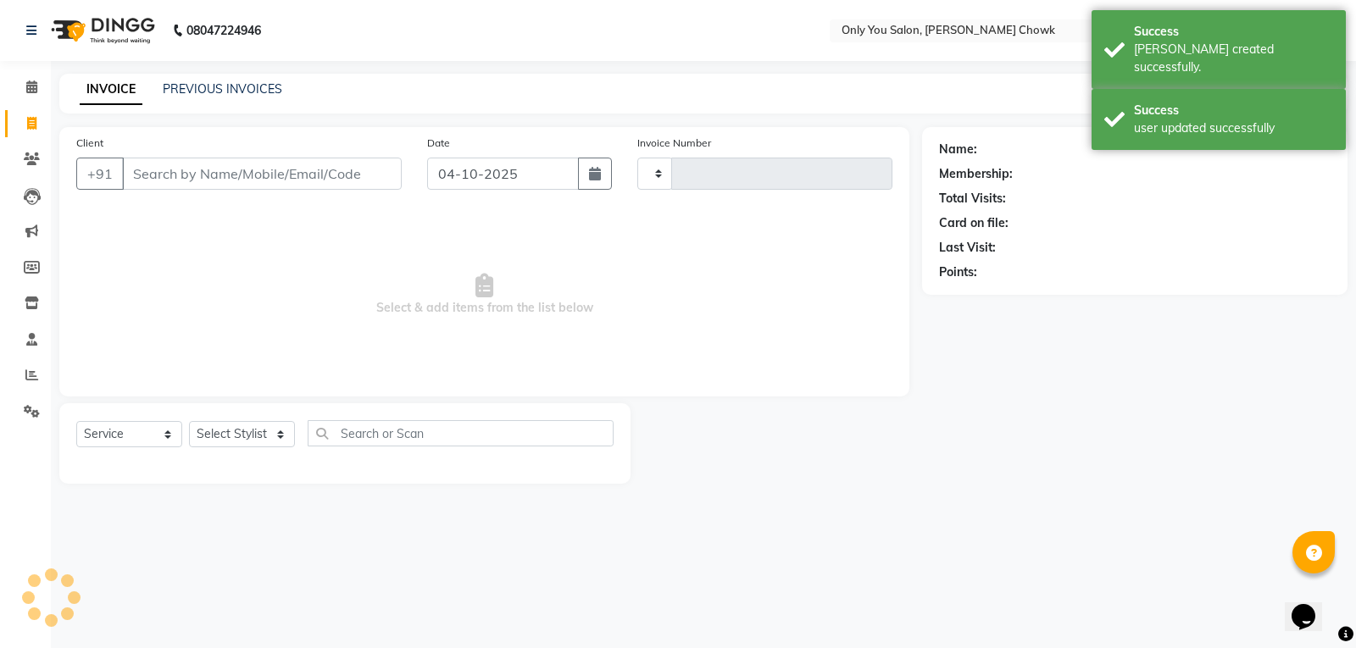
type input "1875"
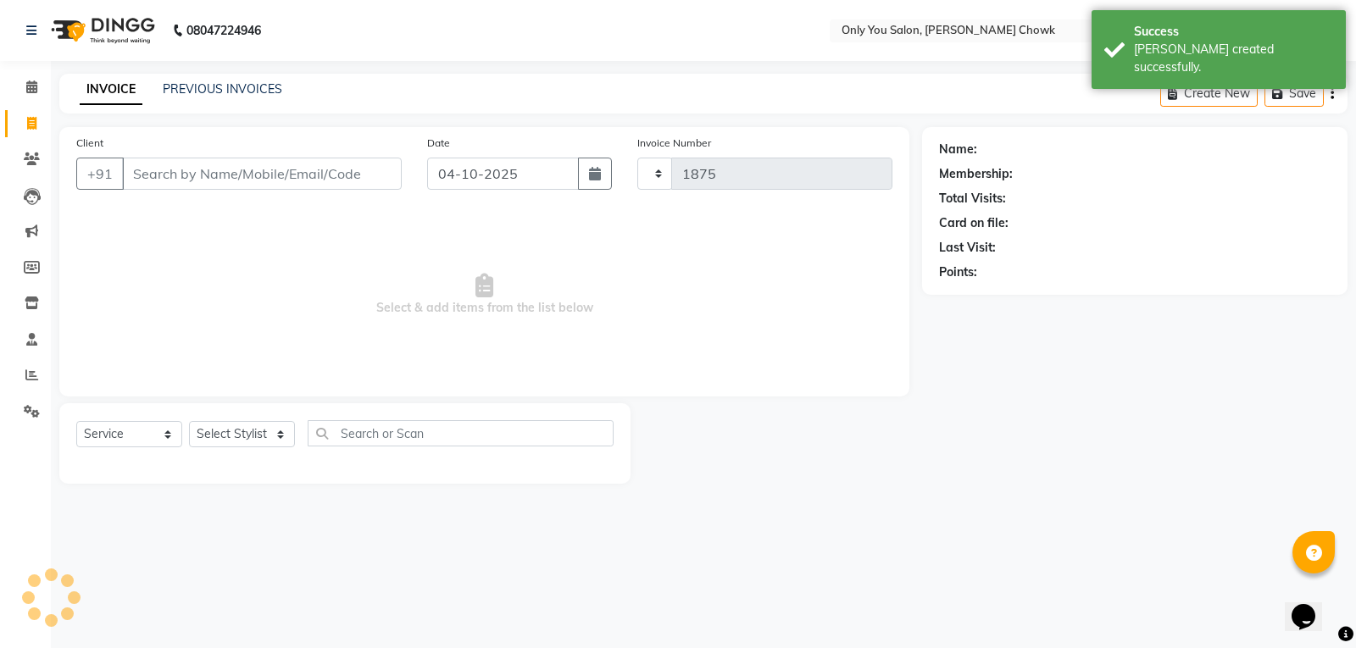
select select "8713"
select select "package"
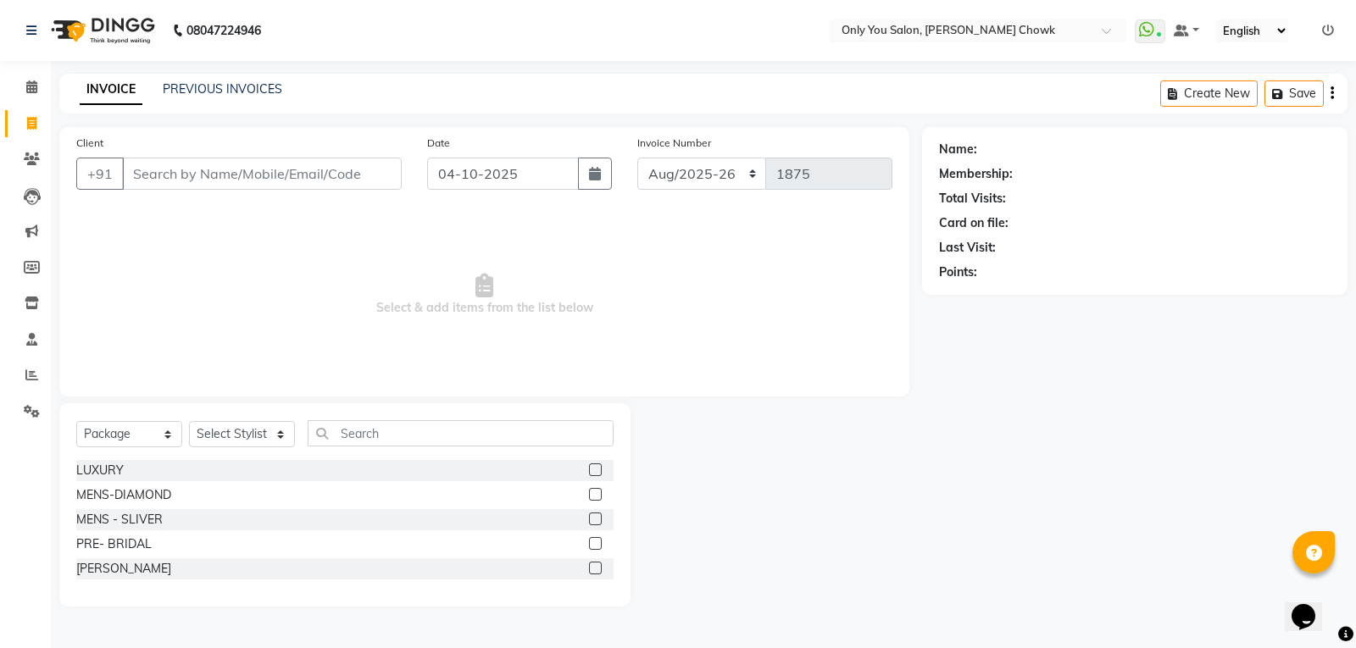
click at [778, 564] on div at bounding box center [776, 504] width 292 height 203
click at [33, 129] on icon at bounding box center [31, 123] width 9 height 13
select select "service"
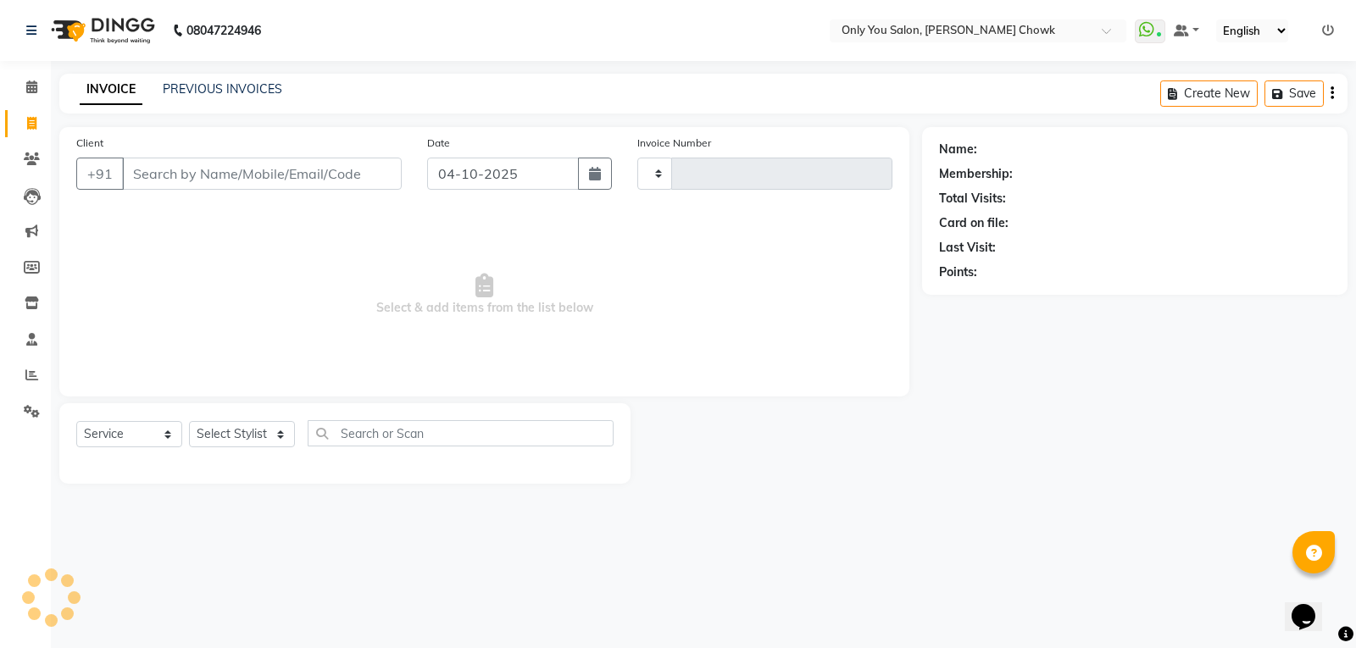
type input "1875"
select select "8713"
select select "package"
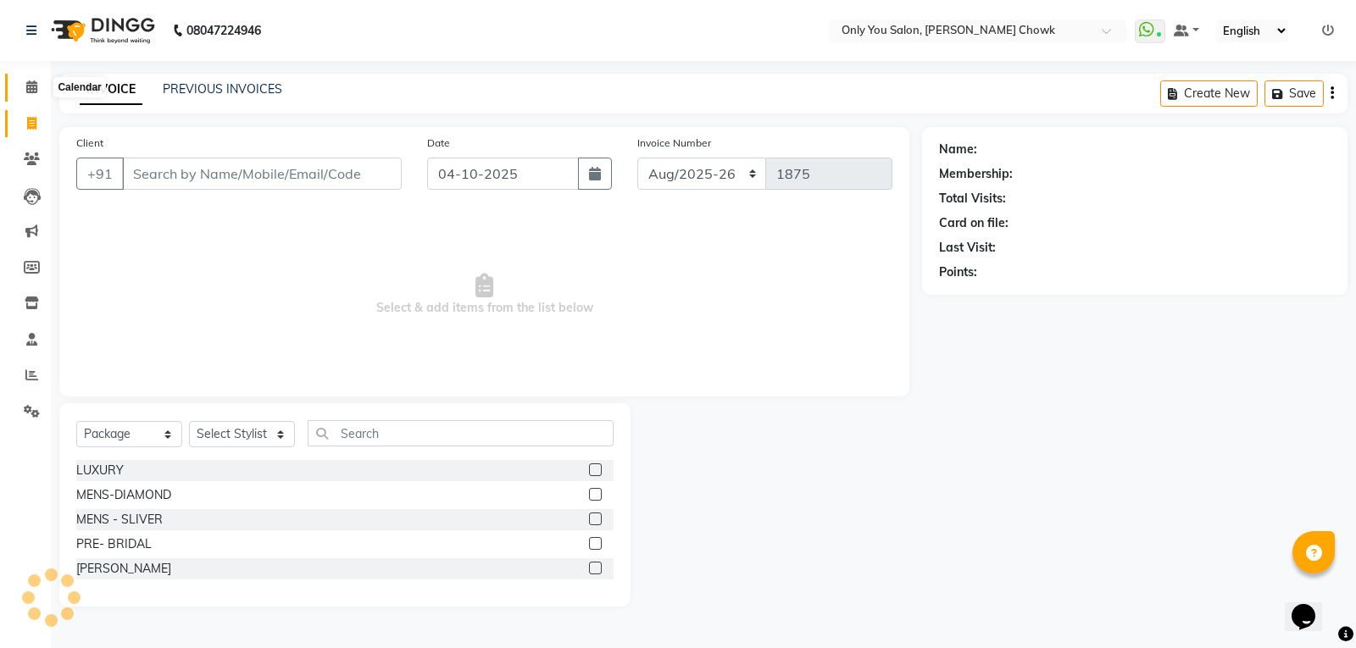
click at [27, 86] on icon at bounding box center [31, 87] width 11 height 13
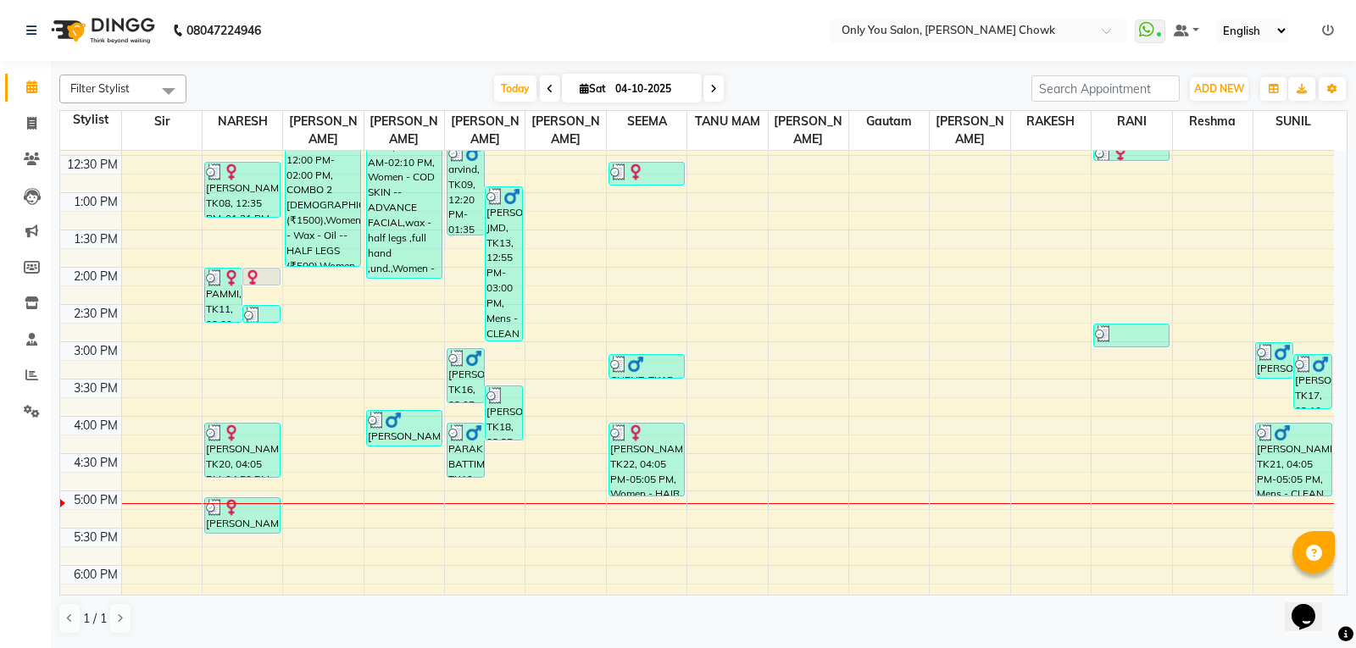
scroll to position [339, 0]
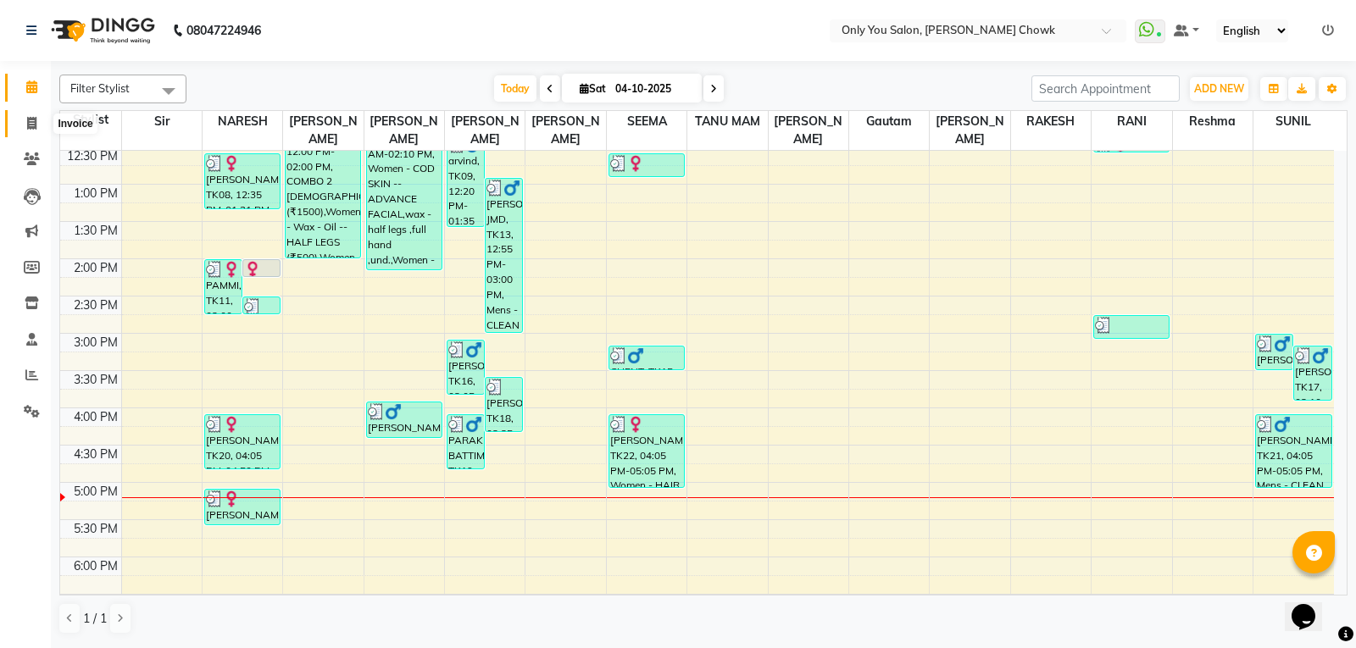
click at [39, 120] on span at bounding box center [32, 123] width 30 height 19
select select "service"
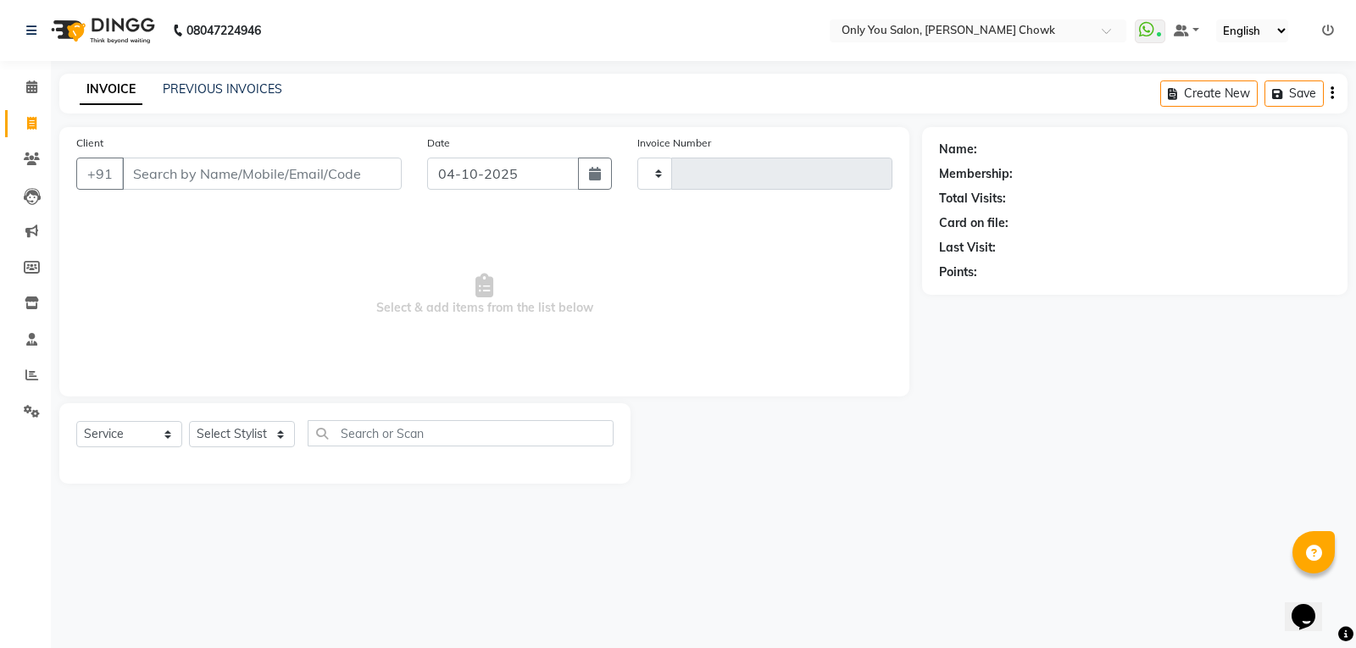
type input "1875"
select select "8713"
select select "package"
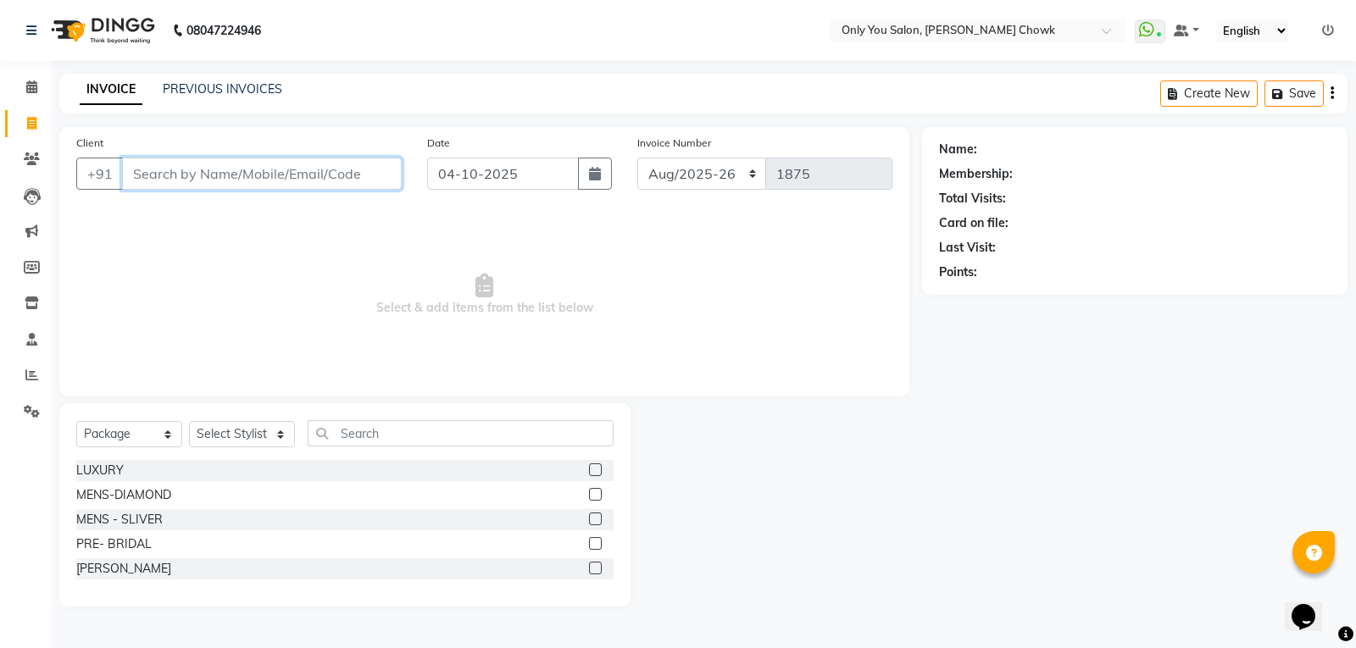
click at [291, 169] on input "Client" at bounding box center [262, 174] width 280 height 32
click at [32, 97] on span at bounding box center [32, 87] width 30 height 19
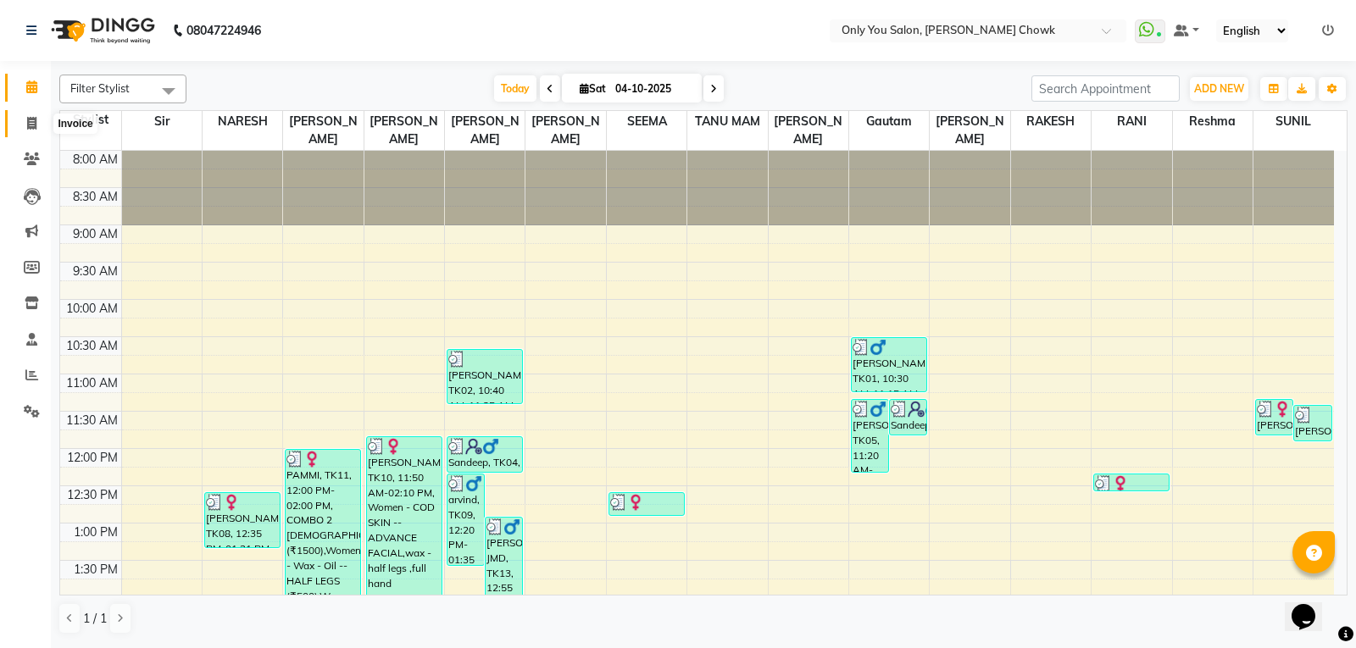
click at [29, 117] on icon at bounding box center [31, 123] width 9 height 13
select select "8713"
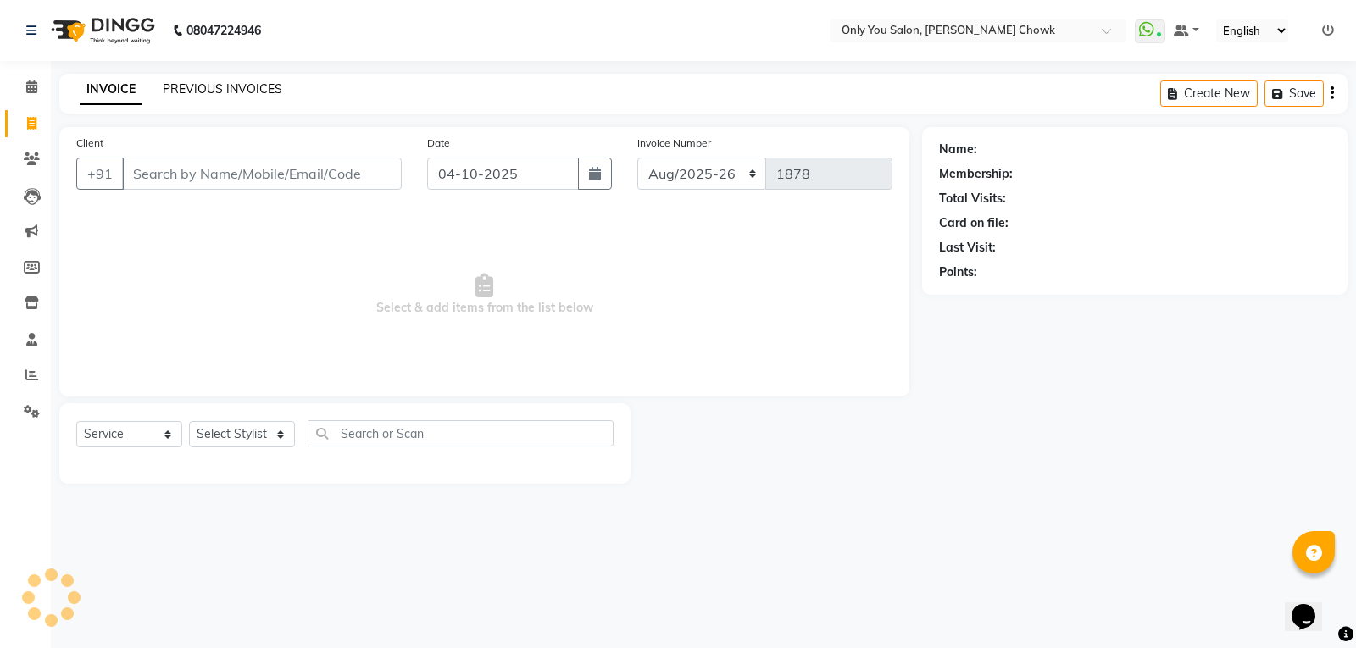
select select "package"
click at [230, 85] on link "PREVIOUS INVOICES" at bounding box center [222, 88] width 119 height 15
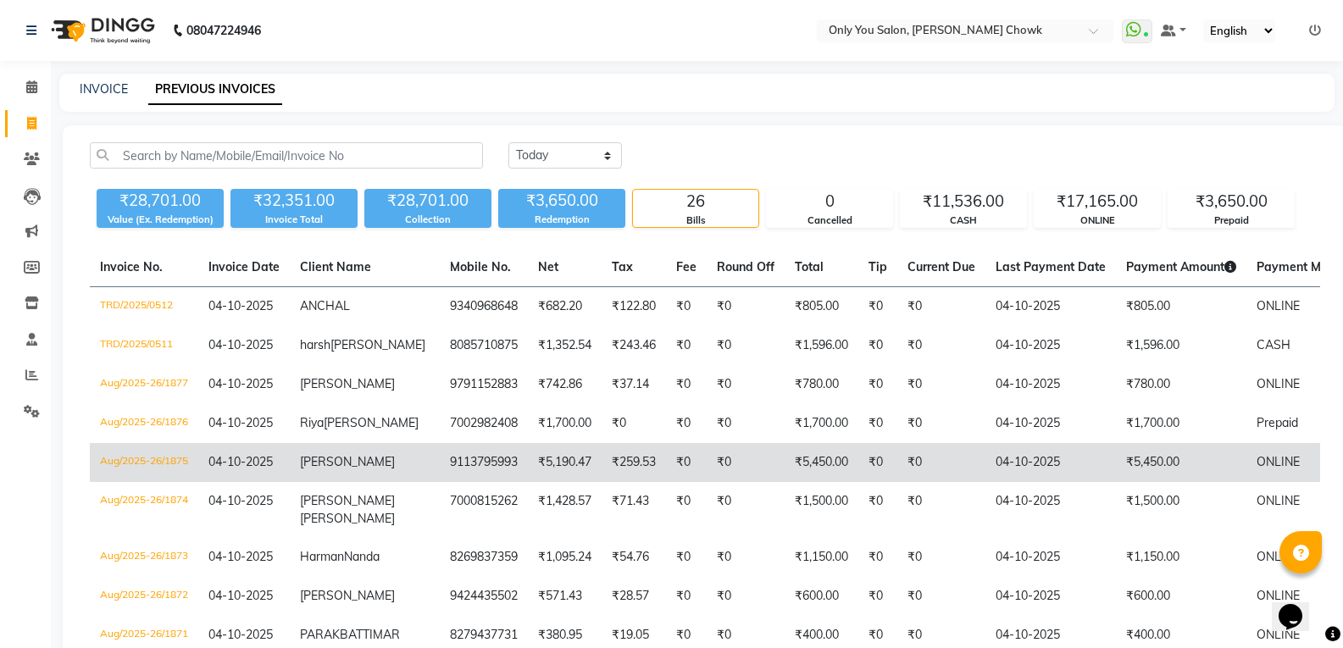
click at [528, 482] on td "₹5,190.47" at bounding box center [565, 462] width 74 height 39
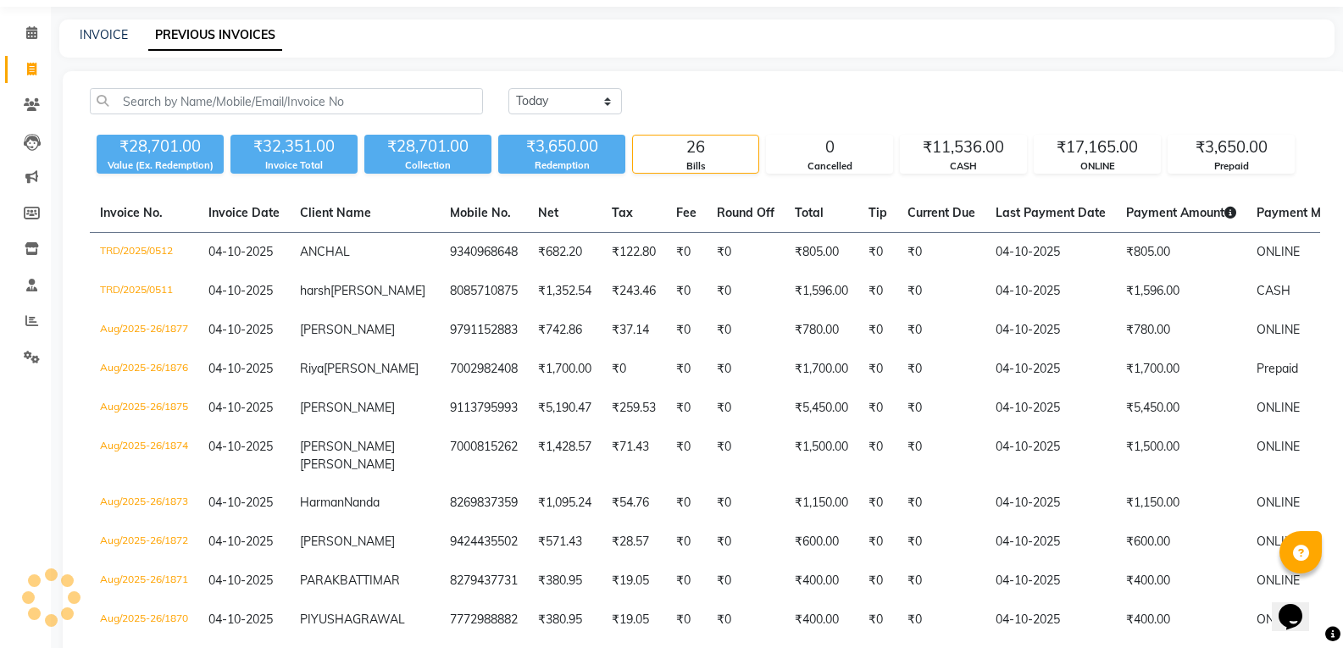
scroll to position [85, 0]
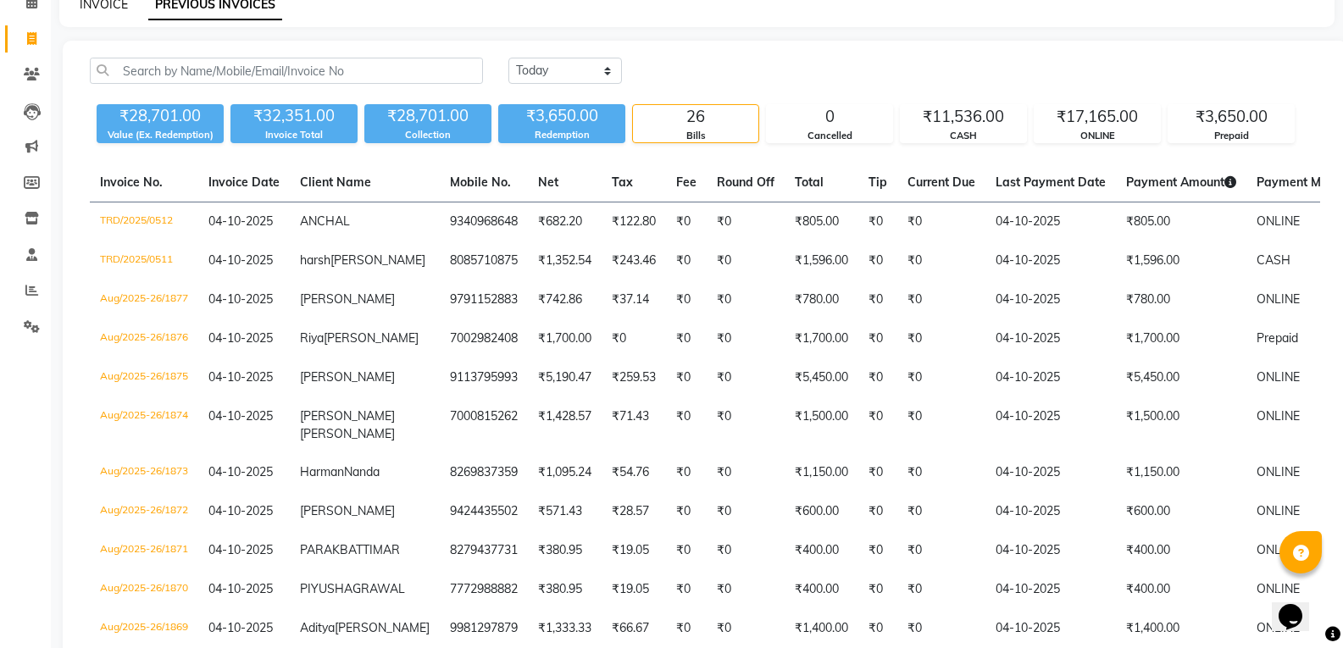
click at [91, 8] on link "INVOICE" at bounding box center [104, 4] width 48 height 15
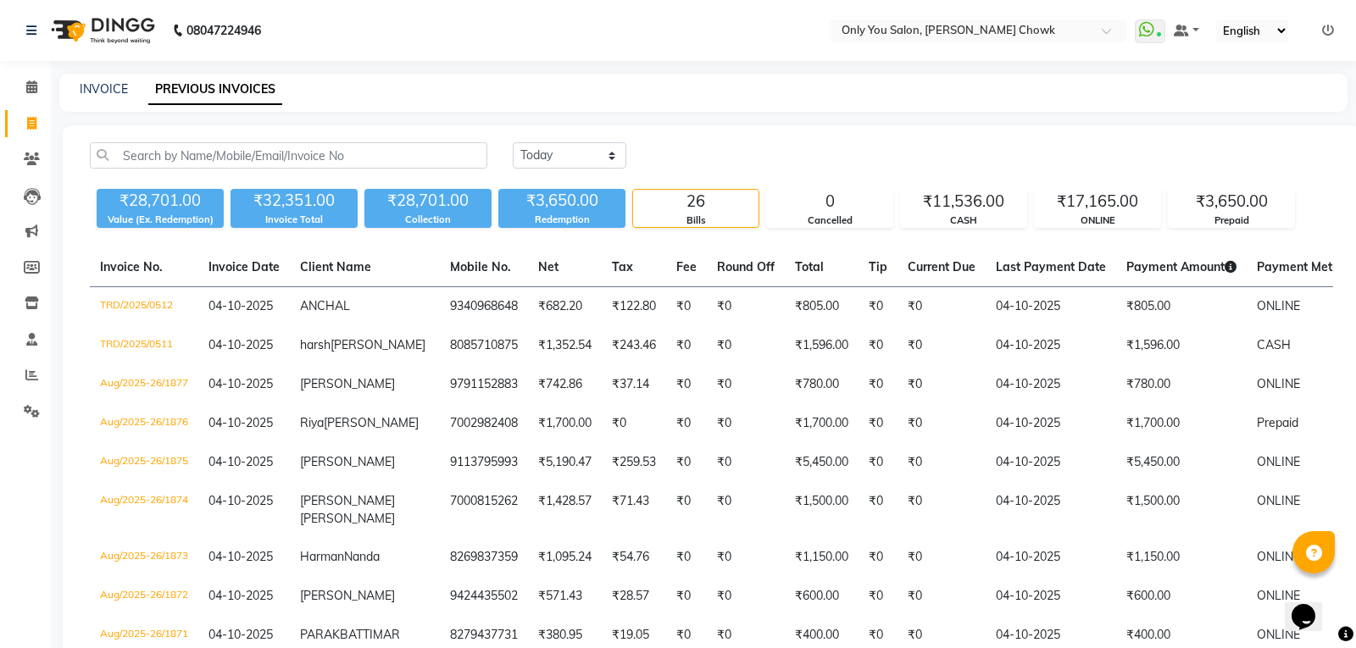
select select "8713"
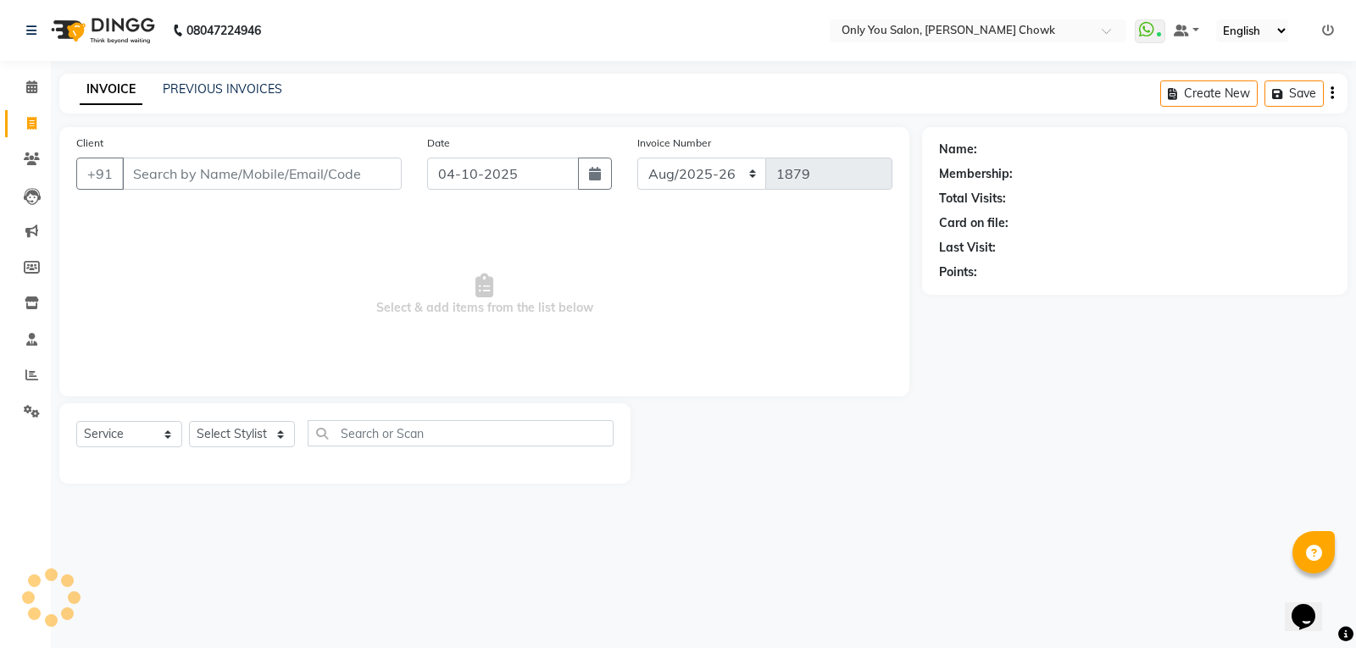
select select "package"
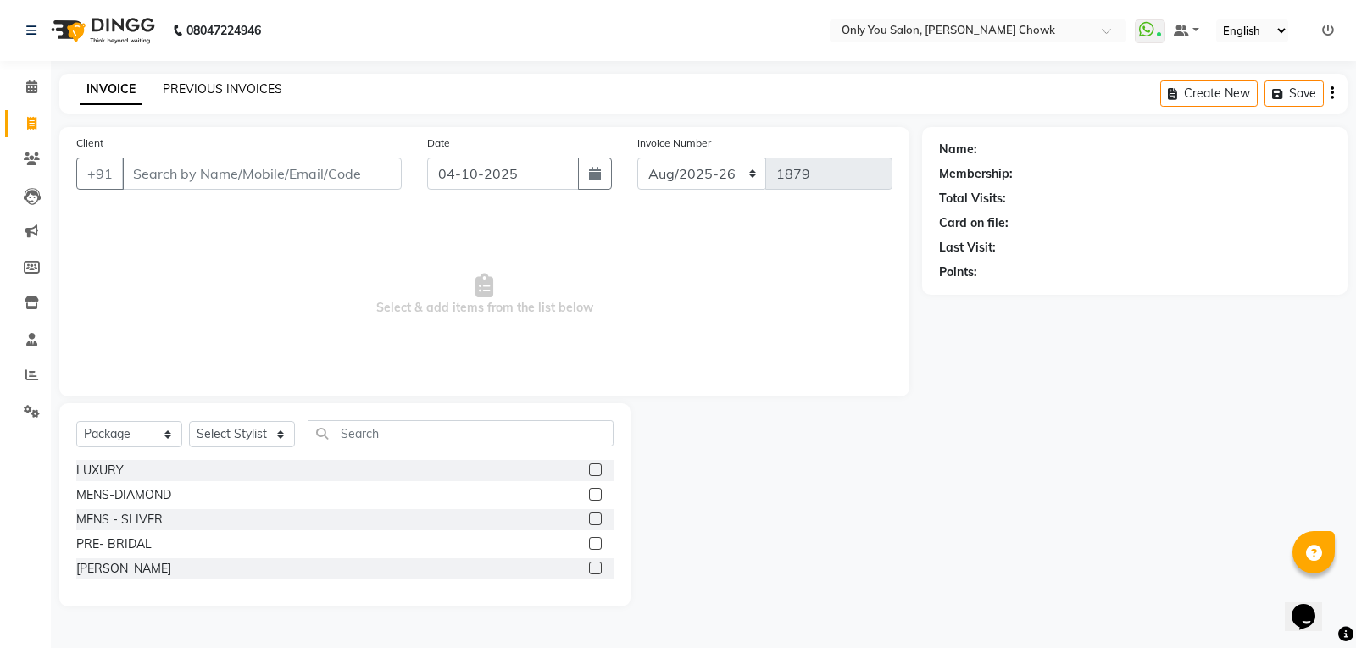
click at [217, 88] on link "PREVIOUS INVOICES" at bounding box center [222, 88] width 119 height 15
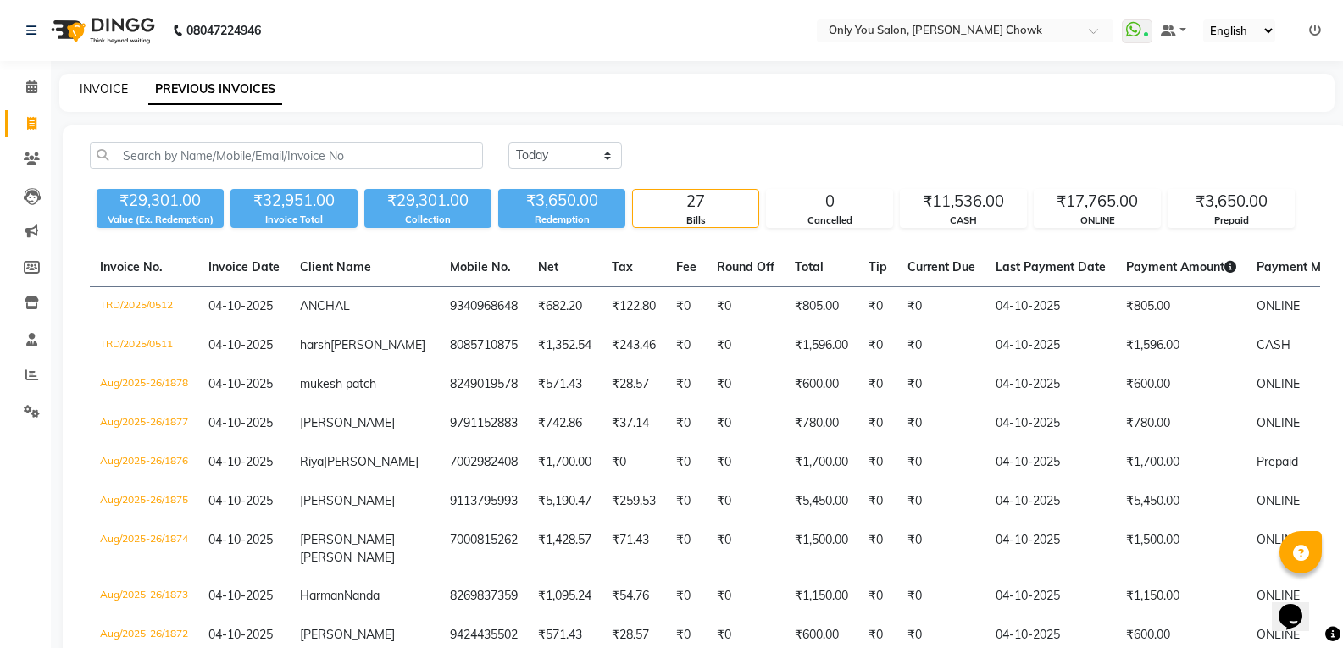
click at [89, 83] on link "INVOICE" at bounding box center [104, 88] width 48 height 15
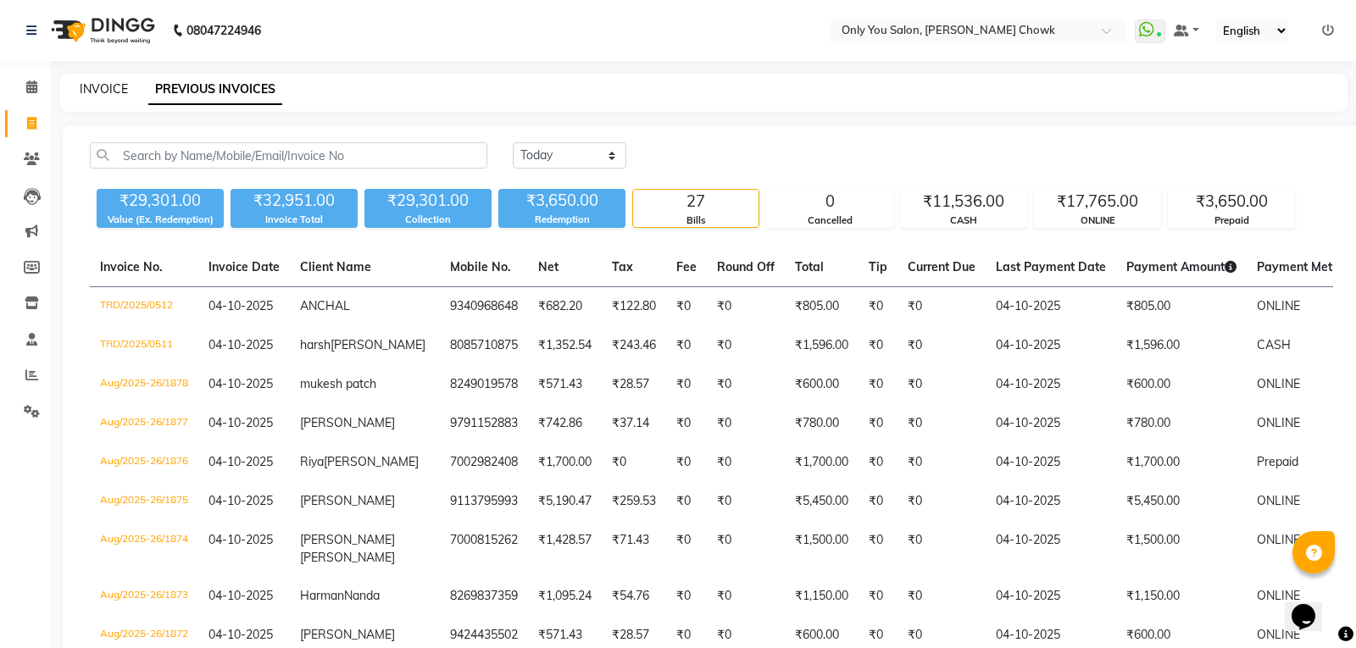
select select "service"
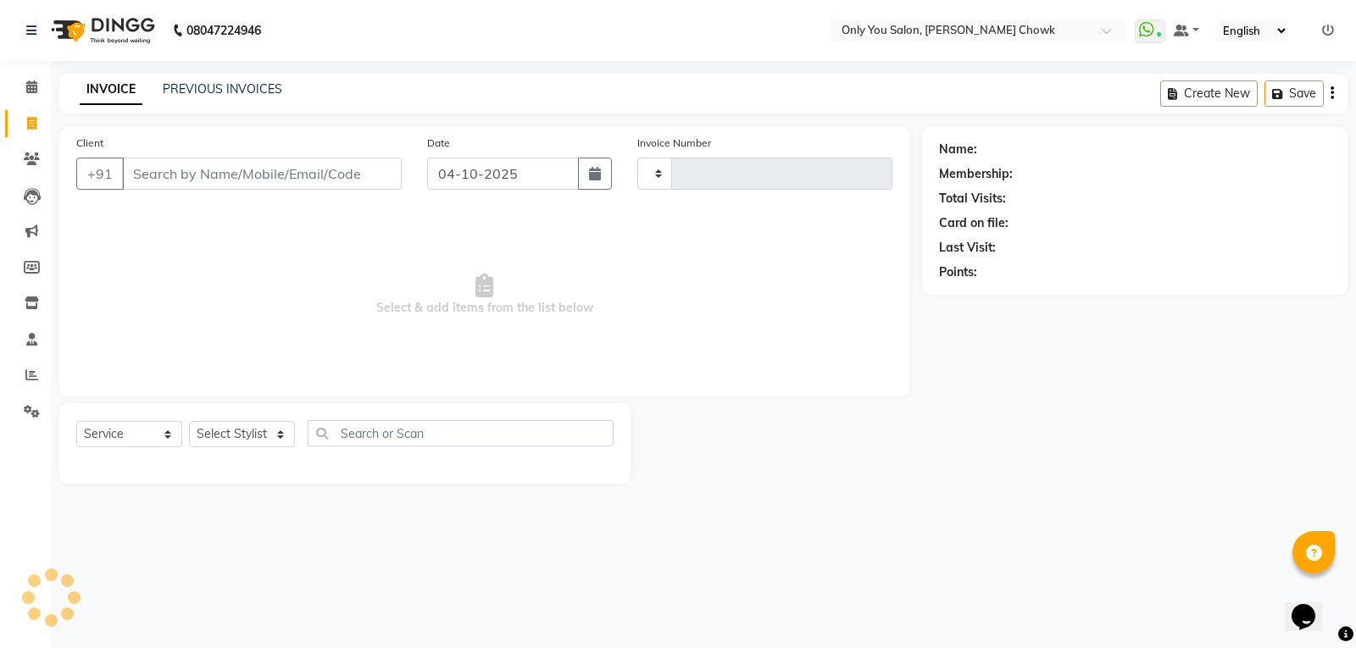
type input "1879"
select select "8713"
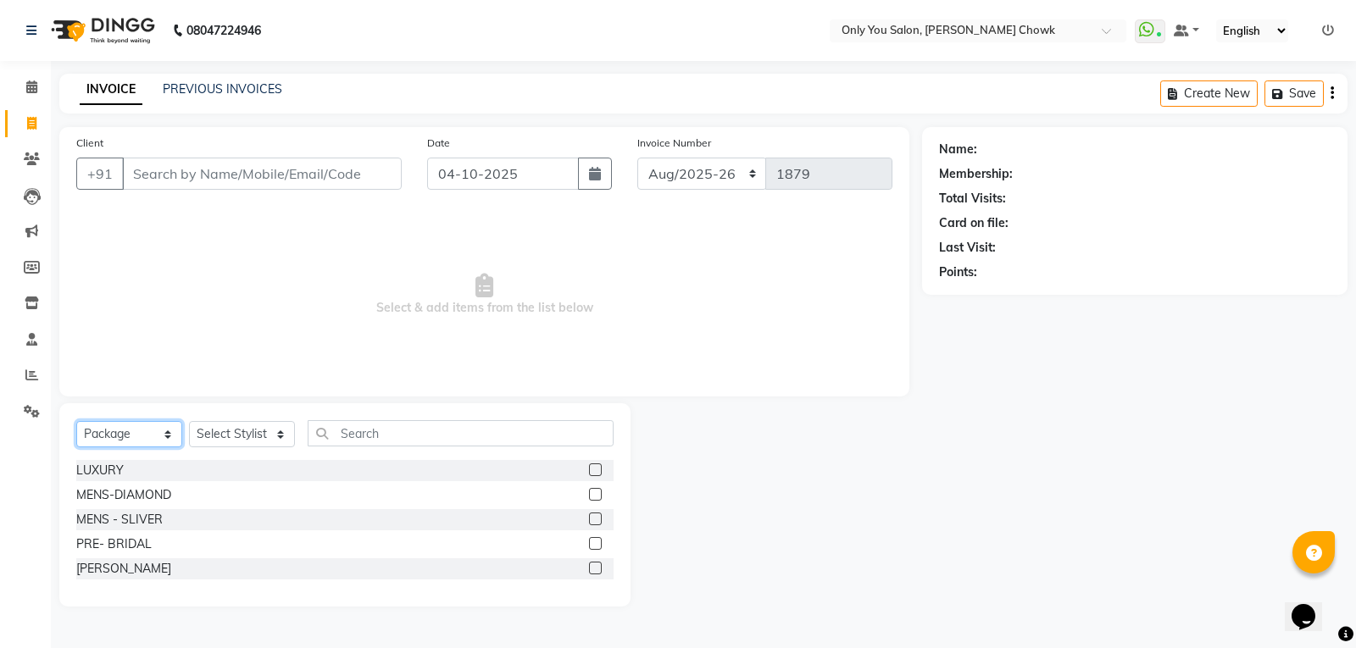
click at [169, 436] on select "Select Service Product Membership Package Voucher Prepaid Gift Card" at bounding box center [129, 434] width 106 height 26
select select "service"
click at [76, 421] on select "Select Service Product Membership Package Voucher Prepaid Gift Card" at bounding box center [129, 434] width 106 height 26
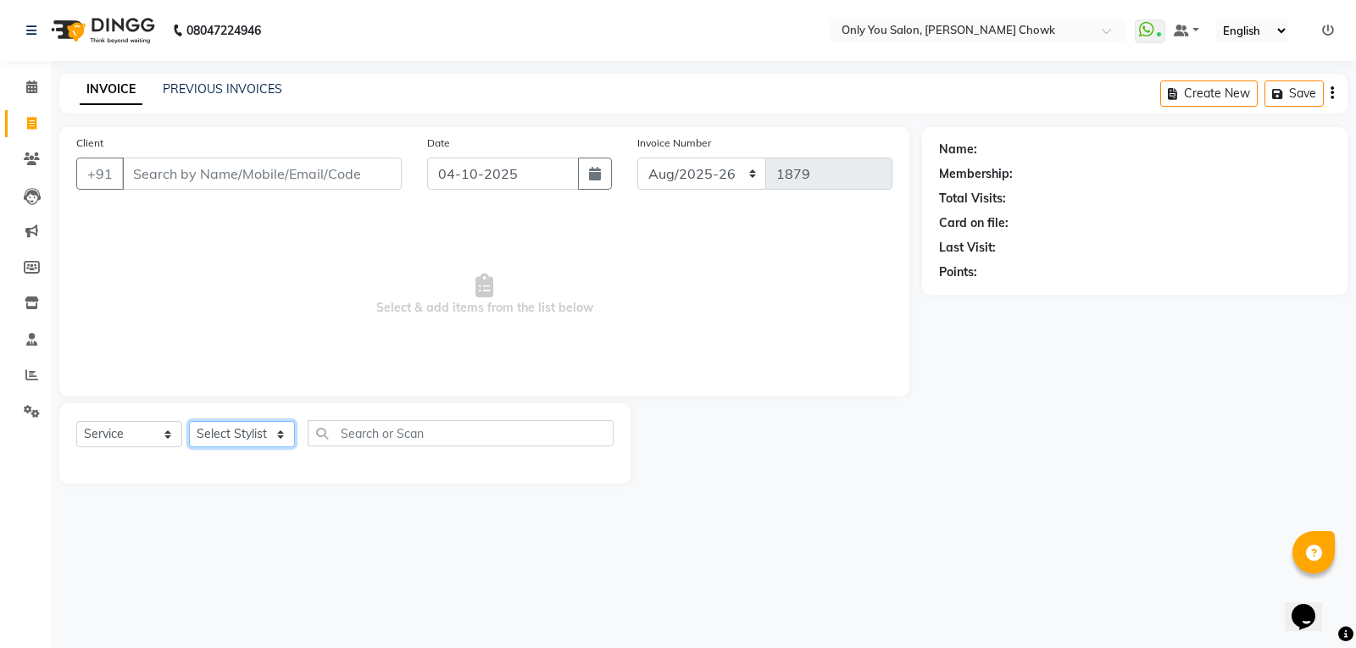
click at [286, 429] on select "Select Stylist [PERSON_NAME] [PERSON_NAME] [PERSON_NAME] MAMTA [PERSON_NAME] [P…" at bounding box center [242, 434] width 106 height 26
select select "21352"
click at [189, 421] on select "Select Stylist [PERSON_NAME] [PERSON_NAME] [PERSON_NAME] MAMTA [PERSON_NAME] [P…" at bounding box center [242, 434] width 106 height 26
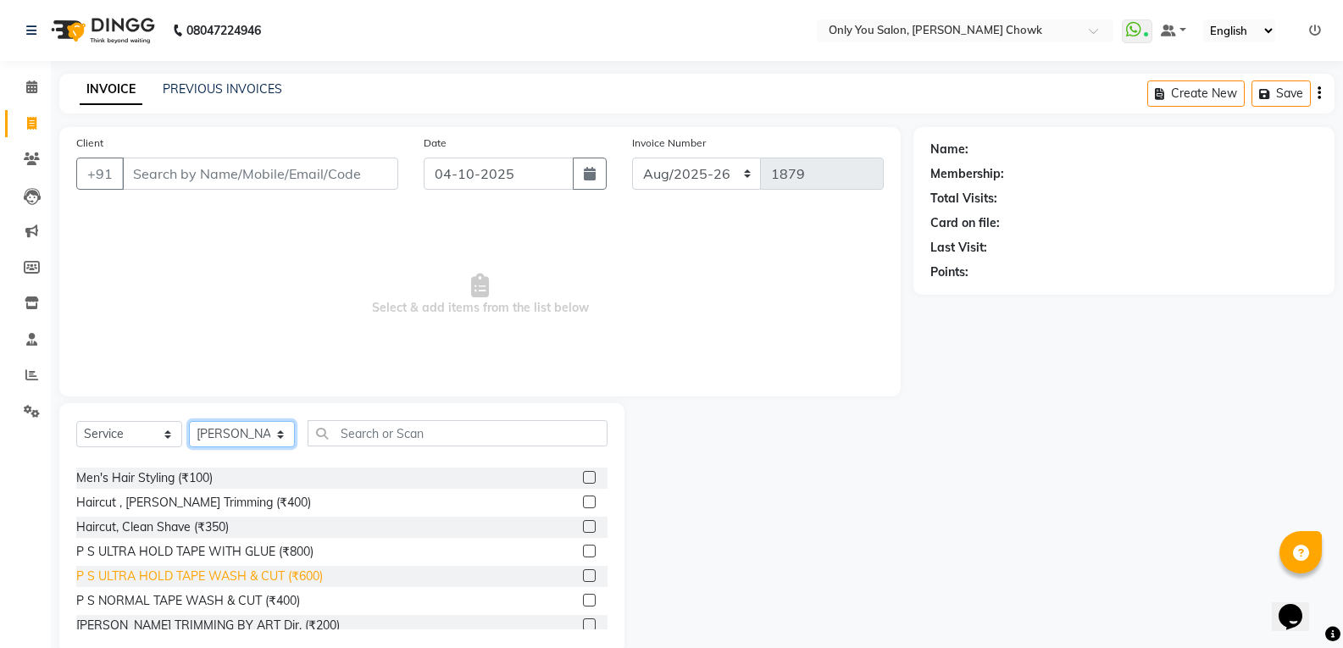
scroll to position [169, 0]
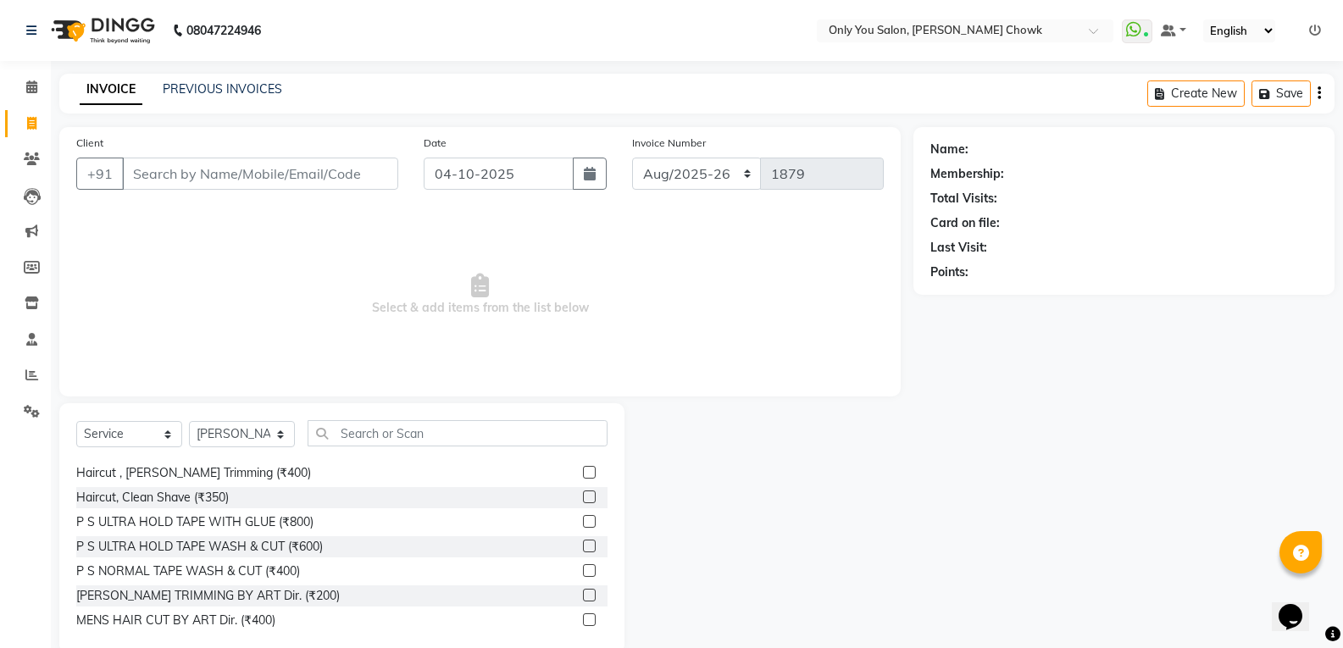
click at [373, 419] on div "Select Service Product Membership Package Voucher Prepaid Gift Card Select Styl…" at bounding box center [341, 528] width 565 height 250
click at [376, 420] on div "Select Service Product Membership Package Voucher Prepaid Gift Card Select Styl…" at bounding box center [341, 528] width 565 height 250
click at [373, 442] on input "text" at bounding box center [458, 433] width 300 height 26
click at [425, 430] on input "text" at bounding box center [458, 433] width 300 height 26
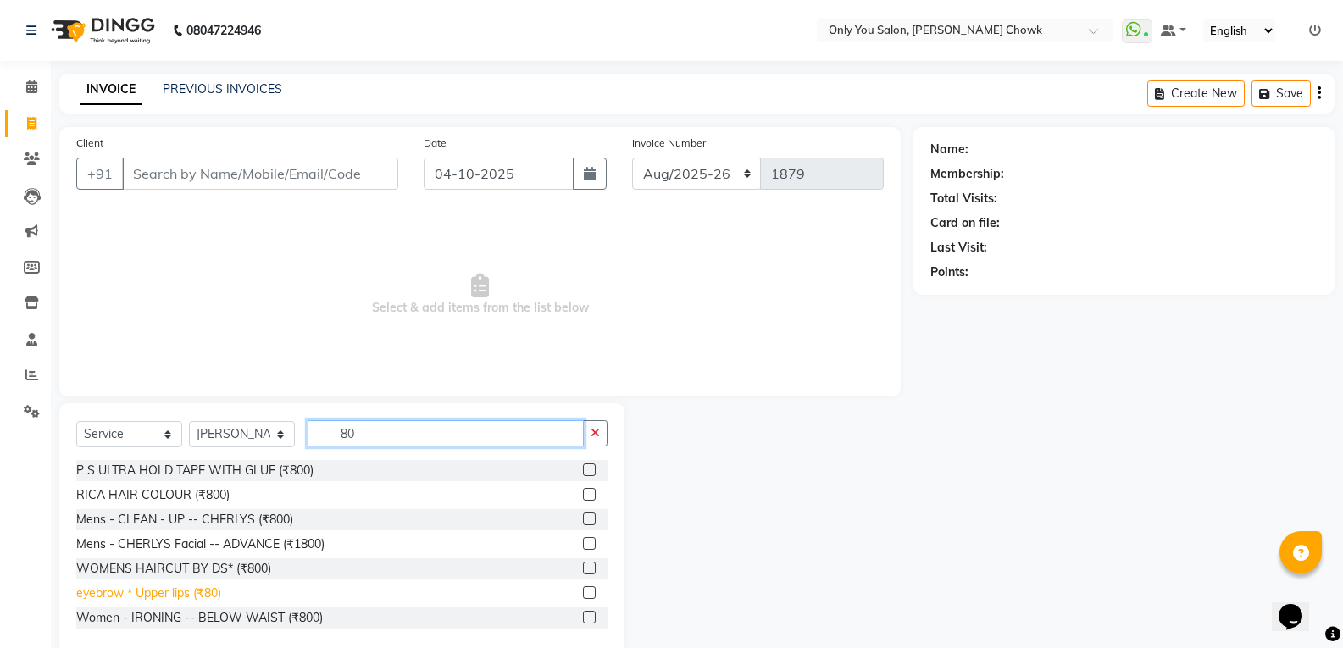
type input "80"
click at [215, 593] on div "eyebrow * Upper lips (₹80)" at bounding box center [148, 594] width 145 height 18
checkbox input "false"
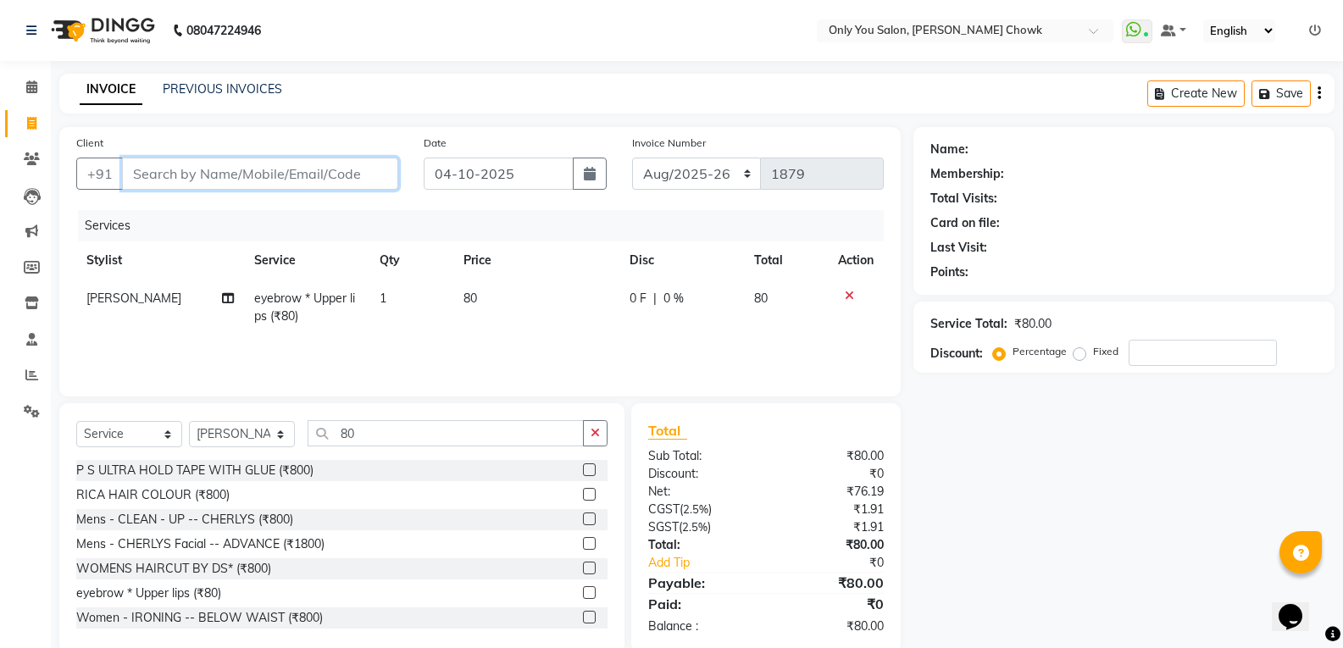
click at [253, 181] on input "Client" at bounding box center [260, 174] width 276 height 32
type input "8"
type input "0"
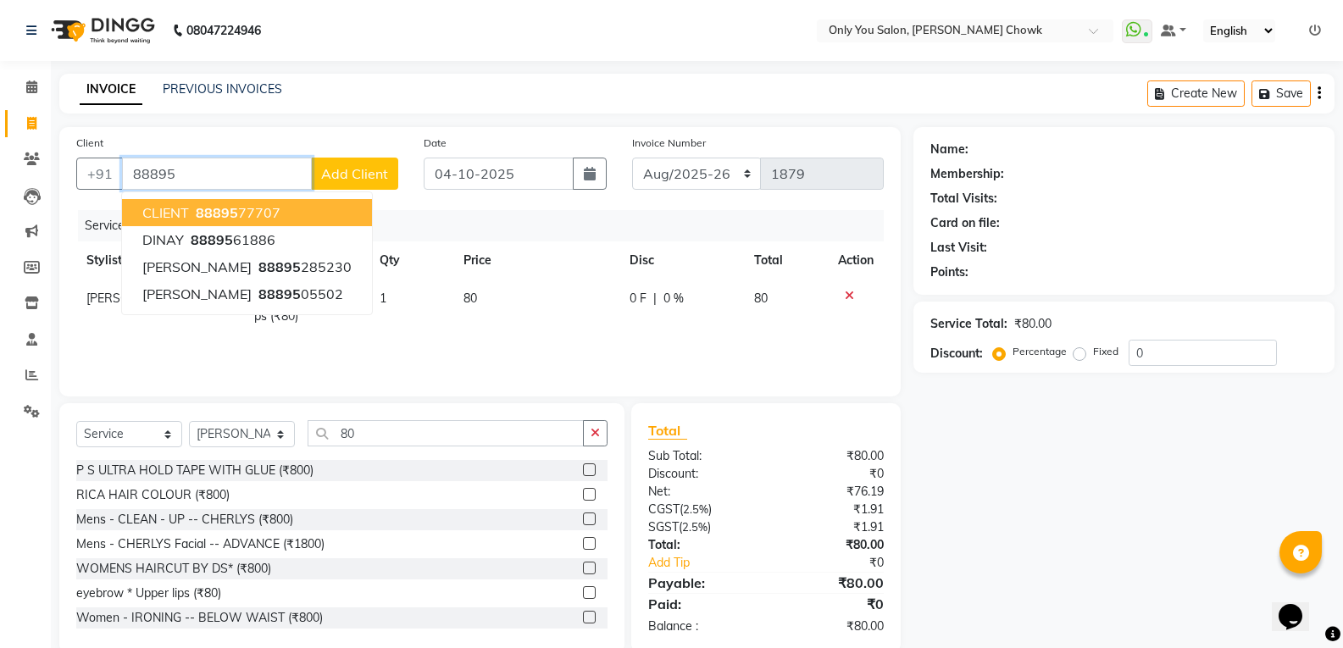
click at [275, 208] on ngb-highlight "88895 77707" at bounding box center [236, 212] width 88 height 17
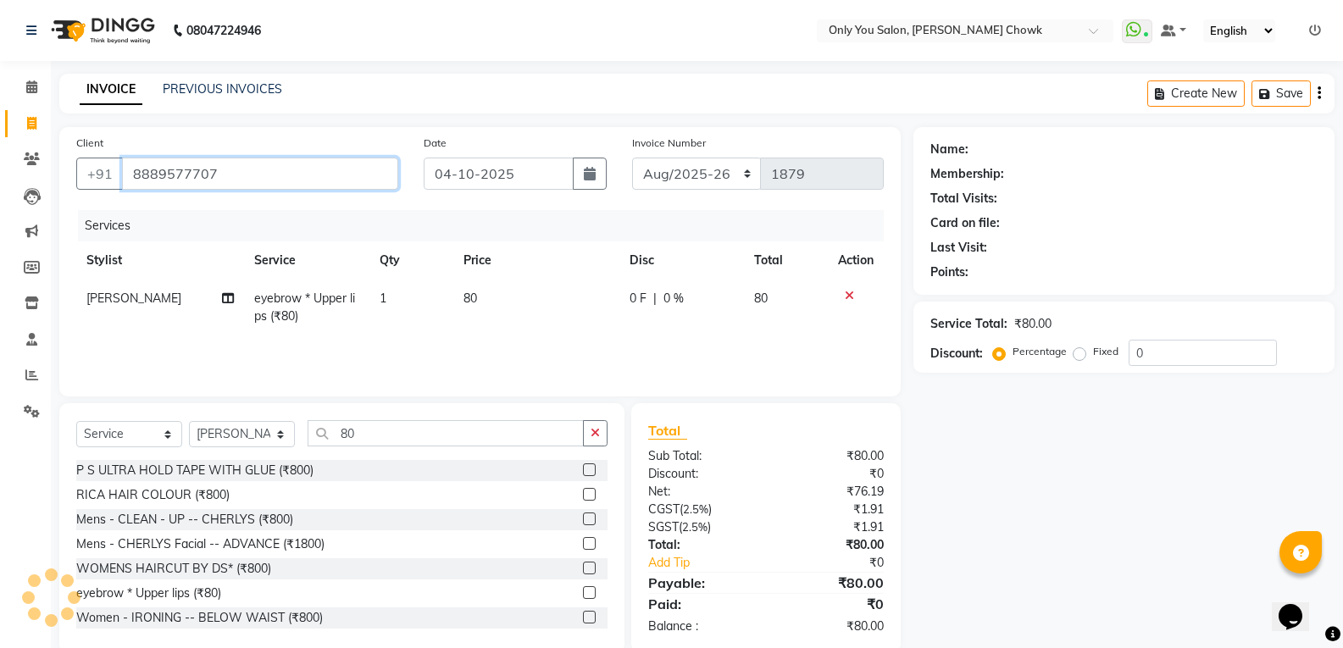
type input "8889577707"
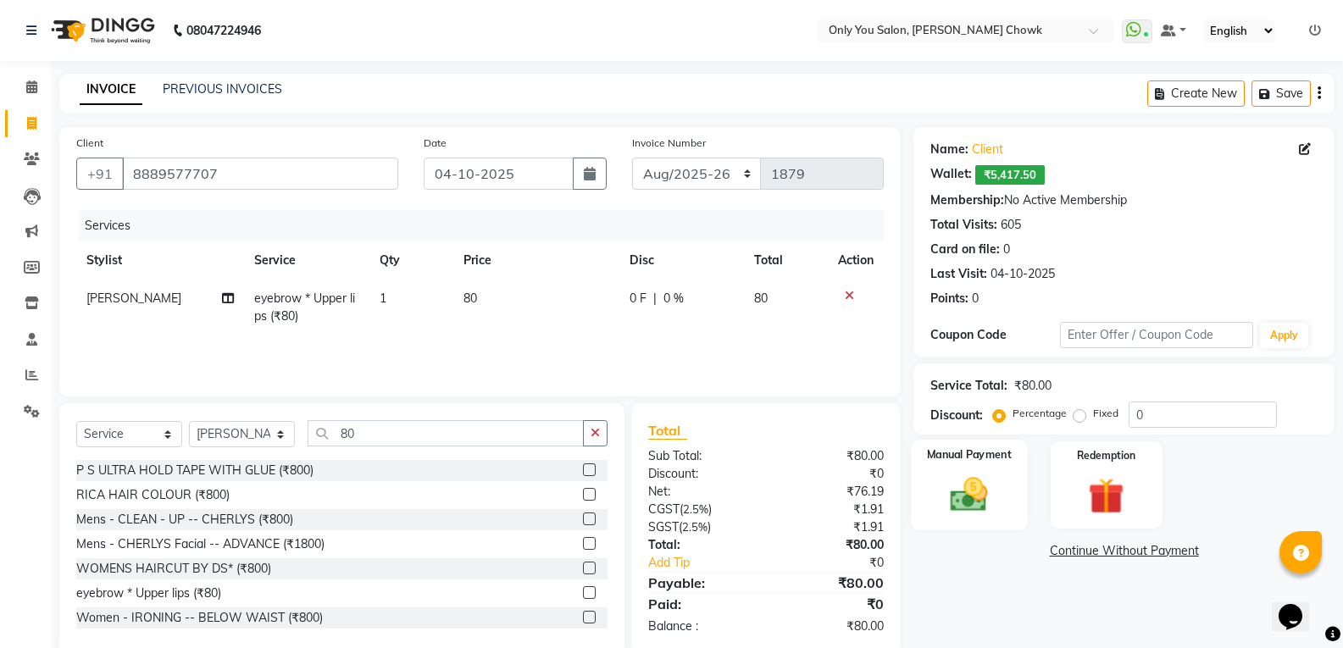
click at [989, 497] on img at bounding box center [969, 494] width 60 height 43
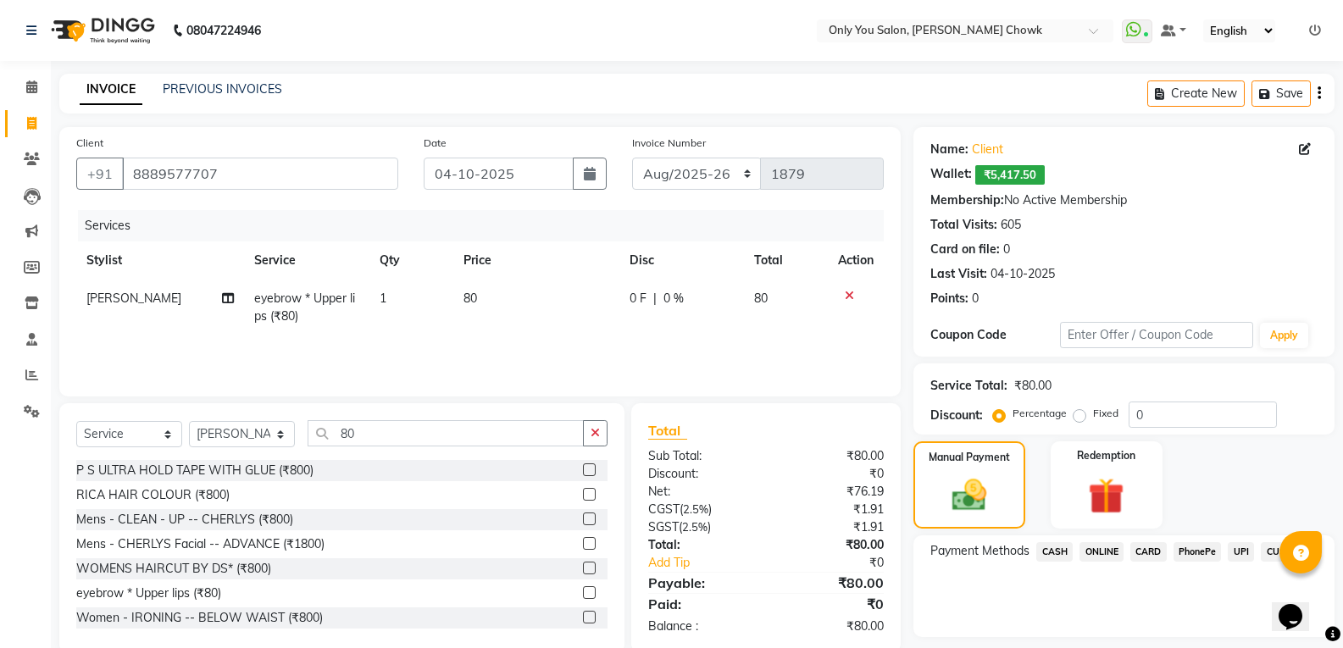
click at [1059, 549] on span "CASH" at bounding box center [1054, 551] width 36 height 19
click at [1101, 635] on button "Add Payment" at bounding box center [1193, 642] width 249 height 26
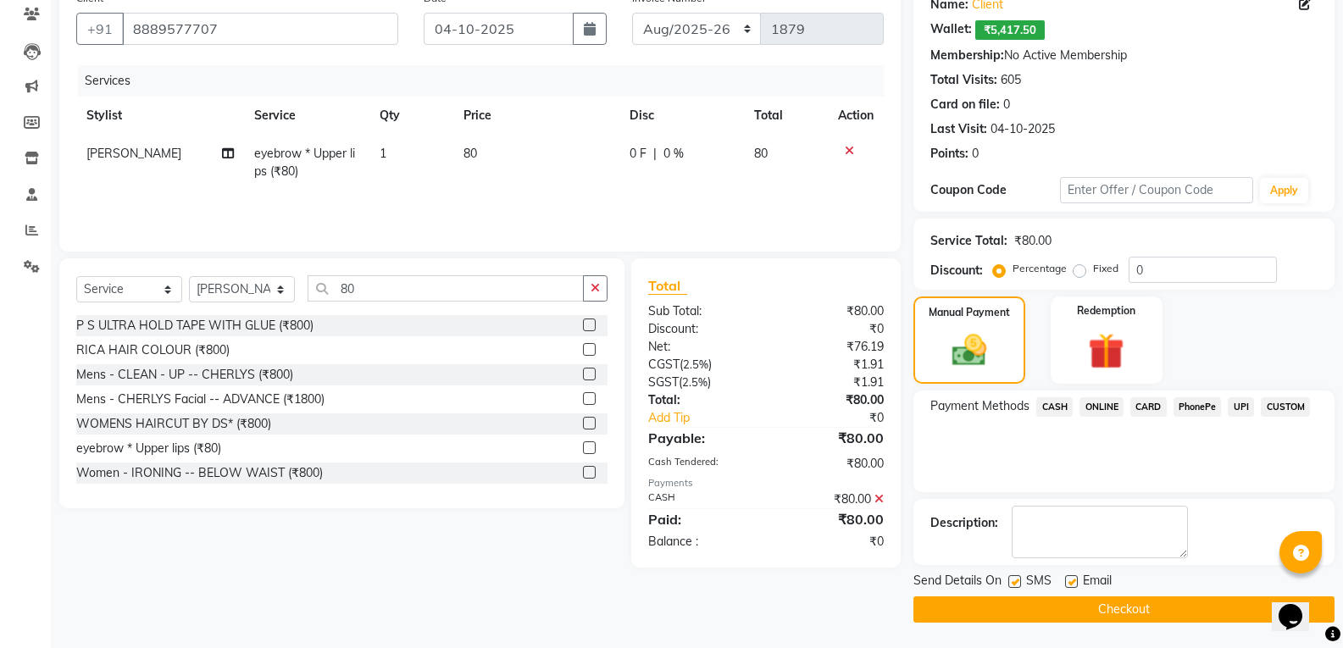
click at [1036, 614] on button "Checkout" at bounding box center [1124, 610] width 421 height 26
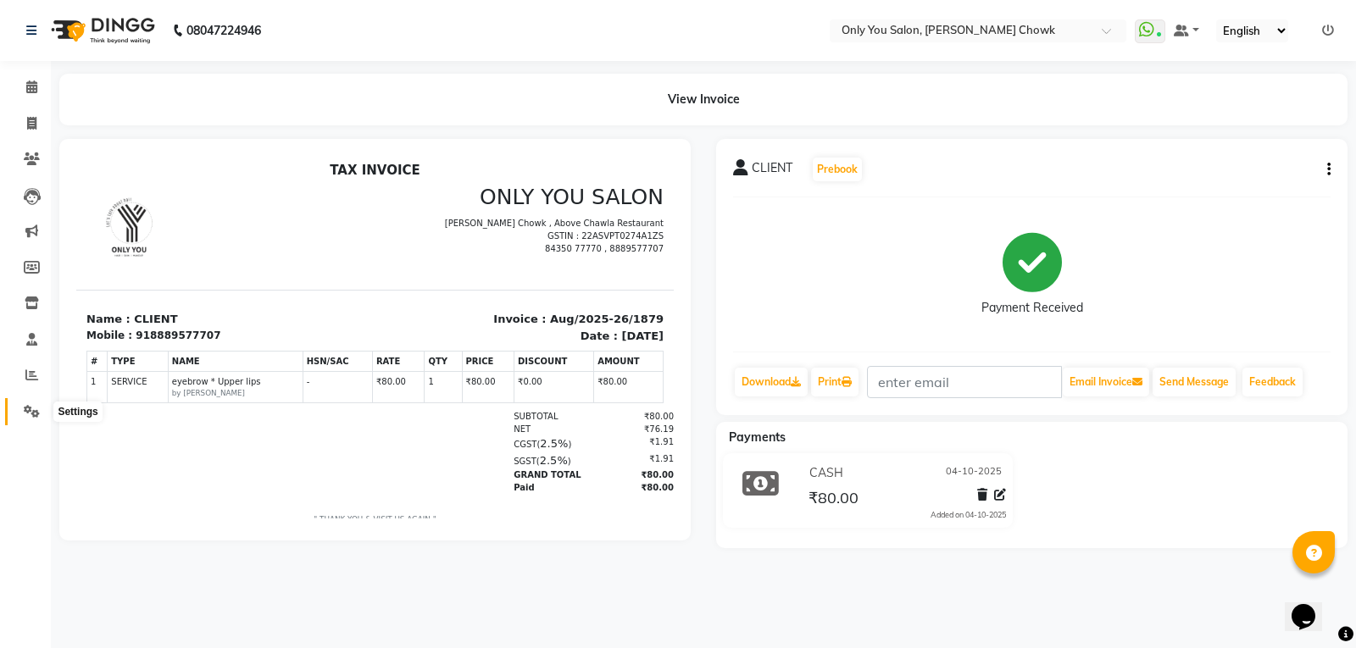
click at [32, 408] on icon at bounding box center [32, 411] width 16 height 13
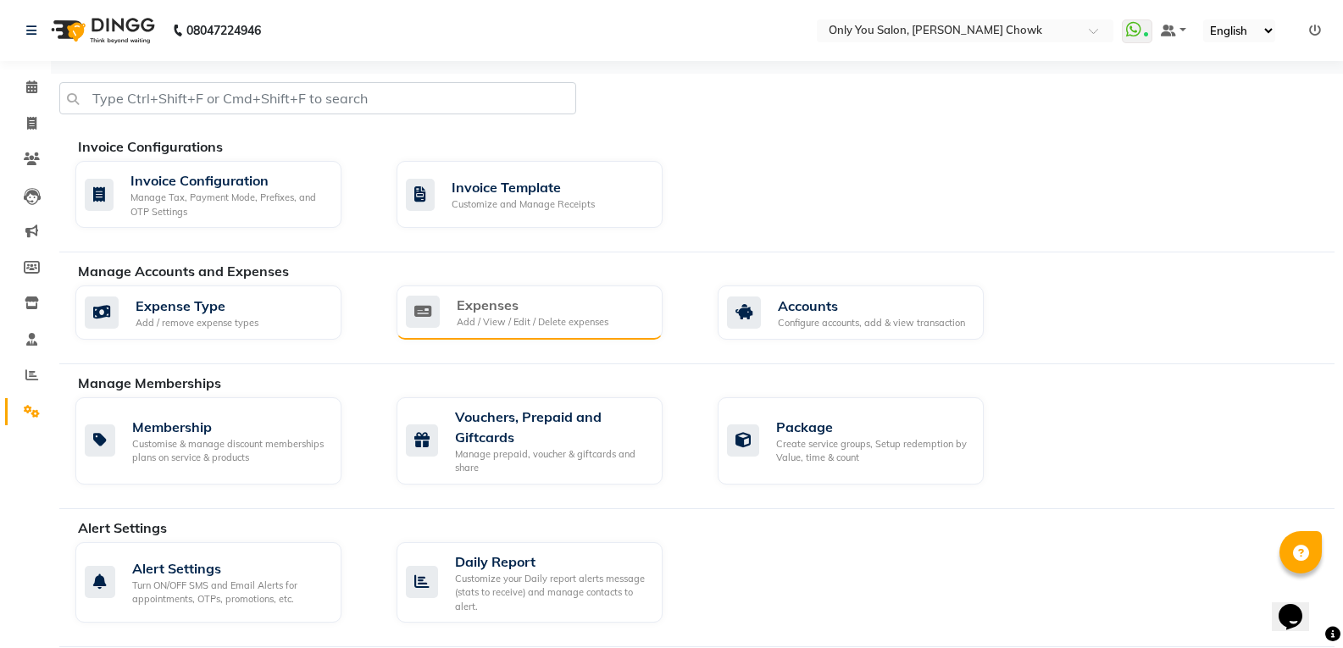
click at [502, 330] on div "Expenses Add / View / Edit / Delete expenses" at bounding box center [530, 313] width 266 height 54
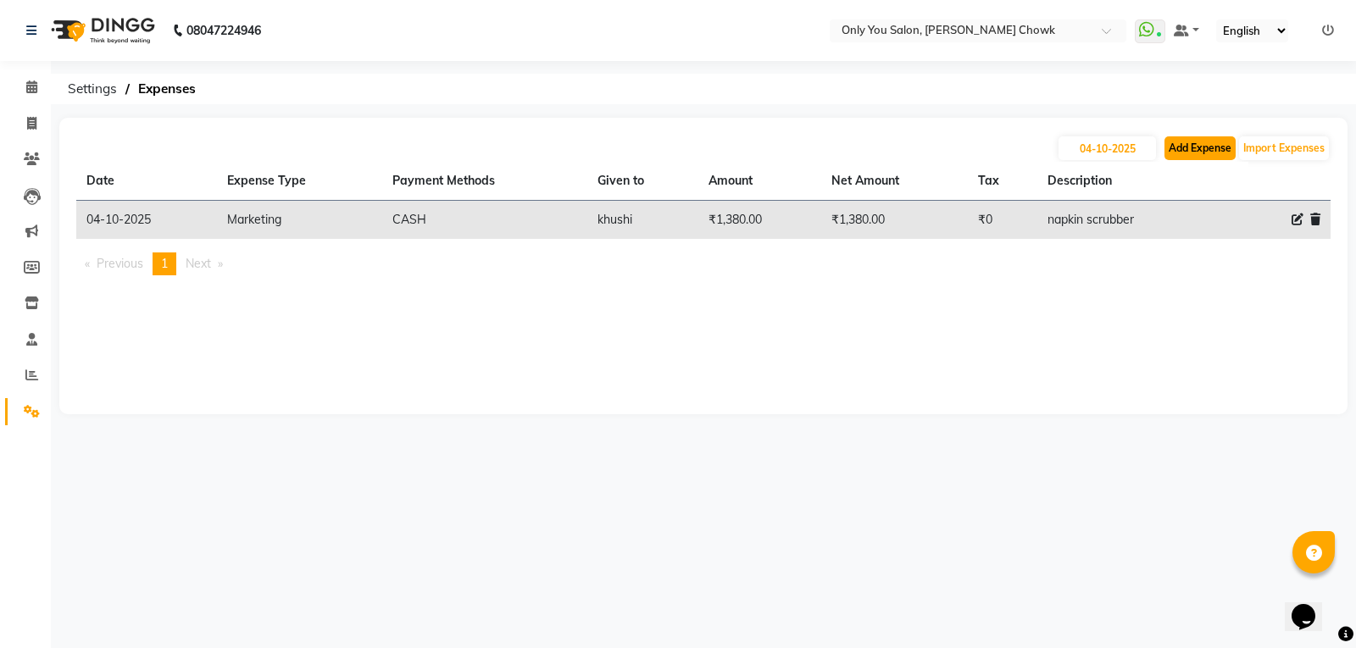
click at [1206, 147] on button "Add Expense" at bounding box center [1199, 148] width 71 height 24
select select "1"
select select "2923"
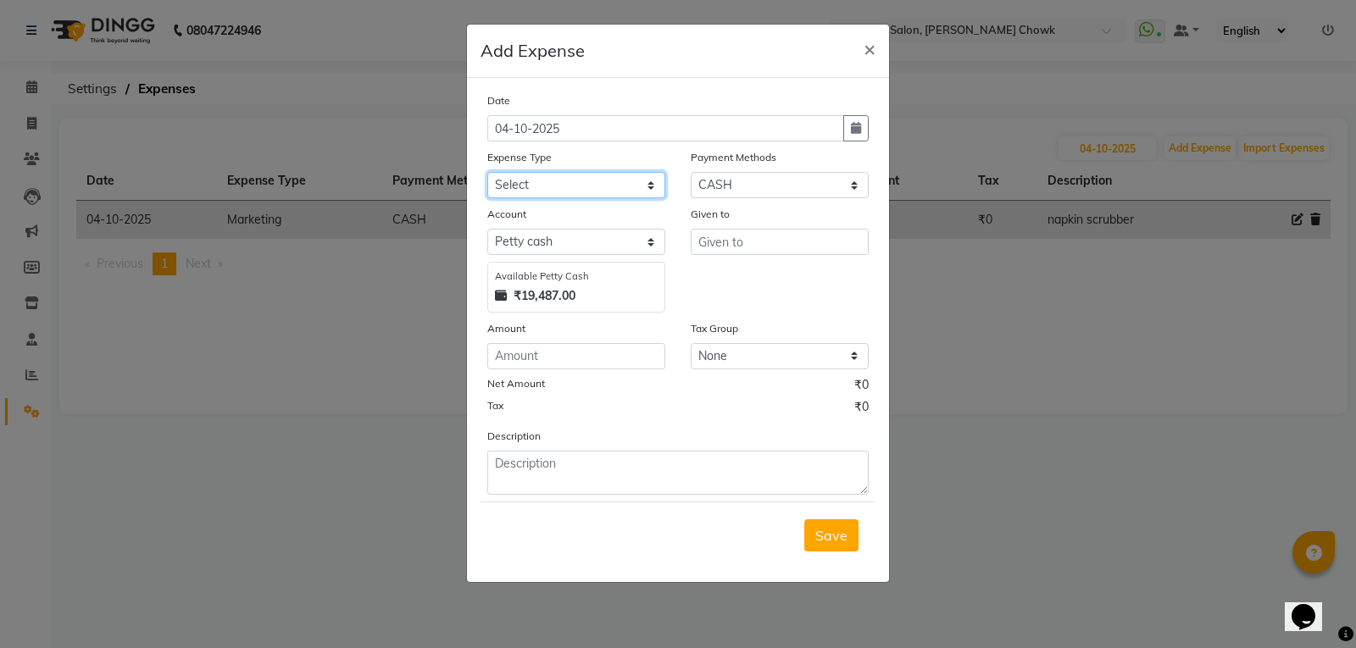
click at [647, 186] on select "Select 2010 petrol ARIT ARYU Boss Aunty Boss Uncle choti CLIENT Client Snacks C…" at bounding box center [576, 185] width 178 height 26
select select "4330"
click at [487, 172] on select "Select 2010 petrol ARIT ARYU Boss Aunty Boss Uncle choti CLIENT Client Snacks C…" at bounding box center [576, 185] width 178 height 26
click at [764, 235] on input "text" at bounding box center [780, 242] width 178 height 26
type input "aunty"
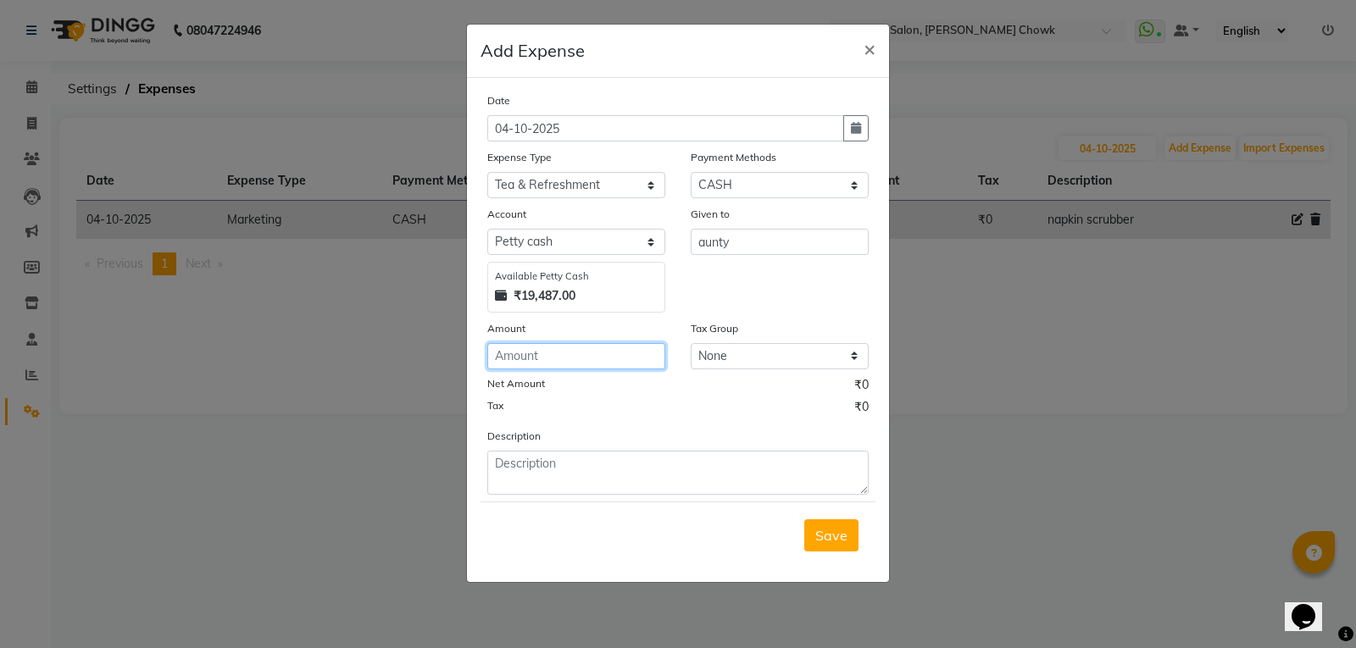
click at [547, 356] on input "number" at bounding box center [576, 356] width 178 height 26
type input "110"
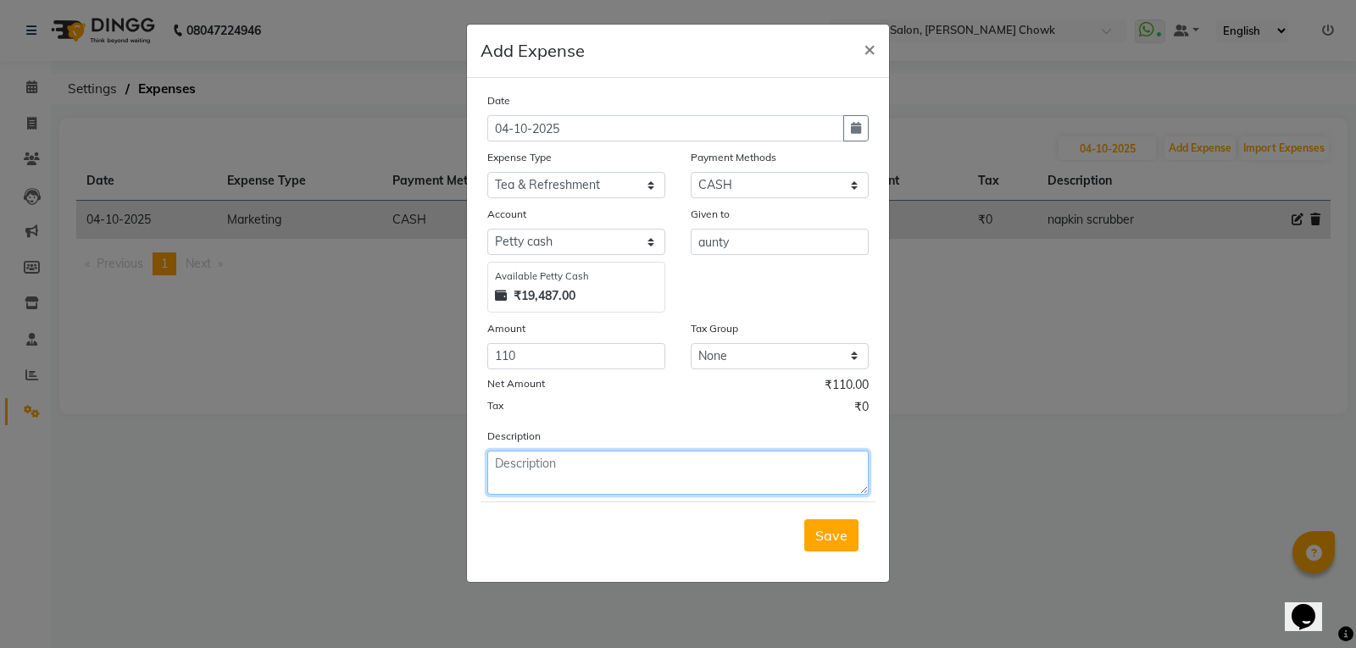
click at [528, 475] on textarea at bounding box center [677, 473] width 381 height 44
type textarea "tea"
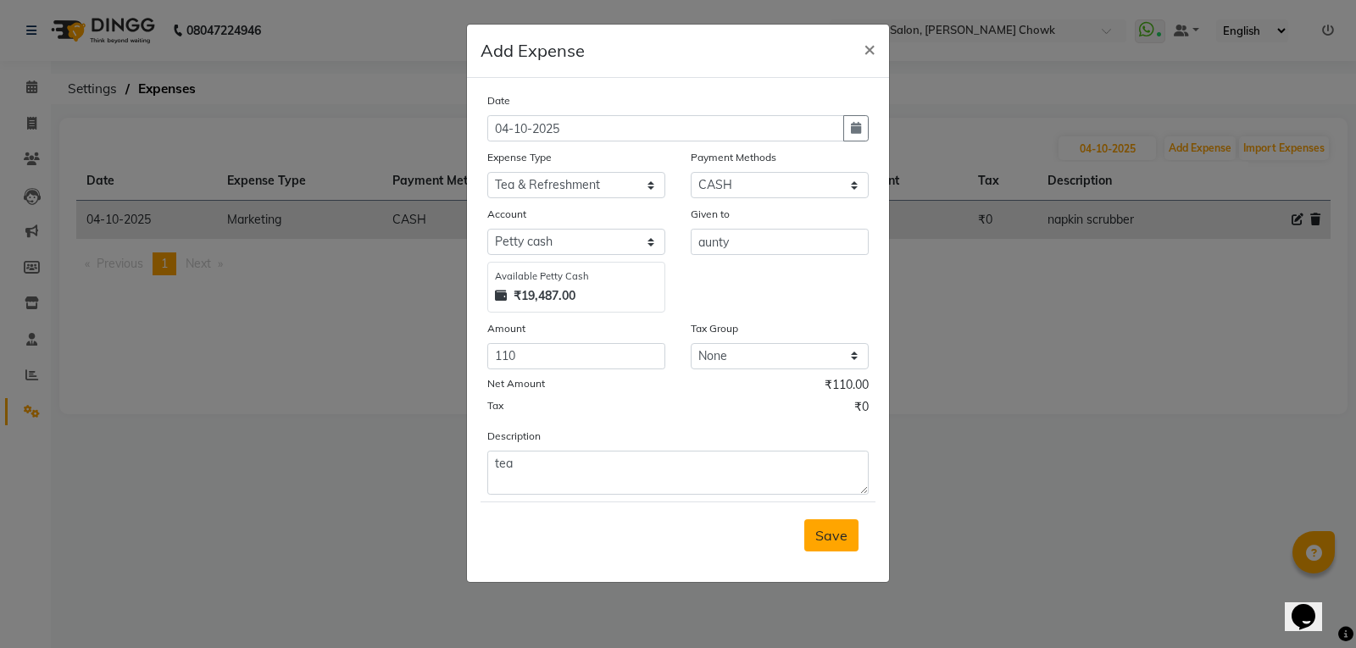
click at [843, 537] on span "Save" at bounding box center [831, 535] width 32 height 17
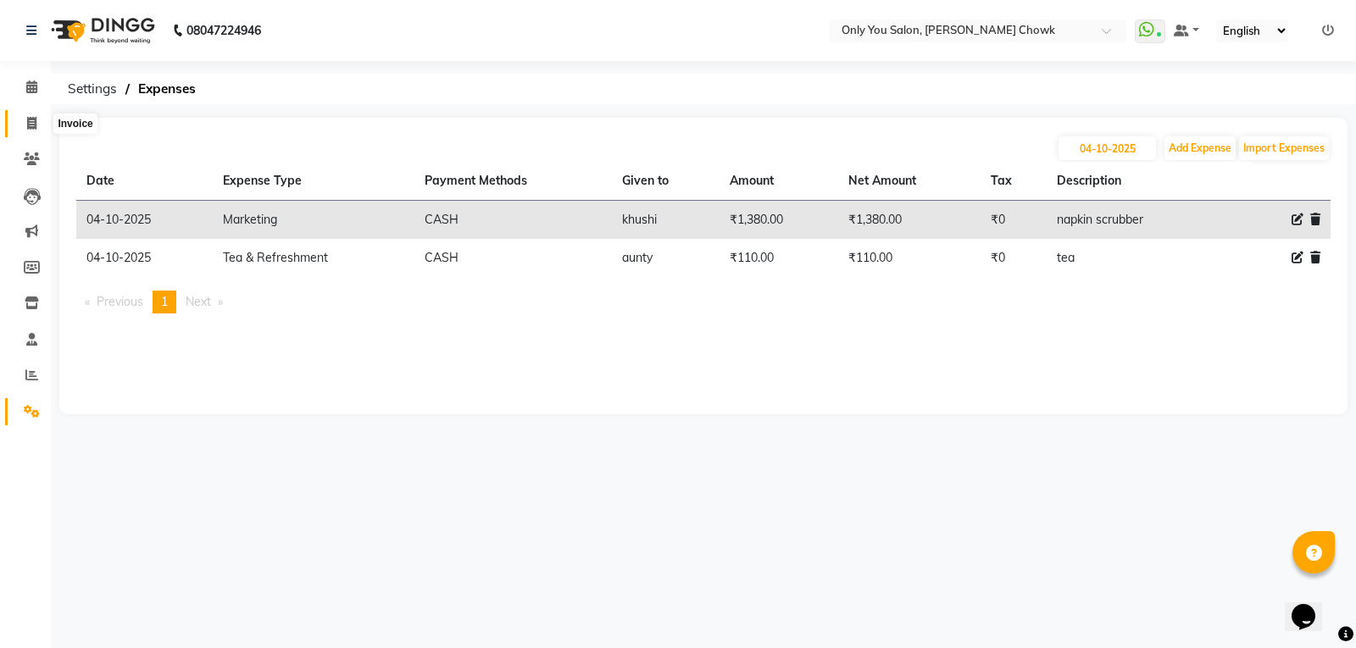
click at [30, 119] on icon at bounding box center [31, 123] width 9 height 13
select select "service"
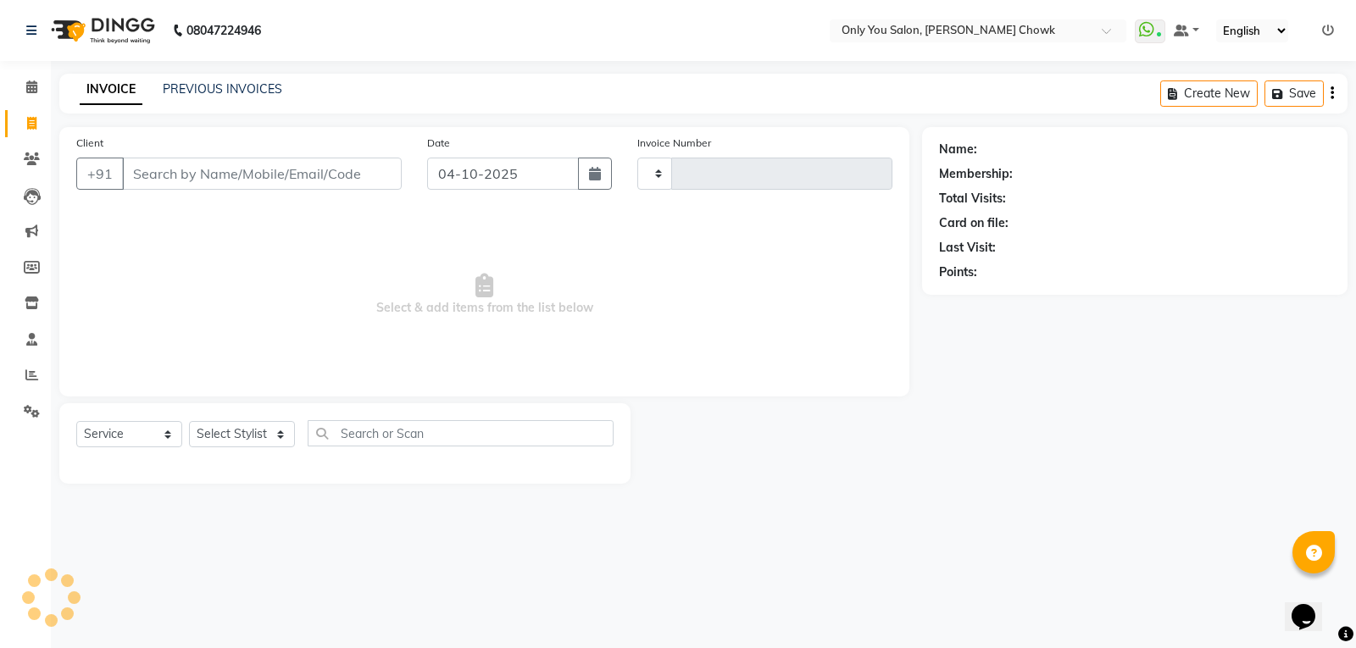
type input "1880"
select select "8713"
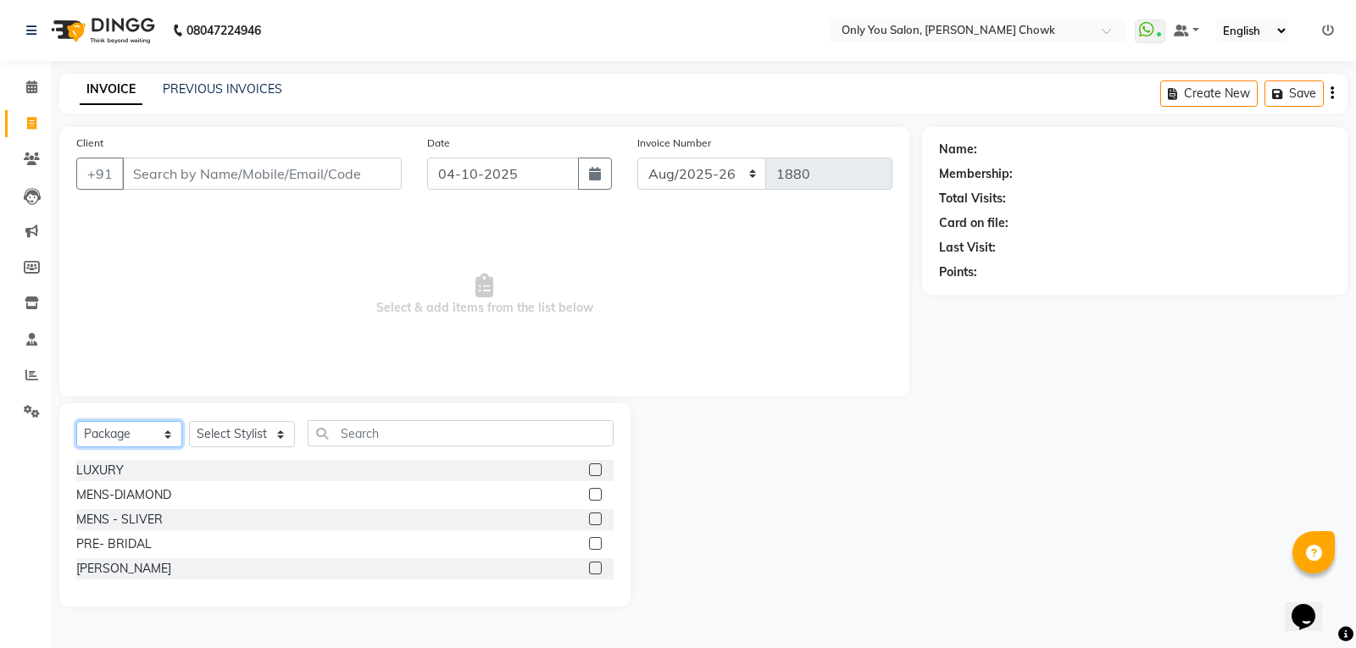
click at [171, 430] on select "Select Service Product Membership Package Voucher Prepaid Gift Card" at bounding box center [129, 434] width 106 height 26
select select "service"
click at [76, 421] on select "Select Service Product Membership Package Voucher Prepaid Gift Card" at bounding box center [129, 434] width 106 height 26
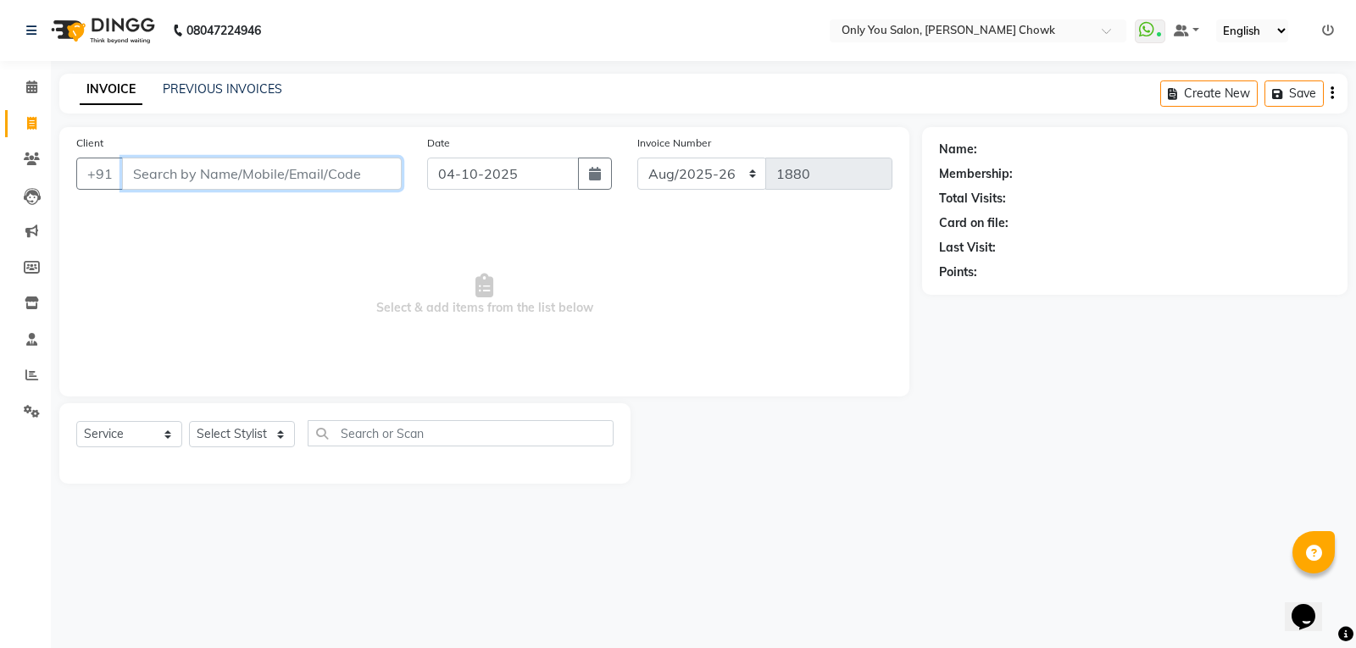
click at [229, 183] on input "Client" at bounding box center [262, 174] width 280 height 32
click at [282, 437] on select "Select Stylist [PERSON_NAME] [PERSON_NAME] [PERSON_NAME] MAMTA [PERSON_NAME] [P…" at bounding box center [242, 434] width 106 height 26
select select "90002"
click at [189, 421] on select "Select Stylist [PERSON_NAME] [PERSON_NAME] [PERSON_NAME] MAMTA [PERSON_NAME] [P…" at bounding box center [242, 434] width 106 height 26
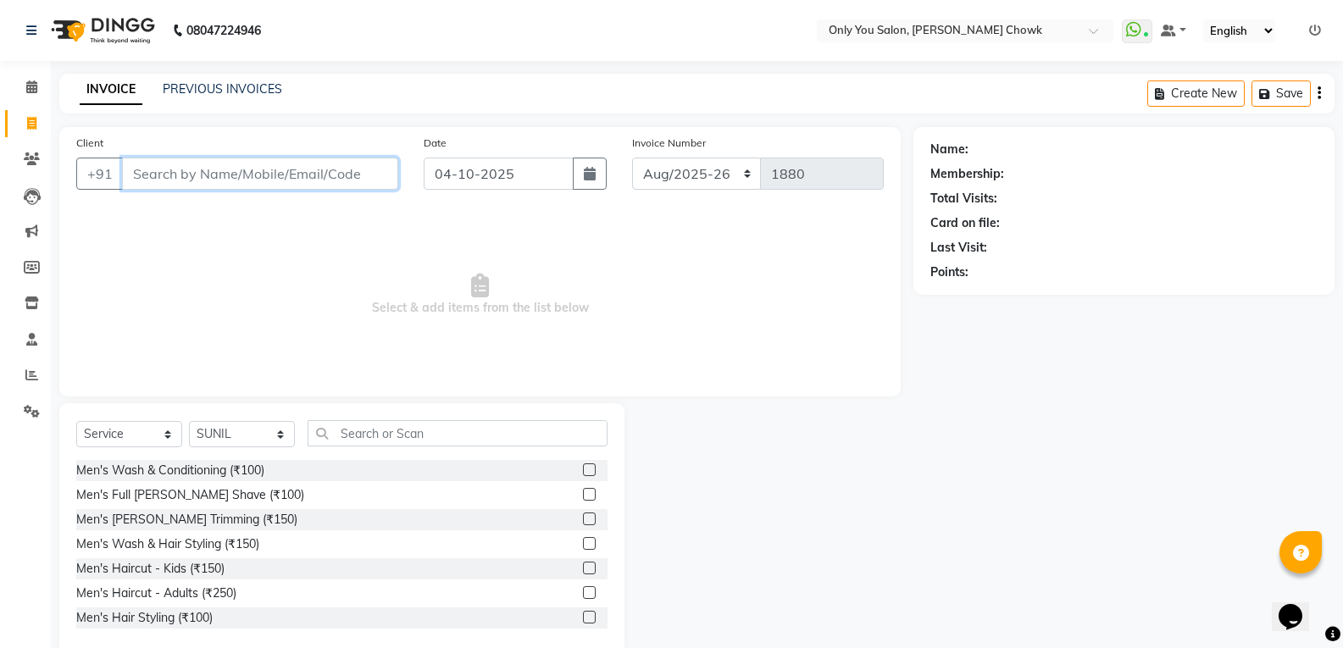
click at [278, 173] on input "Client" at bounding box center [260, 174] width 276 height 32
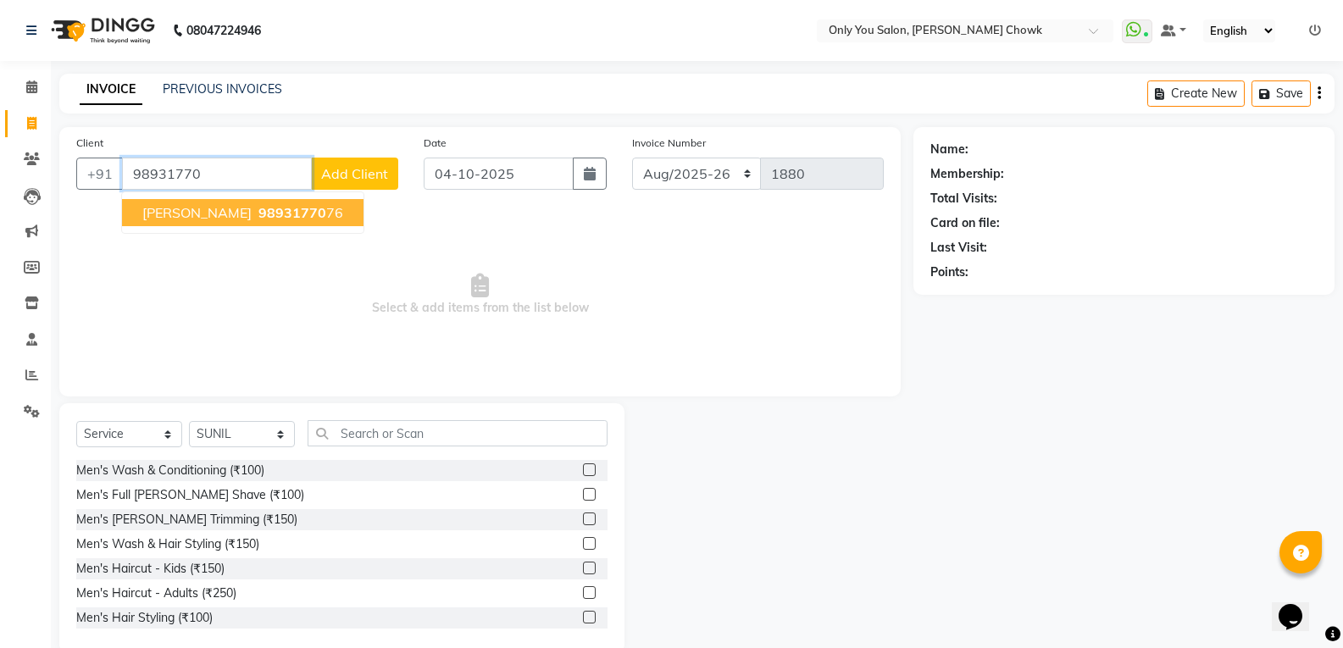
click at [268, 206] on span "98931770" at bounding box center [292, 212] width 68 height 17
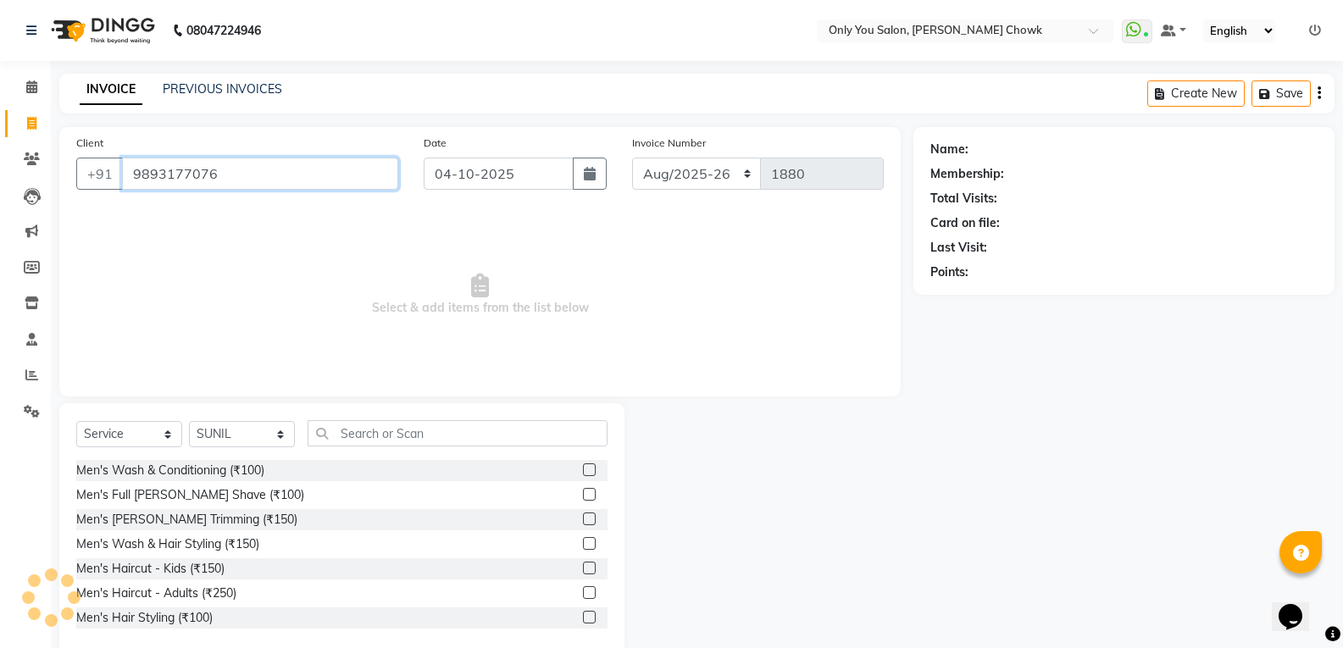
type input "9893177076"
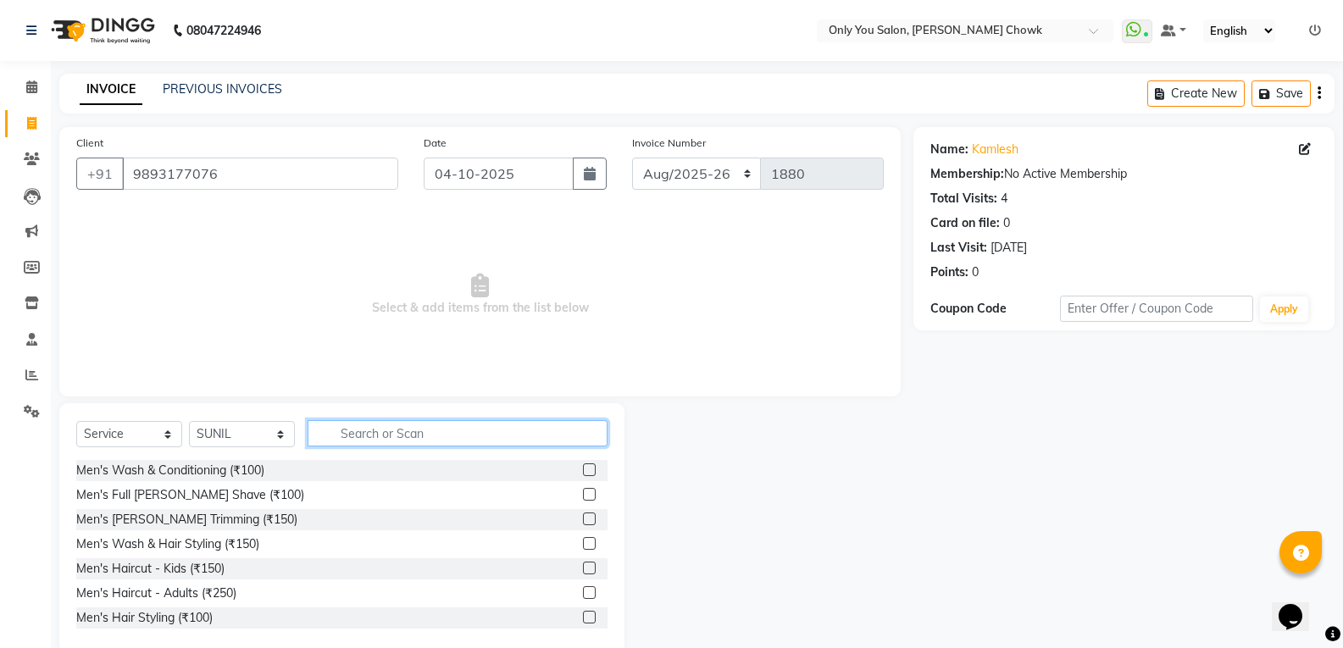
click at [364, 436] on input "text" at bounding box center [458, 433] width 300 height 26
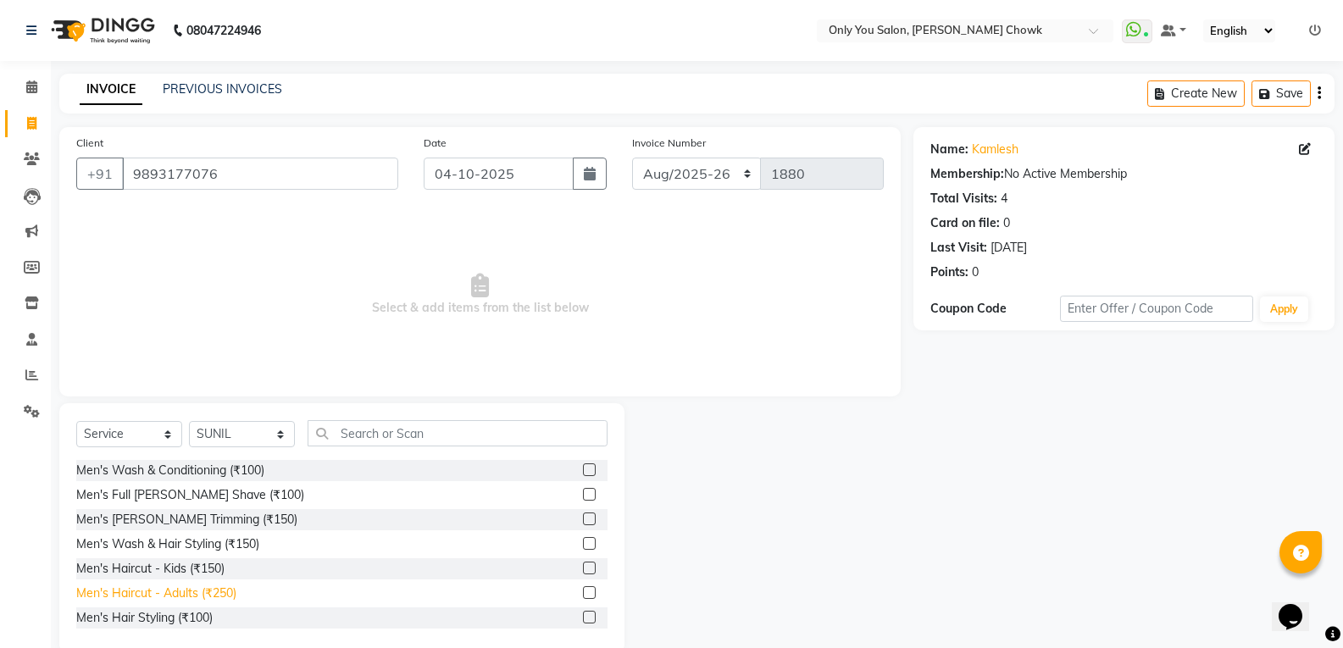
click at [223, 594] on div "Men's Haircut - Adults (₹250)" at bounding box center [156, 594] width 160 height 18
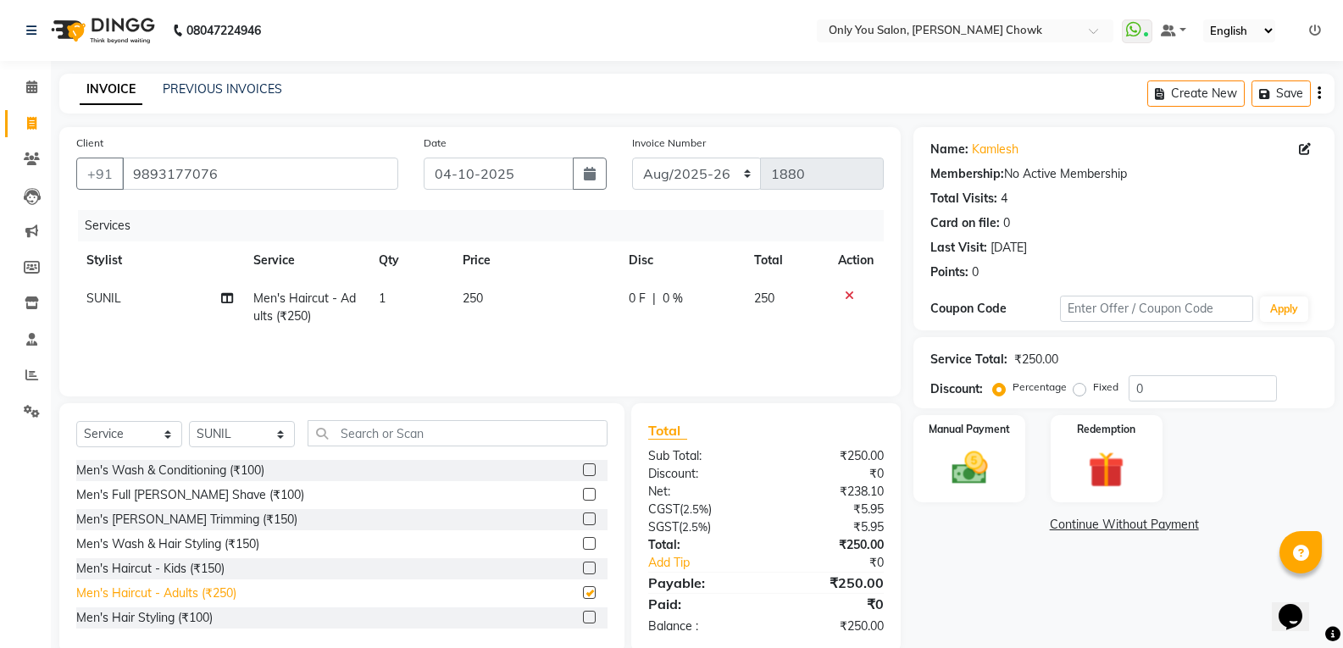
checkbox input "false"
click at [203, 501] on div "Men's Full [PERSON_NAME] Shave (₹100)" at bounding box center [190, 495] width 228 height 18
checkbox input "false"
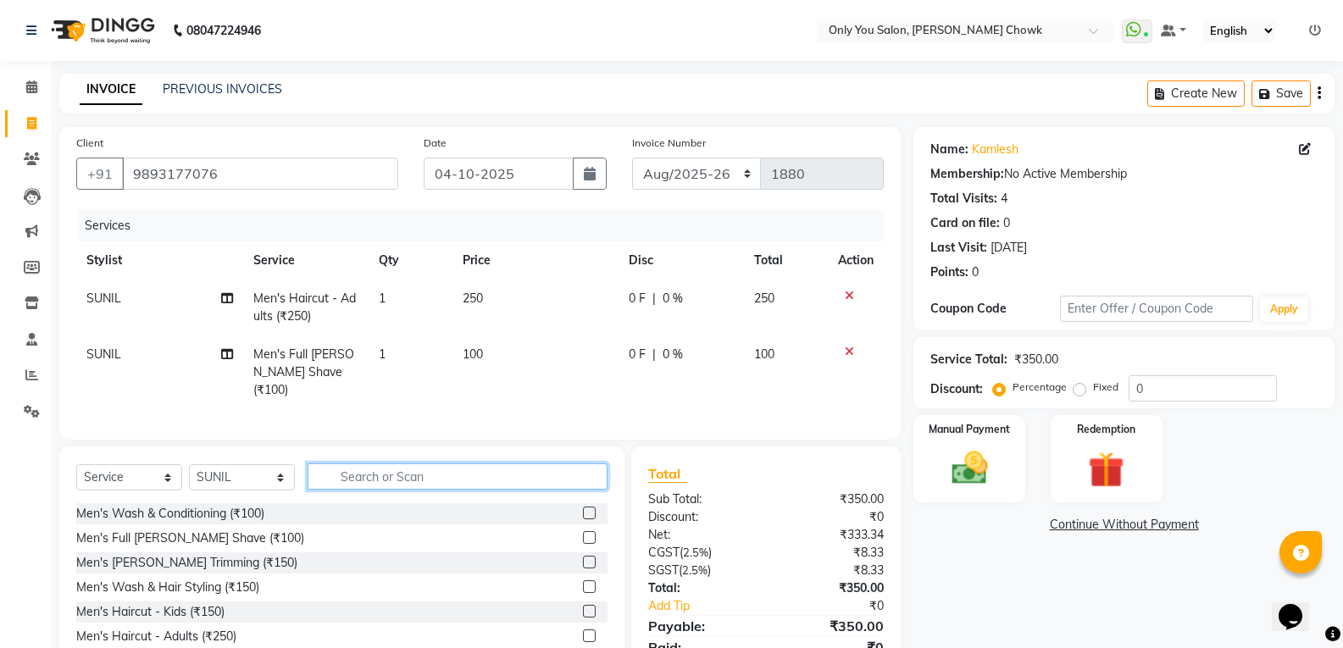
click at [336, 480] on input "text" at bounding box center [458, 477] width 300 height 26
type input "5"
type input "3"
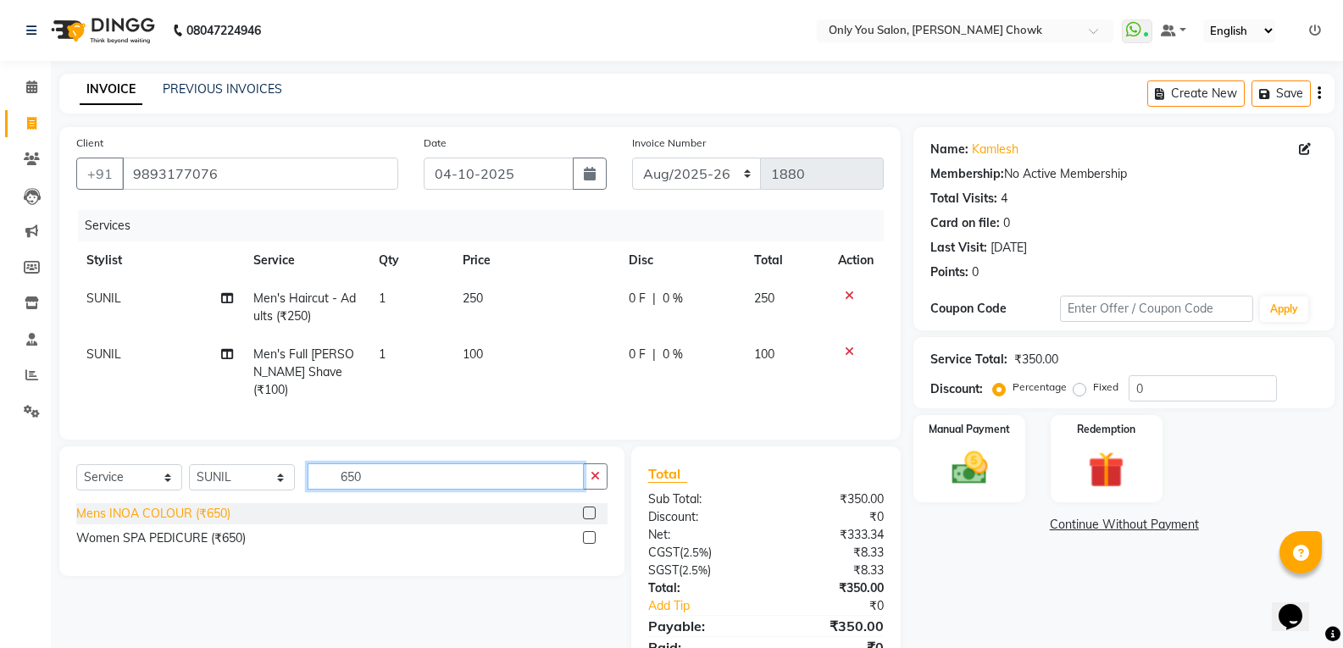
type input "650"
click at [197, 511] on div "Mens INOA COLOUR (₹650)" at bounding box center [153, 514] width 154 height 18
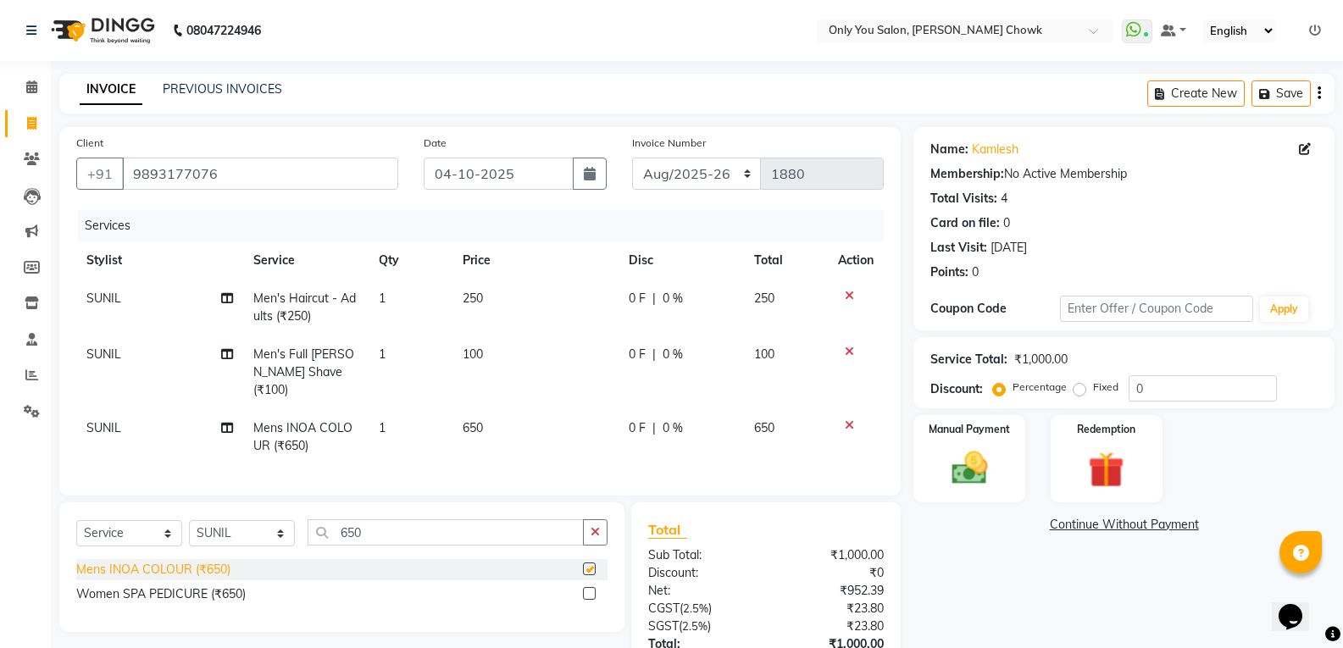
checkbox input "false"
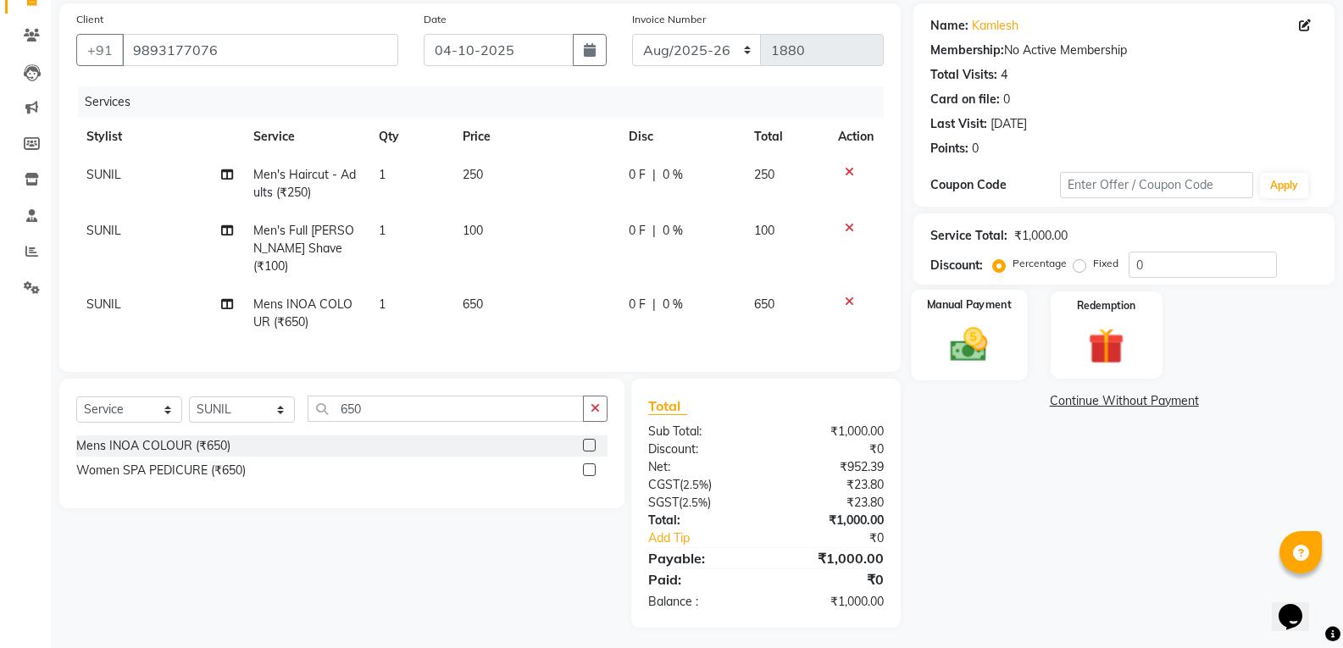
click at [971, 353] on img at bounding box center [969, 344] width 60 height 43
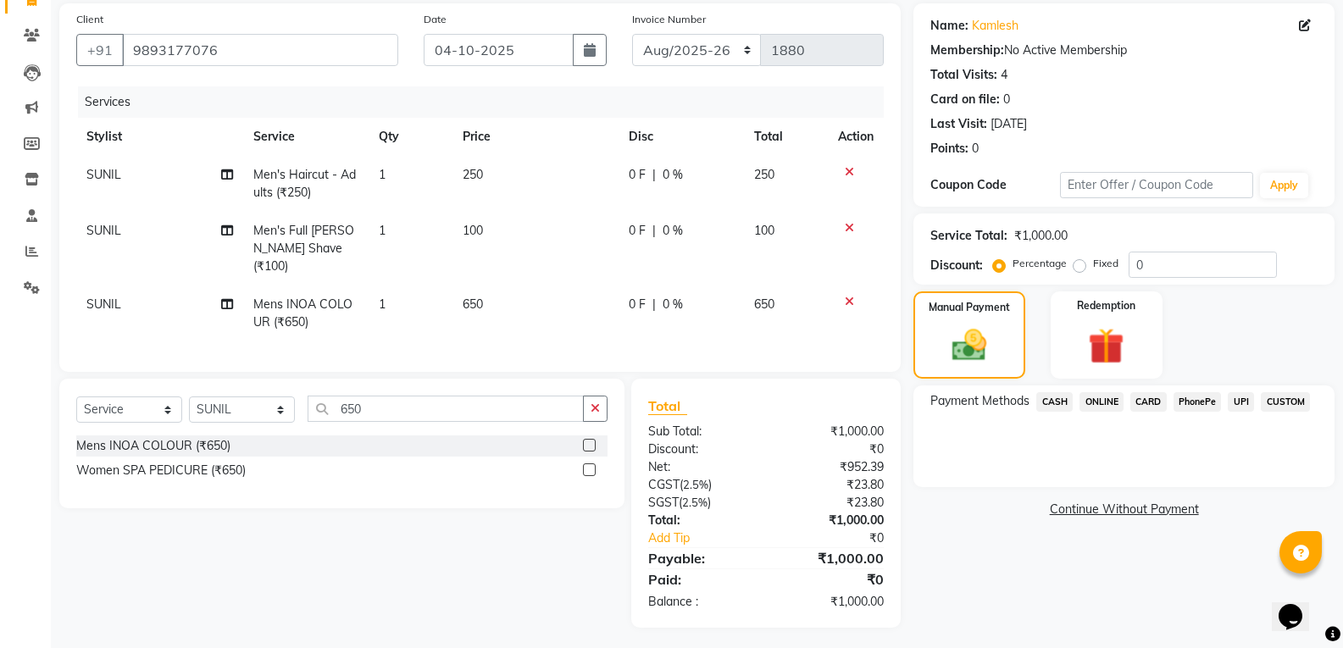
click at [1102, 395] on span "ONLINE" at bounding box center [1102, 401] width 44 height 19
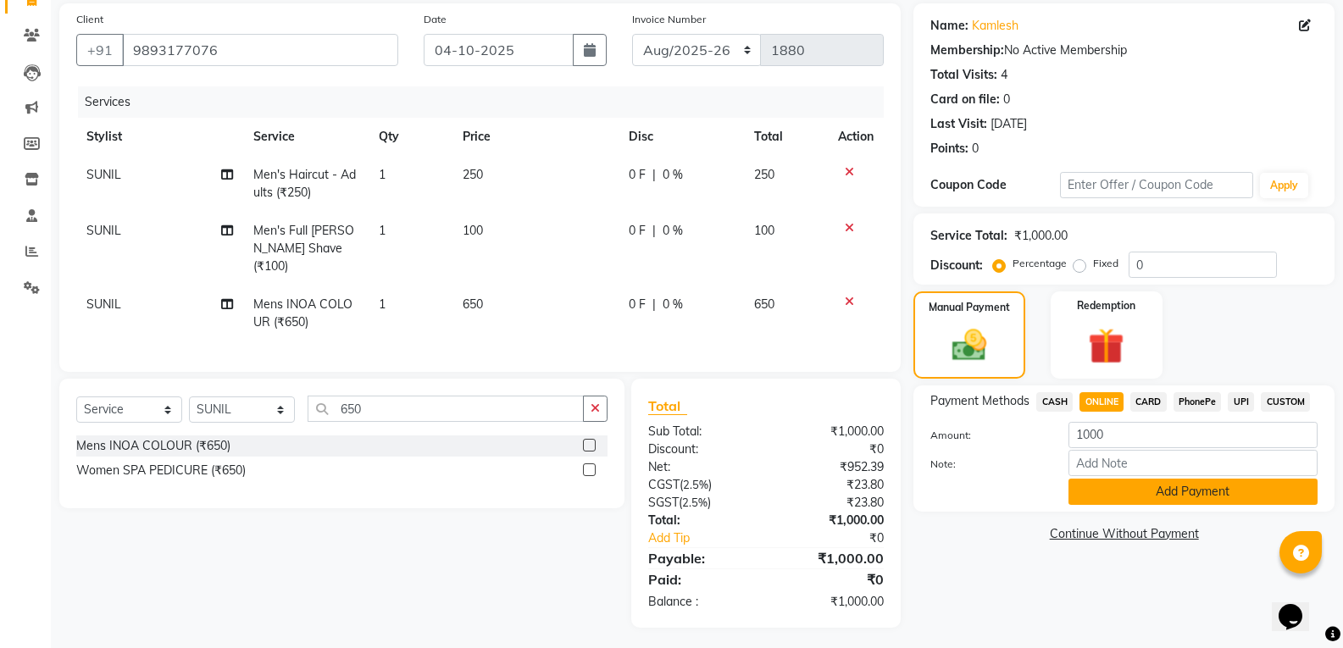
click at [1086, 502] on button "Add Payment" at bounding box center [1193, 492] width 249 height 26
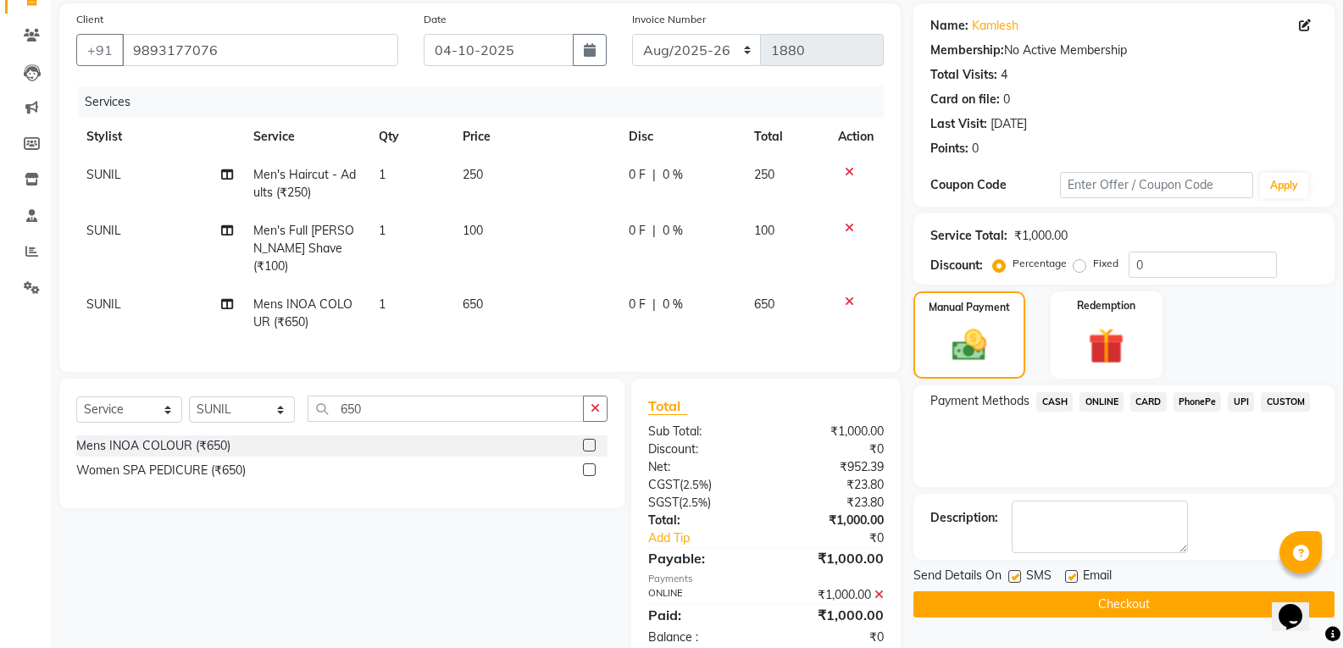
scroll to position [159, 0]
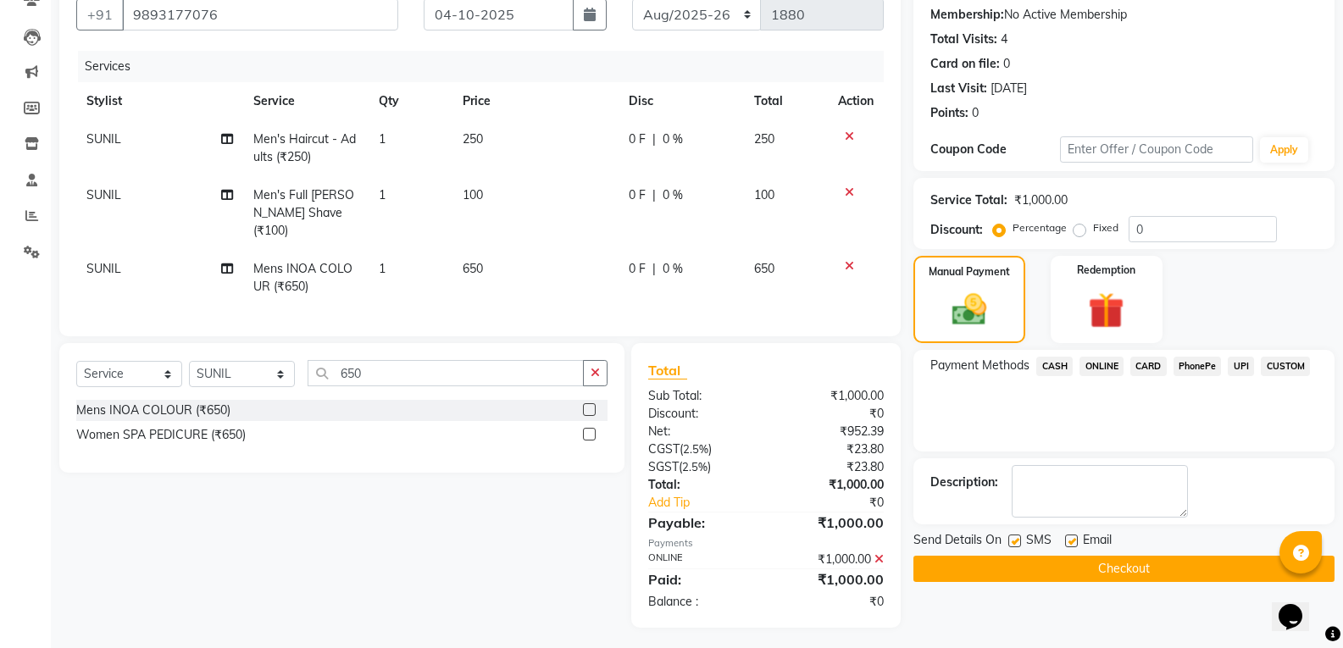
click at [982, 577] on button "Checkout" at bounding box center [1124, 569] width 421 height 26
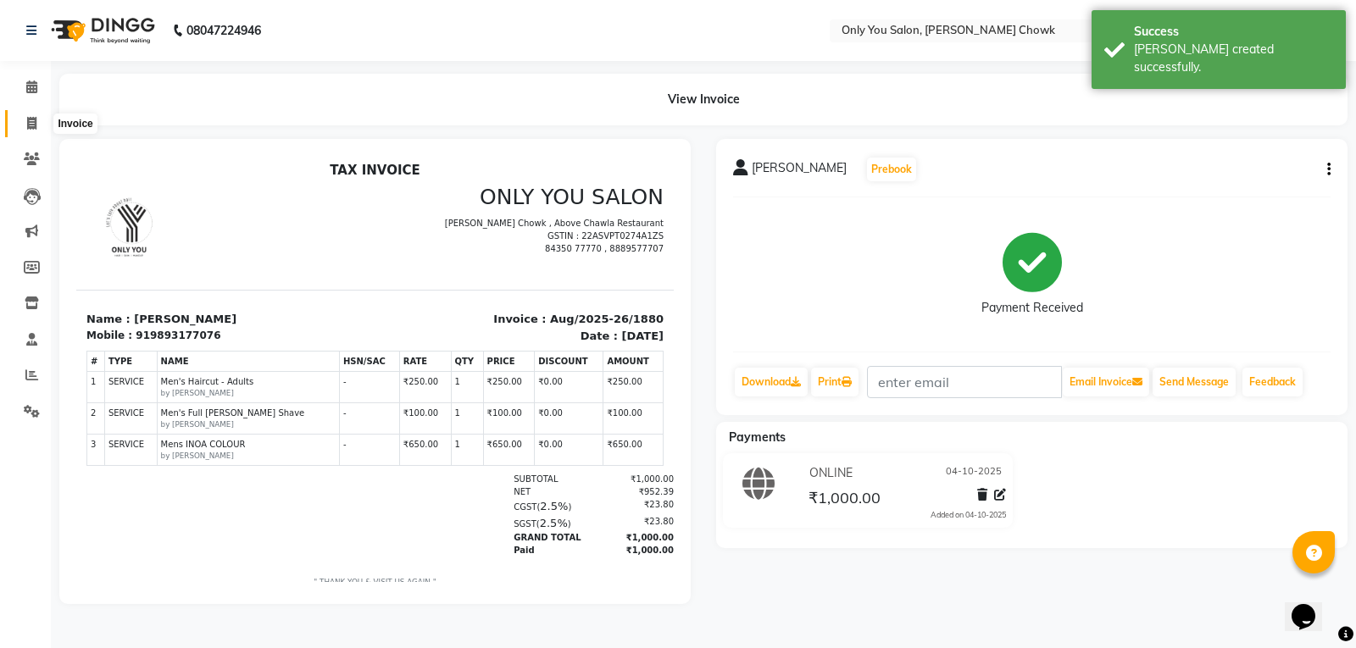
click at [33, 119] on icon at bounding box center [31, 123] width 9 height 13
select select "service"
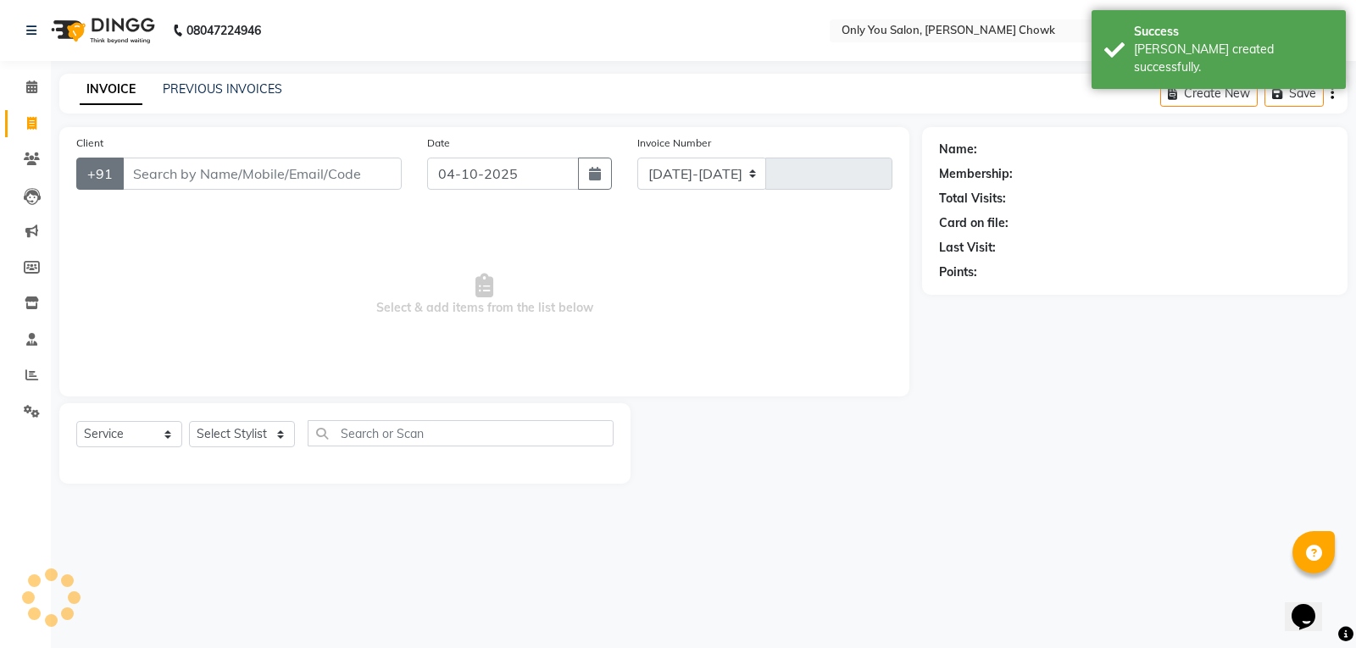
select select "8713"
type input "1881"
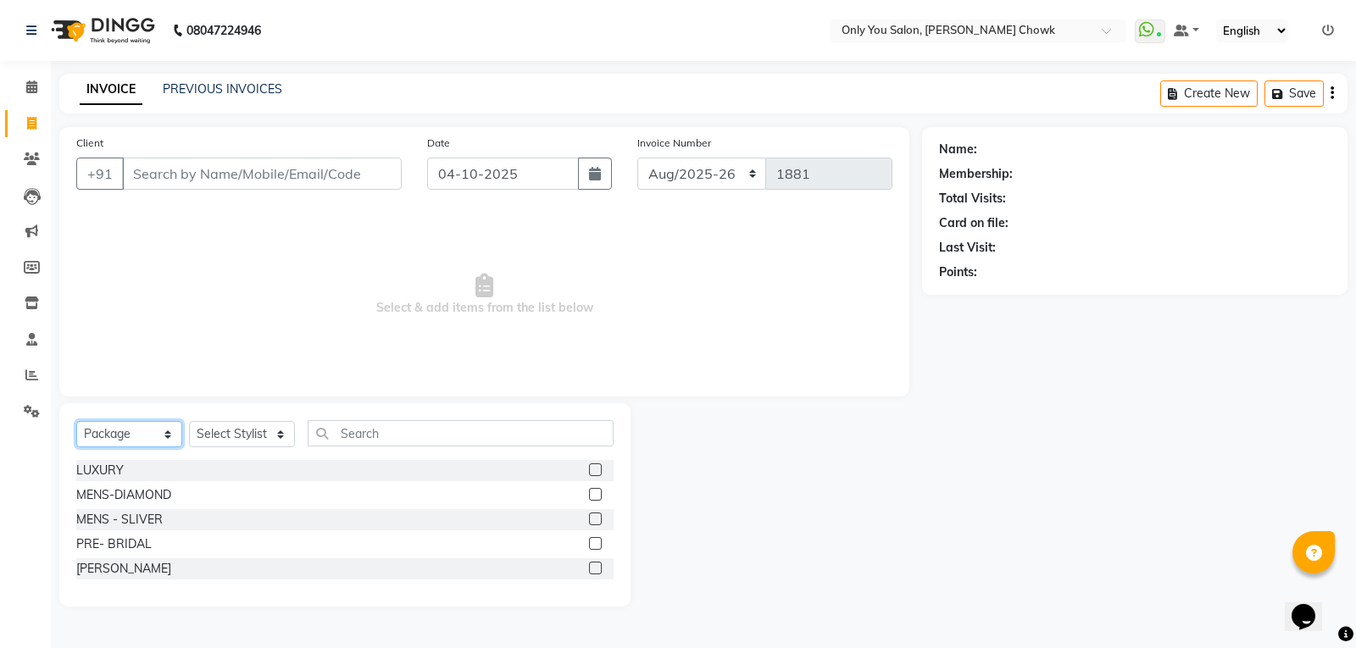
click at [164, 438] on select "Select Service Product Membership Package Voucher Prepaid Gift Card" at bounding box center [129, 434] width 106 height 26
select select "service"
click at [76, 421] on select "Select Service Product Membership Package Voucher Prepaid Gift Card" at bounding box center [129, 434] width 106 height 26
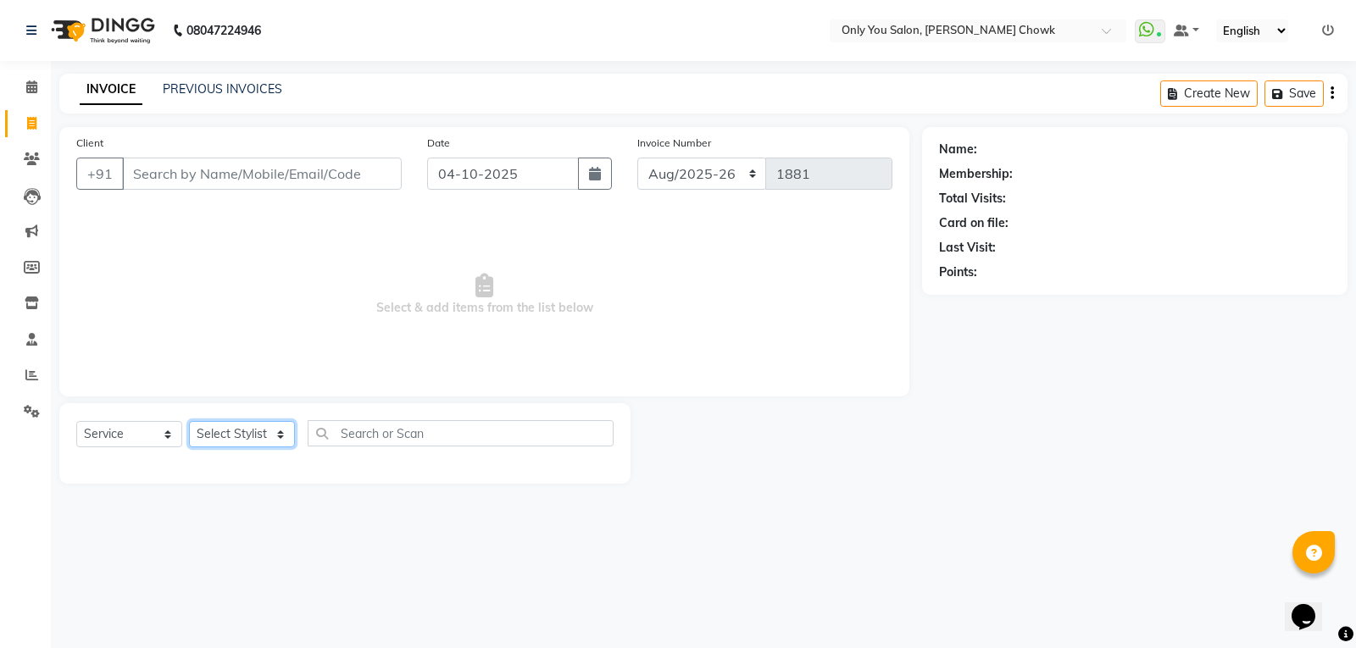
click at [279, 440] on select "Select Stylist [PERSON_NAME] [PERSON_NAME] [PERSON_NAME] MAMTA [PERSON_NAME] [P…" at bounding box center [242, 434] width 106 height 26
select select "59571"
click at [189, 421] on select "Select Stylist [PERSON_NAME] [PERSON_NAME] [PERSON_NAME] MAMTA [PERSON_NAME] [P…" at bounding box center [242, 434] width 106 height 26
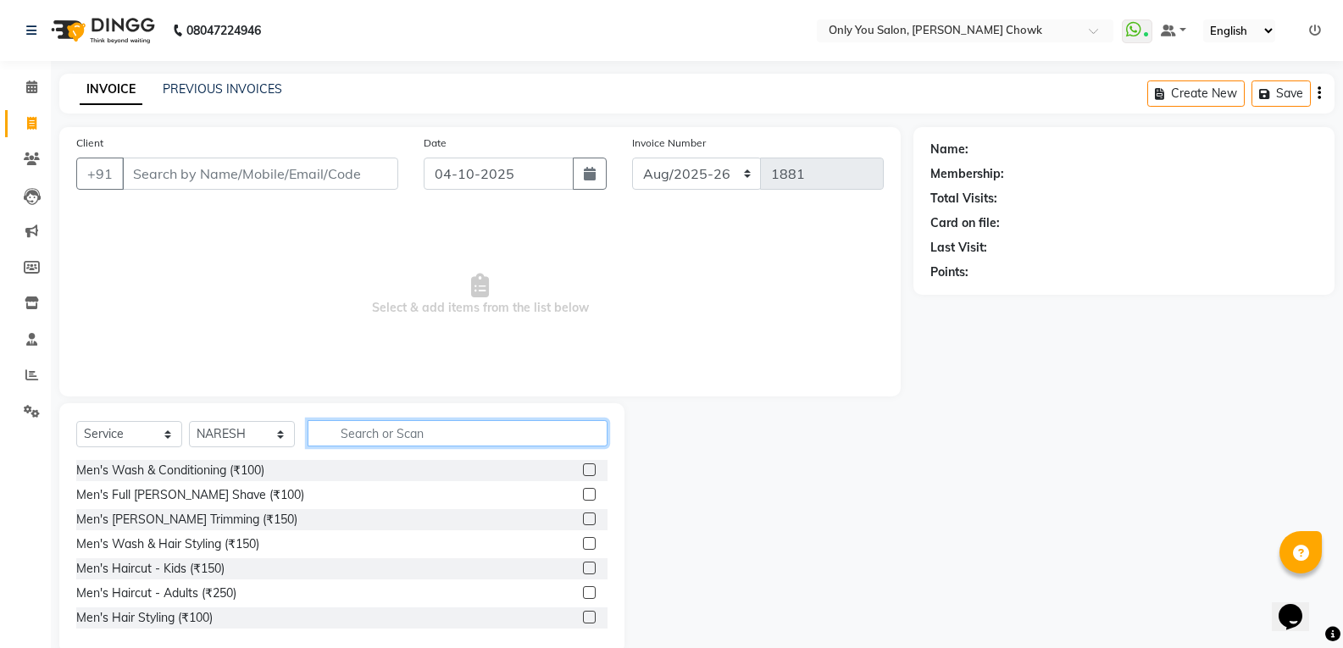
click at [388, 422] on input "text" at bounding box center [458, 433] width 300 height 26
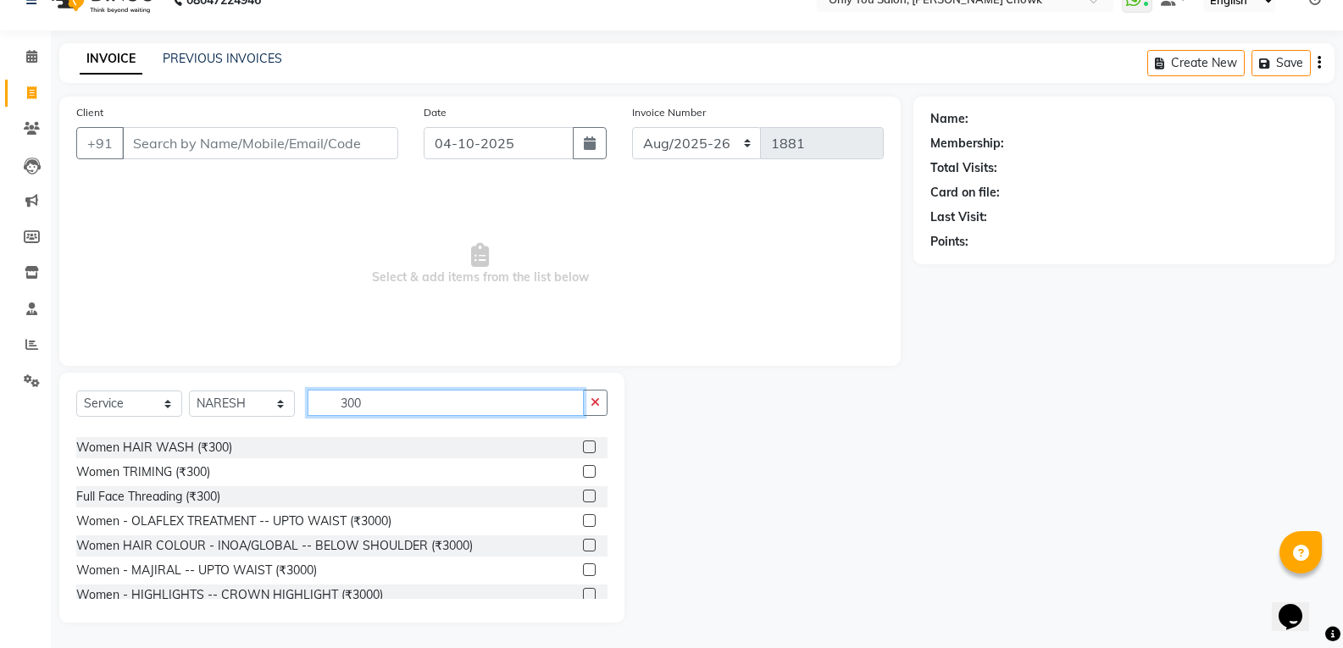
scroll to position [169, 0]
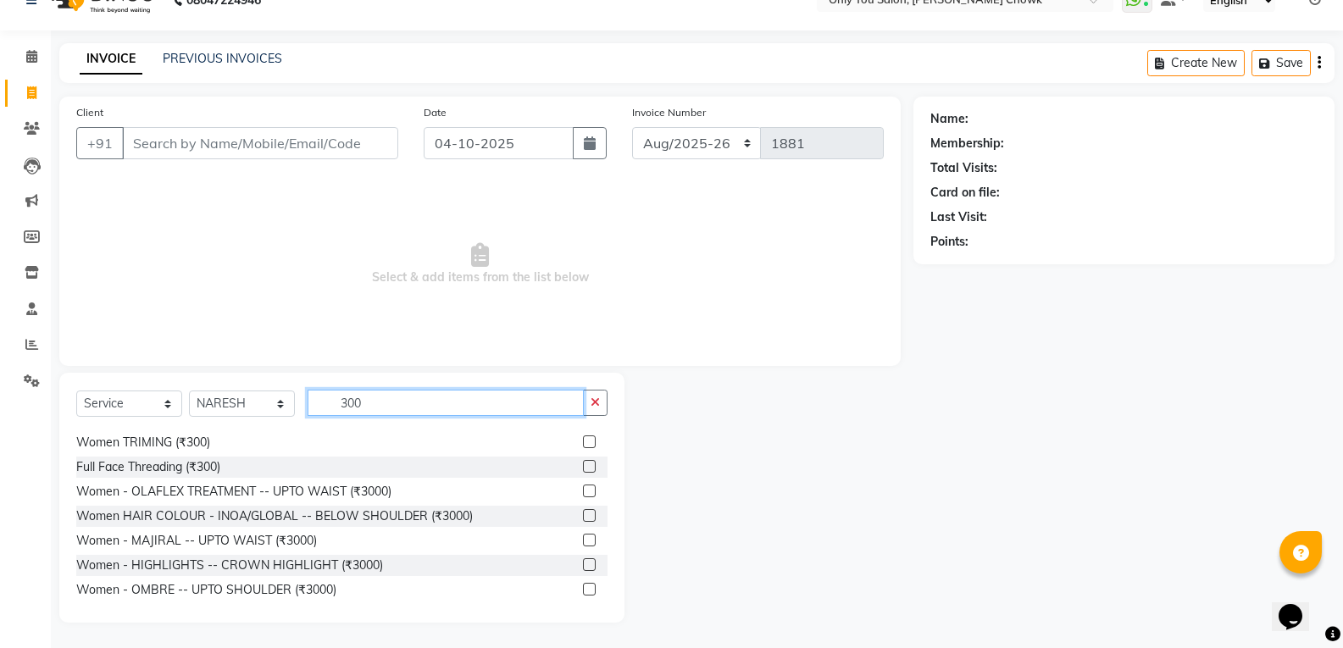
click at [398, 403] on input "300" at bounding box center [446, 403] width 276 height 26
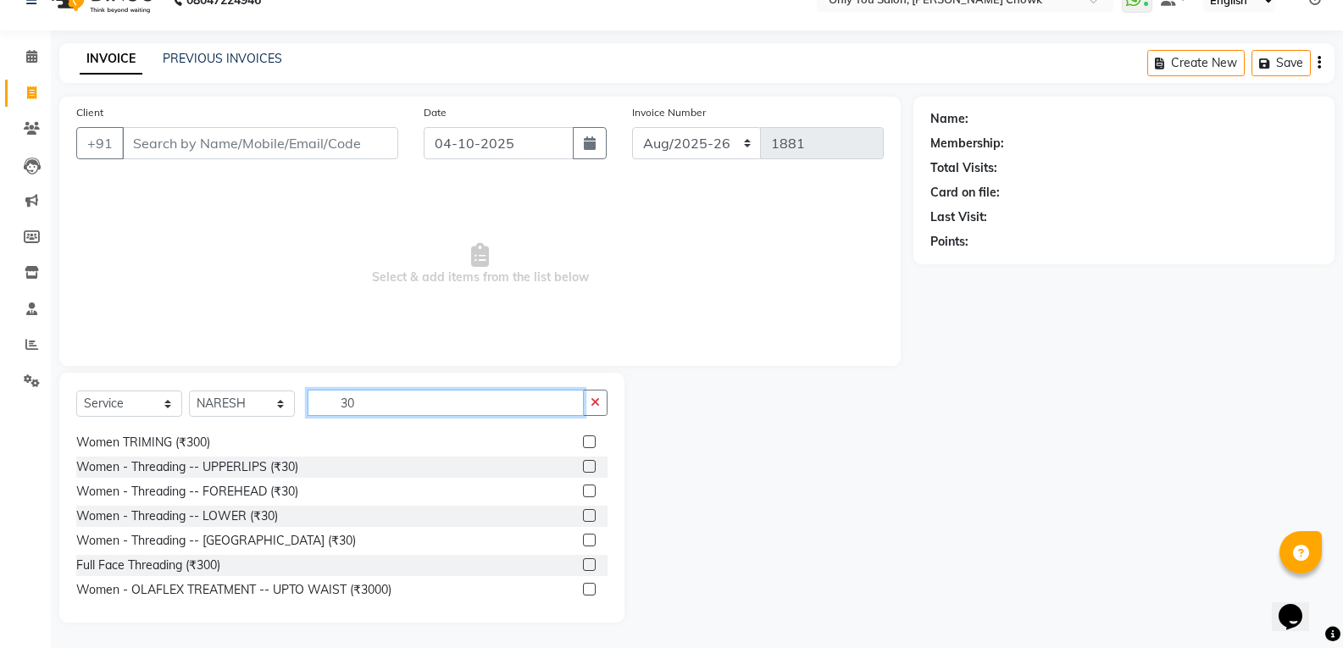
type input "3"
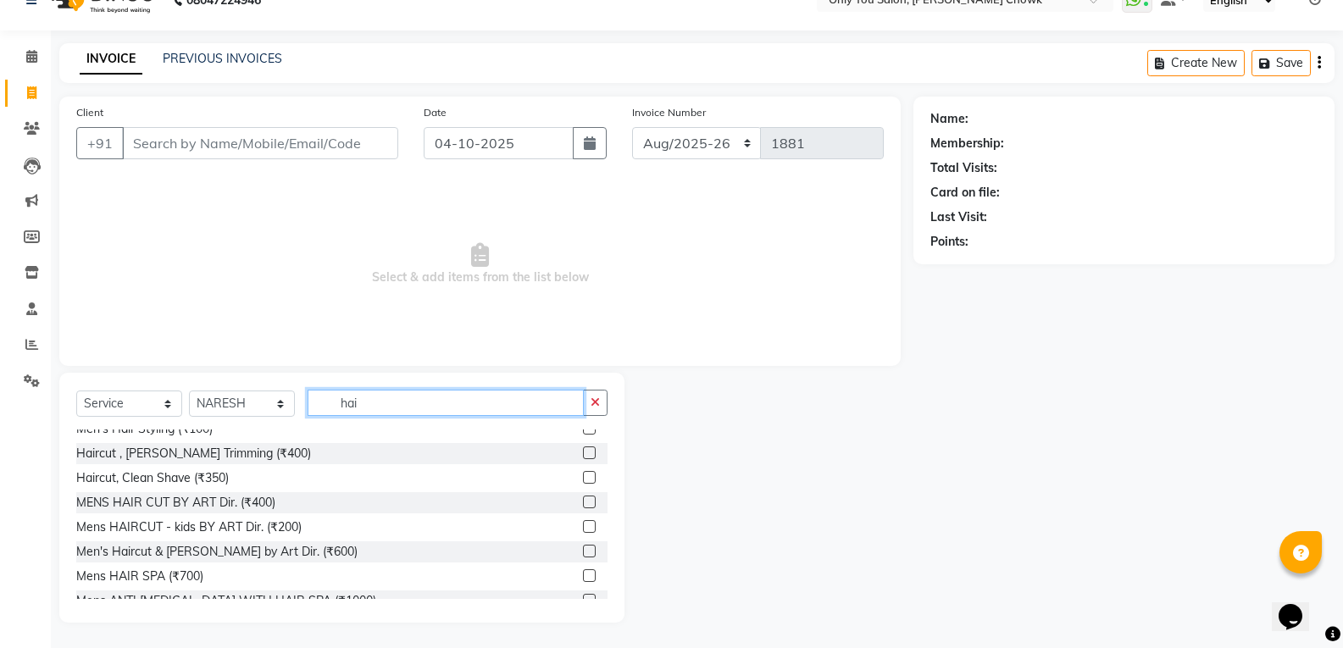
scroll to position [0, 0]
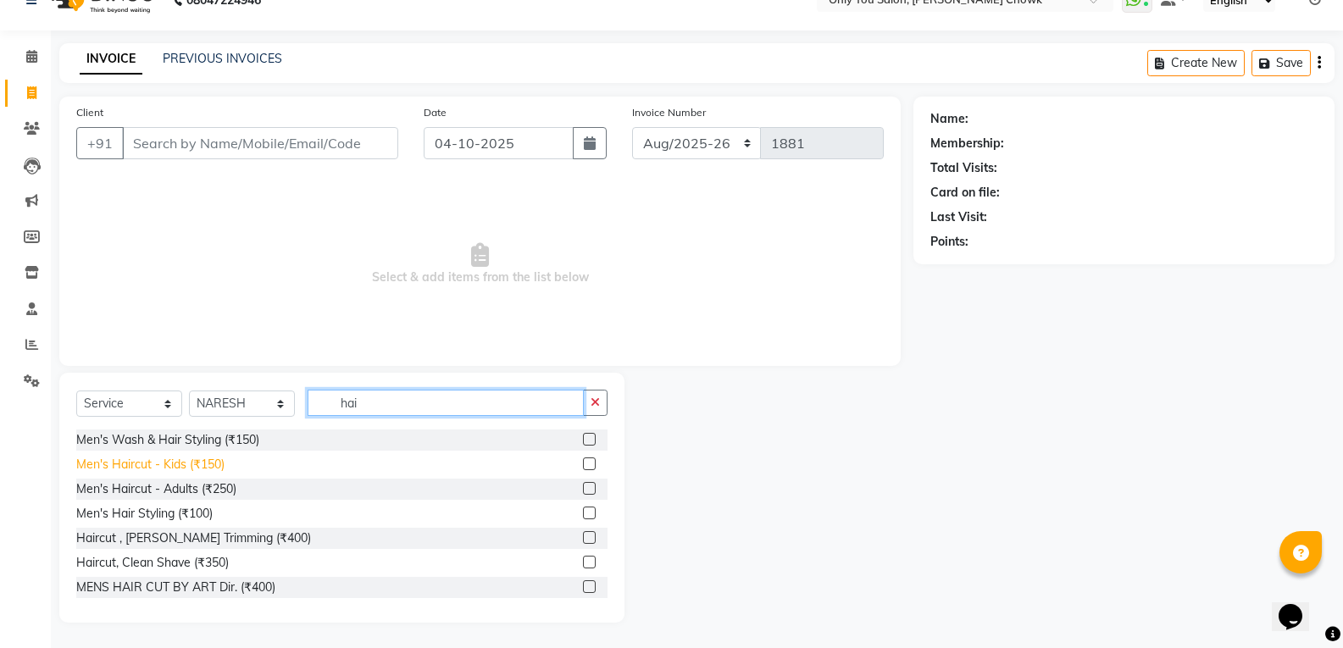
type input "hai"
click at [219, 473] on div "Men's Haircut - Kids (₹150)" at bounding box center [150, 465] width 148 height 18
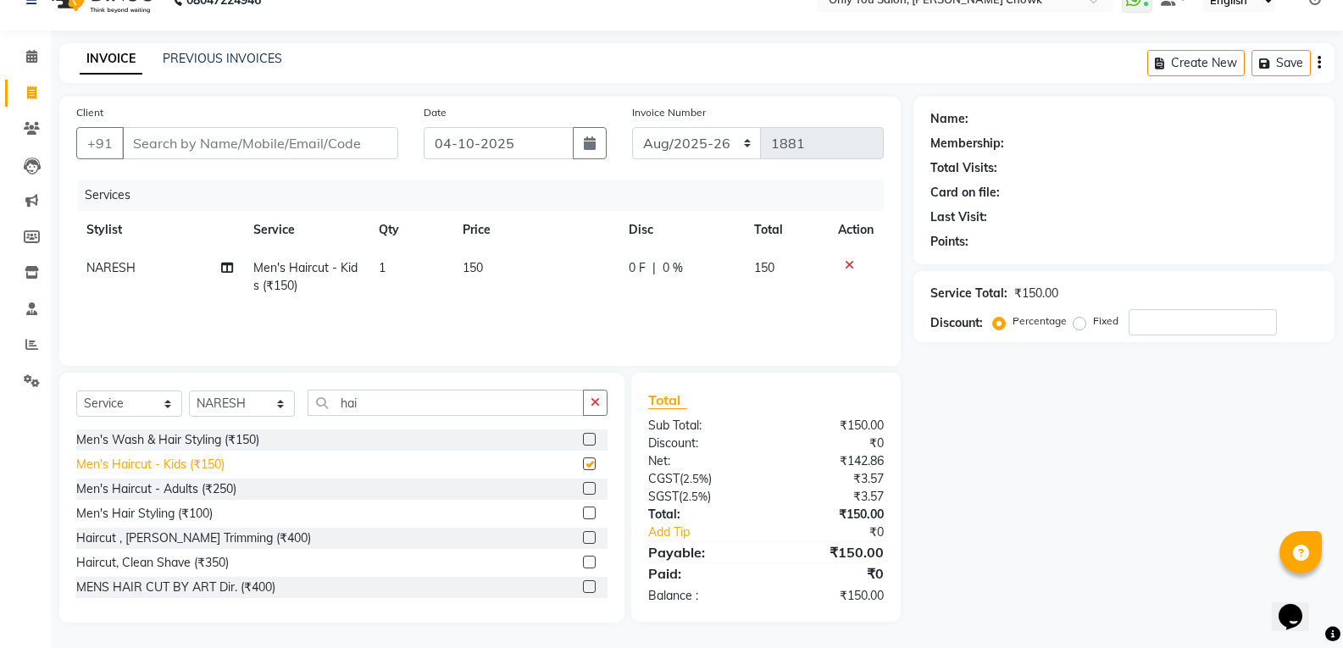
checkbox input "false"
click at [232, 120] on div "Client +91" at bounding box center [237, 137] width 347 height 69
drag, startPoint x: 226, startPoint y: 142, endPoint x: 215, endPoint y: 147, distance: 12.1
click at [221, 146] on input "Client" at bounding box center [260, 143] width 276 height 32
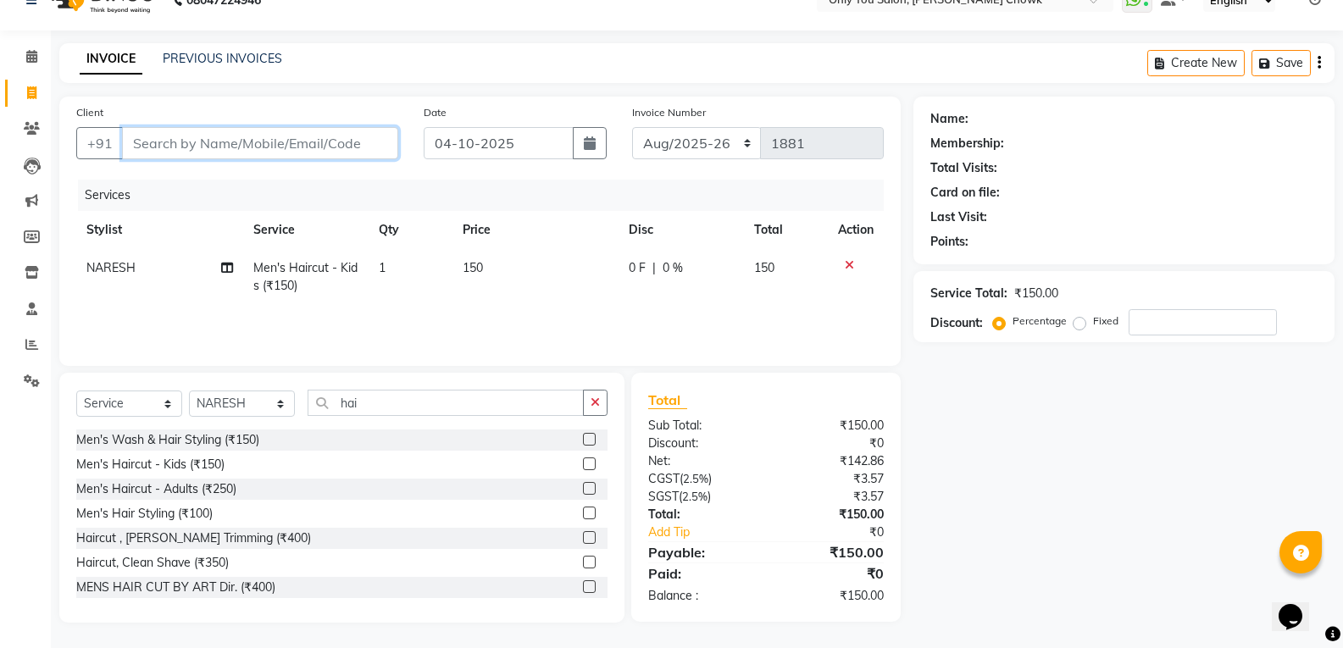
type input "7"
type input "0"
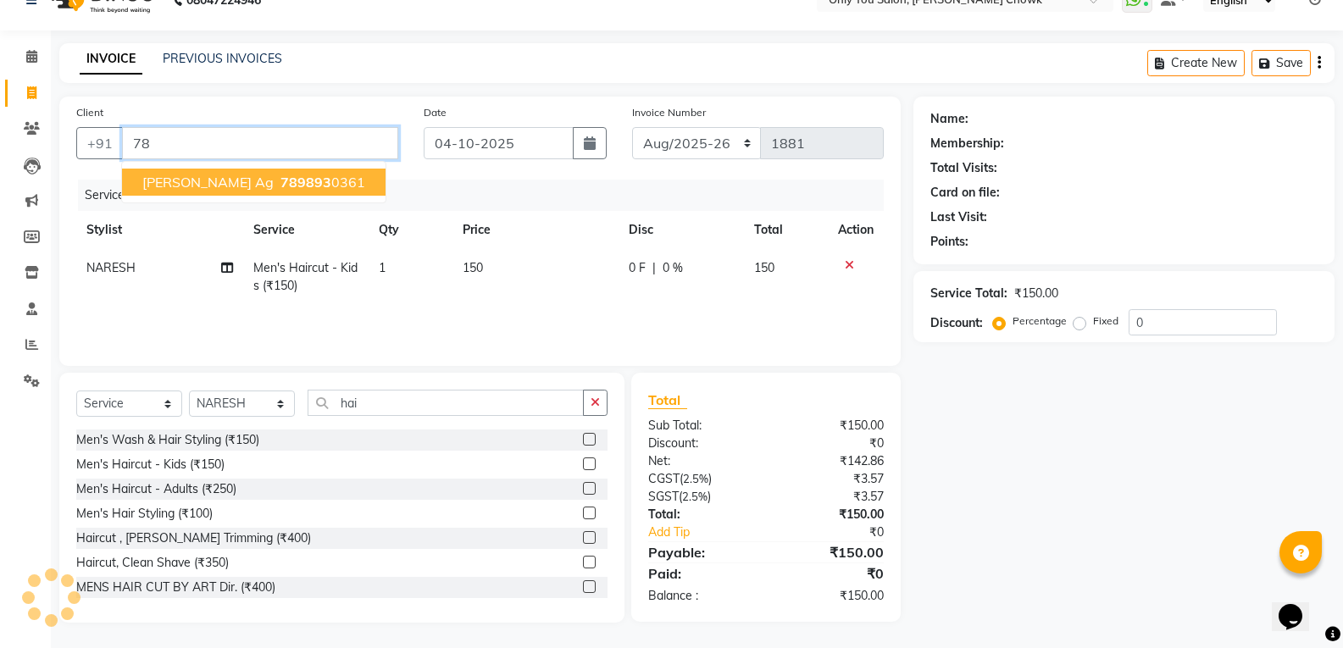
type input "7"
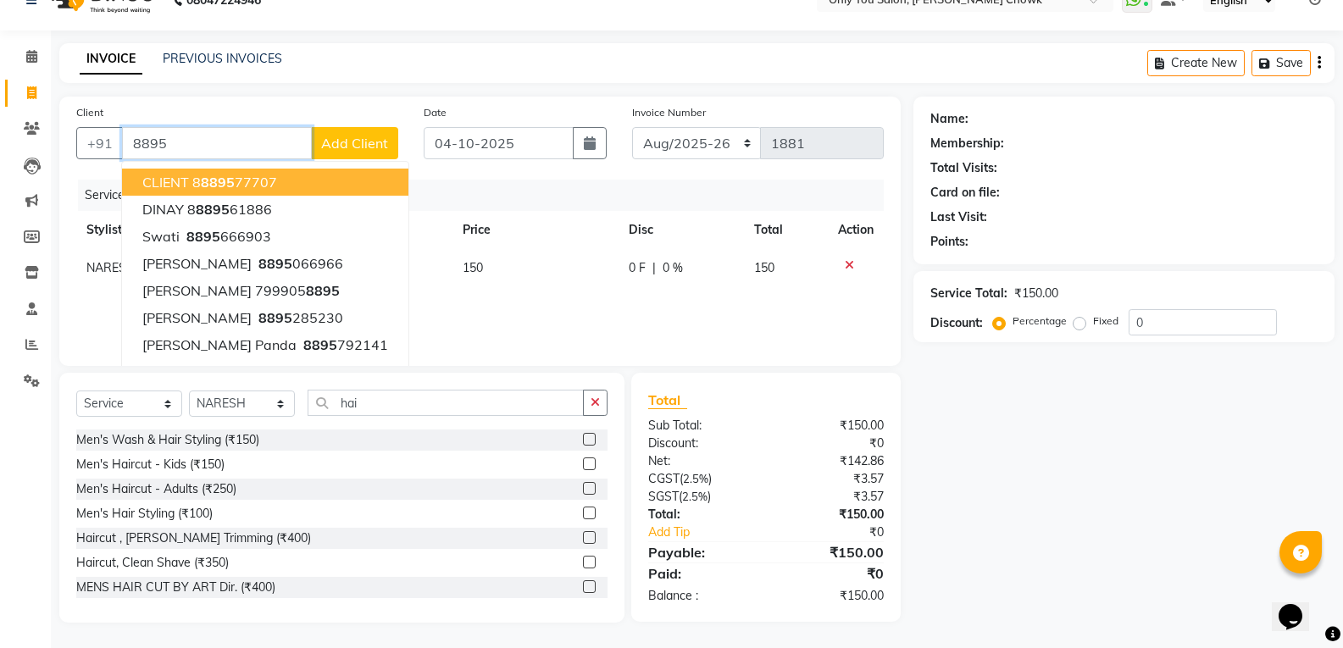
click at [222, 182] on span "8895" at bounding box center [218, 182] width 34 height 17
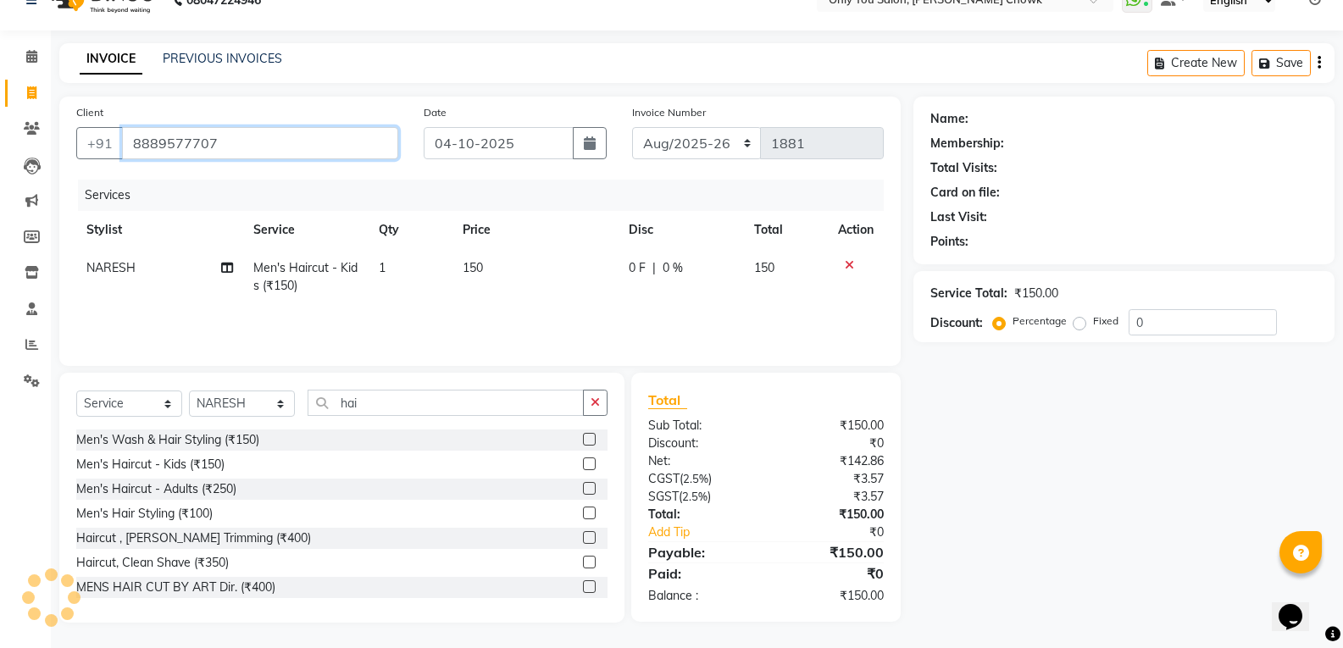
type input "8889577707"
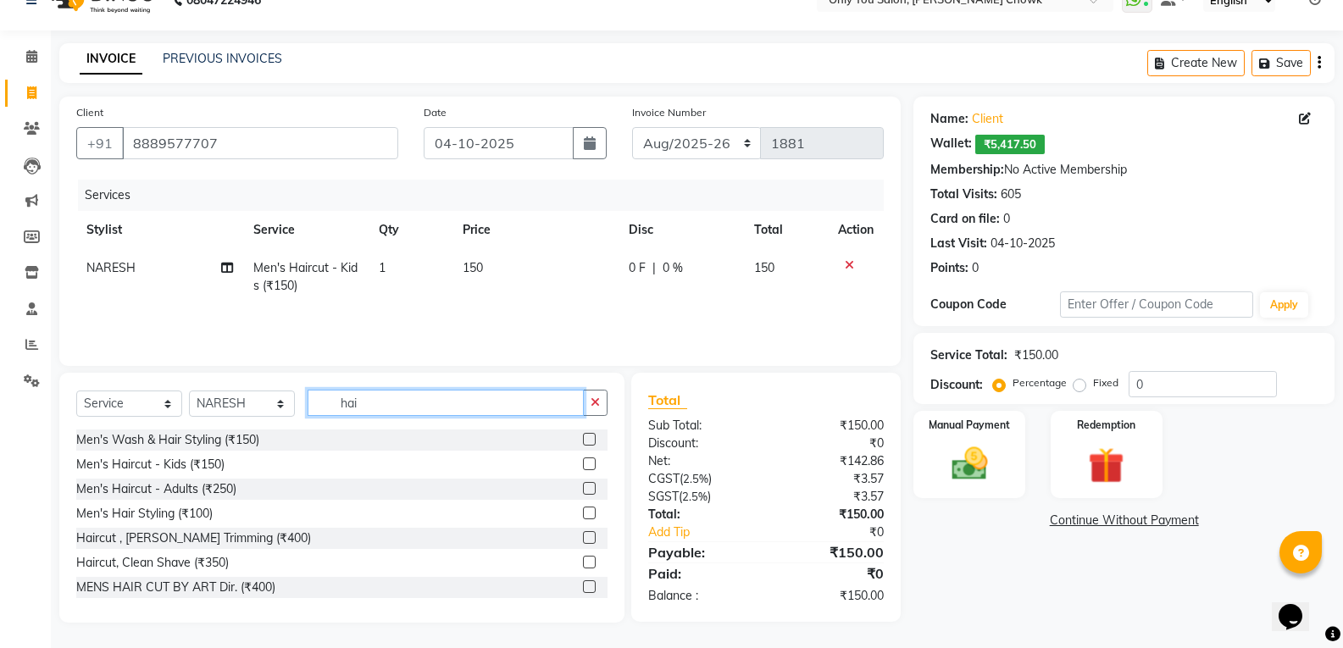
click at [400, 400] on input "hai" at bounding box center [446, 403] width 276 height 26
type input "h"
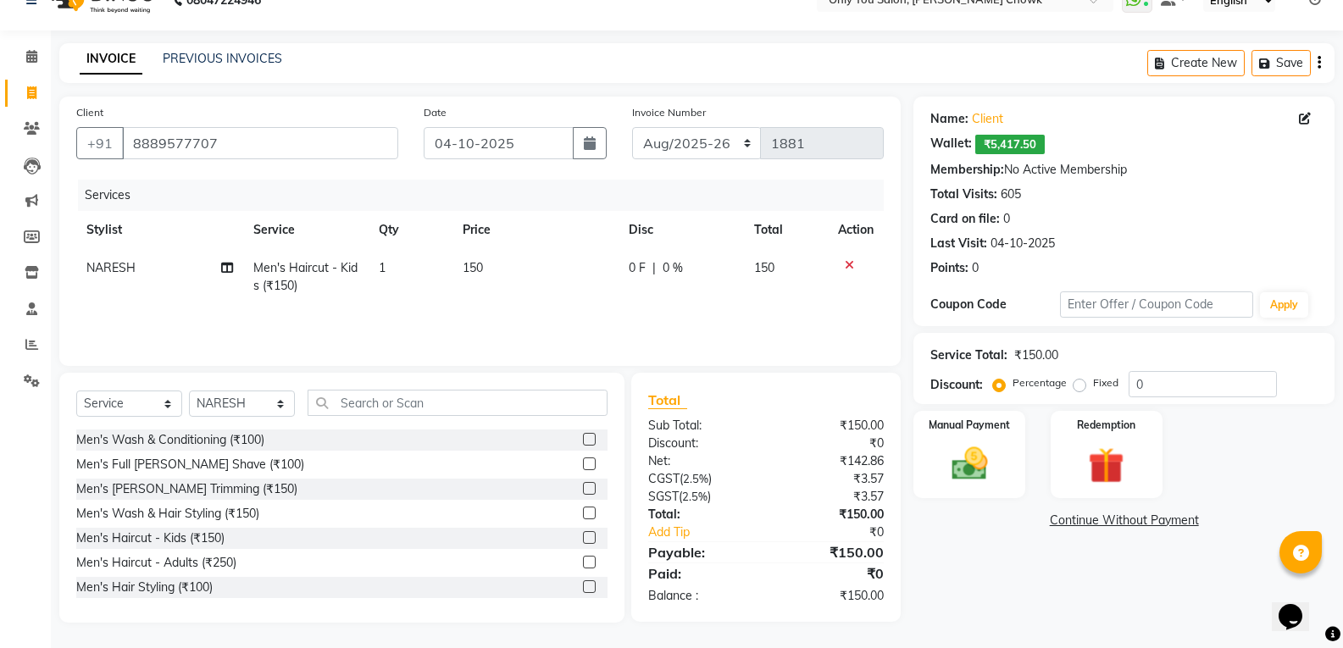
click at [850, 262] on icon at bounding box center [849, 265] width 9 height 12
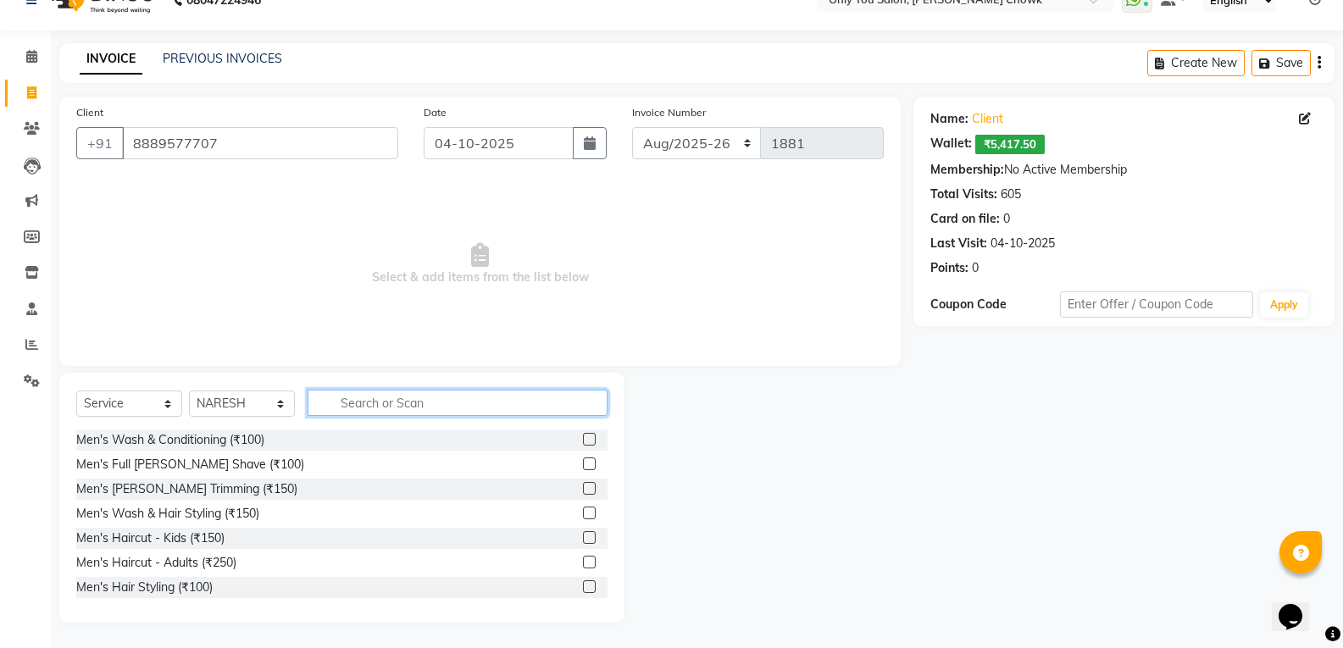
click at [420, 412] on input "text" at bounding box center [458, 403] width 300 height 26
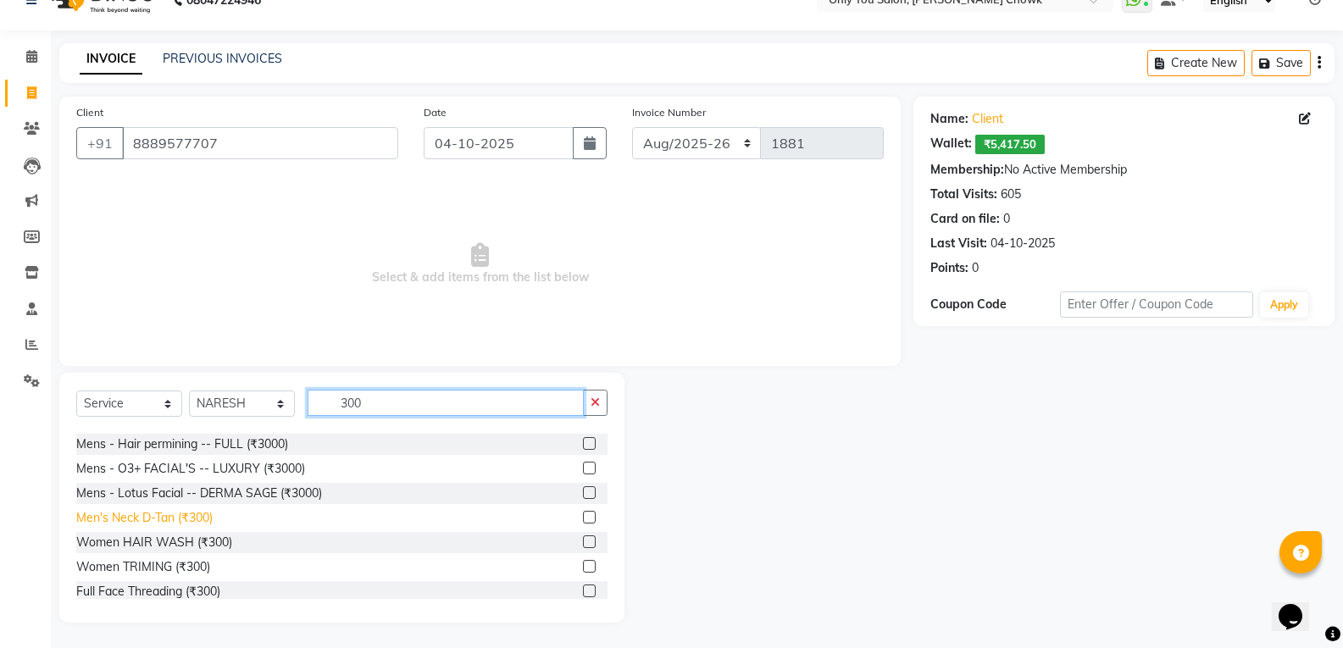
scroll to position [85, 0]
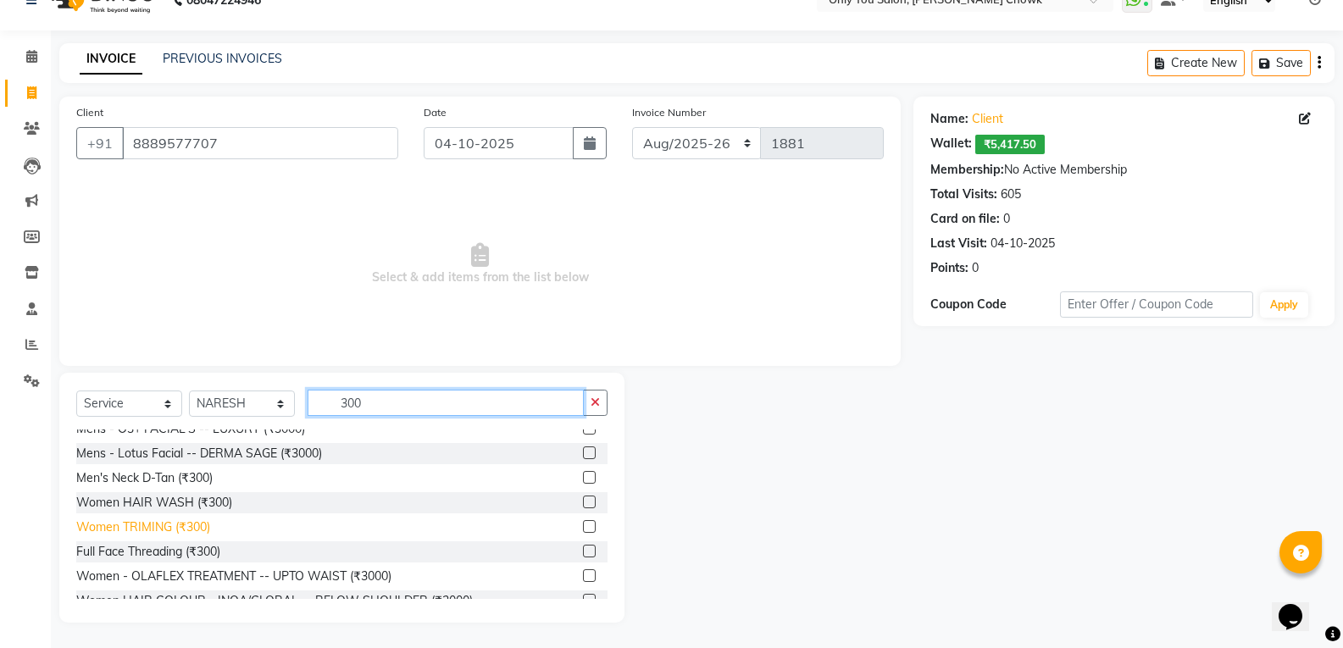
type input "300"
click at [174, 525] on div "Women TRIMING (₹300)" at bounding box center [143, 528] width 134 height 18
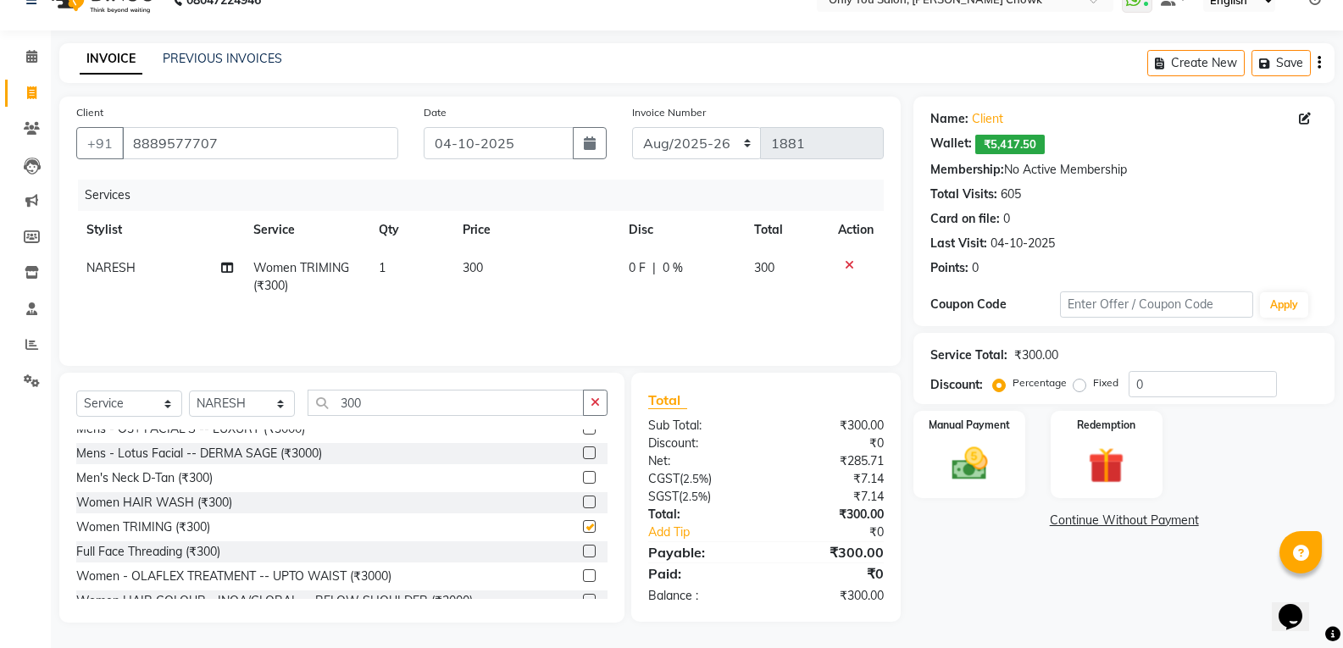
checkbox input "false"
click at [997, 489] on div "Manual Payment" at bounding box center [970, 454] width 116 height 91
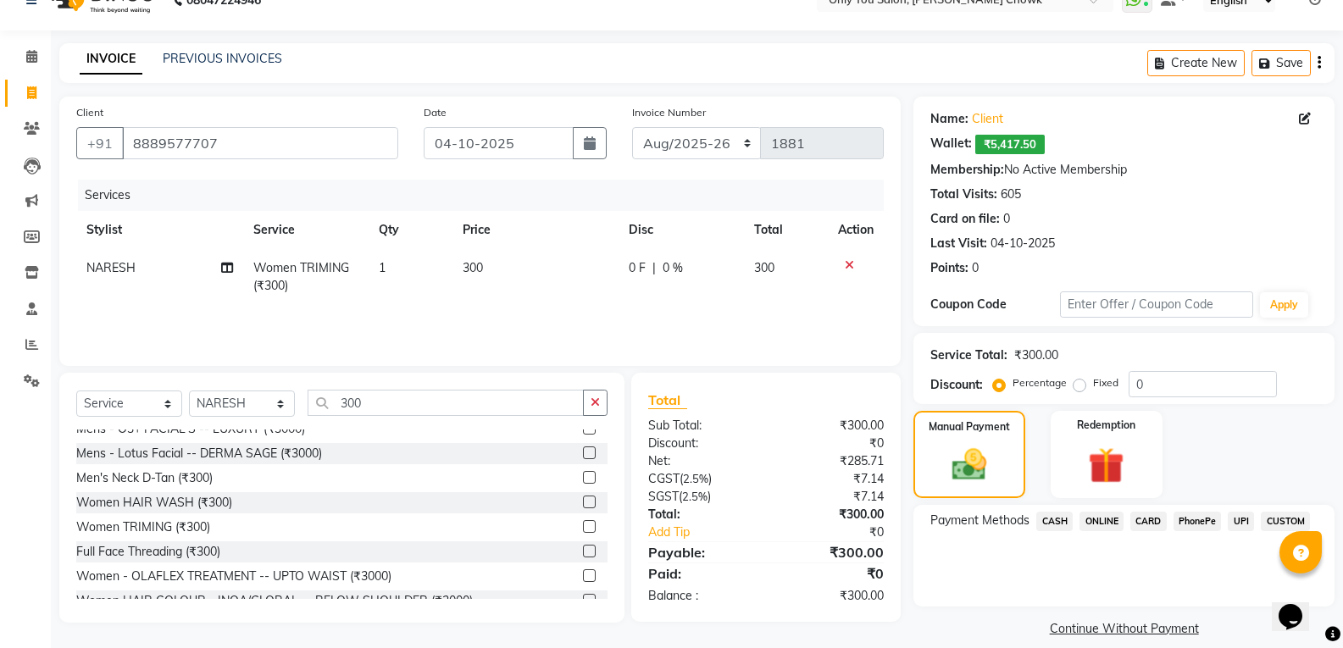
click at [1098, 521] on span "ONLINE" at bounding box center [1102, 521] width 44 height 19
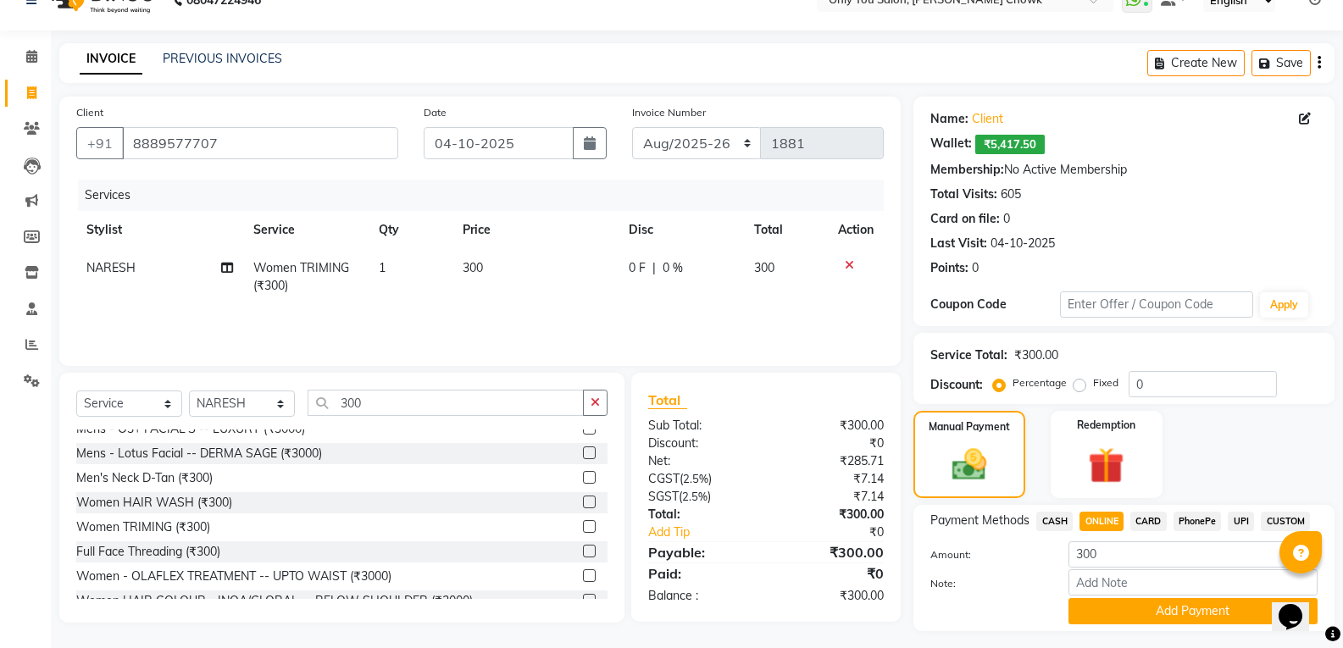
scroll to position [74, 0]
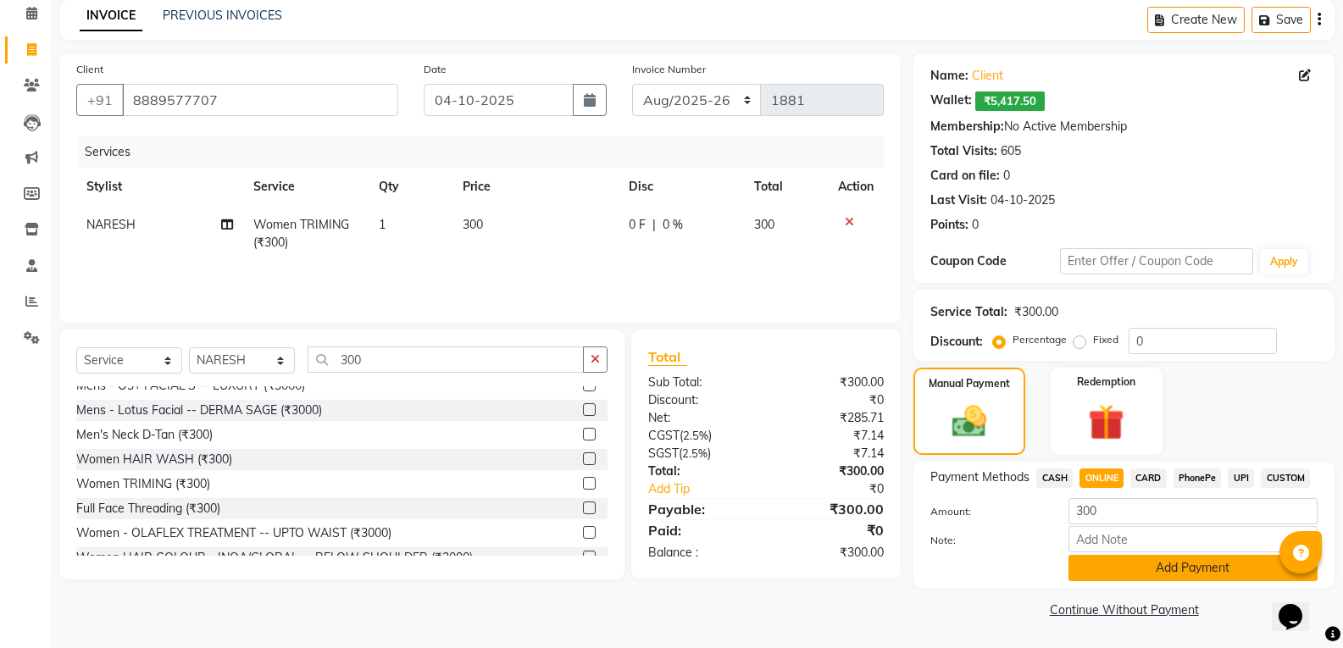
click at [1091, 576] on button "Add Payment" at bounding box center [1193, 568] width 249 height 26
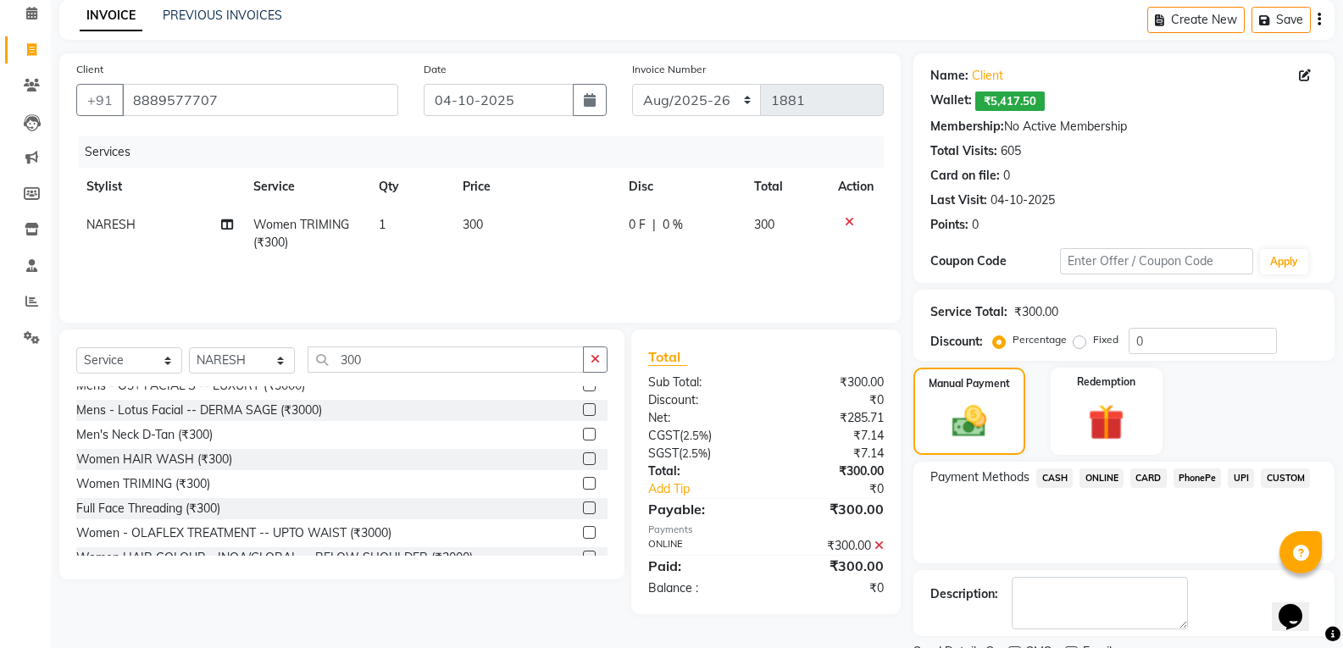
scroll to position [145, 0]
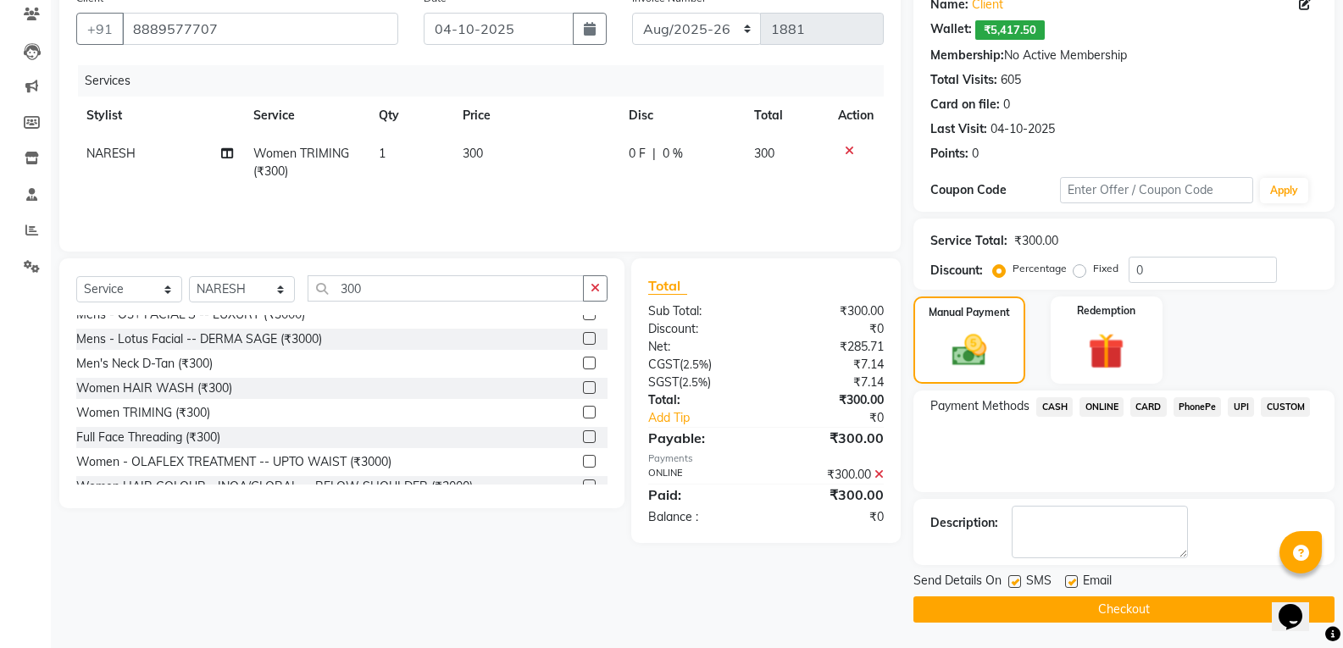
click at [1017, 610] on button "Checkout" at bounding box center [1124, 610] width 421 height 26
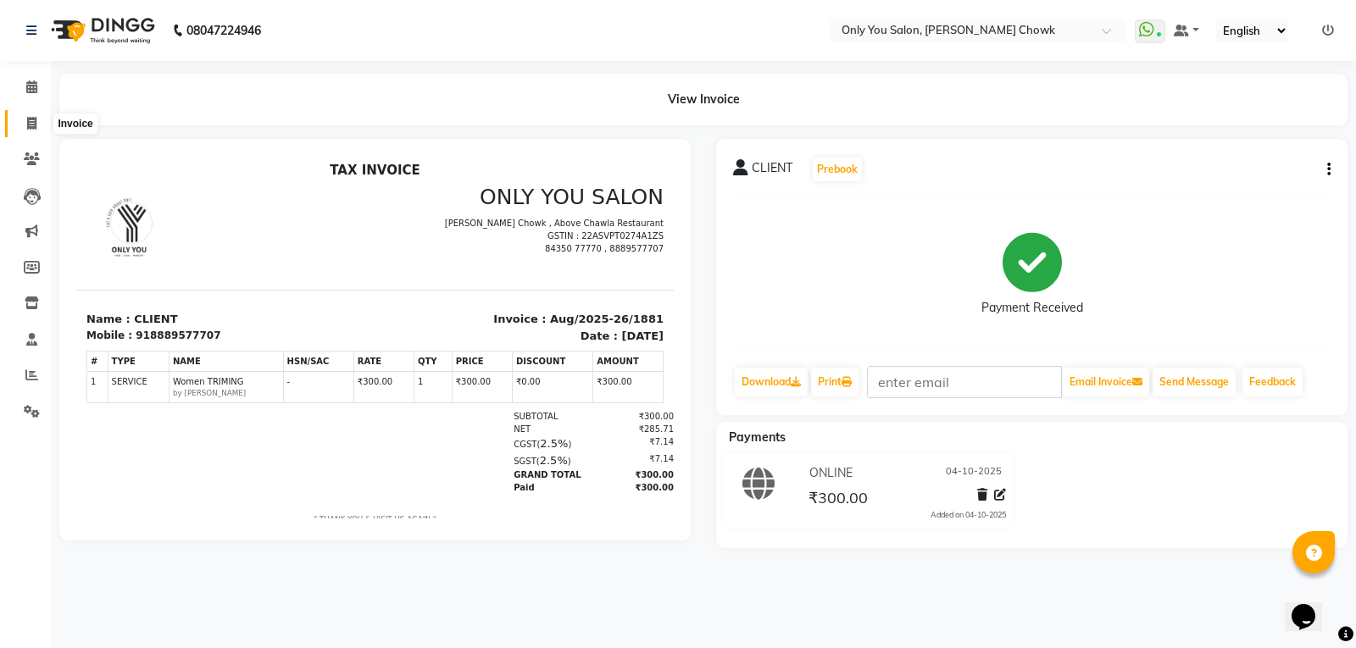
click at [38, 123] on span at bounding box center [32, 123] width 30 height 19
select select "service"
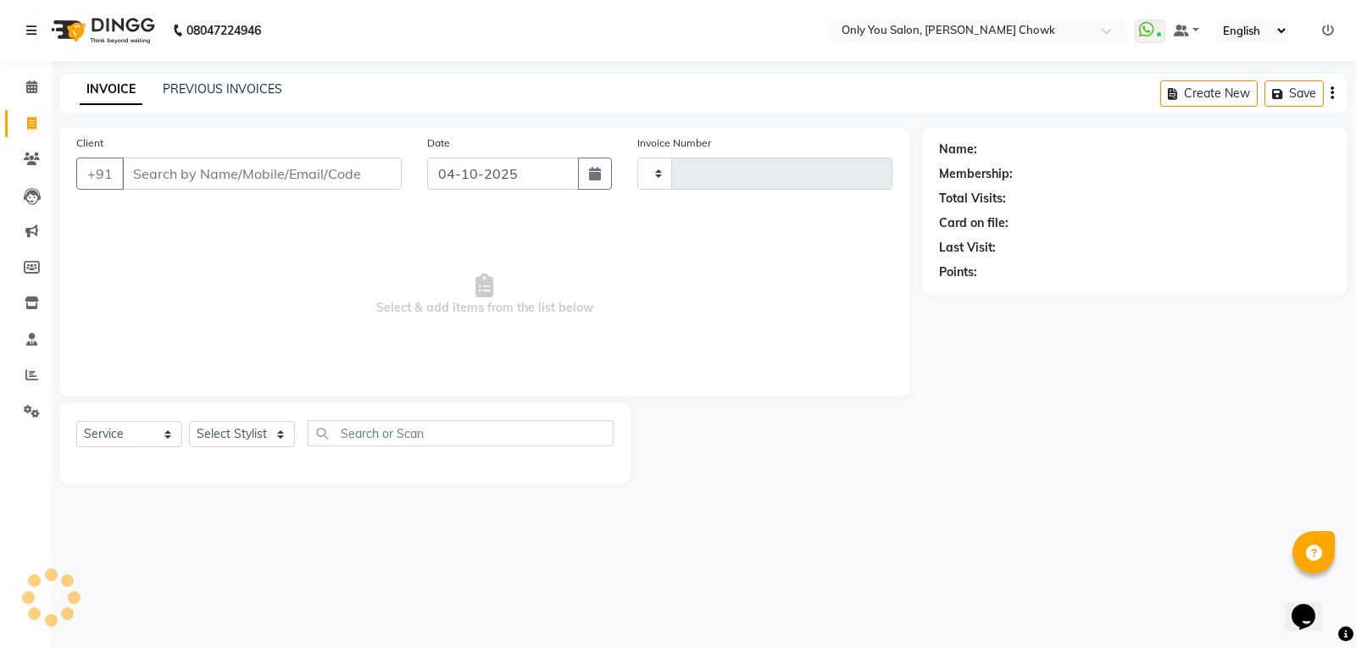
type input "1882"
select select "8713"
select select "package"
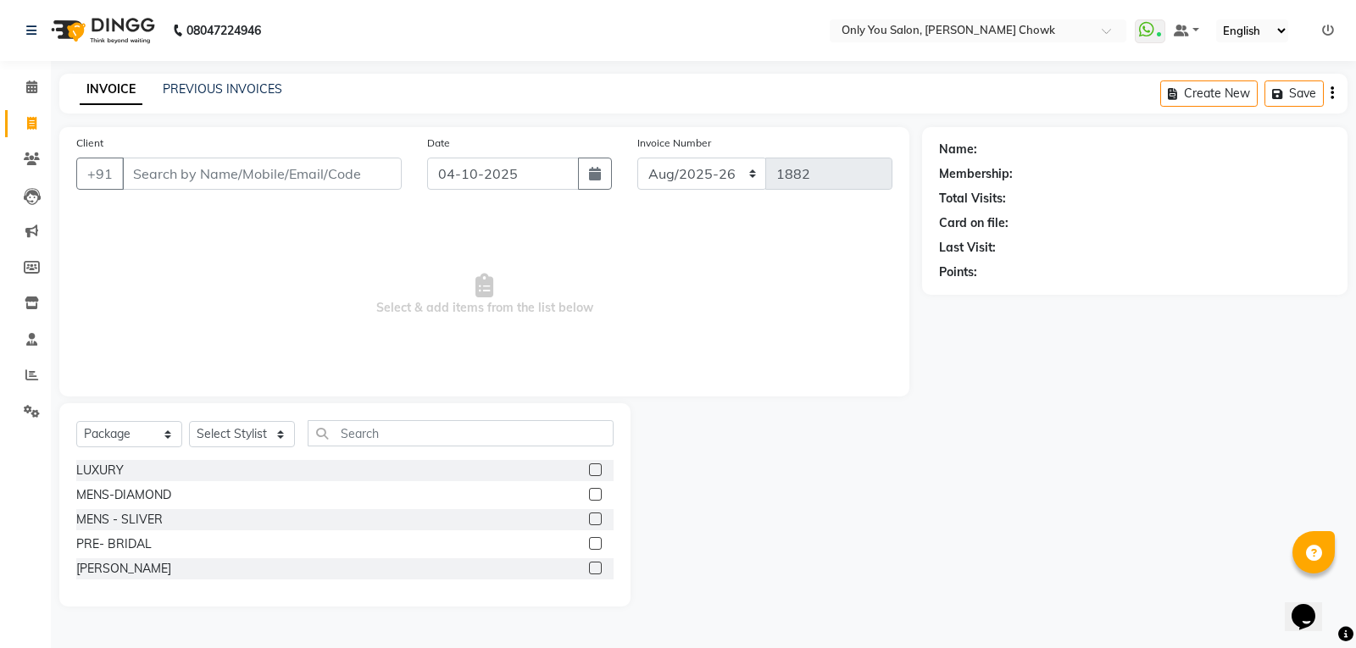
click at [212, 76] on div "INVOICE PREVIOUS INVOICES Create New Save" at bounding box center [703, 94] width 1288 height 40
click at [223, 88] on link "PREVIOUS INVOICES" at bounding box center [222, 88] width 119 height 15
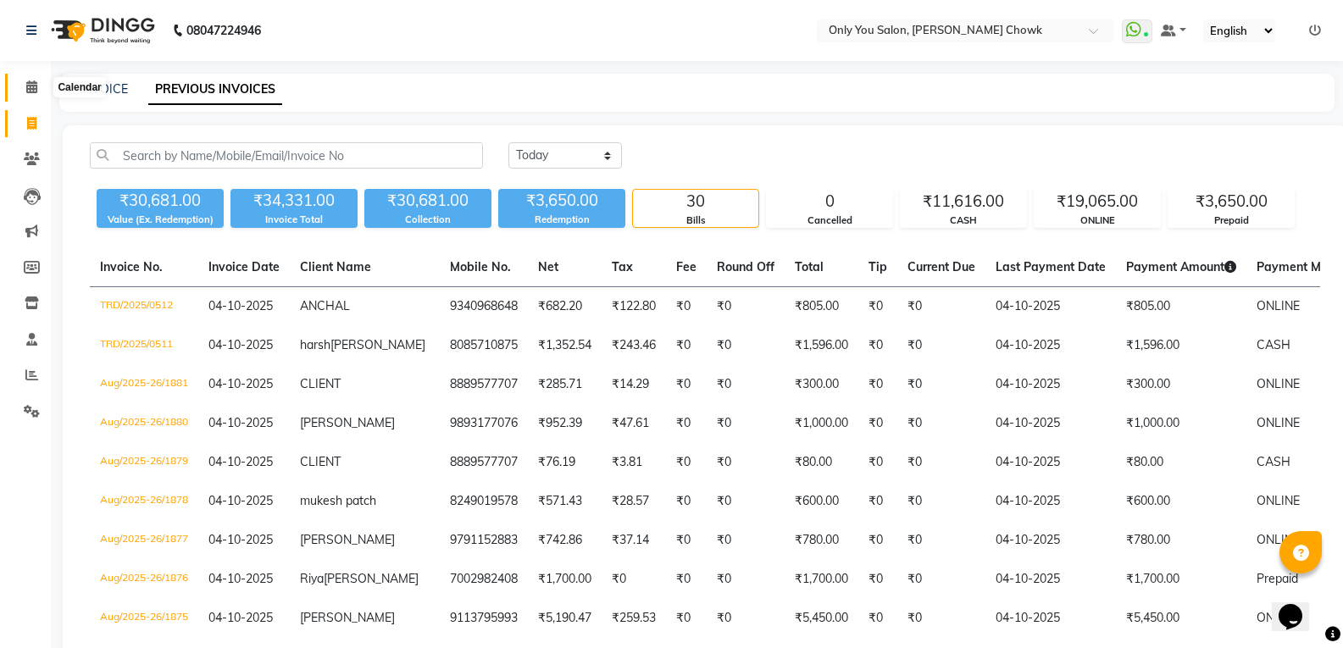
click at [34, 87] on icon at bounding box center [31, 87] width 11 height 13
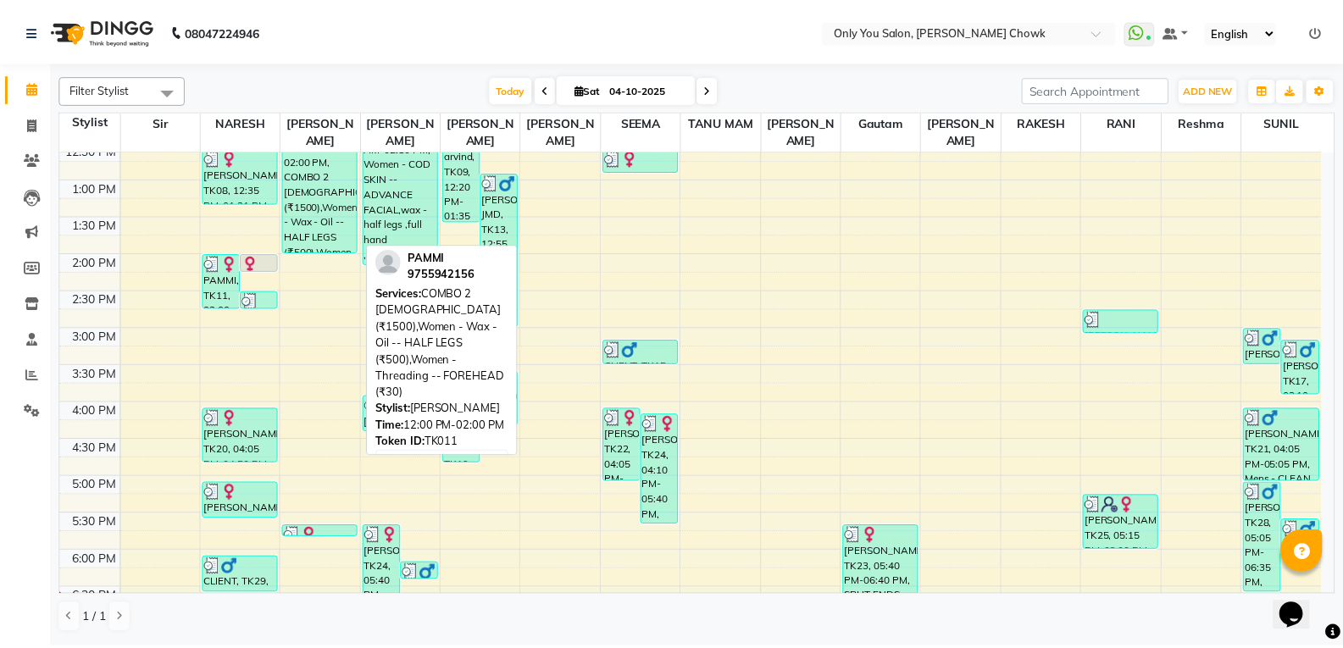
scroll to position [260, 0]
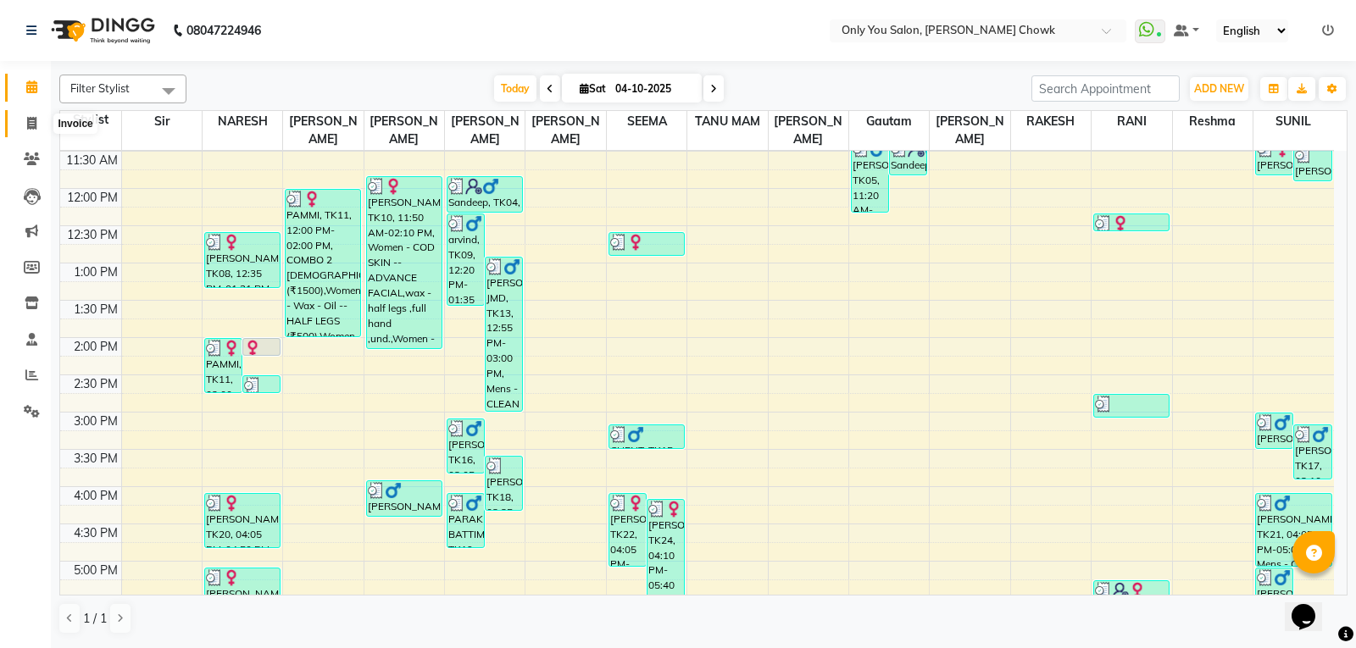
click at [30, 123] on icon at bounding box center [31, 123] width 9 height 13
select select "service"
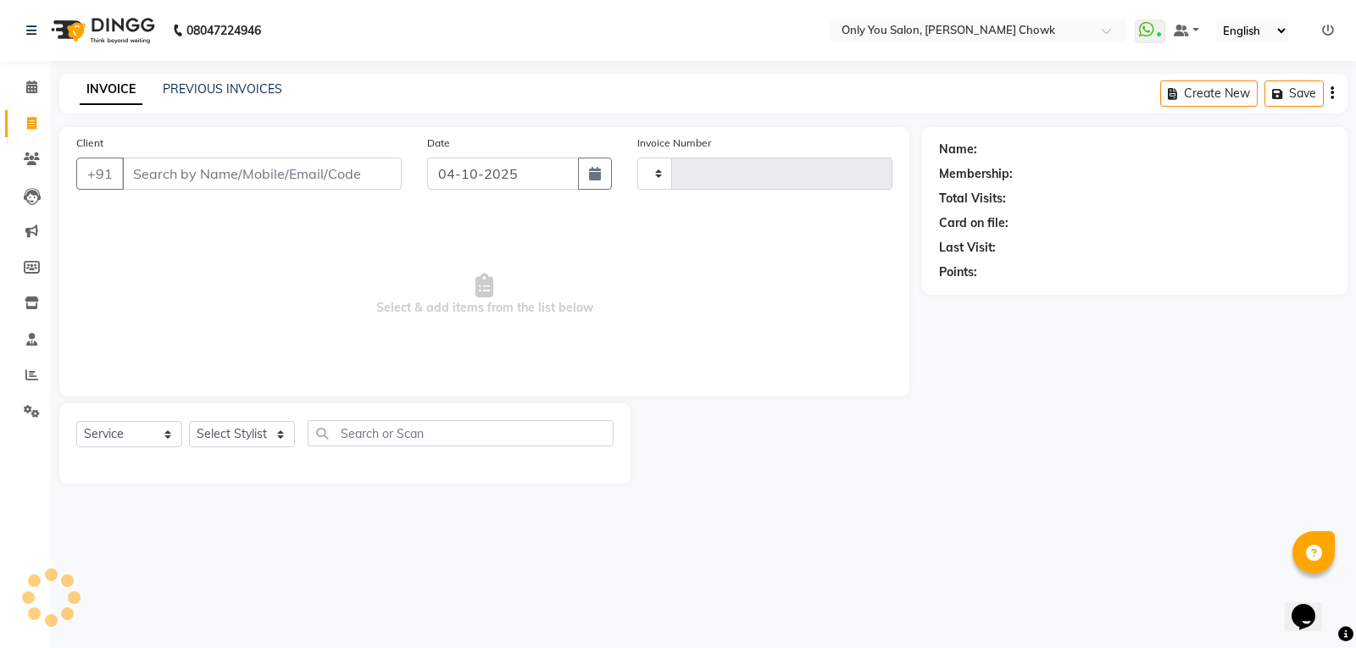
type input "1882"
select select "8713"
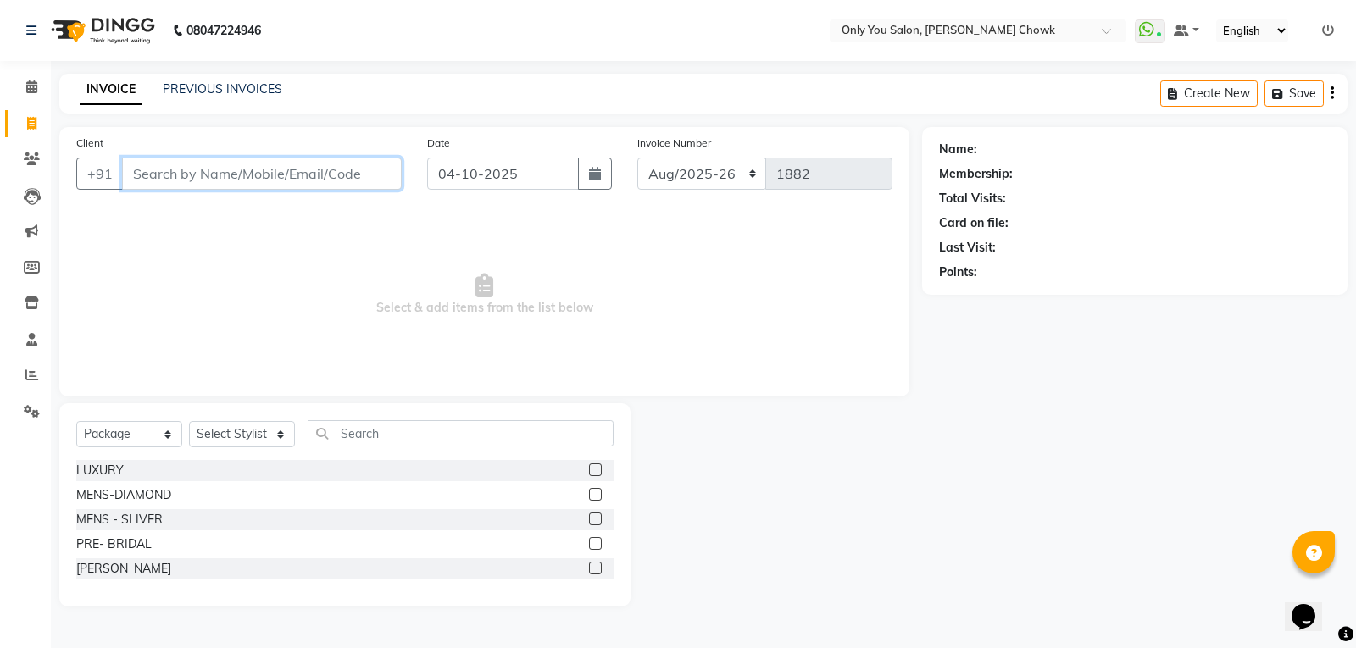
click at [186, 170] on input "Client" at bounding box center [262, 174] width 280 height 32
click at [168, 436] on select "Select Service Product Membership Package Voucher Prepaid Gift Card" at bounding box center [129, 434] width 106 height 26
select select "service"
click at [76, 421] on select "Select Service Product Membership Package Voucher Prepaid Gift Card" at bounding box center [129, 434] width 106 height 26
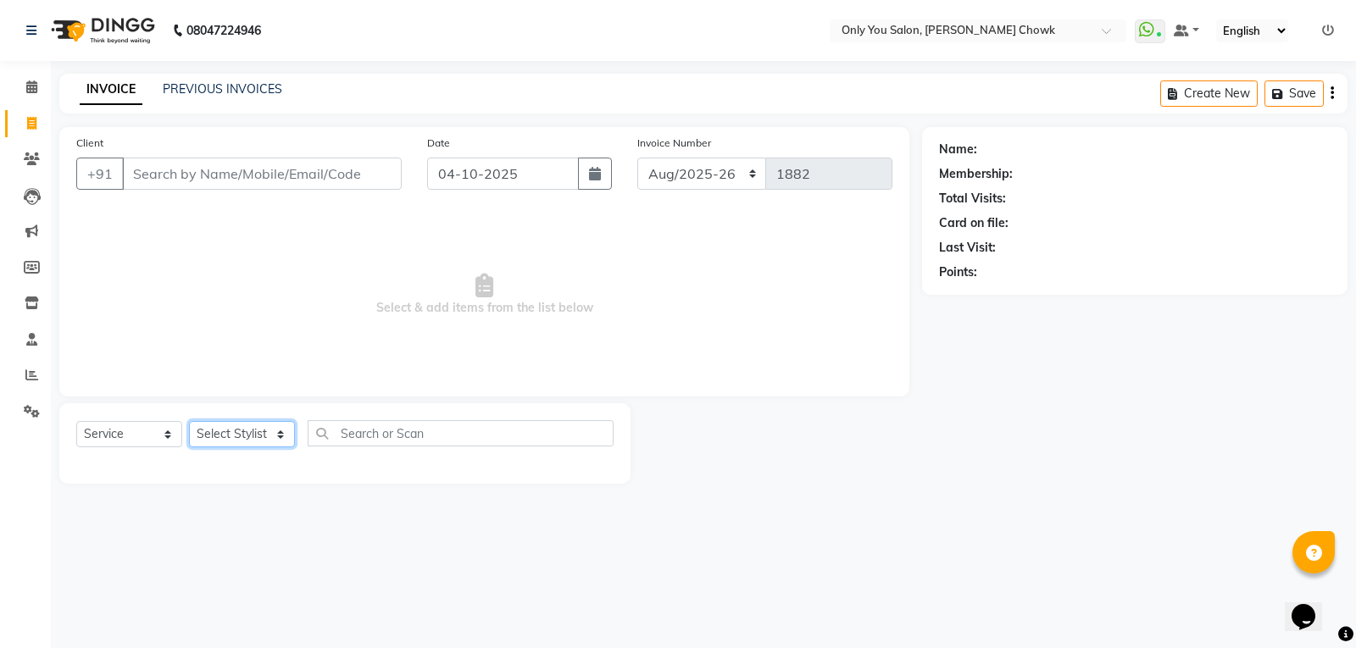
click at [279, 430] on select "Select Stylist [PERSON_NAME] [PERSON_NAME] [PERSON_NAME] MAMTA [PERSON_NAME] [P…" at bounding box center [242, 434] width 106 height 26
select select "54278"
click at [189, 421] on select "Select Stylist [PERSON_NAME] [PERSON_NAME] [PERSON_NAME] MAMTA [PERSON_NAME] [P…" at bounding box center [242, 434] width 106 height 26
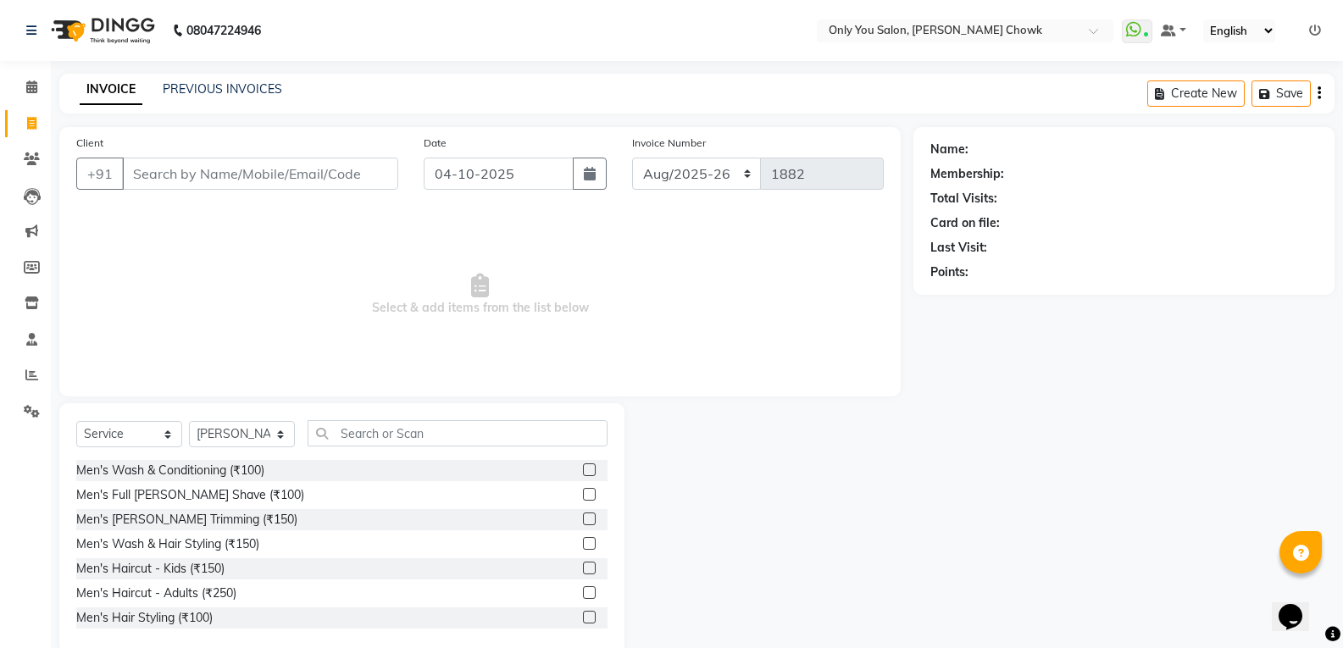
click at [429, 409] on div "Select Service Product Membership Package Voucher Prepaid Gift Card Select Styl…" at bounding box center [341, 528] width 565 height 250
click at [427, 421] on input "text" at bounding box center [458, 433] width 300 height 26
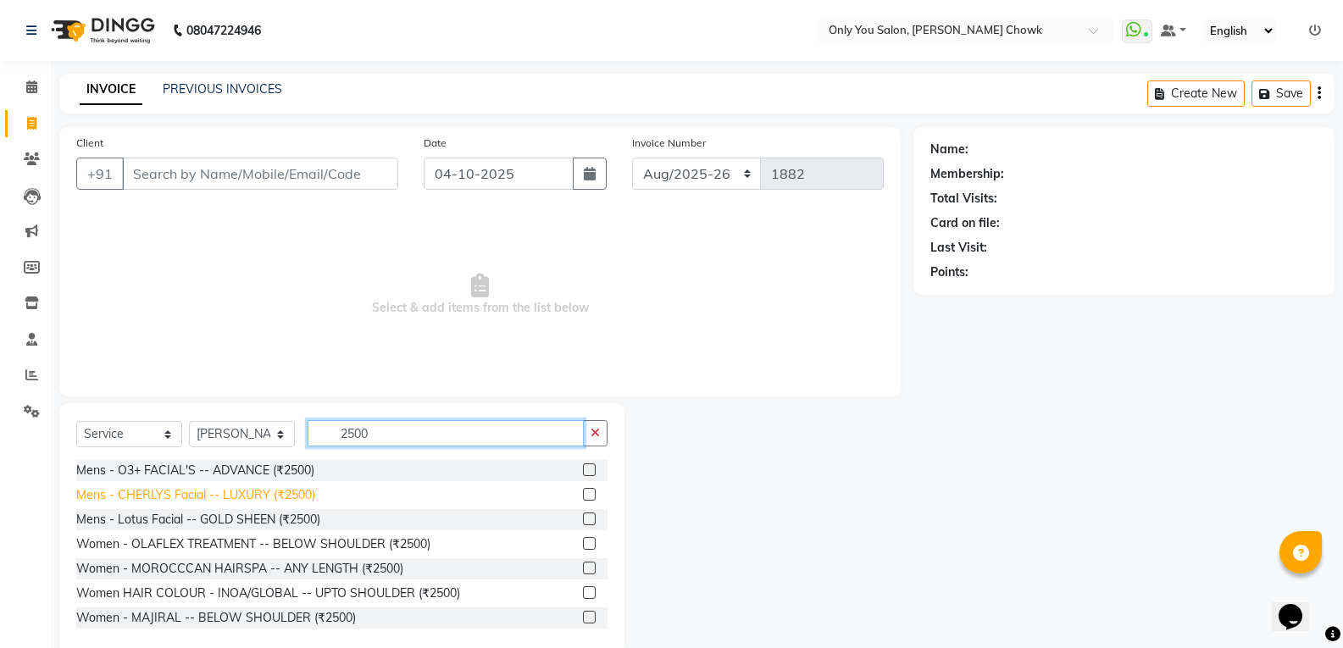
type input "2500"
click at [291, 492] on div "Mens - CHERLYS Facial -- LUXURY (₹2500)" at bounding box center [195, 495] width 239 height 18
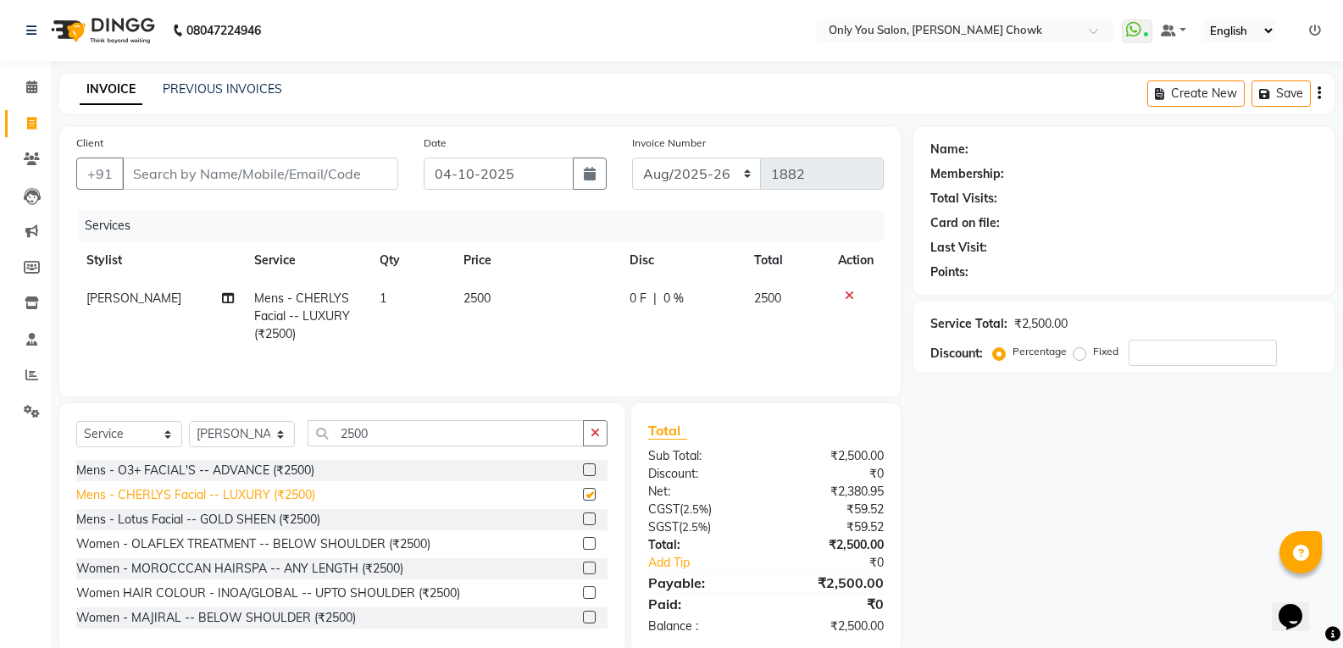
checkbox input "false"
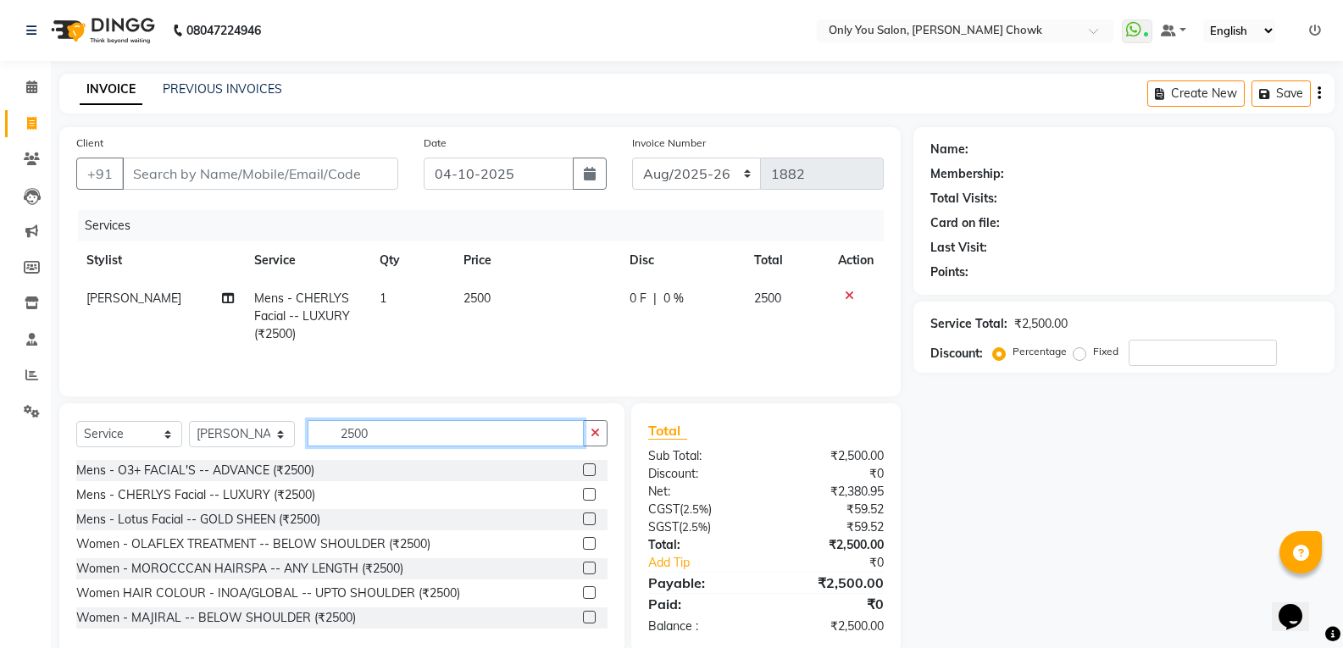
click at [389, 425] on input "2500" at bounding box center [446, 433] width 276 height 26
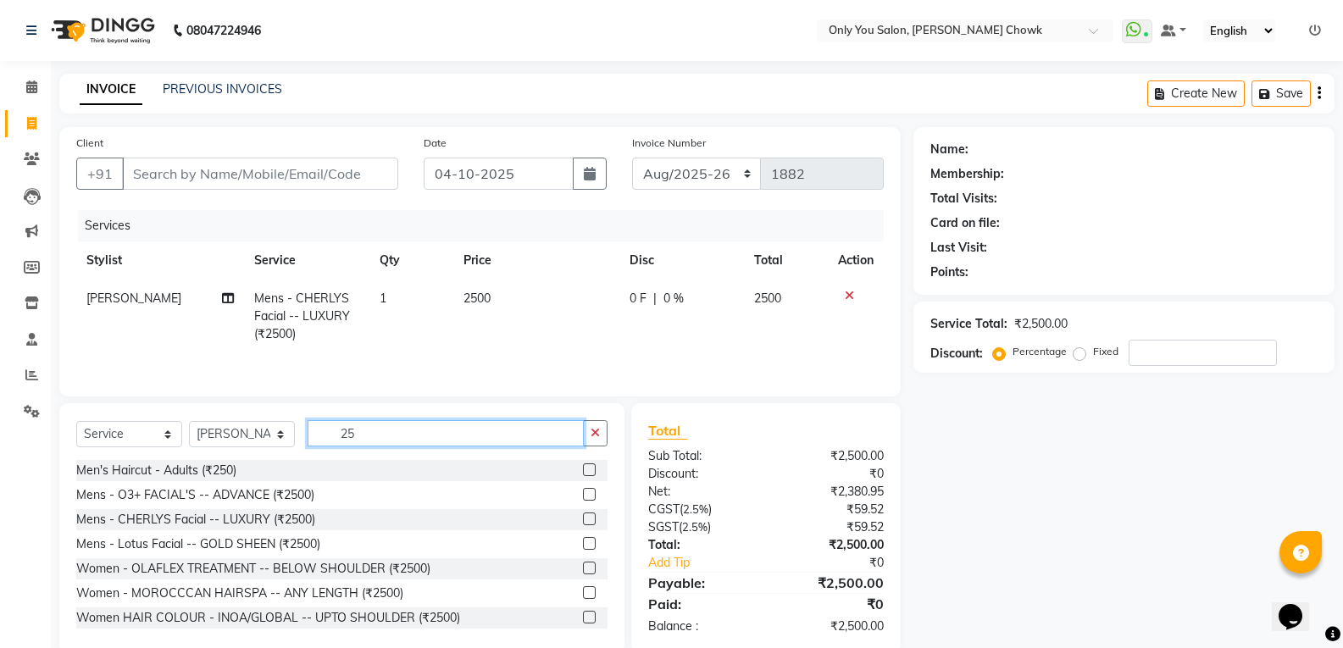
type input "2"
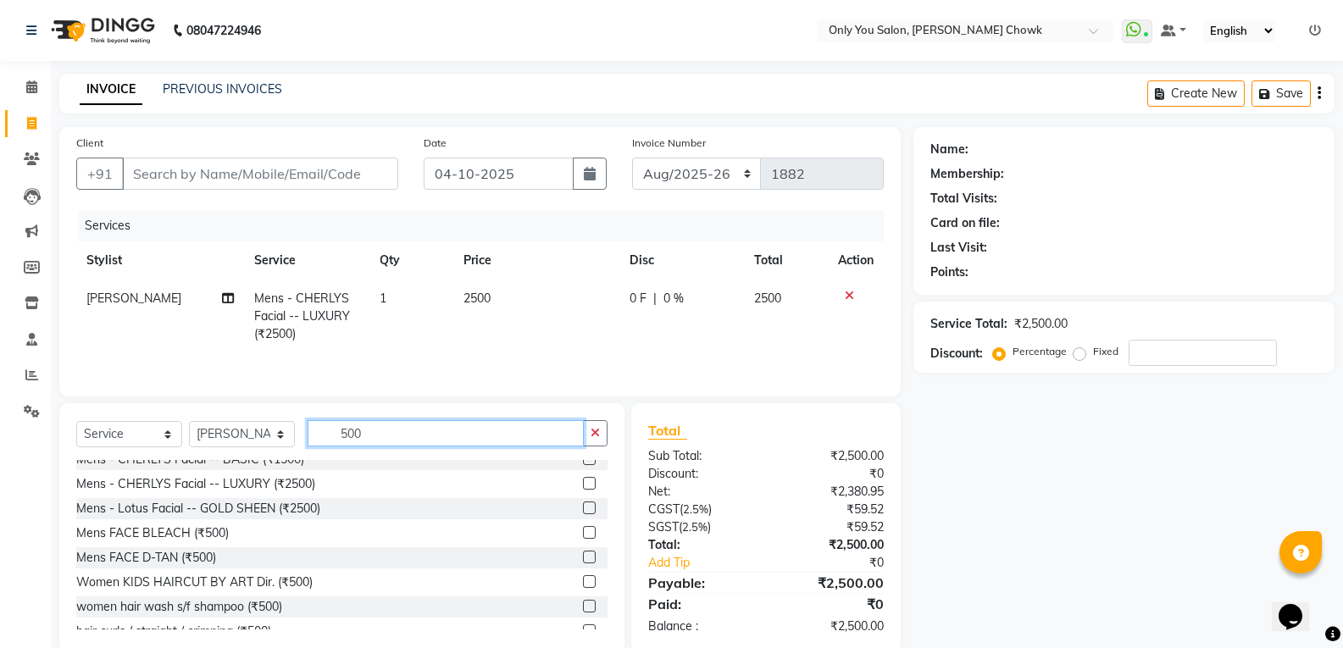
scroll to position [169, 0]
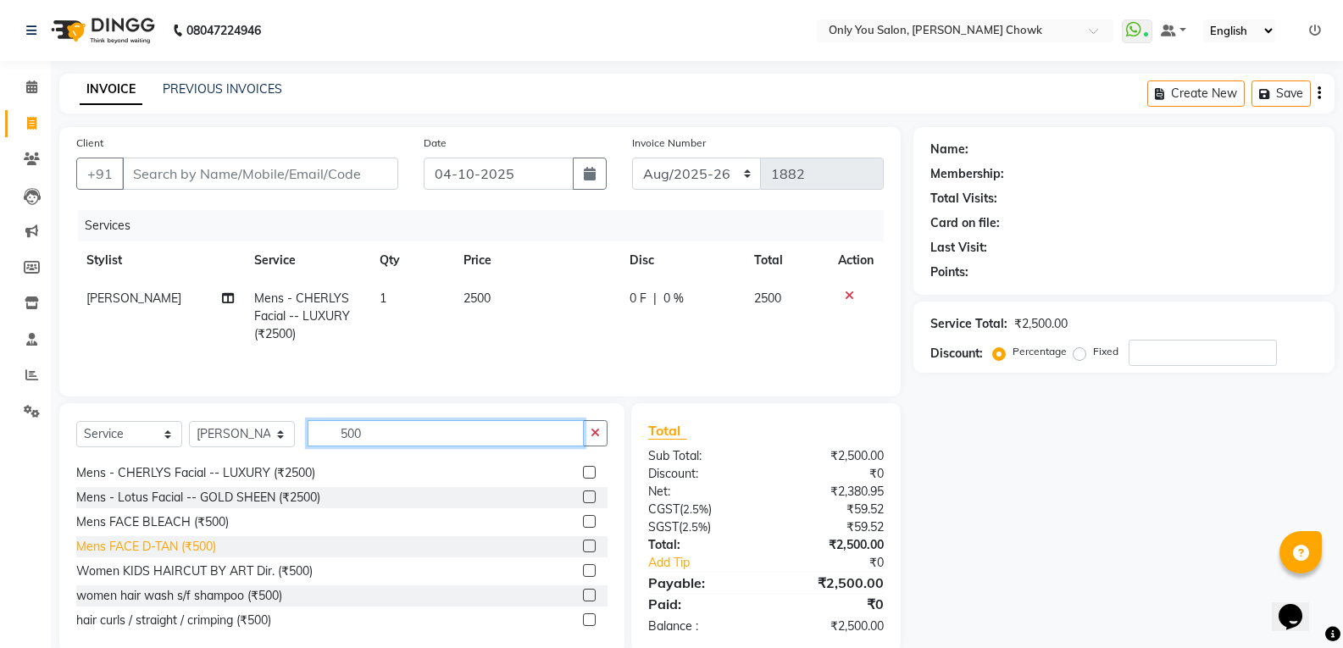
type input "500"
click at [209, 542] on div "Mens FACE D-TAN (₹500)" at bounding box center [146, 547] width 140 height 18
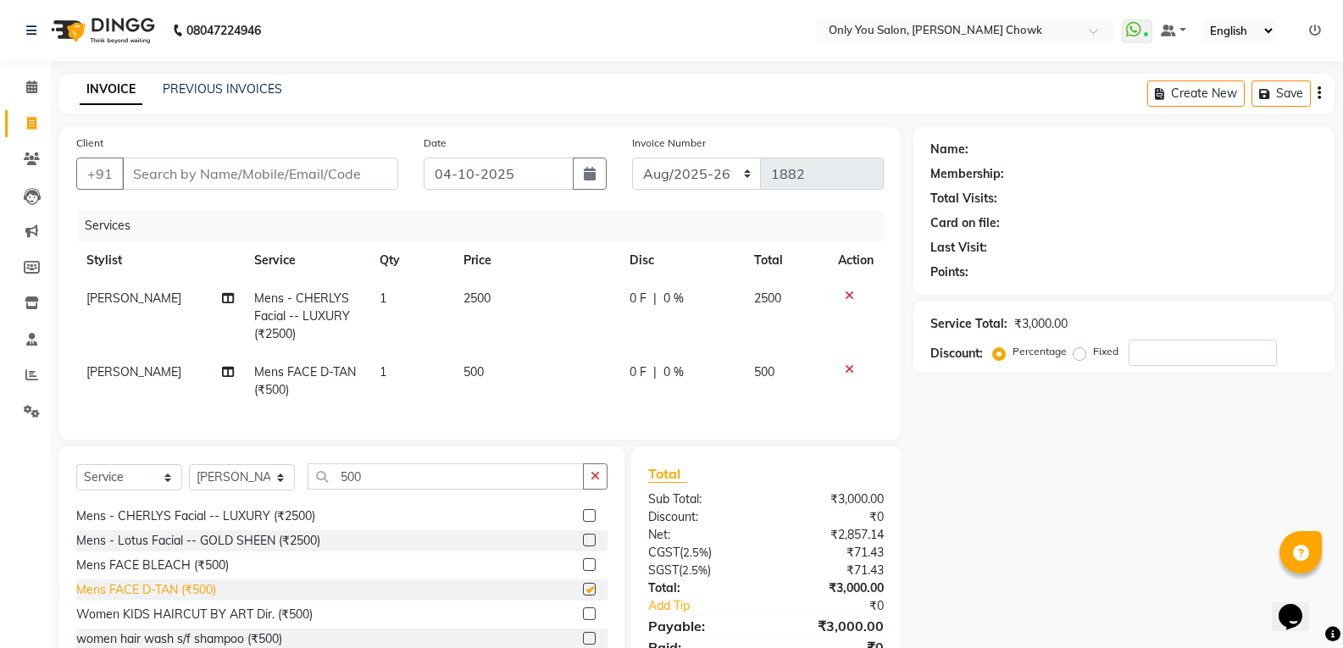
checkbox input "false"
click at [378, 471] on div "Select Service Product Membership Package Voucher Prepaid Gift Card Select Styl…" at bounding box center [341, 572] width 565 height 250
click at [379, 475] on div "Select Service Product Membership Package Voucher Prepaid Gift Card Select Styl…" at bounding box center [341, 572] width 565 height 250
click at [365, 485] on input "500" at bounding box center [446, 477] width 276 height 26
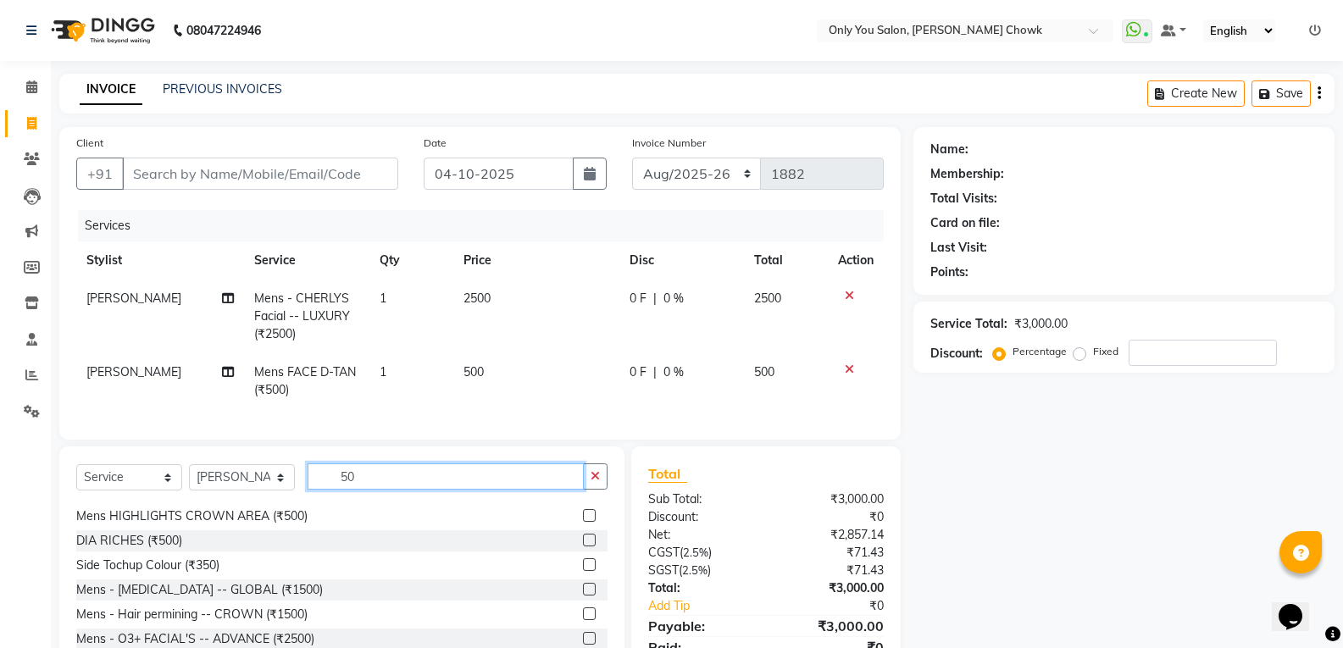
scroll to position [366, 0]
type input "5"
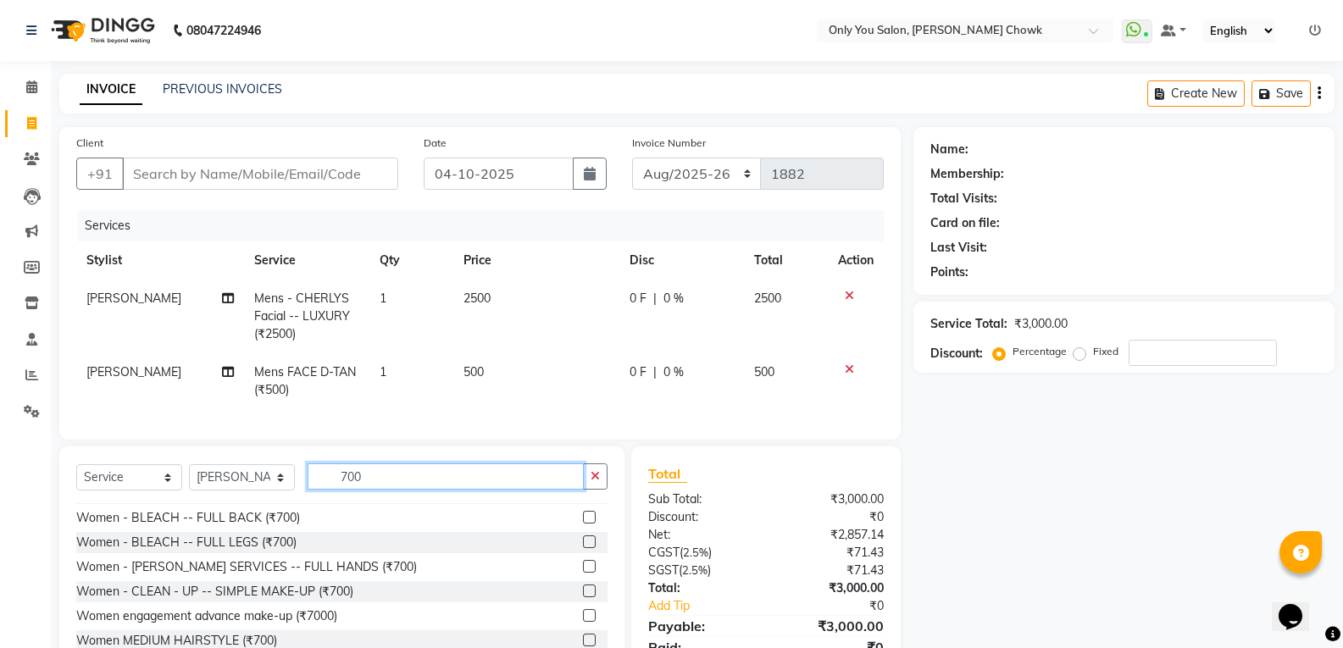
scroll to position [353, 0]
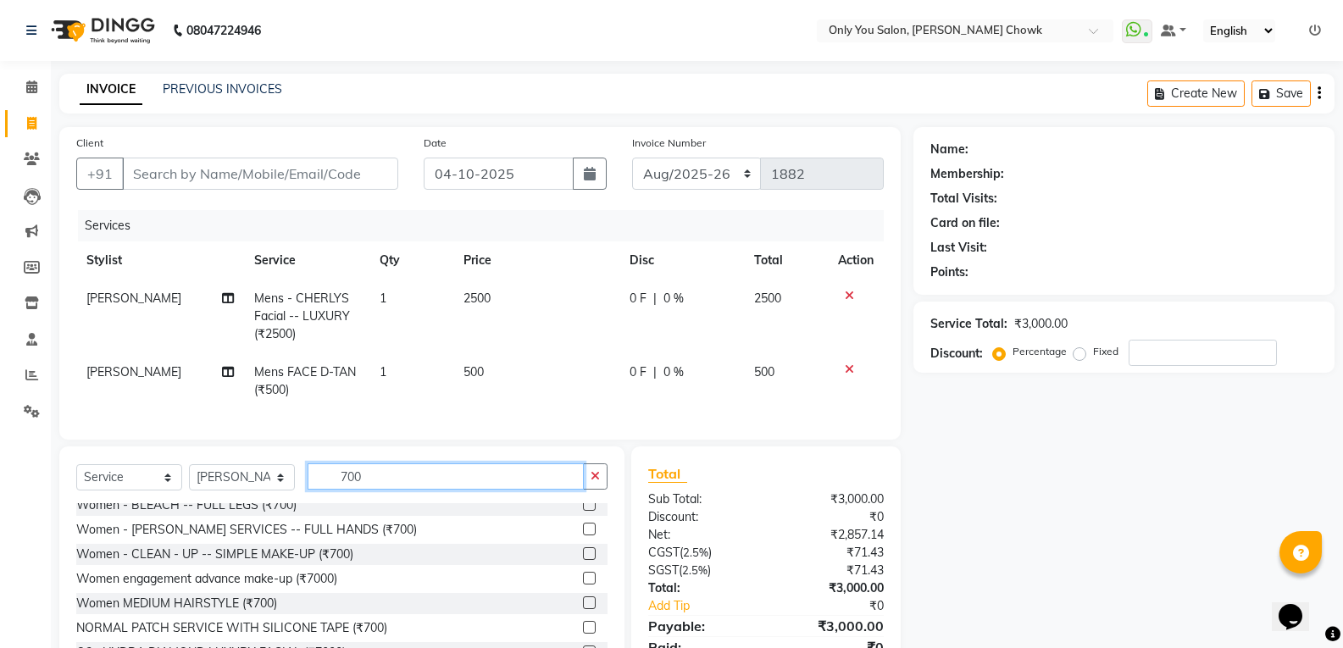
type input "700"
click at [337, 539] on div "Women - [PERSON_NAME] SERVICES -- FULL HANDS (₹700)" at bounding box center [246, 530] width 341 height 18
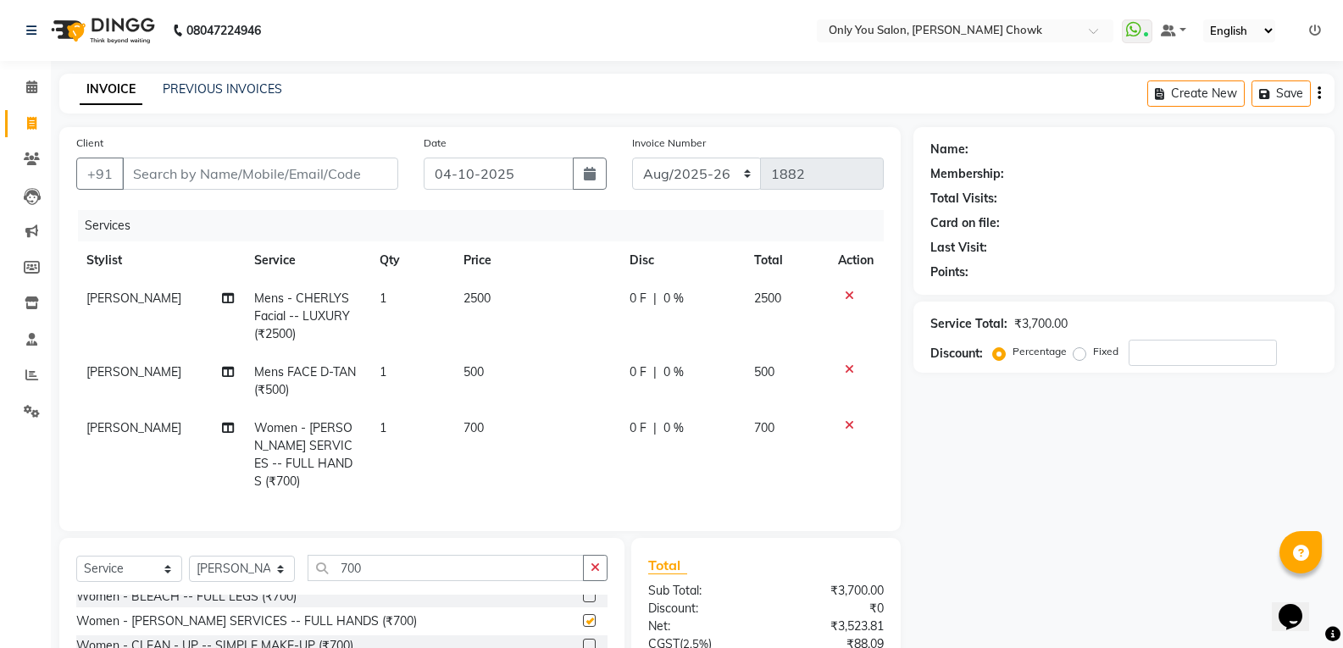
checkbox input "false"
click at [841, 421] on div at bounding box center [856, 425] width 36 height 12
click at [846, 422] on icon at bounding box center [849, 425] width 9 height 12
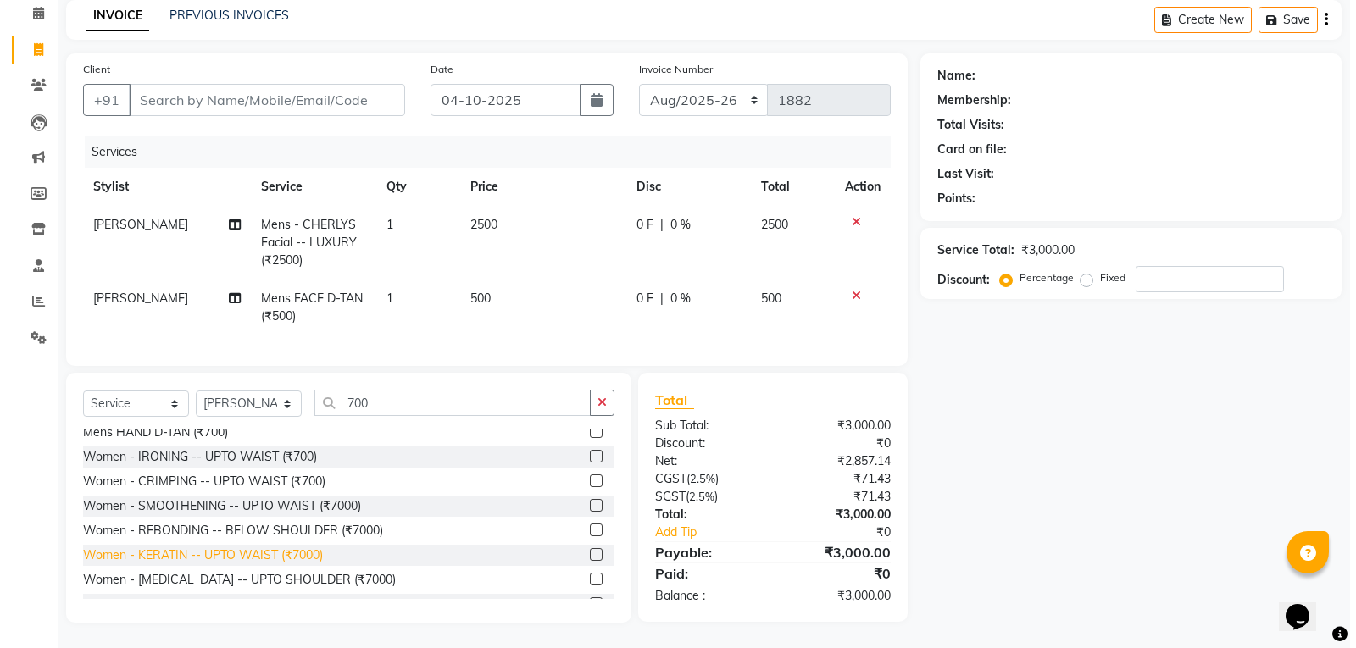
scroll to position [0, 0]
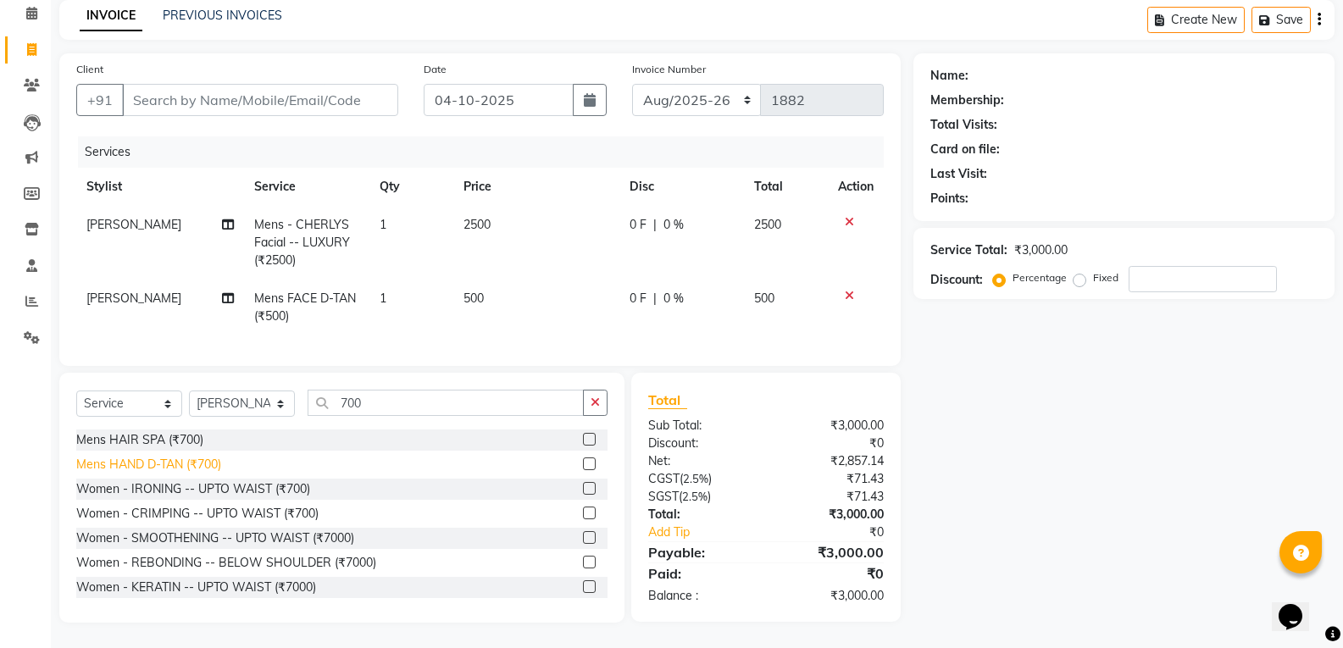
click at [208, 471] on div "Mens HAND D-TAN (₹700)" at bounding box center [148, 465] width 145 height 18
checkbox input "false"
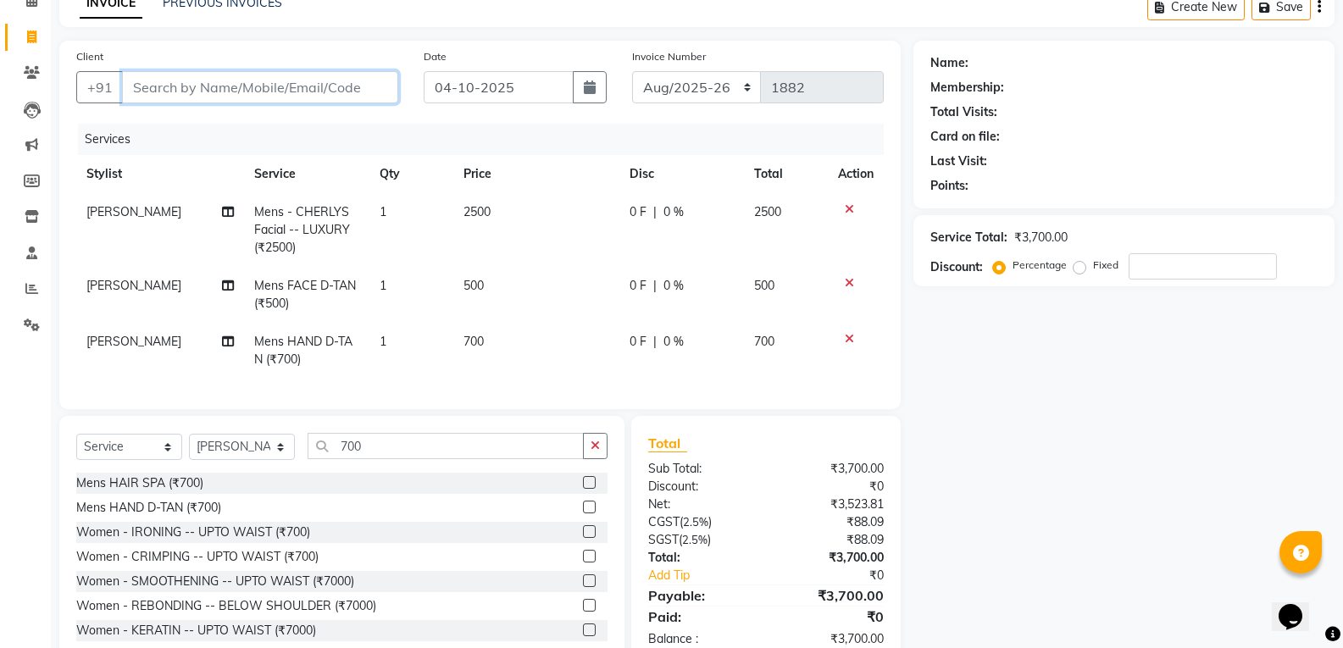
click at [224, 85] on input "Client" at bounding box center [260, 87] width 276 height 32
type input "9"
type input "0"
type input "9425252542"
click at [355, 100] on button "Add Client" at bounding box center [354, 87] width 87 height 32
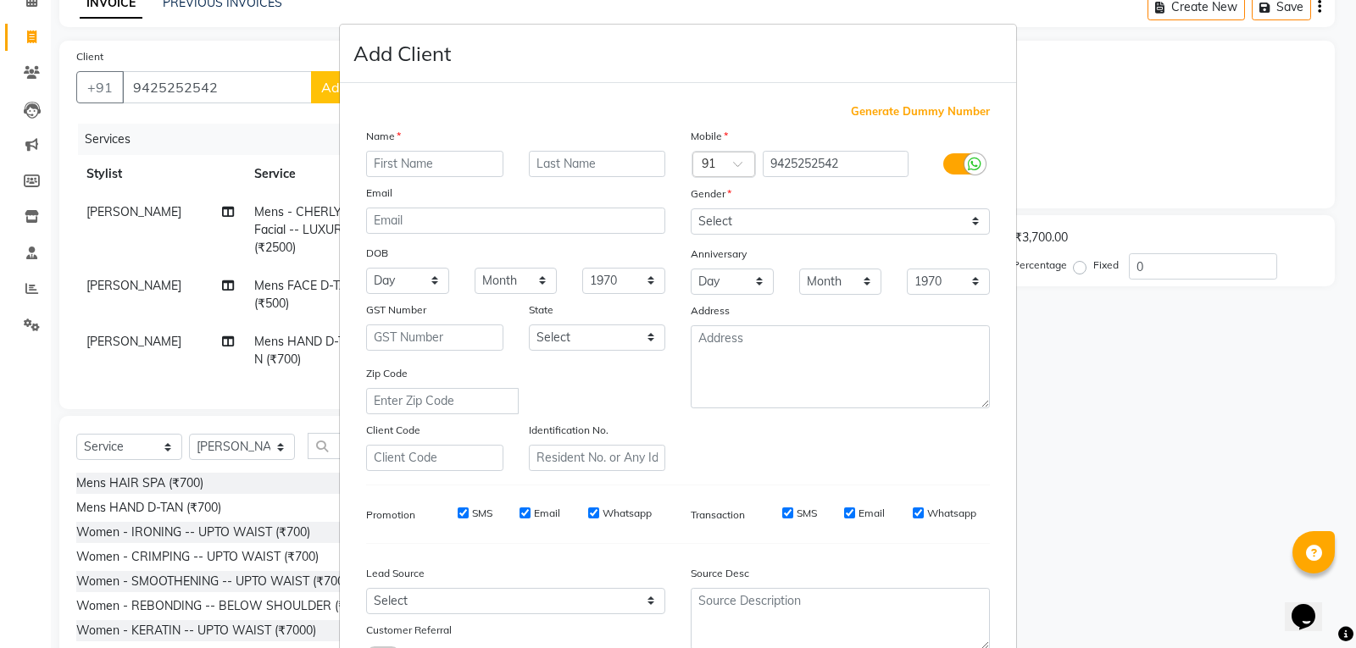
click at [394, 161] on input "text" at bounding box center [434, 164] width 137 height 26
type input "Rajkumar"
click at [591, 163] on input "text" at bounding box center [597, 164] width 137 height 26
type input "a"
type input "Agrawal"
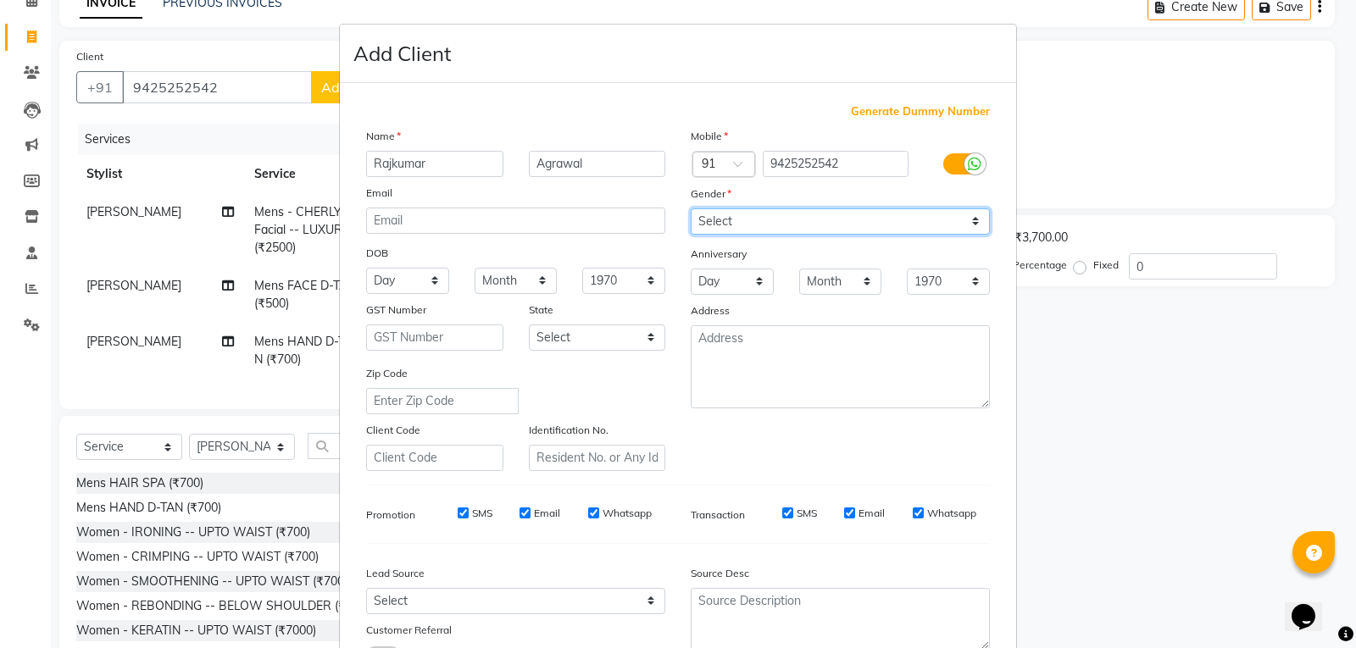
click at [765, 218] on select "Select Male Female Other Prefer Not To Say" at bounding box center [840, 221] width 299 height 26
select select "male"
click at [691, 208] on select "Select Male Female Other Prefer Not To Say" at bounding box center [840, 221] width 299 height 26
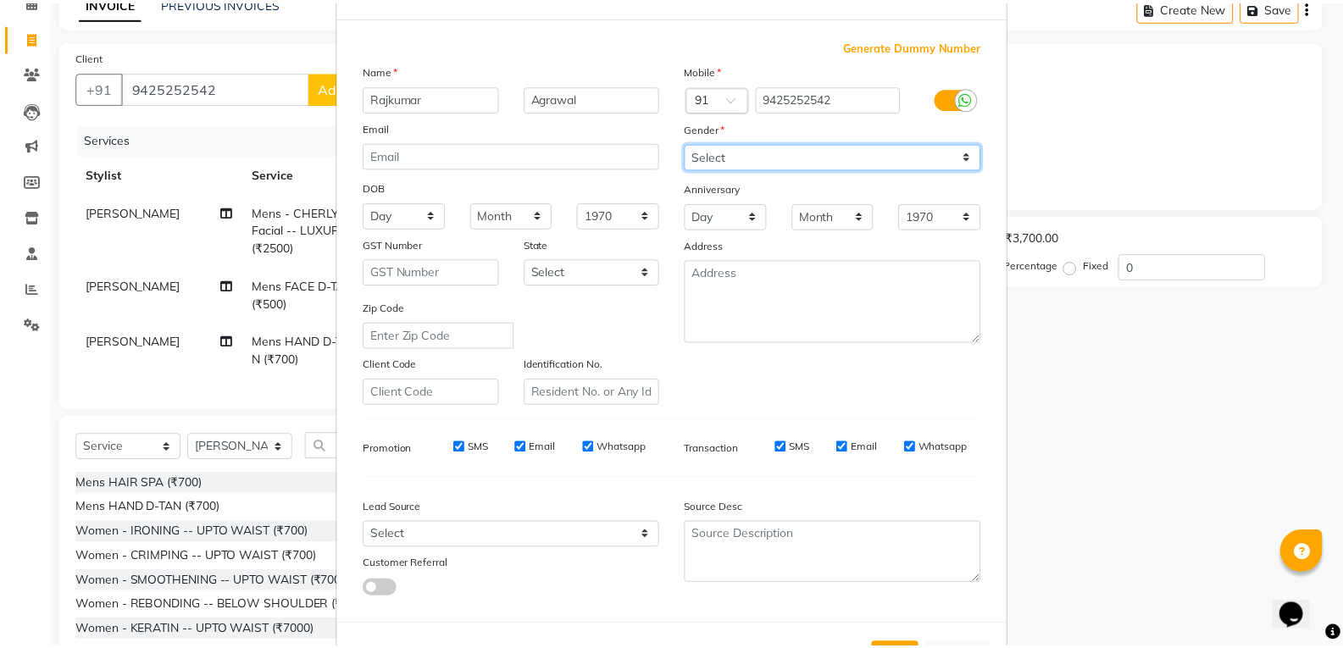
scroll to position [134, 0]
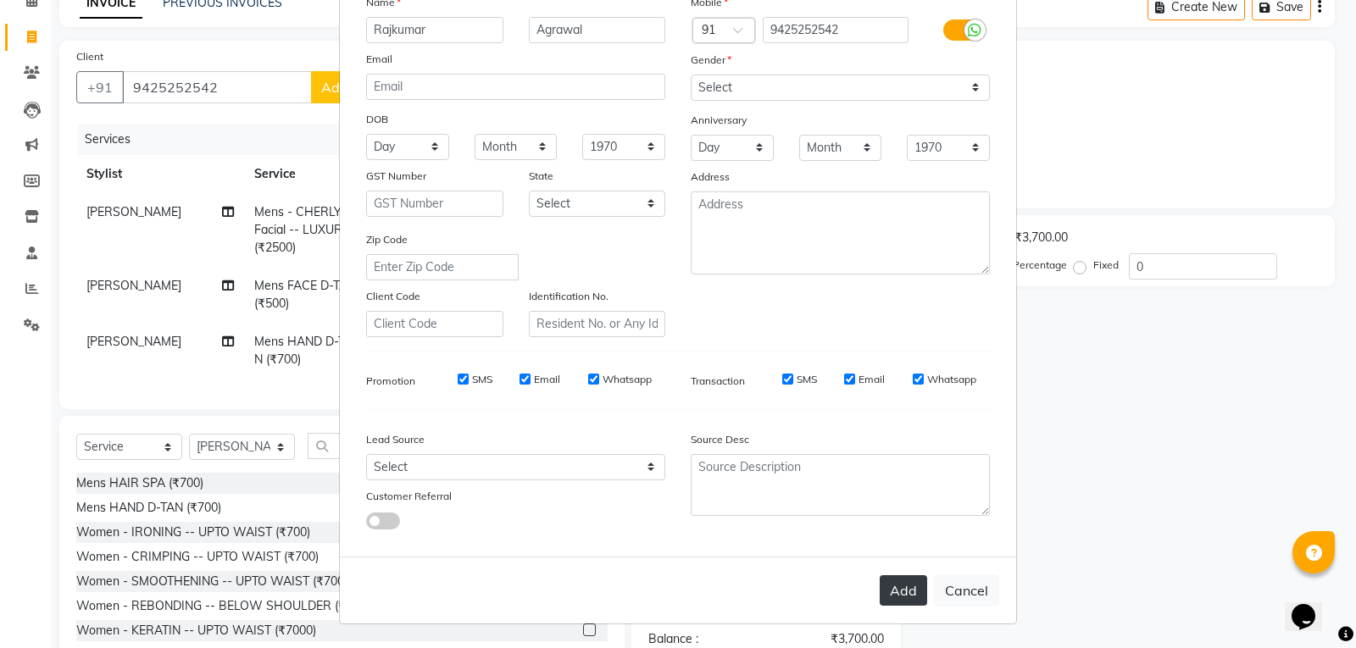
click at [891, 592] on button "Add" at bounding box center [903, 590] width 47 height 31
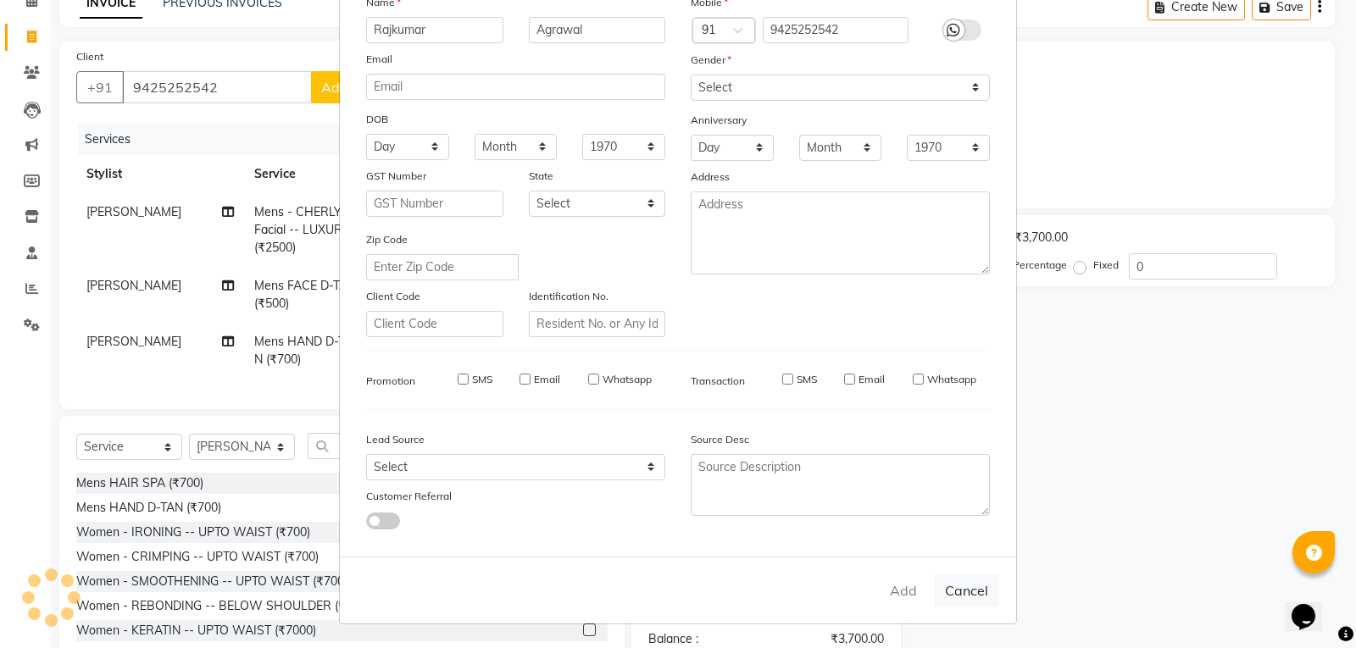
select select
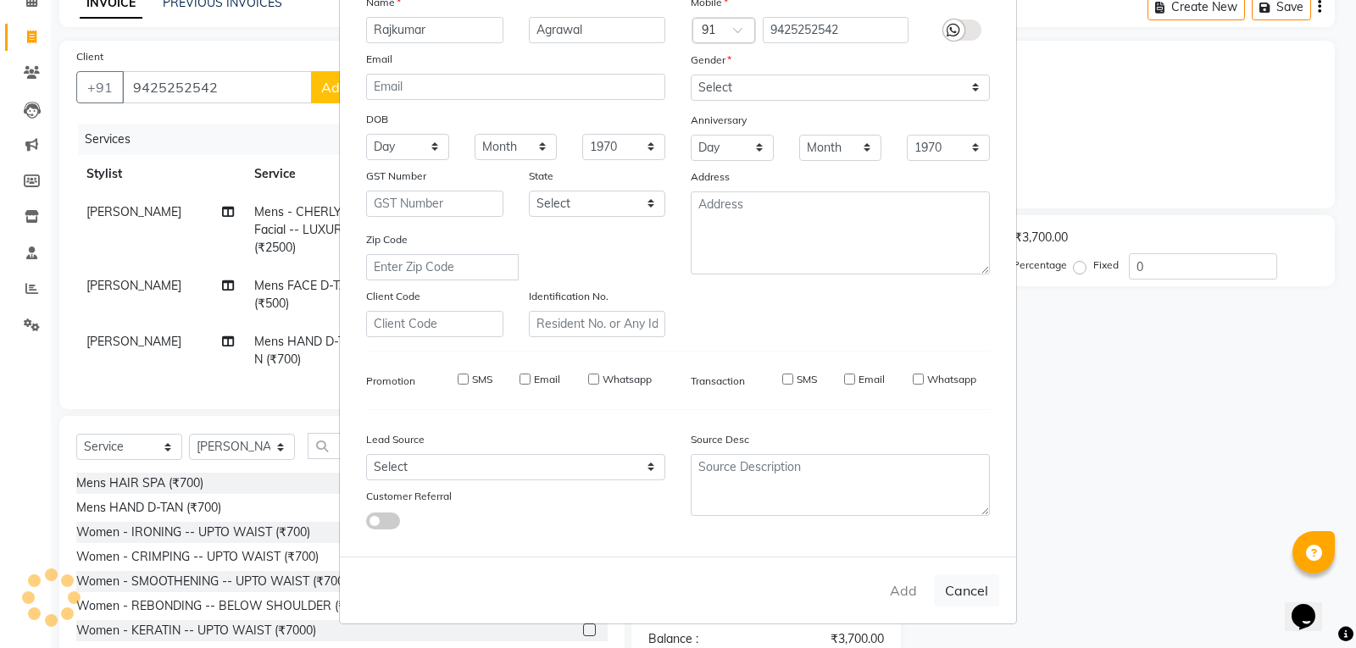
select select
checkbox input "false"
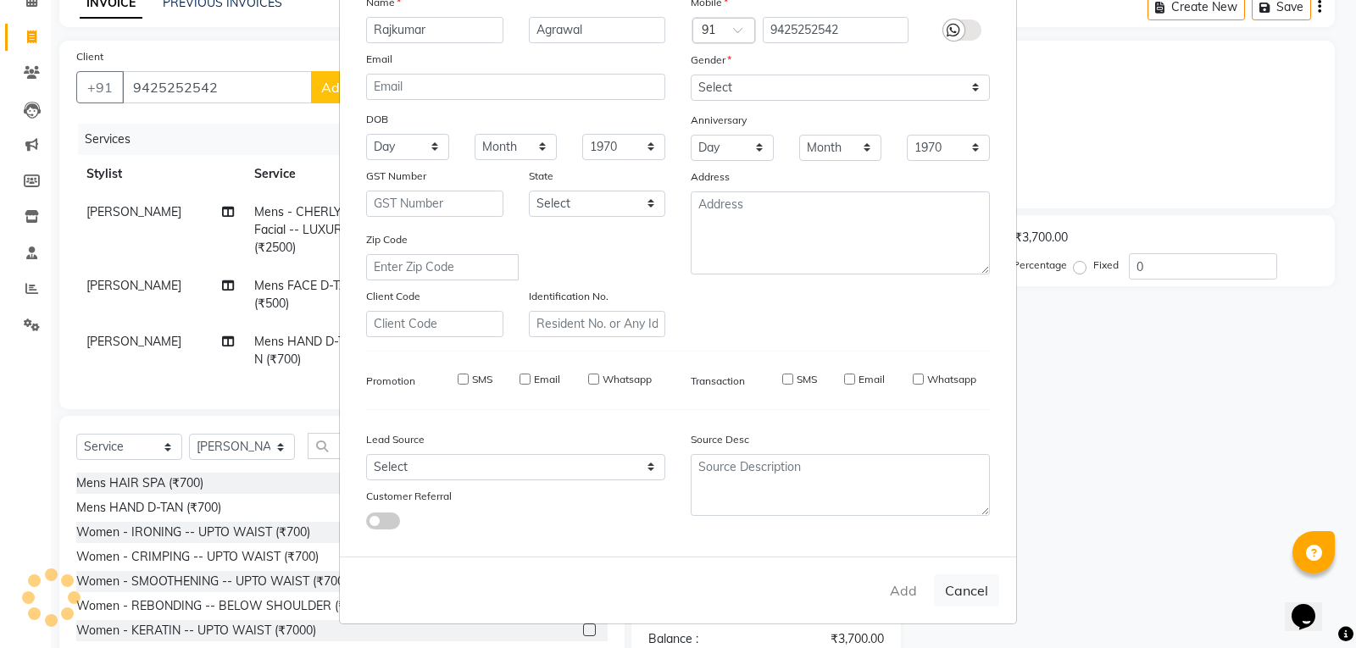
checkbox input "false"
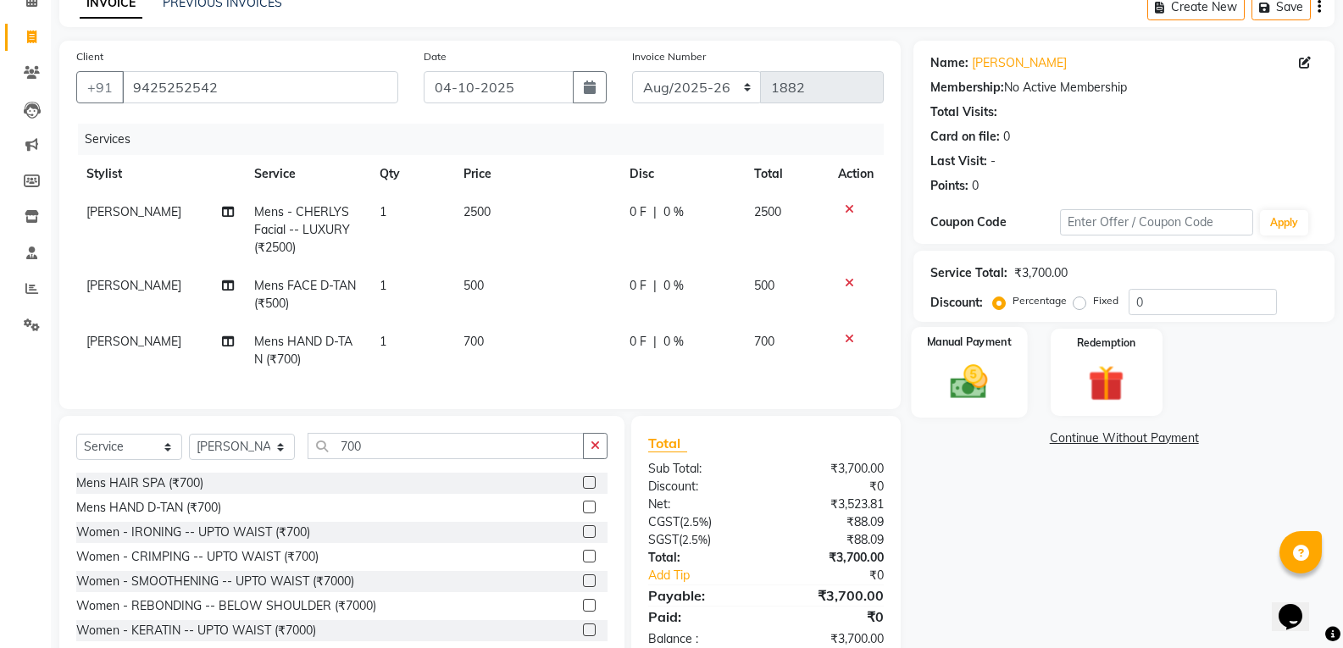
click at [965, 394] on img at bounding box center [969, 381] width 60 height 43
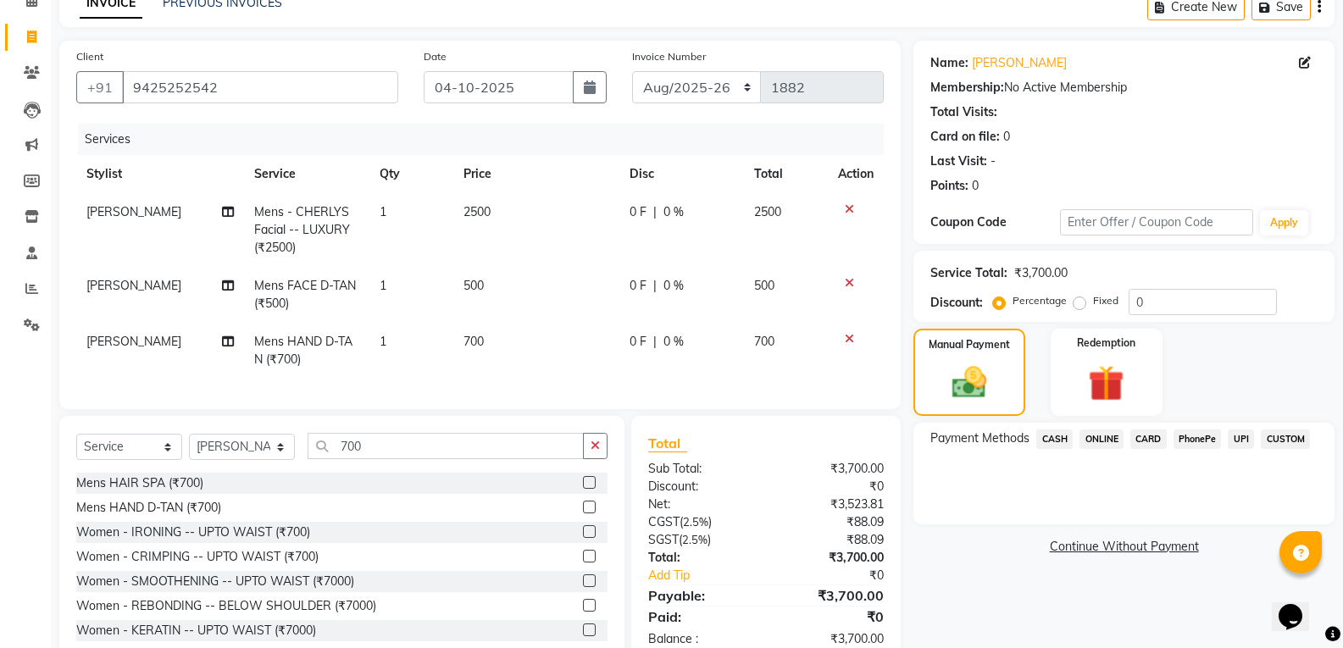
click at [1064, 433] on span "CASH" at bounding box center [1054, 439] width 36 height 19
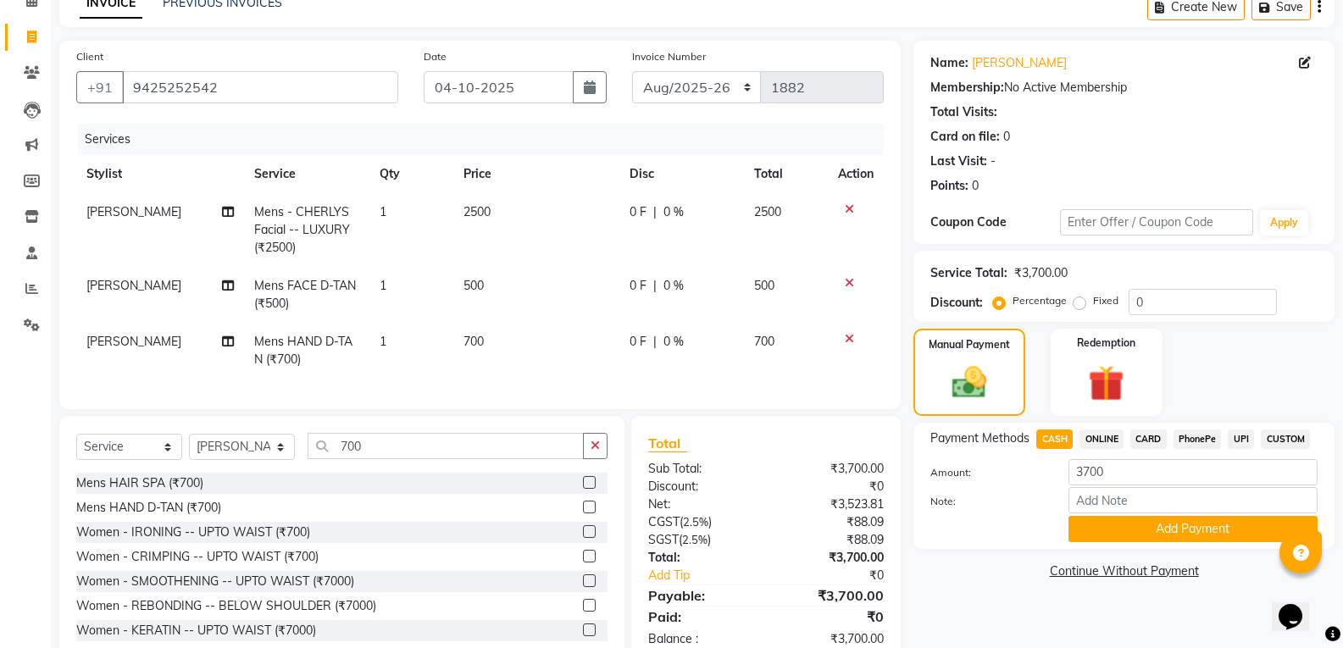
scroll to position [142, 0]
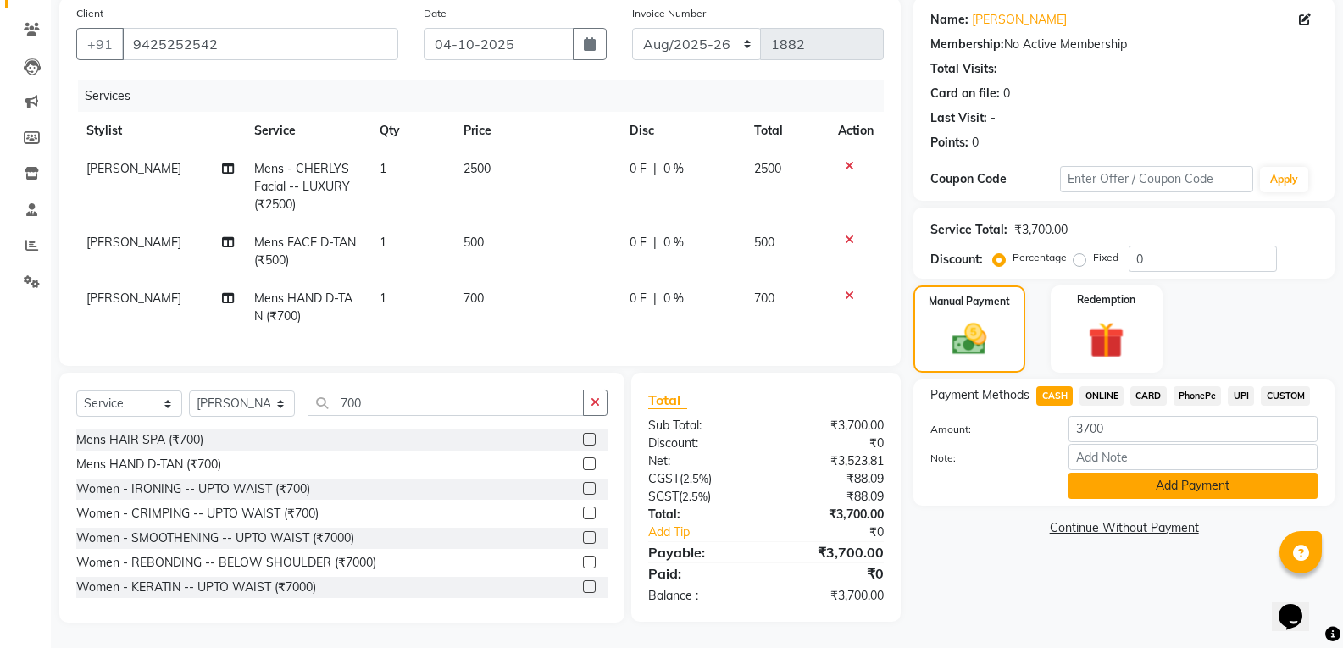
click at [1080, 480] on button "Add Payment" at bounding box center [1193, 486] width 249 height 26
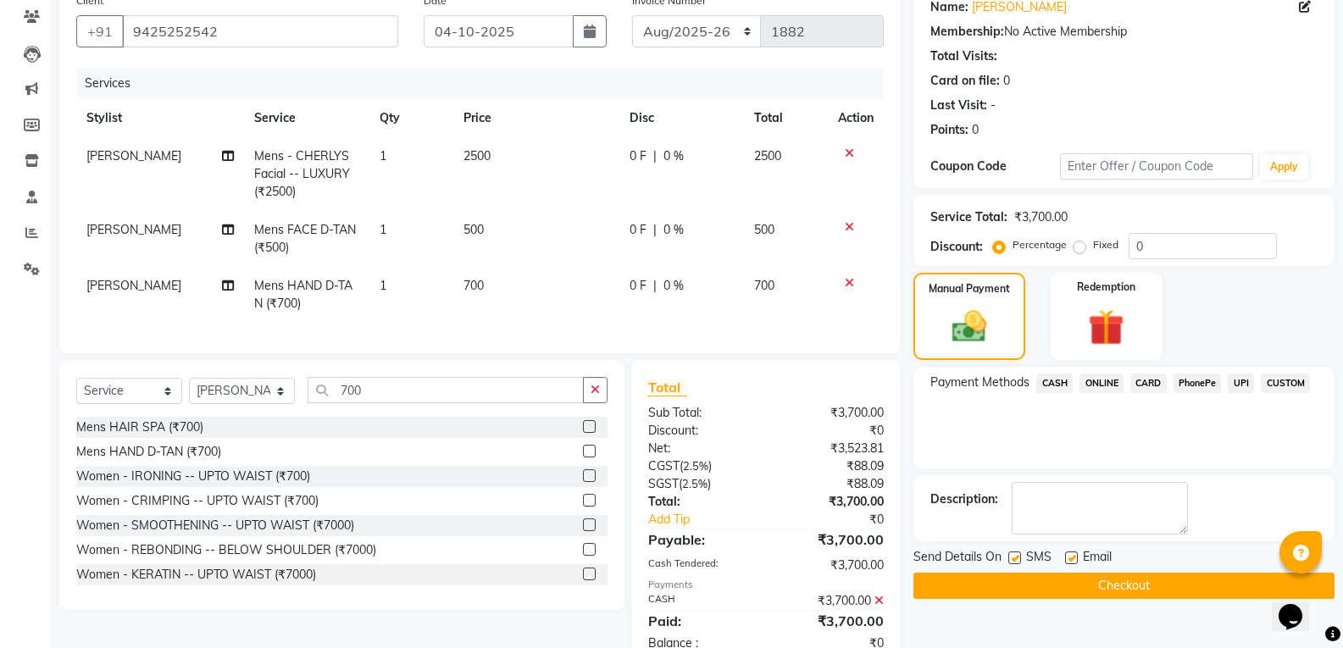
scroll to position [202, 0]
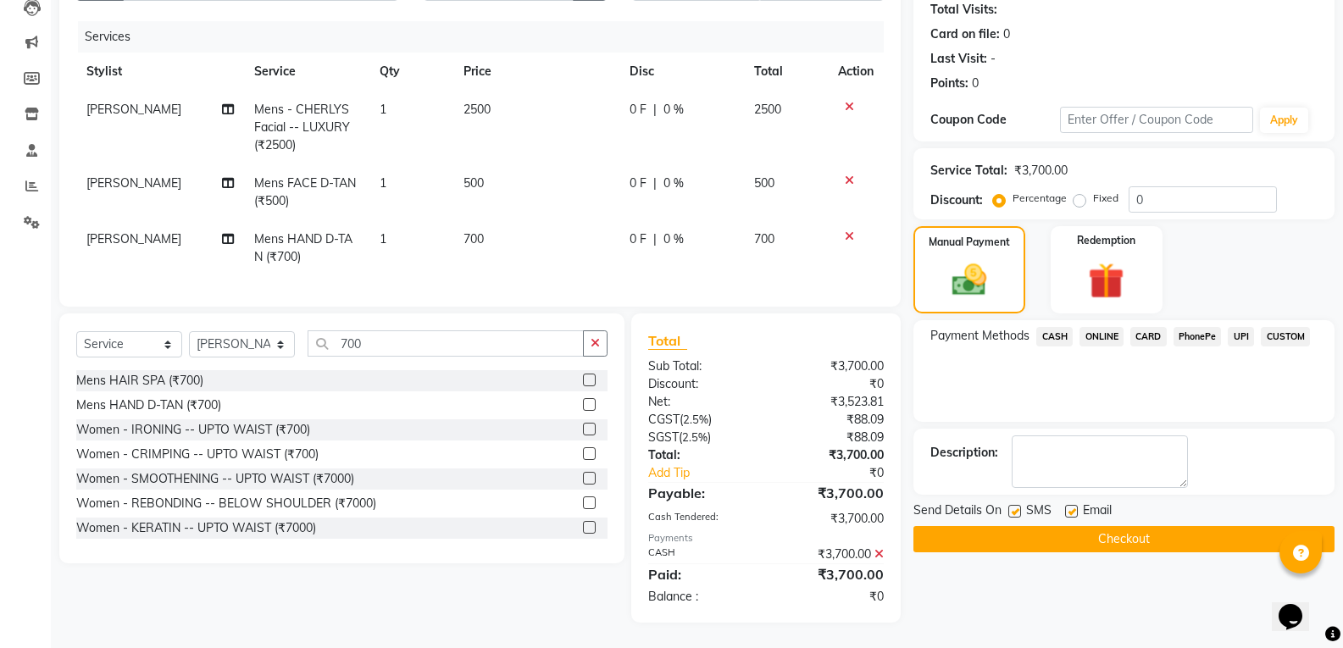
click at [1033, 526] on button "Checkout" at bounding box center [1124, 539] width 421 height 26
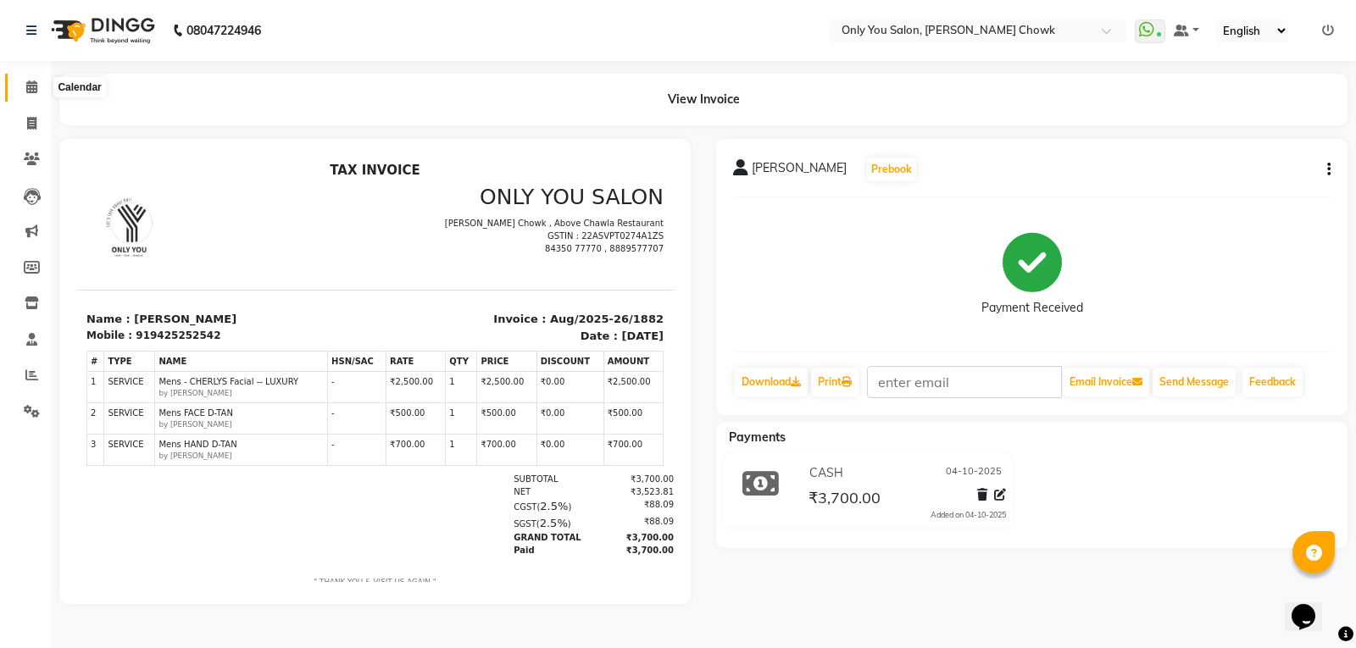
click at [35, 91] on icon at bounding box center [31, 87] width 11 height 13
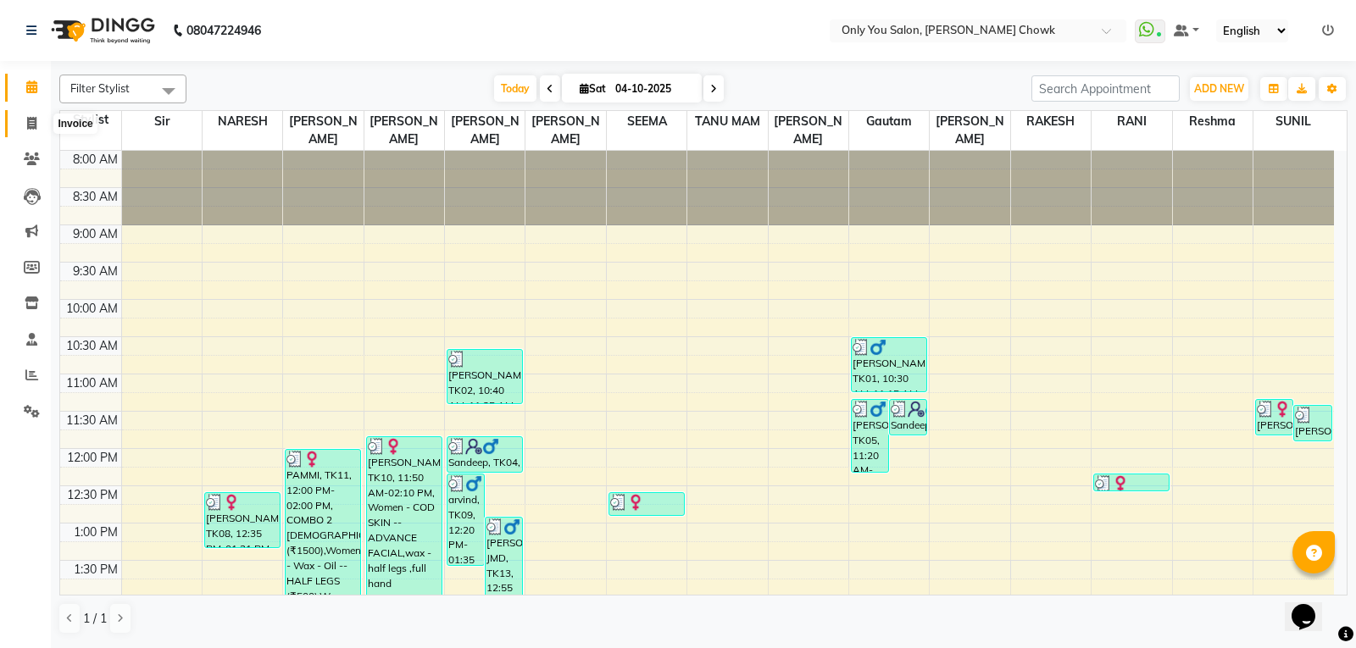
click at [34, 125] on icon at bounding box center [31, 123] width 9 height 13
select select "8713"
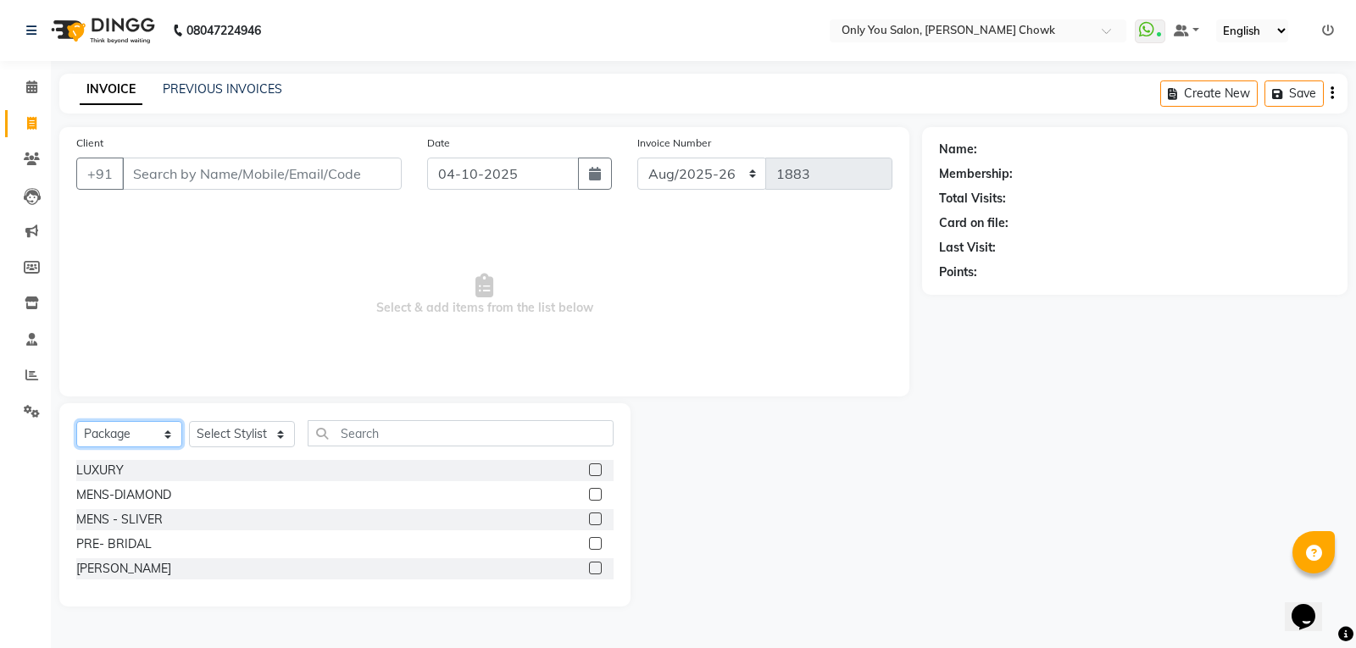
click at [161, 436] on select "Select Service Product Membership Package Voucher Prepaid Gift Card" at bounding box center [129, 434] width 106 height 26
select select "service"
click at [76, 421] on select "Select Service Product Membership Package Voucher Prepaid Gift Card" at bounding box center [129, 434] width 106 height 26
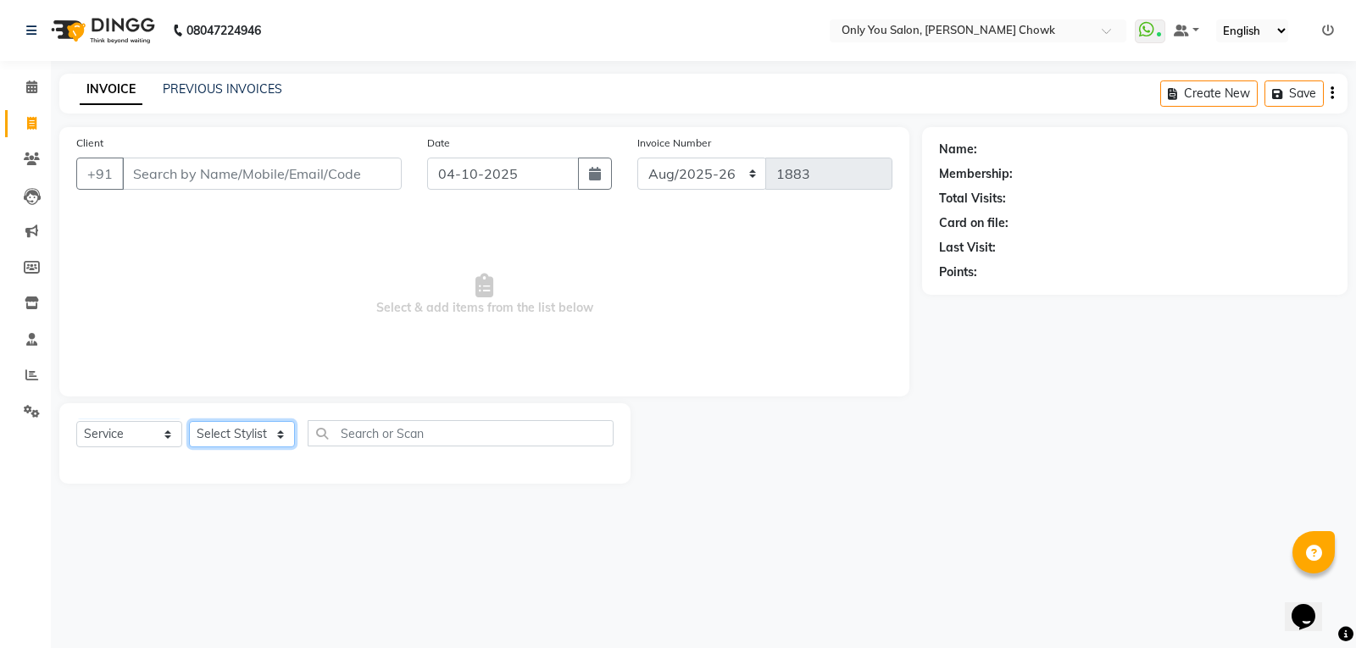
click at [287, 429] on select "Select Stylist [PERSON_NAME] [PERSON_NAME] [PERSON_NAME] MAMTA [PERSON_NAME] [P…" at bounding box center [242, 434] width 106 height 26
select select "90002"
click at [189, 421] on select "Select Stylist [PERSON_NAME] [PERSON_NAME] [PERSON_NAME] MAMTA [PERSON_NAME] [P…" at bounding box center [242, 434] width 106 height 26
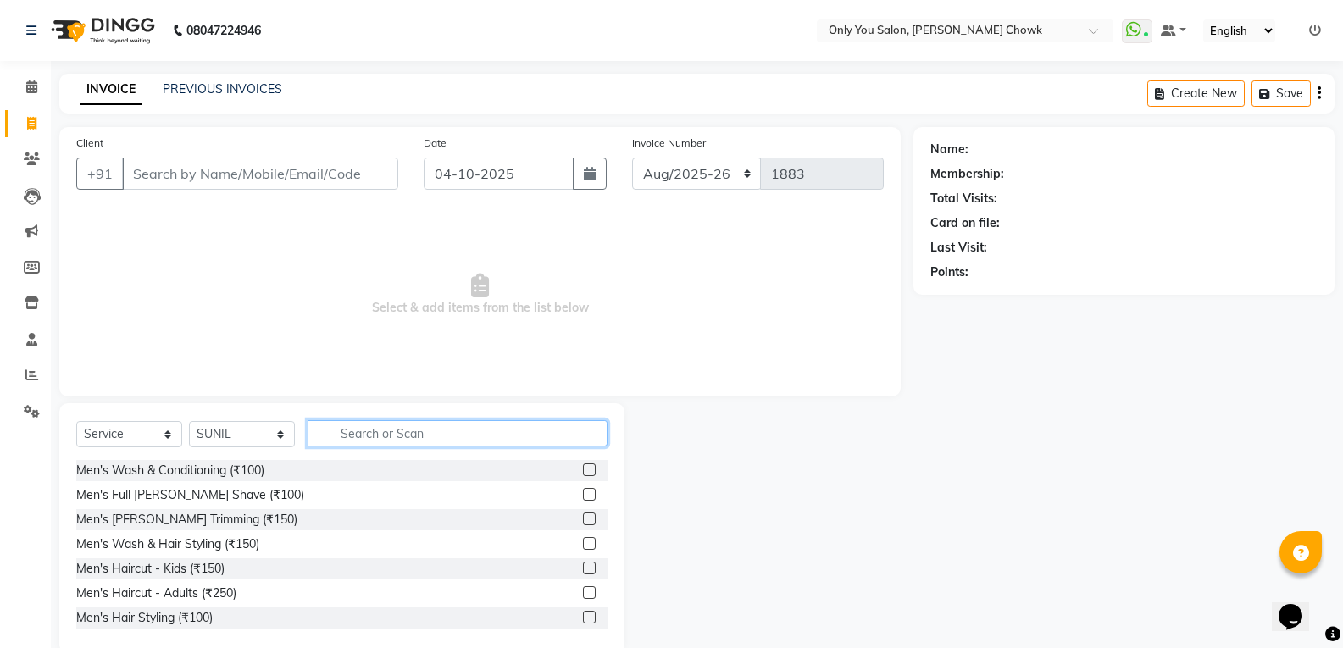
click at [358, 438] on input "text" at bounding box center [458, 433] width 300 height 26
click at [239, 517] on div "Men's [PERSON_NAME] Trimming (₹150)" at bounding box center [341, 519] width 531 height 21
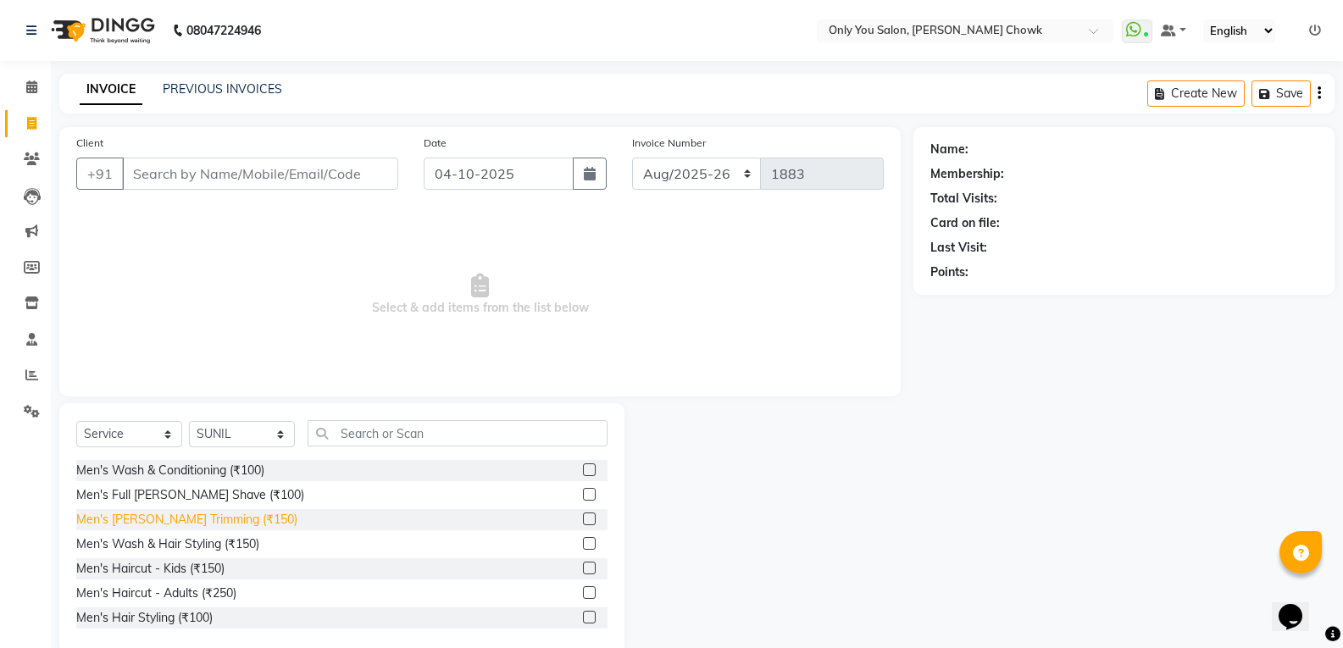
click at [231, 517] on div "Men's [PERSON_NAME] Trimming (₹150)" at bounding box center [186, 520] width 221 height 18
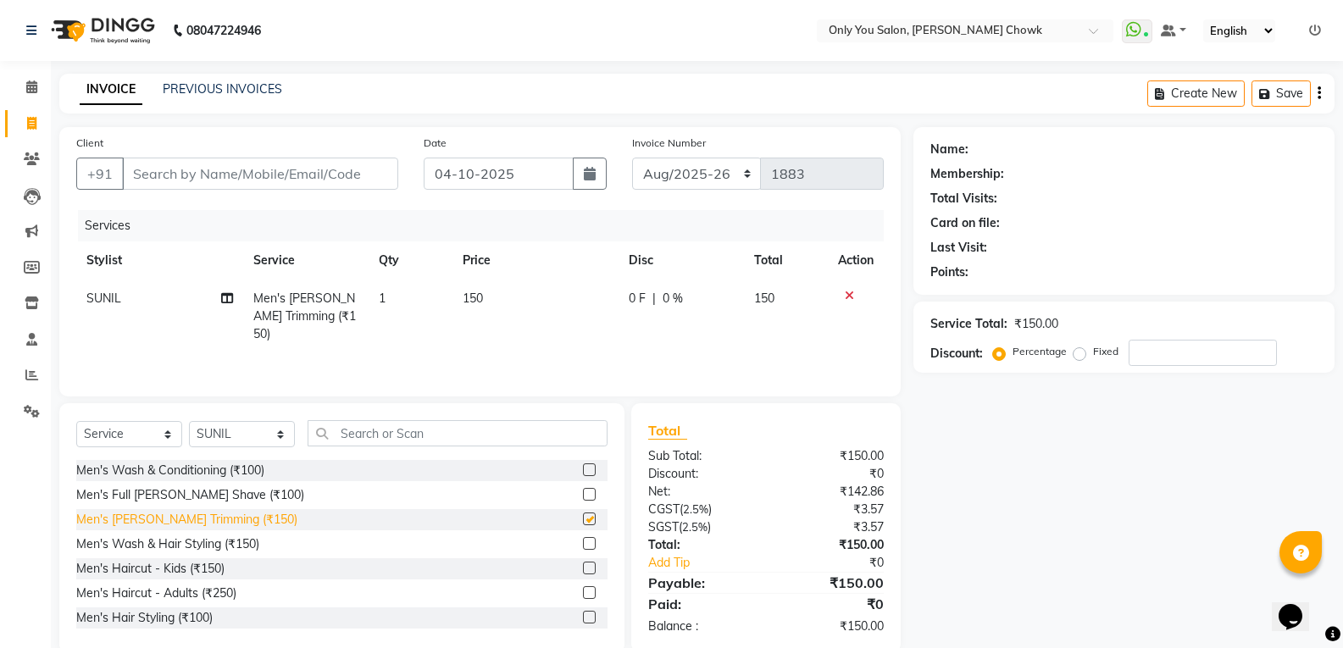
checkbox input "false"
click at [292, 175] on input "Client" at bounding box center [260, 174] width 276 height 32
type input "8"
type input "0"
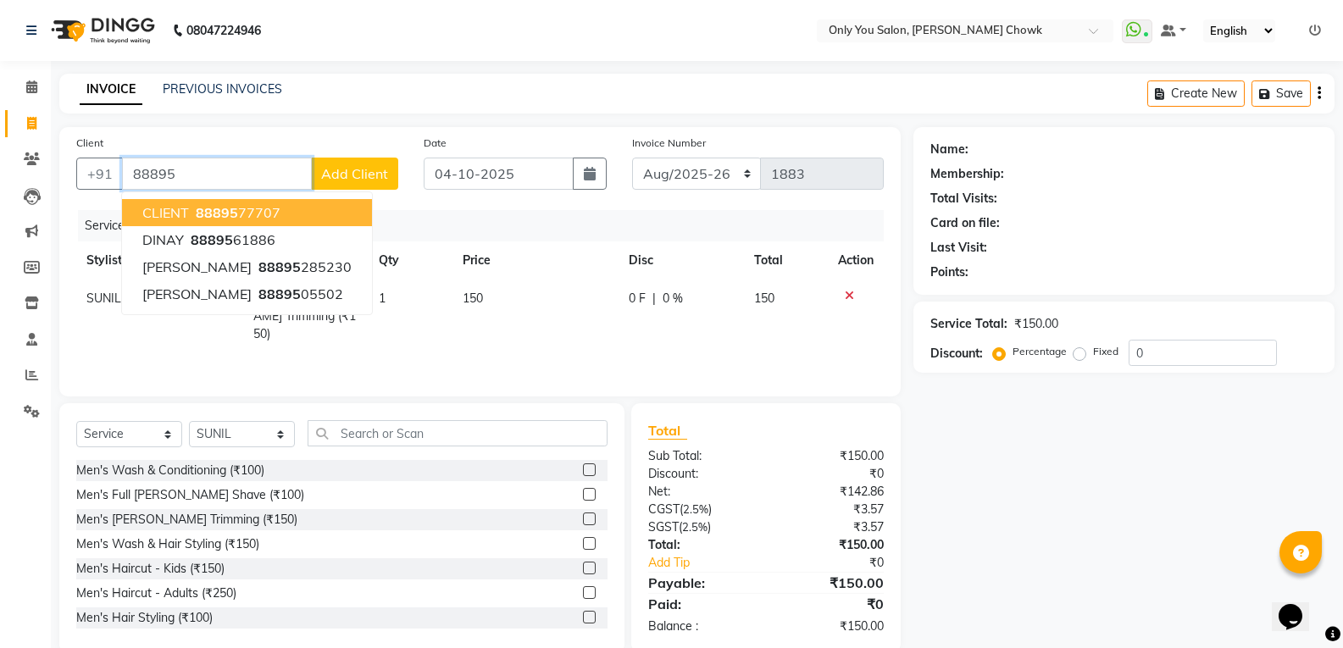
click at [277, 219] on button "CLIENT 88895 77707" at bounding box center [247, 212] width 250 height 27
type input "8889577707"
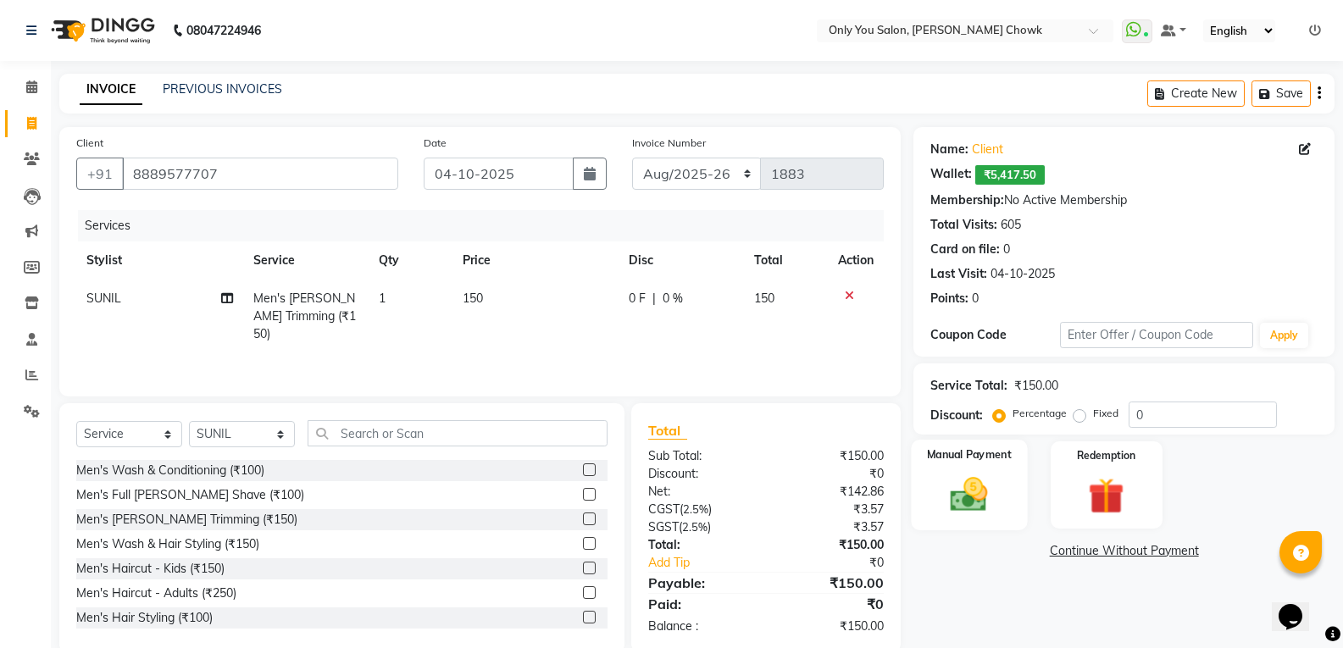
click at [961, 494] on img at bounding box center [969, 494] width 60 height 43
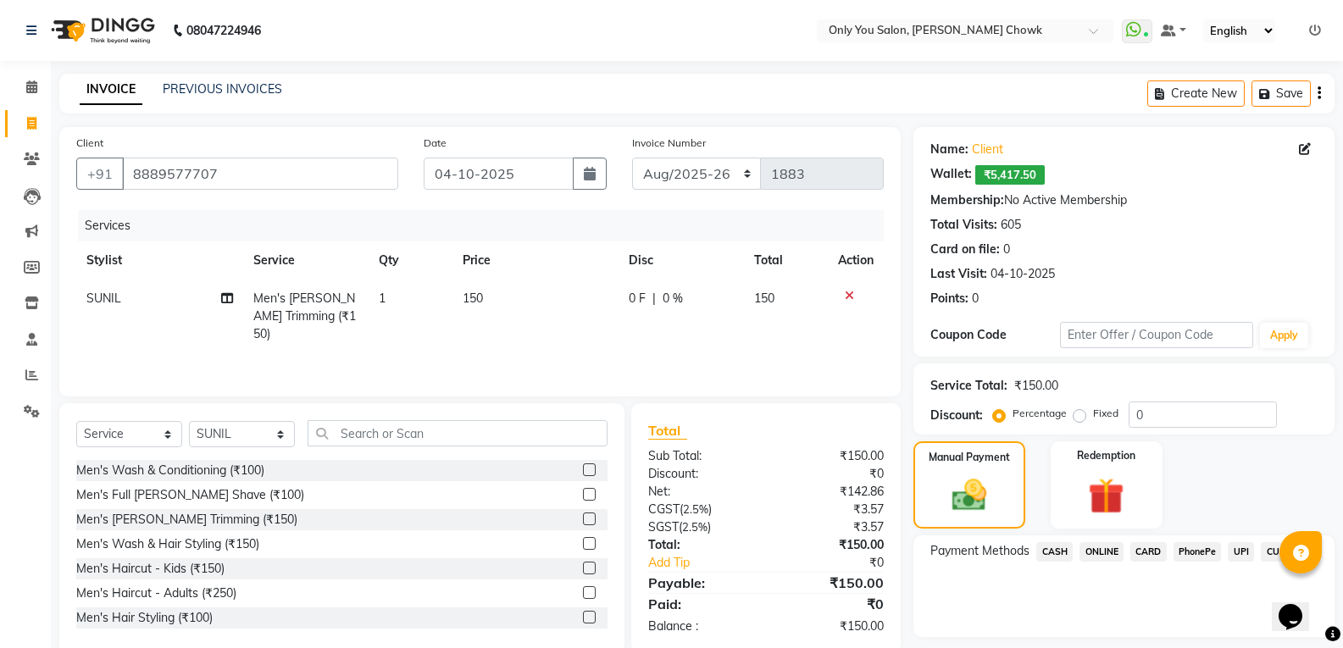
click at [1054, 547] on span "CASH" at bounding box center [1054, 551] width 36 height 19
click at [1091, 636] on button "Add Payment" at bounding box center [1193, 642] width 249 height 26
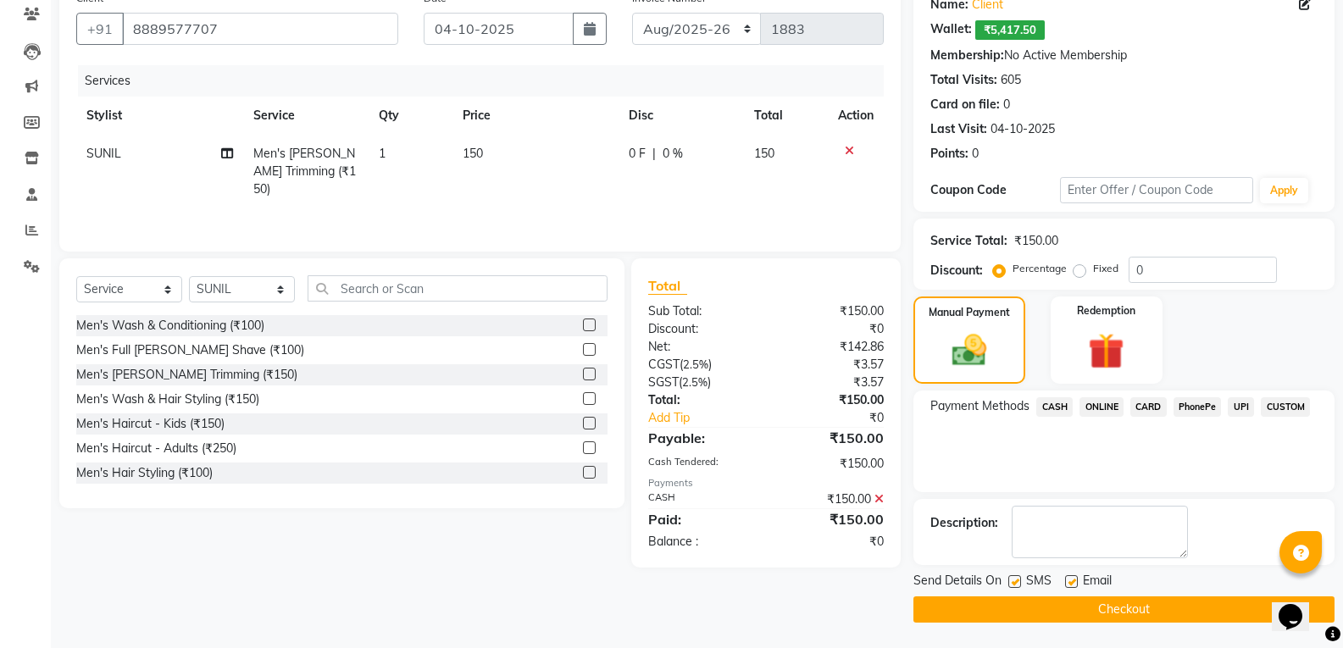
click at [989, 607] on button "Checkout" at bounding box center [1124, 610] width 421 height 26
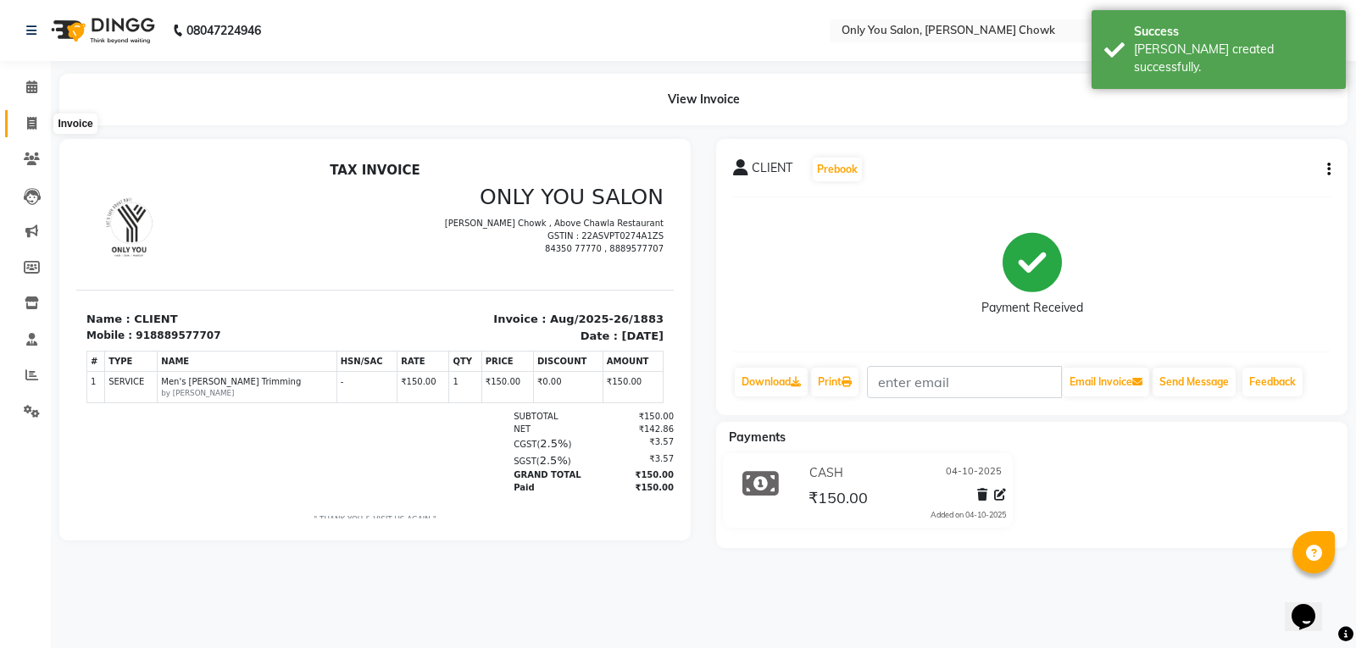
click at [36, 125] on icon at bounding box center [31, 123] width 9 height 13
select select "service"
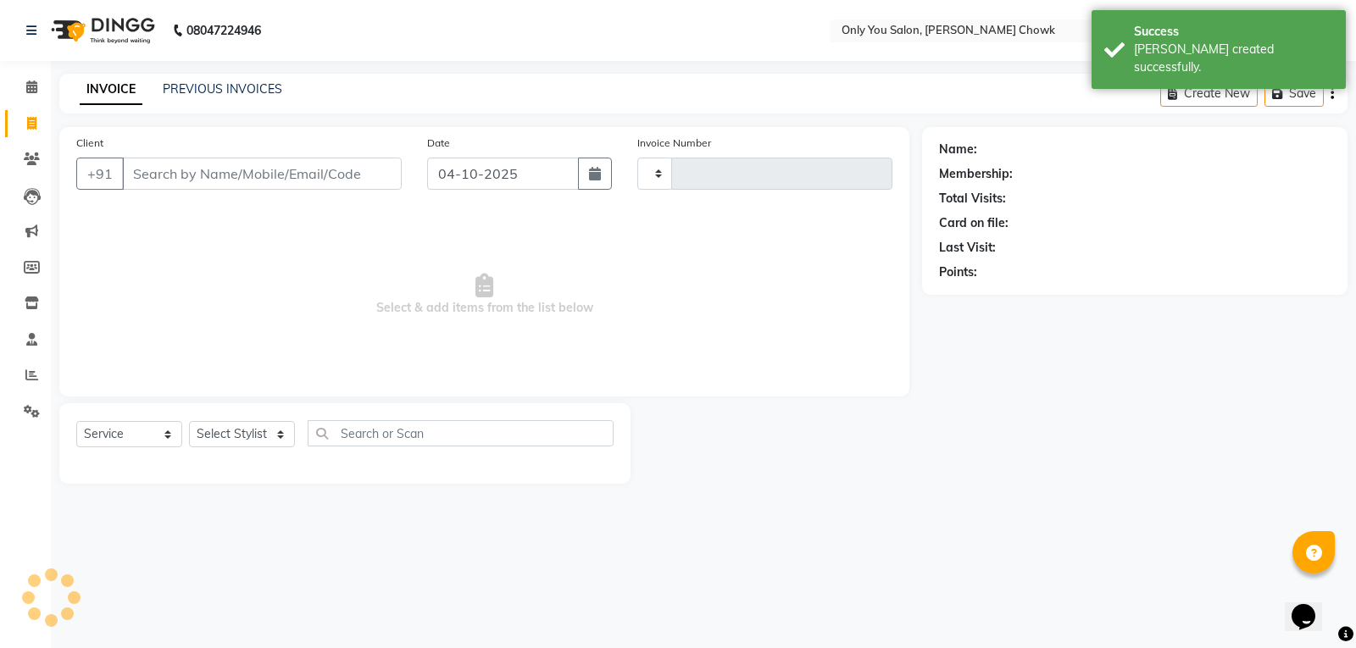
type input "1884"
select select "8713"
select select "package"
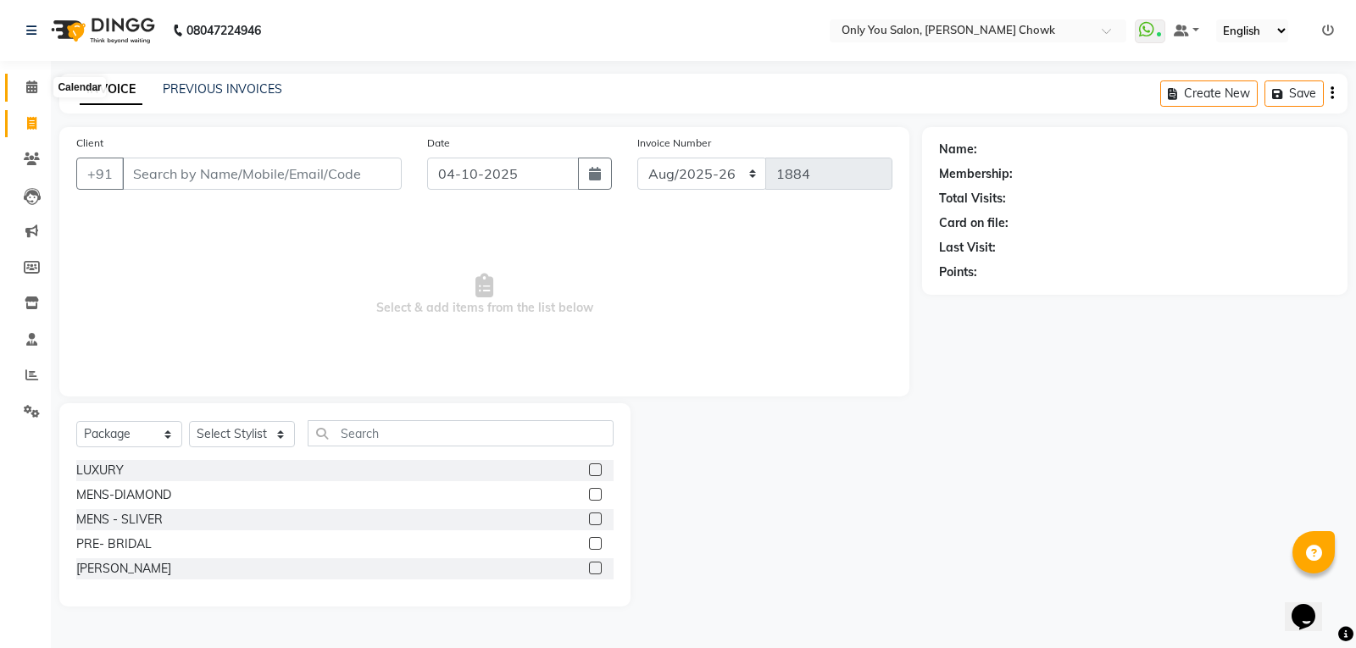
click at [36, 86] on icon at bounding box center [31, 87] width 11 height 13
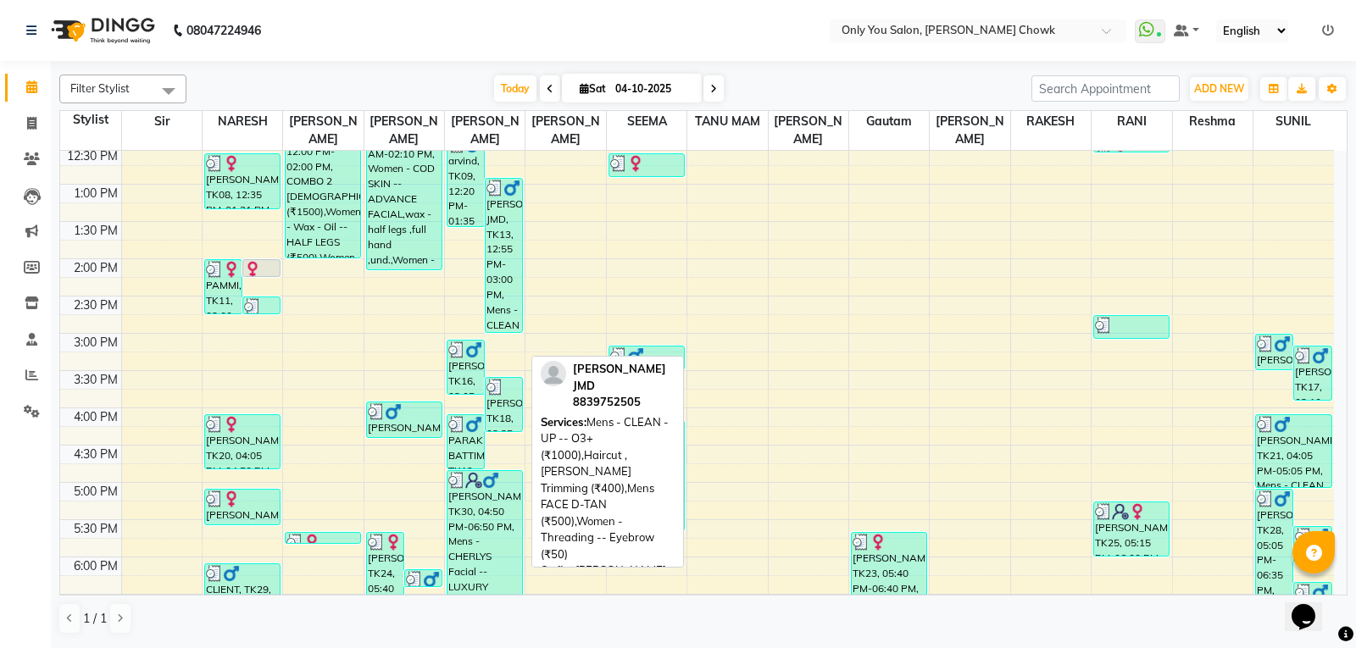
scroll to position [424, 0]
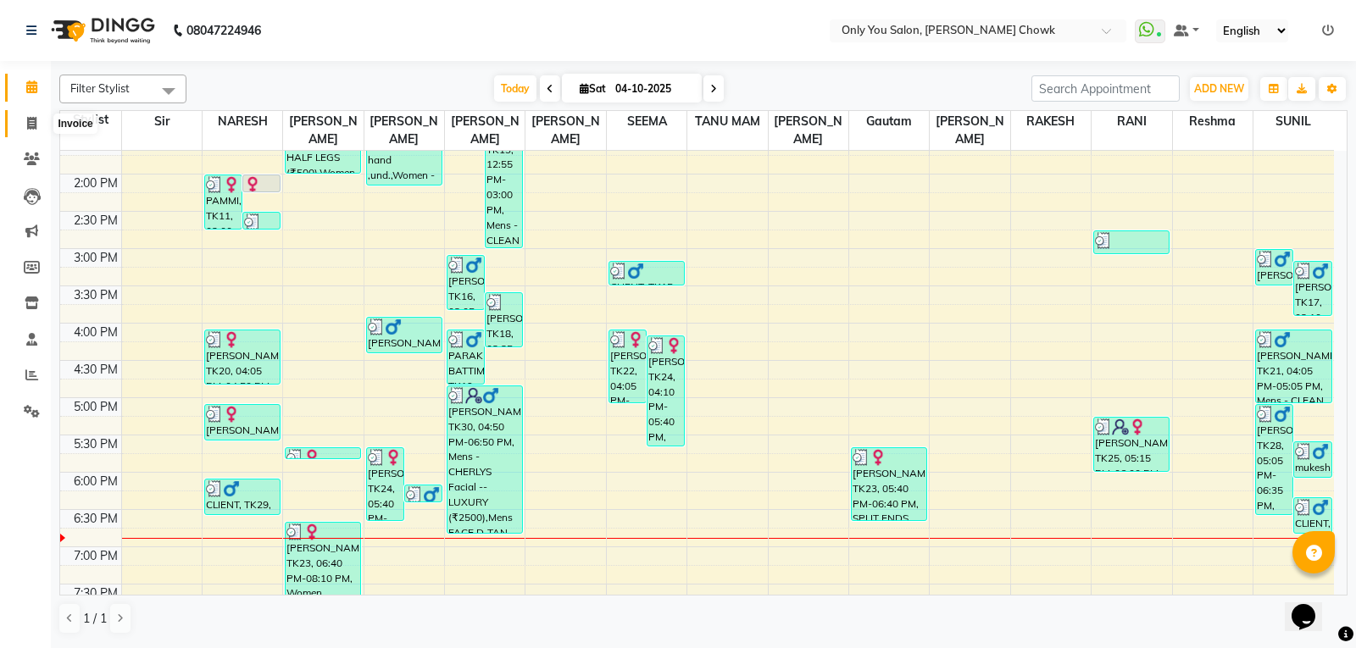
click at [34, 120] on icon at bounding box center [31, 123] width 9 height 13
select select "service"
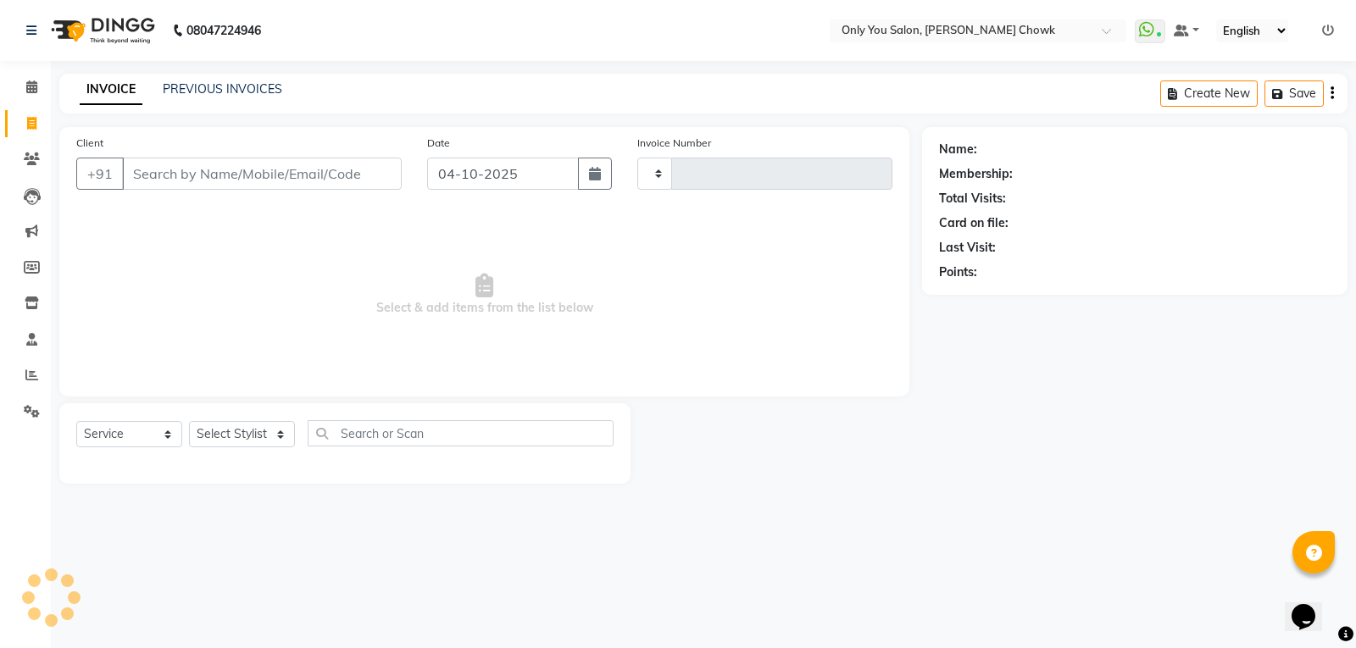
type input "1884"
select select "8713"
select select "package"
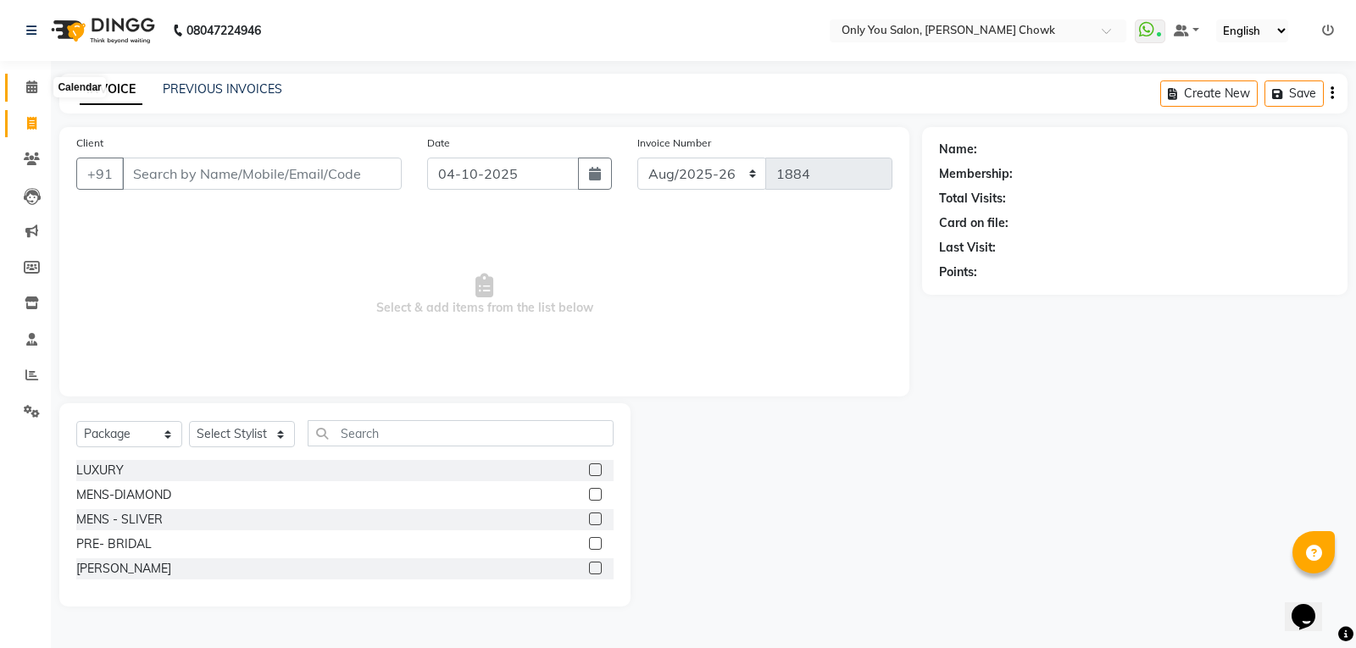
click at [29, 88] on icon at bounding box center [31, 87] width 11 height 13
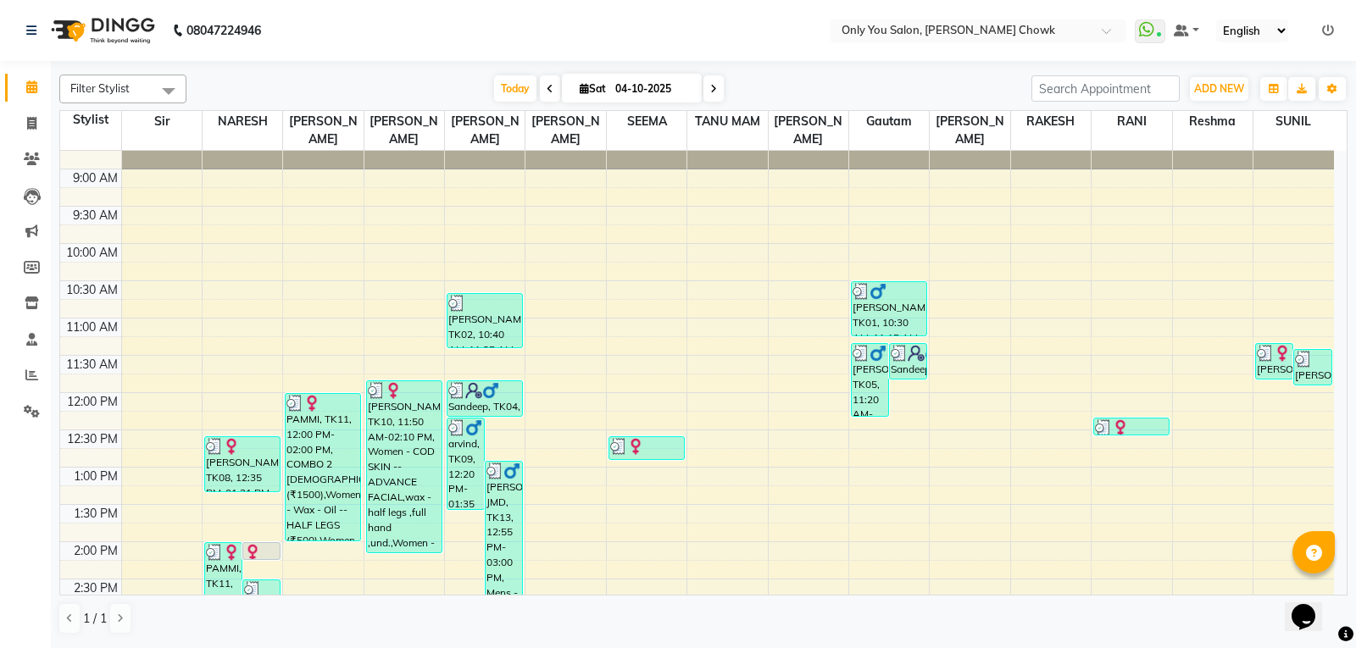
scroll to position [85, 0]
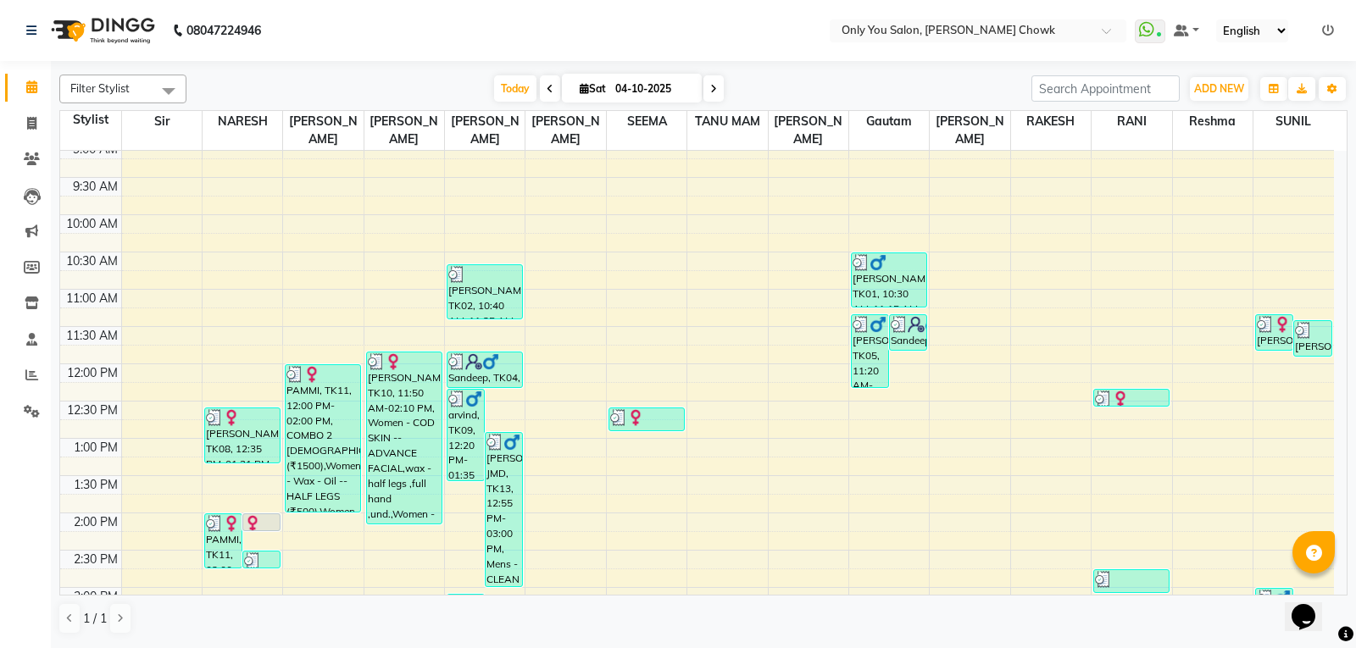
click at [661, 94] on input "04-10-2025" at bounding box center [652, 88] width 85 height 25
select select "10"
select select "2025"
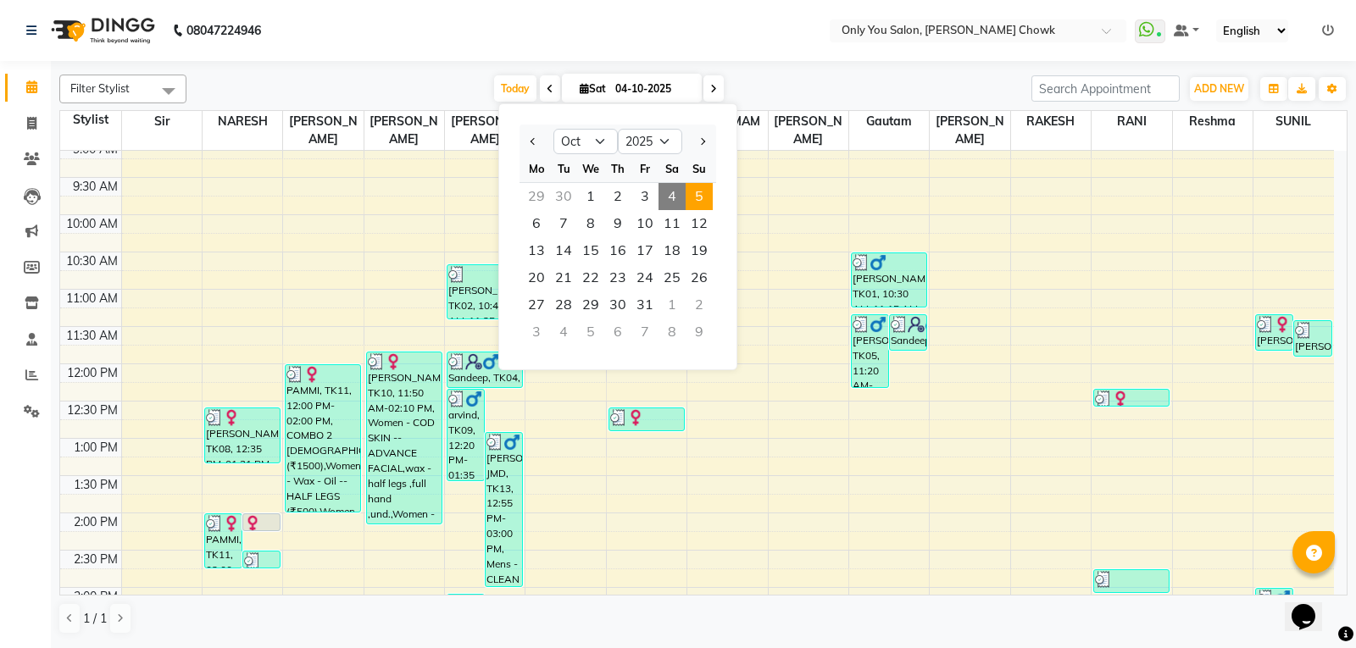
click at [708, 197] on span "5" at bounding box center [699, 196] width 27 height 27
type input "05-10-2025"
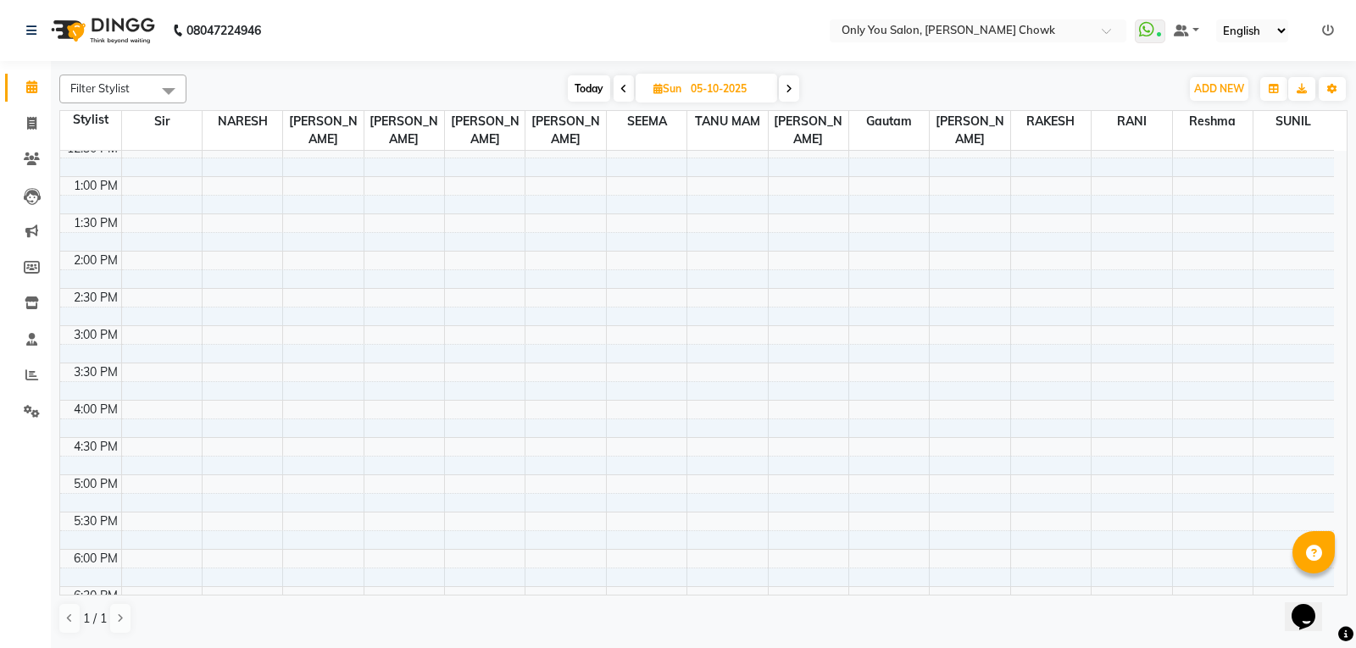
scroll to position [345, 0]
click at [222, 336] on div "8:00 AM 8:30 AM 9:00 AM 9:30 AM 10:00 AM 10:30 AM 11:00 AM 11:30 AM 12:00 PM 12…" at bounding box center [697, 327] width 1274 height 1043
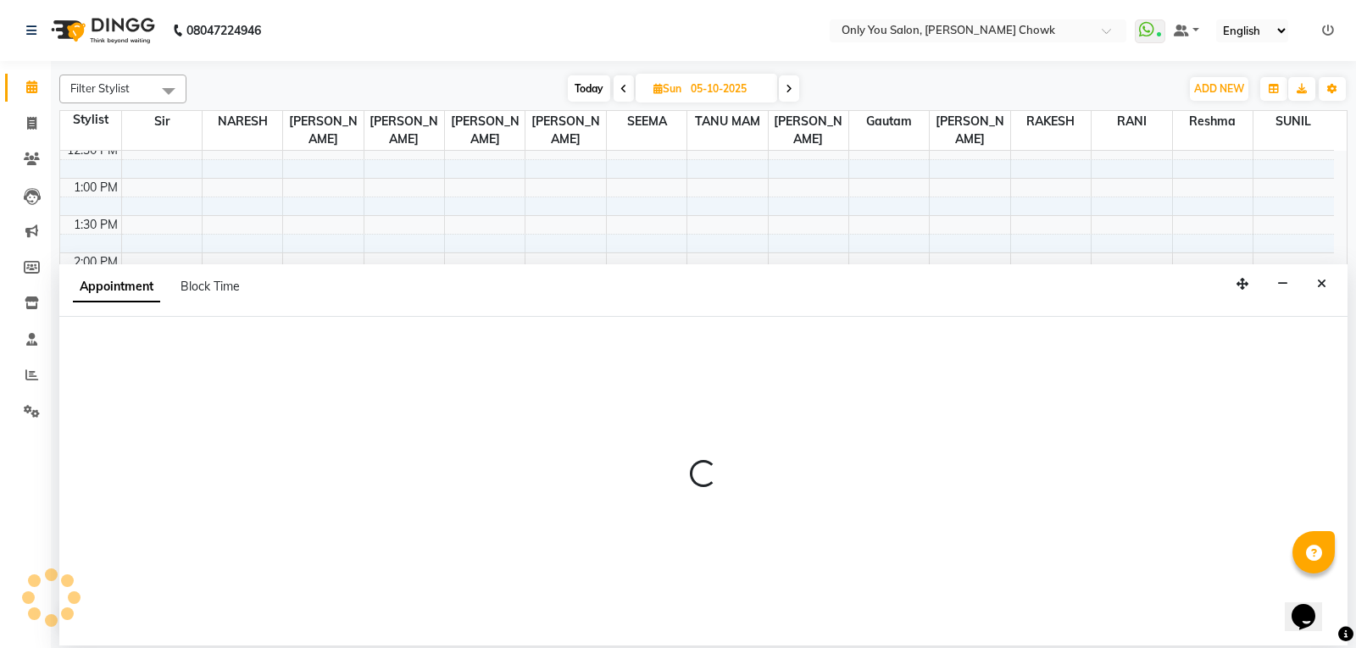
select select "59571"
select select "900"
select select "tentative"
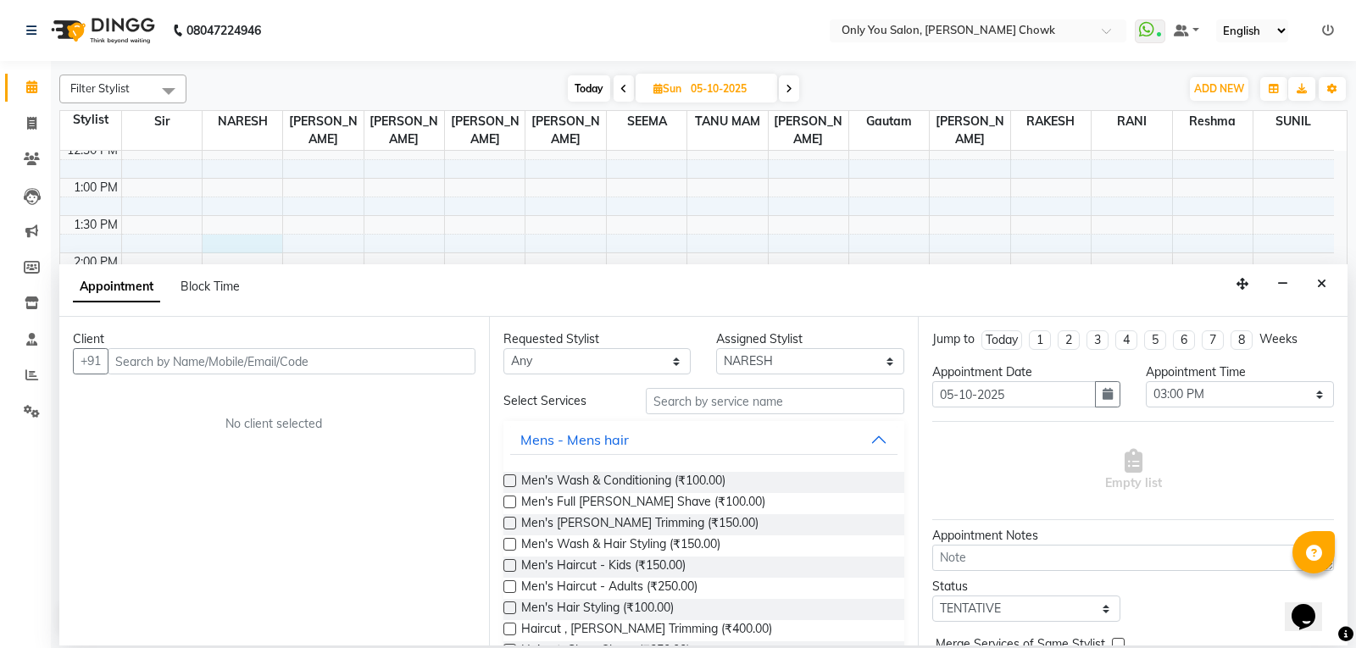
click at [248, 236] on div "8:00 AM 8:30 AM 9:00 AM 9:30 AM 10:00 AM 10:30 AM 11:00 AM 11:30 AM 12:00 PM 12…" at bounding box center [697, 327] width 1274 height 1043
click at [1318, 285] on icon "Close" at bounding box center [1321, 284] width 9 height 12
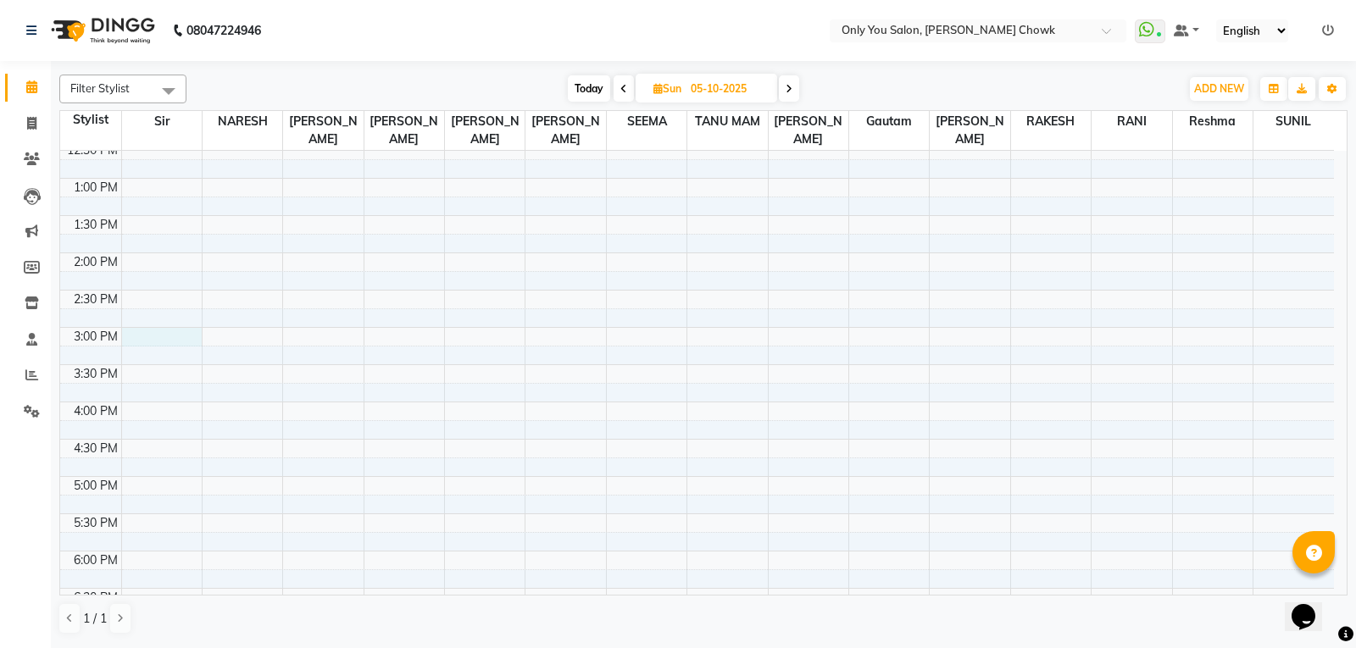
click at [136, 336] on div "8:00 AM 8:30 AM 9:00 AM 9:30 AM 10:00 AM 10:30 AM 11:00 AM 11:30 AM 12:00 PM 12…" at bounding box center [697, 327] width 1274 height 1043
select select "21376"
select select "900"
select select "tentative"
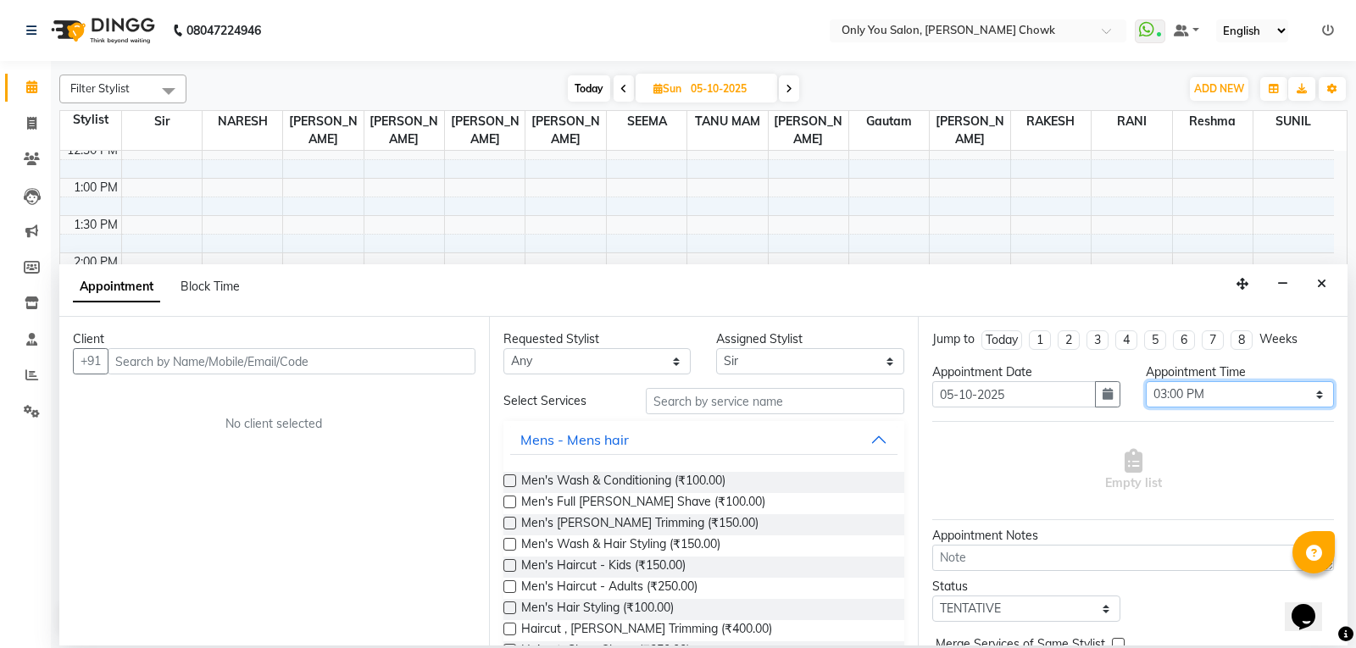
click at [1182, 392] on select "Select 09:00 AM 09:05 AM 09:10 AM 09:15 AM 09:20 AM 09:25 AM 09:30 AM 09:35 AM …" at bounding box center [1240, 394] width 188 height 26
select select "930"
click at [1146, 381] on select "Select 09:00 AM 09:05 AM 09:10 AM 09:15 AM 09:20 AM 09:25 AM 09:30 AM 09:35 AM …" at bounding box center [1240, 394] width 188 height 26
click at [364, 346] on div "Client" at bounding box center [274, 339] width 403 height 18
click at [364, 348] on div "Client +91 No client selected" at bounding box center [274, 481] width 430 height 329
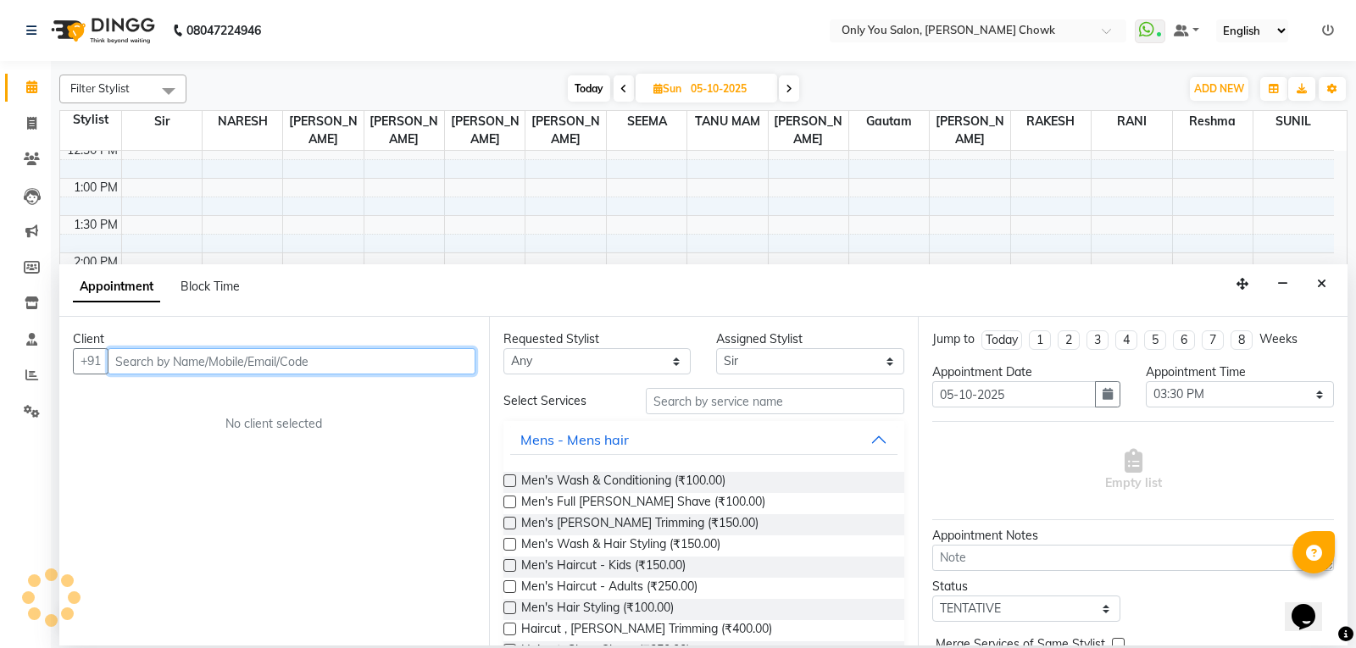
click at [359, 357] on input "text" at bounding box center [292, 361] width 368 height 26
type input "6264410310"
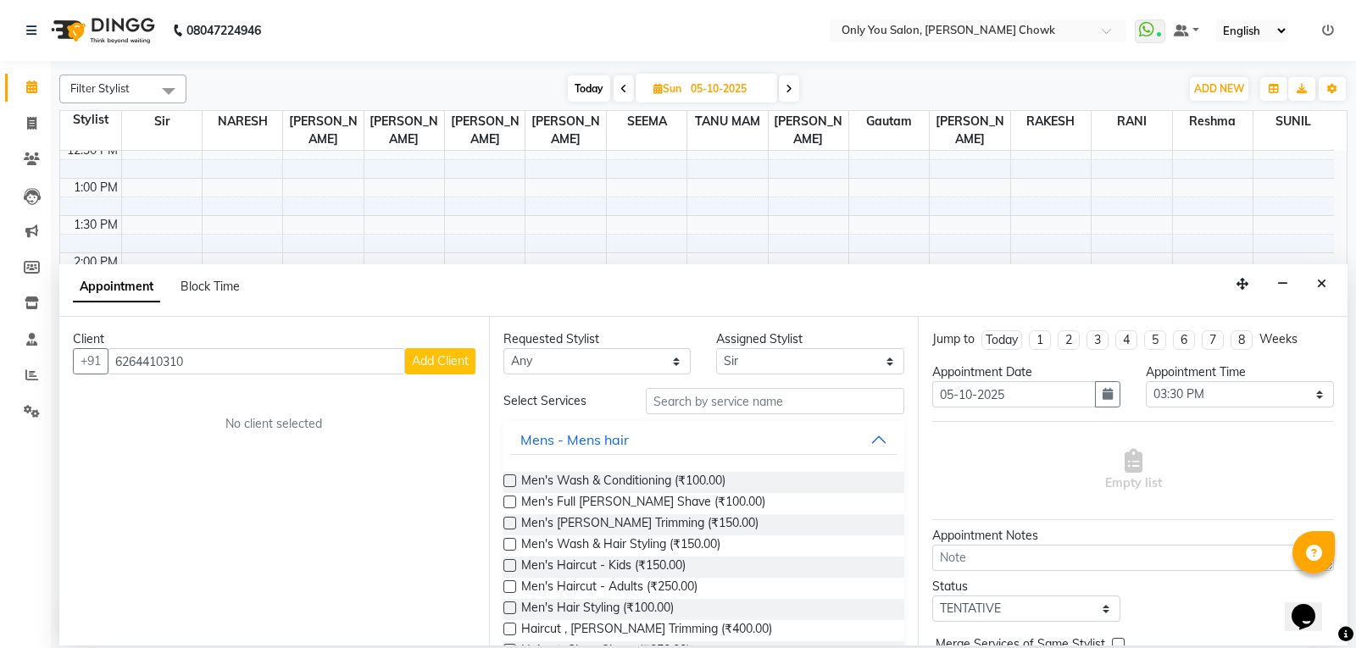
click at [438, 361] on span "Add Client" at bounding box center [440, 360] width 57 height 15
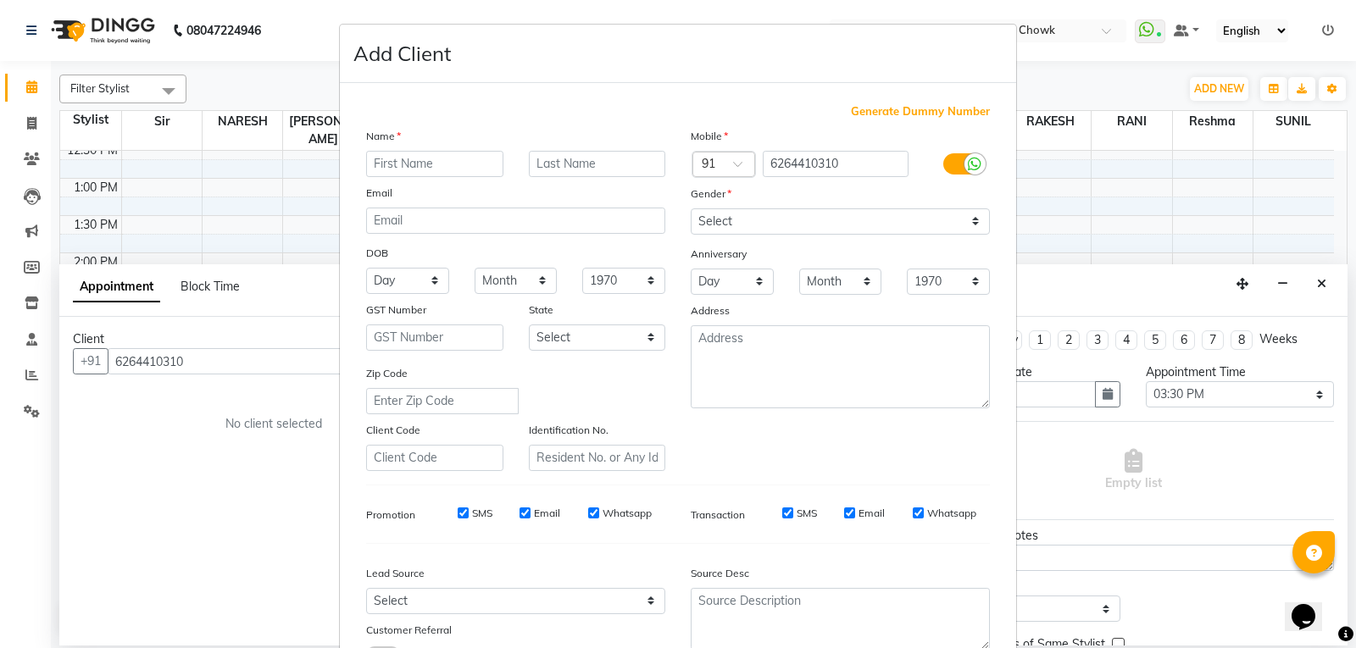
click at [420, 173] on input "text" at bounding box center [434, 164] width 137 height 26
type input "t"
type input "Teena"
click at [733, 219] on select "Select Male Female Other Prefer Not To Say" at bounding box center [840, 221] width 299 height 26
select select "female"
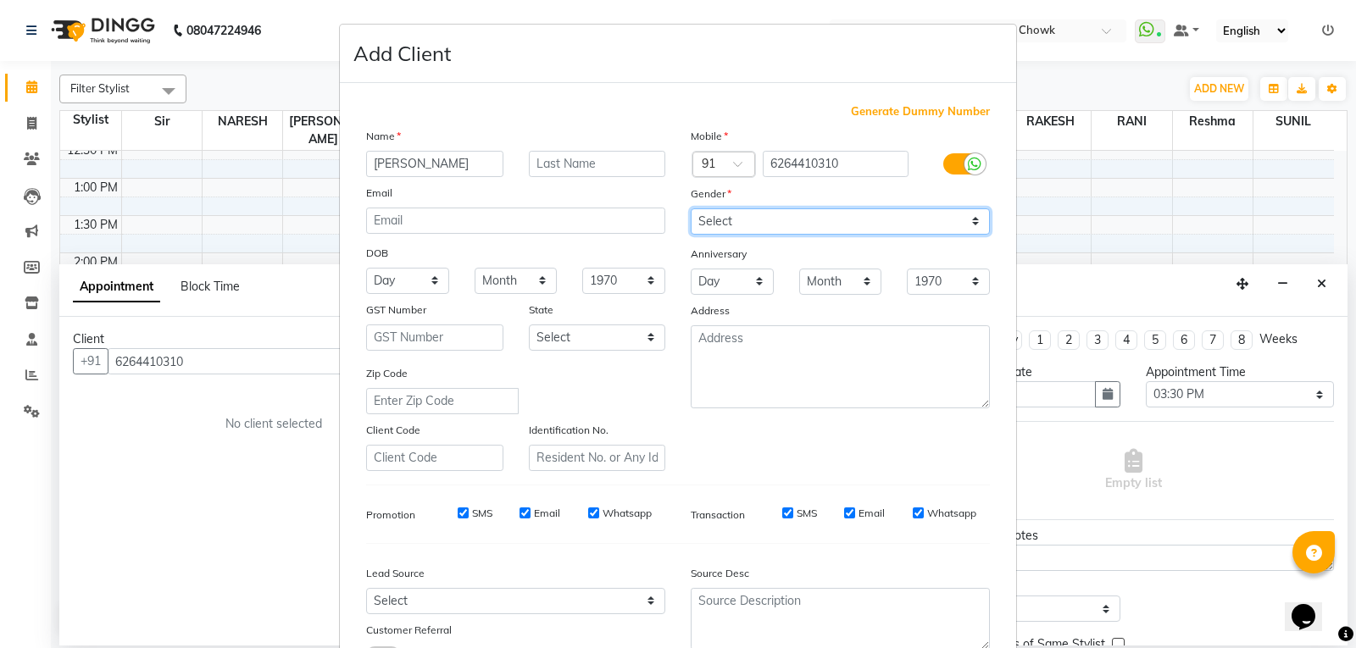
click at [691, 208] on select "Select Male Female Other Prefer Not To Say" at bounding box center [840, 221] width 299 height 26
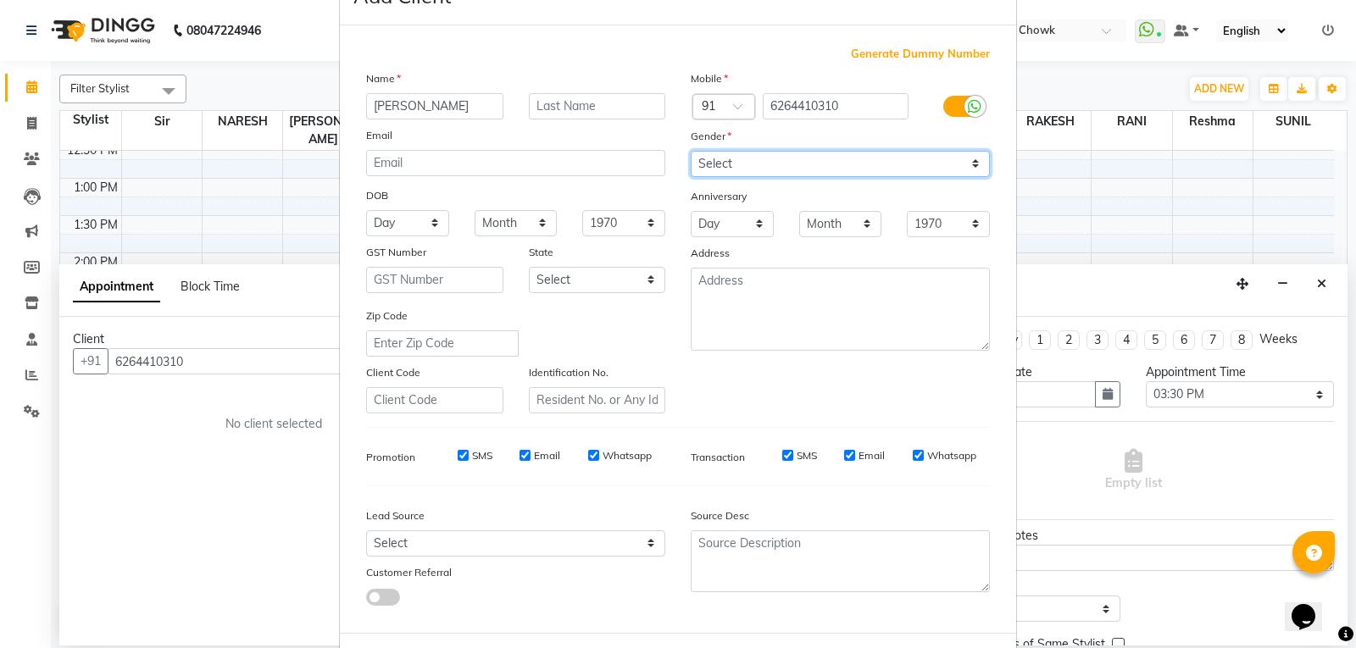
scroll to position [134, 0]
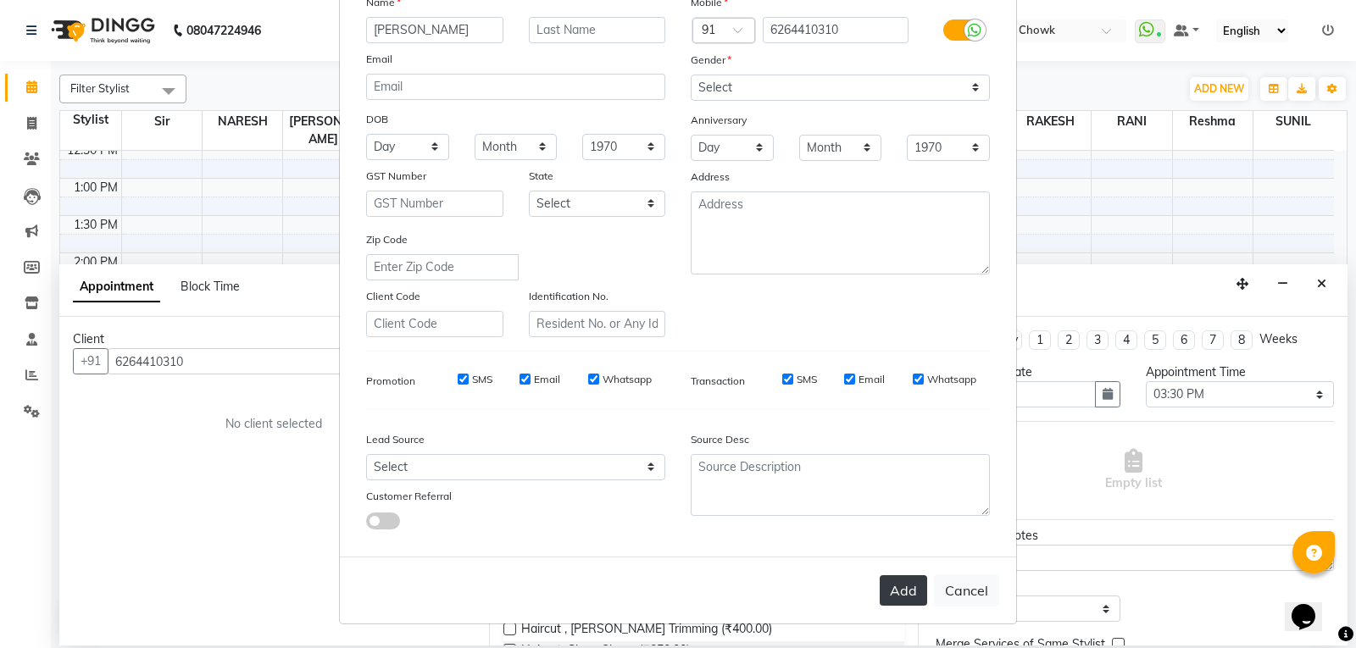
click at [894, 585] on button "Add" at bounding box center [903, 590] width 47 height 31
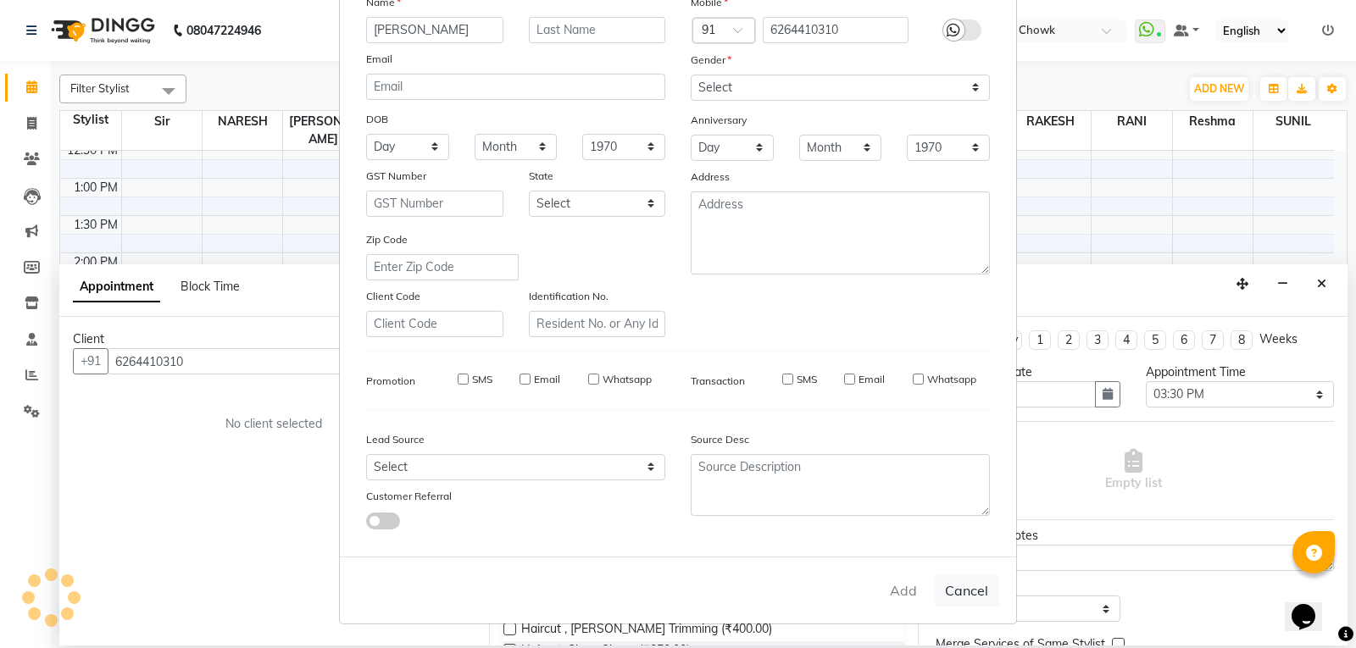
select select
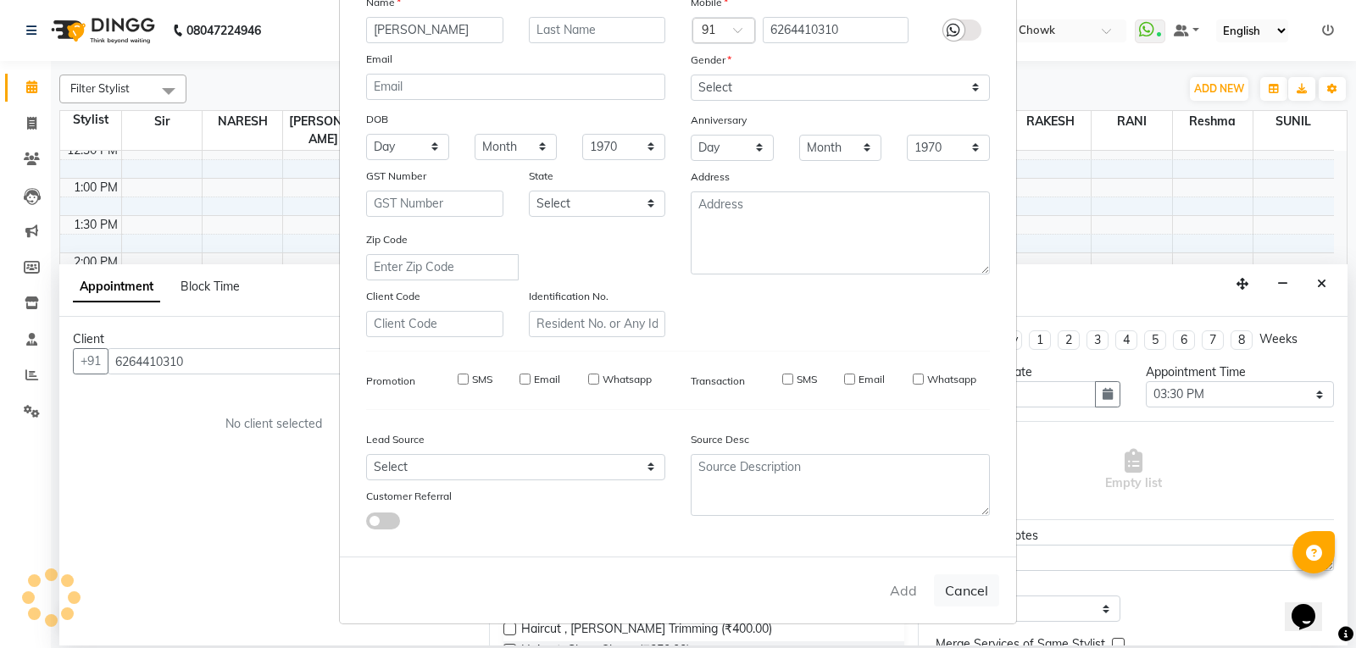
select select
checkbox input "false"
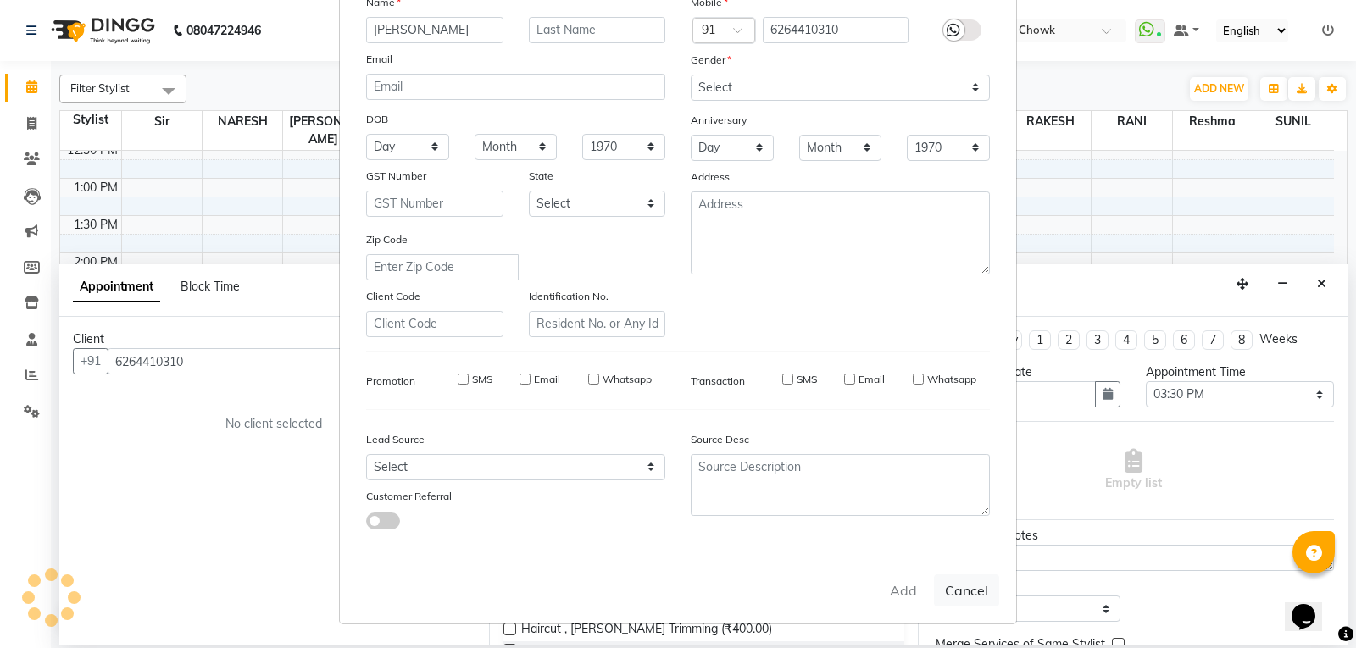
checkbox input "false"
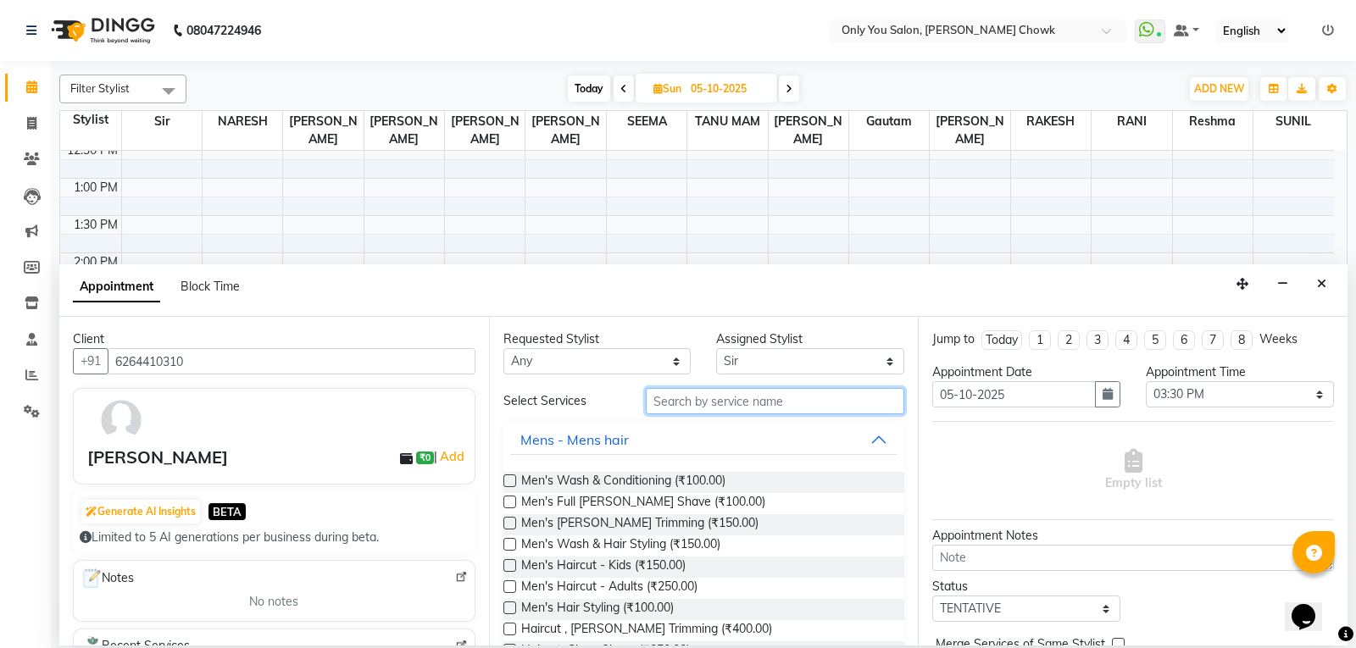
click at [707, 401] on input "text" at bounding box center [775, 401] width 259 height 26
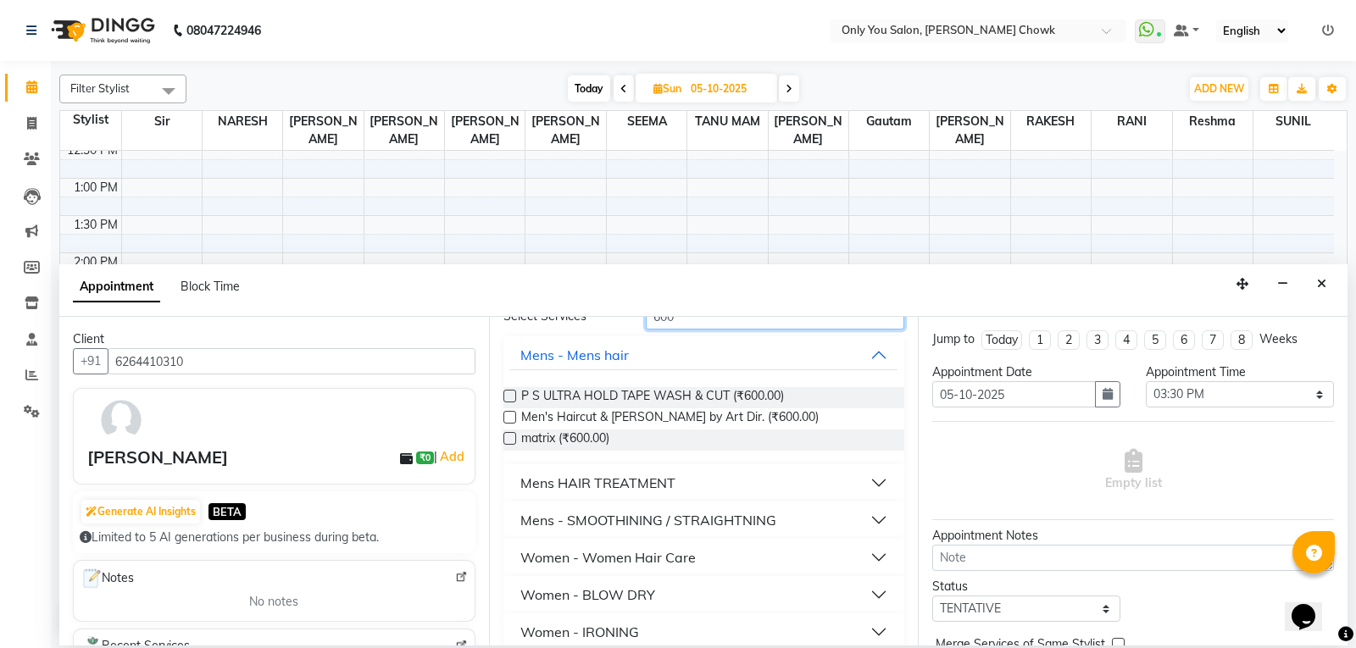
scroll to position [169, 0]
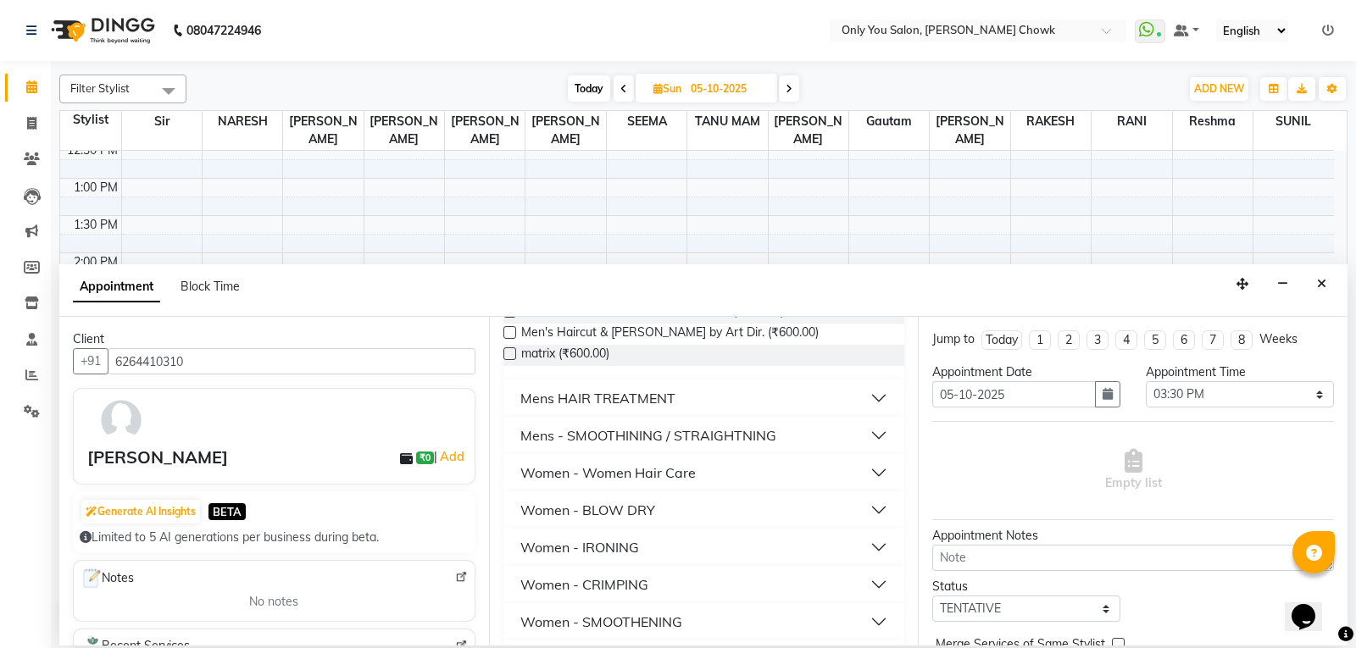
type input "600"
click at [691, 478] on div "Women - Women Hair Care" at bounding box center [607, 473] width 175 height 20
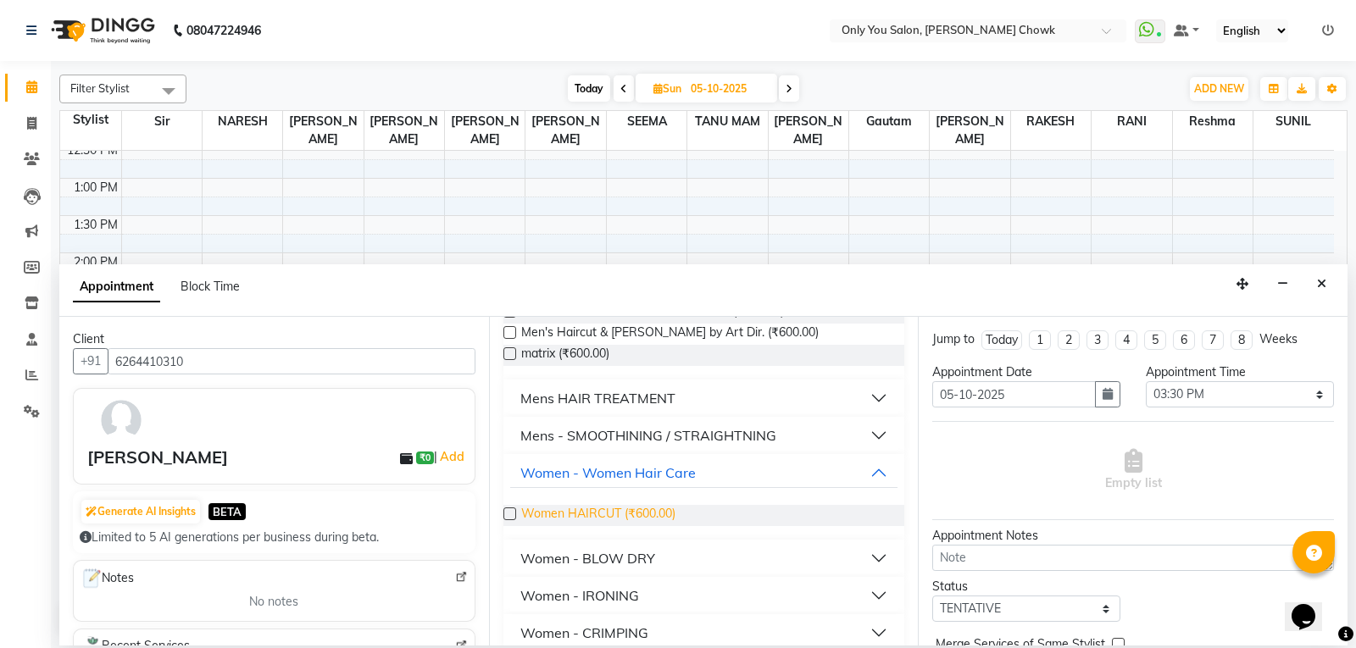
click at [670, 515] on span "Women HAIRCUT (₹600.00)" at bounding box center [598, 515] width 154 height 21
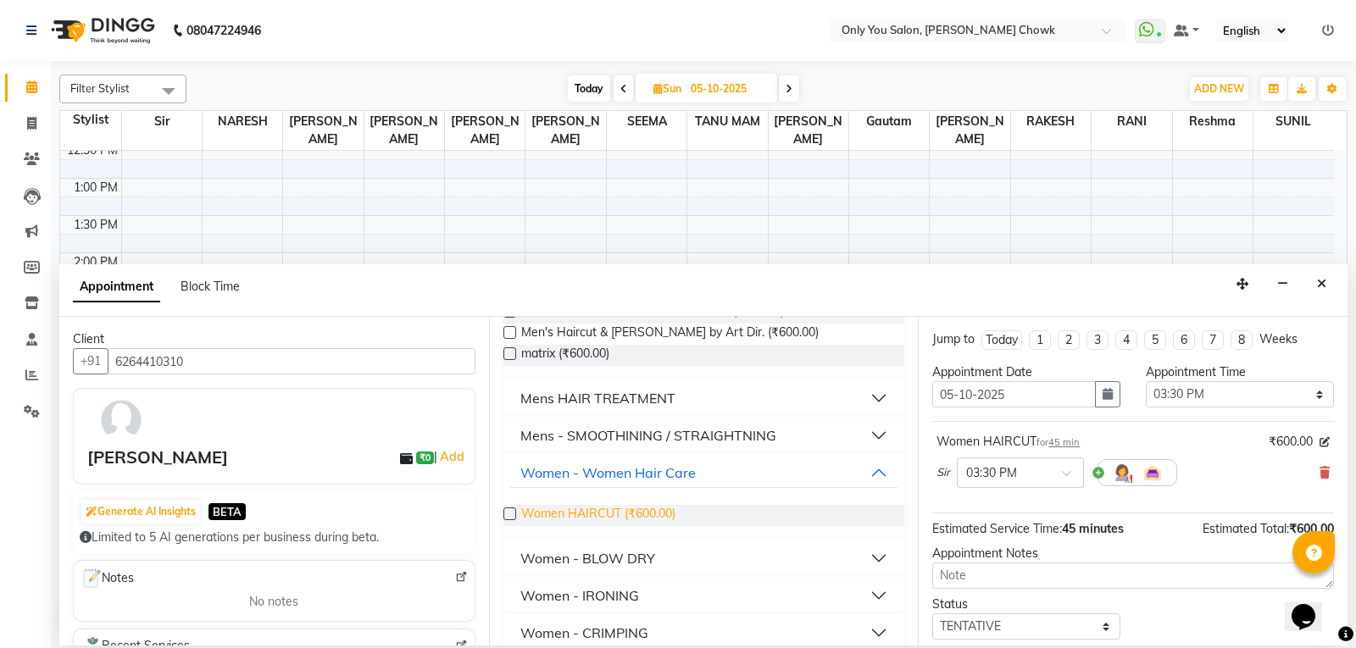
click at [663, 518] on span "Women HAIRCUT (₹600.00)" at bounding box center [598, 515] width 154 height 21
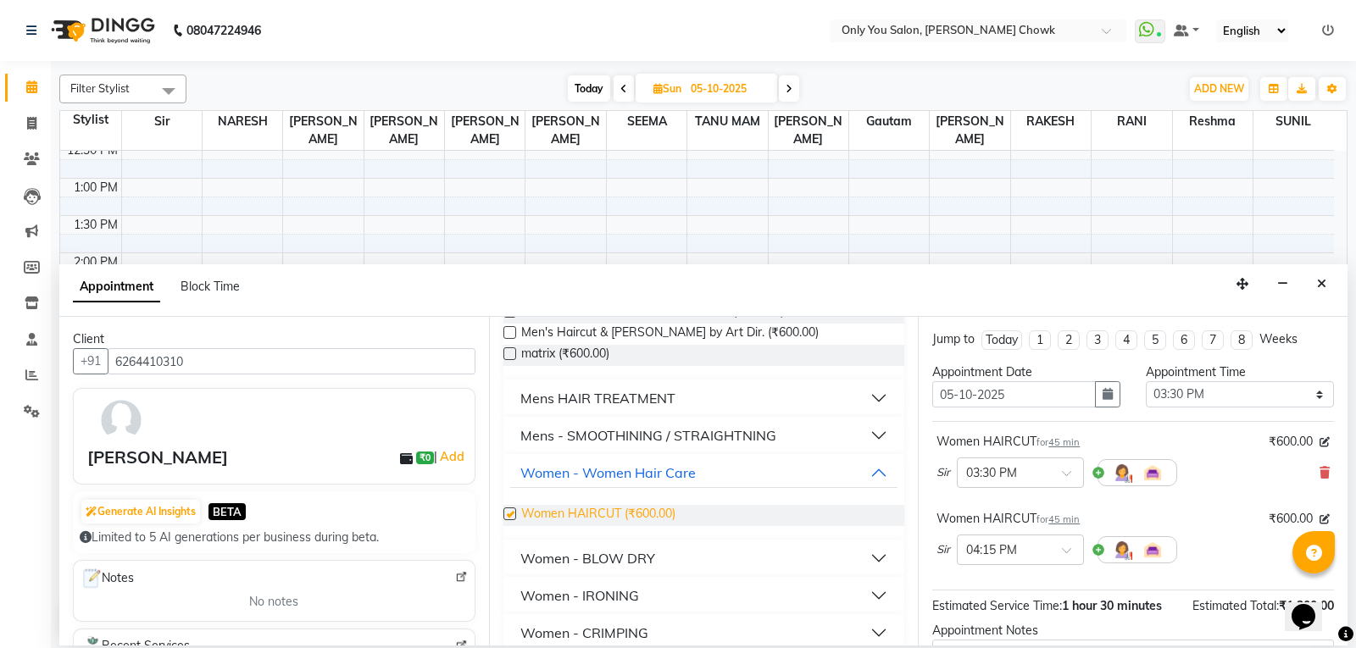
checkbox input "false"
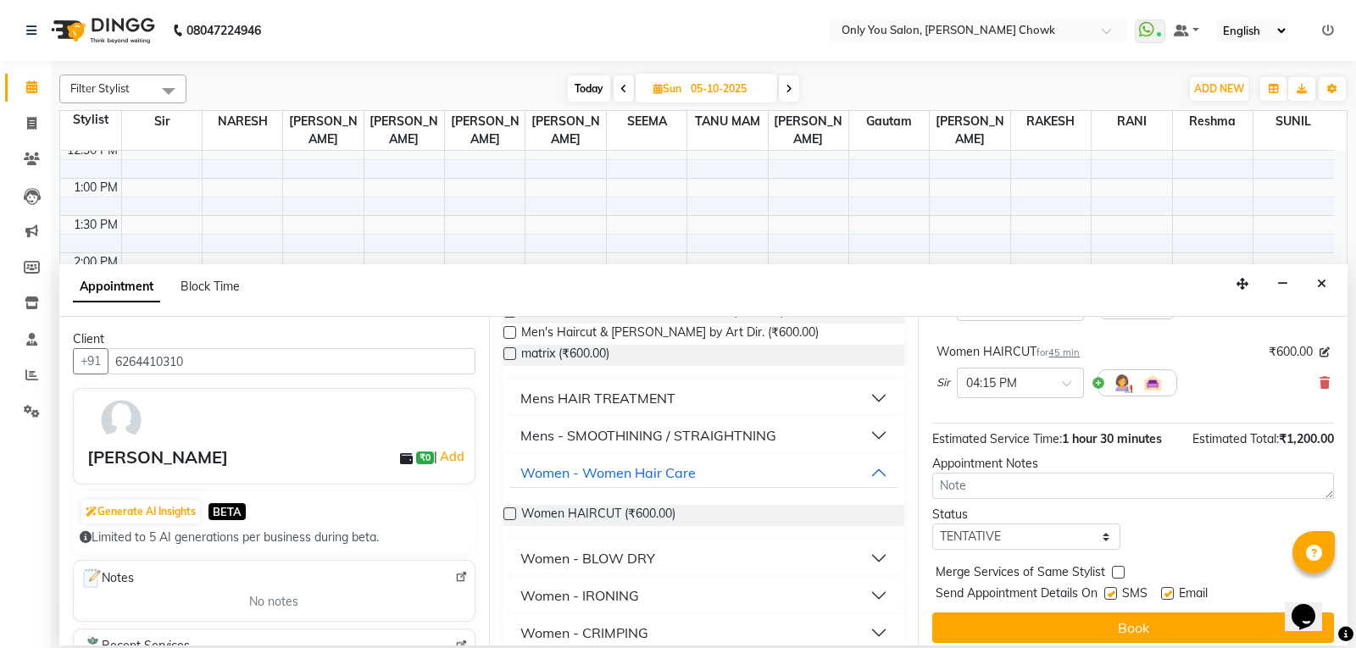
scroll to position [178, 0]
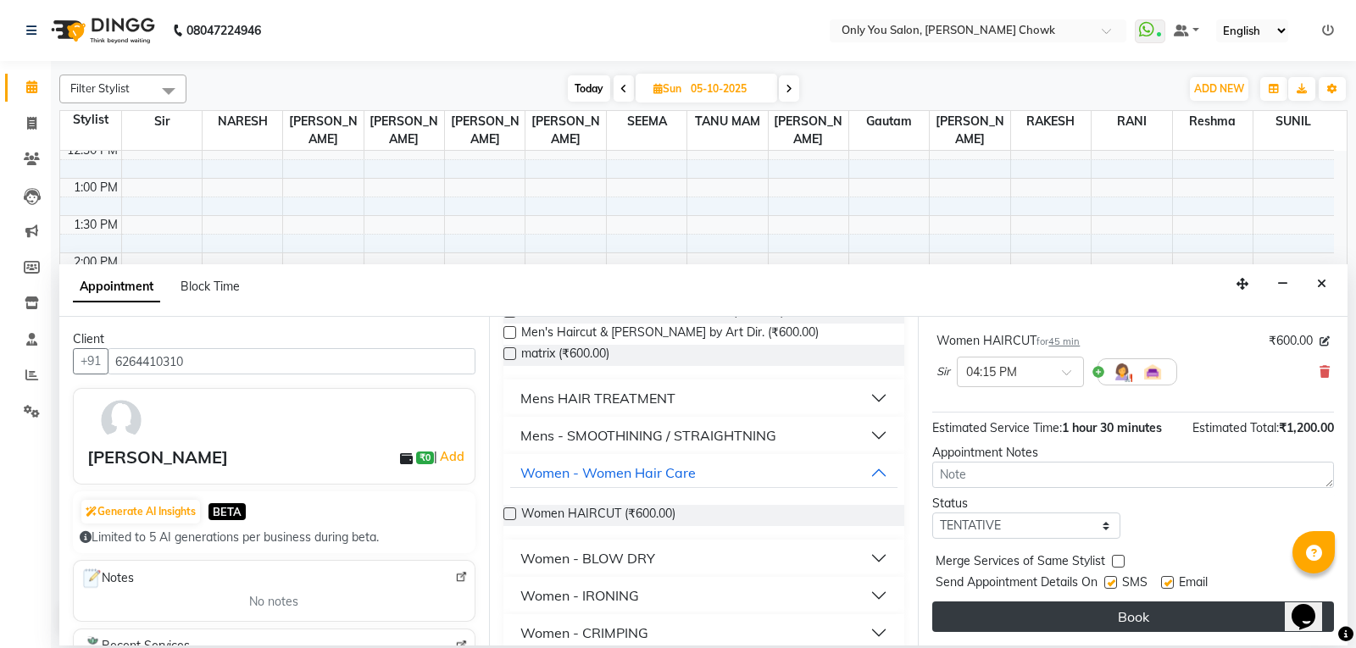
click at [1116, 612] on button "Book" at bounding box center [1133, 617] width 402 height 31
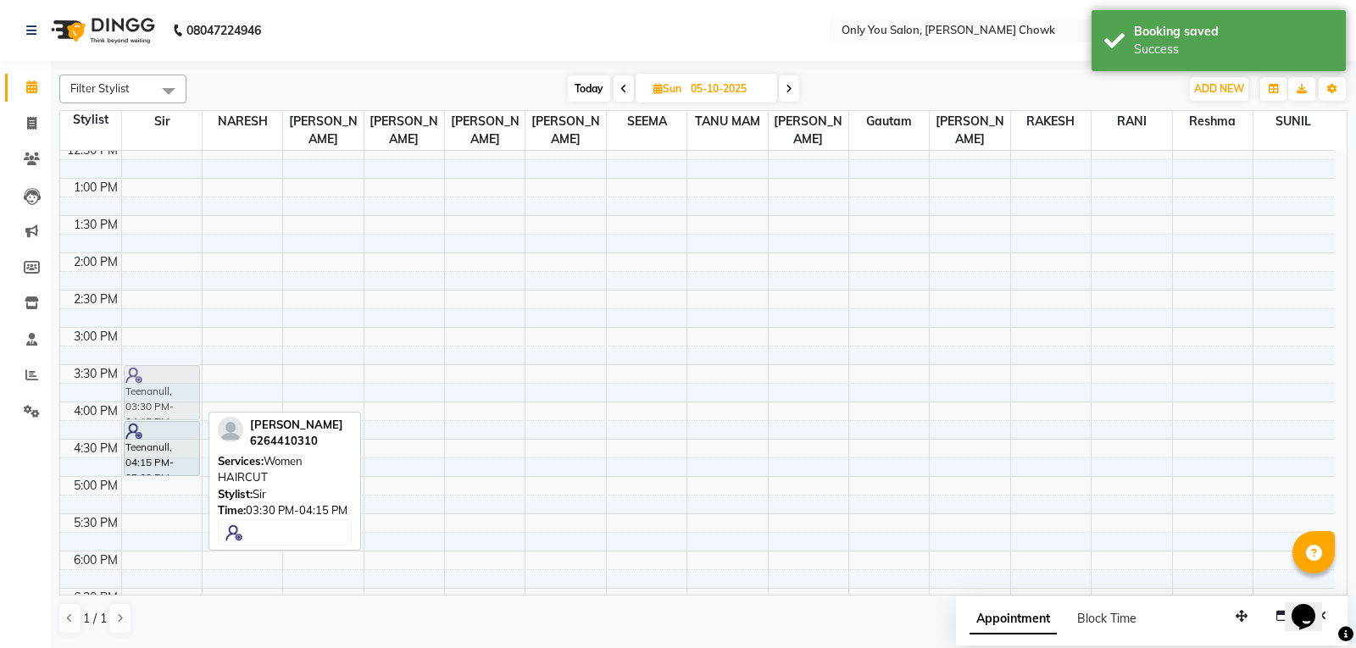
click at [169, 408] on div "Teenanull, 03:30 PM-04:15 PM, Women HAIRCUT Teenanull, 04:15 PM-05:00 PM, Women…" at bounding box center [162, 327] width 80 height 1043
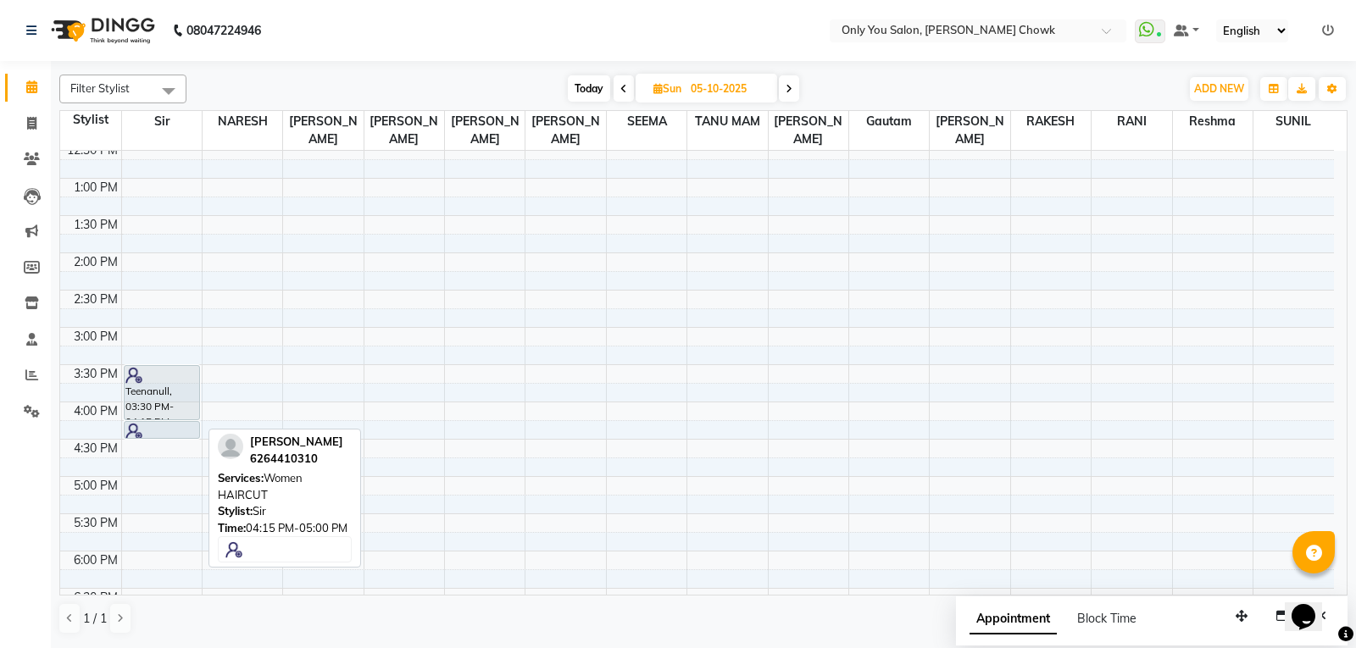
drag, startPoint x: 194, startPoint y: 474, endPoint x: 197, endPoint y: 436, distance: 38.2
click at [197, 436] on div "Teenanull, 03:30 PM-04:15 PM, Women HAIRCUT Teenanull, 04:15 PM-05:00 PM, Women…" at bounding box center [162, 327] width 80 height 1043
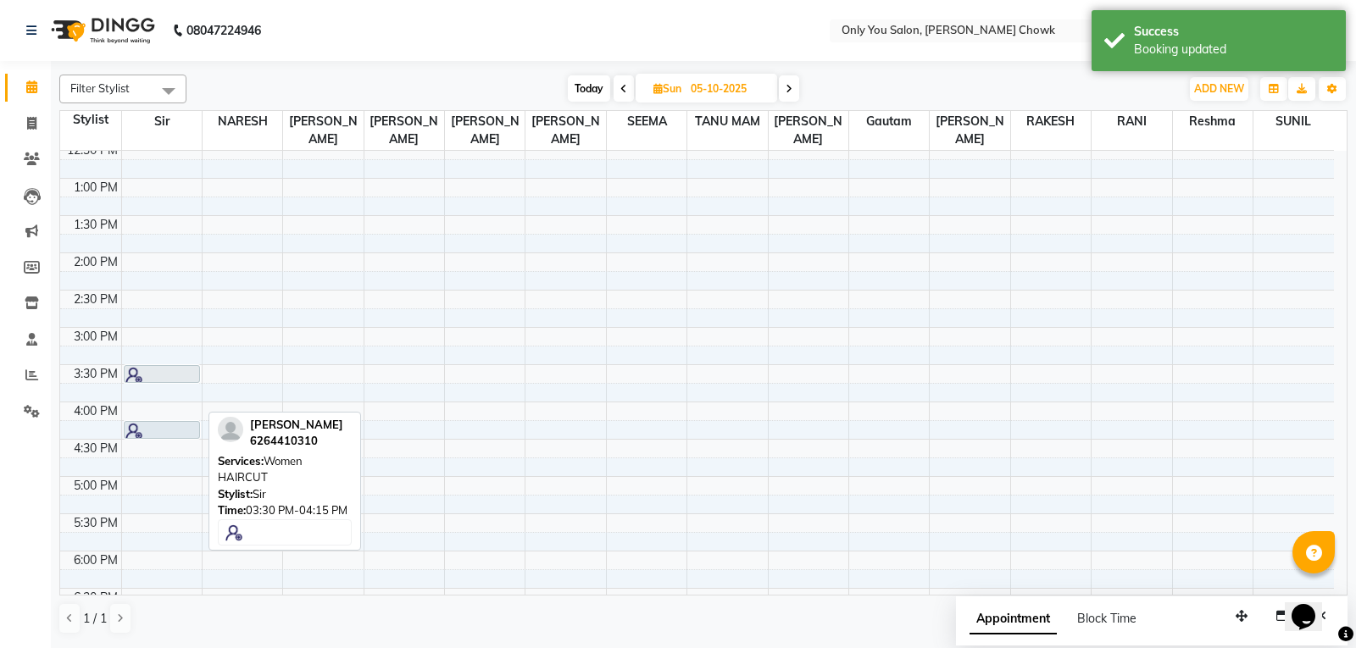
drag, startPoint x: 192, startPoint y: 416, endPoint x: 197, endPoint y: 382, distance: 34.3
click at [197, 382] on div "Teenanull, 03:30 PM-04:15 PM, Women HAIRCUT Teenanull, 04:15 PM-04:30 PM, Women…" at bounding box center [162, 327] width 80 height 1043
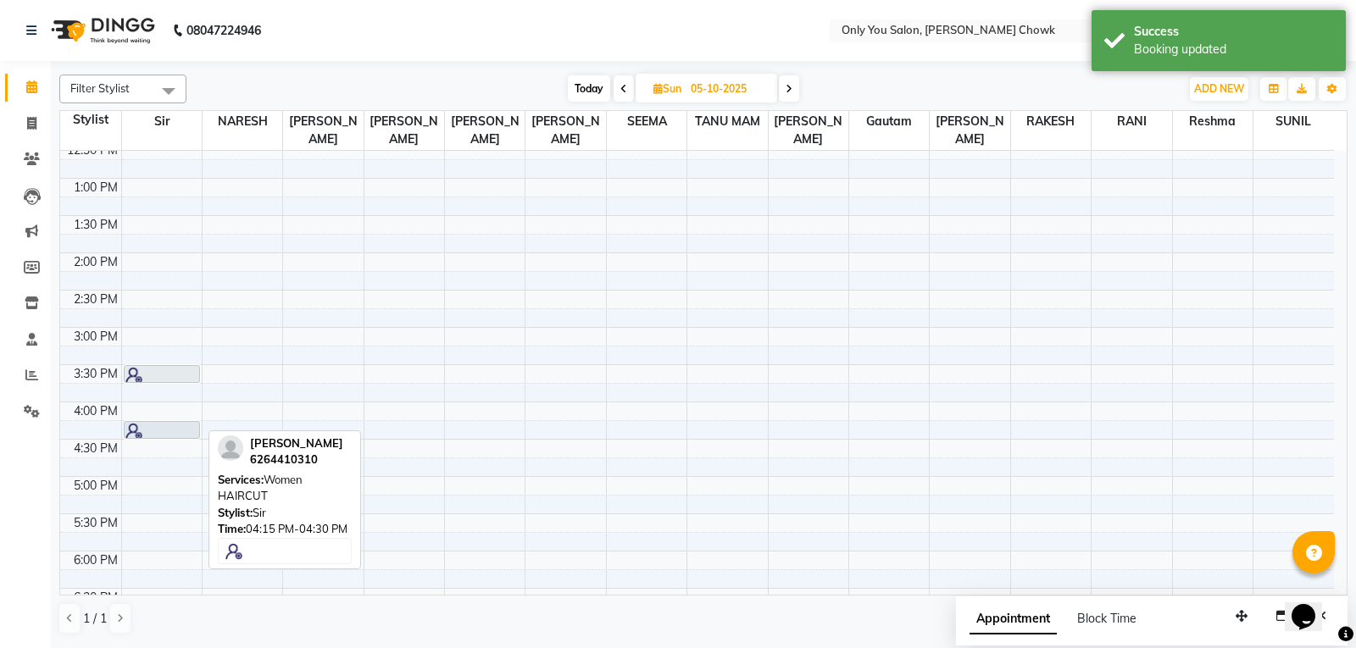
click at [180, 431] on div "Teenanull, 03:30 PM-03:45 PM, Women HAIRCUT Teenanull, 04:15 PM-04:30 PM, Women…" at bounding box center [162, 327] width 80 height 1043
drag, startPoint x: 180, startPoint y: 431, endPoint x: 181, endPoint y: 402, distance: 29.7
click at [181, 402] on div "Teenanull, 03:30 PM-03:45 PM, Women HAIRCUT Teenanull, 04:15 PM-04:30 PM, Women…" at bounding box center [162, 327] width 80 height 1043
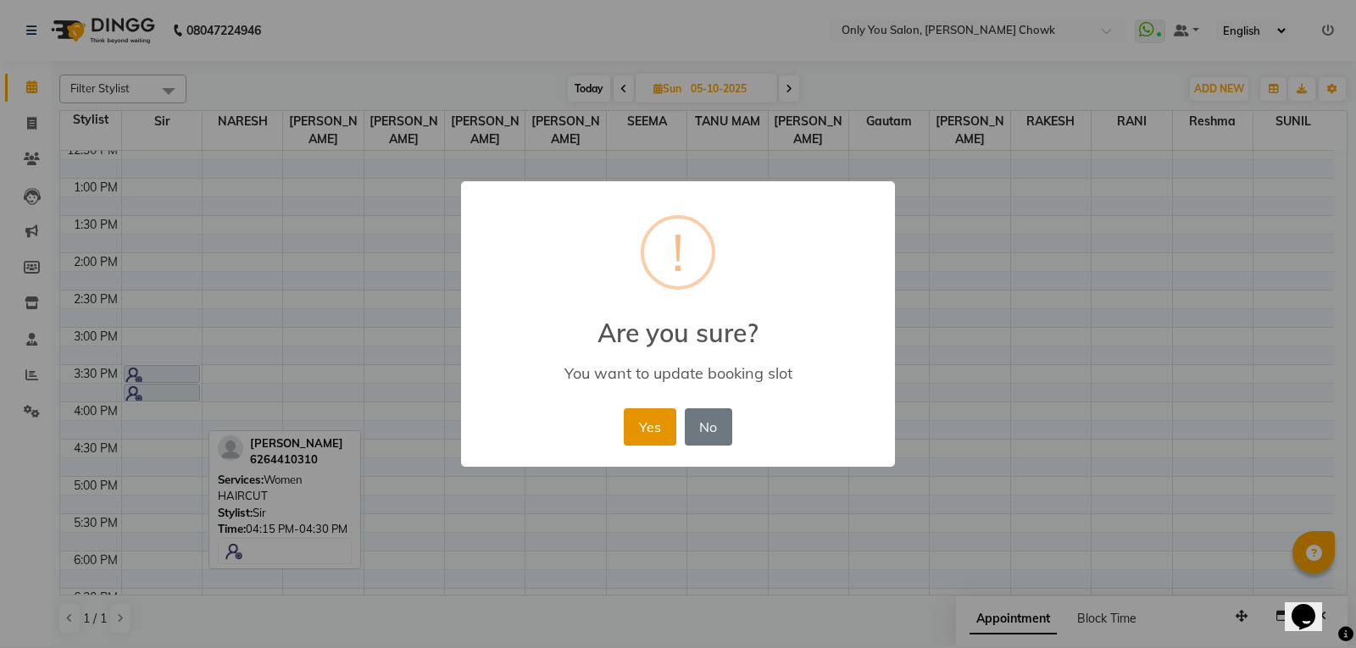
click at [639, 439] on button "Yes" at bounding box center [650, 426] width 52 height 37
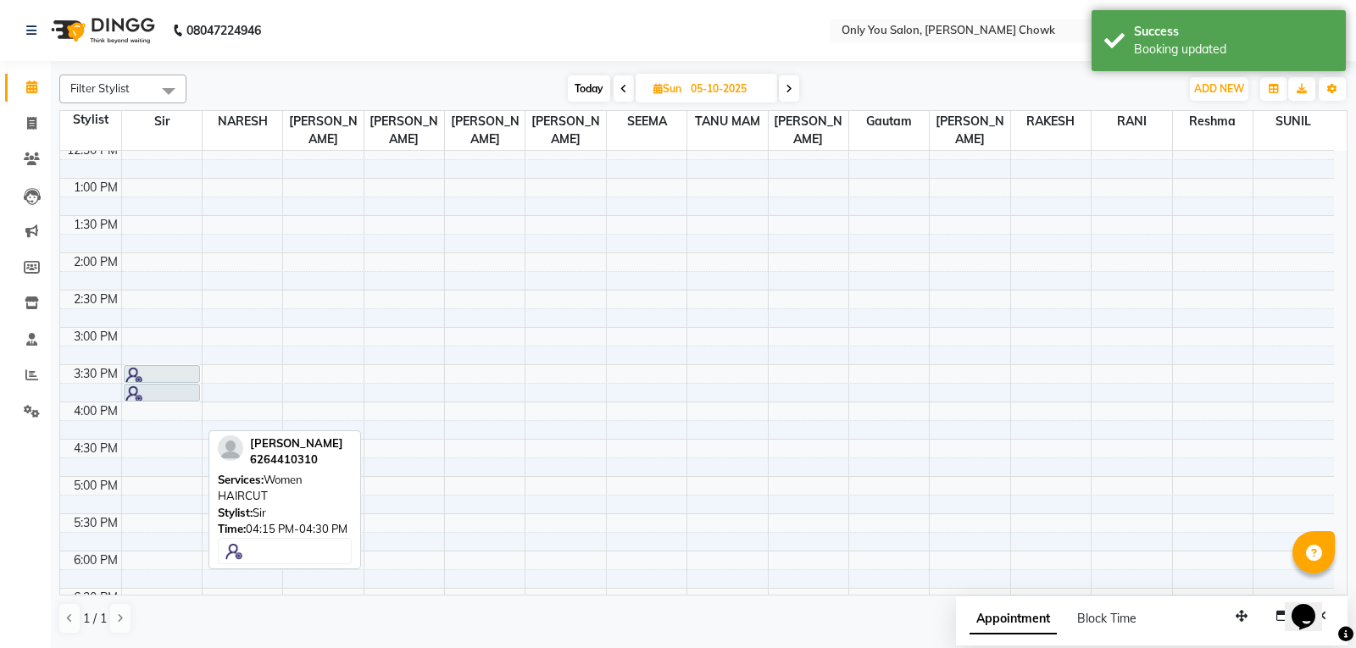
click at [501, 453] on div "8:00 AM 8:30 AM 9:00 AM 9:30 AM 10:00 AM 10:30 AM 11:00 AM 11:30 AM 12:00 PM 12…" at bounding box center [697, 327] width 1274 height 1043
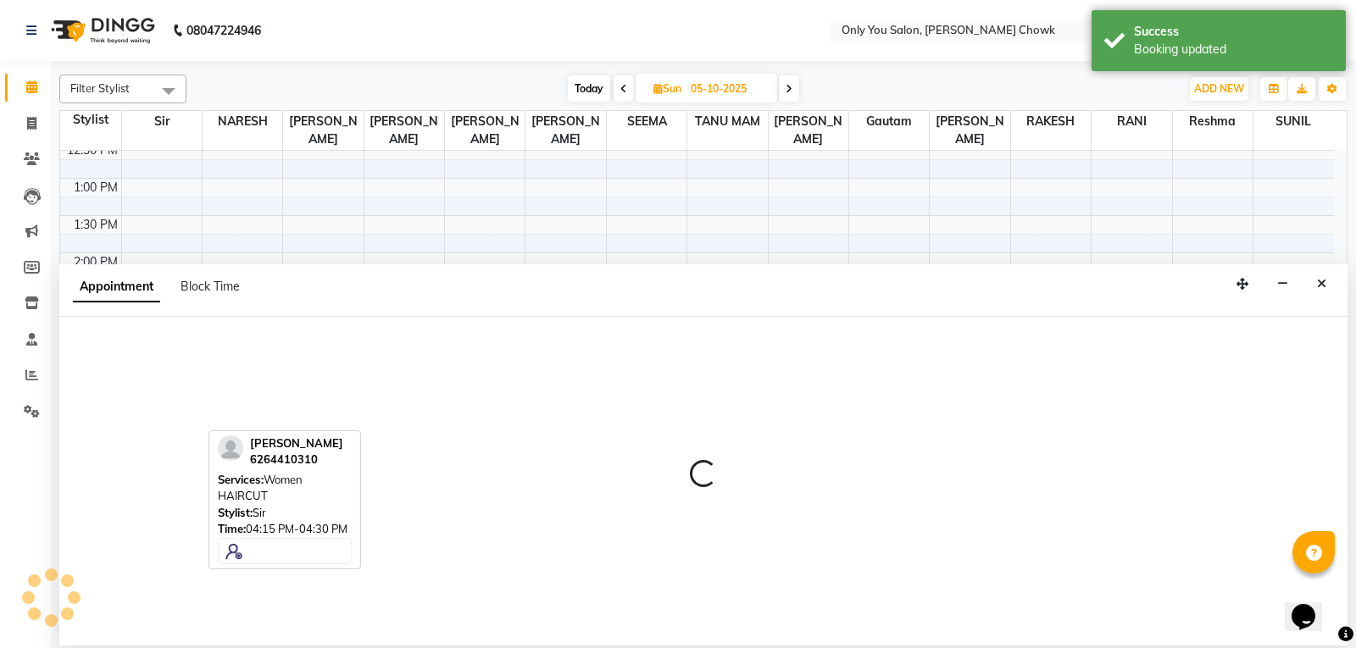
select select "54278"
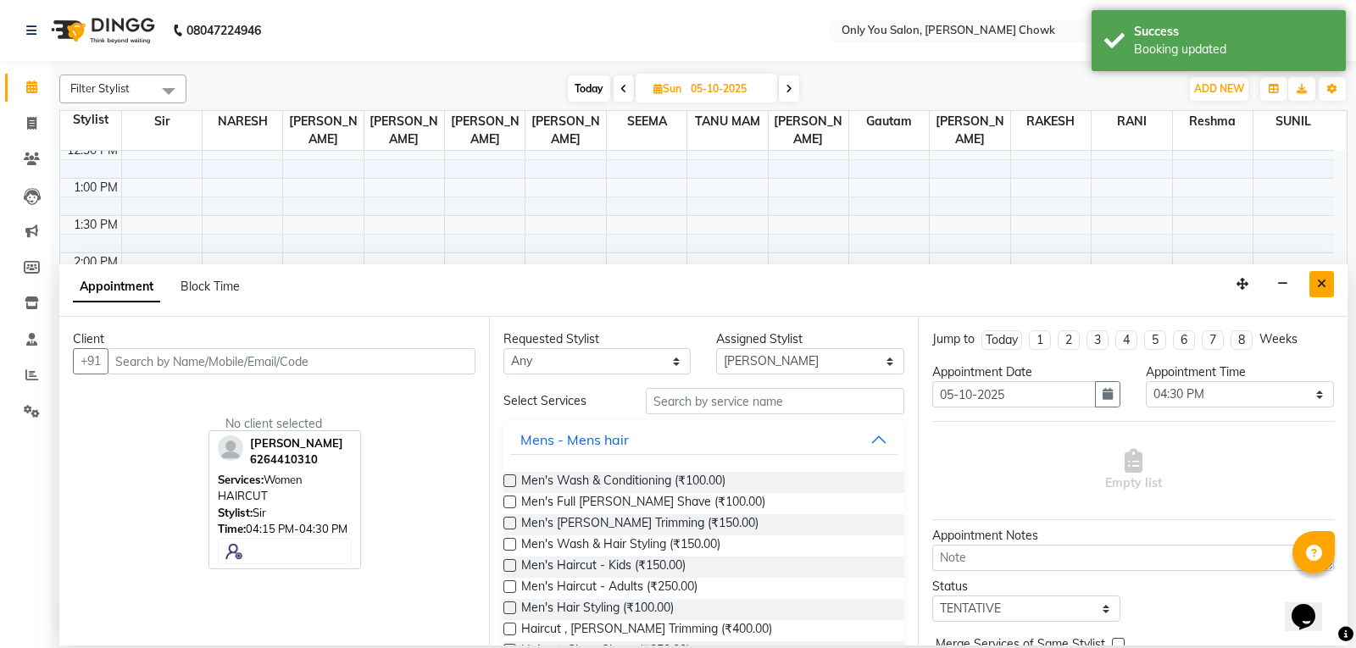
click at [1324, 283] on icon "Close" at bounding box center [1321, 284] width 9 height 12
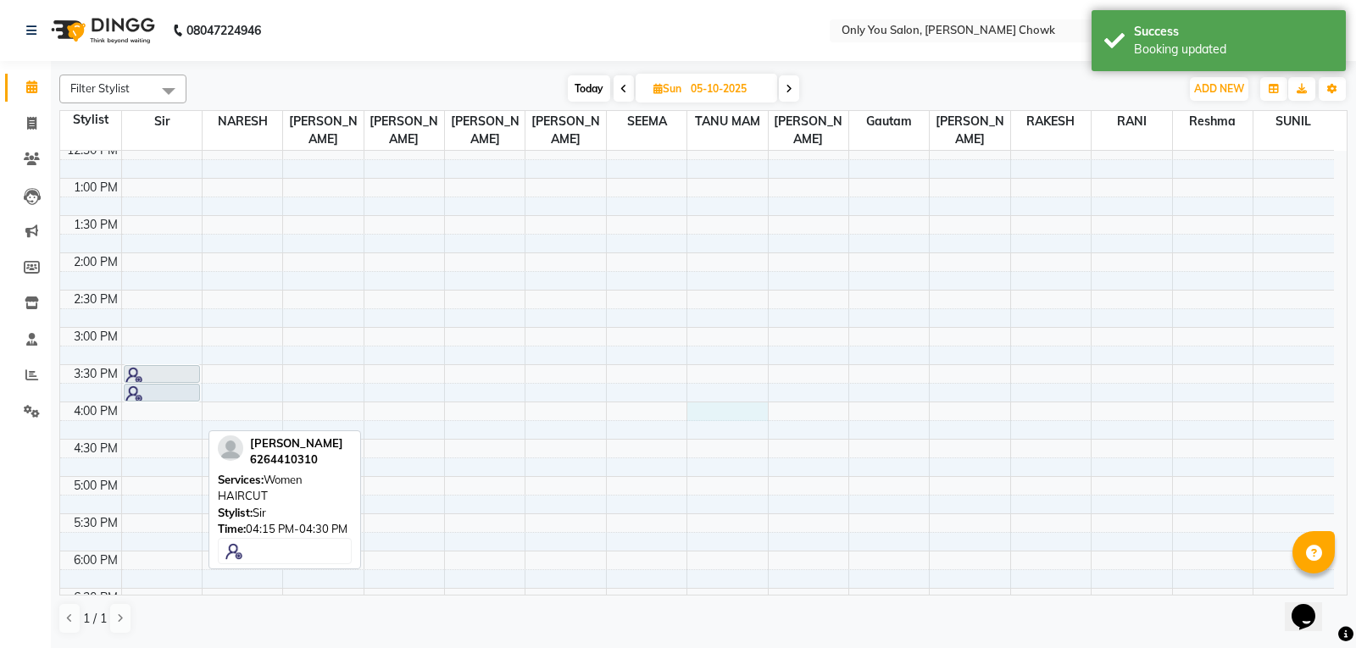
click at [692, 419] on div "8:00 AM 8:30 AM 9:00 AM 9:30 AM 10:00 AM 10:30 AM 11:00 AM 11:30 AM 12:00 PM 12…" at bounding box center [697, 327] width 1274 height 1043
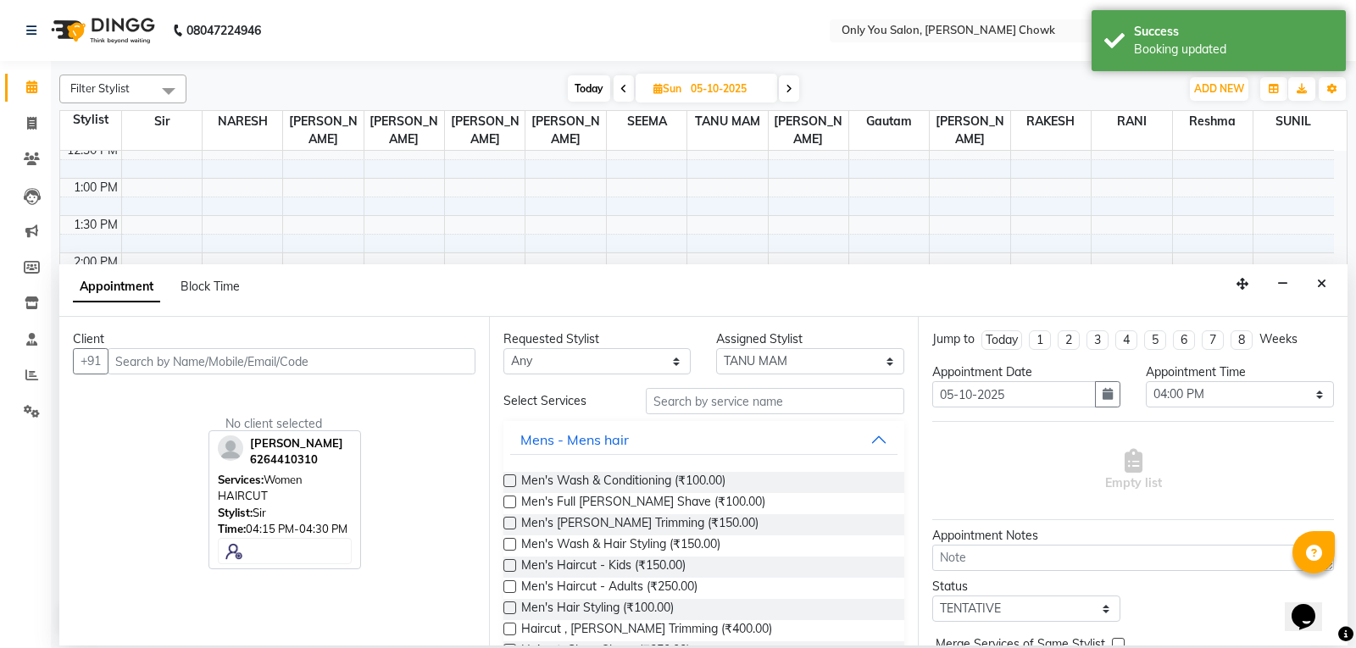
drag, startPoint x: 1314, startPoint y: 286, endPoint x: 1253, endPoint y: 271, distance: 61.9
click at [1314, 285] on button "Close" at bounding box center [1321, 284] width 25 height 26
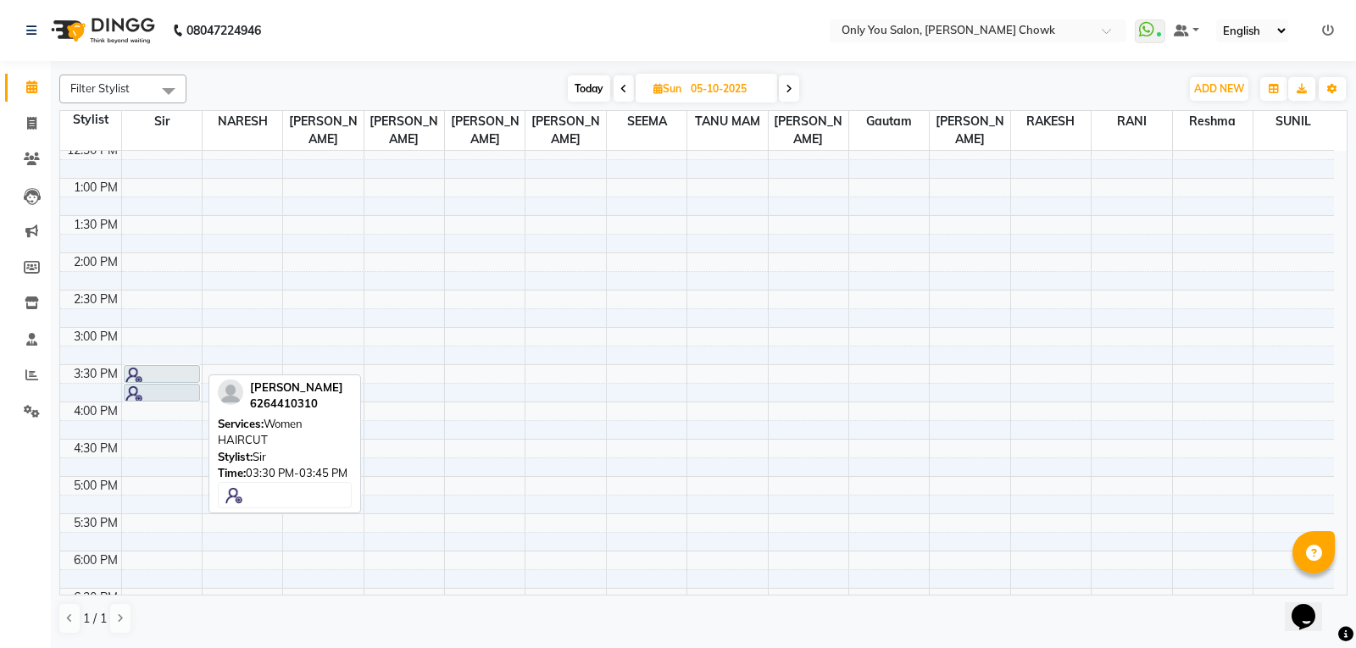
click at [153, 375] on div at bounding box center [161, 375] width 73 height 17
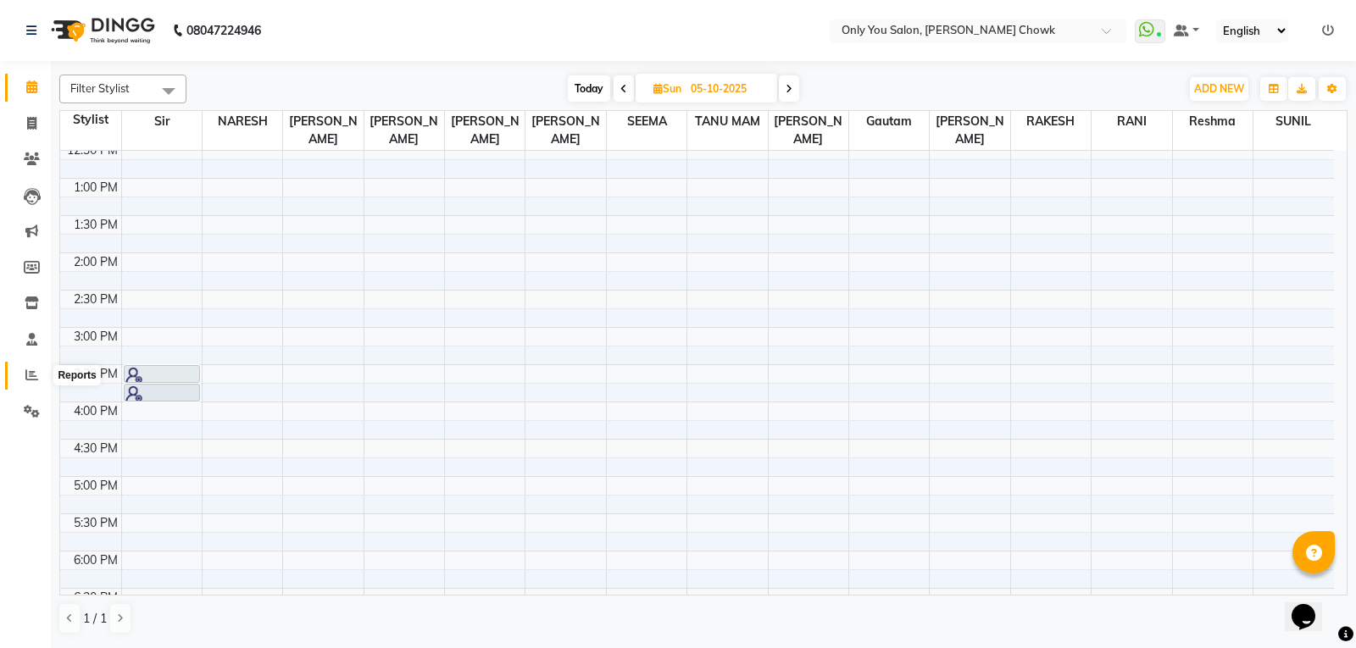
click at [18, 366] on span at bounding box center [32, 375] width 30 height 19
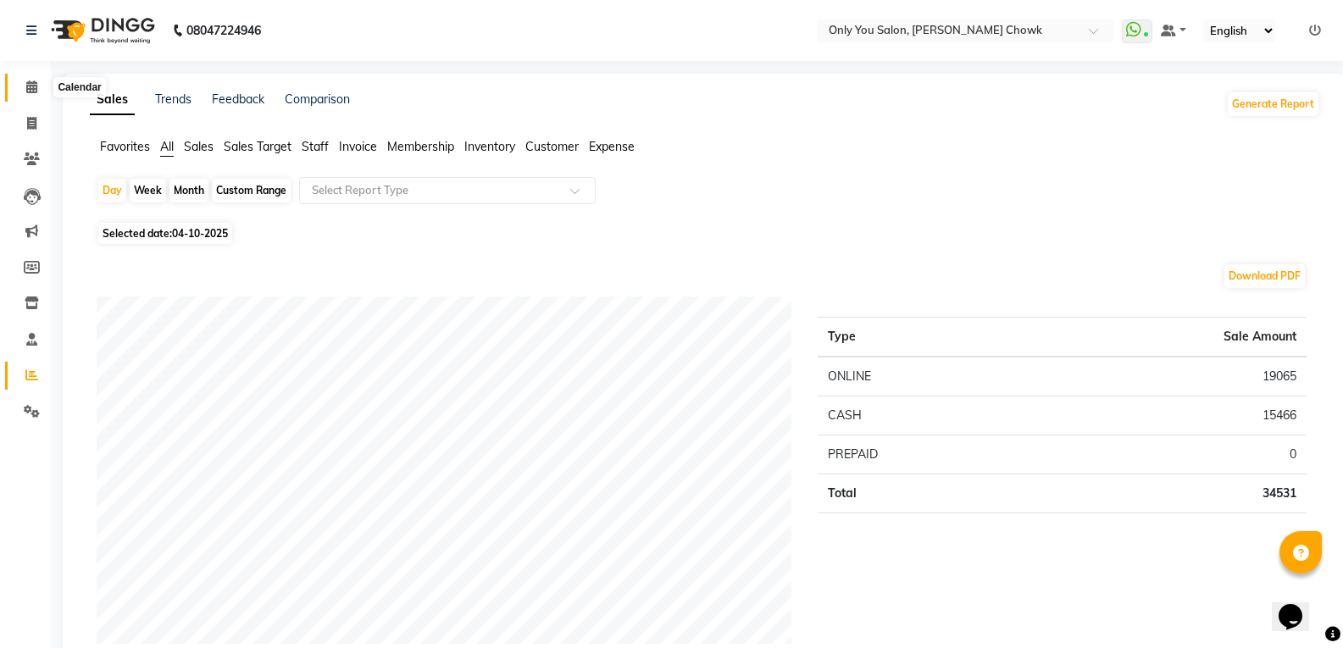
click at [33, 86] on icon at bounding box center [31, 87] width 11 height 13
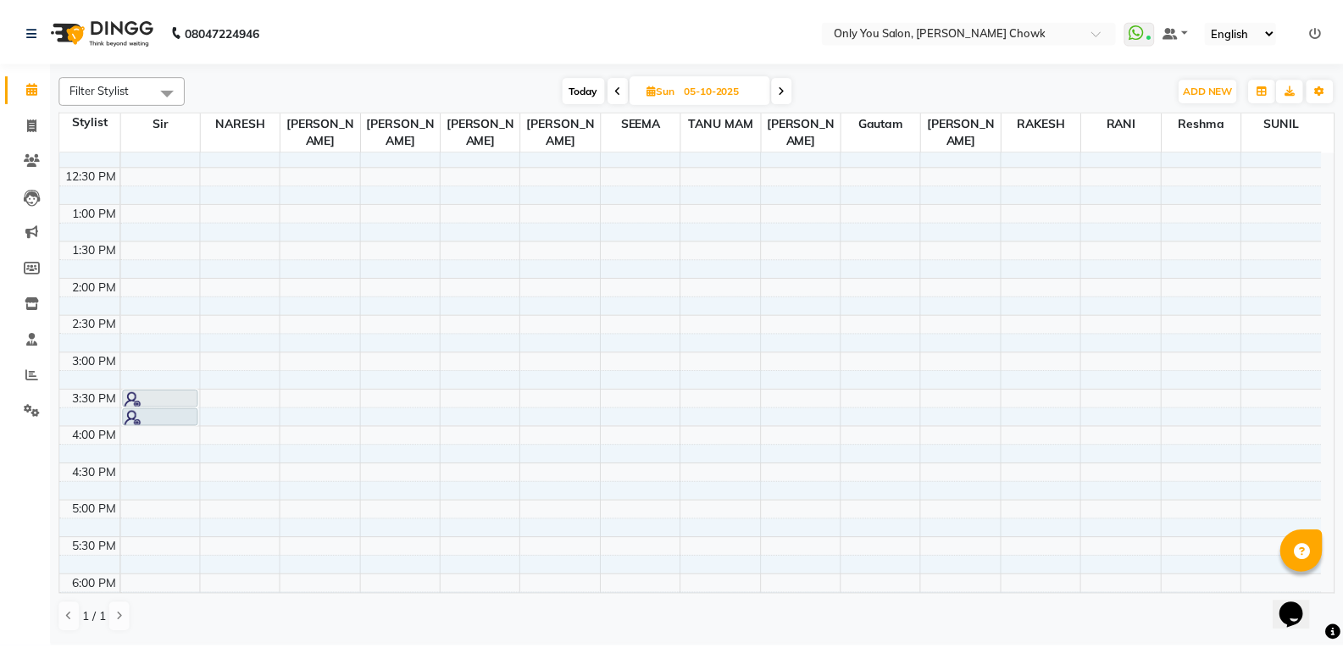
scroll to position [424, 0]
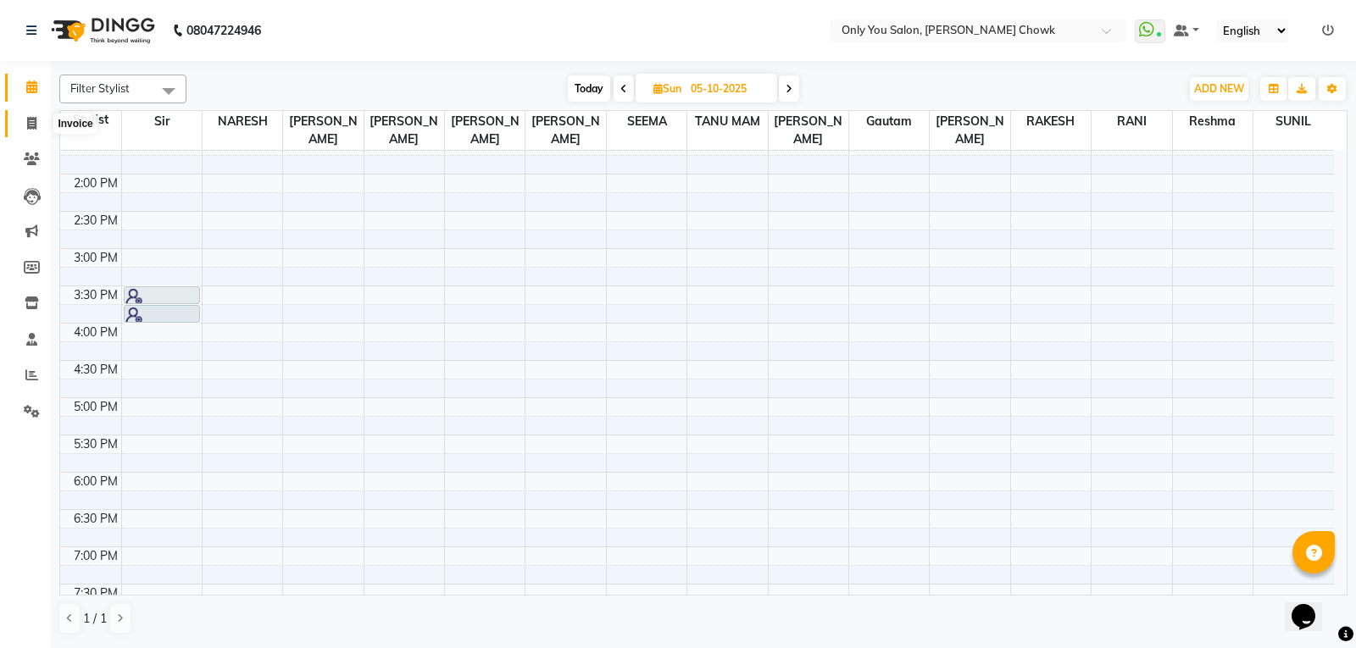
click at [30, 124] on icon at bounding box center [31, 123] width 9 height 13
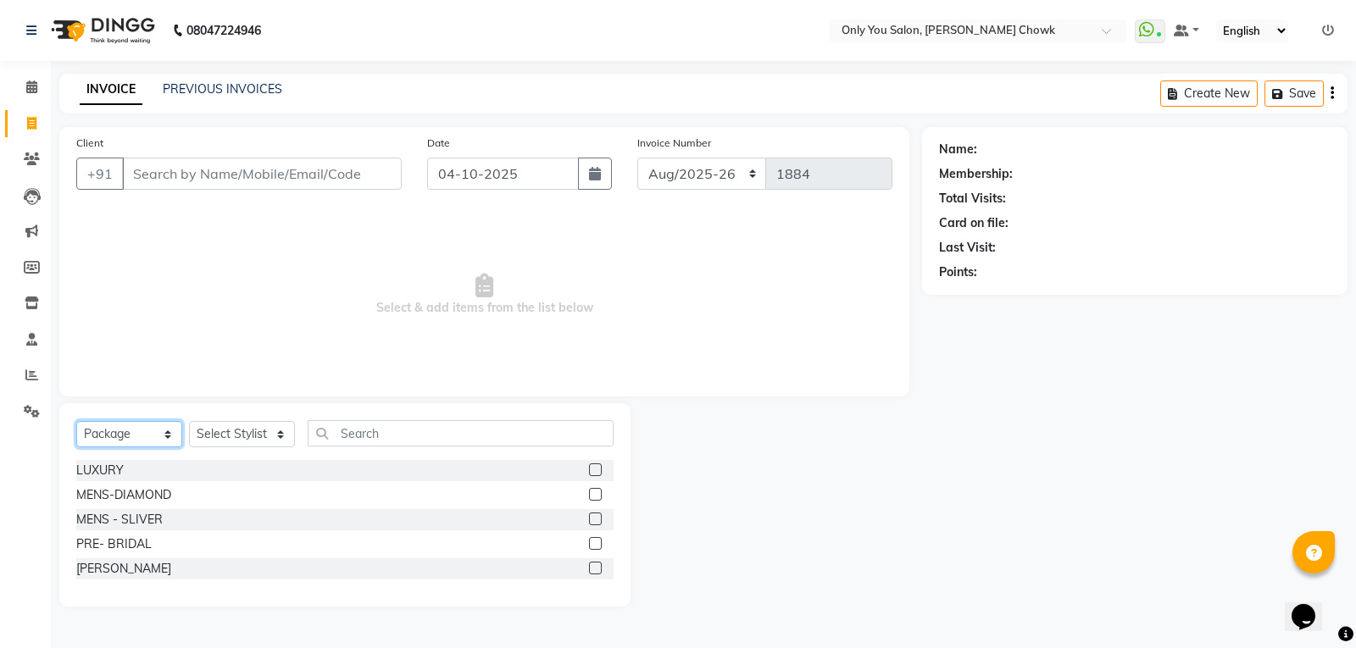
click at [167, 429] on select "Select Service Product Membership Package Voucher Prepaid Gift Card" at bounding box center [129, 434] width 106 height 26
click at [76, 421] on select "Select Service Product Membership Package Voucher Prepaid Gift Card" at bounding box center [129, 434] width 106 height 26
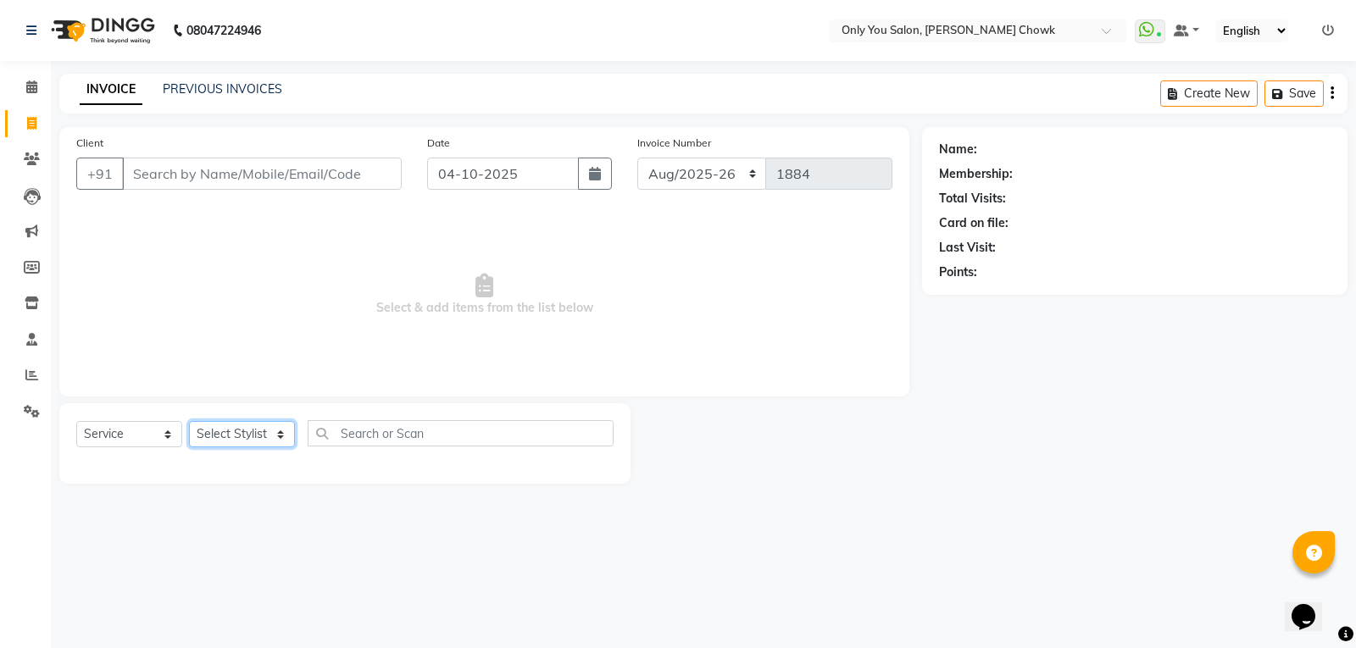
click at [278, 428] on select "Select Stylist [PERSON_NAME] [PERSON_NAME] [PERSON_NAME] MAMTA [PERSON_NAME] [P…" at bounding box center [242, 434] width 106 height 26
click at [189, 421] on select "Select Stylist [PERSON_NAME] [PERSON_NAME] [PERSON_NAME] MAMTA [PERSON_NAME] [P…" at bounding box center [242, 434] width 106 height 26
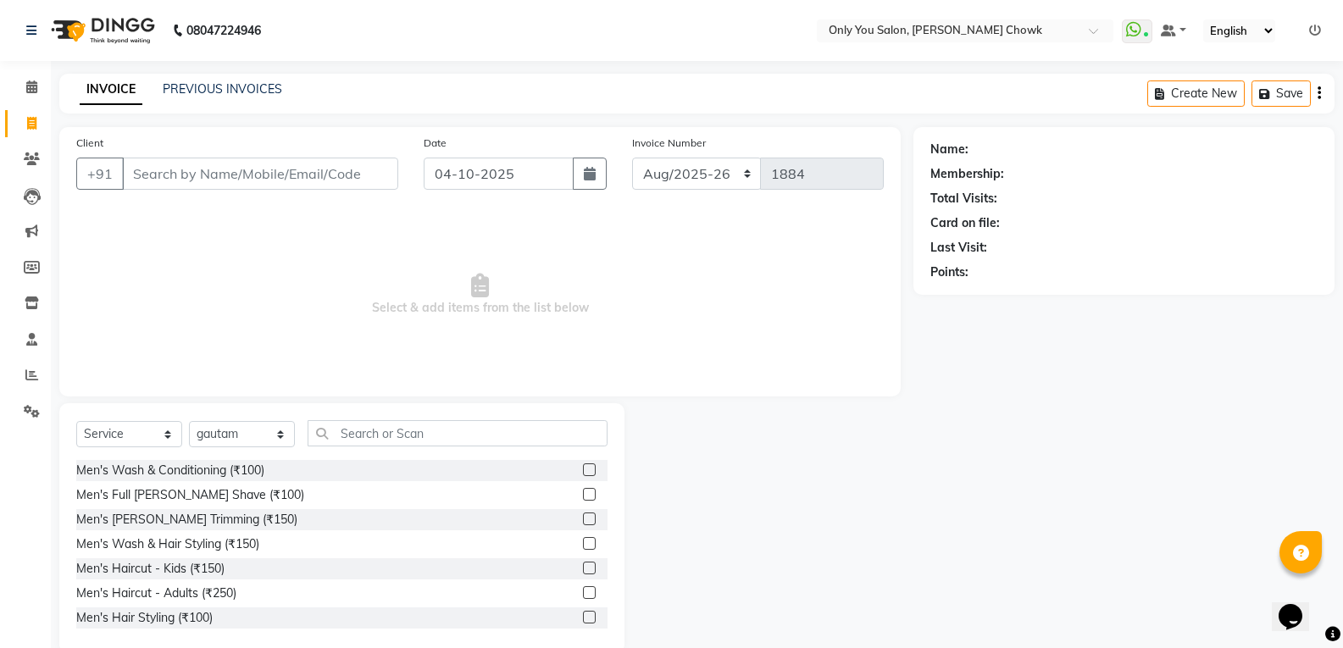
click at [410, 419] on div "Select Service Product Membership Package Voucher Prepaid Gift Card Select Styl…" at bounding box center [341, 528] width 565 height 250
click at [408, 419] on div "Select Service Product Membership Package Voucher Prepaid Gift Card Select Styl…" at bounding box center [341, 528] width 565 height 250
click at [403, 434] on input "text" at bounding box center [458, 433] width 300 height 26
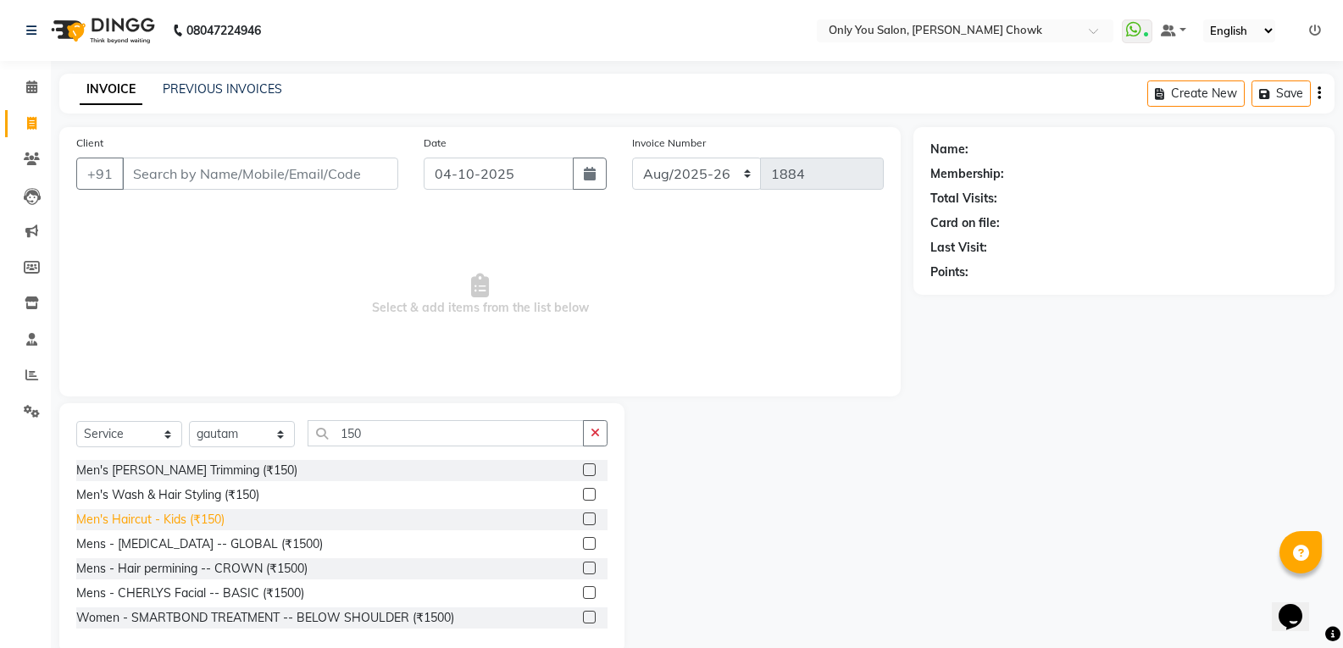
click at [216, 520] on div "Men's Haircut - Kids (₹150)" at bounding box center [150, 520] width 148 height 18
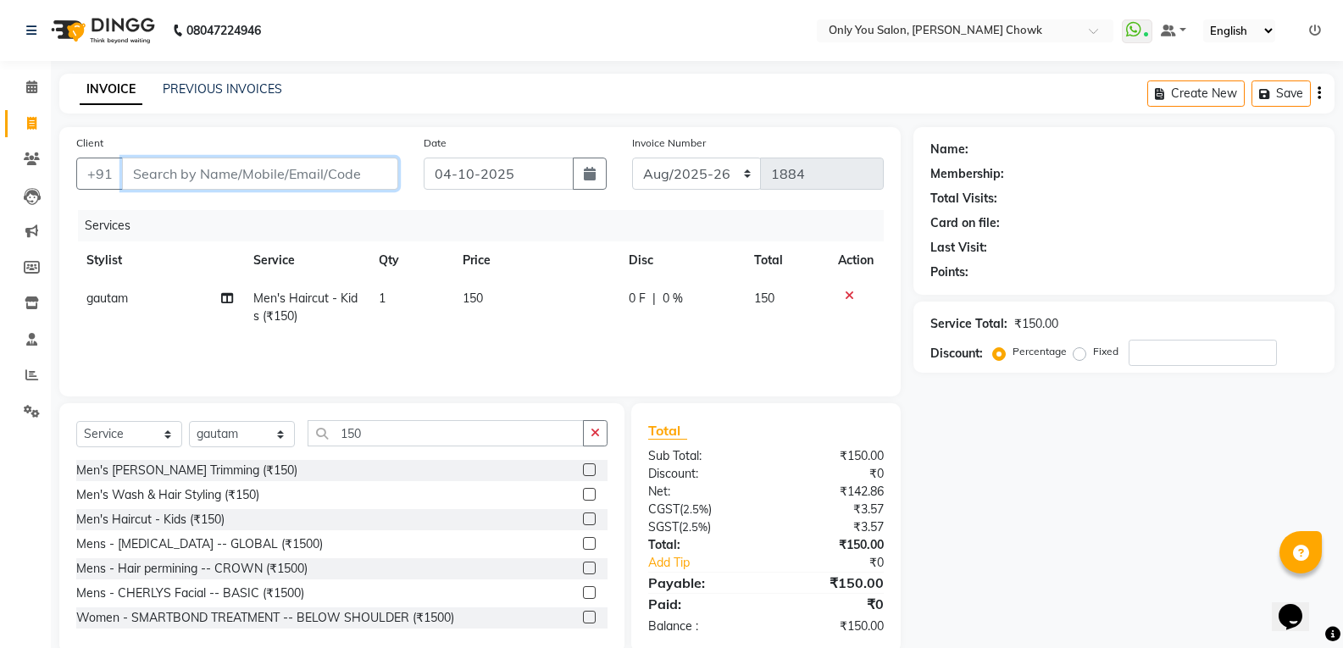
click at [301, 168] on input "Client" at bounding box center [260, 174] width 276 height 32
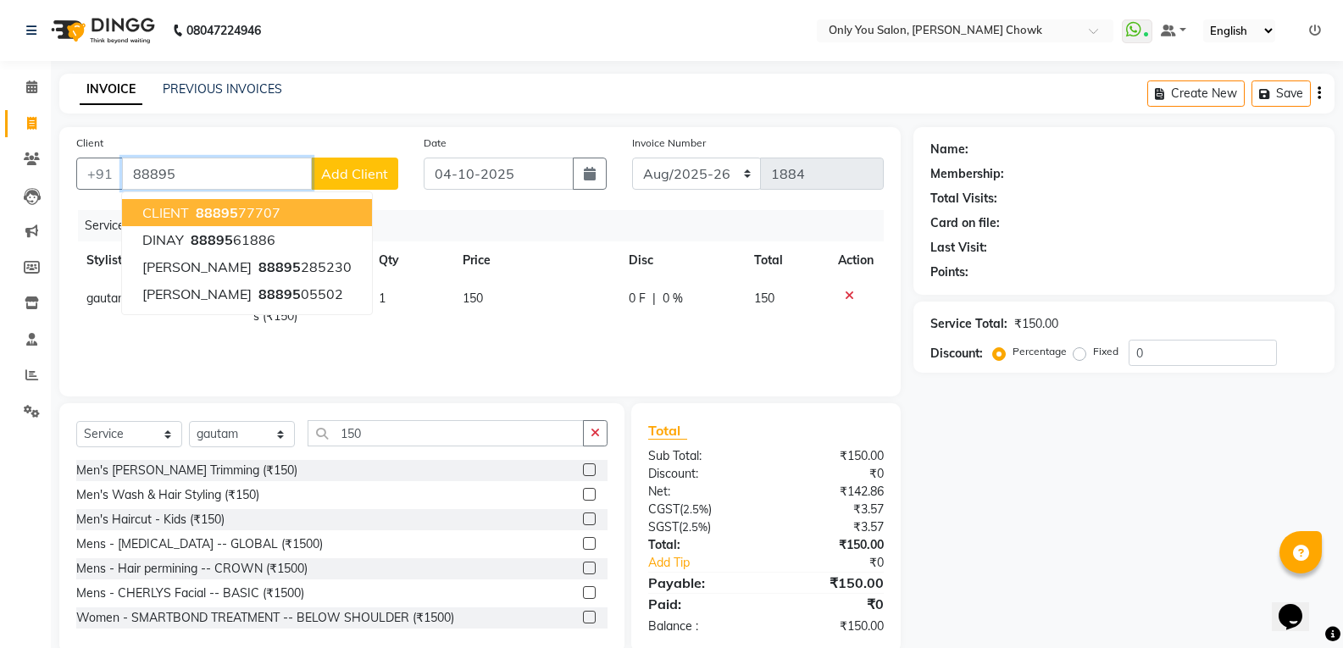
click at [290, 203] on button "CLIENT 88895 77707" at bounding box center [247, 212] width 250 height 27
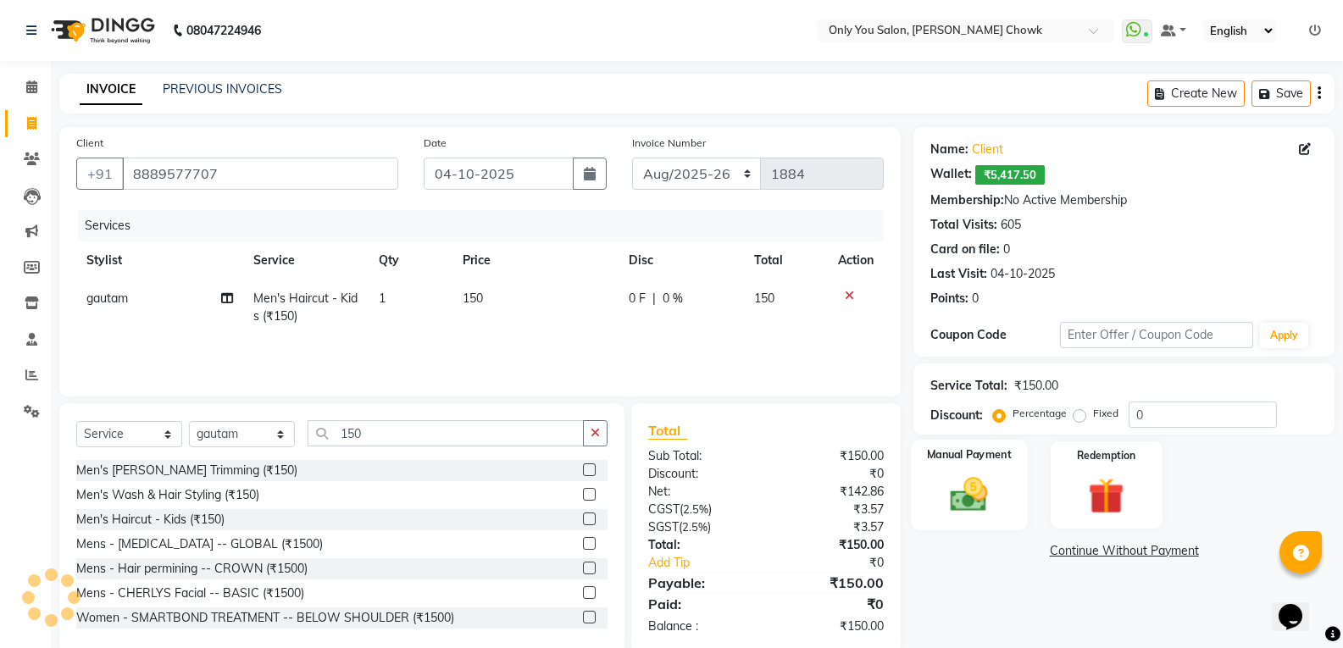
click at [947, 501] on img at bounding box center [969, 494] width 60 height 43
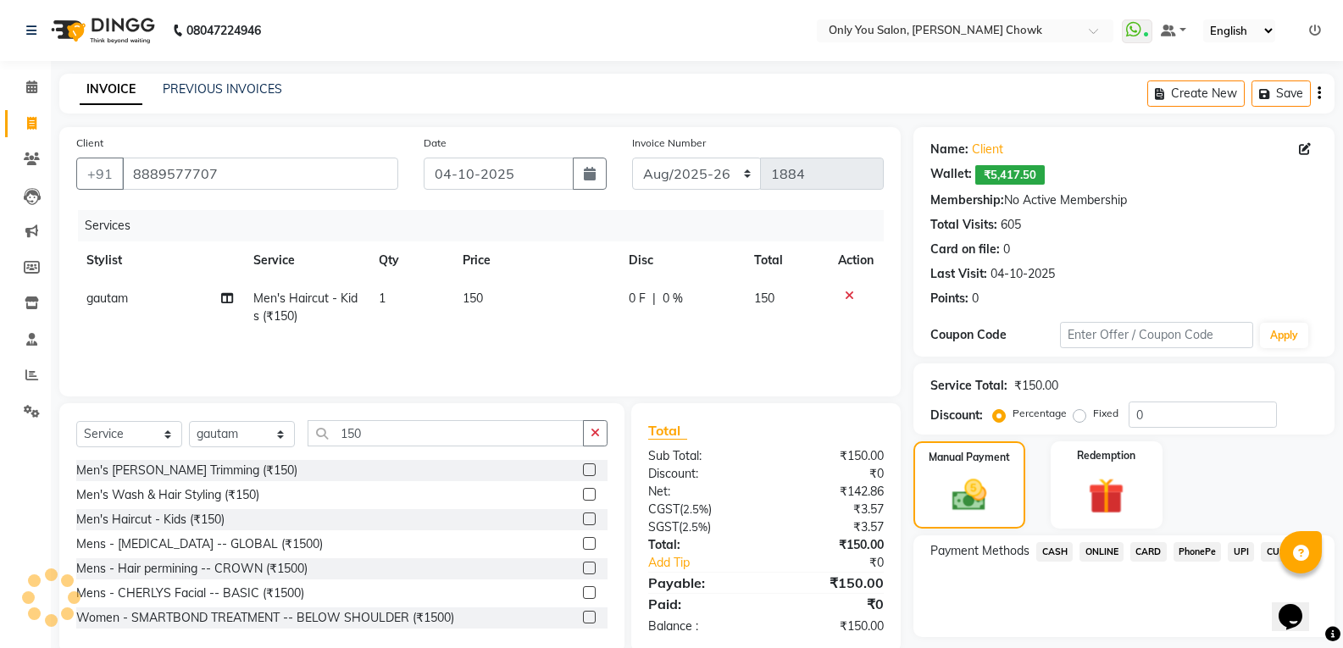
click at [1104, 549] on span "ONLINE" at bounding box center [1102, 551] width 44 height 19
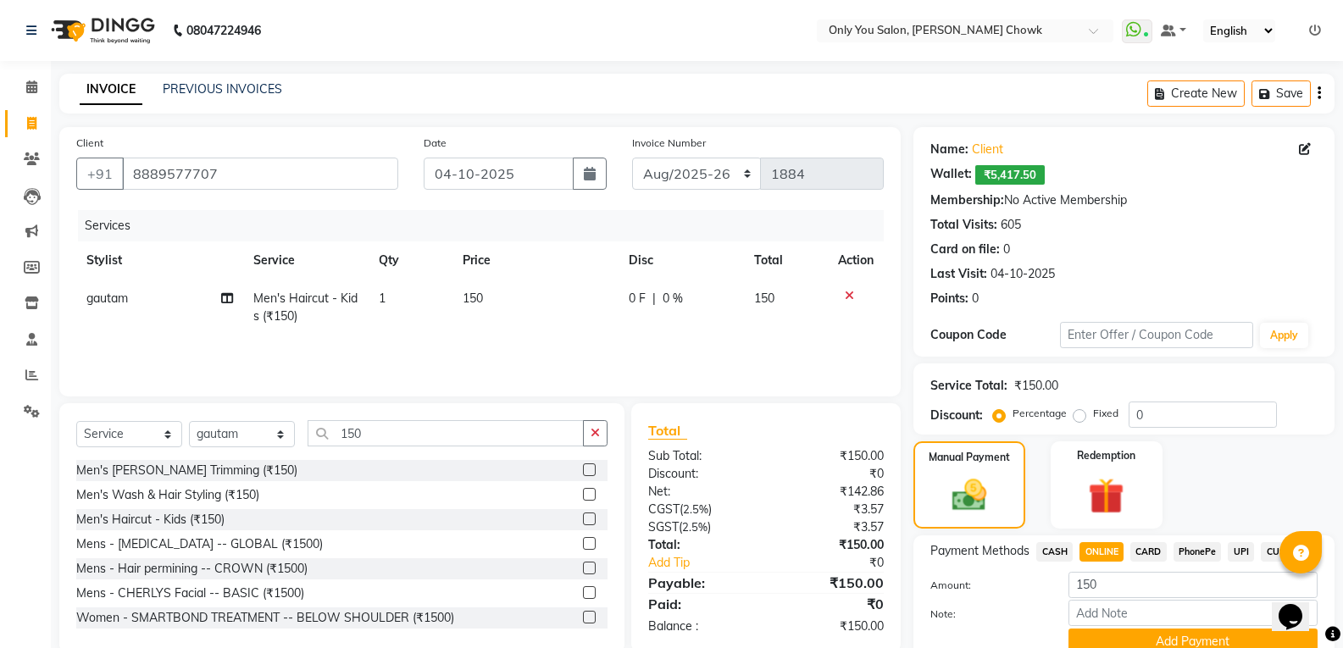
scroll to position [74, 0]
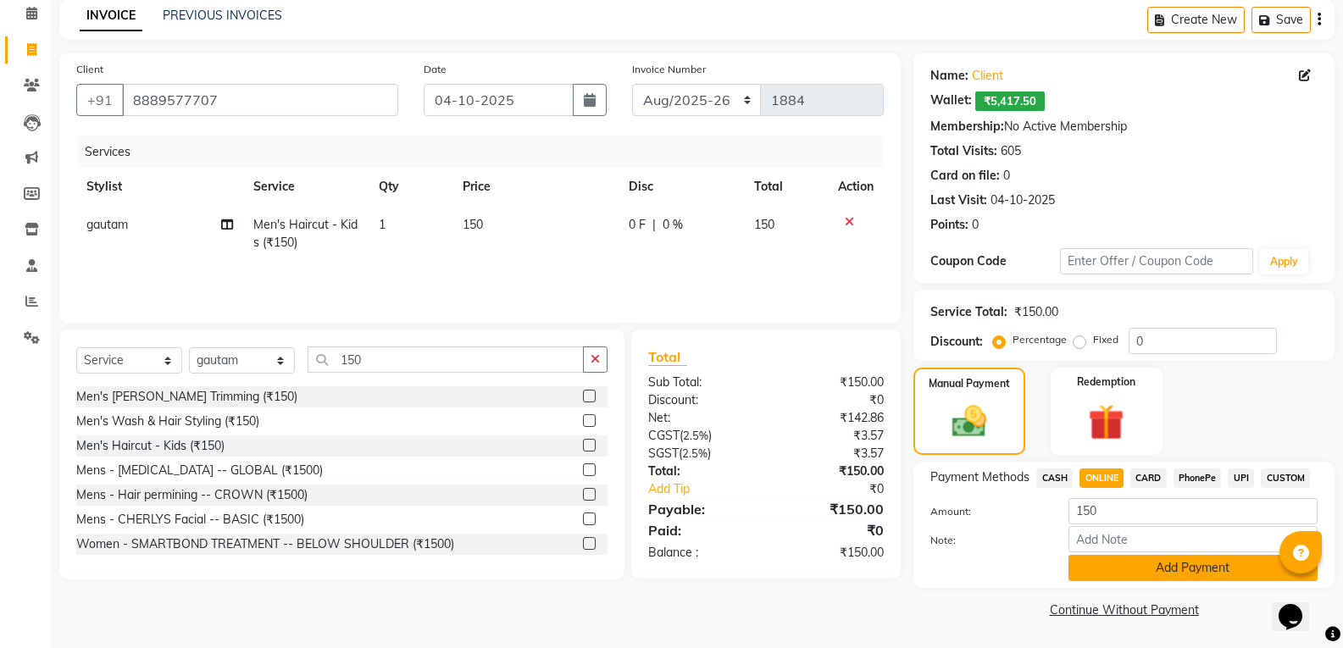
click at [1089, 565] on button "Add Payment" at bounding box center [1193, 568] width 249 height 26
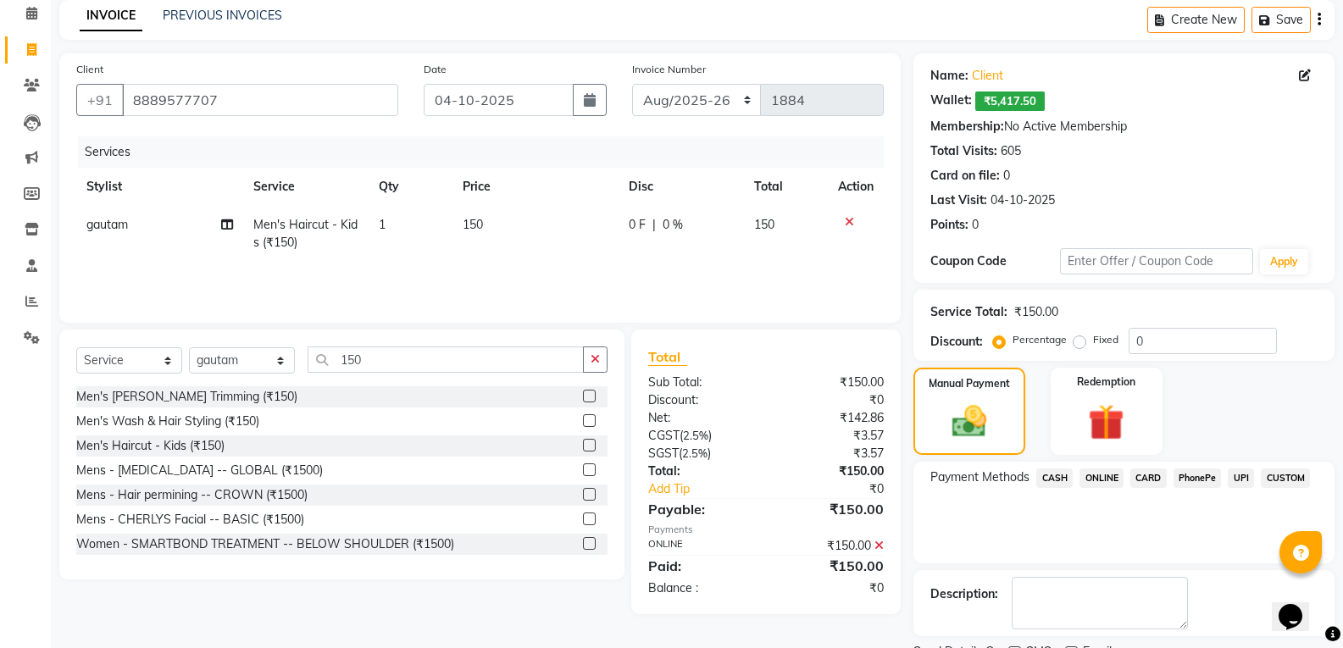
scroll to position [145, 0]
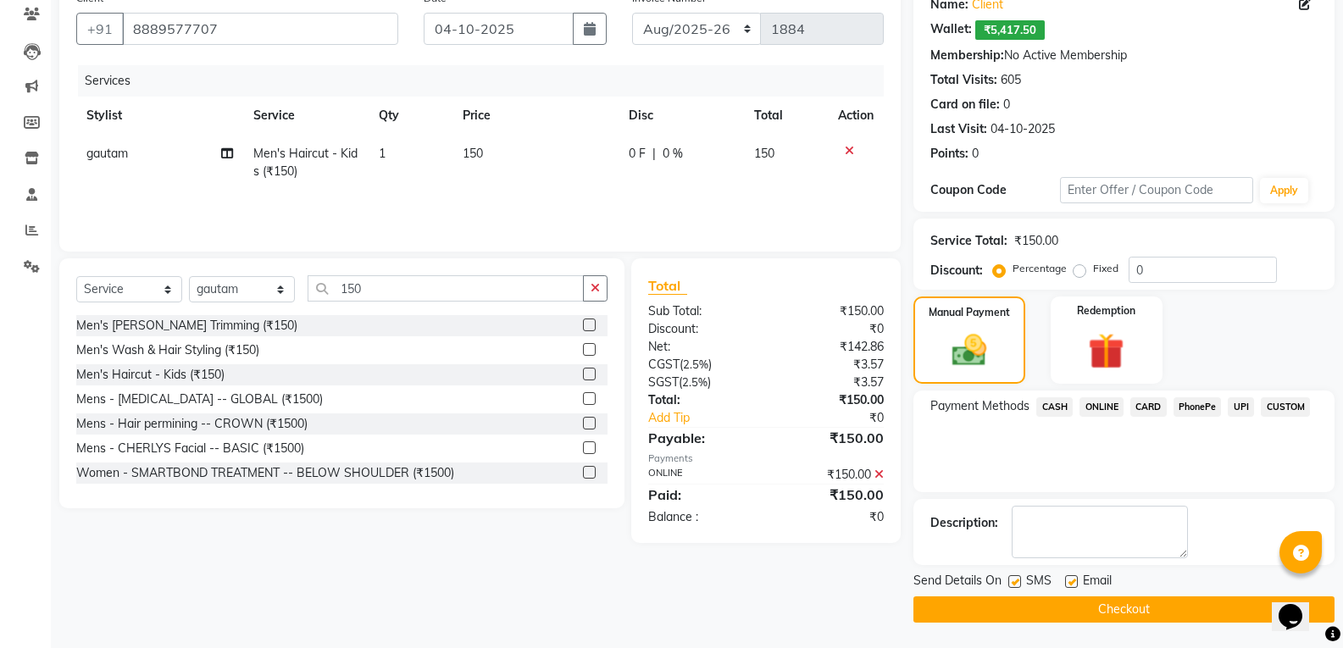
click at [959, 605] on button "Checkout" at bounding box center [1124, 610] width 421 height 26
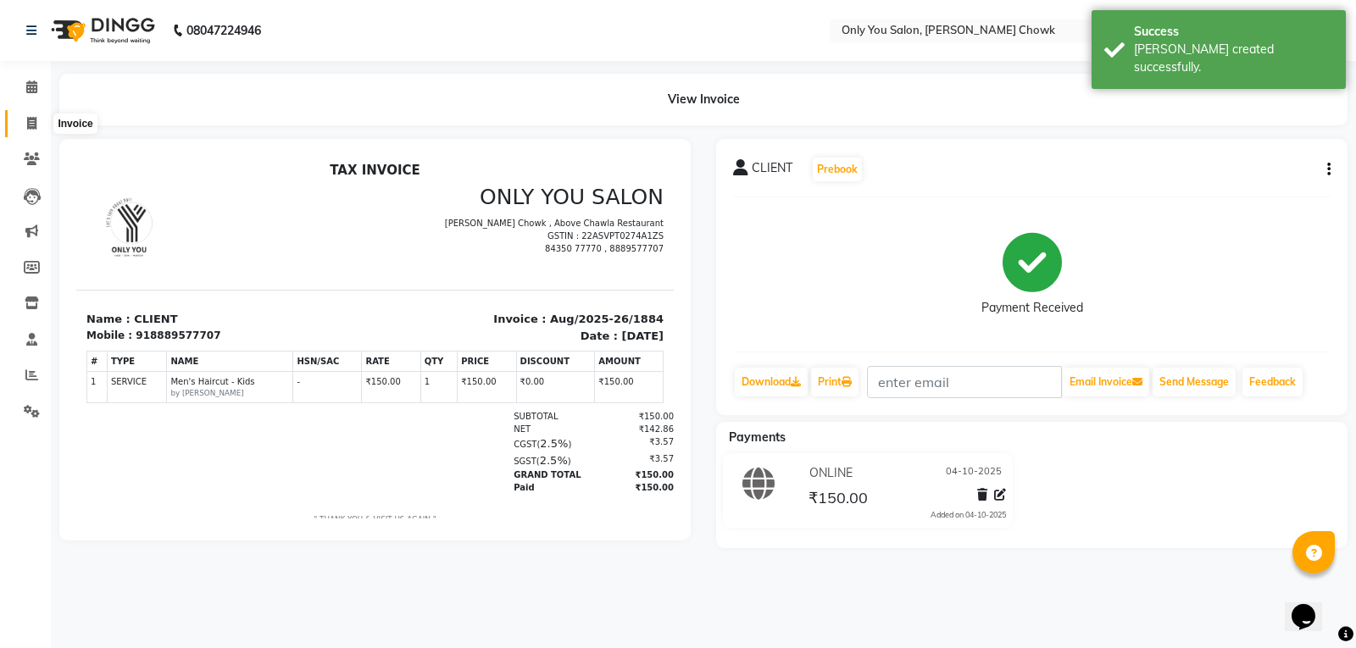
click at [28, 124] on icon at bounding box center [31, 123] width 9 height 13
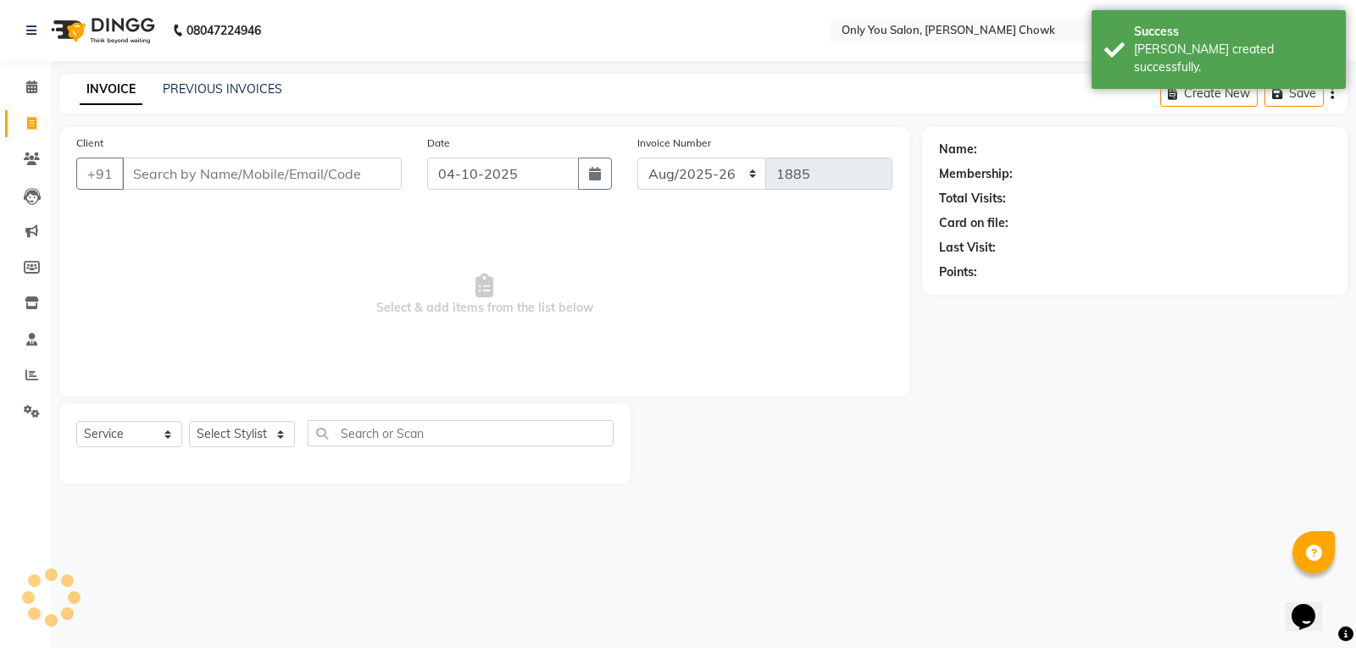
click at [128, 159] on input "Client" at bounding box center [262, 174] width 280 height 32
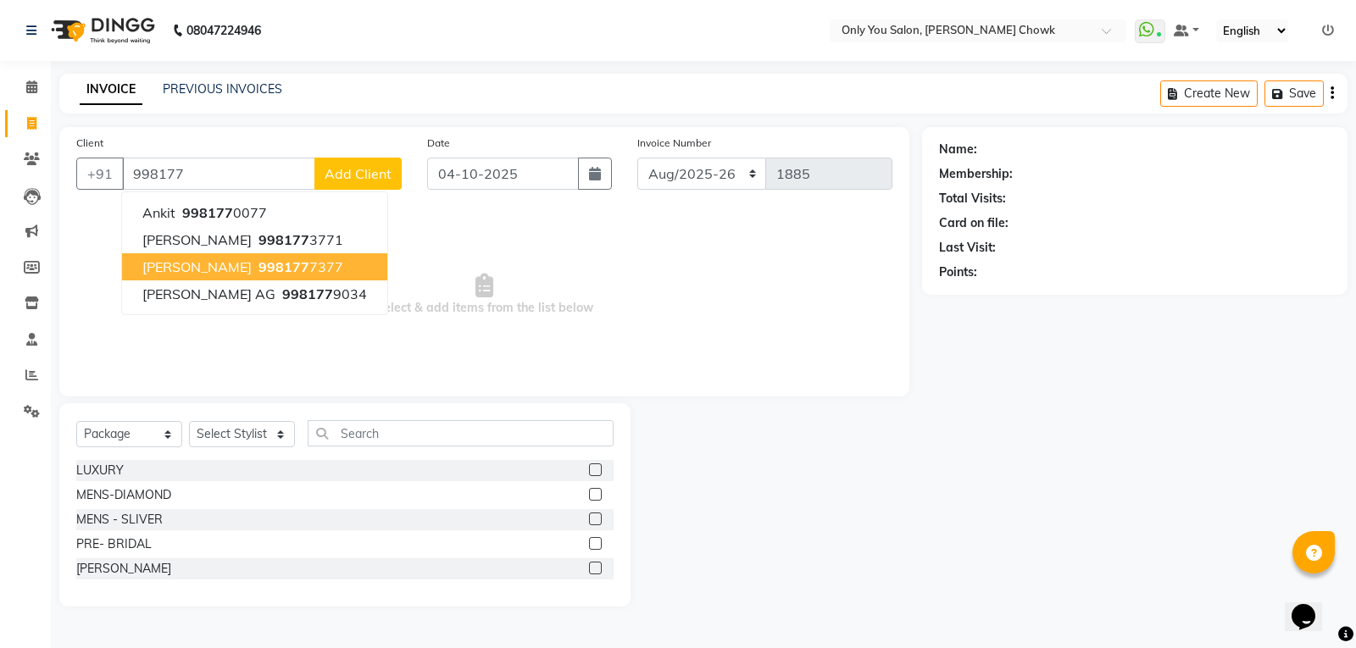
click at [159, 274] on span "manju agrawal" at bounding box center [196, 266] width 109 height 17
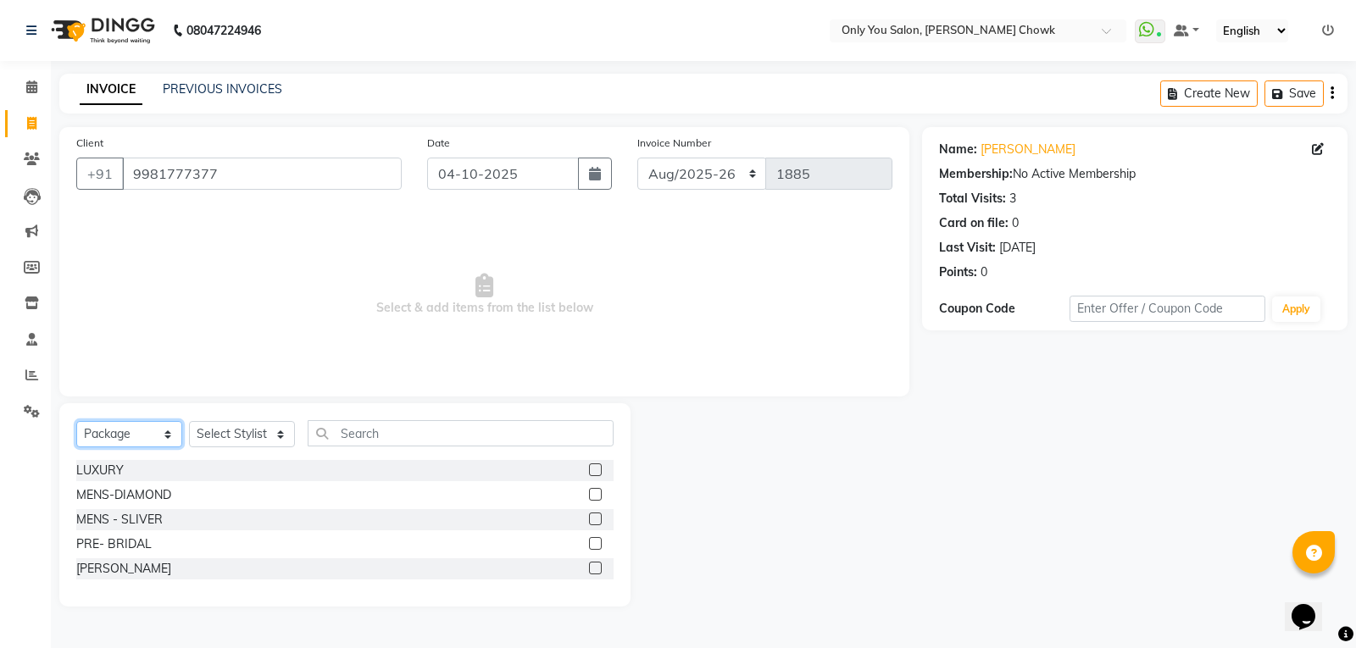
click at [169, 429] on select "Select Service Product Membership Package Voucher Prepaid Gift Card" at bounding box center [129, 434] width 106 height 26
click at [76, 421] on select "Select Service Product Membership Package Voucher Prepaid Gift Card" at bounding box center [129, 434] width 106 height 26
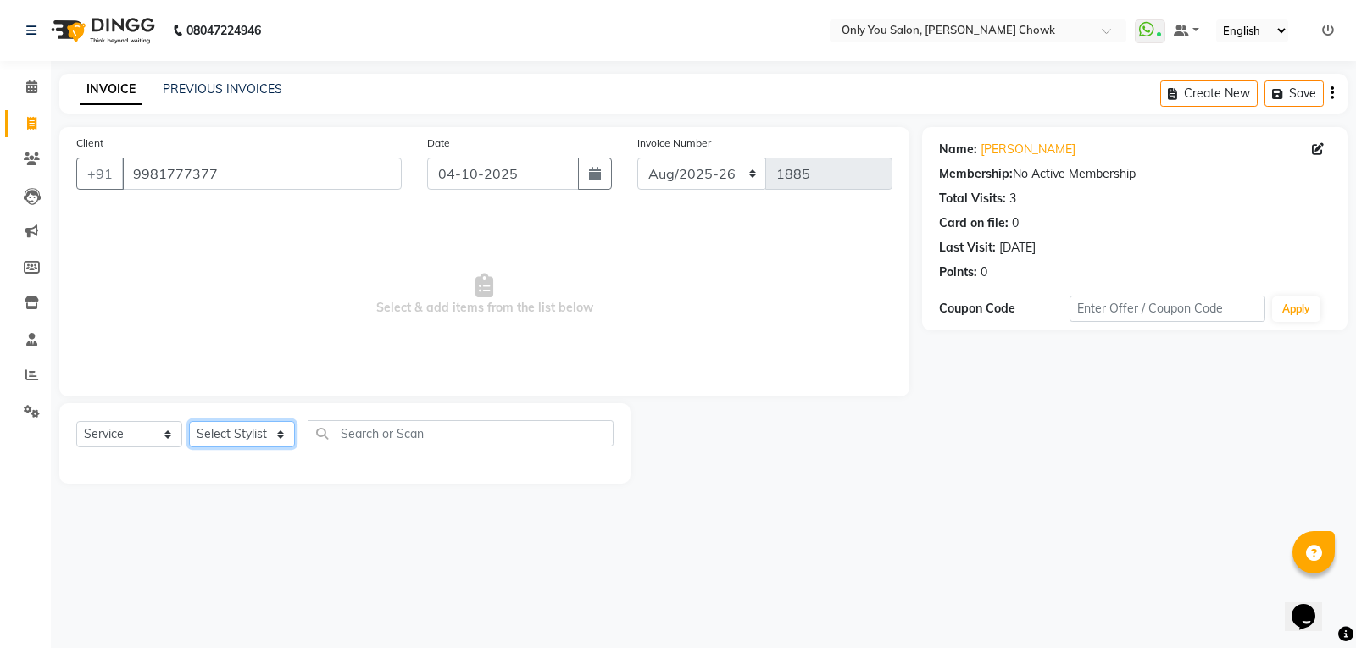
click at [286, 430] on select "Select Stylist [PERSON_NAME] [PERSON_NAME] [PERSON_NAME] MAMTA [PERSON_NAME] [P…" at bounding box center [242, 434] width 106 height 26
click at [189, 421] on select "Select Stylist [PERSON_NAME] [PERSON_NAME] [PERSON_NAME] MAMTA [PERSON_NAME] [P…" at bounding box center [242, 434] width 106 height 26
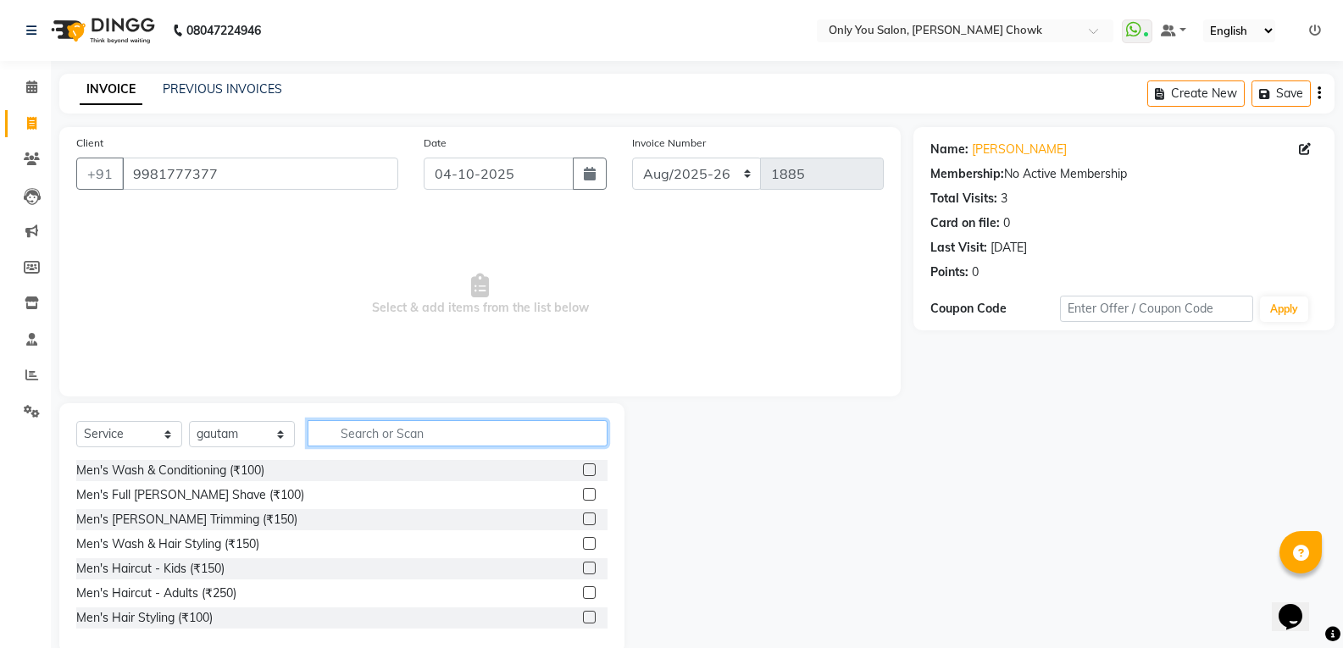
click at [348, 423] on input "text" at bounding box center [458, 433] width 300 height 26
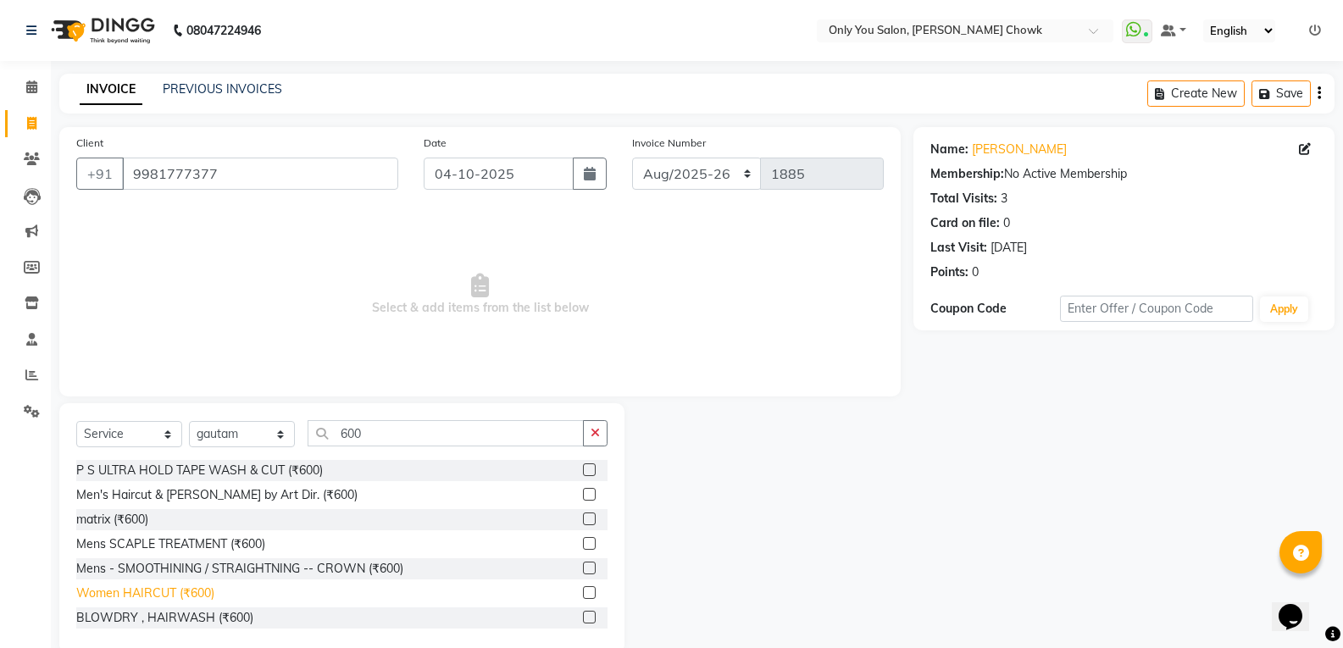
click at [207, 590] on div "Women HAIRCUT (₹600)" at bounding box center [145, 594] width 138 height 18
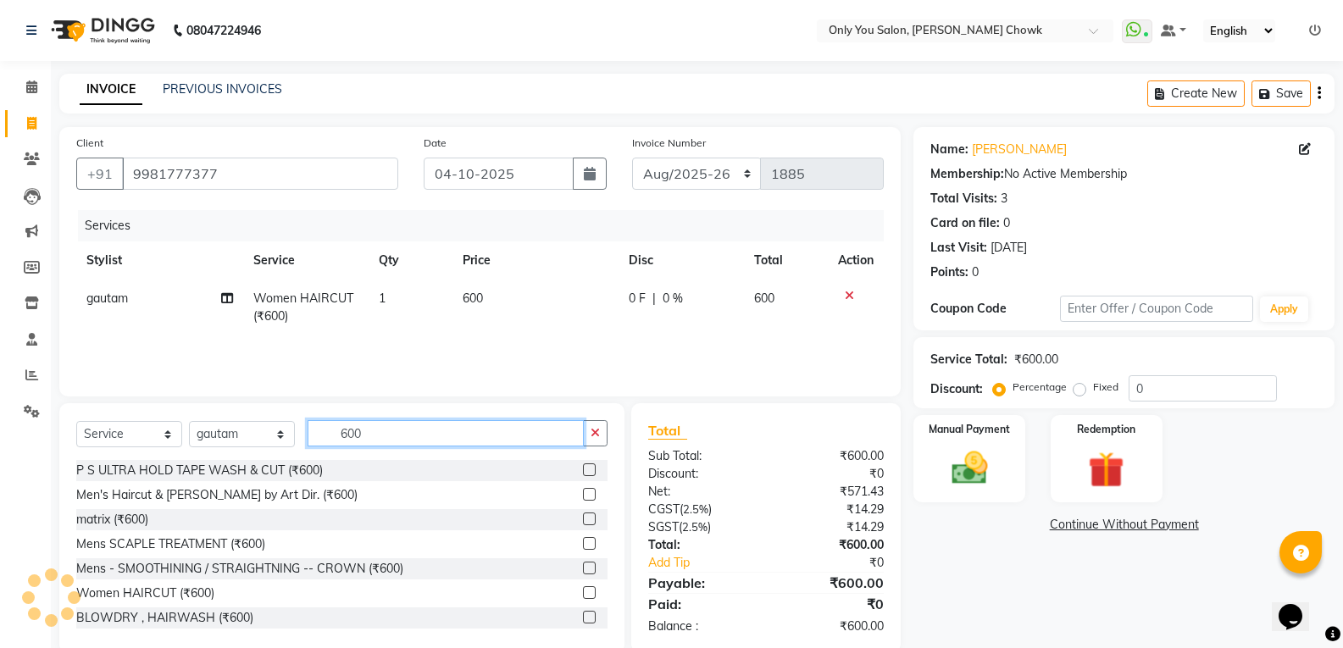
click at [396, 425] on input "600" at bounding box center [446, 433] width 276 height 26
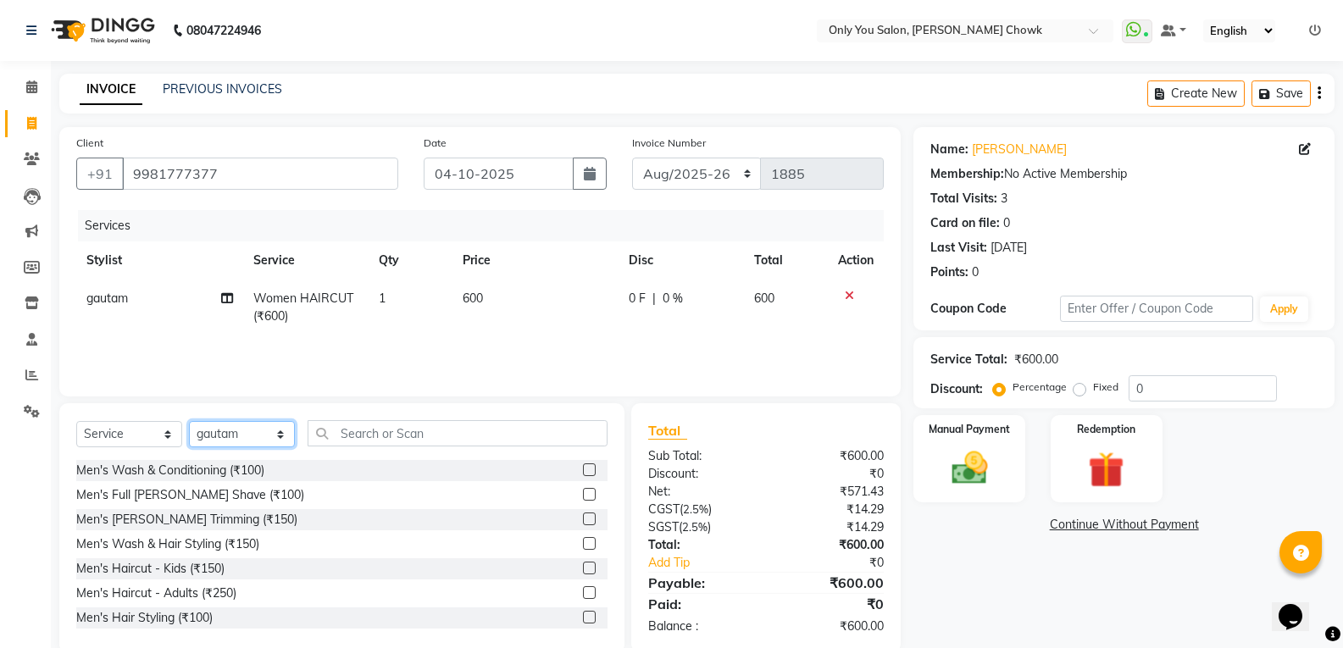
click at [281, 434] on select "Select Stylist [PERSON_NAME] [PERSON_NAME] [PERSON_NAME] MAMTA [PERSON_NAME] [P…" at bounding box center [242, 434] width 106 height 26
click at [189, 421] on select "Select Stylist [PERSON_NAME] [PERSON_NAME] [PERSON_NAME] MAMTA [PERSON_NAME] [P…" at bounding box center [242, 434] width 106 height 26
click at [356, 434] on input "text" at bounding box center [458, 433] width 300 height 26
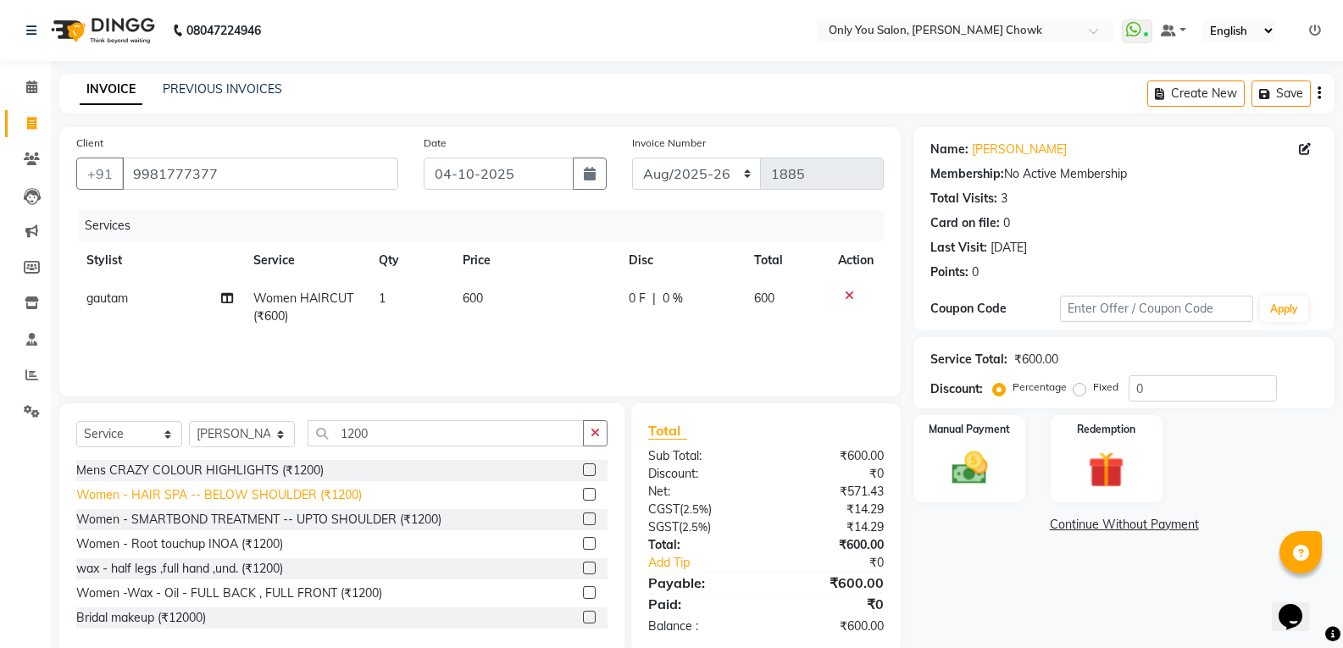
click at [290, 500] on div "Women - HAIR SPA -- BELOW SHOULDER (₹1200)" at bounding box center [219, 495] width 286 height 18
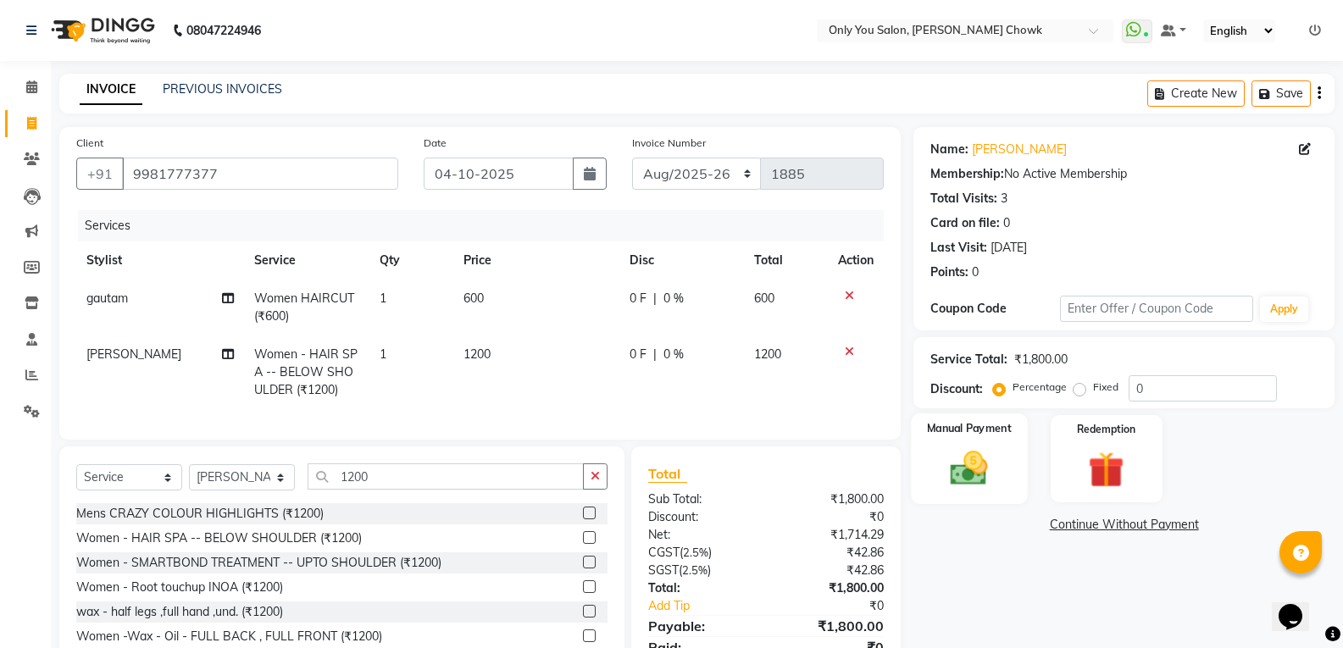
click at [947, 485] on img at bounding box center [969, 468] width 60 height 43
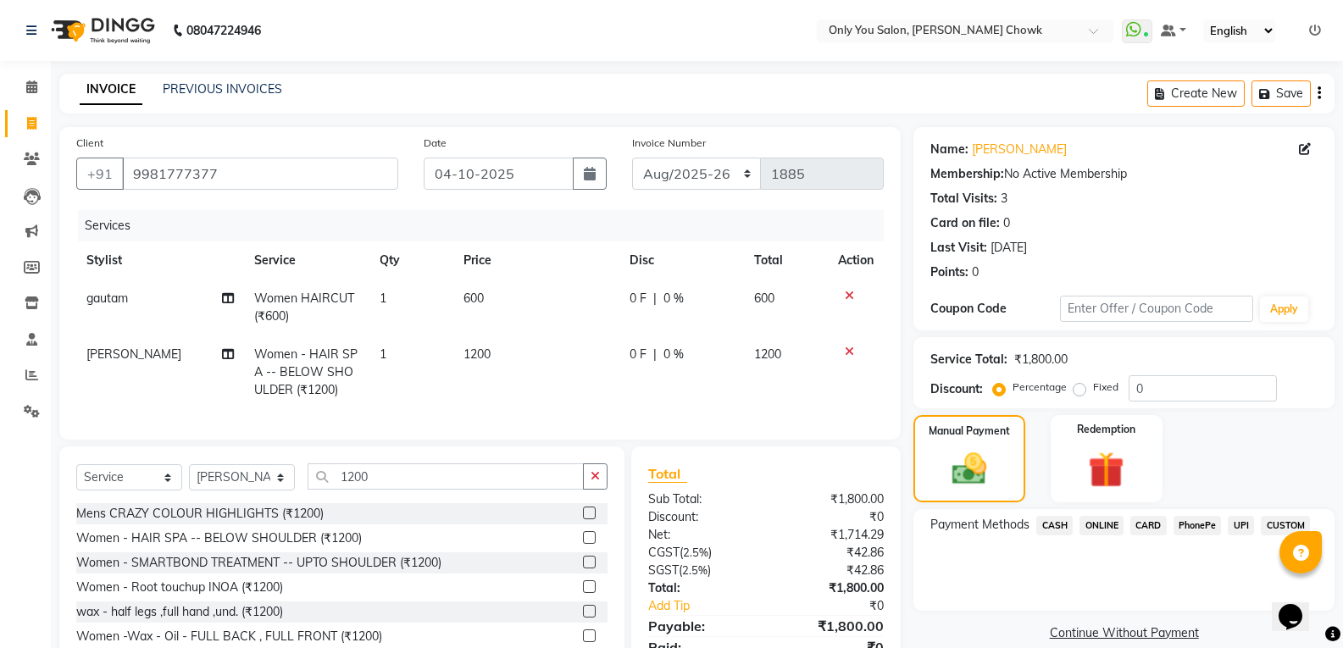
click at [1061, 524] on span "CASH" at bounding box center [1054, 525] width 36 height 19
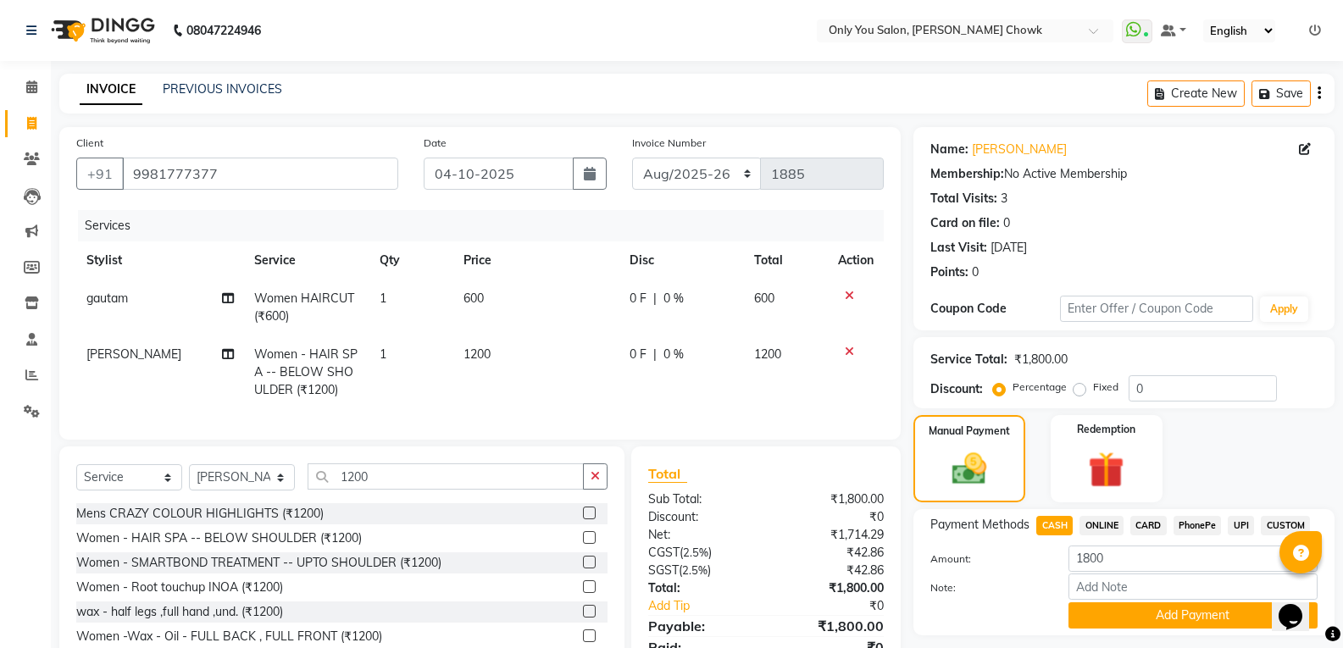
scroll to position [85, 0]
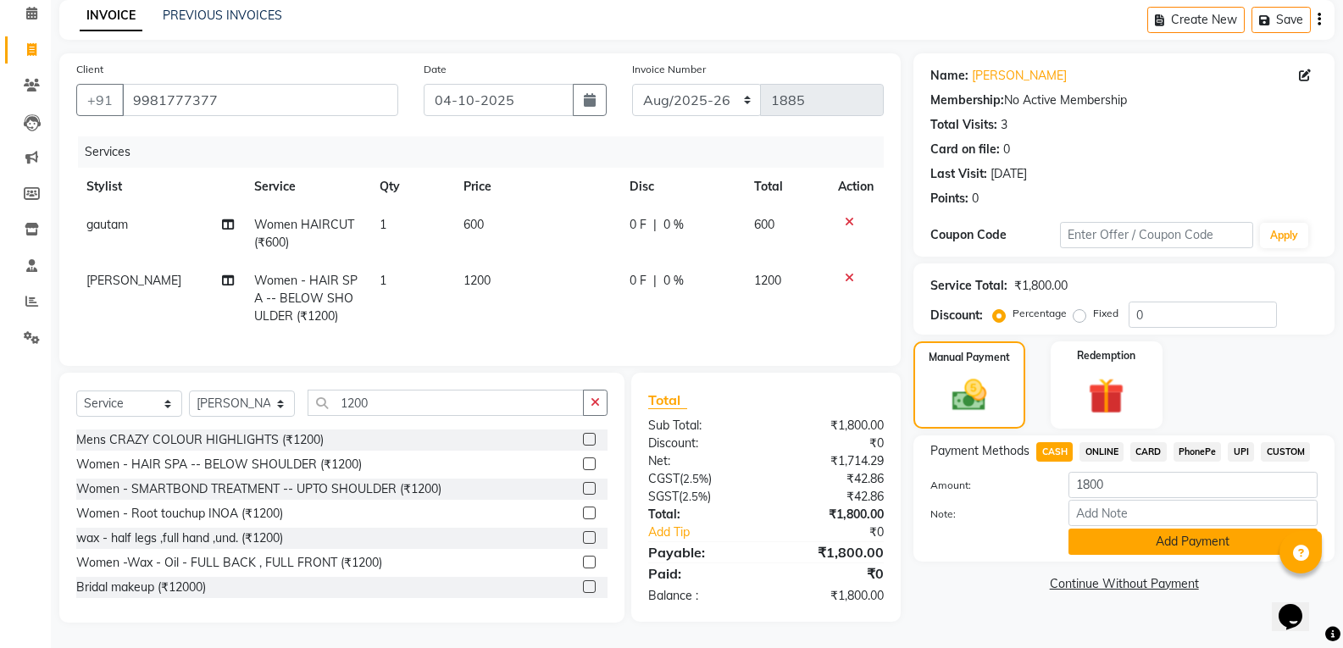
click at [1103, 532] on button "Add Payment" at bounding box center [1193, 542] width 249 height 26
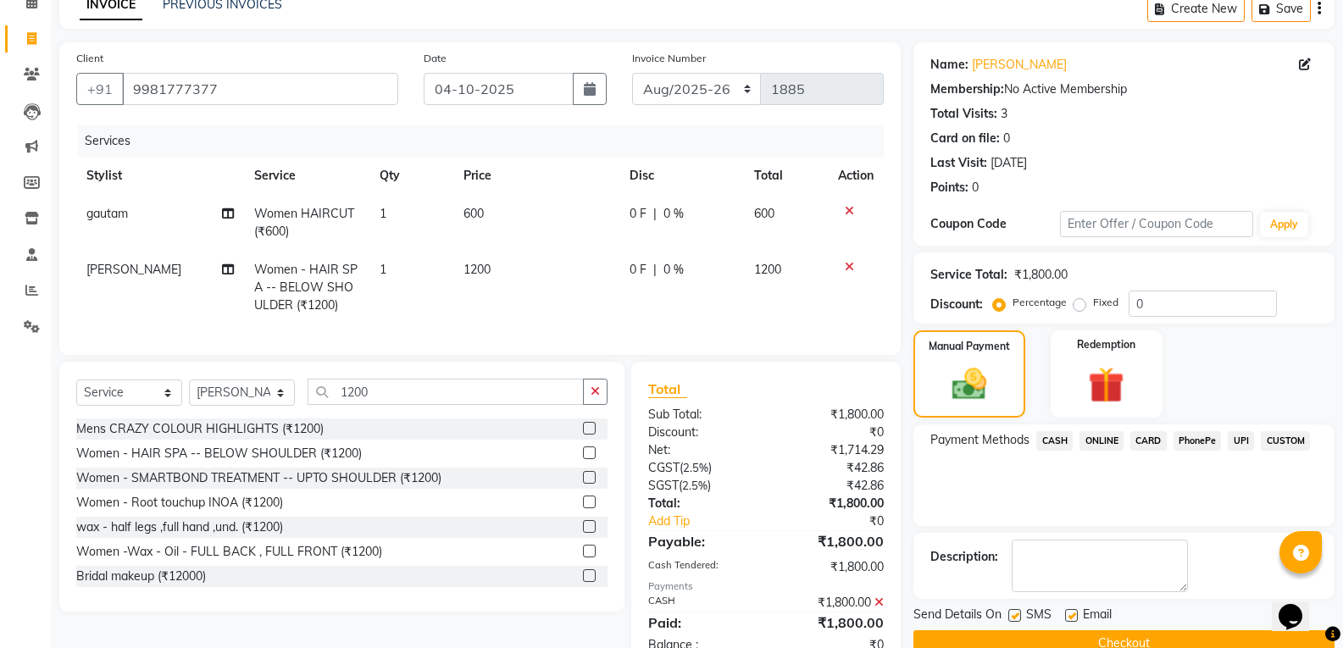
scroll to position [146, 0]
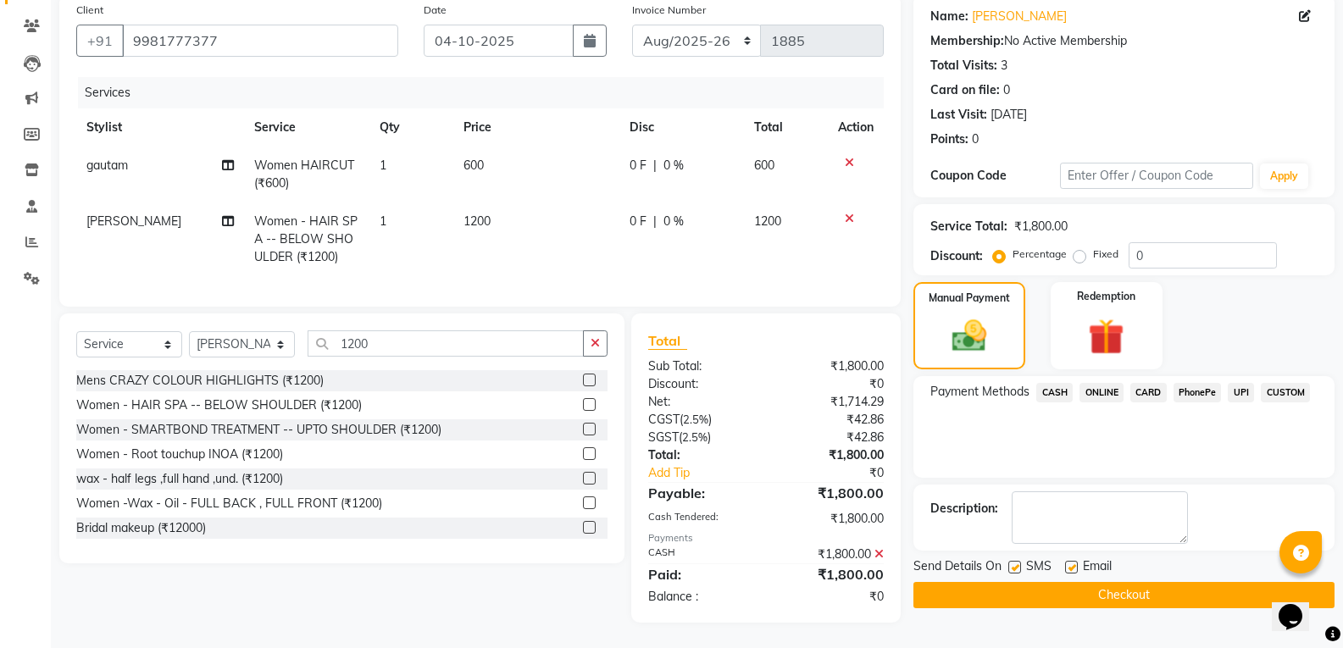
click at [1062, 589] on button "Checkout" at bounding box center [1124, 595] width 421 height 26
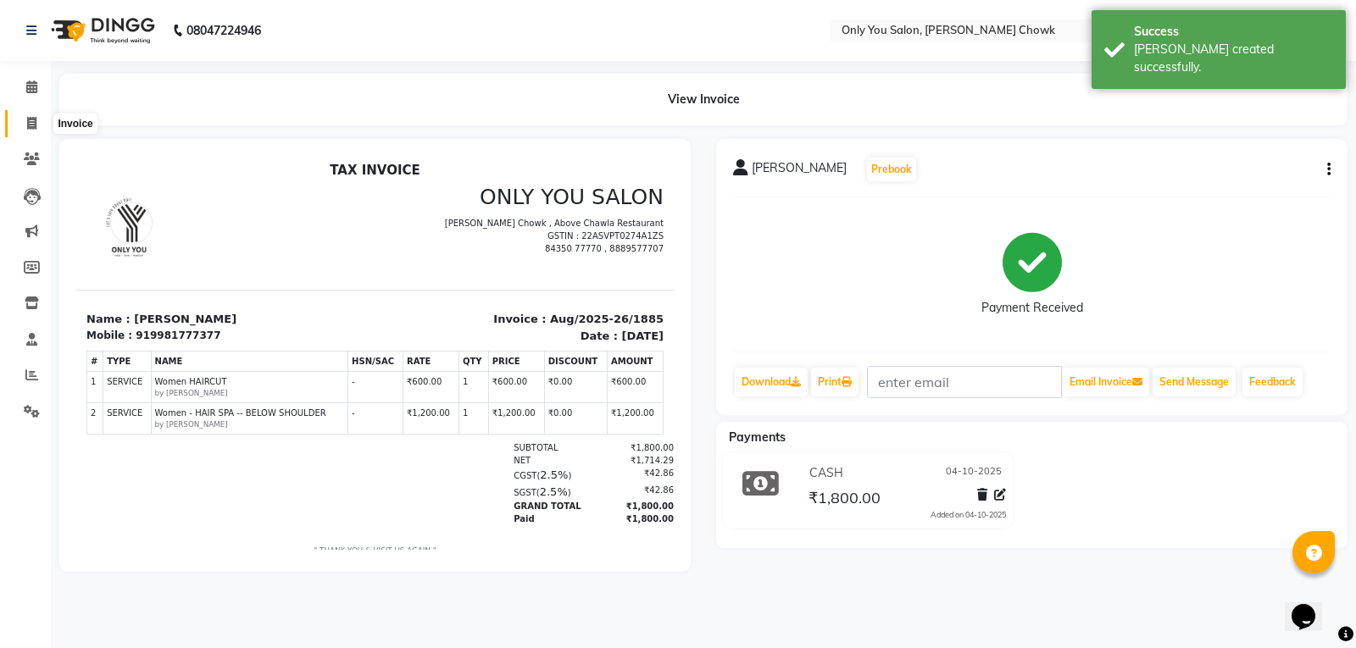
click at [34, 126] on icon at bounding box center [31, 123] width 9 height 13
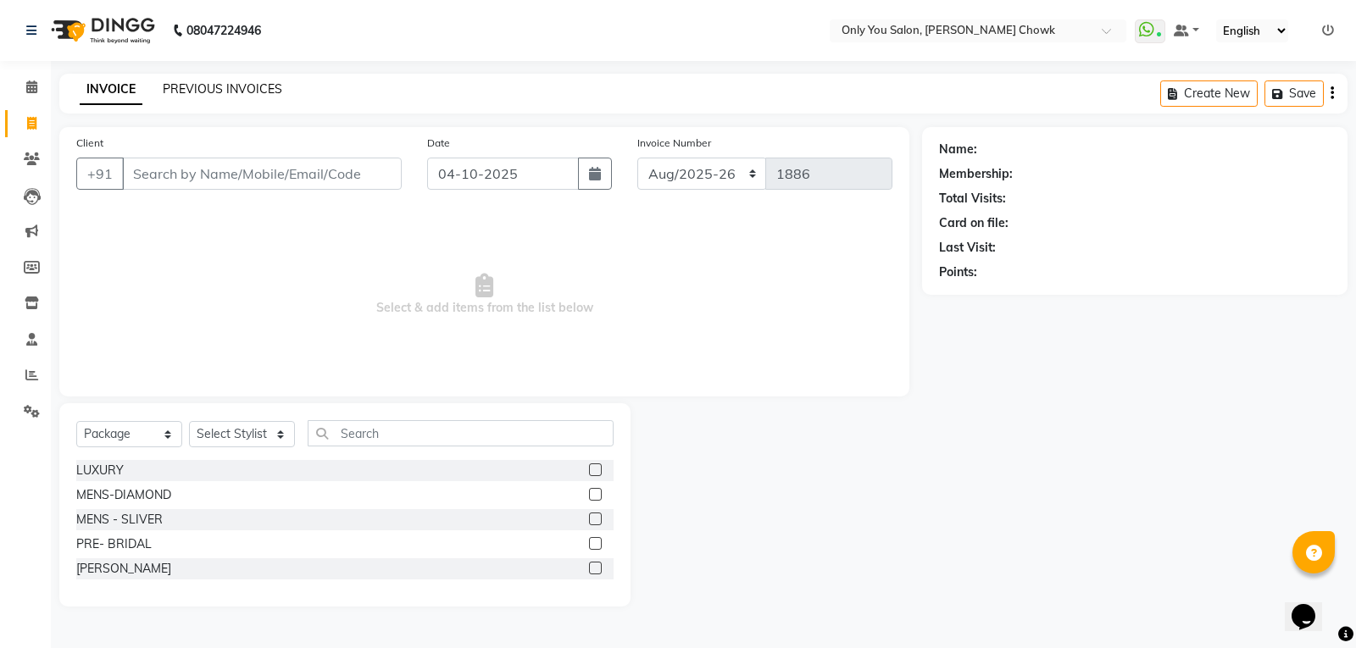
click at [263, 95] on link "PREVIOUS INVOICES" at bounding box center [222, 88] width 119 height 15
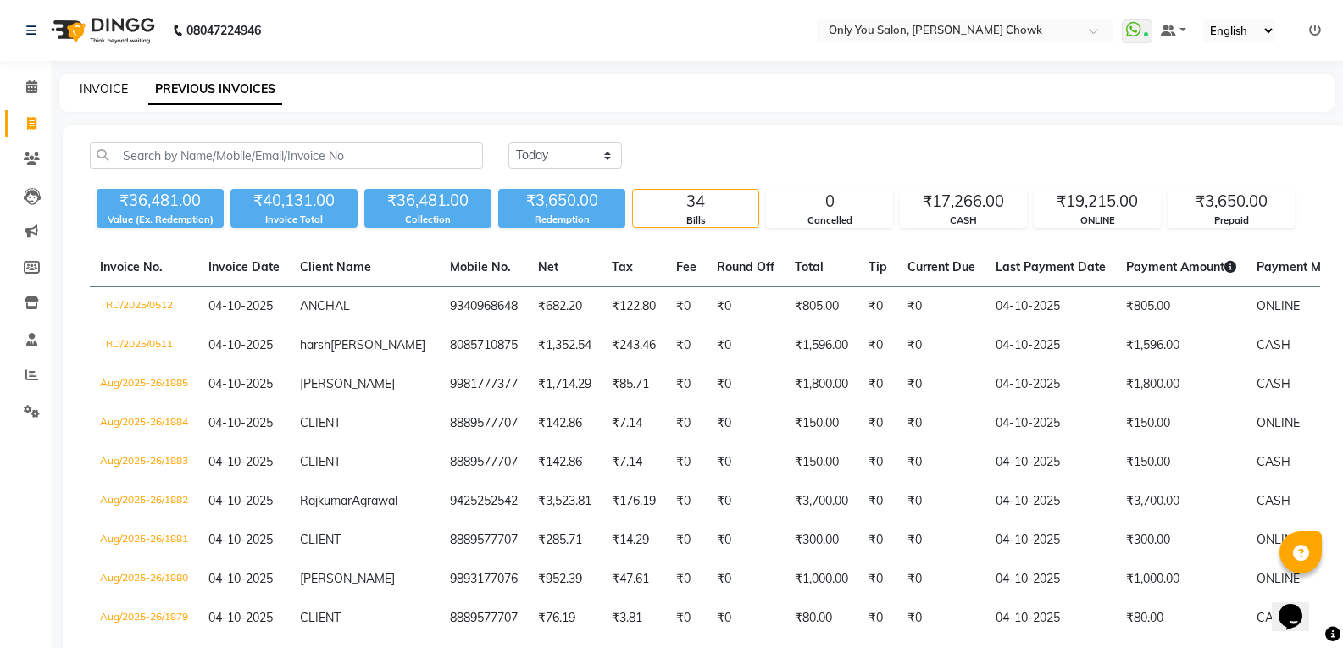
click at [91, 93] on link "INVOICE" at bounding box center [104, 88] width 48 height 15
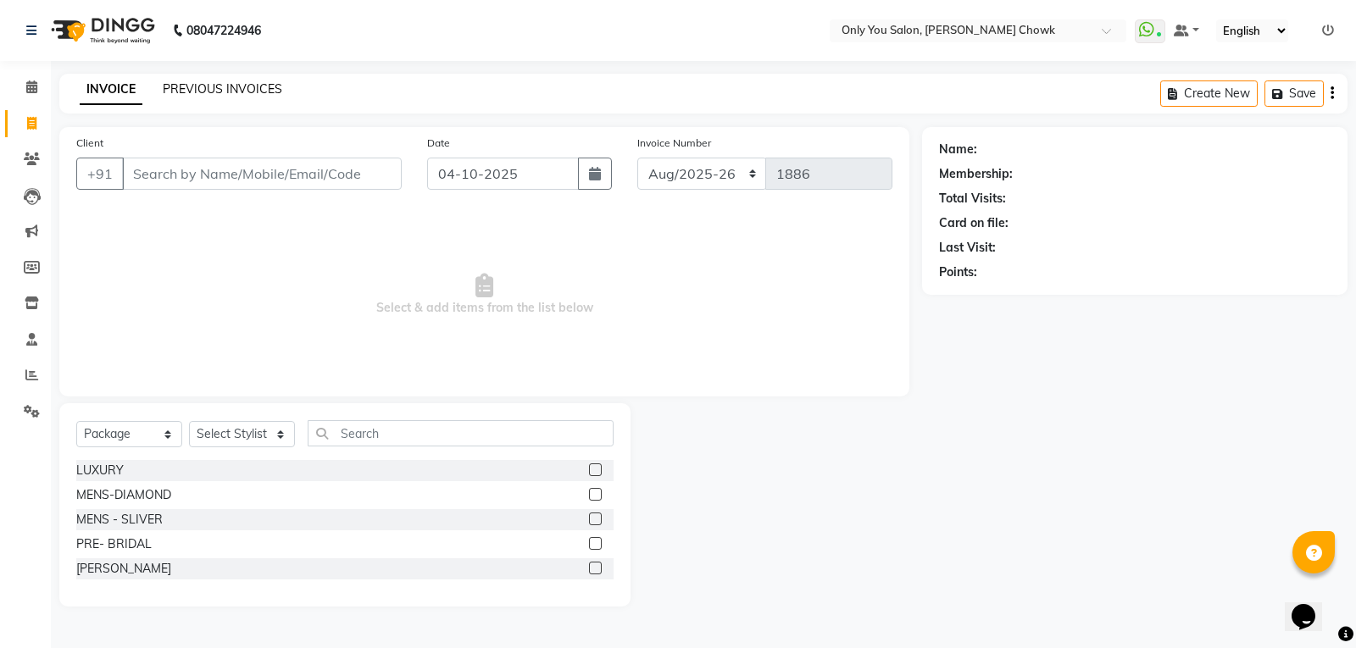
click at [243, 92] on link "PREVIOUS INVOICES" at bounding box center [222, 88] width 119 height 15
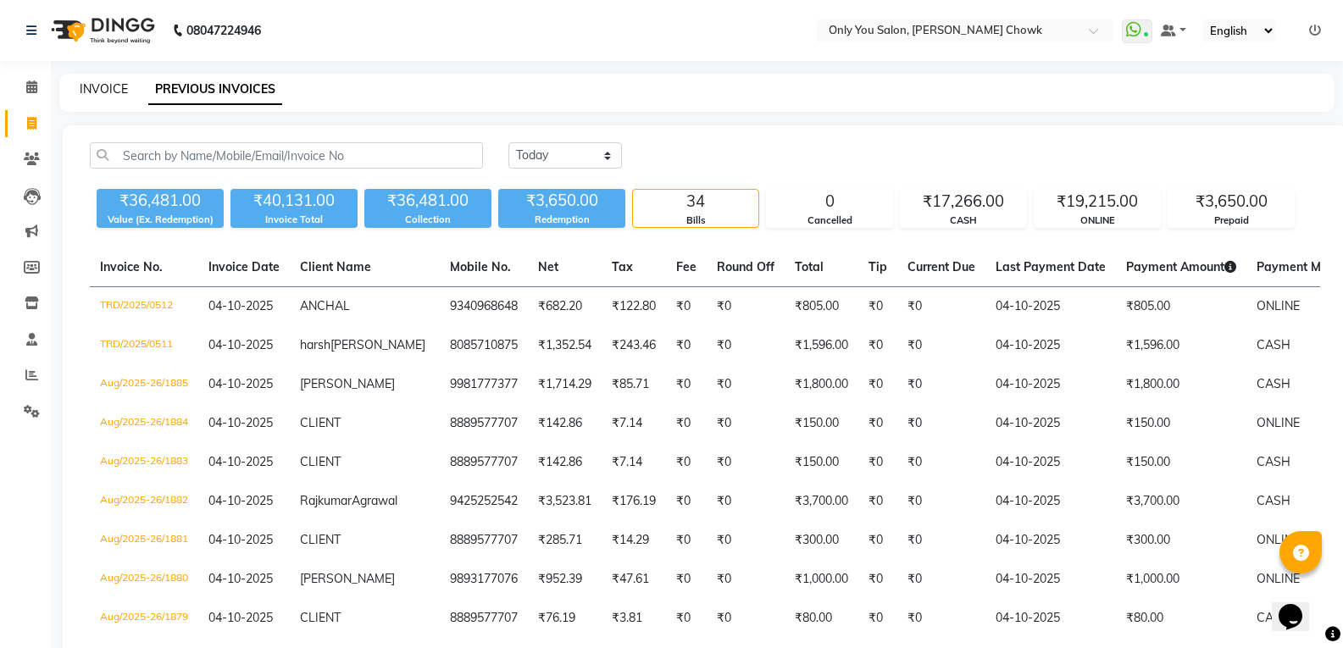
click at [114, 92] on link "INVOICE" at bounding box center [104, 88] width 48 height 15
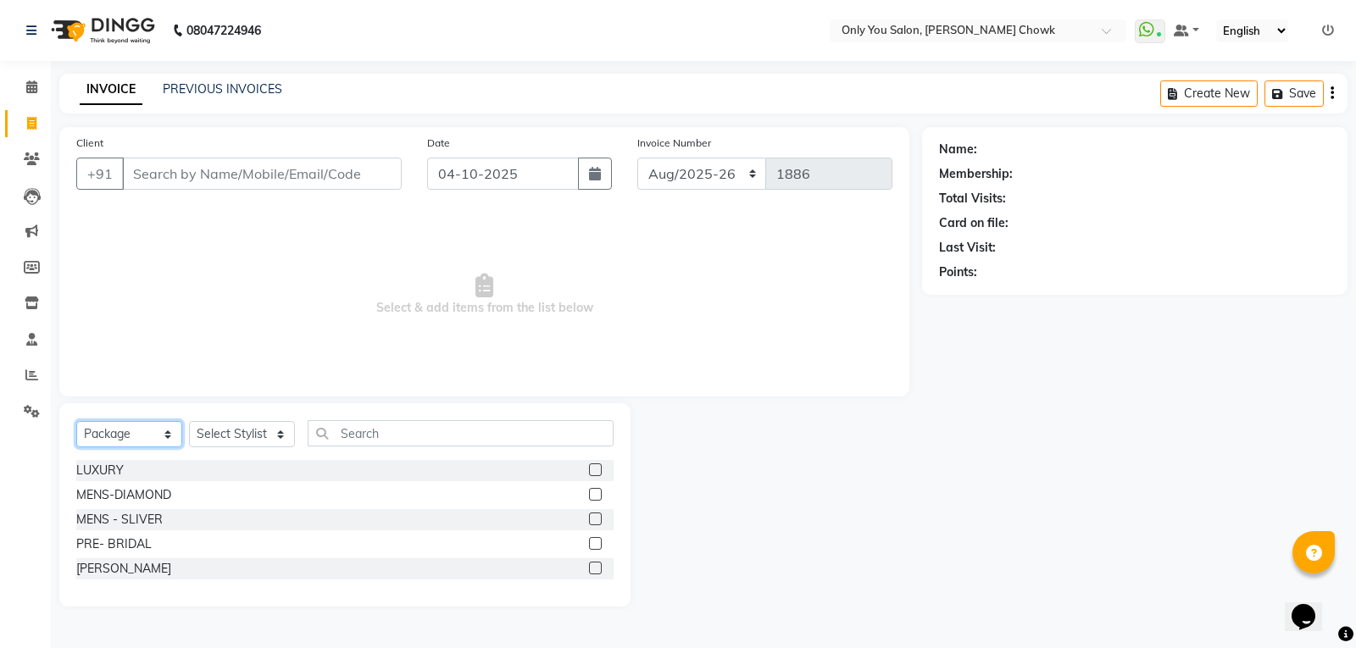
click at [141, 436] on select "Select Service Product Membership Package Voucher Prepaid Gift Card" at bounding box center [129, 434] width 106 height 26
click at [76, 421] on select "Select Service Product Membership Package Voucher Prepaid Gift Card" at bounding box center [129, 434] width 106 height 26
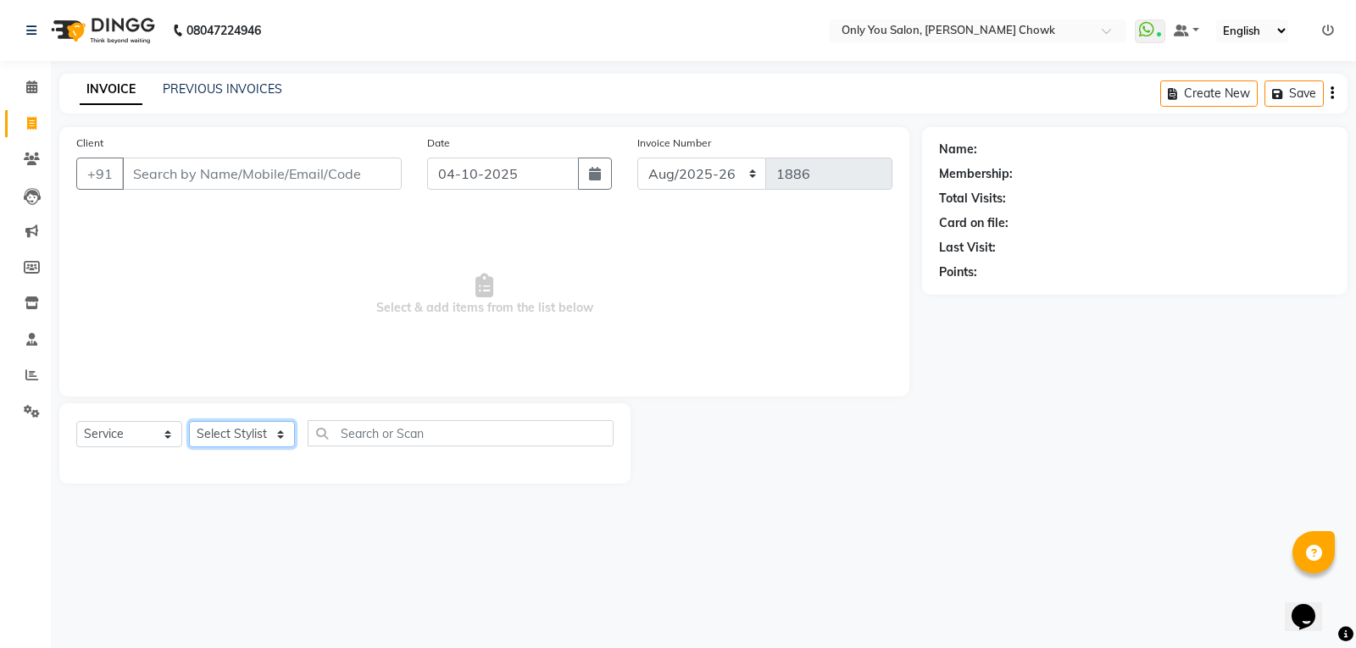
click at [265, 441] on select "Select Stylist [PERSON_NAME] [PERSON_NAME] [PERSON_NAME] MAMTA [PERSON_NAME] [P…" at bounding box center [242, 434] width 106 height 26
click at [189, 421] on select "Select Stylist [PERSON_NAME] [PERSON_NAME] [PERSON_NAME] MAMTA [PERSON_NAME] [P…" at bounding box center [242, 434] width 106 height 26
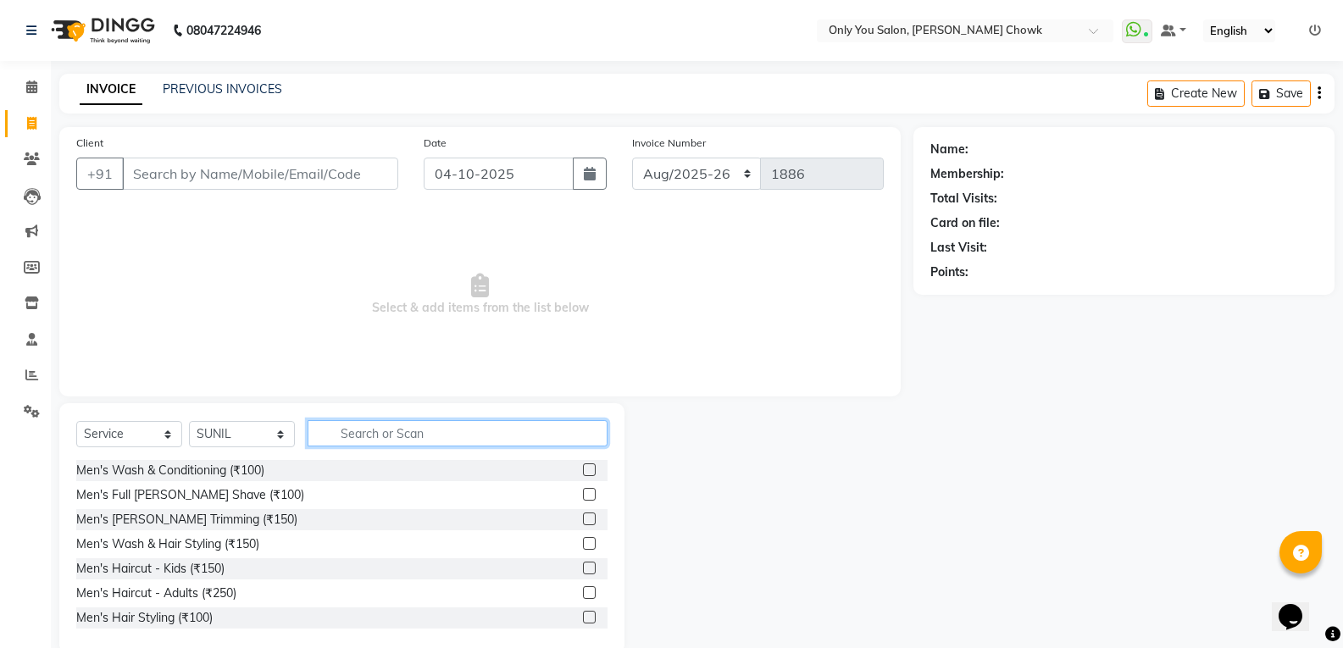
click at [432, 424] on input "text" at bounding box center [458, 433] width 300 height 26
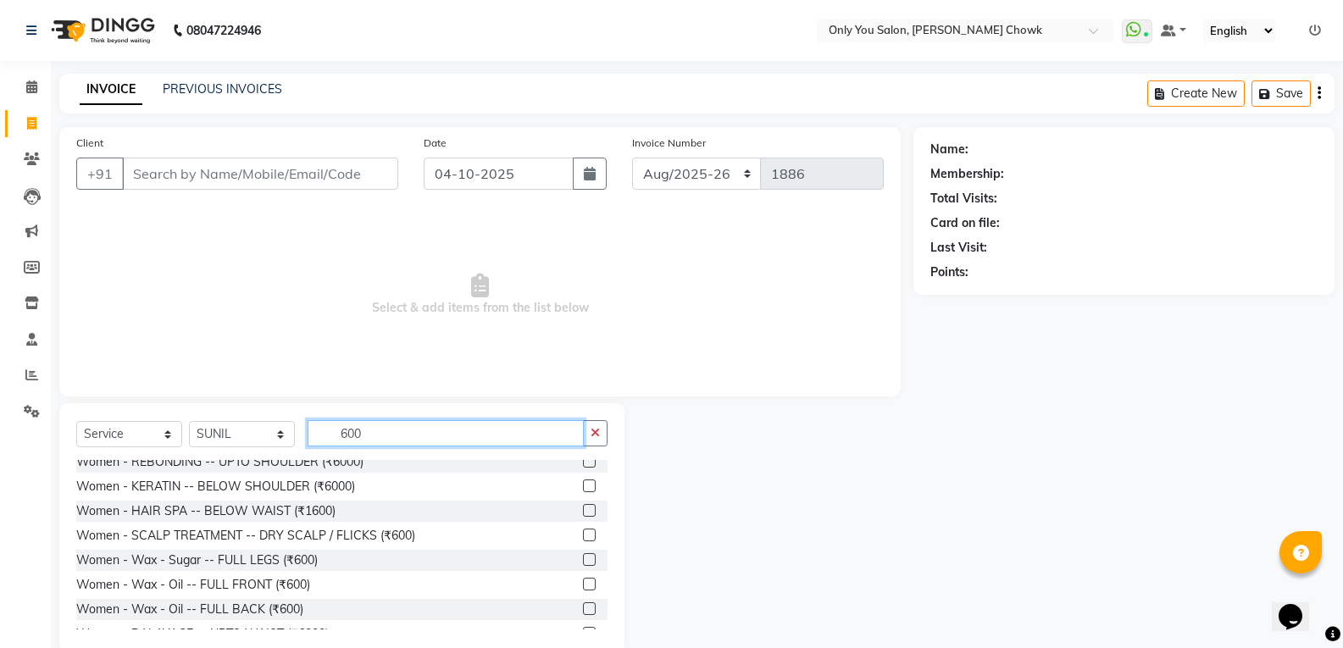
scroll to position [339, 0]
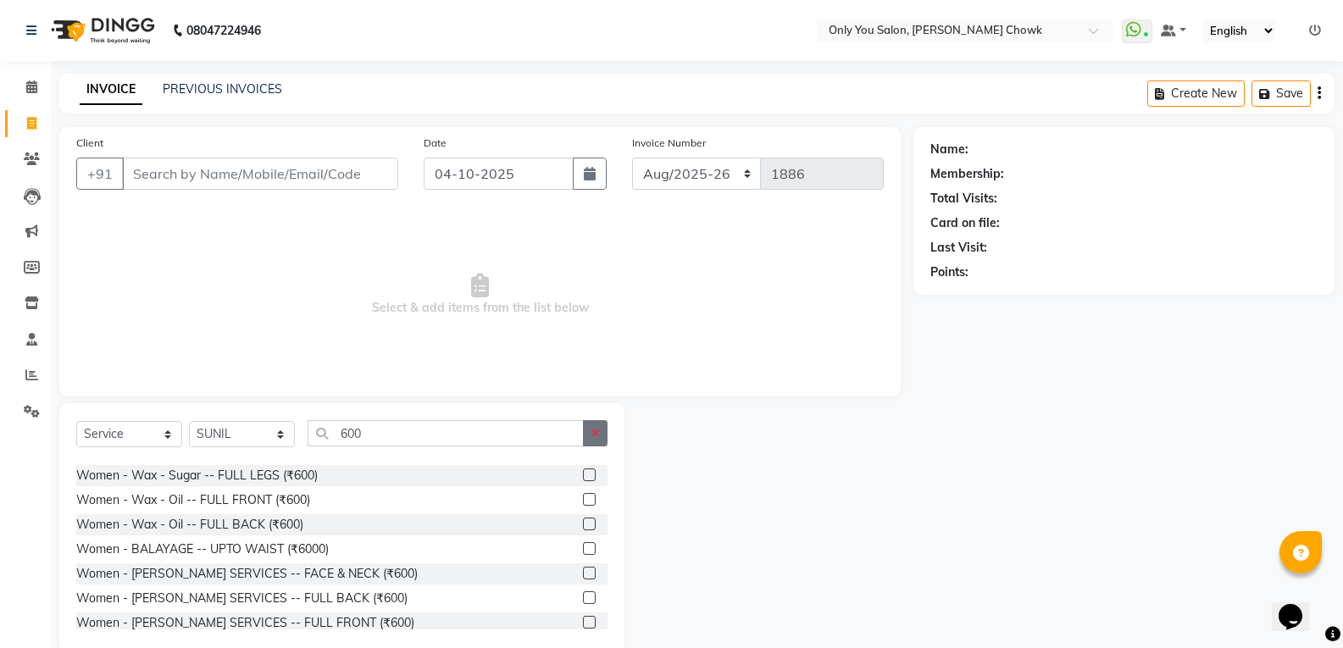
click at [604, 440] on button "button" at bounding box center [595, 433] width 25 height 26
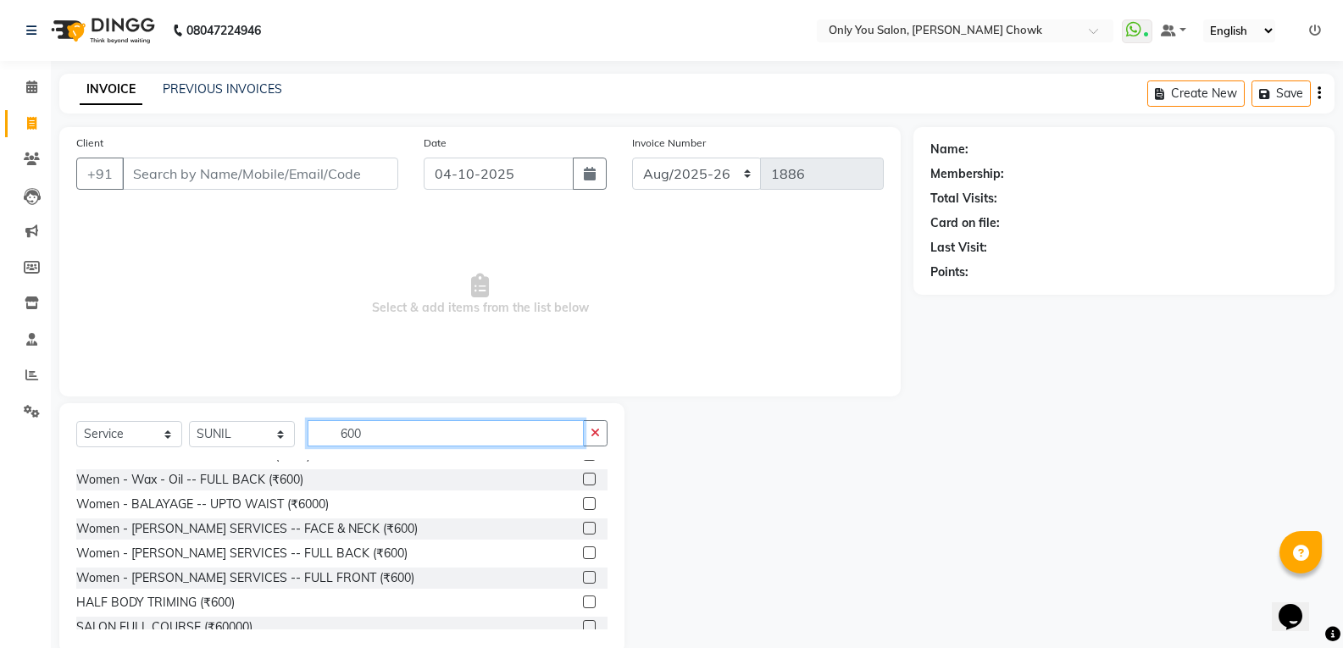
scroll to position [424, 0]
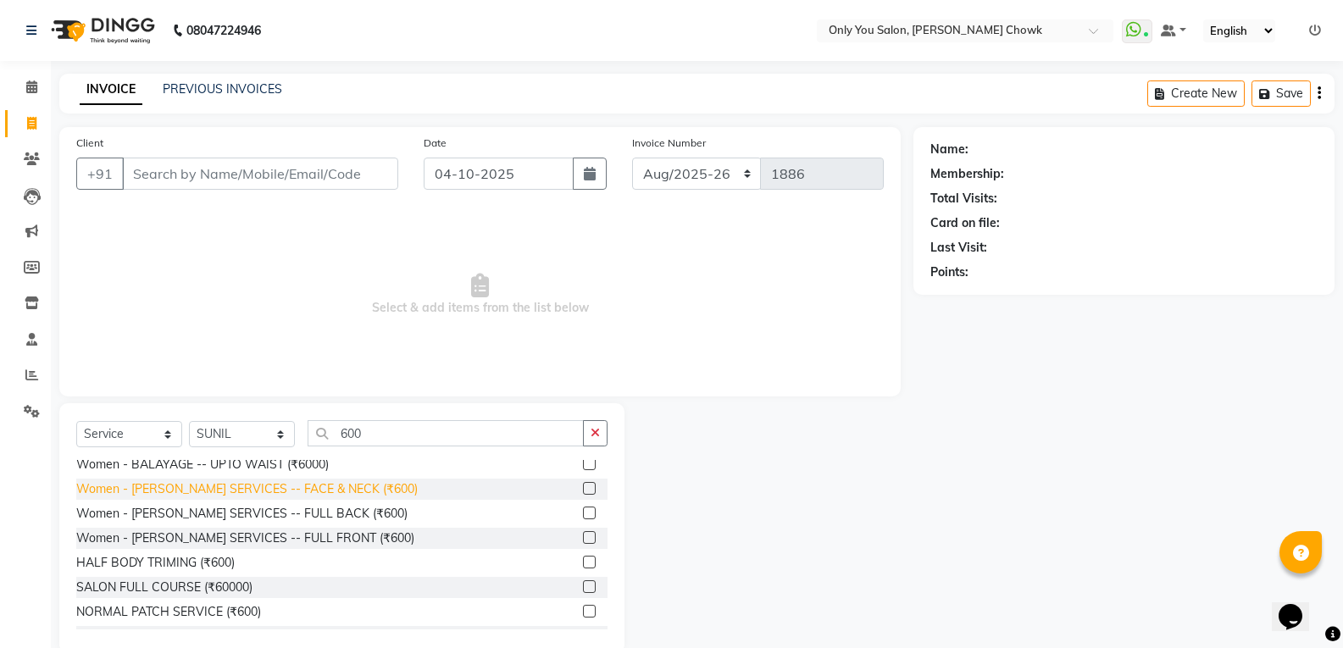
click at [322, 484] on div "Women - [PERSON_NAME] SERVICES -- FACE & NECK (₹600)" at bounding box center [247, 489] width 342 height 18
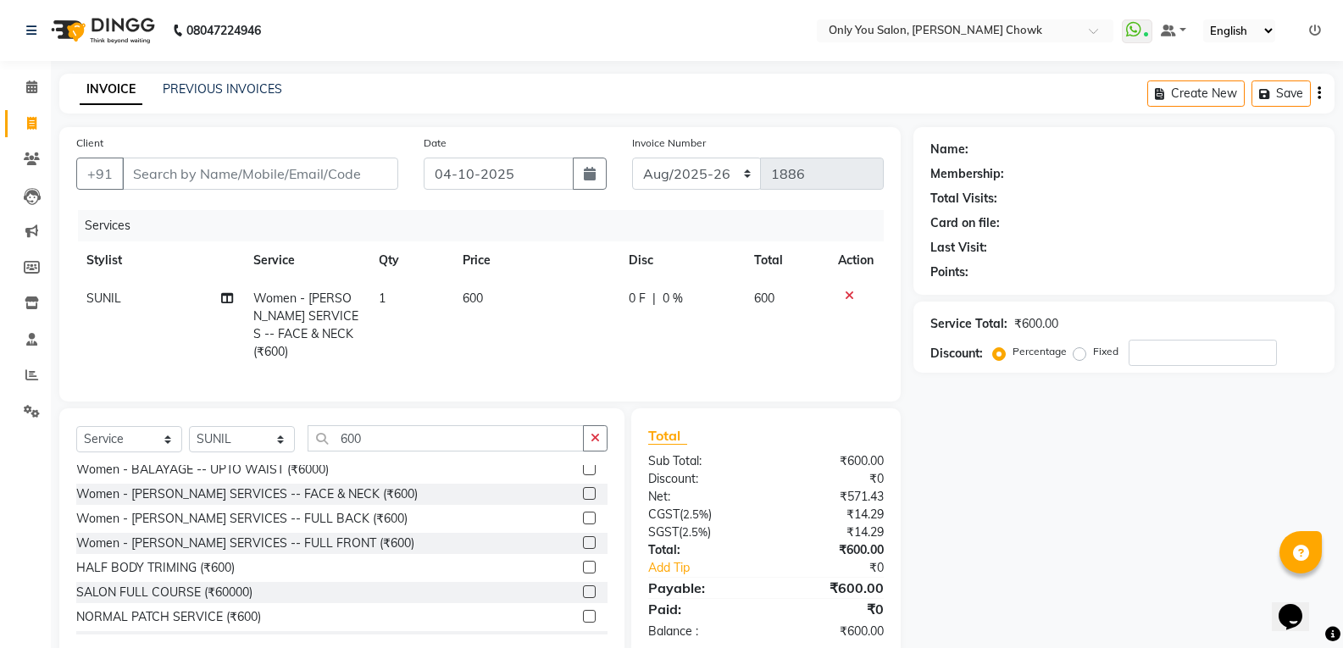
click at [114, 305] on span "SUNIL" at bounding box center [103, 298] width 35 height 15
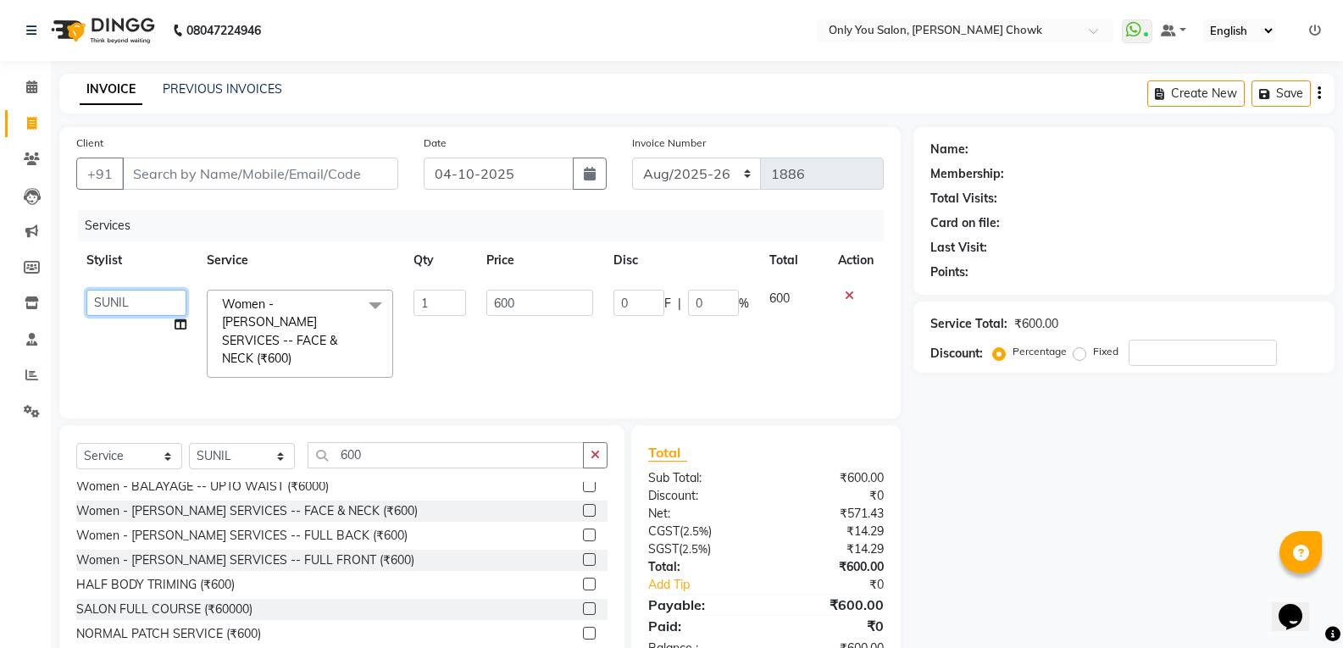
click at [119, 300] on select "ASHWIN gautam KHUSHI SIDAR LAXMI TIWARI MAMTA SAHU NARESH Ragini Sahu RAKESH RA…" at bounding box center [136, 303] width 100 height 26
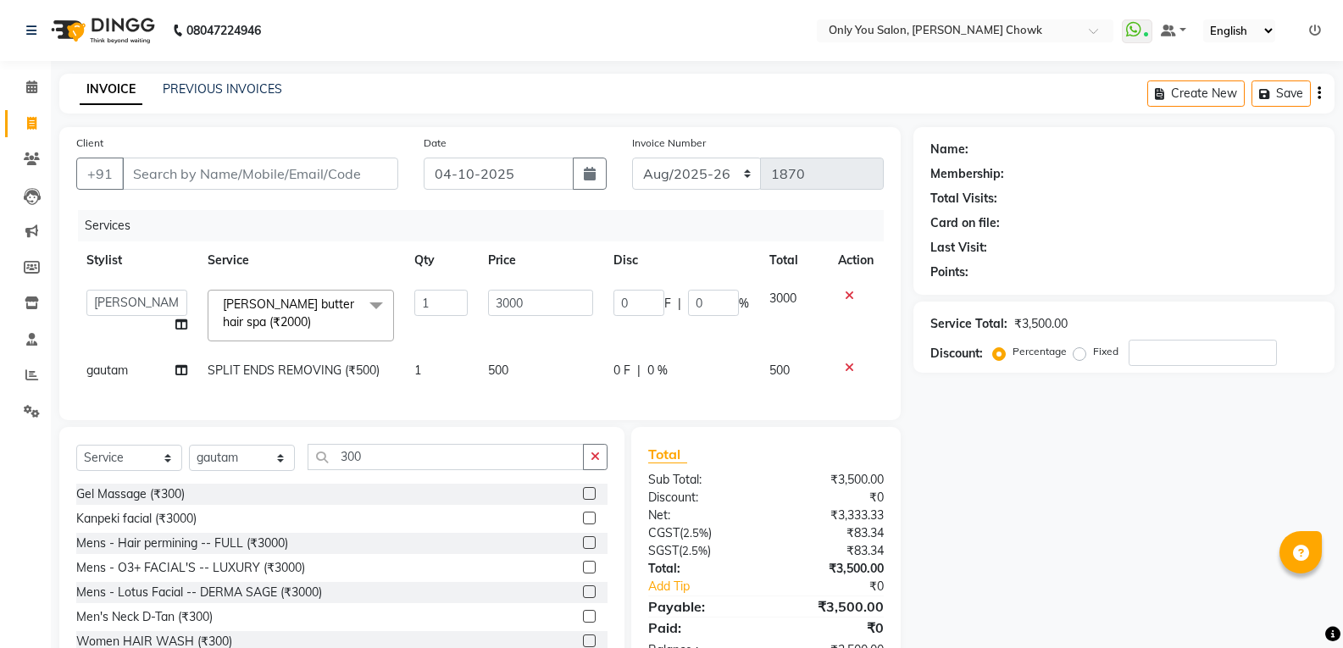
select select "8713"
select select "82127"
select select "service"
select select "88527"
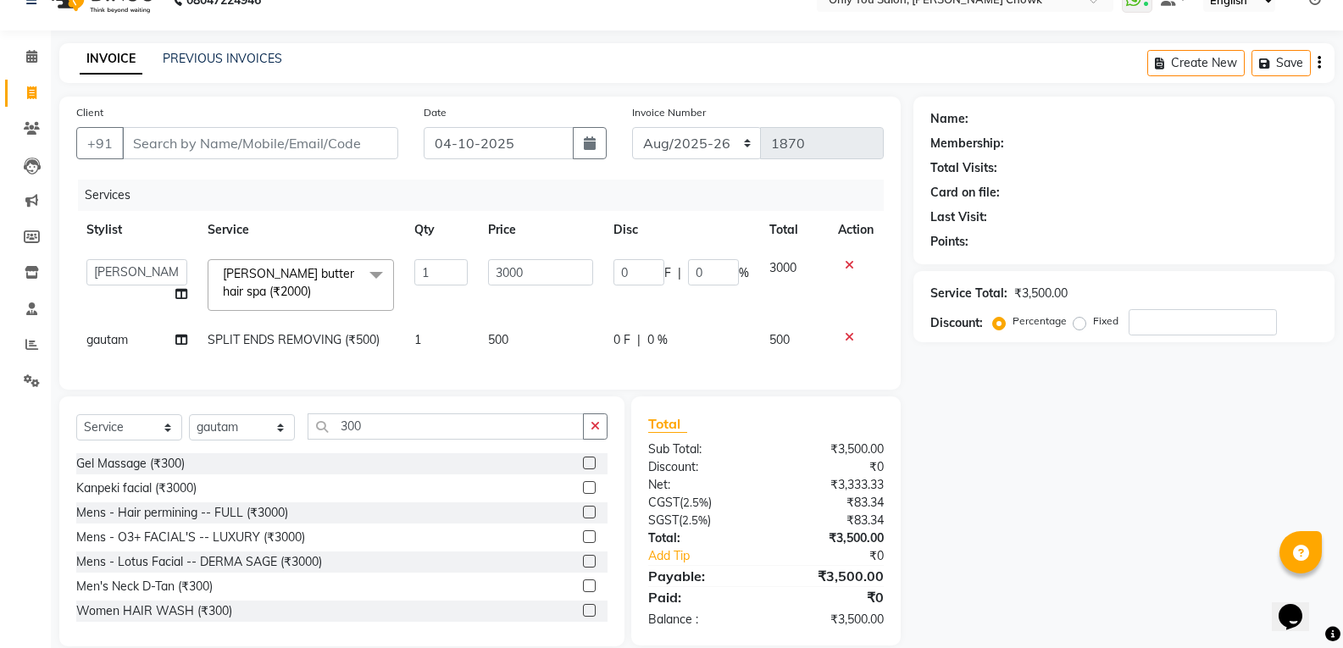
scroll to position [85, 0]
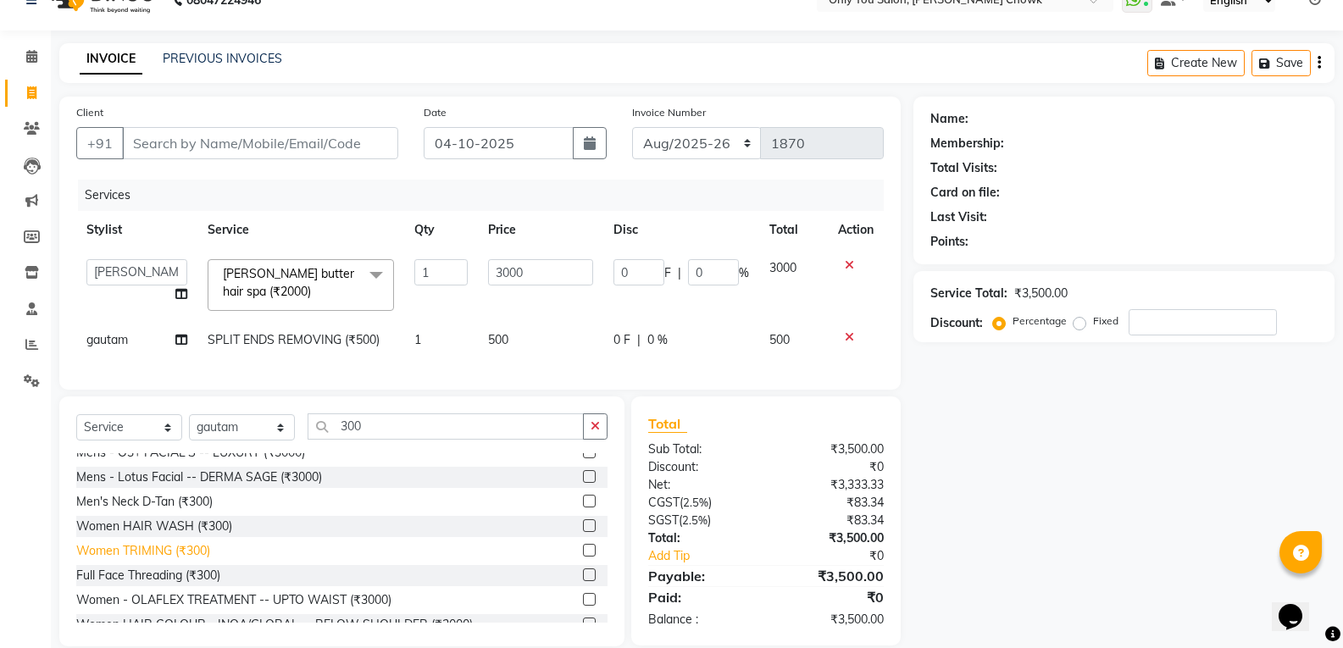
click at [164, 558] on div "Women TRIMING (₹300)" at bounding box center [143, 551] width 134 height 18
checkbox input "false"
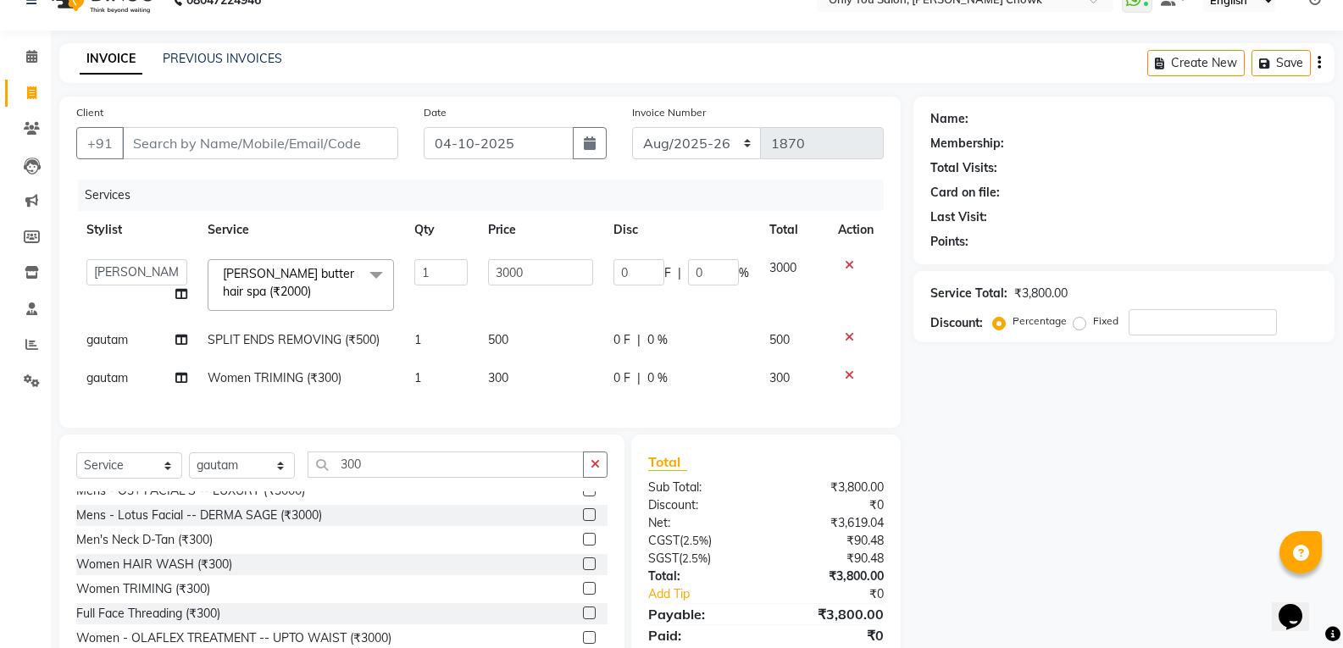
click at [408, 458] on div "Select Service Product Membership Package Voucher Prepaid Gift Card Select Styl…" at bounding box center [341, 560] width 565 height 250
click at [401, 474] on input "300" at bounding box center [446, 465] width 276 height 26
type input "3"
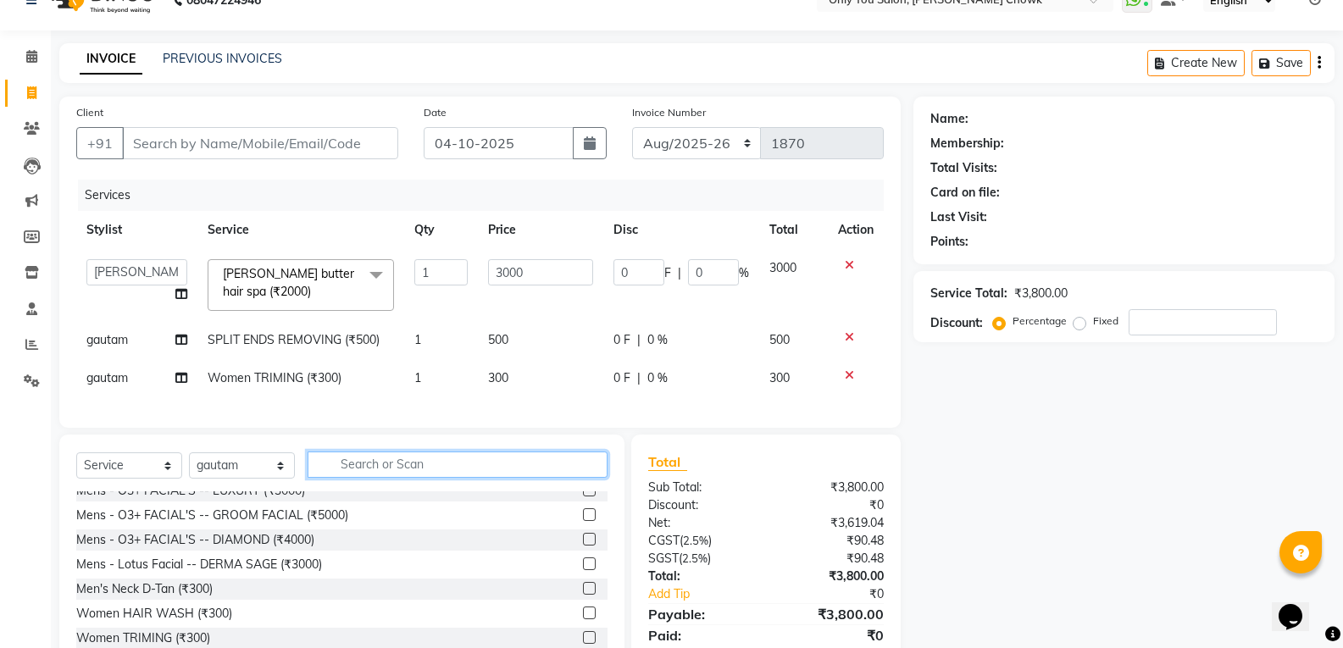
scroll to position [1059, 0]
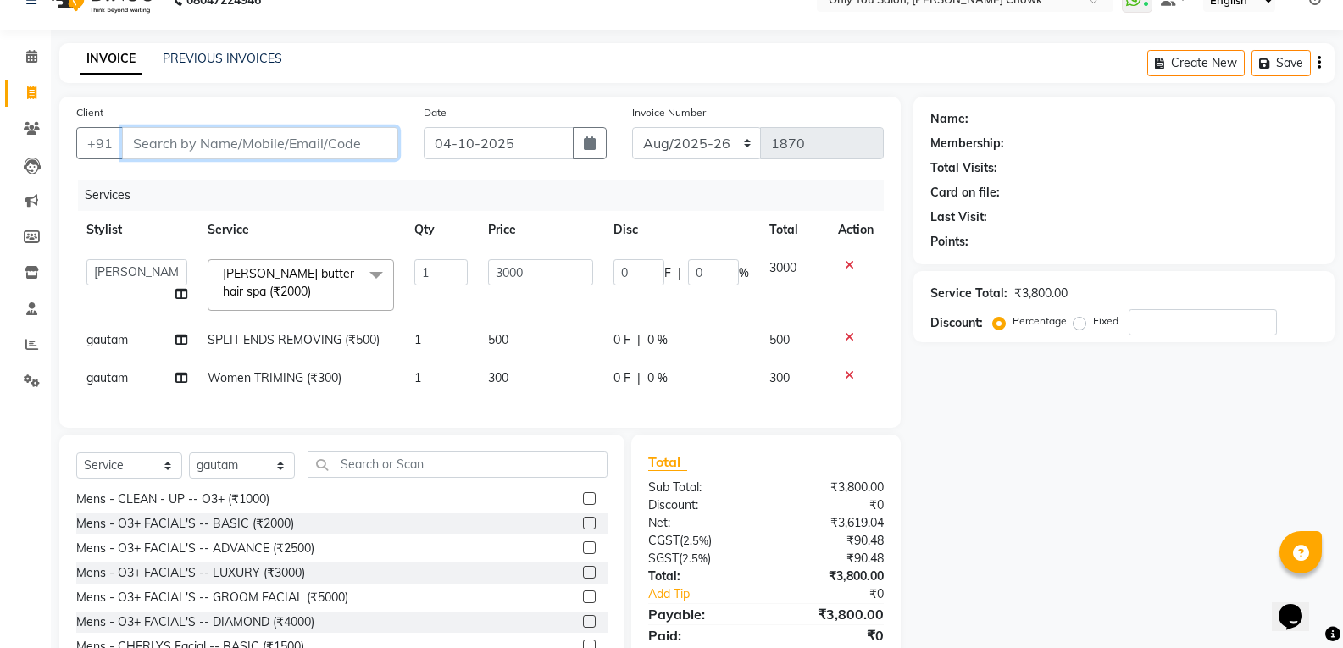
click at [264, 132] on input "Client" at bounding box center [260, 143] width 276 height 32
type input "m"
type input "0"
type input "m"
click at [275, 477] on select "Select Stylist [PERSON_NAME] [PERSON_NAME] [PERSON_NAME] MAMTA [PERSON_NAME] [P…" at bounding box center [242, 466] width 106 height 26
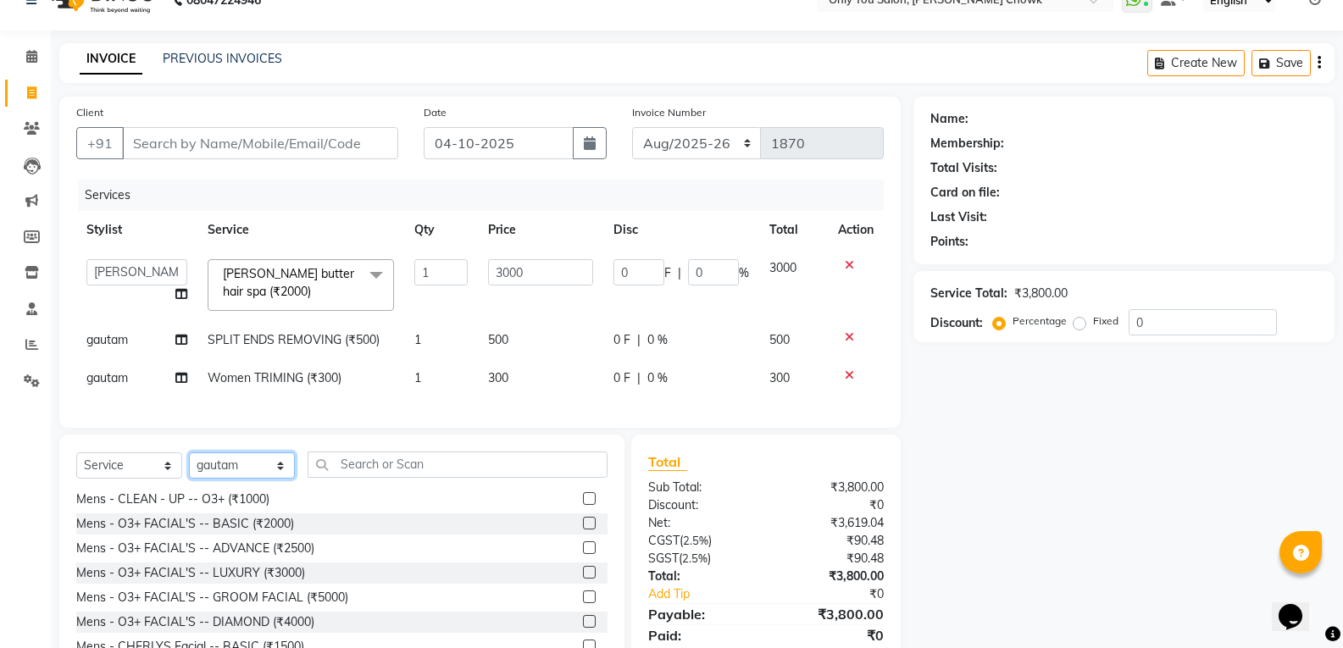
select select "82127"
click at [189, 465] on select "Select Stylist [PERSON_NAME] [PERSON_NAME] [PERSON_NAME] MAMTA [PERSON_NAME] [P…" at bounding box center [242, 466] width 106 height 26
click at [231, 140] on input "Client" at bounding box center [260, 143] width 276 height 32
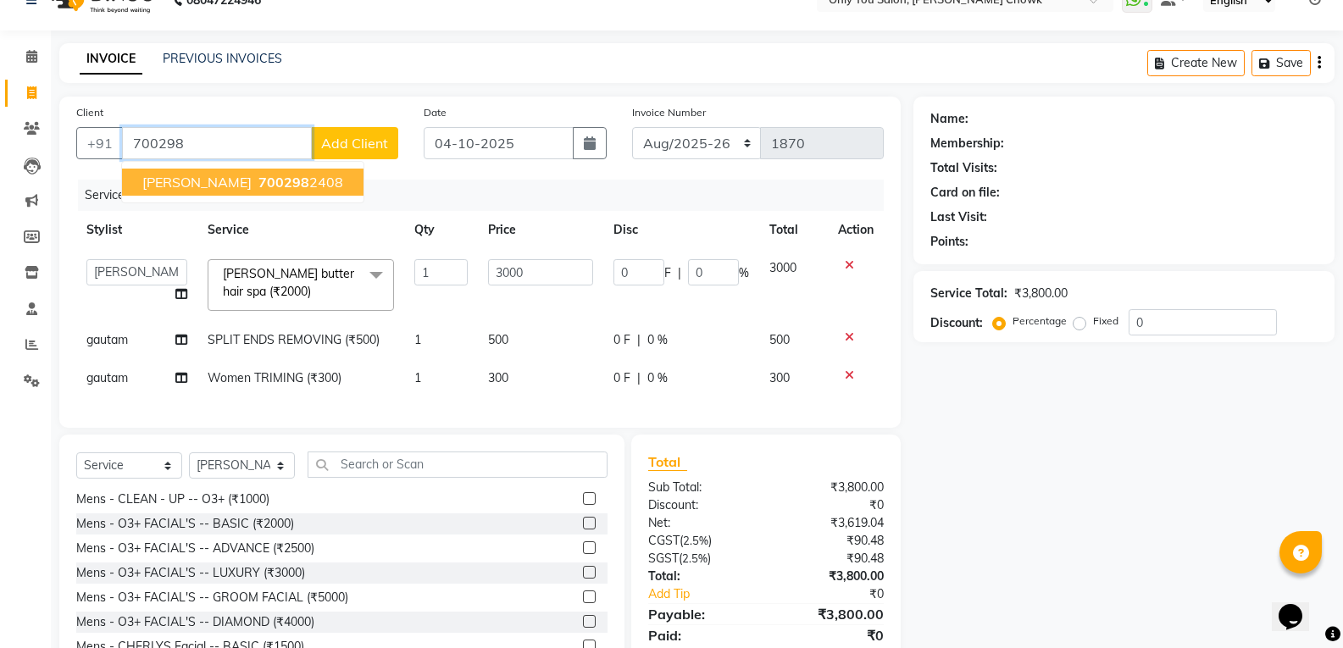
click at [234, 178] on span "Riya achantani" at bounding box center [196, 182] width 109 height 17
type input "7002982408"
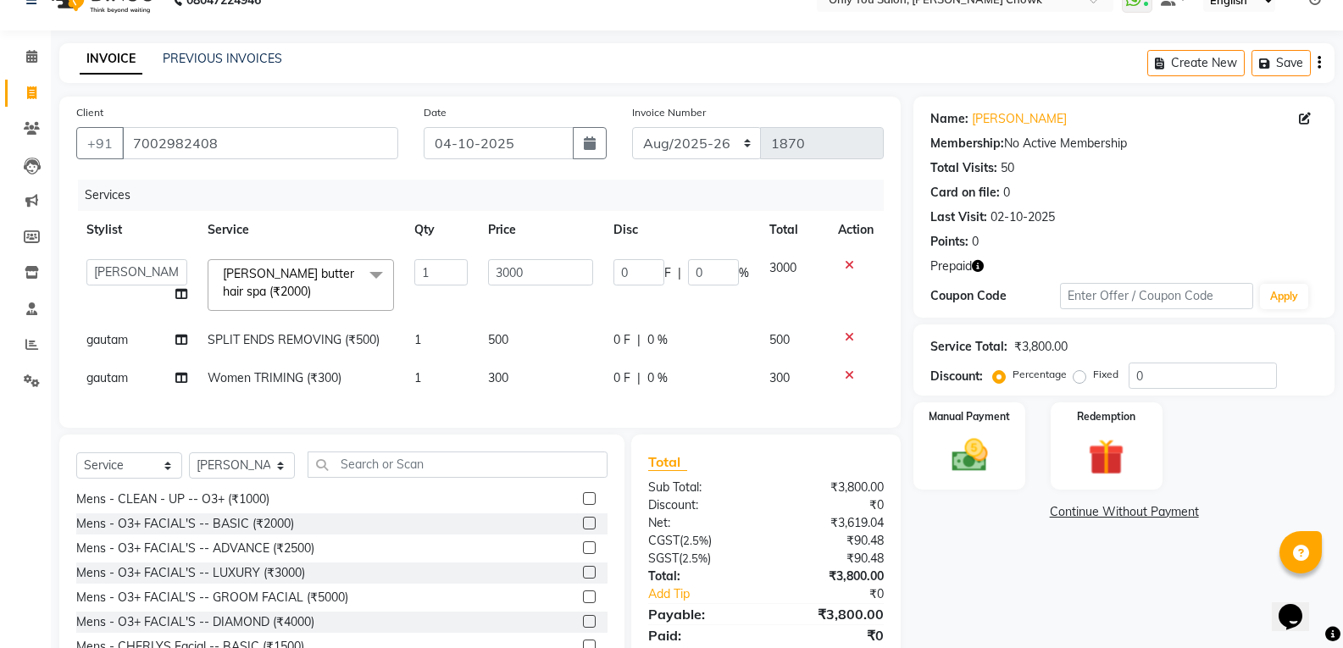
click at [978, 268] on icon "button" at bounding box center [978, 266] width 12 height 12
drag, startPoint x: 130, startPoint y: 140, endPoint x: 265, endPoint y: 142, distance: 135.6
click at [265, 142] on input "7002982408" at bounding box center [260, 143] width 276 height 32
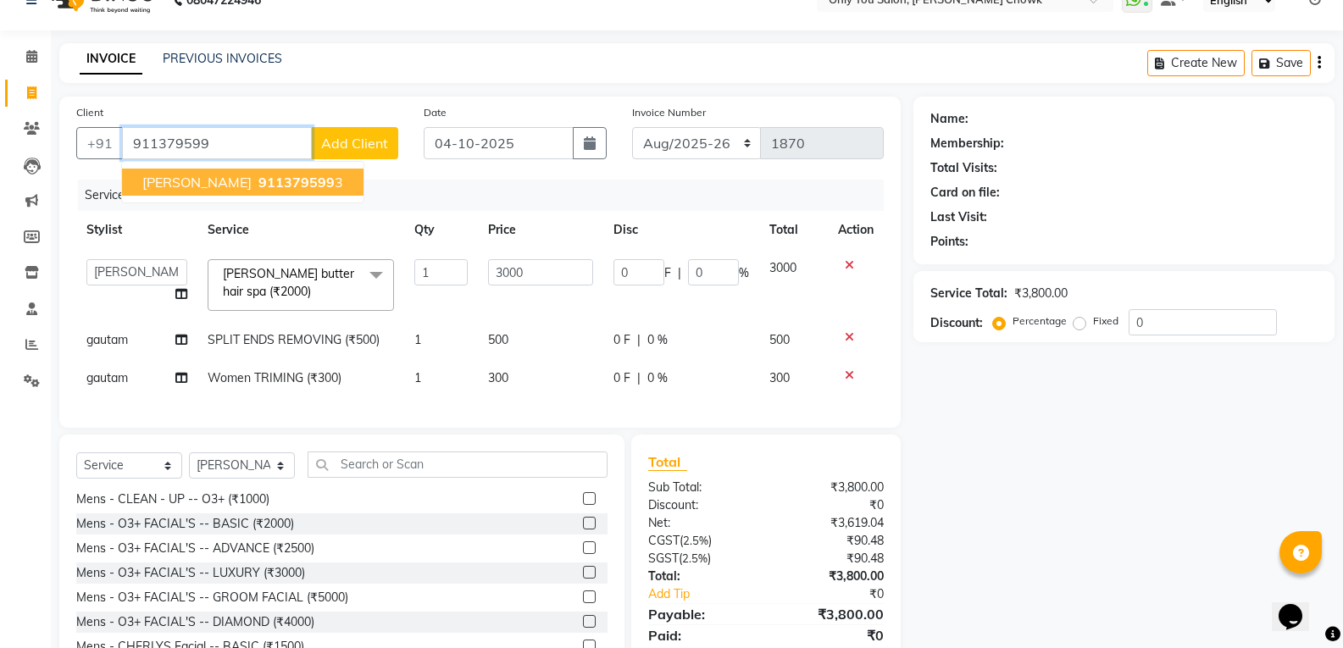
click at [258, 181] on span "911379599" at bounding box center [296, 182] width 76 height 17
type input "9113795993"
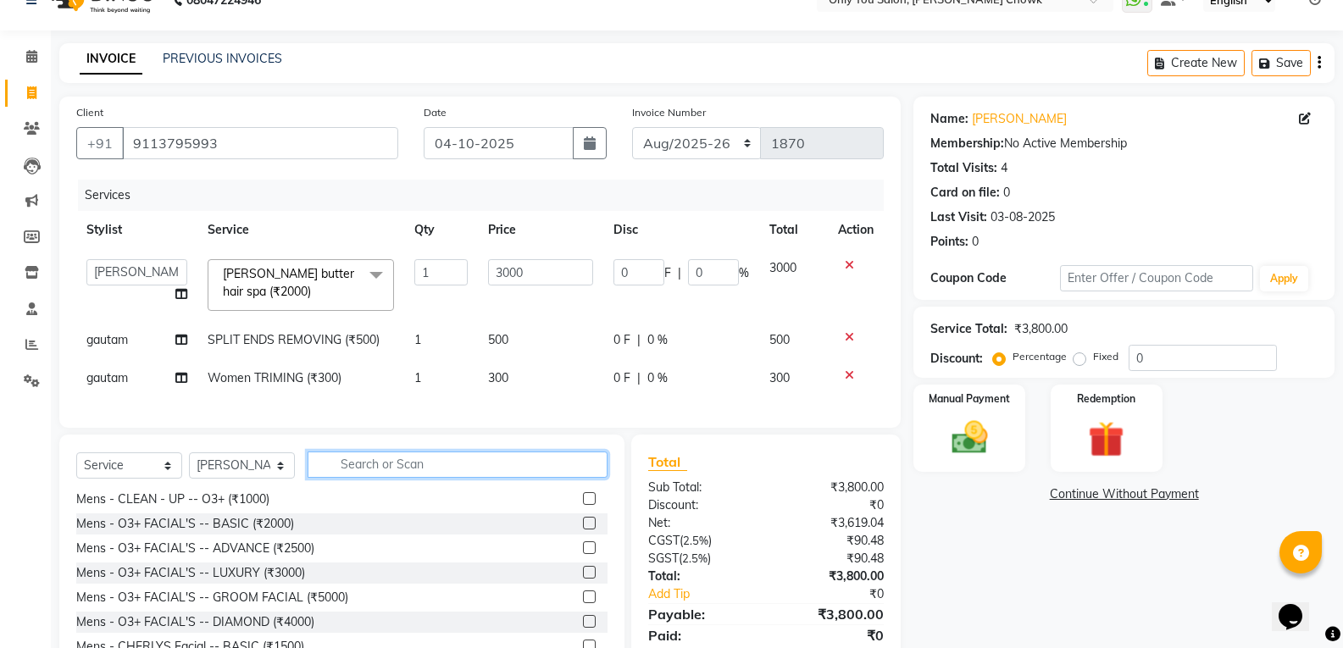
click at [338, 475] on input "text" at bounding box center [458, 465] width 300 height 26
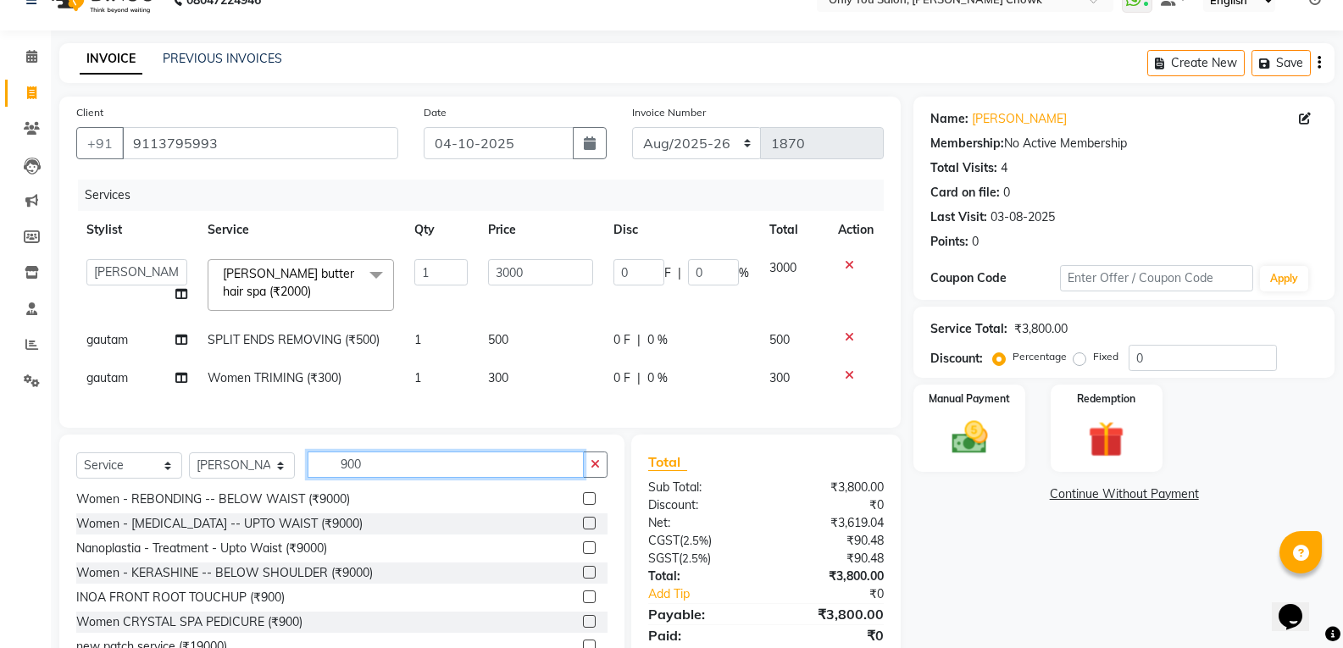
scroll to position [105, 0]
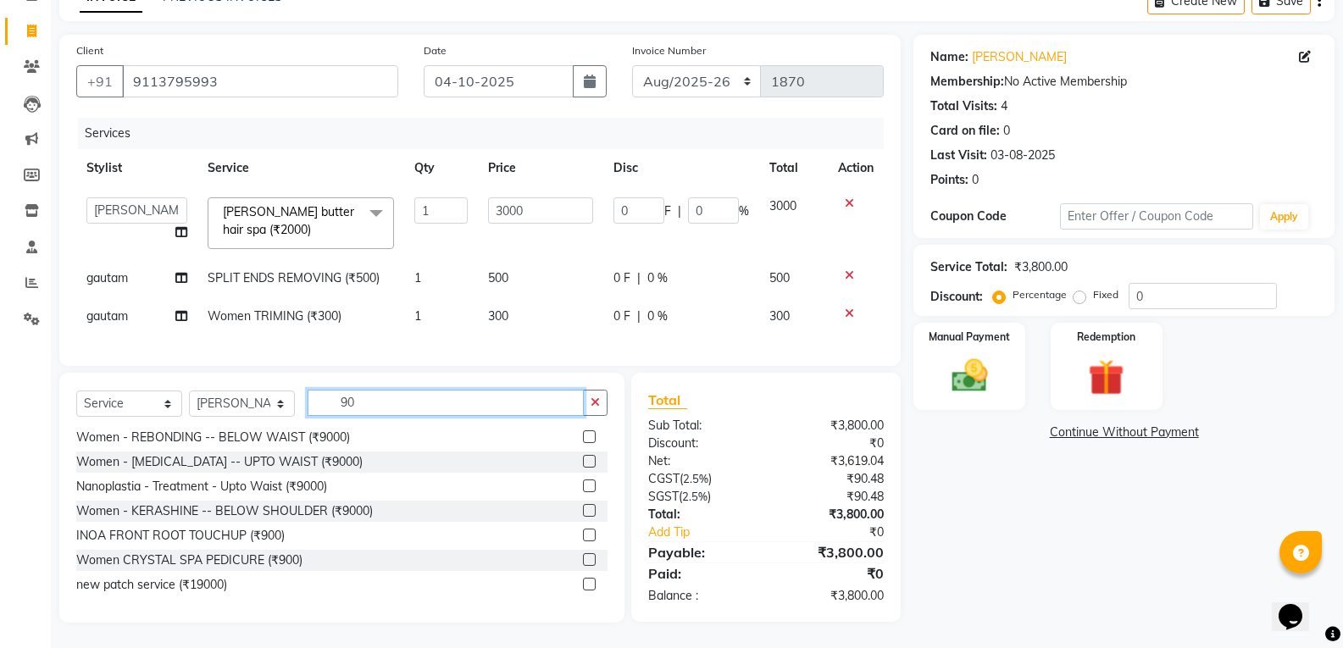
type input "9"
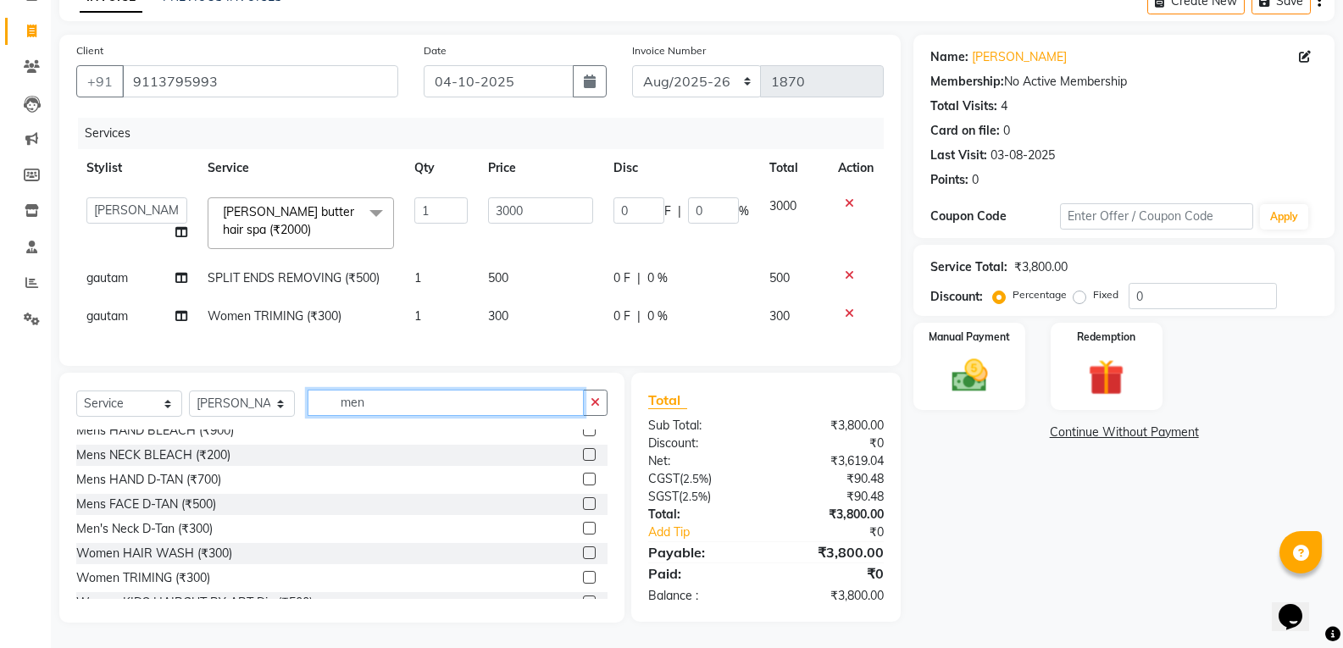
scroll to position [1059, 0]
click at [375, 394] on input "men" at bounding box center [446, 403] width 276 height 26
click at [375, 404] on input "men" at bounding box center [446, 403] width 276 height 26
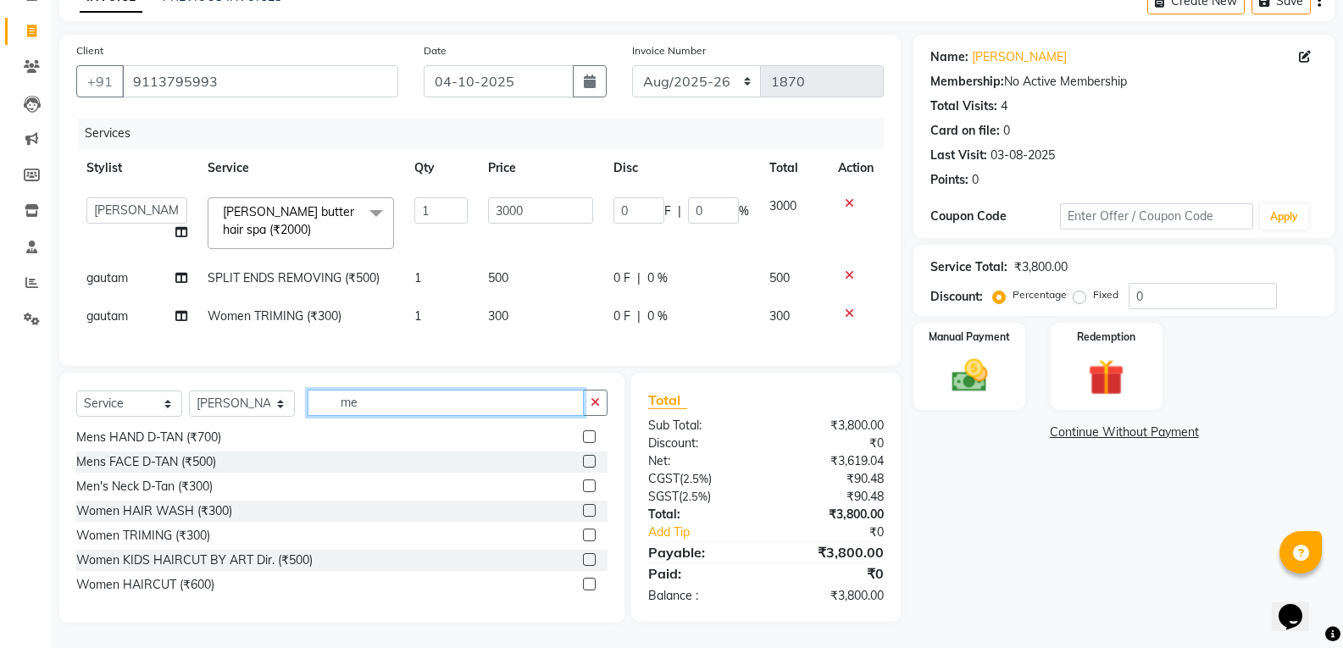
type input "m"
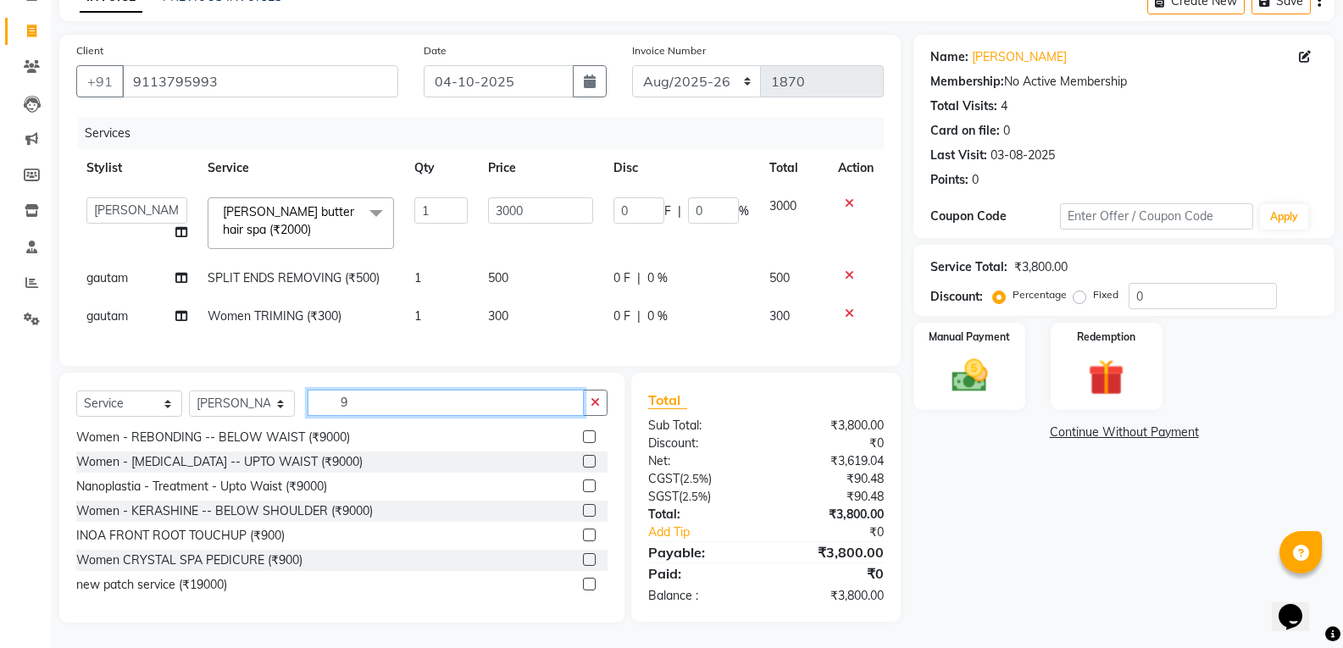
scroll to position [27, 0]
type input "90"
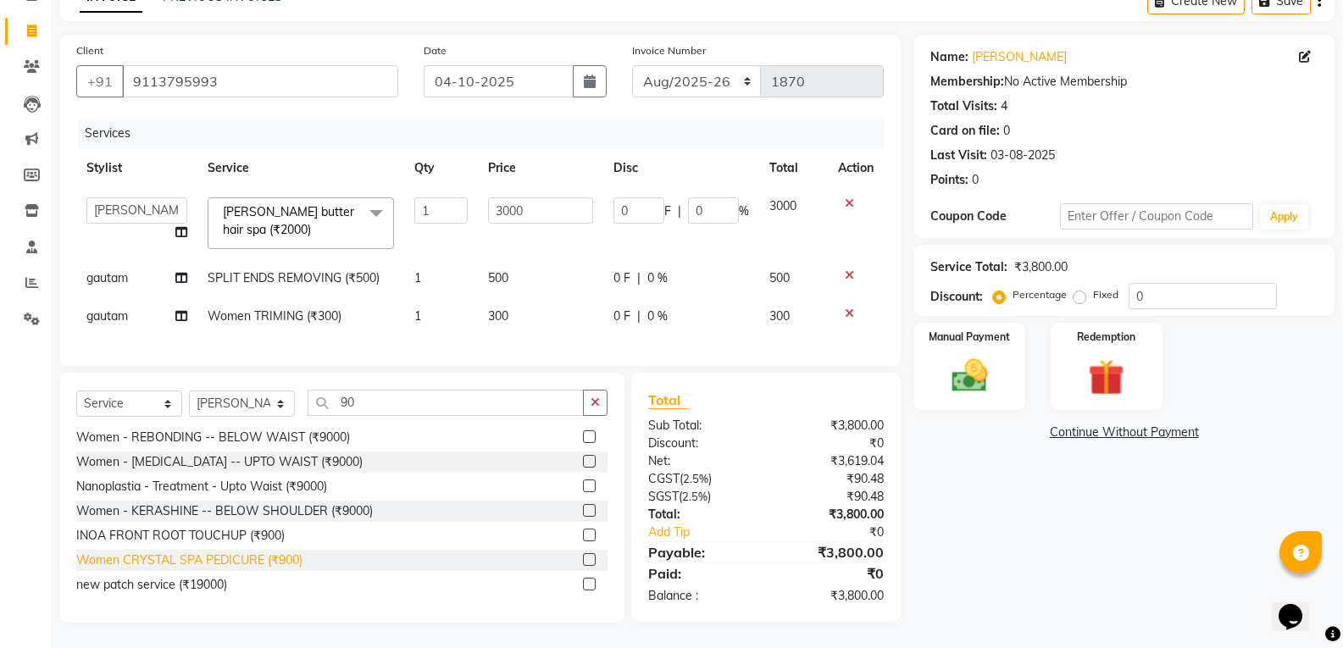
click at [266, 564] on div "Women CRYSTAL SPA PEDICURE (₹900)" at bounding box center [189, 561] width 226 height 18
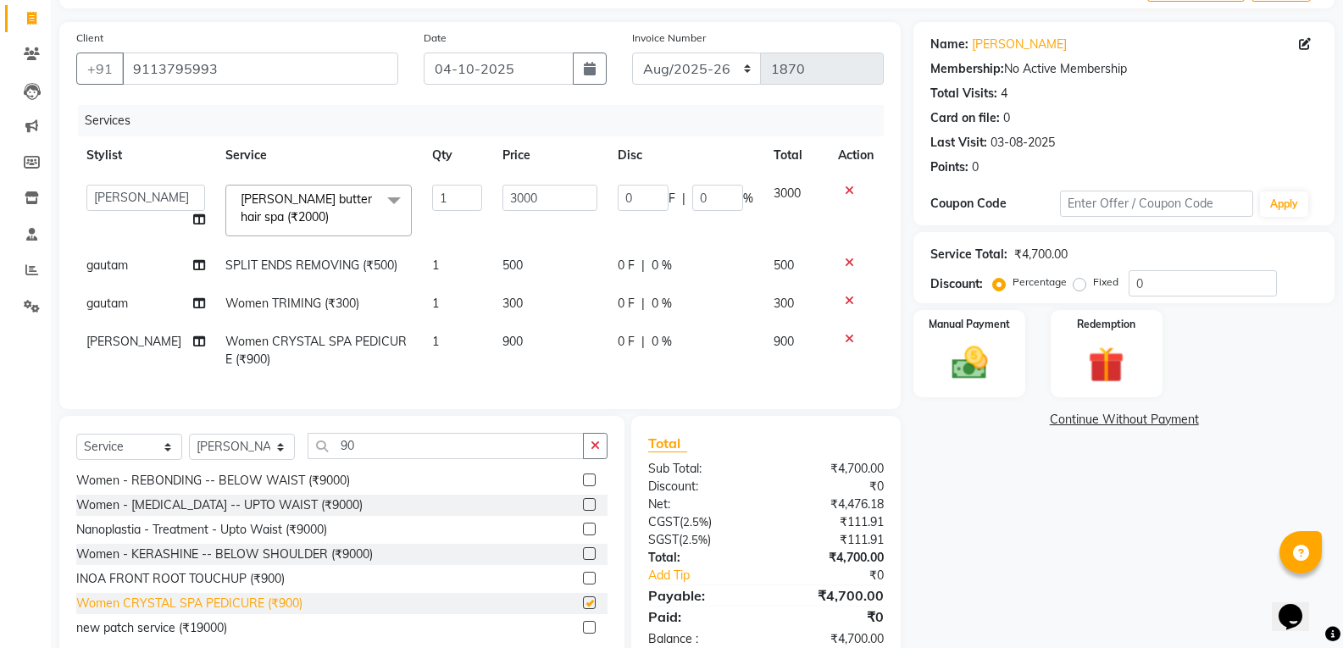
checkbox input "false"
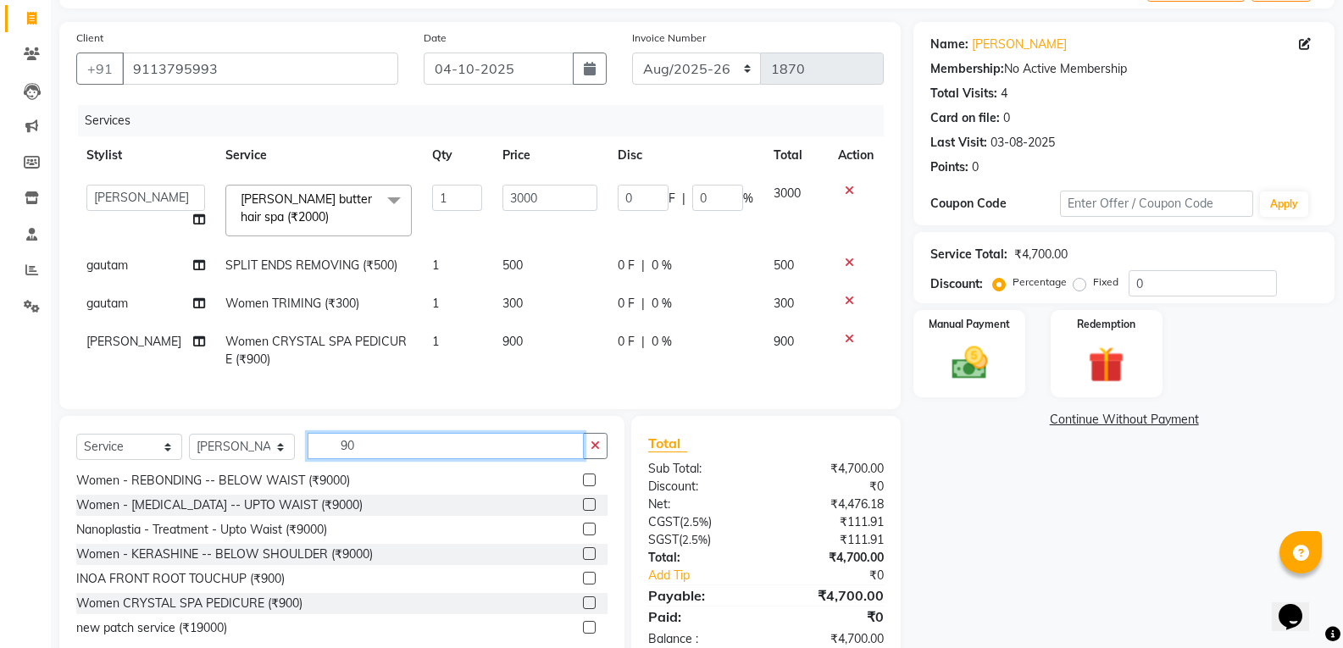
click at [353, 459] on input "90" at bounding box center [446, 446] width 276 height 26
type input "9"
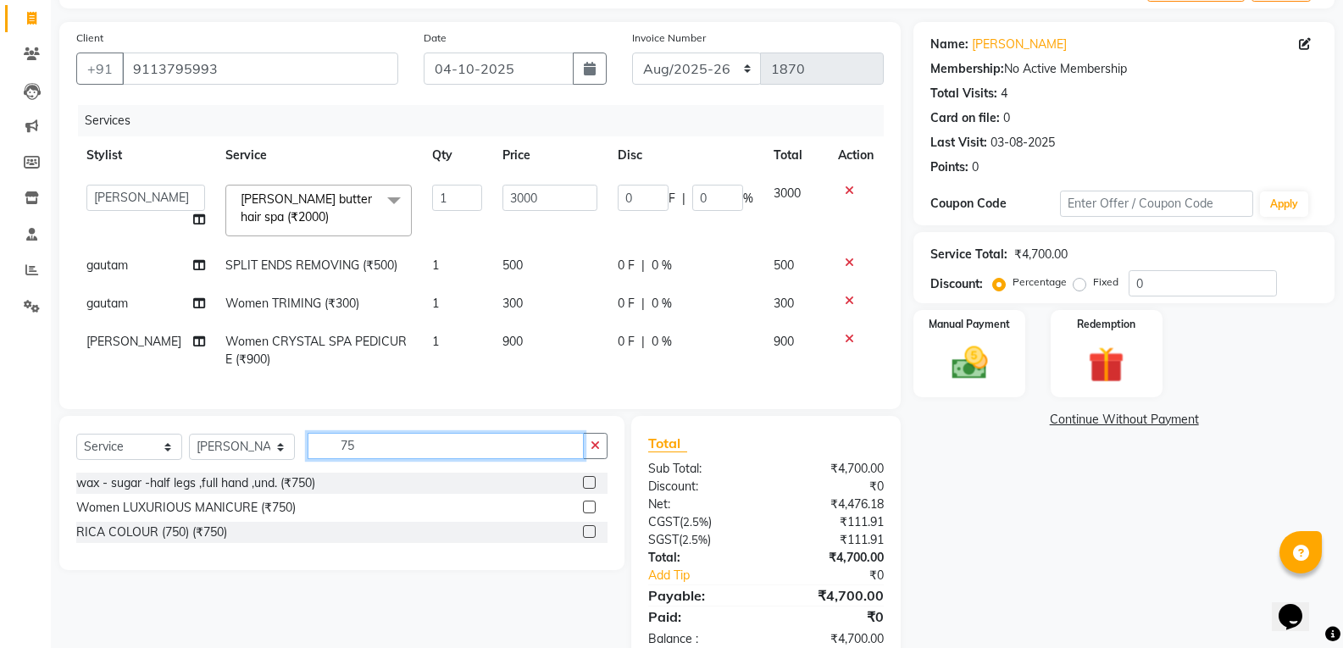
scroll to position [0, 0]
type input "750"
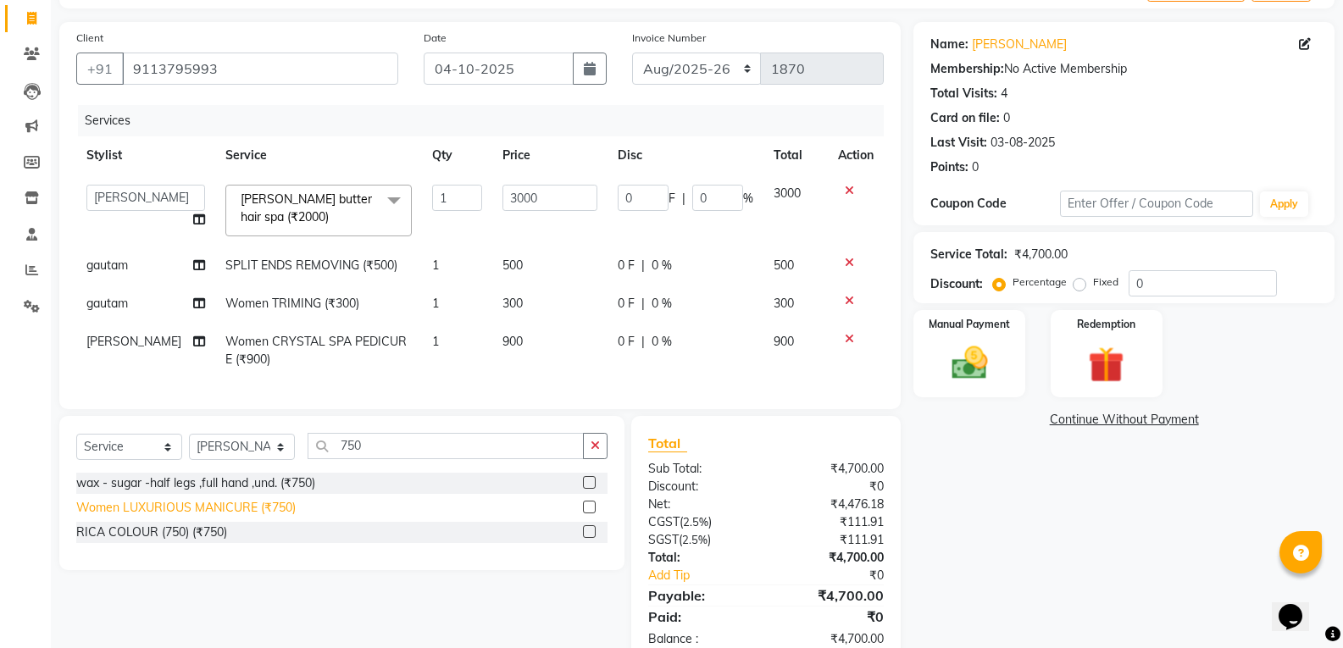
click at [238, 517] on div "Women LUXURIOUS MANICURE (₹750)" at bounding box center [185, 508] width 219 height 18
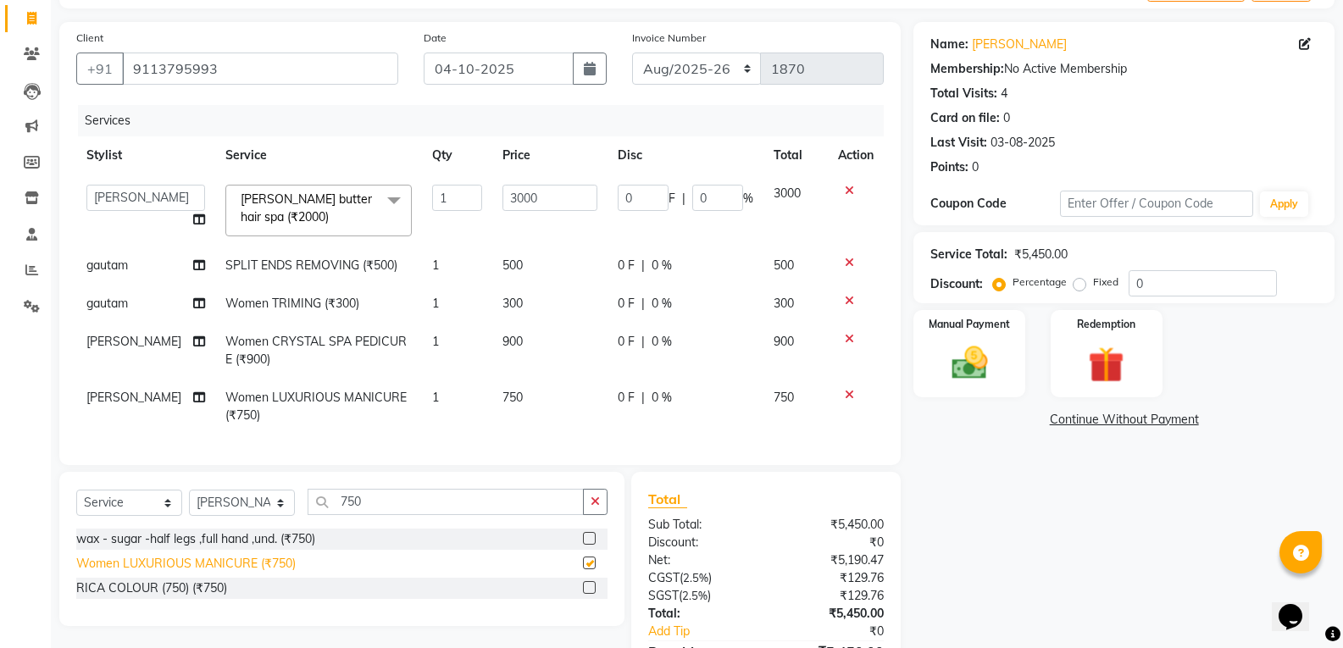
checkbox input "false"
click at [965, 380] on img at bounding box center [969, 363] width 60 height 43
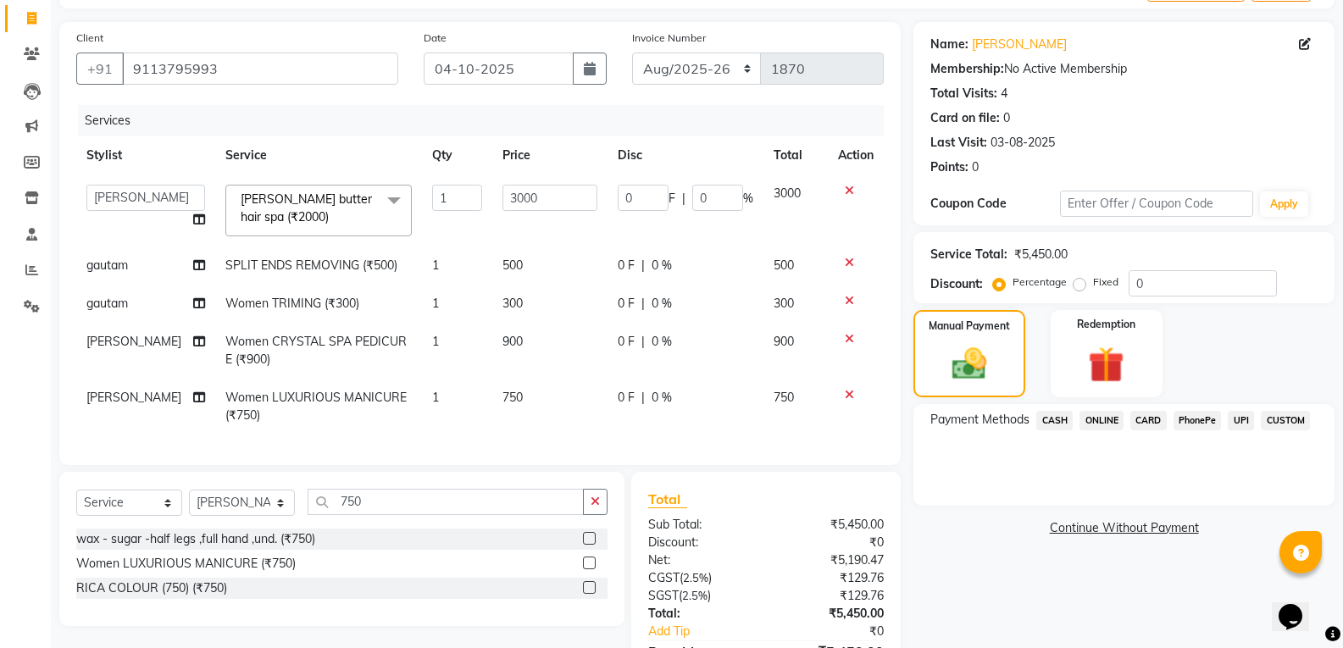
click at [1103, 425] on span "ONLINE" at bounding box center [1102, 420] width 44 height 19
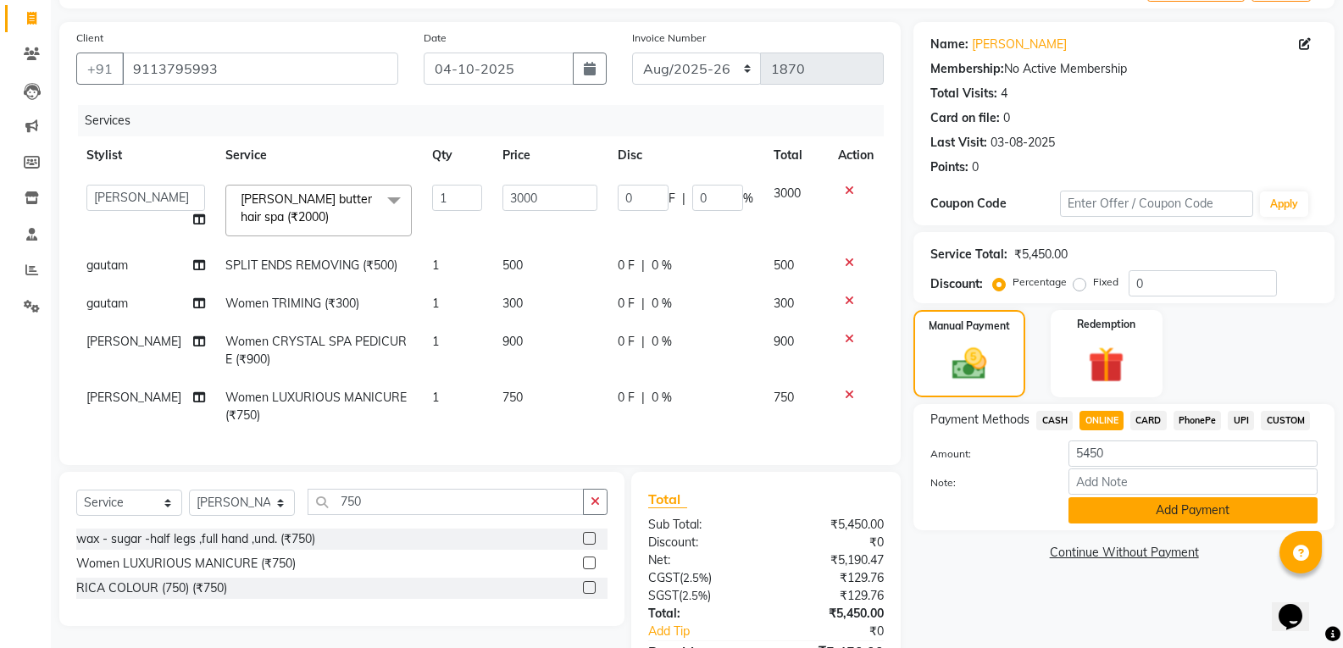
click at [1133, 510] on button "Add Payment" at bounding box center [1193, 510] width 249 height 26
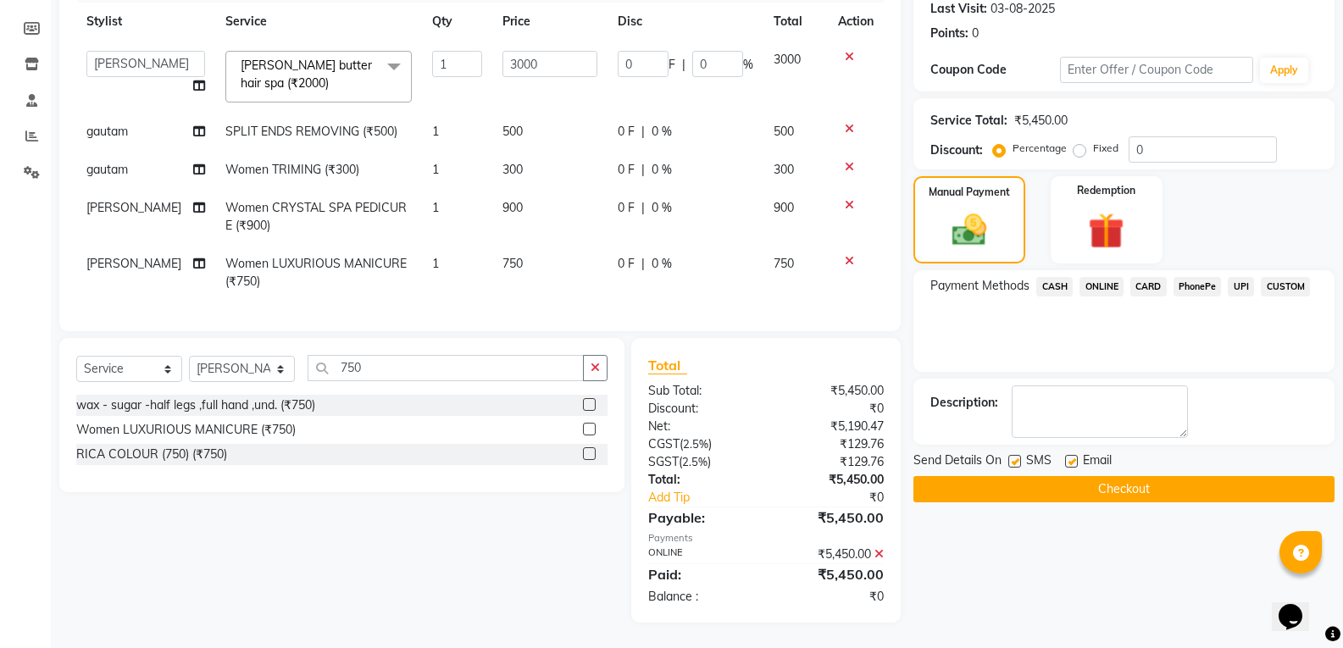
scroll to position [252, 0]
click at [1075, 485] on button "Checkout" at bounding box center [1124, 489] width 421 height 26
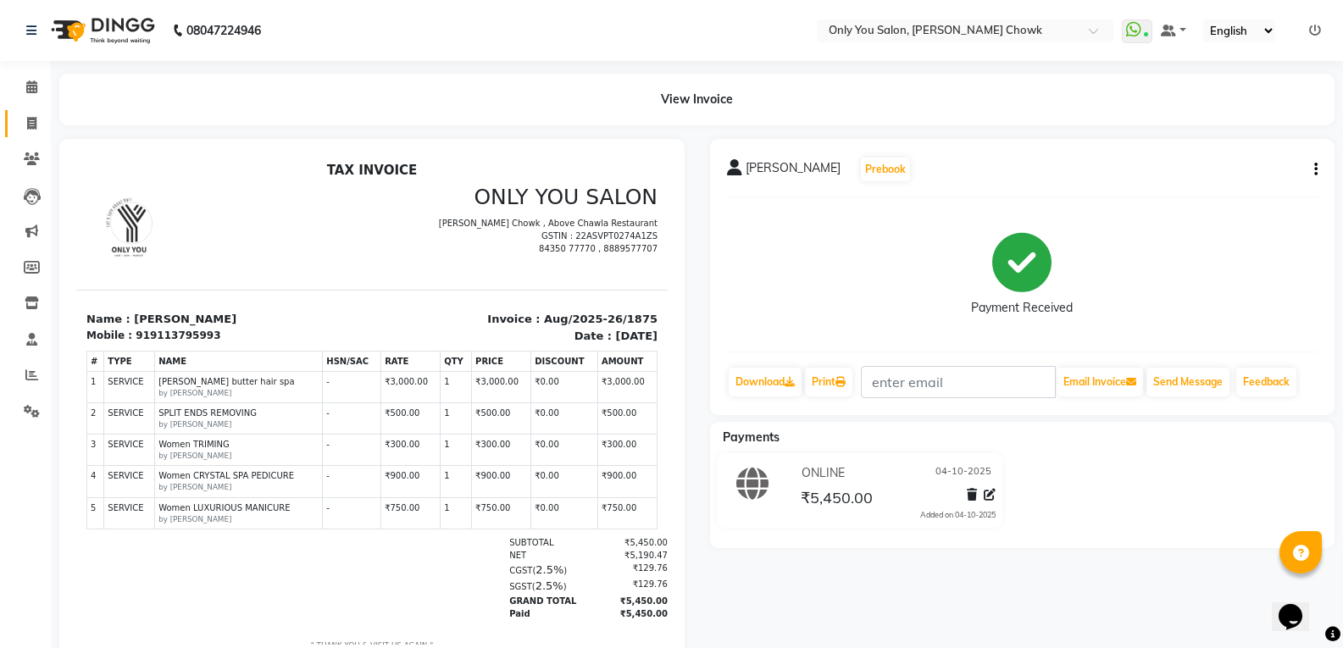
click at [21, 132] on link "Invoice" at bounding box center [25, 124] width 41 height 28
select select "service"
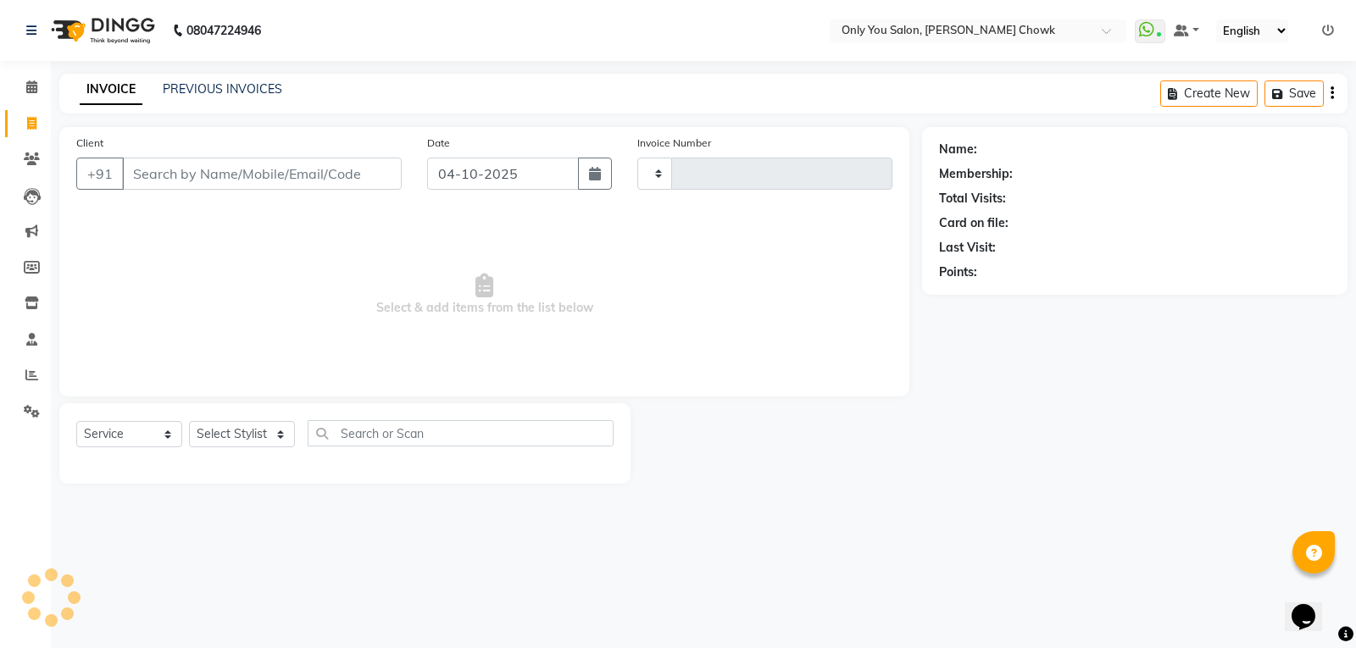
type input "1876"
select select "8713"
select select "package"
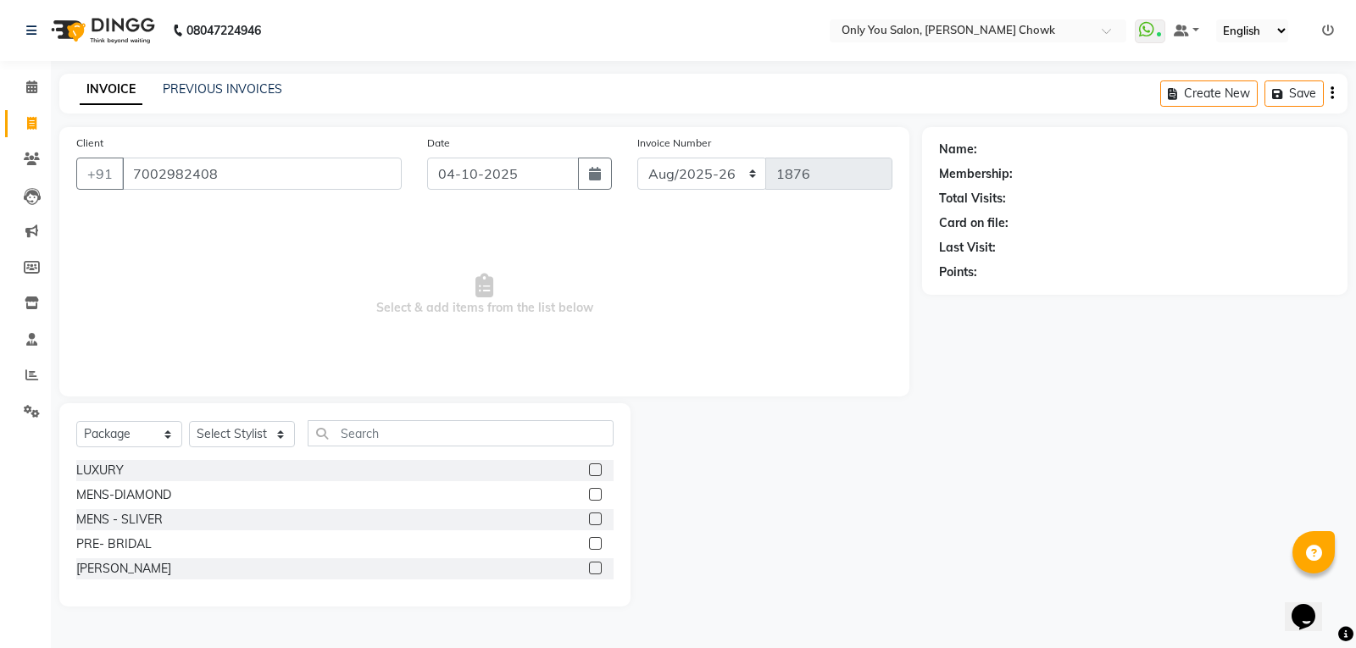
type input "7002982408"
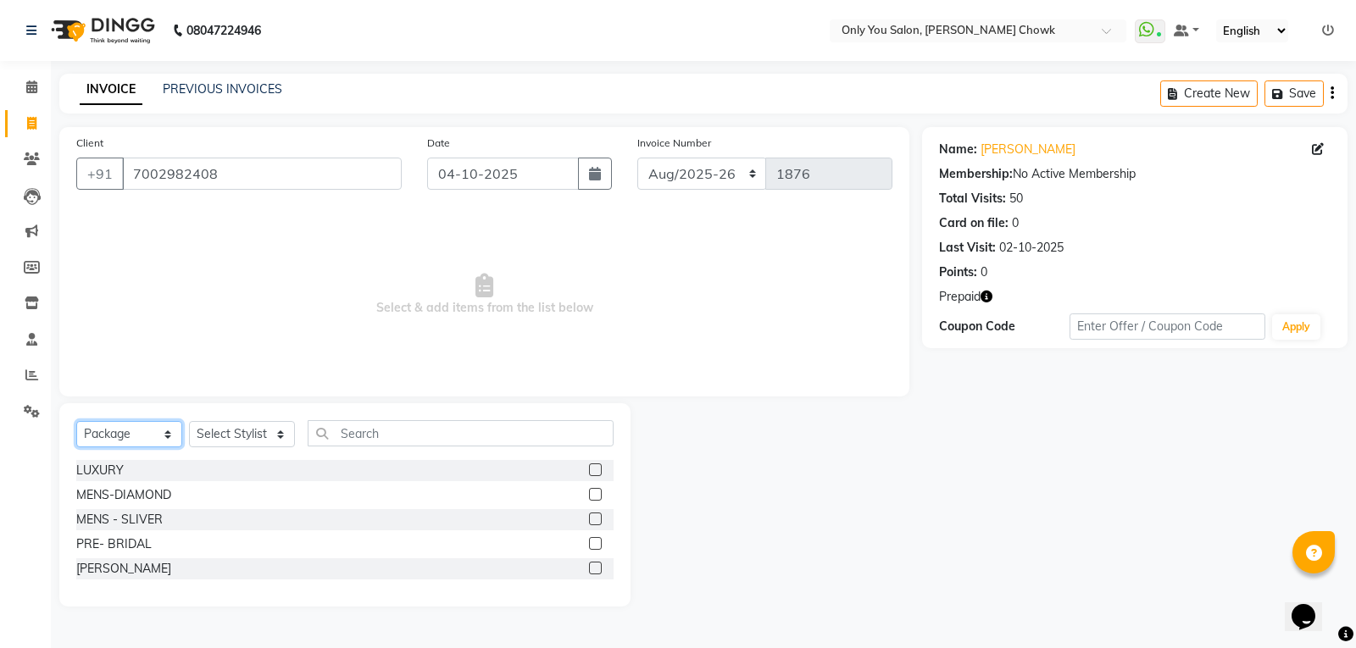
click at [169, 429] on select "Select Service Product Membership Package Voucher Prepaid Gift Card" at bounding box center [129, 434] width 106 height 26
select select "service"
click at [76, 421] on select "Select Service Product Membership Package Voucher Prepaid Gift Card" at bounding box center [129, 434] width 106 height 26
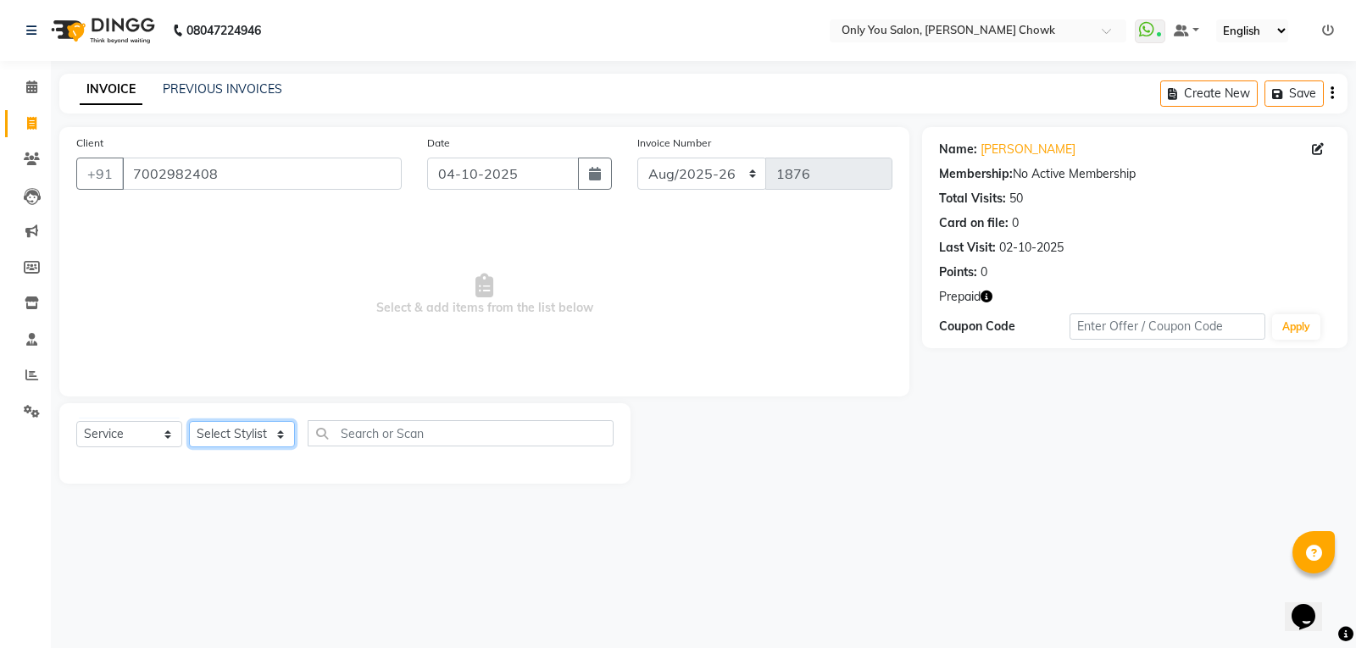
click at [283, 431] on select "Select Stylist [PERSON_NAME] [PERSON_NAME] [PERSON_NAME] MAMTA [PERSON_NAME] [P…" at bounding box center [242, 434] width 106 height 26
select select "54293"
click at [189, 421] on select "Select Stylist [PERSON_NAME] [PERSON_NAME] [PERSON_NAME] MAMTA [PERSON_NAME] [P…" at bounding box center [242, 434] width 106 height 26
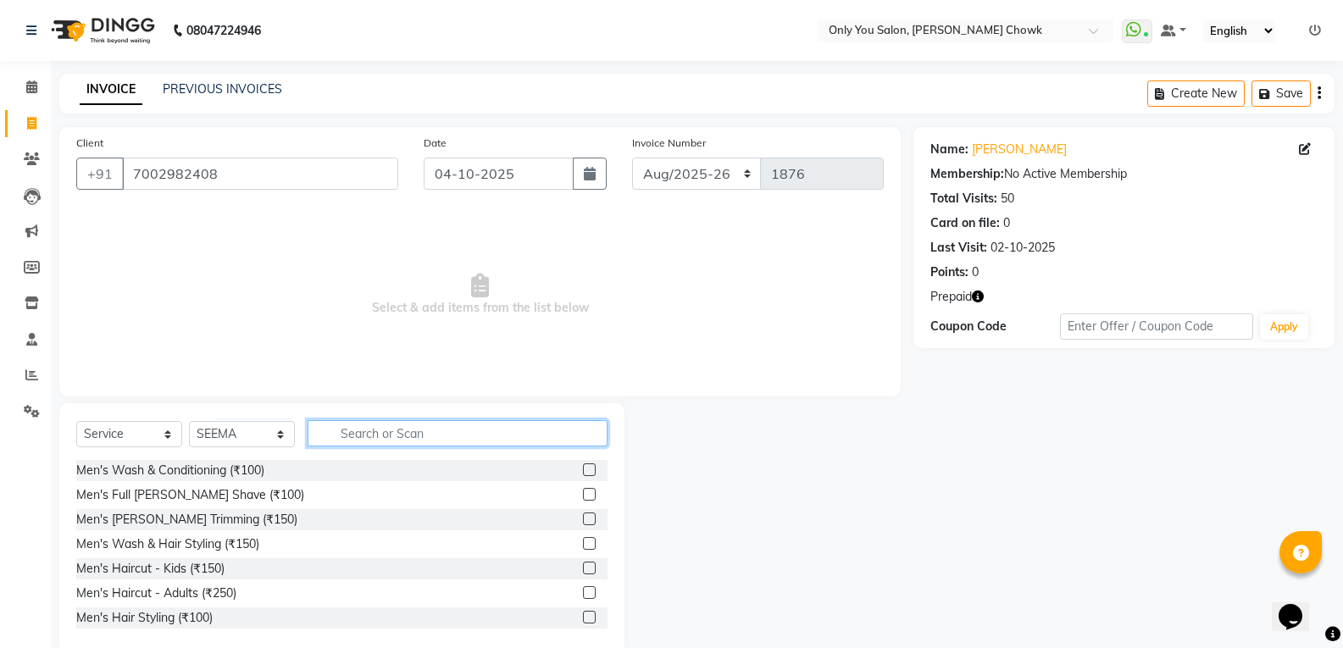
click at [357, 444] on input "text" at bounding box center [458, 433] width 300 height 26
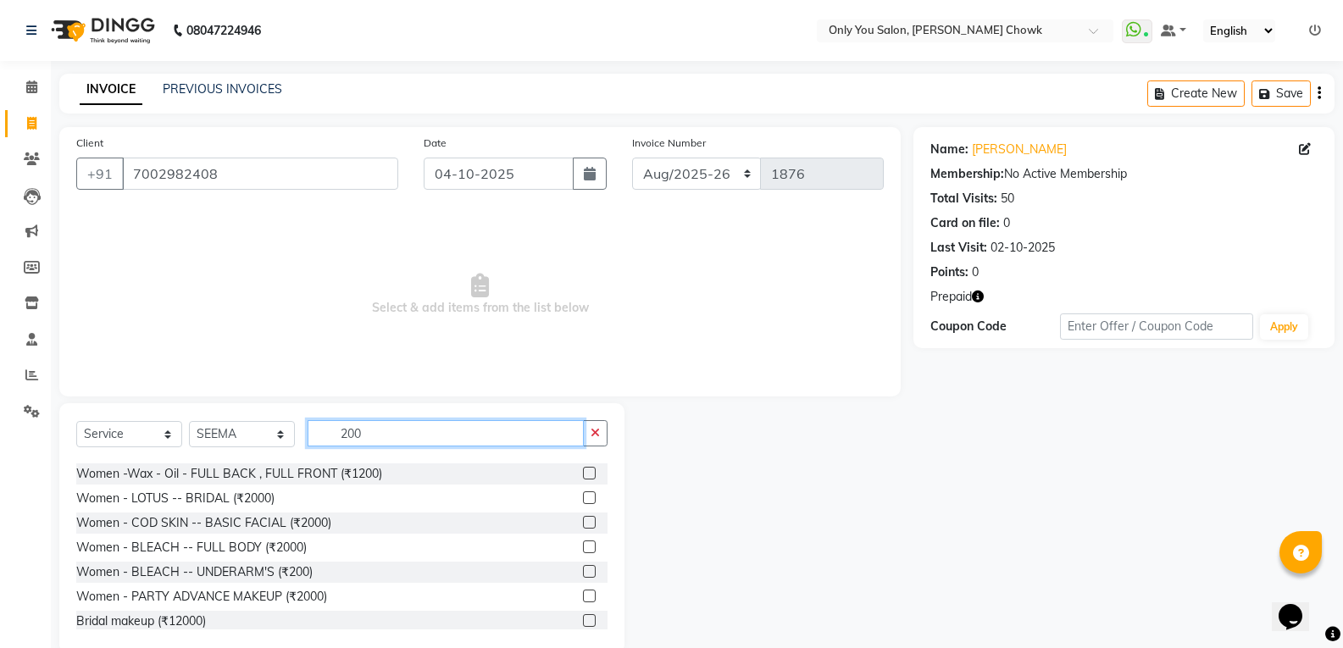
scroll to position [403, 0]
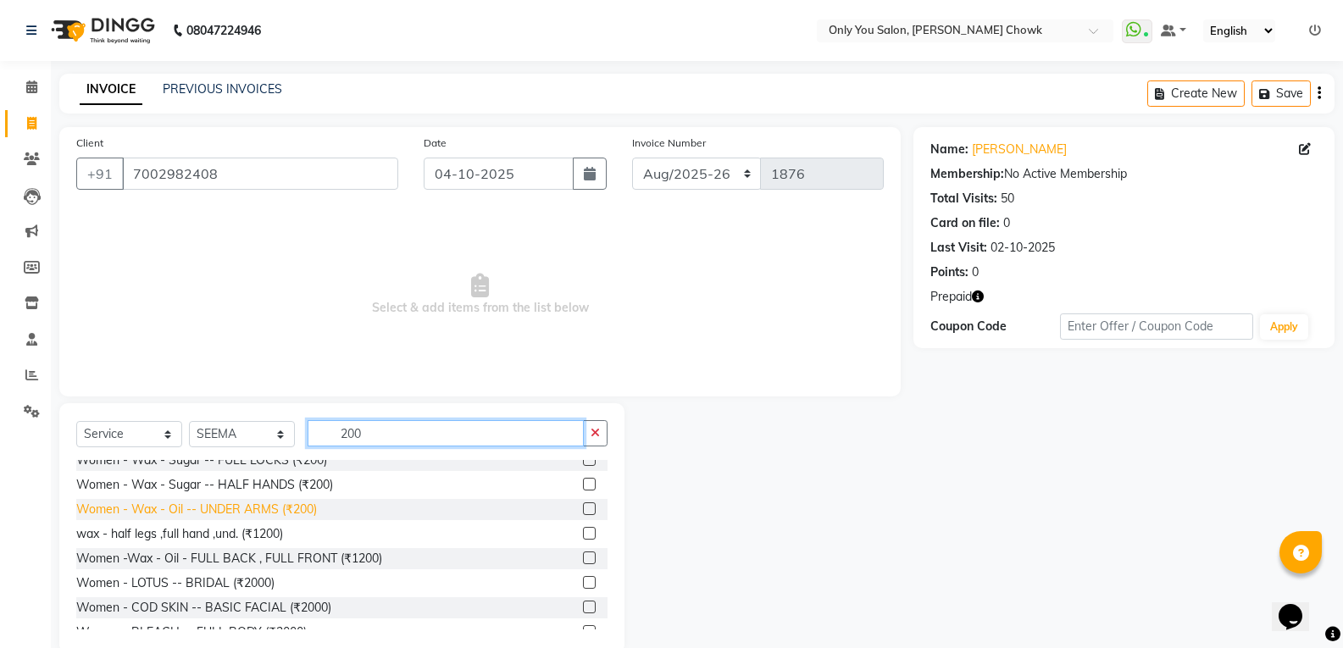
type input "200"
click at [256, 510] on div "Women - Wax - Oil -- UNDER ARMS (₹200)" at bounding box center [196, 510] width 241 height 18
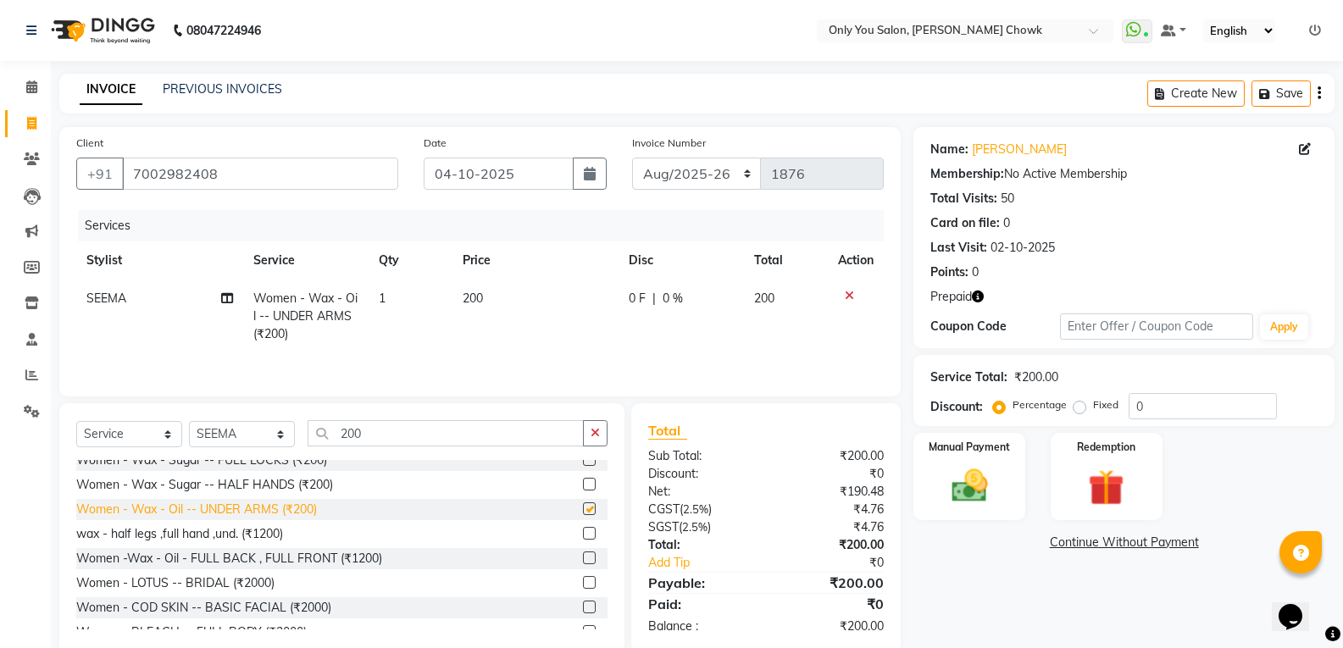
checkbox input "false"
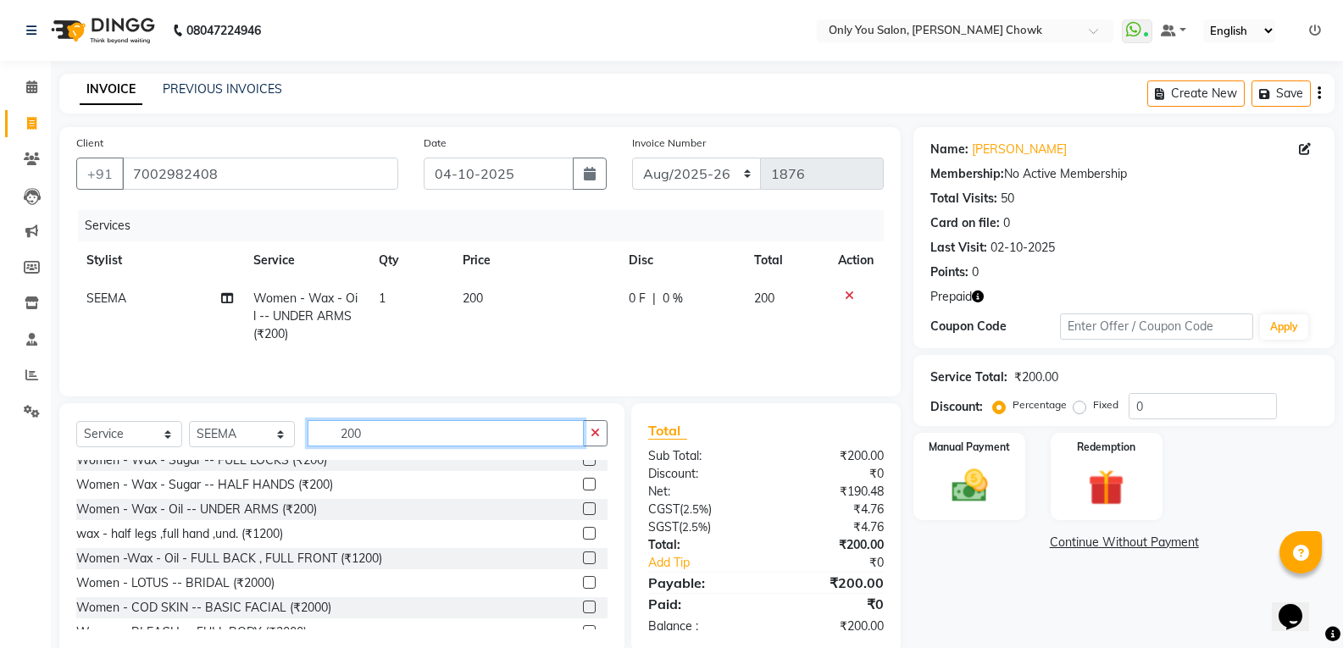
click at [429, 427] on input "200" at bounding box center [446, 433] width 276 height 26
type input "2"
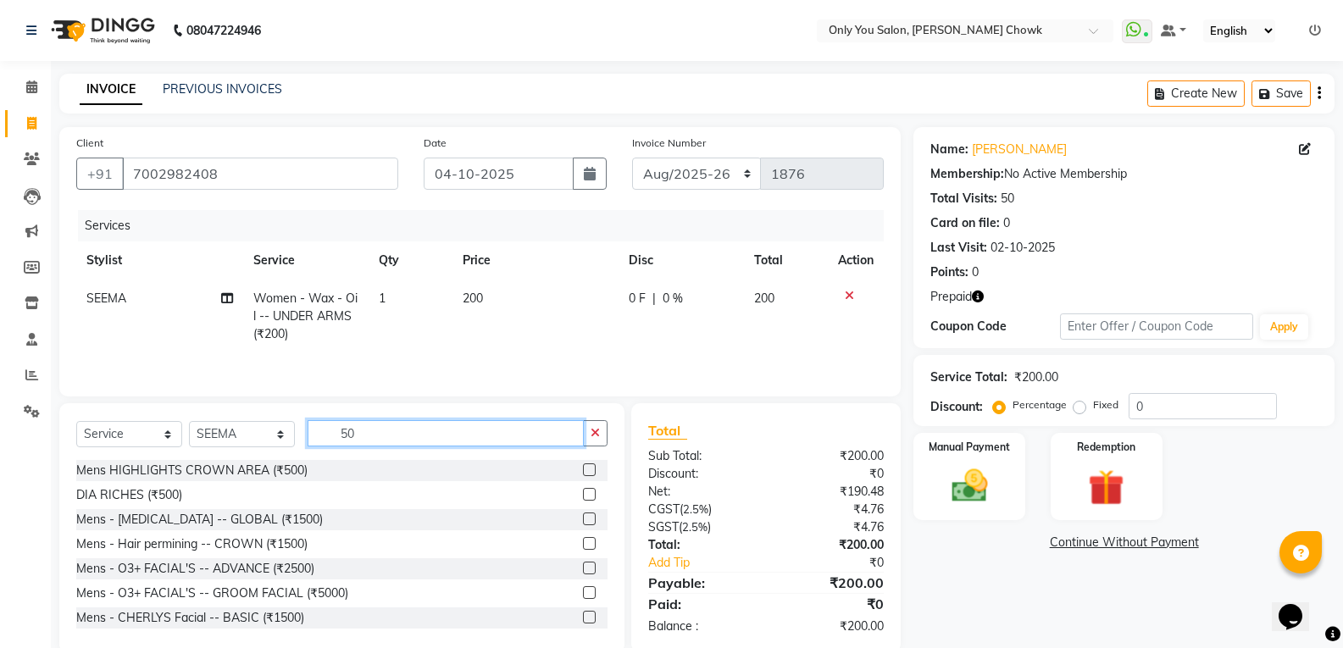
type input "5"
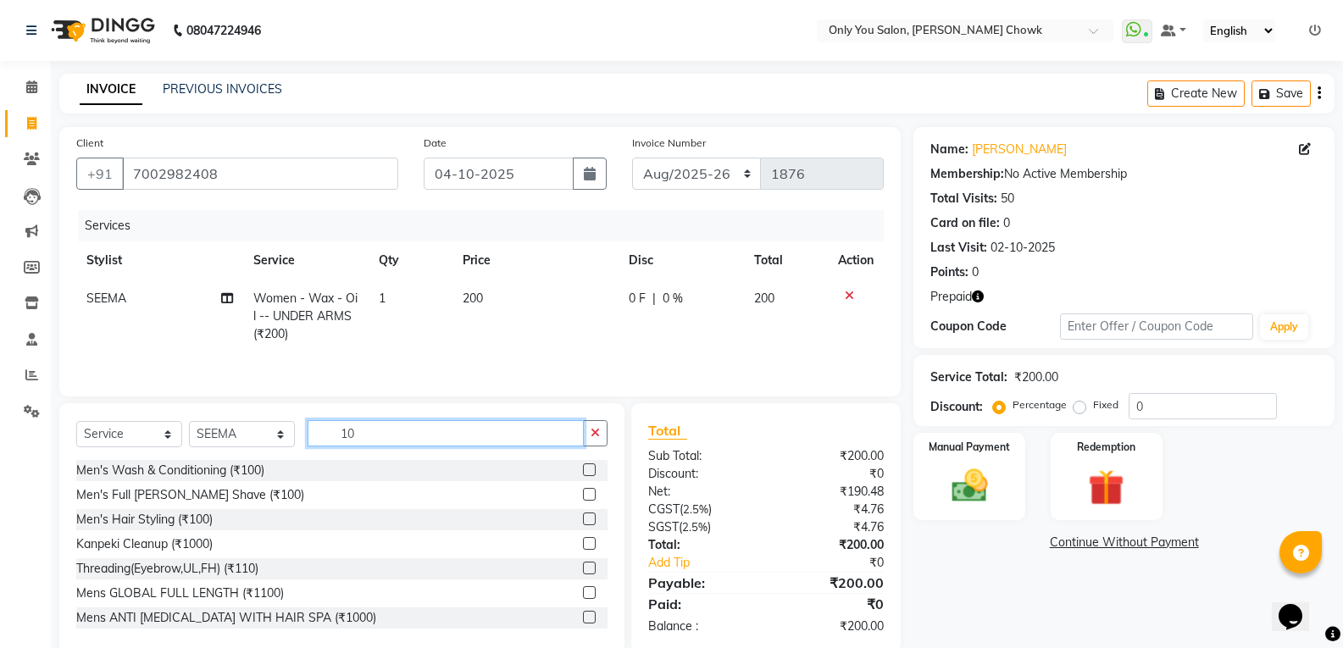
type input "1"
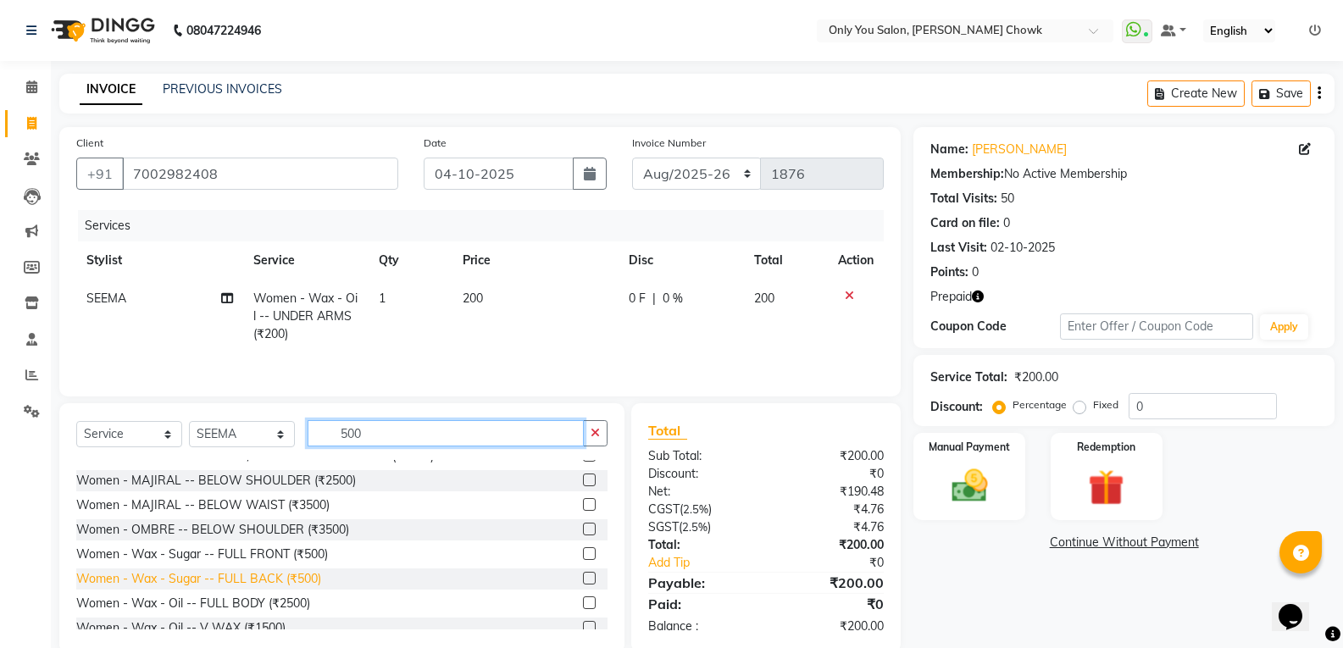
scroll to position [763, 0]
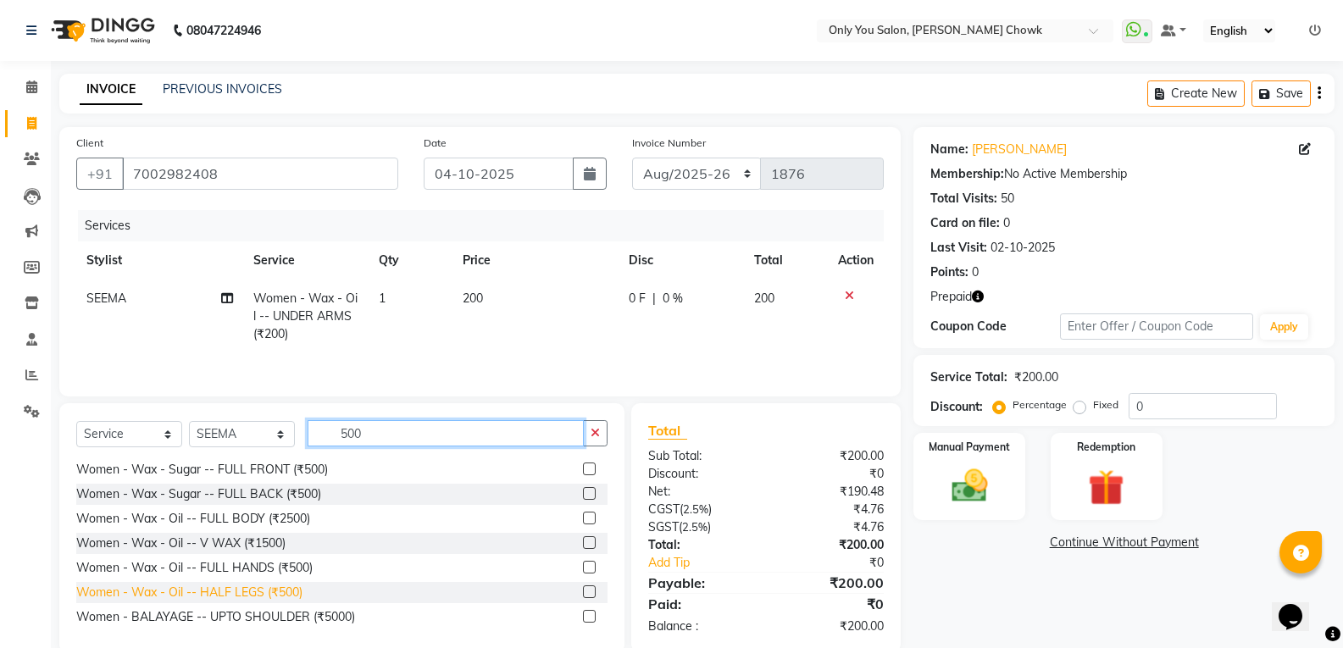
type input "500"
click at [264, 592] on div "Women - Wax - Oil -- HALF LEGS (₹500)" at bounding box center [189, 593] width 226 height 18
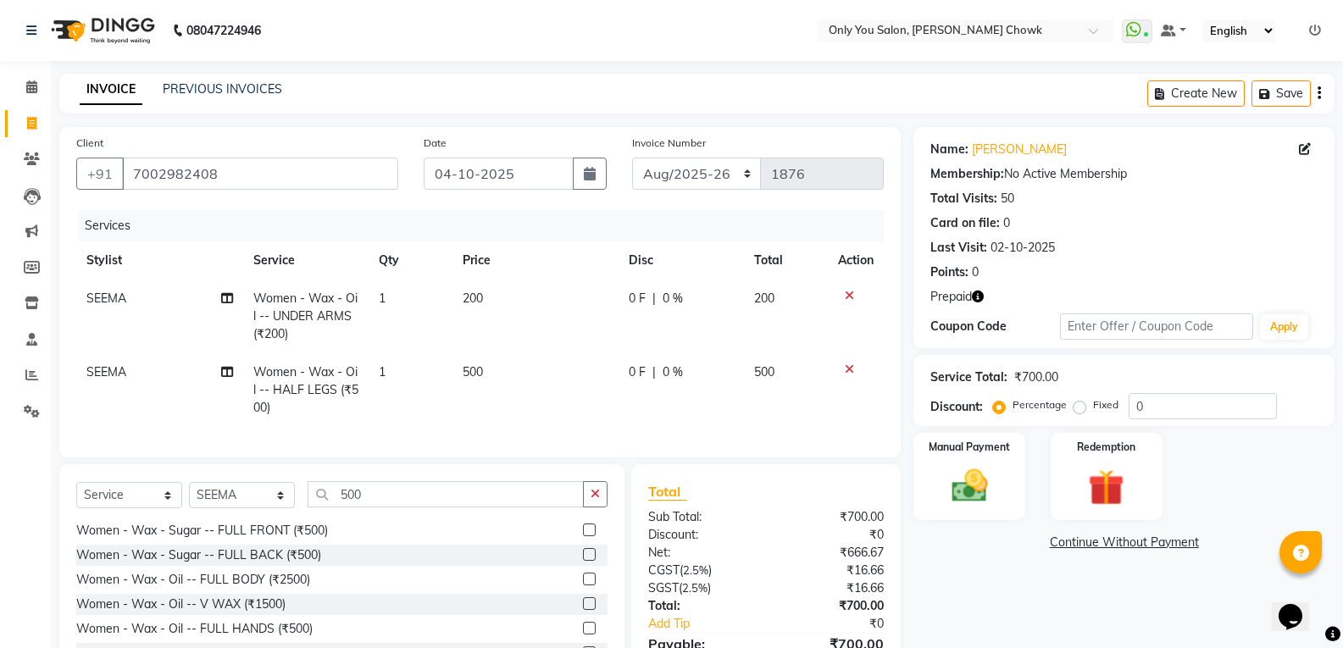
checkbox input "false"
click at [286, 508] on select "Select Stylist [PERSON_NAME] [PERSON_NAME] [PERSON_NAME] MAMTA [PERSON_NAME] [P…" at bounding box center [242, 495] width 106 height 26
select select "21352"
click at [189, 495] on select "Select Stylist [PERSON_NAME] [PERSON_NAME] [PERSON_NAME] MAMTA [PERSON_NAME] [P…" at bounding box center [242, 495] width 106 height 26
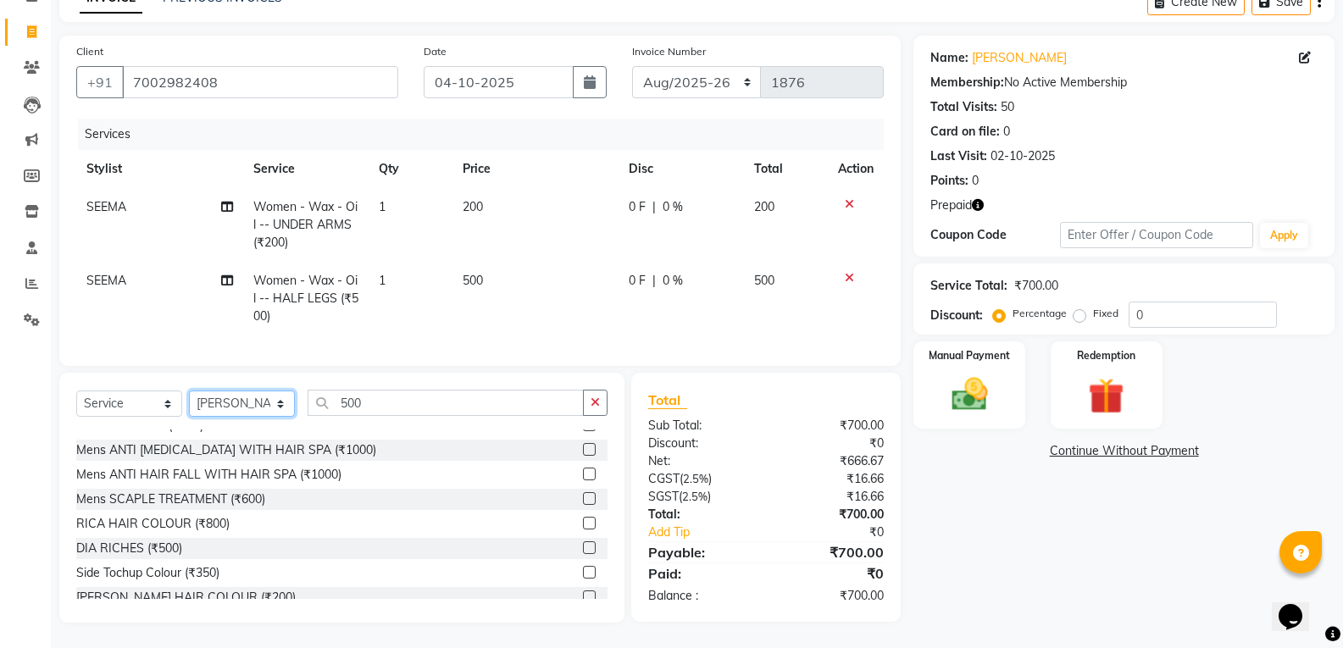
scroll to position [593, 0]
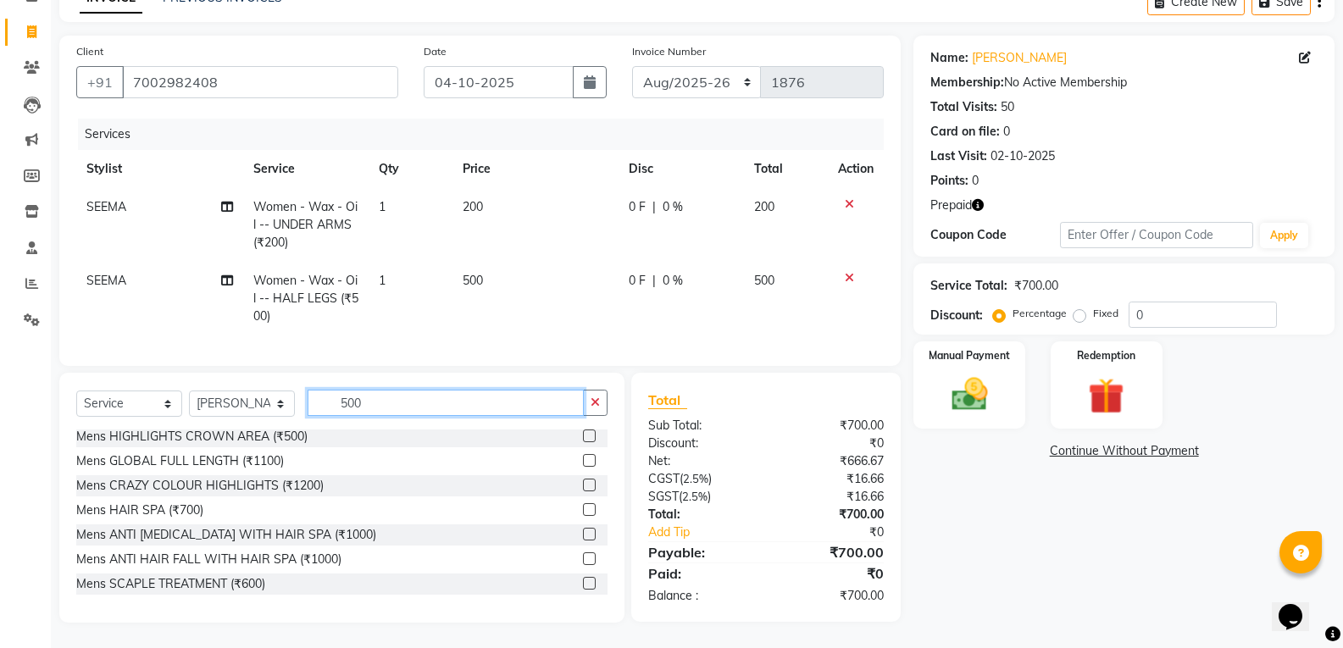
click at [369, 401] on input "500" at bounding box center [446, 403] width 276 height 26
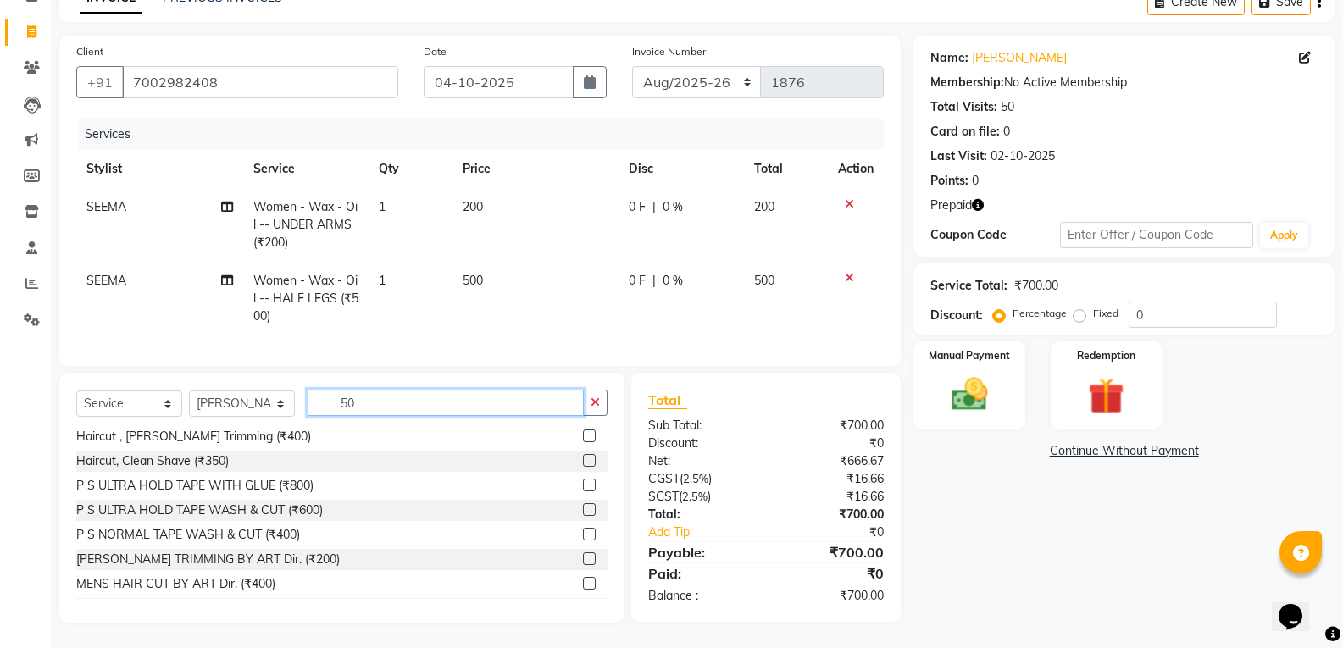
type input "5"
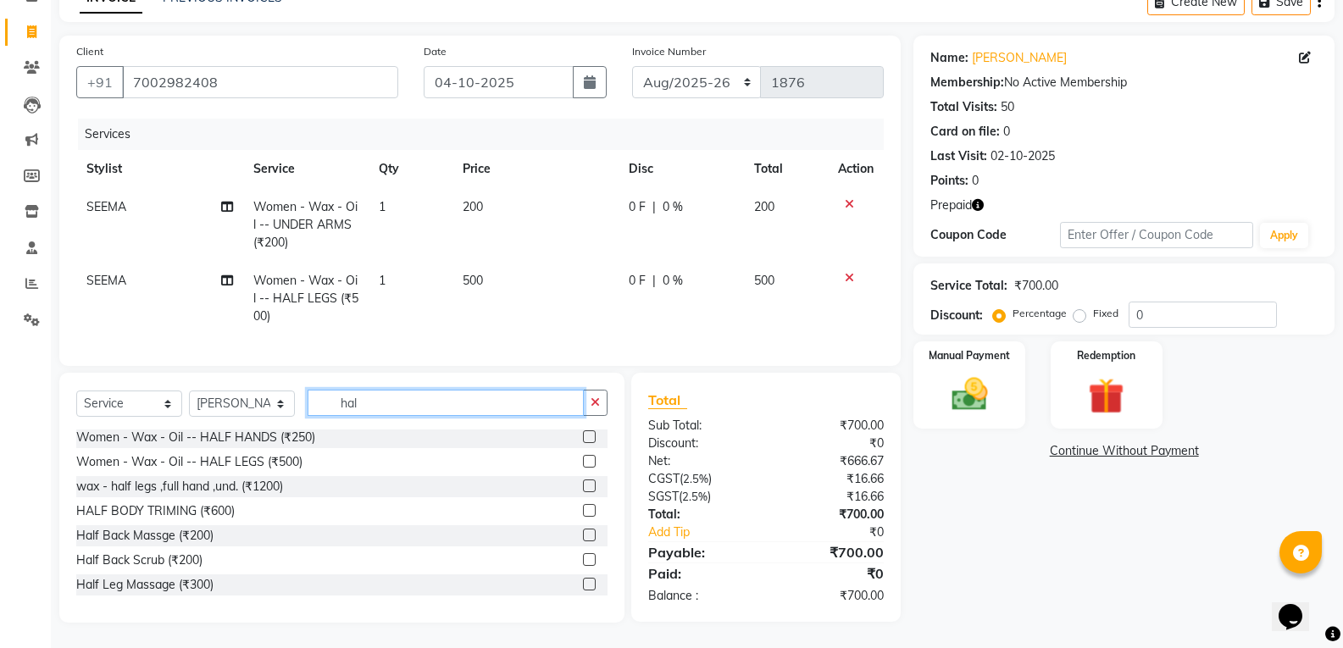
scroll to position [150, 0]
type input "hal"
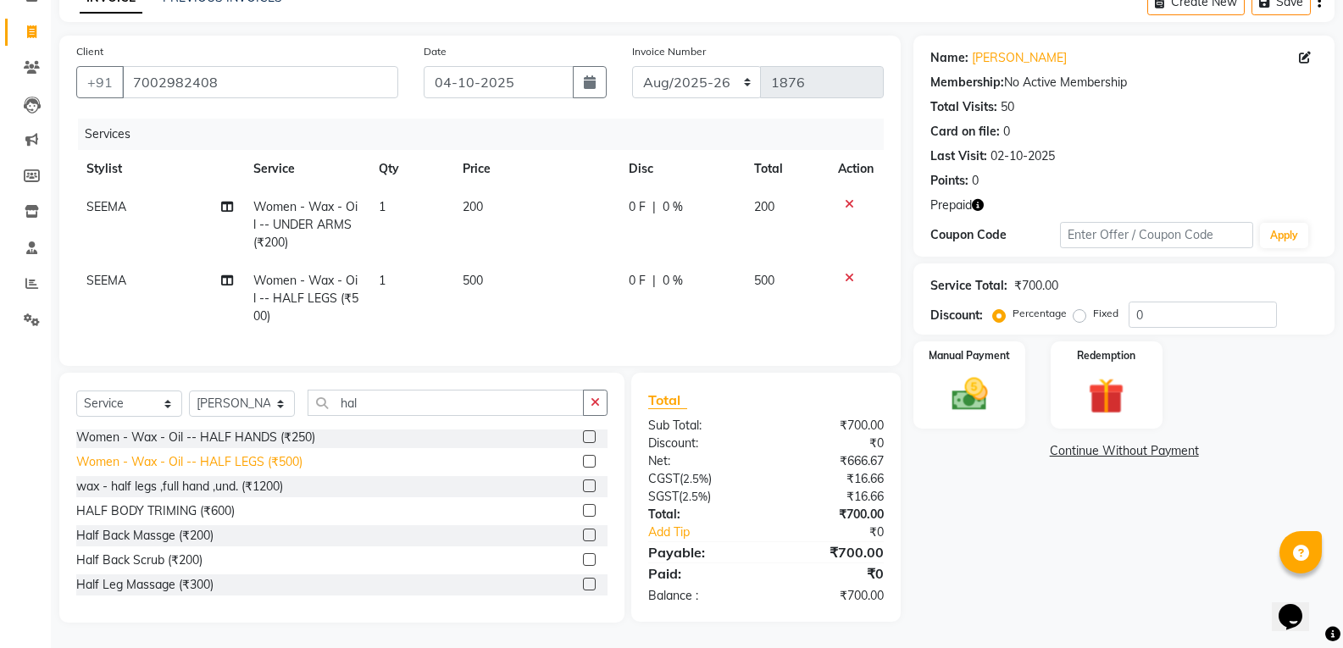
click at [251, 458] on div "Women - Wax - Oil -- HALF LEGS (₹500)" at bounding box center [189, 462] width 226 height 18
checkbox input "false"
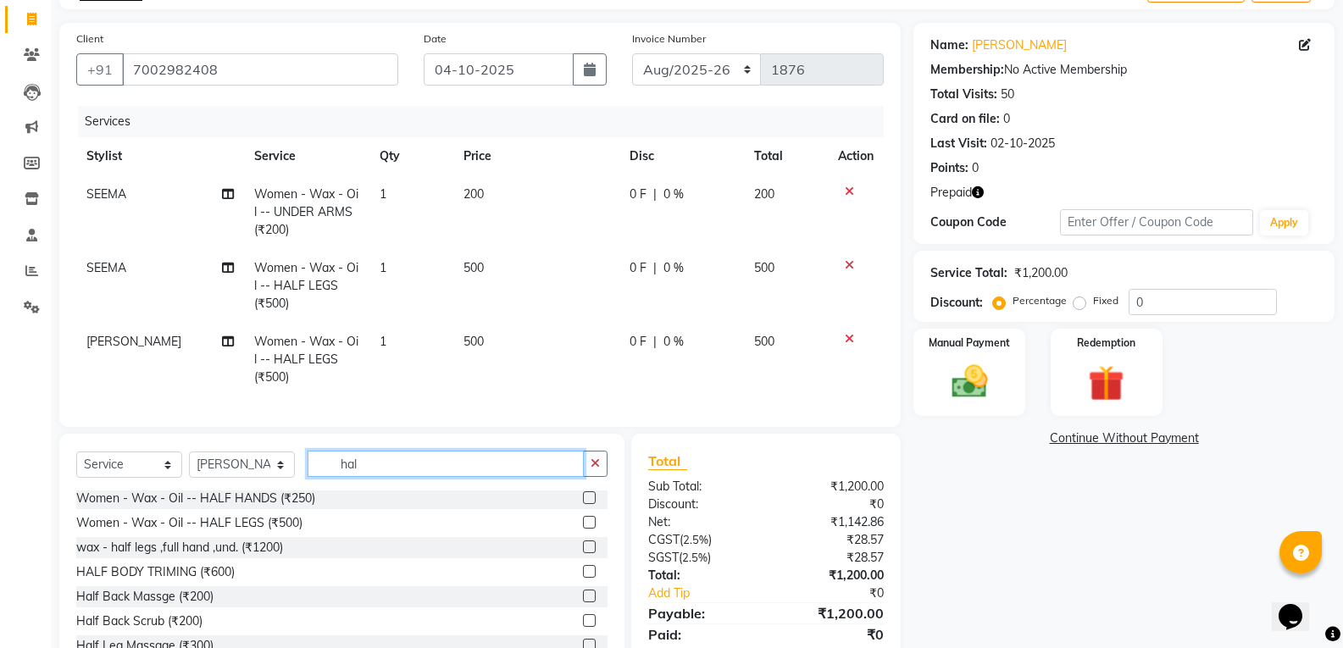
click at [374, 477] on input "hal" at bounding box center [446, 464] width 276 height 26
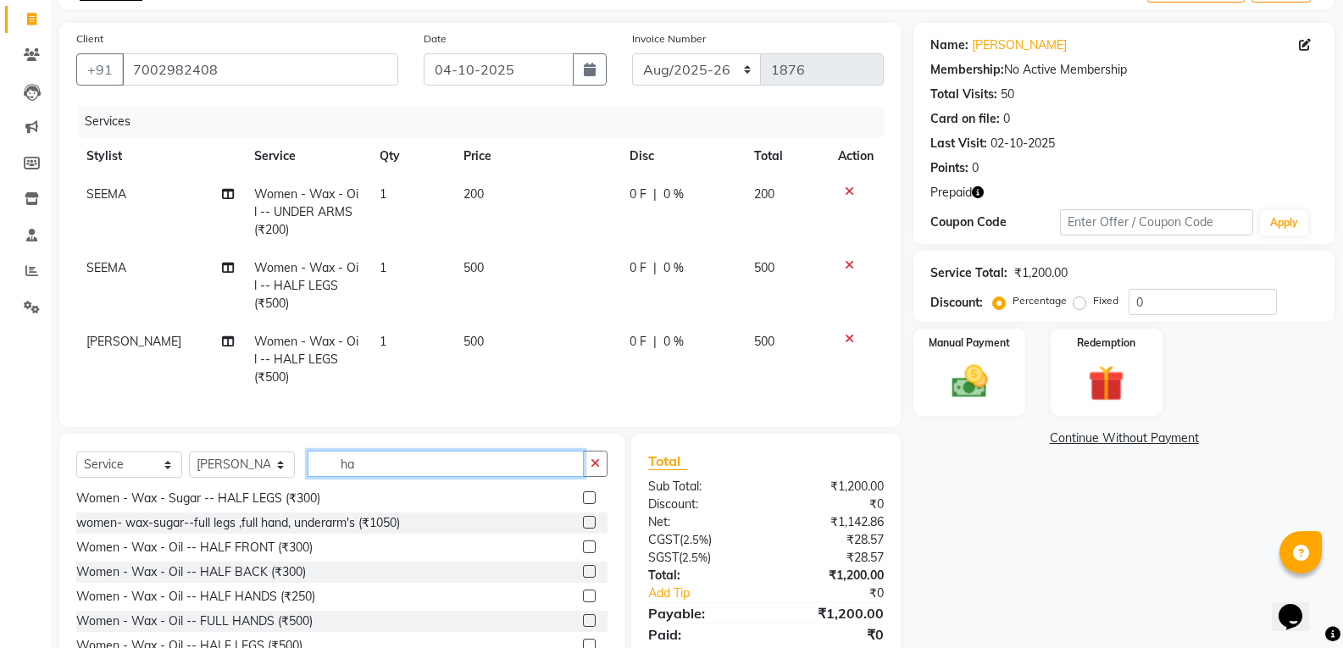
type input "h"
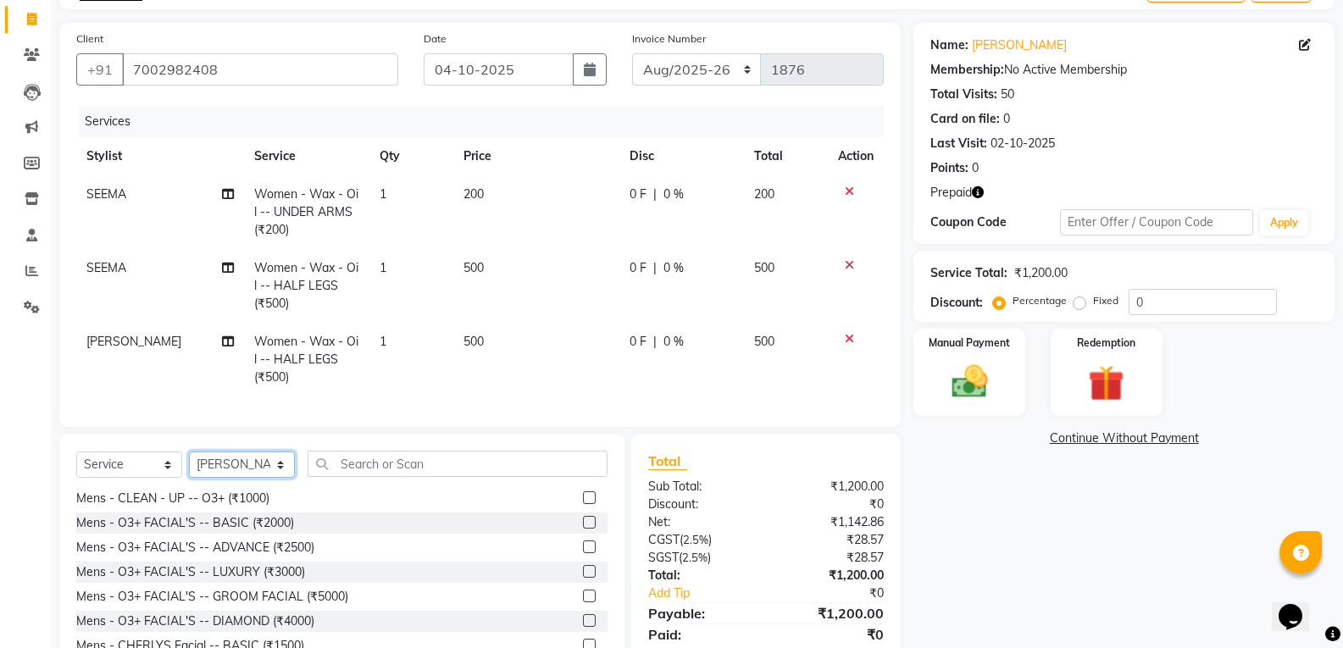
click at [277, 478] on select "Select Stylist [PERSON_NAME] [PERSON_NAME] [PERSON_NAME] MAMTA [PERSON_NAME] [P…" at bounding box center [242, 465] width 106 height 26
select select "54293"
click at [189, 464] on select "Select Stylist [PERSON_NAME] [PERSON_NAME] [PERSON_NAME] MAMTA [PERSON_NAME] [P…" at bounding box center [242, 465] width 106 height 26
click at [358, 477] on input "text" at bounding box center [458, 464] width 300 height 26
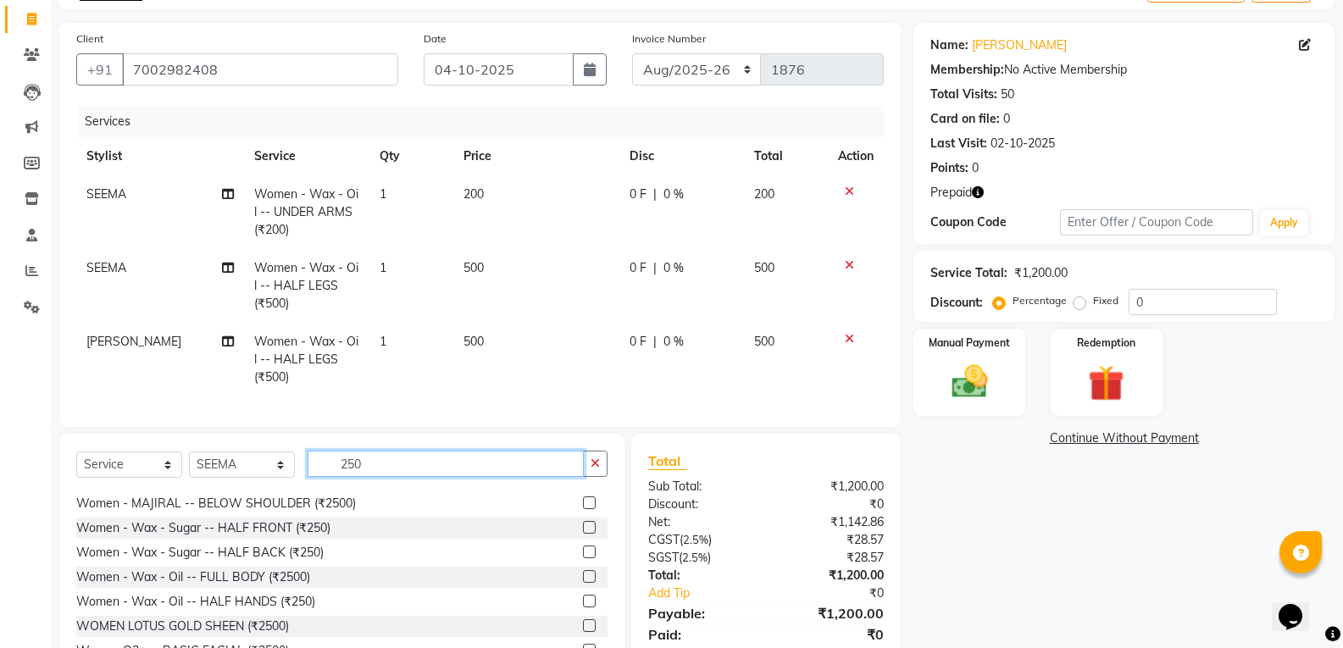
scroll to position [178, 0]
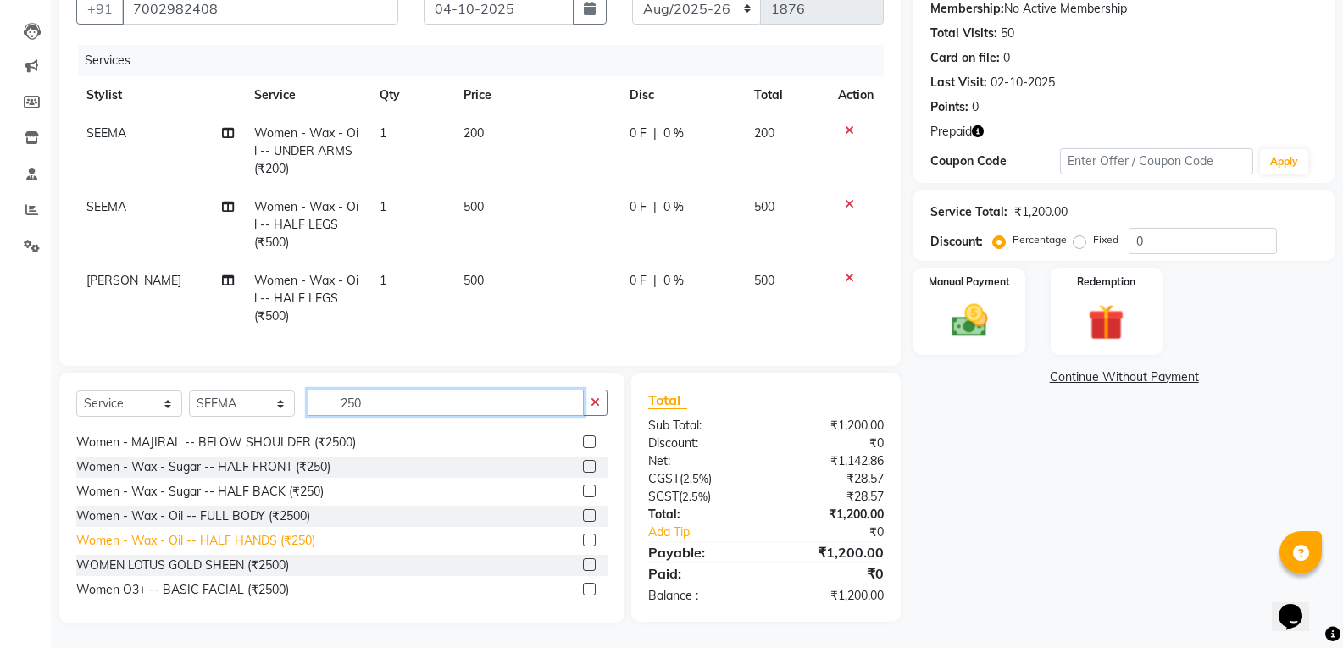
type input "250"
click at [287, 547] on div "Women - Wax - Oil -- HALF HANDS (₹250)" at bounding box center [195, 541] width 239 height 18
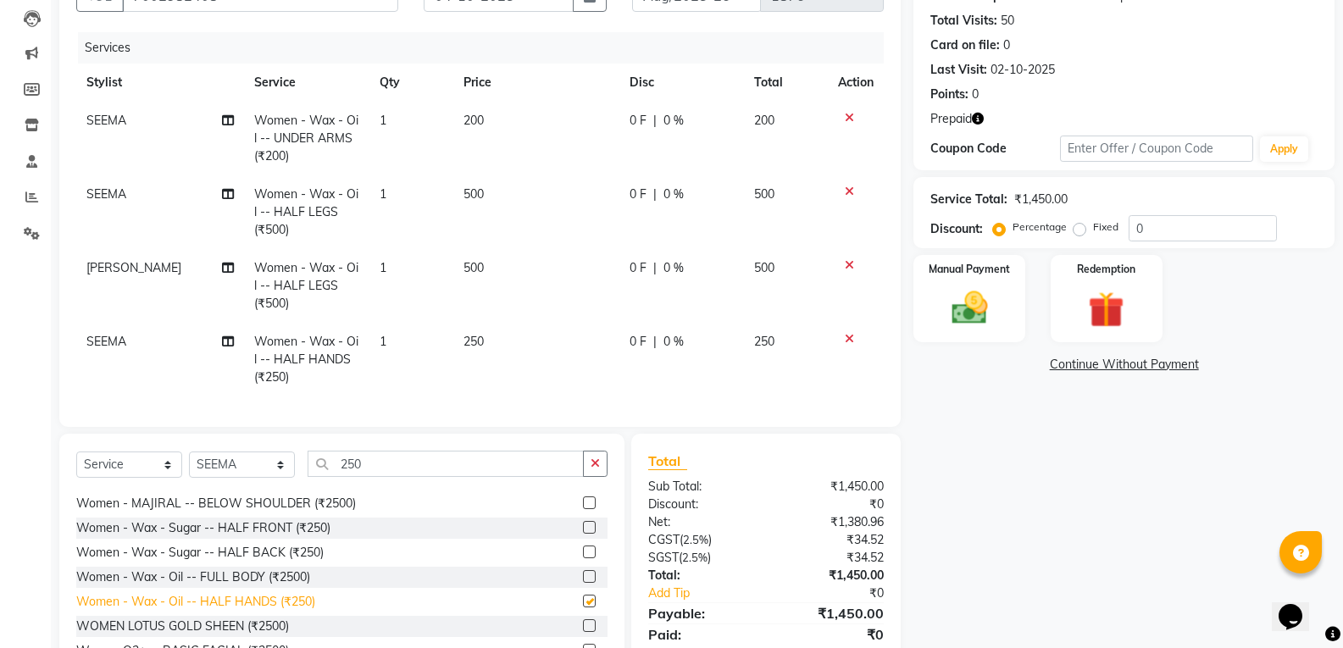
checkbox input "false"
click at [281, 478] on select "Select Stylist [PERSON_NAME] [PERSON_NAME] [PERSON_NAME] MAMTA [PERSON_NAME] [P…" at bounding box center [242, 465] width 106 height 26
select select "21352"
click at [189, 464] on select "Select Stylist [PERSON_NAME] [PERSON_NAME] [PERSON_NAME] MAMTA [PERSON_NAME] [P…" at bounding box center [242, 465] width 106 height 26
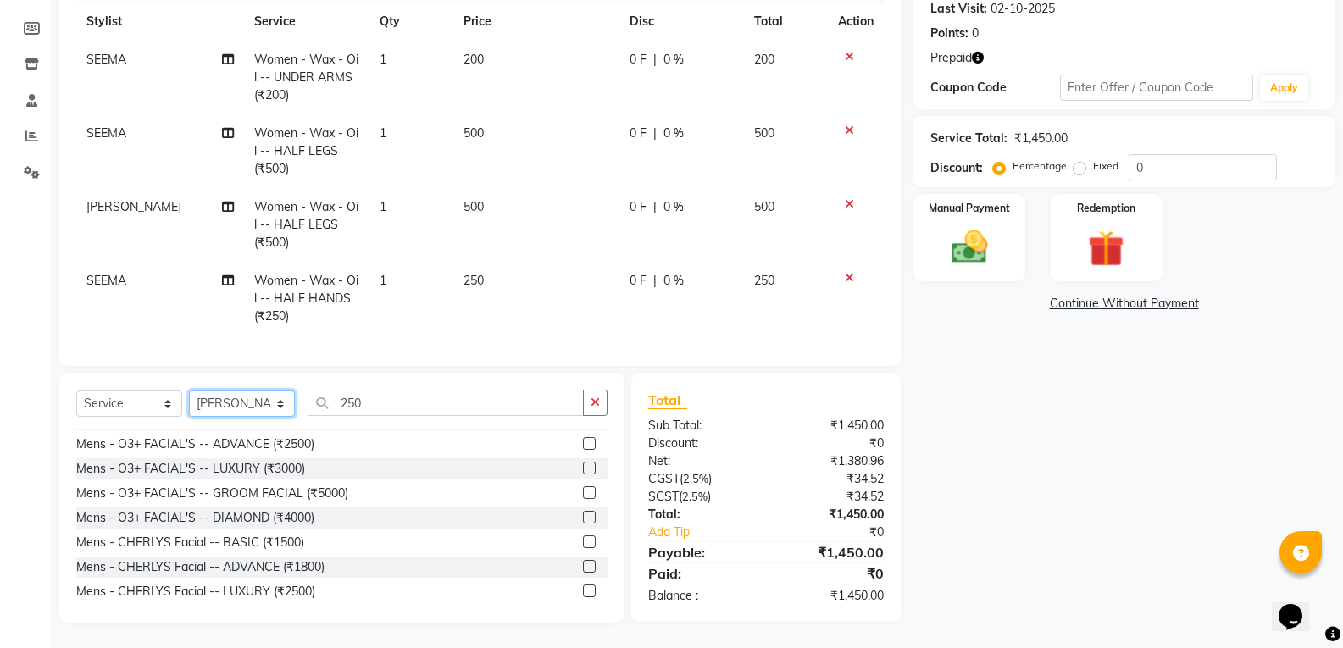
scroll to position [1186, 0]
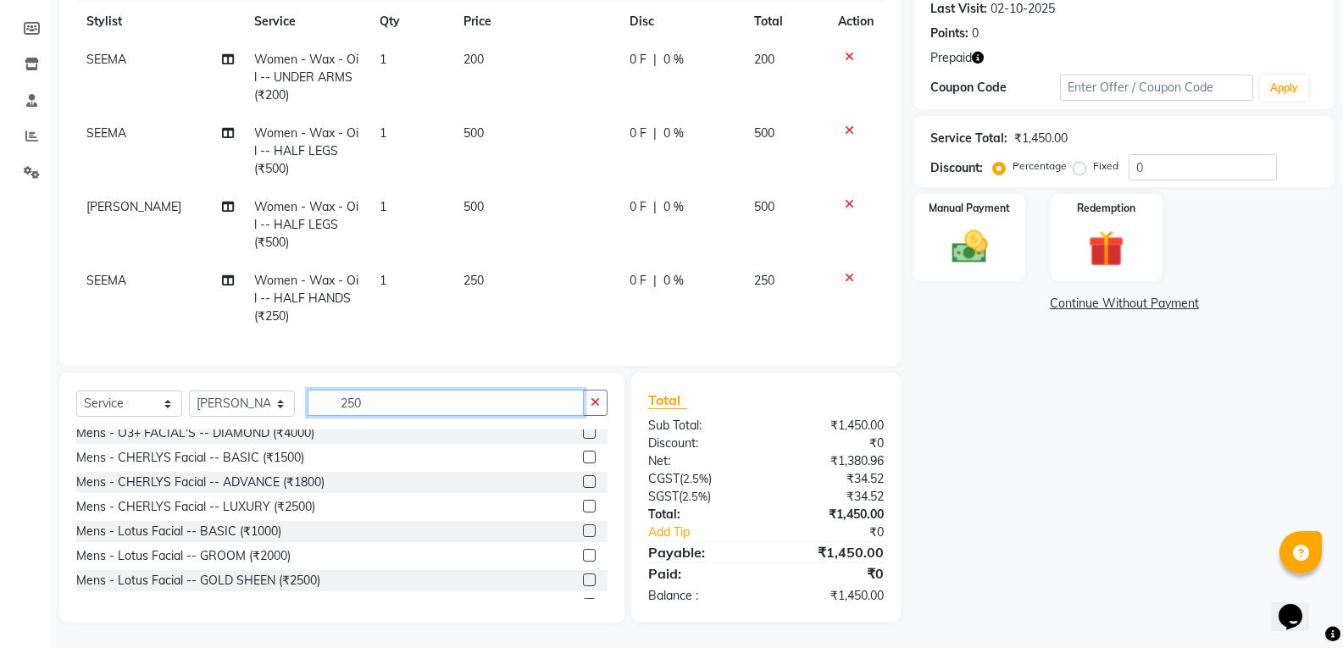
click at [378, 397] on input "250" at bounding box center [446, 403] width 276 height 26
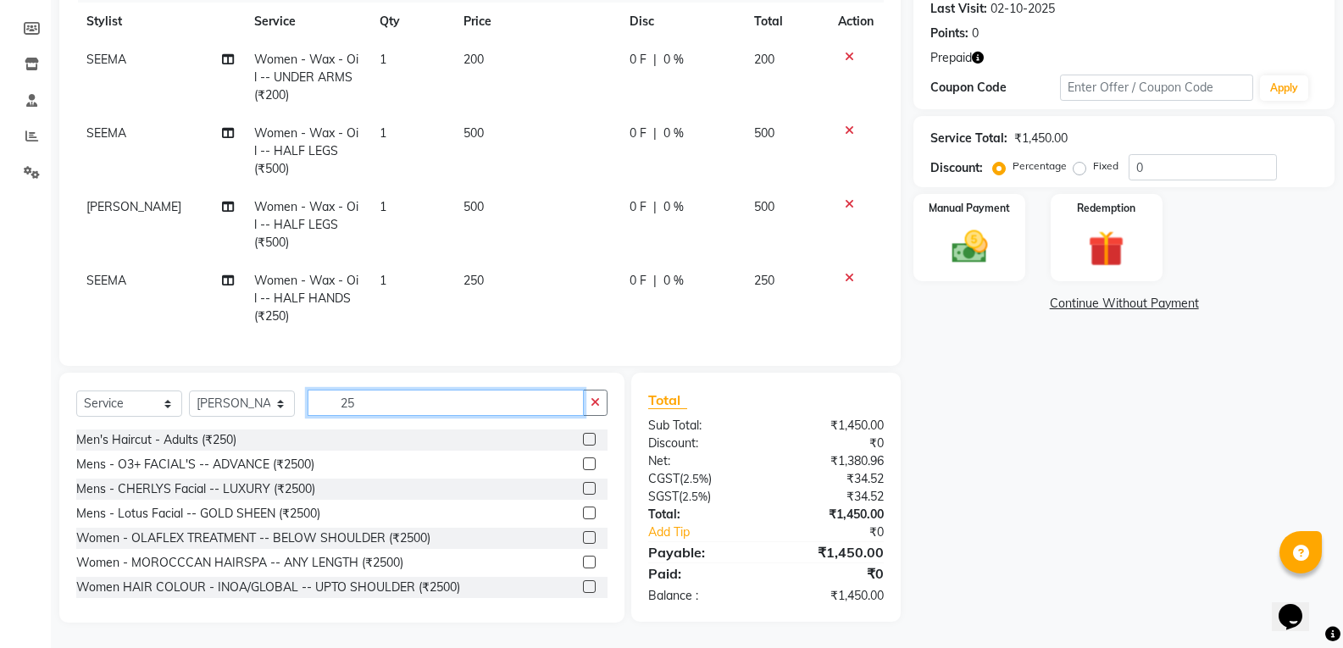
type input "2"
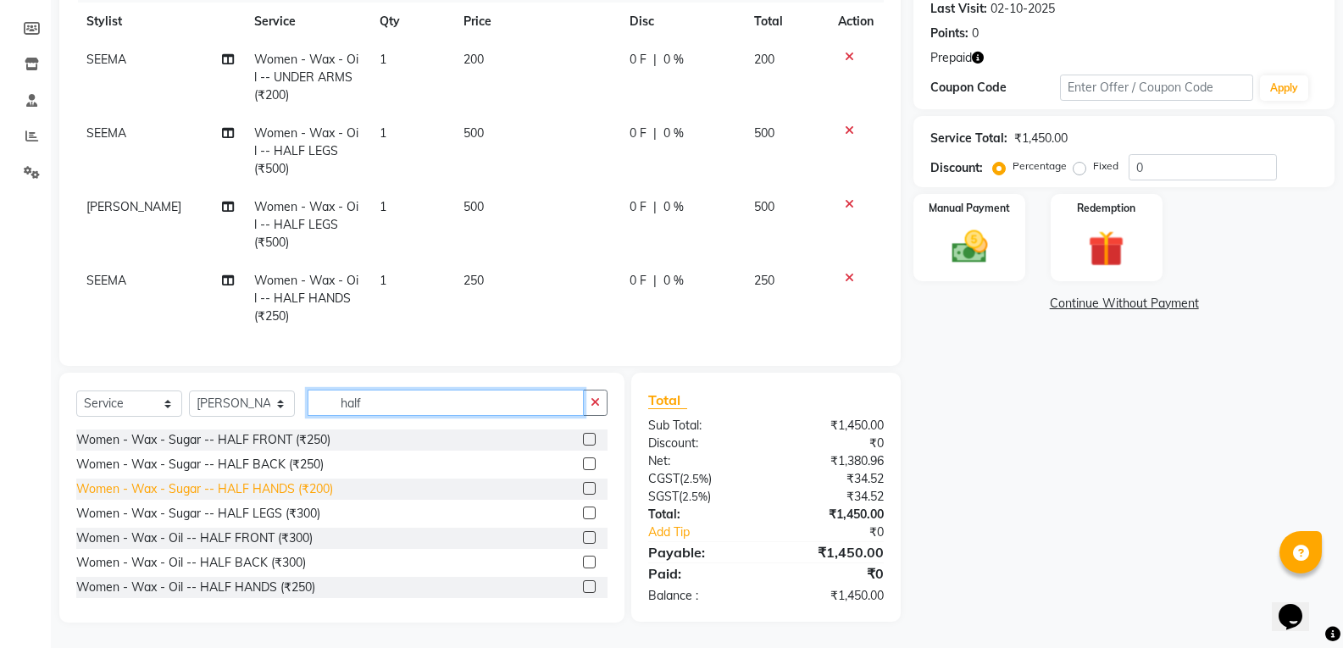
type input "half"
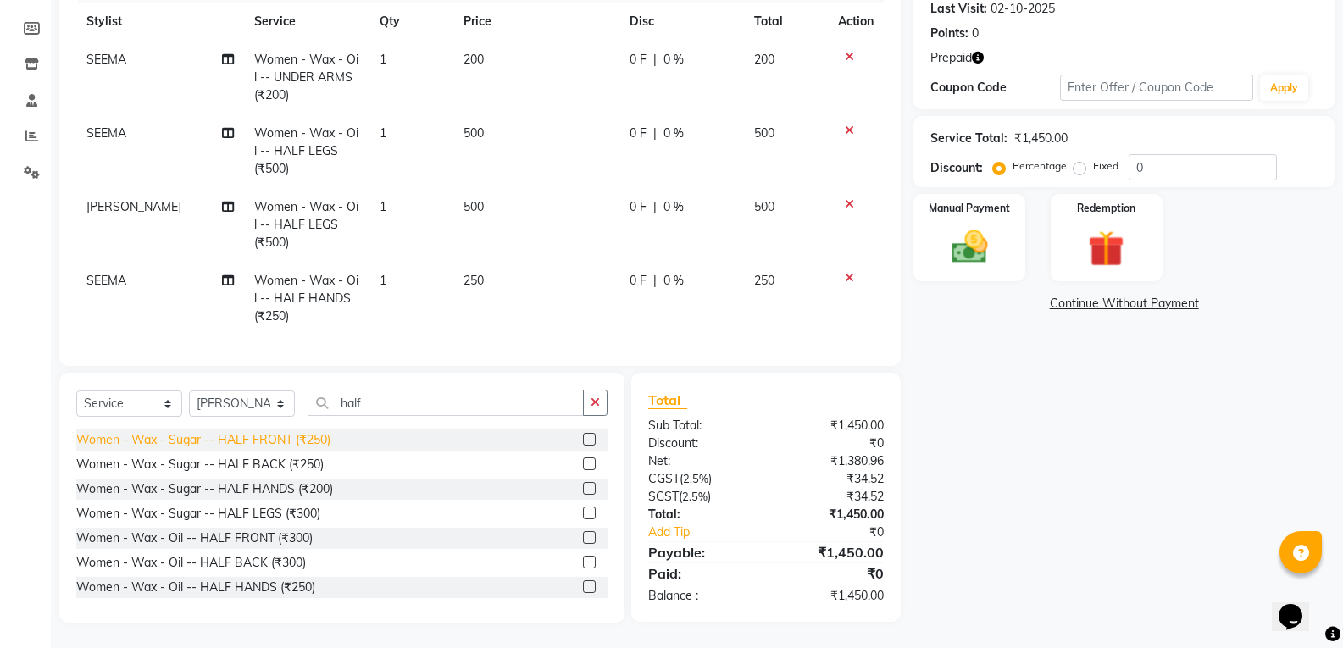
drag, startPoint x: 292, startPoint y: 490, endPoint x: 286, endPoint y: 471, distance: 19.6
click at [291, 490] on div "Women - Wax - Sugar -- HALF HANDS (₹200)" at bounding box center [204, 489] width 257 height 18
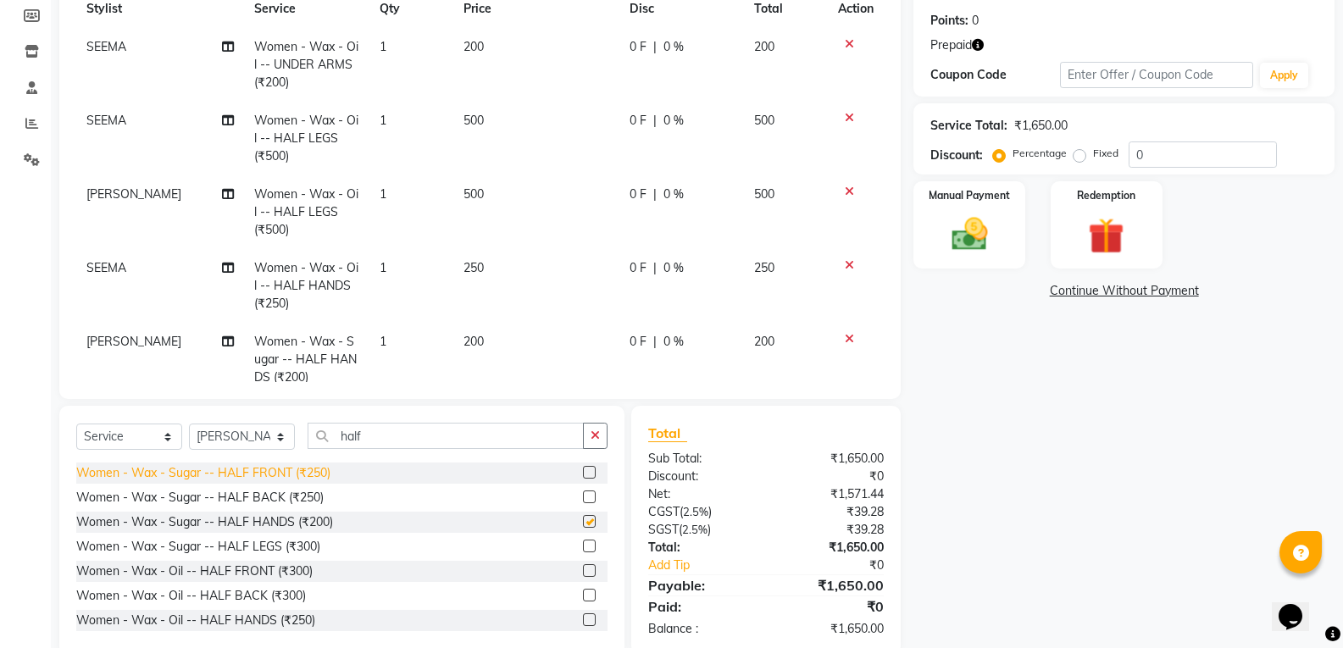
checkbox input "false"
click at [471, 335] on span "200" at bounding box center [474, 341] width 20 height 15
select select "21352"
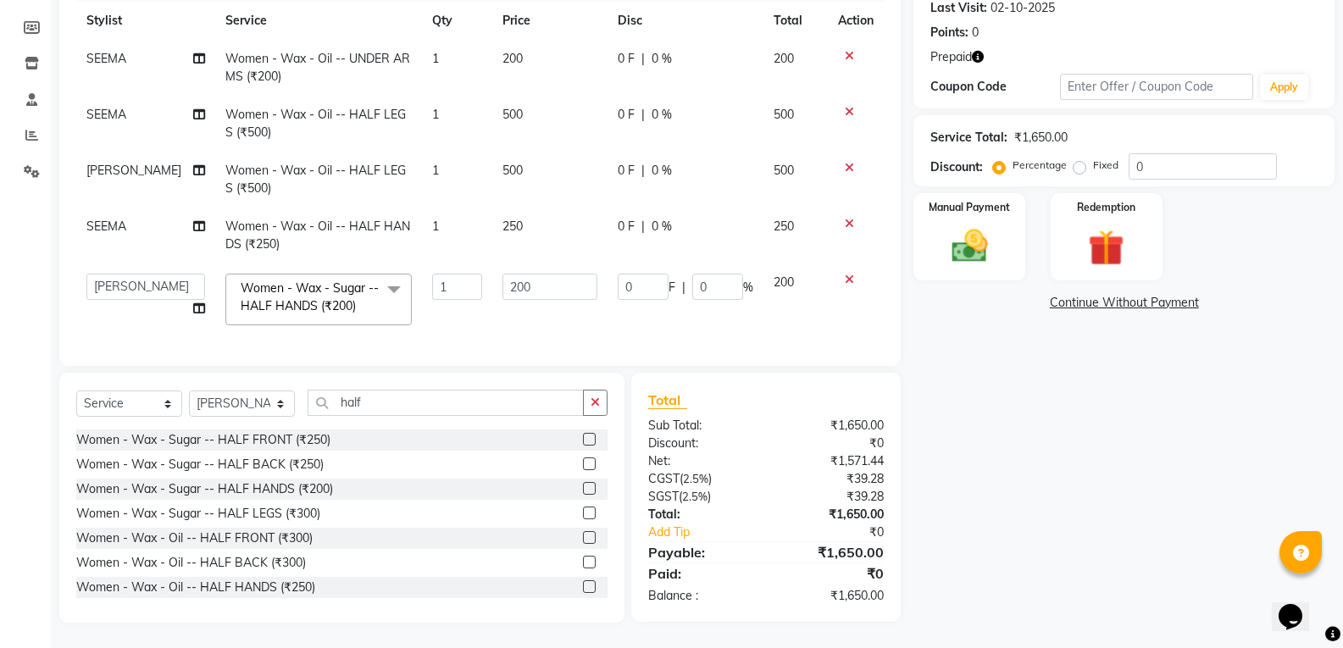
scroll to position [252, 0]
click at [513, 276] on input "200" at bounding box center [550, 287] width 95 height 26
type input "250"
click at [904, 457] on div "Total Sub Total: ₹1,650.00 Discount: ₹0 Net: ₹1,571.44 CGST ( 2.5% ) ₹39.28 SGS…" at bounding box center [769, 498] width 289 height 250
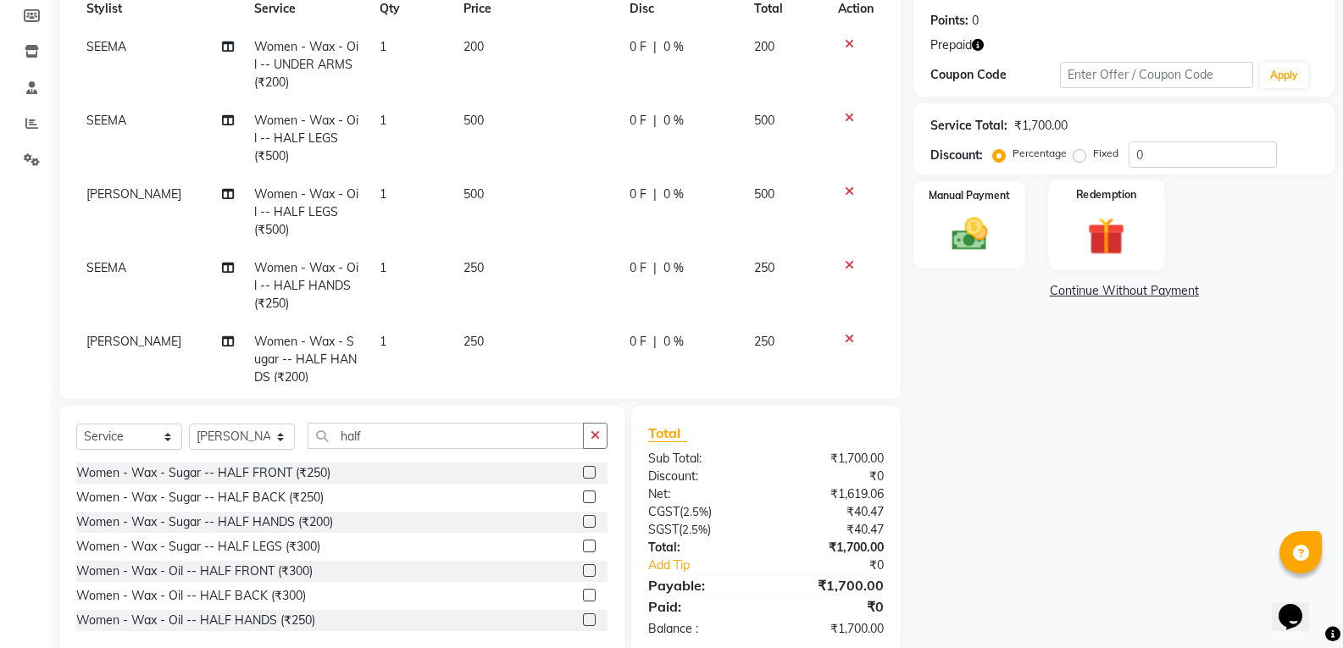
click at [1105, 218] on img at bounding box center [1106, 236] width 60 height 47
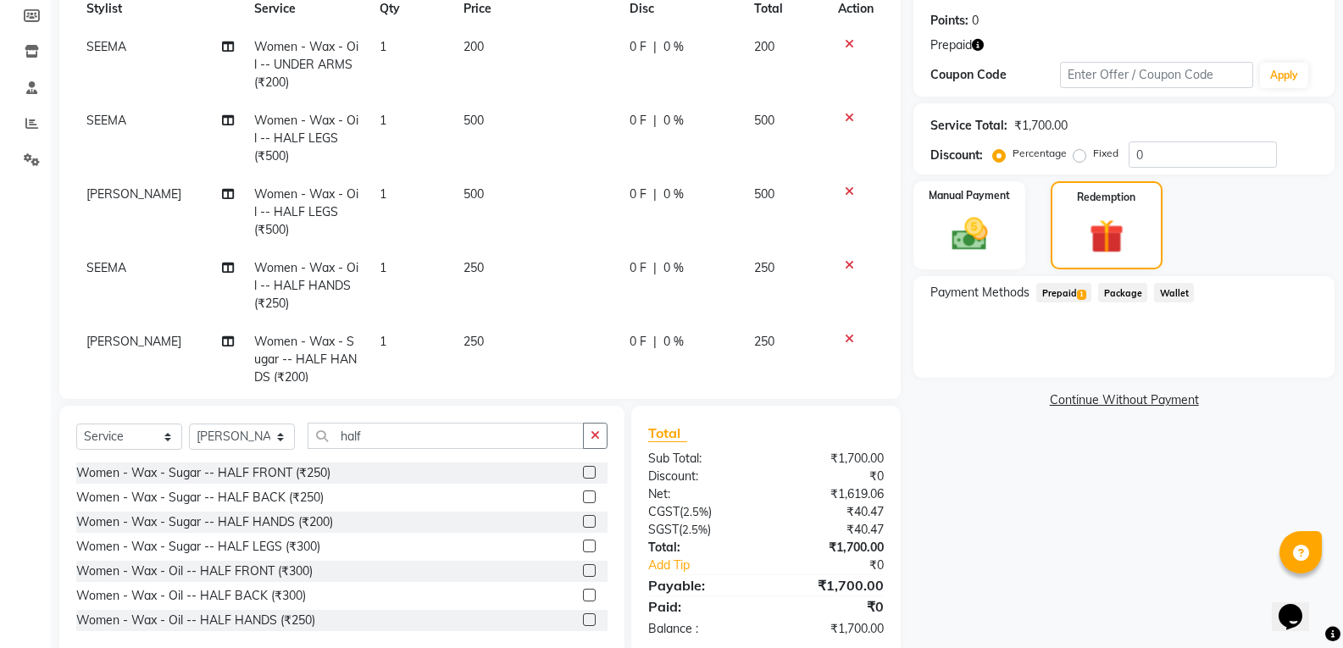
click at [1081, 294] on span "1" at bounding box center [1081, 295] width 9 height 10
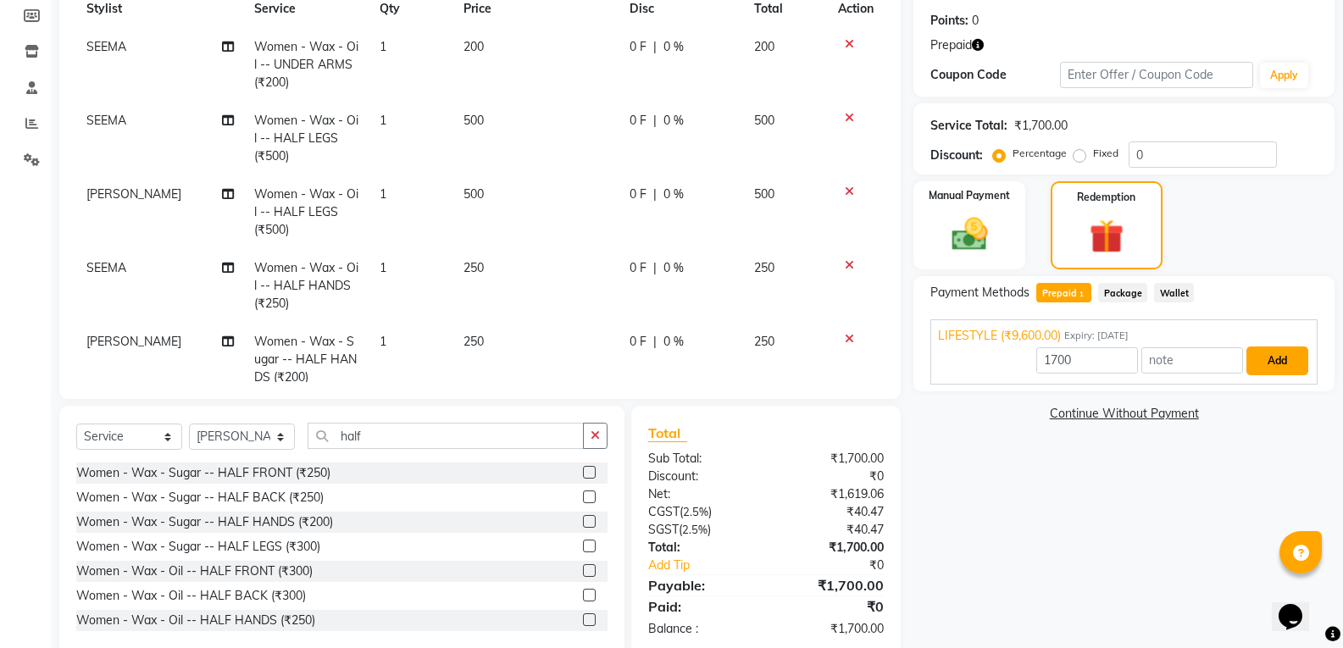
click at [1271, 362] on button "Add" at bounding box center [1278, 361] width 62 height 29
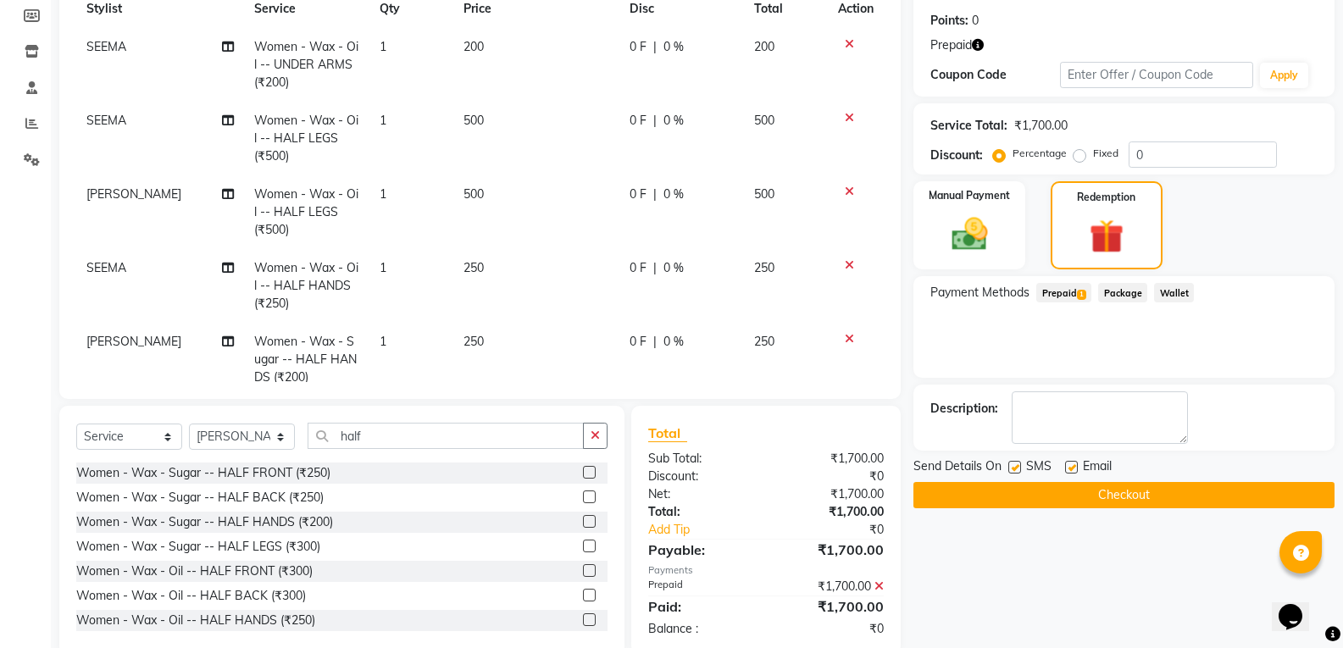
click at [1082, 486] on button "Checkout" at bounding box center [1124, 495] width 421 height 26
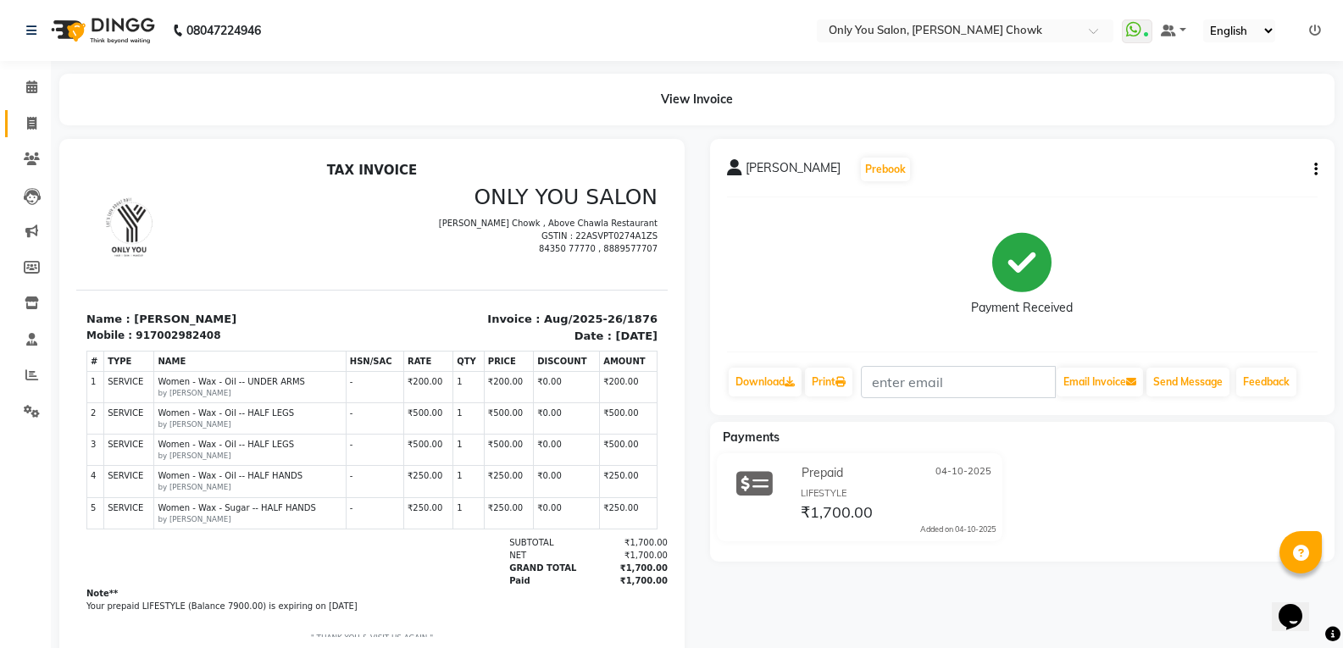
click at [31, 133] on link "Invoice" at bounding box center [25, 124] width 41 height 28
select select "service"
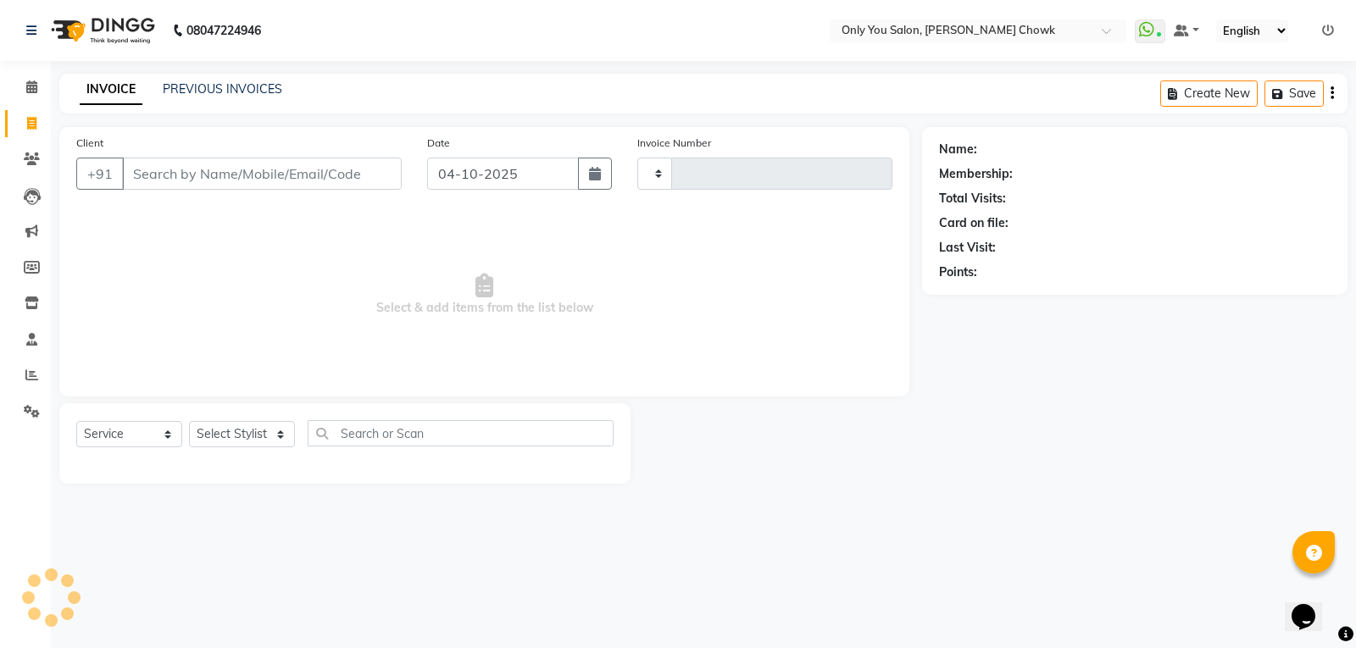
type input "1877"
select select "8713"
select select "package"
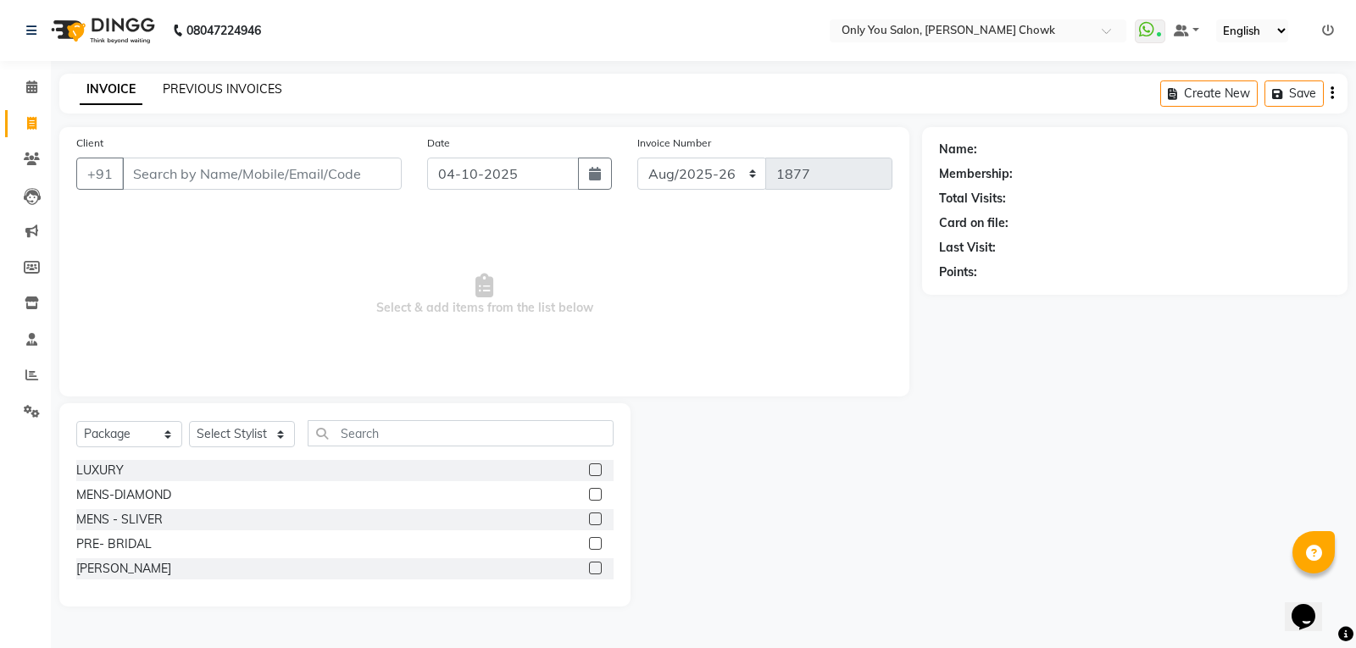
click at [192, 87] on link "PREVIOUS INVOICES" at bounding box center [222, 88] width 119 height 15
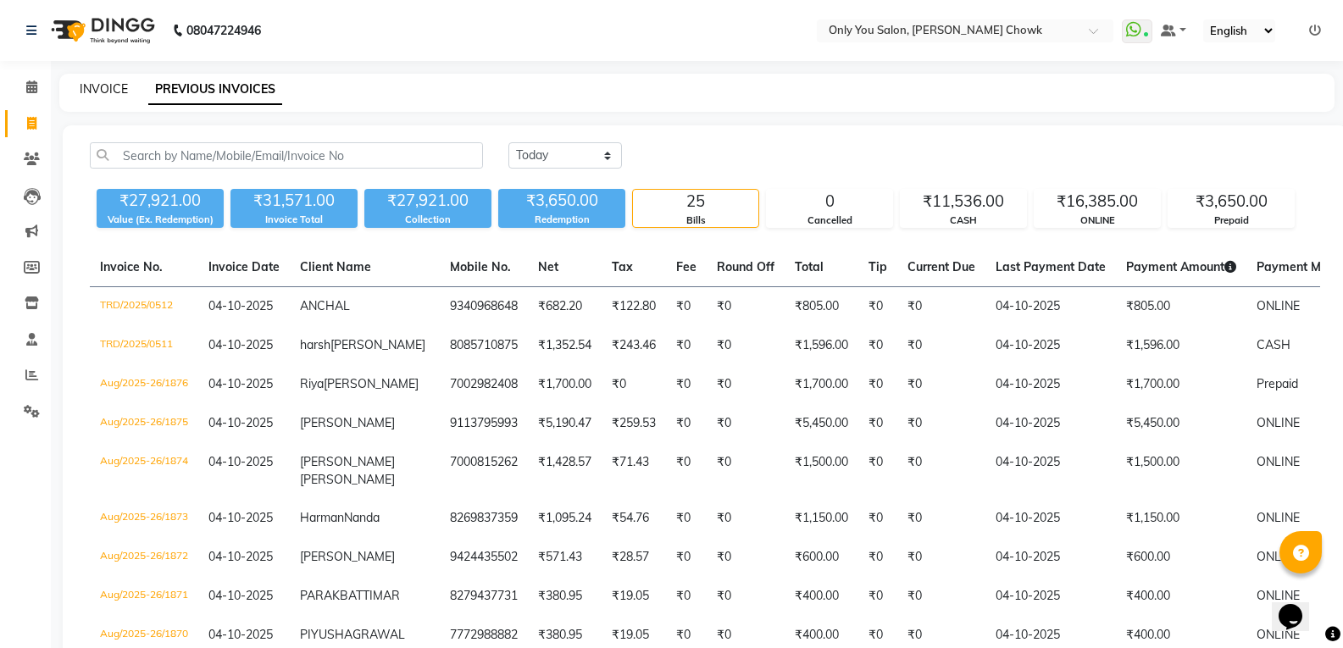
click at [85, 89] on link "INVOICE" at bounding box center [104, 88] width 48 height 15
select select "service"
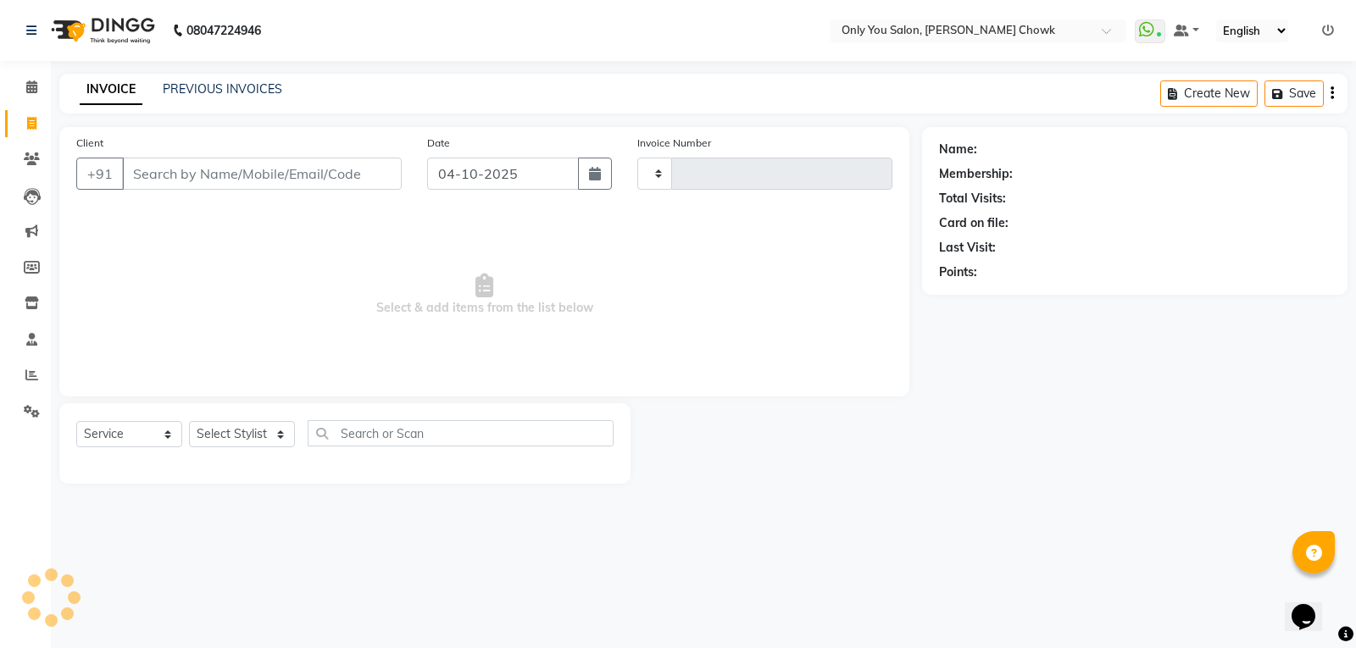
type input "1877"
select select "8713"
select select "package"
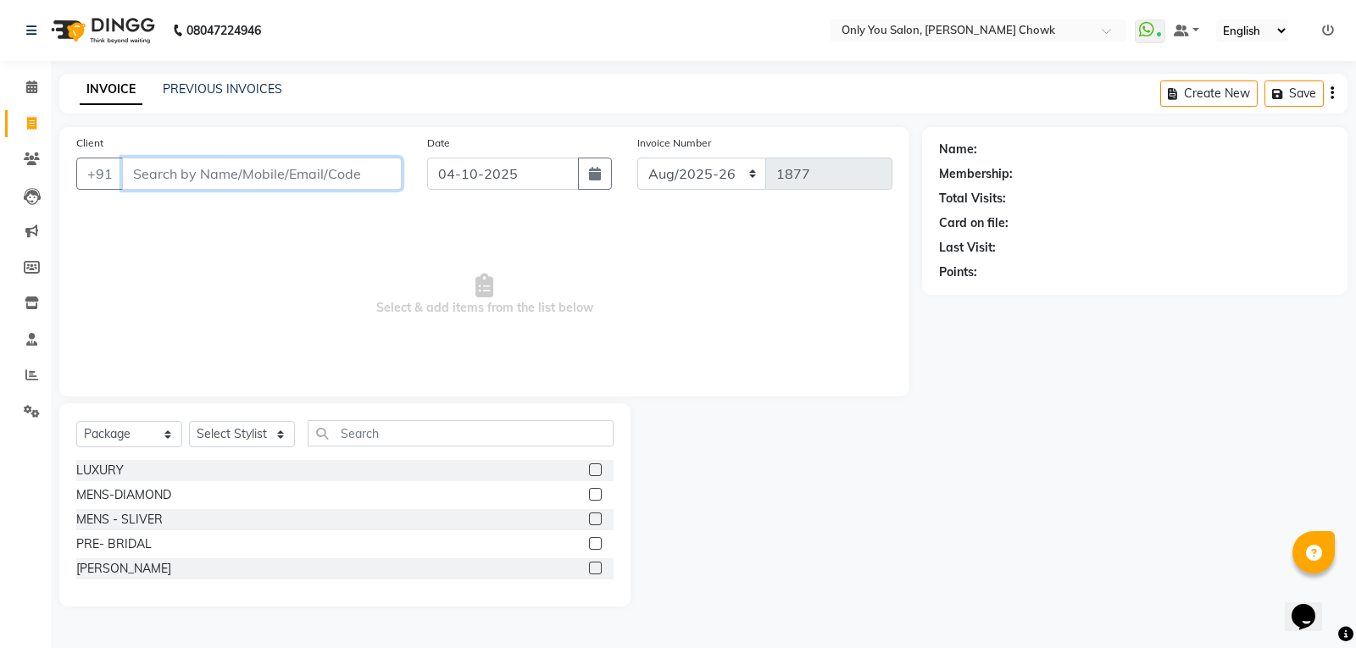
click at [245, 175] on input "Client" at bounding box center [262, 174] width 280 height 32
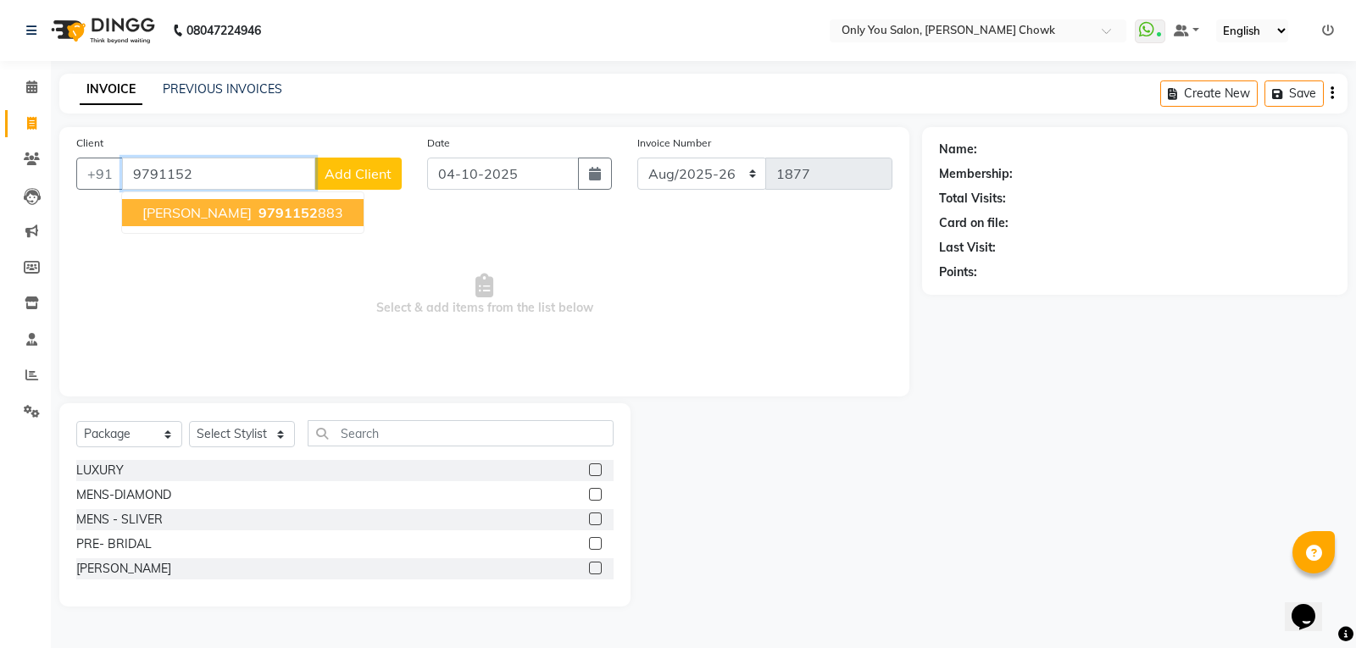
click at [258, 220] on span "9791152" at bounding box center [287, 212] width 59 height 17
type input "9791152883"
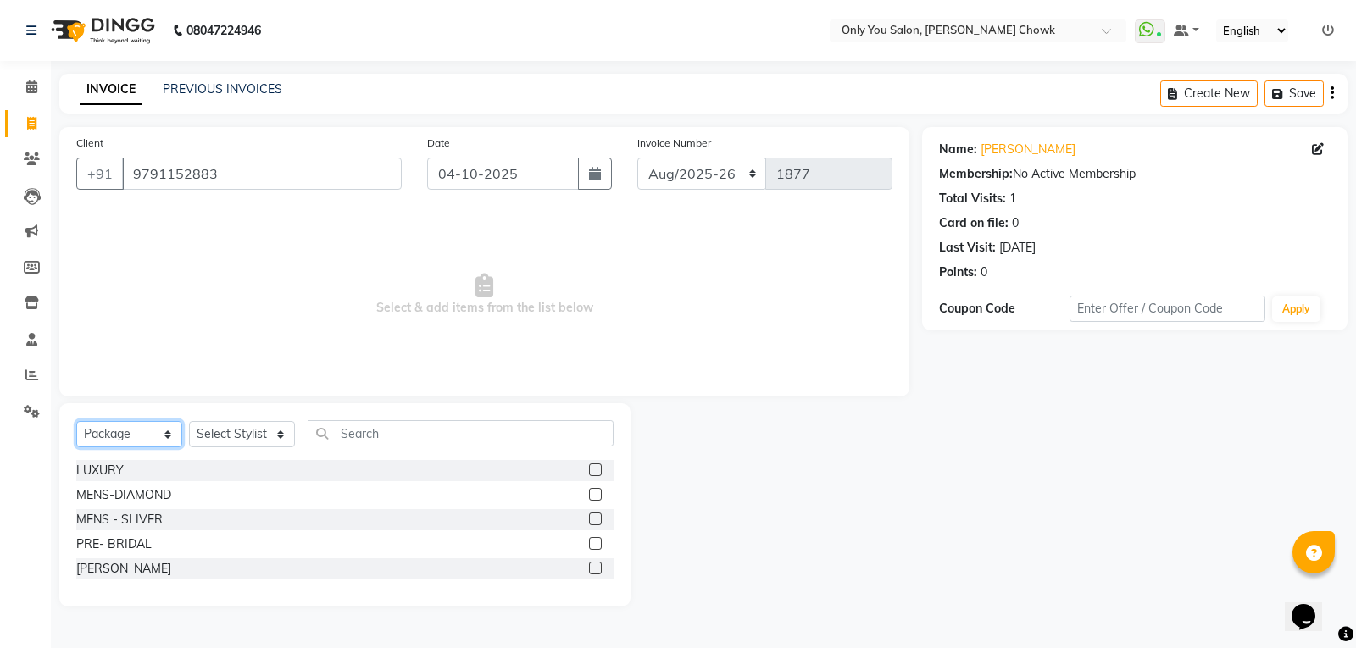
click at [172, 436] on select "Select Service Product Membership Package Voucher Prepaid Gift Card" at bounding box center [129, 434] width 106 height 26
select select "service"
click at [76, 421] on select "Select Service Product Membership Package Voucher Prepaid Gift Card" at bounding box center [129, 434] width 106 height 26
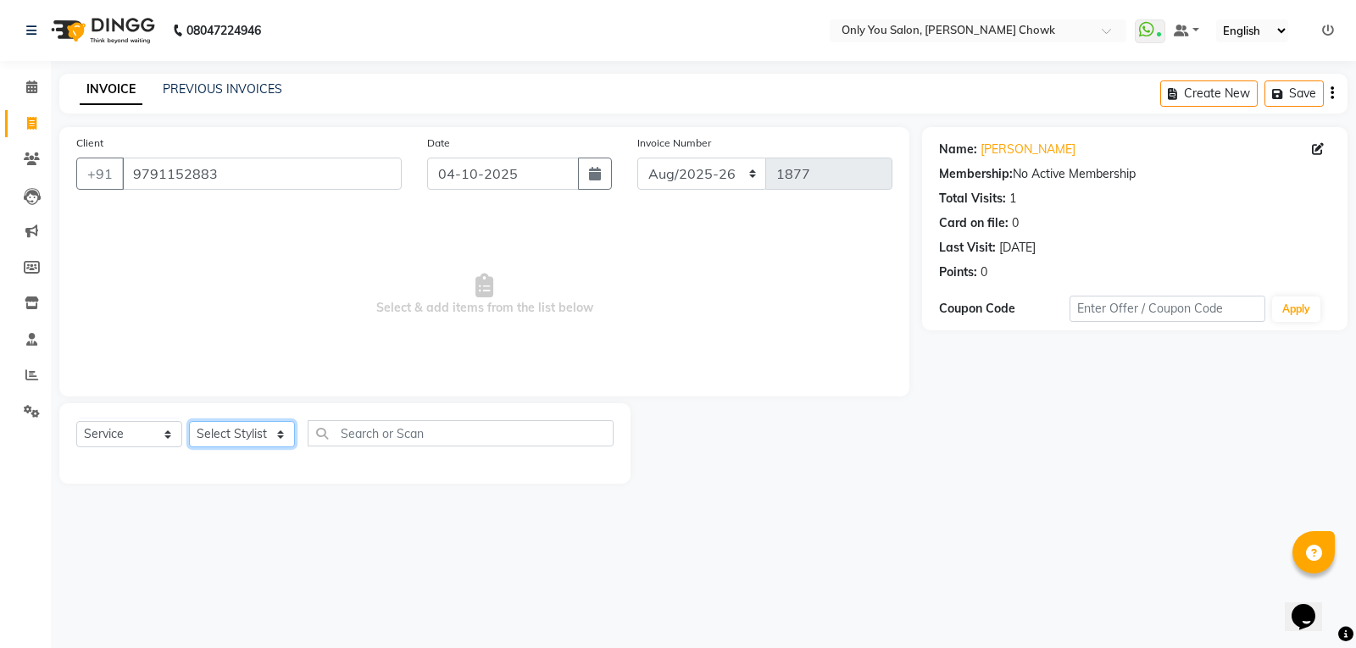
click at [275, 432] on select "Select Stylist [PERSON_NAME] [PERSON_NAME] [PERSON_NAME] MAMTA [PERSON_NAME] [P…" at bounding box center [242, 434] width 106 height 26
select select "87151"
click at [189, 421] on select "Select Stylist [PERSON_NAME] [PERSON_NAME] [PERSON_NAME] MAMTA [PERSON_NAME] [P…" at bounding box center [242, 434] width 106 height 26
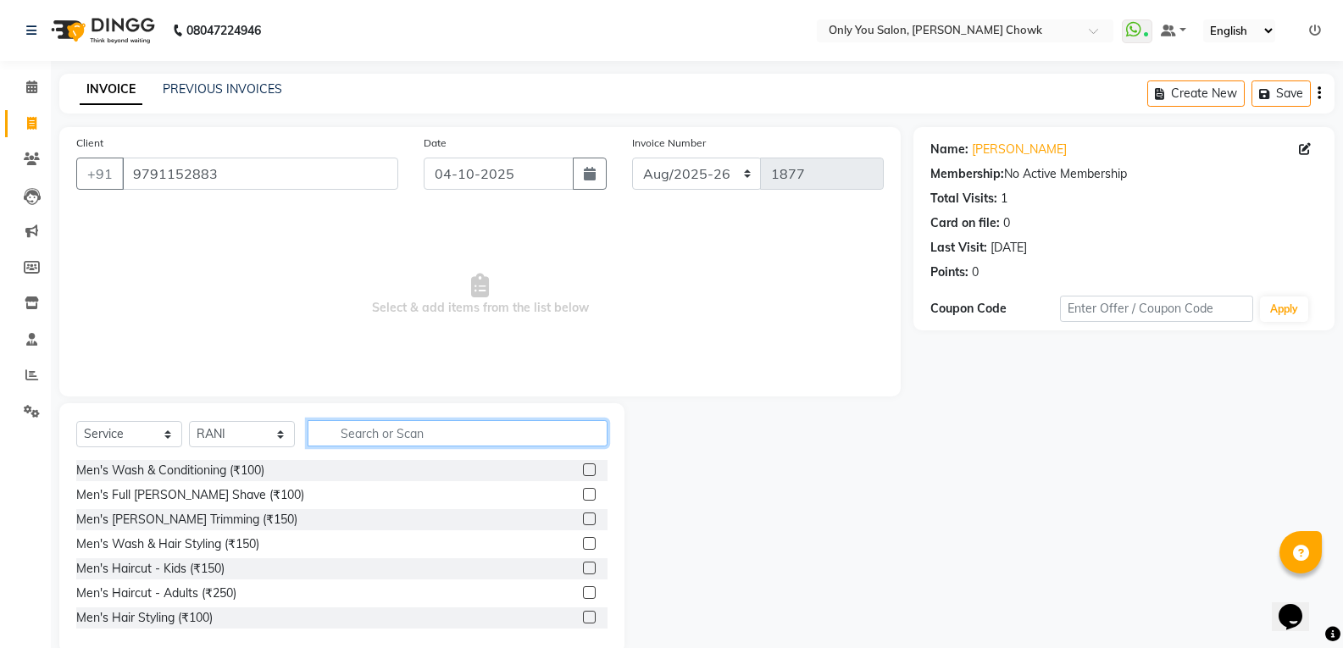
click at [367, 436] on input "text" at bounding box center [458, 433] width 300 height 26
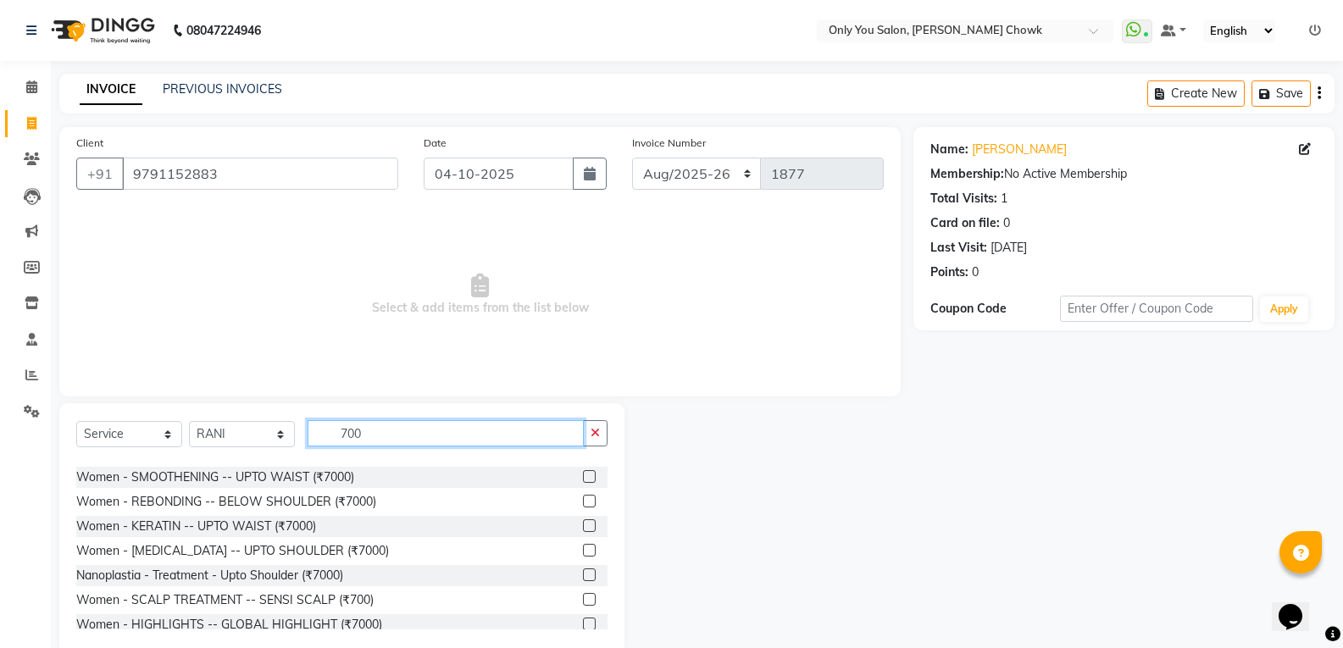
scroll to position [169, 0]
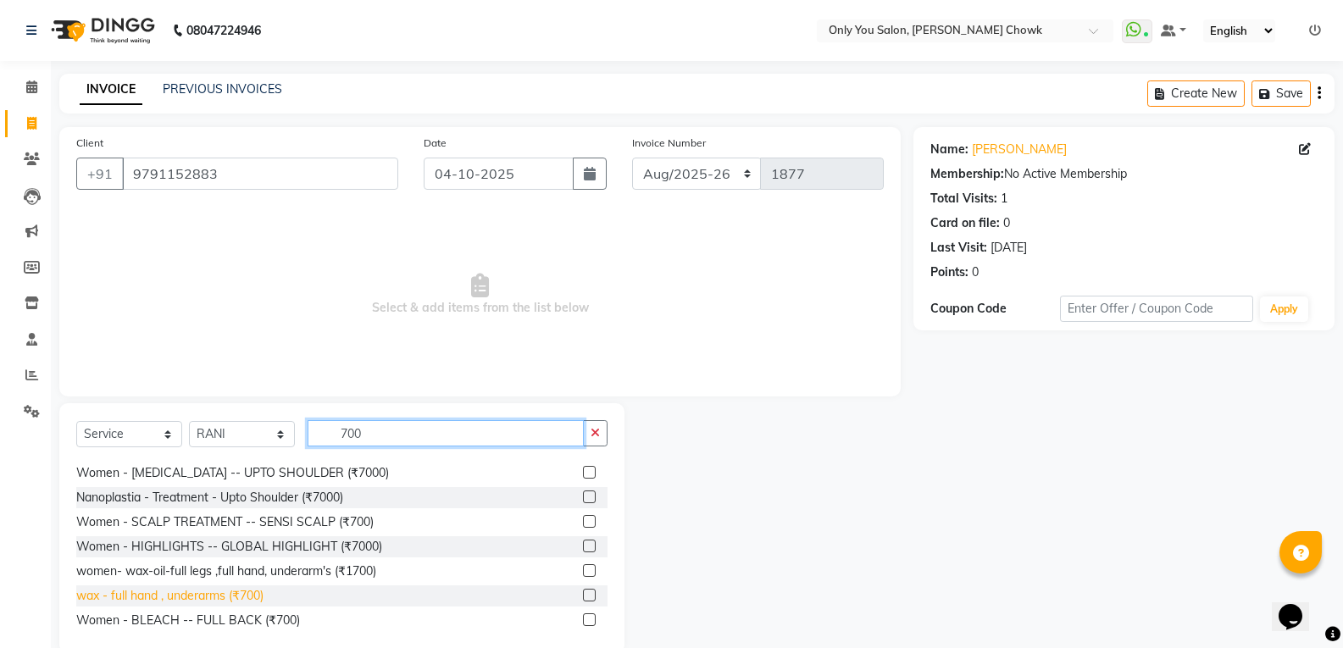
type input "700"
click at [206, 597] on div "wax - full hand , underarms (₹700)" at bounding box center [169, 596] width 187 height 18
checkbox input "false"
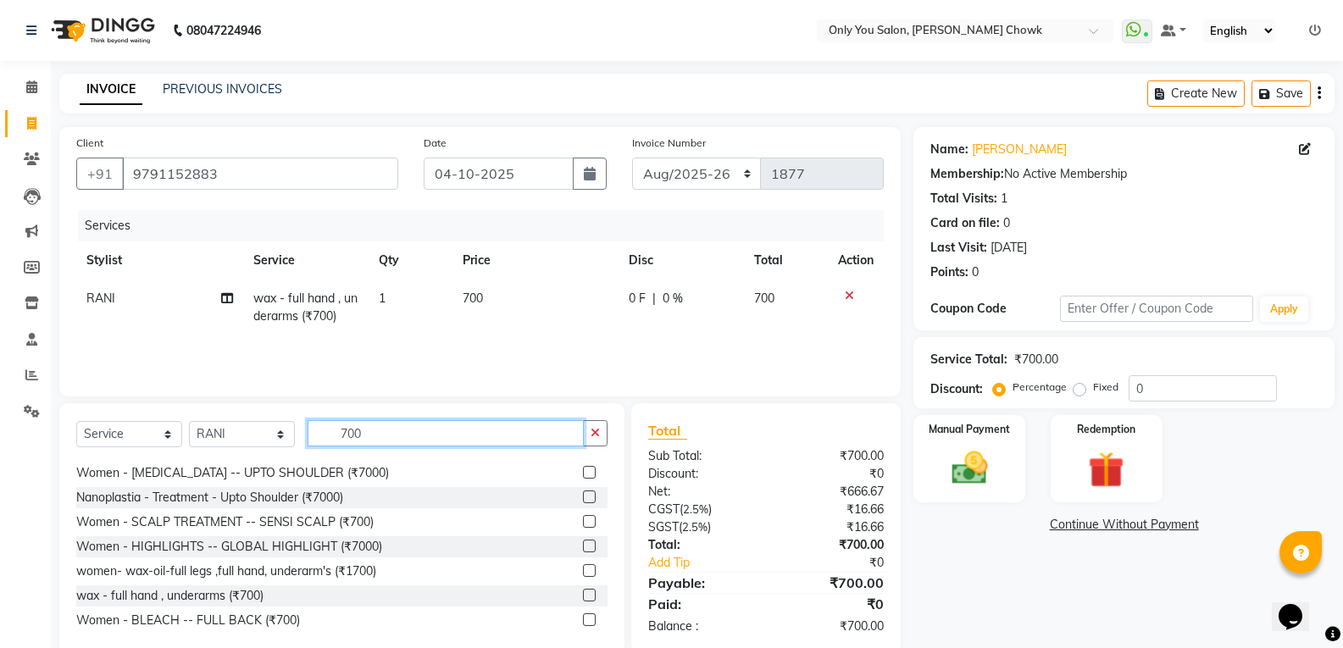
click at [403, 425] on input "700" at bounding box center [446, 433] width 276 height 26
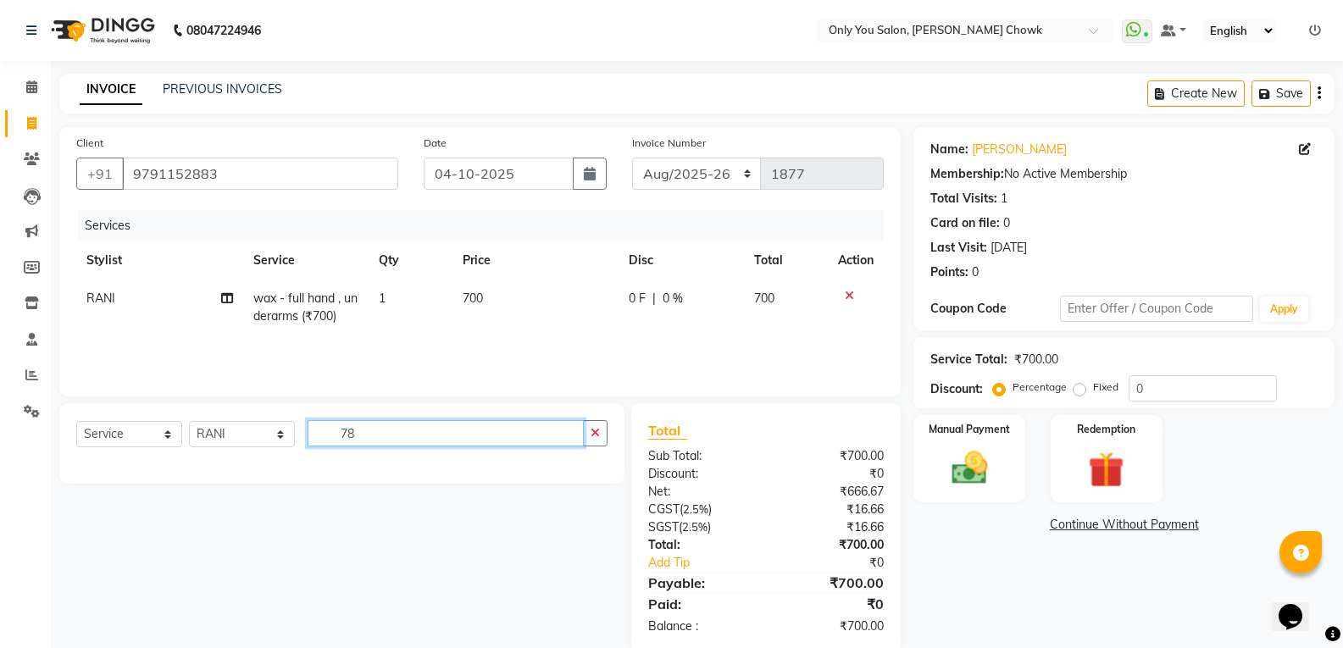
scroll to position [0, 0]
type input "7"
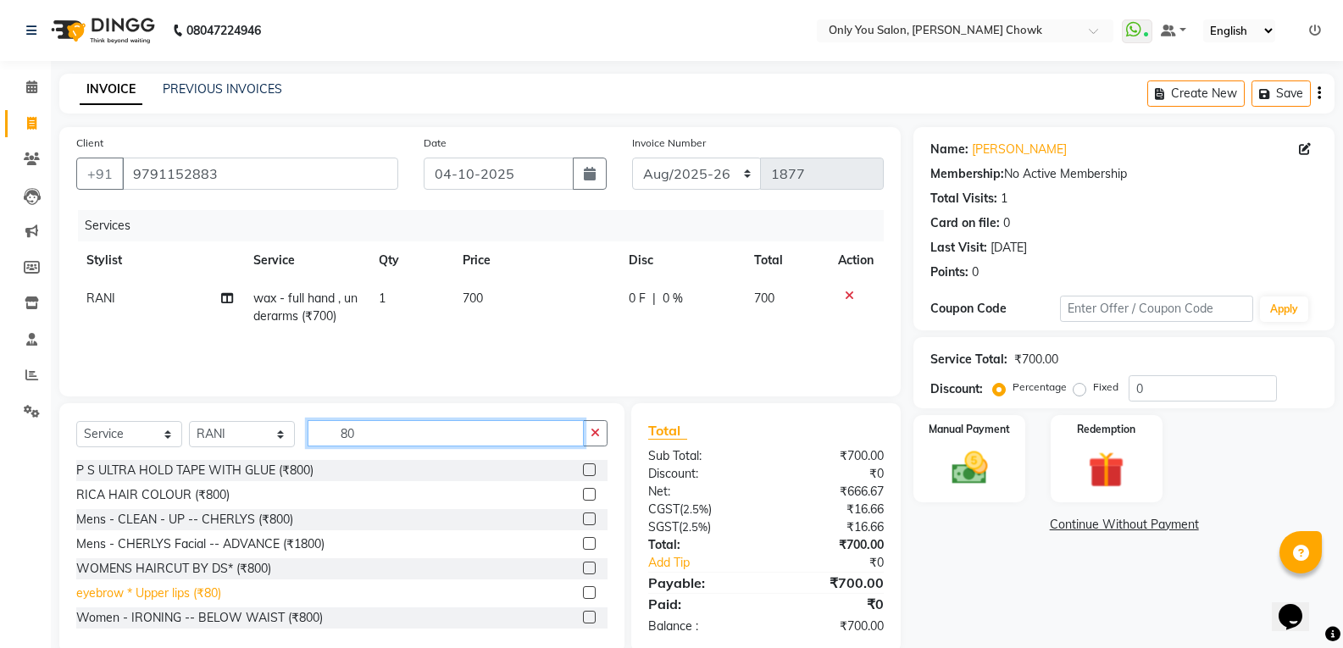
type input "80"
click at [207, 602] on div "eyebrow * Upper lips (₹80)" at bounding box center [148, 594] width 145 height 18
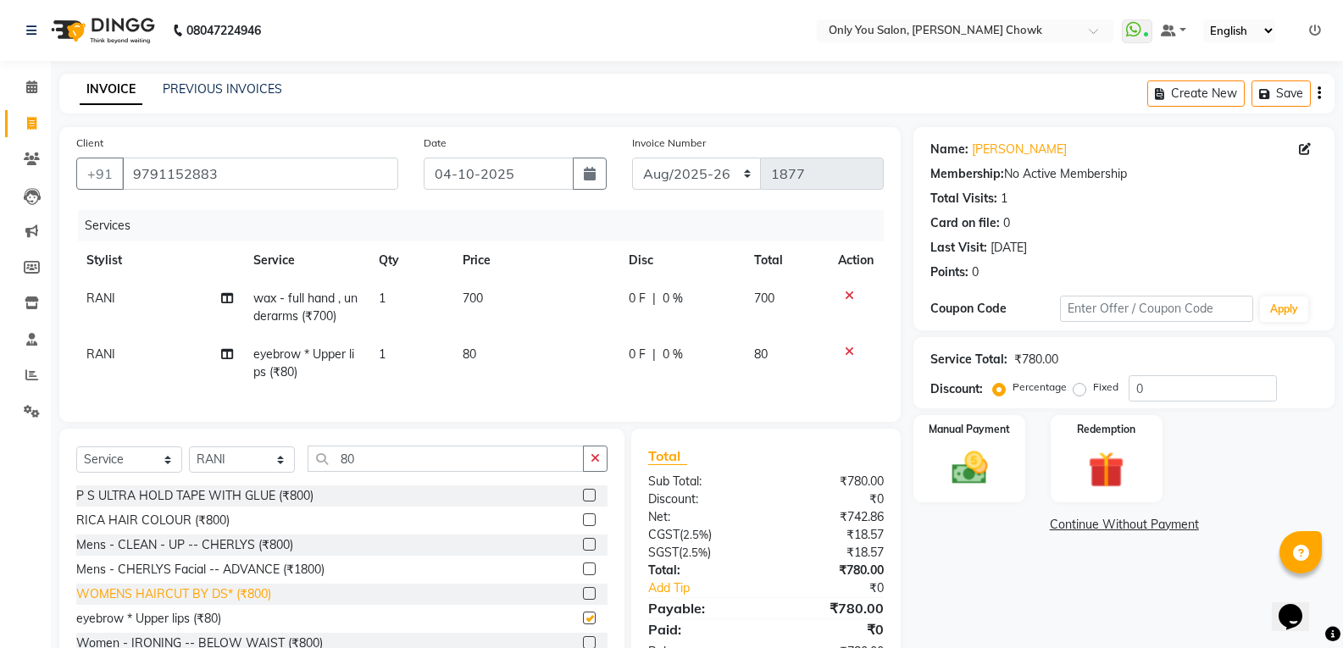
checkbox input "false"
click at [966, 453] on img at bounding box center [969, 468] width 60 height 43
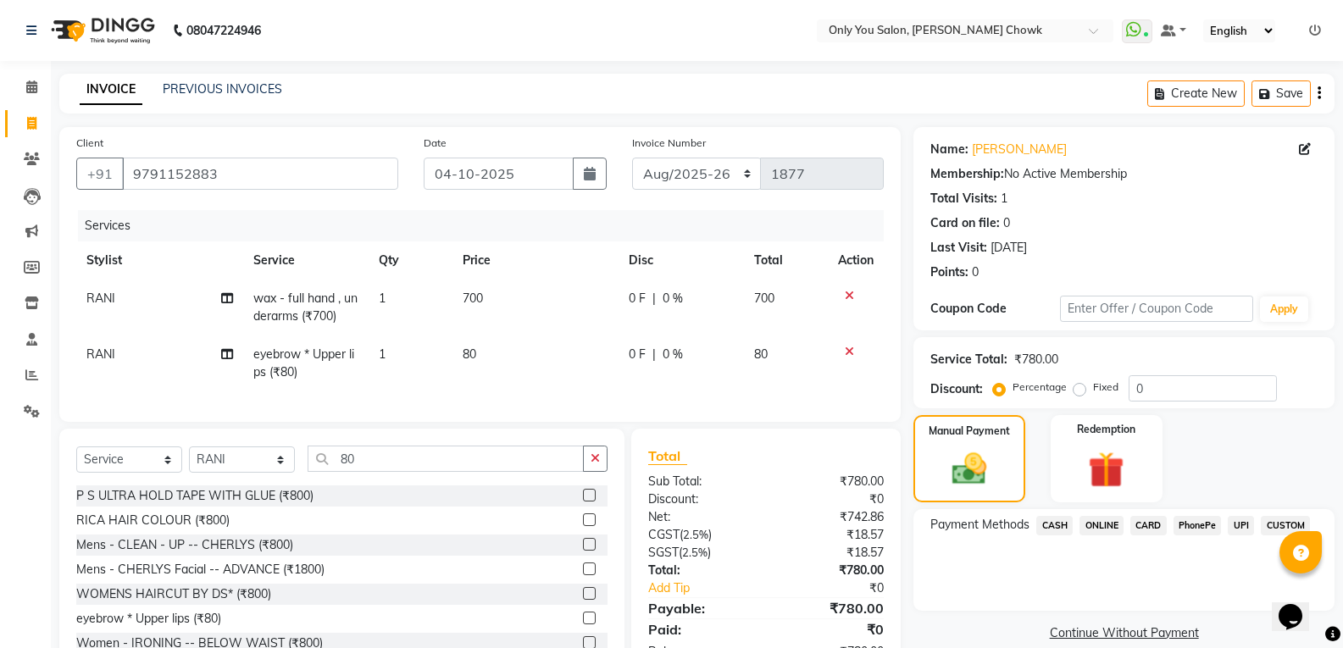
click at [1103, 520] on span "ONLINE" at bounding box center [1102, 525] width 44 height 19
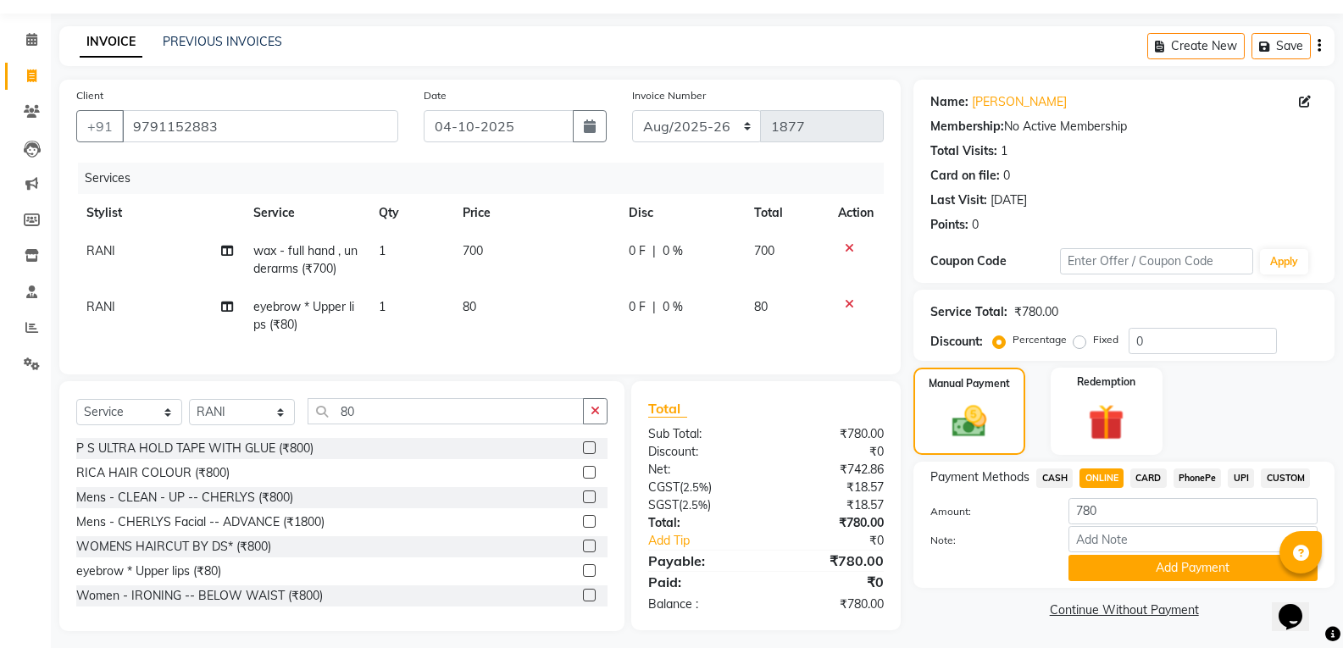
scroll to position [69, 0]
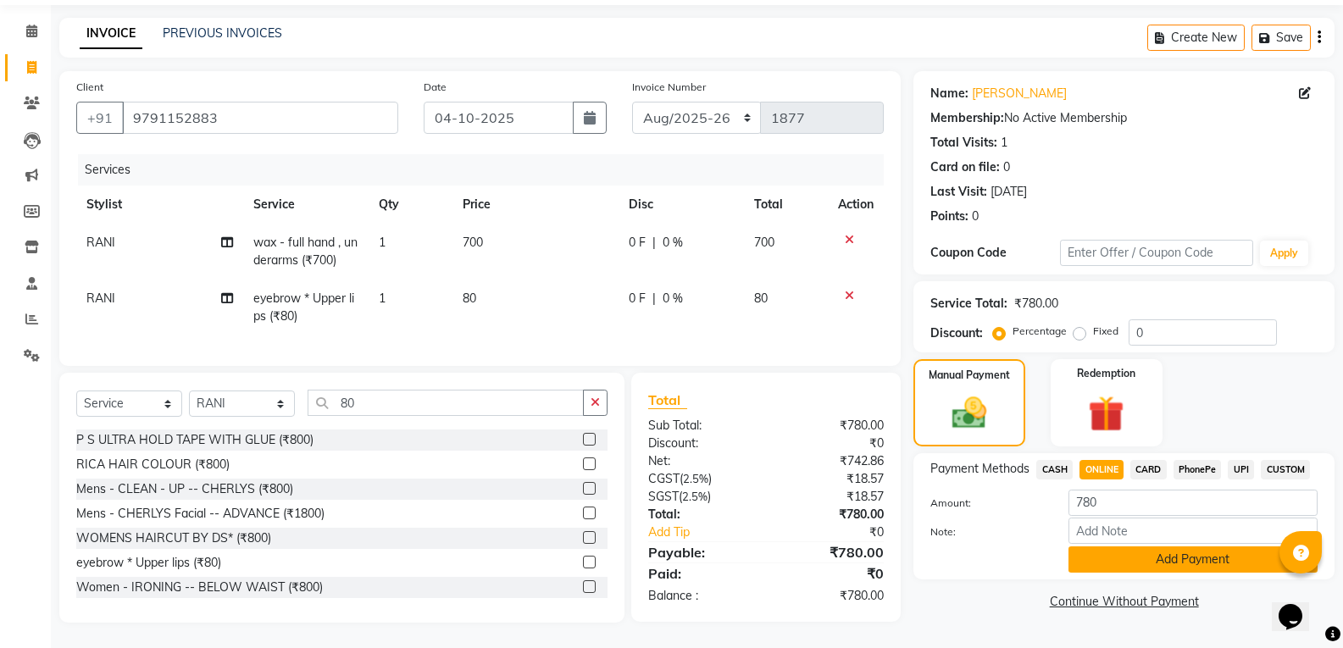
click at [1144, 553] on button "Add Payment" at bounding box center [1193, 560] width 249 height 26
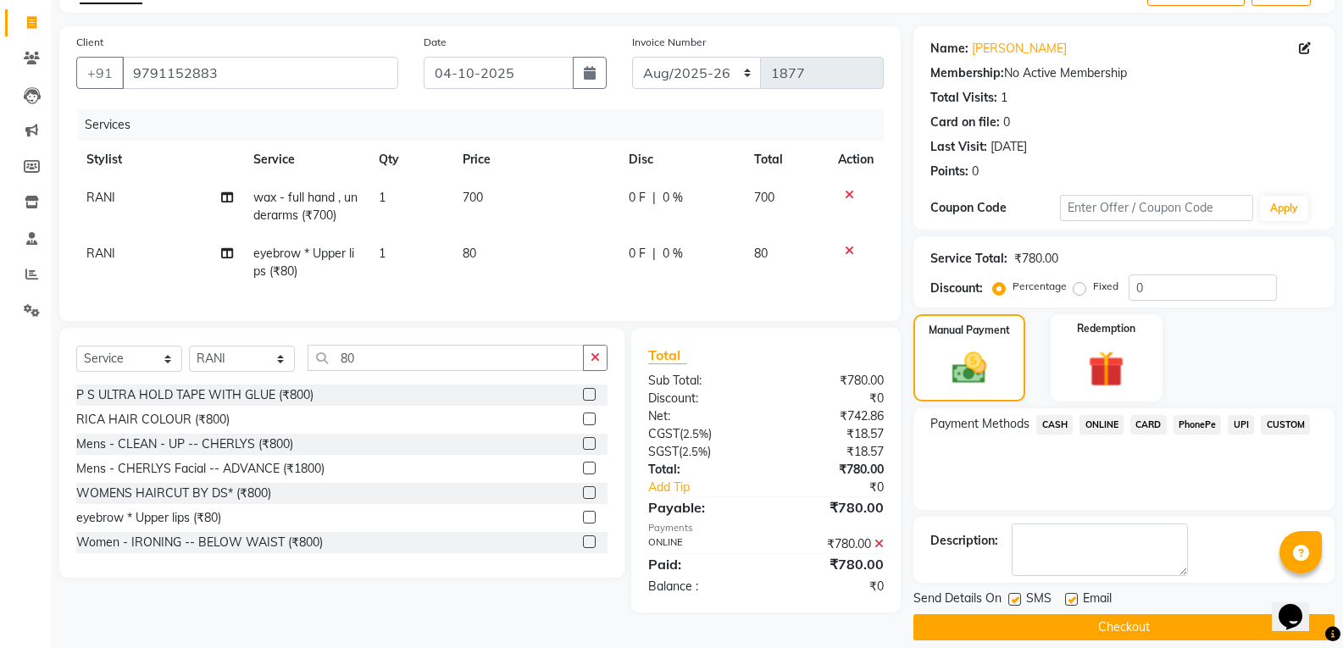
scroll to position [119, 0]
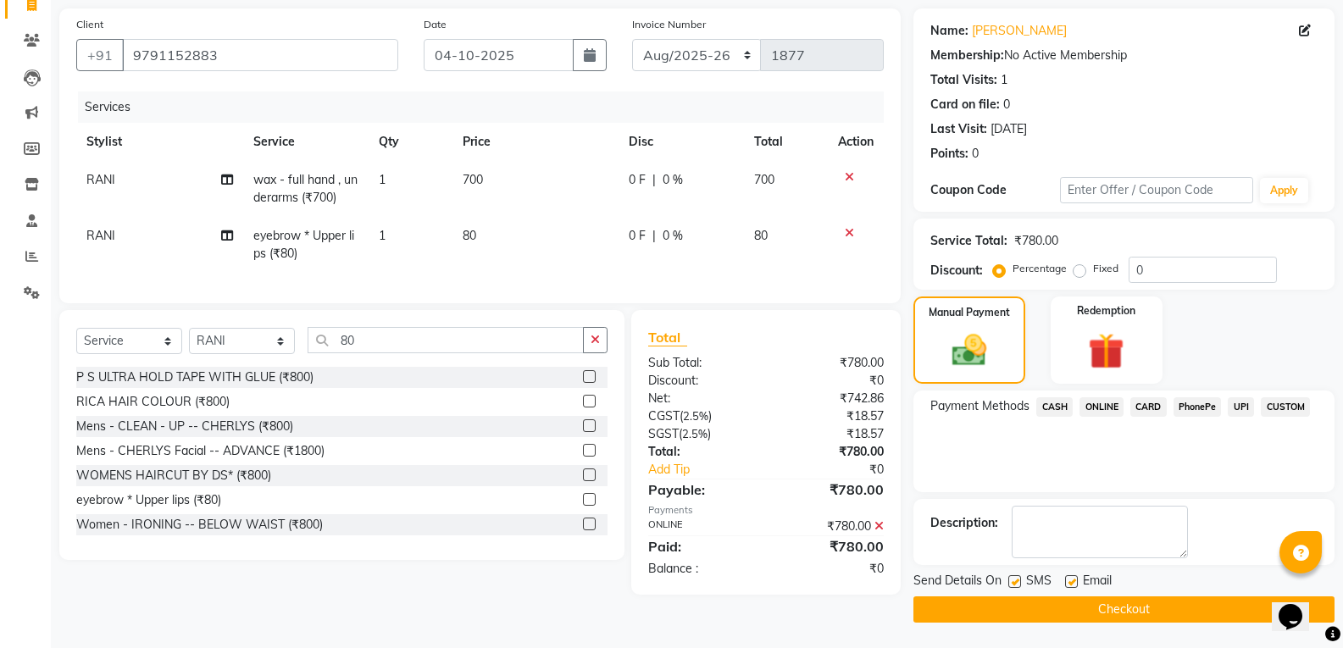
click at [1075, 609] on button "Checkout" at bounding box center [1124, 610] width 421 height 26
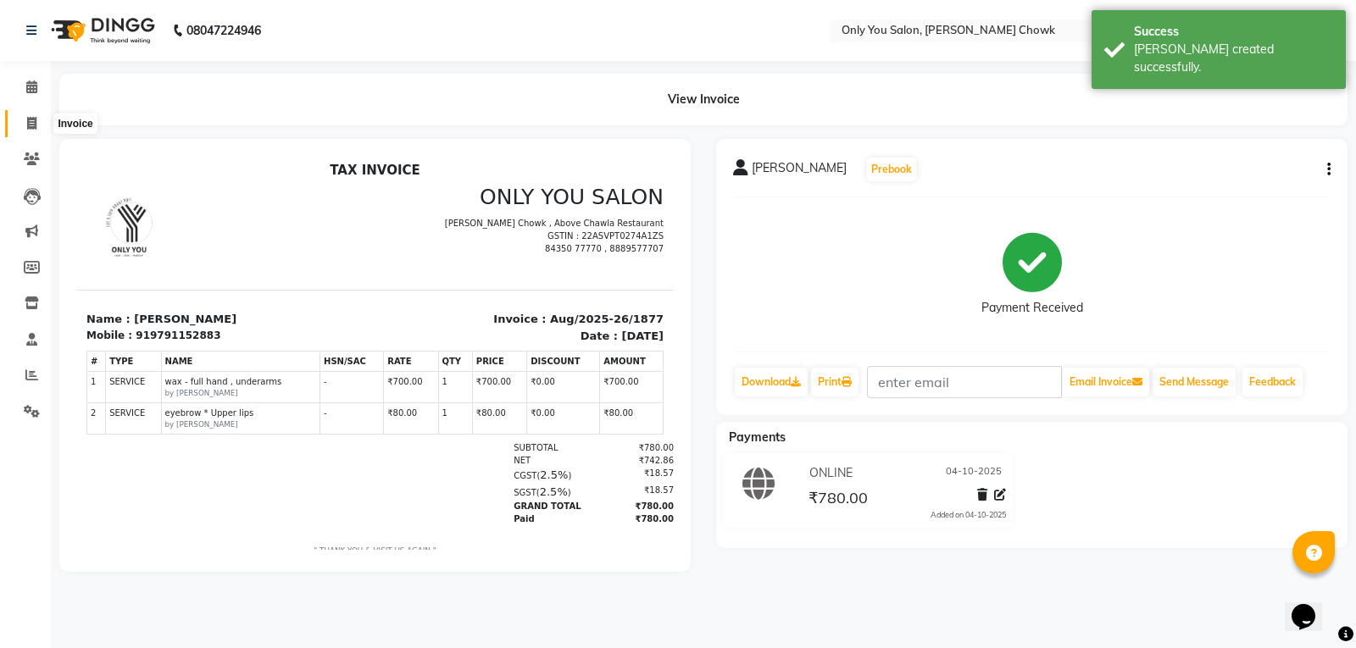
click at [32, 119] on icon at bounding box center [31, 123] width 9 height 13
select select "service"
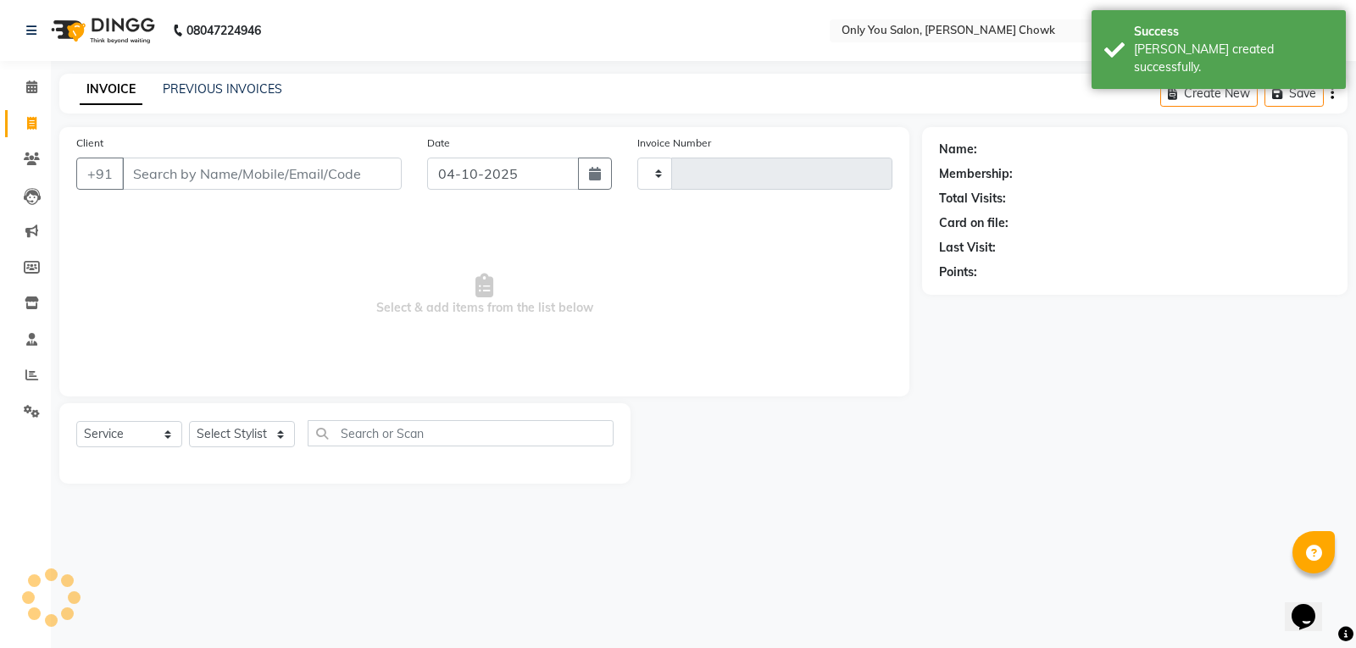
type input "1878"
select select "8713"
select select "package"
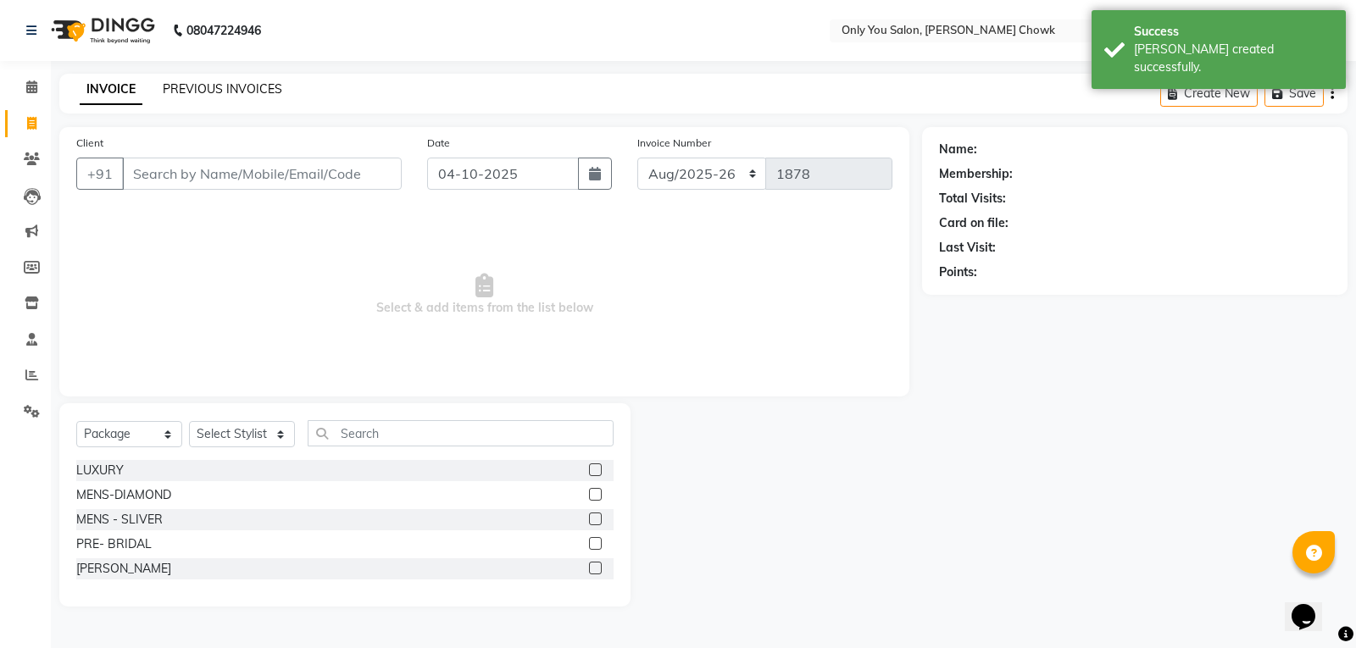
click at [235, 86] on link "PREVIOUS INVOICES" at bounding box center [222, 88] width 119 height 15
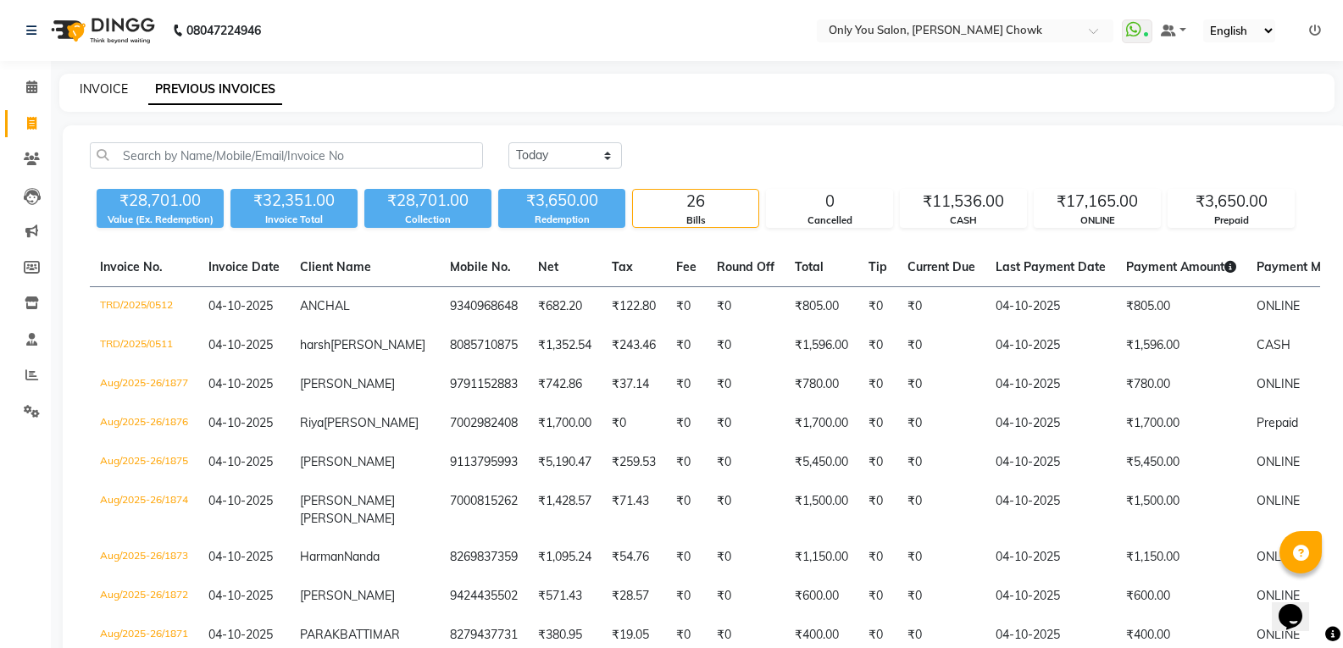
click at [103, 89] on link "INVOICE" at bounding box center [104, 88] width 48 height 15
select select "service"
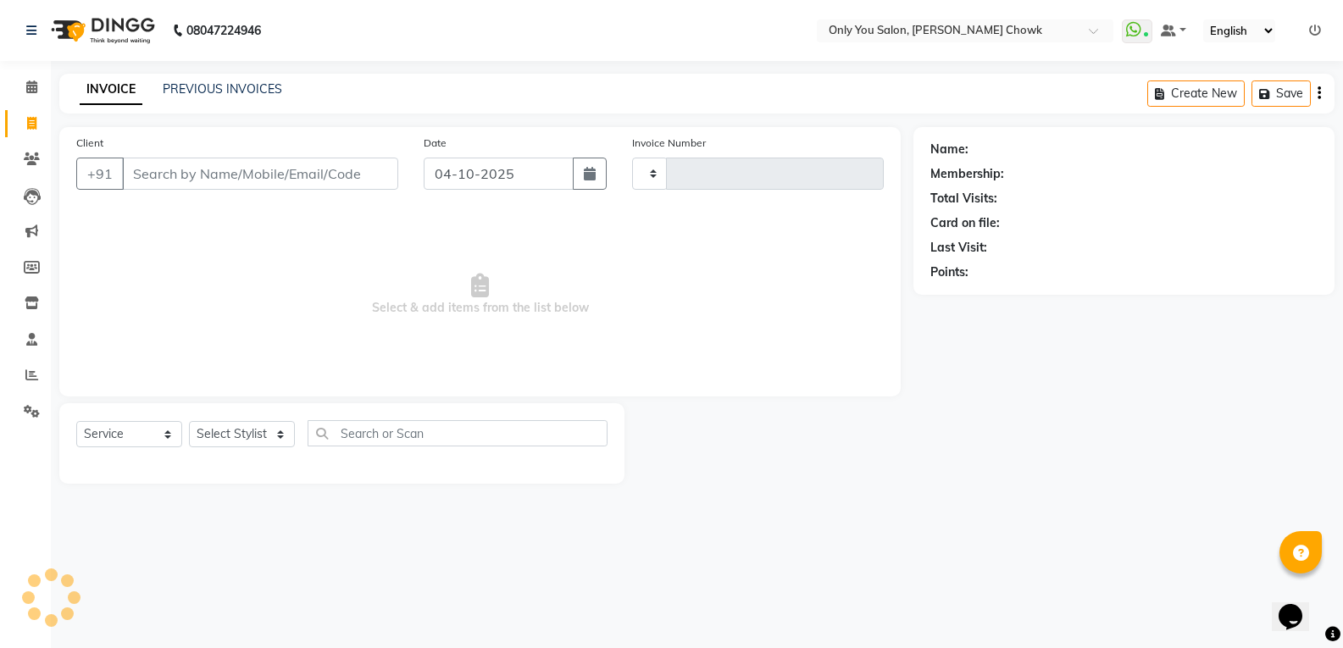
type input "1878"
select select "8713"
select select "package"
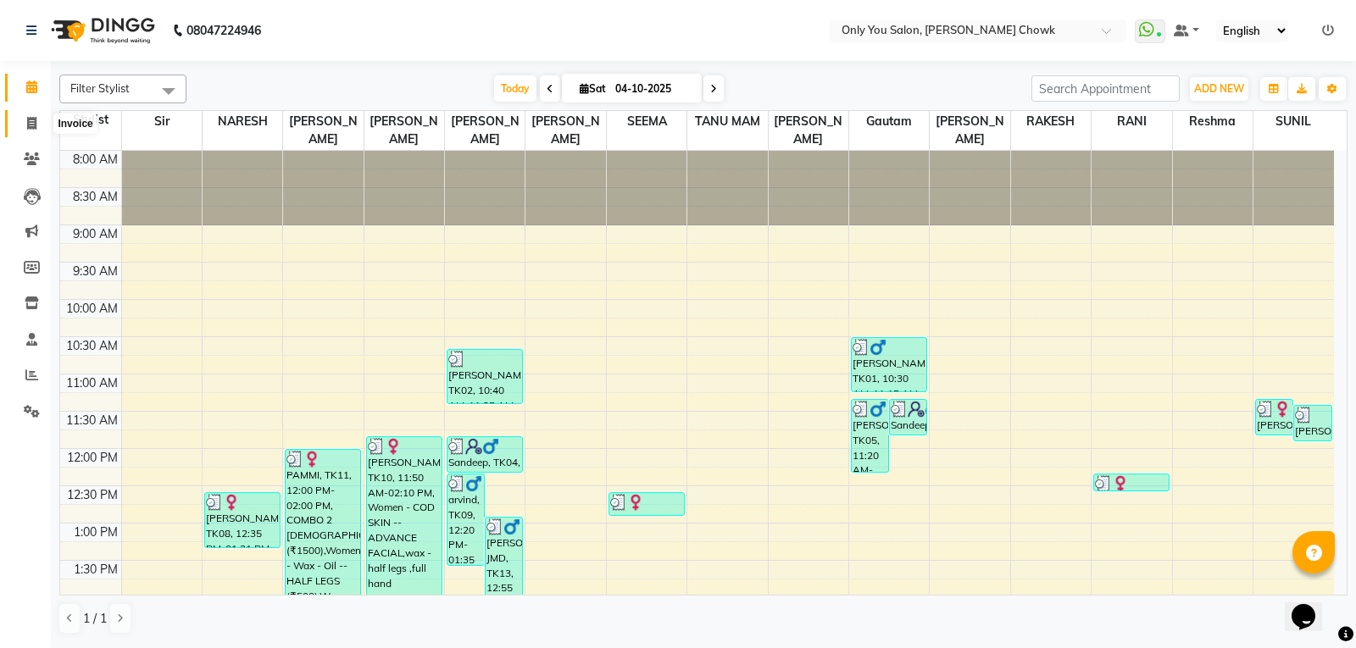
click at [31, 128] on icon at bounding box center [31, 123] width 9 height 13
select select "8713"
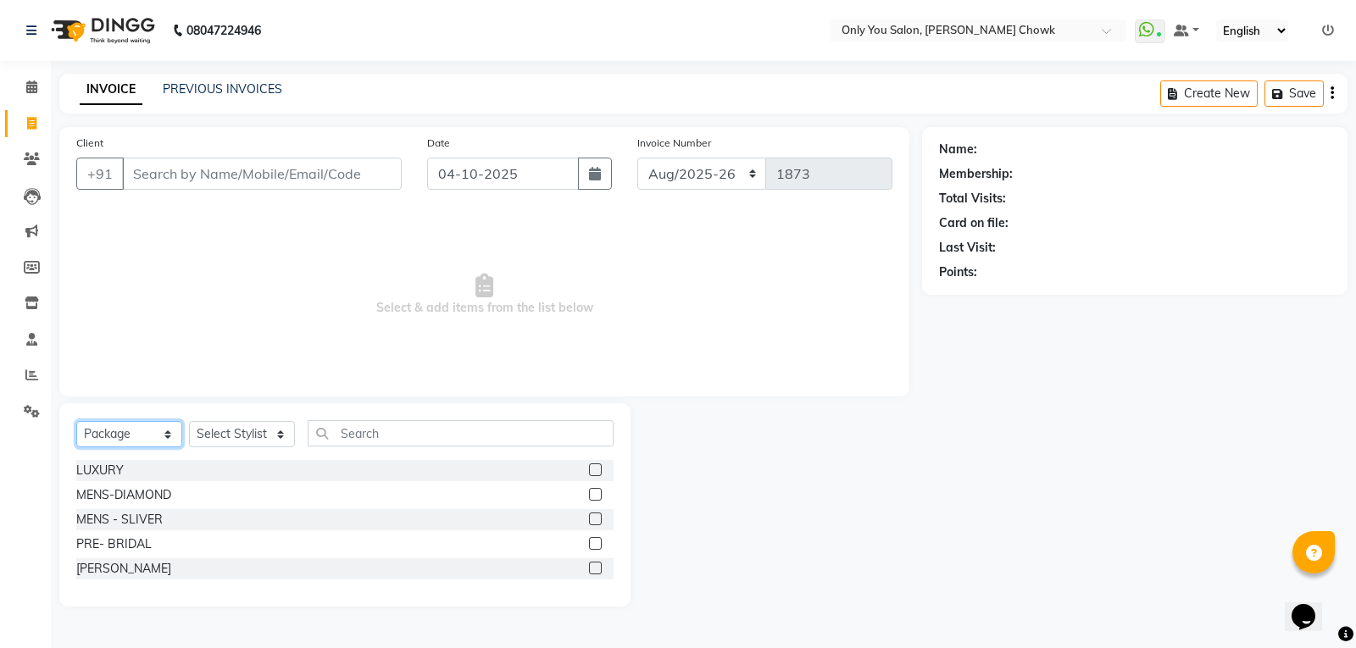
click at [174, 436] on select "Select Service Product Membership Package Voucher Prepaid Gift Card" at bounding box center [129, 434] width 106 height 26
select select "service"
click at [76, 421] on select "Select Service Product Membership Package Voucher Prepaid Gift Card" at bounding box center [129, 434] width 106 height 26
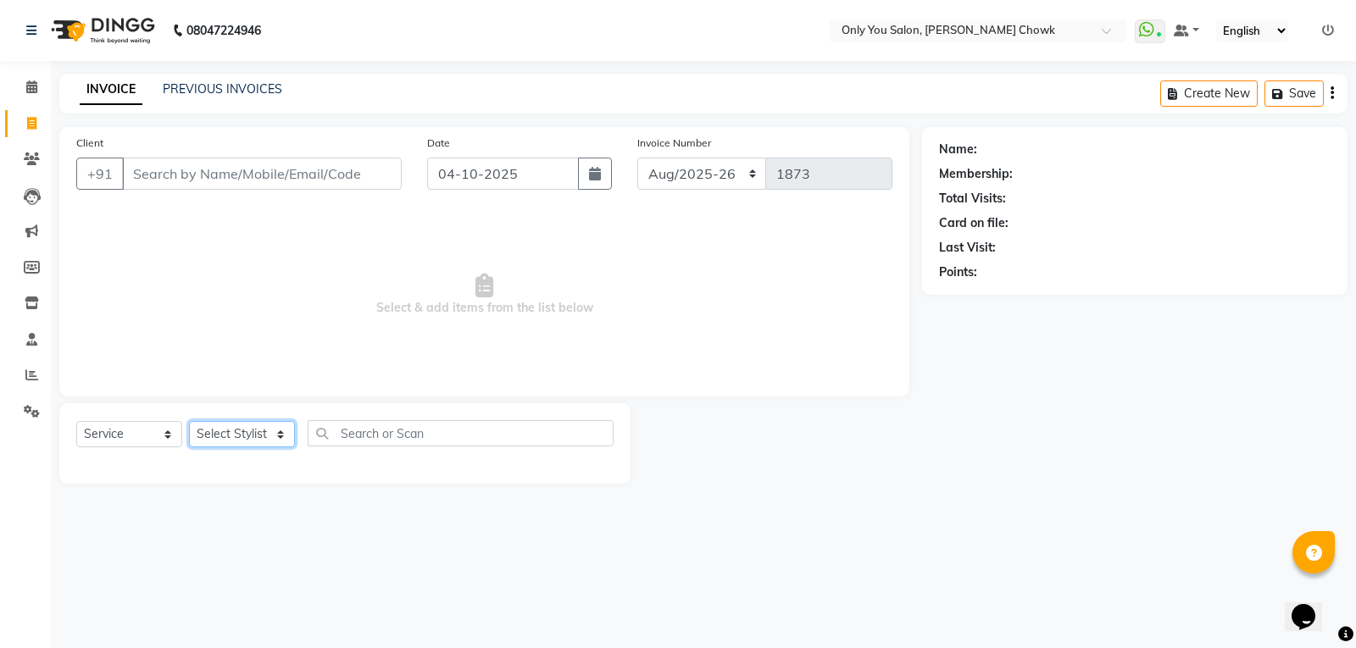
click at [280, 427] on select "Select Stylist [PERSON_NAME] [PERSON_NAME] [PERSON_NAME] MAMTA [PERSON_NAME] [P…" at bounding box center [242, 434] width 106 height 26
select select "90002"
click at [189, 421] on select "Select Stylist [PERSON_NAME] [PERSON_NAME] [PERSON_NAME] MAMTA [PERSON_NAME] [P…" at bounding box center [242, 434] width 106 height 26
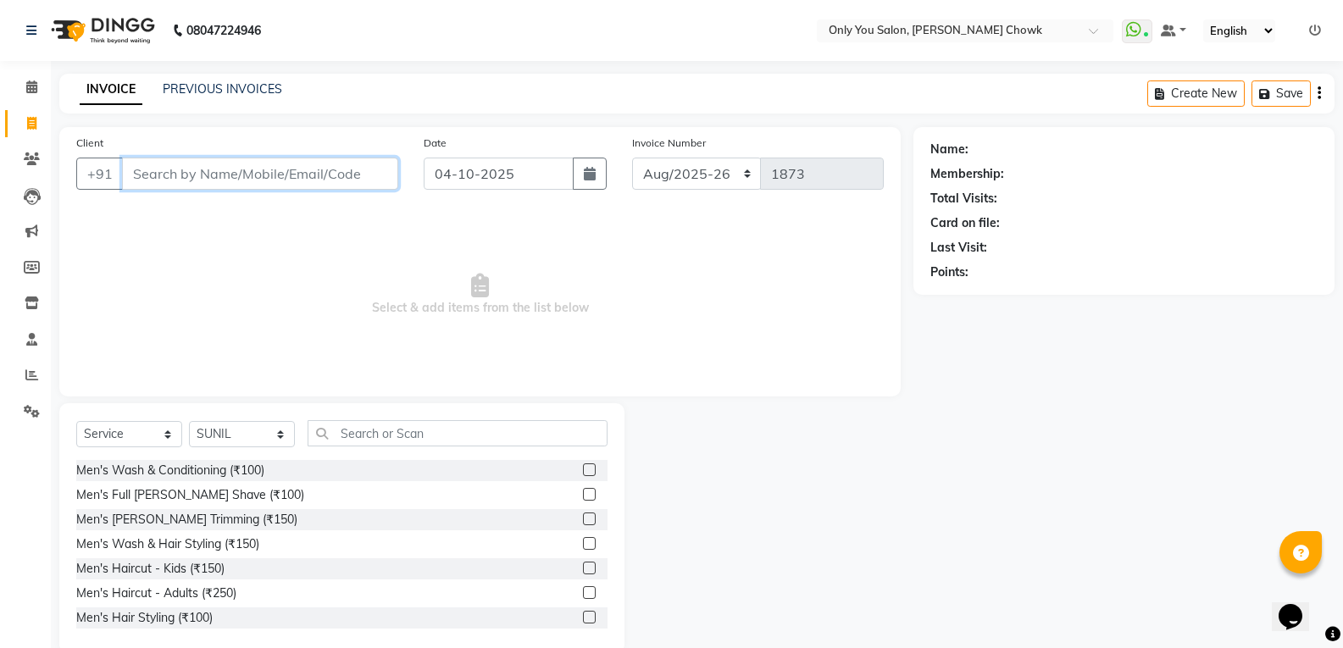
click at [232, 171] on input "Client" at bounding box center [260, 174] width 276 height 32
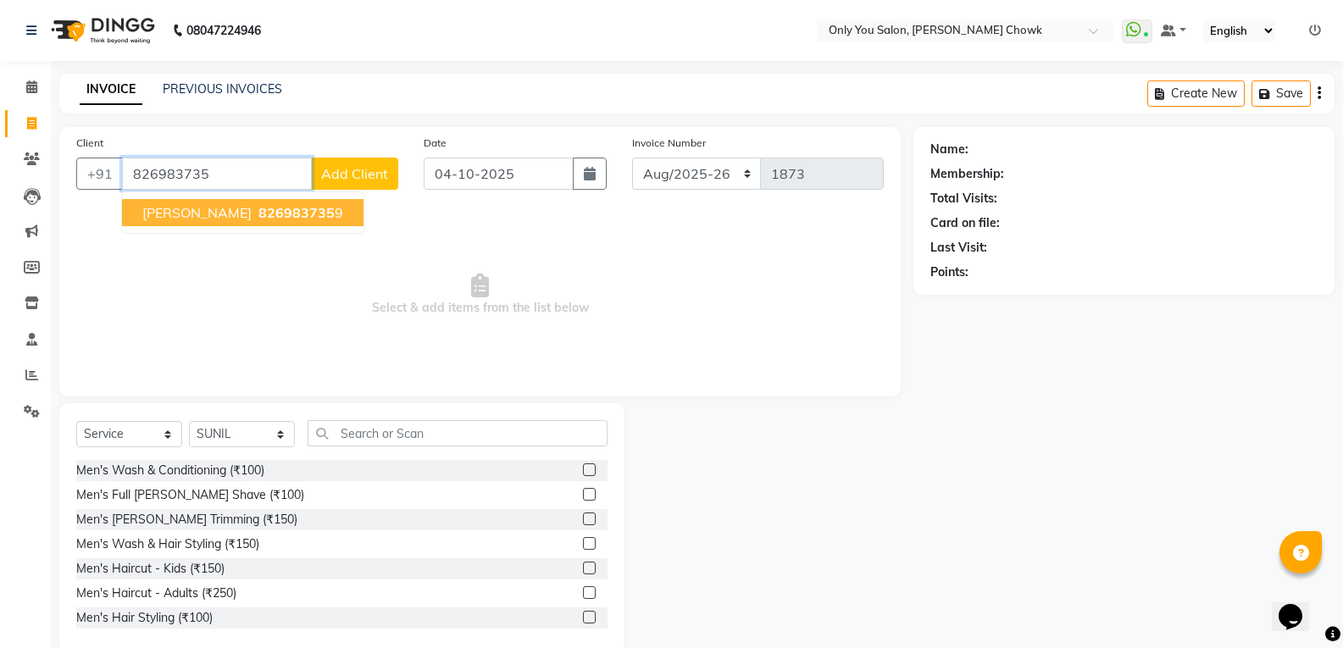
click at [269, 206] on span "826983735" at bounding box center [296, 212] width 76 height 17
type input "8269837359"
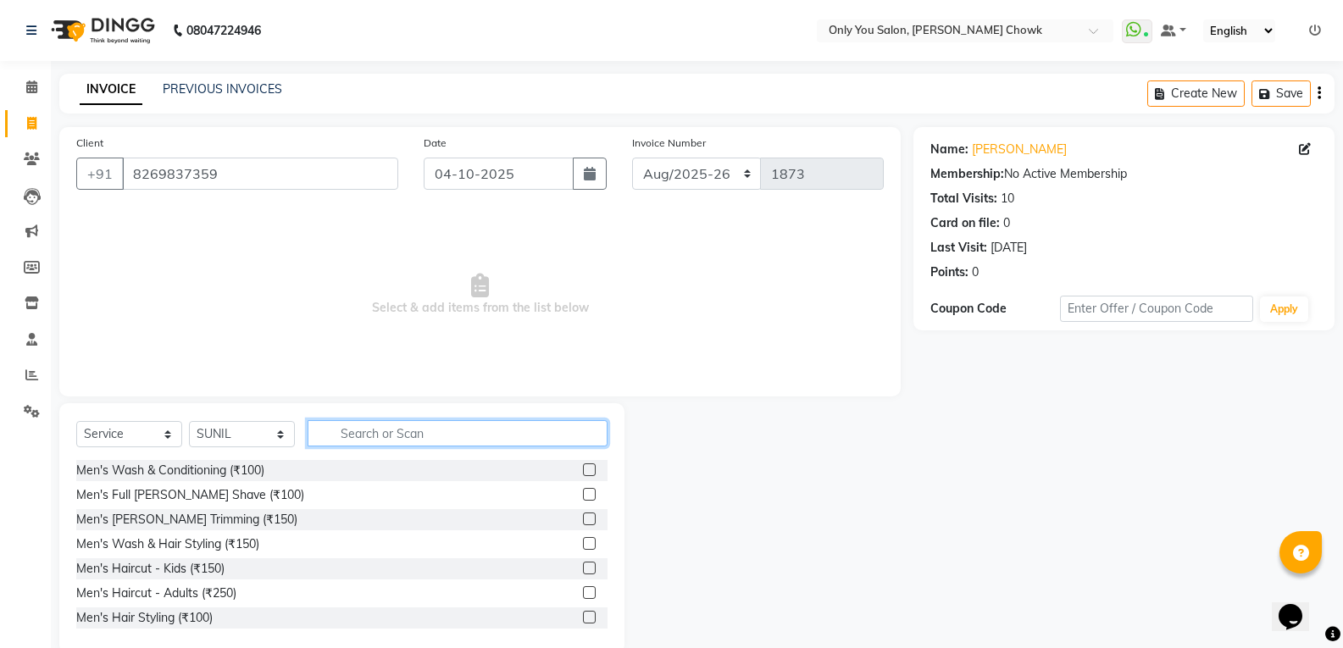
click at [377, 434] on input "text" at bounding box center [458, 433] width 300 height 26
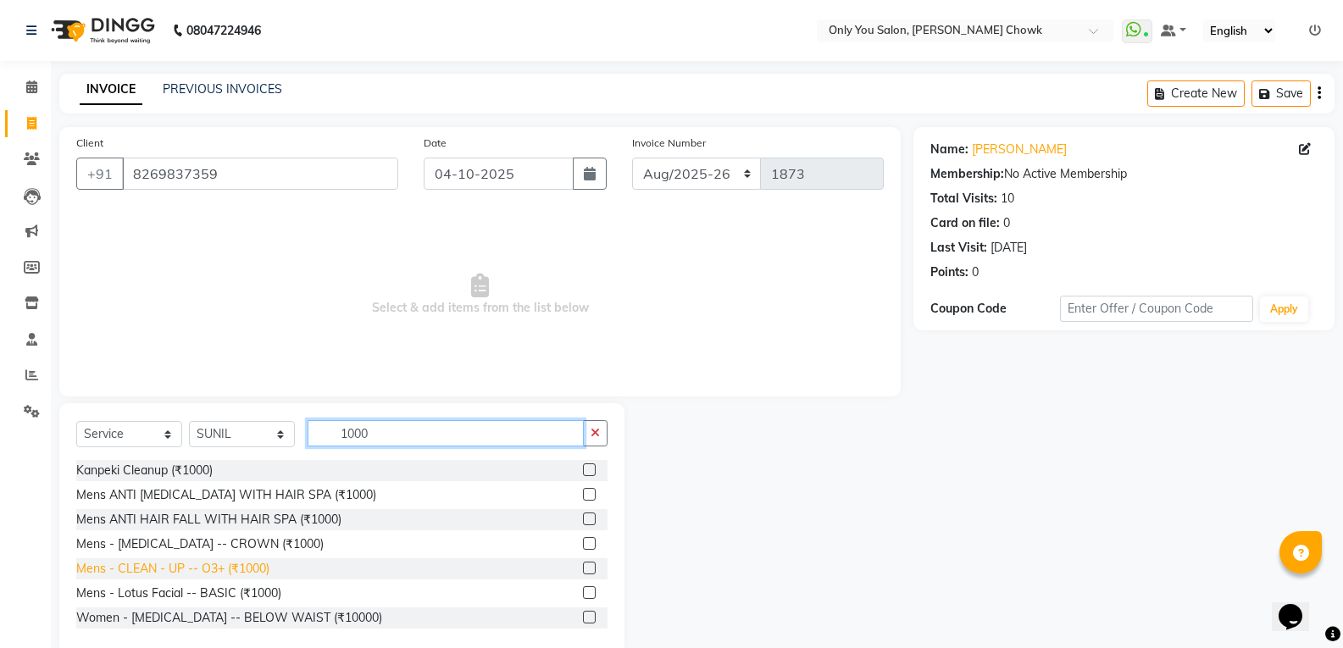
type input "1000"
click at [223, 567] on div "Mens - CLEAN - UP -- O3+ (₹1000)" at bounding box center [172, 569] width 193 height 18
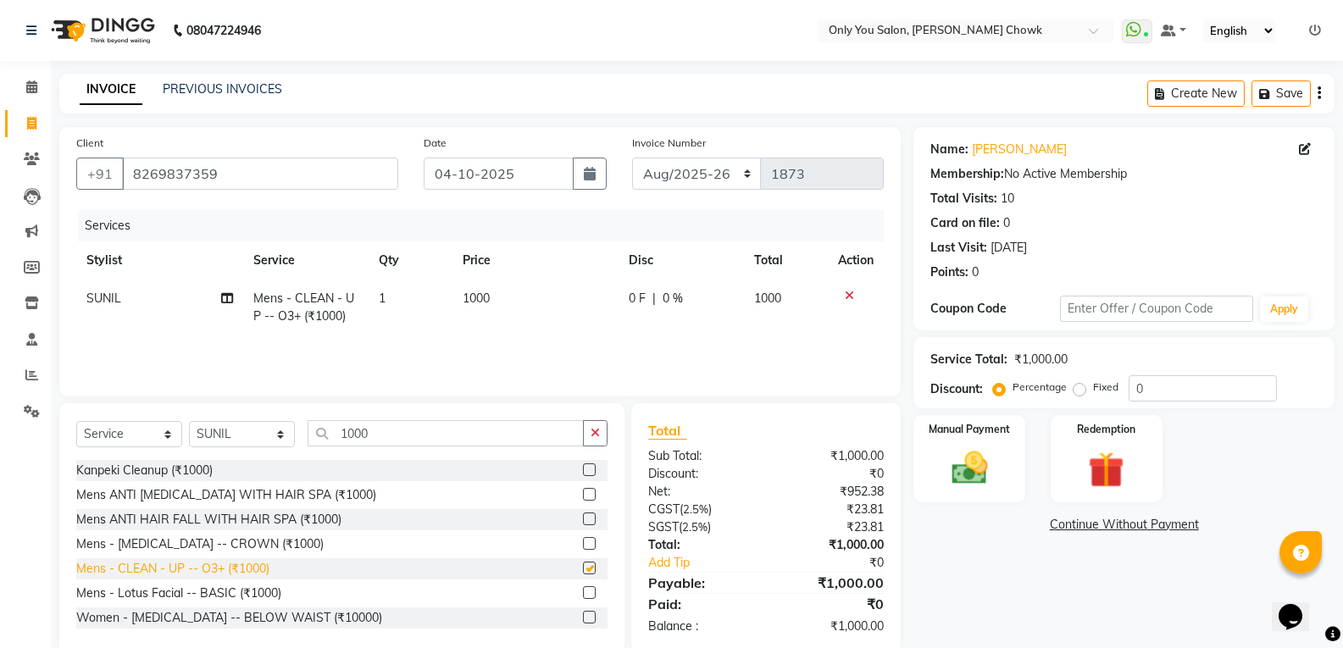
checkbox input "false"
click at [436, 422] on input "1000" at bounding box center [446, 433] width 276 height 26
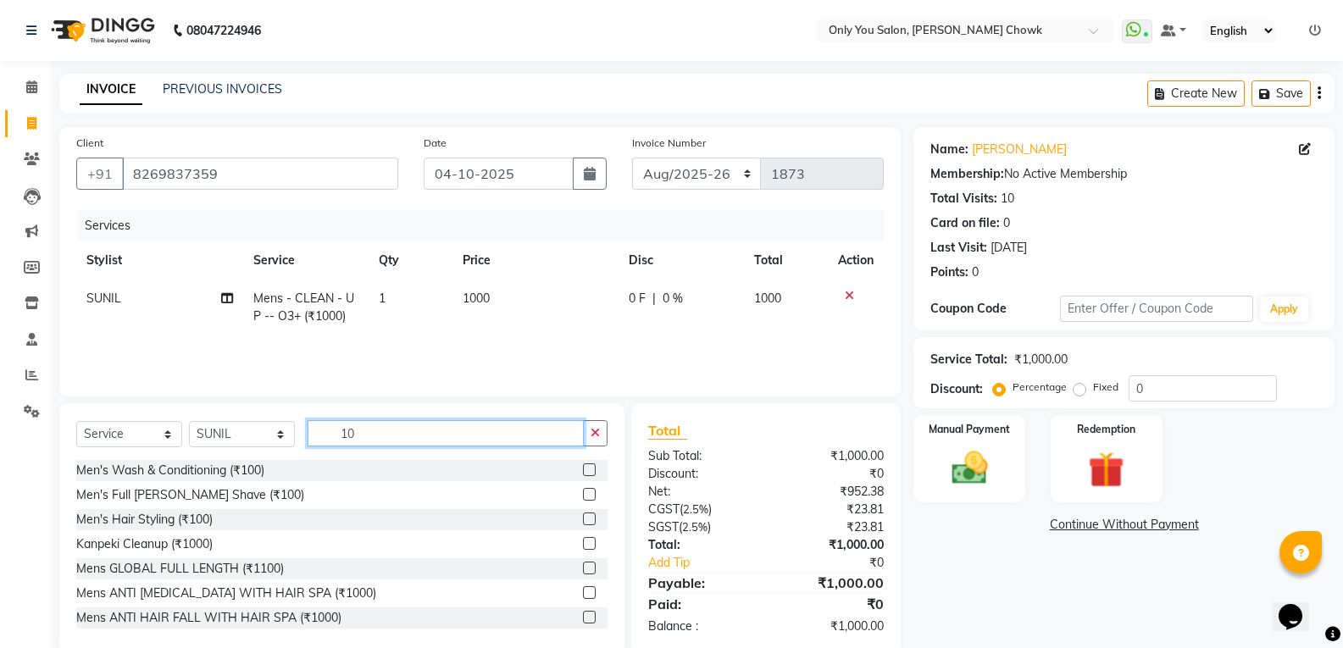
type input "1"
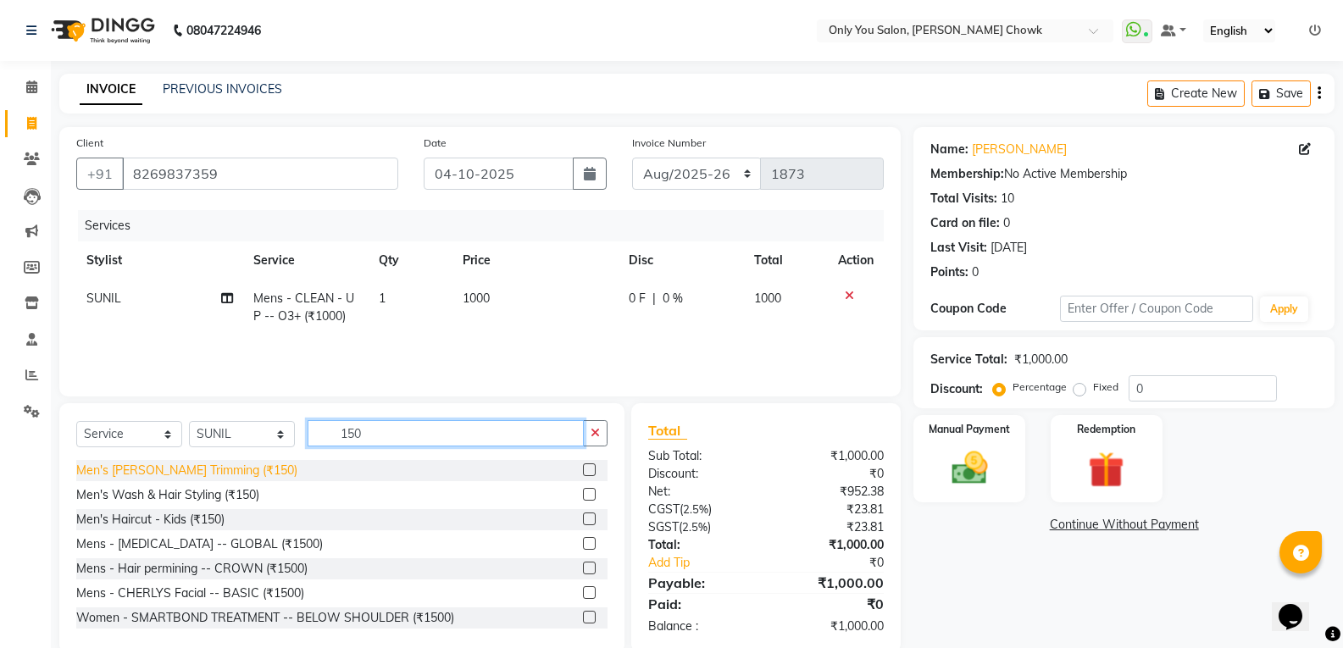
type input "150"
click at [220, 476] on div "Men's [PERSON_NAME] Trimming (₹150)" at bounding box center [186, 471] width 221 height 18
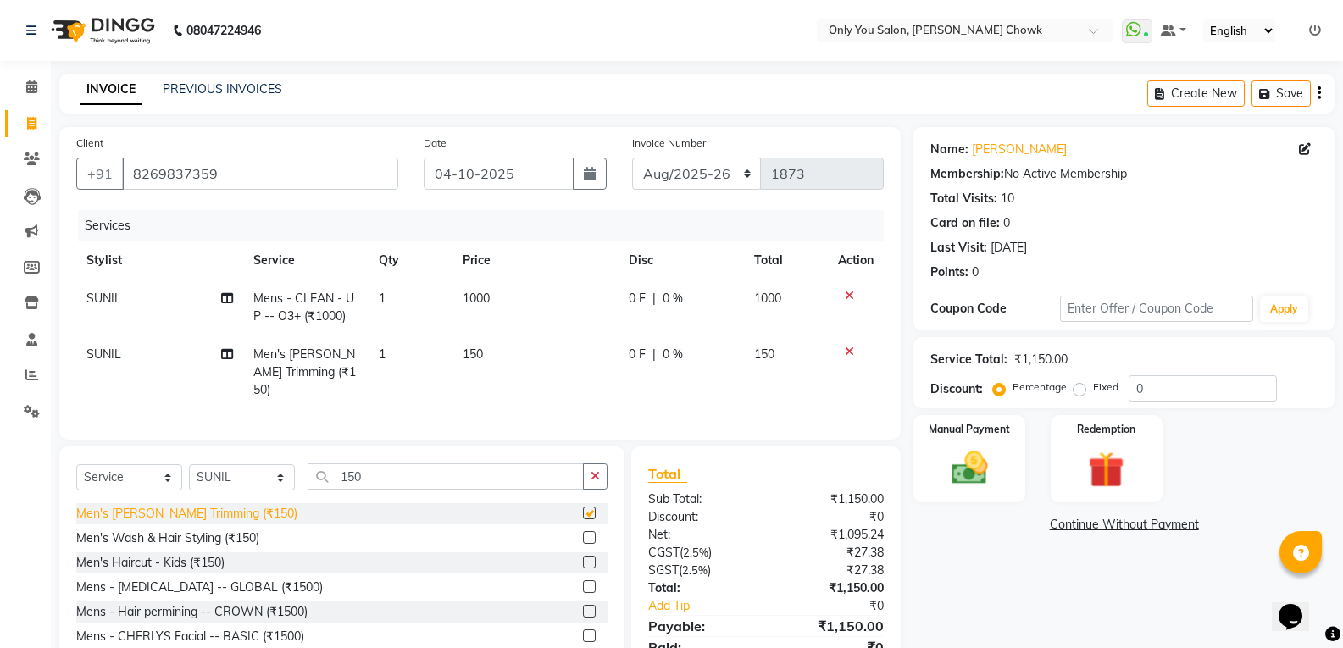
checkbox input "false"
click at [997, 472] on img at bounding box center [969, 468] width 60 height 43
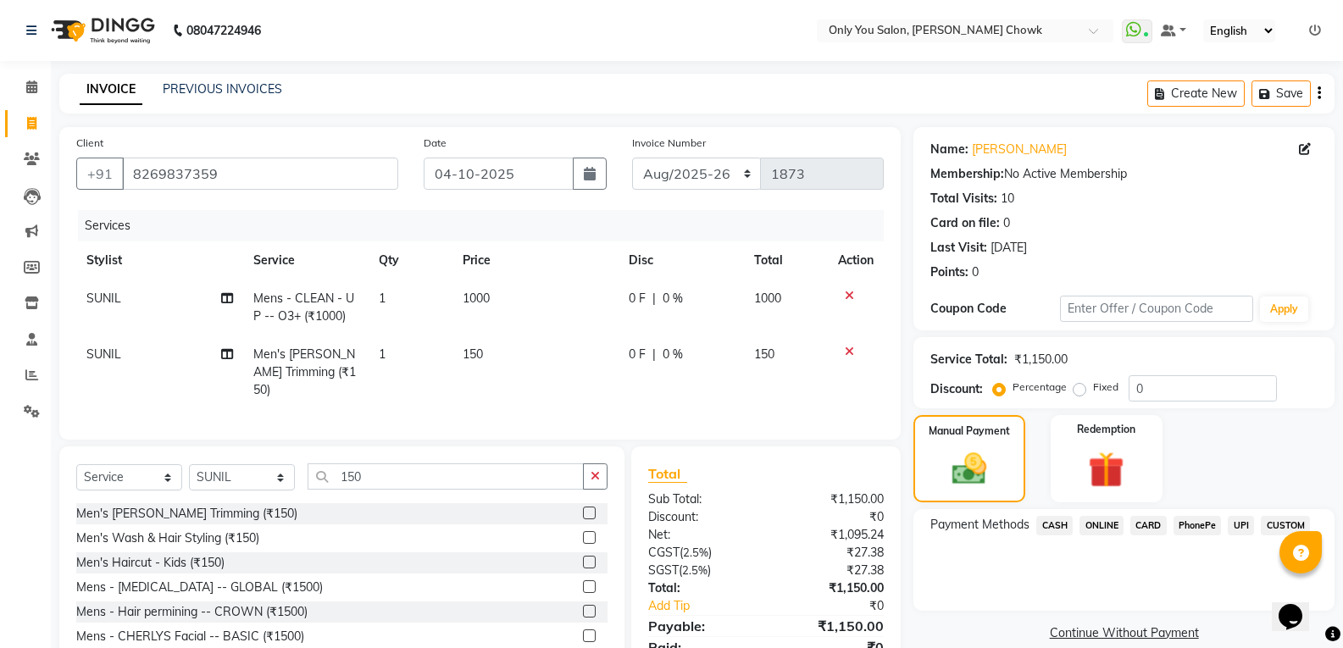
click at [1105, 526] on span "ONLINE" at bounding box center [1102, 525] width 44 height 19
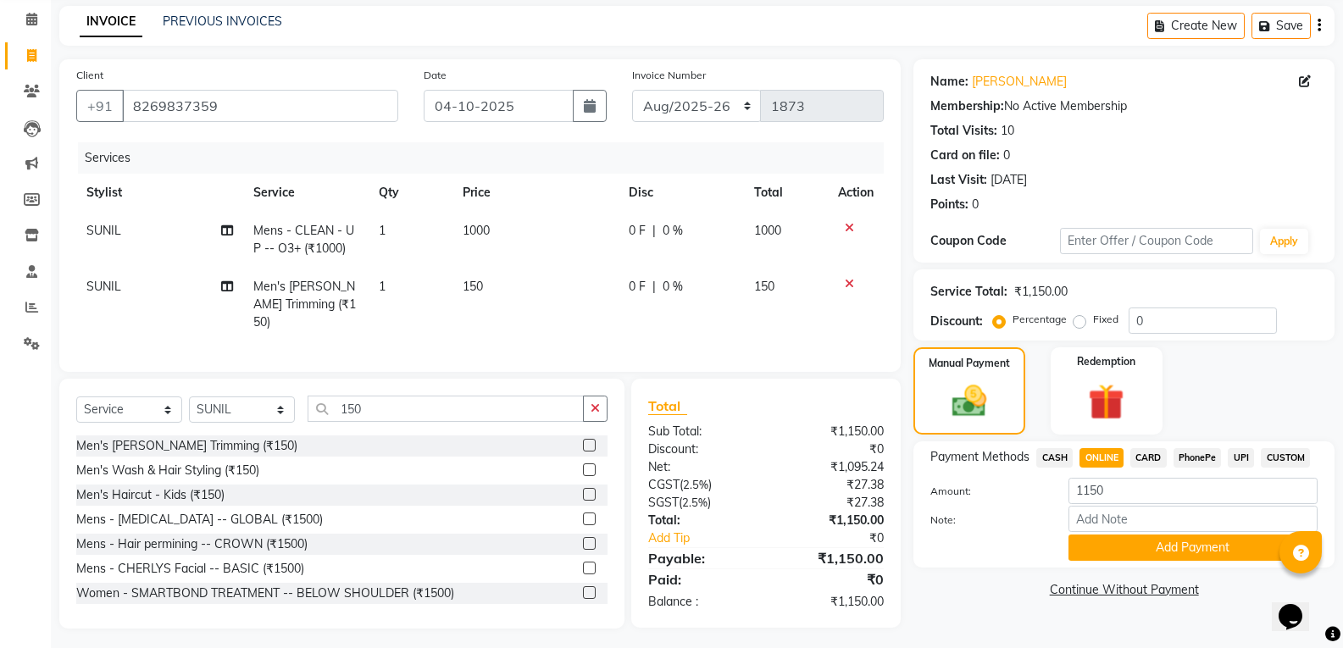
scroll to position [69, 0]
click at [1119, 552] on button "Add Payment" at bounding box center [1193, 547] width 249 height 26
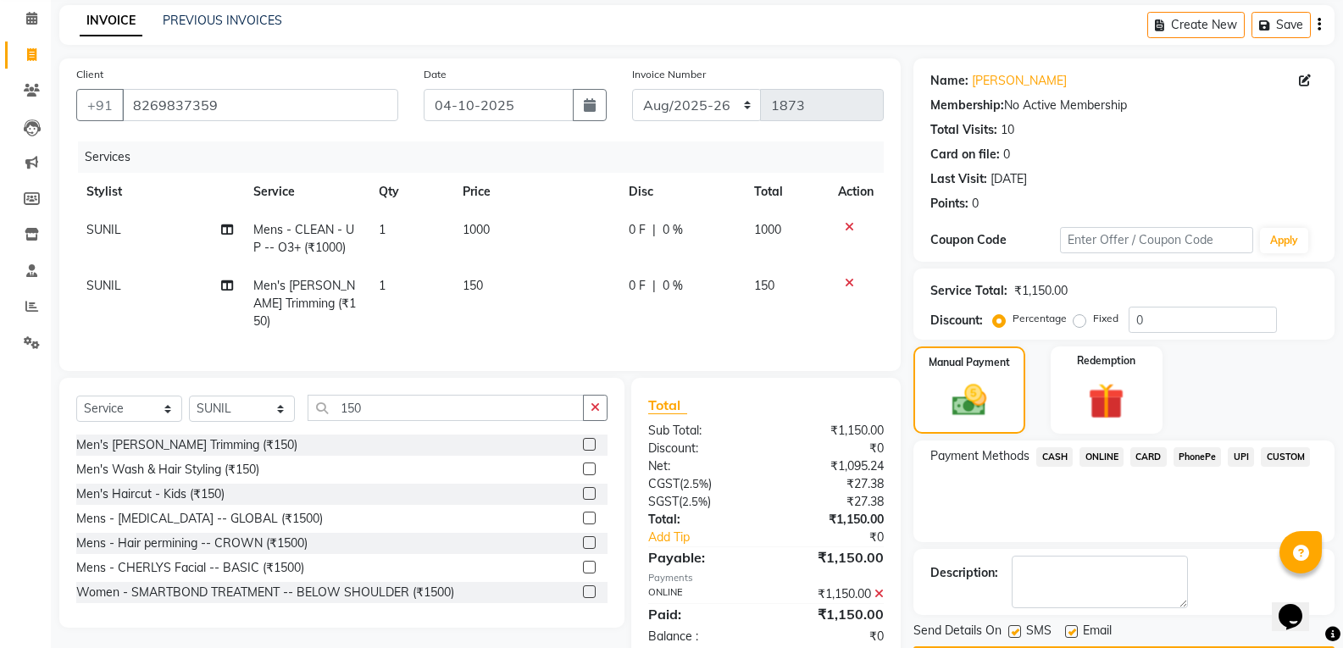
scroll to position [119, 0]
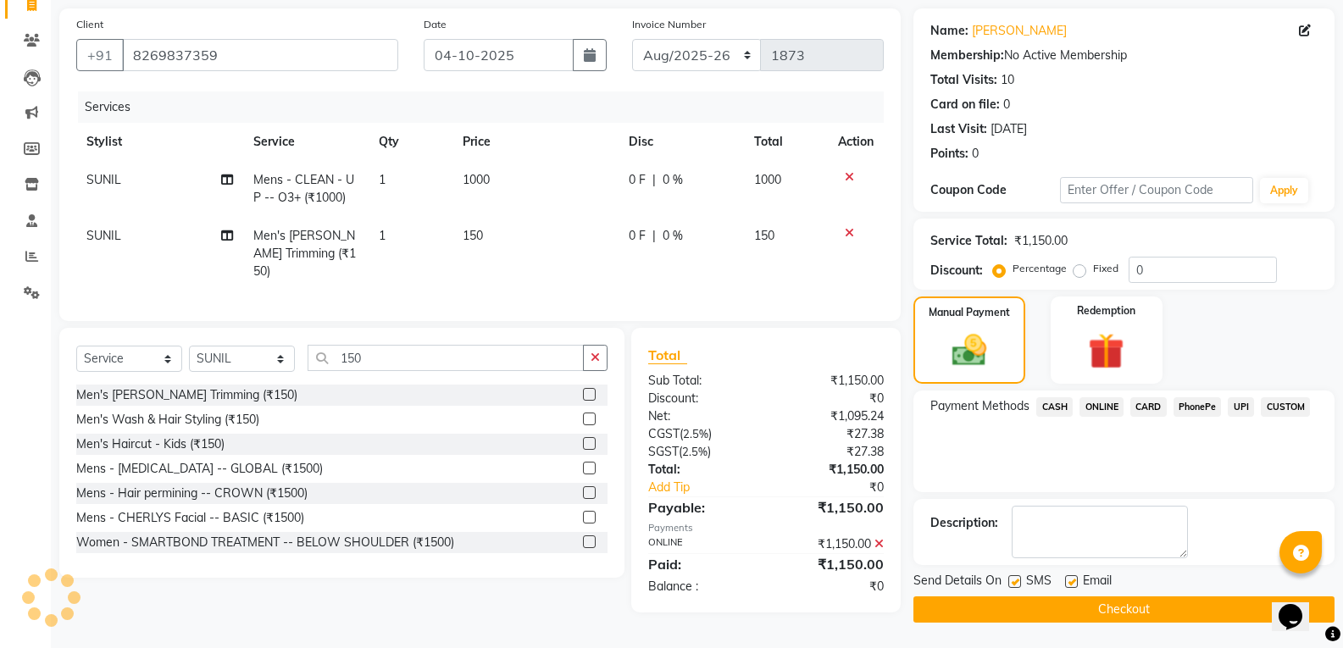
click at [1003, 611] on button "Checkout" at bounding box center [1124, 610] width 421 height 26
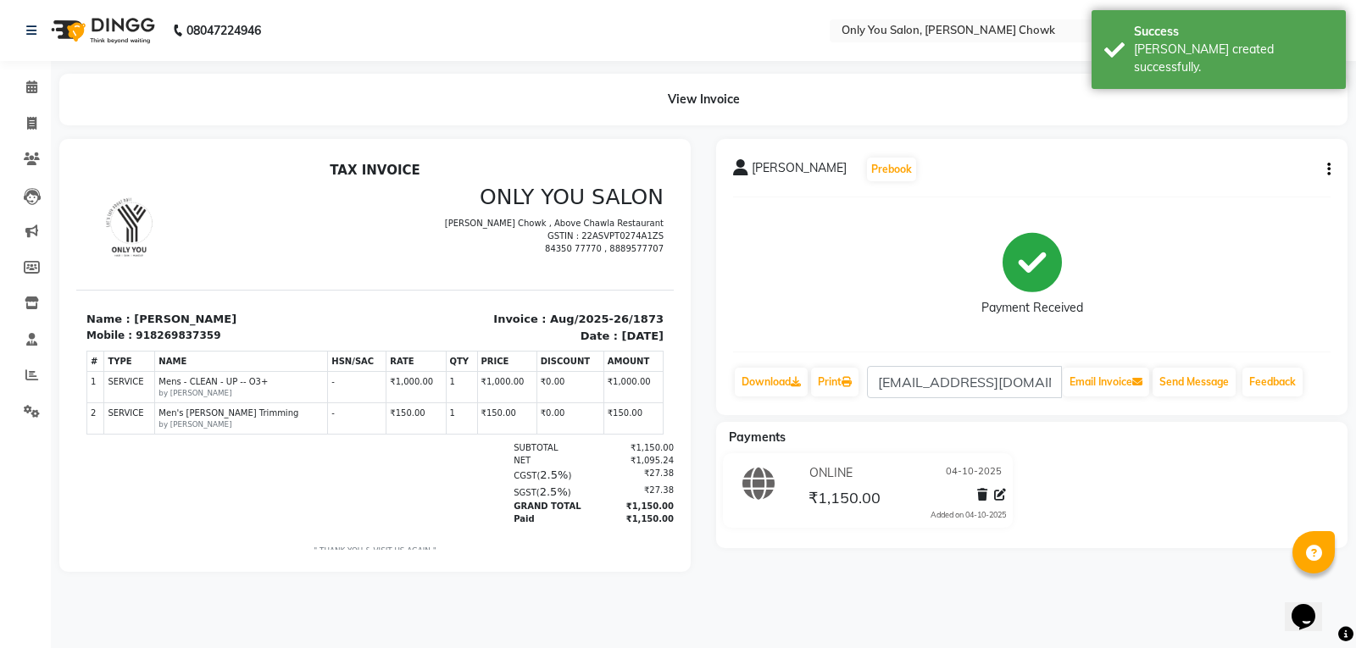
click at [844, 307] on div "Payment Received" at bounding box center [1031, 274] width 597 height 127
click at [33, 120] on icon at bounding box center [31, 123] width 9 height 13
select select "service"
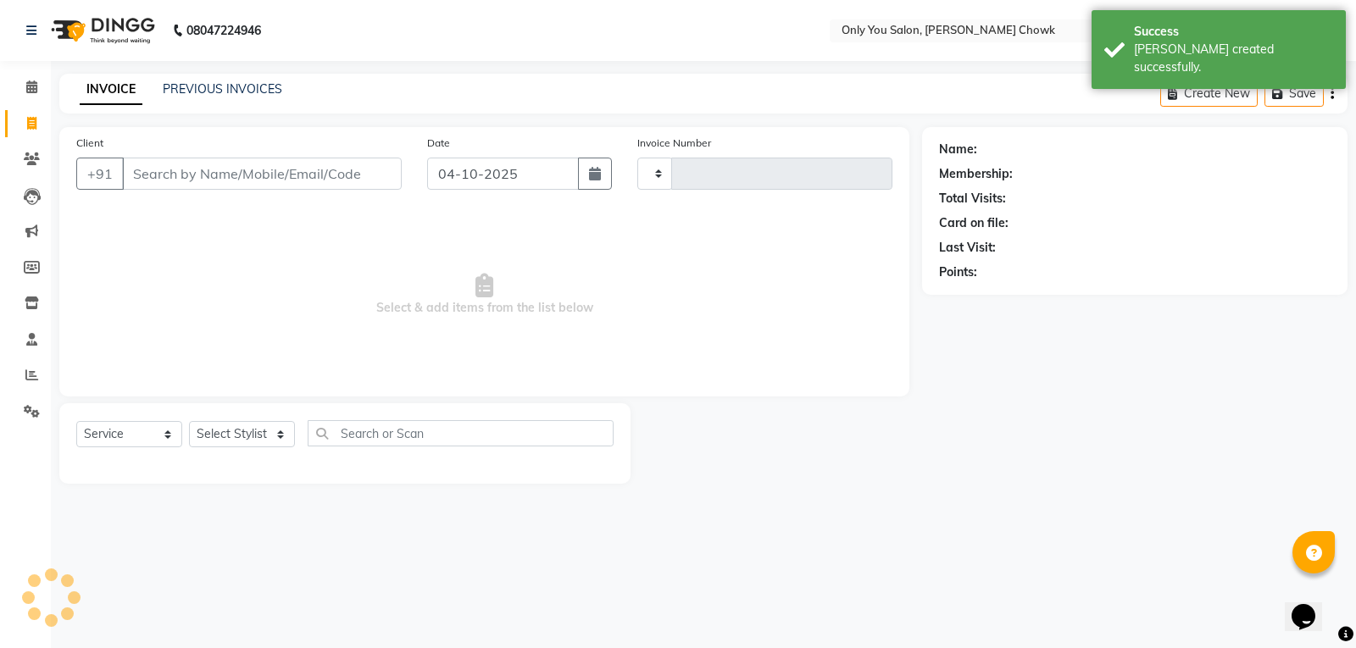
type input "1874"
select select "8713"
select select "package"
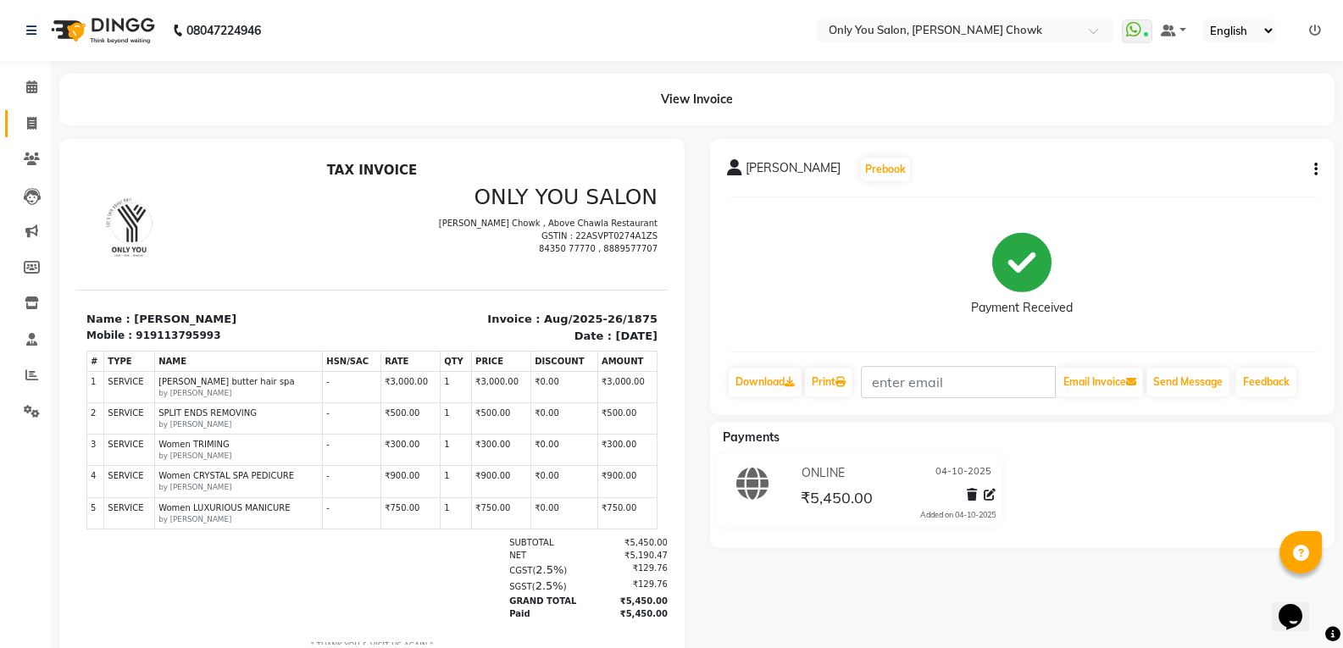
click at [14, 132] on link "Invoice" at bounding box center [25, 124] width 41 height 28
select select "8713"
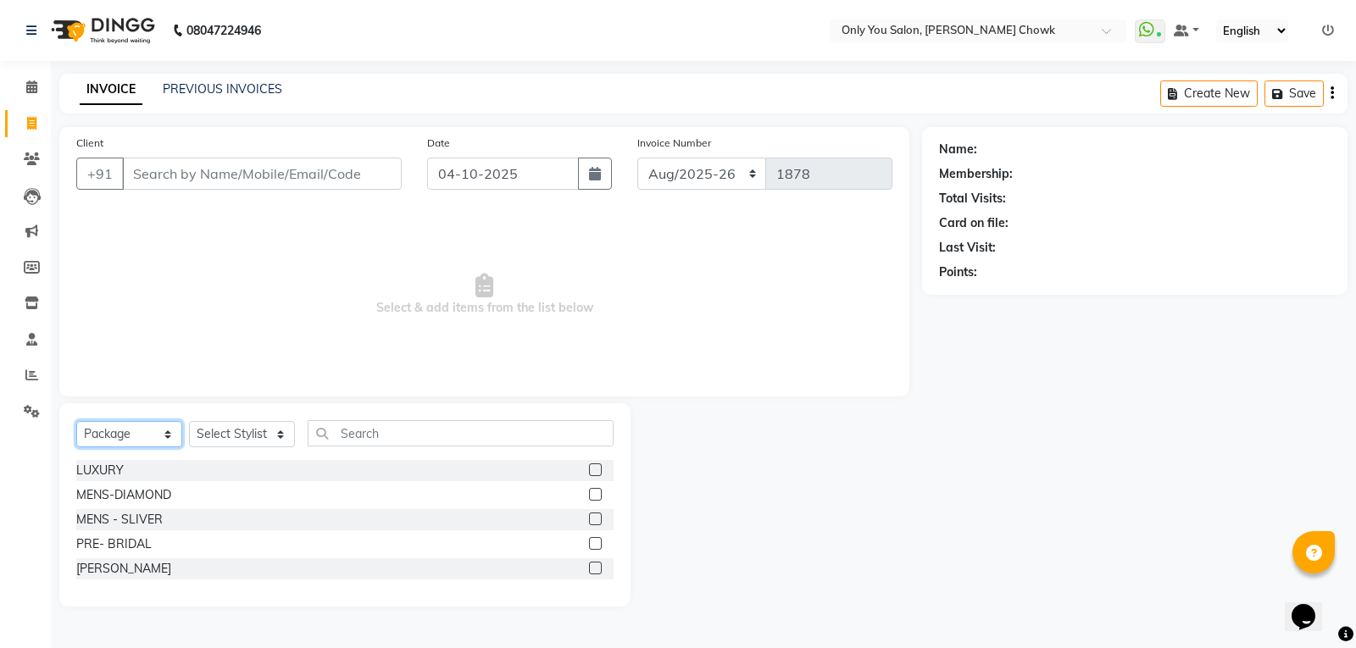
click at [165, 435] on select "Select Service Product Membership Package Voucher Prepaid Gift Card" at bounding box center [129, 434] width 106 height 26
select select "service"
click at [76, 421] on select "Select Service Product Membership Package Voucher Prepaid Gift Card" at bounding box center [129, 434] width 106 height 26
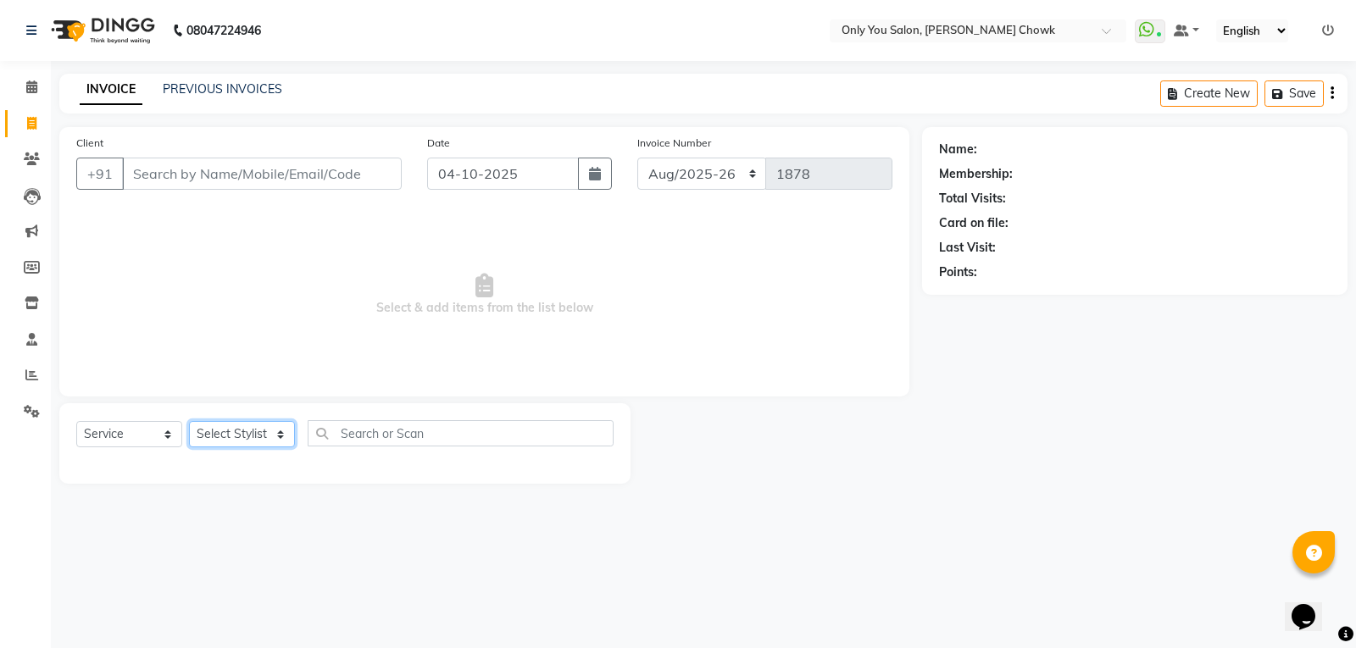
click at [275, 435] on select "Select Stylist [PERSON_NAME] [PERSON_NAME] [PERSON_NAME] MAMTA [PERSON_NAME] [P…" at bounding box center [242, 434] width 106 height 26
select select "90002"
click at [189, 421] on select "Select Stylist [PERSON_NAME] [PERSON_NAME] [PERSON_NAME] MAMTA [PERSON_NAME] [P…" at bounding box center [242, 434] width 106 height 26
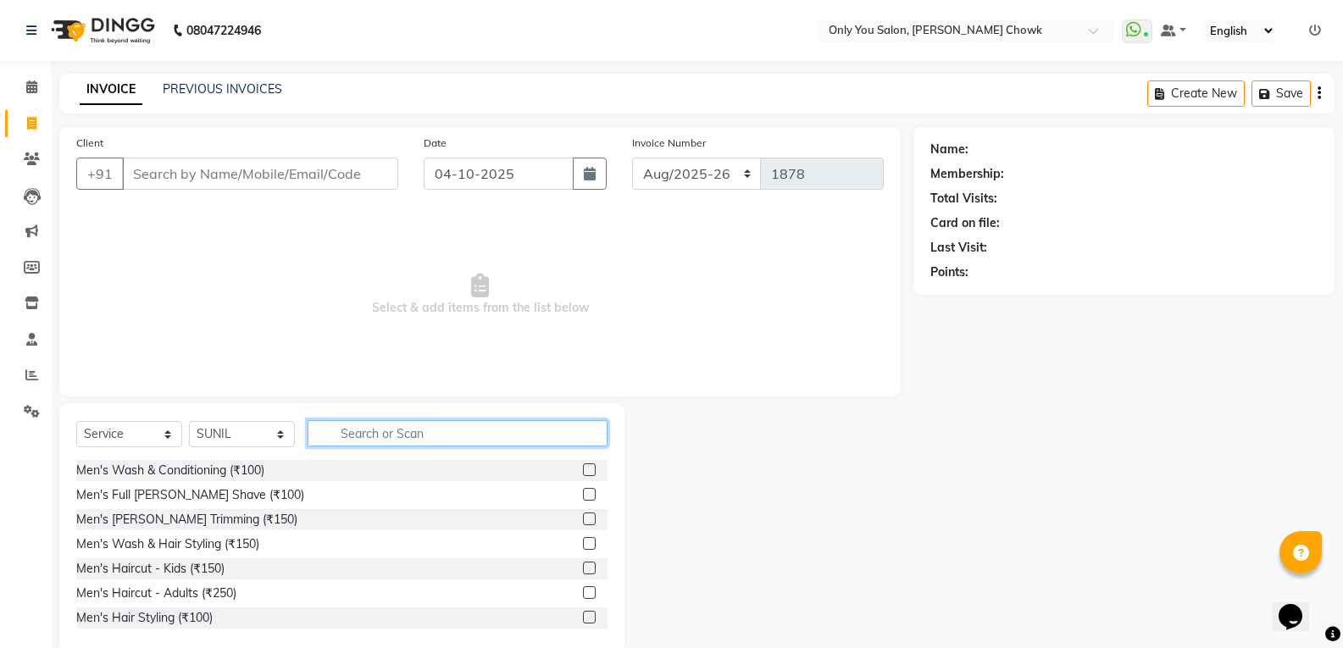
click at [345, 428] on input "text" at bounding box center [458, 433] width 300 height 26
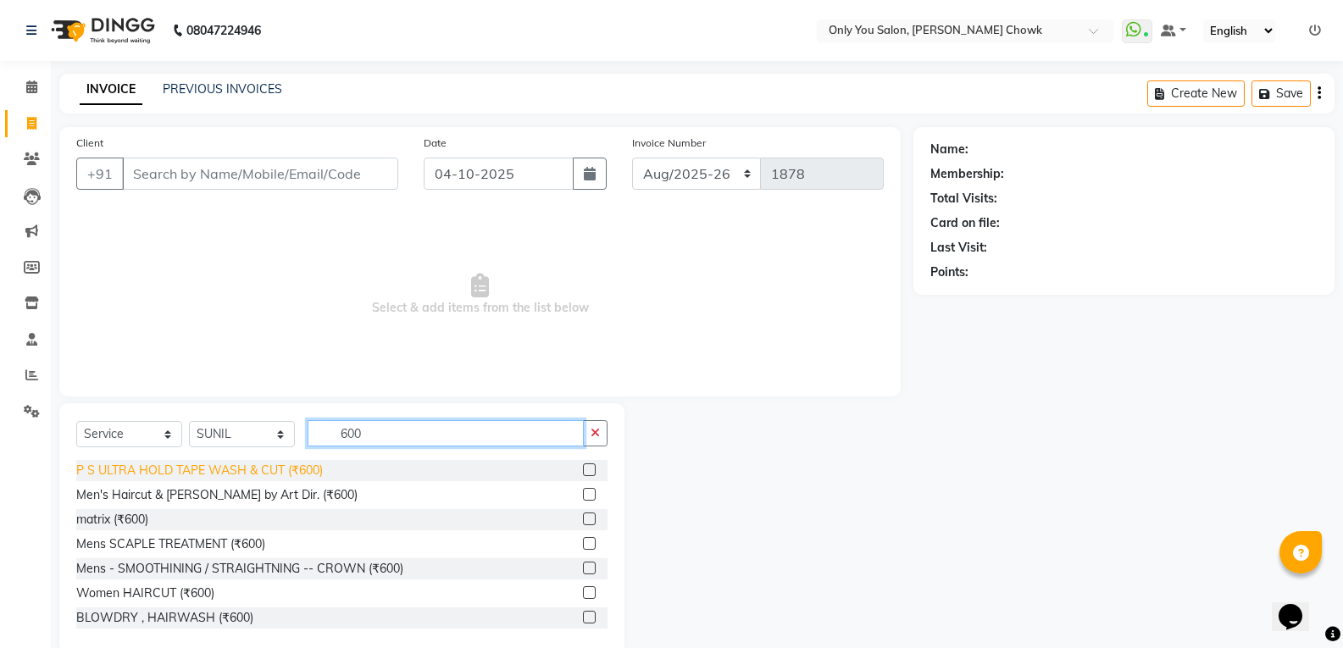
type input "600"
click at [317, 465] on div "P S ULTRA HOLD TAPE WASH & CUT (₹600)" at bounding box center [199, 471] width 247 height 18
checkbox input "false"
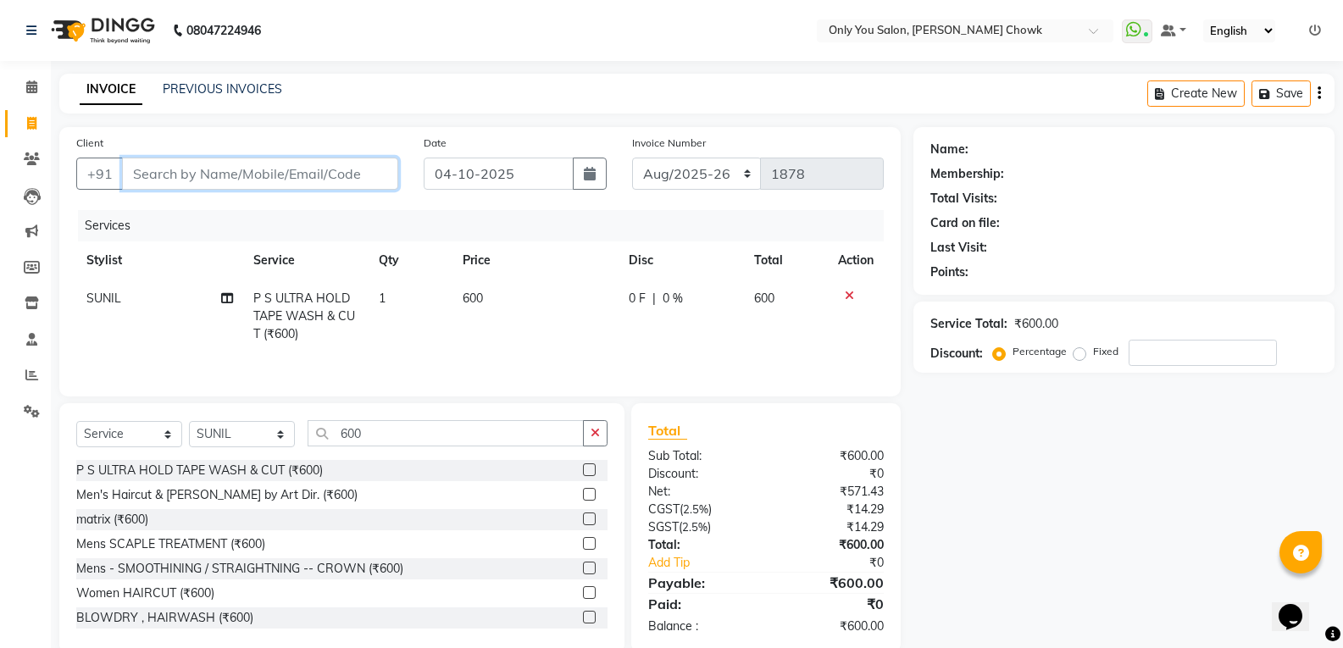
click at [322, 174] on input "Client" at bounding box center [260, 174] width 276 height 32
type input "8"
type input "0"
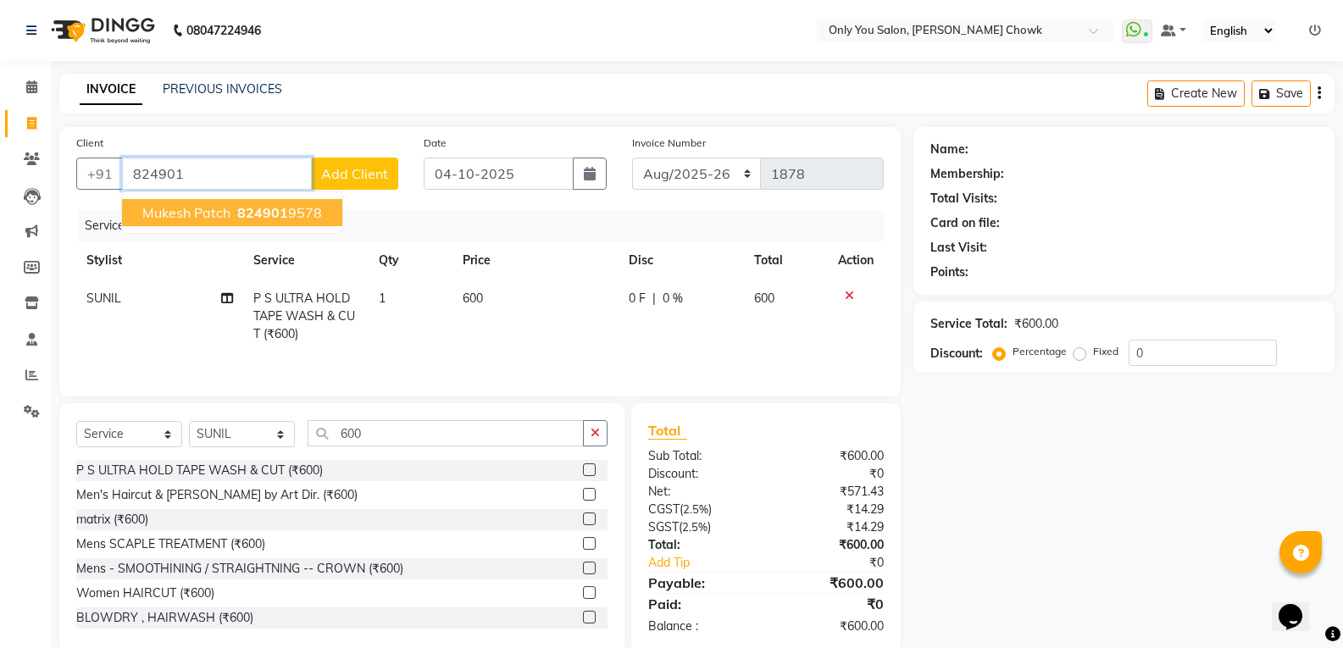
click at [292, 205] on ngb-highlight "824901 9578" at bounding box center [278, 212] width 88 height 17
type input "8249019578"
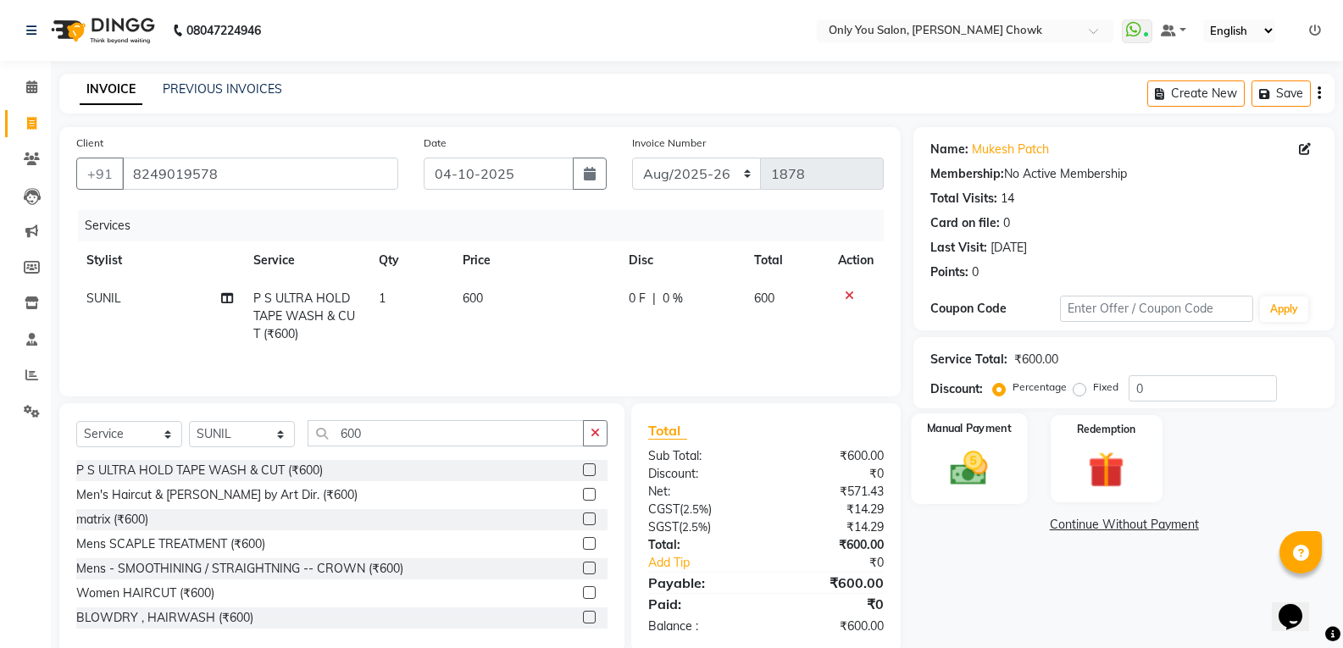
click at [991, 492] on div "Manual Payment" at bounding box center [970, 459] width 116 height 91
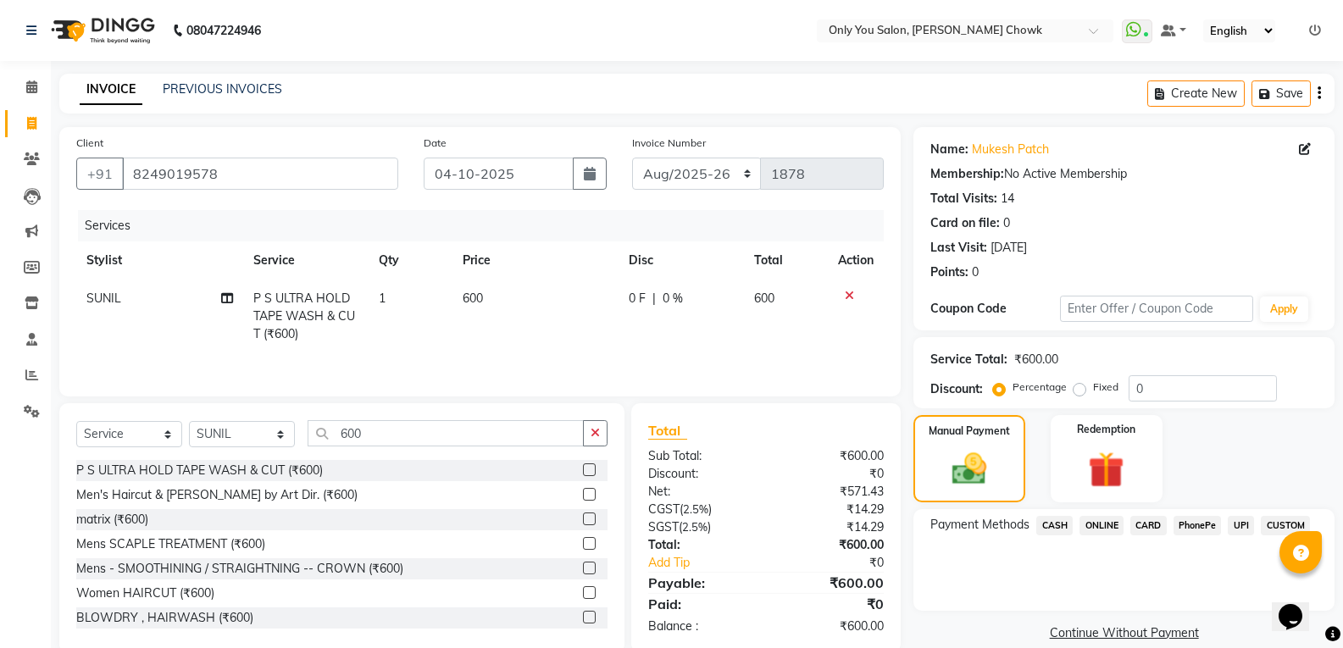
click at [1097, 525] on span "ONLINE" at bounding box center [1102, 525] width 44 height 19
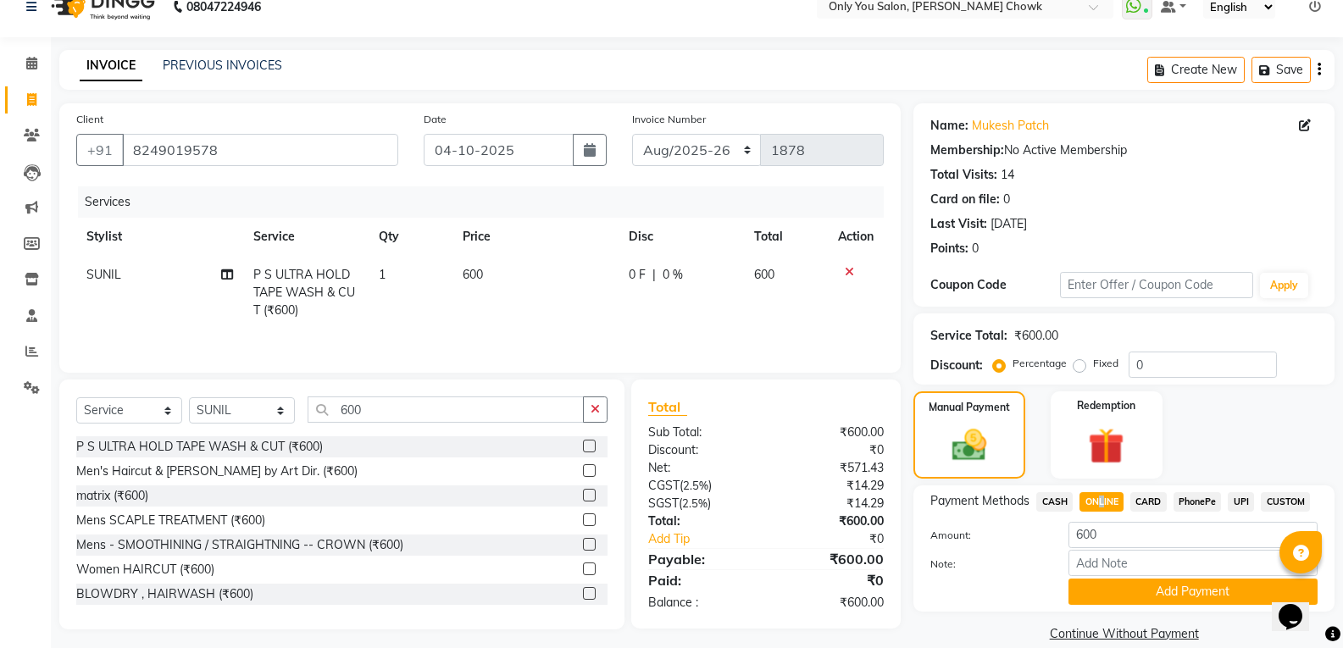
scroll to position [47, 0]
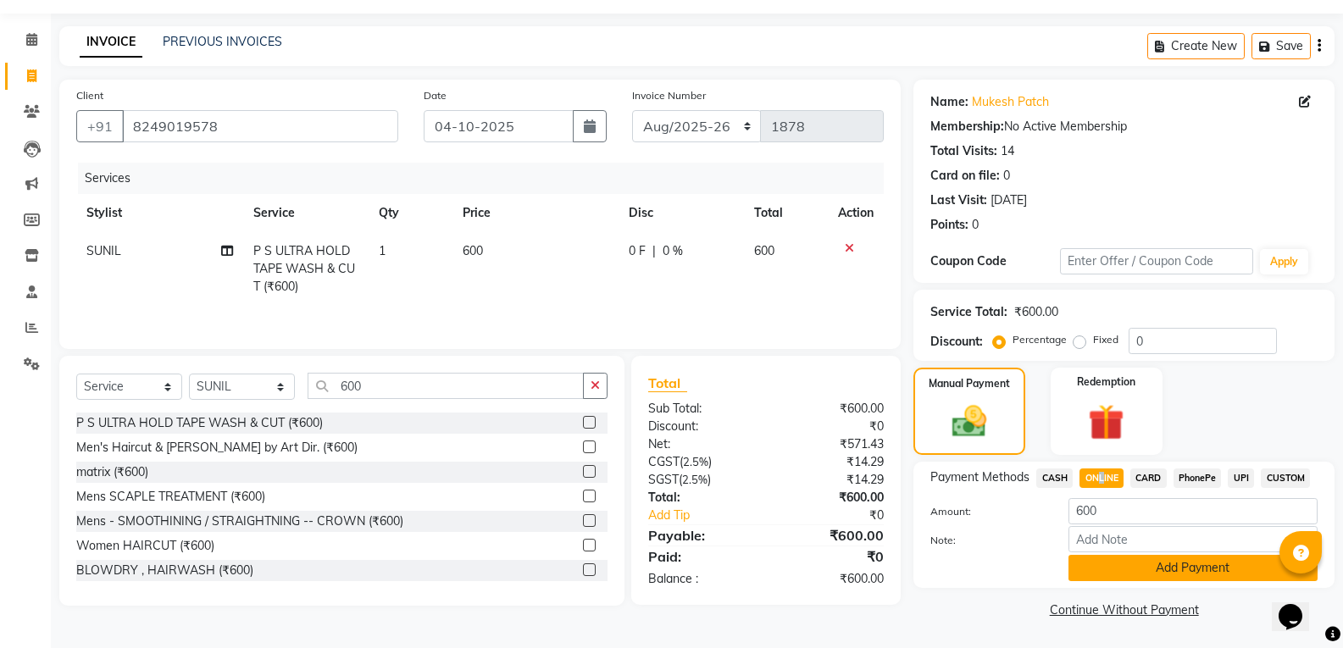
click at [1115, 574] on button "Add Payment" at bounding box center [1193, 568] width 249 height 26
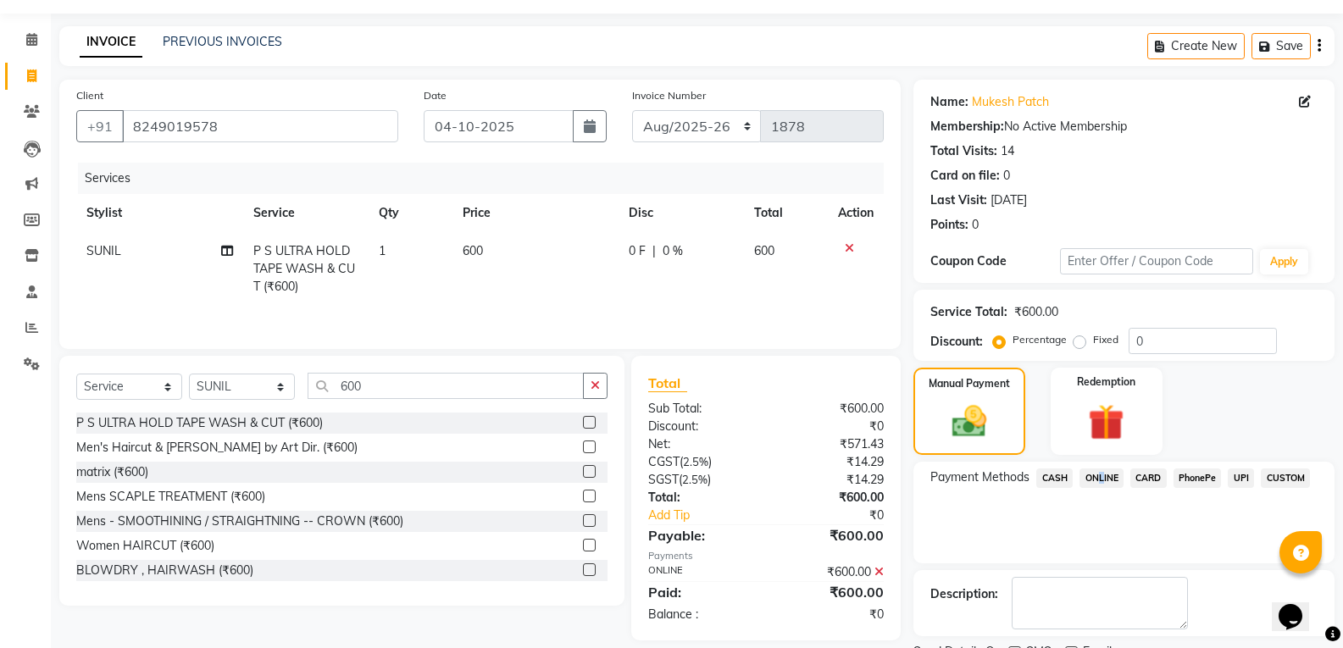
scroll to position [119, 0]
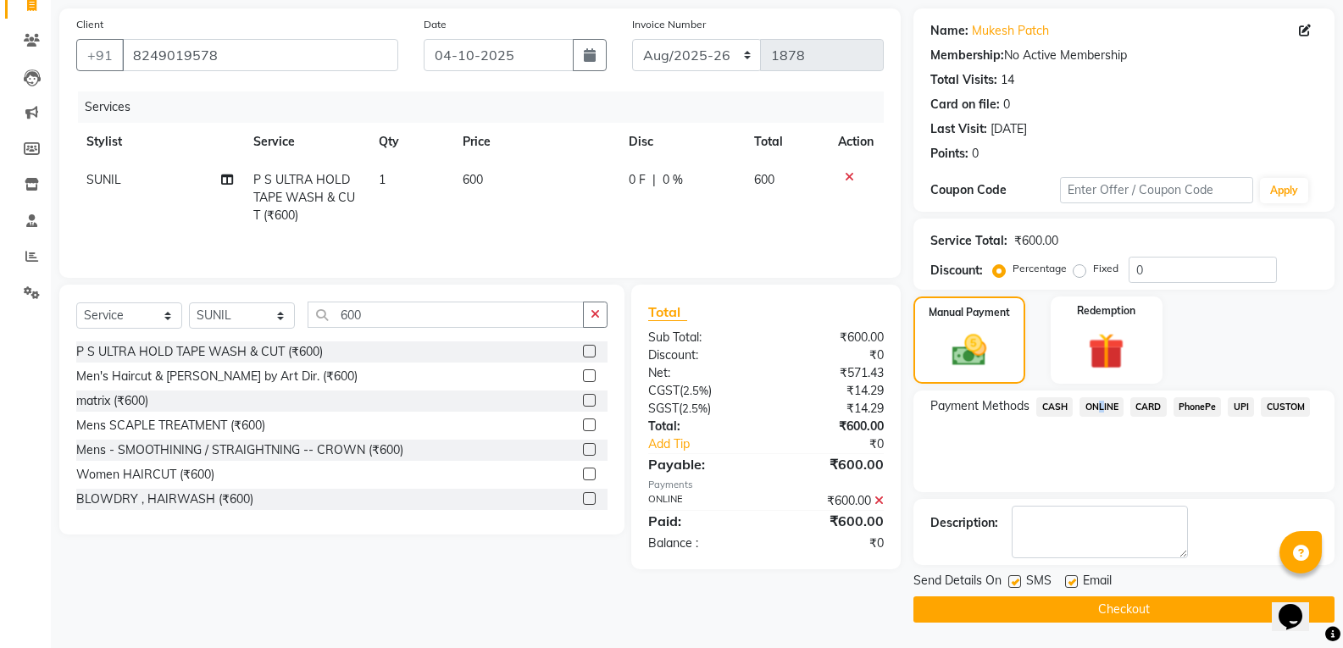
click at [1064, 619] on button "Checkout" at bounding box center [1124, 610] width 421 height 26
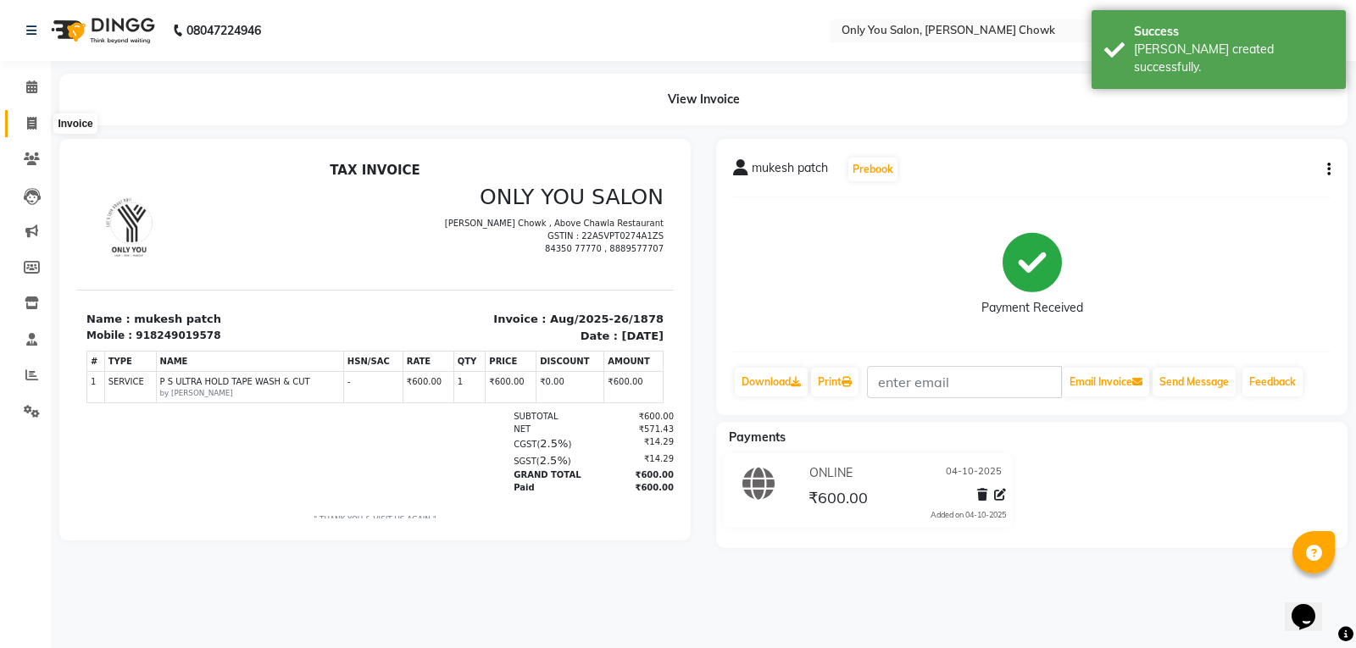
click at [24, 126] on span at bounding box center [32, 123] width 30 height 19
select select "service"
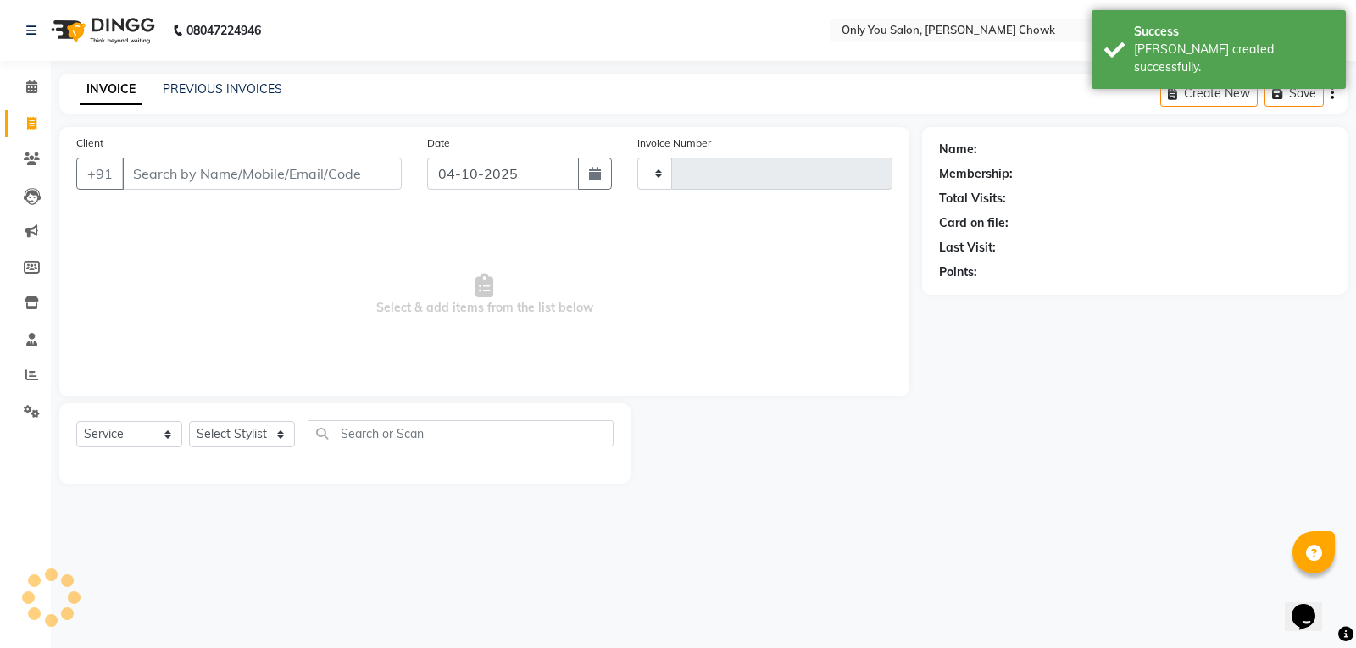
type input "1879"
select select "8713"
select select "package"
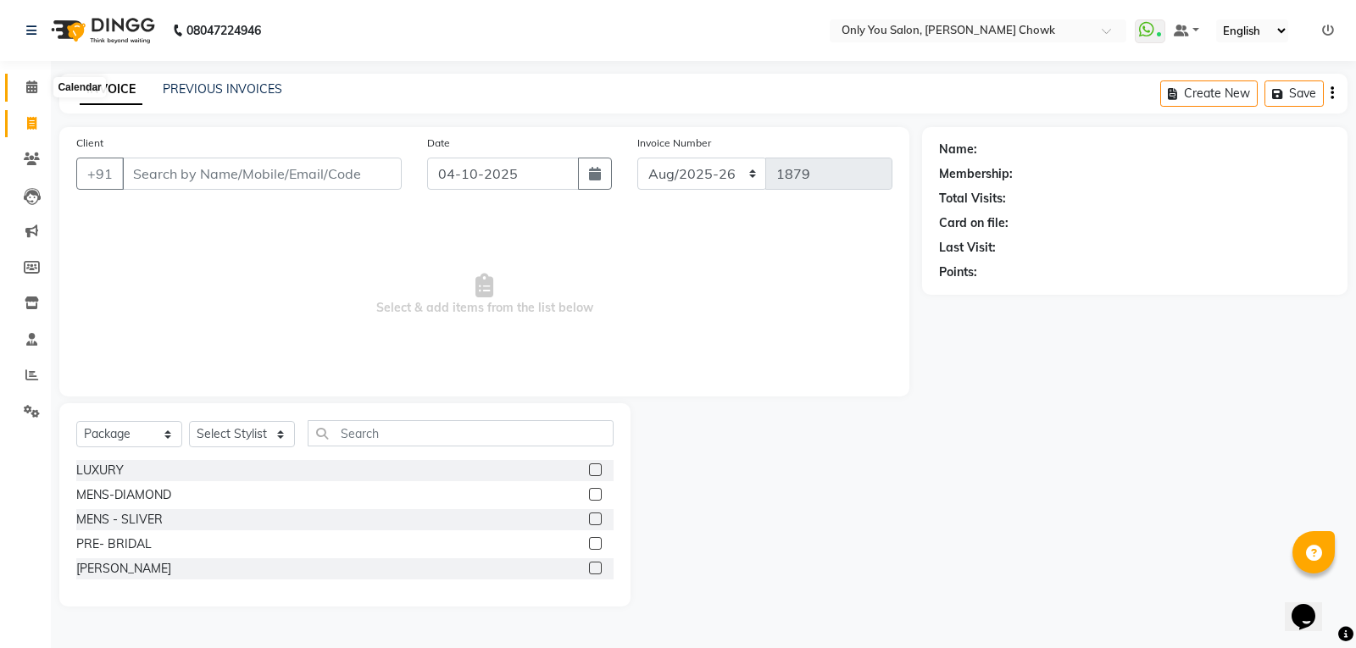
click at [36, 88] on icon at bounding box center [31, 87] width 11 height 13
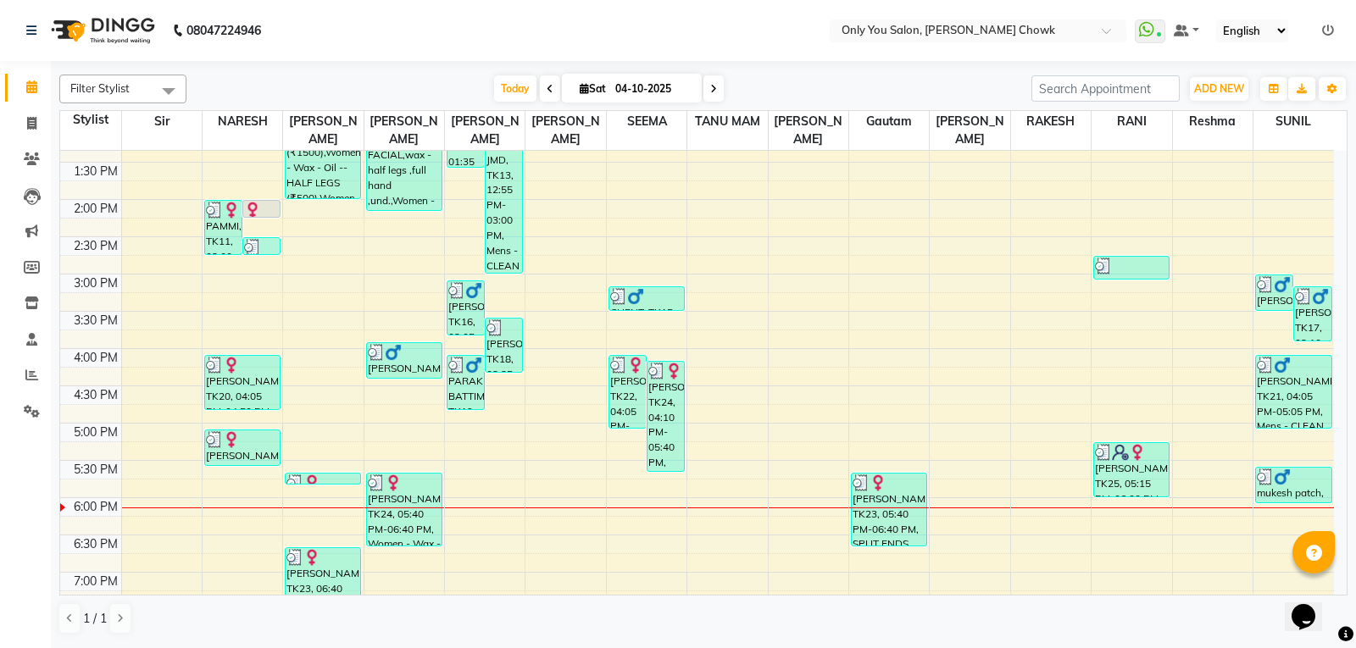
scroll to position [313, 0]
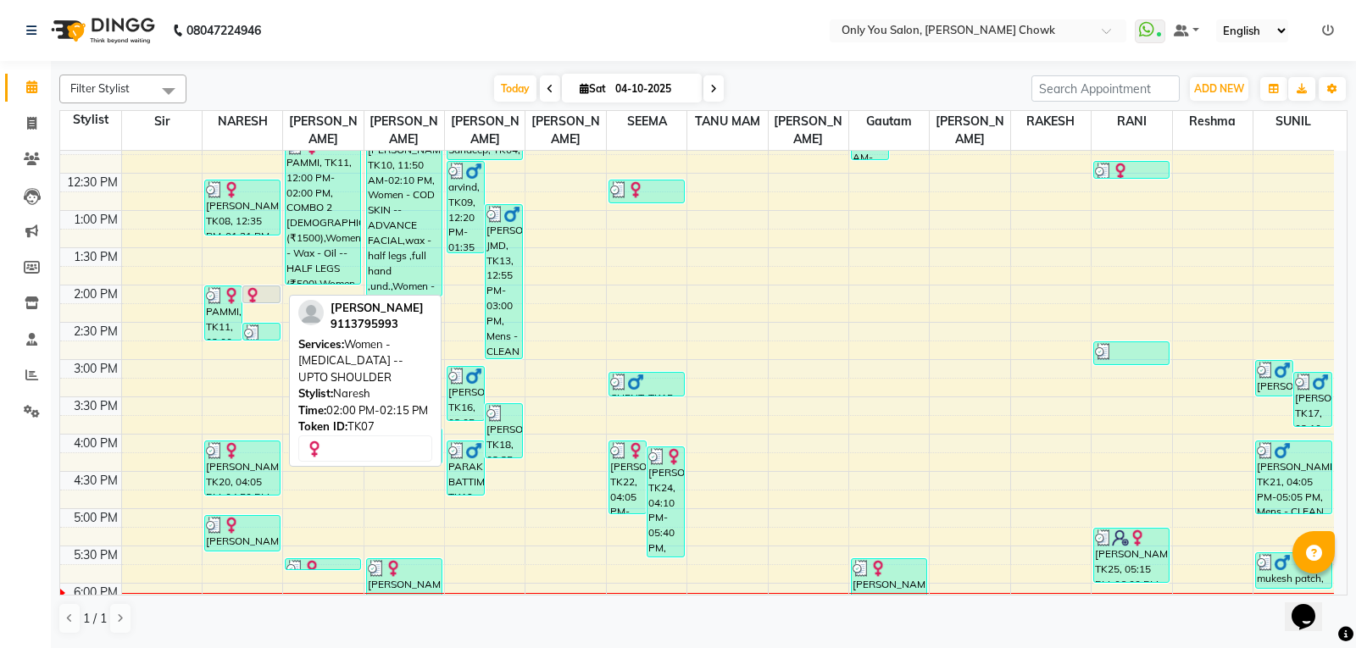
click at [256, 290] on img at bounding box center [252, 295] width 17 height 17
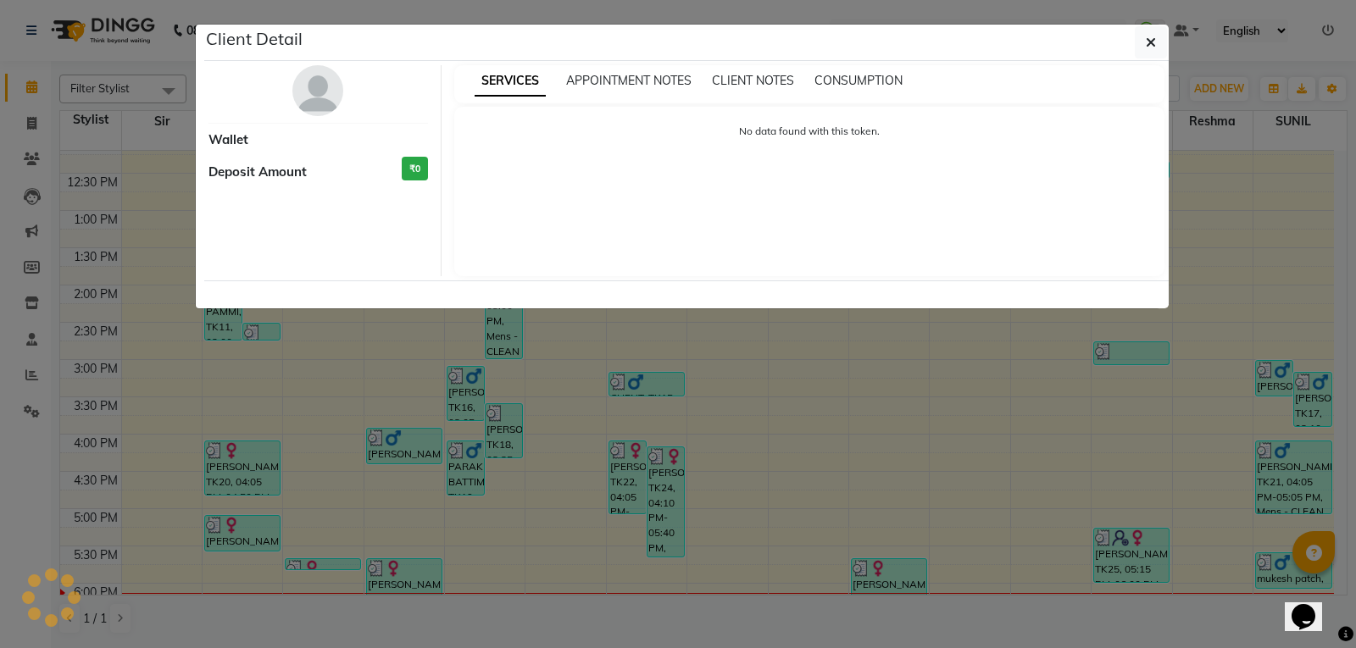
select select "7"
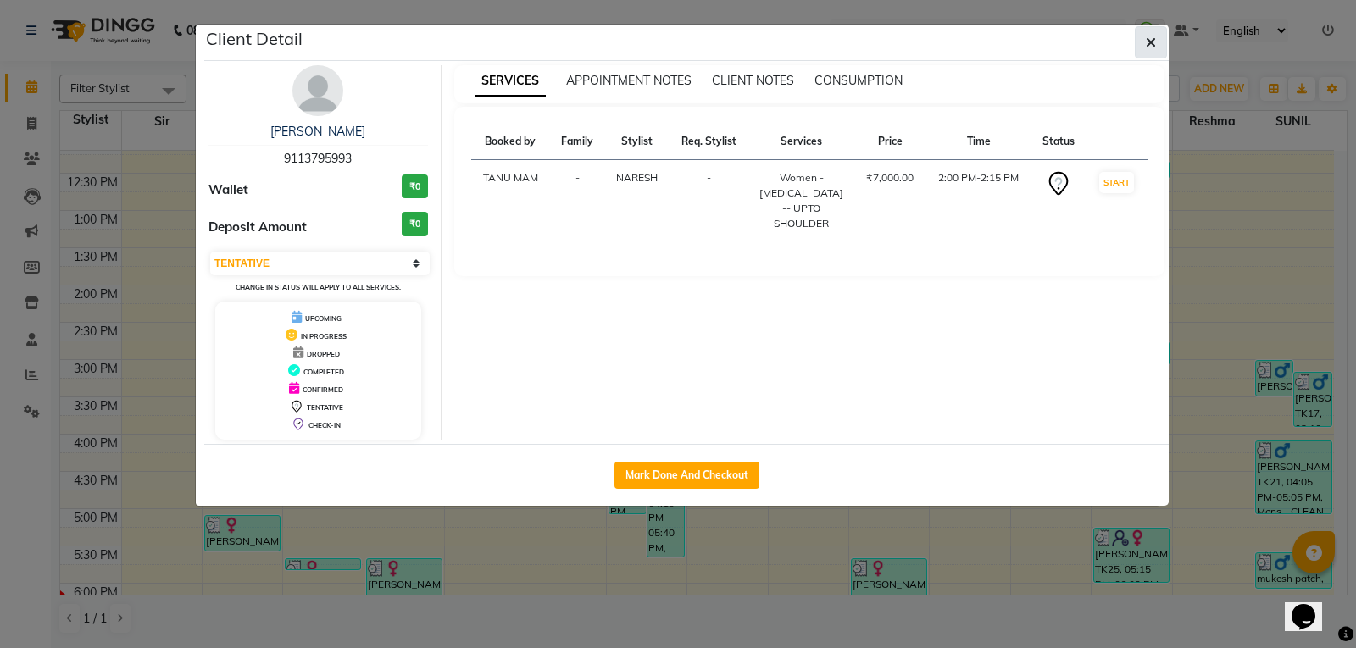
click at [1152, 40] on icon "button" at bounding box center [1151, 43] width 10 height 14
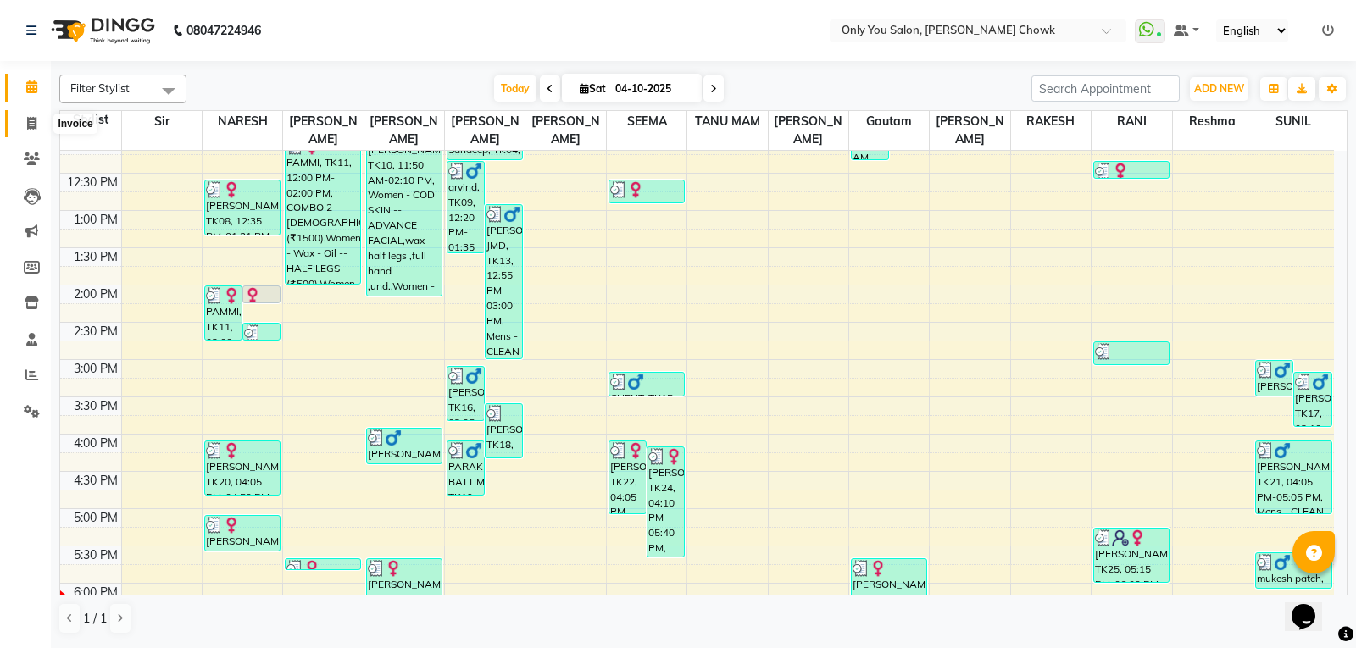
click at [40, 122] on span at bounding box center [32, 123] width 30 height 19
select select "service"
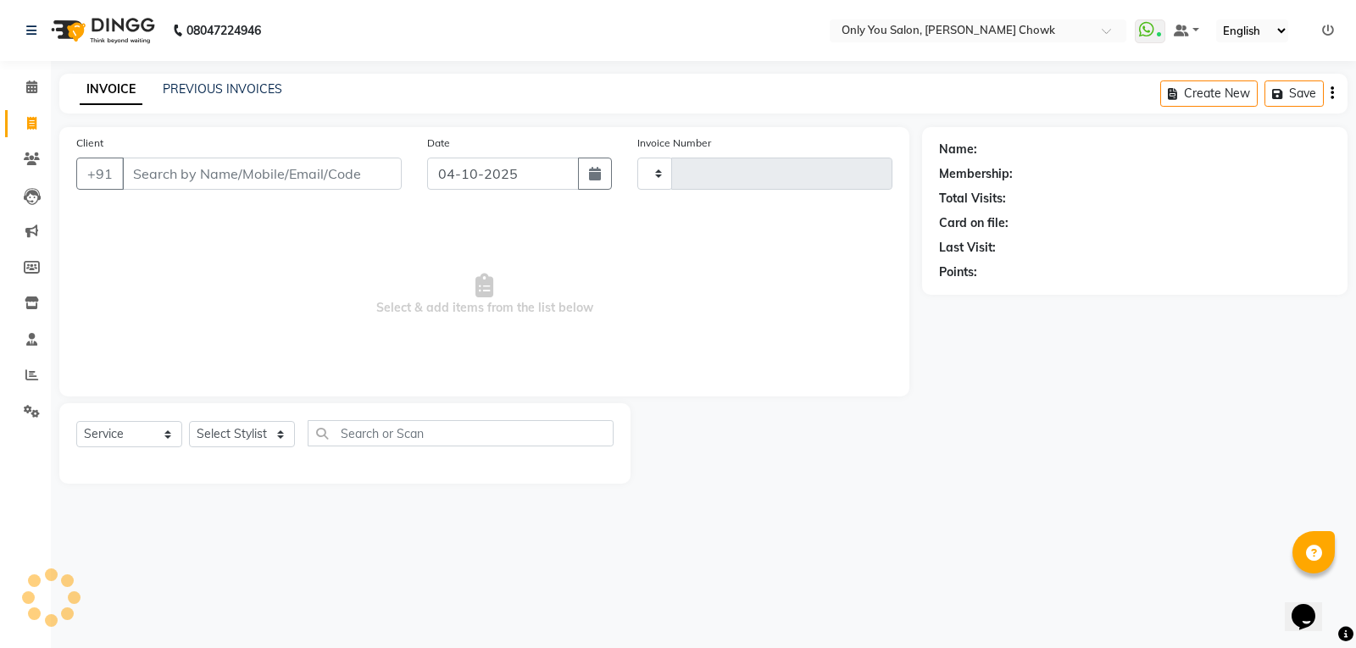
type input "1879"
select select "8713"
select select "package"
